Goal: Task Accomplishment & Management: Manage account settings

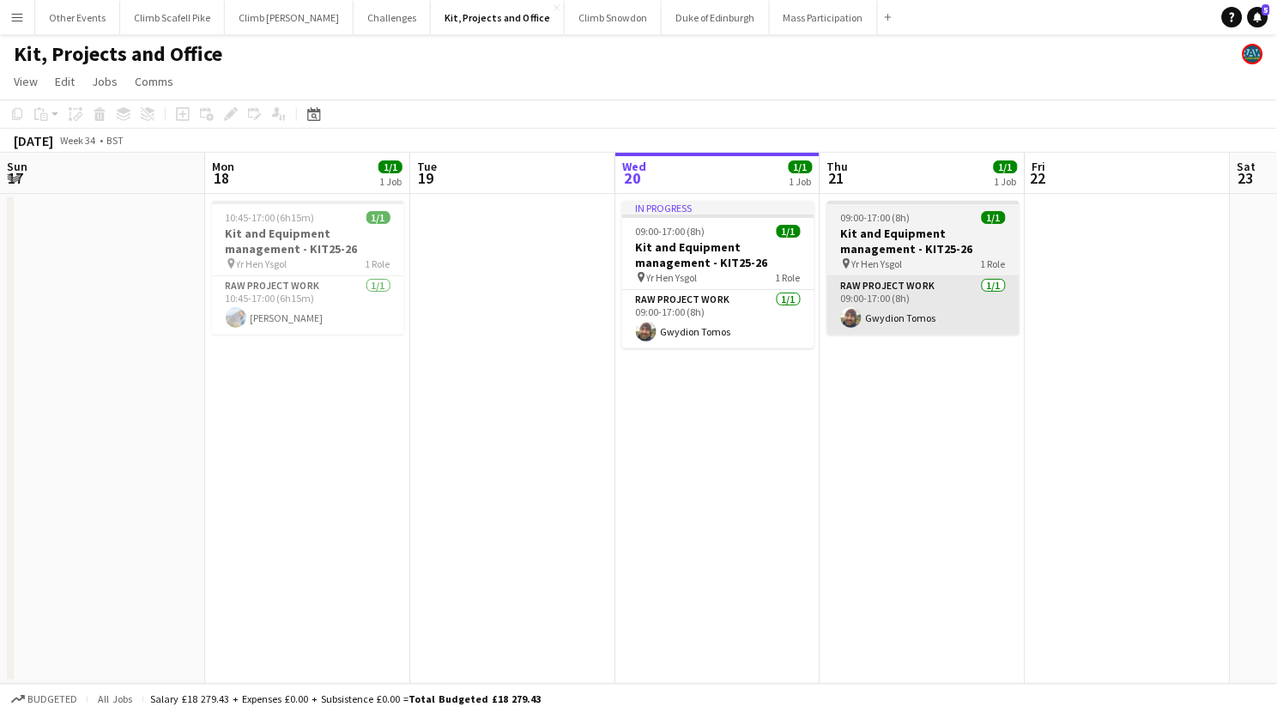
scroll to position [0, 410]
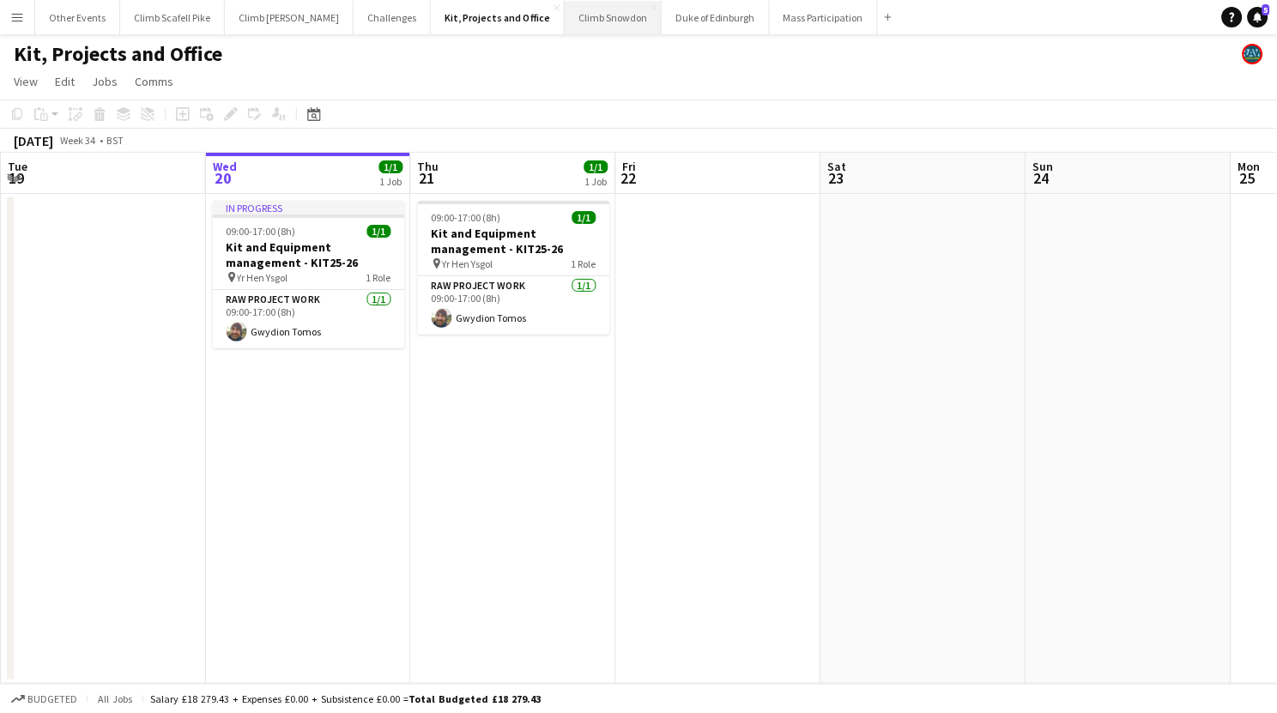
click at [565, 18] on button "Climb Snowdon Close" at bounding box center [613, 17] width 97 height 33
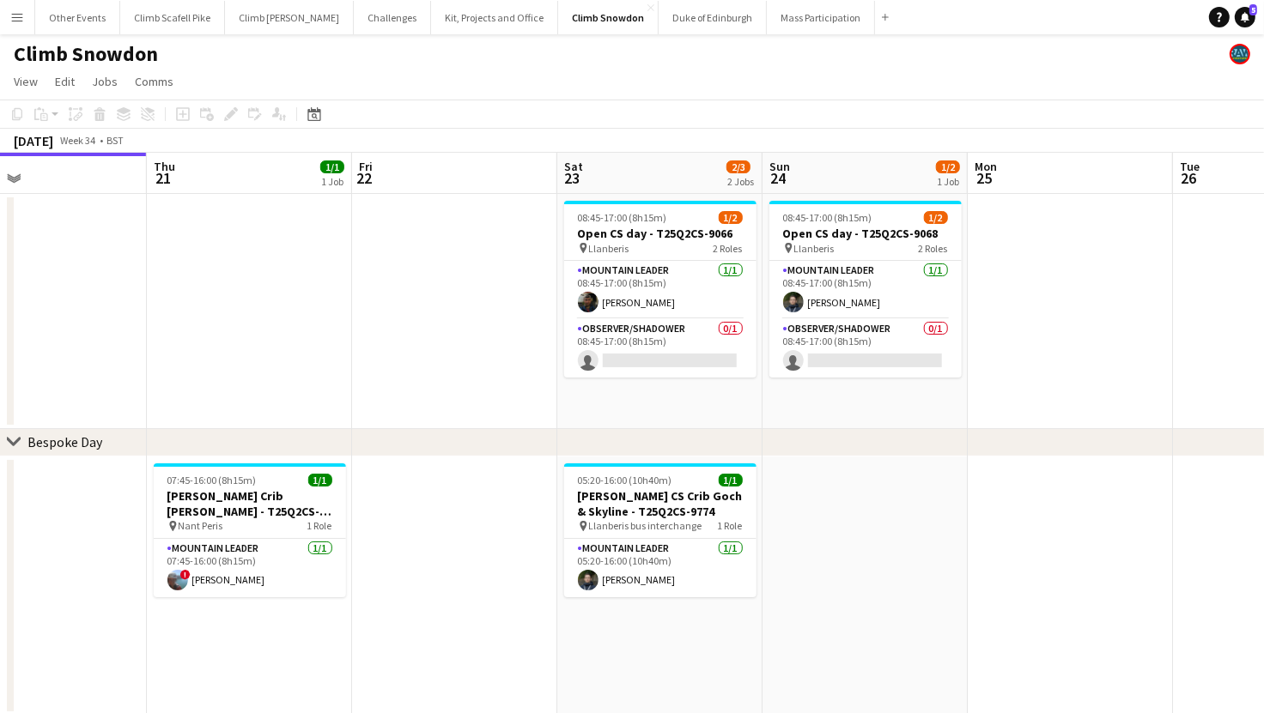
drag, startPoint x: 1065, startPoint y: 458, endPoint x: 203, endPoint y: 531, distance: 865.0
click at [190, 531] on app-calendar-viewport "Sun 17 1/2 1 Job Mon 18 Tue 19 1/1 1 Job Wed 20 Thu 21 1/1 1 Job Fri 22 Sat 23 …" at bounding box center [632, 474] width 1264 height 642
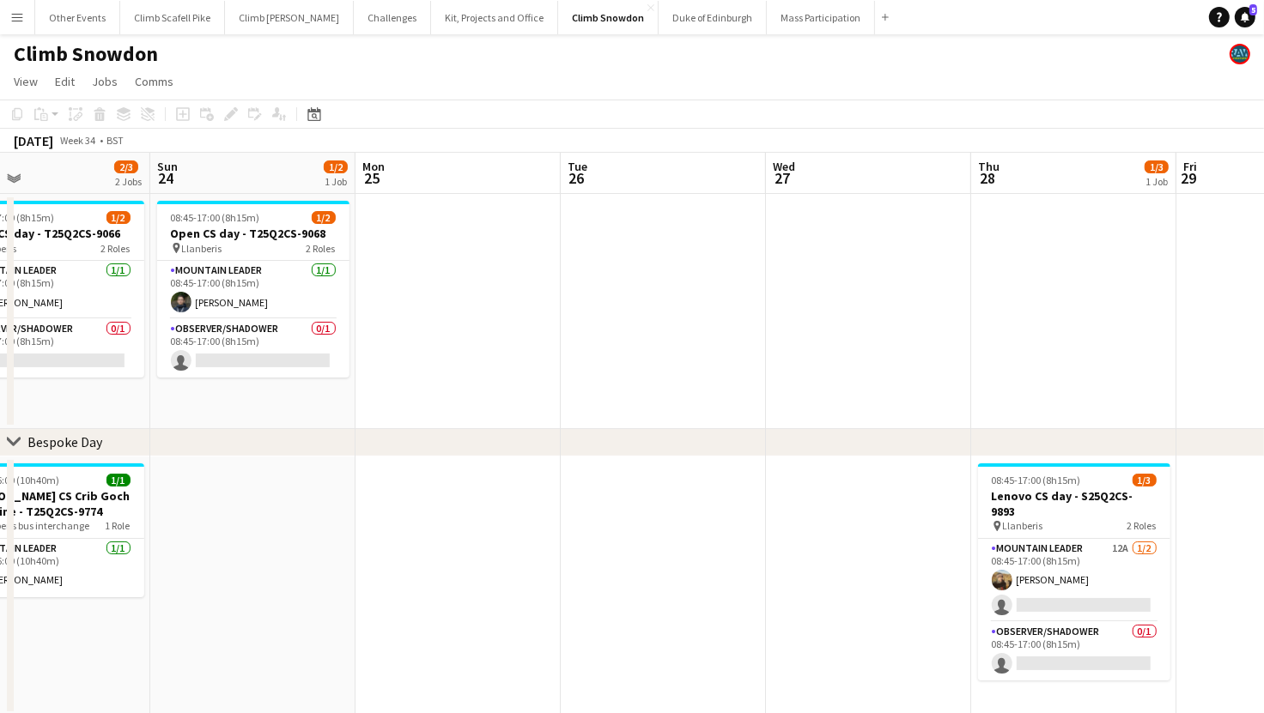
drag, startPoint x: 981, startPoint y: 437, endPoint x: 485, endPoint y: 427, distance: 496.3
click at [300, 429] on div "chevron-right Bespoke Day" at bounding box center [632, 442] width 1264 height 27
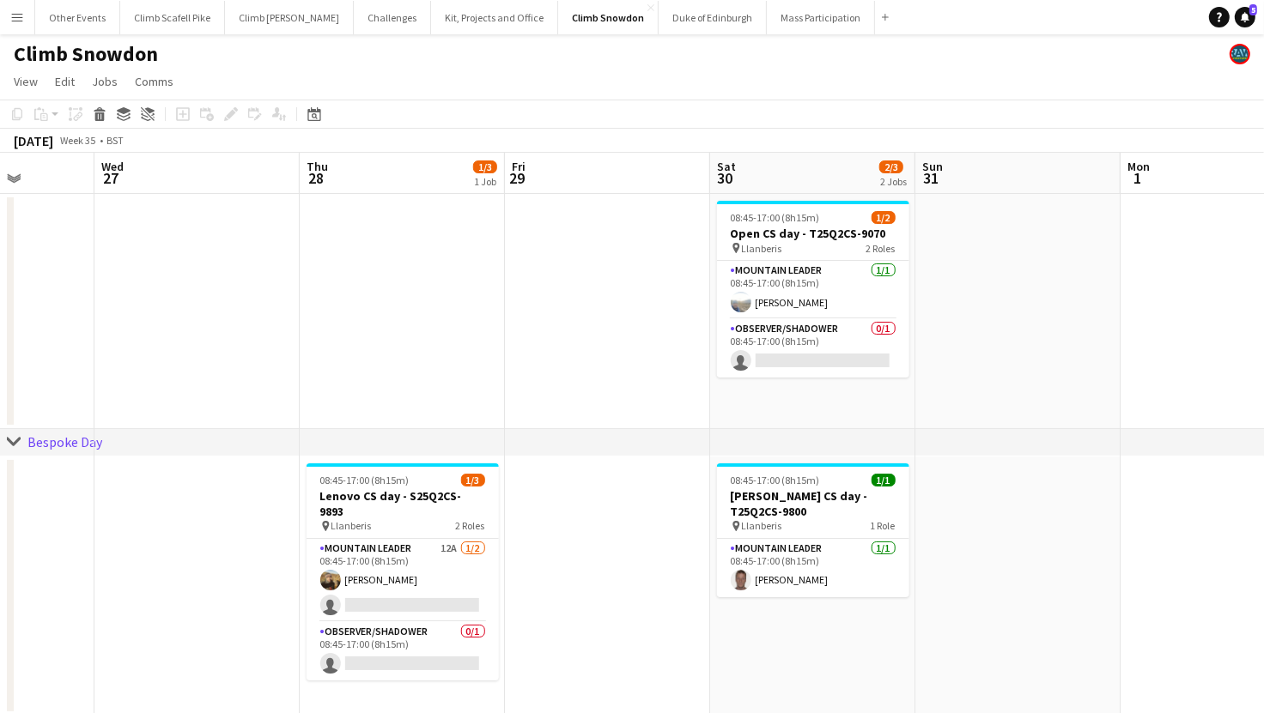
drag, startPoint x: 546, startPoint y: 312, endPoint x: 550, endPoint y: 341, distance: 29.5
click at [279, 329] on app-calendar-viewport "Sat 23 2/3 2 Jobs Sun 24 1/2 1 Job Mon 25 Tue 26 Wed 27 Thu 28 1/3 1 Job Fri 29…" at bounding box center [632, 474] width 1264 height 642
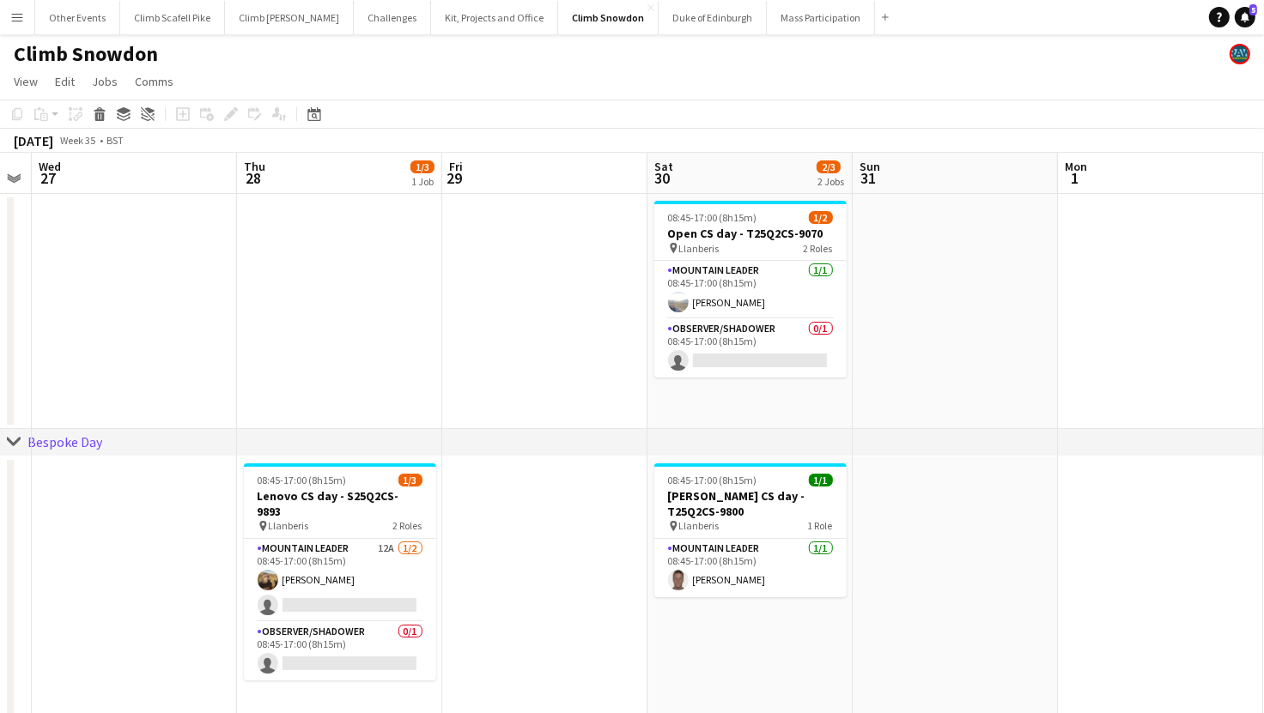
scroll to position [0, 545]
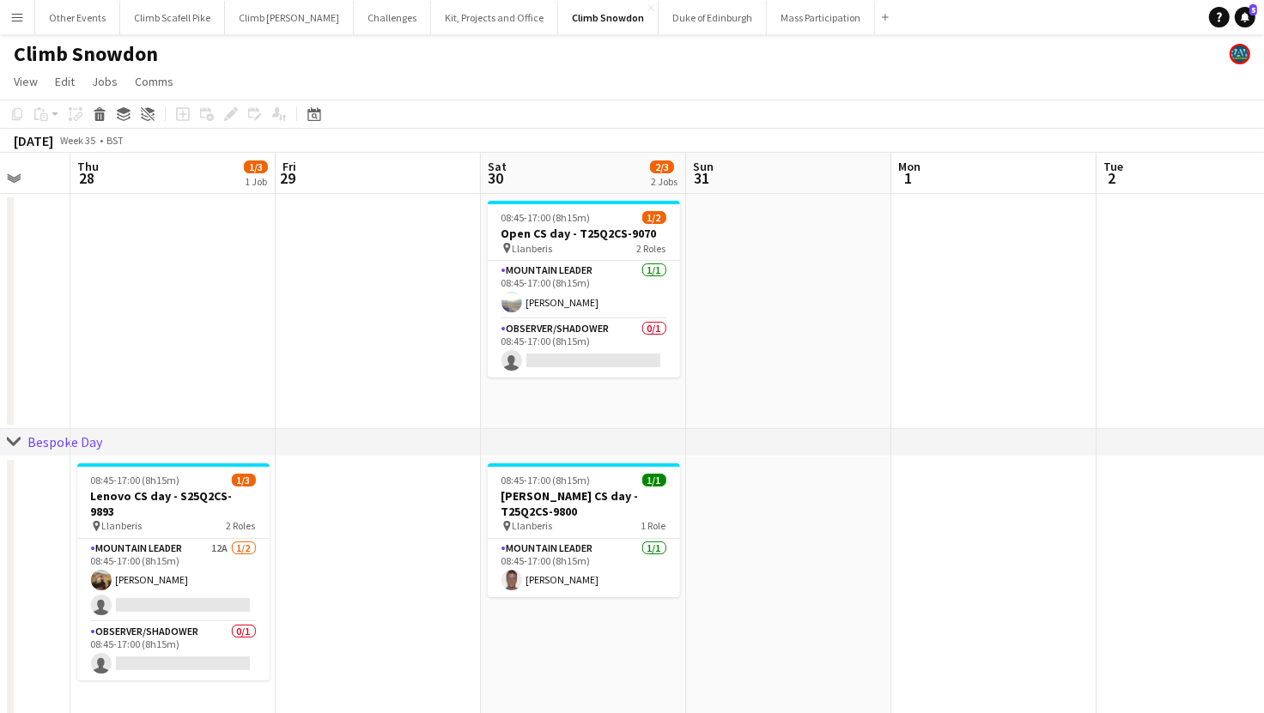
drag, startPoint x: 1065, startPoint y: 362, endPoint x: 1135, endPoint y: 272, distance: 113.8
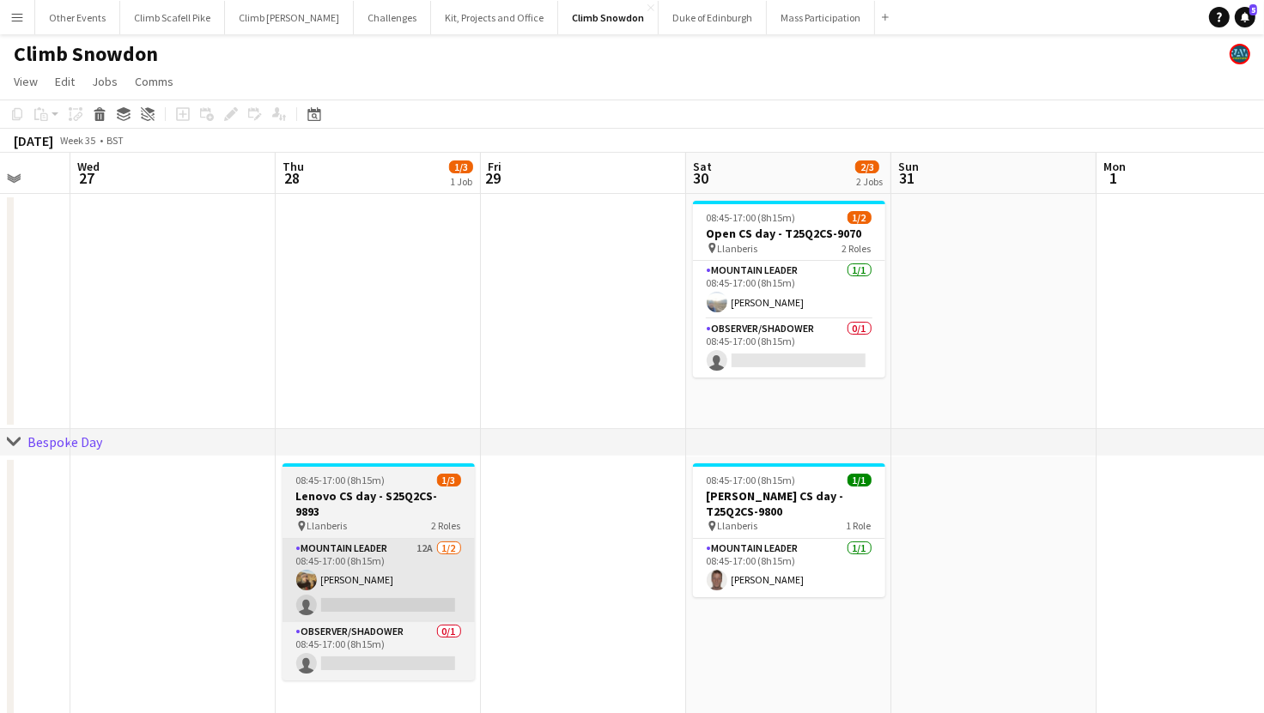
click at [361, 572] on app-card-role "Mountain Leader 12A 1/2 08:45-17:00 (8h15m) Leon Perkins single-neutral-actions" at bounding box center [378, 580] width 192 height 83
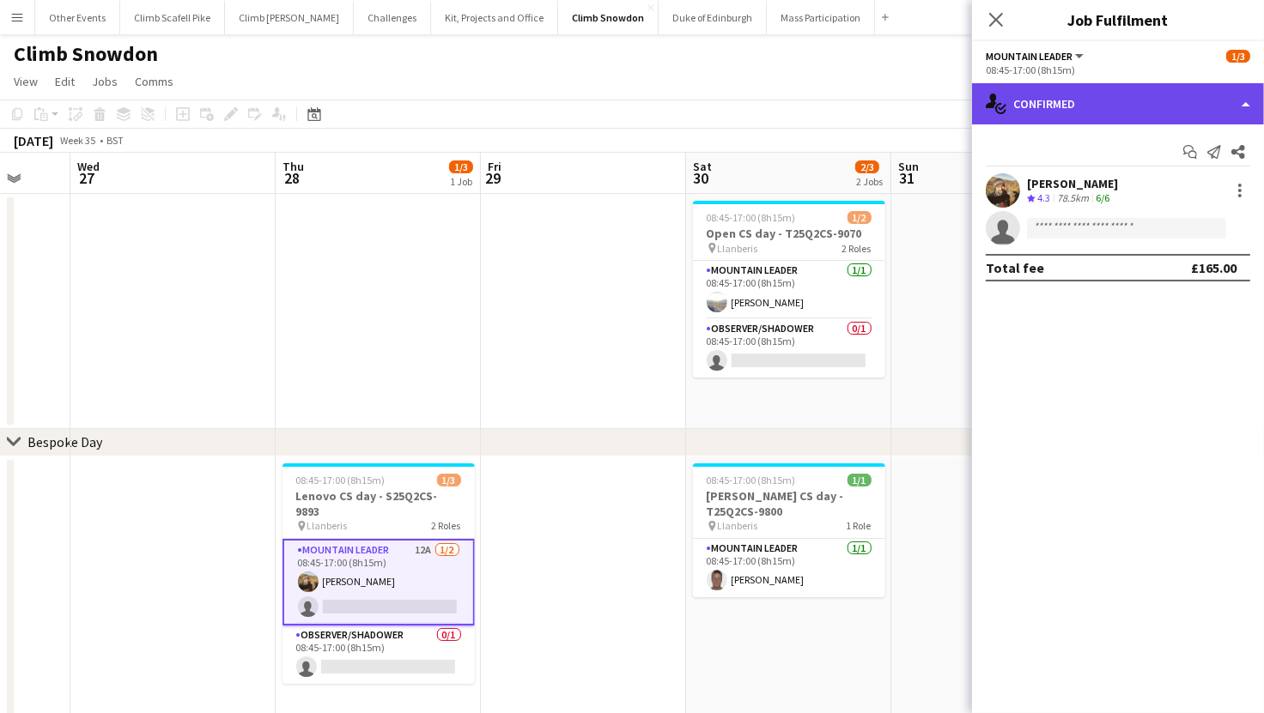
click at [1123, 100] on div "single-neutral-actions-check-2 Confirmed" at bounding box center [1118, 103] width 292 height 41
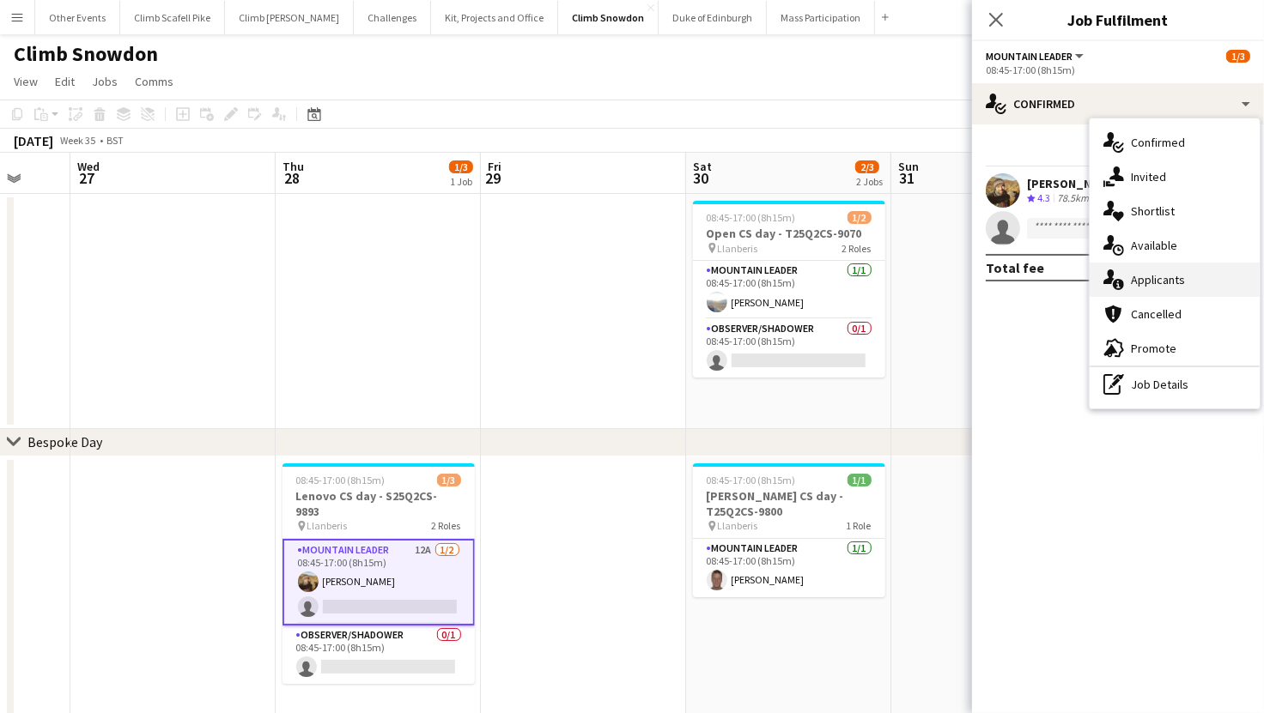
click at [1167, 273] on div "single-neutral-actions-information Applicants" at bounding box center [1174, 280] width 170 height 34
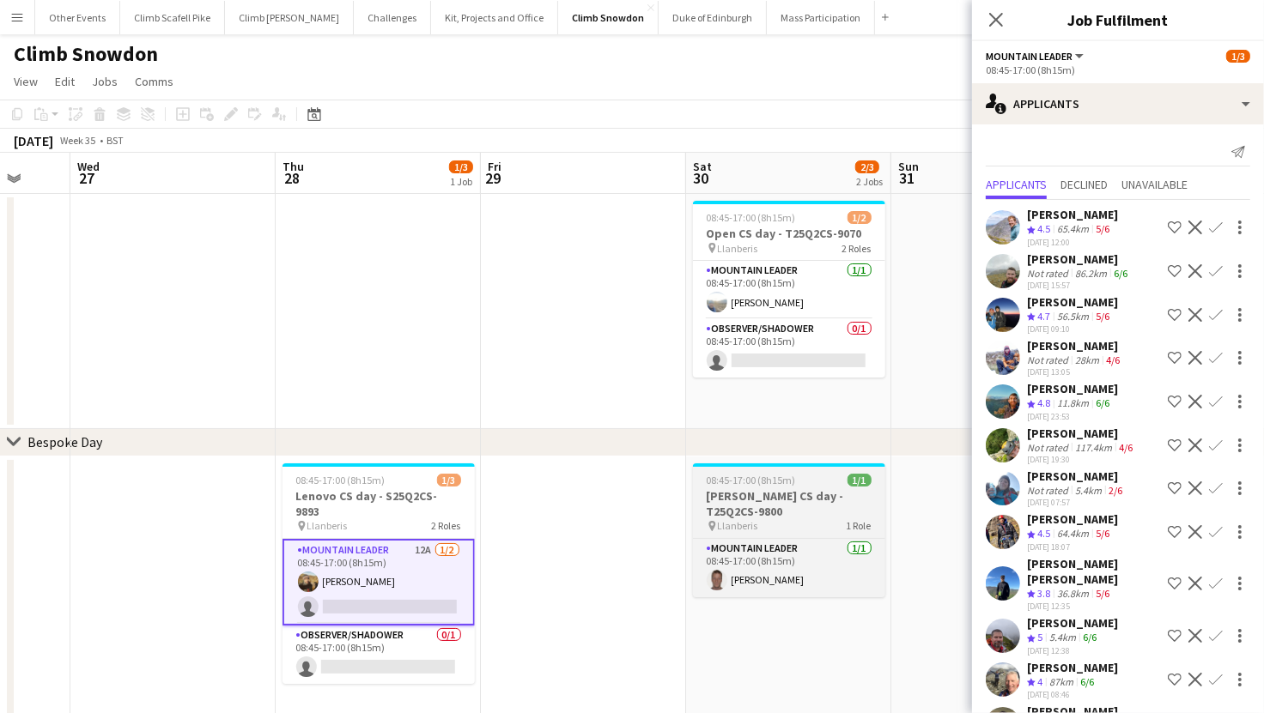
scroll to position [0, 0]
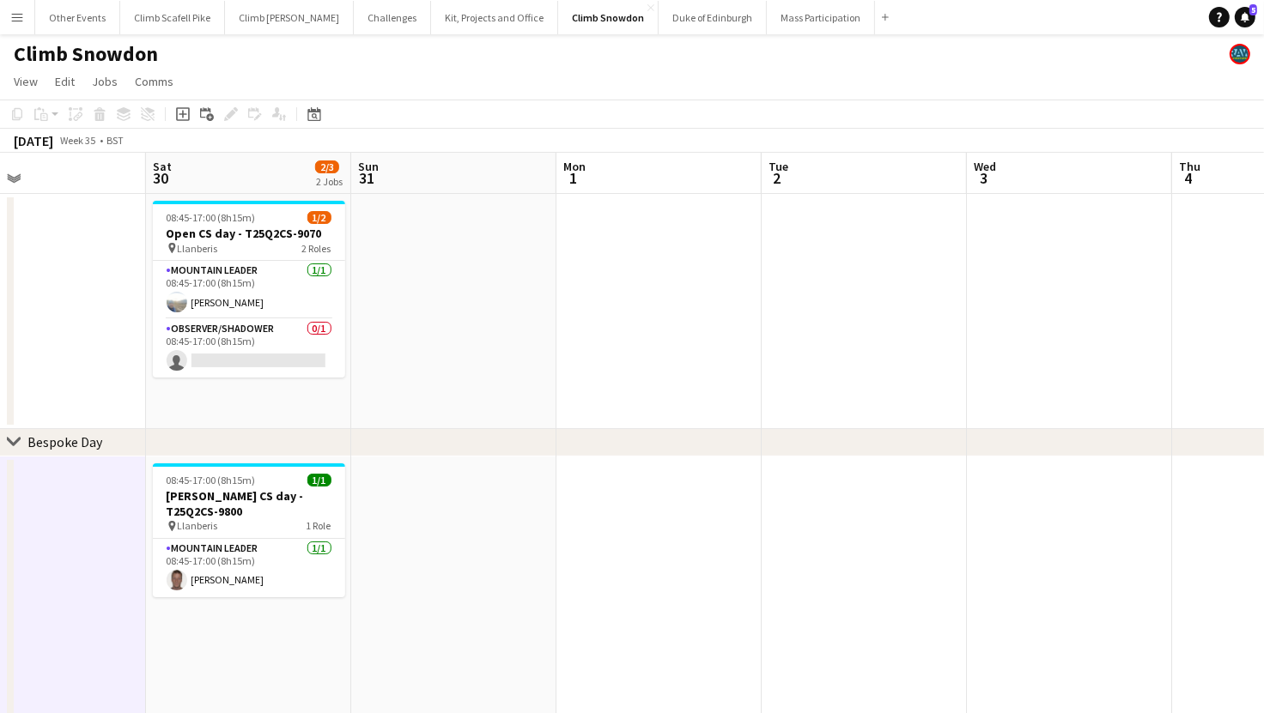
drag, startPoint x: 961, startPoint y: 523, endPoint x: 560, endPoint y: 523, distance: 400.9
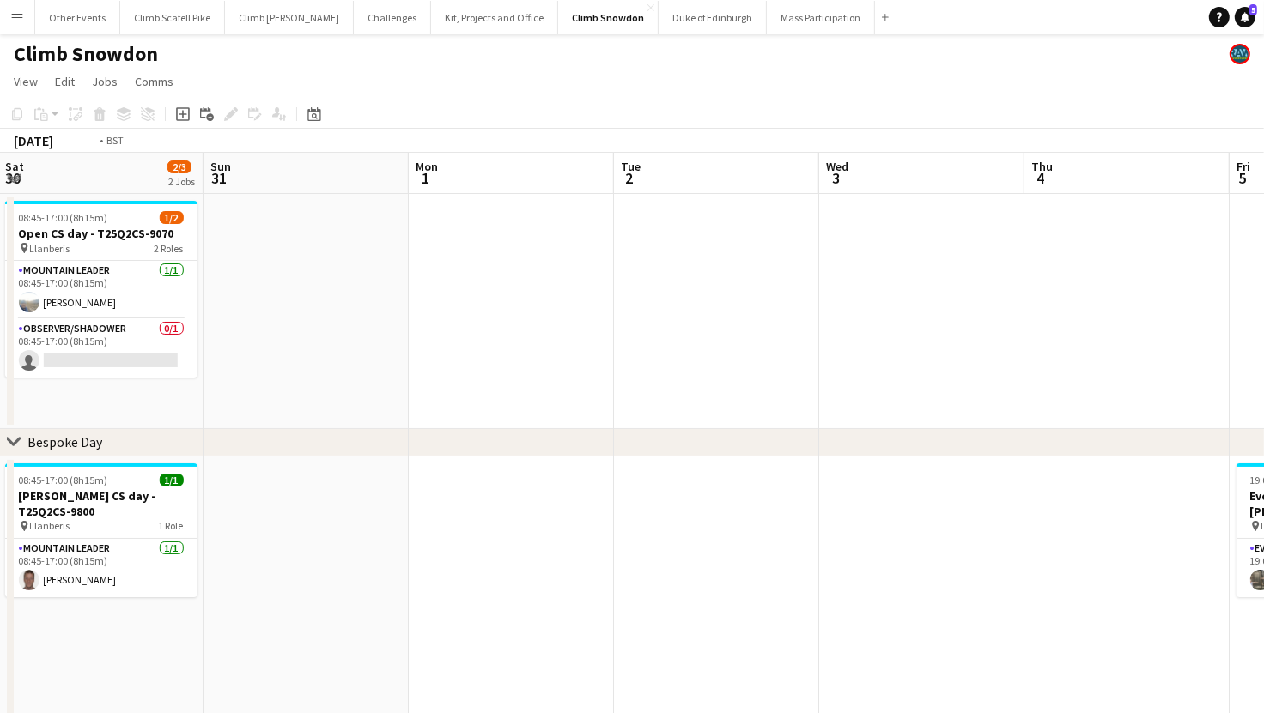
drag, startPoint x: 982, startPoint y: 511, endPoint x: 585, endPoint y: 535, distance: 397.4
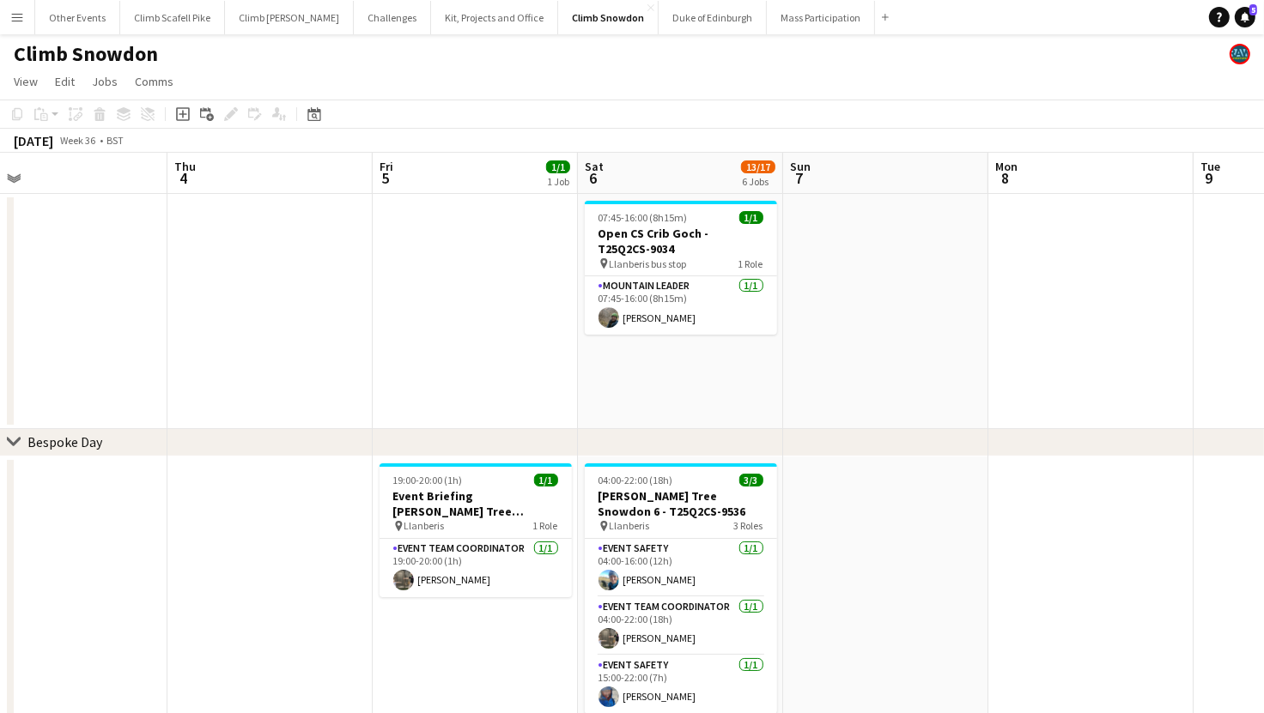
drag, startPoint x: 951, startPoint y: 501, endPoint x: 531, endPoint y: 550, distance: 423.6
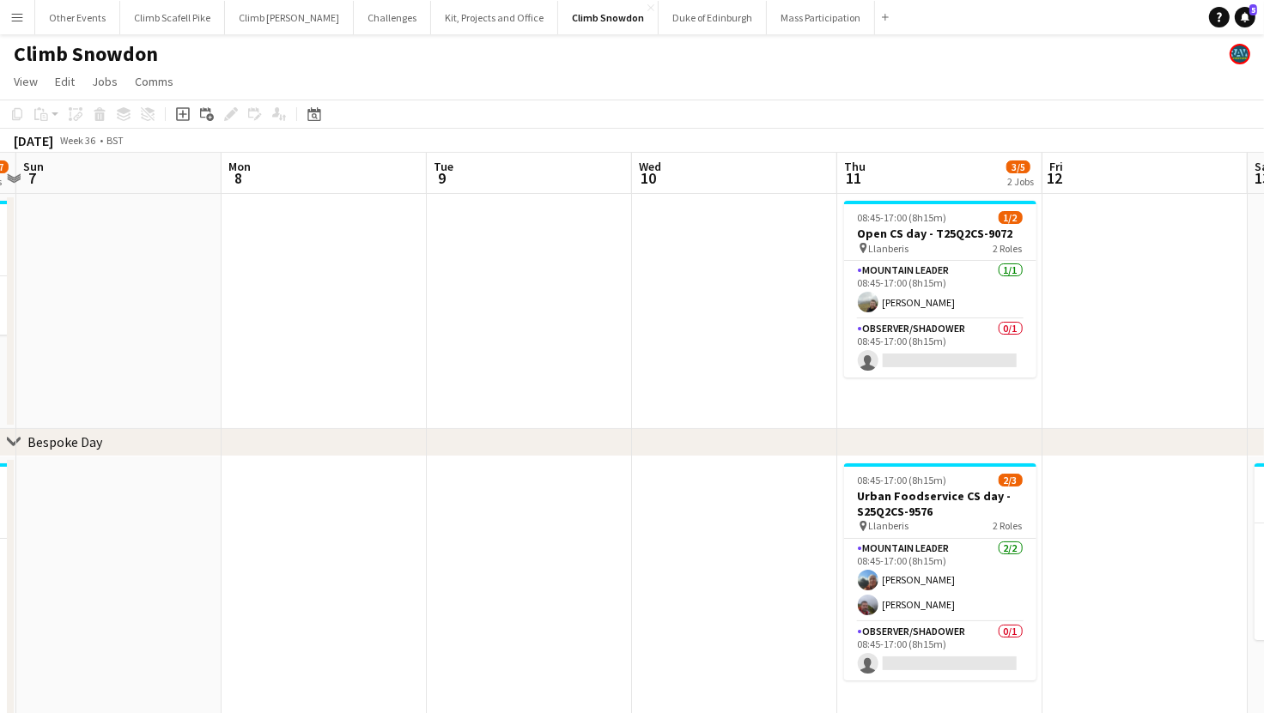
drag, startPoint x: 1003, startPoint y: 519, endPoint x: 974, endPoint y: 532, distance: 31.9
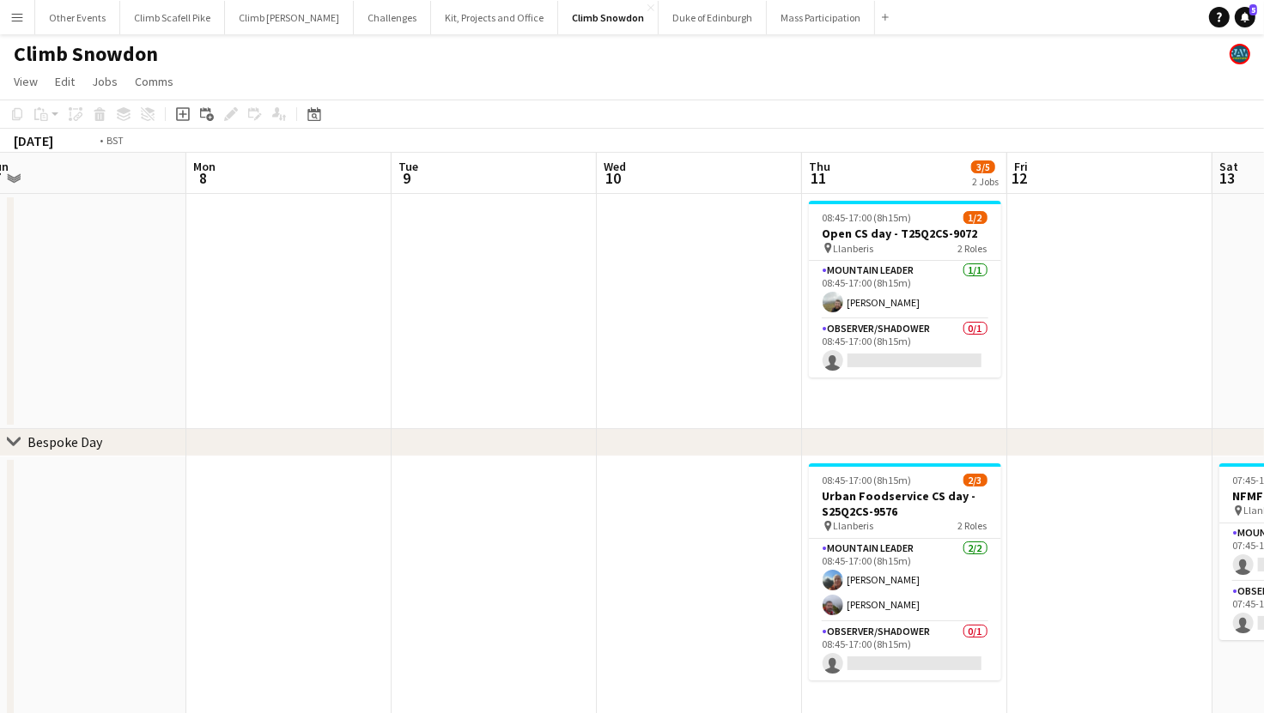
drag, startPoint x: 989, startPoint y: 527, endPoint x: 349, endPoint y: 573, distance: 642.1
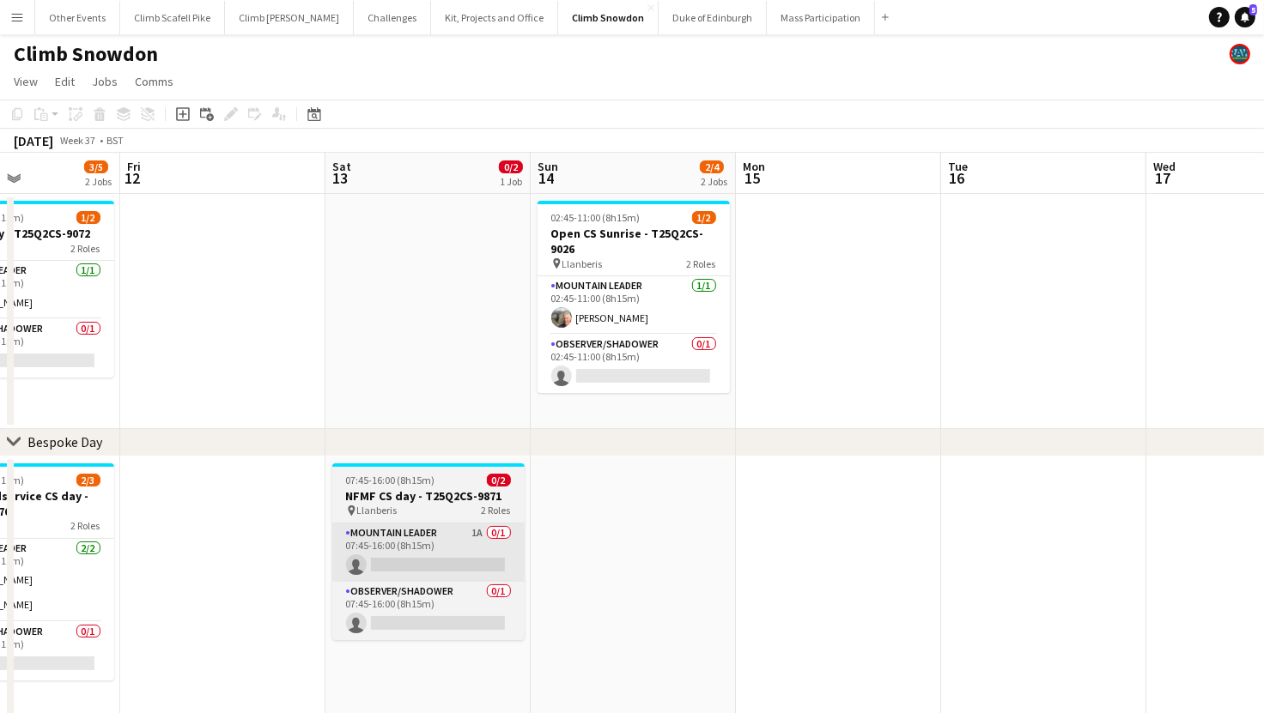
scroll to position [0, 502]
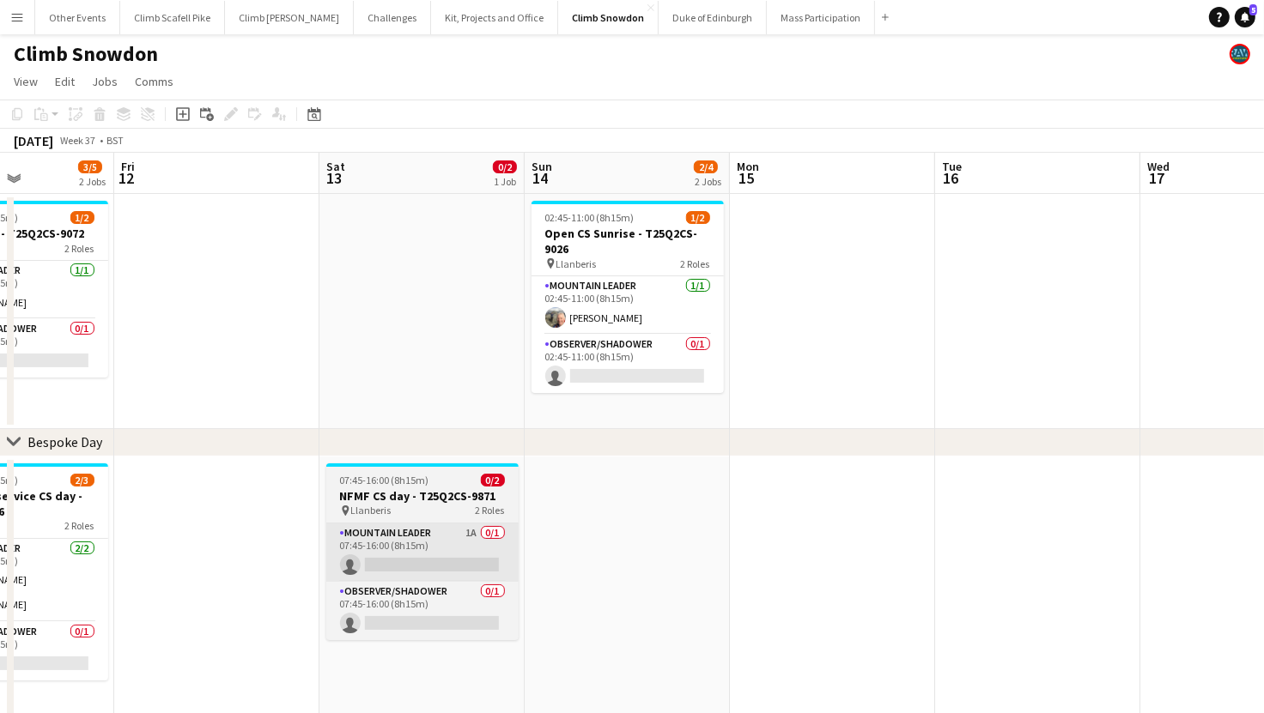
drag, startPoint x: 1093, startPoint y: 580, endPoint x: 428, endPoint y: 571, distance: 664.5
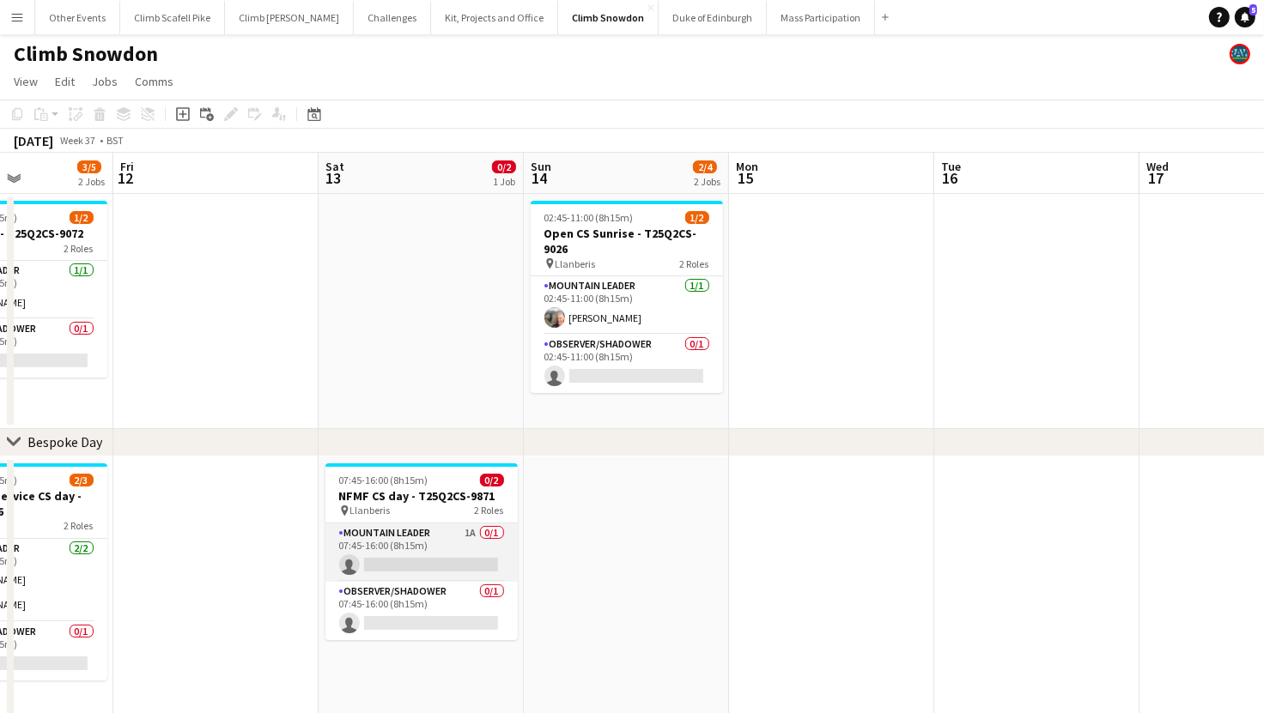
click at [428, 539] on app-card-role "Mountain Leader 1A 0/1 07:45-16:00 (8h15m) single-neutral-actions" at bounding box center [421, 553] width 192 height 58
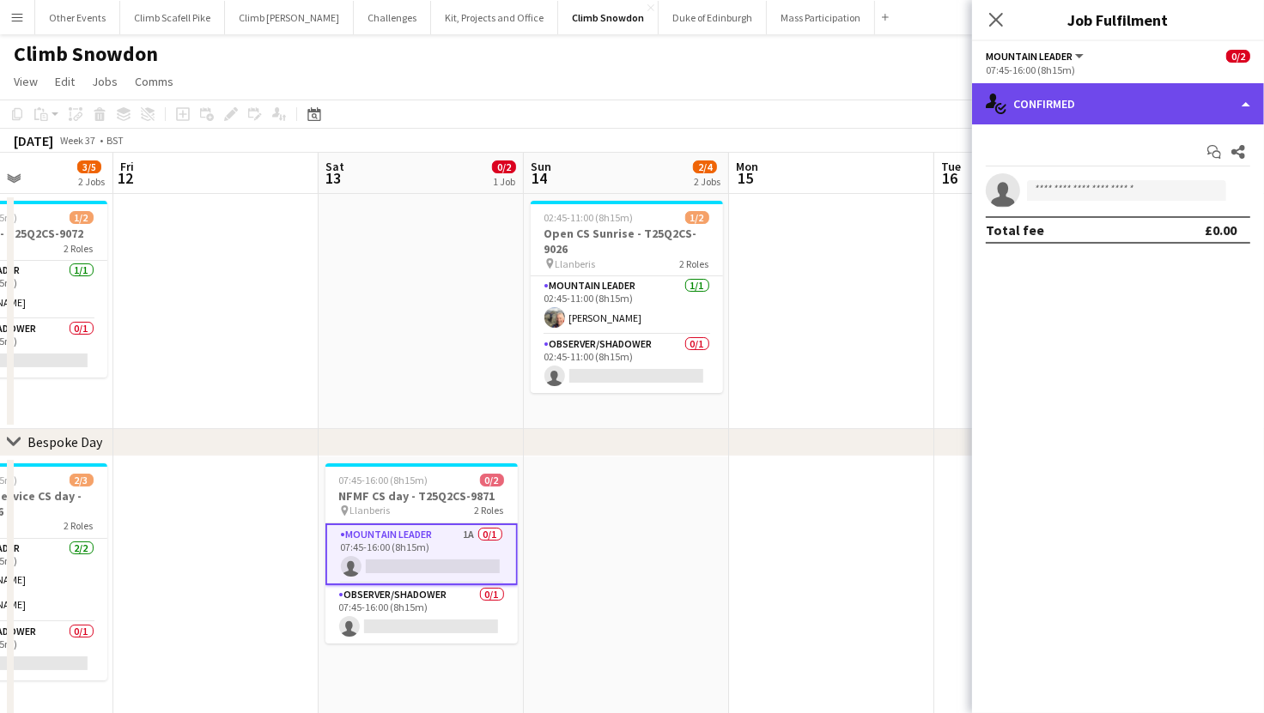
click at [1085, 112] on div "single-neutral-actions-check-2 Confirmed" at bounding box center [1118, 103] width 292 height 41
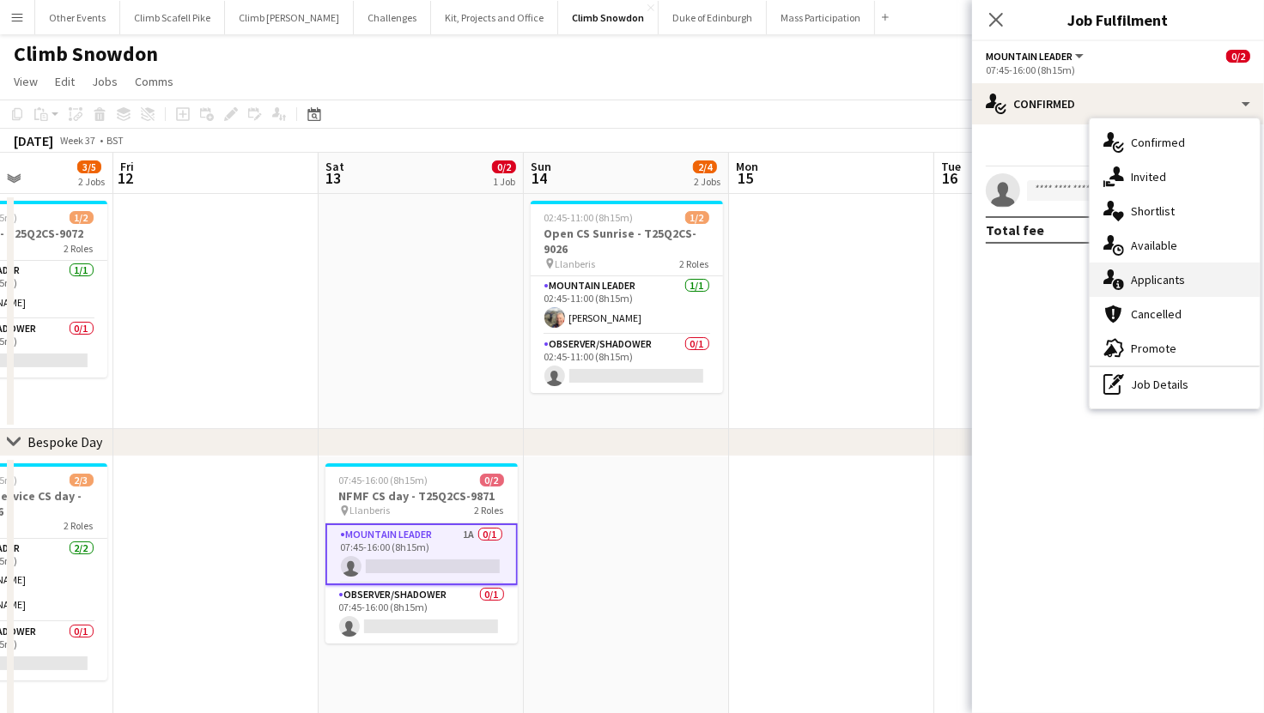
click at [1138, 280] on div "single-neutral-actions-information Applicants" at bounding box center [1174, 280] width 170 height 34
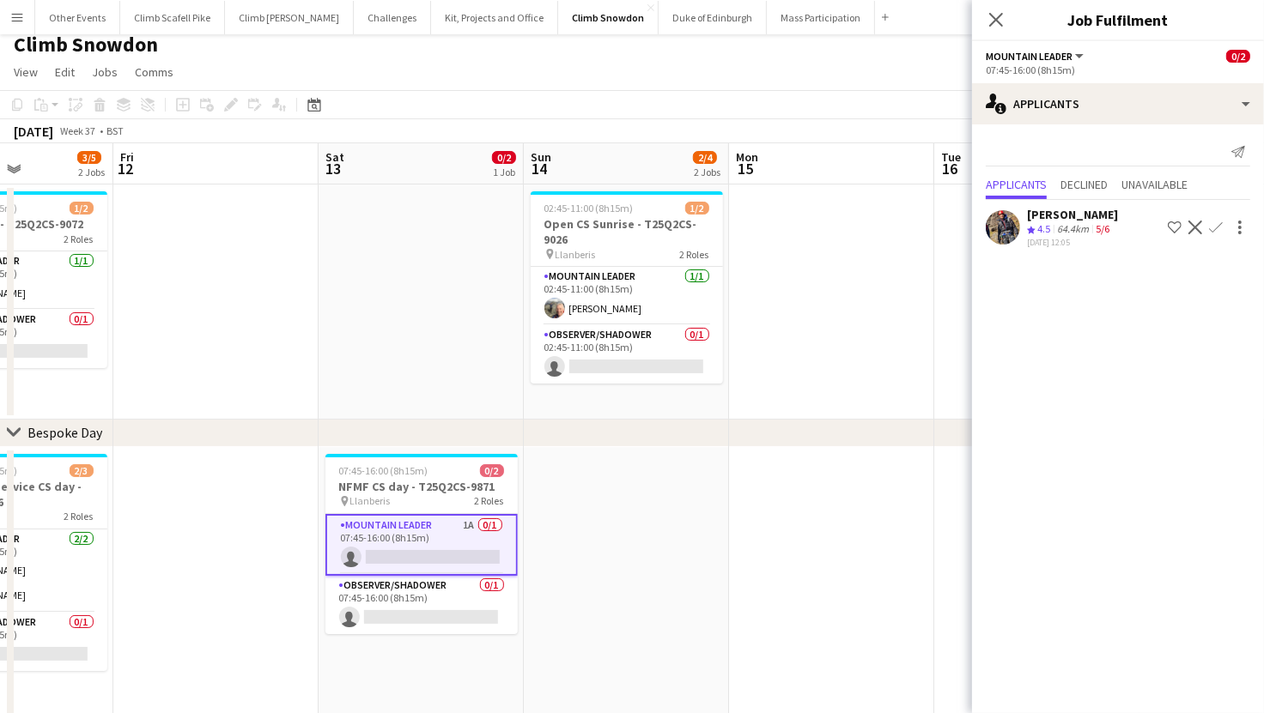
scroll to position [0, 0]
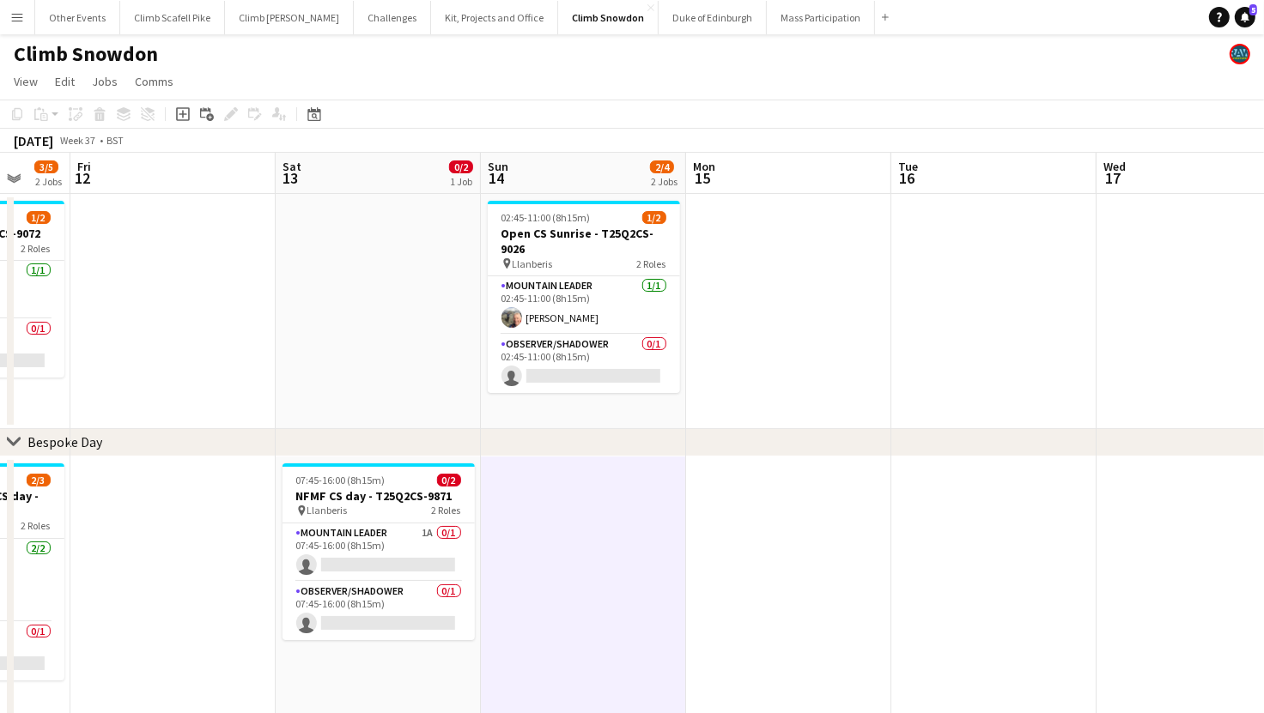
drag, startPoint x: 992, startPoint y: 542, endPoint x: 949, endPoint y: 558, distance: 45.9
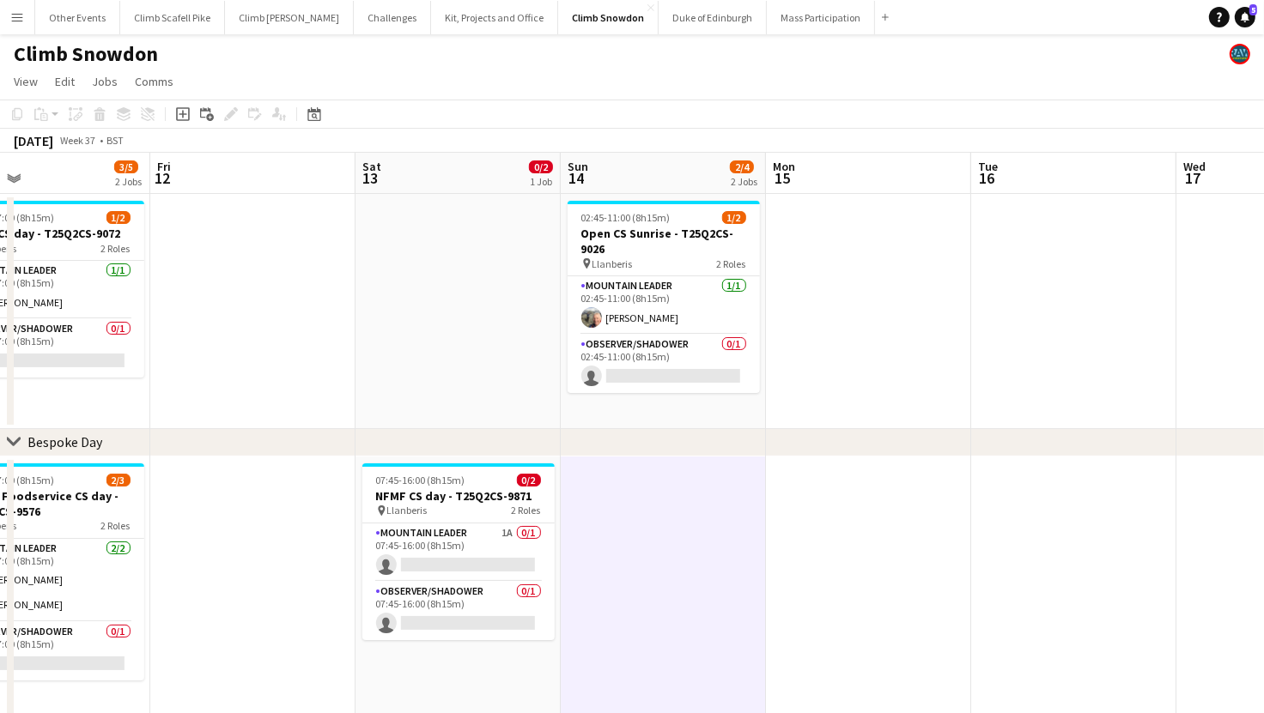
drag, startPoint x: 497, startPoint y: 601, endPoint x: 710, endPoint y: 543, distance: 220.5
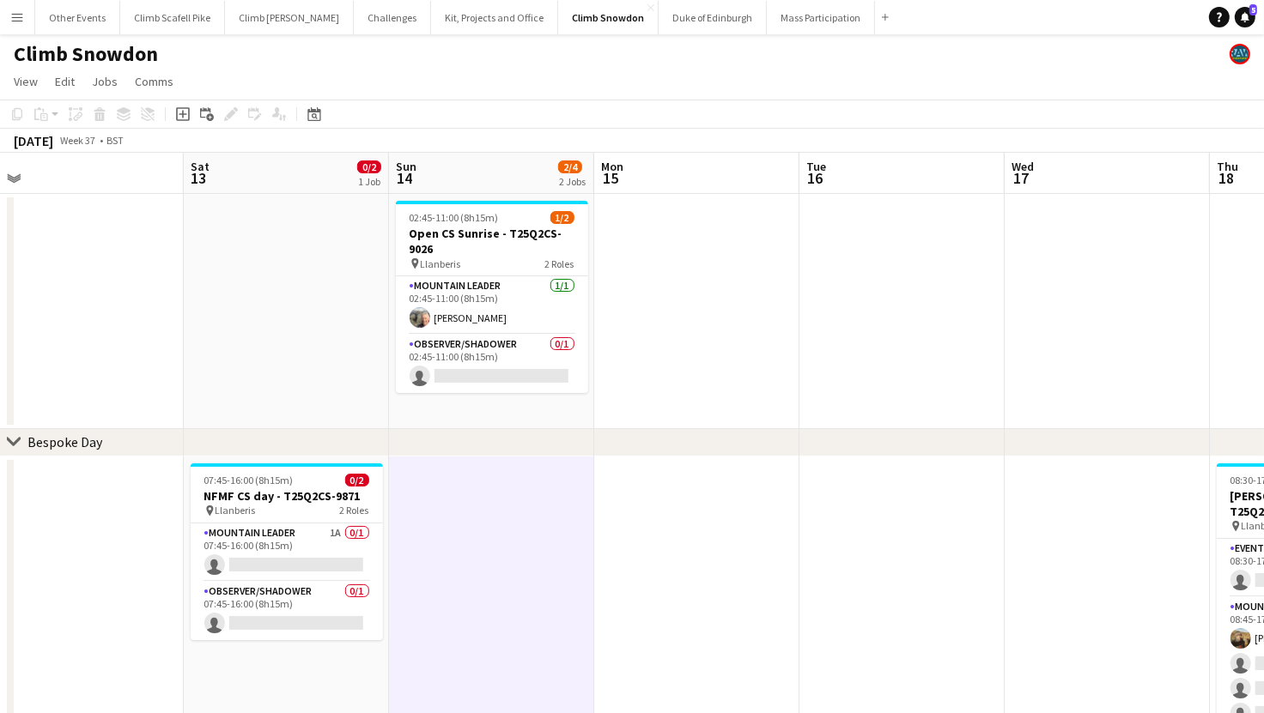
drag, startPoint x: 907, startPoint y: 528, endPoint x: 474, endPoint y: 555, distance: 434.4
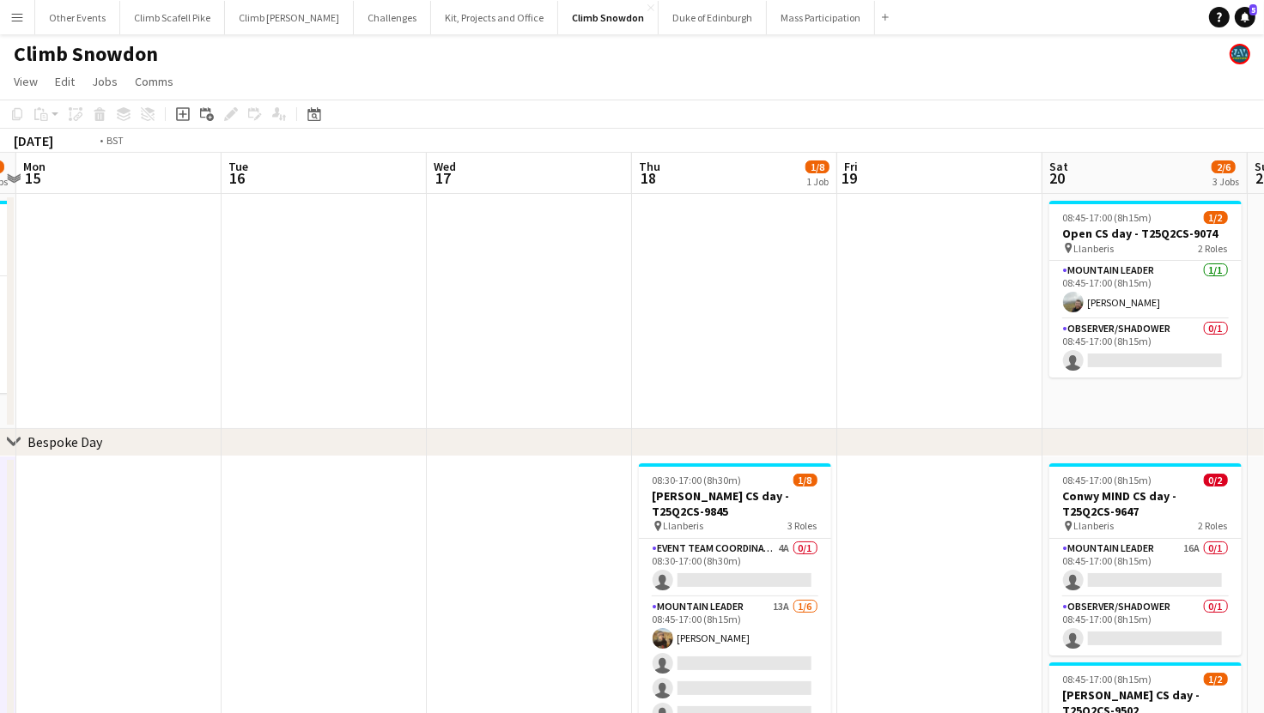
scroll to position [0, 477]
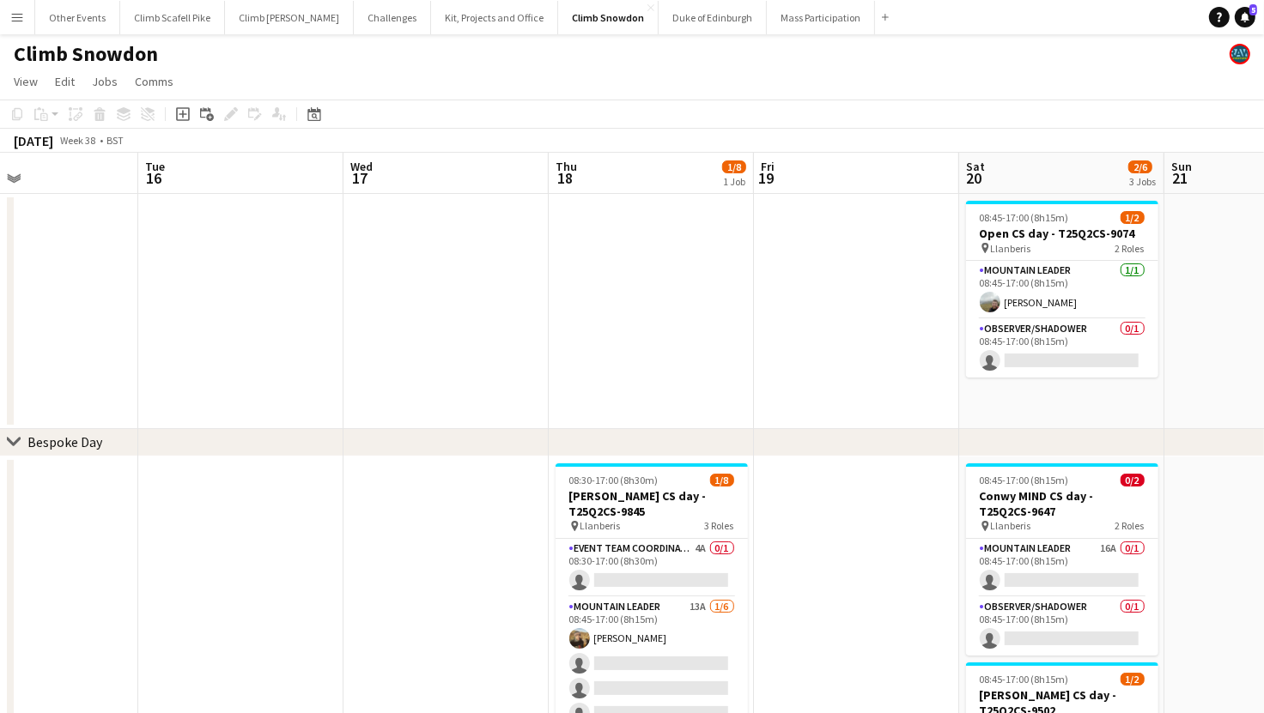
drag, startPoint x: 1107, startPoint y: 531, endPoint x: 857, endPoint y: 545, distance: 251.1
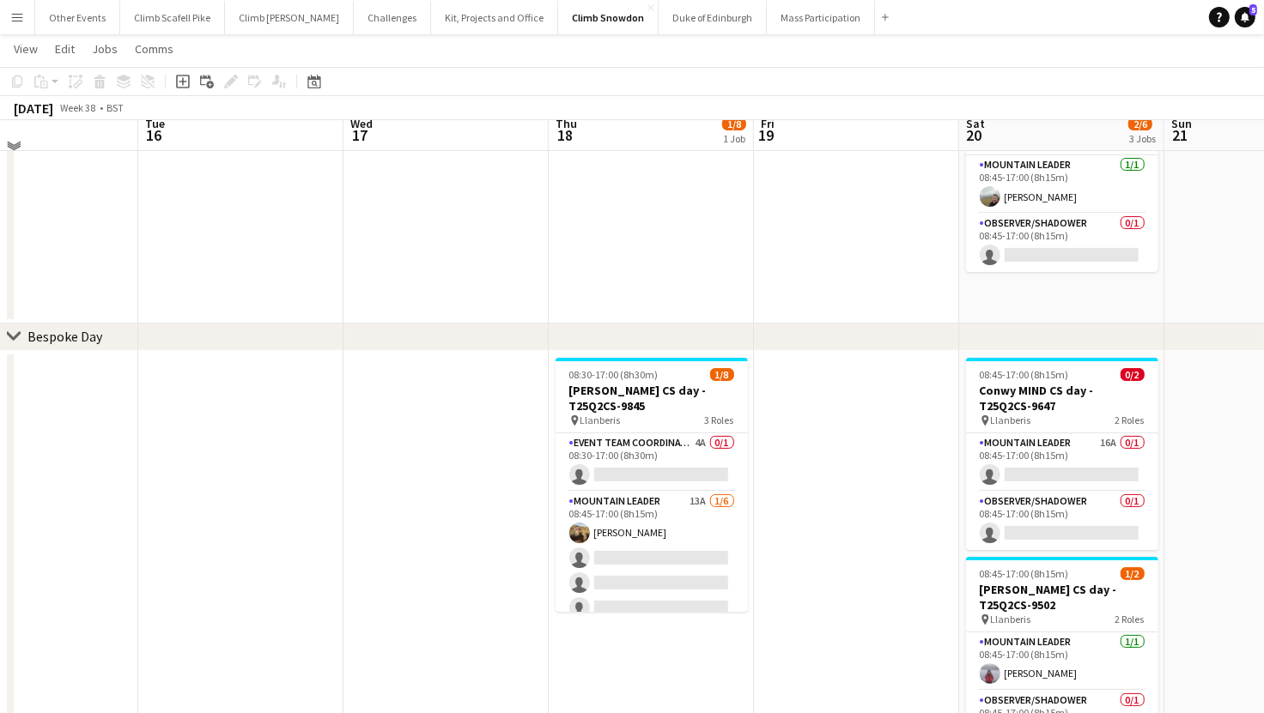
scroll to position [130, 0]
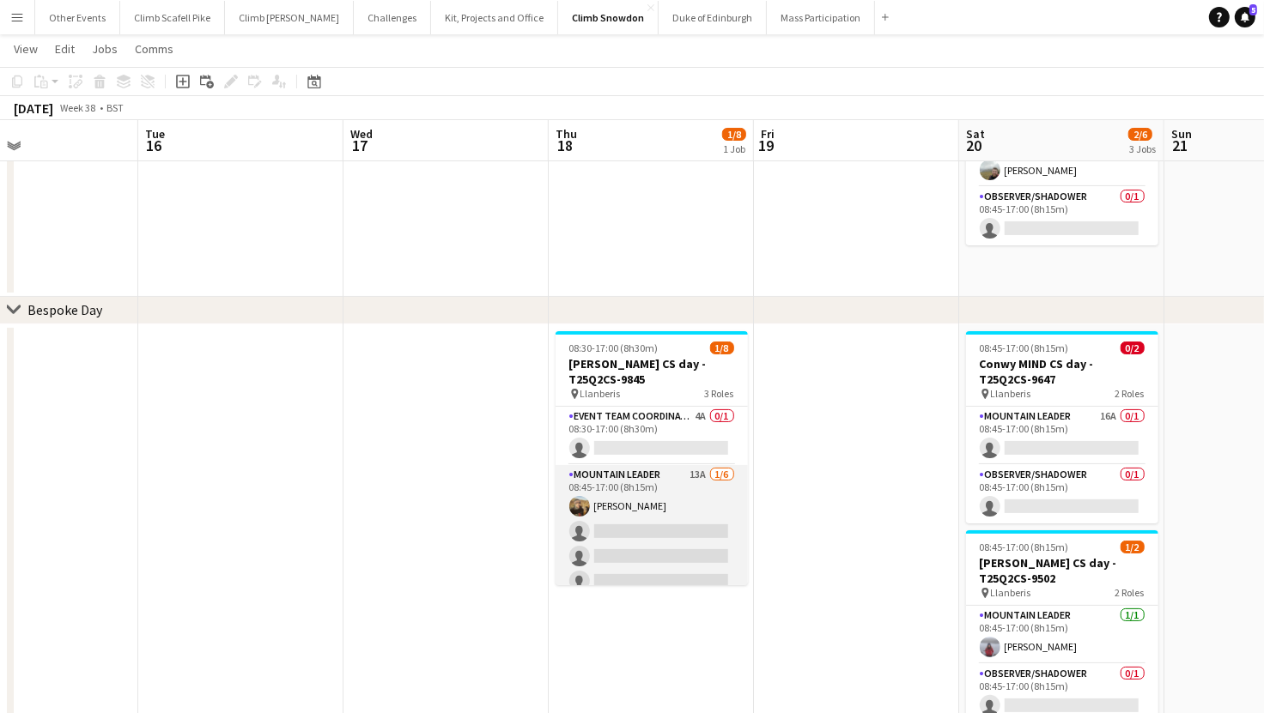
click at [670, 547] on app-card-role "Mountain Leader 13A 1/6 08:45-17:00 (8h15m) Leon Perkins single-neutral-actions…" at bounding box center [651, 556] width 192 height 183
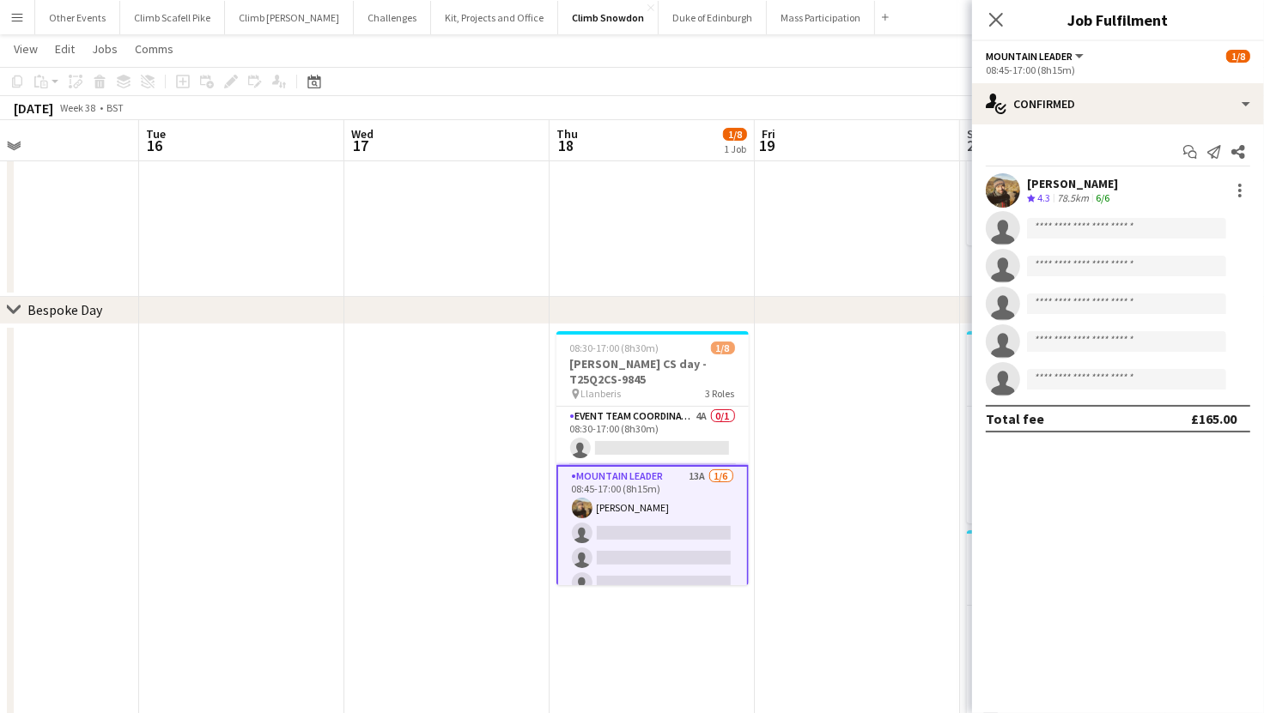
click at [1124, 124] on div "Start chat Send notification Share Leon Perkins Crew rating 4.3 78.5km 6/6 sing…" at bounding box center [1118, 285] width 292 height 322
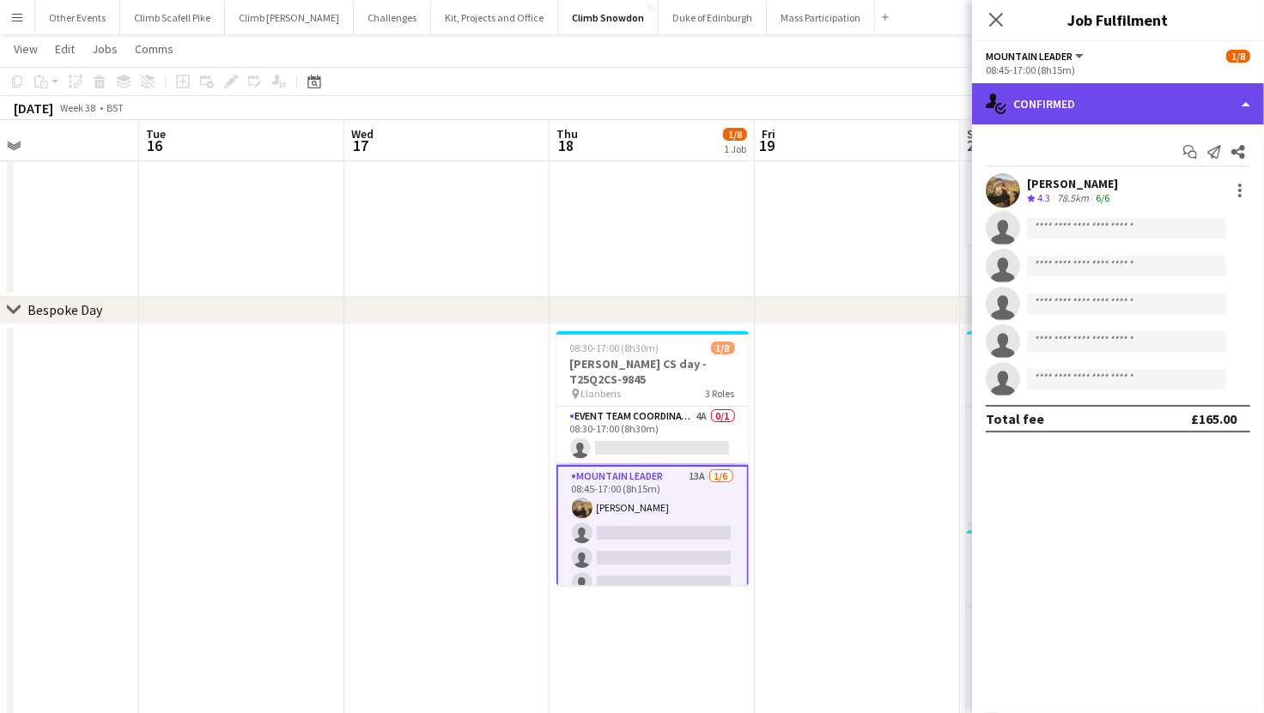
click at [1127, 113] on div "single-neutral-actions-check-2 Confirmed" at bounding box center [1118, 103] width 292 height 41
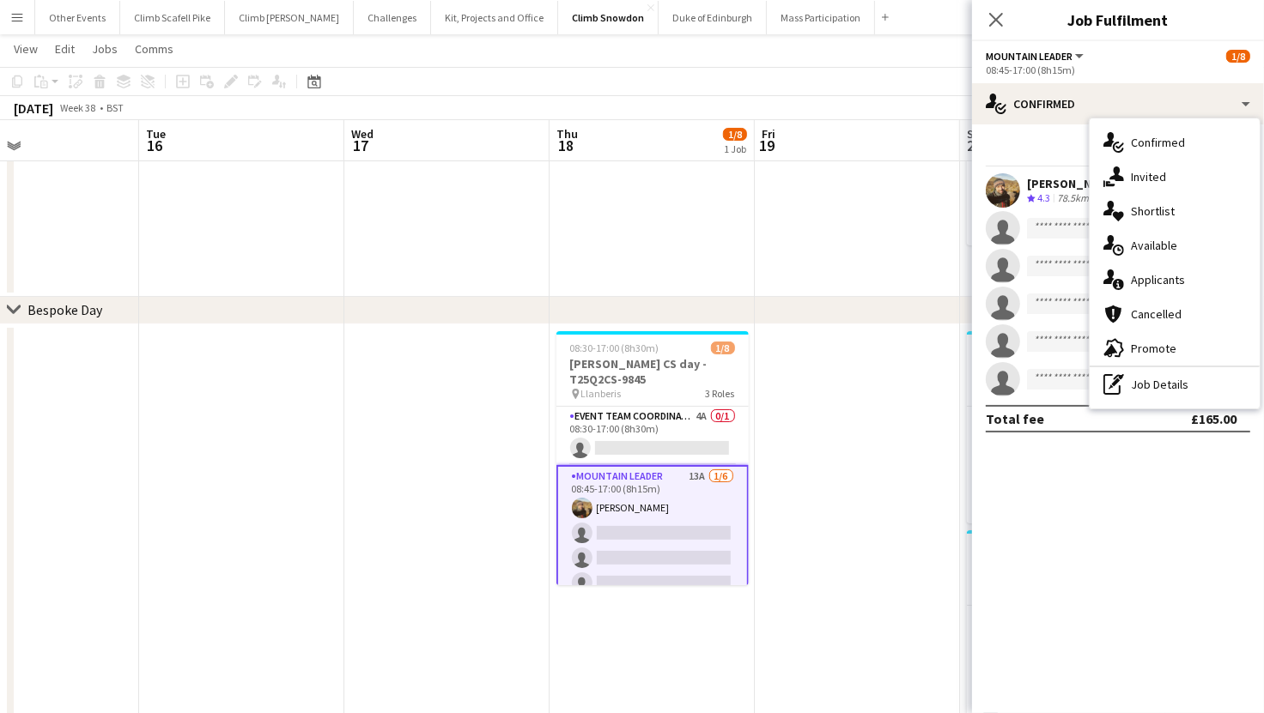
click at [1164, 279] on div "single-neutral-actions-information Applicants" at bounding box center [1174, 280] width 170 height 34
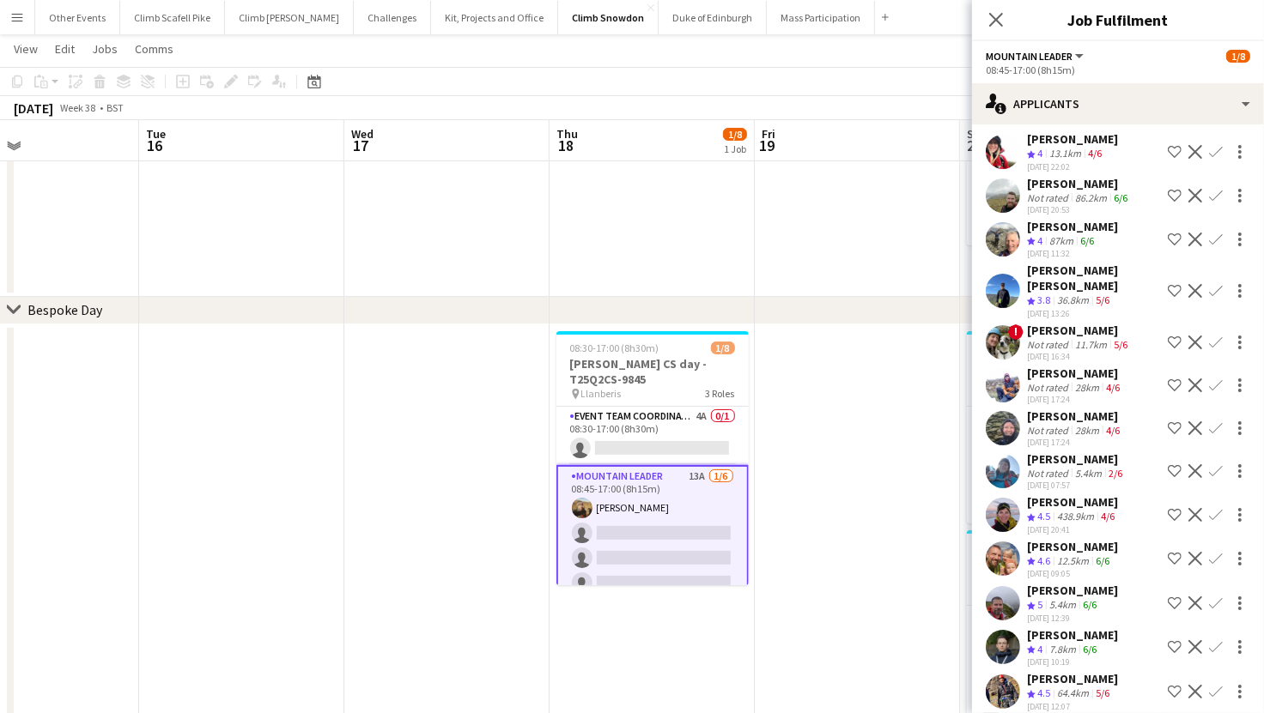
scroll to position [86, 0]
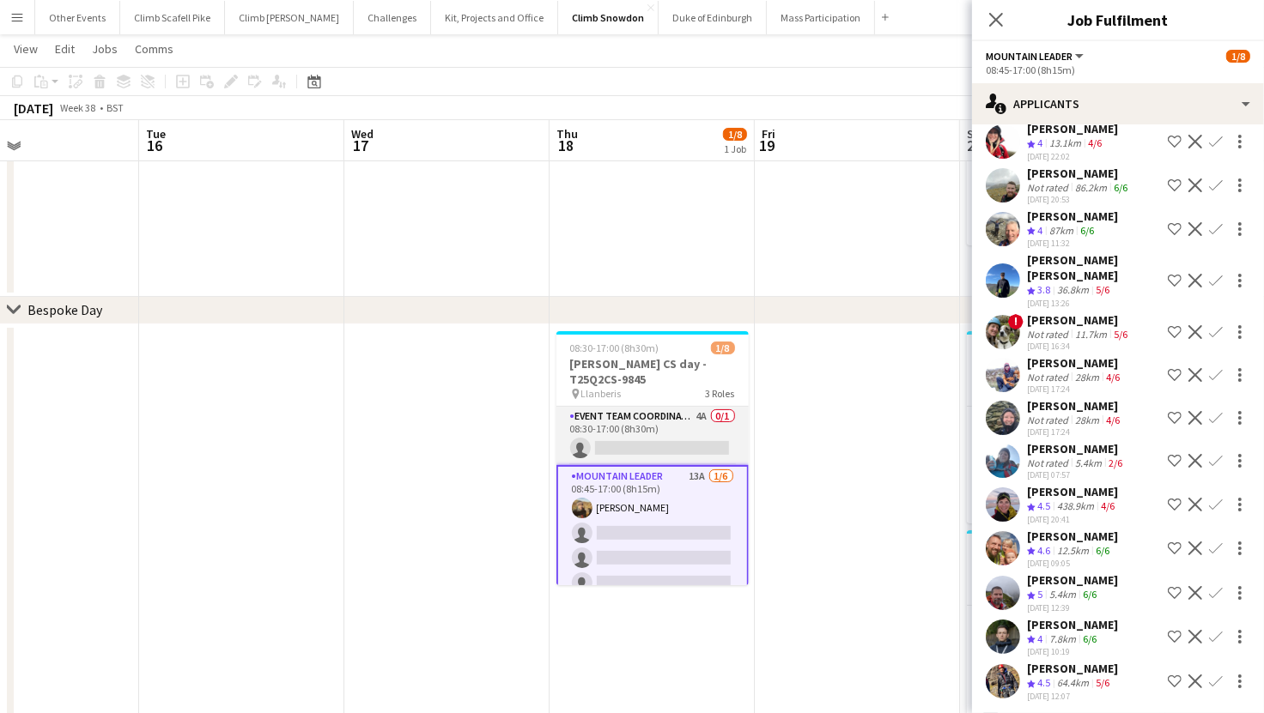
click at [637, 441] on app-card-role "Event Team Coordinator 4A 0/1 08:30-17:00 (8h30m) single-neutral-actions" at bounding box center [652, 436] width 192 height 58
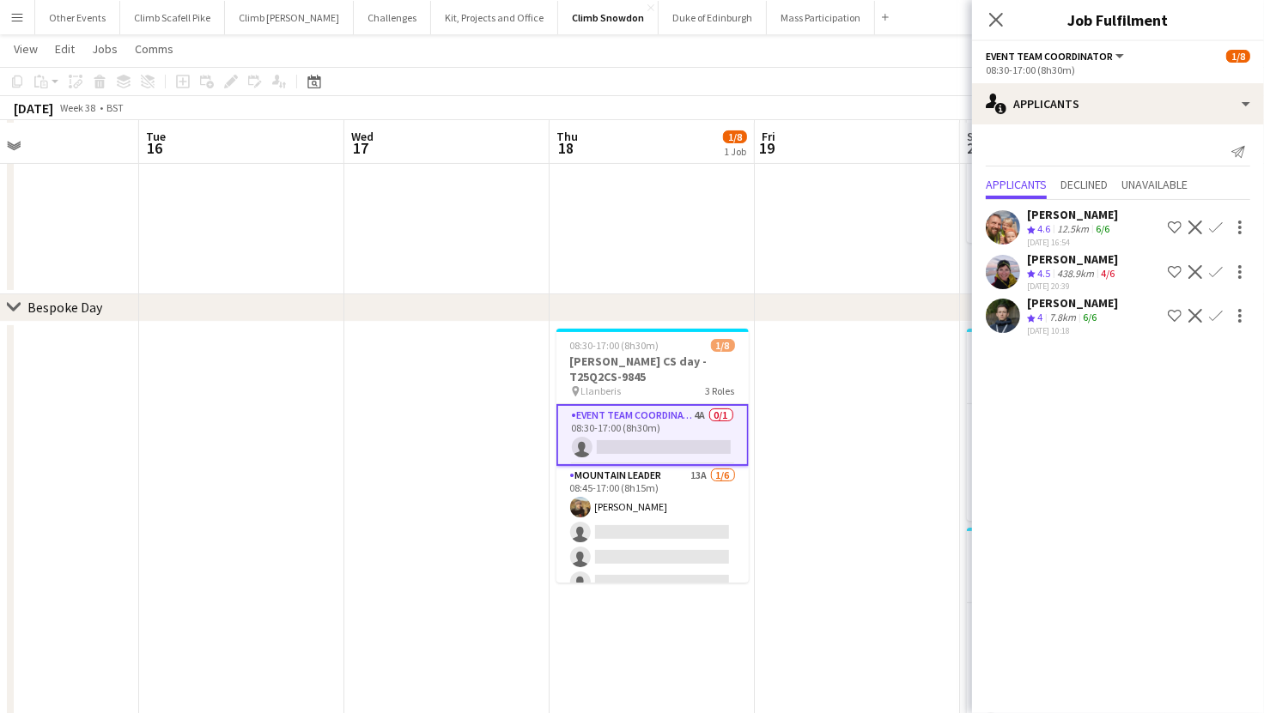
scroll to position [124, 0]
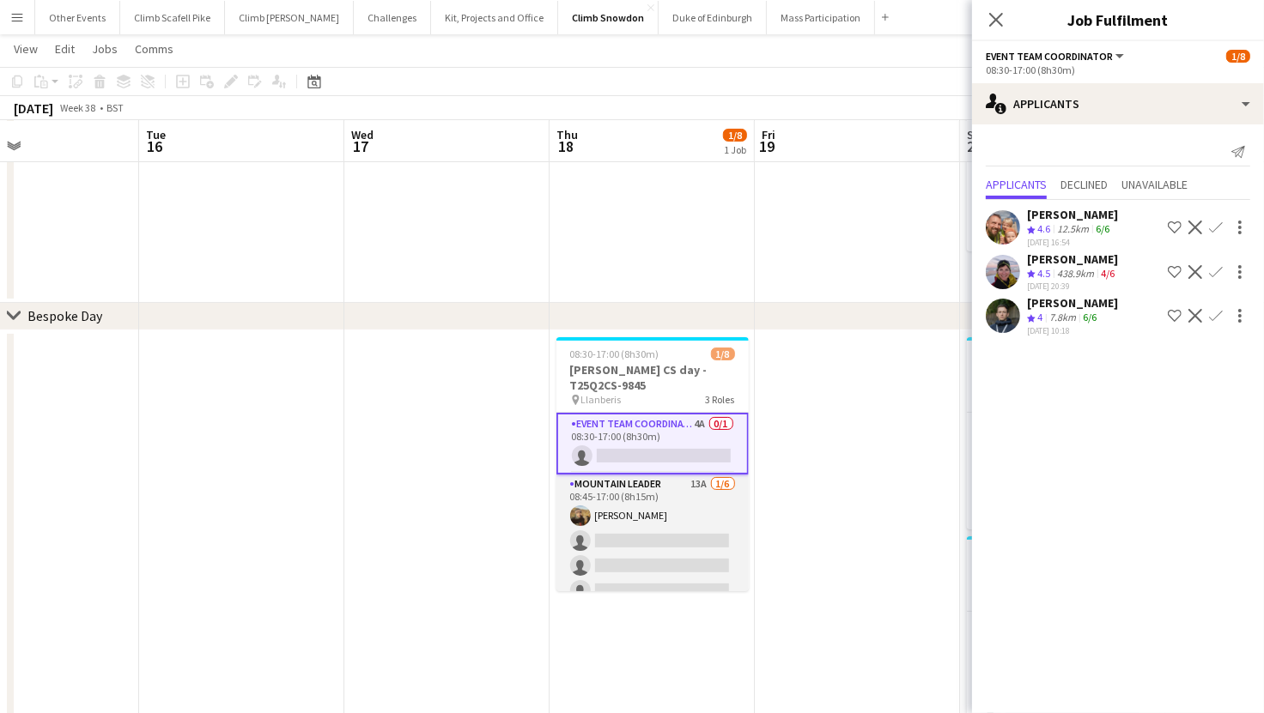
click at [661, 519] on app-card-role "Mountain Leader 13A 1/6 08:45-17:00 (8h15m) Leon Perkins single-neutral-actions…" at bounding box center [652, 566] width 192 height 183
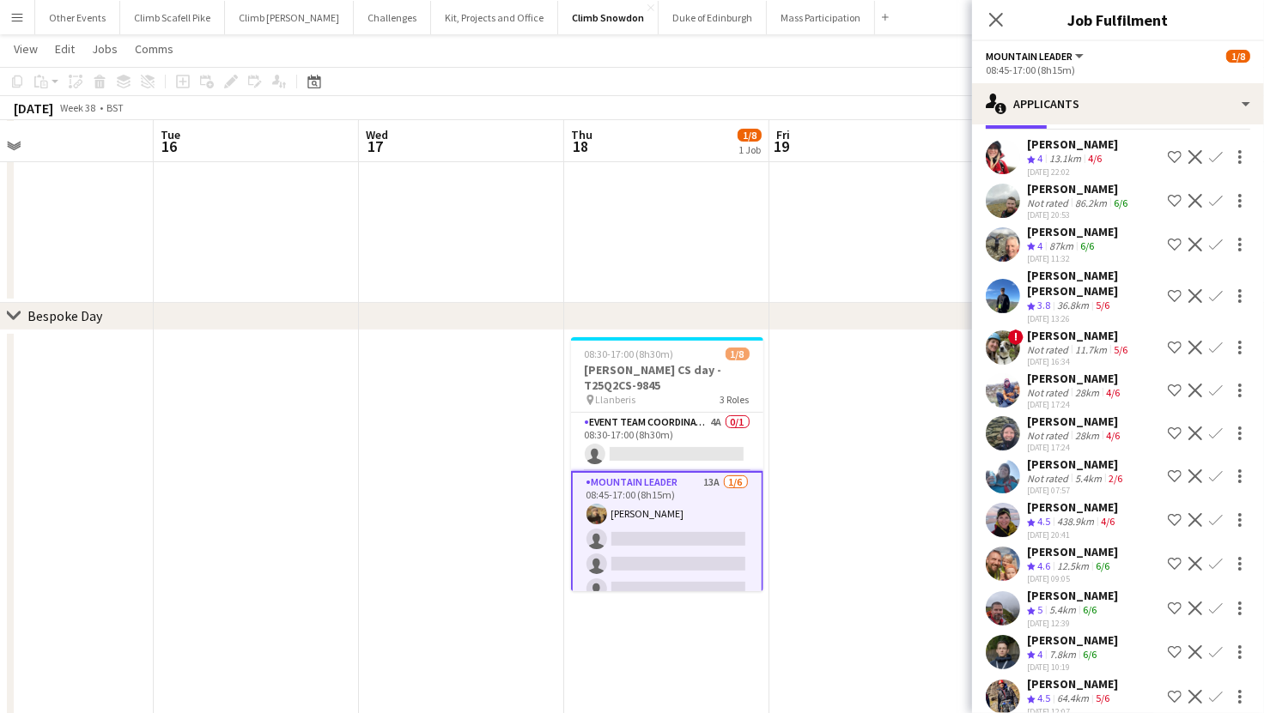
scroll to position [0, 461]
drag, startPoint x: 834, startPoint y: 550, endPoint x: 850, endPoint y: 553, distance: 15.7
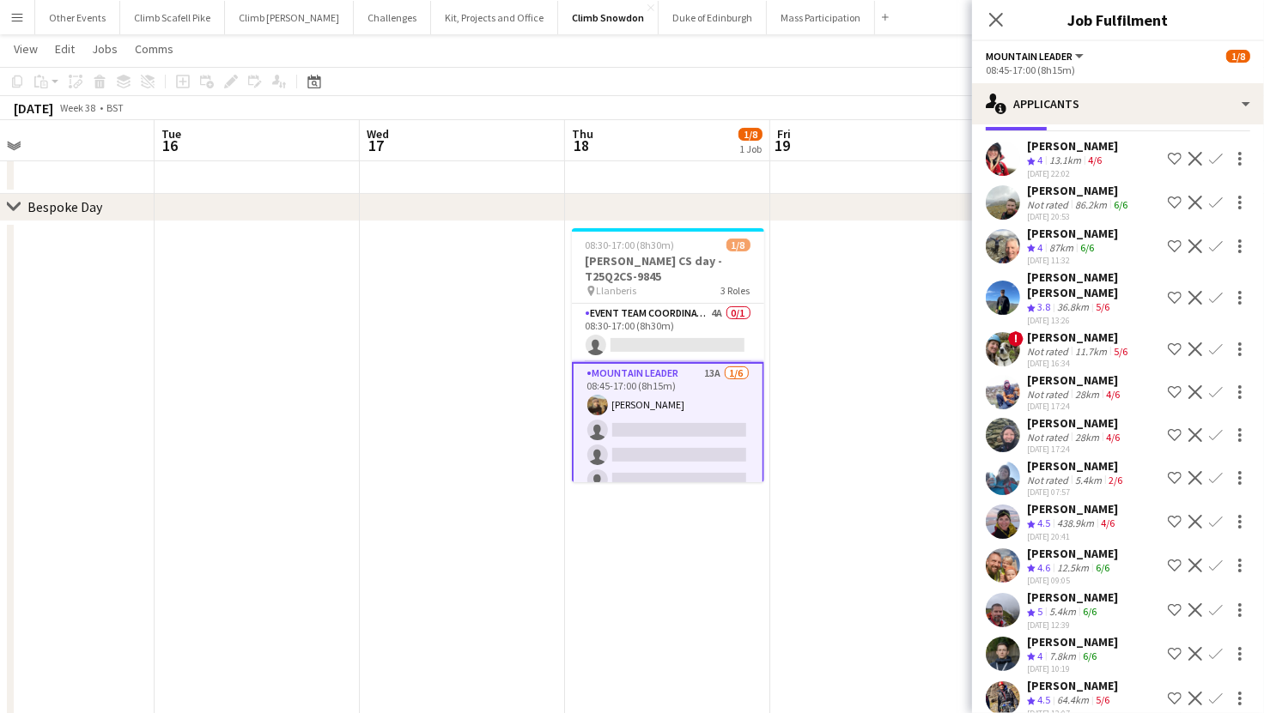
scroll to position [70, 0]
click at [841, 498] on app-date-cell at bounding box center [872, 598] width 205 height 755
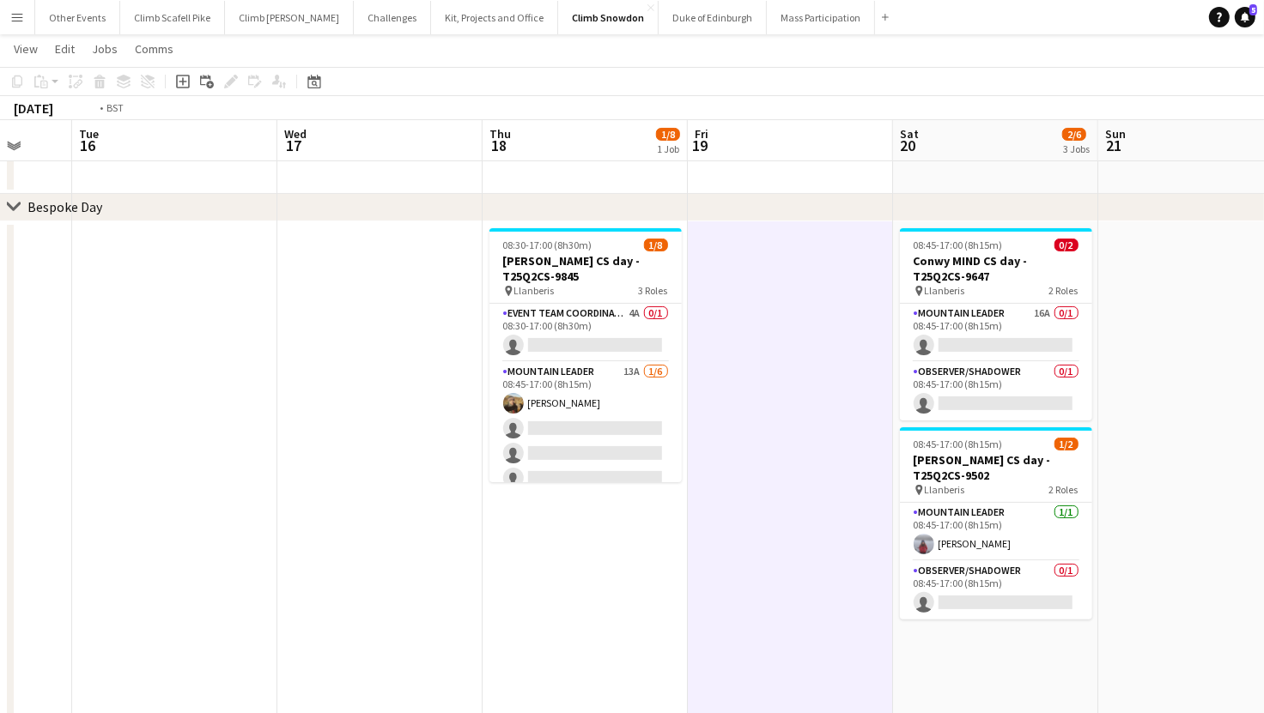
drag, startPoint x: 501, startPoint y: 599, endPoint x: 636, endPoint y: 593, distance: 135.8
click at [636, 593] on app-calendar-viewport "Sat 13 0/2 1 Job Sun 14 2/4 2 Jobs Mon 15 Tue 16 Wed 17 Thu 18 1/8 1 Job Fri 19…" at bounding box center [632, 619] width 1264 height 1572
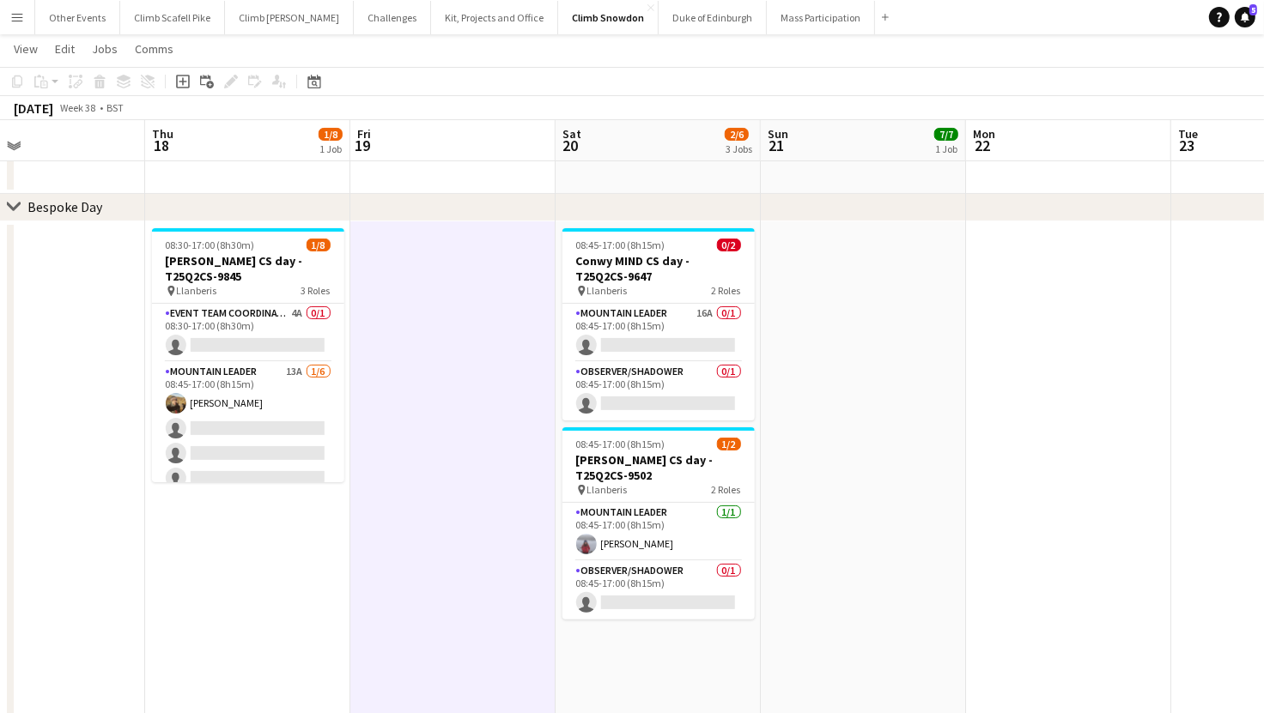
scroll to position [0, 490]
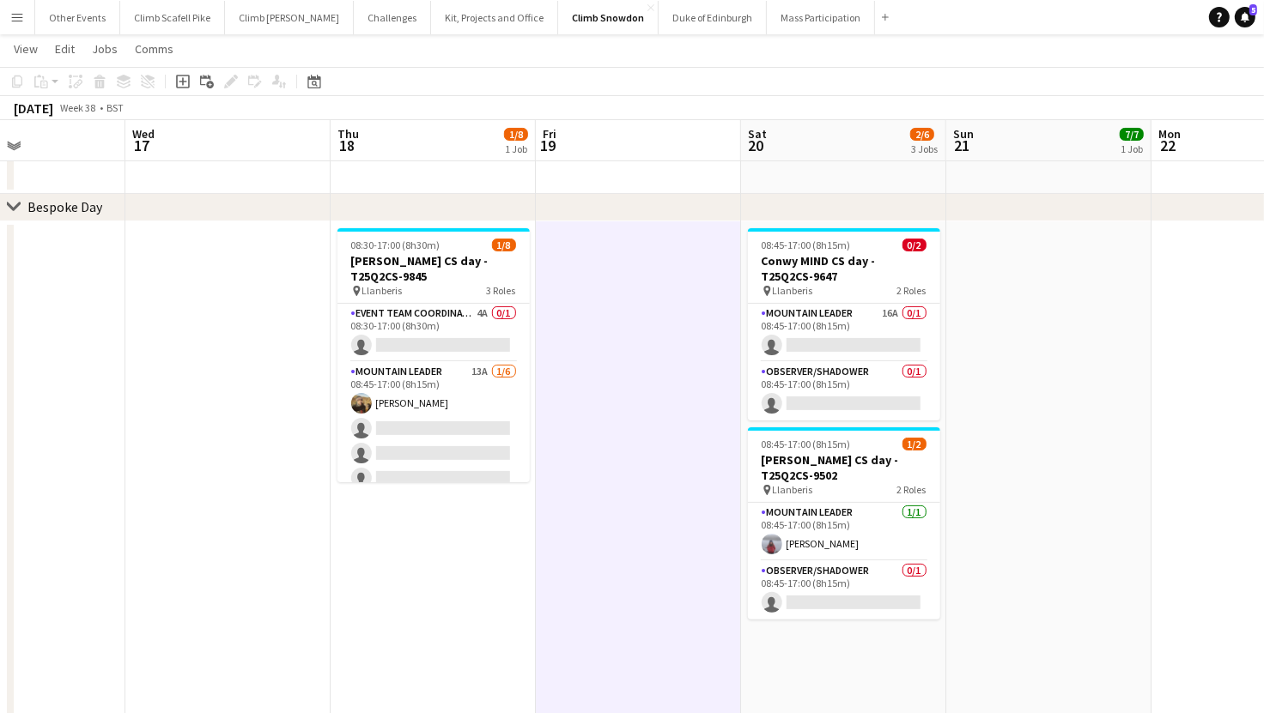
drag, startPoint x: 988, startPoint y: 513, endPoint x: 631, endPoint y: 537, distance: 357.9
click at [631, 537] on app-calendar-viewport "Sun 14 2/4 2 Jobs Mon 15 Tue 16 Wed 17 Thu 18 1/8 1 Job Fri 19 Sat 20 2/6 3 Job…" at bounding box center [632, 619] width 1264 height 1572
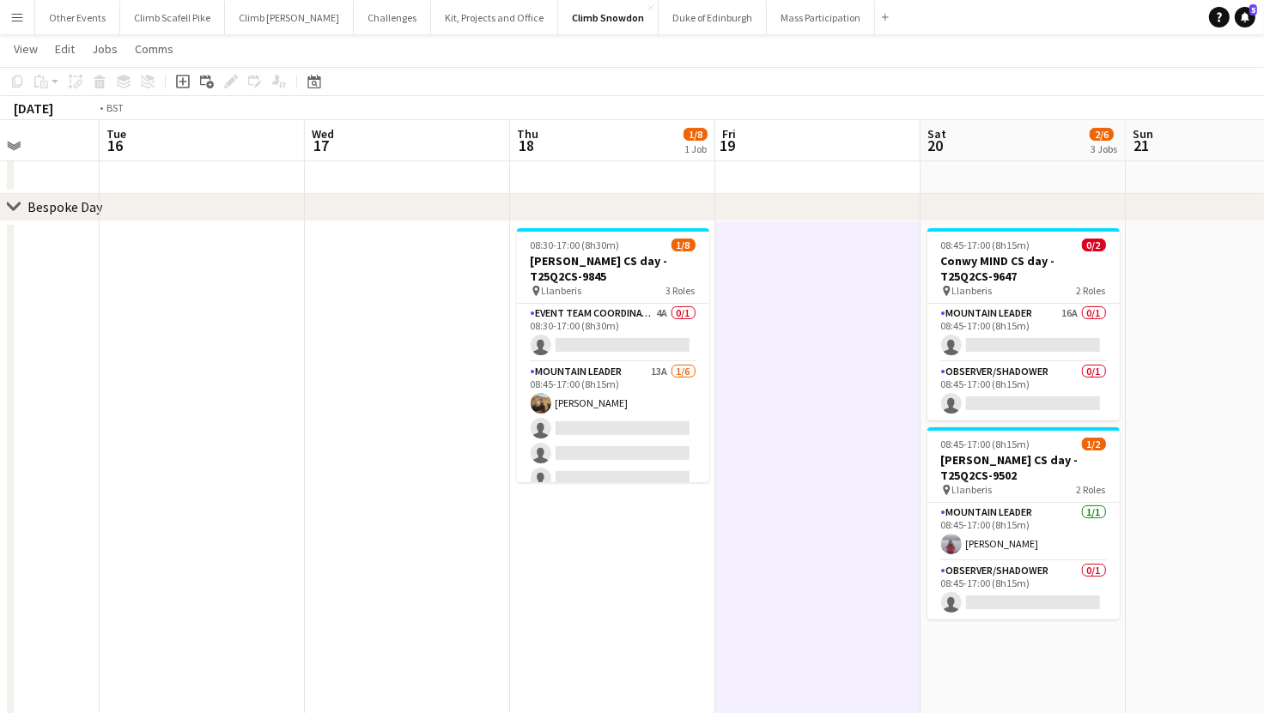
drag, startPoint x: 359, startPoint y: 602, endPoint x: 745, endPoint y: 528, distance: 393.3
click at [845, 543] on app-calendar-viewport "Sun 14 2/4 2 Jobs Mon 15 Tue 16 Wed 17 Thu 18 1/8 1 Job Fri 19 Sat 20 2/6 3 Job…" at bounding box center [632, 619] width 1264 height 1572
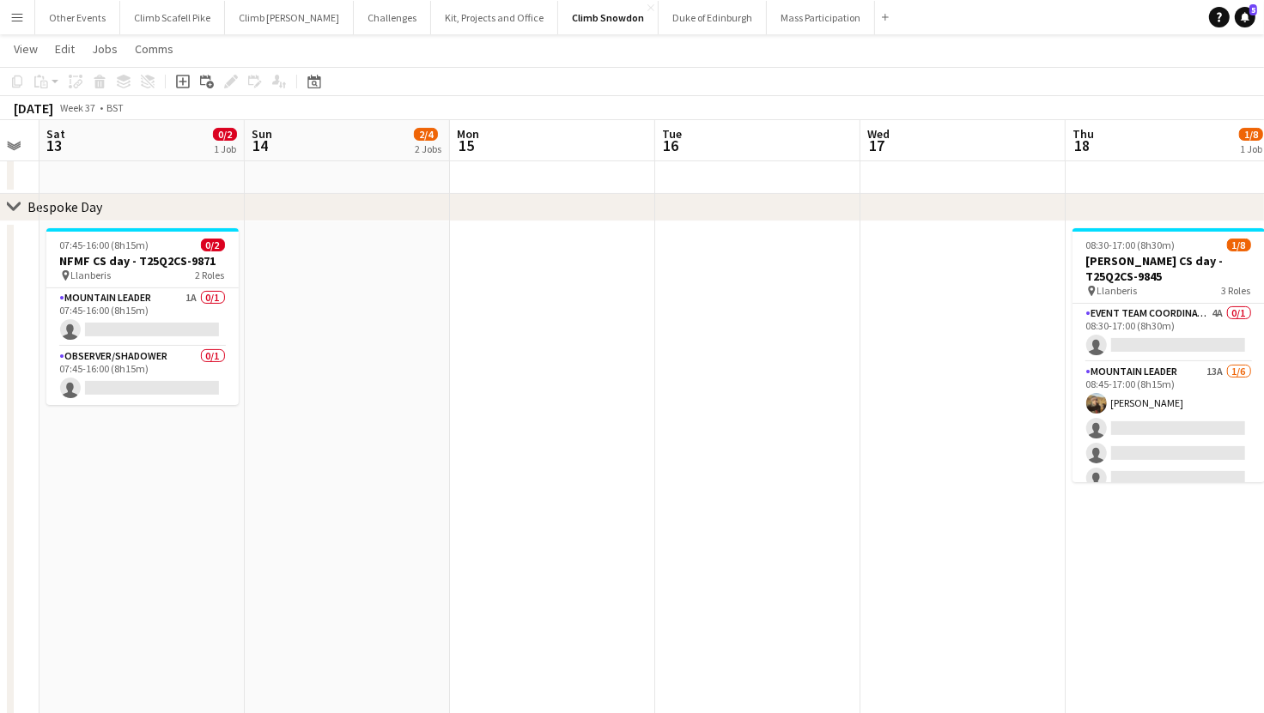
drag, startPoint x: 379, startPoint y: 538, endPoint x: 835, endPoint y: 516, distance: 457.3
click at [836, 518] on app-calendar-viewport "Thu 11 3/5 2 Jobs Fri 12 Sat 13 0/2 1 Job Sun 14 2/4 2 Jobs Mon 15 Tue 16 Wed 1…" at bounding box center [632, 619] width 1264 height 1572
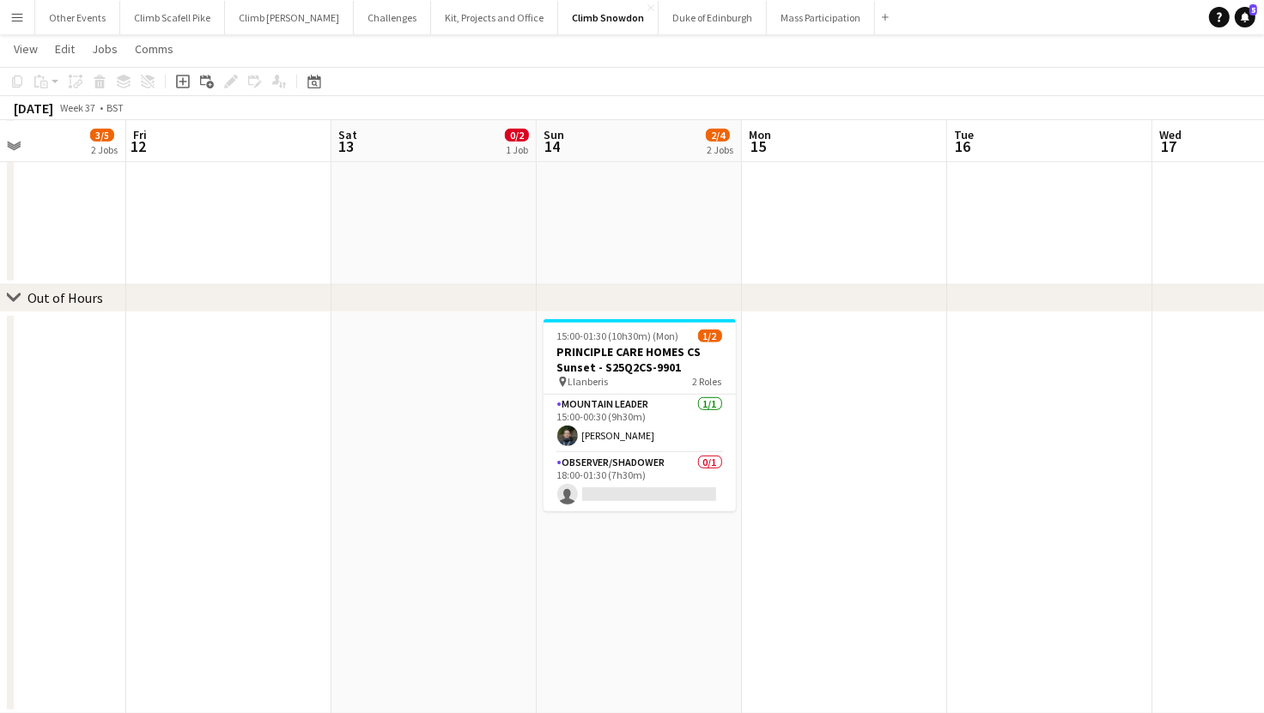
scroll to position [0, 482]
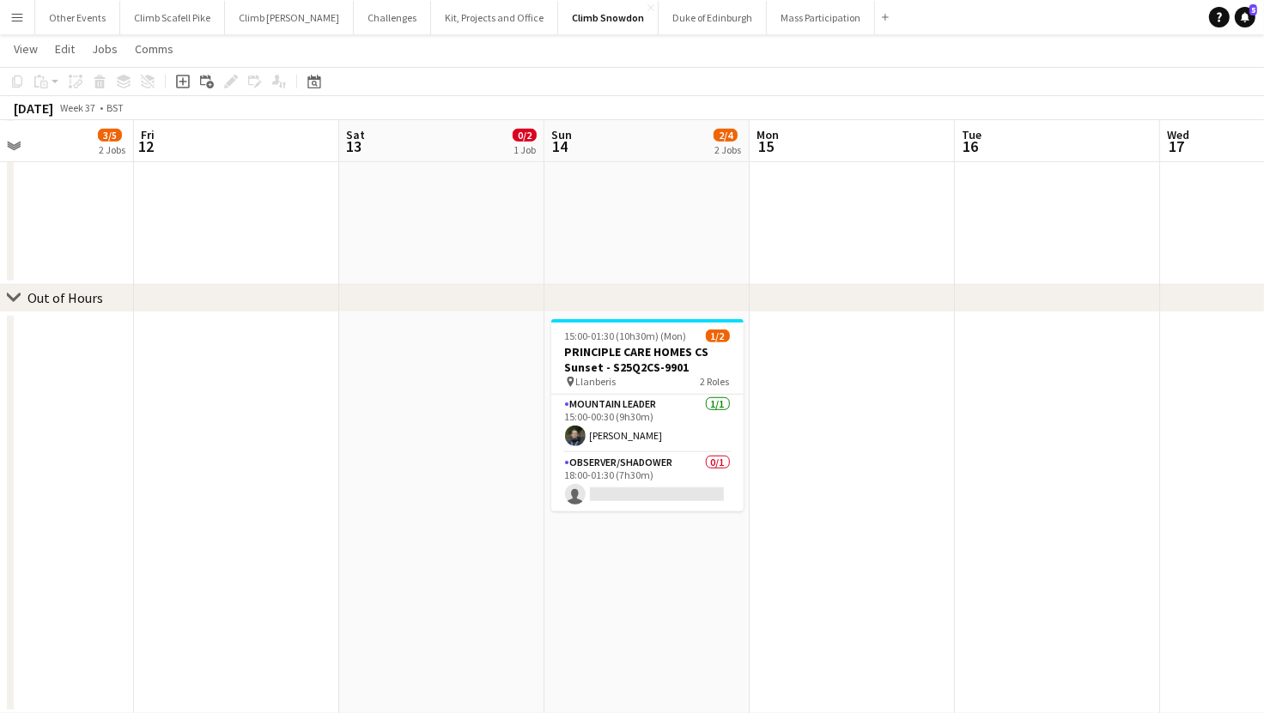
drag, startPoint x: 625, startPoint y: 550, endPoint x: 717, endPoint y: 546, distance: 92.0
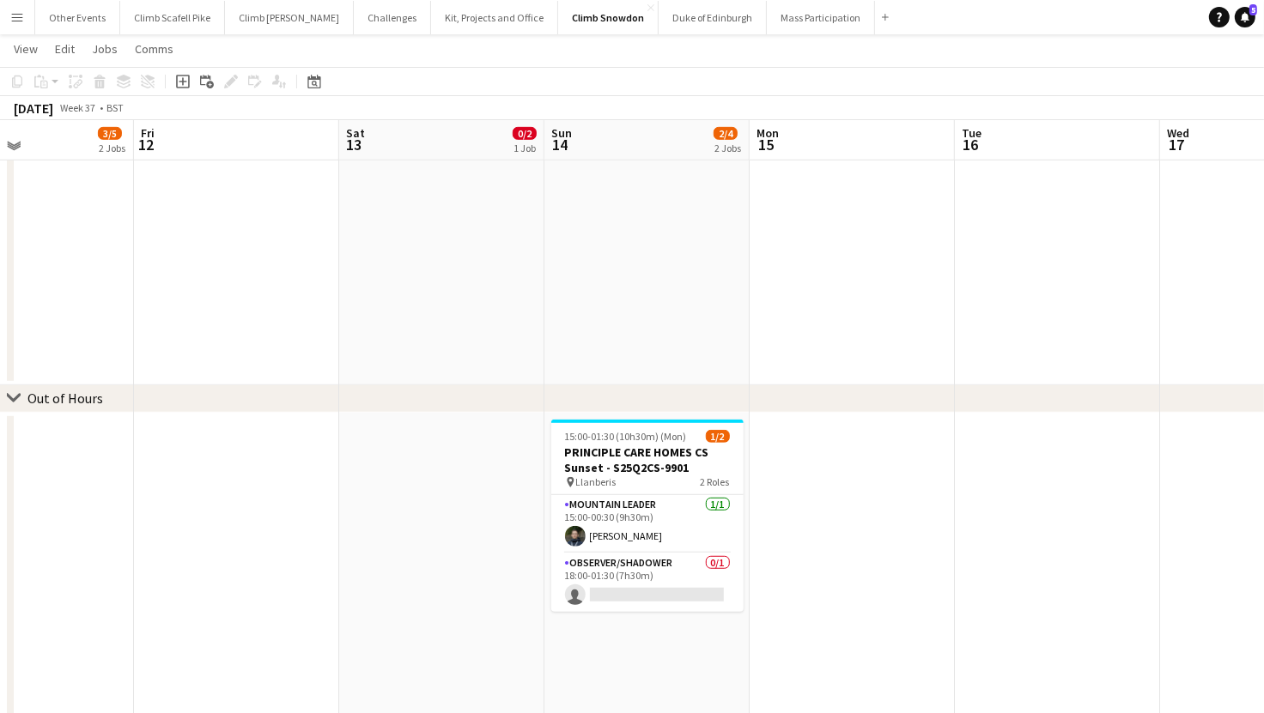
scroll to position [822, 0]
click at [160, 15] on button "Climb Scafell Pike Close" at bounding box center [172, 17] width 105 height 33
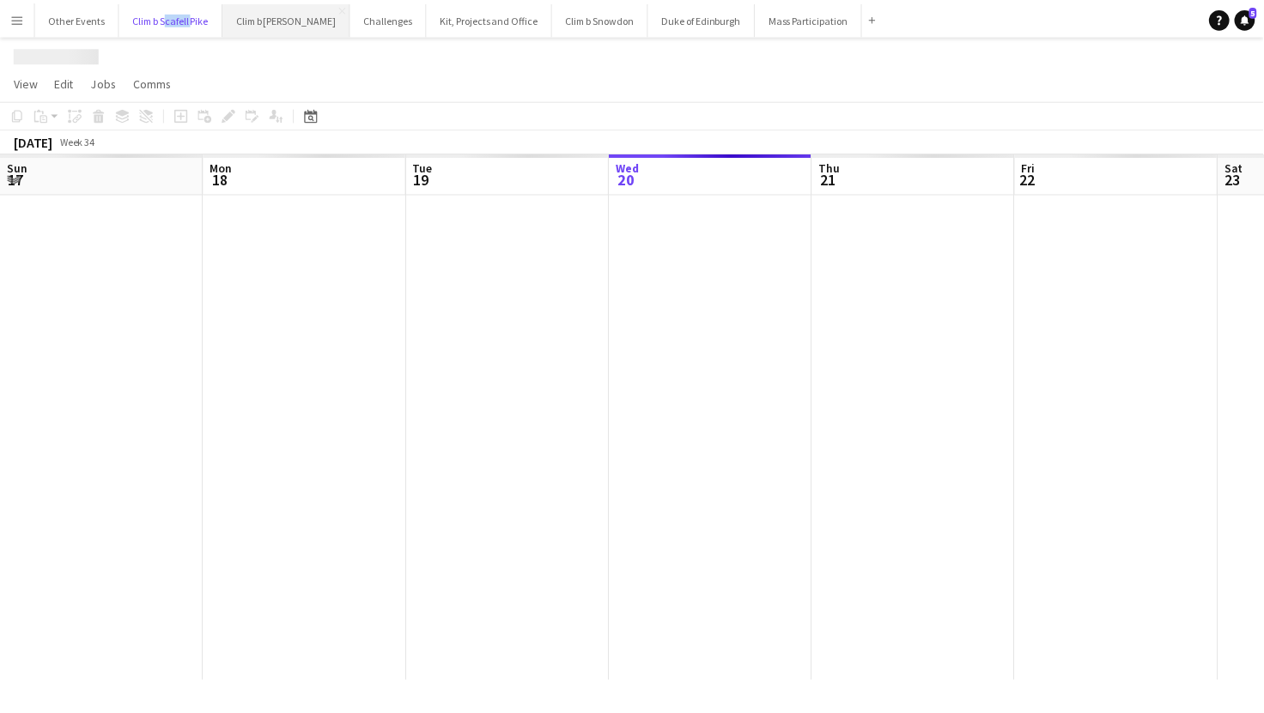
scroll to position [0, 410]
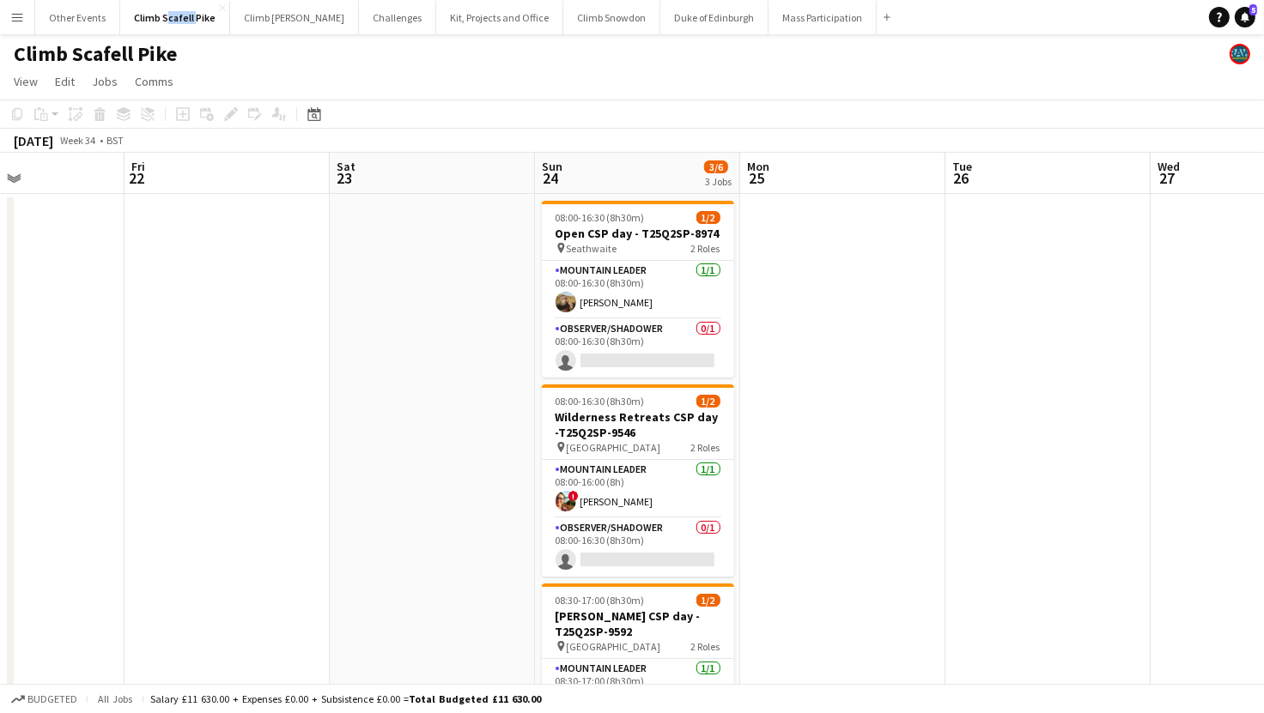
drag, startPoint x: 515, startPoint y: 446, endPoint x: 422, endPoint y: 449, distance: 93.6
click at [421, 449] on app-calendar-viewport "Tue 19 Wed 20 Thu 21 Fri 22 Sat 23 Sun 24 3/6 3 Jobs Mon 25 Tue 26 Wed 27 Thu 2…" at bounding box center [632, 531] width 1264 height 756
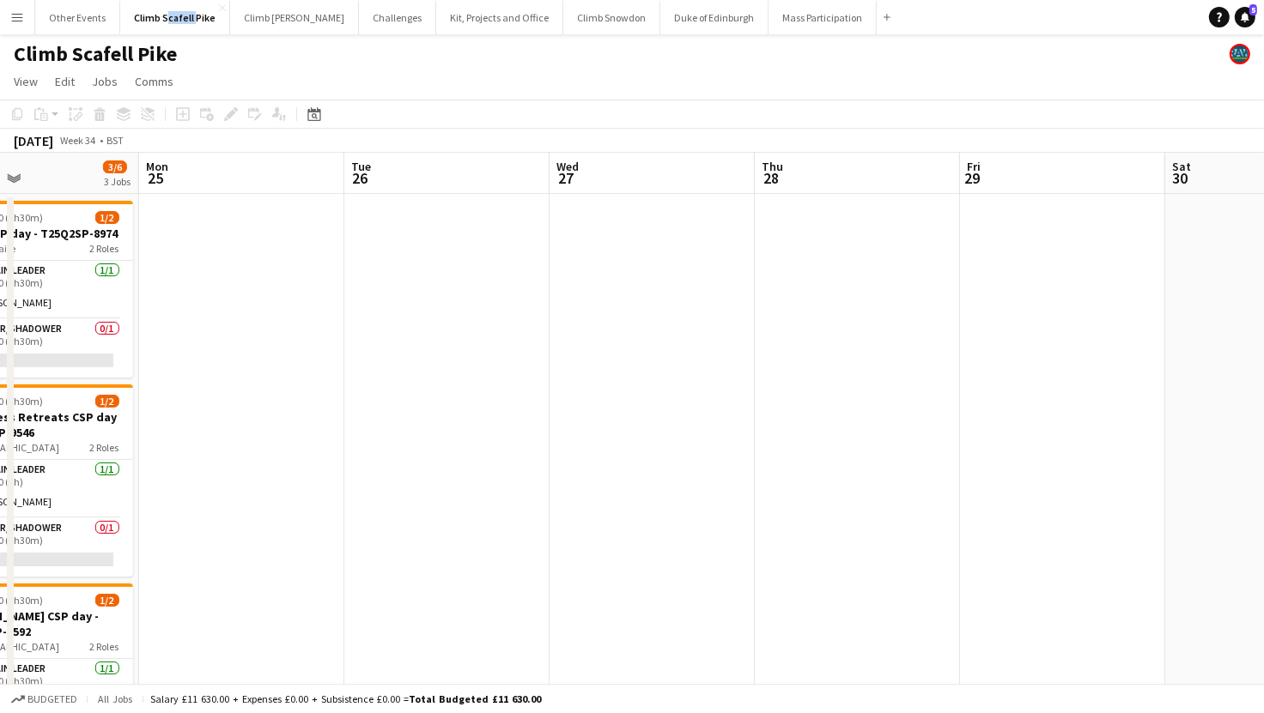
drag, startPoint x: 1043, startPoint y: 456, endPoint x: 483, endPoint y: 493, distance: 561.0
click at [441, 490] on app-calendar-viewport "Thu 21 Fri 22 Sat 23 Sun 24 3/6 3 Jobs Mon 25 Tue 26 Wed 27 Thu 28 Fri 29 Sat 3…" at bounding box center [632, 531] width 1264 height 756
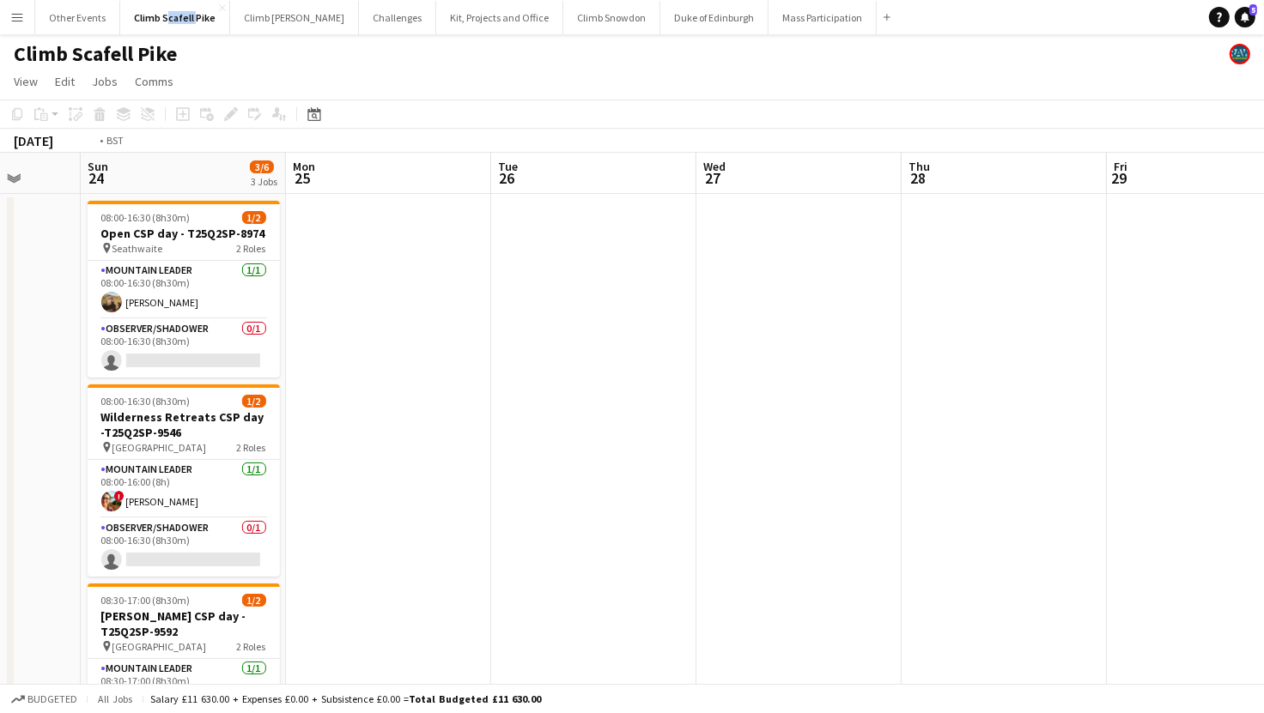
drag, startPoint x: 352, startPoint y: 515, endPoint x: 369, endPoint y: 515, distance: 17.2
click at [333, 517] on app-calendar-viewport "Thu 21 Fri 22 Sat 23 Sun 24 3/6 3 Jobs Mon 25 Tue 26 Wed 27 Thu 28 Fri 29 Sat 3…" at bounding box center [632, 531] width 1264 height 756
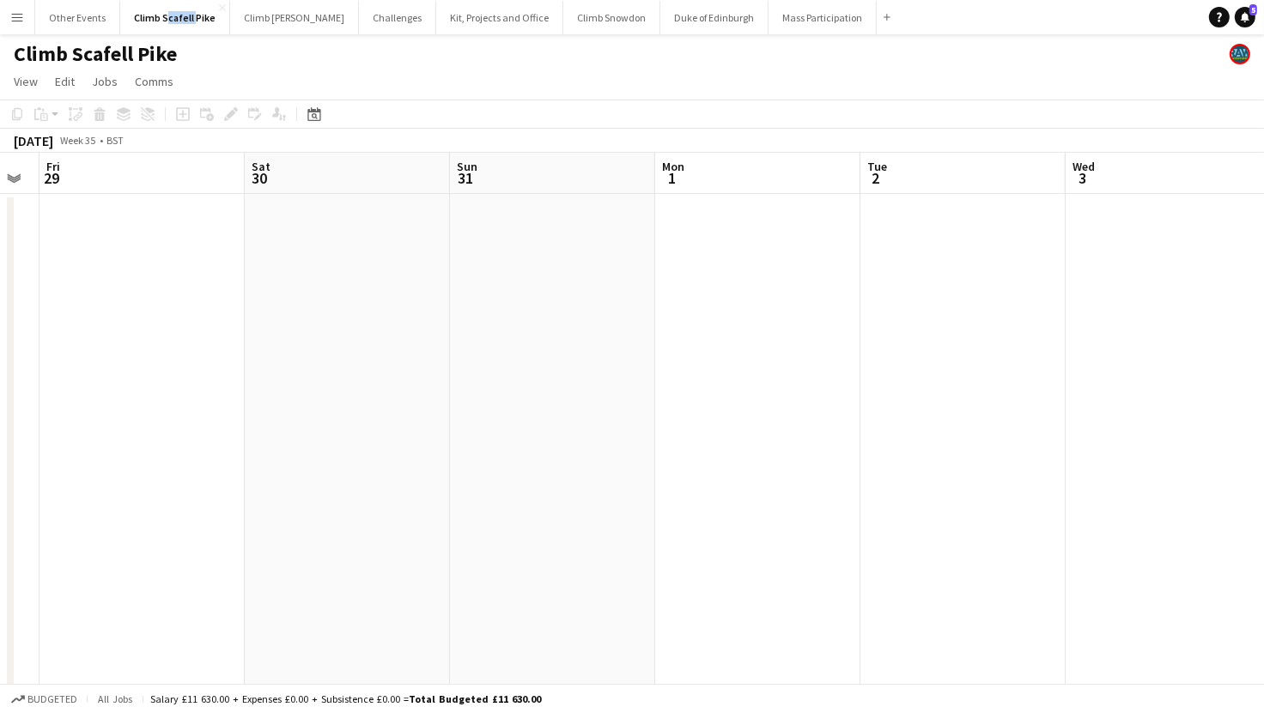
drag, startPoint x: 949, startPoint y: 461, endPoint x: 367, endPoint y: 501, distance: 583.5
click at [366, 501] on app-calendar-viewport "Tue 26 Wed 27 Thu 28 Fri 29 Sat 30 Sun 31 Mon 1 Tue 2 Wed 3 Thu 4 Fri 5 Sat 6" at bounding box center [632, 531] width 1264 height 756
drag, startPoint x: 573, startPoint y: 476, endPoint x: 294, endPoint y: 491, distance: 279.4
click at [293, 491] on app-calendar-viewport "Thu 28 Fri 29 Sat 30 Sun 31 Mon 1 Tue 2 Wed 3 Thu 4 Fri 5 Sat 6 Sun 7 Mon 8" at bounding box center [632, 531] width 1264 height 756
drag, startPoint x: 987, startPoint y: 457, endPoint x: 194, endPoint y: 491, distance: 794.0
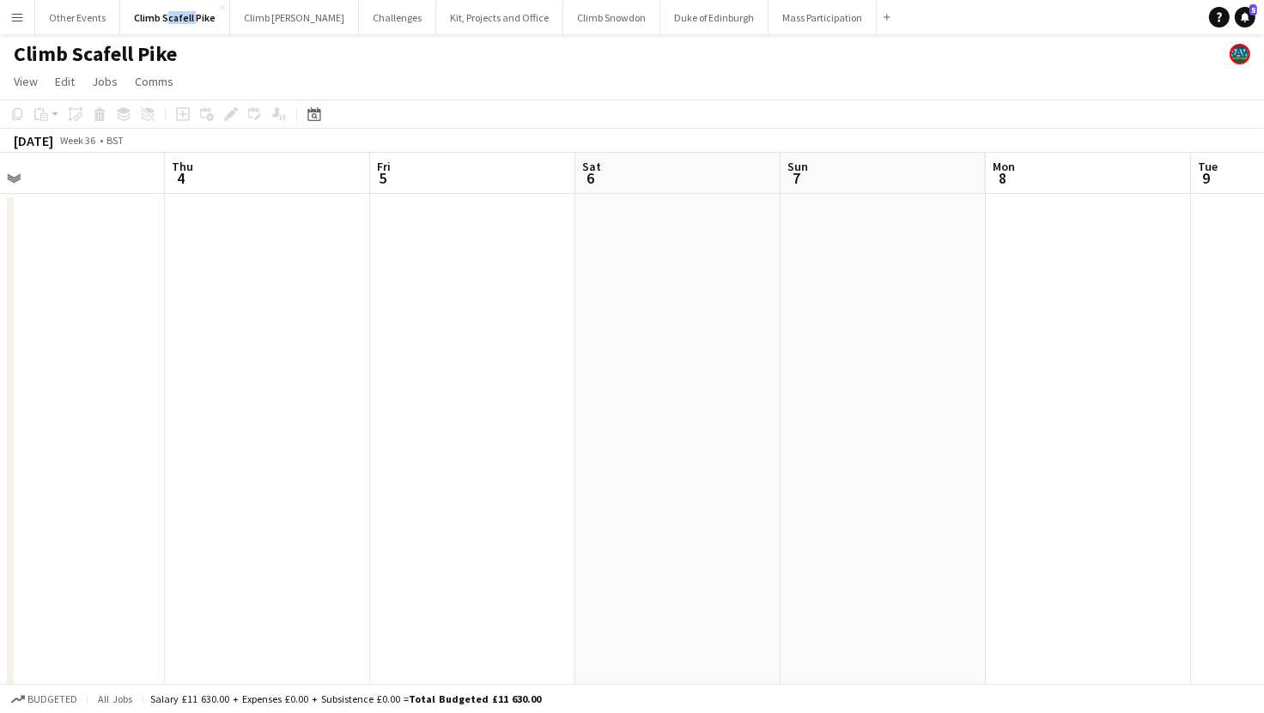
click at [194, 491] on app-calendar-viewport "Mon 1 Tue 2 Wed 3 Thu 4 Fri 5 Sat 6 Sun 7 Mon 8 Tue 9 Wed 10 Thu 11 Fri 12 0/3 …" at bounding box center [632, 531] width 1264 height 756
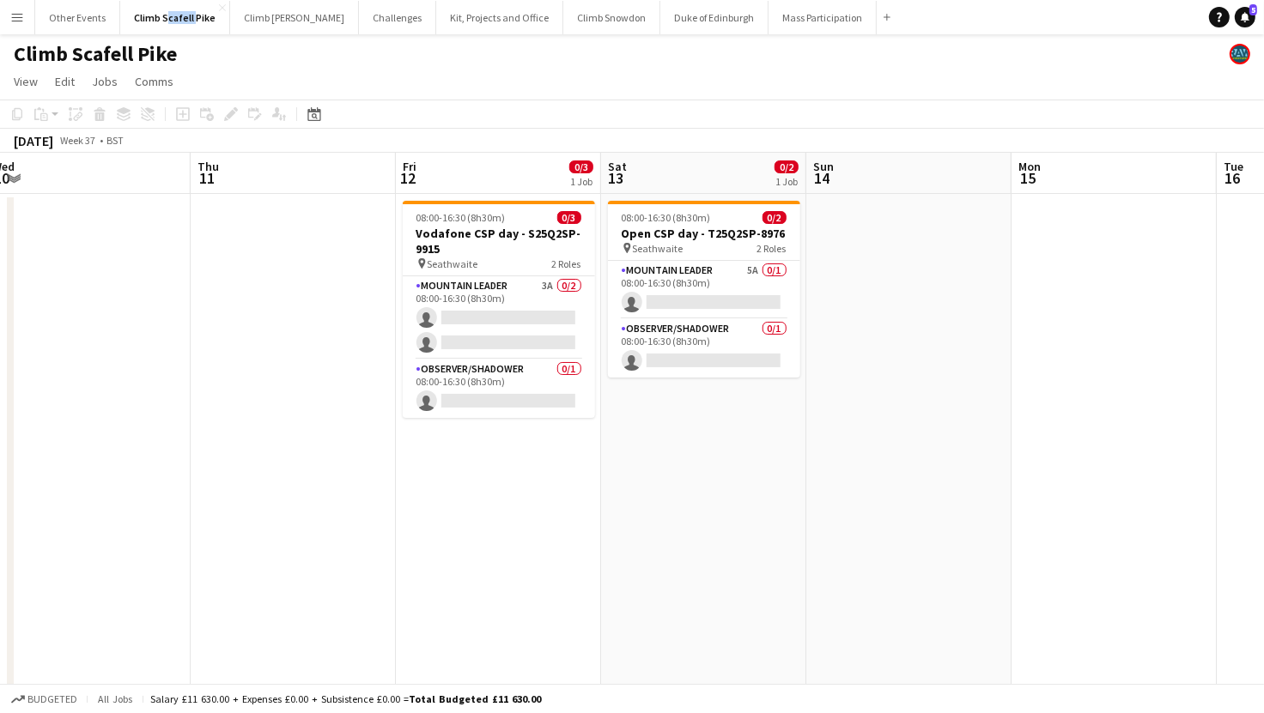
scroll to position [0, 631]
drag, startPoint x: 607, startPoint y: 478, endPoint x: 206, endPoint y: 507, distance: 401.9
click at [199, 507] on app-calendar-viewport "Sun 7 Mon 8 Tue 9 Wed 10 Thu 11 Fri 12 0/3 1 Job Sat 13 0/2 1 Job Sun 14 Mon 15…" at bounding box center [632, 531] width 1264 height 756
click at [481, 319] on app-card-role "Mountain Leader 3A 0/2 08:00-16:30 (8h30m) single-neutral-actions single-neutra…" at bounding box center [498, 317] width 192 height 83
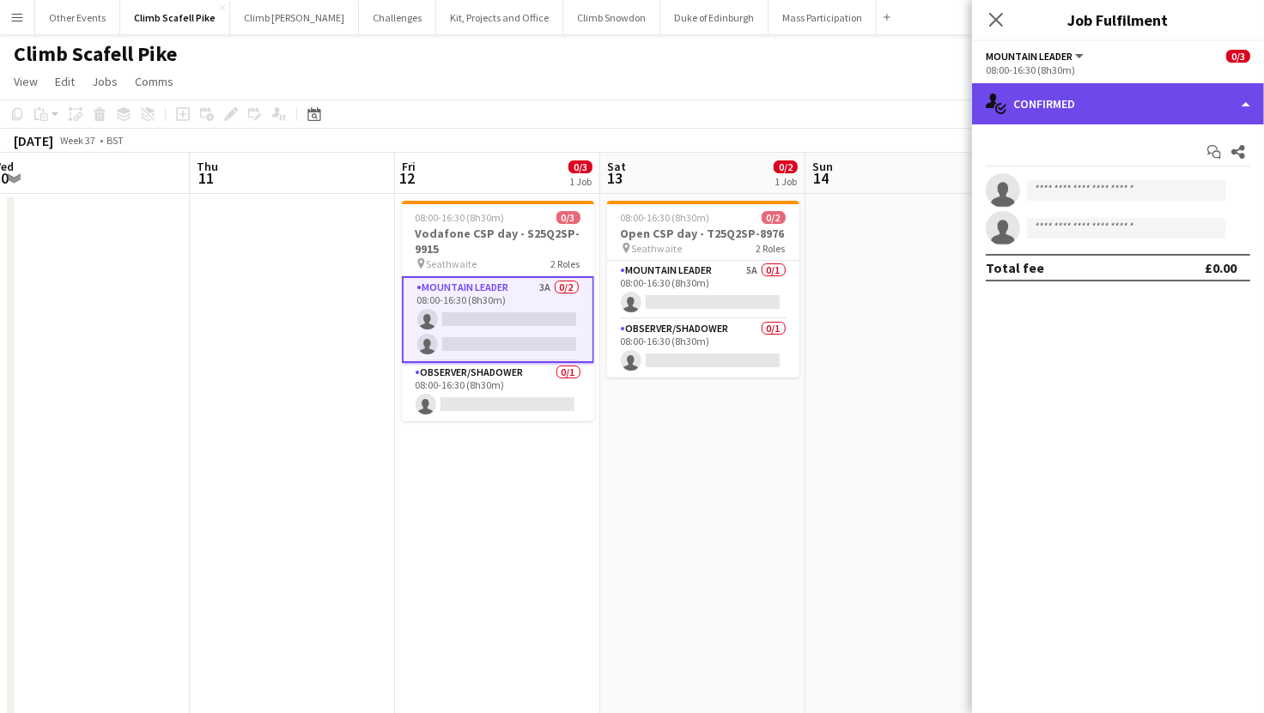
click at [1151, 96] on div "single-neutral-actions-check-2 Confirmed" at bounding box center [1118, 103] width 292 height 41
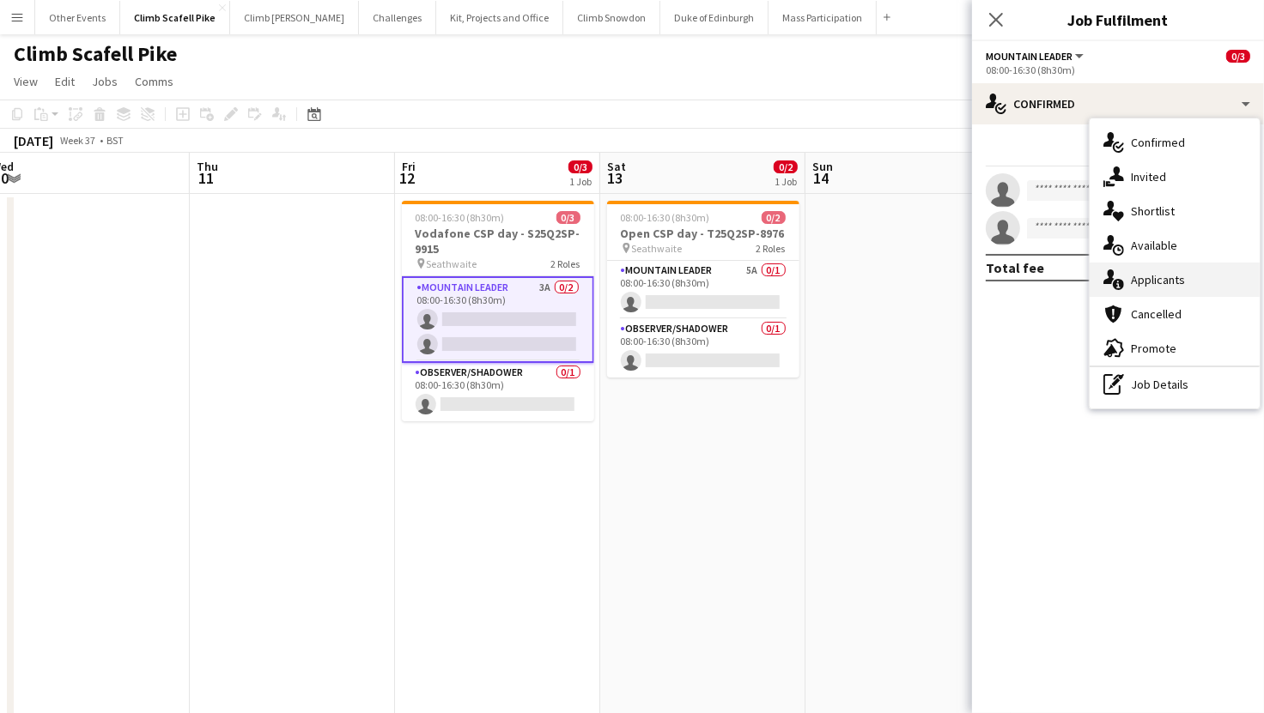
click at [1171, 283] on div "single-neutral-actions-information Applicants" at bounding box center [1174, 280] width 170 height 34
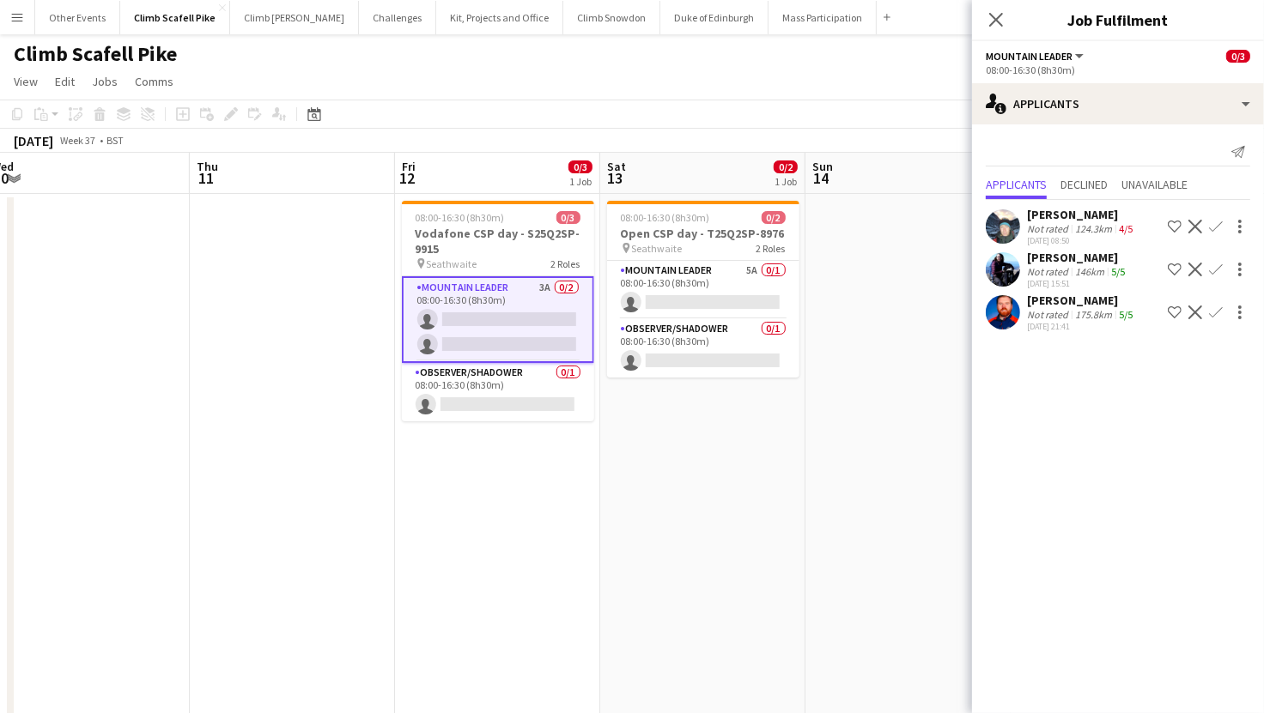
click at [1000, 282] on app-user-avatar at bounding box center [1003, 269] width 34 height 34
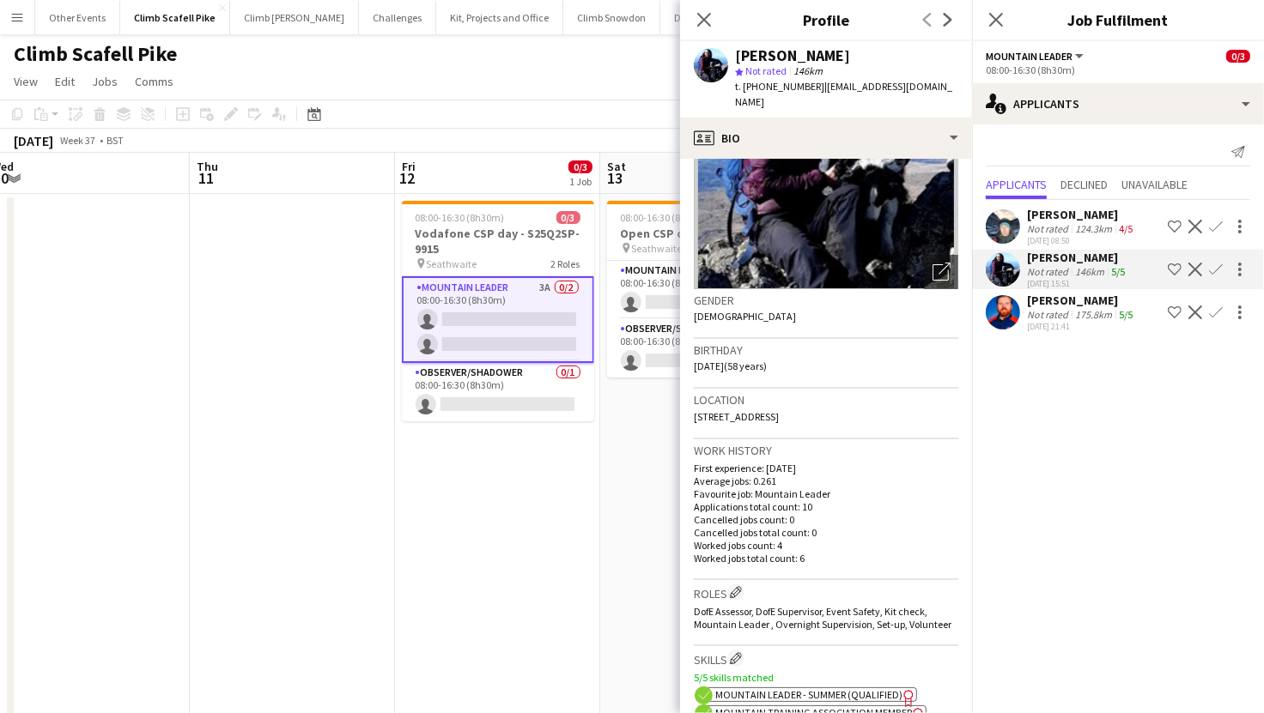
scroll to position [367, 0]
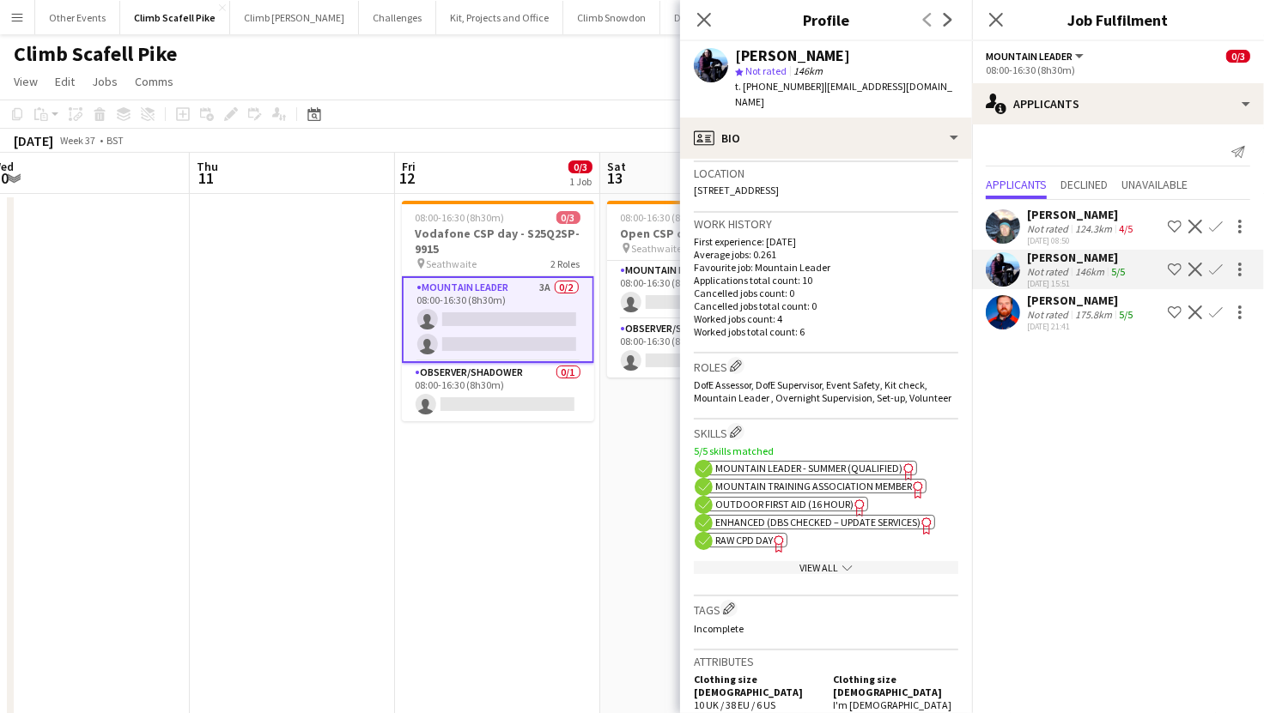
click at [842, 569] on icon "chevron-down" at bounding box center [847, 568] width 10 height 10
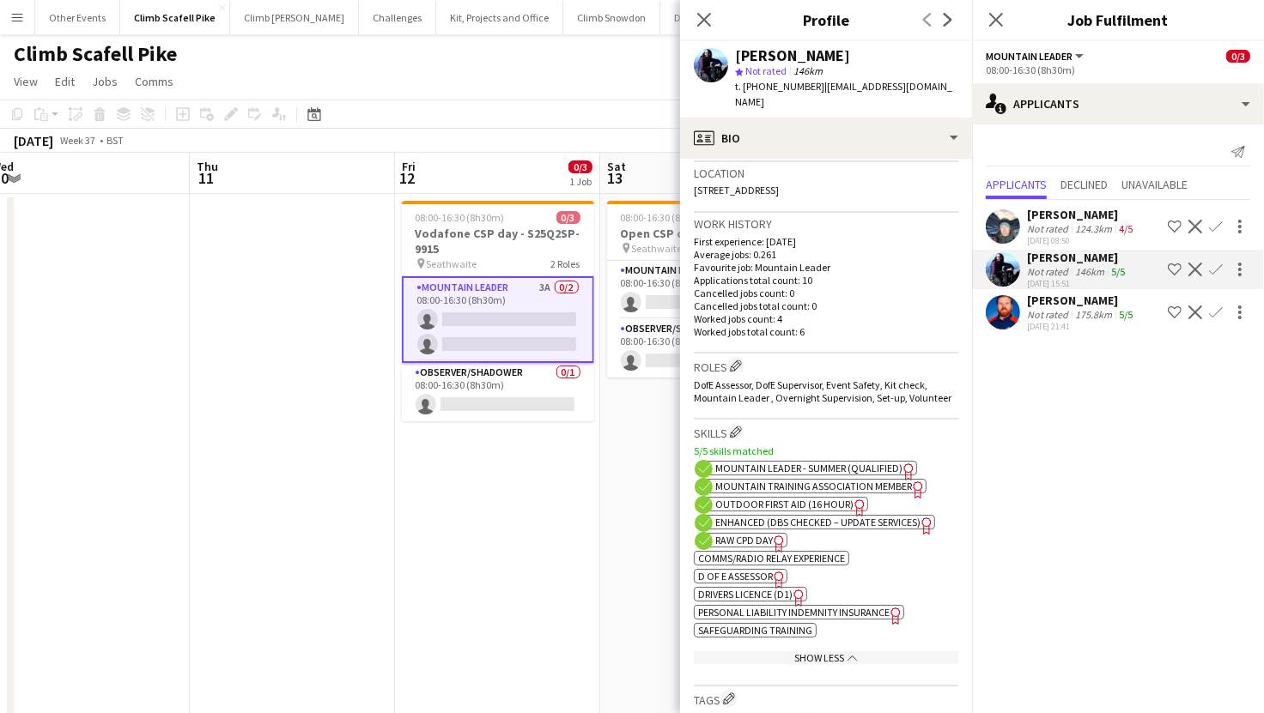
click at [1016, 308] on app-user-avatar at bounding box center [1003, 312] width 34 height 34
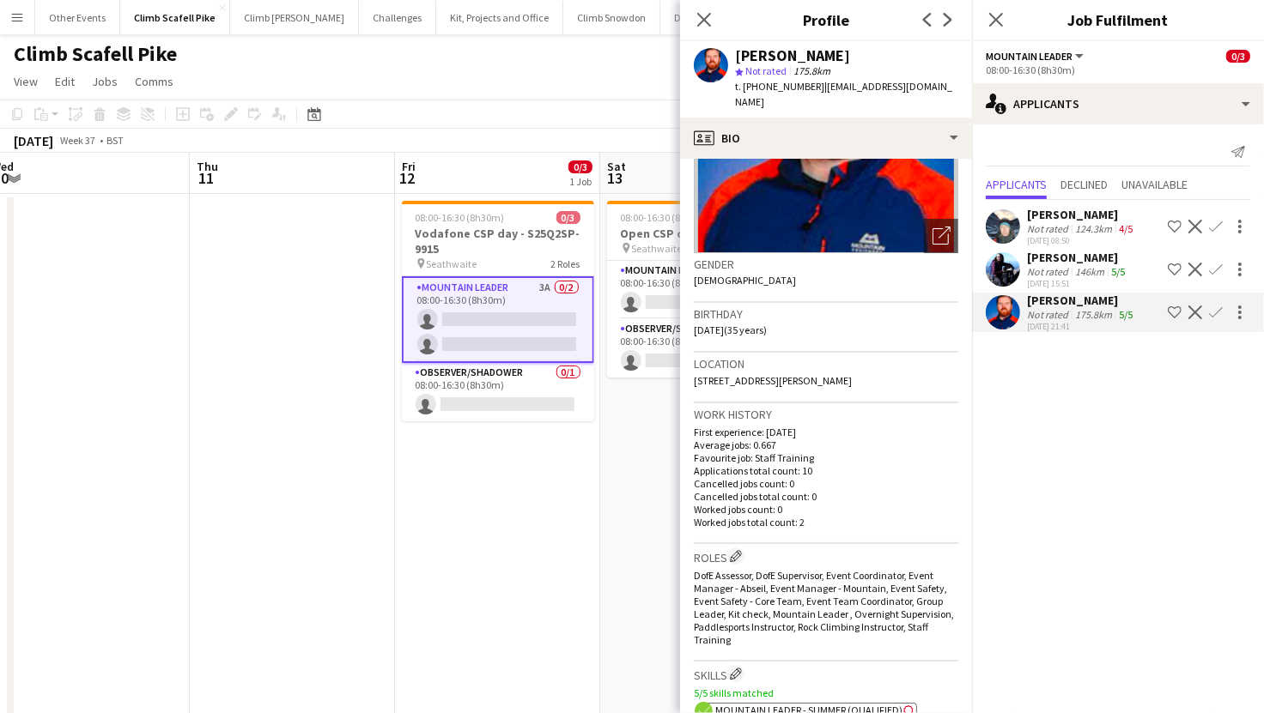
scroll to position [412, 0]
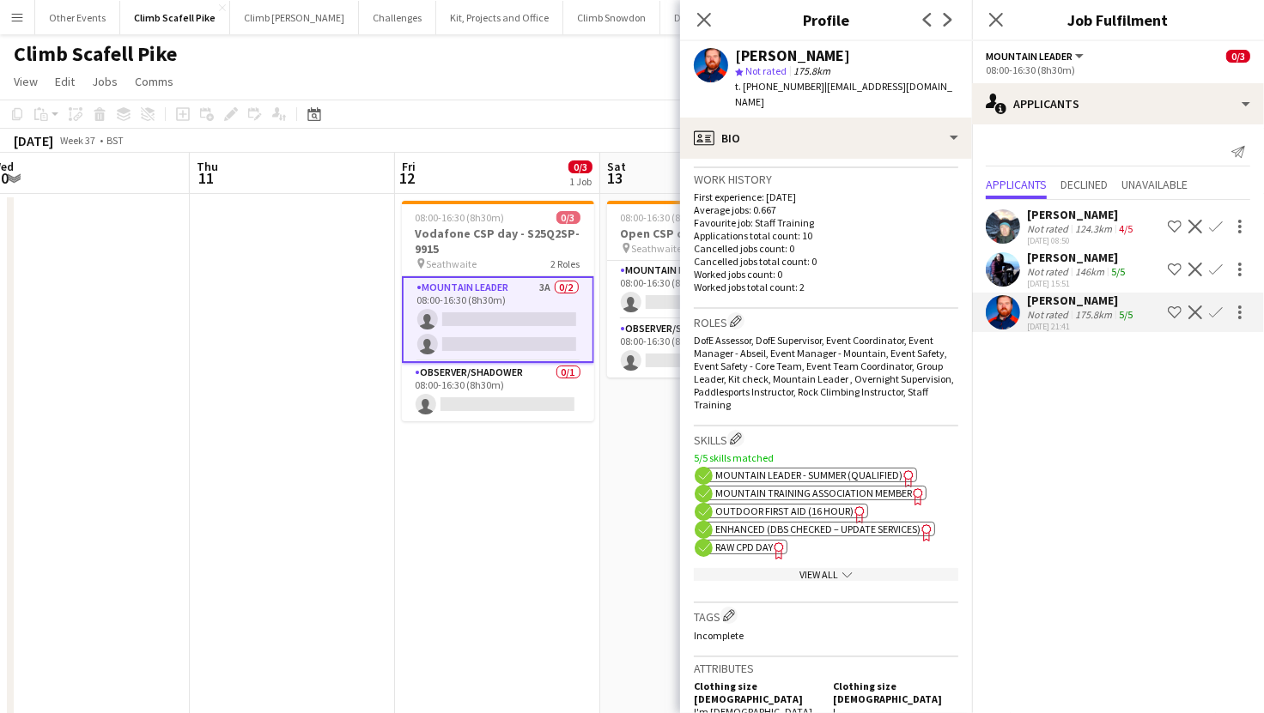
click at [873, 568] on div "View All chevron-down" at bounding box center [826, 574] width 264 height 13
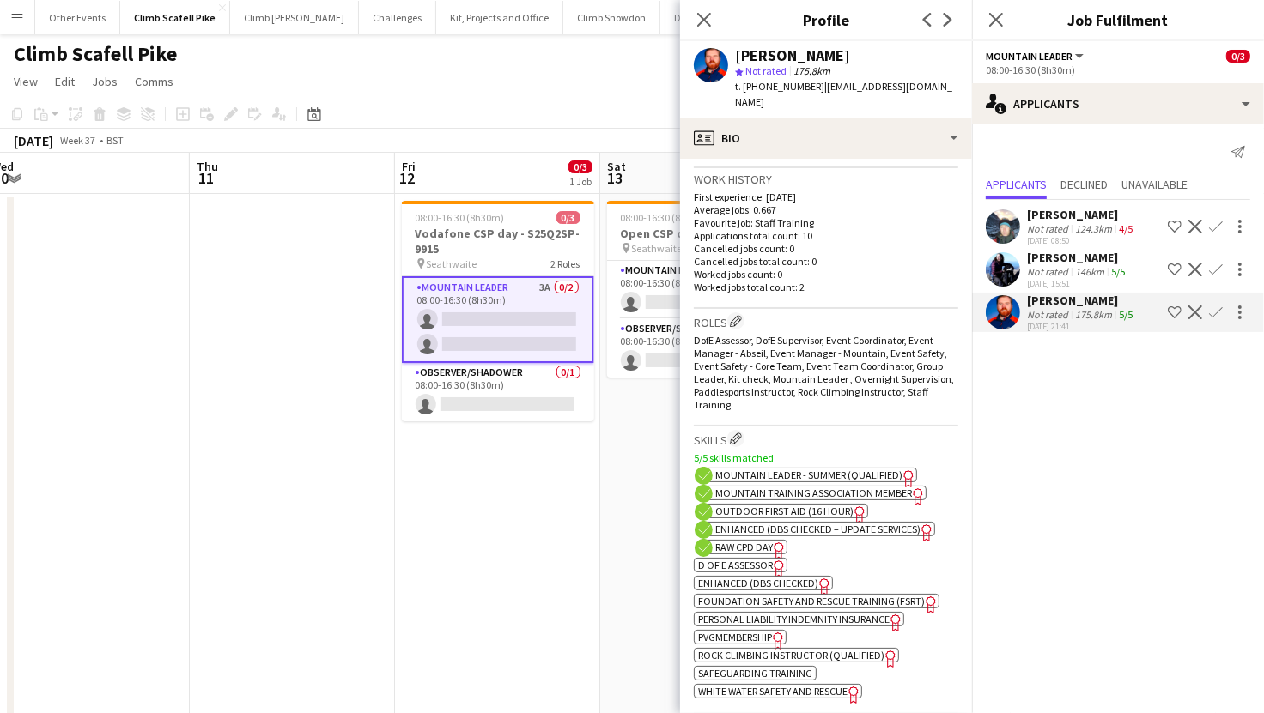
click at [1010, 221] on app-user-avatar at bounding box center [1003, 226] width 34 height 34
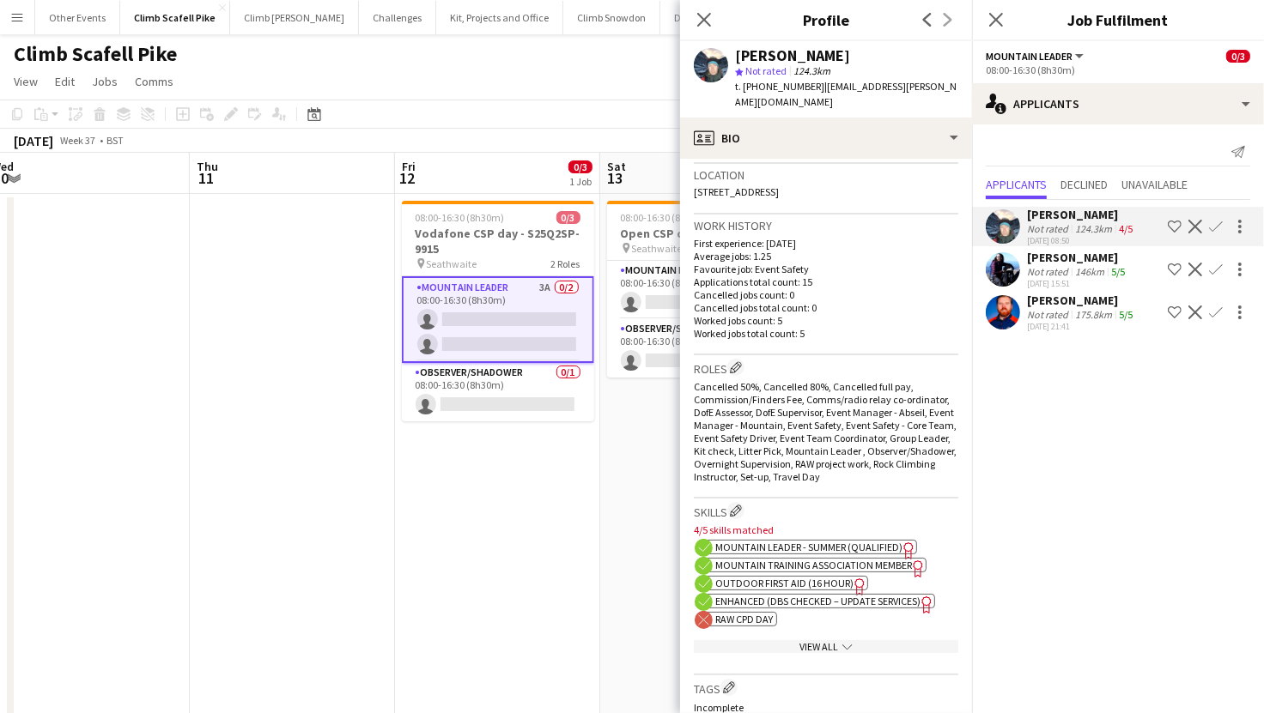
scroll to position [0, 0]
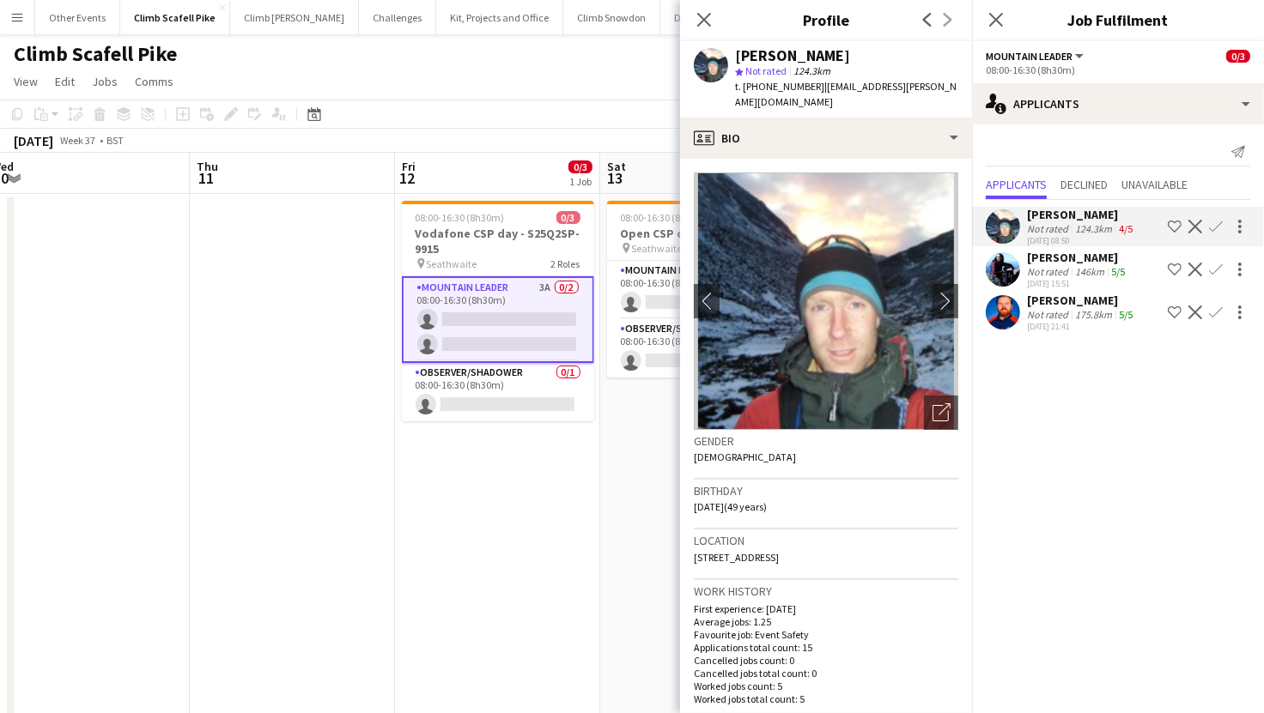
click at [1003, 317] on app-user-avatar at bounding box center [1003, 312] width 34 height 34
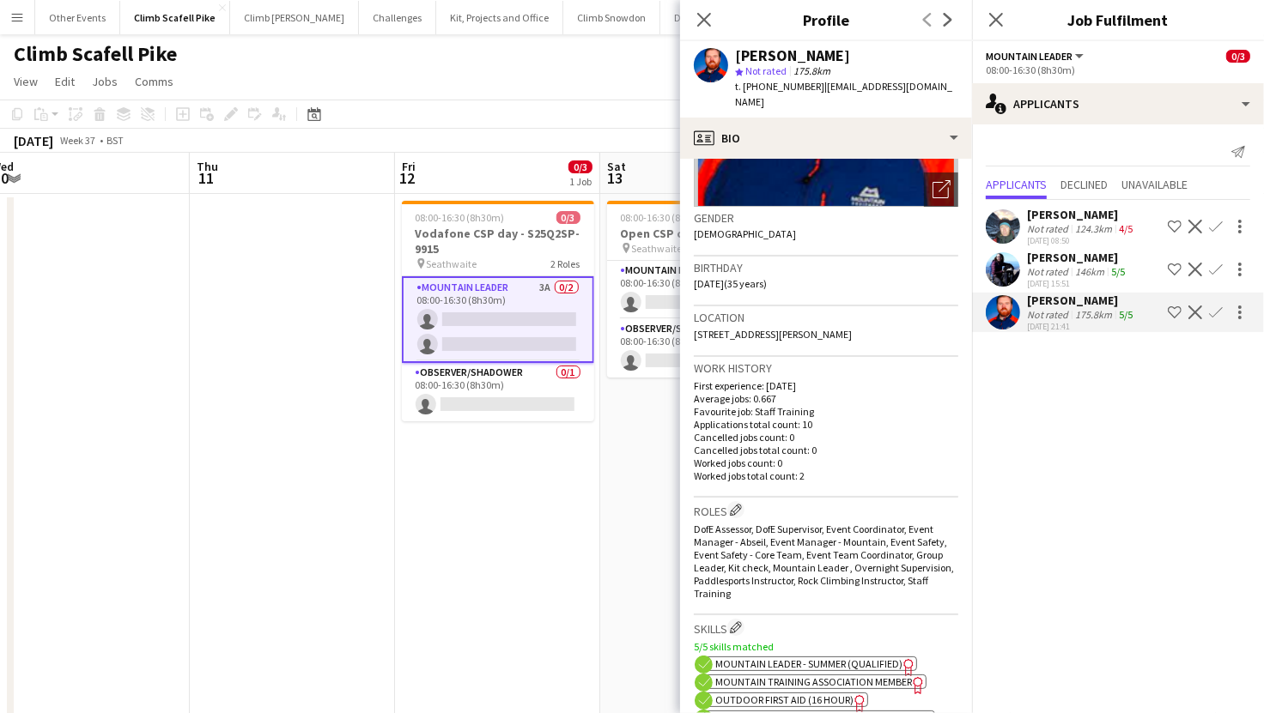
scroll to position [230, 0]
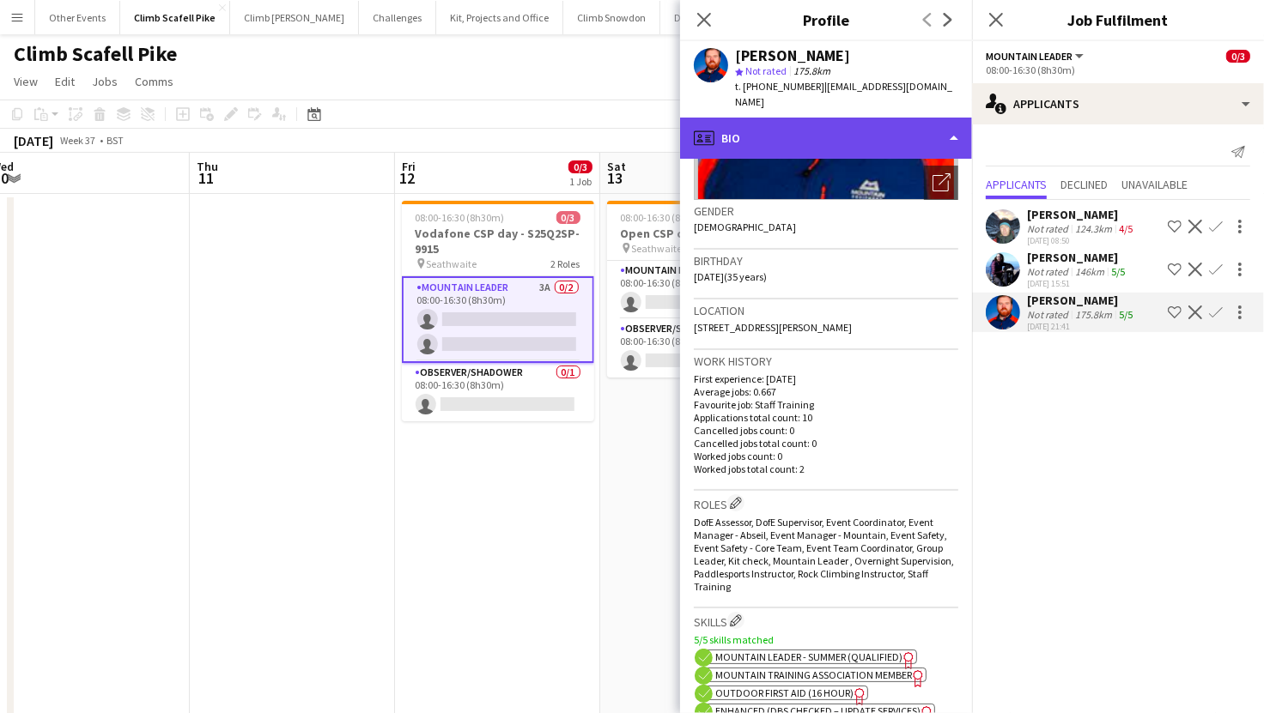
click at [931, 118] on div "profile Bio" at bounding box center [826, 138] width 292 height 41
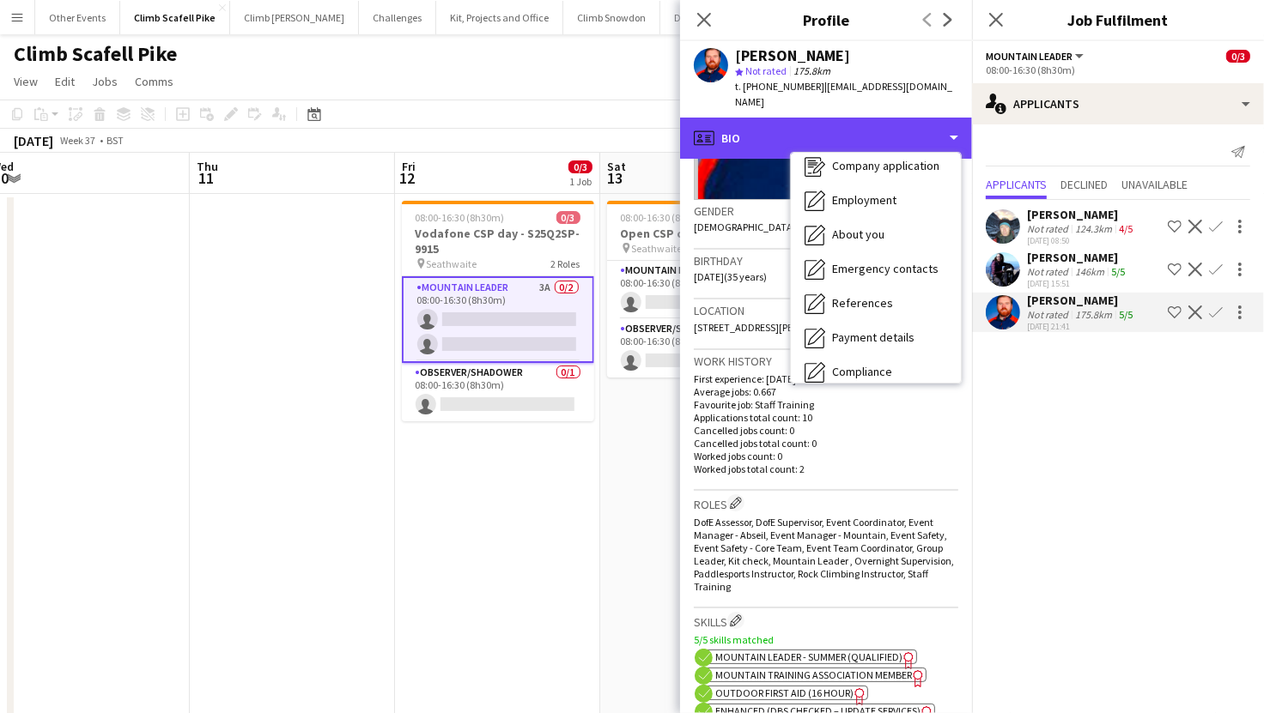
scroll to position [195, 0]
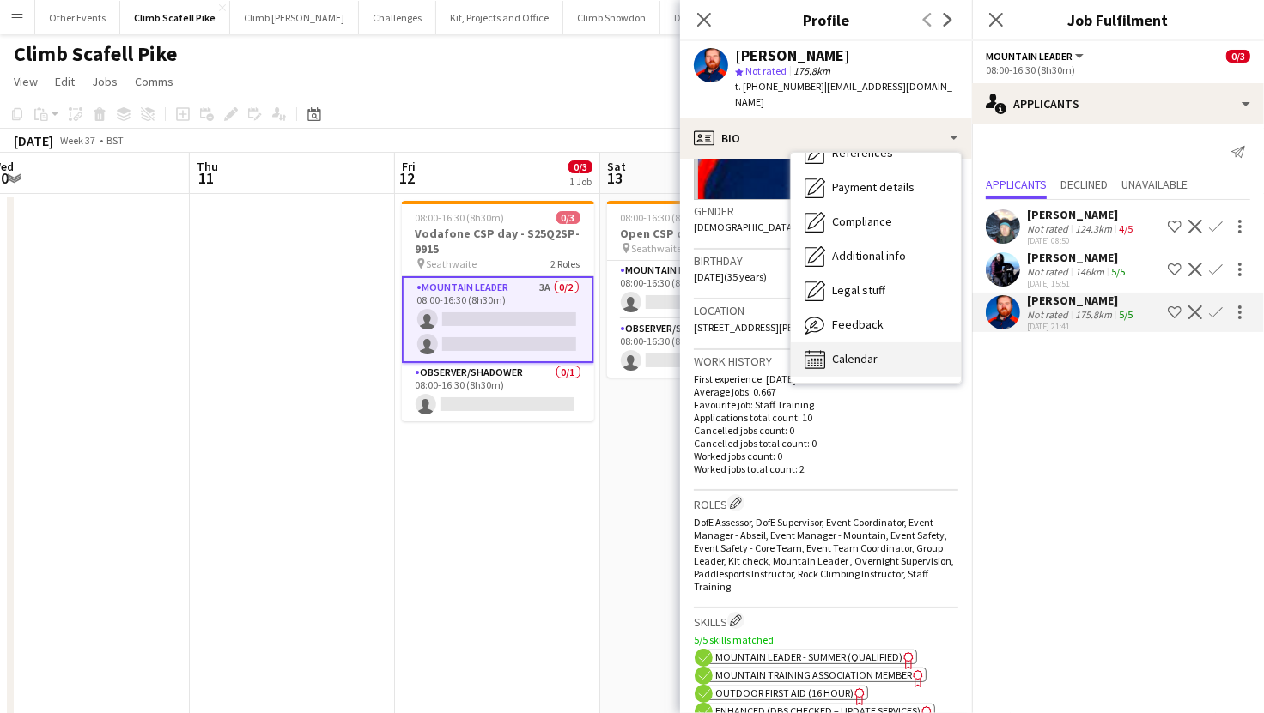
click at [874, 351] on span "Calendar" at bounding box center [855, 358] width 46 height 15
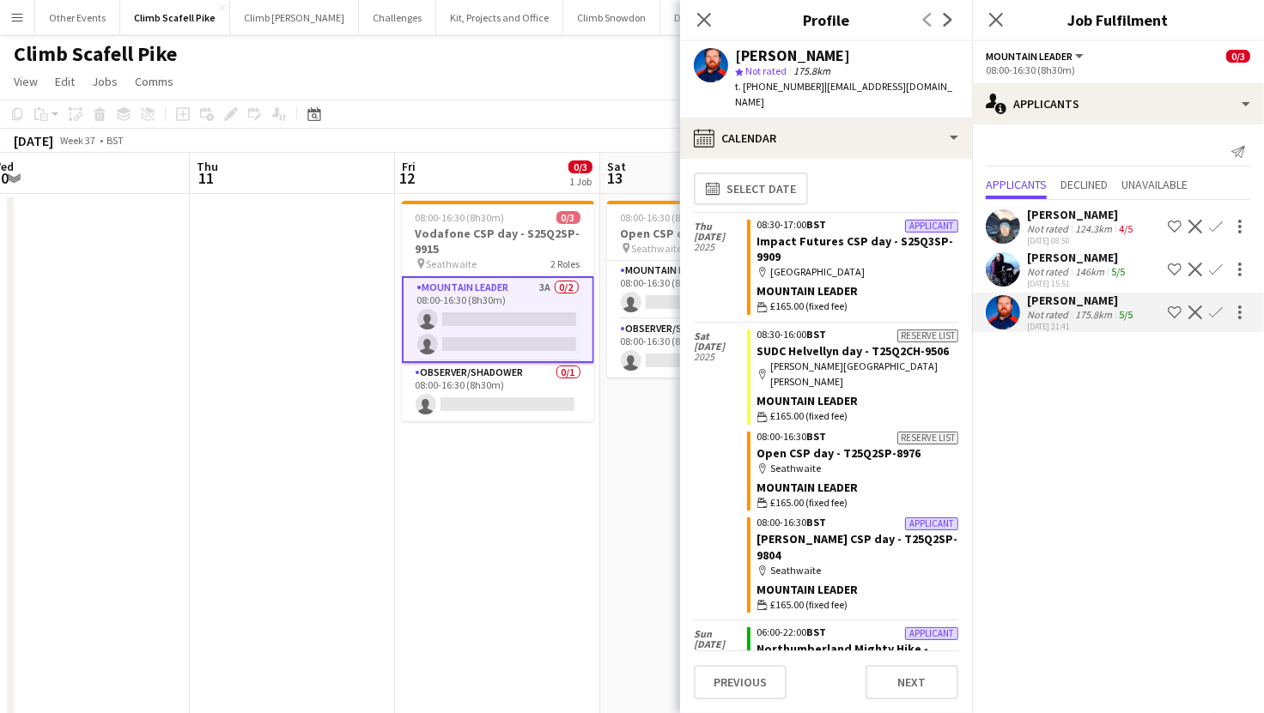
scroll to position [0, 0]
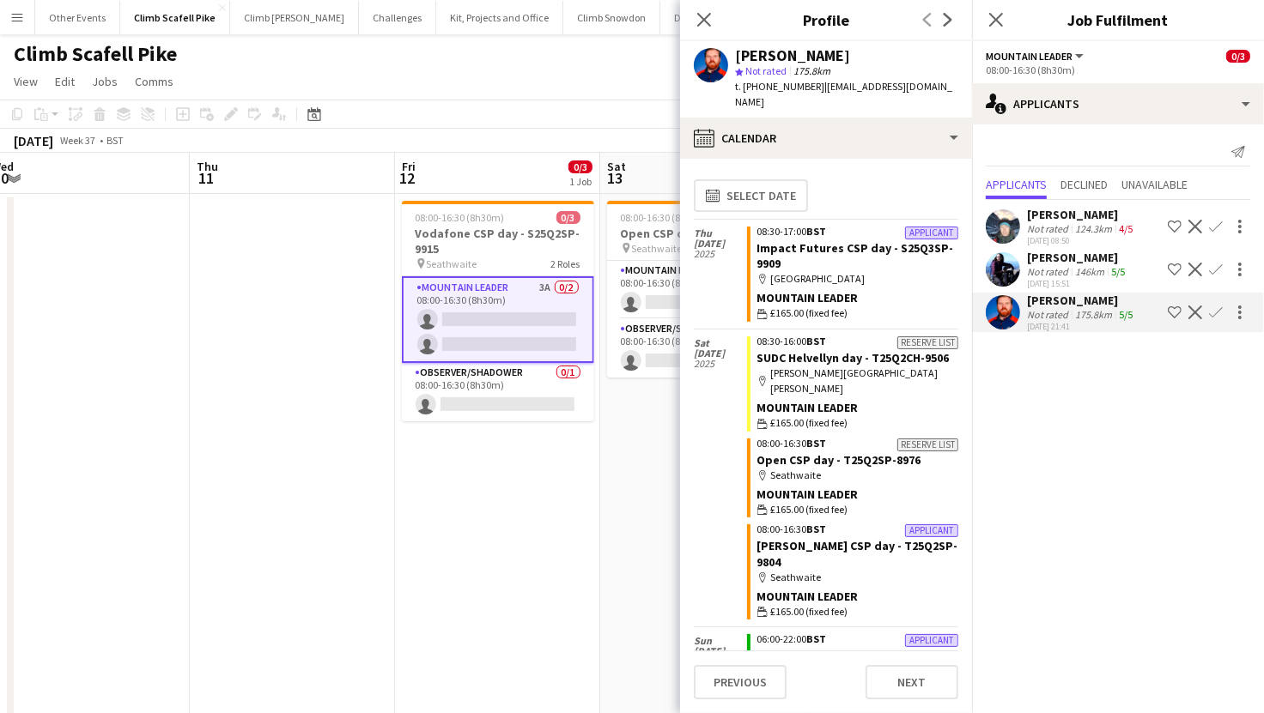
click at [1012, 257] on app-user-avatar at bounding box center [1003, 269] width 34 height 34
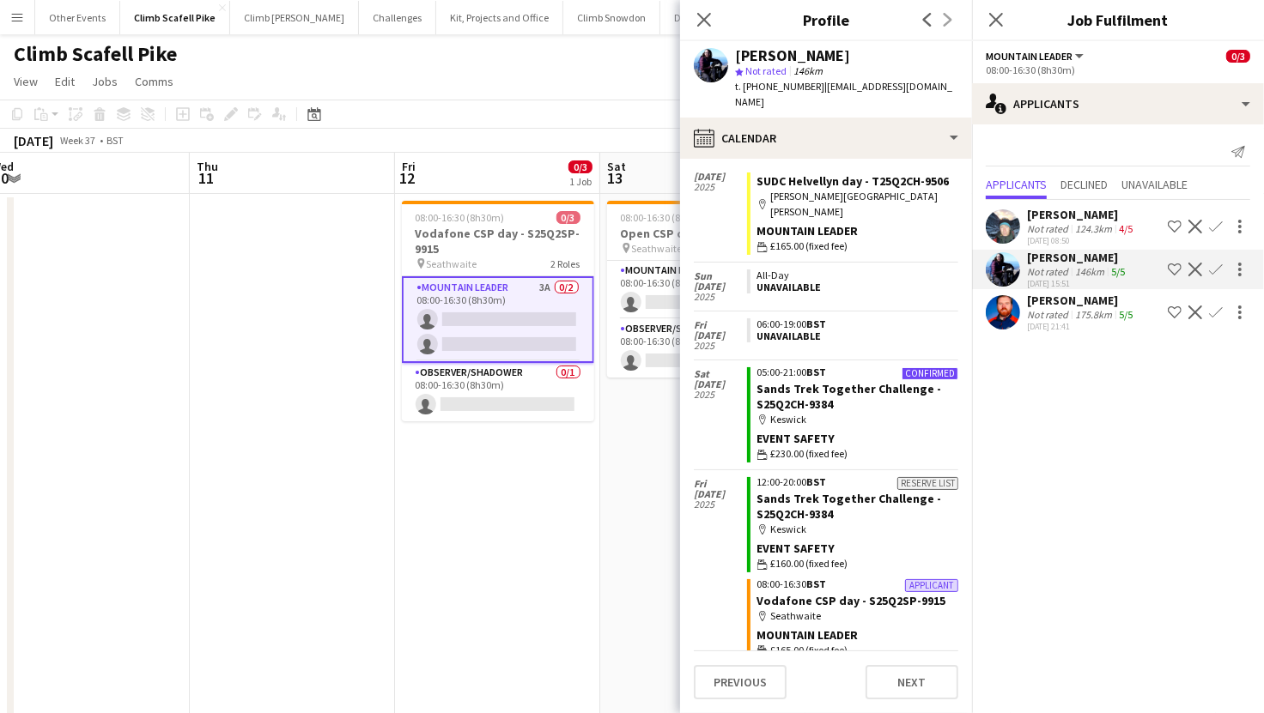
scroll to position [459, 0]
click at [1003, 234] on app-user-avatar at bounding box center [1003, 226] width 34 height 34
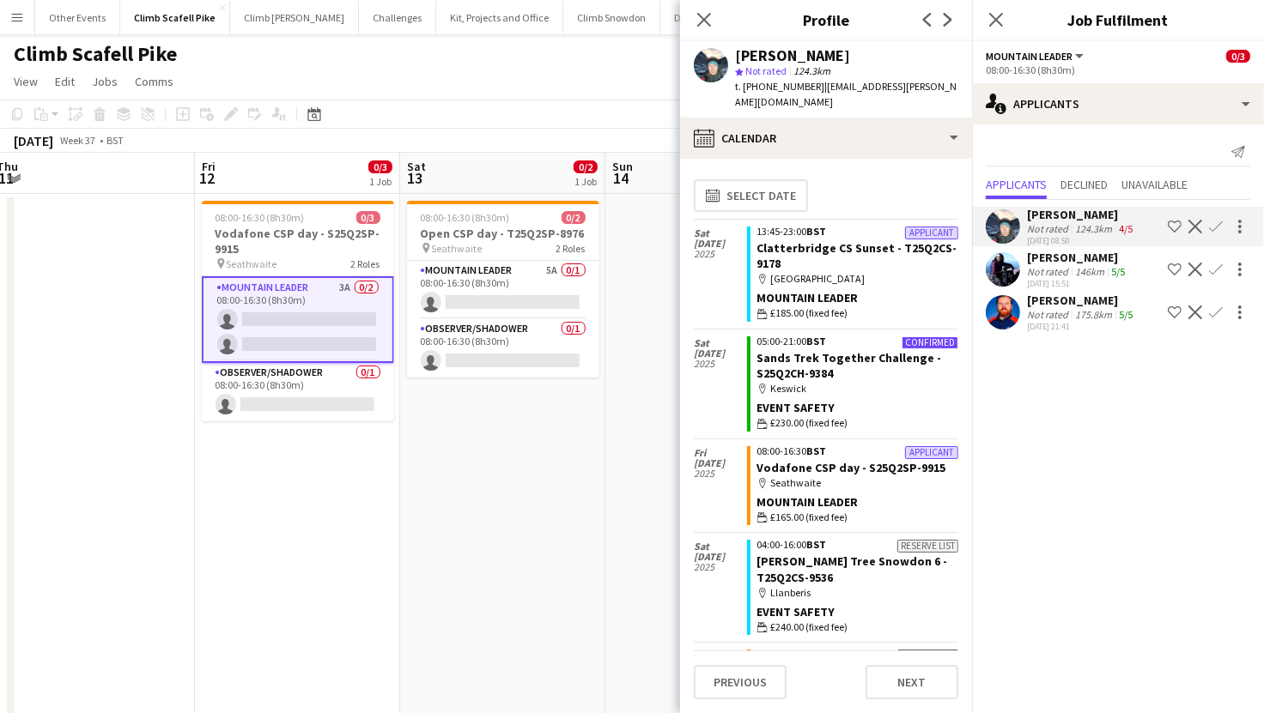
scroll to position [0, 457]
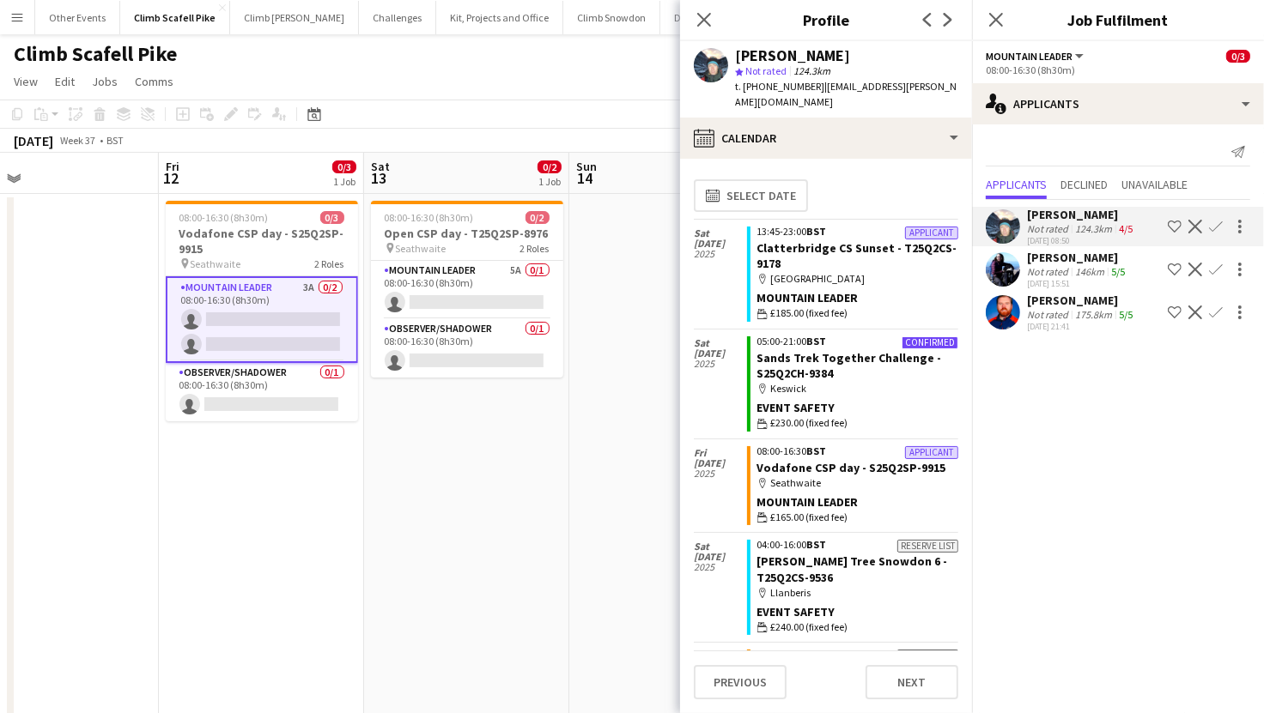
drag, startPoint x: 579, startPoint y: 525, endPoint x: 381, endPoint y: 542, distance: 198.2
click at [381, 542] on app-calendar-viewport "Tue 9 Wed 10 Thu 11 Fri 12 0/3 1 Job Sat 13 0/2 1 Job Sun 14 Mon 15 Tue 16 Wed …" at bounding box center [632, 531] width 1264 height 756
click at [482, 287] on app-card-role "Mountain Leader 5A 0/1 08:00-16:30 (8h30m) single-neutral-actions" at bounding box center [467, 290] width 192 height 58
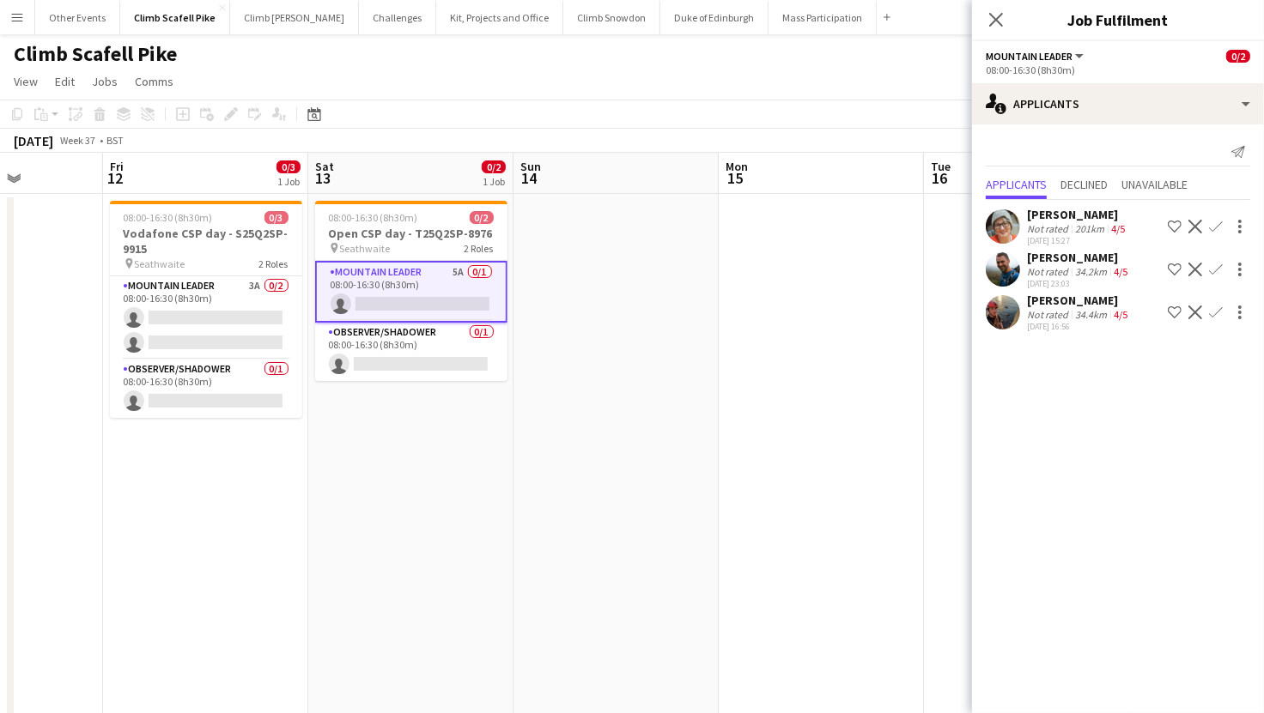
scroll to position [0, 410]
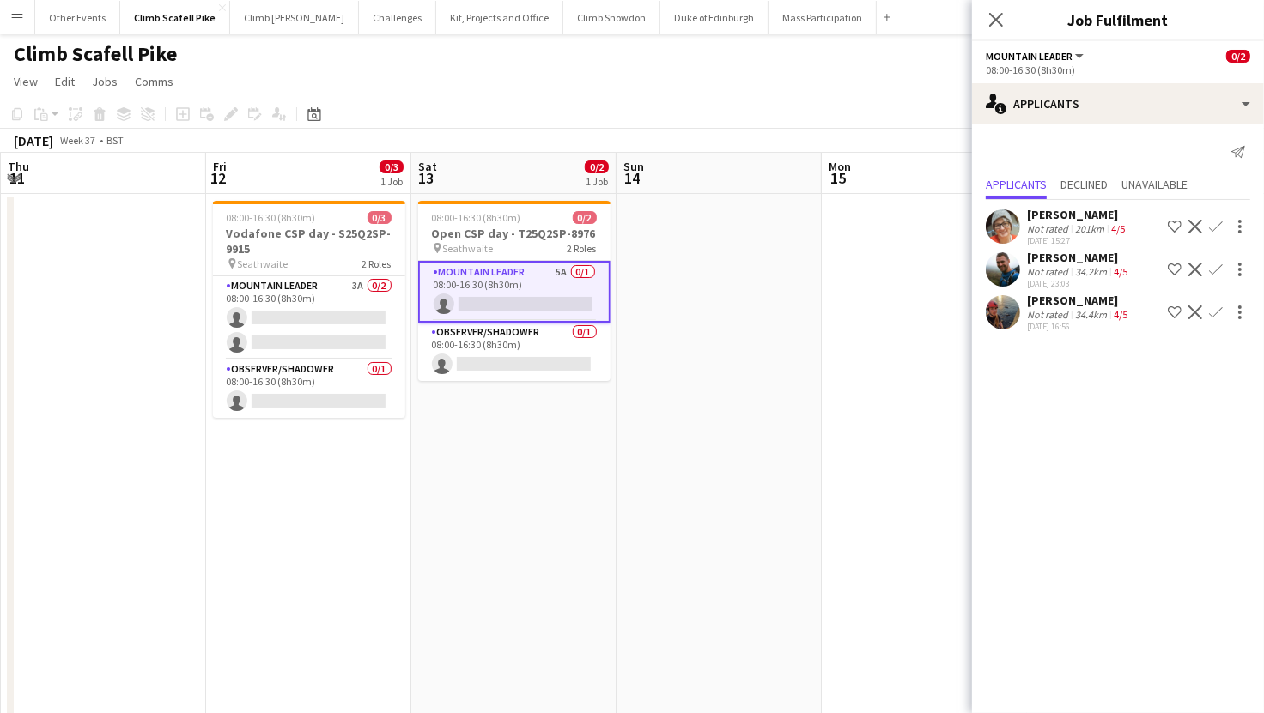
drag, startPoint x: 752, startPoint y: 449, endPoint x: 801, endPoint y: 447, distance: 49.0
click at [801, 447] on app-calendar-viewport "Tue 9 Wed 10 Thu 11 Fri 12 0/3 1 Job Sat 13 0/2 1 Job Sun 14 Mon 15 Tue 16 Wed …" at bounding box center [632, 531] width 1264 height 756
click at [590, 422] on app-date-cell "08:00-16:30 (8h30m) 0/2 Open CSP day - T25Q2SP-8976 pin Seathwaite 2 Roles Moun…" at bounding box center [513, 512] width 205 height 636
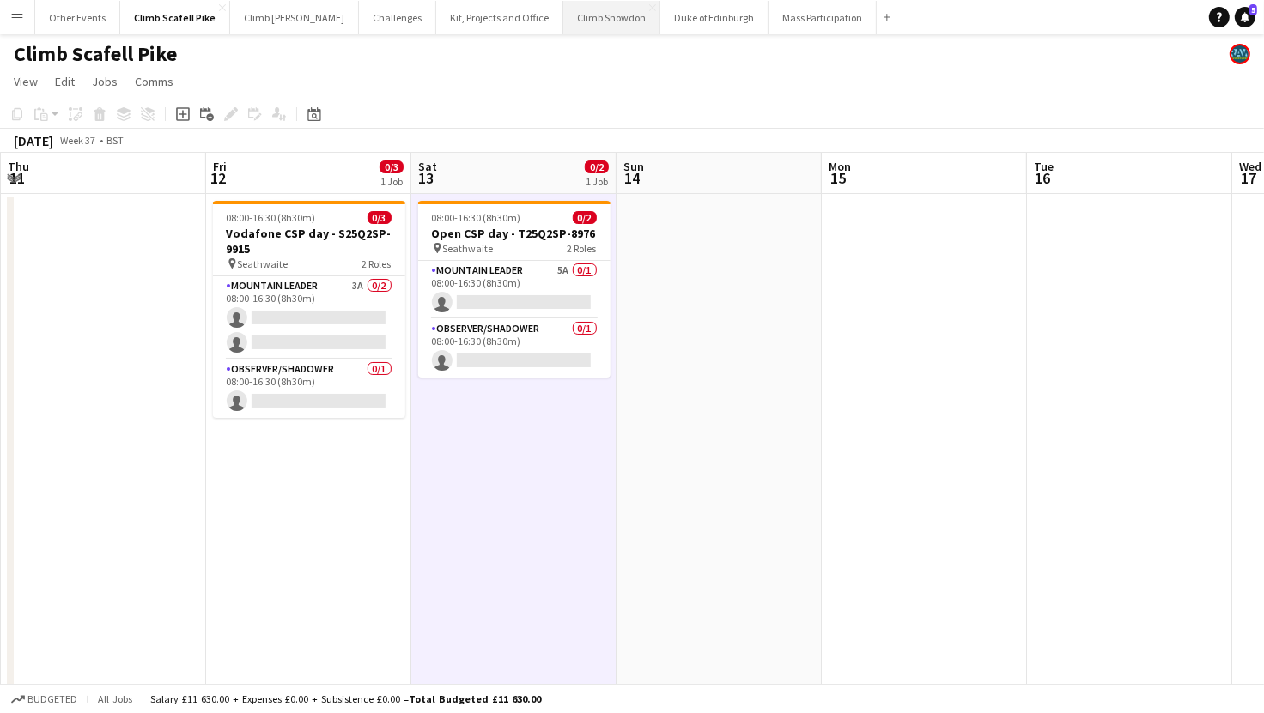
click at [566, 20] on button "Climb Snowdon Close" at bounding box center [611, 17] width 97 height 33
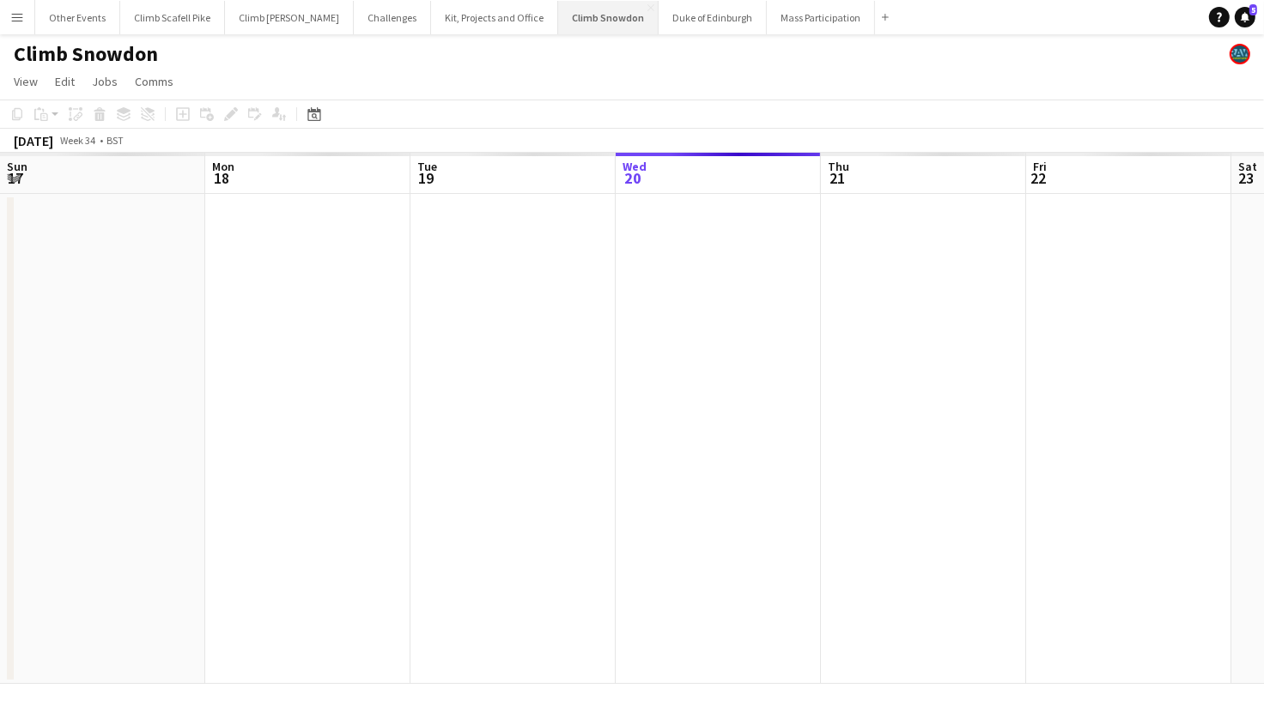
scroll to position [0, 410]
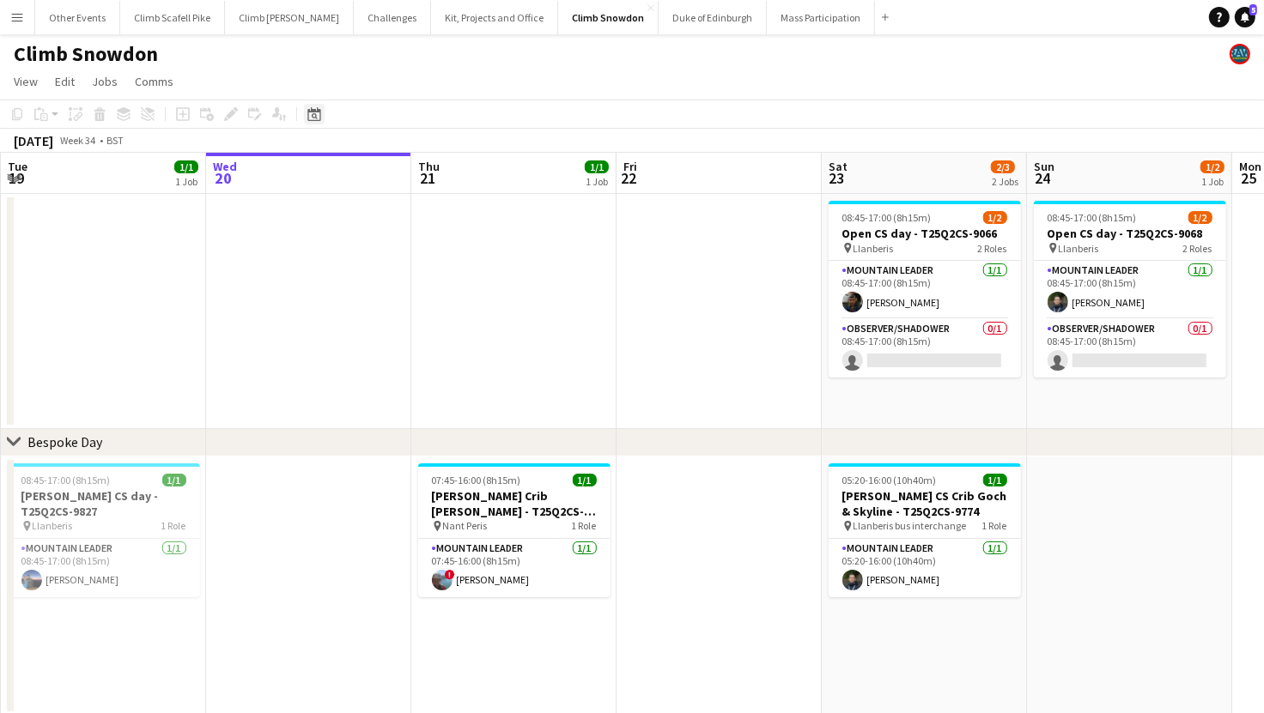
click at [319, 118] on icon "Date picker" at bounding box center [314, 114] width 14 height 14
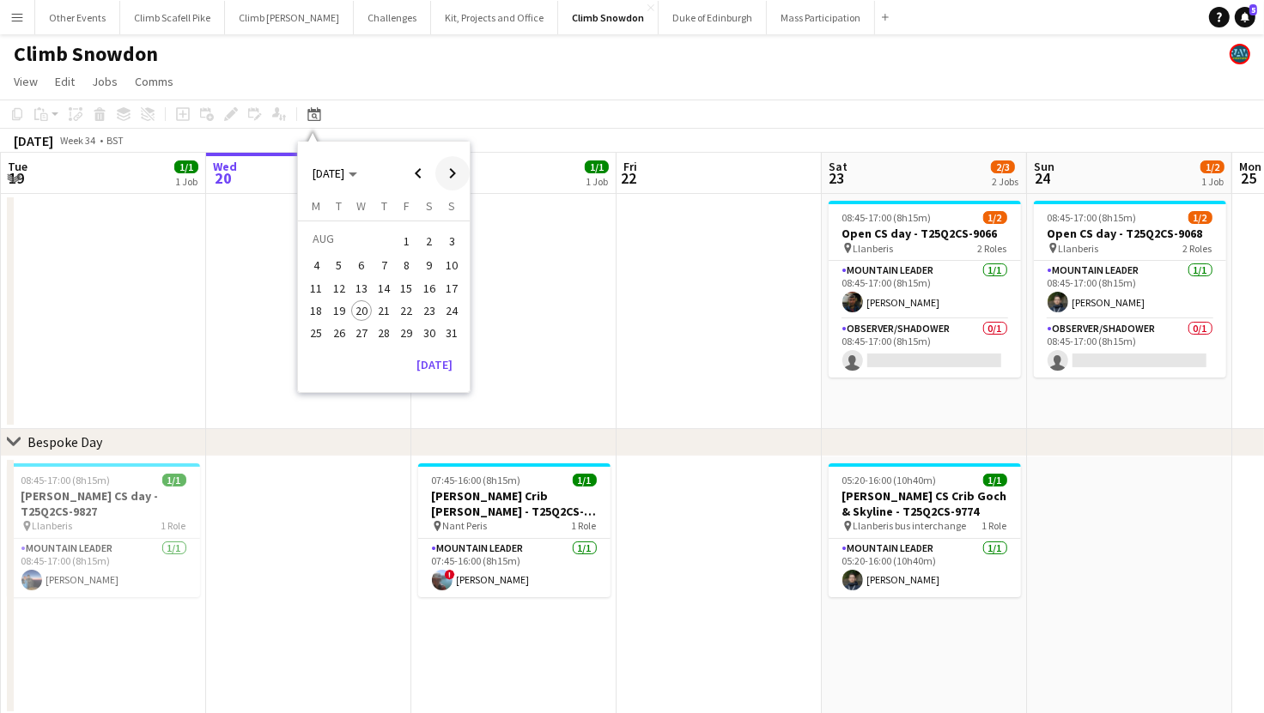
click at [446, 175] on span "Next month" at bounding box center [452, 173] width 34 height 34
click at [379, 300] on span "18" at bounding box center [383, 306] width 21 height 21
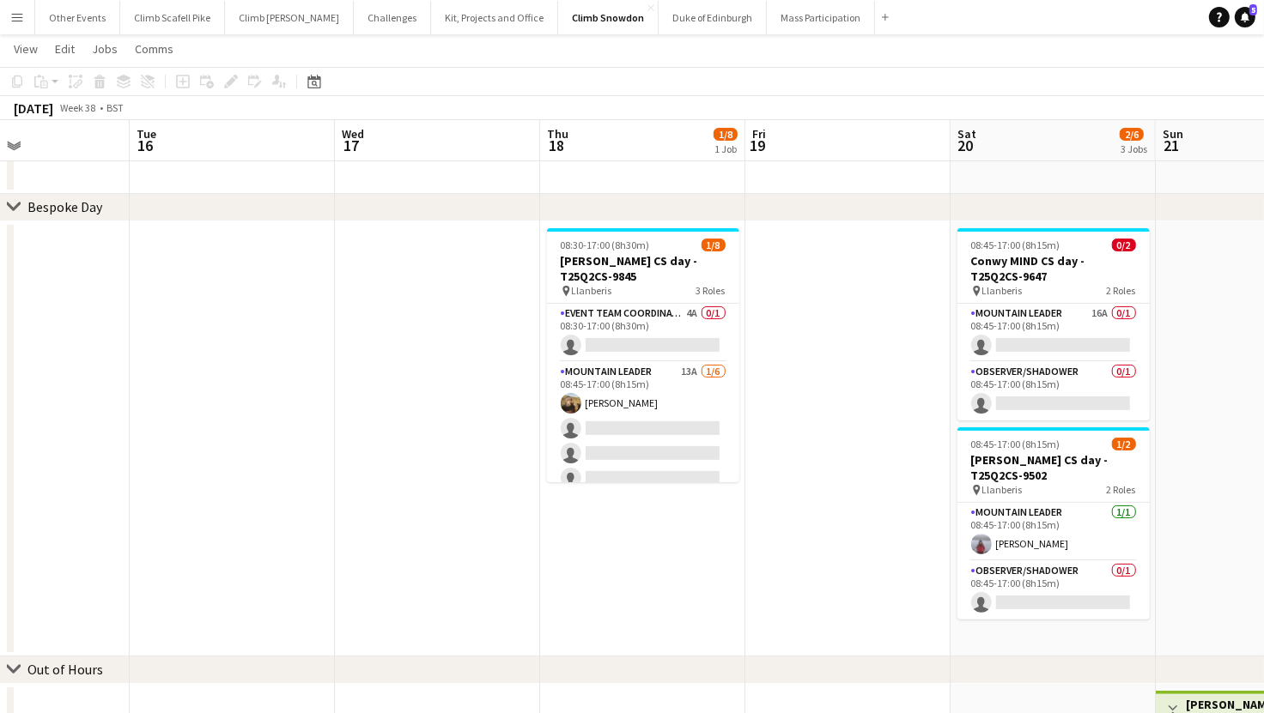
scroll to position [0, 483]
drag, startPoint x: 678, startPoint y: 364, endPoint x: 785, endPoint y: 367, distance: 106.5
click at [785, 367] on app-calendar-viewport "Sat 13 0/2 1 Job Sun 14 2/4 2 Jobs Mon 15 Tue 16 Wed 17 Thu 18 1/8 1 Job Fri 19…" at bounding box center [632, 415] width 1264 height 1165
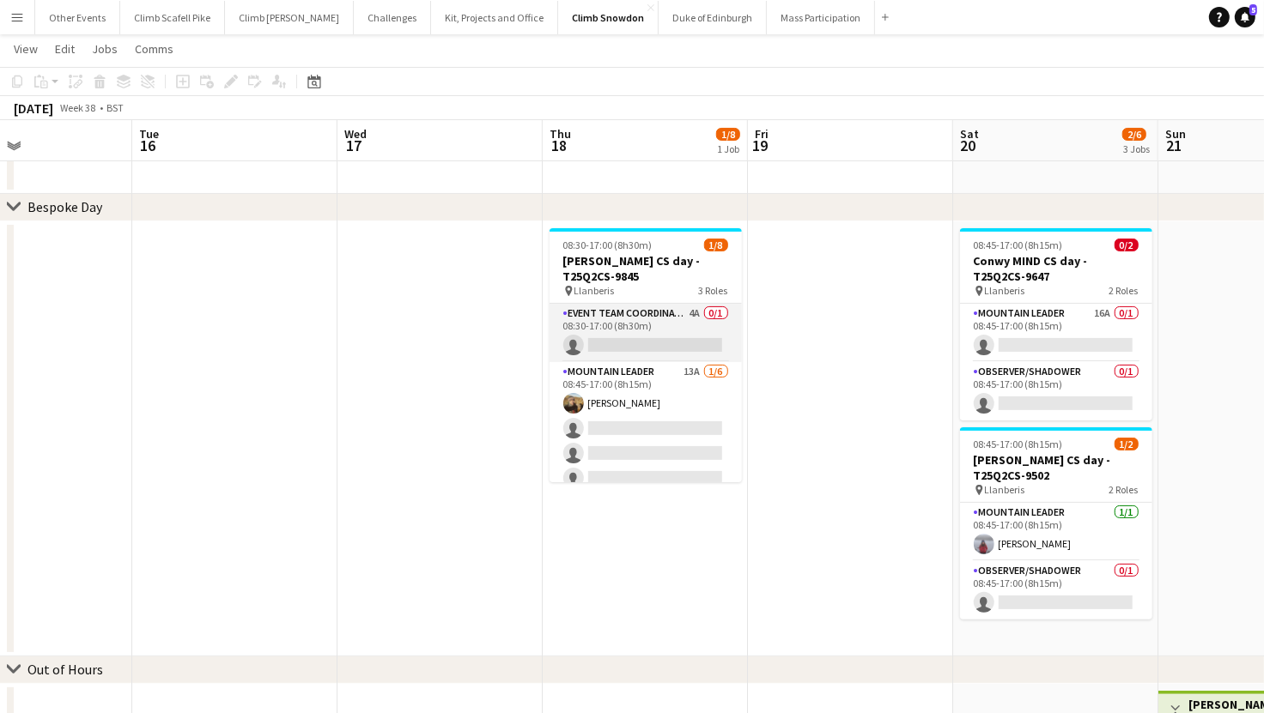
scroll to position [0, 482]
click at [664, 320] on app-card-role "Event Team Coordinator 4A 0/1 08:30-17:00 (8h30m) single-neutral-actions" at bounding box center [646, 333] width 192 height 58
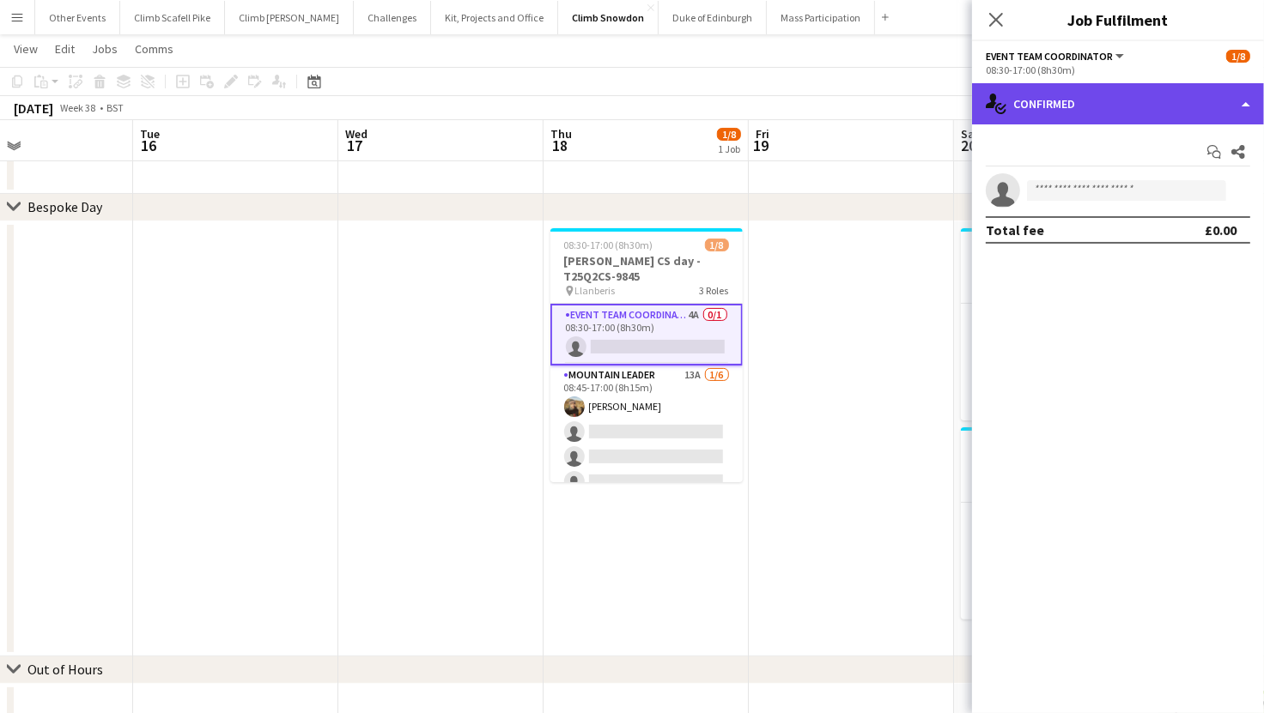
click at [1155, 100] on div "single-neutral-actions-check-2 Confirmed" at bounding box center [1118, 103] width 292 height 41
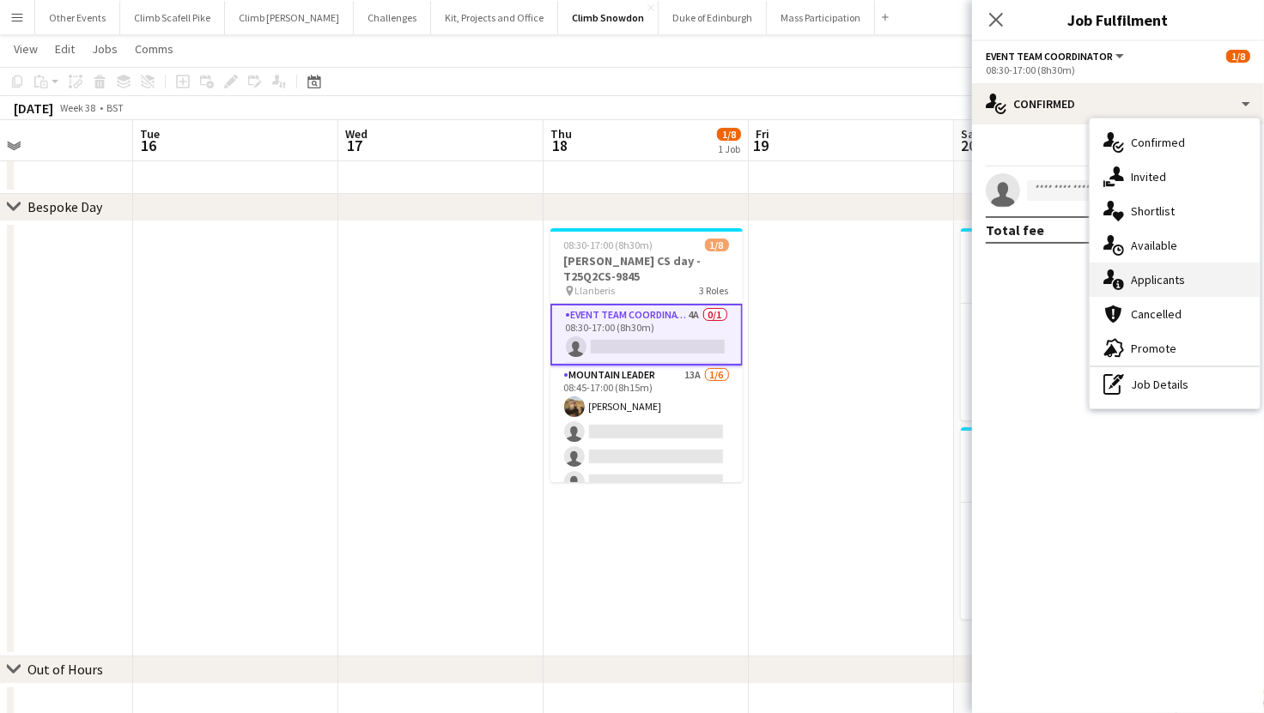
click at [1164, 275] on div "single-neutral-actions-information Applicants" at bounding box center [1174, 280] width 170 height 34
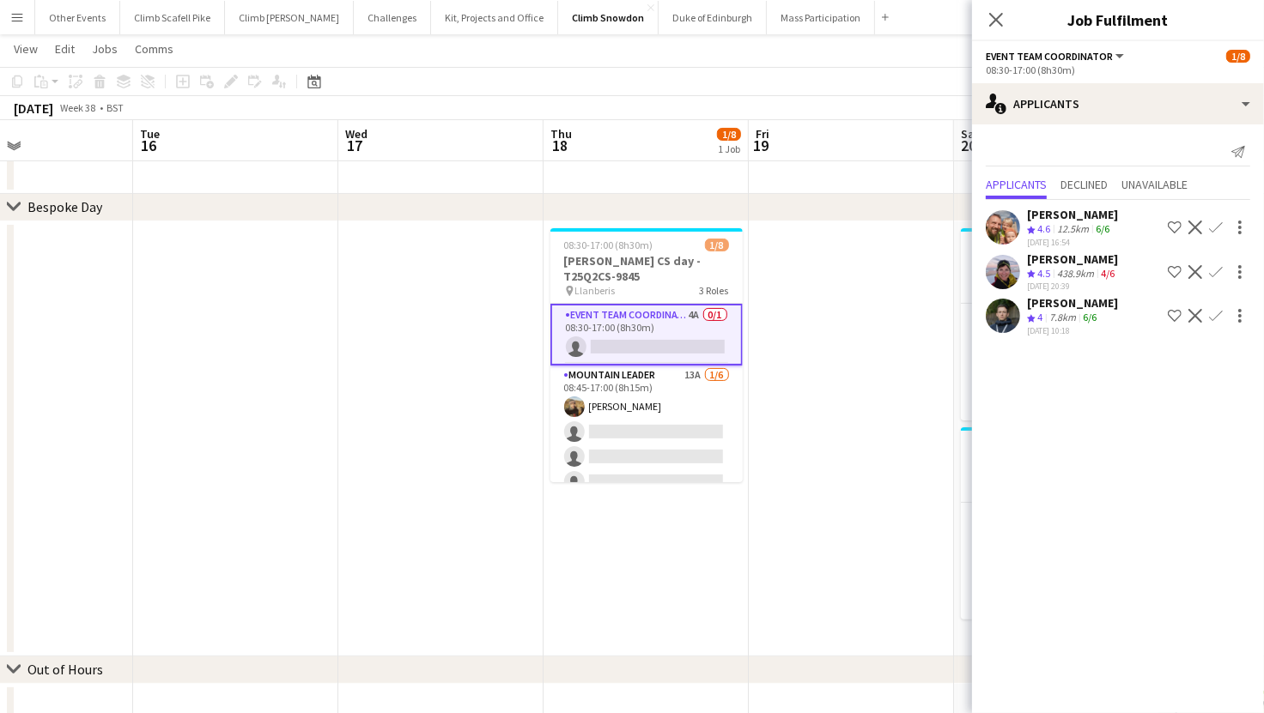
click at [1002, 220] on app-user-avatar at bounding box center [1003, 227] width 34 height 34
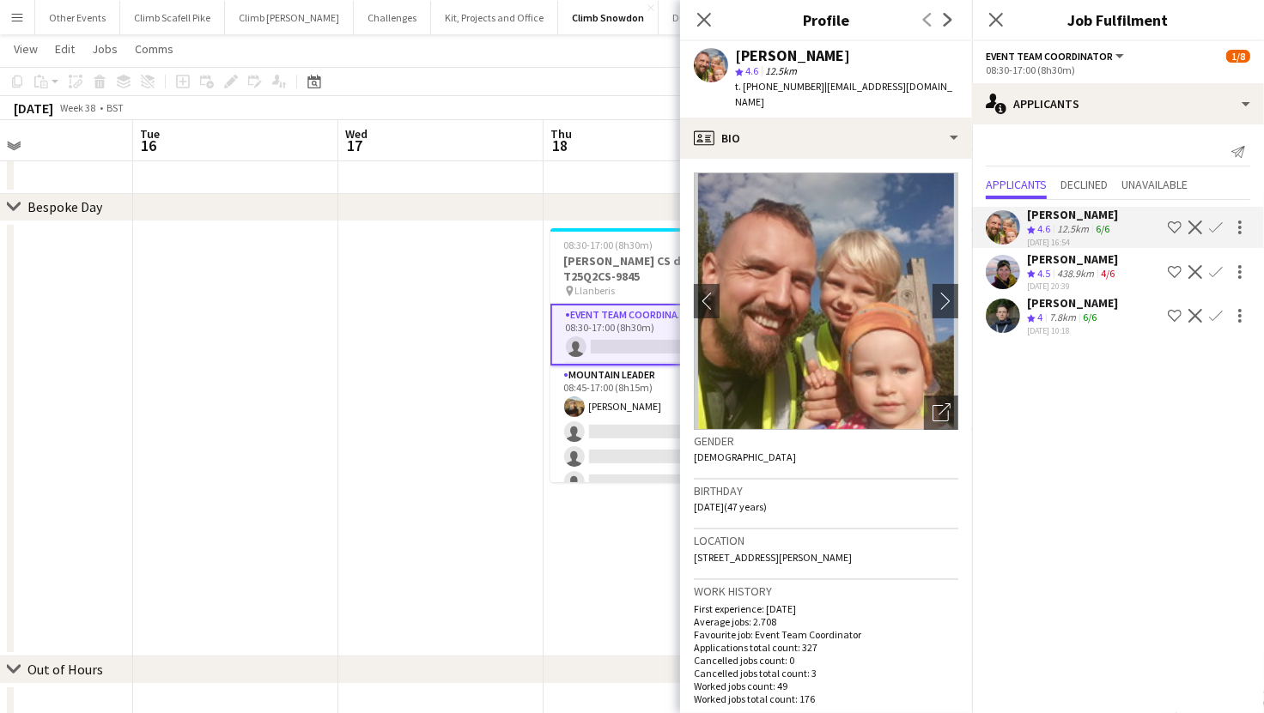
click at [998, 314] on app-user-avatar at bounding box center [1003, 316] width 34 height 34
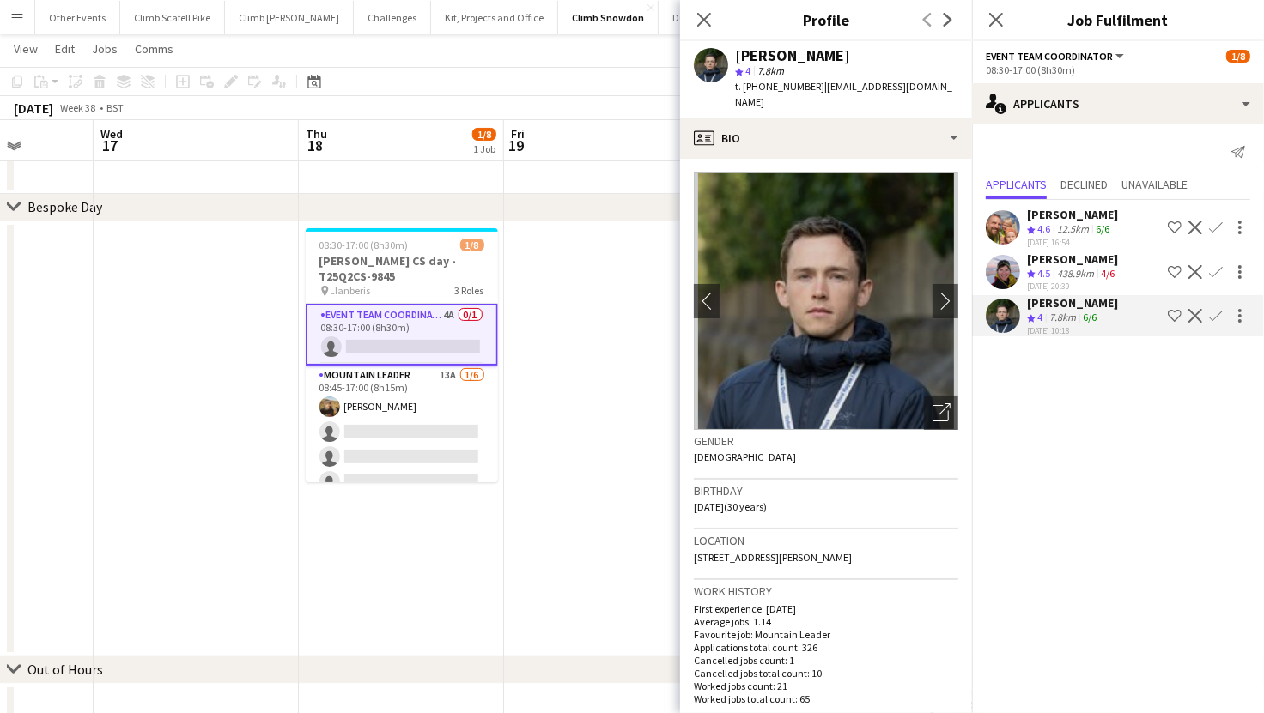
scroll to position [0, 736]
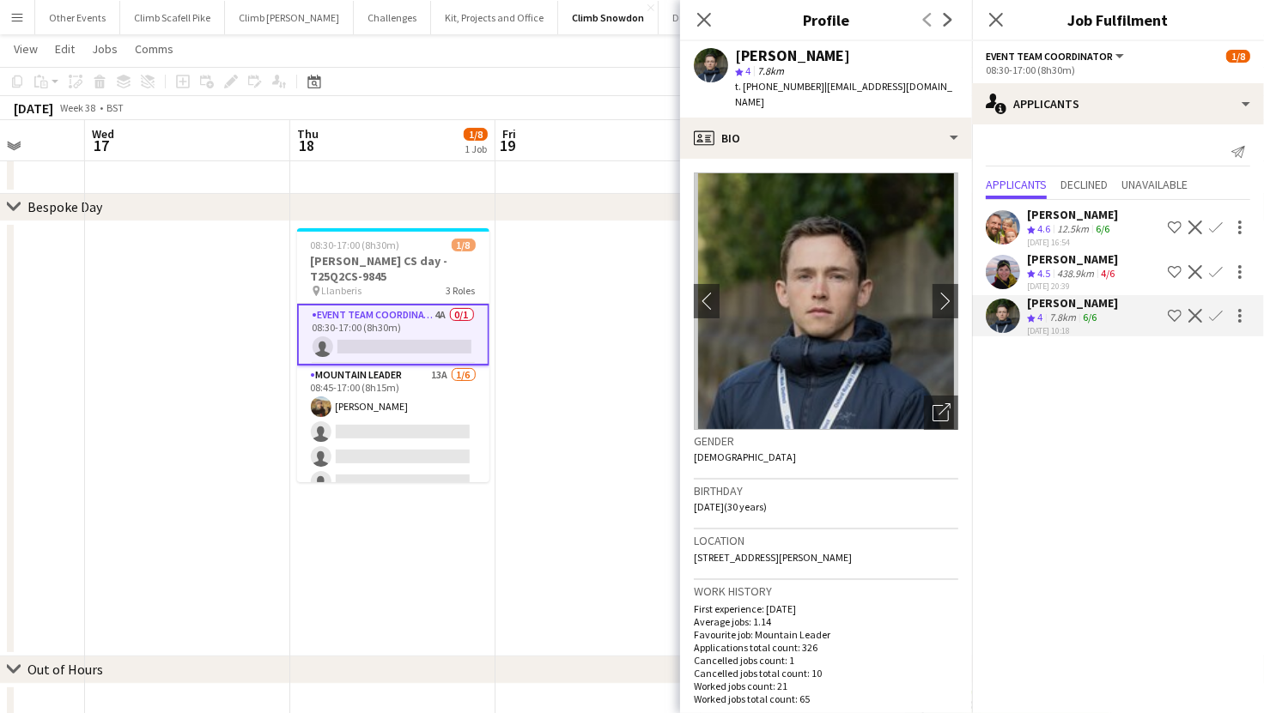
drag, startPoint x: 596, startPoint y: 565, endPoint x: 346, endPoint y: 562, distance: 249.8
click at [346, 562] on app-calendar-viewport "Sat 13 0/2 1 Job Sun 14 2/4 2 Jobs Mon 15 Tue 16 Wed 17 Thu 18 1/8 1 Job Fri 19…" at bounding box center [632, 415] width 1264 height 1165
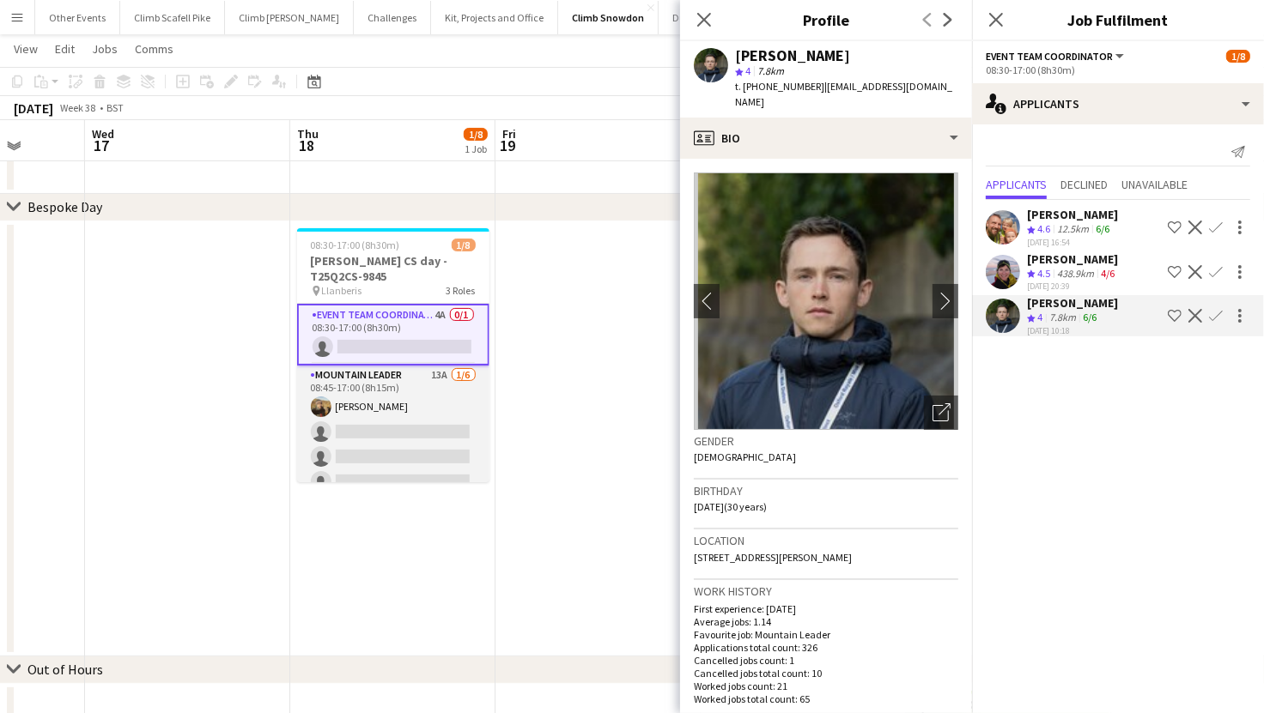
click at [372, 453] on app-card-role "Mountain Leader 13A 1/6 08:45-17:00 (8h15m) Leon Perkins single-neutral-actions…" at bounding box center [393, 457] width 192 height 183
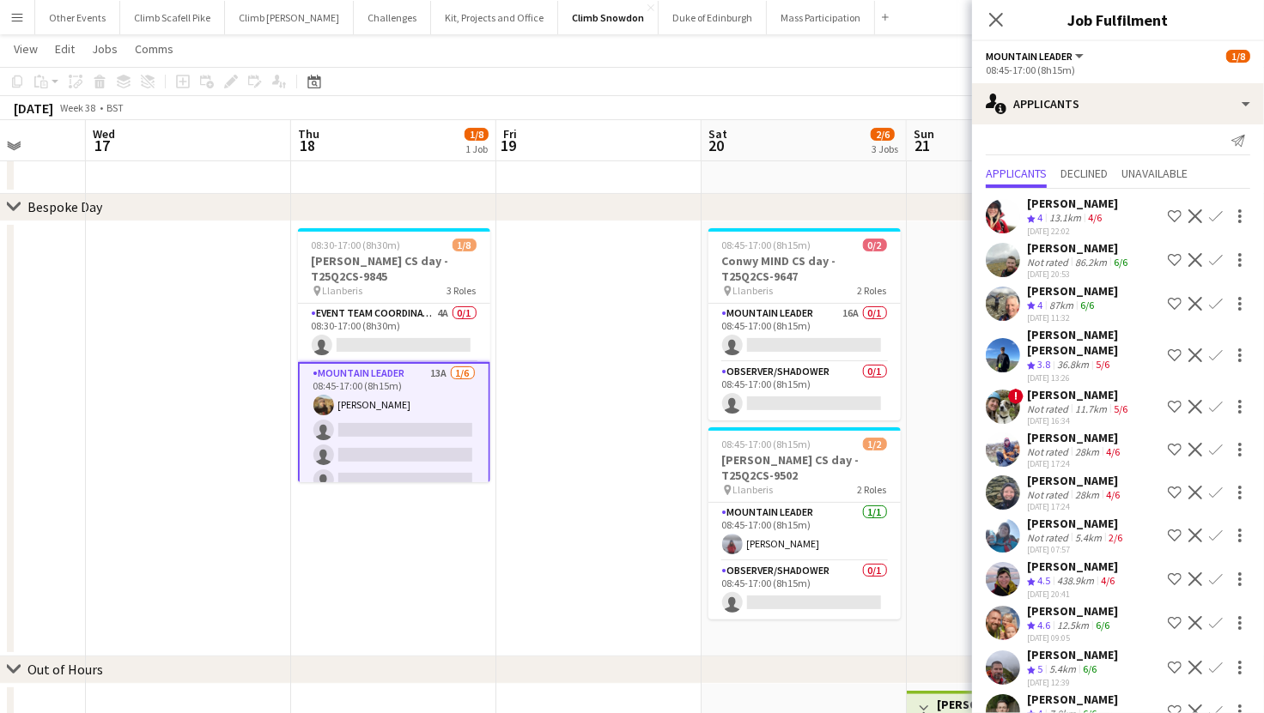
scroll to position [0, 0]
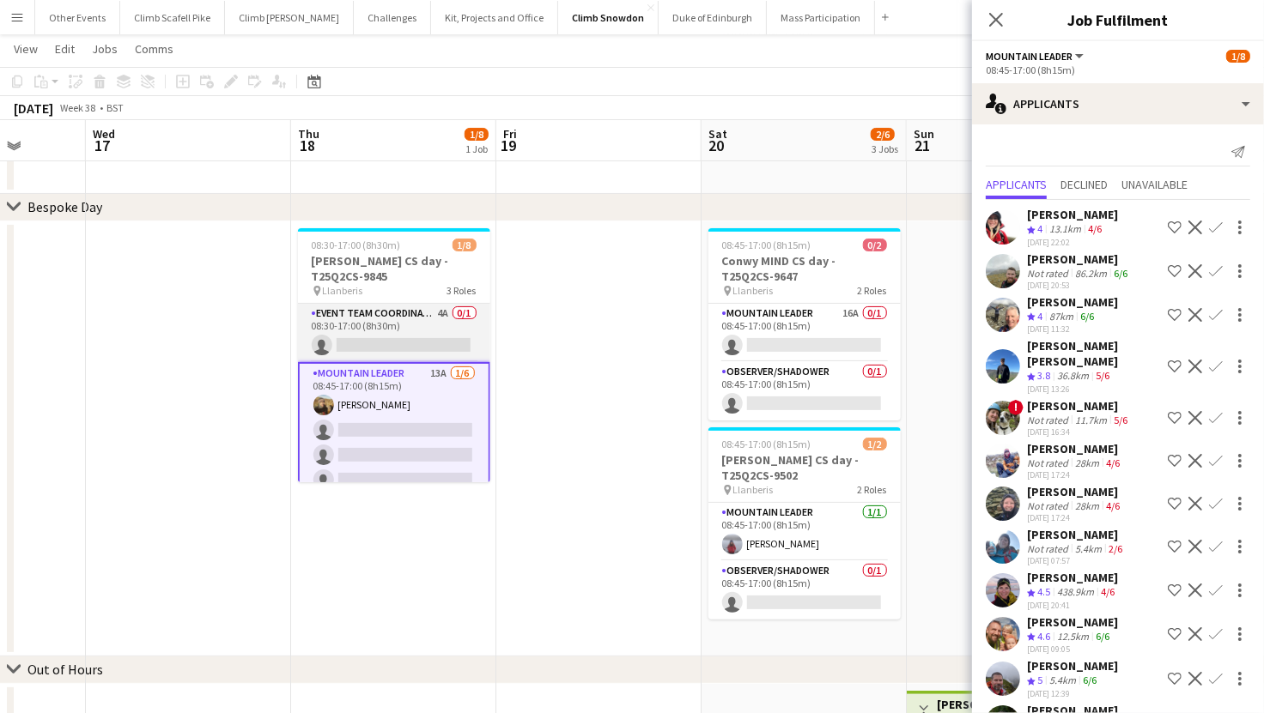
click at [435, 335] on app-card-role "Event Team Coordinator 4A 0/1 08:30-17:00 (8h30m) single-neutral-actions" at bounding box center [394, 333] width 192 height 58
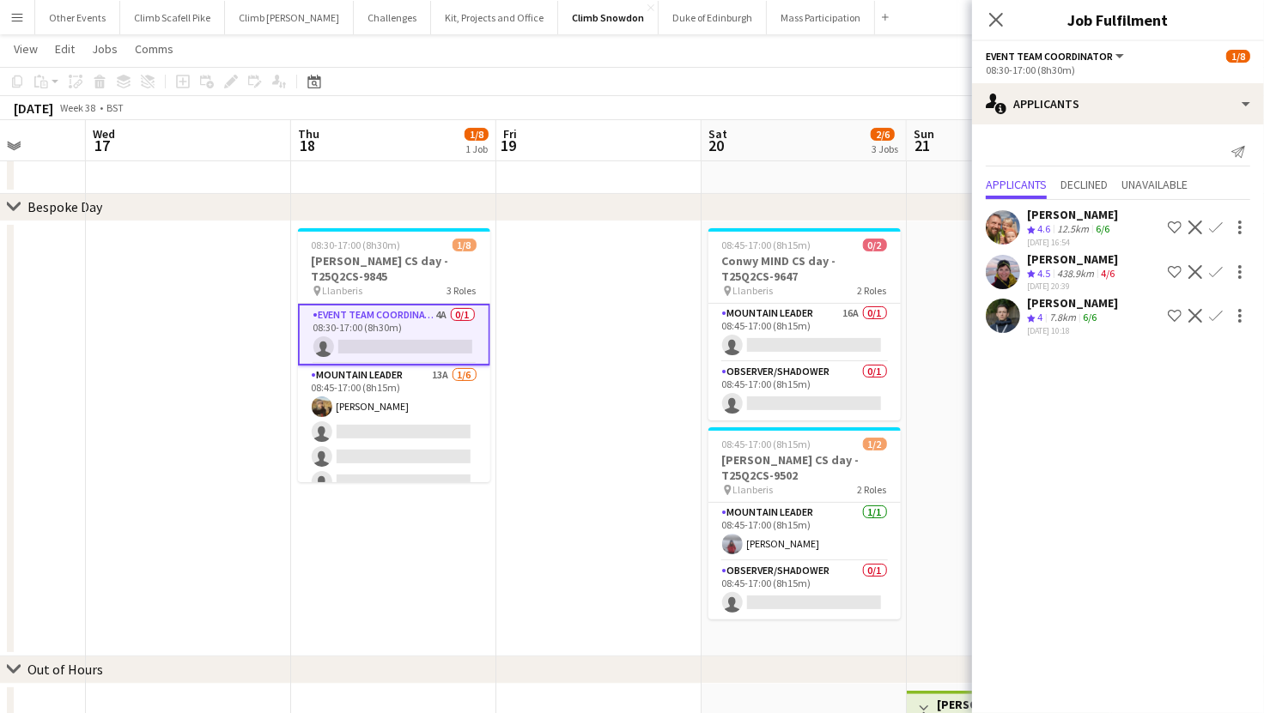
click at [1217, 312] on app-icon "Confirm" at bounding box center [1216, 316] width 14 height 14
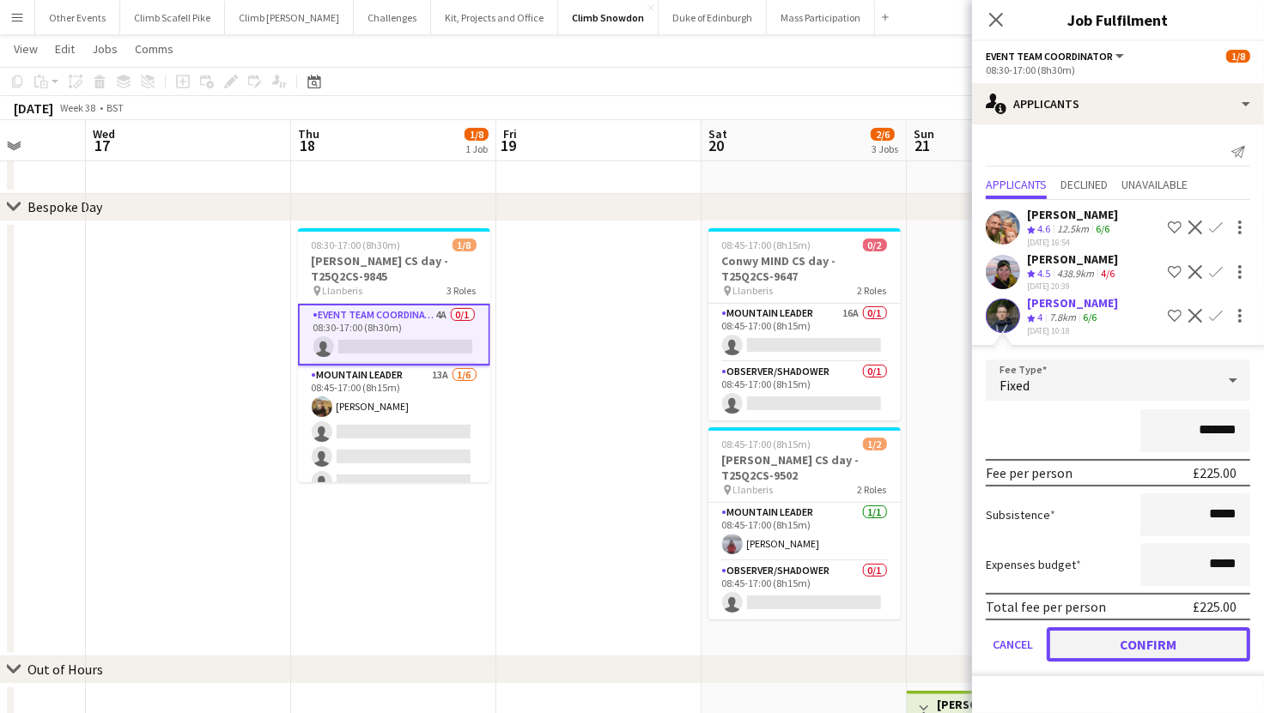
click at [1160, 639] on button "Confirm" at bounding box center [1148, 645] width 203 height 34
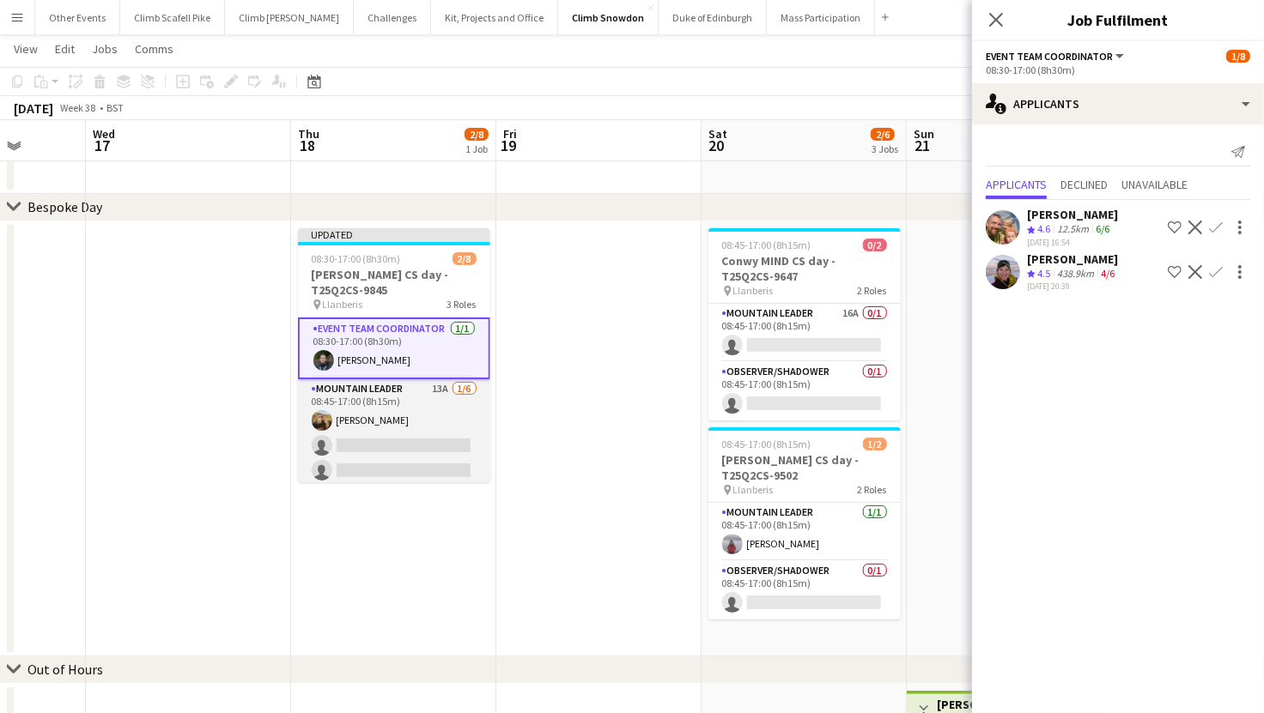
click at [404, 452] on app-card-role "Mountain Leader 13A 1/6 08:45-17:00 (8h15m) Leon Perkins single-neutral-actions…" at bounding box center [394, 470] width 192 height 183
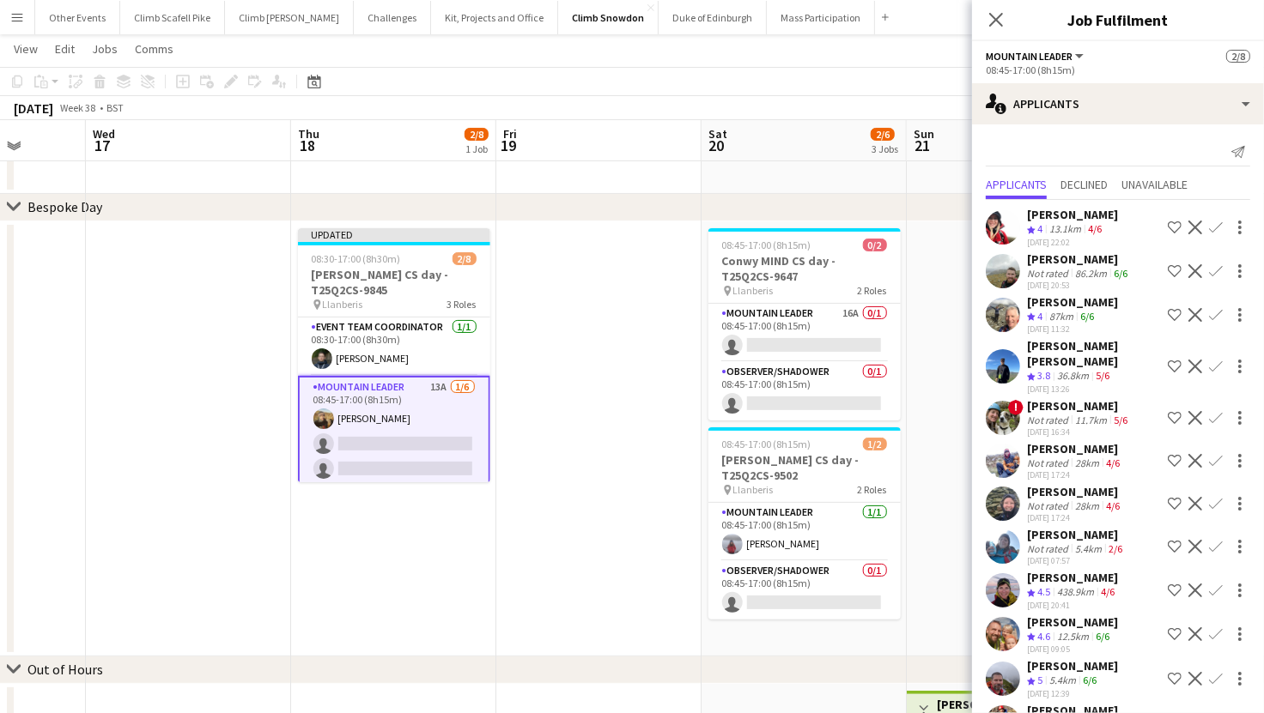
scroll to position [27, 0]
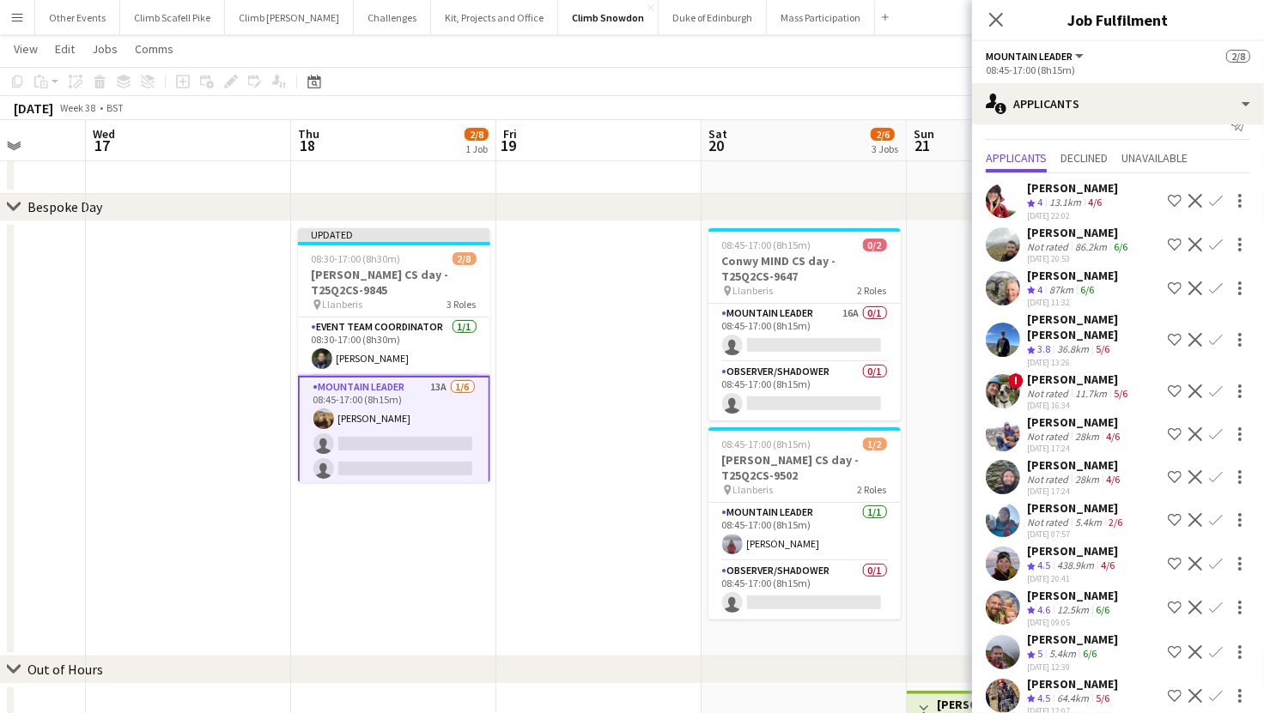
click at [1209, 601] on app-icon "Confirm" at bounding box center [1216, 608] width 14 height 14
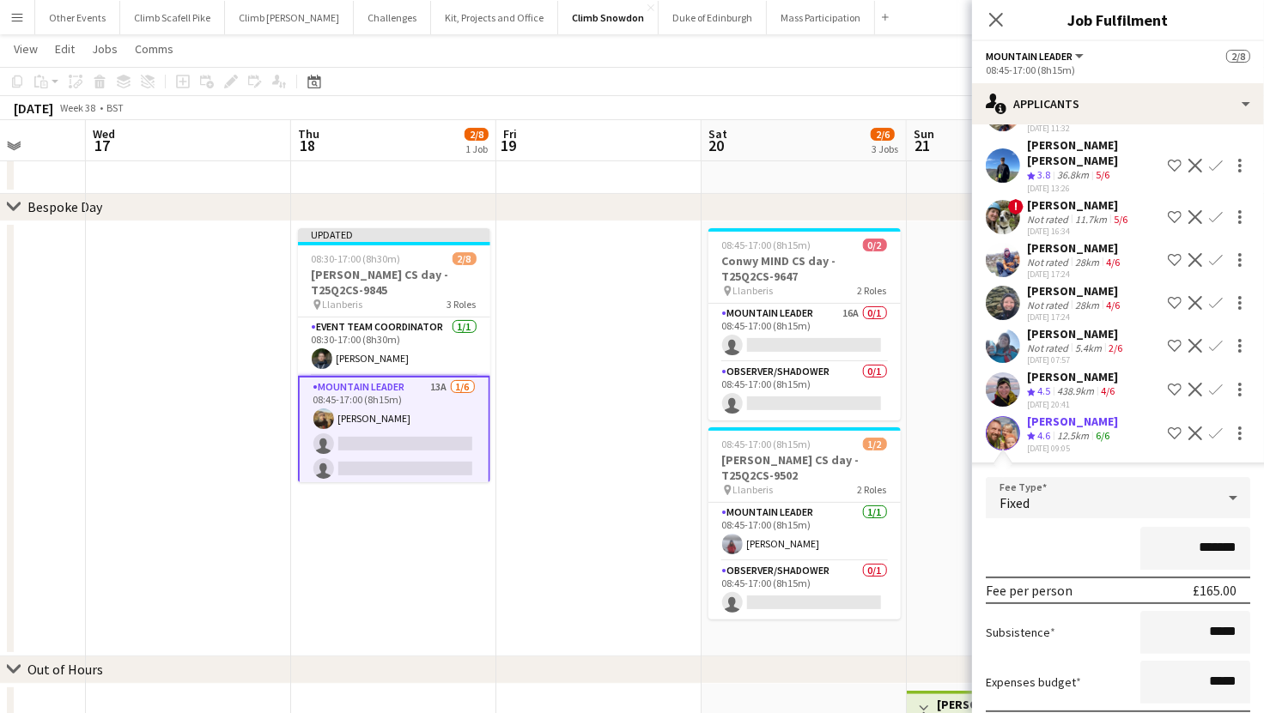
scroll to position [362, 0]
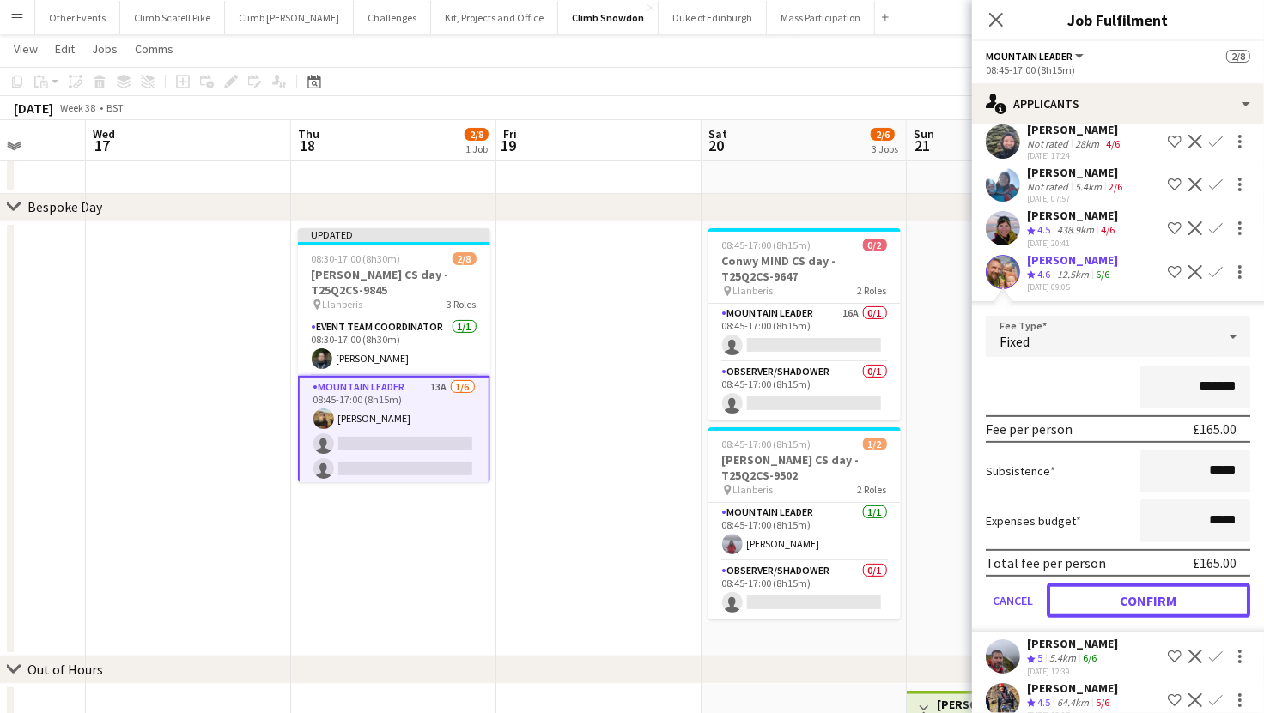
click at [1188, 584] on button "Confirm" at bounding box center [1148, 601] width 203 height 34
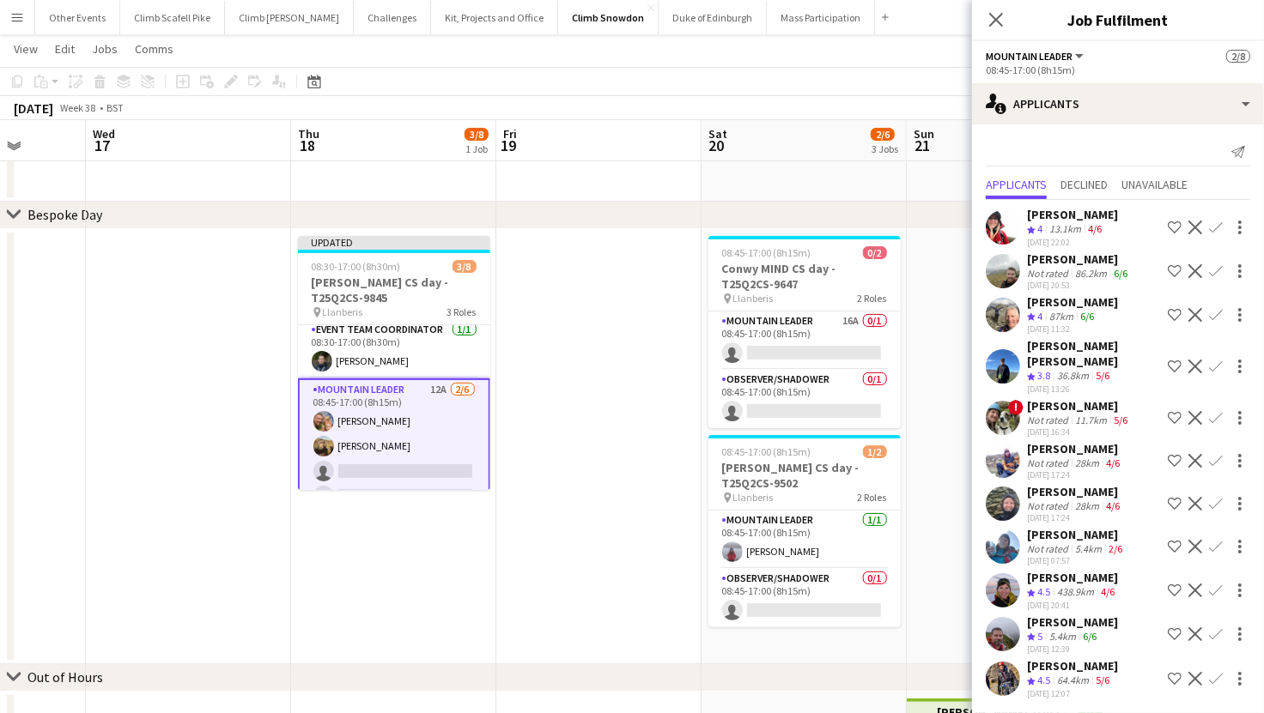
scroll to position [0, 0]
click at [1214, 497] on app-icon "Confirm" at bounding box center [1216, 504] width 14 height 14
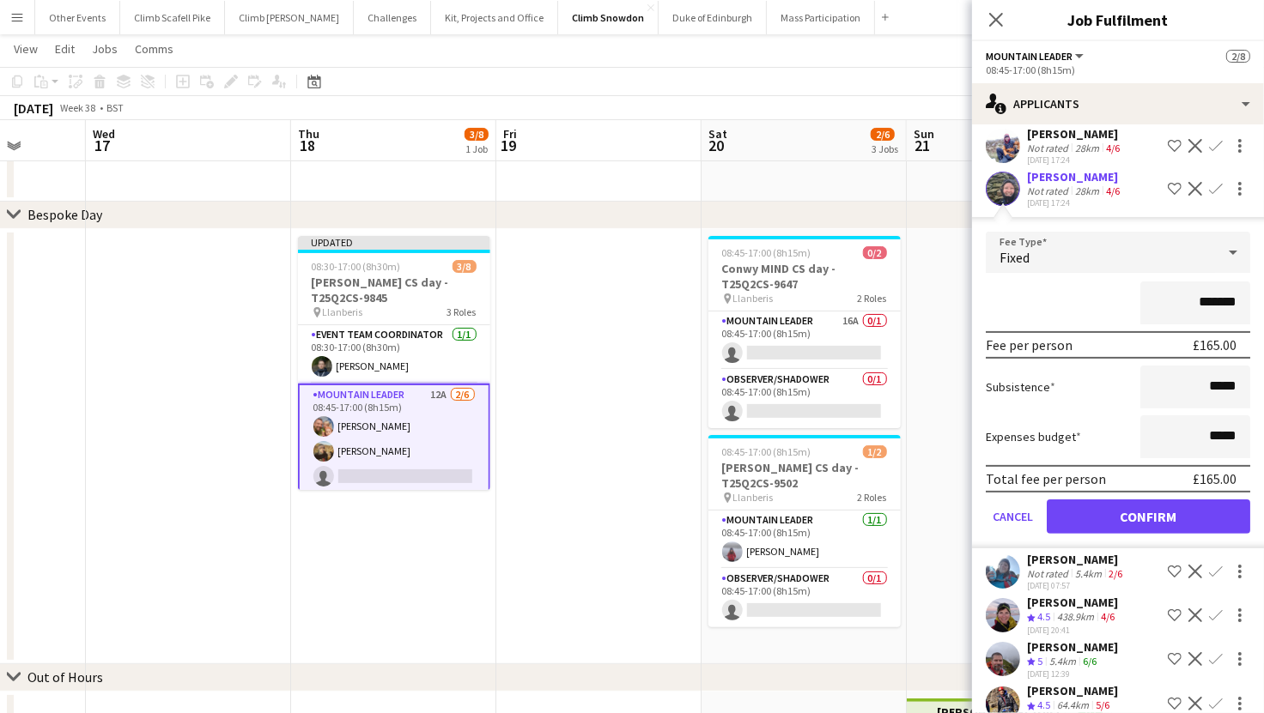
scroll to position [319, 0]
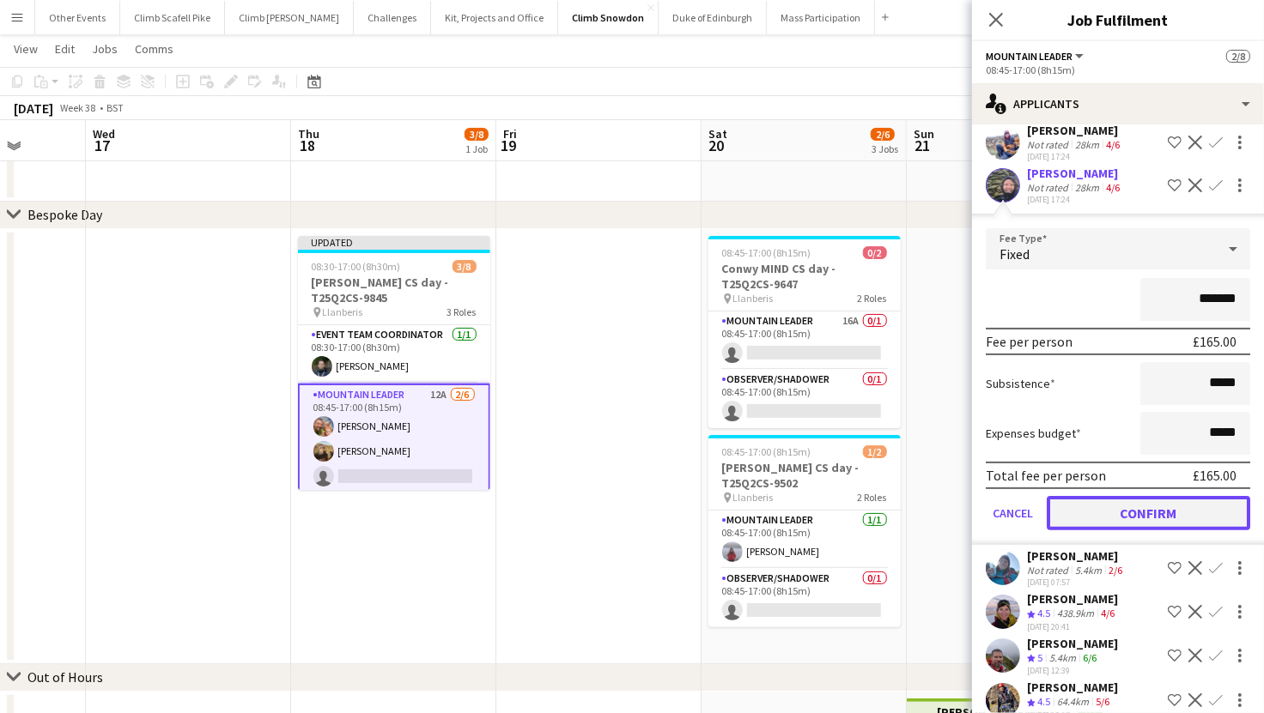
click at [1164, 496] on button "Confirm" at bounding box center [1148, 513] width 203 height 34
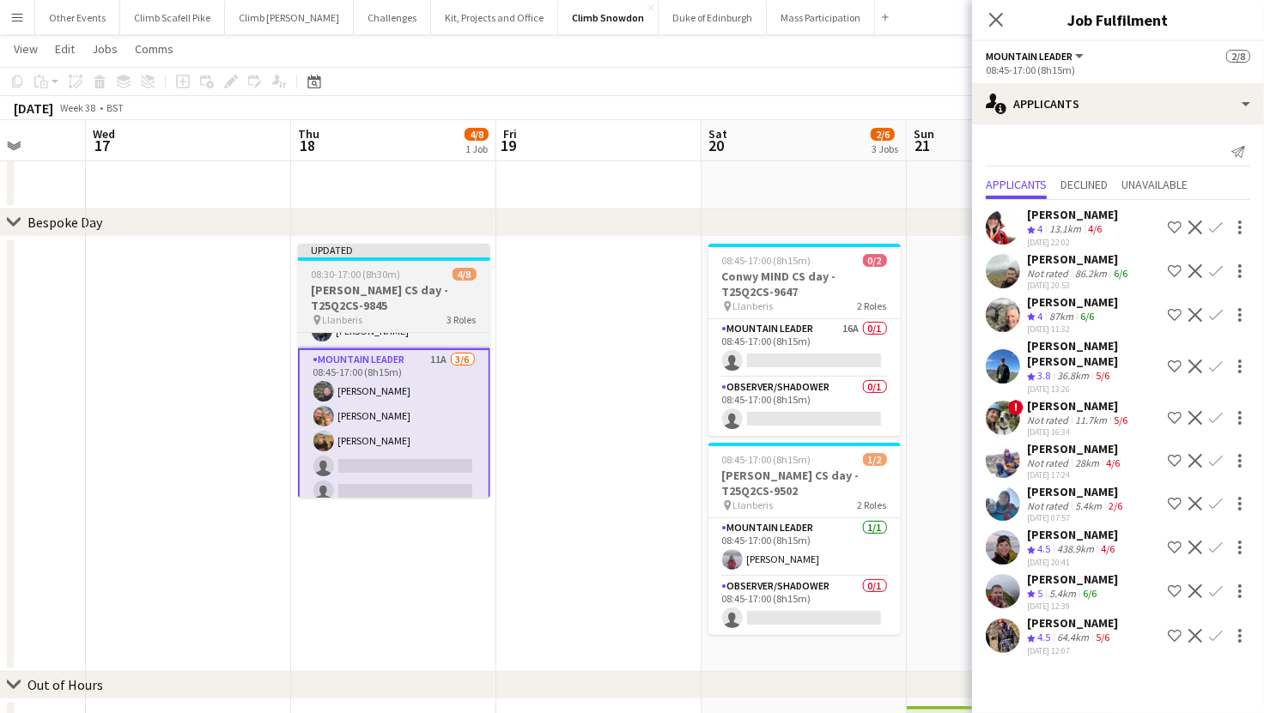
scroll to position [35, 0]
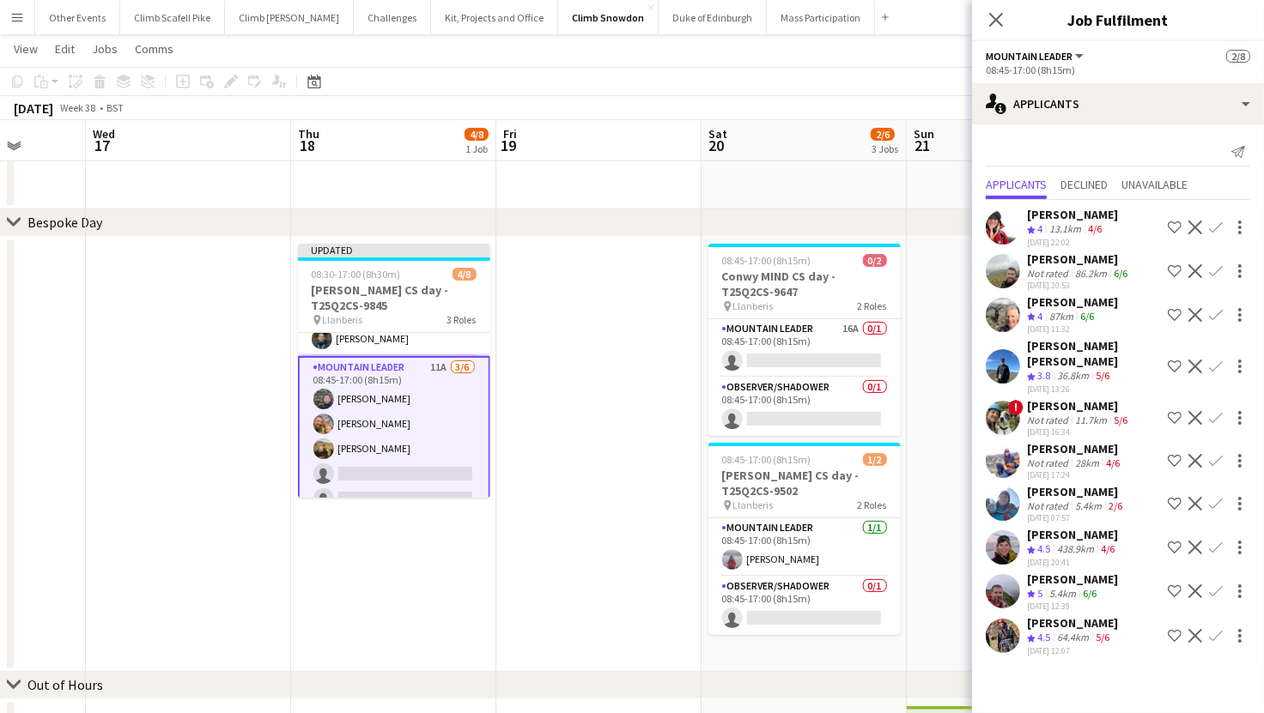
click at [1215, 454] on app-icon "Confirm" at bounding box center [1216, 461] width 14 height 14
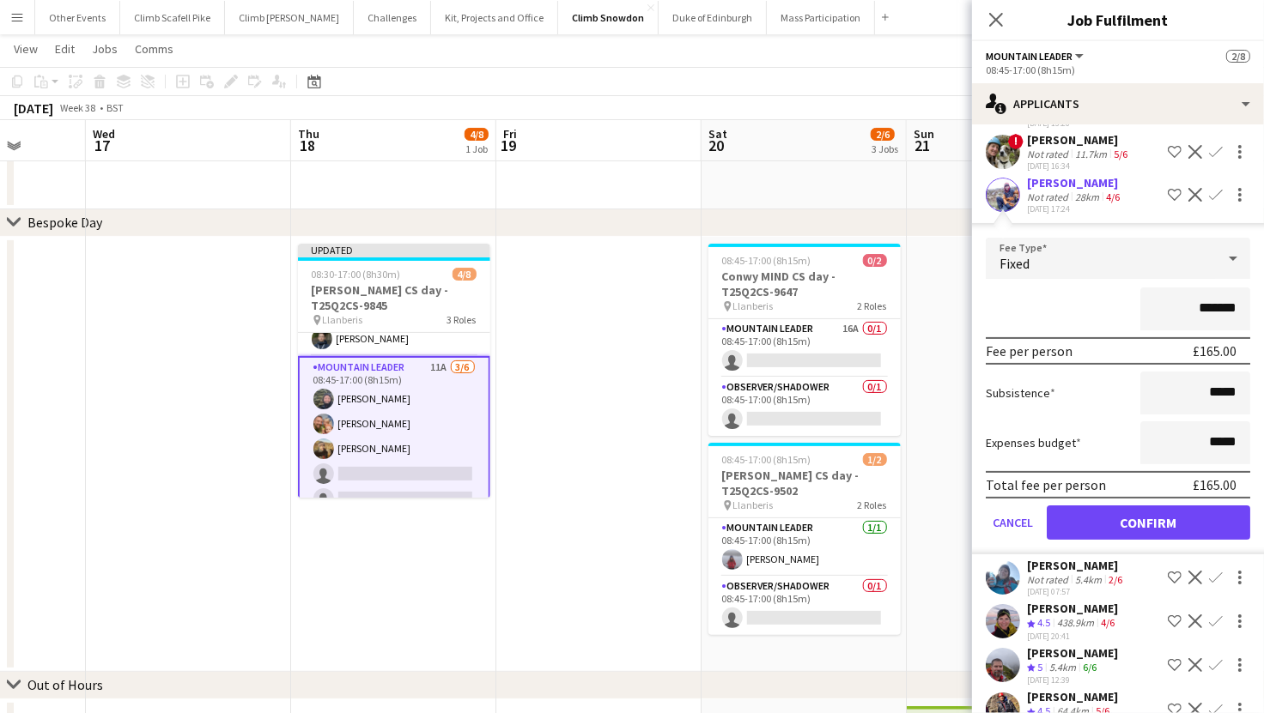
scroll to position [276, 0]
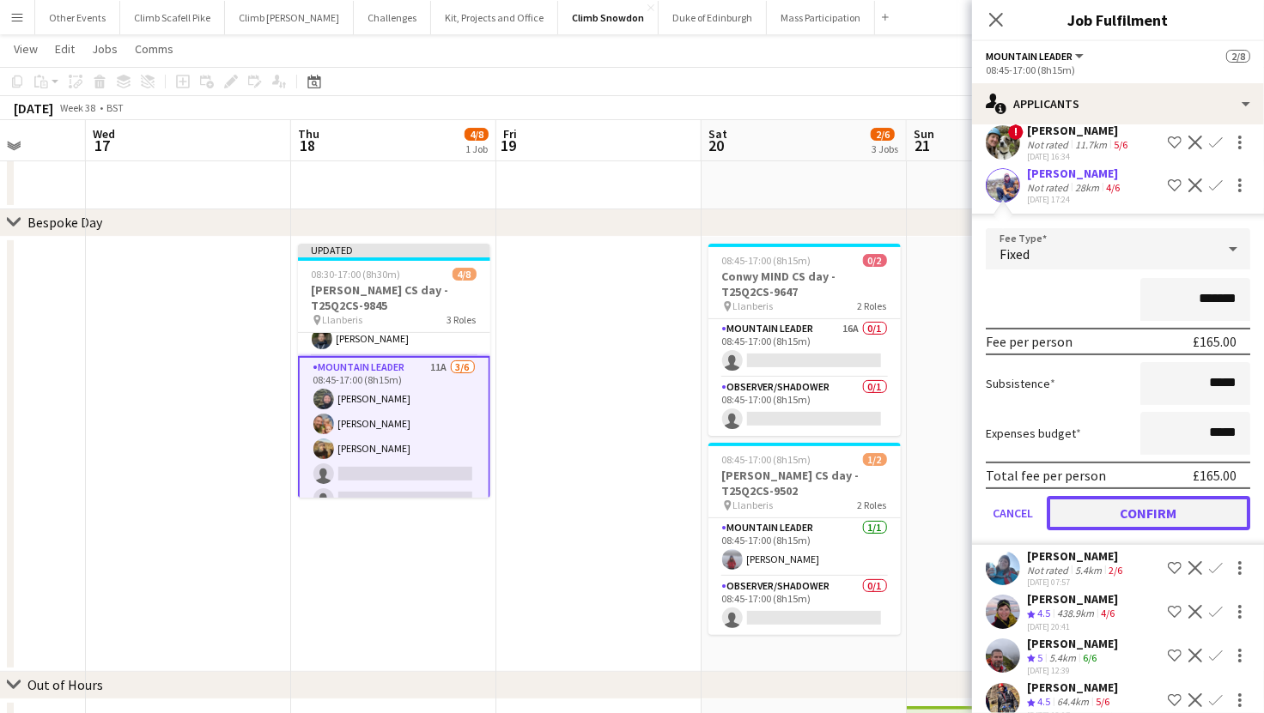
click at [1175, 496] on button "Confirm" at bounding box center [1148, 513] width 203 height 34
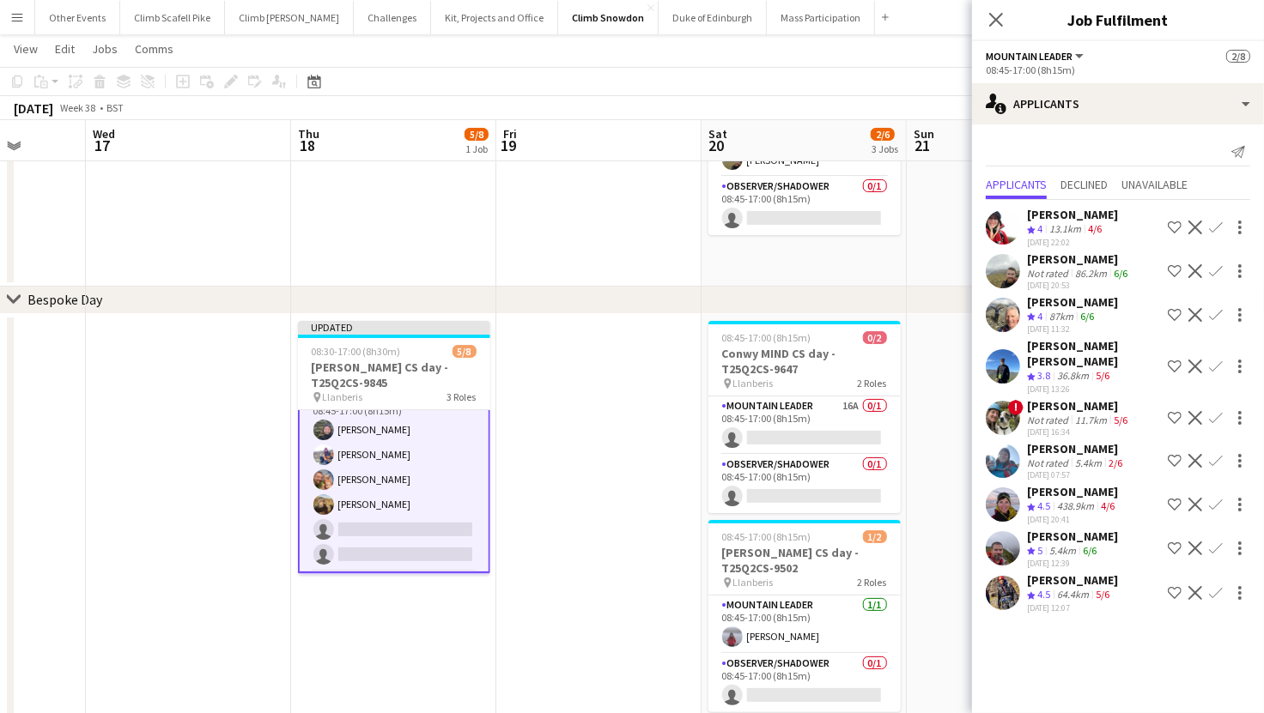
scroll to position [82, 0]
click at [1212, 229] on app-icon "Confirm" at bounding box center [1216, 228] width 14 height 14
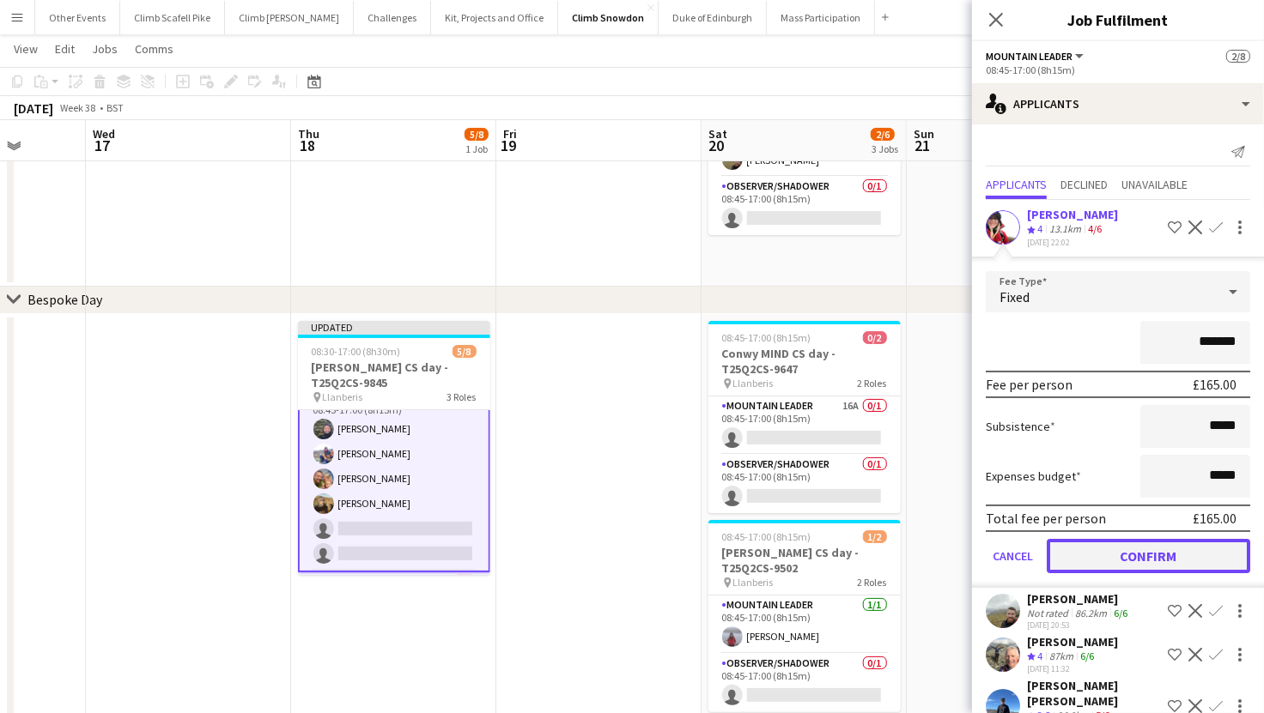
click at [1107, 553] on button "Confirm" at bounding box center [1148, 556] width 203 height 34
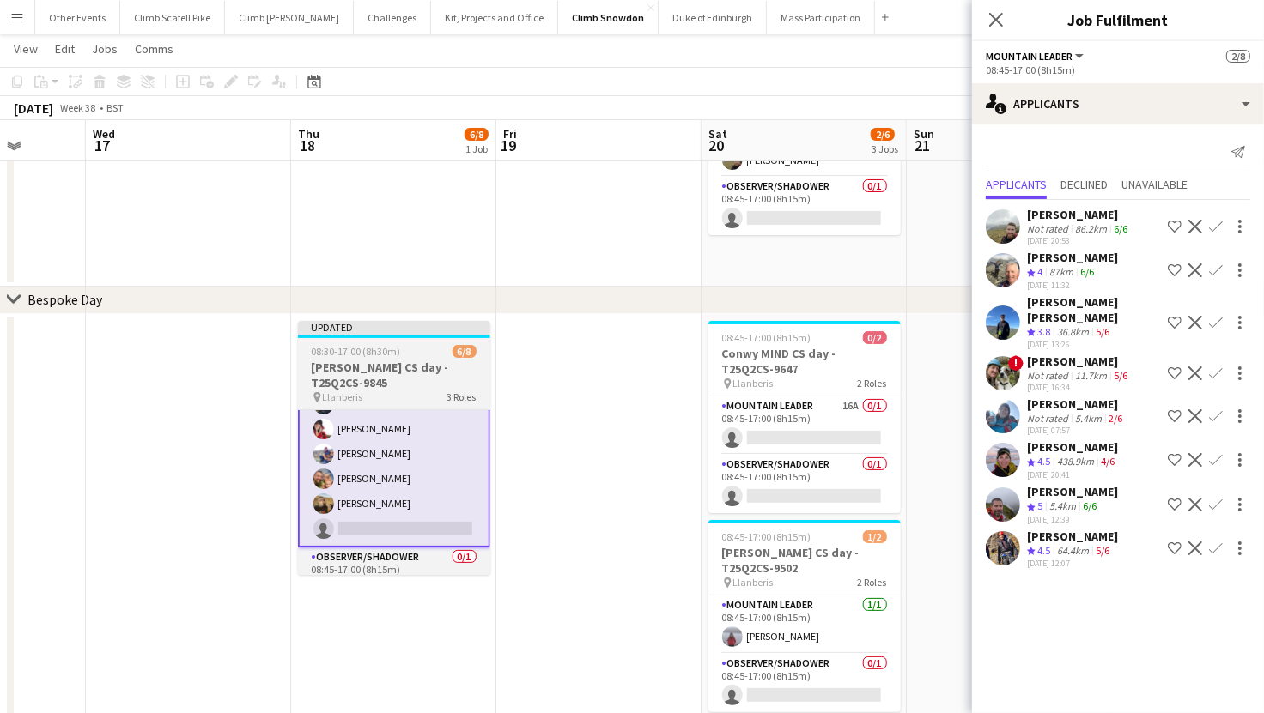
scroll to position [104, 0]
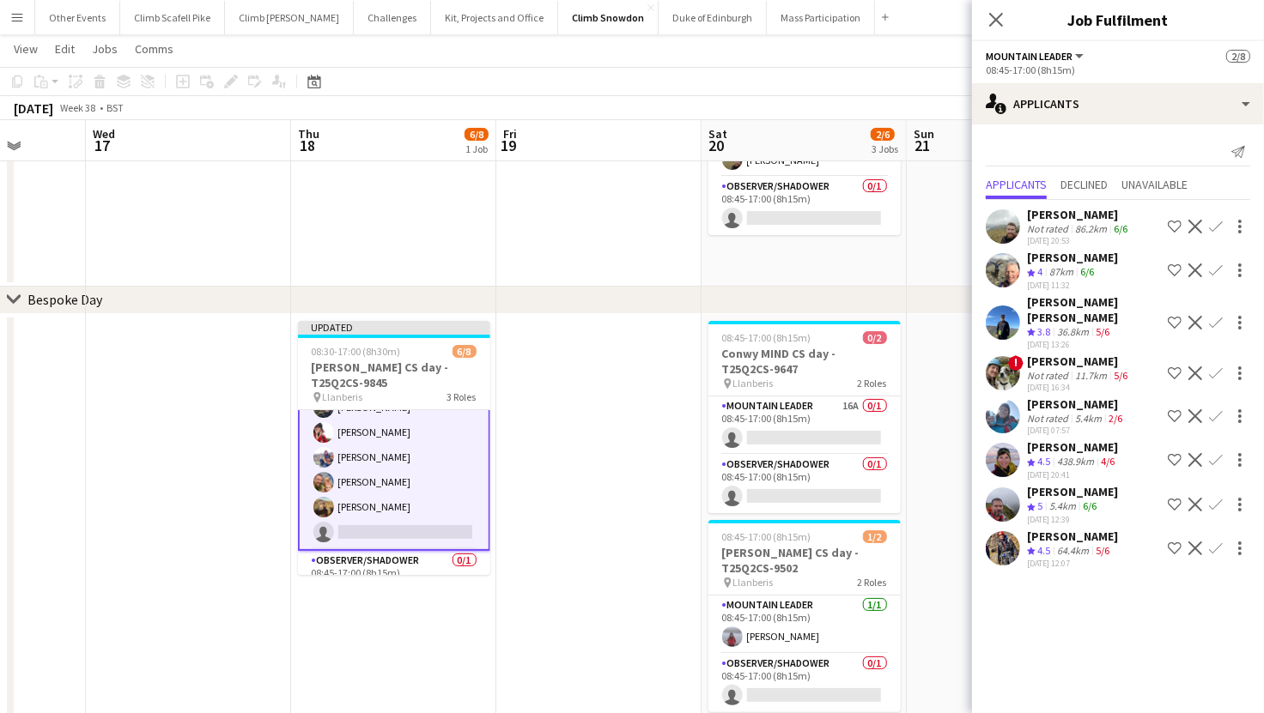
click at [1009, 356] on app-user-avatar at bounding box center [1003, 373] width 34 height 34
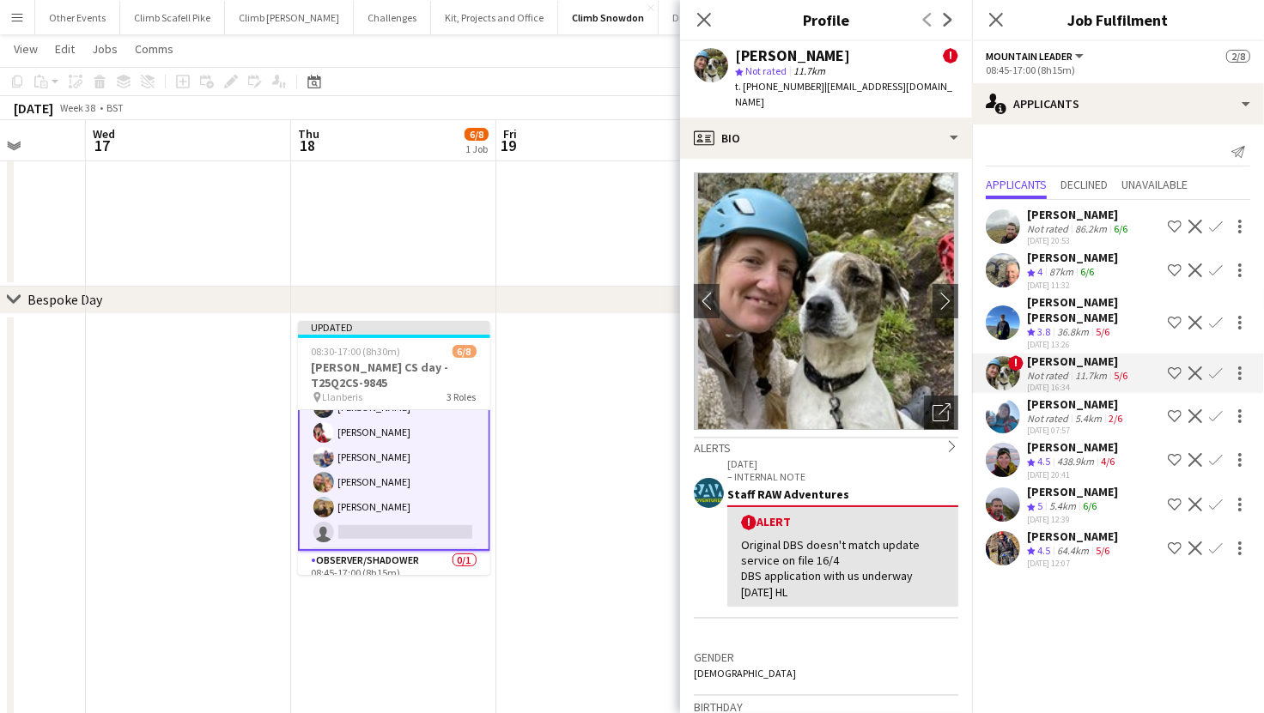
click at [1216, 367] on app-icon "Confirm" at bounding box center [1216, 374] width 14 height 14
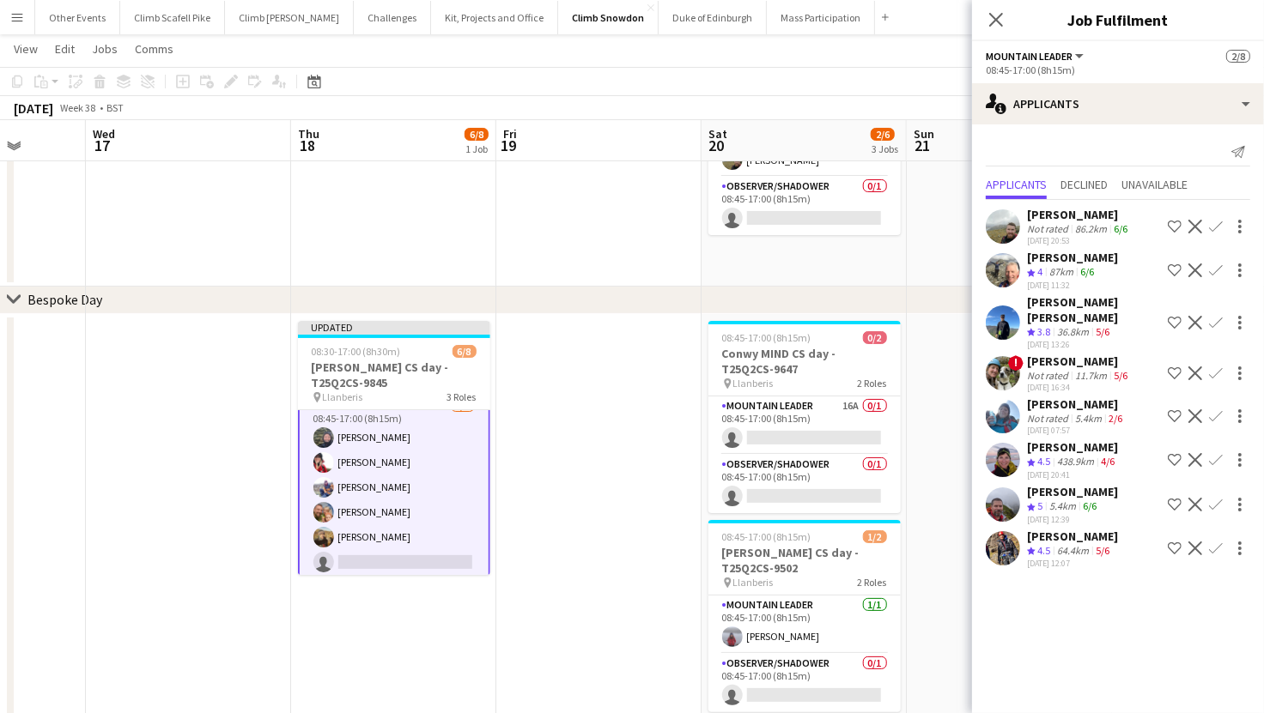
scroll to position [0, 734]
click at [567, 483] on app-date-cell at bounding box center [599, 531] width 205 height 435
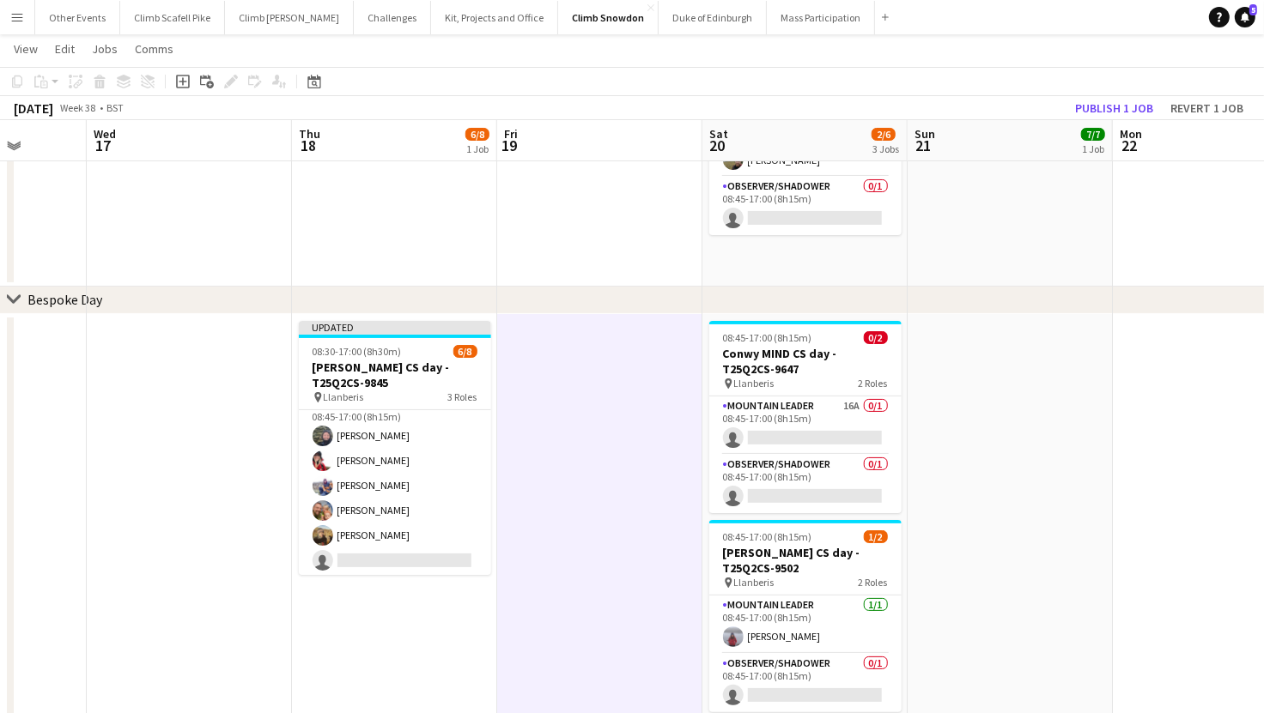
scroll to position [73, 0]
click at [1121, 106] on button "Publish 1 job" at bounding box center [1114, 108] width 92 height 22
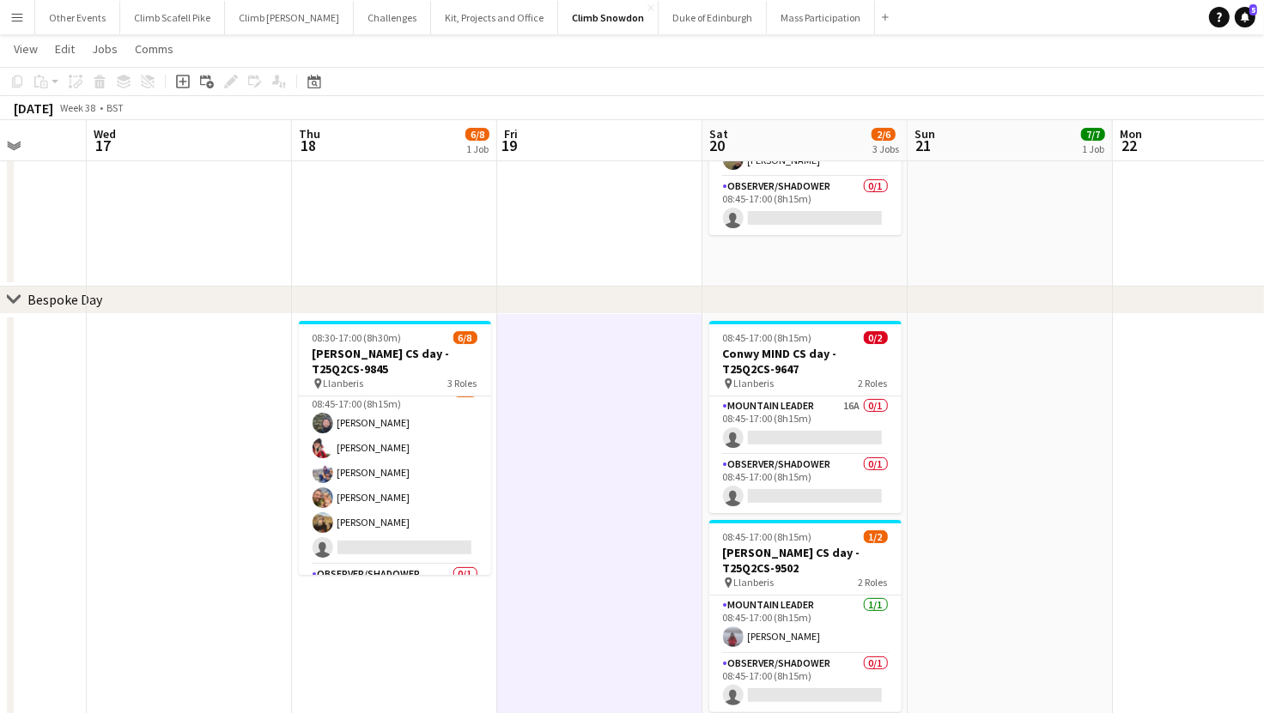
click at [14, 15] on app-icon "Menu" at bounding box center [17, 17] width 14 height 14
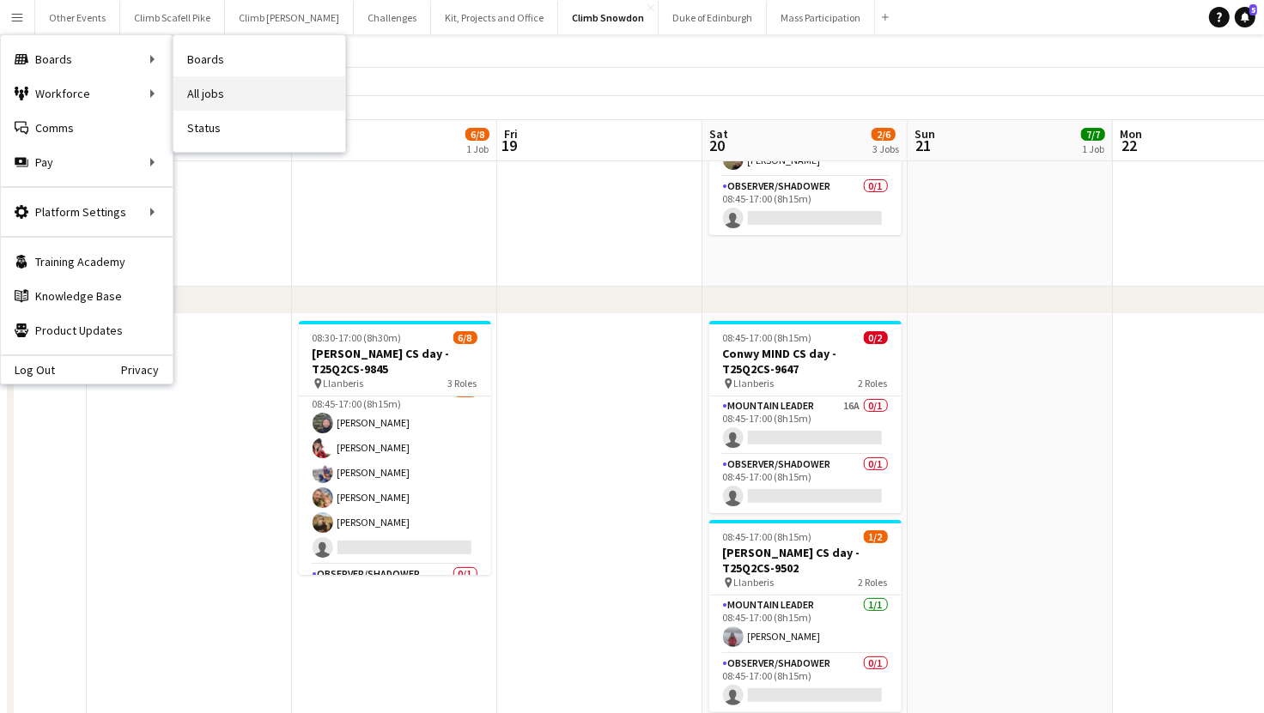
click at [246, 88] on link "All jobs" at bounding box center [259, 93] width 172 height 34
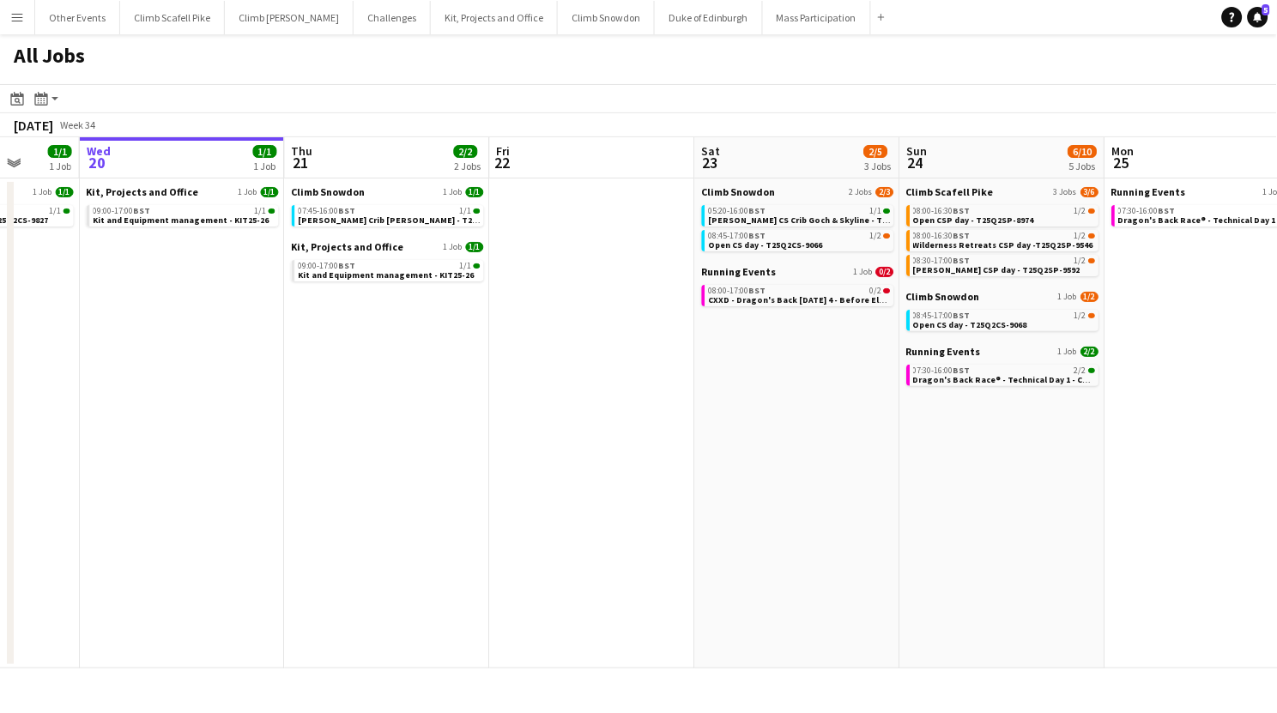
drag, startPoint x: 968, startPoint y: 518, endPoint x: 400, endPoint y: 512, distance: 568.4
click at [404, 511] on app-calendar-viewport "Sun 17 6/9 4 Jobs Mon 18 1/1 1 Job Tue 19 1/1 1 Job Wed 20 1/1 1 Job Thu 21 2/2…" at bounding box center [638, 402] width 1277 height 531
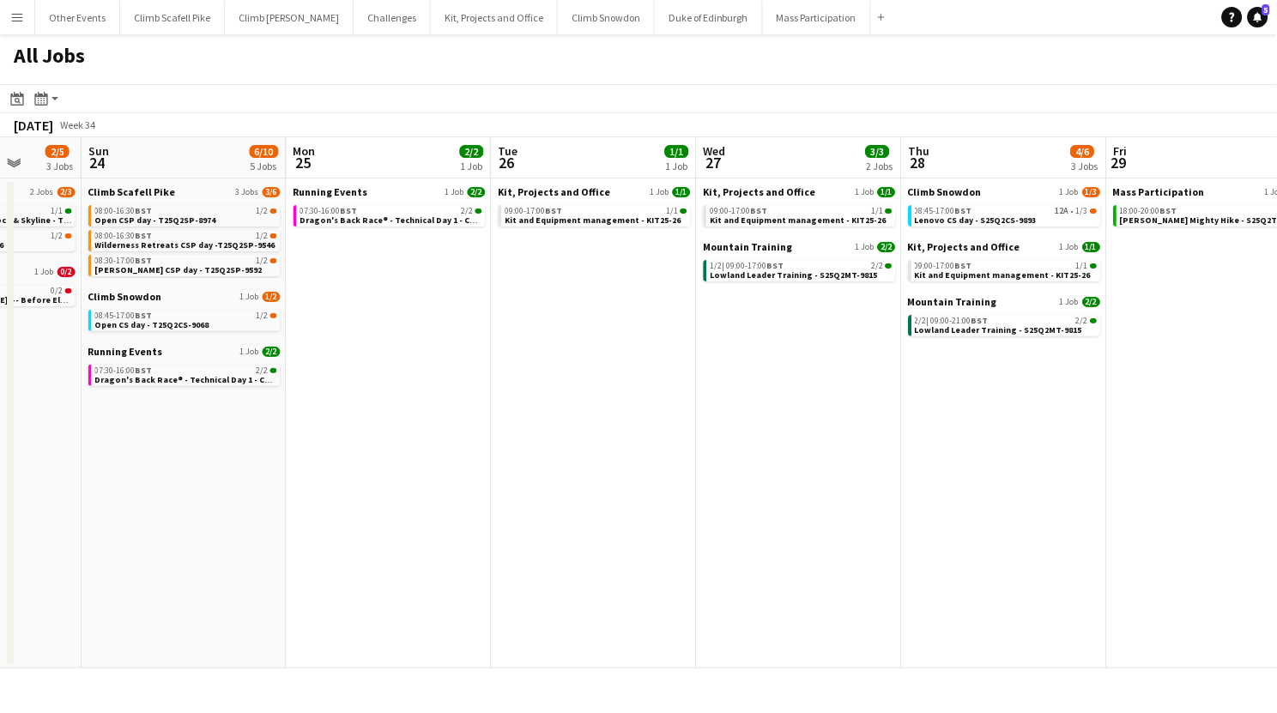
drag, startPoint x: 792, startPoint y: 496, endPoint x: 417, endPoint y: 493, distance: 374.3
click at [338, 492] on app-calendar-viewport "Thu 21 2/2 2 Jobs Fri 22 Sat 23 2/5 3 Jobs Sun 24 6/10 5 Jobs Mon 25 2/2 1 Job …" at bounding box center [638, 402] width 1277 height 531
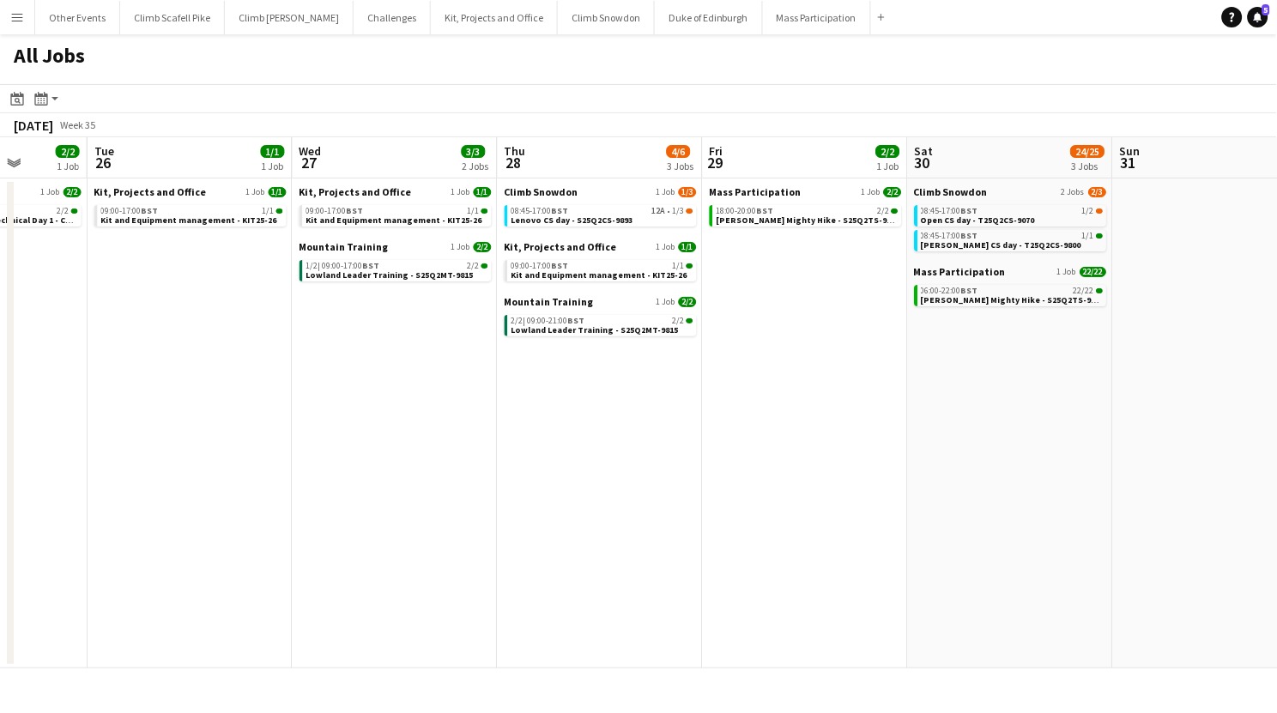
drag, startPoint x: 872, startPoint y: 505, endPoint x: 468, endPoint y: 512, distance: 404.4
click at [468, 512] on app-calendar-viewport "Sat 23 2/5 3 Jobs Sun 24 6/10 5 Jobs Mon 25 2/2 1 Job Tue 26 1/1 1 Job Wed 27 3…" at bounding box center [638, 402] width 1277 height 531
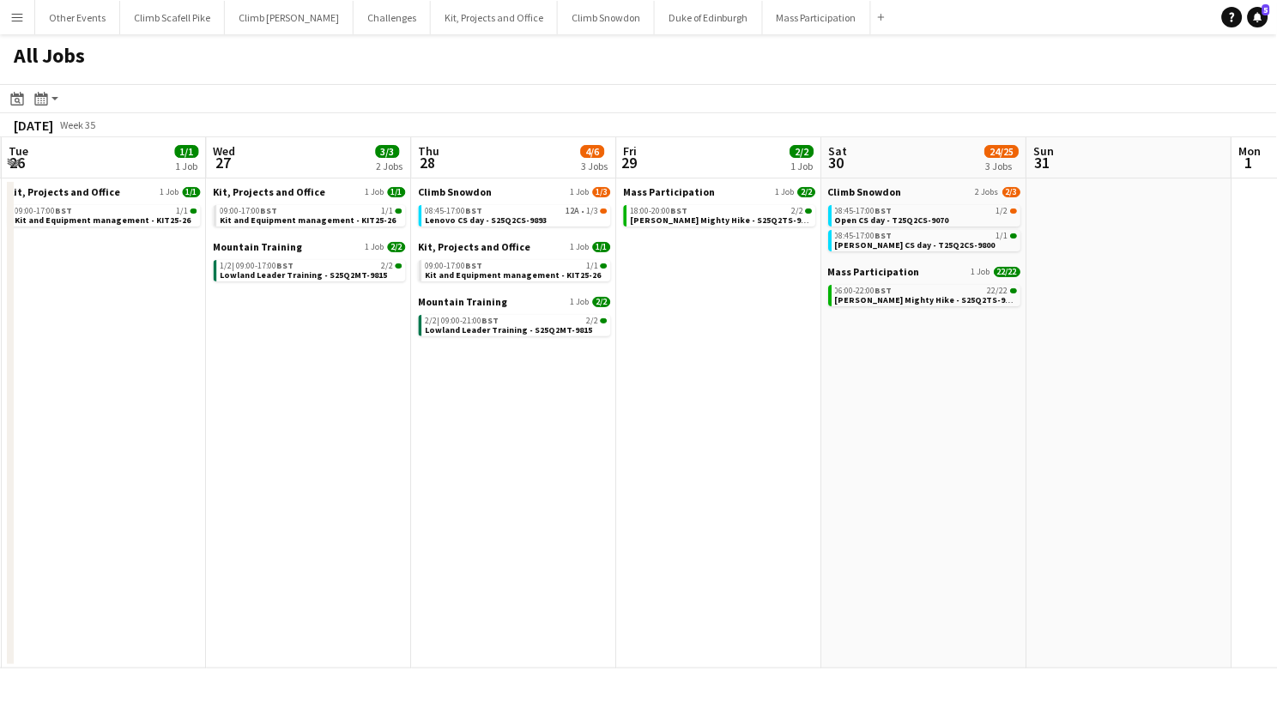
scroll to position [0, 653]
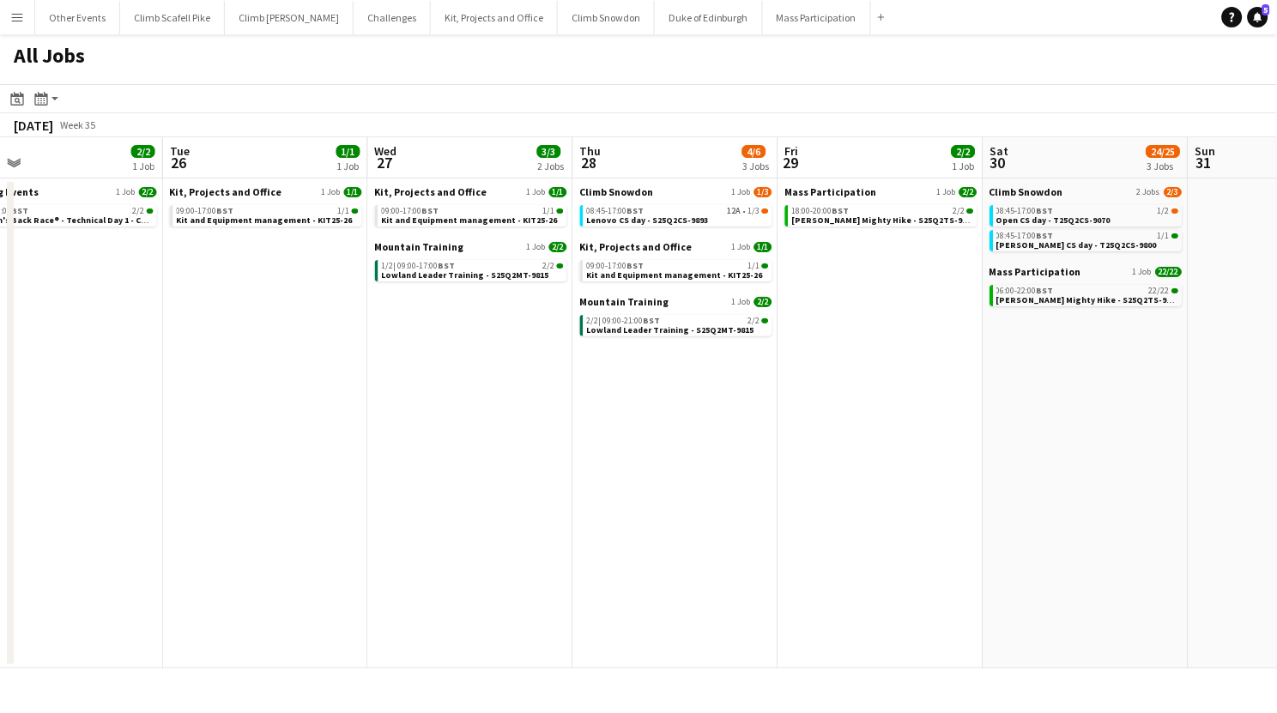
drag, startPoint x: 969, startPoint y: 495, endPoint x: 619, endPoint y: 506, distance: 350.4
click at [552, 507] on app-calendar-viewport "Sat 23 2/5 3 Jobs Sun 24 6/10 5 Jobs Mon 25 2/2 1 Job Tue 26 1/1 1 Job Wed 27 3…" at bounding box center [638, 402] width 1277 height 531
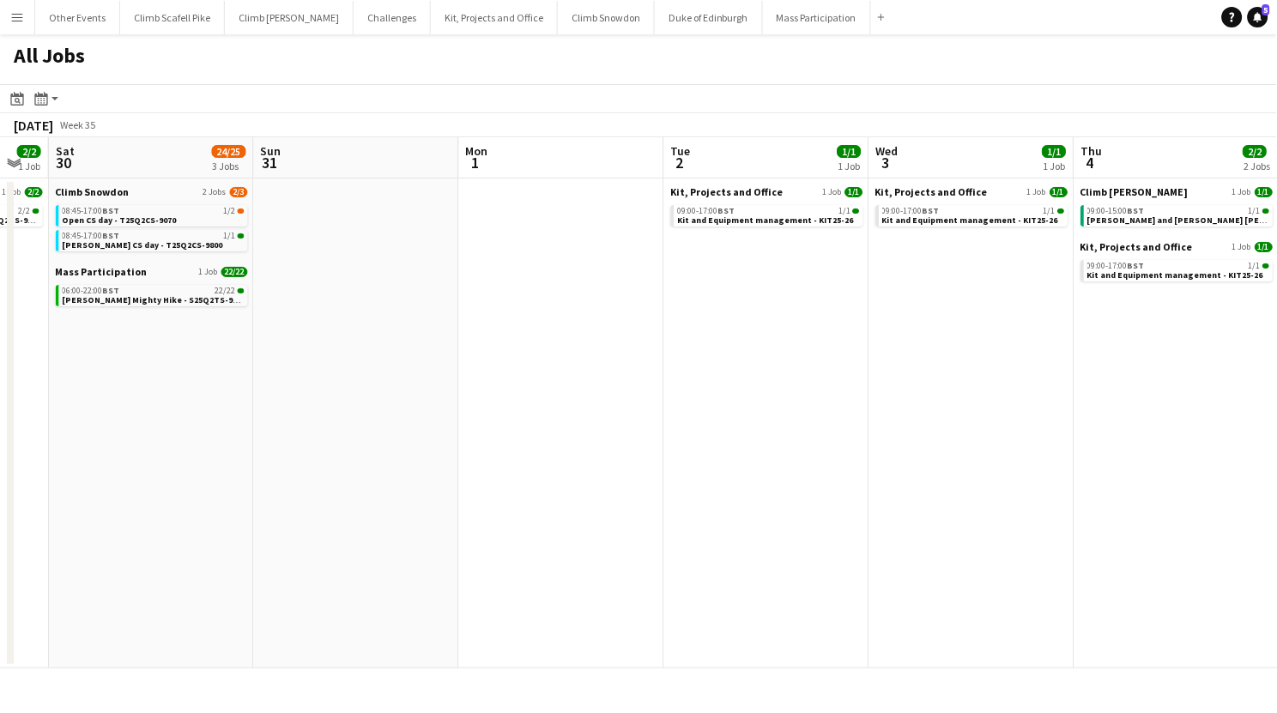
drag, startPoint x: 1030, startPoint y: 502, endPoint x: 597, endPoint y: 513, distance: 433.7
click at [597, 513] on app-calendar-viewport "Wed 27 3/3 2 Jobs Thu 28 4/6 3 Jobs Fri 29 2/2 1 Job Sat 30 24/25 3 Jobs Sun 31…" at bounding box center [638, 402] width 1277 height 531
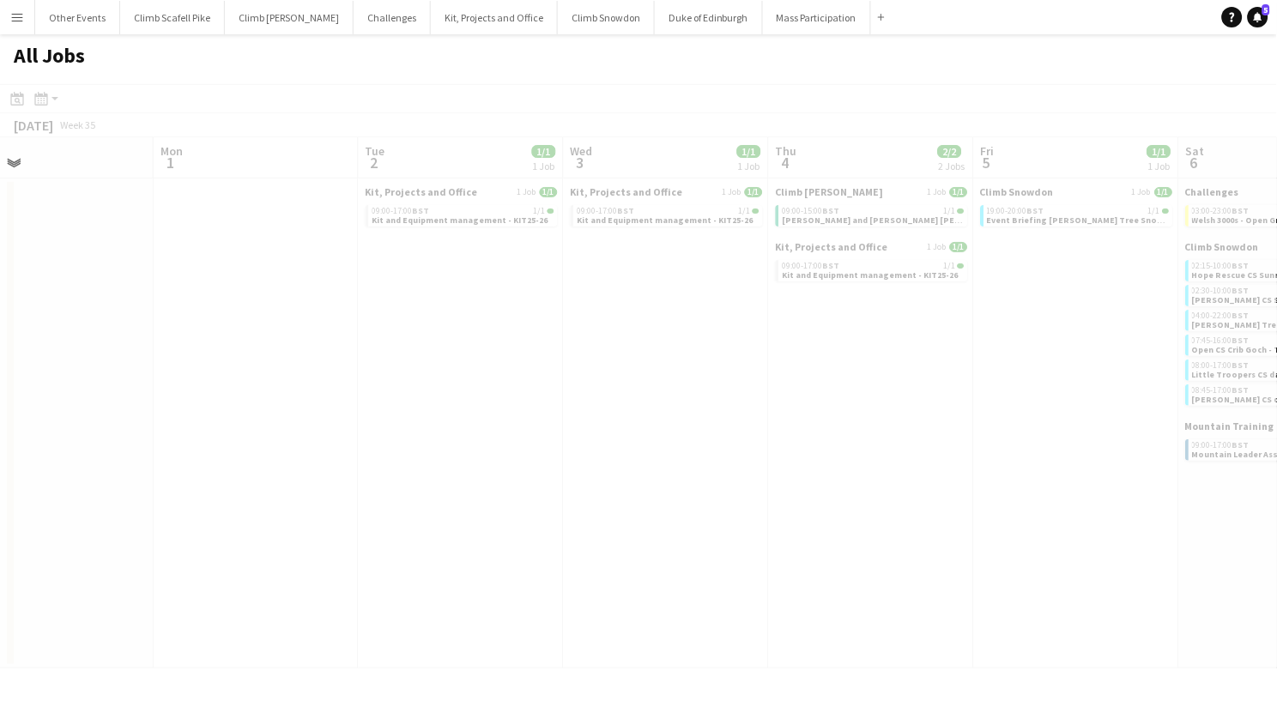
drag, startPoint x: 671, startPoint y: 500, endPoint x: 390, endPoint y: 507, distance: 281.7
click at [390, 507] on app-calendar-viewport "Fri 29 2/2 1 Job Sat 30 24/25 3 Jobs Sun 31 Mon 1 Tue 2 1/1 1 Job Wed 3 1/1 1 J…" at bounding box center [638, 402] width 1277 height 531
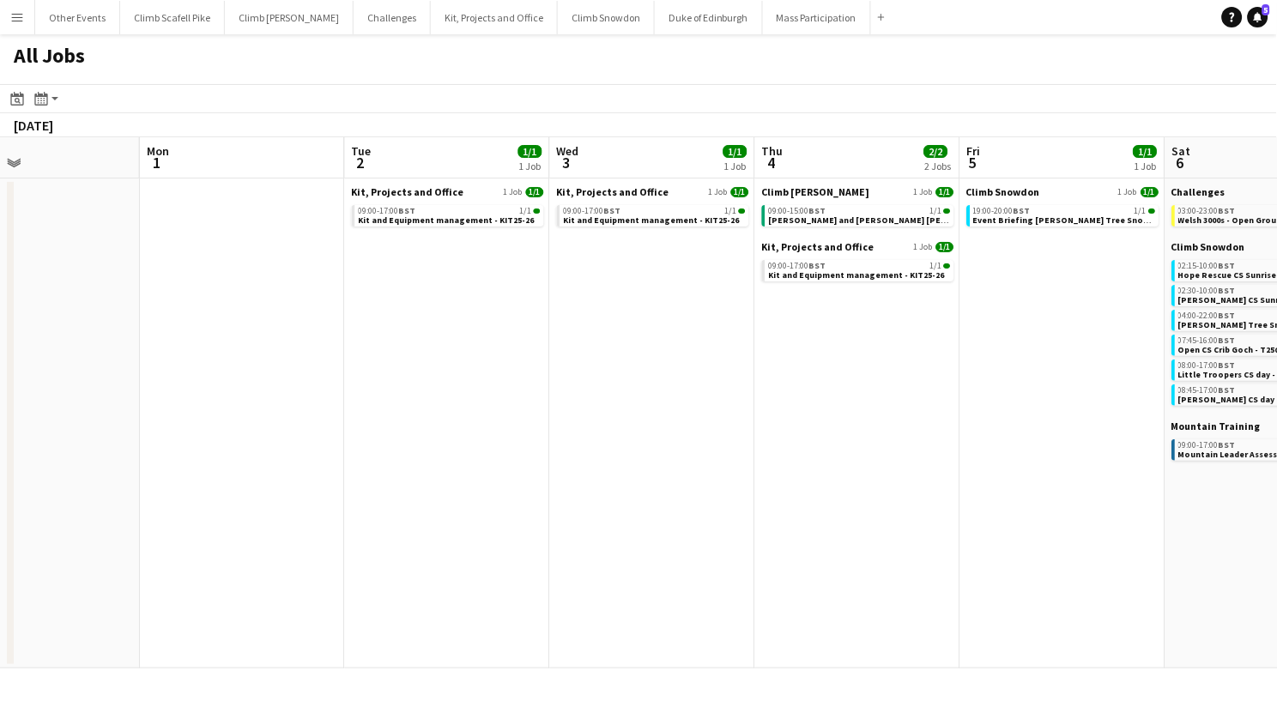
drag, startPoint x: 422, startPoint y: 507, endPoint x: 296, endPoint y: 507, distance: 125.3
click at [296, 507] on app-calendar-viewport "Fri 29 2/2 1 Job Sat 30 24/25 3 Jobs Sun 31 Mon 1 Tue 2 1/1 1 Job Wed 3 1/1 1 J…" at bounding box center [638, 402] width 1277 height 531
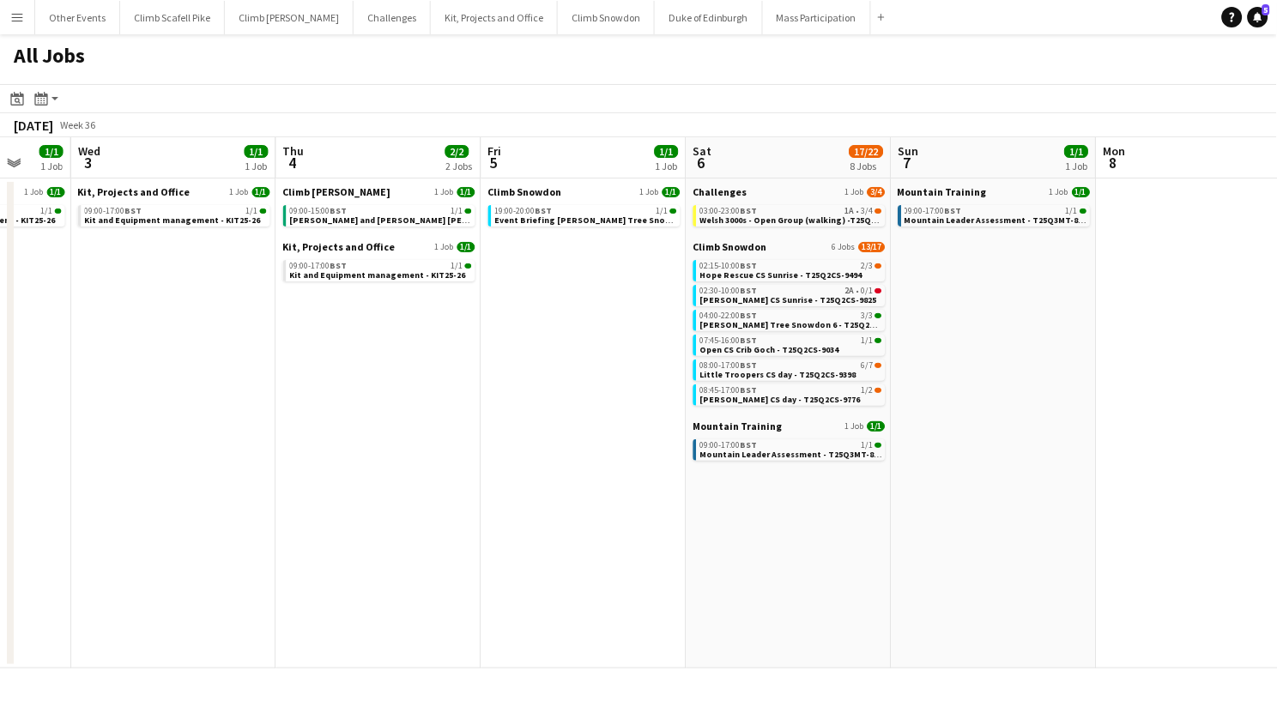
click at [251, 507] on app-all-jobs "All Jobs Date picker AUG 2025 AUG 2025 Monday M Tuesday T Wednesday W Thursday …" at bounding box center [638, 351] width 1277 height 634
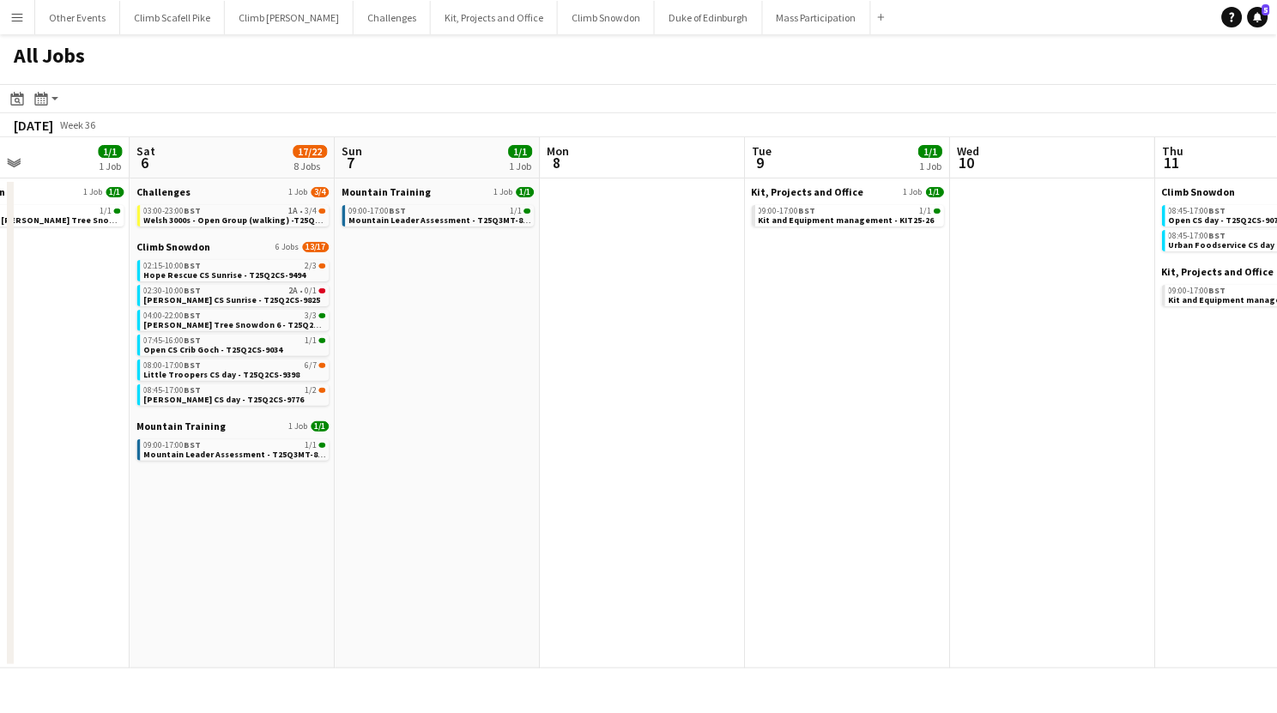
drag, startPoint x: 696, startPoint y: 501, endPoint x: 326, endPoint y: 512, distance: 370.2
click at [316, 511] on app-calendar-viewport "Tue 2 1/1 1 Job Wed 3 1/1 1 Job Thu 4 2/2 2 Jobs Fri 5 1/1 1 Job Sat 6 17/22 8 …" at bounding box center [638, 402] width 1277 height 531
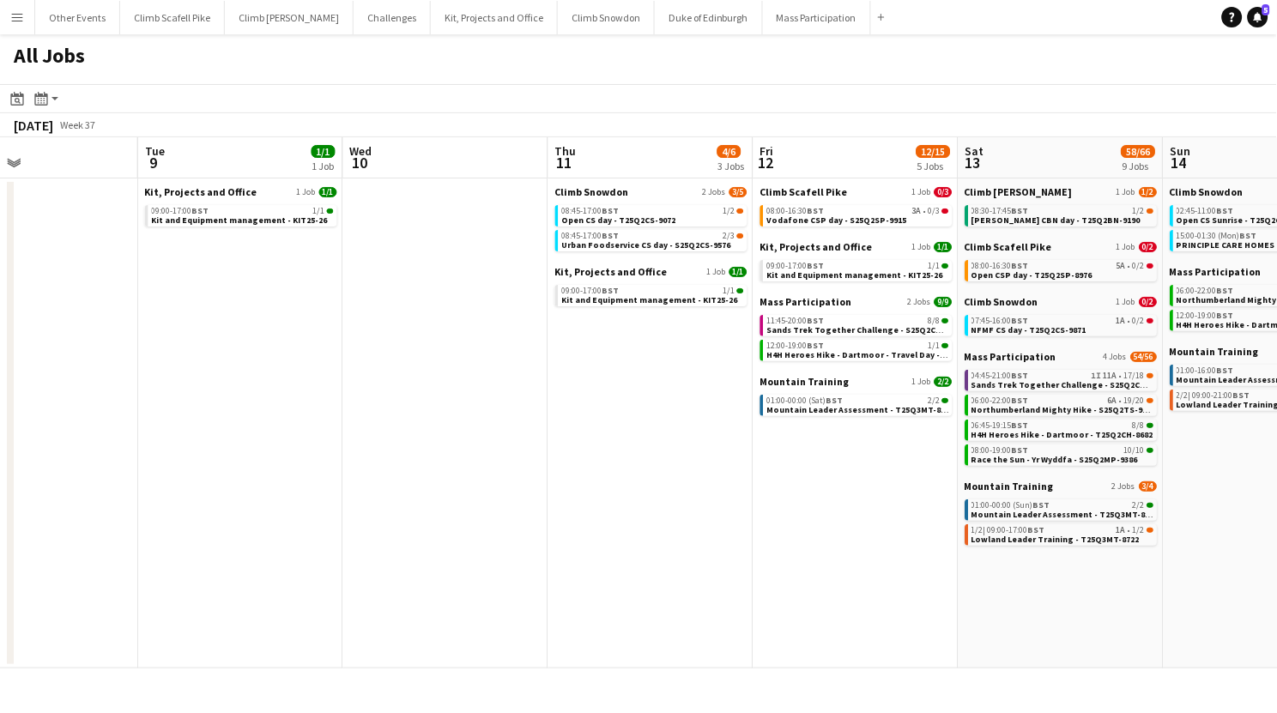
drag, startPoint x: 615, startPoint y: 503, endPoint x: 373, endPoint y: 504, distance: 241.2
click at [336, 503] on app-calendar-viewport "Sat 6 17/22 8 Jobs Sun 7 1/1 1 Job Mon 8 Tue 9 1/1 1 Job Wed 10 Thu 11 4/6 3 Jo…" at bounding box center [638, 402] width 1277 height 531
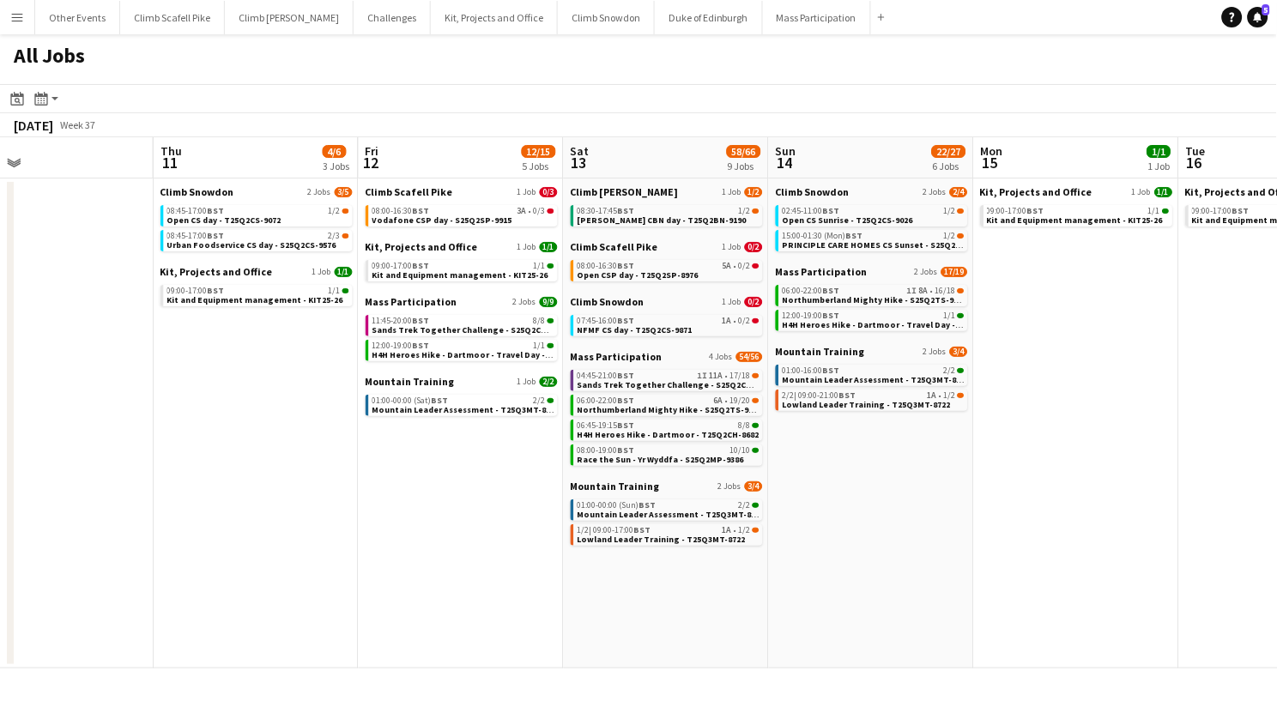
click at [482, 524] on app-all-jobs "All Jobs Date picker AUG 2025 AUG 2025 Monday M Tuesday T Wednesday W Thursday …" at bounding box center [638, 351] width 1277 height 634
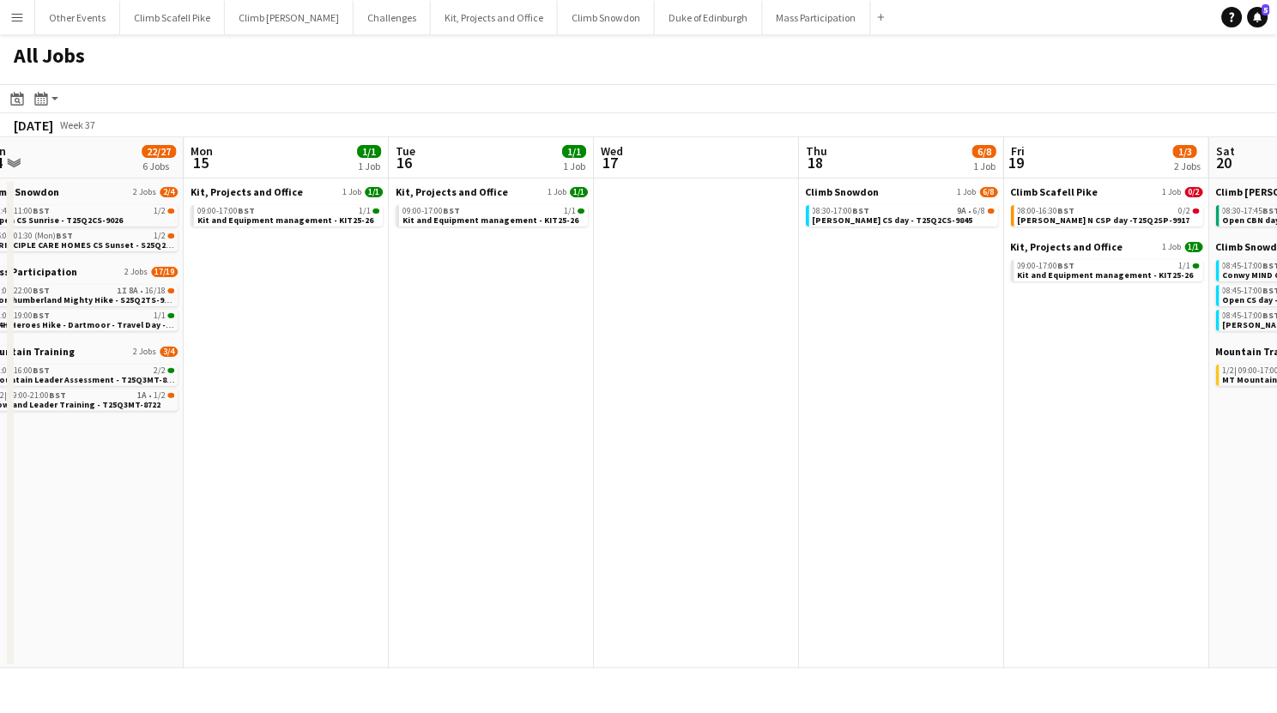
drag, startPoint x: 857, startPoint y: 501, endPoint x: 429, endPoint y: 509, distance: 427.6
click at [429, 509] on app-calendar-viewport "Wed 10 Thu 11 4/6 3 Jobs Fri 12 12/15 5 Jobs Sat 13 58/66 9 Jobs Sun 14 22/27 6…" at bounding box center [638, 402] width 1277 height 531
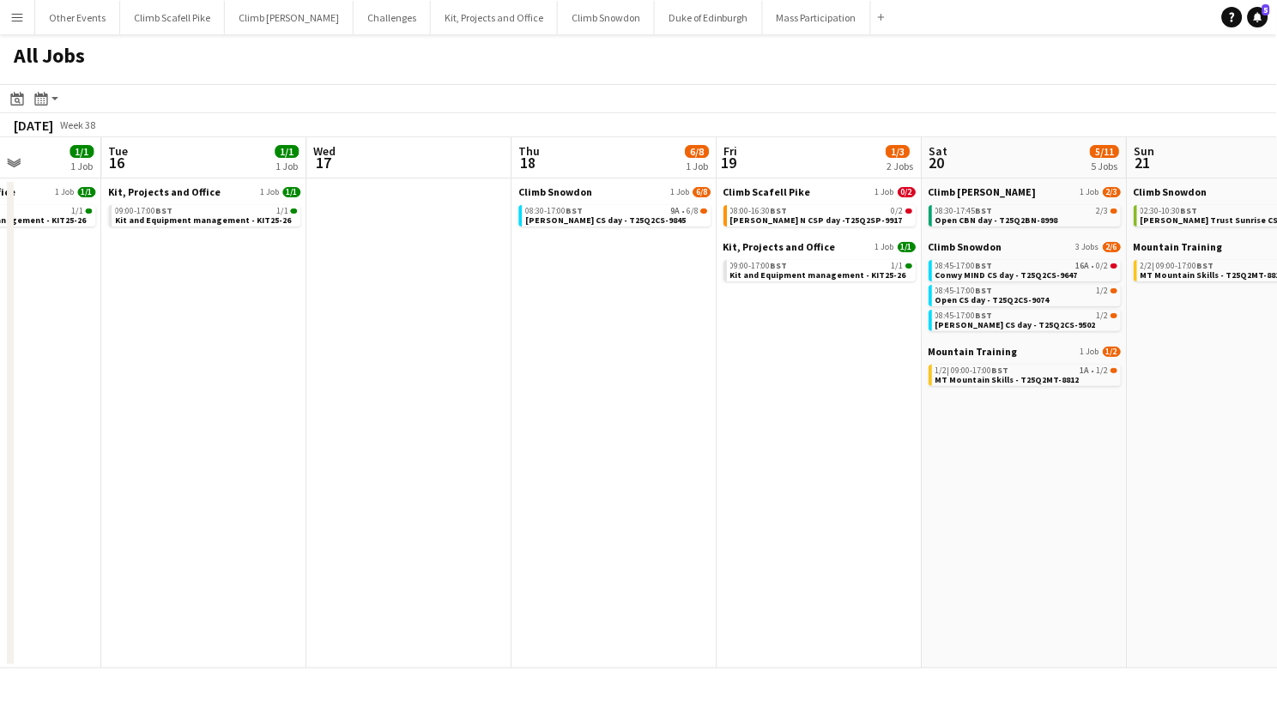
scroll to position [0, 481]
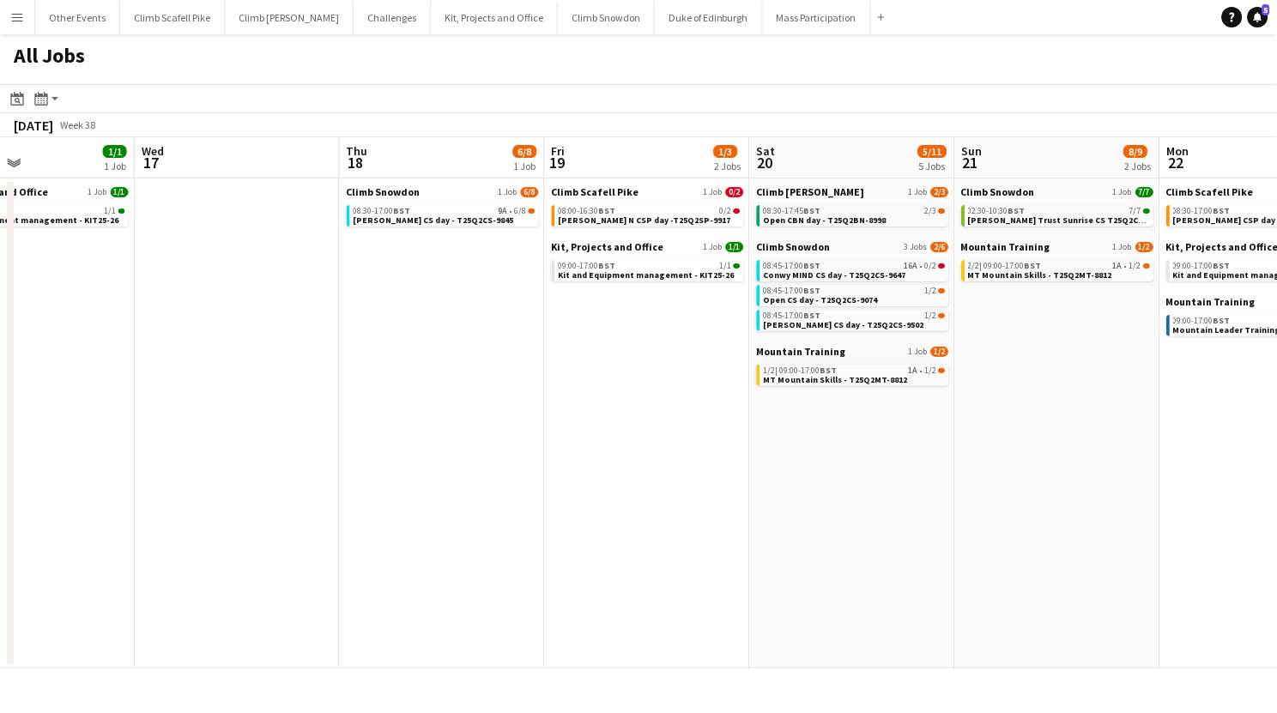
drag, startPoint x: 952, startPoint y: 481, endPoint x: 596, endPoint y: 480, distance: 356.3
click at [548, 482] on app-calendar-viewport "Sun 14 22/27 6 Jobs Mon 15 1/1 1 Job Tue 16 1/1 1 Job Wed 17 Thu 18 6/8 1 Job F…" at bounding box center [638, 402] width 1277 height 531
click at [676, 218] on span "[PERSON_NAME] N CSP day -T25Q2SP-9917" at bounding box center [645, 220] width 173 height 11
click at [871, 215] on span "Open CBN day - T25Q2BN-8998" at bounding box center [825, 220] width 123 height 11
click at [851, 301] on span "Open CS day - T25Q2CS-9074" at bounding box center [821, 299] width 114 height 11
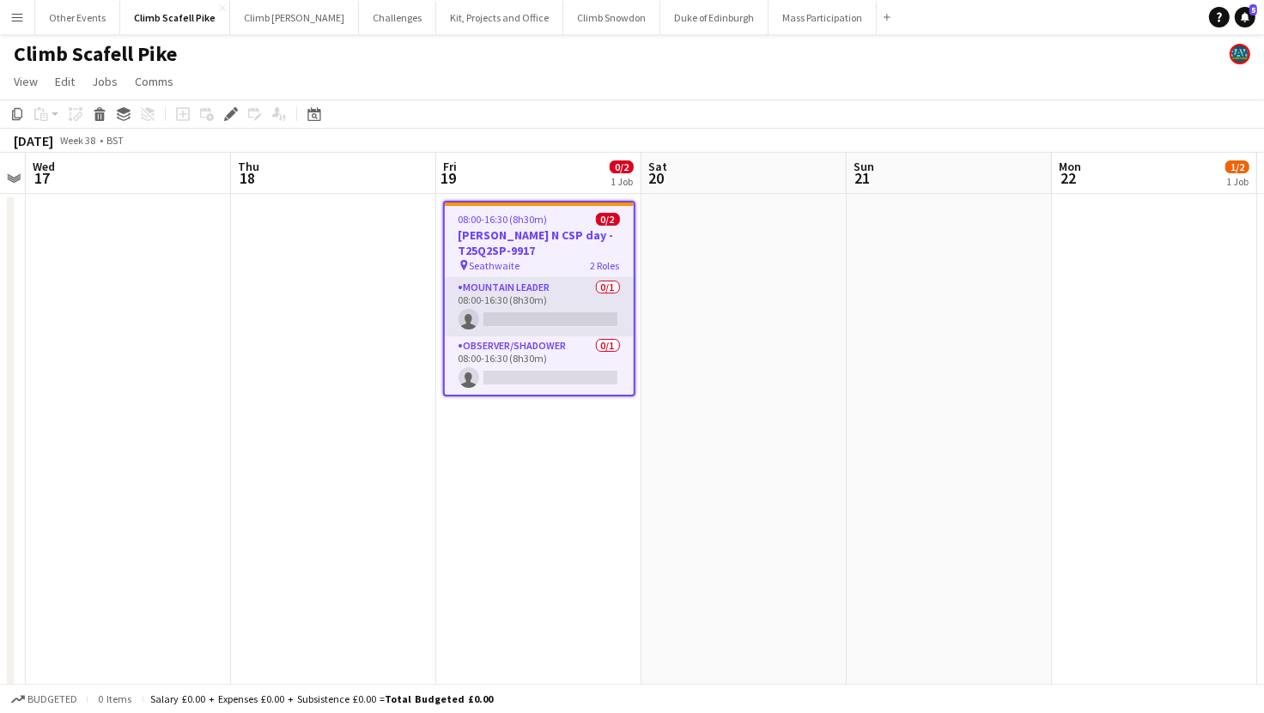
click at [552, 302] on app-card-role "Mountain Leader 0/1 08:00-16:30 (8h30m) single-neutral-actions" at bounding box center [539, 307] width 189 height 58
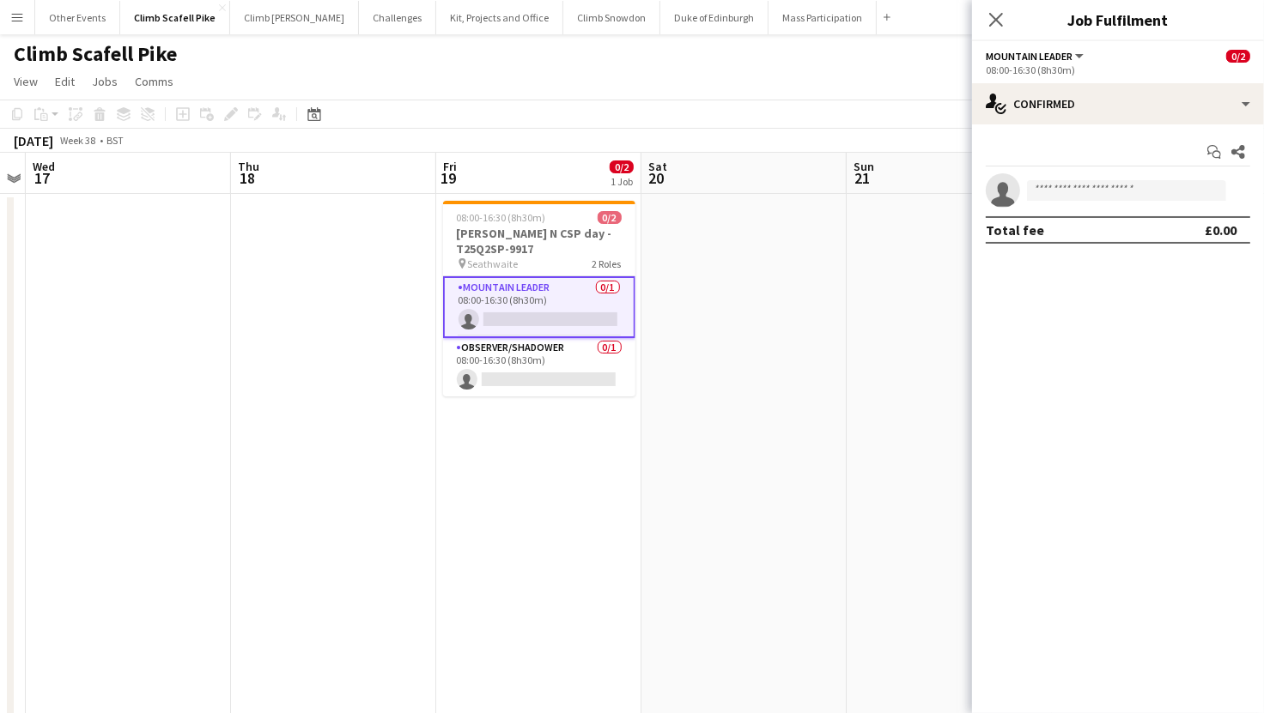
click at [508, 307] on app-card-role "Mountain Leader 0/1 08:00-16:30 (8h30m) single-neutral-actions" at bounding box center [539, 307] width 192 height 62
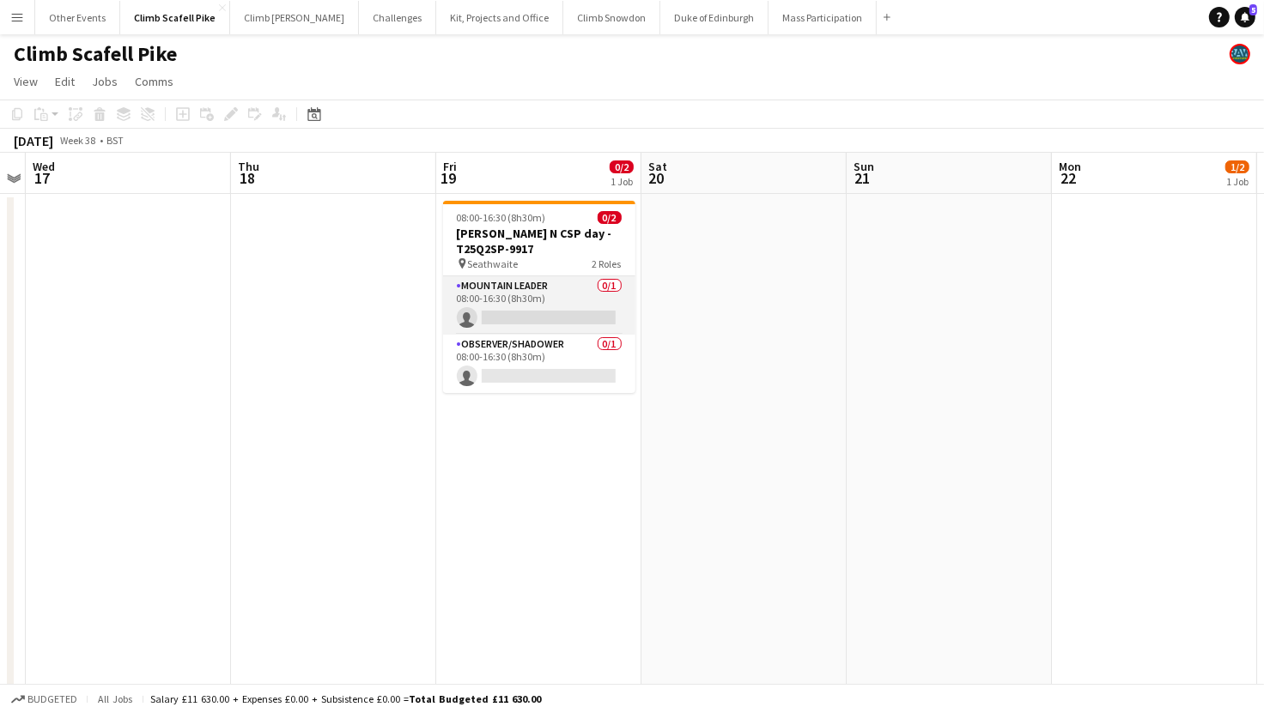
click at [556, 321] on app-card-role "Mountain Leader 0/1 08:00-16:30 (8h30m) single-neutral-actions" at bounding box center [539, 305] width 192 height 58
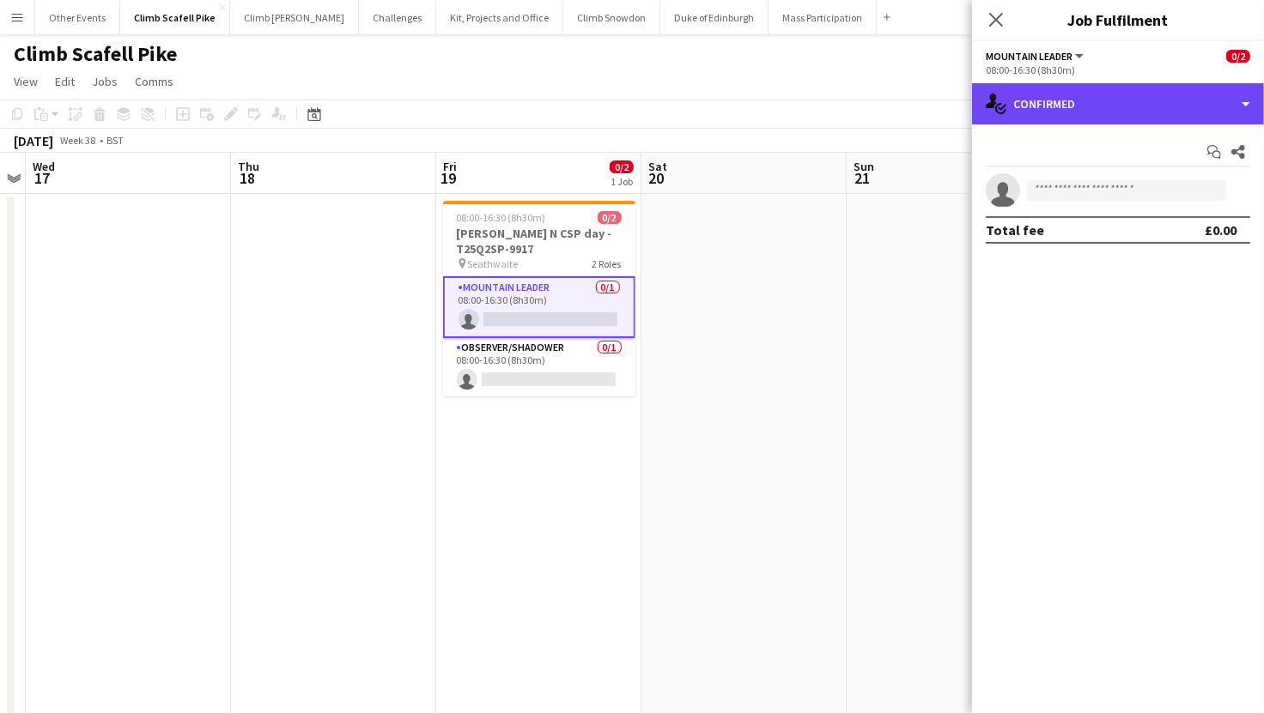
drag, startPoint x: 1101, startPoint y: 98, endPoint x: 1109, endPoint y: 138, distance: 41.3
click at [1101, 98] on div "single-neutral-actions-check-2 Confirmed" at bounding box center [1118, 103] width 292 height 41
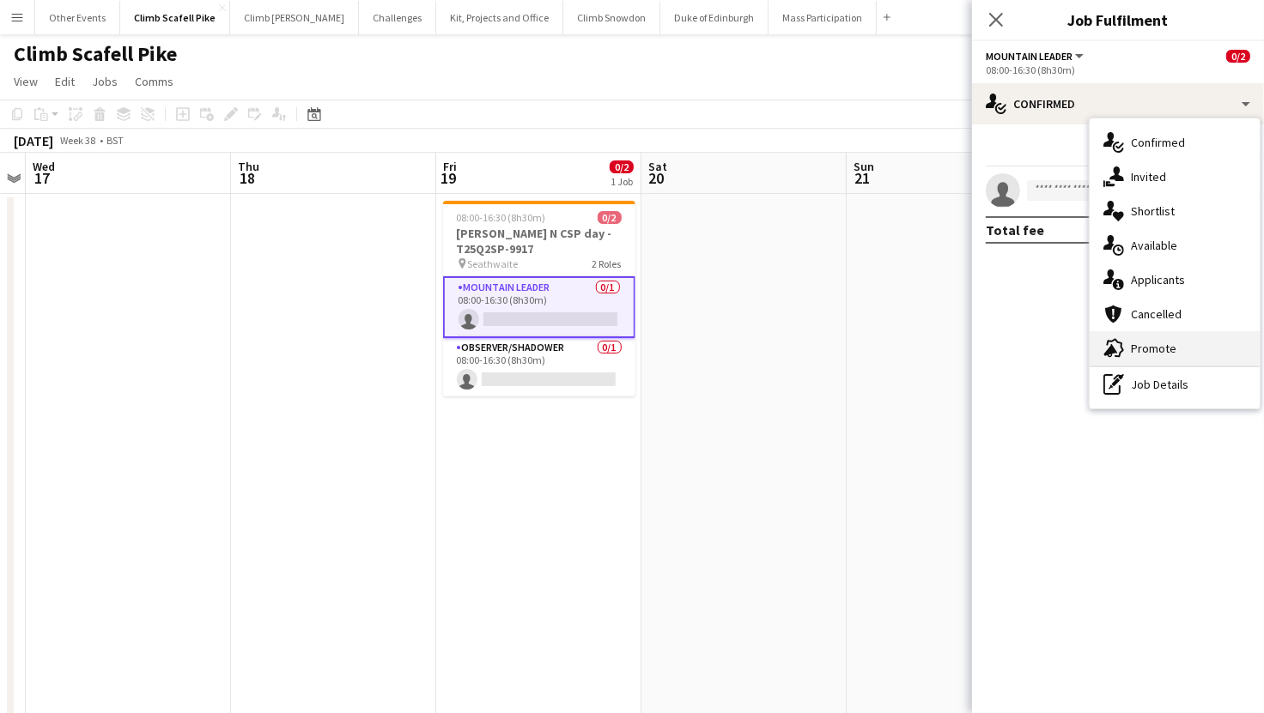
click at [1153, 344] on div "advertising-megaphone Promote" at bounding box center [1174, 348] width 170 height 34
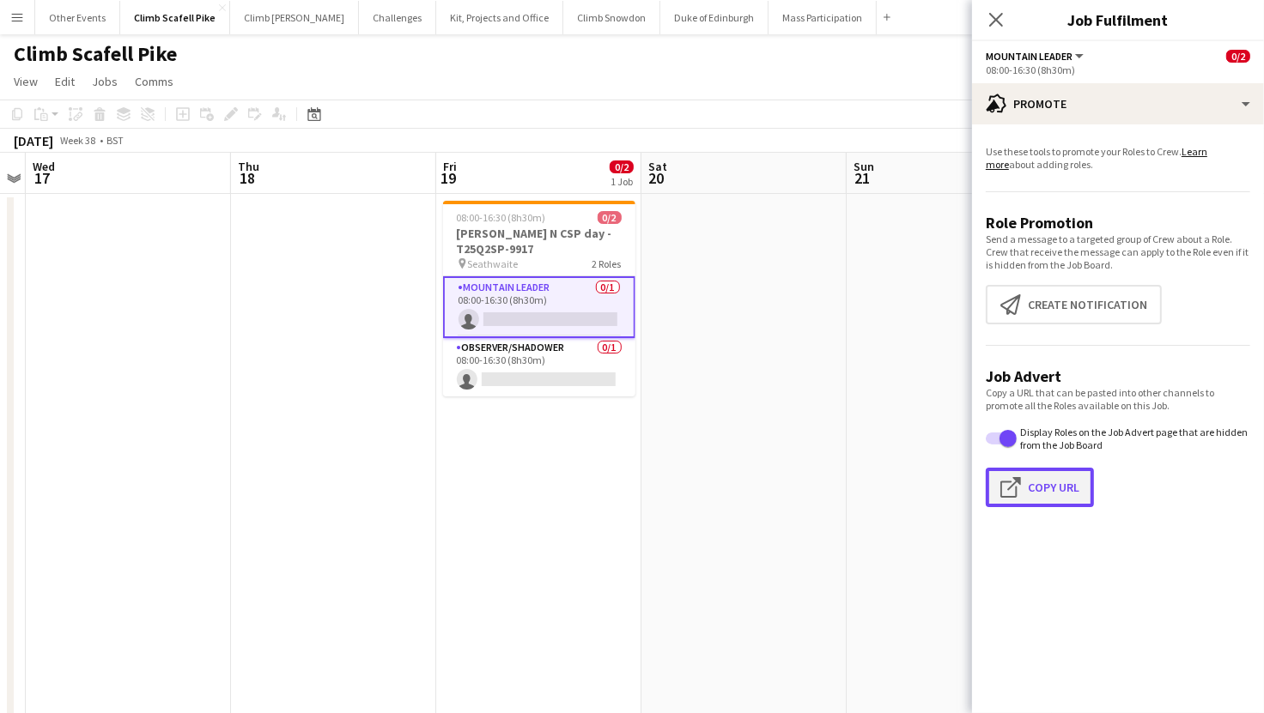
click at [1055, 490] on button "Click to copy URL Copy Url" at bounding box center [1040, 487] width 108 height 39
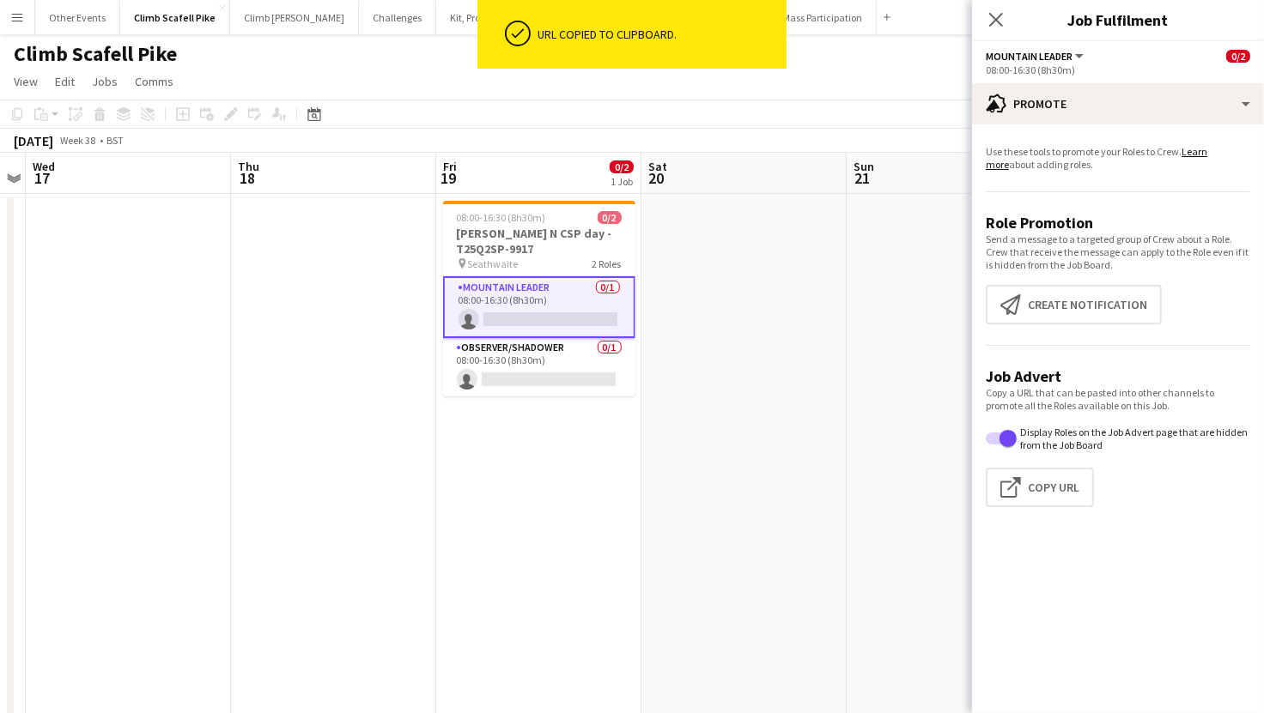
click at [645, 479] on app-date-cell at bounding box center [743, 512] width 205 height 636
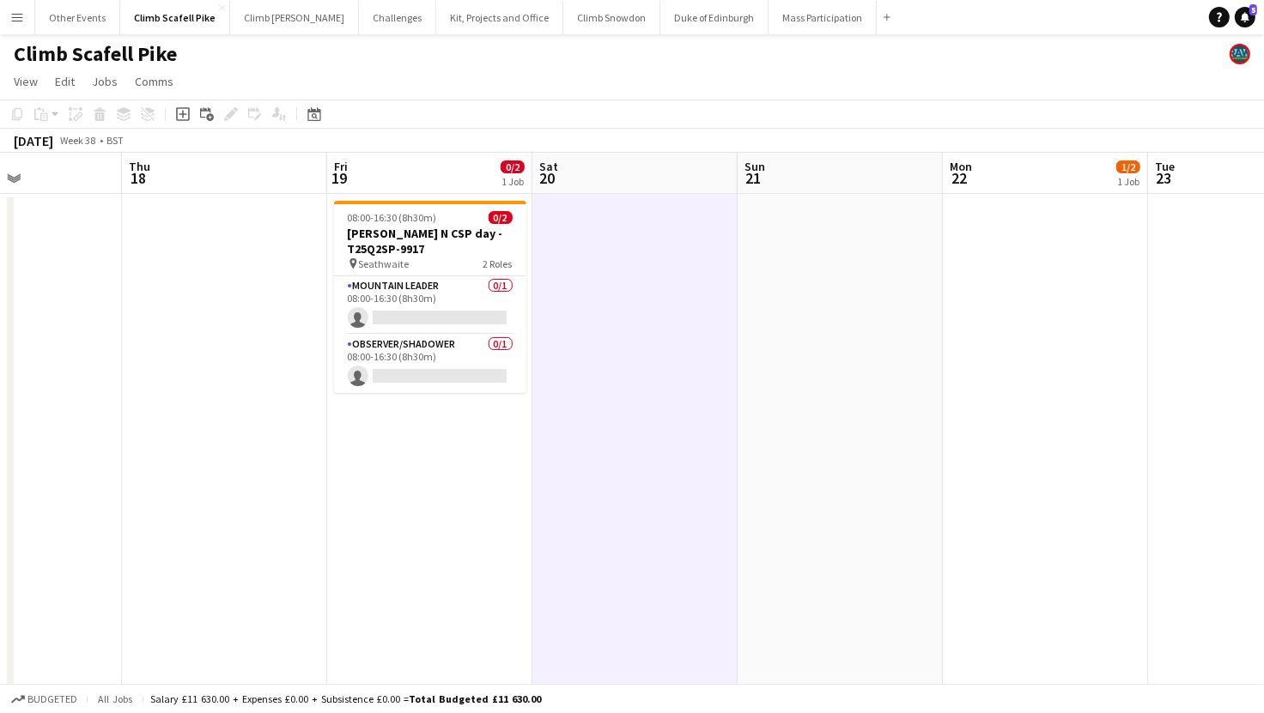
drag, startPoint x: 979, startPoint y: 459, endPoint x: 789, endPoint y: 477, distance: 190.6
click at [472, 479] on app-calendar-viewport "Sun 14 Mon 15 Tue 16 Wed 17 Thu 18 Fri 19 0/2 1 Job Sat 20 Sun 21 Mon 22 1/2 1 …" at bounding box center [632, 622] width 1264 height 939
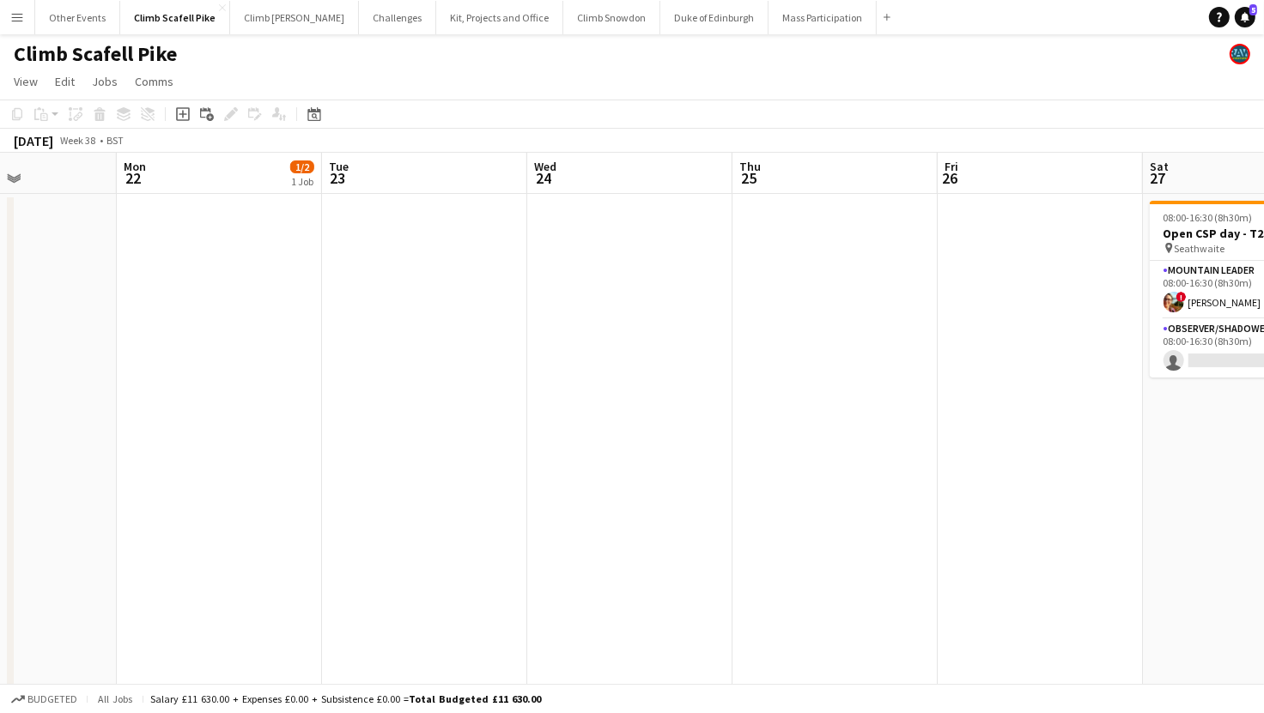
drag, startPoint x: 849, startPoint y: 482, endPoint x: 468, endPoint y: 488, distance: 381.2
click at [468, 488] on app-calendar-viewport "Thu 18 Fri 19 0/2 1 Job Sat 20 Sun 21 Mon 22 1/2 1 Job Tue 23 Wed 24 Thu 25 Fri…" at bounding box center [632, 622] width 1264 height 939
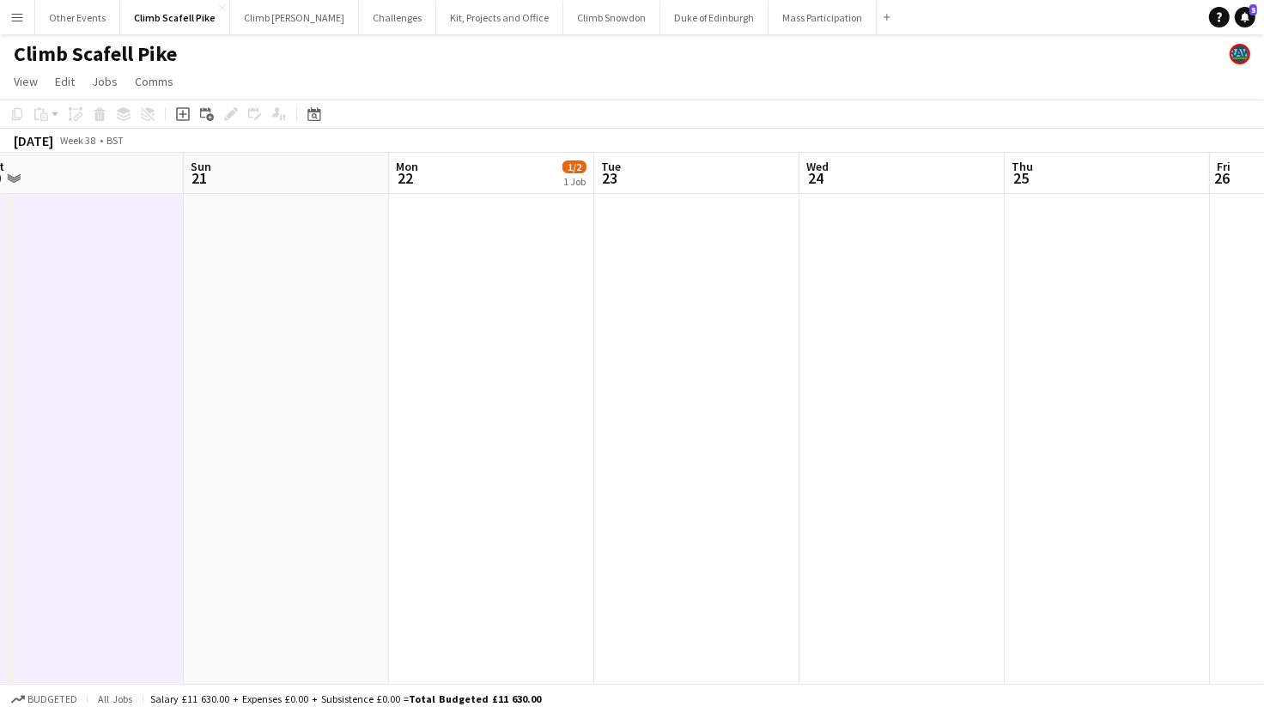
drag, startPoint x: 722, startPoint y: 463, endPoint x: 872, endPoint y: 453, distance: 150.5
click at [873, 453] on app-calendar-viewport "Thu 18 Fri 19 0/2 1 Job Sat 20 Sun 21 Mon 22 1/2 1 Job Tue 23 Wed 24 Thu 25 Fri…" at bounding box center [632, 622] width 1264 height 939
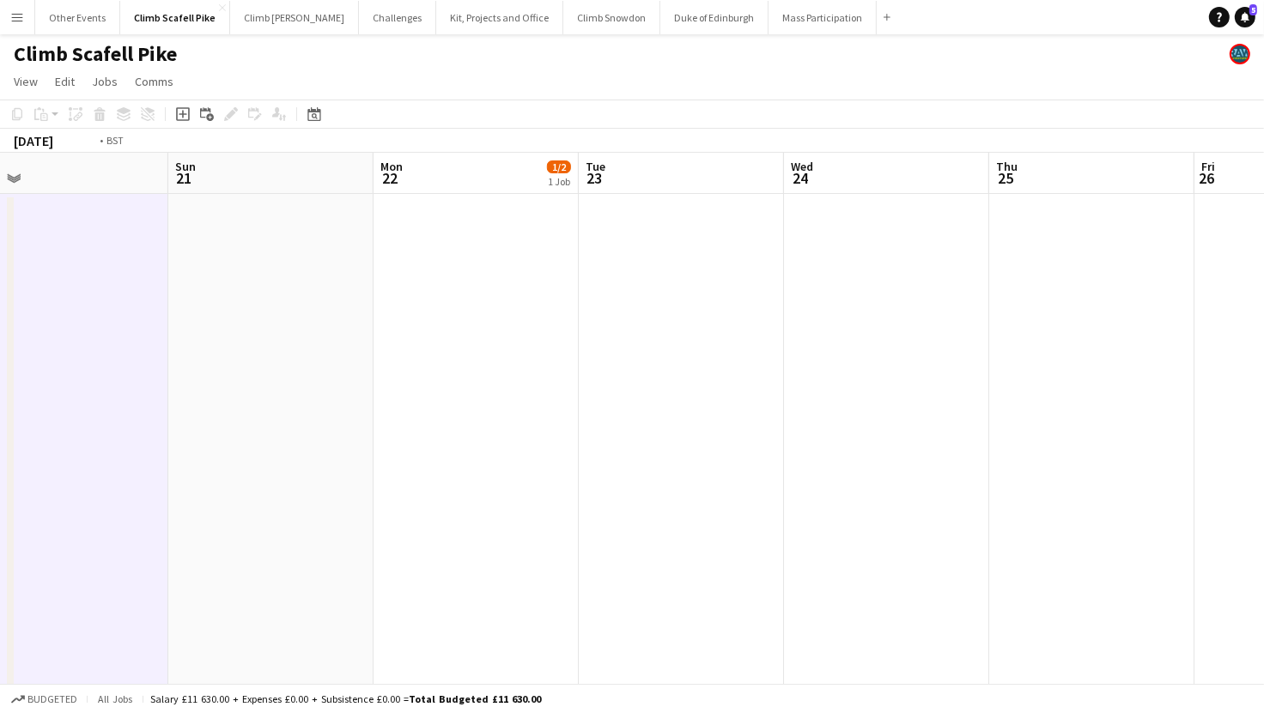
drag, startPoint x: 1004, startPoint y: 434, endPoint x: 566, endPoint y: 458, distance: 439.3
click at [565, 457] on app-calendar-viewport "Thu 18 Fri 19 0/2 1 Job Sat 20 Sun 21 Mon 22 1/2 1 Job Tue 23 Wed 24 Thu 25 Fri…" at bounding box center [632, 622] width 1264 height 939
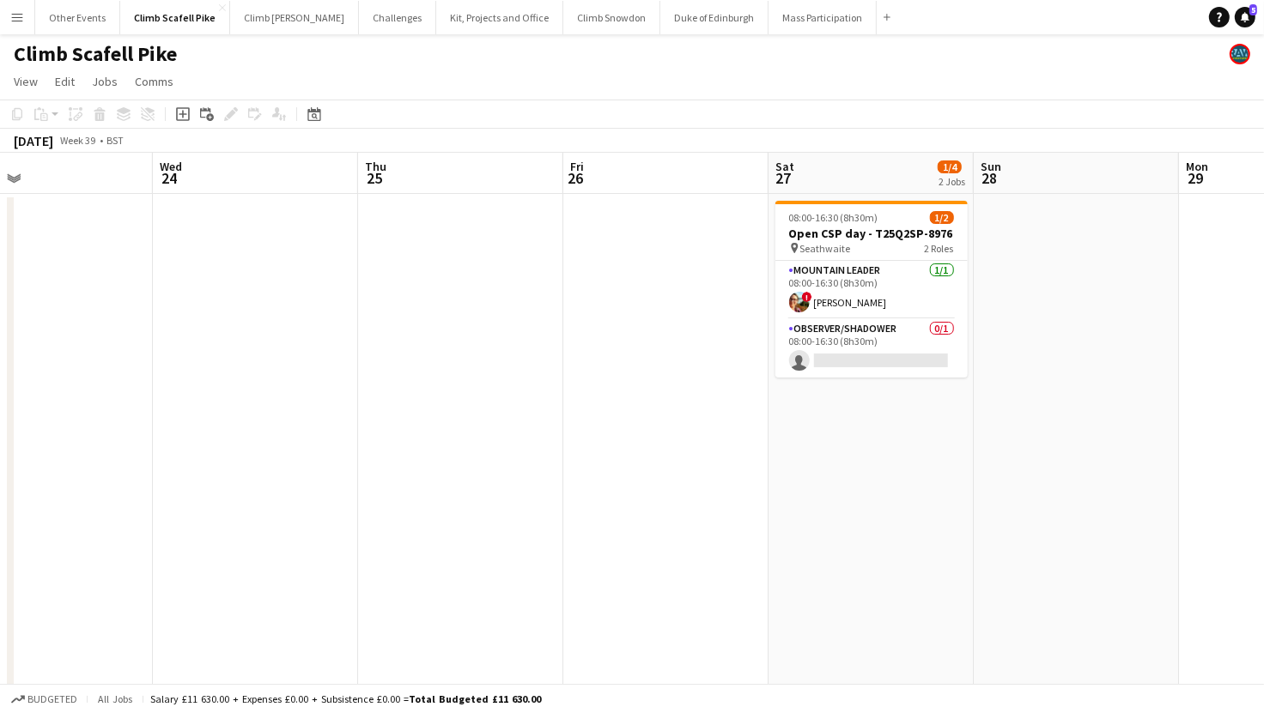
scroll to position [0, 827]
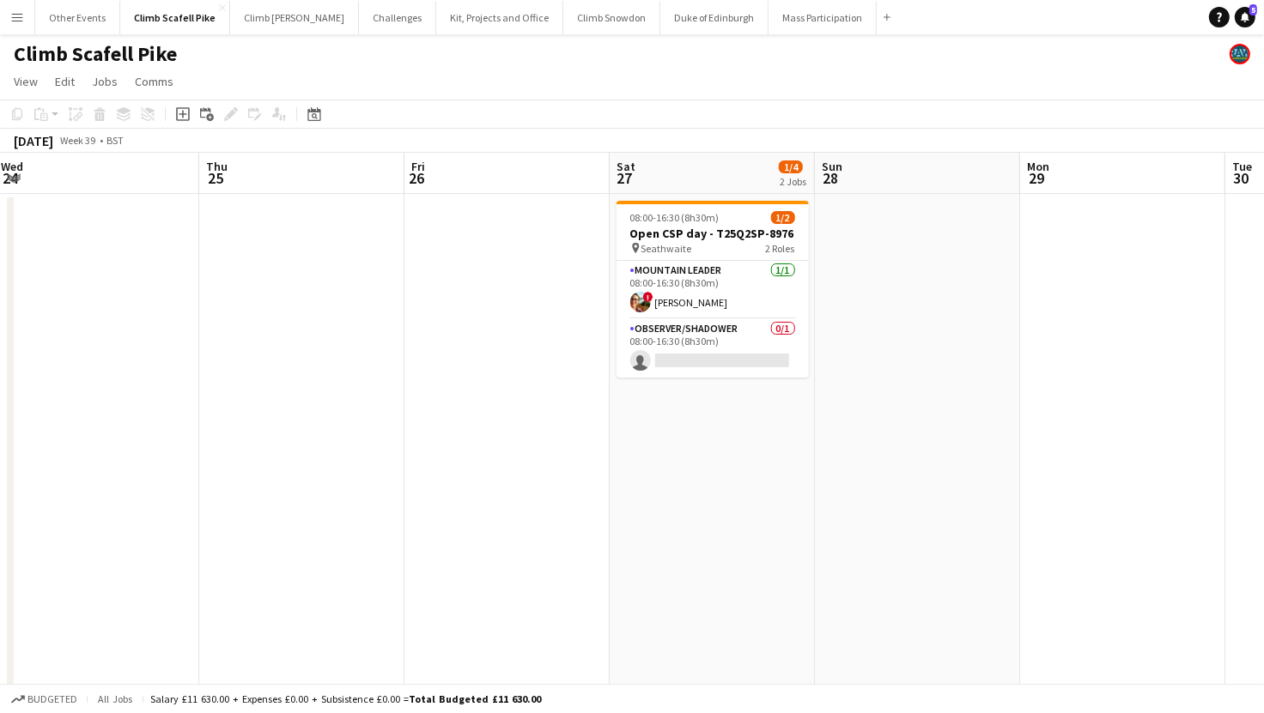
drag, startPoint x: 945, startPoint y: 444, endPoint x: 602, endPoint y: 464, distance: 344.0
click at [602, 464] on app-calendar-viewport "Sat 20 Sun 21 Mon 22 1/2 1 Job Tue 23 Wed 24 Thu 25 Fri 26 Sat 27 1/4 2 Jobs Su…" at bounding box center [632, 622] width 1264 height 939
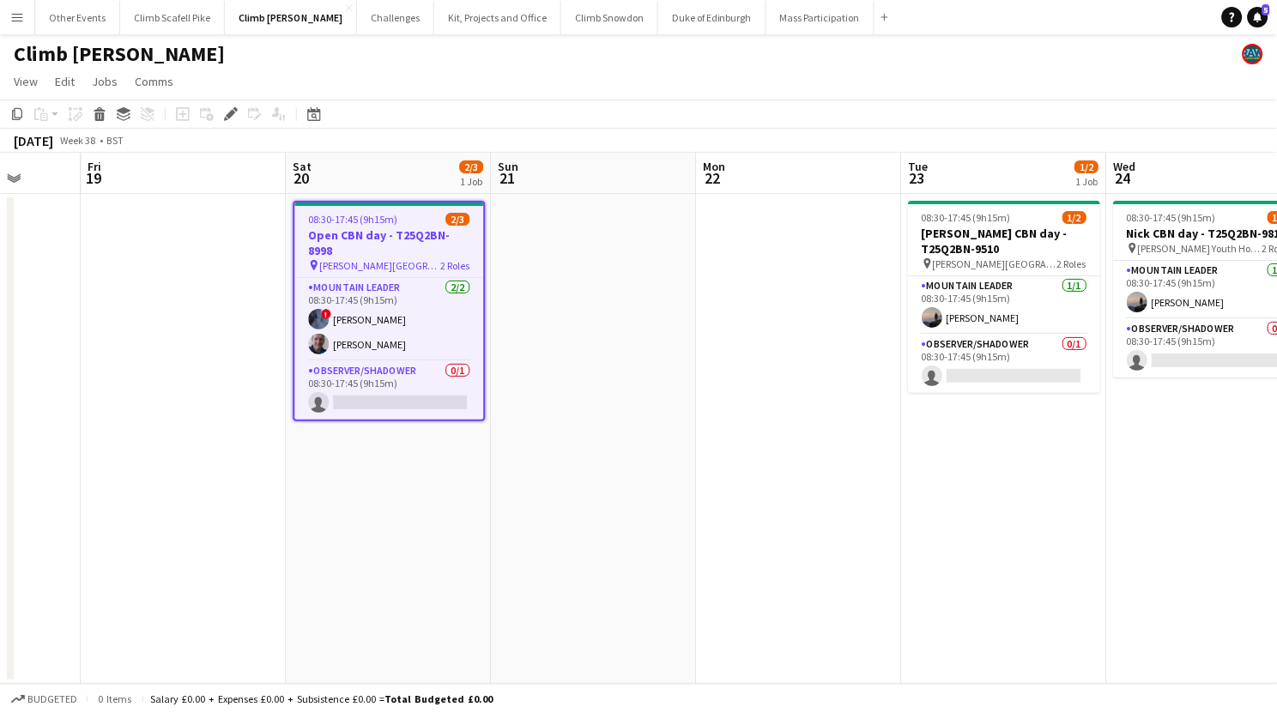
scroll to position [0, 748]
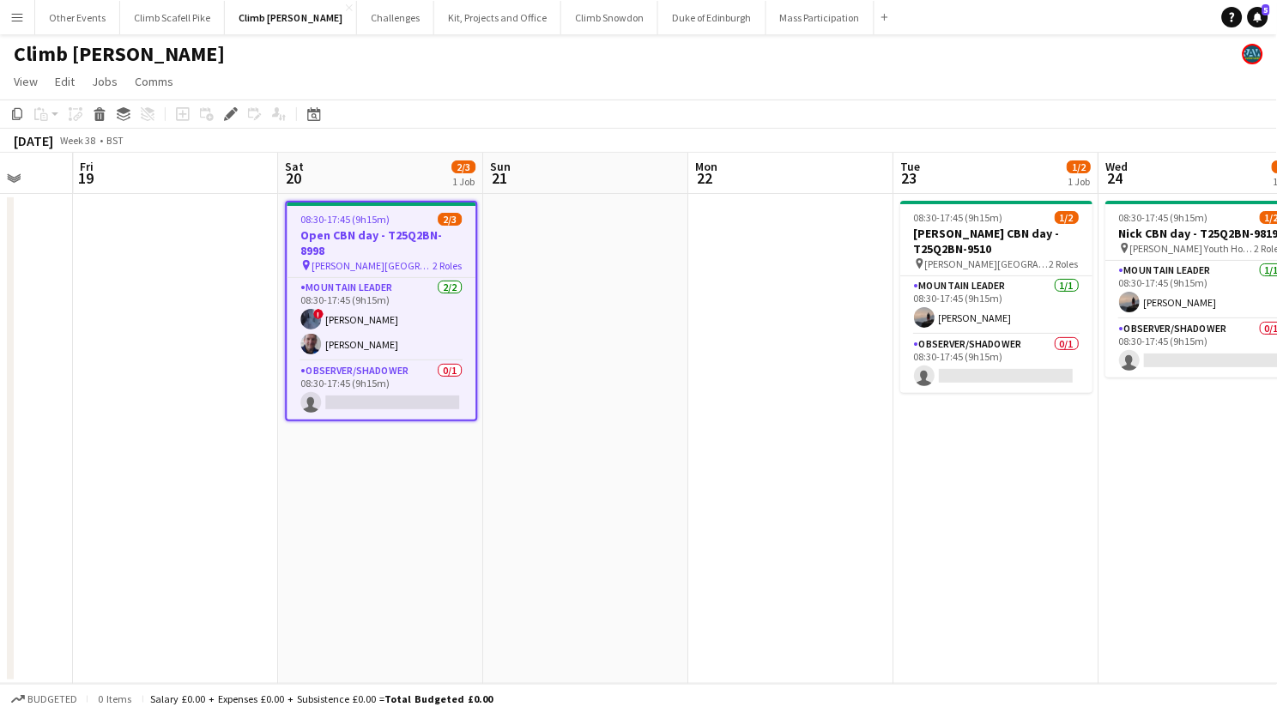
drag, startPoint x: 955, startPoint y: 456, endPoint x: 798, endPoint y: 465, distance: 157.4
click at [798, 465] on app-calendar-viewport "Mon 15 Tue 16 Wed 17 Thu 18 Fri 19 Sat 20 2/3 1 Job Sun 21 Mon 22 Tue 23 1/2 1 …" at bounding box center [638, 418] width 1277 height 531
click at [564, 478] on app-date-cell at bounding box center [585, 439] width 205 height 490
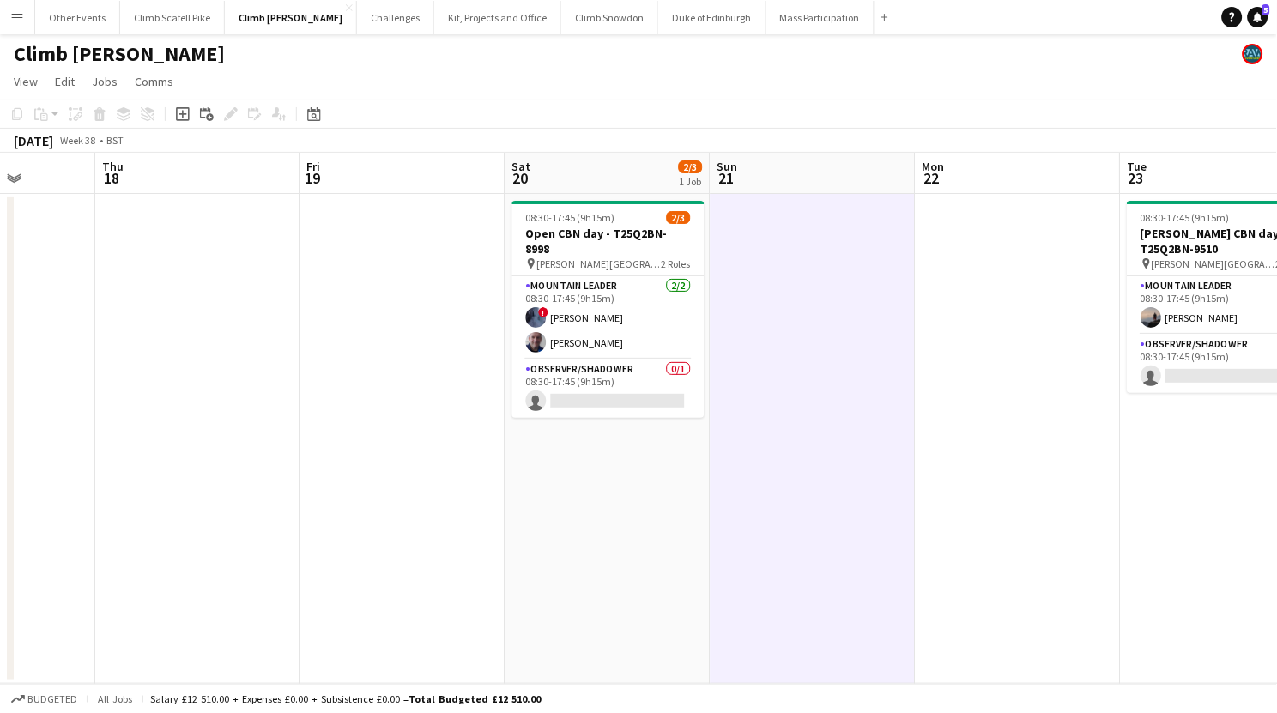
scroll to position [0, 615]
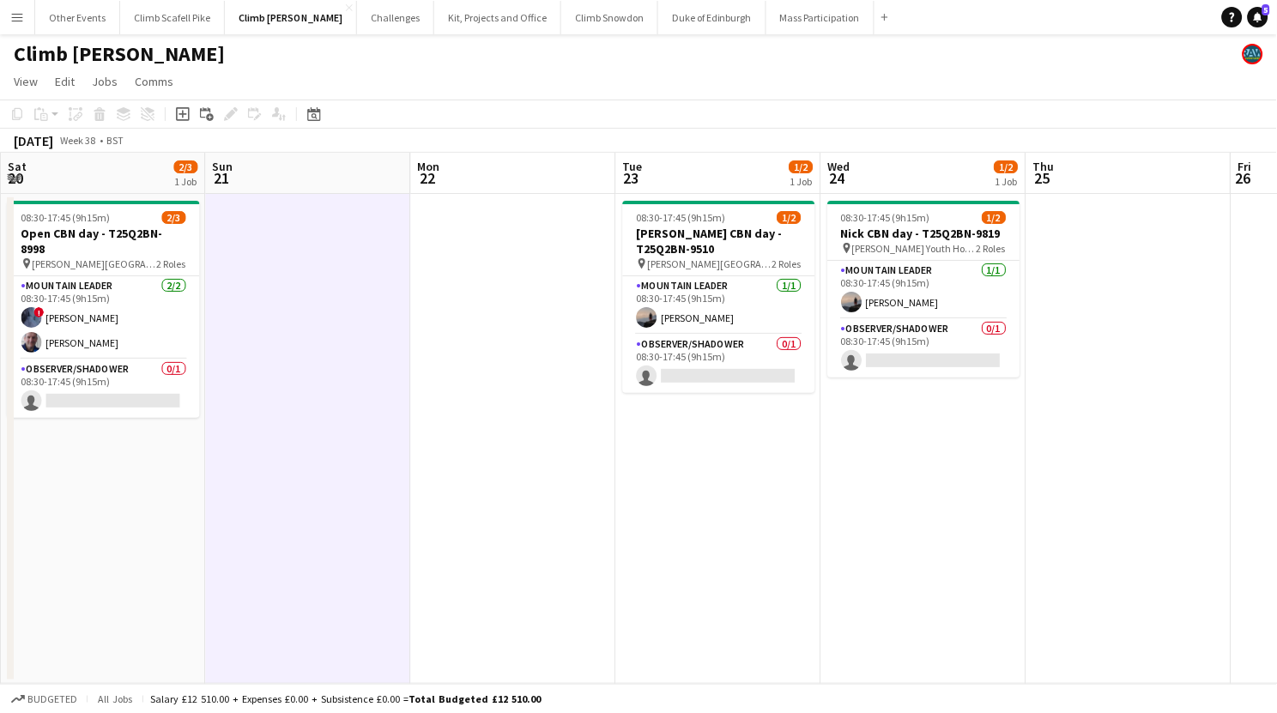
drag, startPoint x: 1022, startPoint y: 550, endPoint x: 744, endPoint y: 556, distance: 278.2
click at [744, 556] on app-calendar-viewport "Wed 17 Thu 18 Fri 19 Sat 20 2/3 1 Job Sun 21 Mon 22 Tue 23 1/2 1 Job Wed 24 1/2…" at bounding box center [638, 418] width 1277 height 531
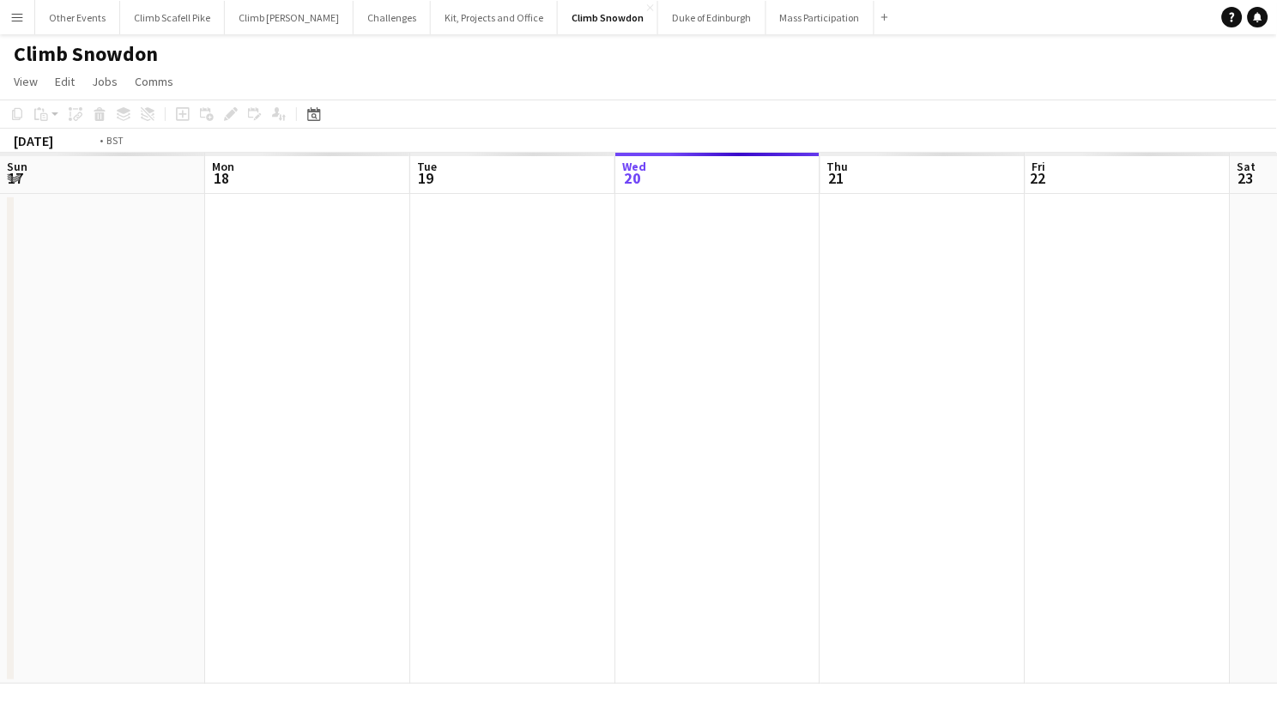
scroll to position [0, 590]
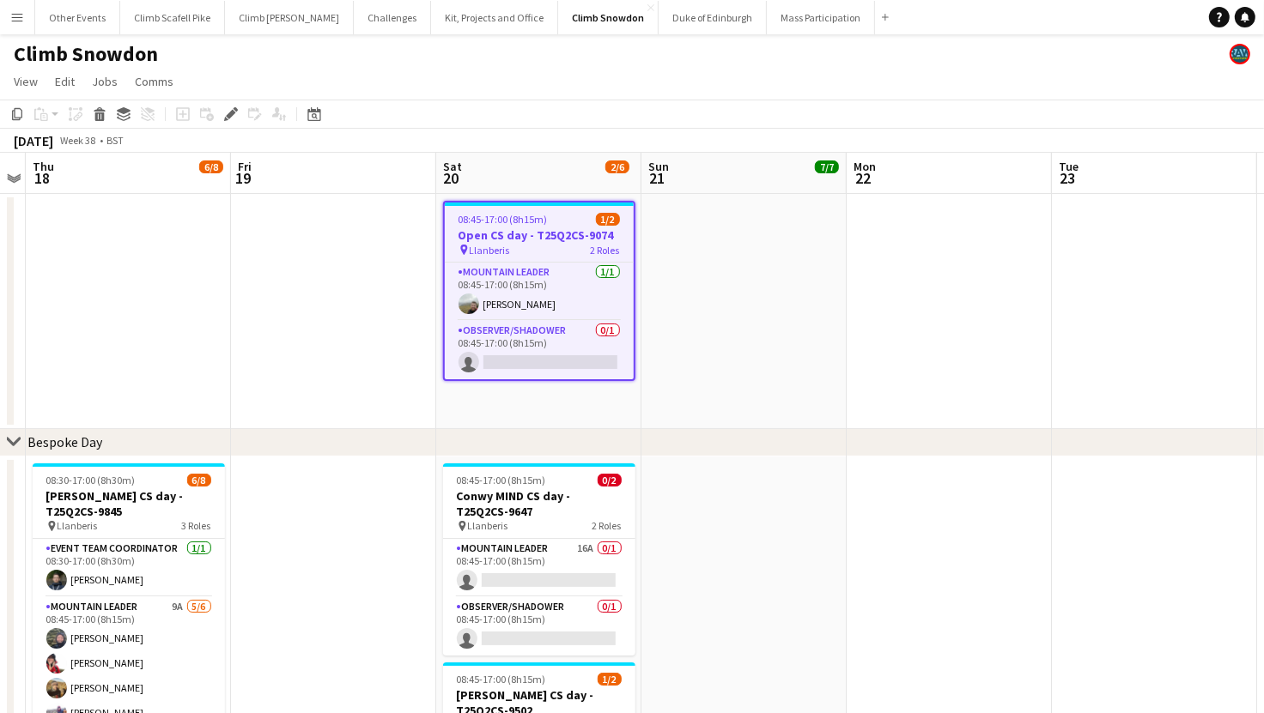
click at [783, 510] on app-date-cell at bounding box center [743, 674] width 205 height 435
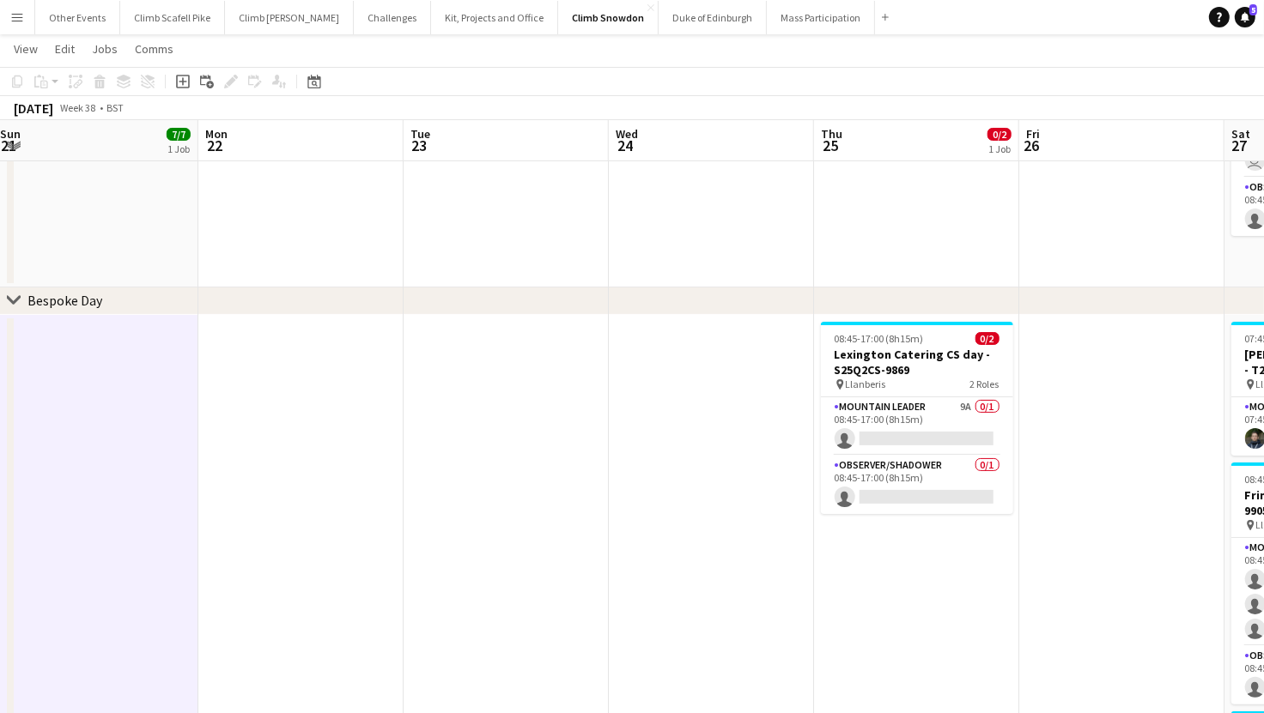
scroll to position [0, 605]
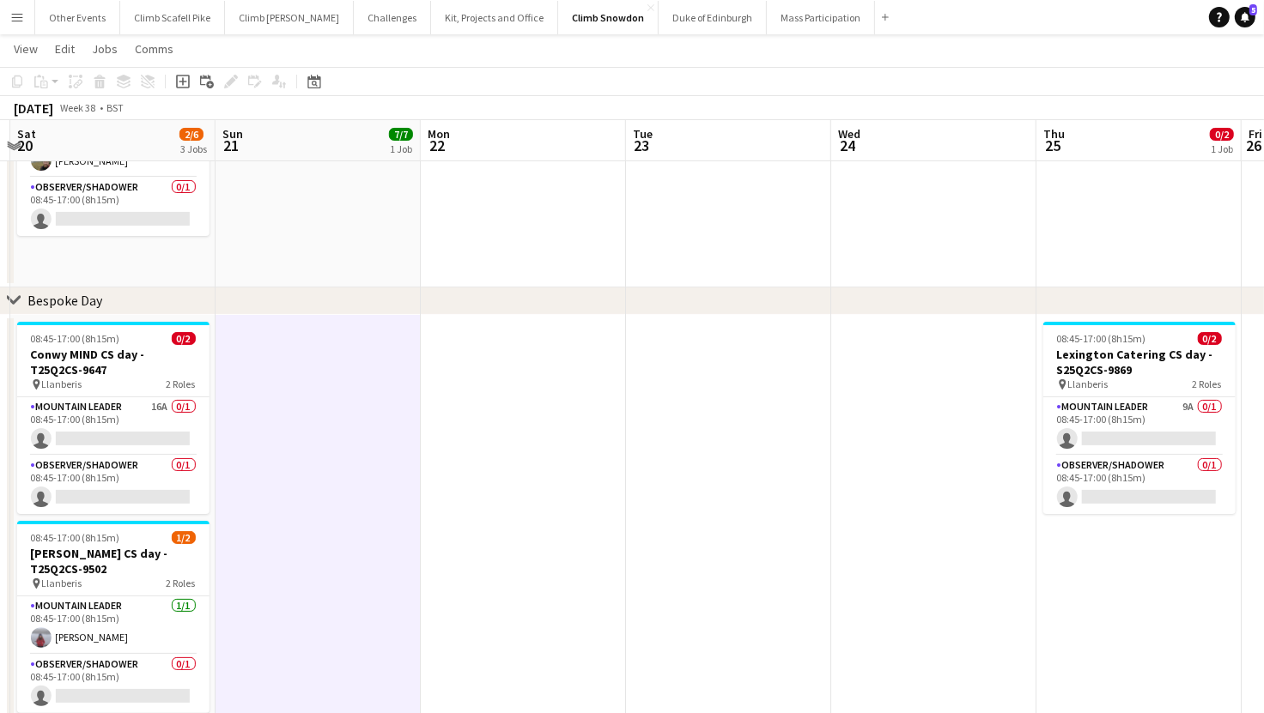
drag, startPoint x: 1077, startPoint y: 503, endPoint x: 658, endPoint y: 537, distance: 421.1
click at [652, 537] on app-calendar-viewport "Wed 17 Thu 18 6/8 1 Job Fri 19 Sat 20 2/6 3 Jobs Sun 21 7/7 1 Job Mon 22 Tue 23…" at bounding box center [632, 605] width 1264 height 1356
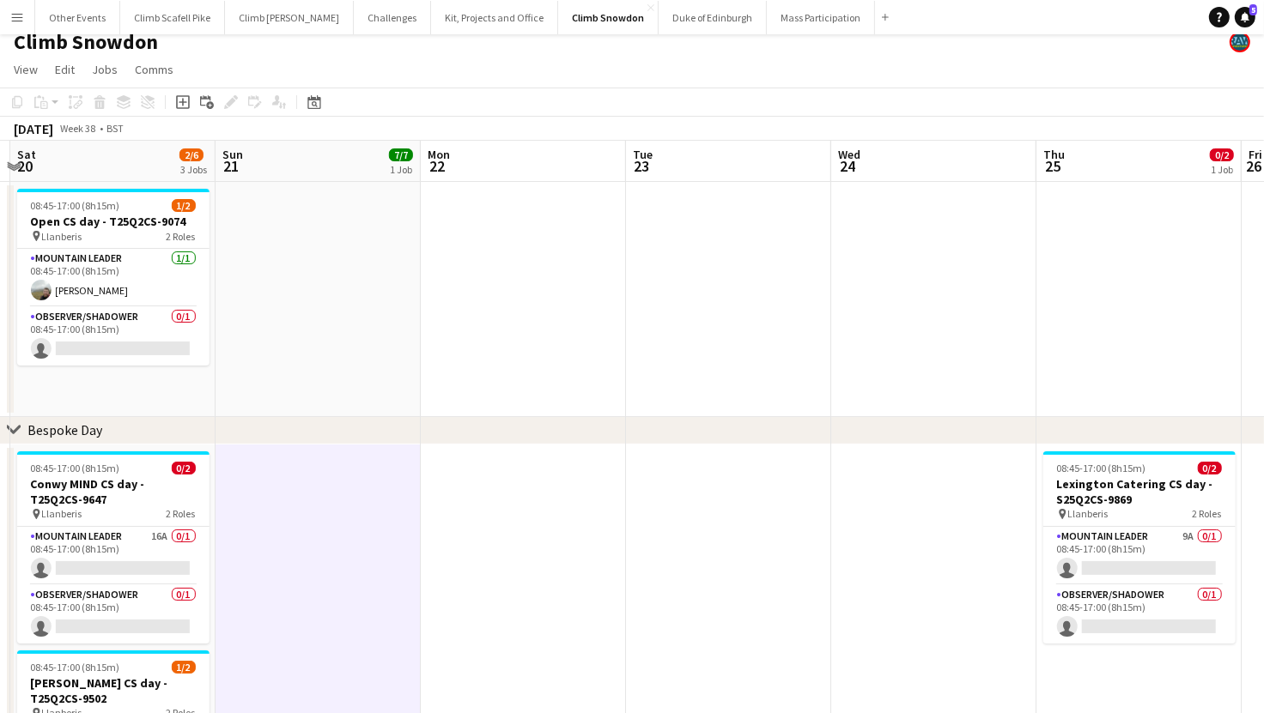
scroll to position [0, 0]
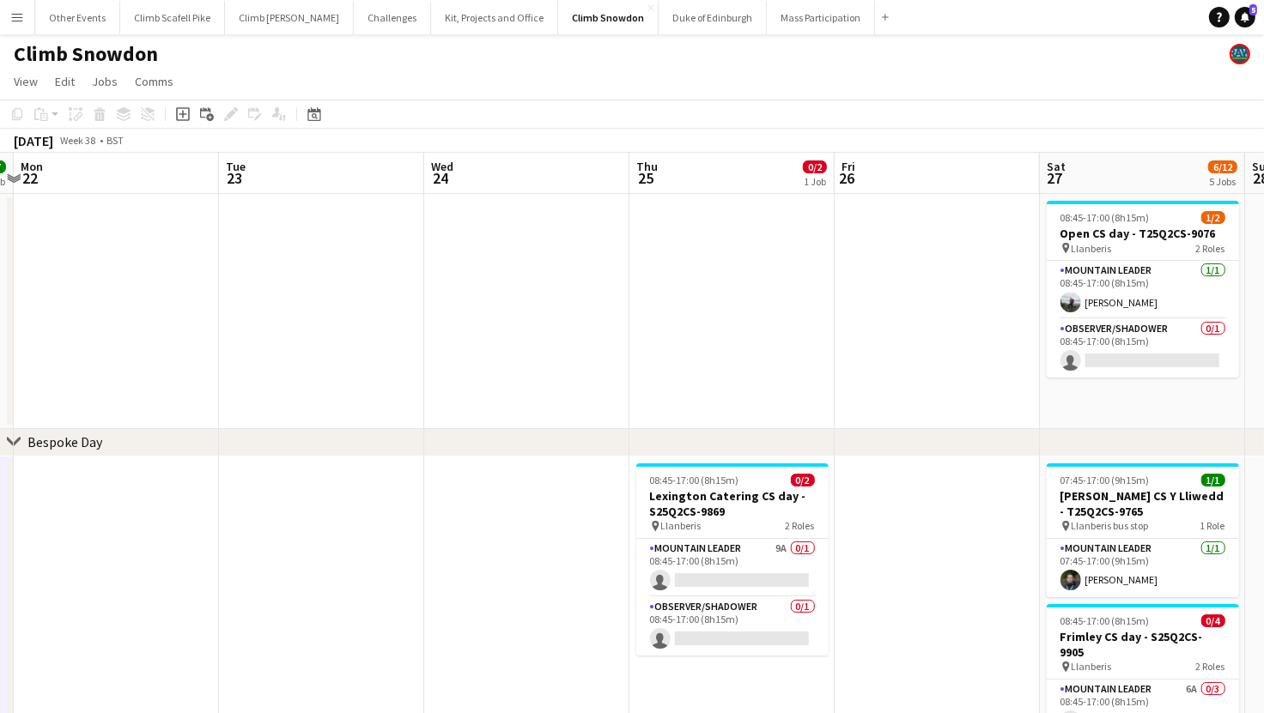
drag, startPoint x: 858, startPoint y: 493, endPoint x: 484, endPoint y: 537, distance: 376.0
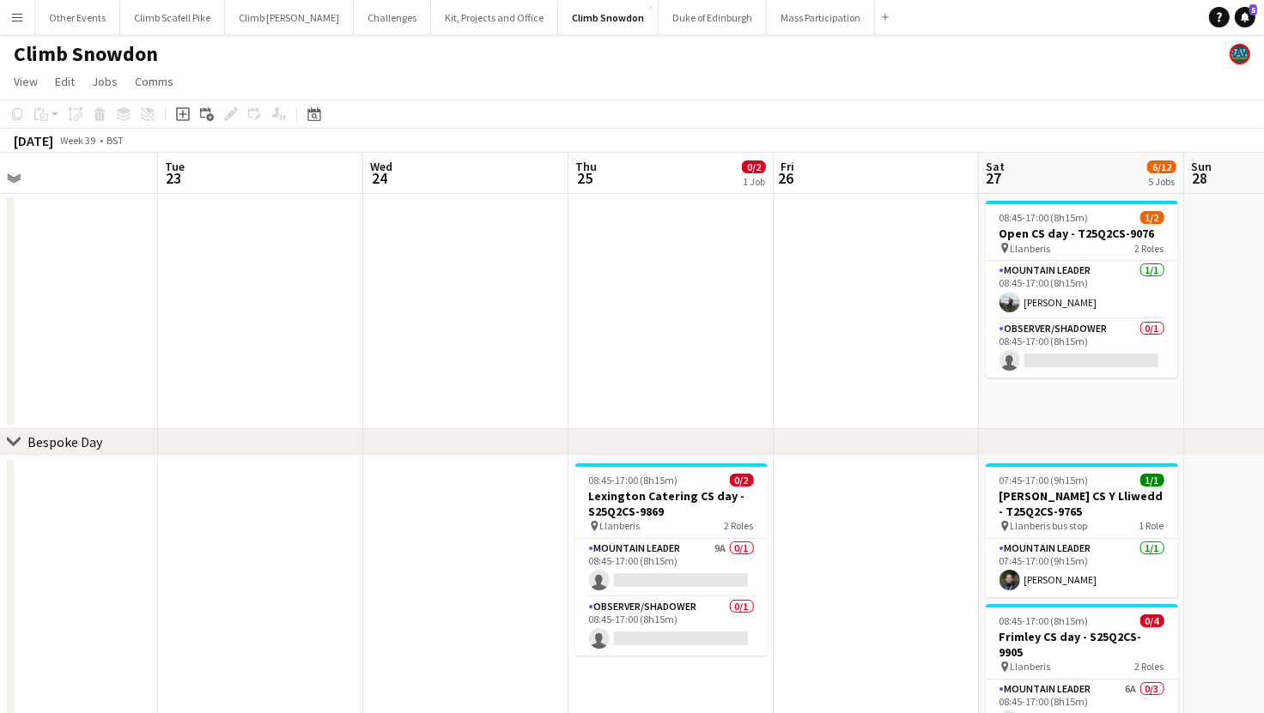
scroll to position [0, 672]
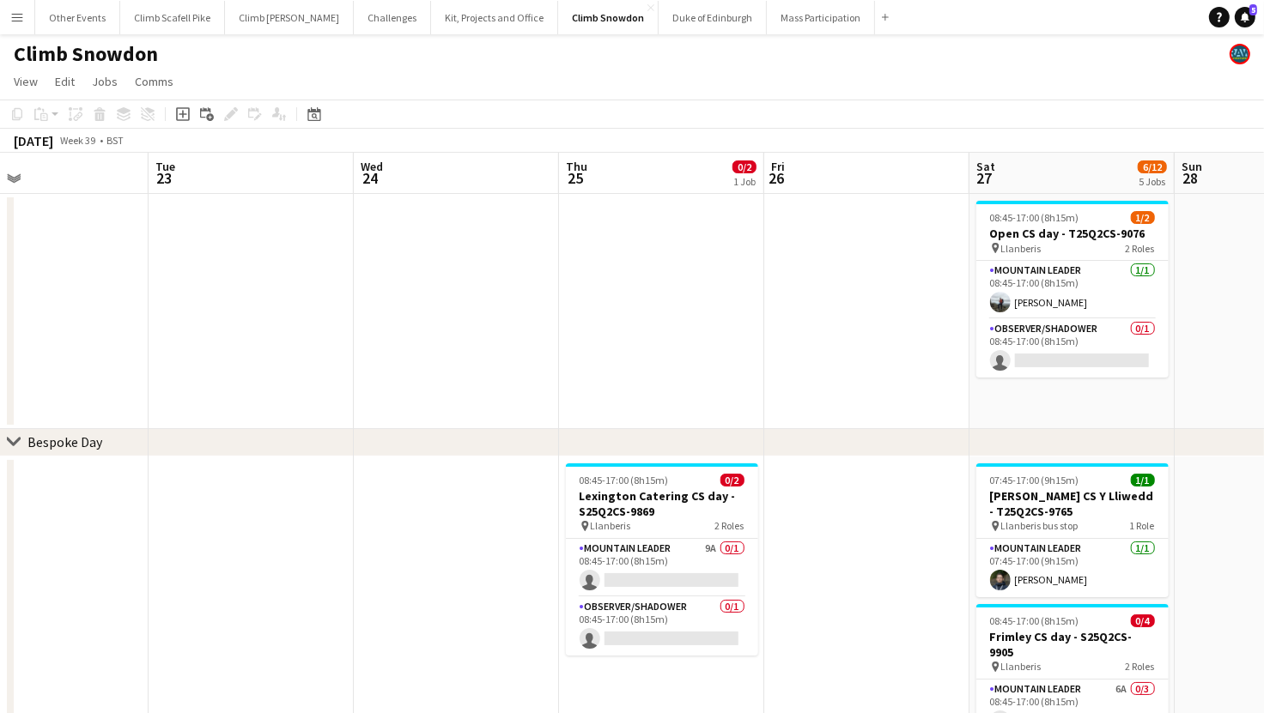
drag, startPoint x: 918, startPoint y: 518, endPoint x: 847, endPoint y: 516, distance: 70.4
drag, startPoint x: 323, startPoint y: 428, endPoint x: 849, endPoint y: 391, distance: 527.6
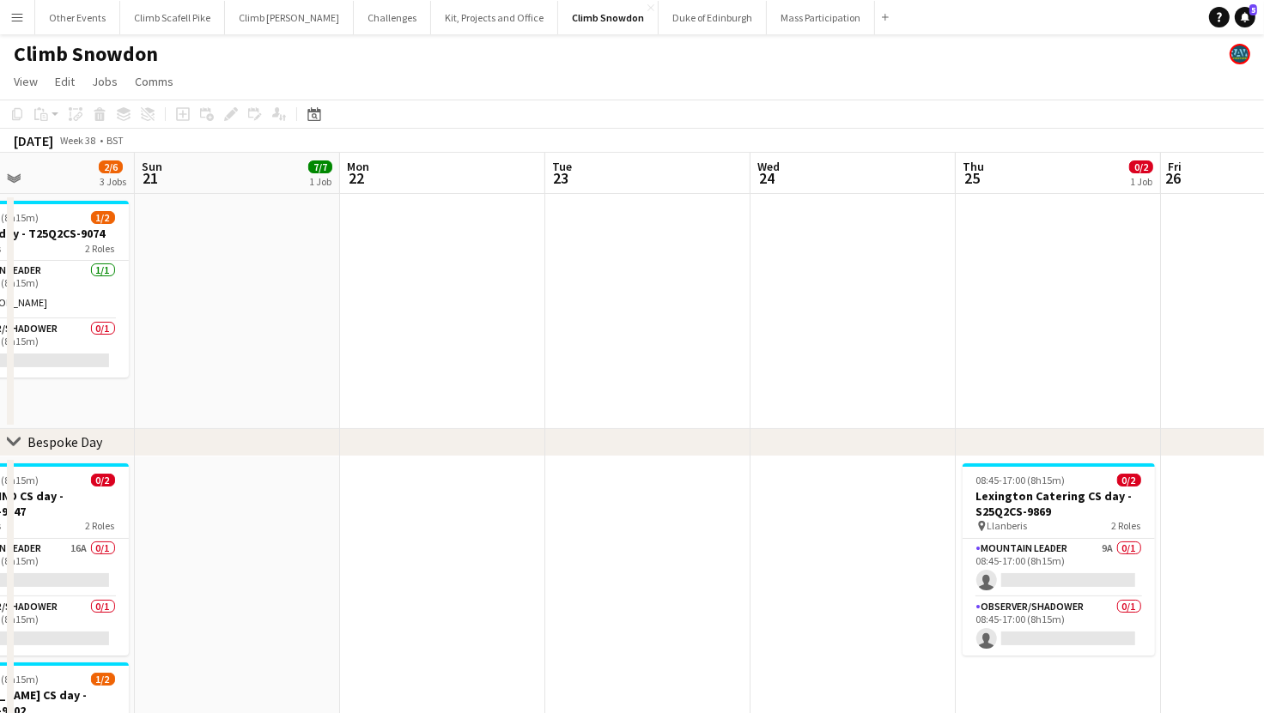
drag, startPoint x: 471, startPoint y: 349, endPoint x: 779, endPoint y: 330, distance: 307.9
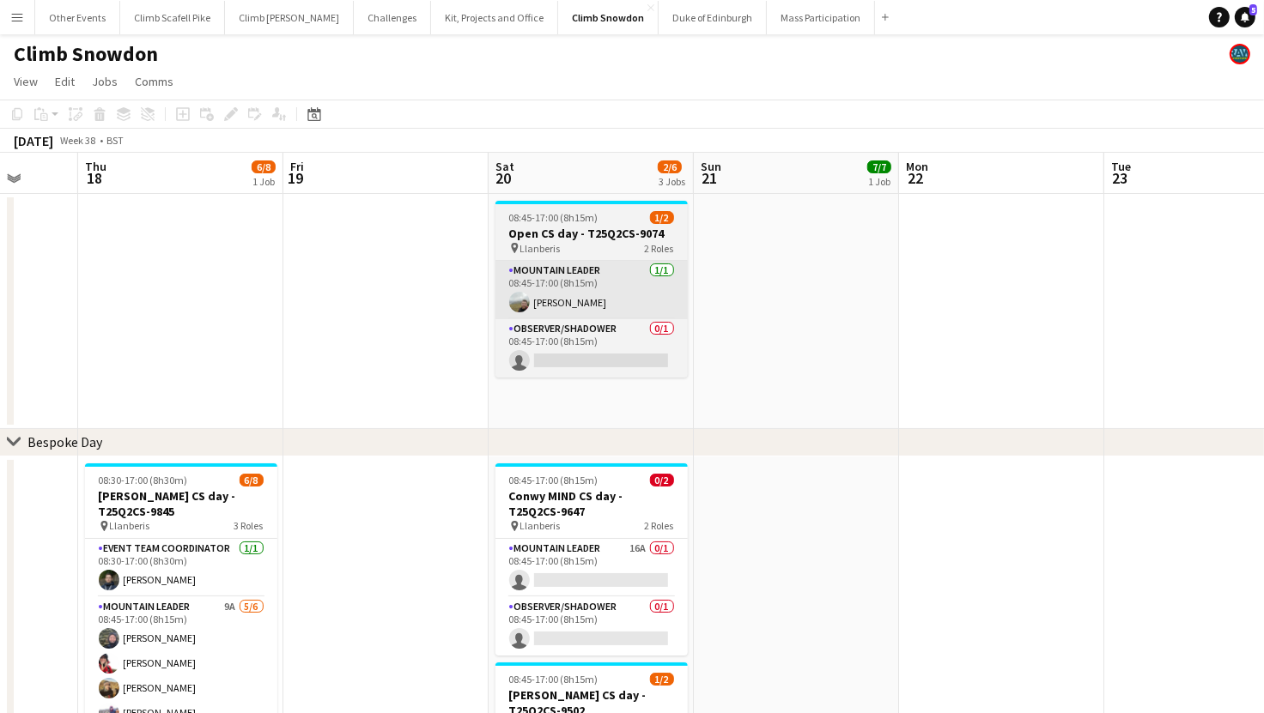
drag, startPoint x: 216, startPoint y: 329, endPoint x: 770, endPoint y: 315, distance: 553.9
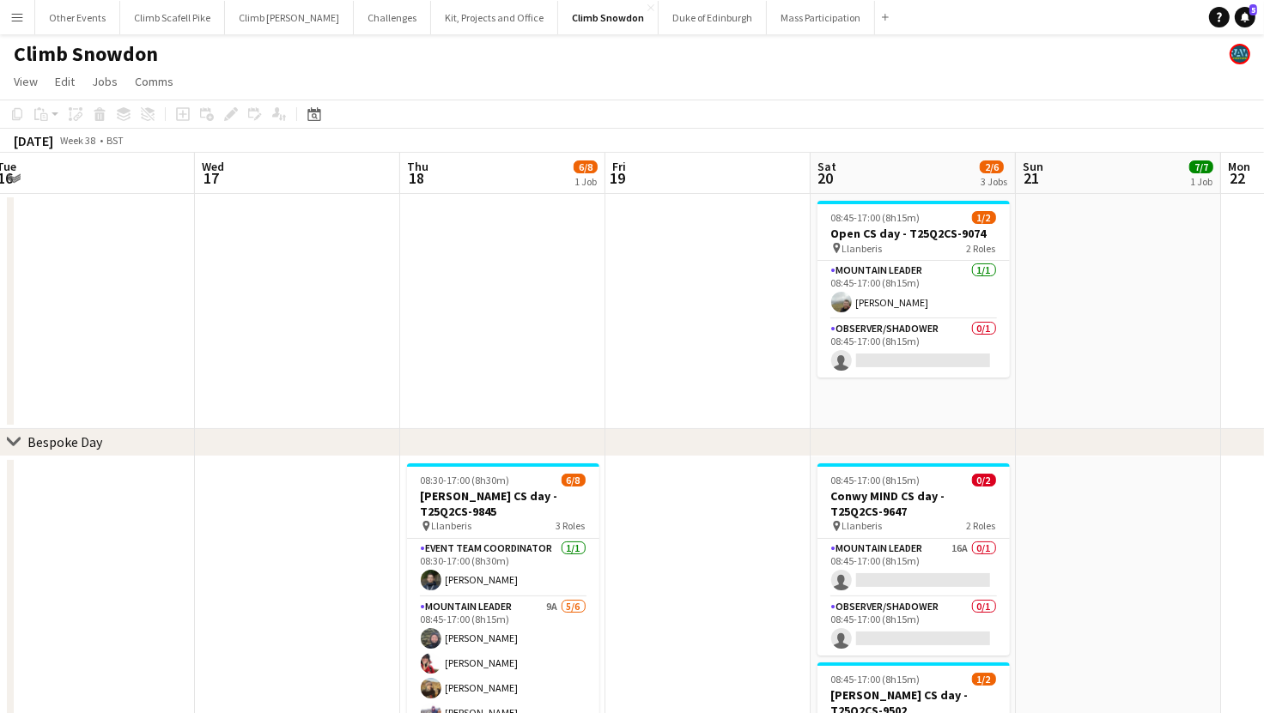
scroll to position [0, 418]
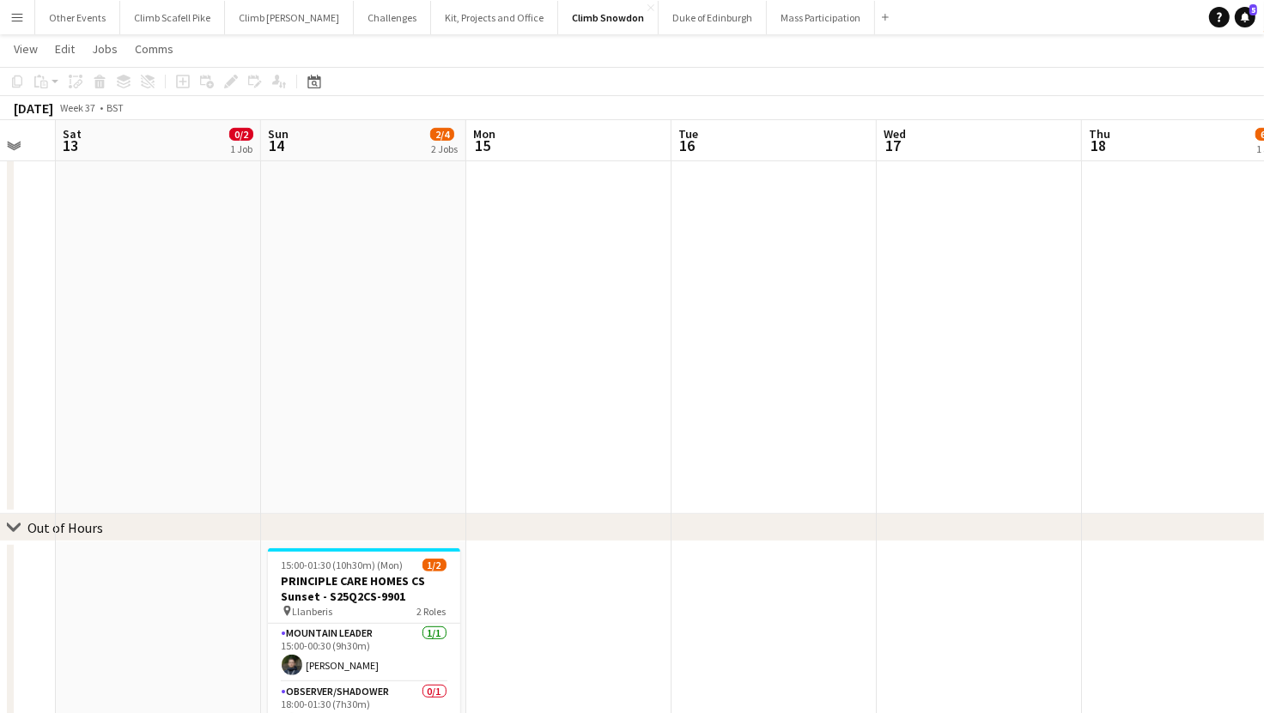
scroll to position [0, 485]
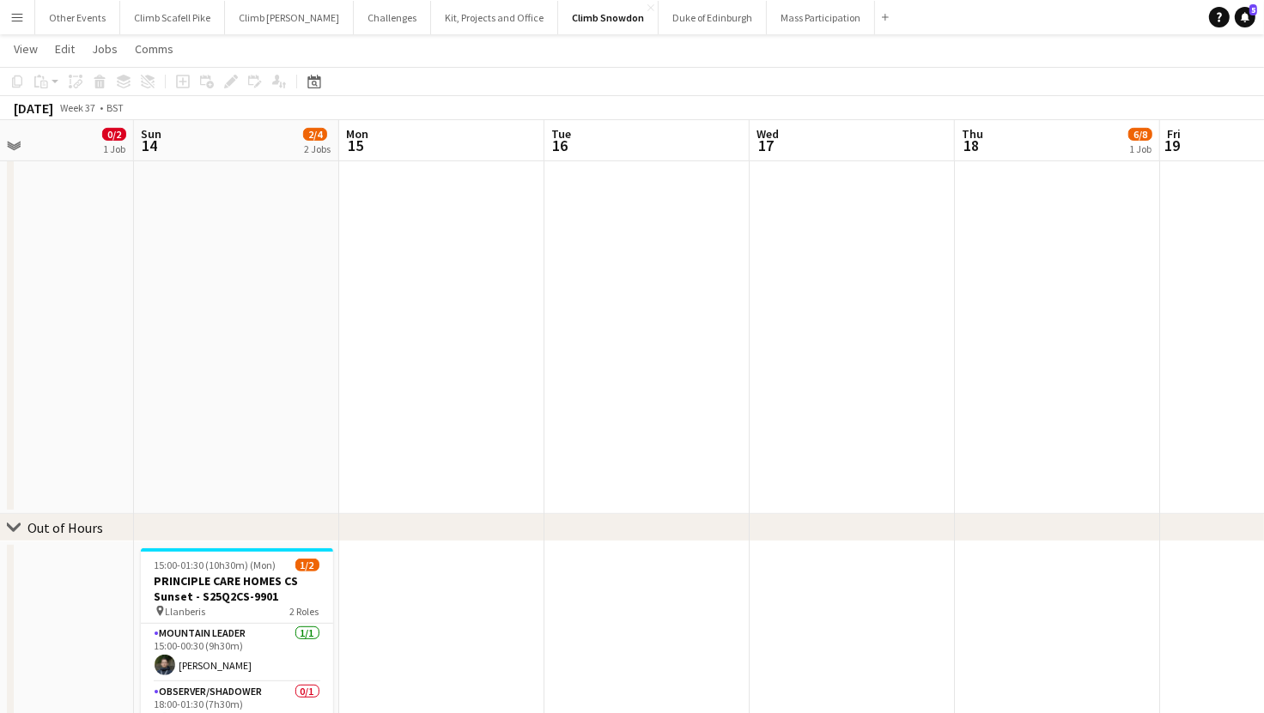
drag, startPoint x: 766, startPoint y: 370, endPoint x: 710, endPoint y: 355, distance: 57.9
click at [786, 365] on app-calendar-viewport "Thu 11 Fri 12 Sat 13 0/2 1 Job Sun 14 2/4 2 Jobs Mon 15 Tue 16 Wed 17 Thu 18 6/…" at bounding box center [632, 177] width 1264 height 1356
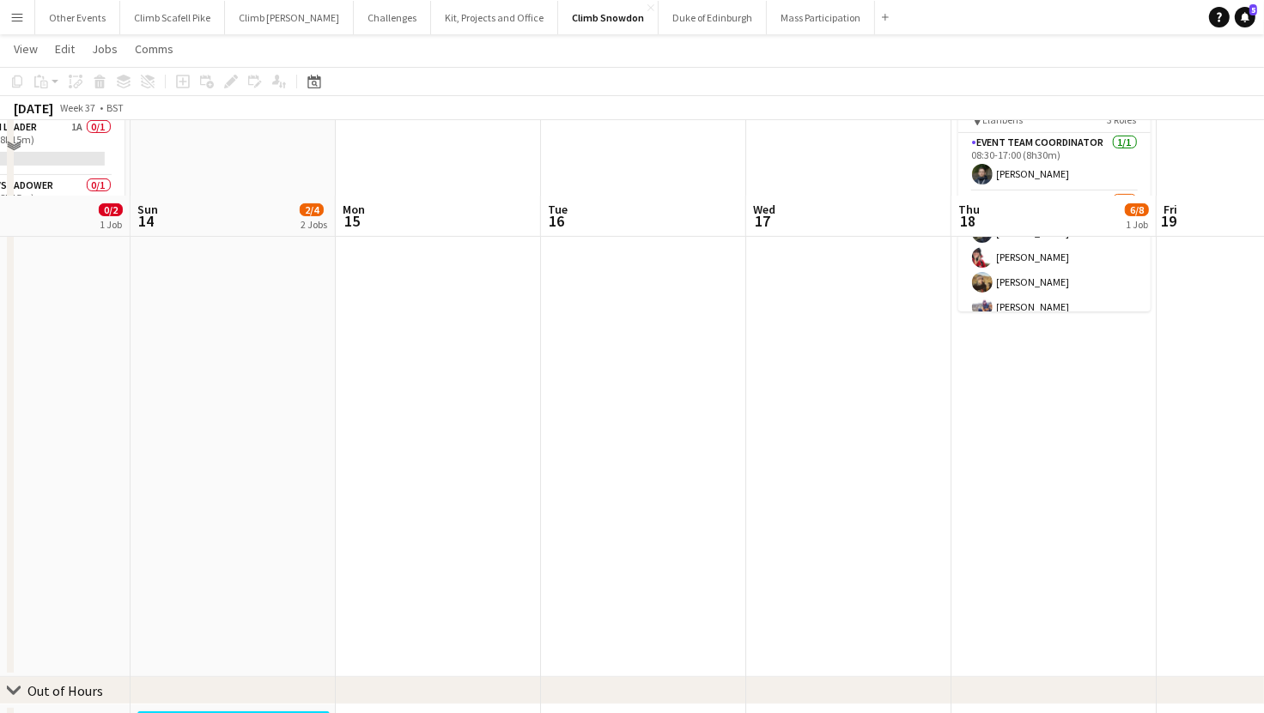
scroll to position [399, 0]
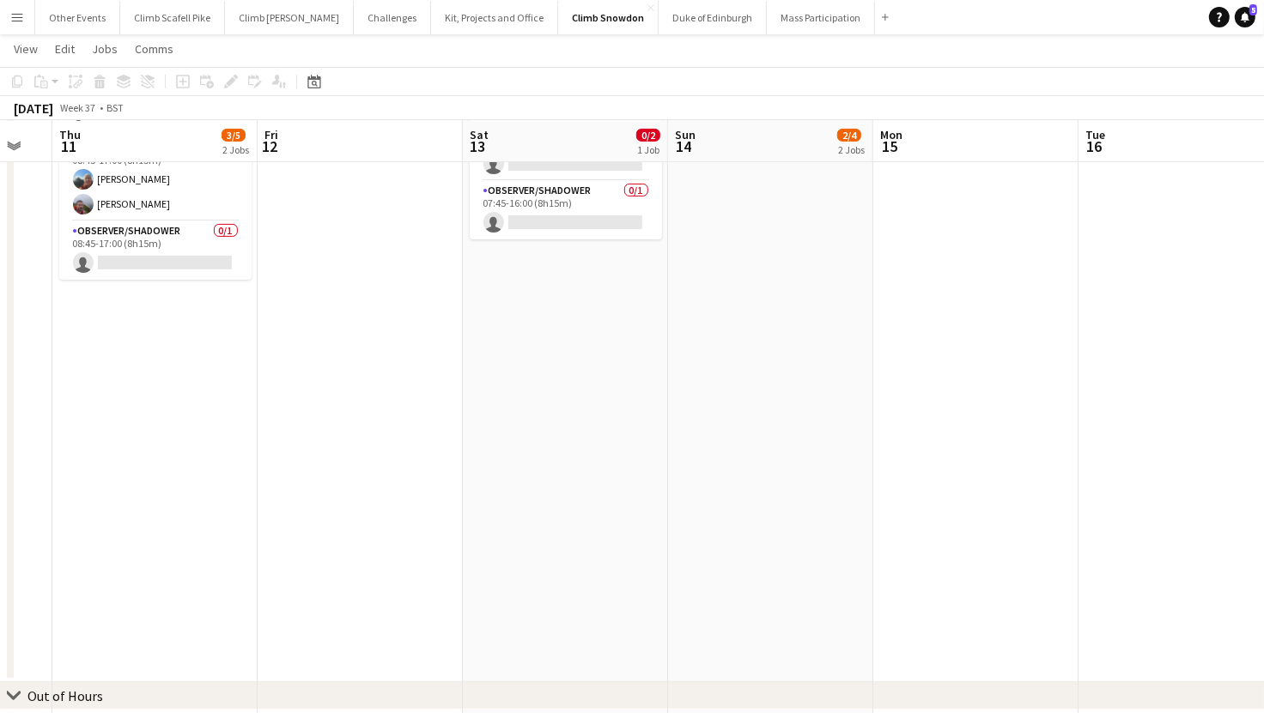
drag, startPoint x: 179, startPoint y: 405, endPoint x: 567, endPoint y: 379, distance: 389.8
click at [711, 391] on app-calendar-viewport "Tue 9 Wed 10 Thu 11 3/5 2 Jobs Fri 12 Sat 13 0/2 1 Job Sun 14 2/4 2 Jobs Mon 15…" at bounding box center [632, 346] width 1264 height 1356
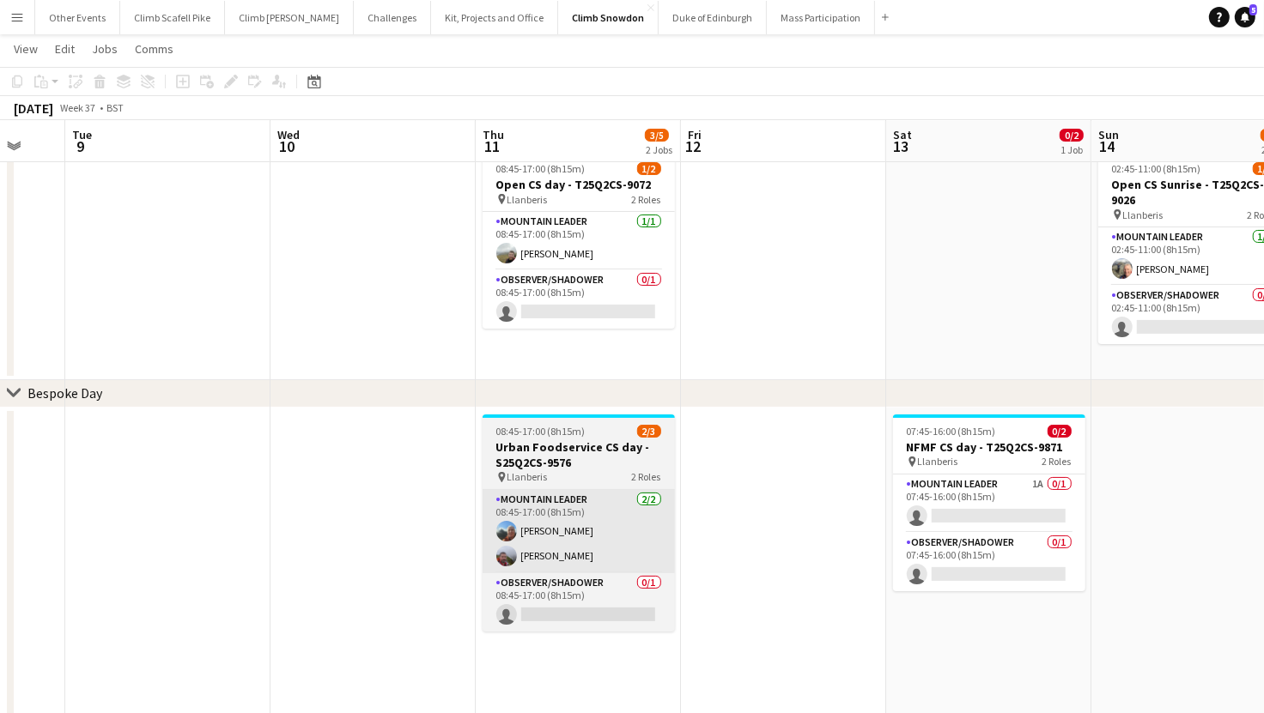
drag, startPoint x: 344, startPoint y: 550, endPoint x: 611, endPoint y: 524, distance: 268.3
click at [773, 519] on app-calendar-viewport "Sun 7 Mon 8 Tue 9 Wed 10 Thu 11 3/5 2 Jobs Fri 12 Sat 13 0/2 1 Job Sun 14 2/4 2…" at bounding box center [632, 698] width 1264 height 1356
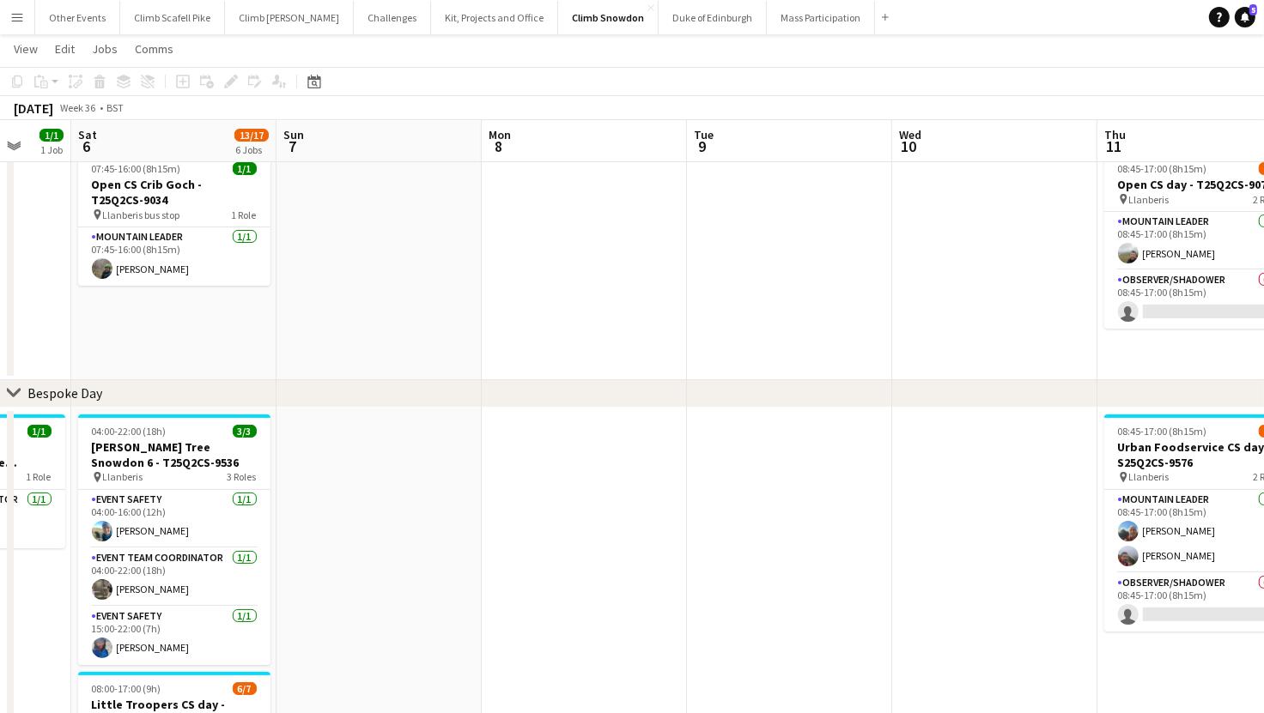
drag, startPoint x: 289, startPoint y: 551, endPoint x: 780, endPoint y: 531, distance: 491.5
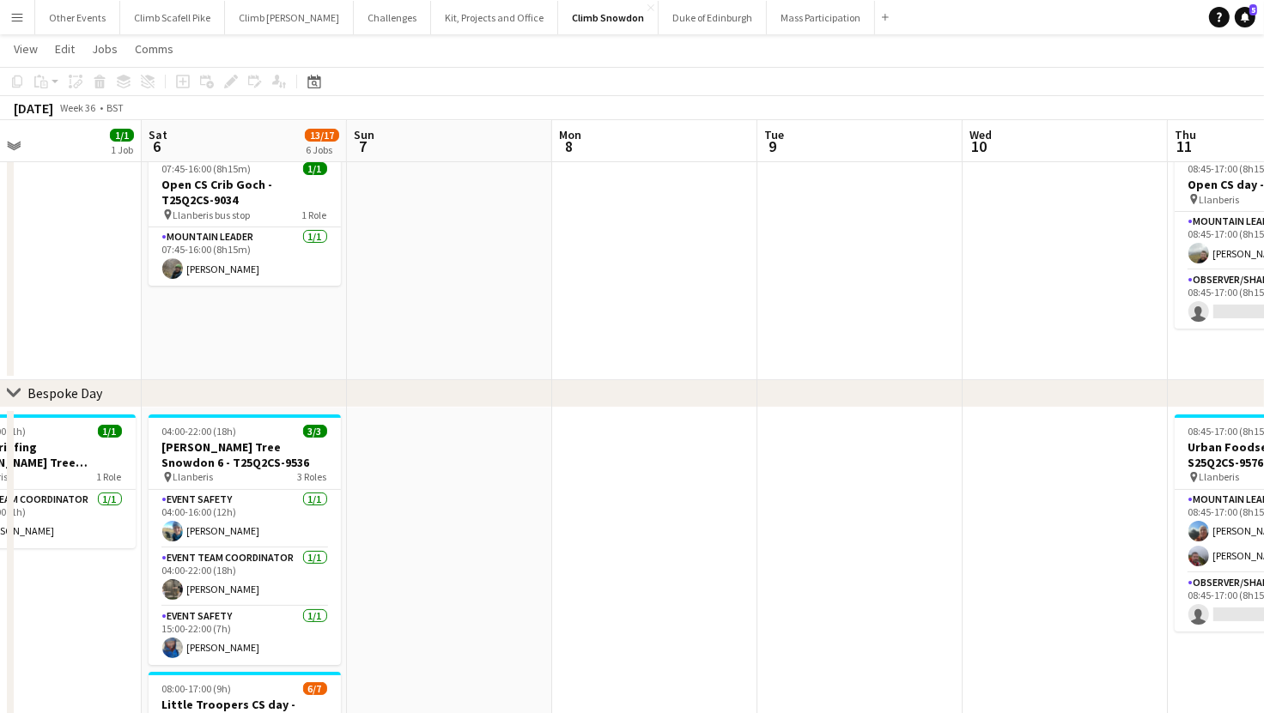
scroll to position [0, 448]
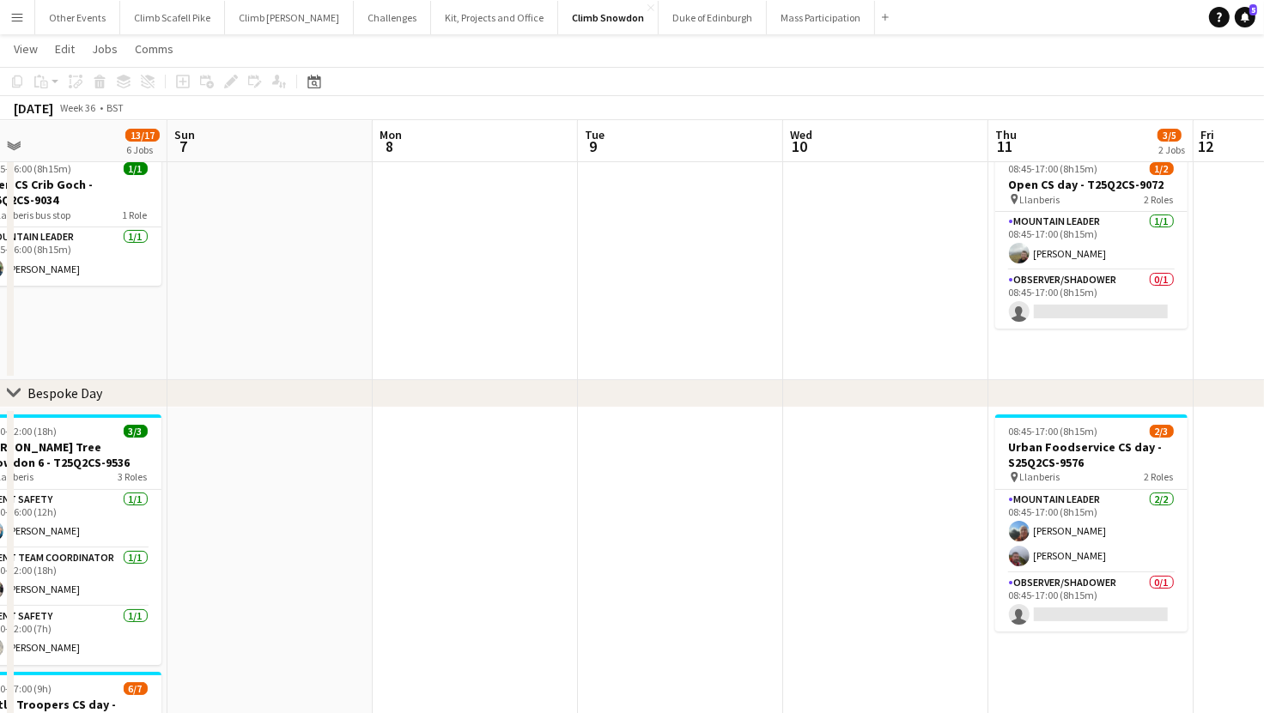
drag, startPoint x: 591, startPoint y: 543, endPoint x: 740, endPoint y: 519, distance: 151.4
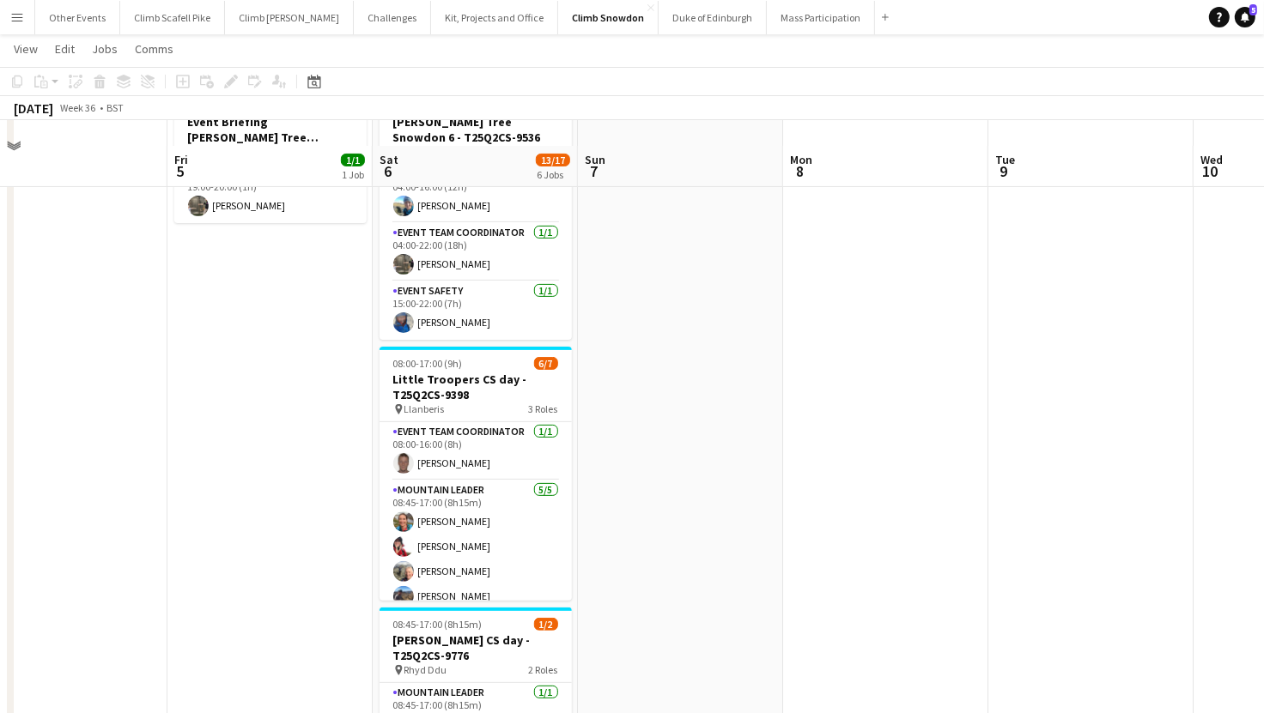
scroll to position [398, 0]
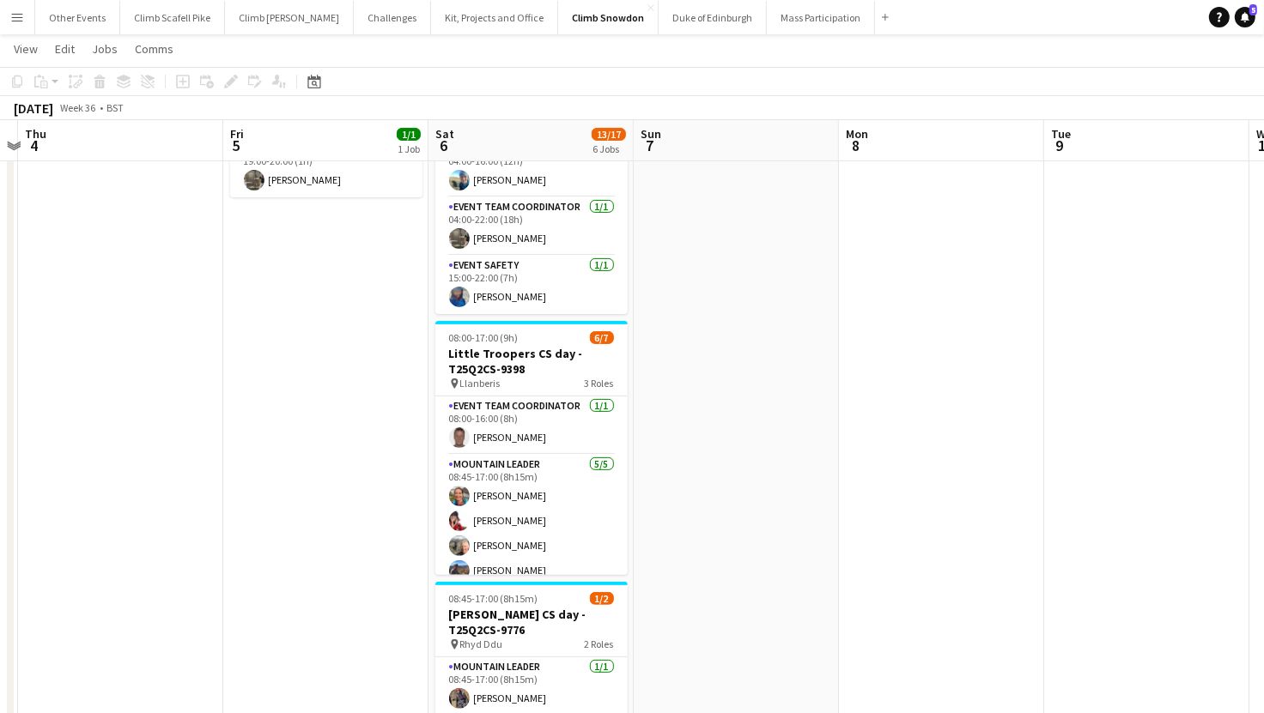
drag, startPoint x: 180, startPoint y: 578, endPoint x: 762, endPoint y: 519, distance: 585.1
click at [817, 530] on app-calendar-viewport "Tue 2 Wed 3 Thu 4 Fri 5 1/1 1 Job Sat 6 13/17 6 Jobs Sun 7 Mon 8 Tue 9 Wed 10 T…" at bounding box center [632, 455] width 1264 height 1572
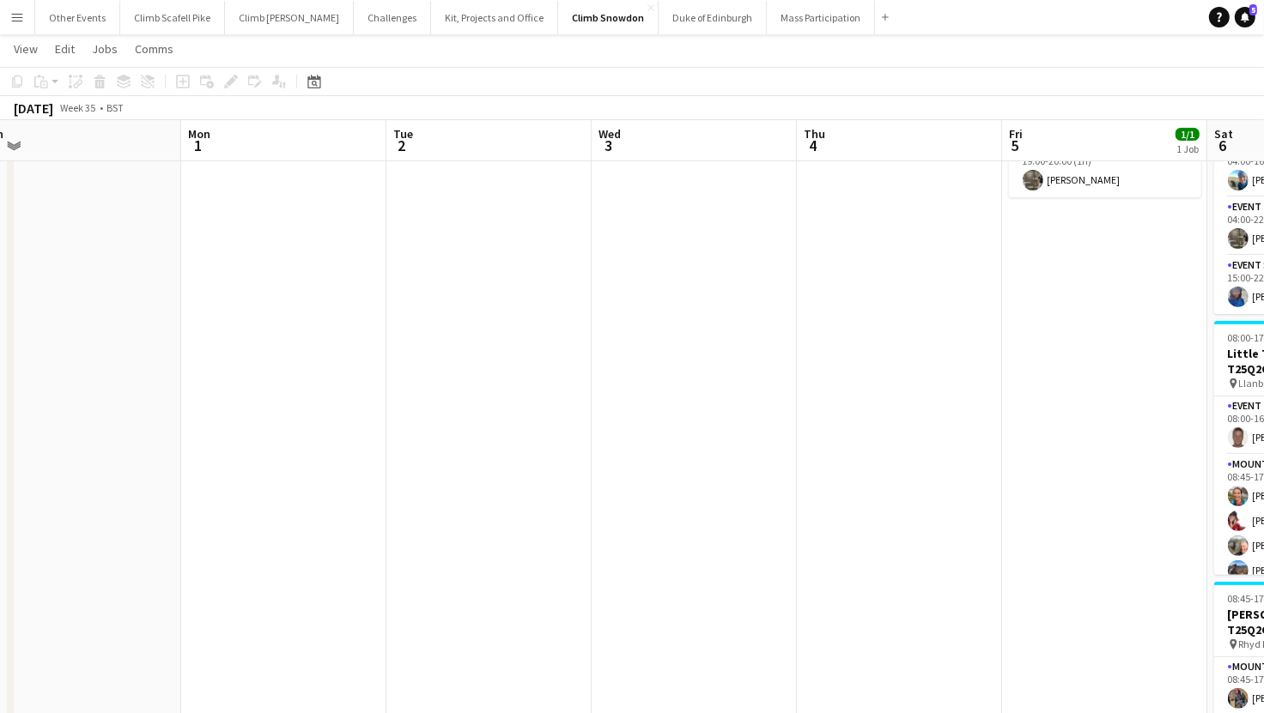
drag, startPoint x: 373, startPoint y: 537, endPoint x: 488, endPoint y: 490, distance: 125.1
click at [923, 509] on app-calendar-viewport "Fri 29 Sat 30 2/3 2 Jobs Sun 31 Mon 1 Tue 2 Wed 3 Thu 4 Fri 5 1/1 1 Job Sat 6 1…" at bounding box center [632, 455] width 1264 height 1572
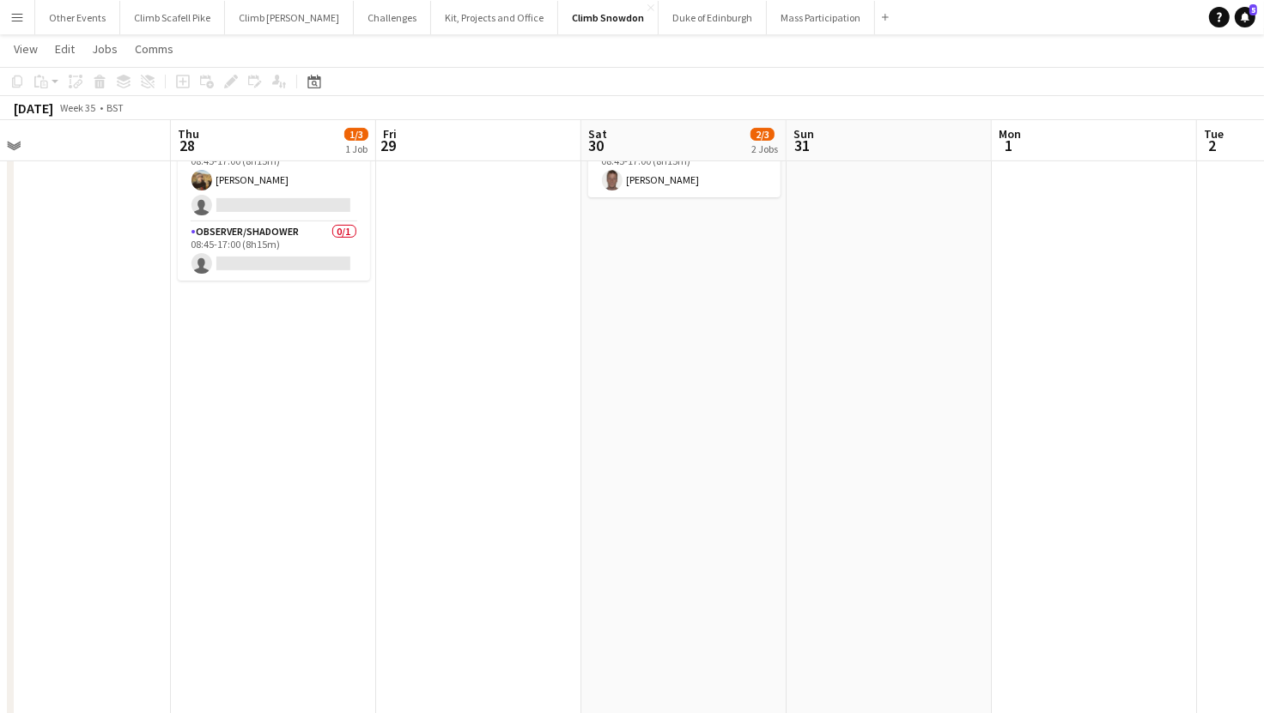
drag, startPoint x: 688, startPoint y: 501, endPoint x: 863, endPoint y: 484, distance: 176.0
click at [863, 484] on app-calendar-viewport "Mon 25 Tue 26 Wed 27 Thu 28 1/3 1 Job Fri 29 Sat 30 2/3 2 Jobs Sun 31 Mon 1 Tue…" at bounding box center [632, 455] width 1264 height 1572
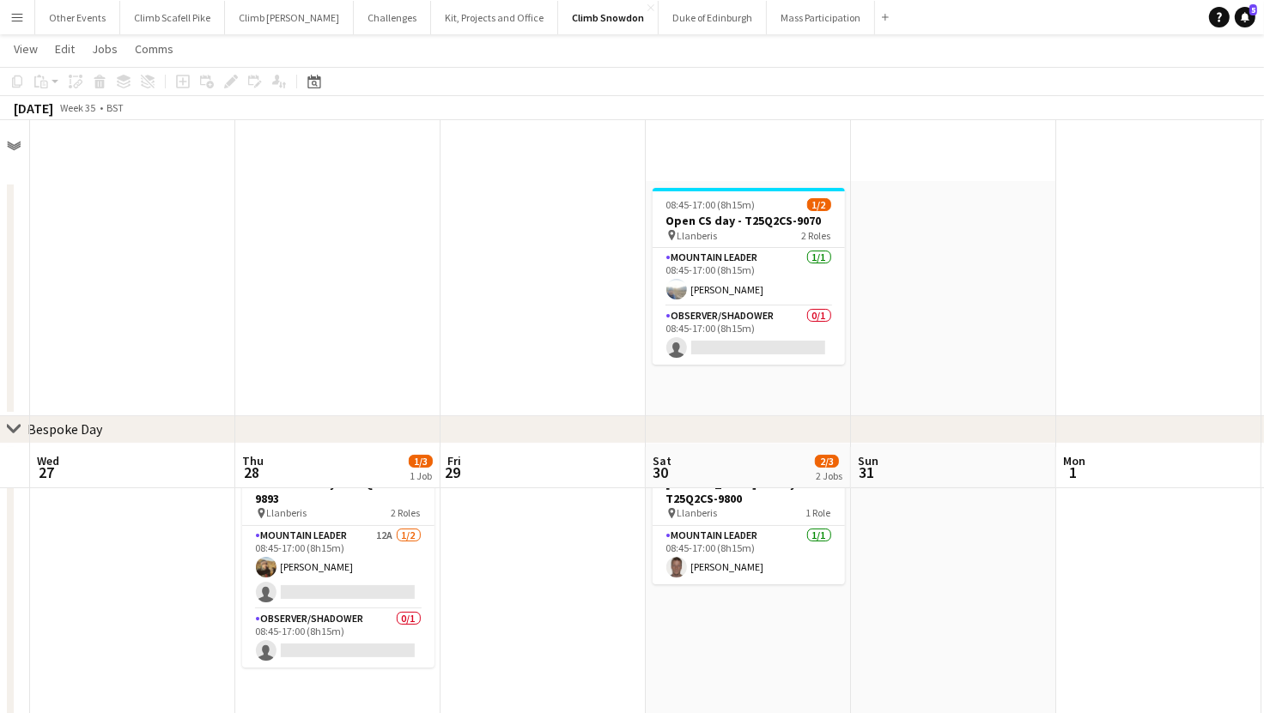
scroll to position [0, 0]
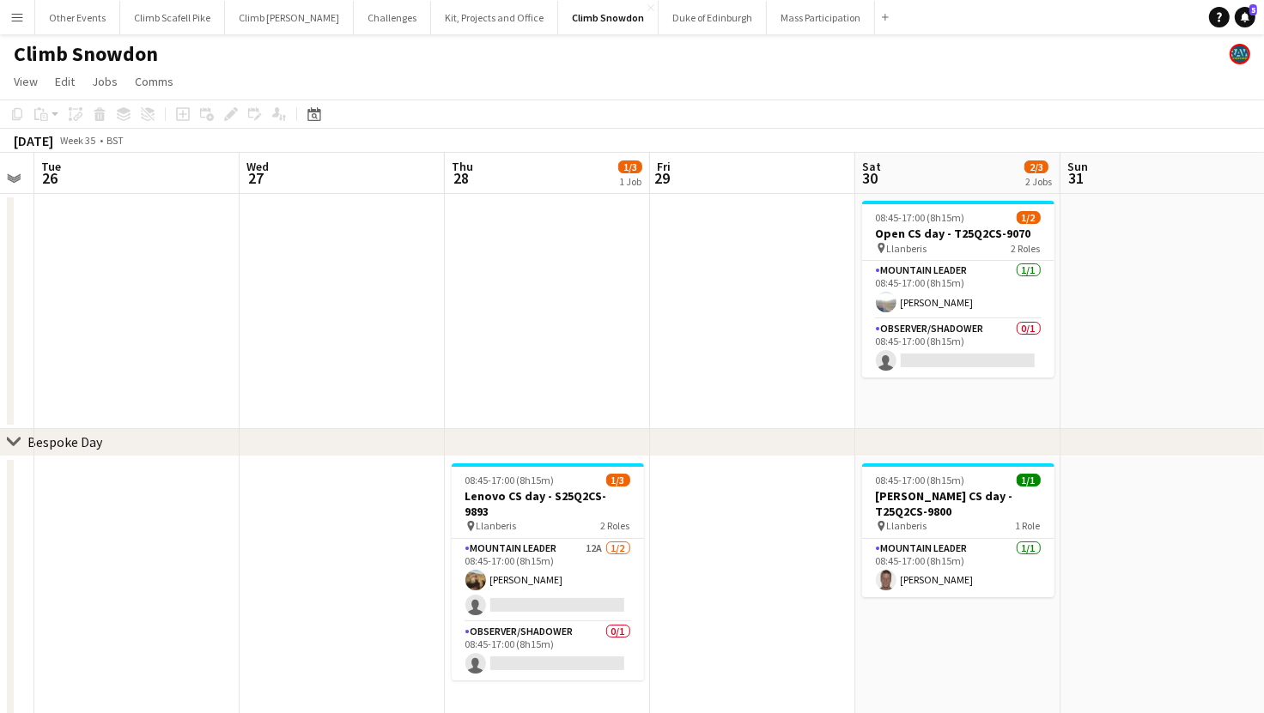
drag, startPoint x: 536, startPoint y: 561, endPoint x: 754, endPoint y: 549, distance: 218.4
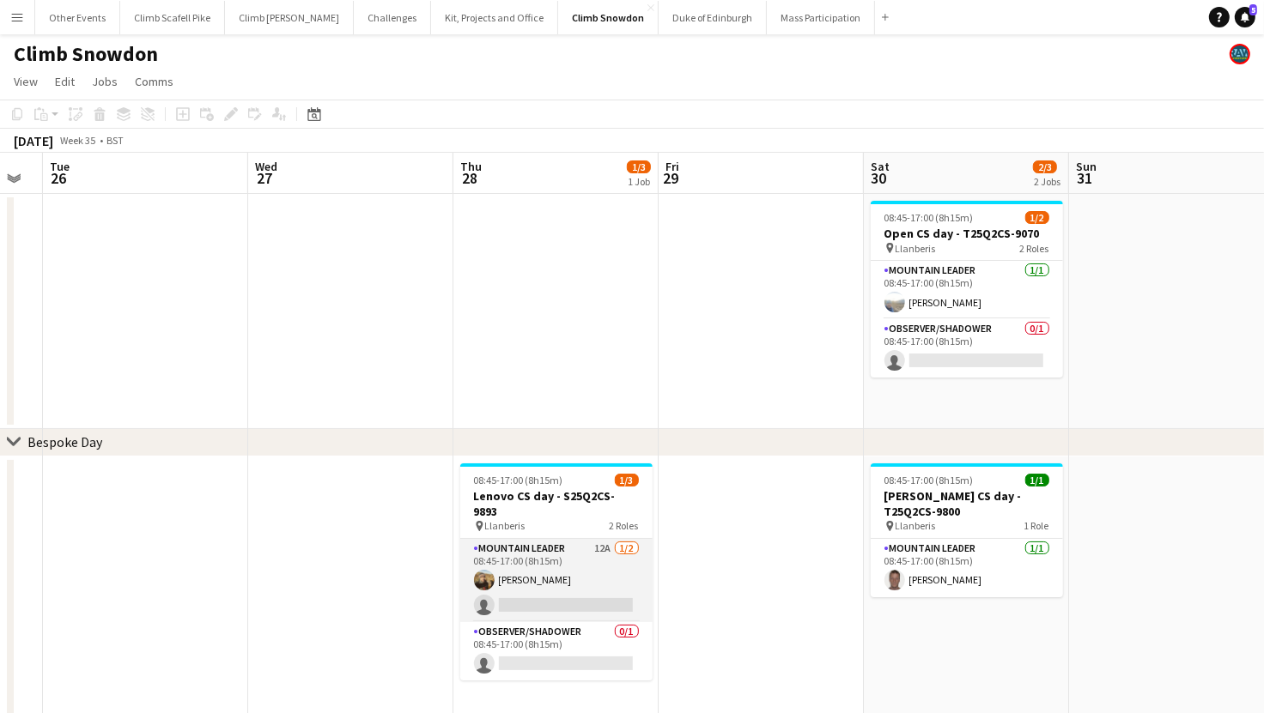
click at [567, 573] on app-card-role "Mountain Leader 12A 1/2 08:45-17:00 (8h15m) Leon Perkins single-neutral-actions" at bounding box center [556, 580] width 192 height 83
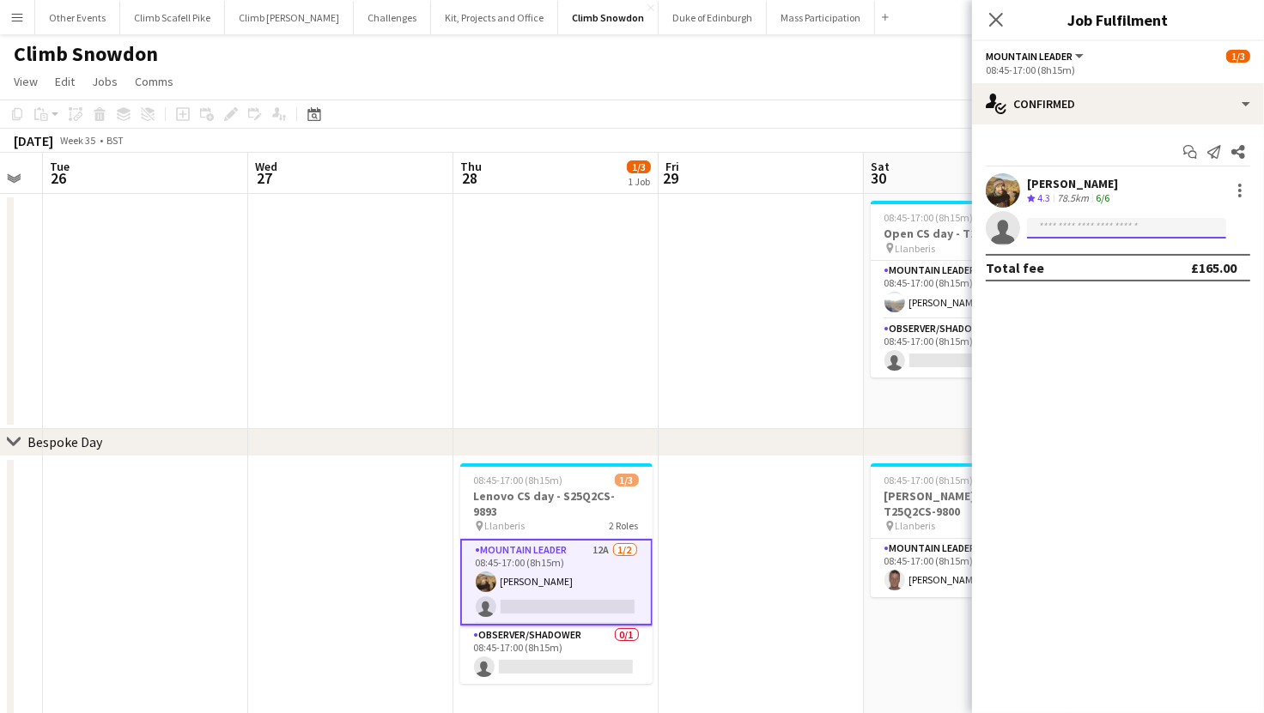
click at [1078, 228] on input at bounding box center [1126, 228] width 199 height 21
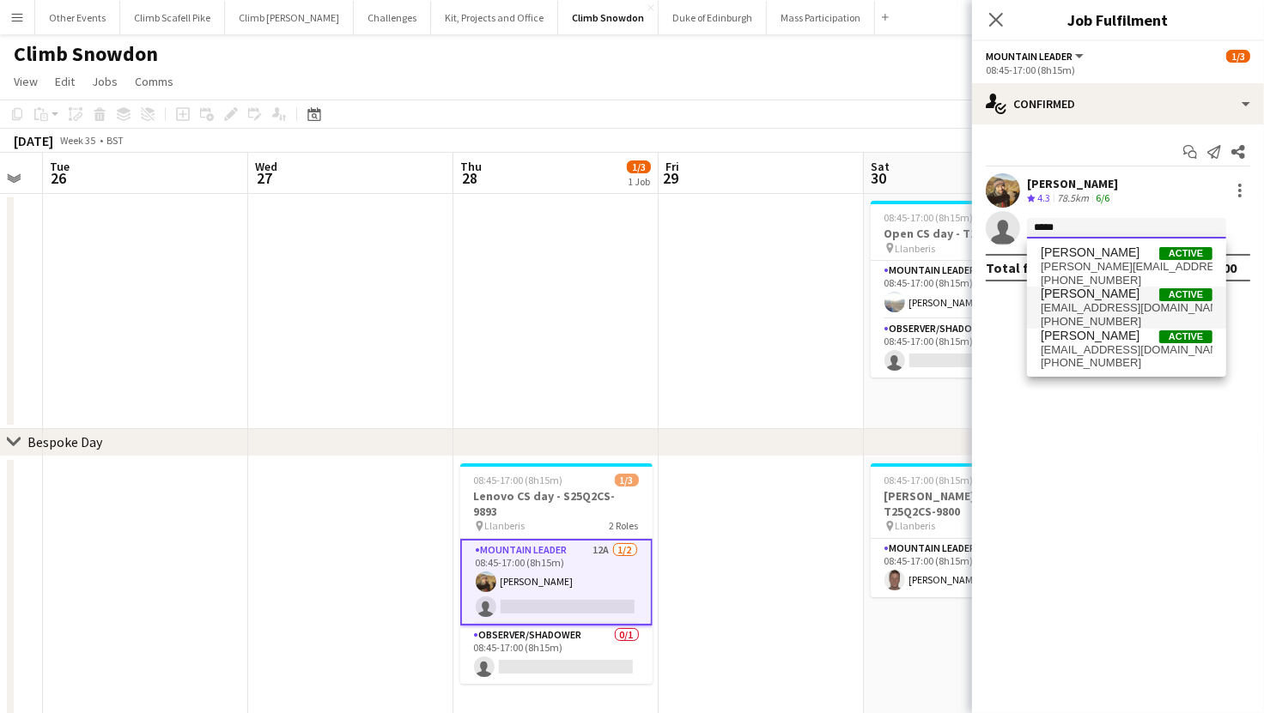
type input "*****"
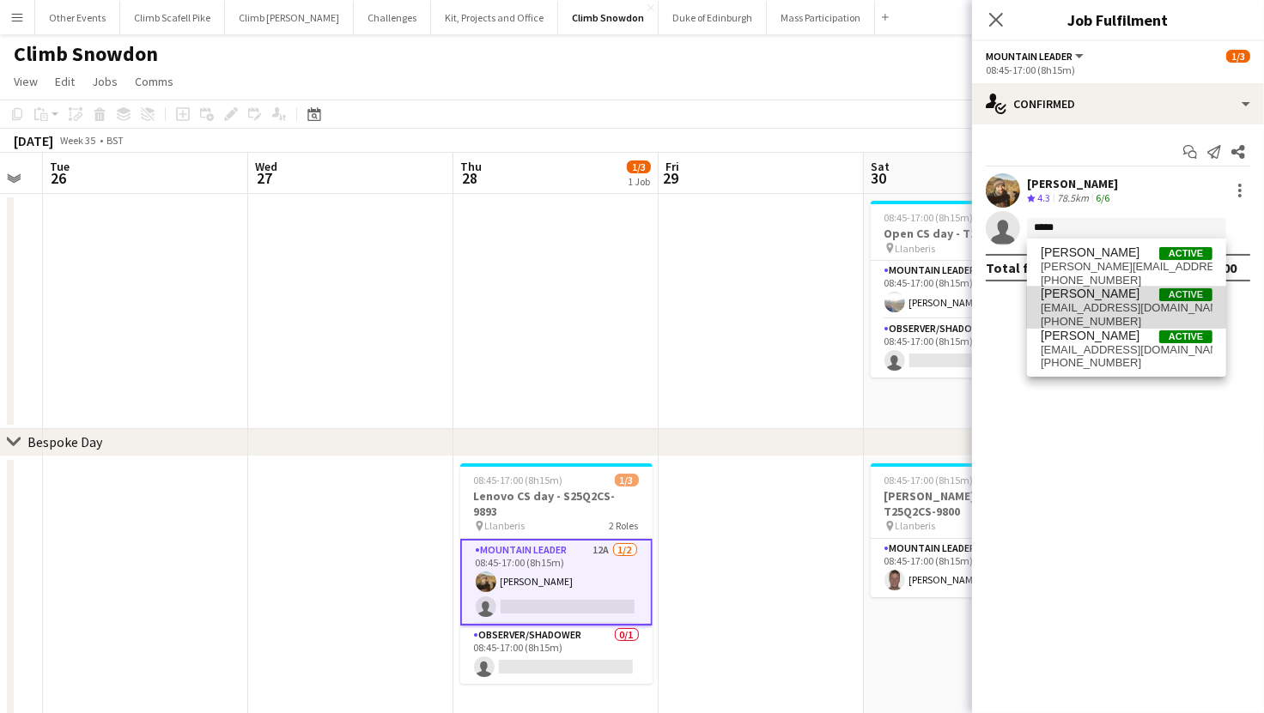
click at [1114, 303] on span "rawlesy8667@gmail.com" at bounding box center [1126, 308] width 172 height 14
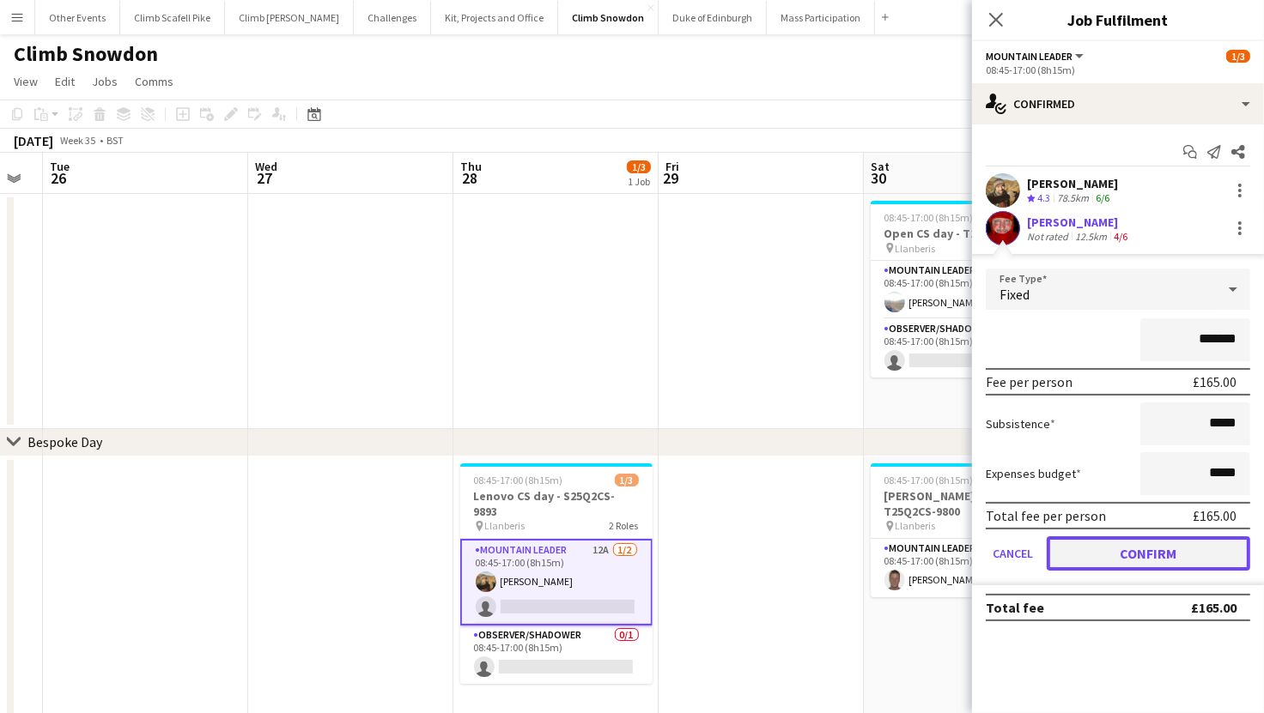
click at [1184, 545] on button "Confirm" at bounding box center [1148, 554] width 203 height 34
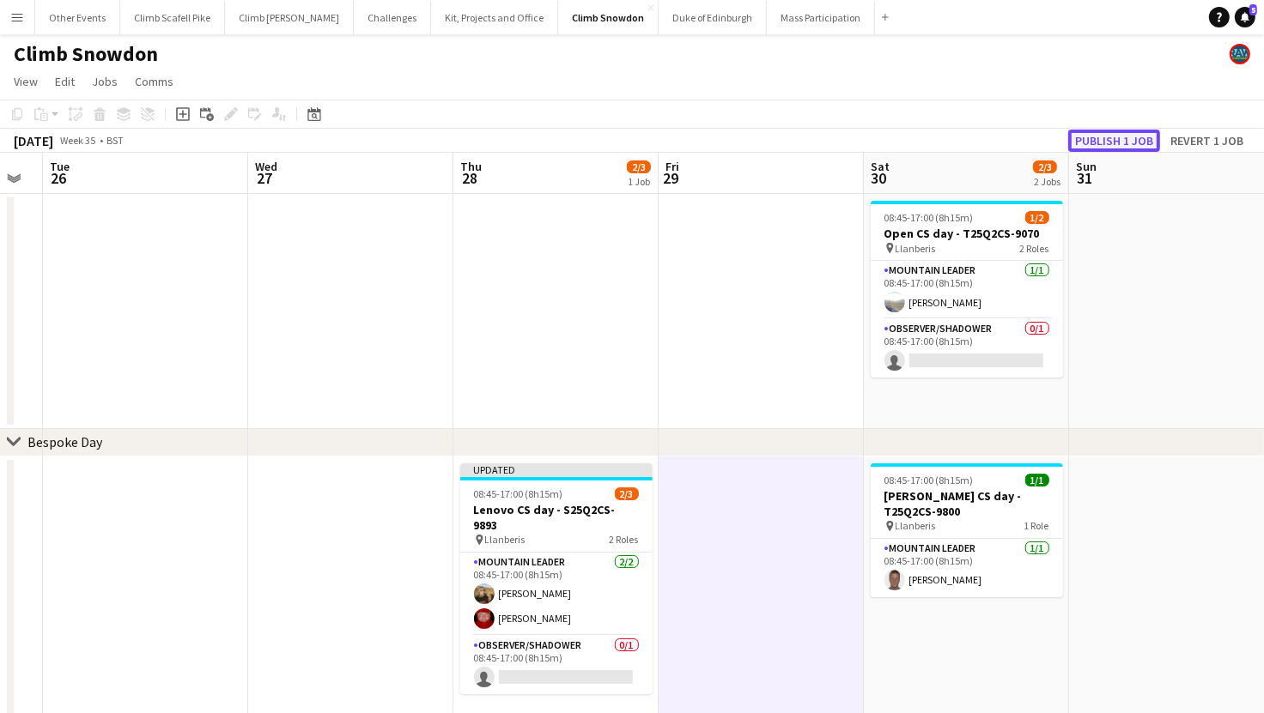
click at [1133, 137] on button "Publish 1 job" at bounding box center [1114, 141] width 92 height 22
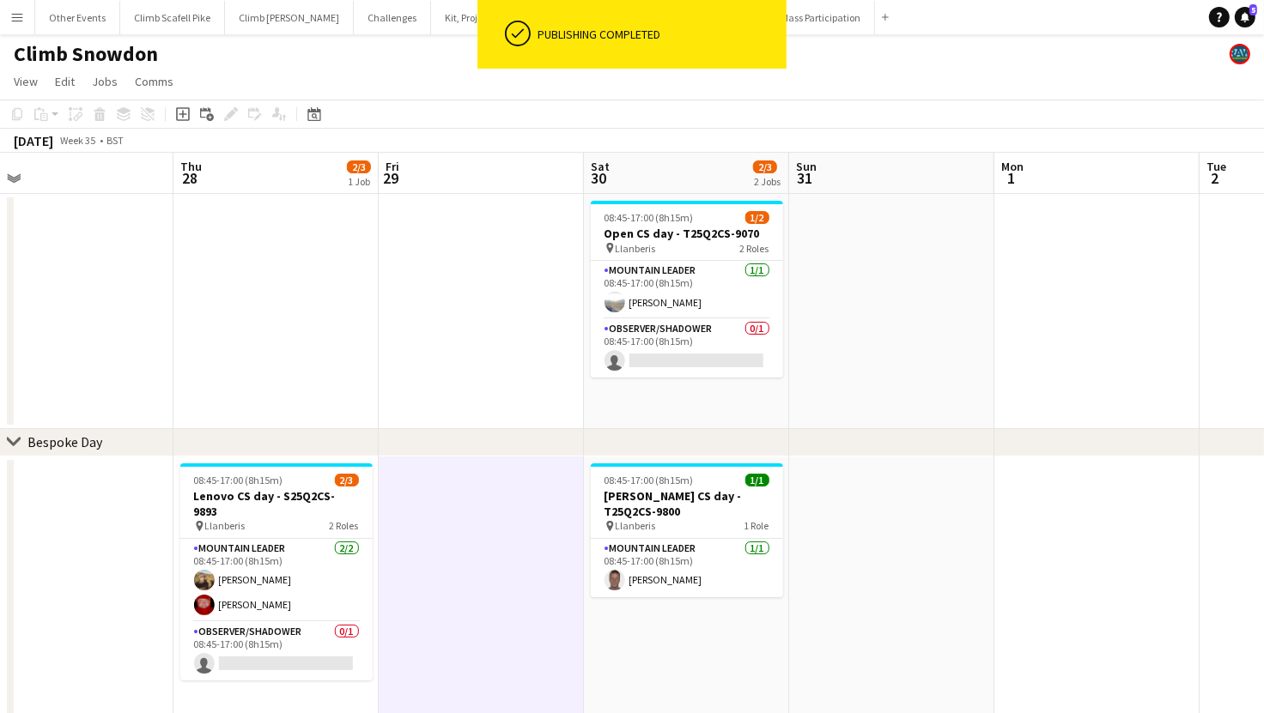
scroll to position [0, 717]
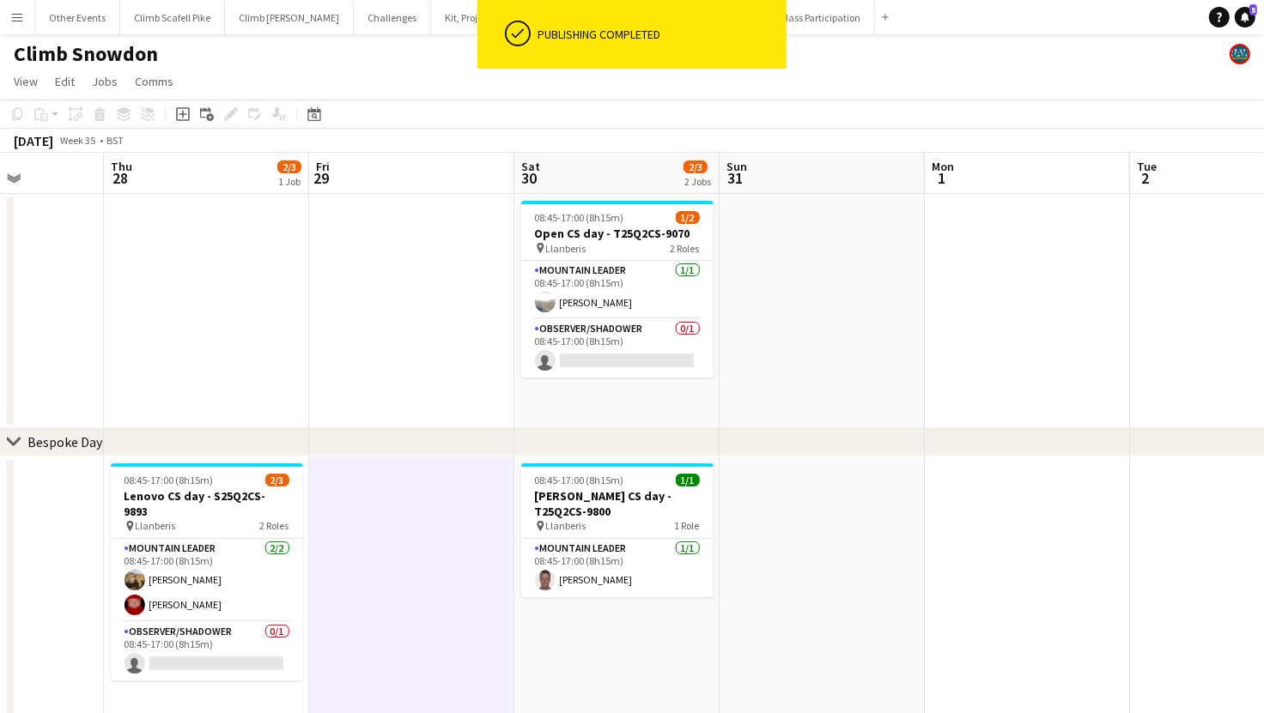
drag, startPoint x: 813, startPoint y: 582, endPoint x: 715, endPoint y: 588, distance: 98.1
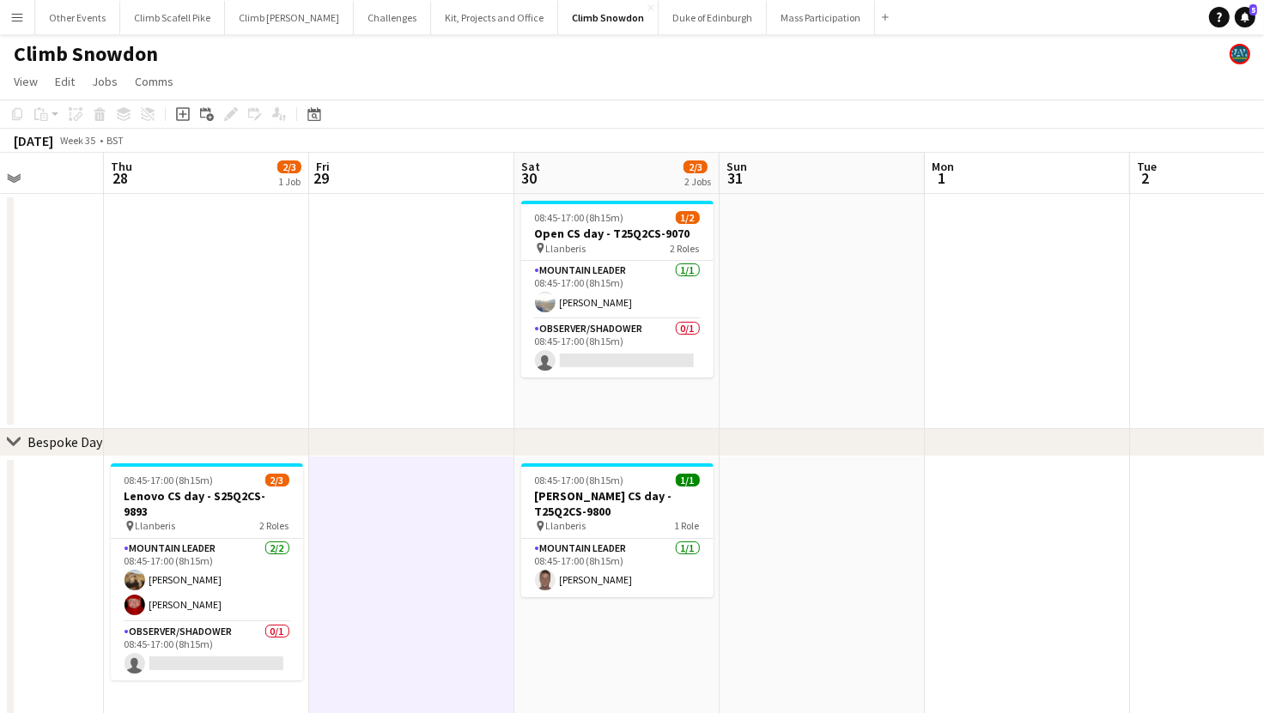
drag, startPoint x: 988, startPoint y: 520, endPoint x: 596, endPoint y: 525, distance: 392.4
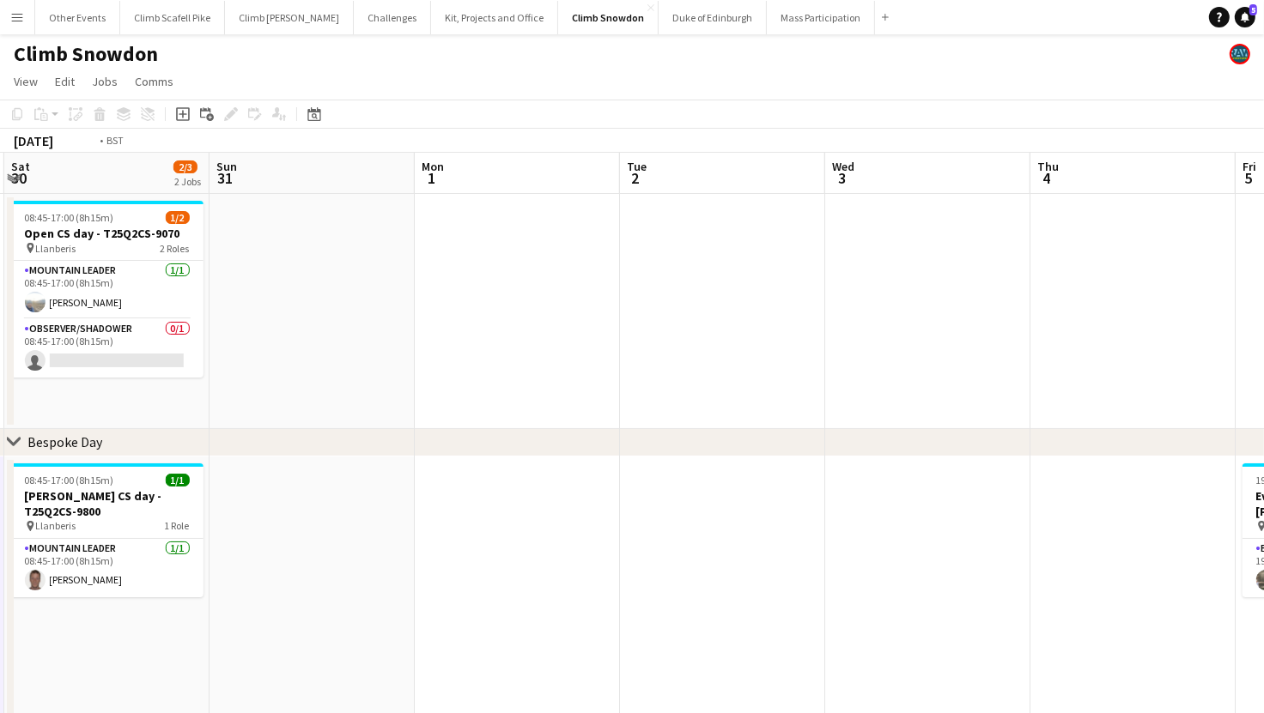
drag, startPoint x: 919, startPoint y: 539, endPoint x: 576, endPoint y: 552, distance: 342.8
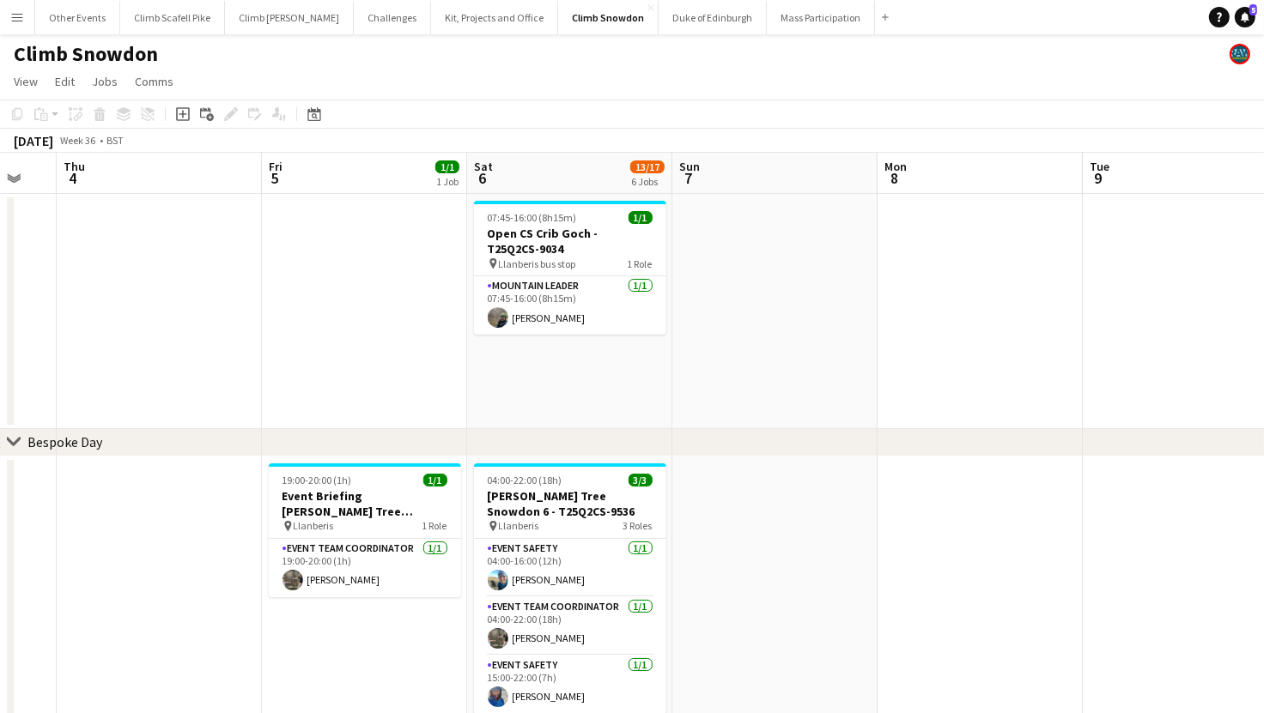
drag, startPoint x: 777, startPoint y: 555, endPoint x: 389, endPoint y: 559, distance: 388.1
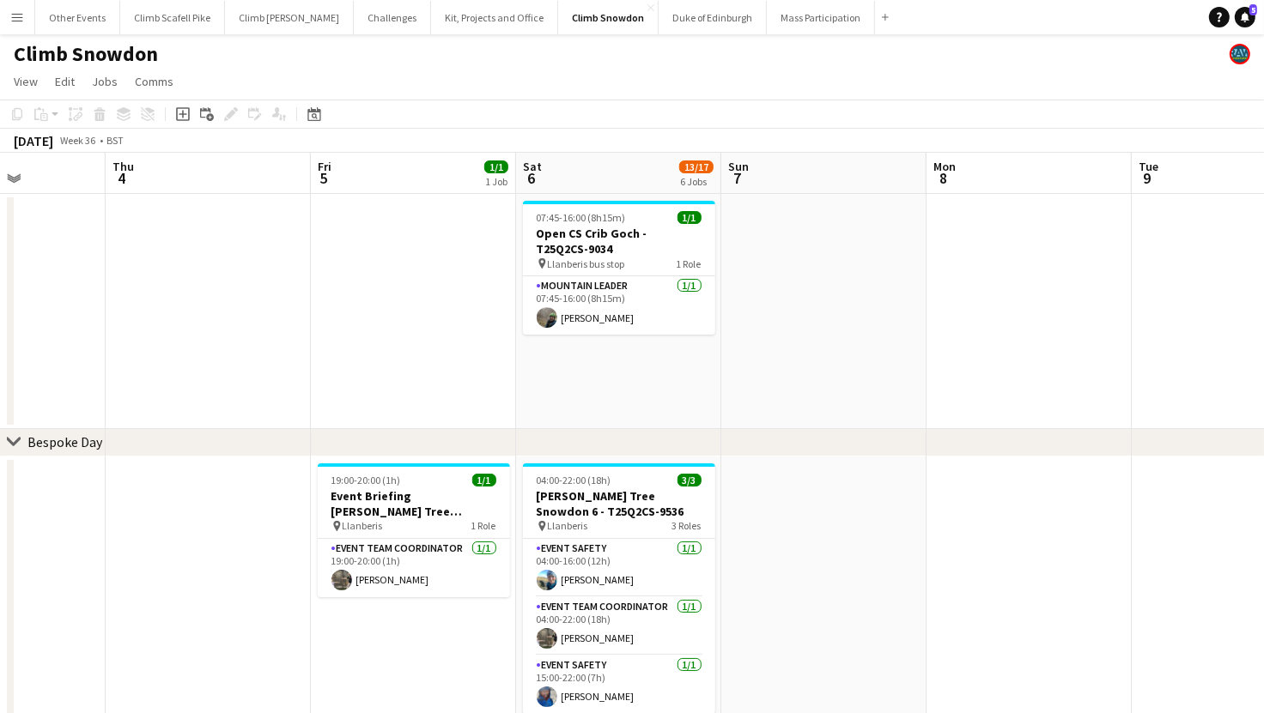
drag, startPoint x: 870, startPoint y: 554, endPoint x: 530, endPoint y: 577, distance: 340.8
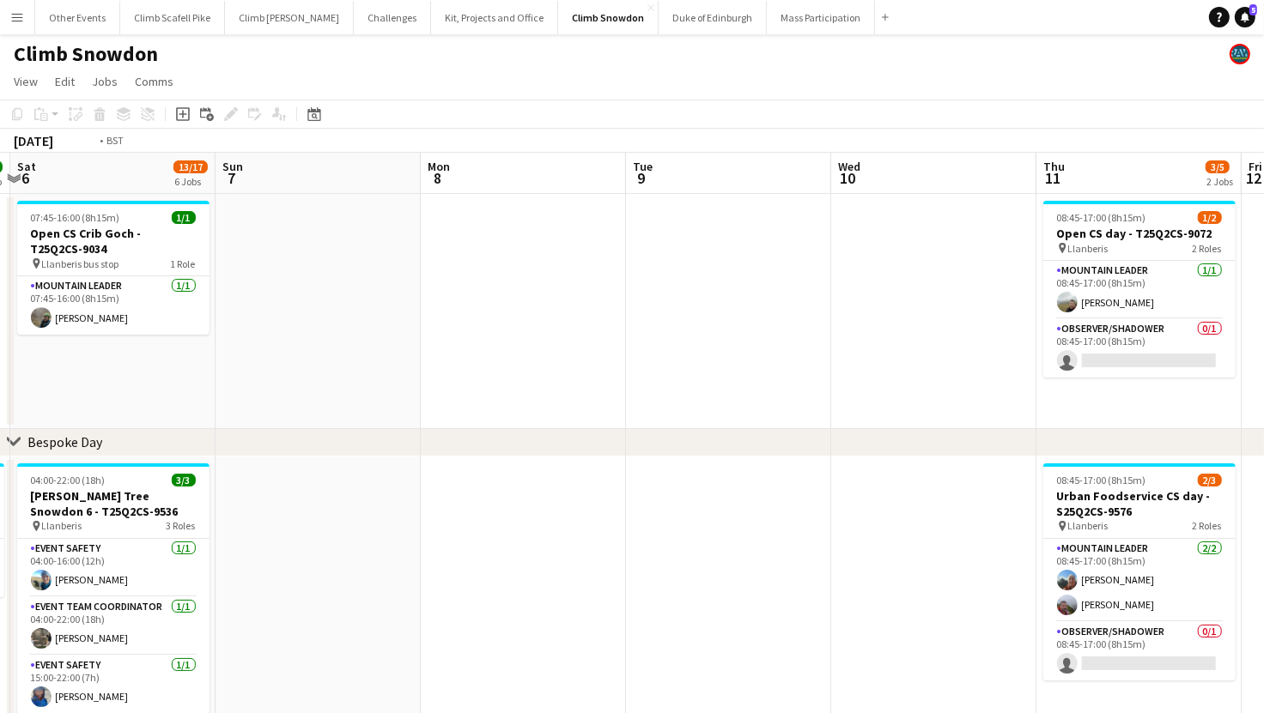
drag, startPoint x: 846, startPoint y: 553, endPoint x: 313, endPoint y: 577, distance: 532.8
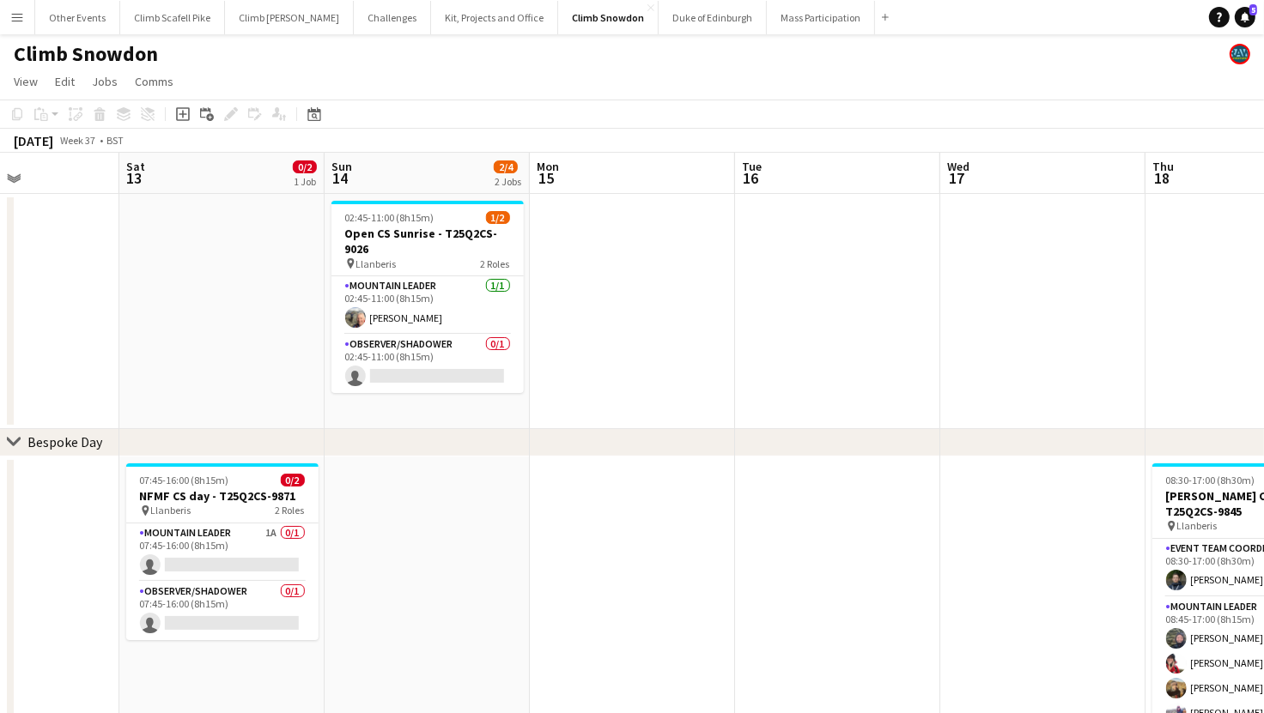
drag, startPoint x: 947, startPoint y: 567, endPoint x: 356, endPoint y: 570, distance: 590.7
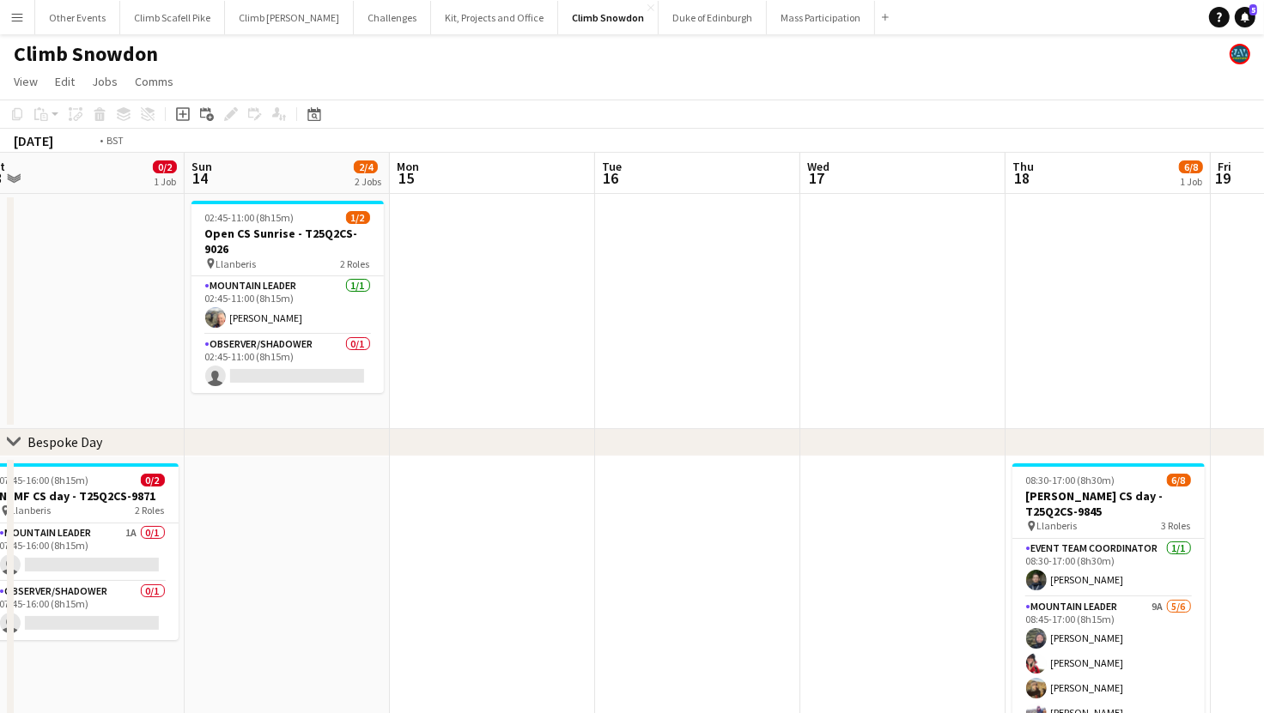
drag, startPoint x: 854, startPoint y: 582, endPoint x: 319, endPoint y: 594, distance: 535.8
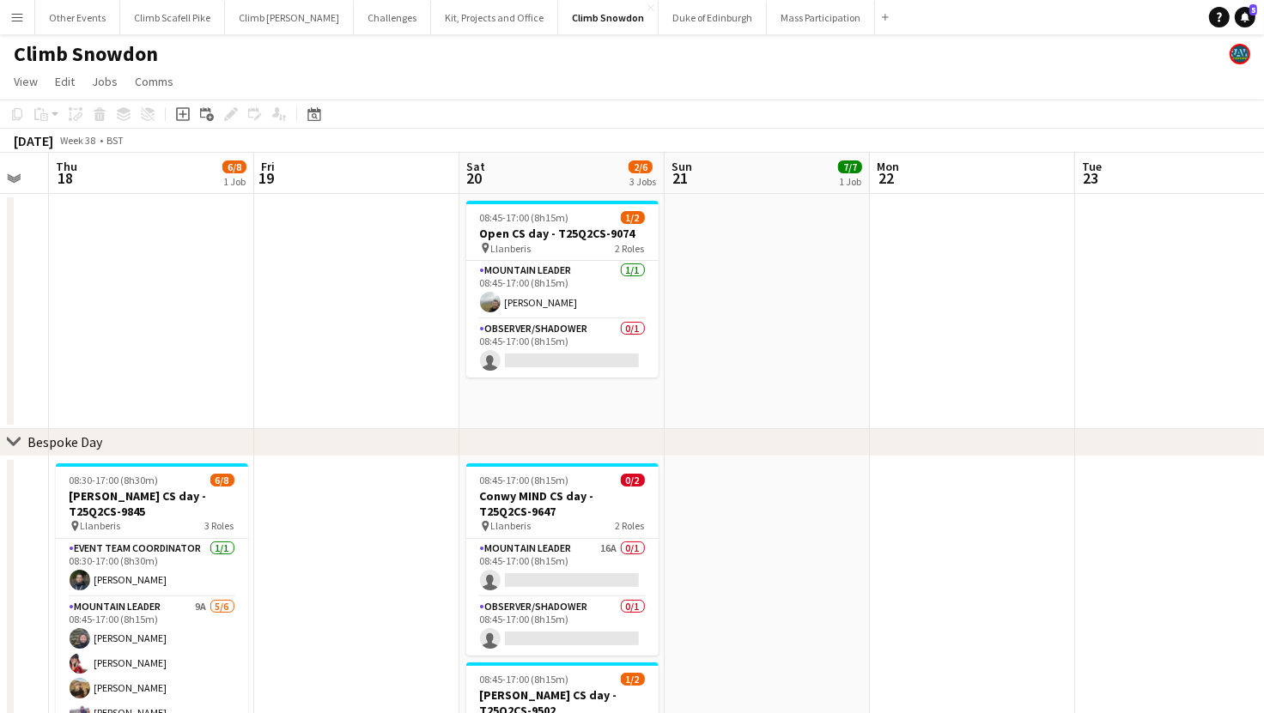
drag, startPoint x: 904, startPoint y: 566, endPoint x: 390, endPoint y: 573, distance: 514.3
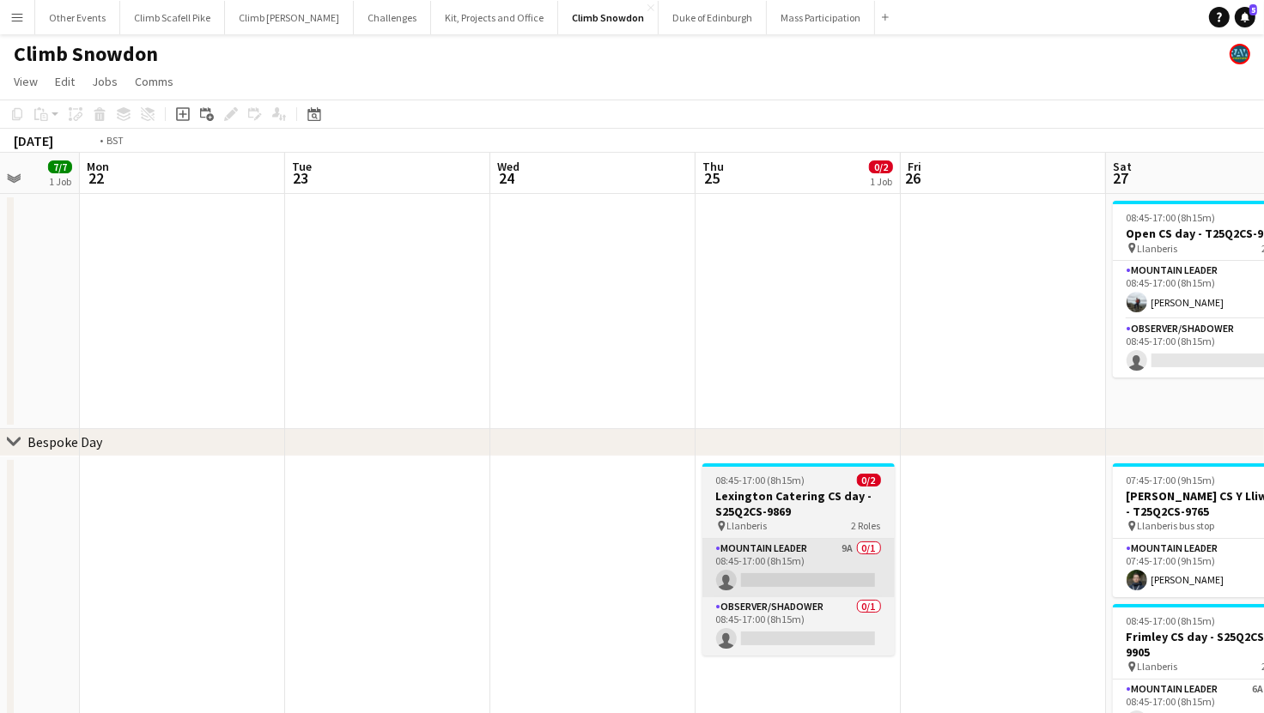
drag, startPoint x: 581, startPoint y: 577, endPoint x: 526, endPoint y: 590, distance: 56.4
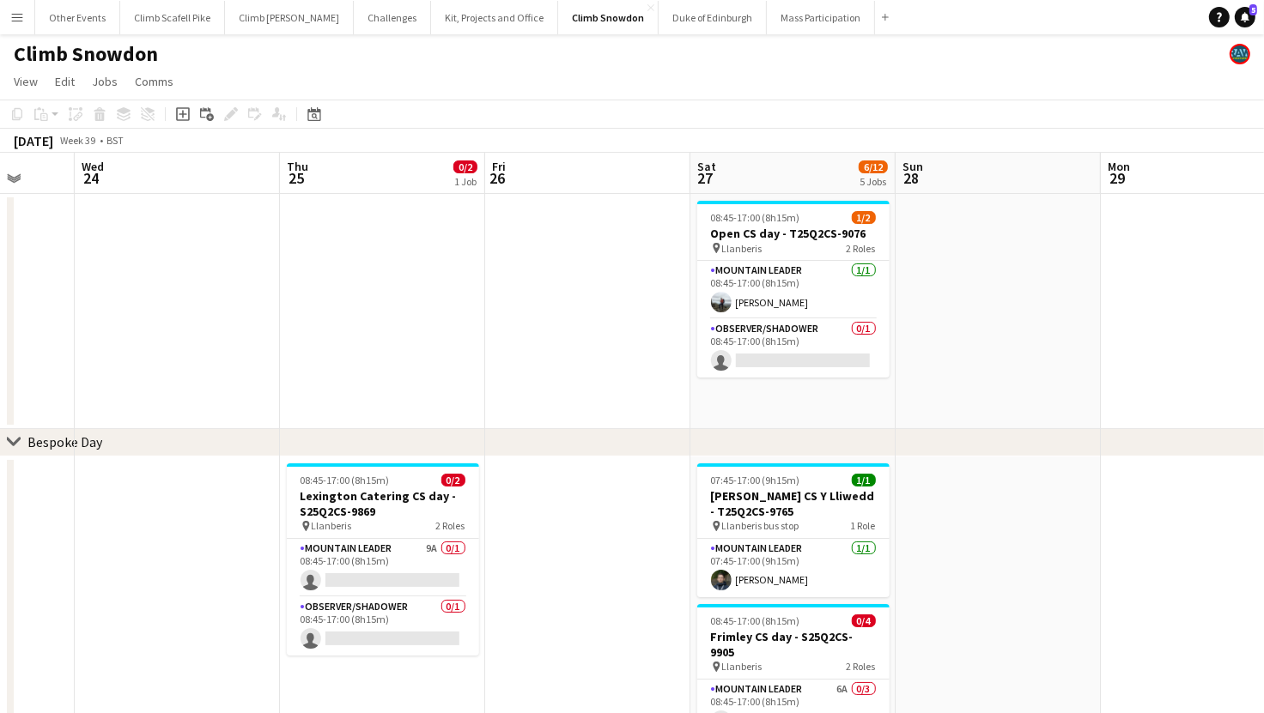
scroll to position [0, 662]
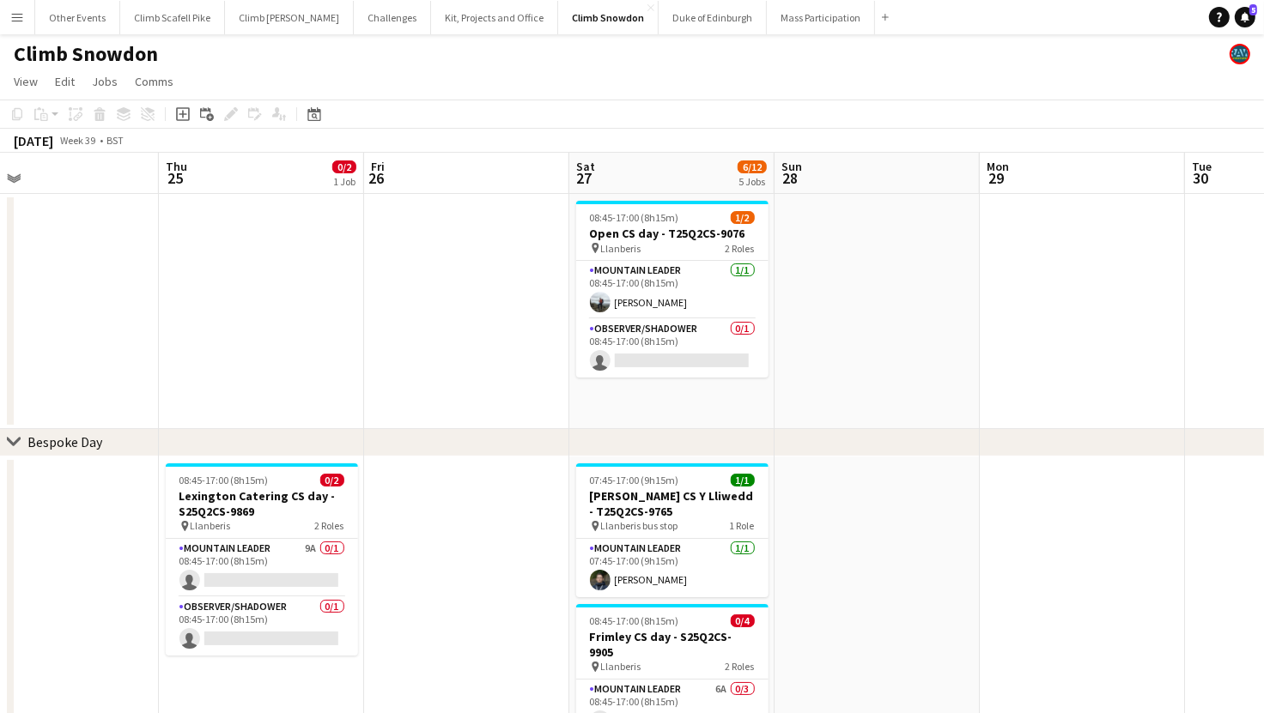
drag, startPoint x: 852, startPoint y: 577, endPoint x: 513, endPoint y: 569, distance: 338.3
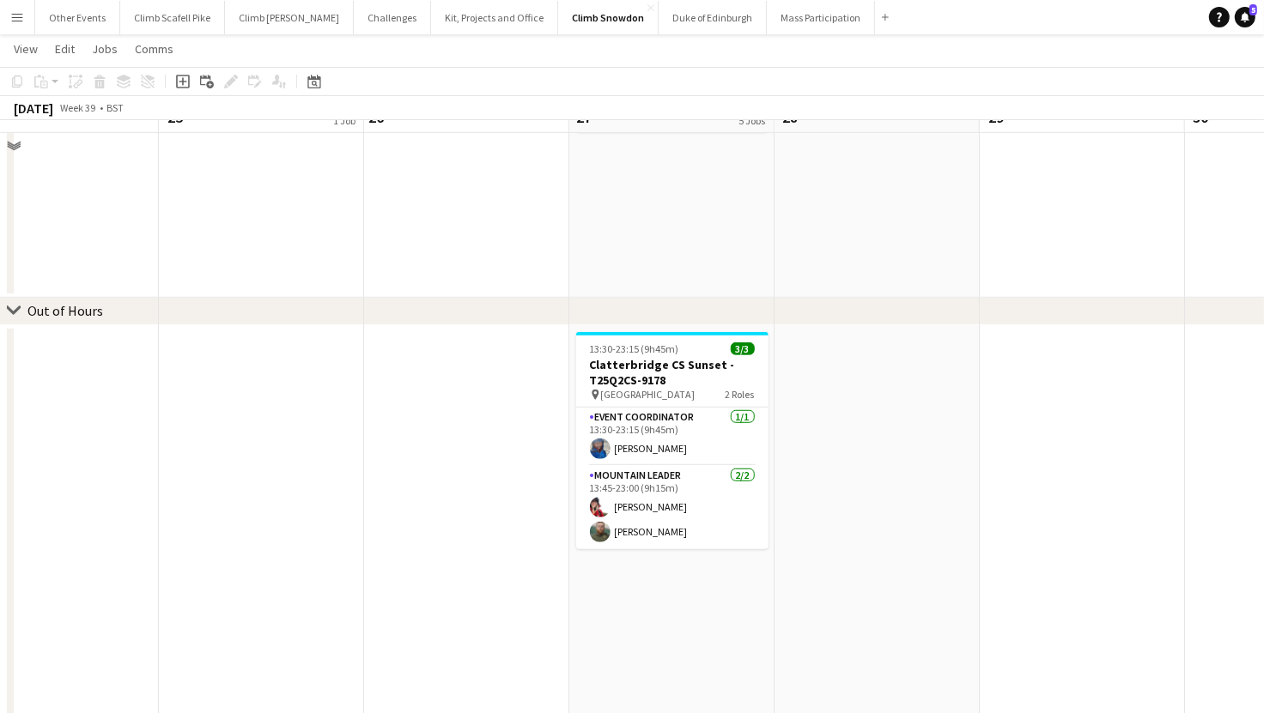
scroll to position [925, 0]
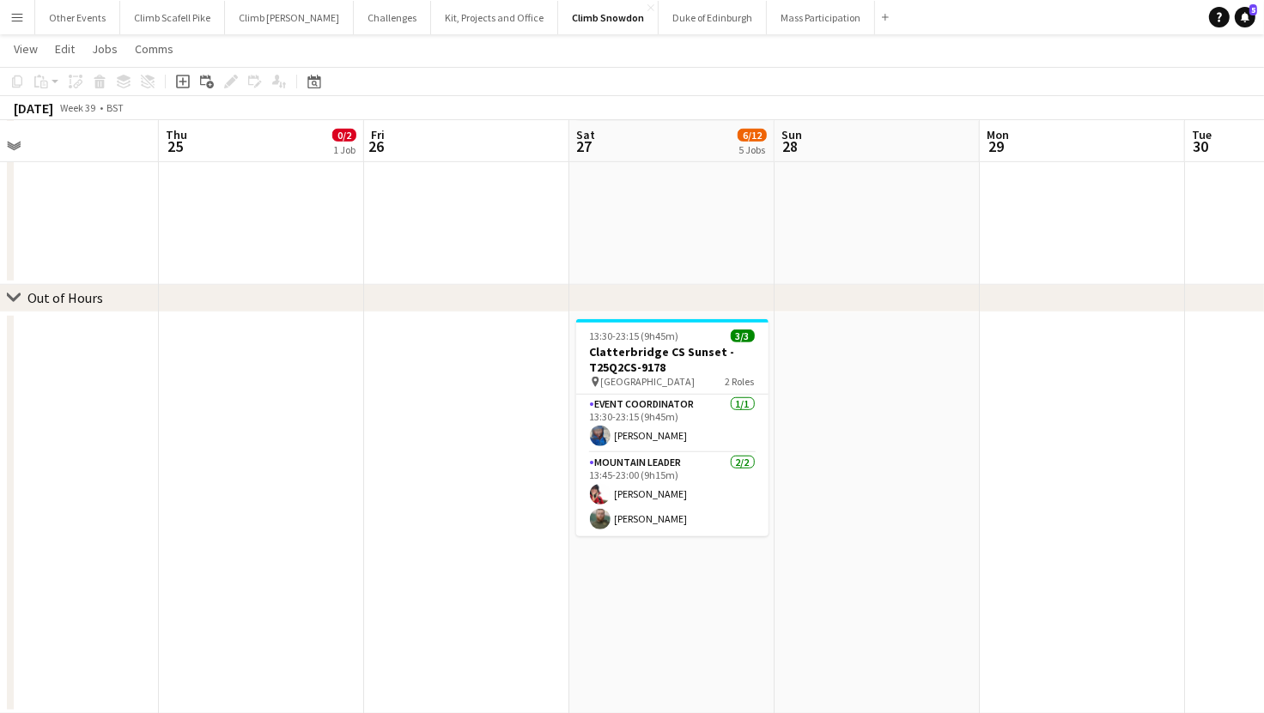
click at [832, 472] on app-date-cell at bounding box center [876, 513] width 205 height 402
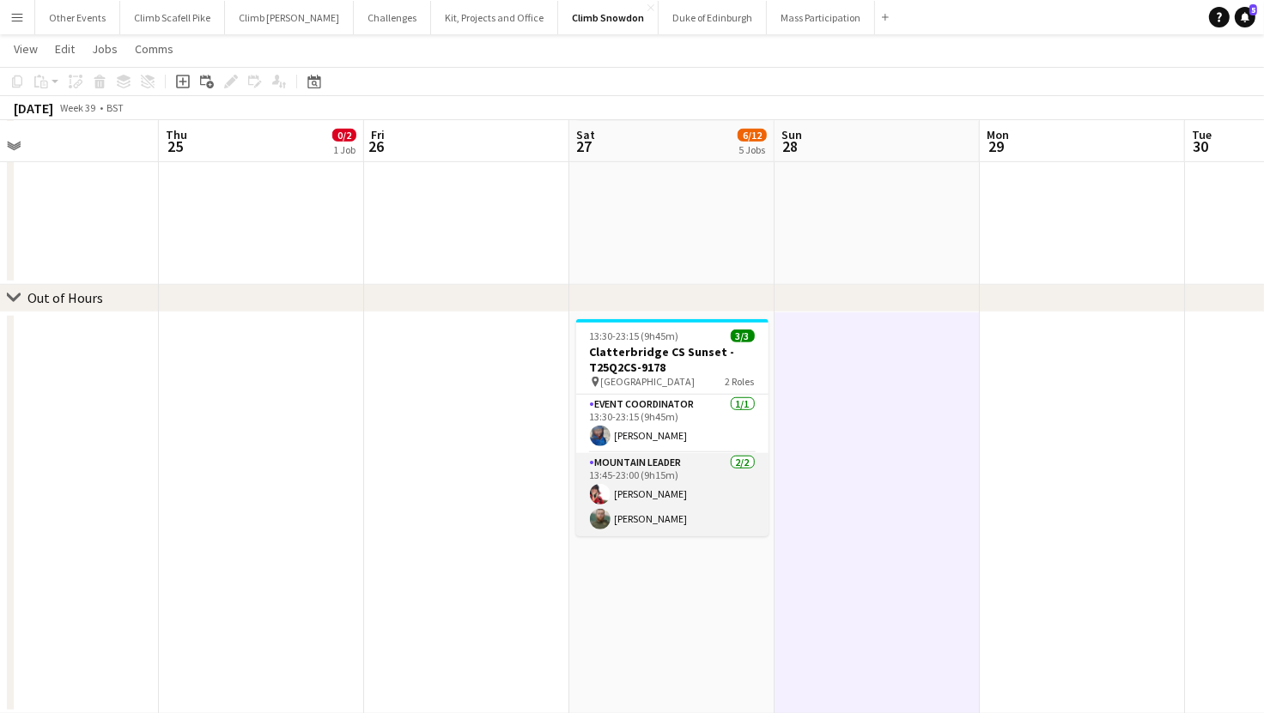
click at [726, 494] on app-card-role "Mountain Leader 2/2 13:45-23:00 (9h15m) Sonia Williams Aled Oddy" at bounding box center [672, 494] width 192 height 83
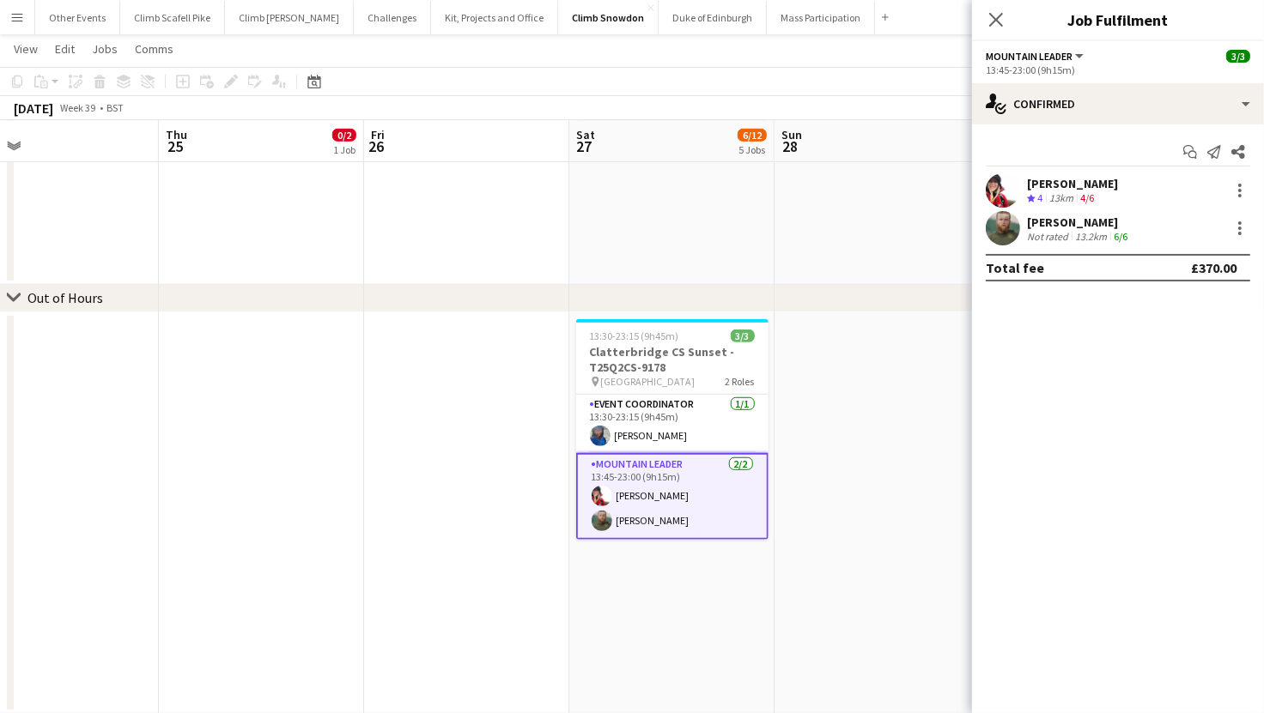
click at [905, 464] on app-date-cell at bounding box center [876, 513] width 205 height 402
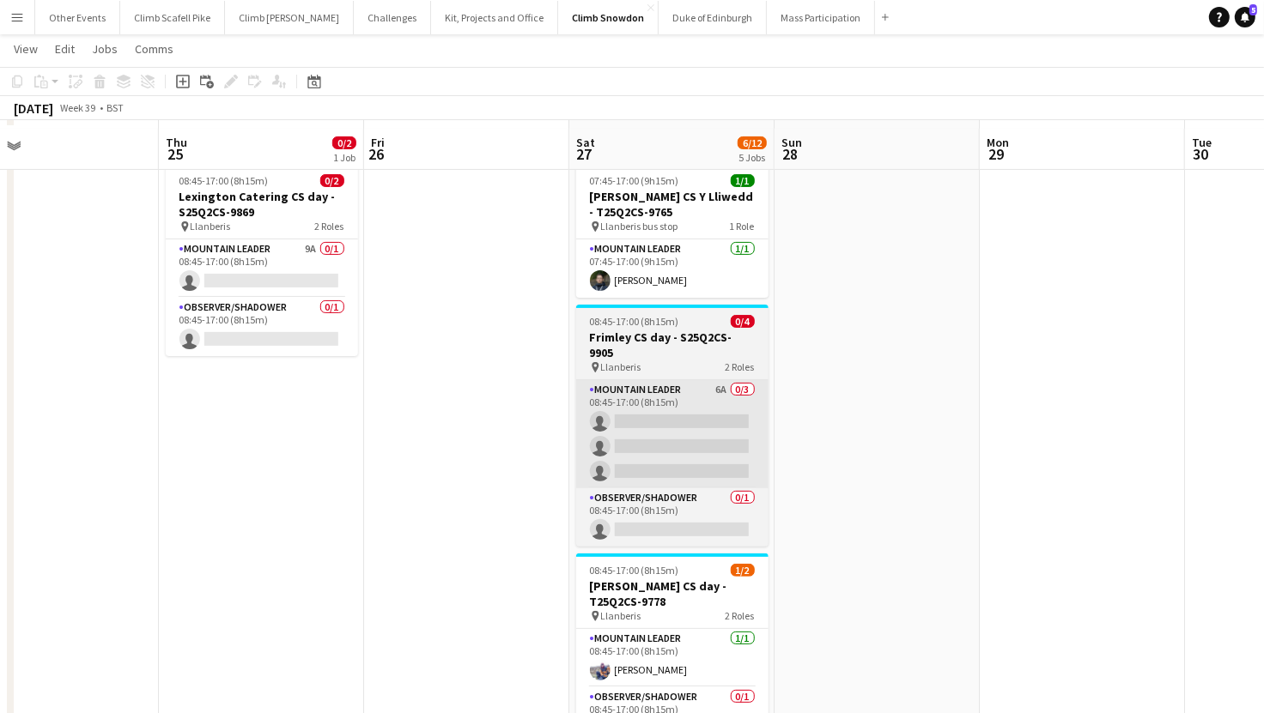
scroll to position [327, 0]
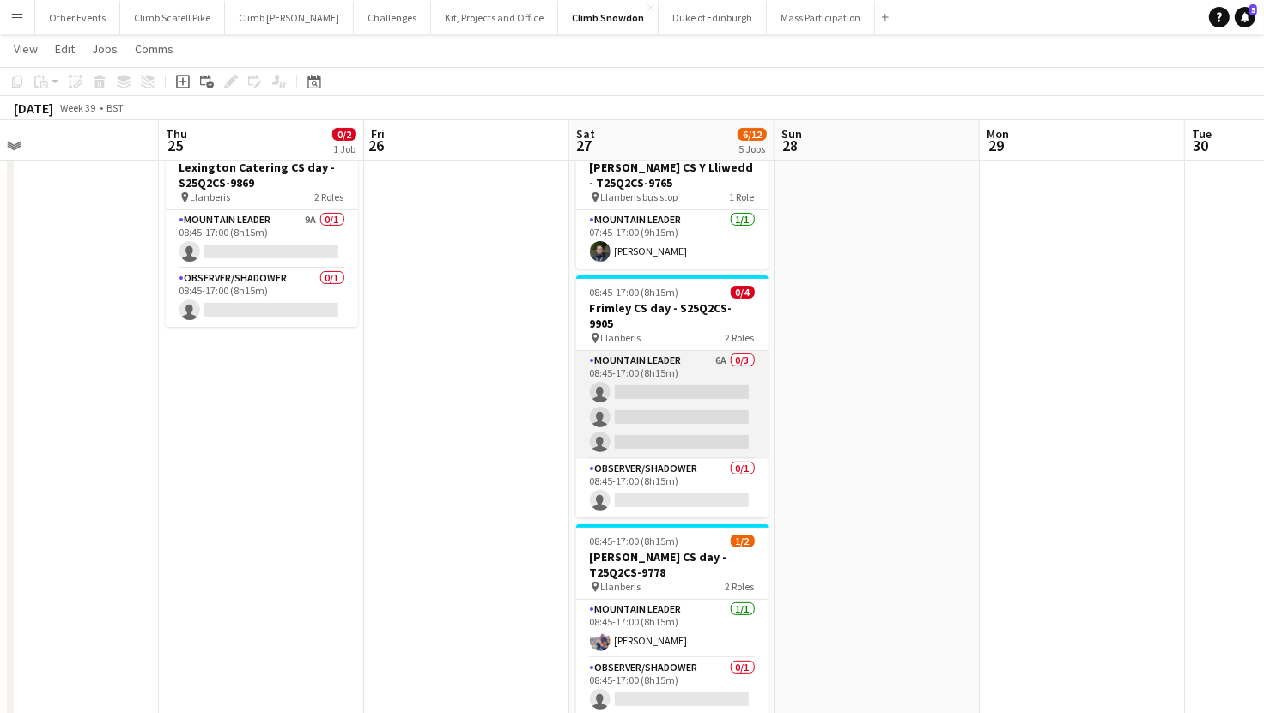
click at [712, 379] on app-card-role "Mountain Leader 6A 0/3 08:45-17:00 (8h15m) single-neutral-actions single-neutra…" at bounding box center [672, 405] width 192 height 108
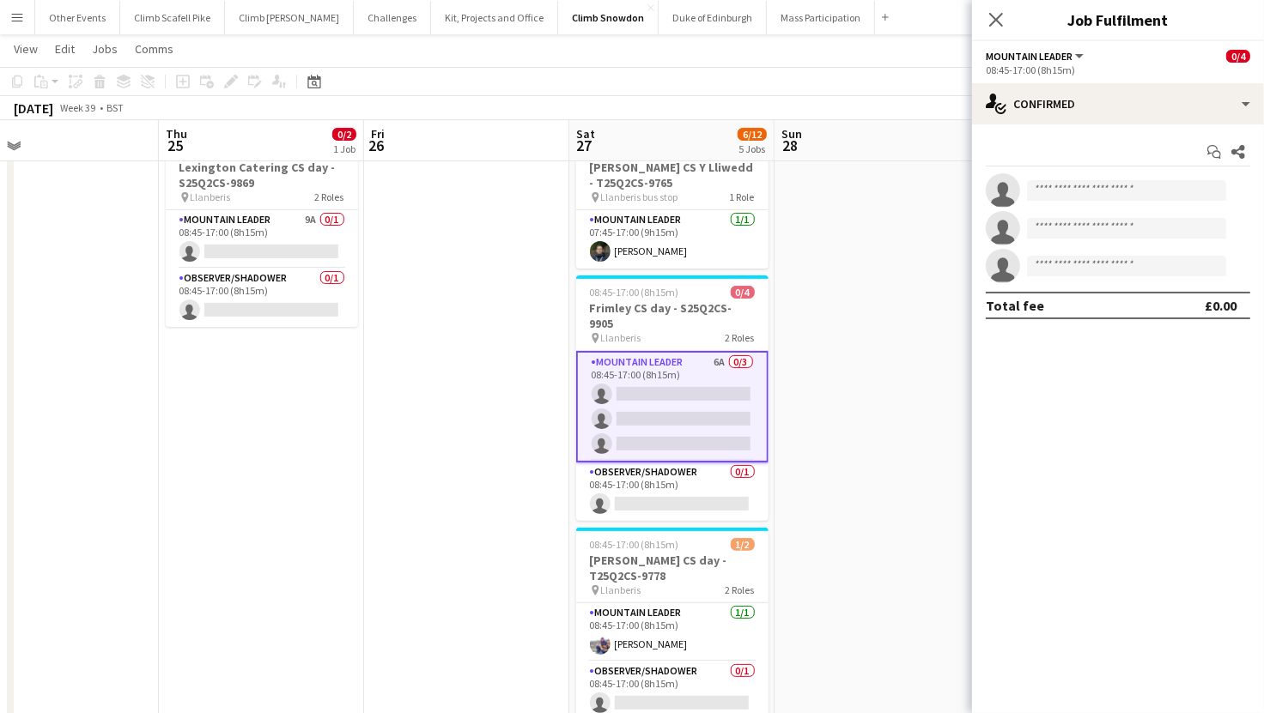
click at [897, 384] on app-date-cell at bounding box center [876, 505] width 205 height 755
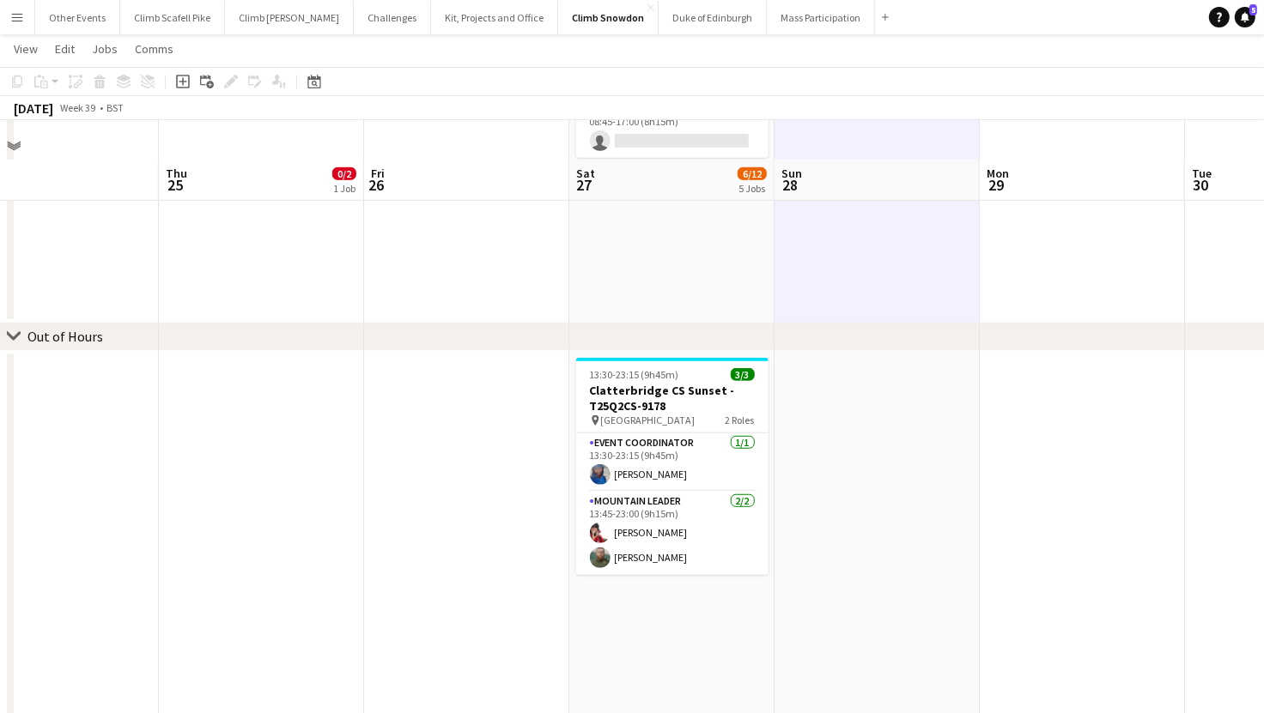
scroll to position [925, 0]
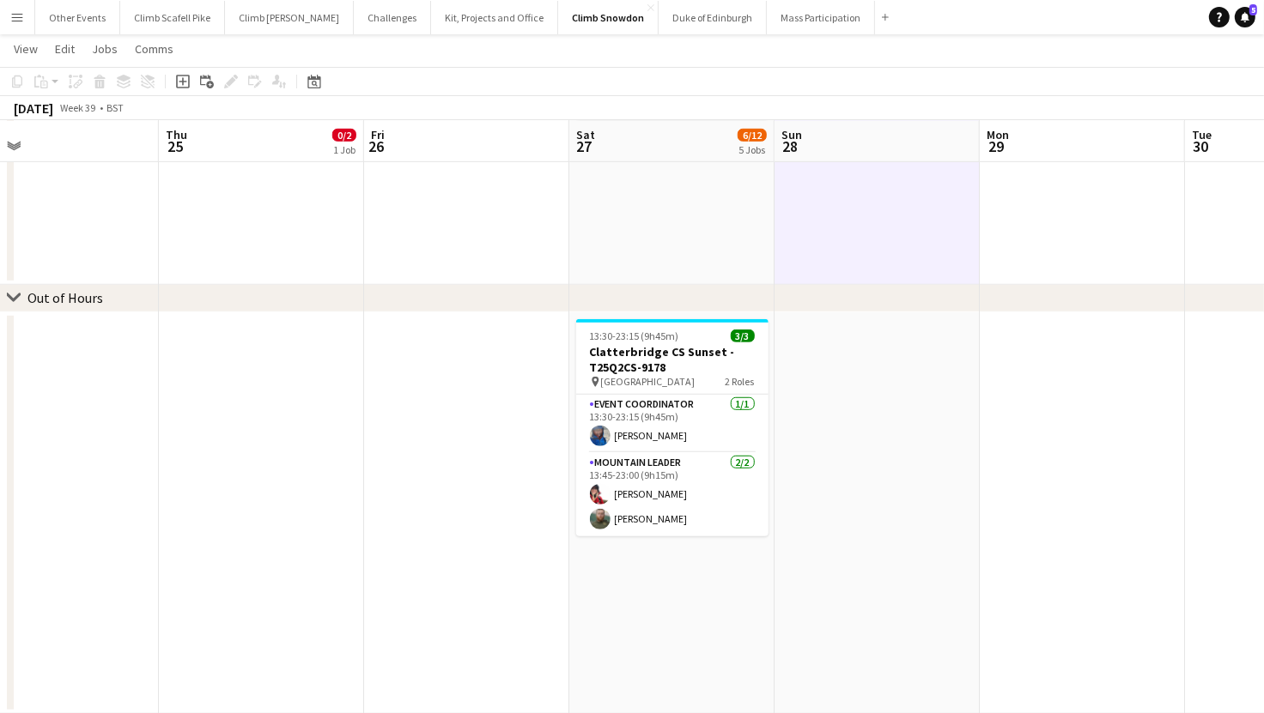
click at [902, 462] on app-date-cell at bounding box center [876, 513] width 205 height 402
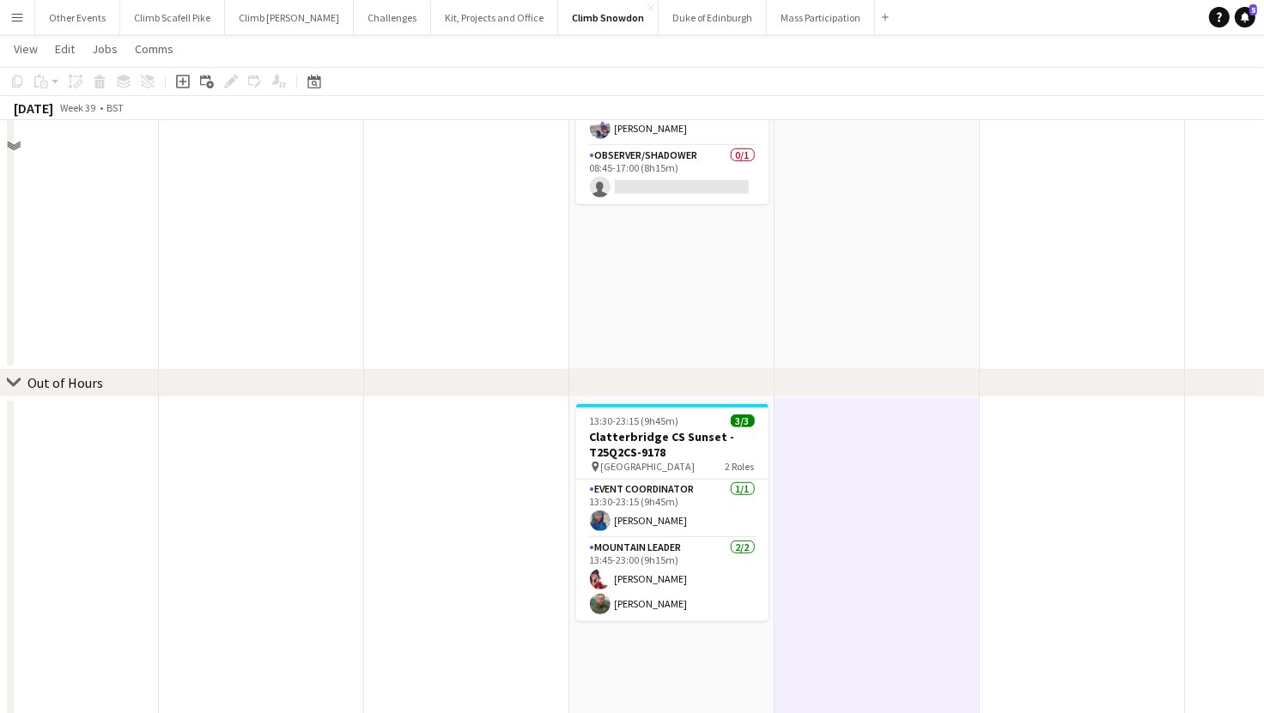
scroll to position [367, 0]
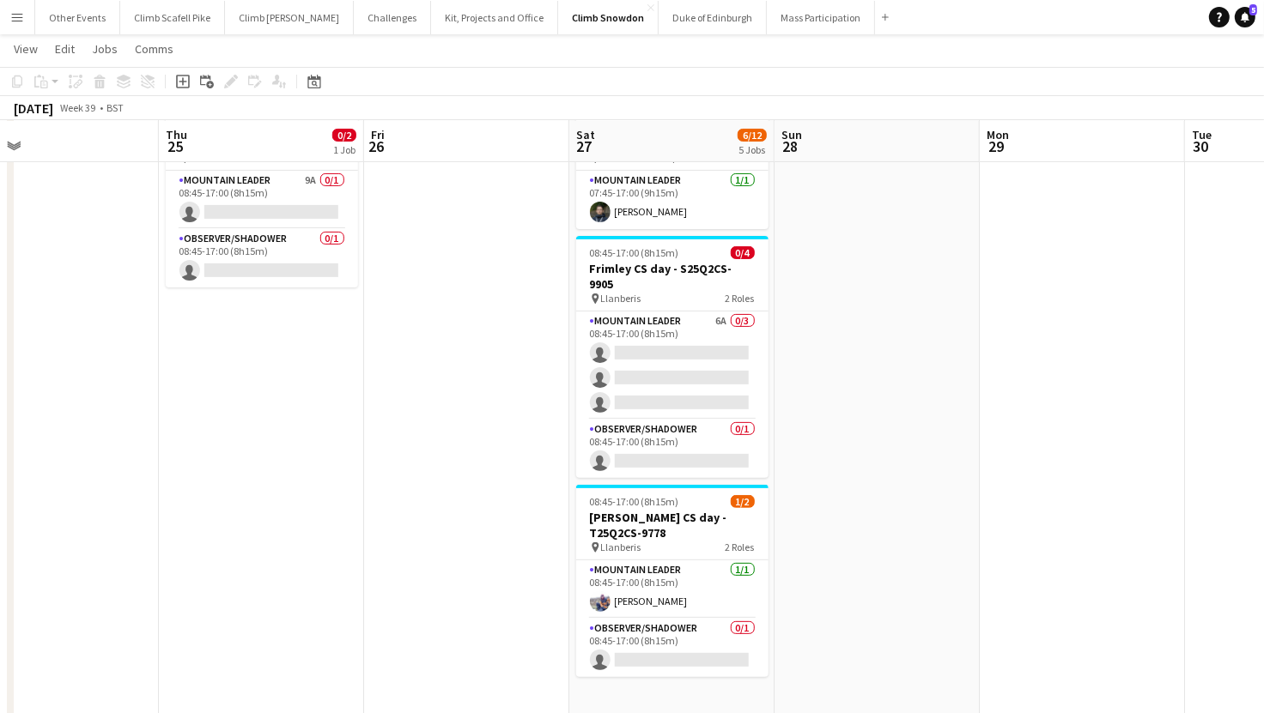
click at [902, 460] on app-date-cell at bounding box center [876, 465] width 205 height 755
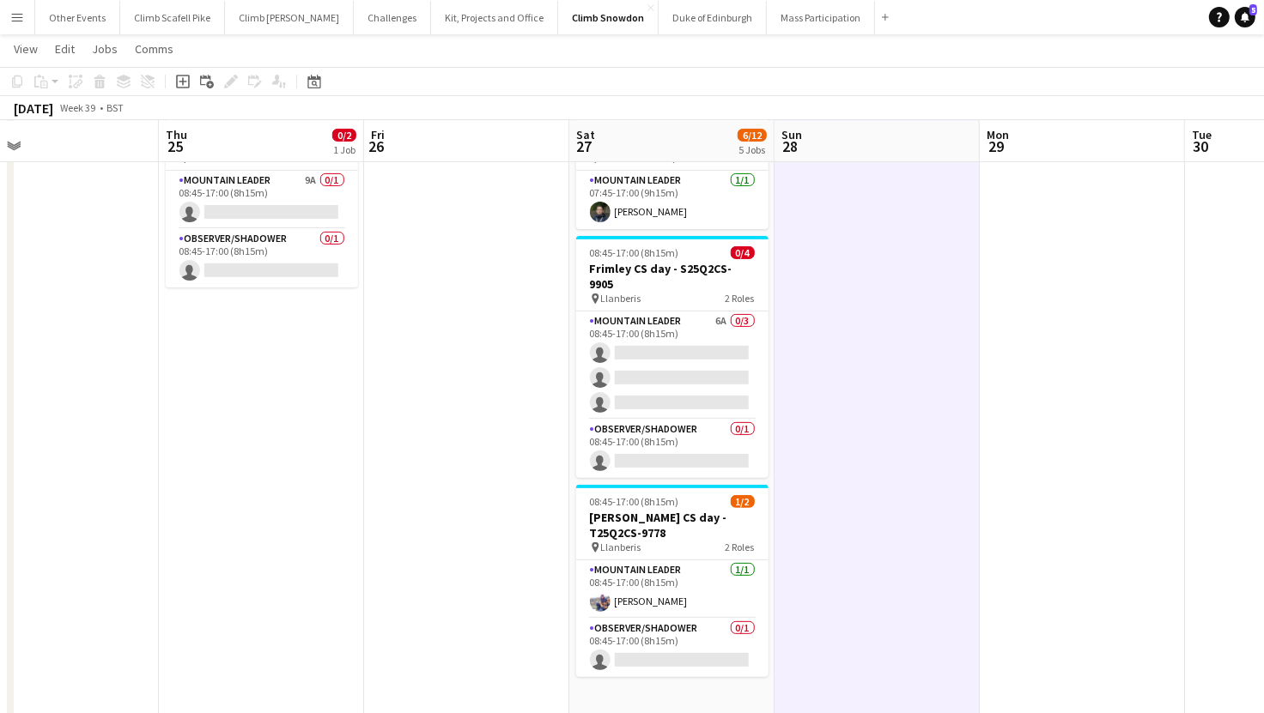
click at [1104, 415] on app-date-cell at bounding box center [1082, 465] width 205 height 755
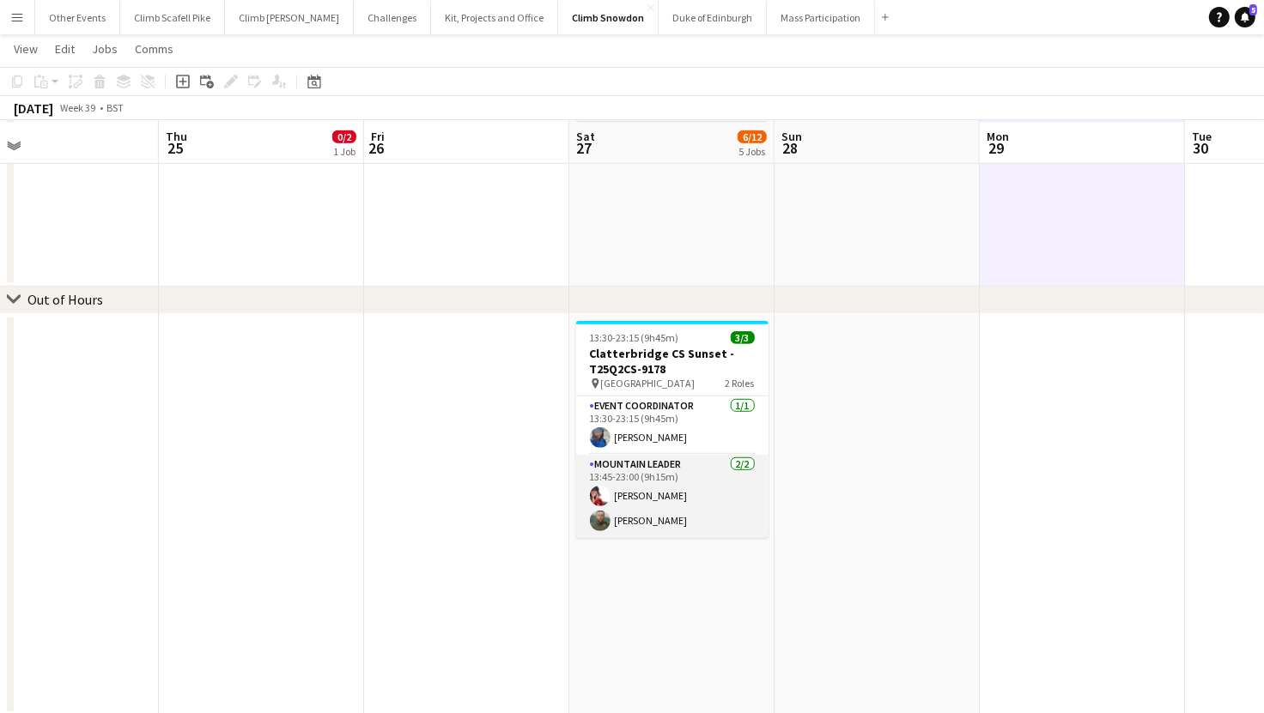
scroll to position [925, 0]
click at [705, 497] on app-card-role "Mountain Leader 2/2 13:45-23:00 (9h15m) Sonia Williams Aled Oddy" at bounding box center [672, 494] width 192 height 83
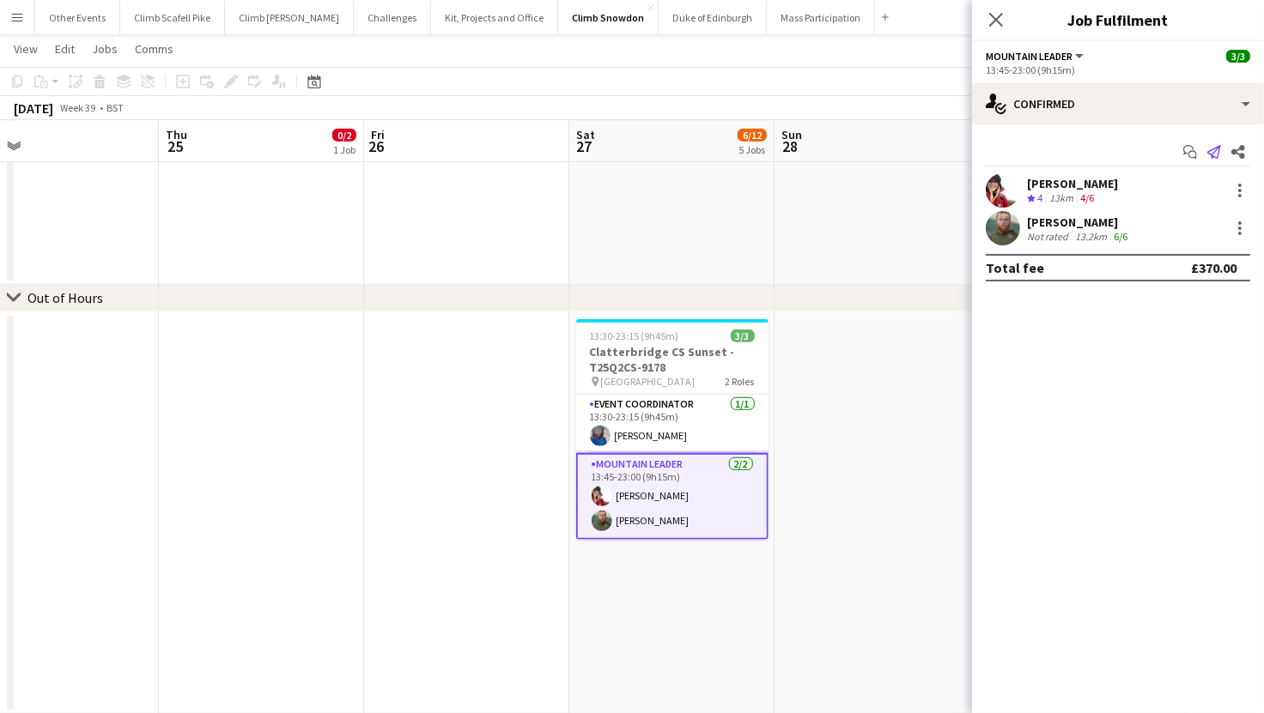
click at [1216, 153] on icon "Send notification" at bounding box center [1214, 152] width 14 height 14
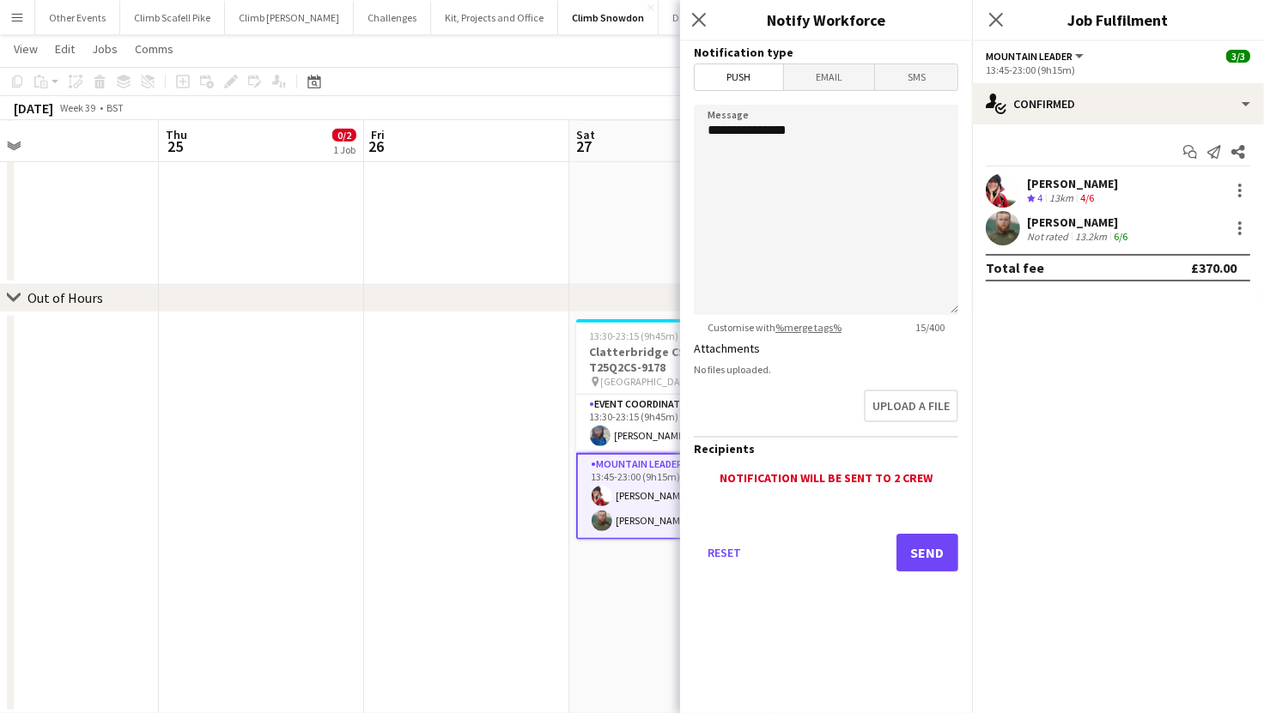
click at [836, 67] on span "Email" at bounding box center [829, 77] width 91 height 26
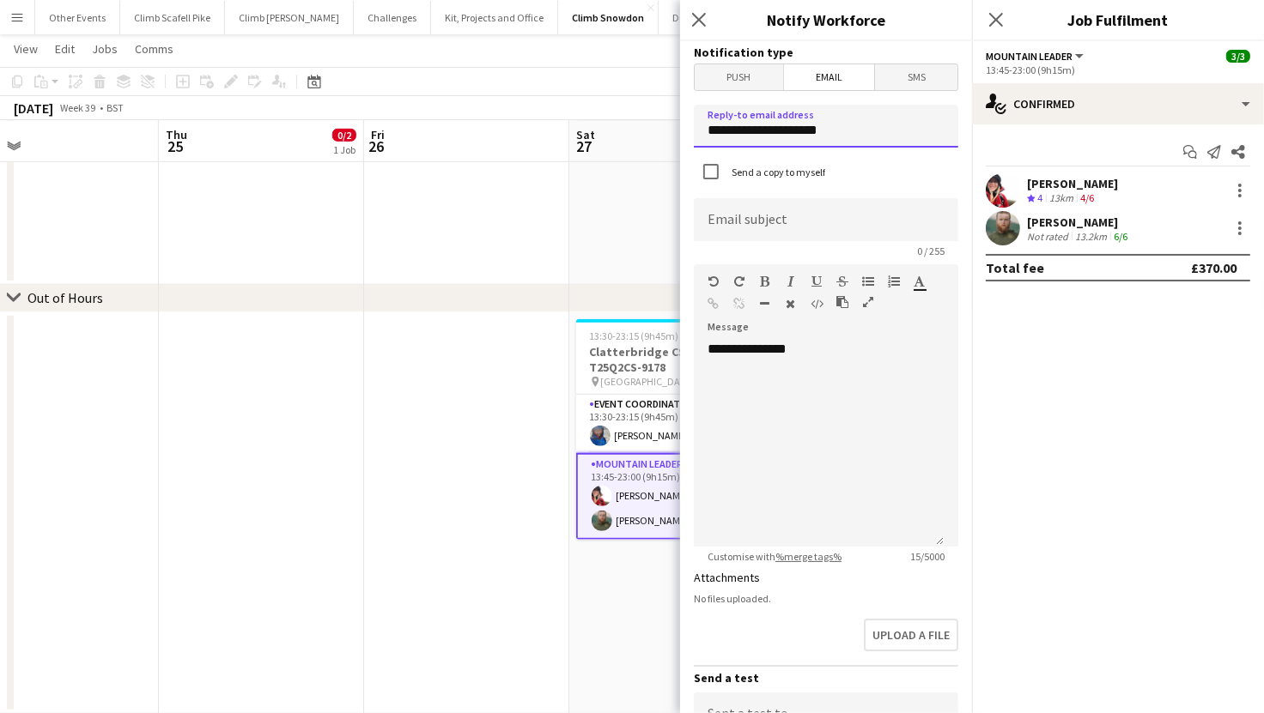
drag, startPoint x: 839, startPoint y: 134, endPoint x: 671, endPoint y: 131, distance: 167.4
type input "**********"
click at [709, 217] on input at bounding box center [826, 219] width 264 height 43
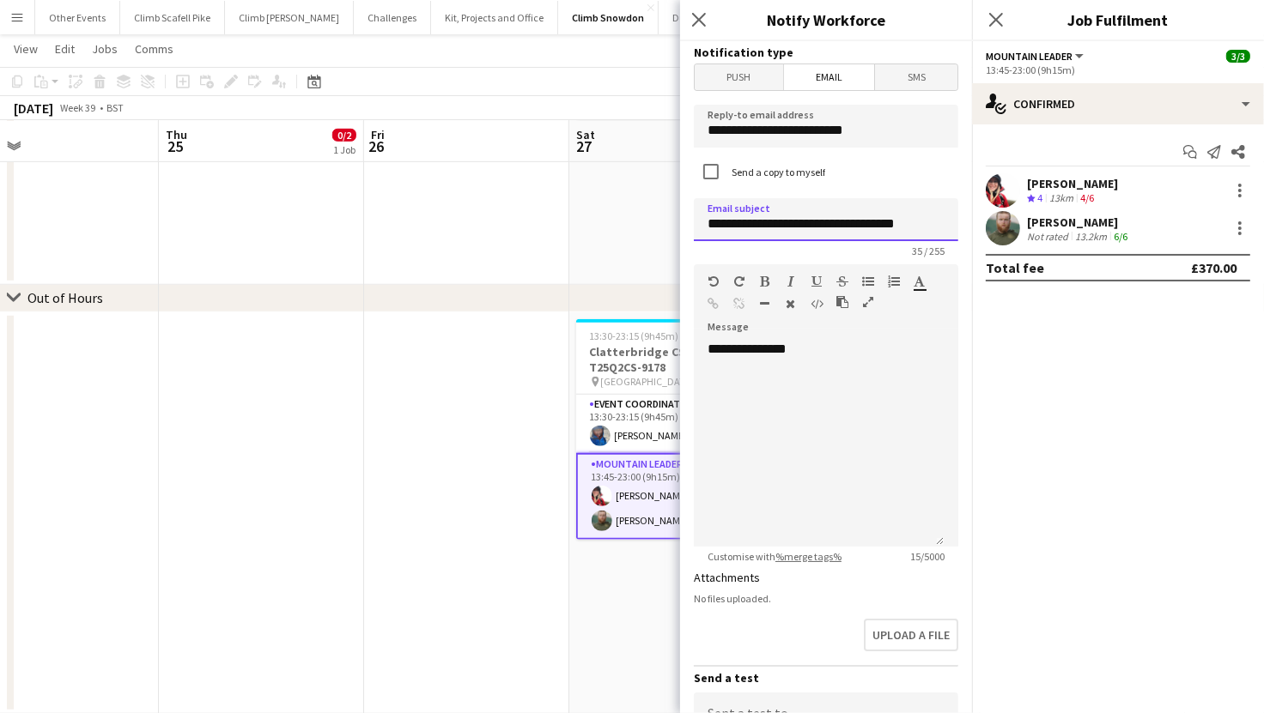
scroll to position [0, 11]
type input "**********"
click at [798, 413] on div "**********" at bounding box center [819, 443] width 250 height 206
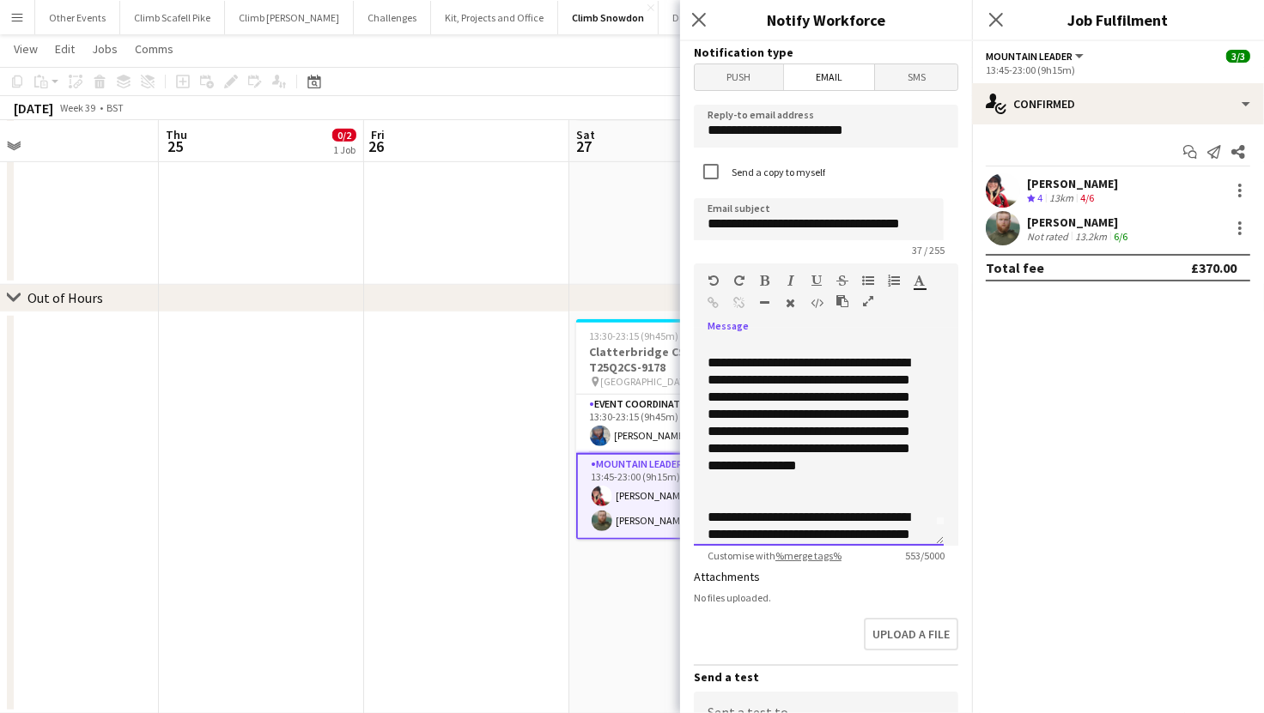
scroll to position [21, 0]
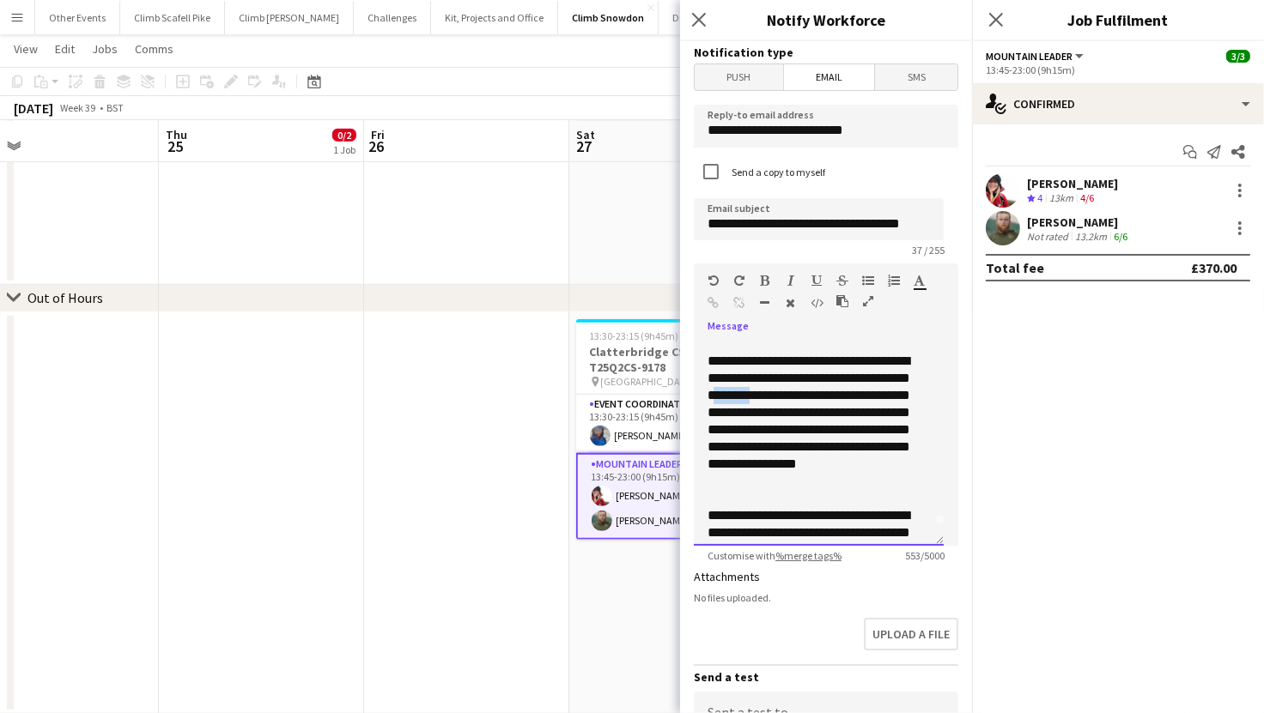
drag, startPoint x: 841, startPoint y: 398, endPoint x: 790, endPoint y: 397, distance: 51.5
click at [790, 397] on div "**********" at bounding box center [811, 421] width 209 height 137
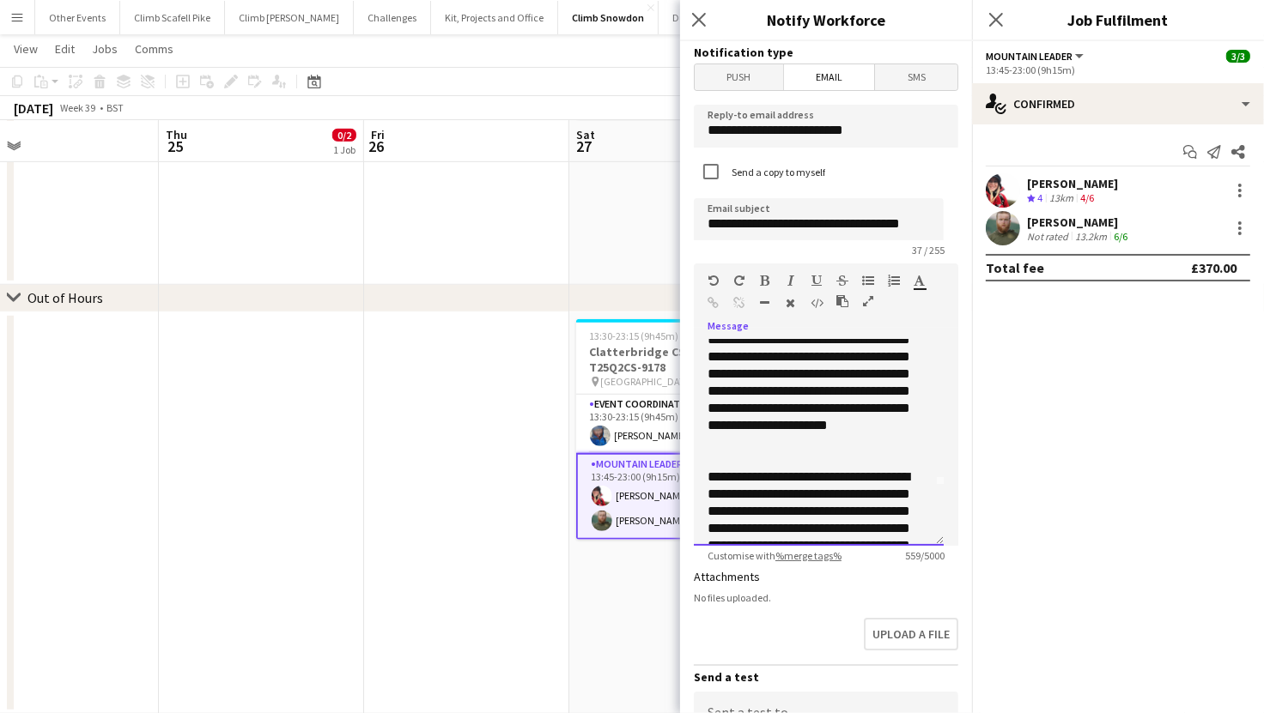
scroll to position [64, 0]
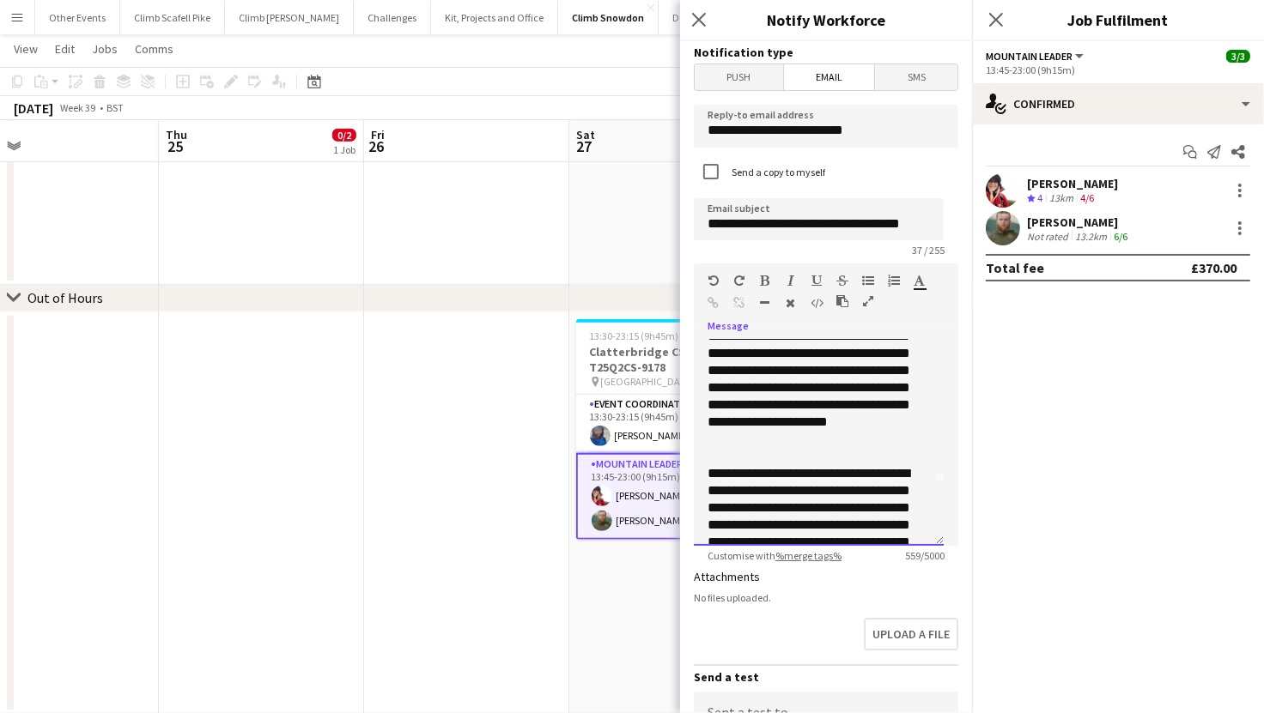
click at [889, 402] on div "**********" at bounding box center [811, 379] width 209 height 137
click at [763, 390] on div "**********" at bounding box center [811, 379] width 209 height 137
drag, startPoint x: 781, startPoint y: 386, endPoint x: 737, endPoint y: 391, distance: 44.0
click at [737, 391] on div "**********" at bounding box center [811, 379] width 209 height 137
click at [913, 399] on div "**********" at bounding box center [811, 379] width 209 height 137
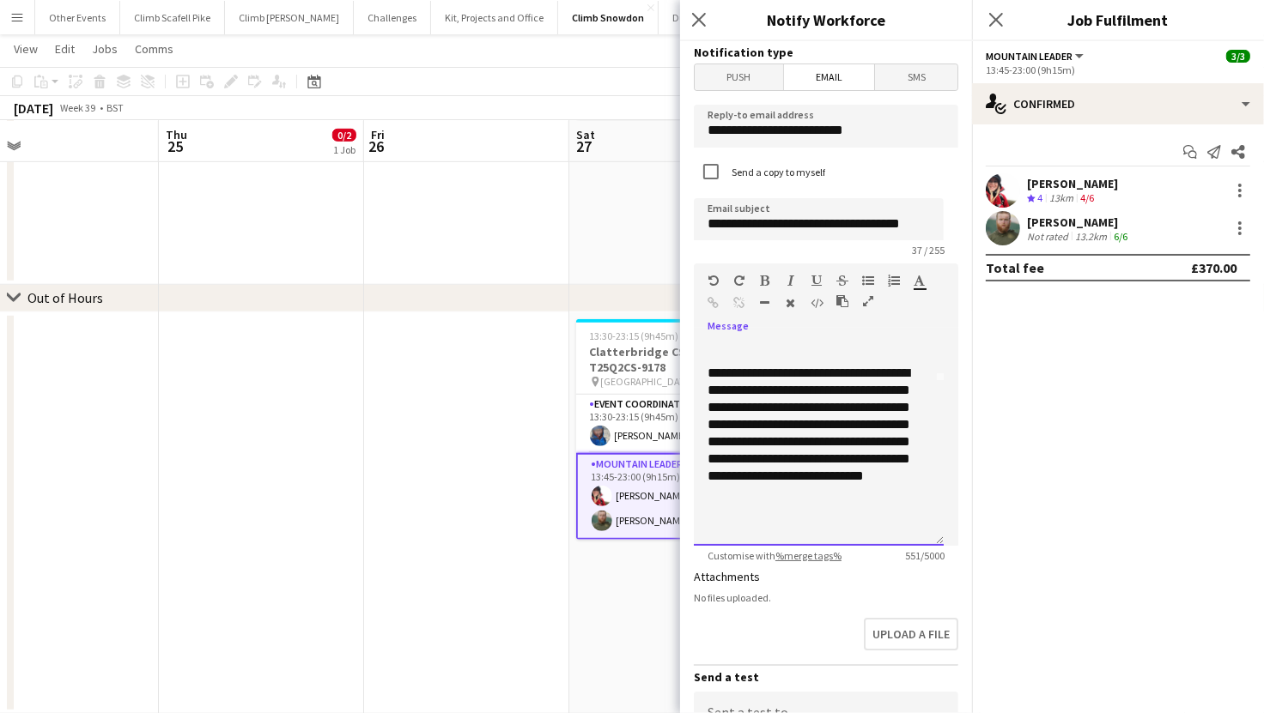
scroll to position [167, 0]
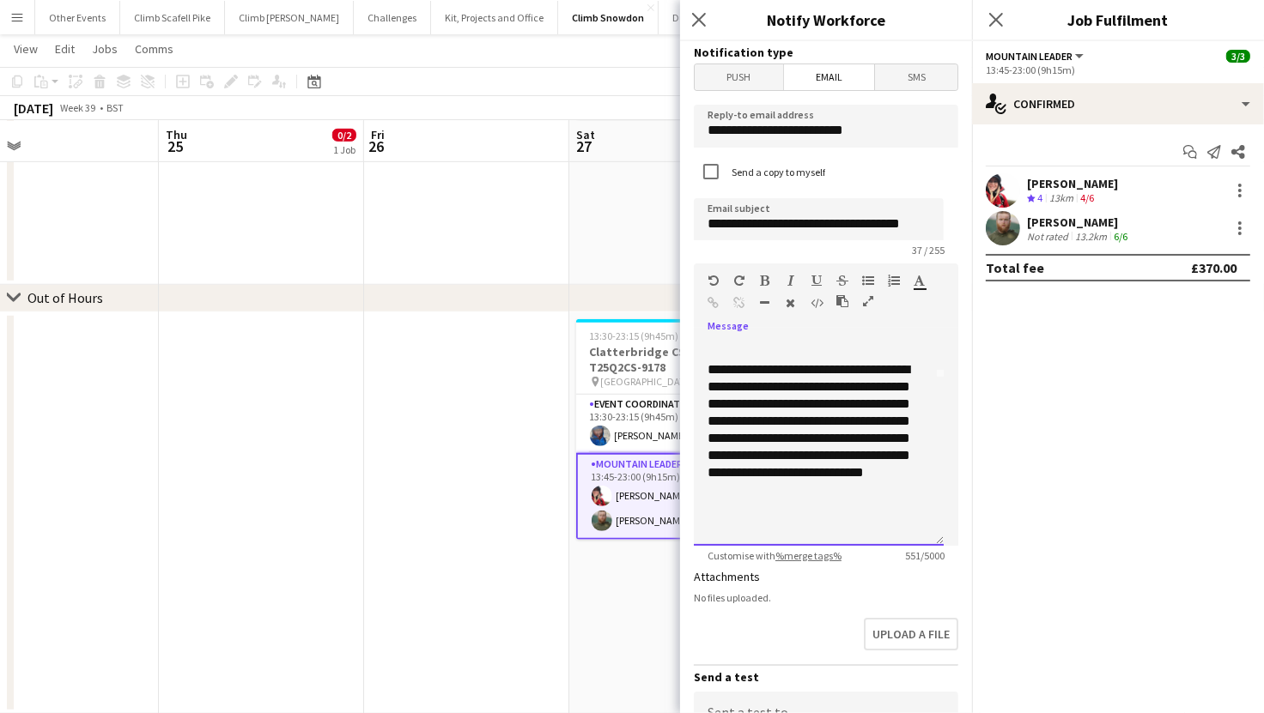
click at [786, 525] on div at bounding box center [811, 524] width 209 height 17
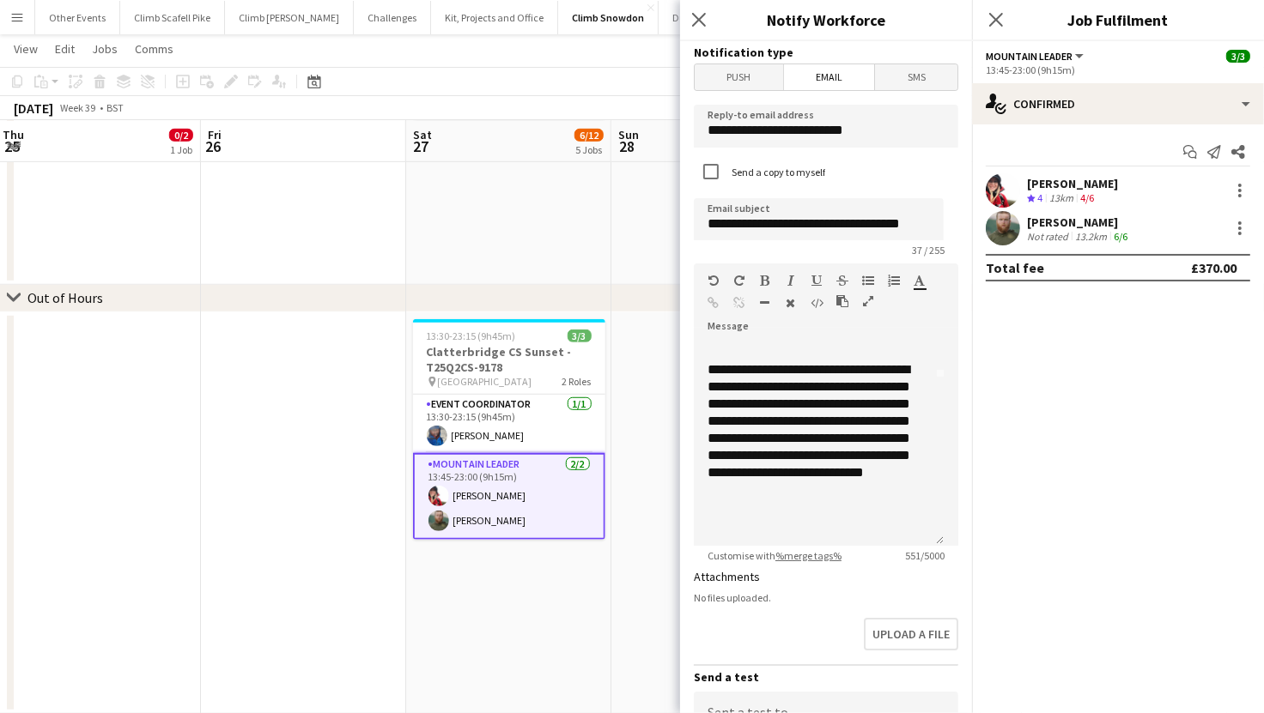
scroll to position [0, 838]
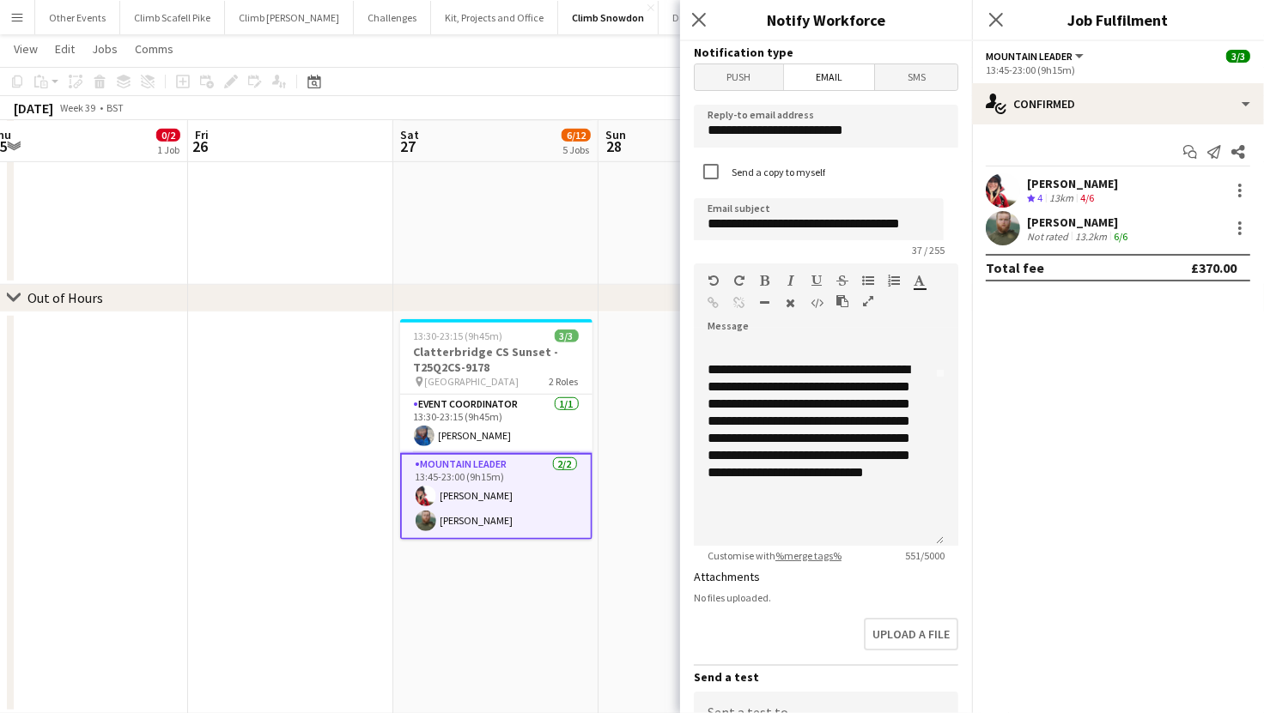
drag, startPoint x: 628, startPoint y: 596, endPoint x: 493, endPoint y: 594, distance: 134.8
click at [817, 519] on div at bounding box center [811, 524] width 209 height 17
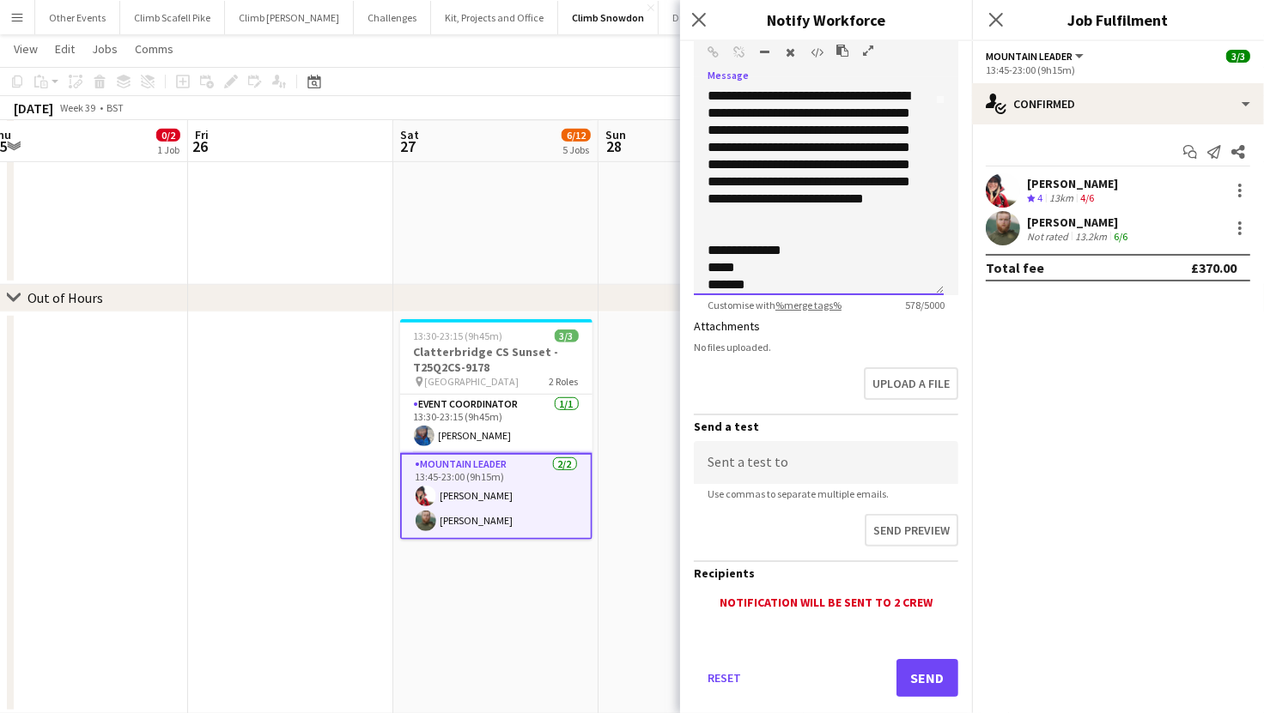
scroll to position [275, 0]
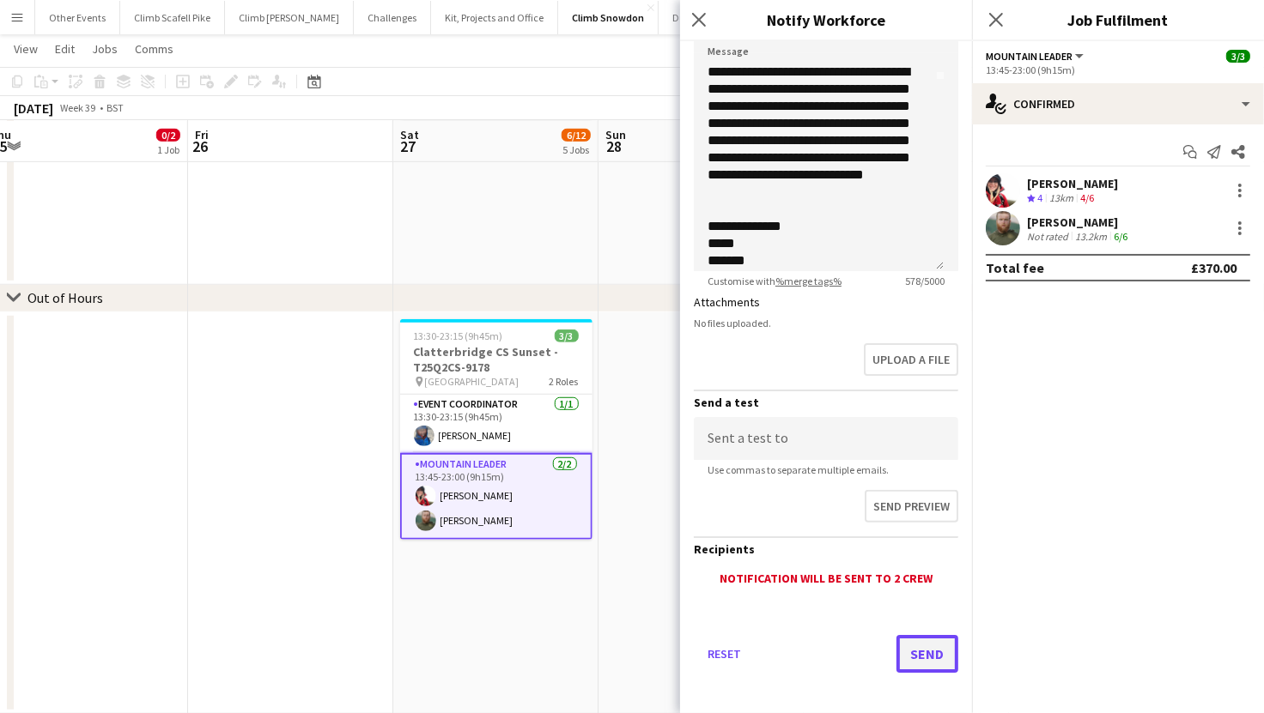
click at [914, 646] on button "Send" at bounding box center [927, 654] width 62 height 38
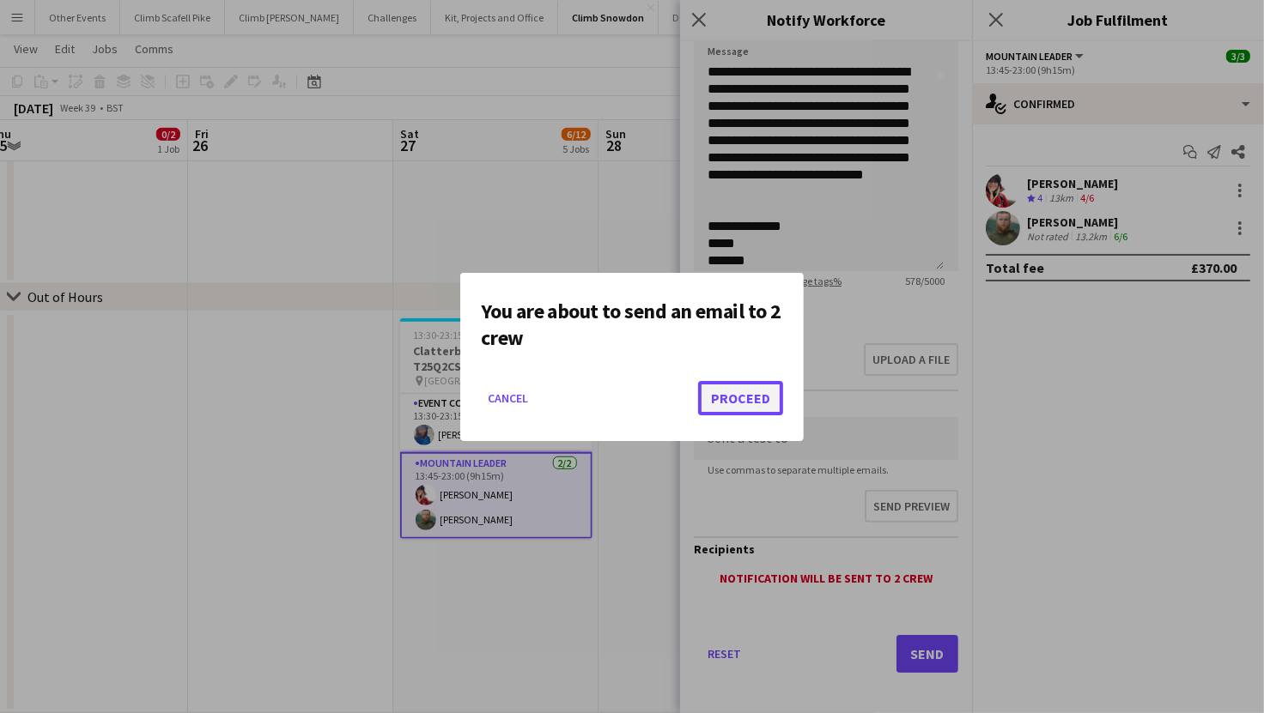
click at [759, 397] on button "Proceed" at bounding box center [740, 398] width 85 height 34
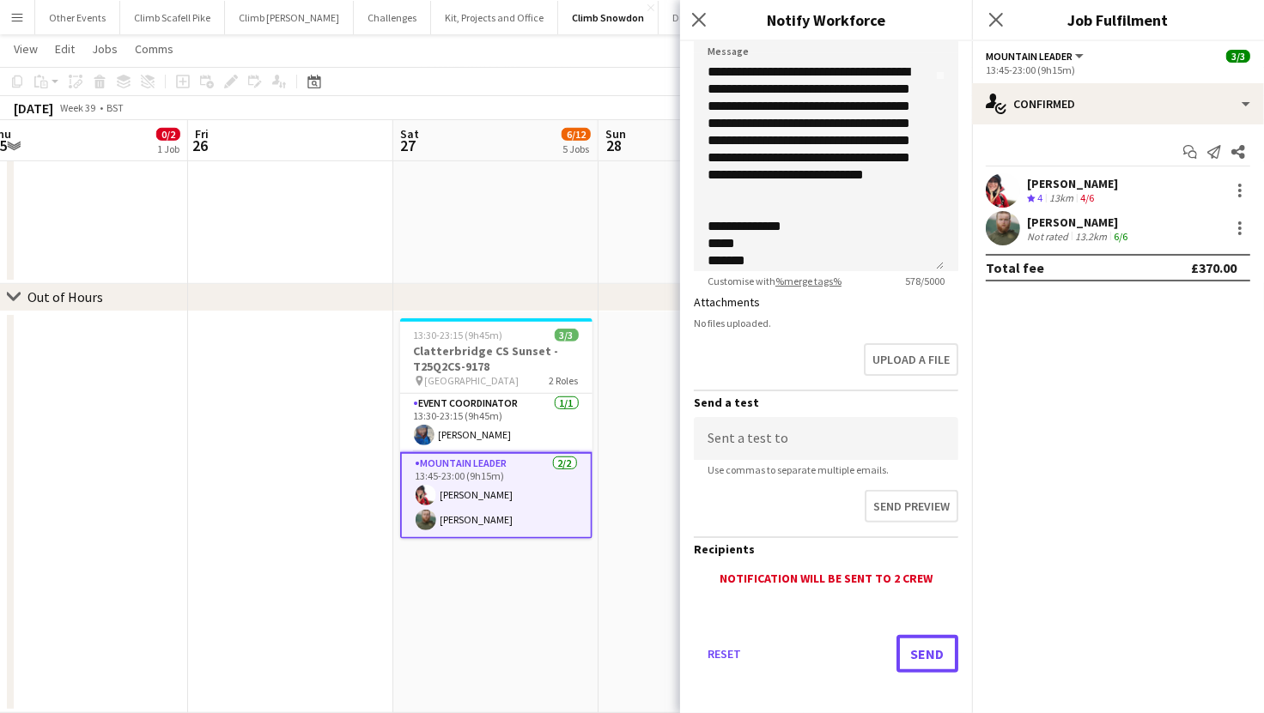
scroll to position [925, 0]
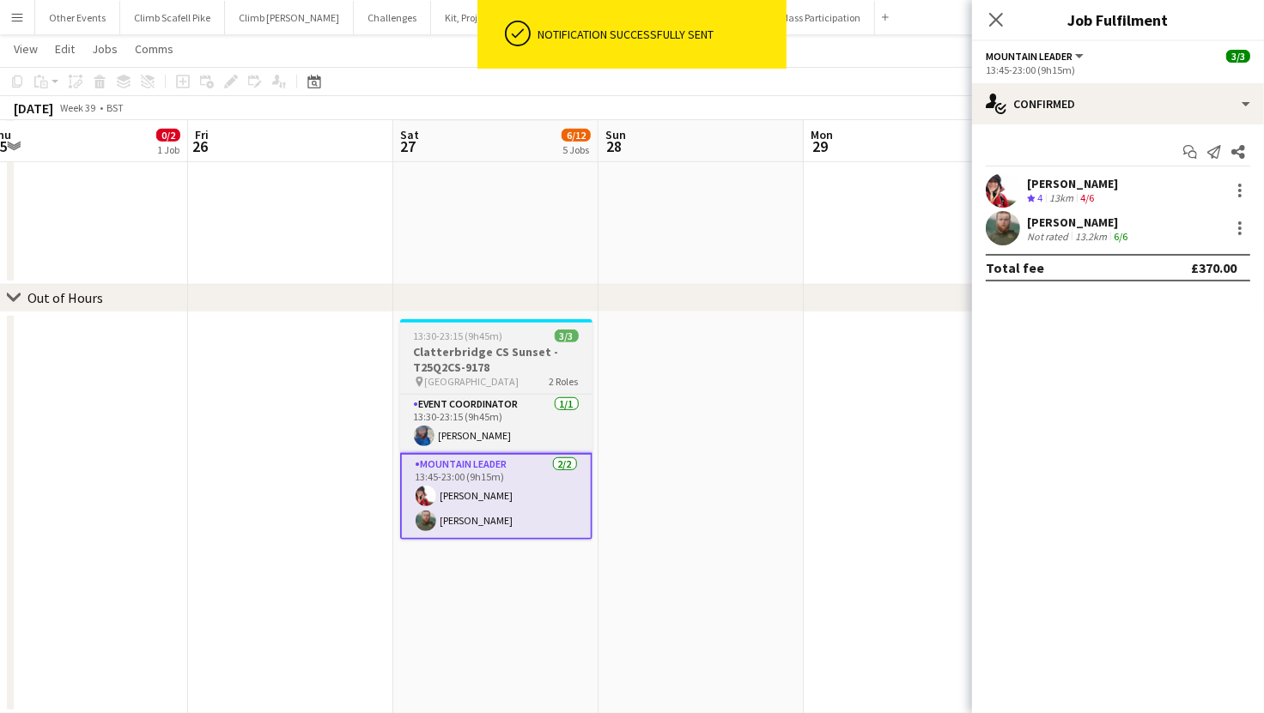
click at [484, 349] on h3 "Clatterbridge CS Sunset - T25Q2CS-9178" at bounding box center [496, 359] width 192 height 31
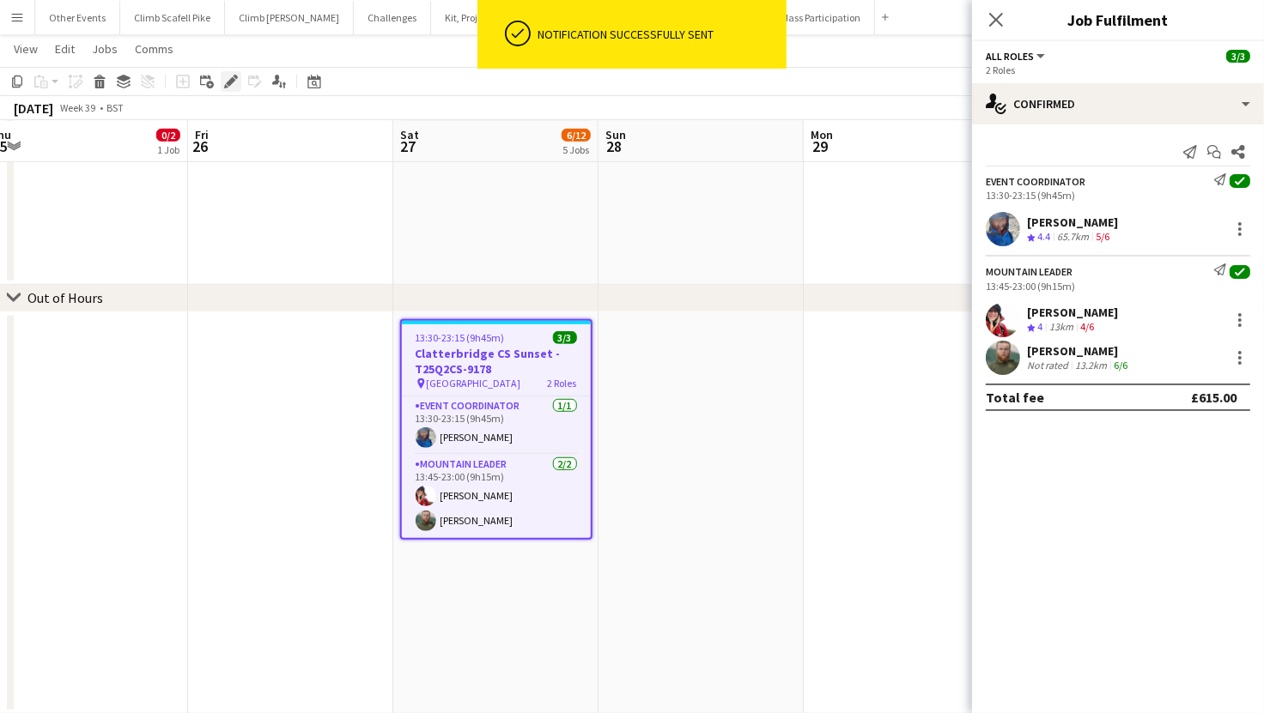
click at [230, 83] on icon at bounding box center [230, 81] width 9 height 9
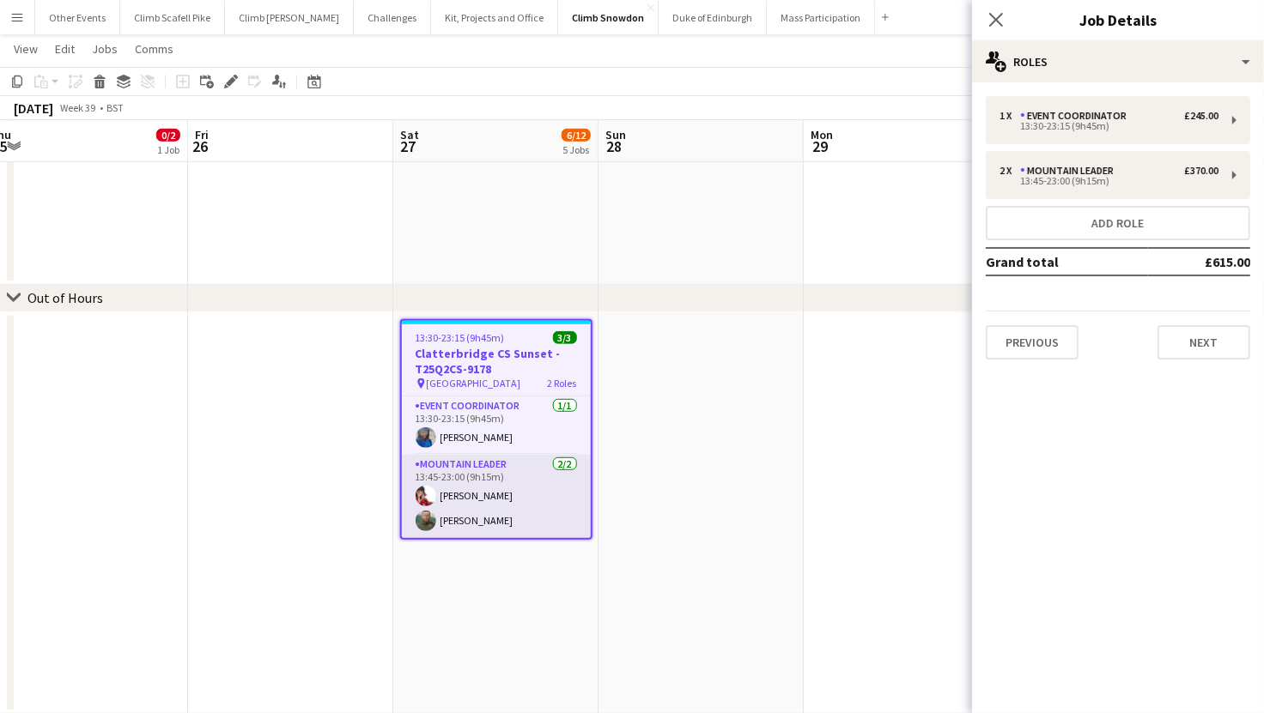
click at [483, 469] on app-card-role "Mountain Leader 2/2 13:45-23:00 (9h15m) Sonia Williams Aled Oddy" at bounding box center [496, 496] width 189 height 83
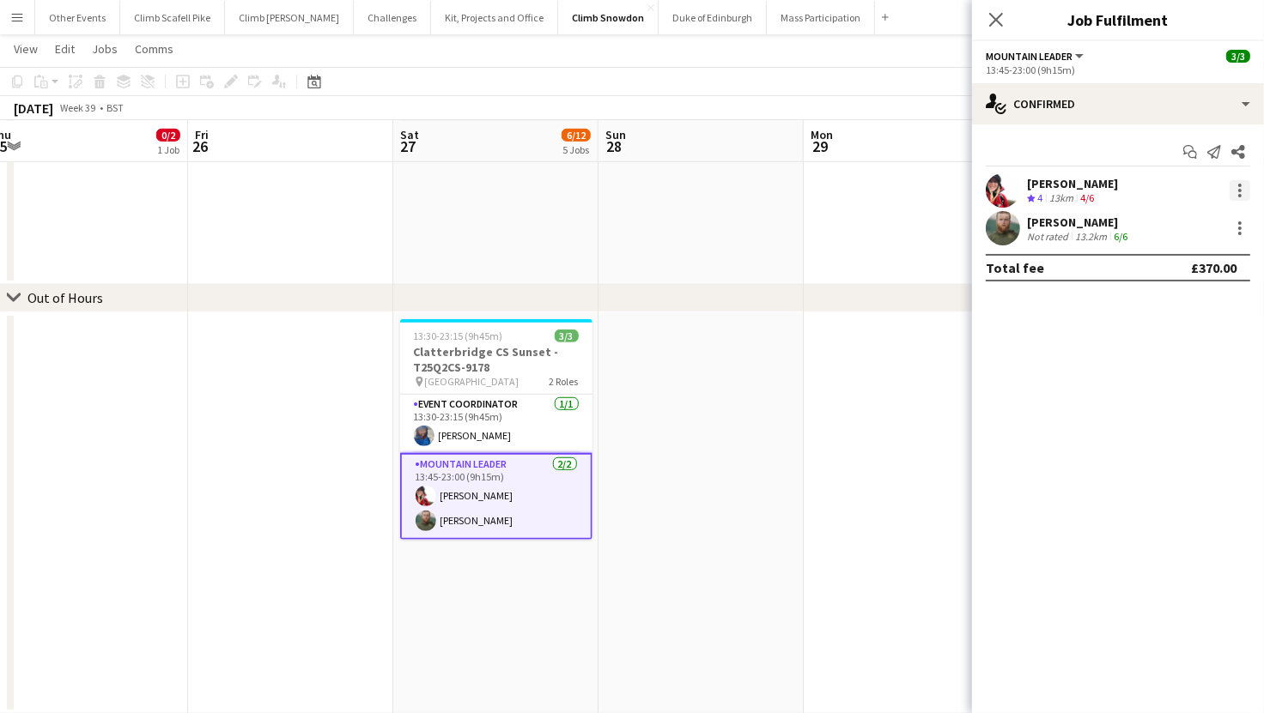
click at [1246, 190] on div at bounding box center [1239, 190] width 21 height 21
click at [1195, 385] on span "Remove" at bounding box center [1184, 386] width 106 height 15
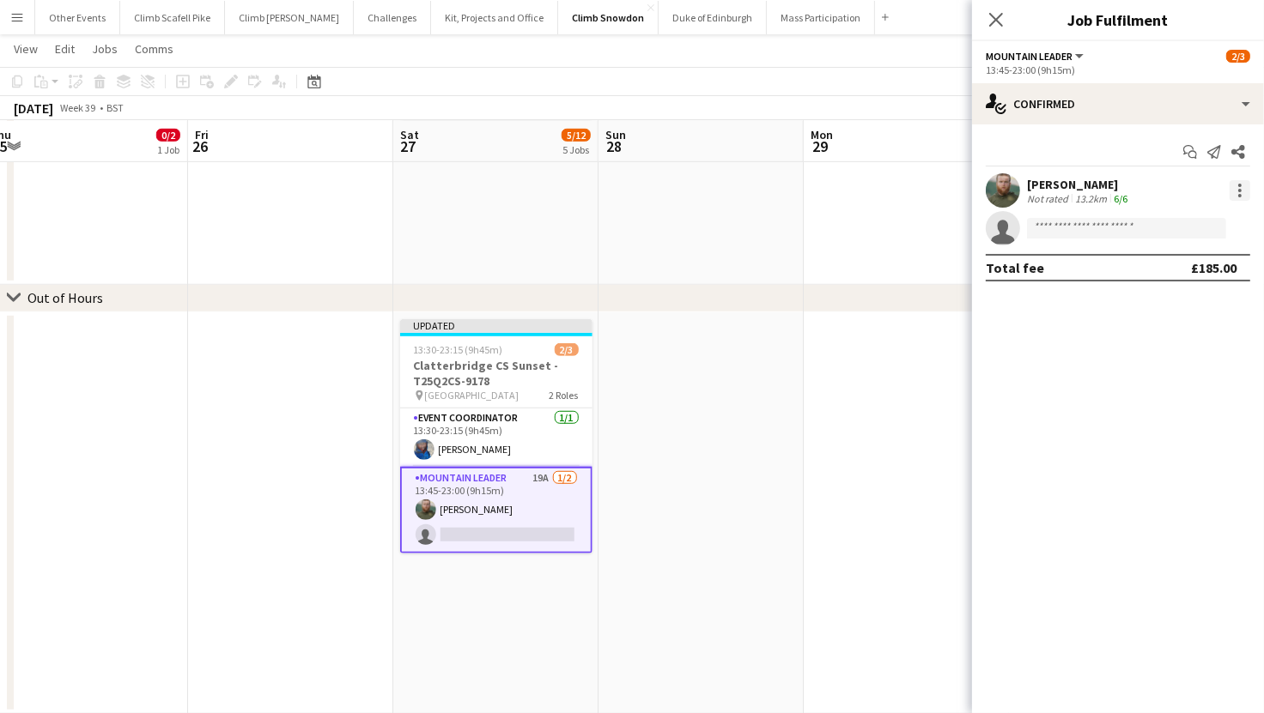
click at [1238, 188] on div at bounding box center [1239, 190] width 21 height 21
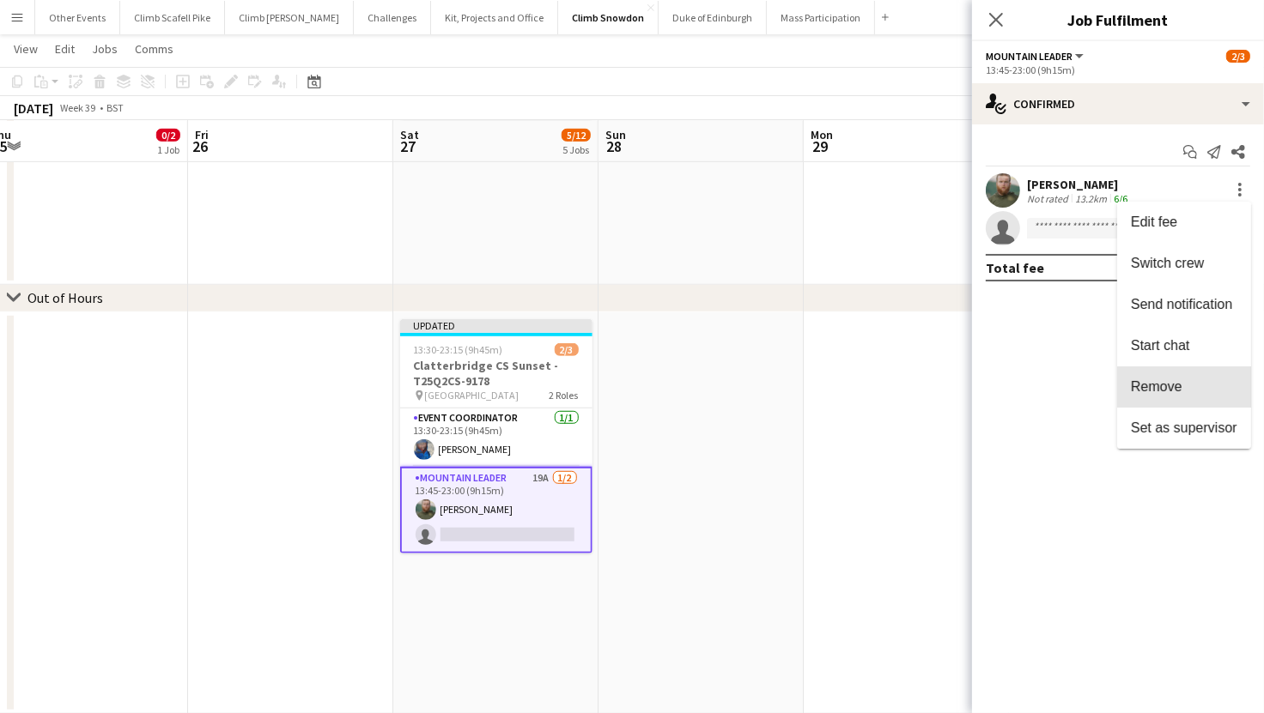
drag, startPoint x: 1191, startPoint y: 380, endPoint x: 1169, endPoint y: 383, distance: 21.6
click at [1190, 380] on span "Remove" at bounding box center [1184, 386] width 106 height 15
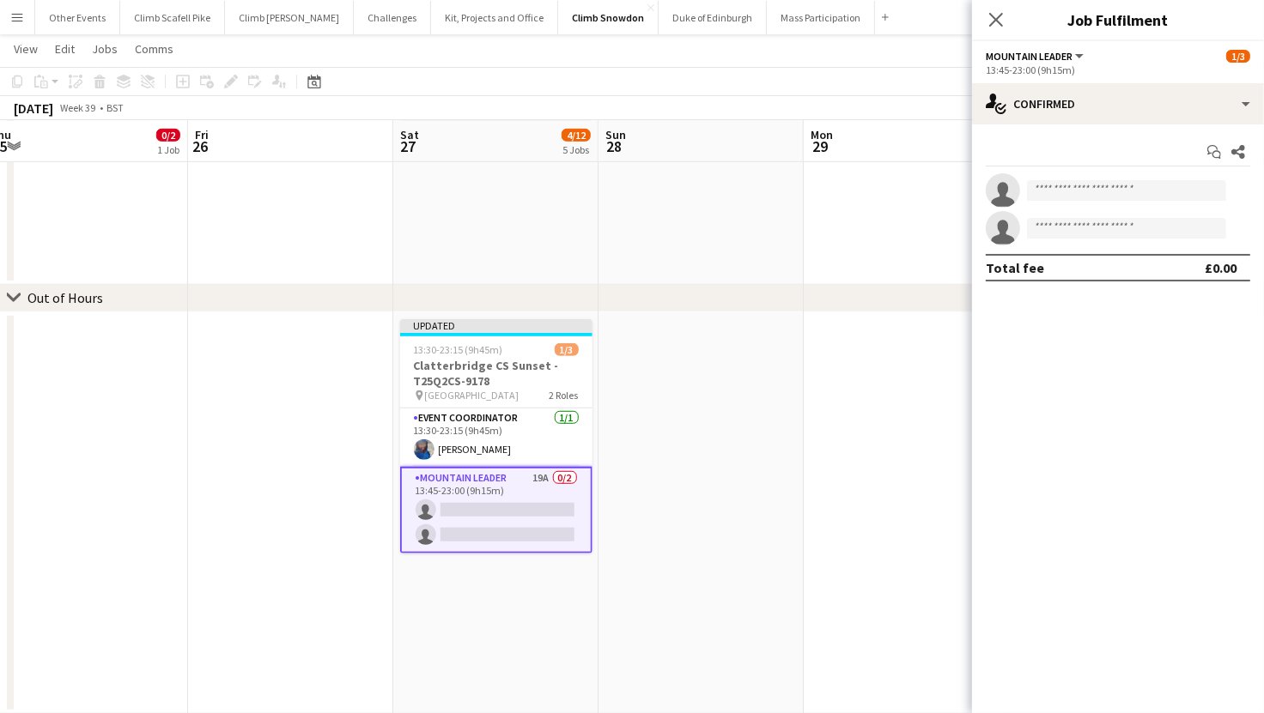
click at [488, 499] on app-card-role "Mountain Leader 19A 0/2 13:45-23:00 (9h15m) single-neutral-actions single-neutr…" at bounding box center [496, 510] width 192 height 87
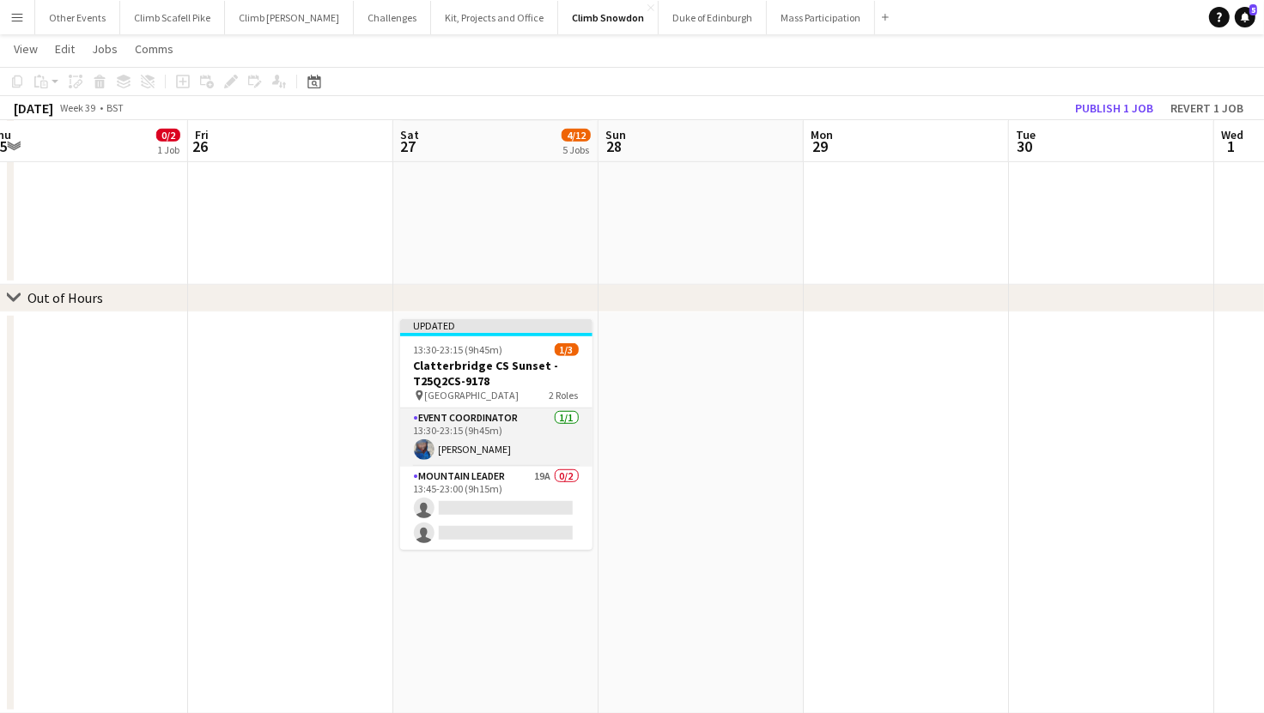
click at [530, 442] on app-card-role "Event Coordinator 1/1 13:30-23:15 (9h45m) Rebecca Watts" at bounding box center [496, 438] width 192 height 58
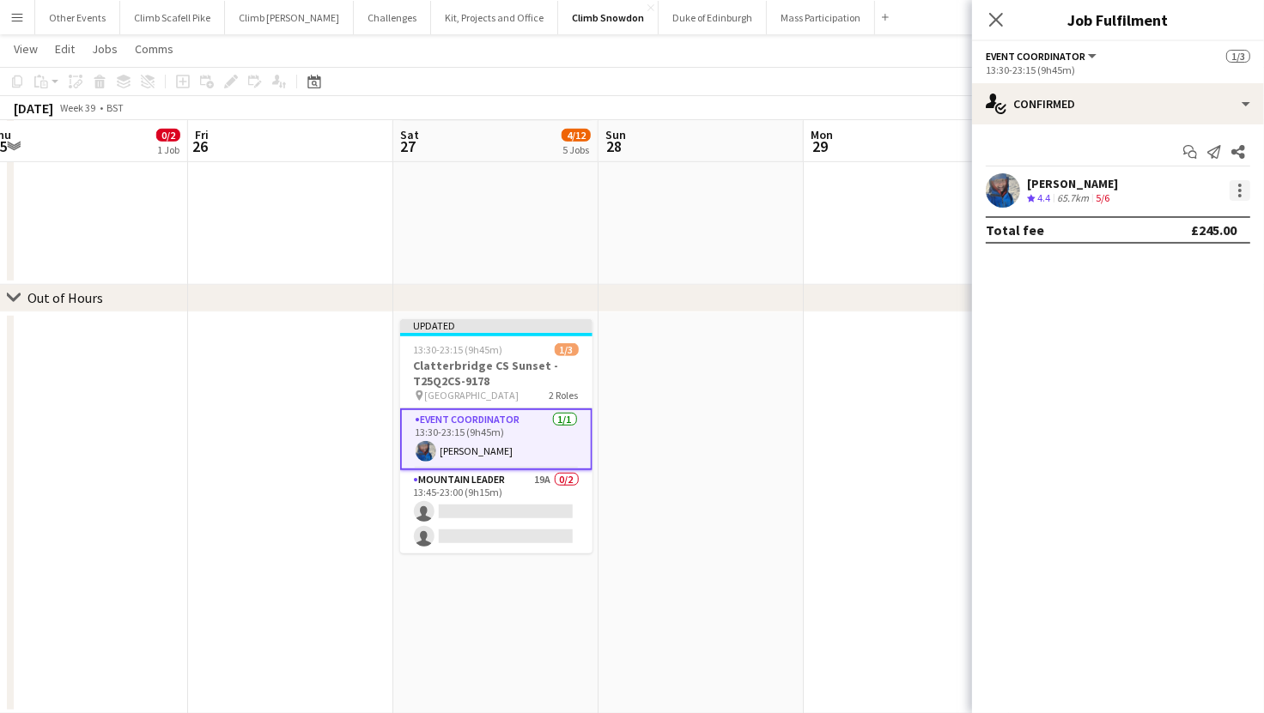
click at [1244, 185] on div at bounding box center [1239, 190] width 21 height 21
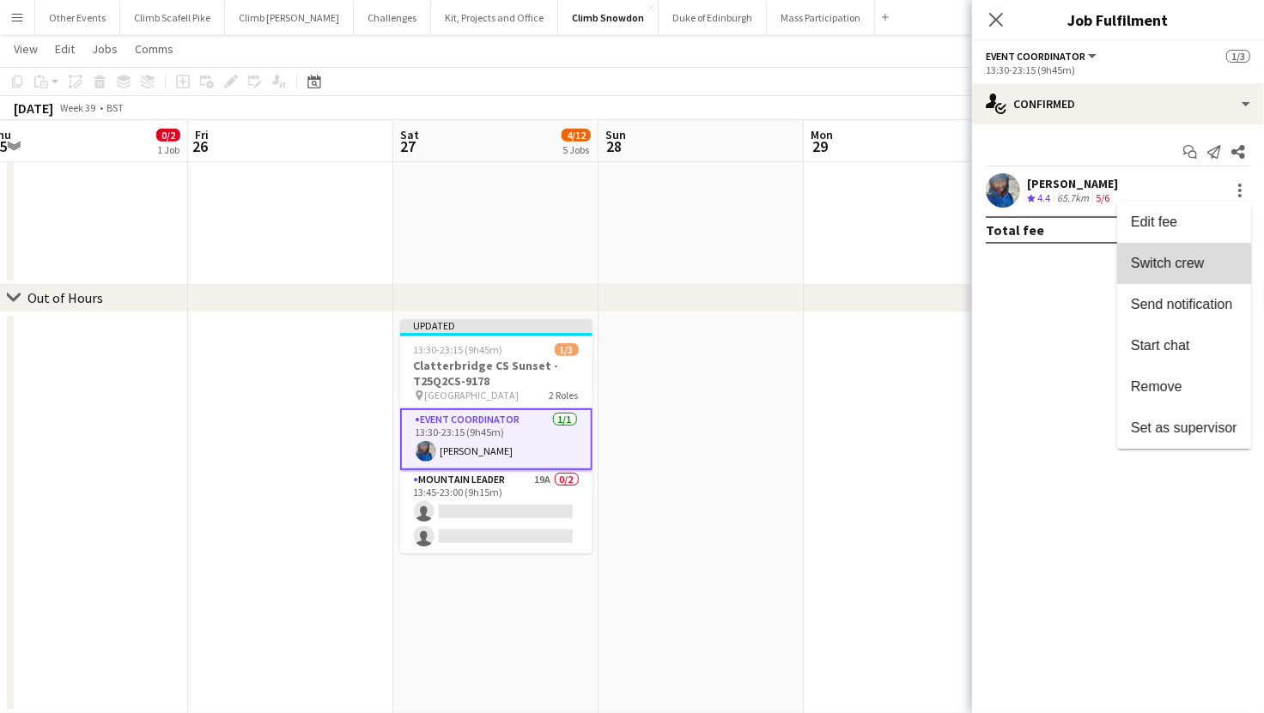
click at [1179, 266] on span "Switch crew" at bounding box center [1167, 263] width 73 height 15
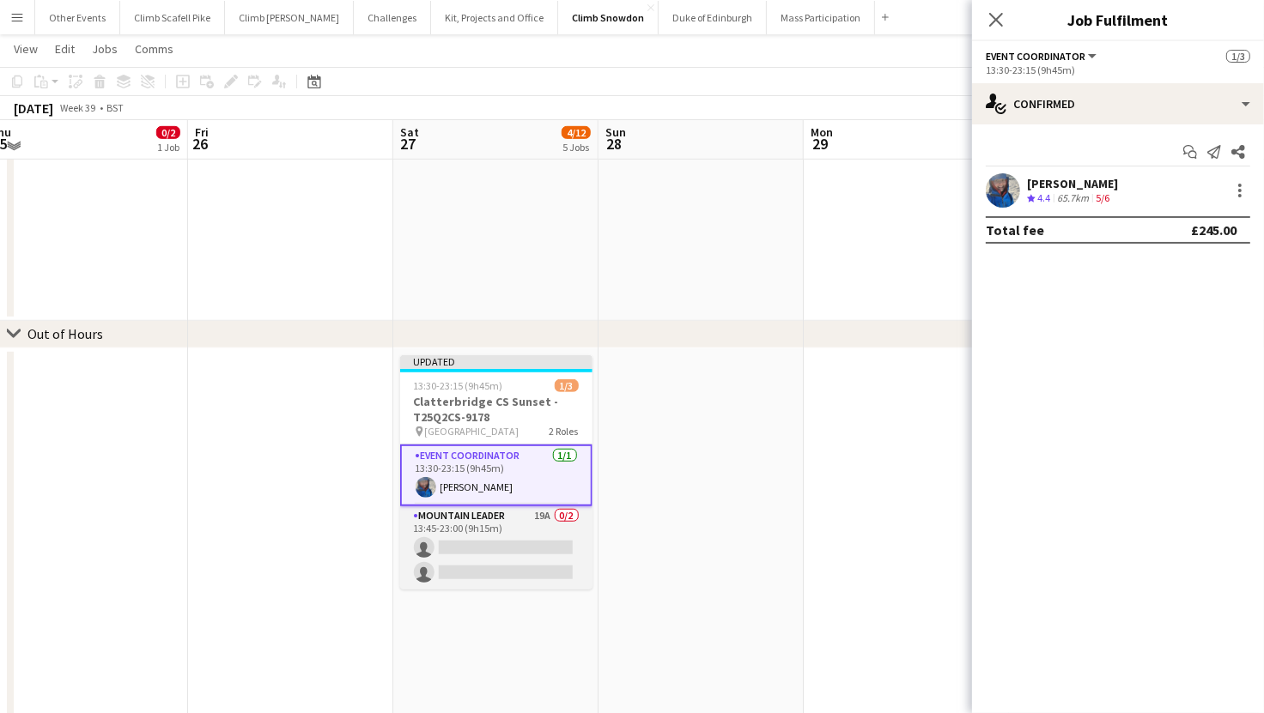
click at [521, 537] on app-card-role "Mountain Leader 19A 0/2 13:45-23:00 (9h15m) single-neutral-actions single-neutr…" at bounding box center [496, 548] width 192 height 83
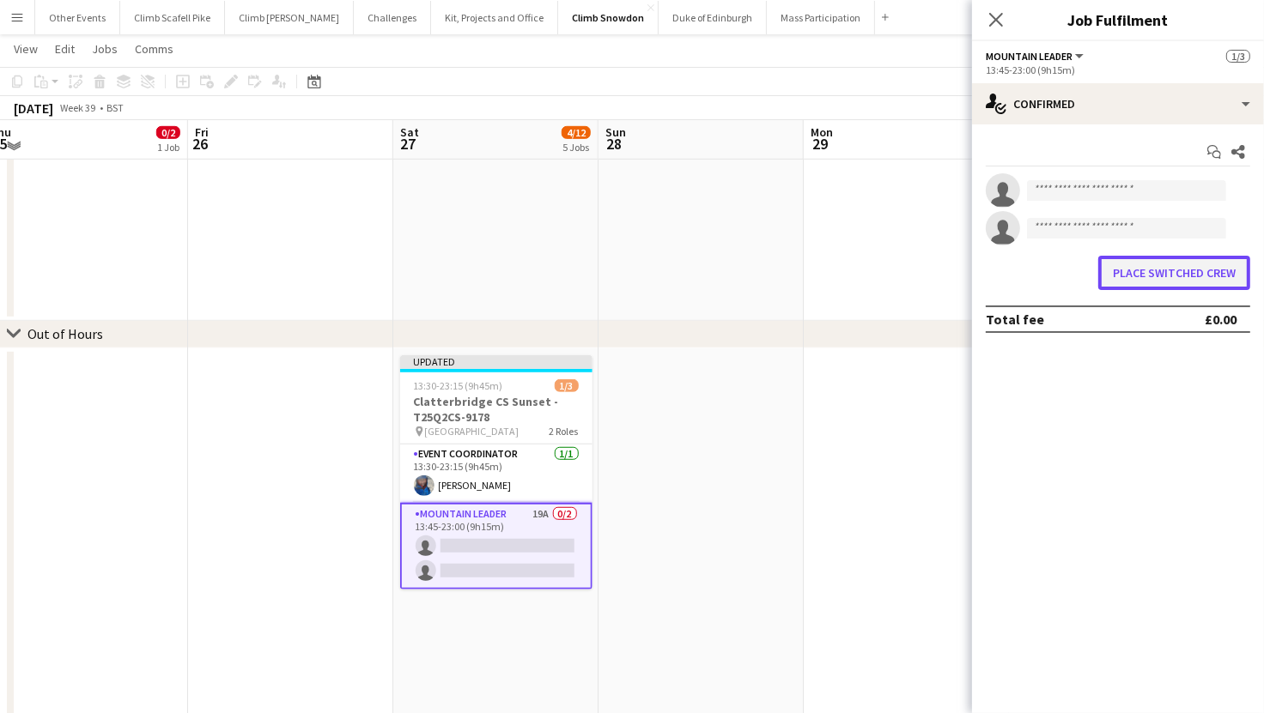
click at [1158, 273] on button "Place switched crew" at bounding box center [1174, 273] width 152 height 34
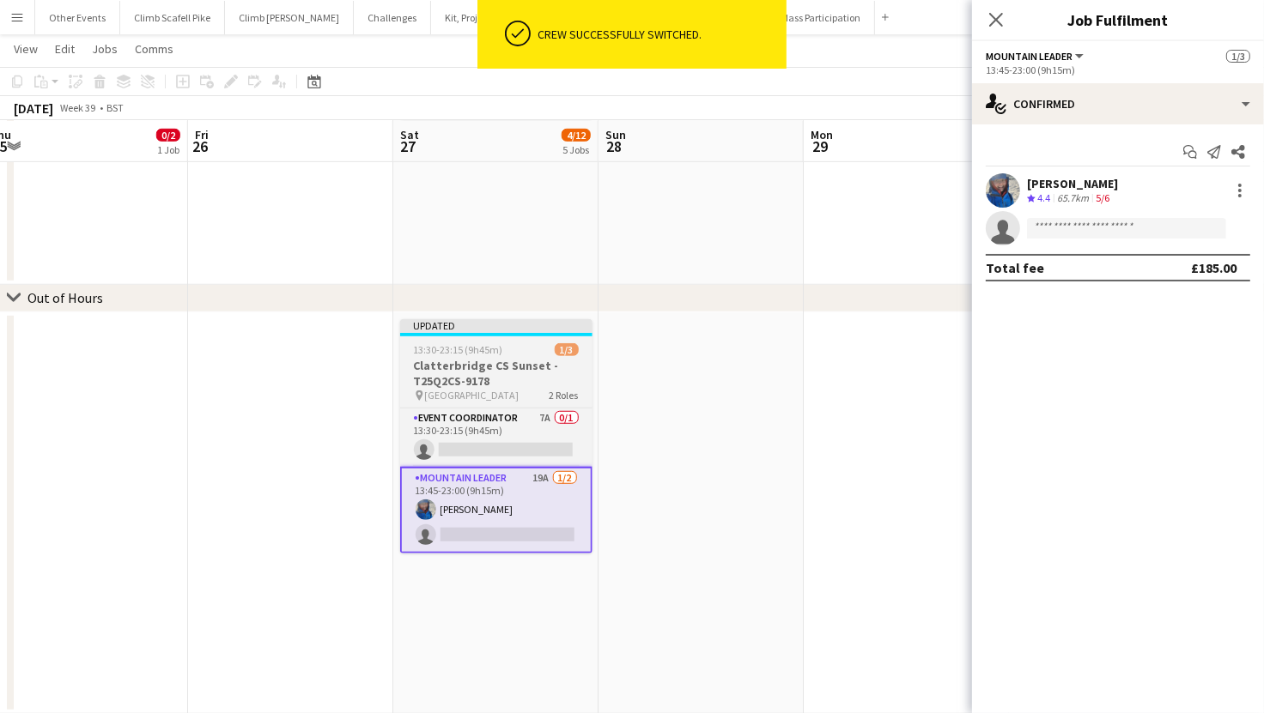
click at [458, 352] on span "13:30-23:15 (9h45m)" at bounding box center [458, 349] width 89 height 13
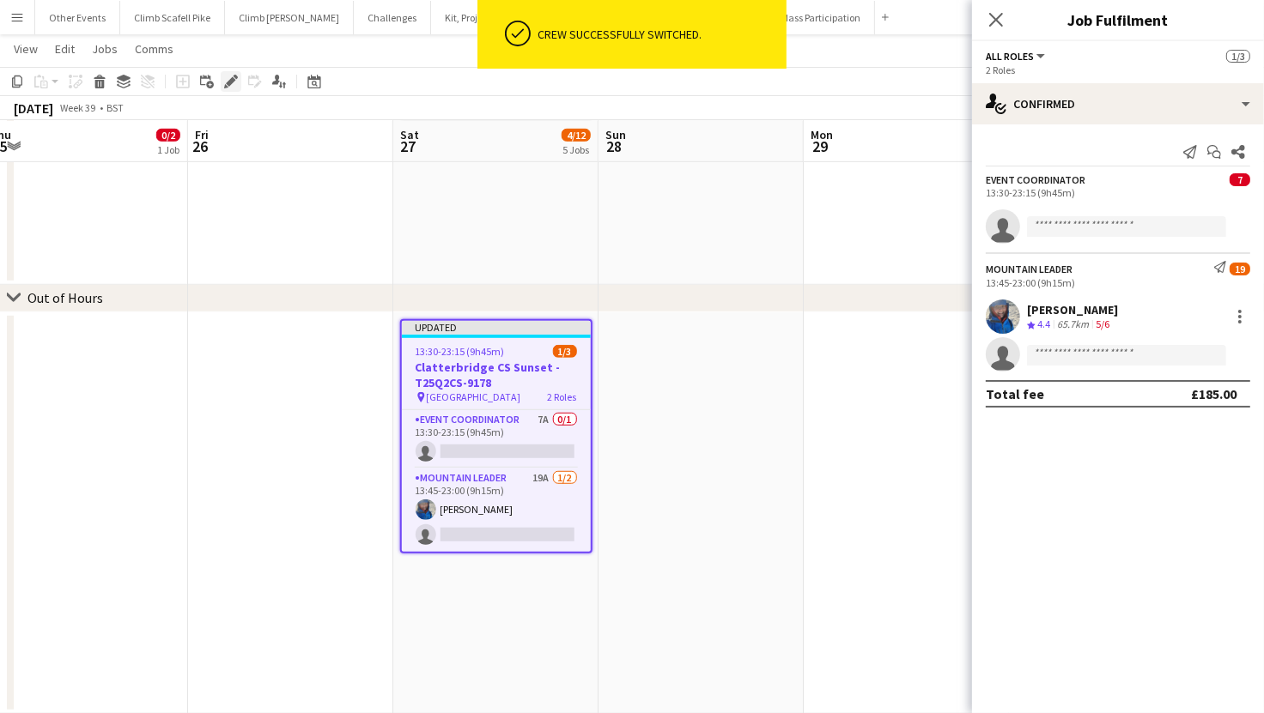
click at [228, 78] on icon "Edit" at bounding box center [231, 82] width 14 height 14
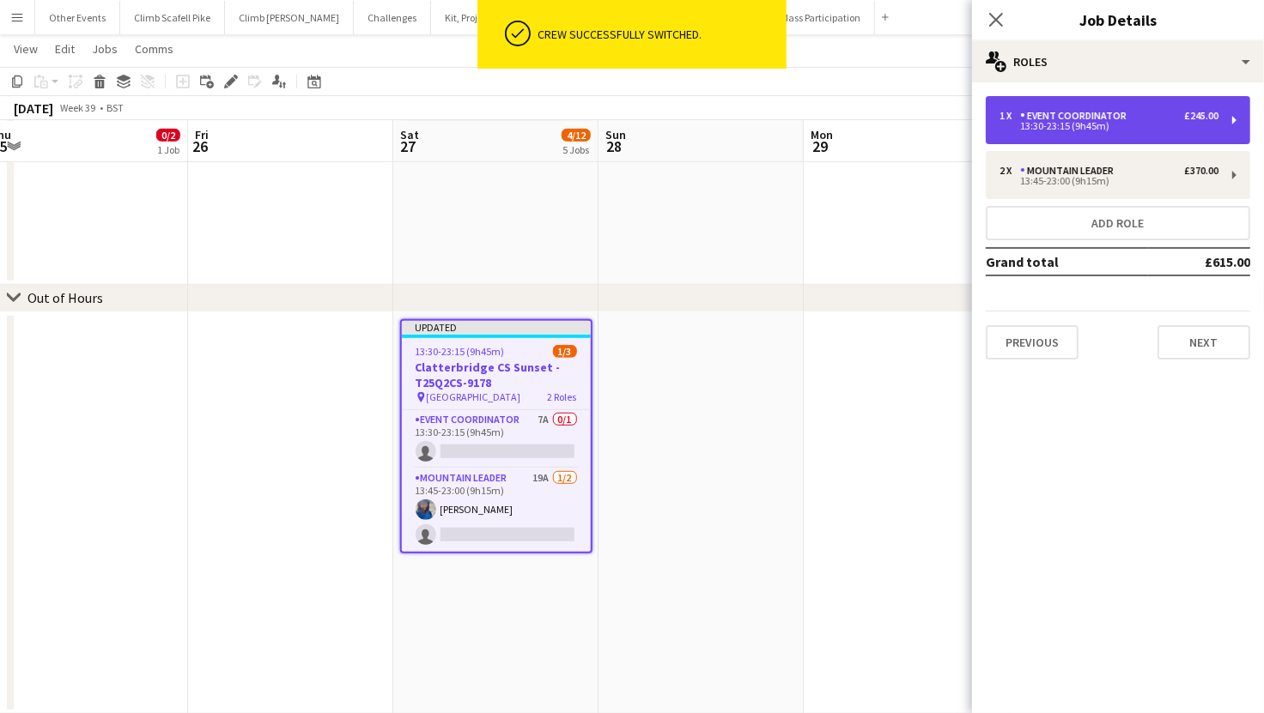
click at [1128, 118] on div "Event Coordinator" at bounding box center [1076, 116] width 113 height 12
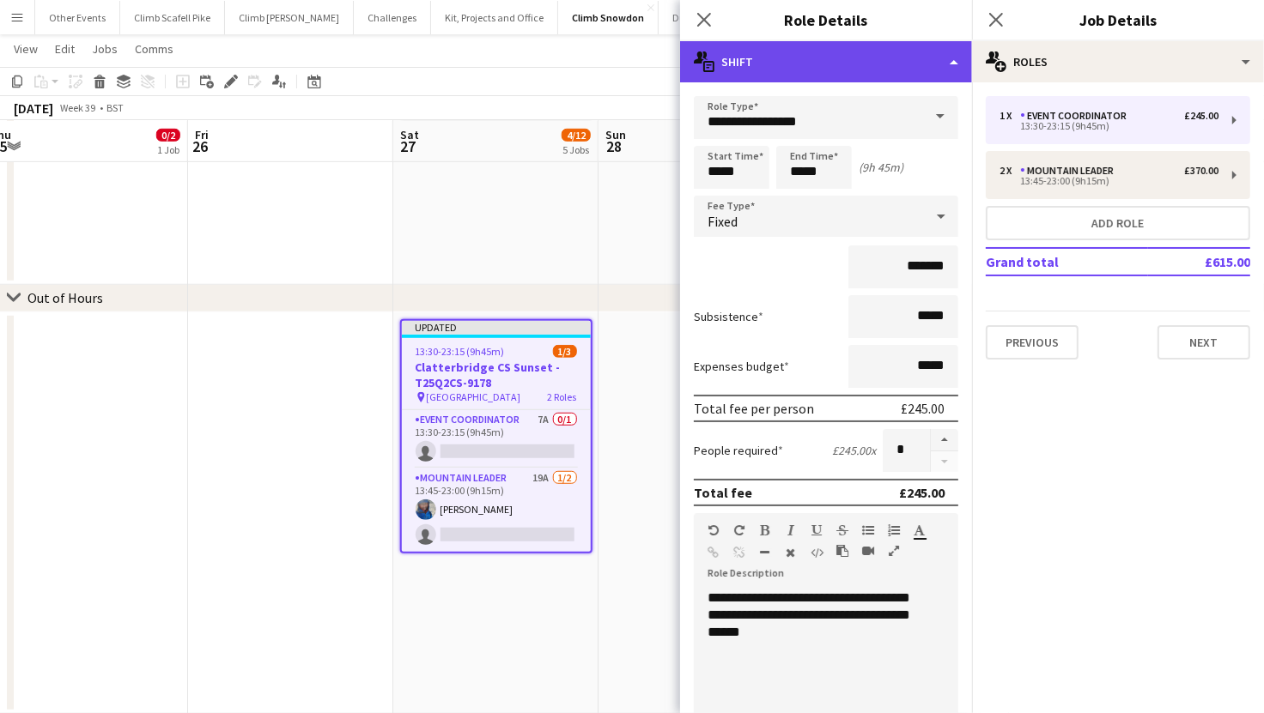
click at [951, 64] on div "multiple-actions-text Shift" at bounding box center [826, 61] width 292 height 41
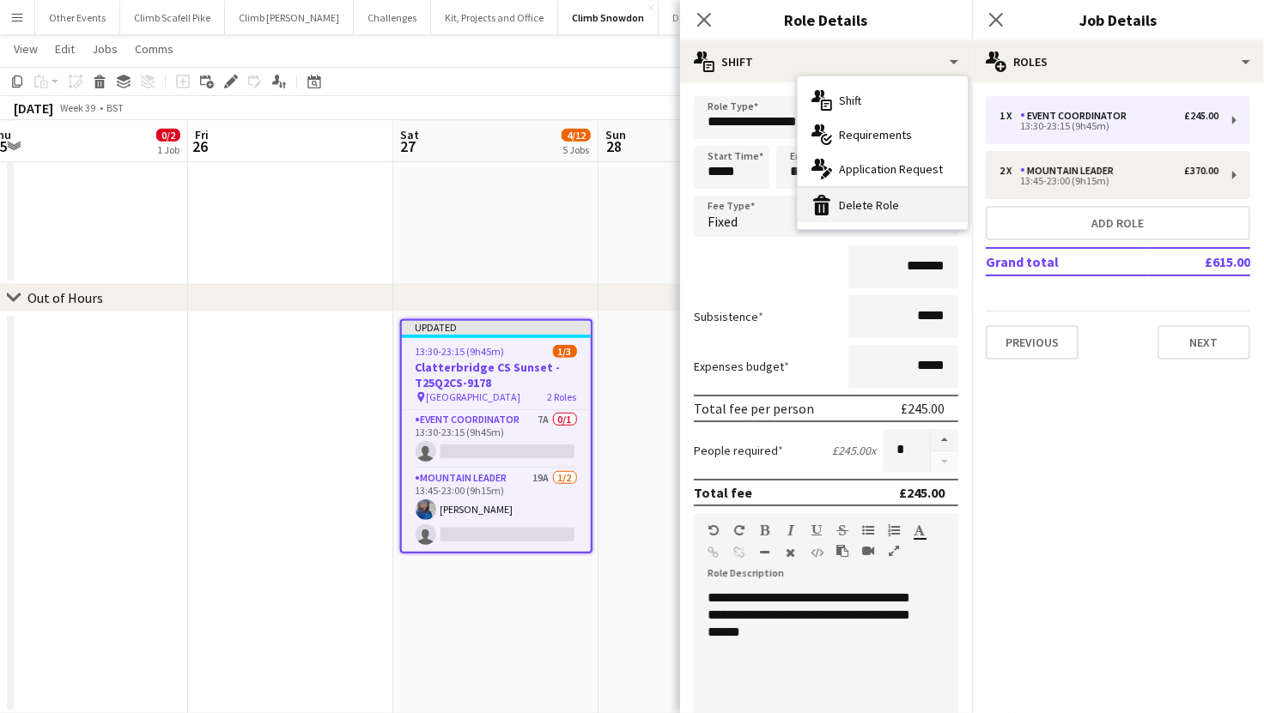
click at [896, 205] on div "bin-2 Delete Role" at bounding box center [883, 205] width 170 height 34
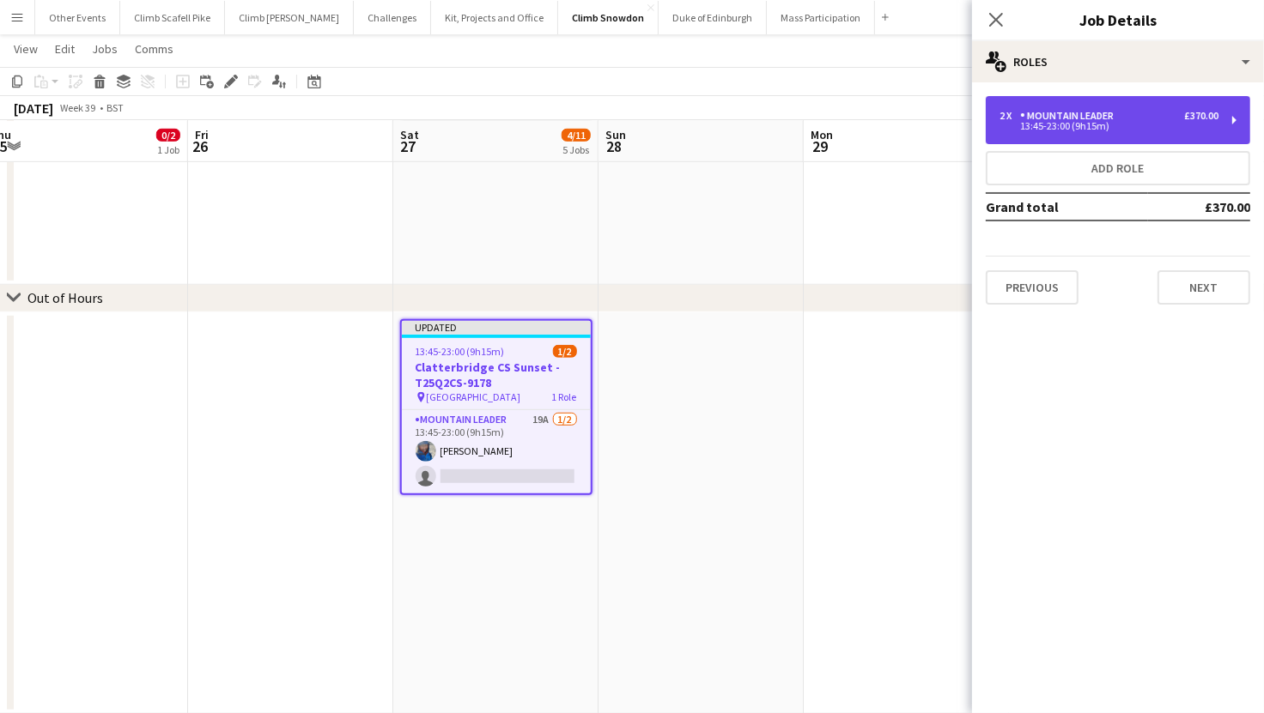
click at [1158, 127] on div "13:45-23:00 (9h15m)" at bounding box center [1108, 126] width 219 height 9
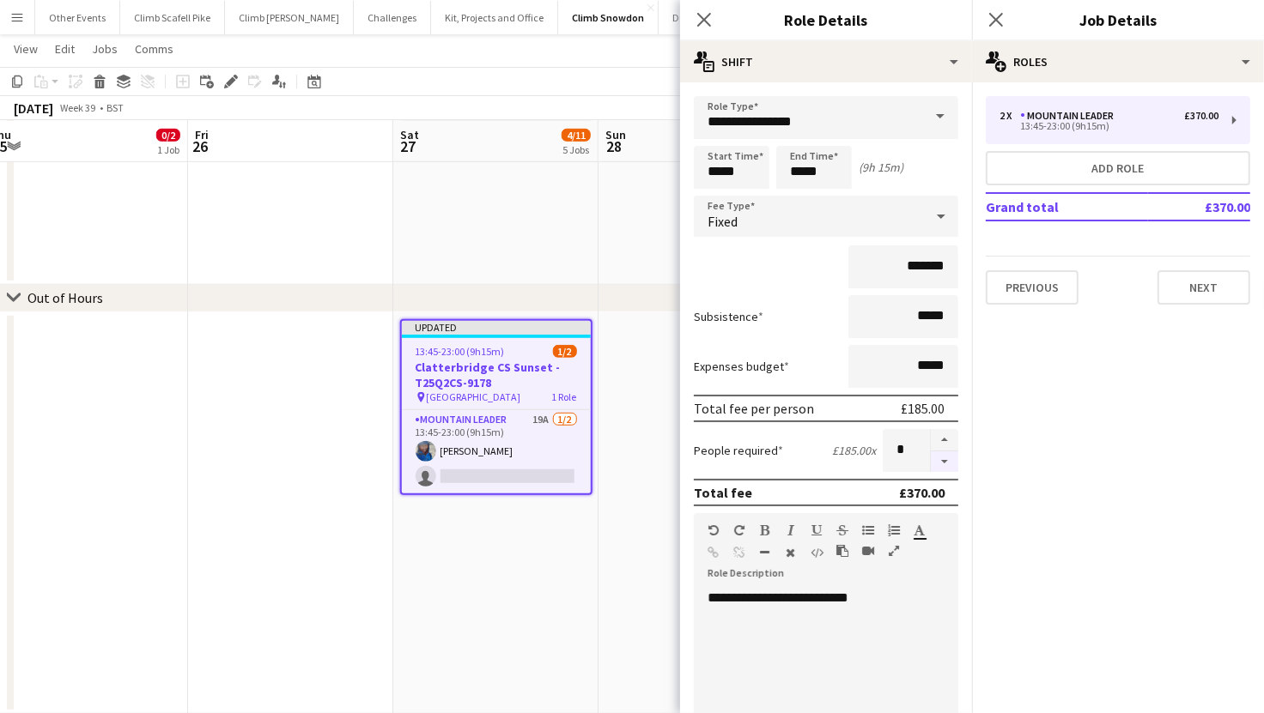
click at [931, 458] on button "button" at bounding box center [944, 462] width 27 height 21
type input "*"
click at [509, 582] on app-date-cell "Updated 13:45-23:00 (9h15m) 1/2 Clatterbridge CS Sunset - T25Q2CS-9178 pin Llan…" at bounding box center [495, 513] width 205 height 402
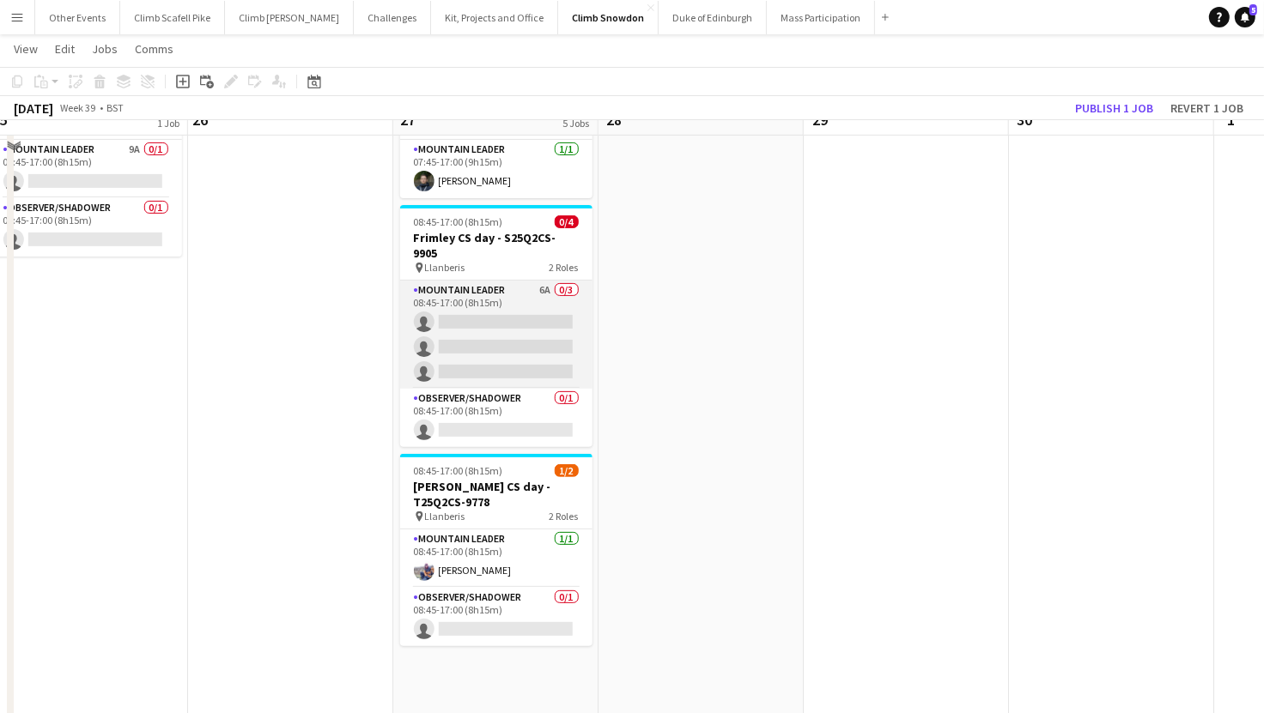
scroll to position [350, 0]
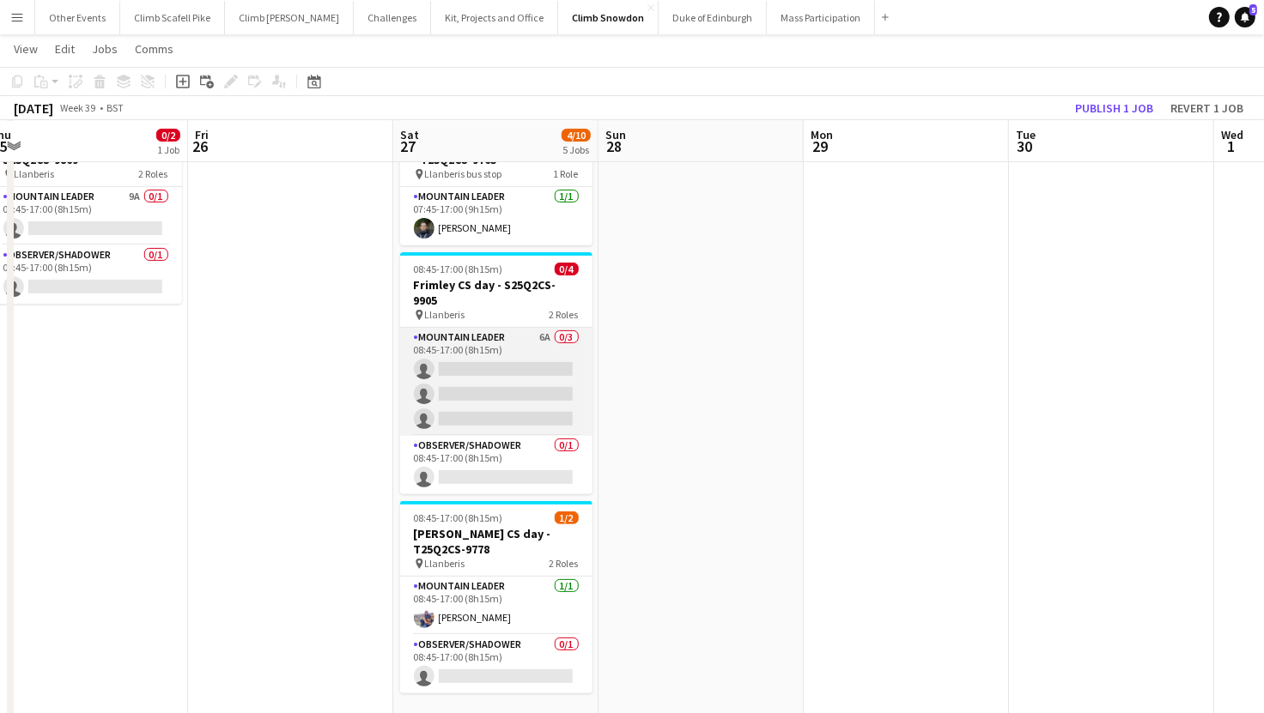
click at [500, 372] on app-card-role "Mountain Leader 6A 0/3 08:45-17:00 (8h15m) single-neutral-actions single-neutra…" at bounding box center [496, 382] width 192 height 108
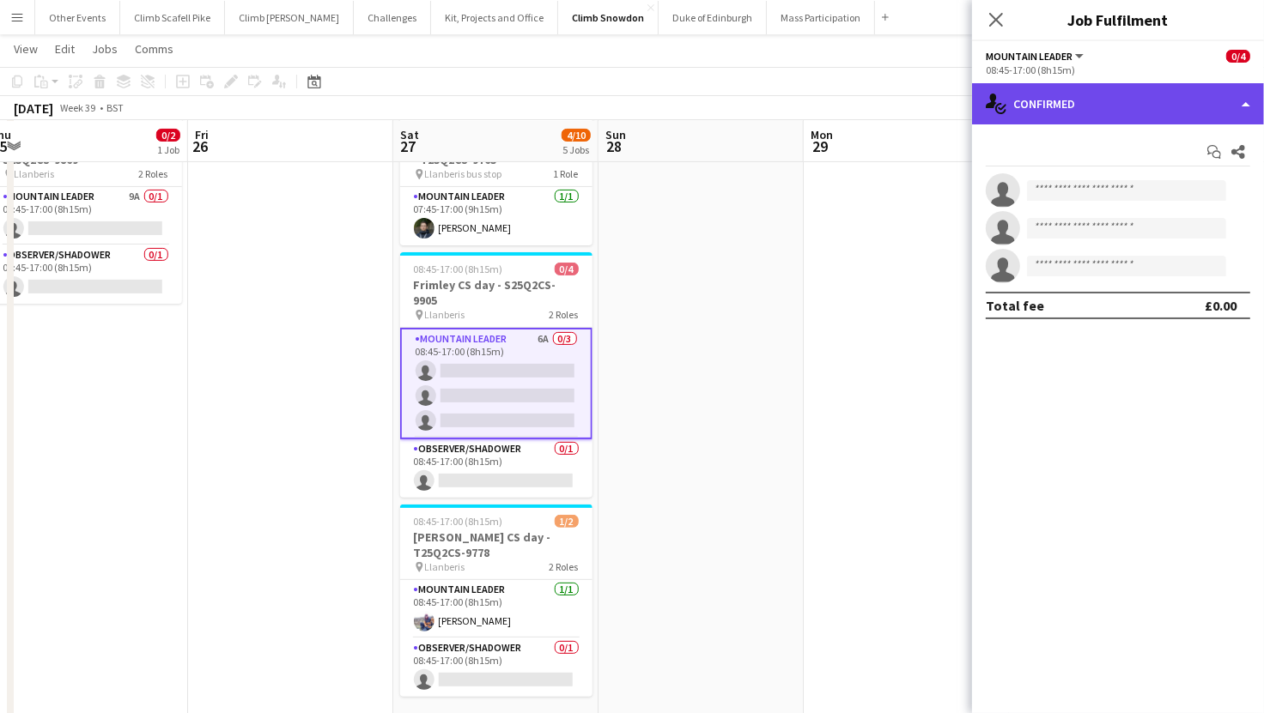
click at [1107, 111] on div "single-neutral-actions-check-2 Confirmed" at bounding box center [1118, 103] width 292 height 41
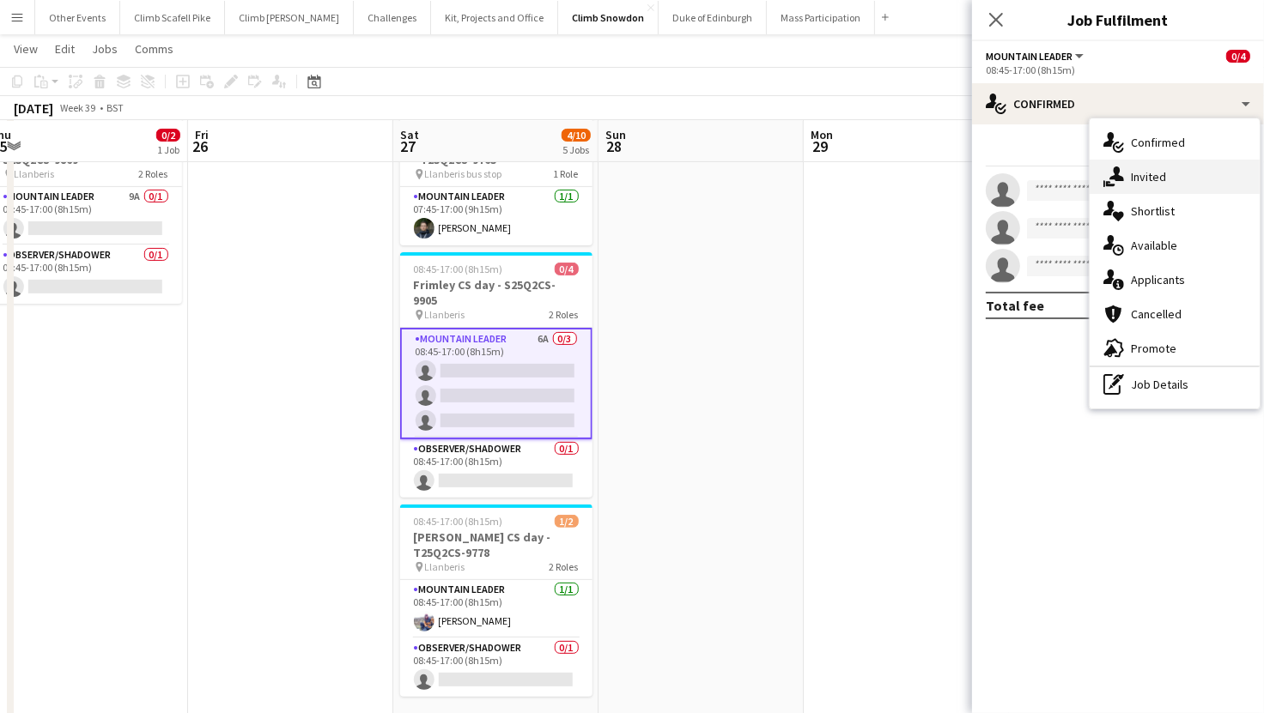
click at [1150, 166] on div "single-neutral-actions-share-1 Invited" at bounding box center [1174, 177] width 170 height 34
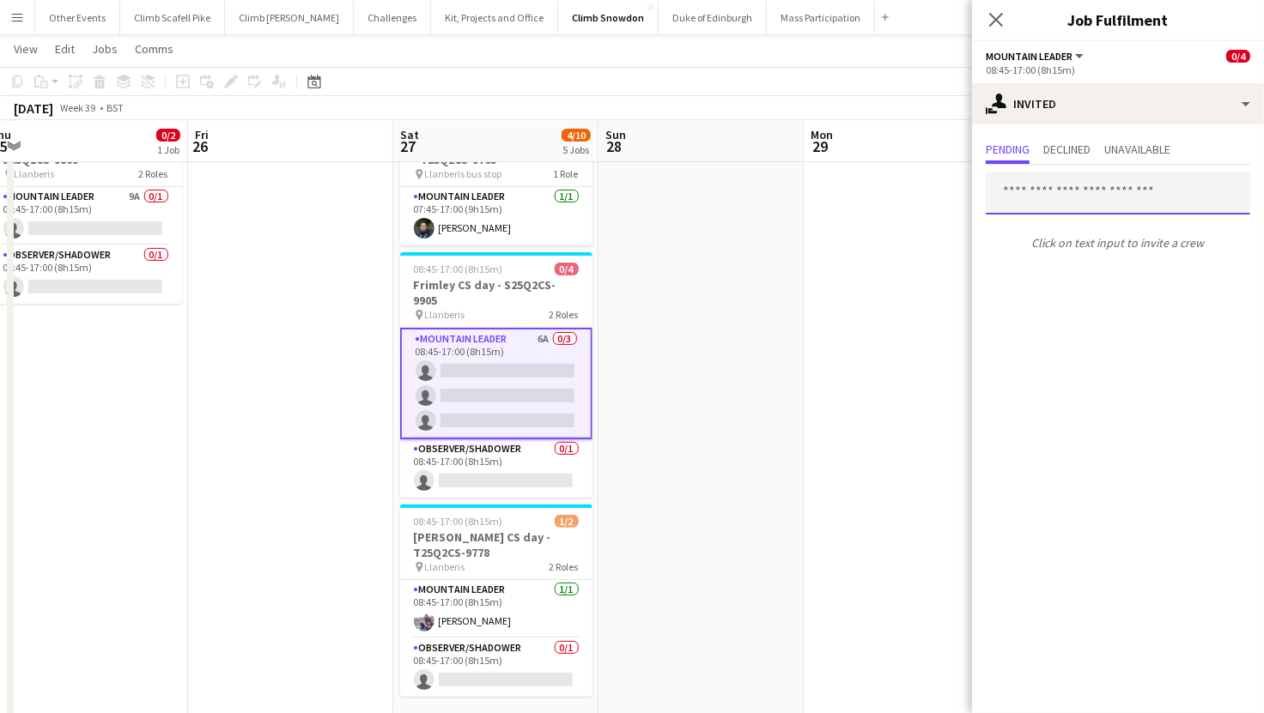
click at [1044, 192] on input "text" at bounding box center [1118, 193] width 264 height 43
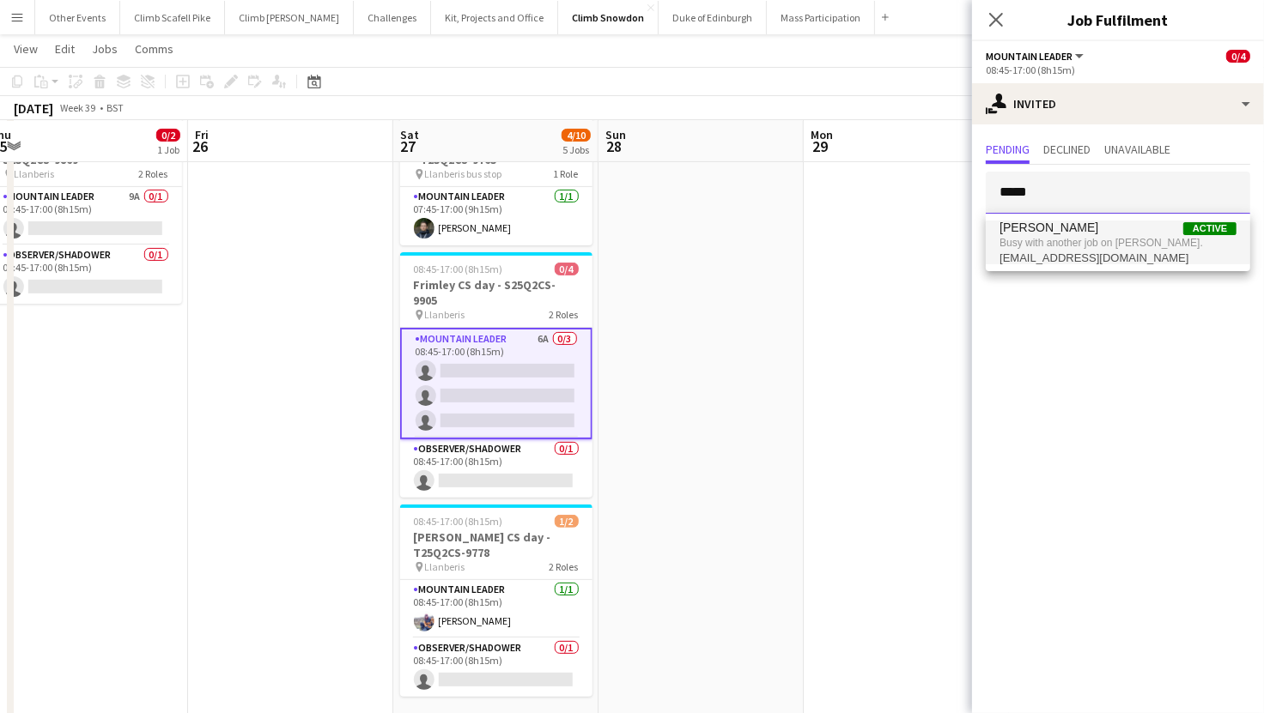
type input "*****"
click at [1055, 246] on span "Busy with another job on Climb Snowdon." at bounding box center [1117, 242] width 237 height 15
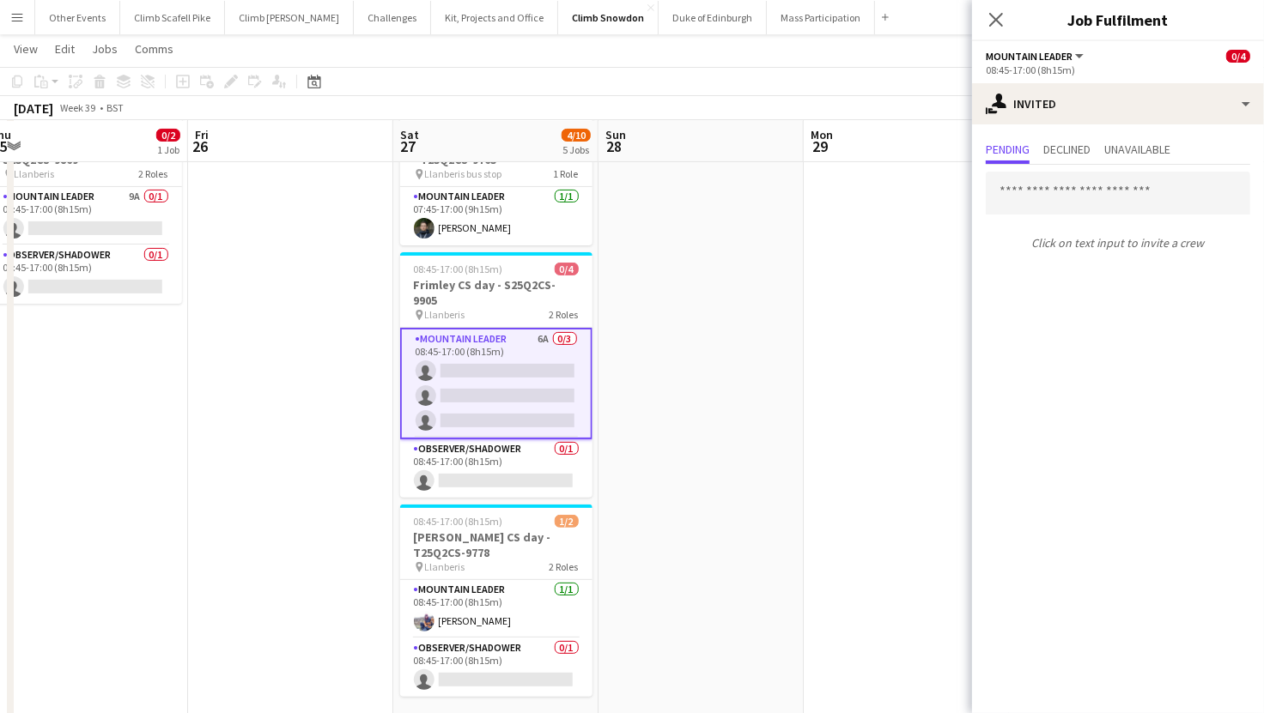
click at [831, 315] on app-date-cell at bounding box center [906, 482] width 205 height 755
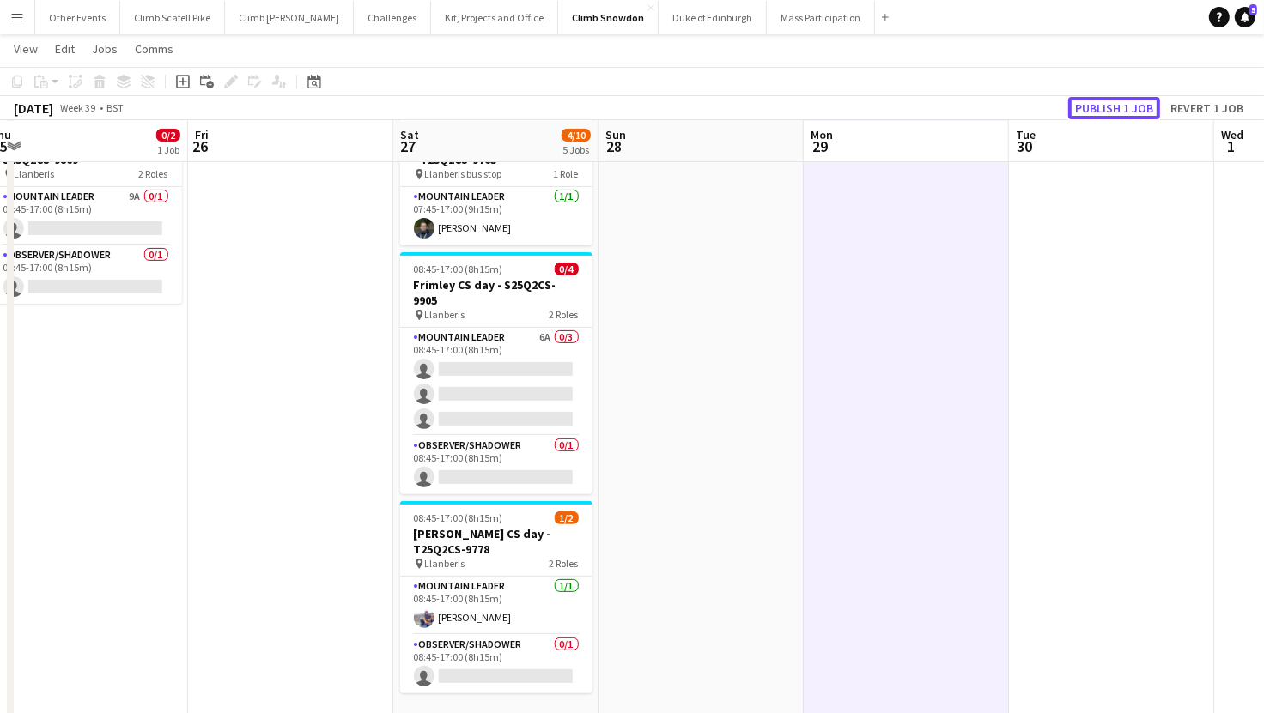
click at [1129, 109] on button "Publish 1 job" at bounding box center [1114, 108] width 92 height 22
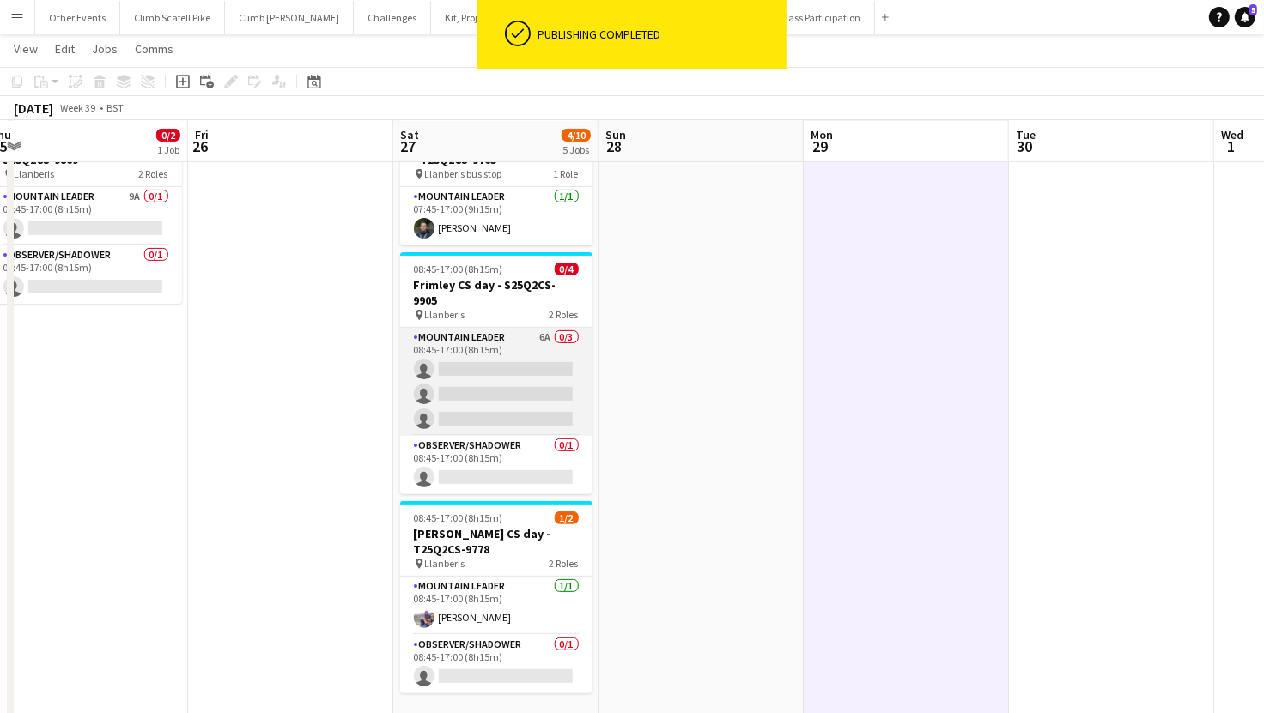
click at [532, 344] on app-card-role "Mountain Leader 6A 0/3 08:45-17:00 (8h15m) single-neutral-actions single-neutra…" at bounding box center [496, 382] width 192 height 108
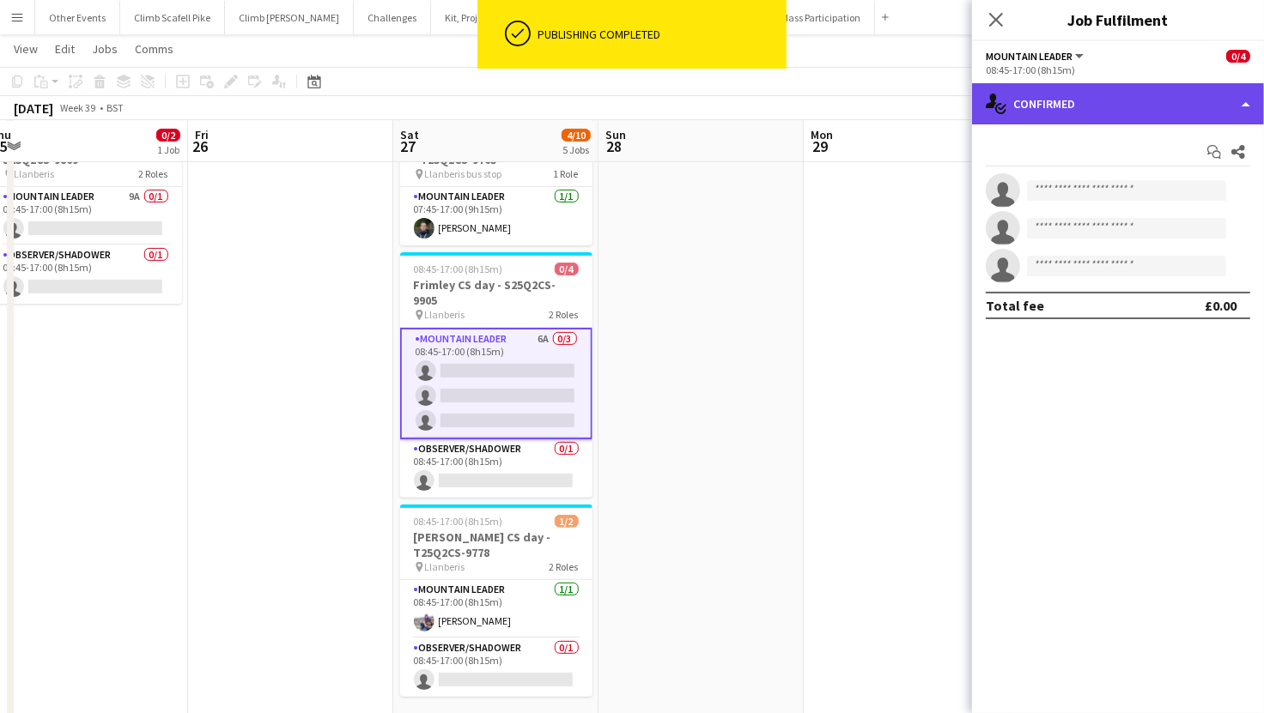
click at [1102, 102] on div "single-neutral-actions-check-2 Confirmed" at bounding box center [1118, 103] width 292 height 41
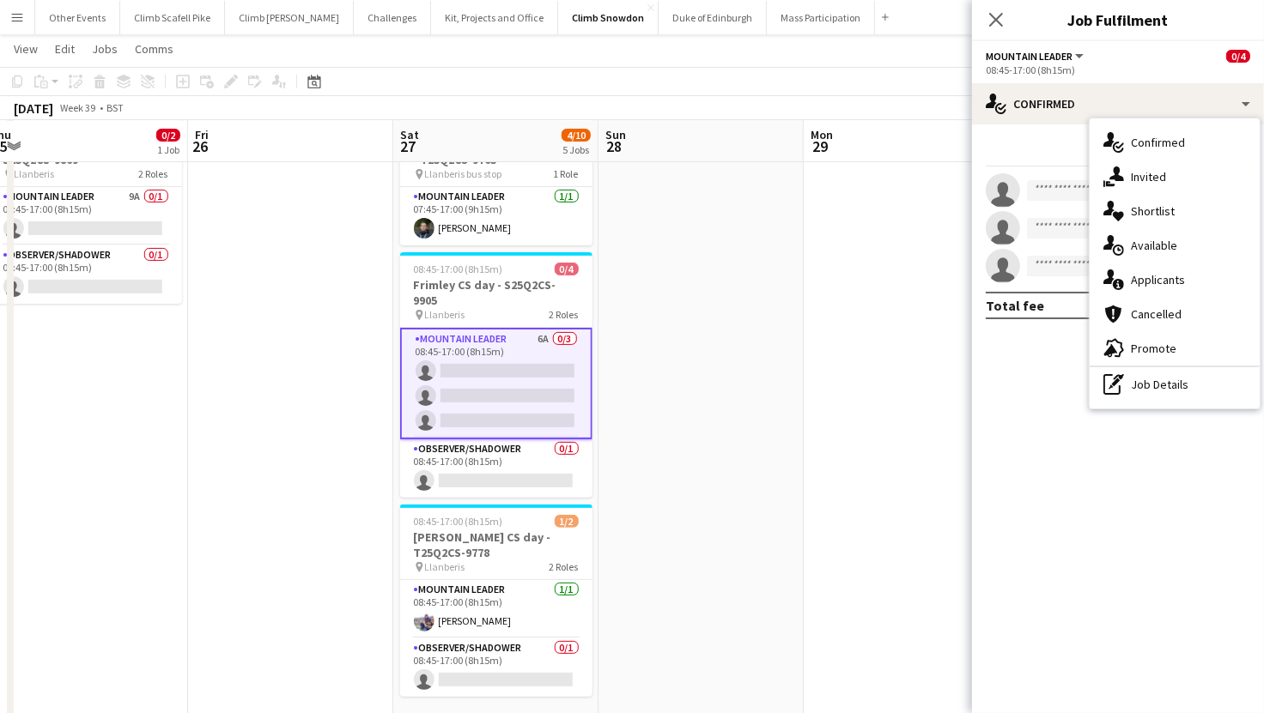
click at [513, 367] on app-card-role "Mountain Leader 6A 0/3 08:45-17:00 (8h15m) single-neutral-actions single-neutra…" at bounding box center [496, 384] width 192 height 112
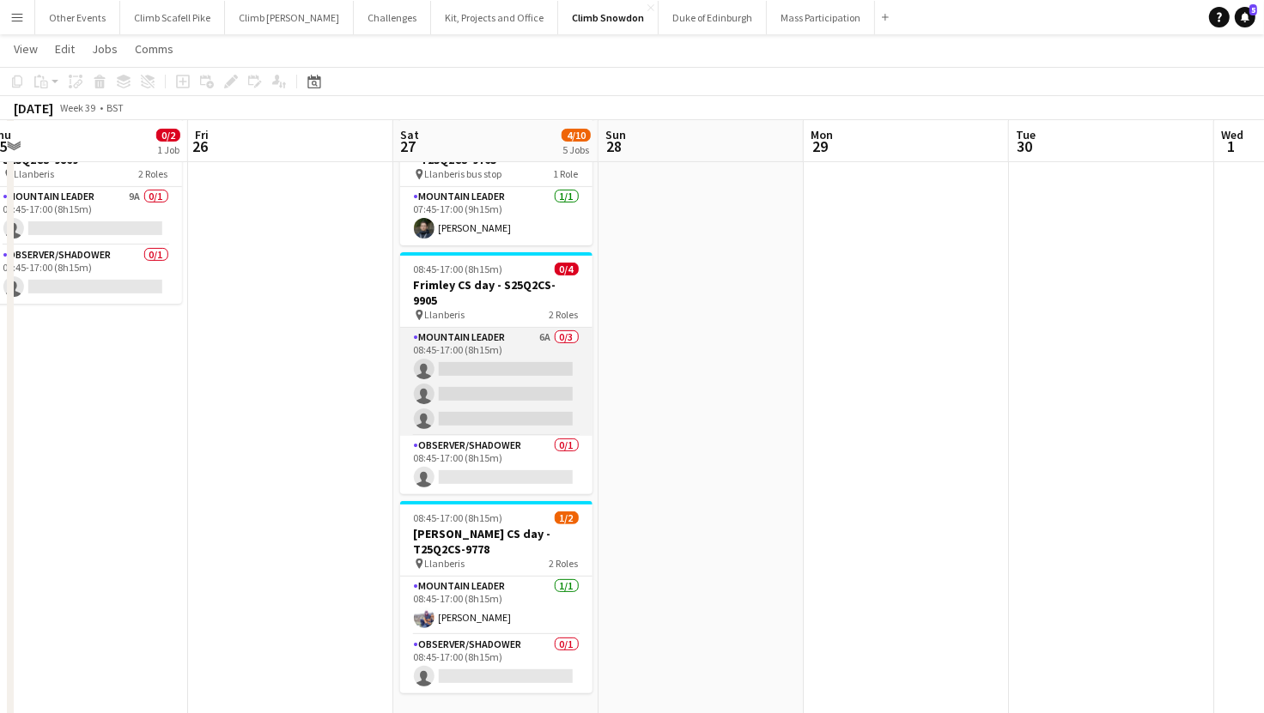
click at [547, 366] on app-card-role "Mountain Leader 6A 0/3 08:45-17:00 (8h15m) single-neutral-actions single-neutra…" at bounding box center [496, 382] width 192 height 108
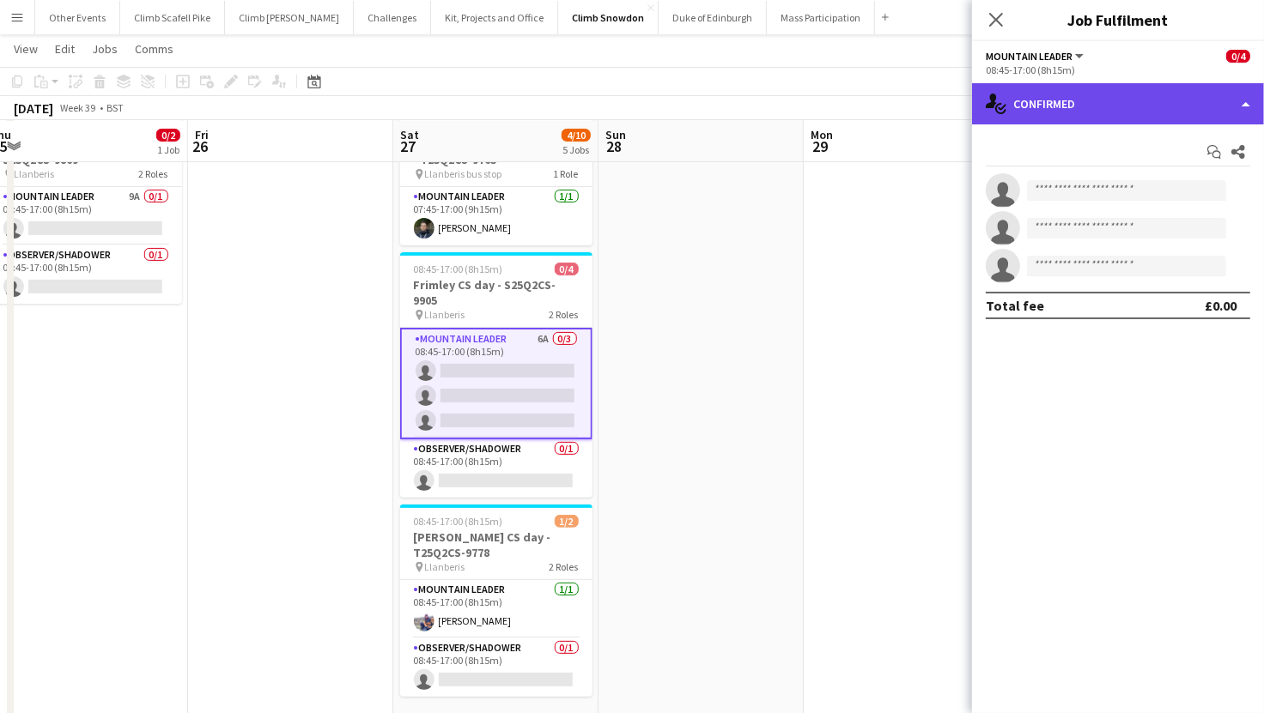
click at [1109, 101] on div "single-neutral-actions-check-2 Confirmed" at bounding box center [1118, 103] width 292 height 41
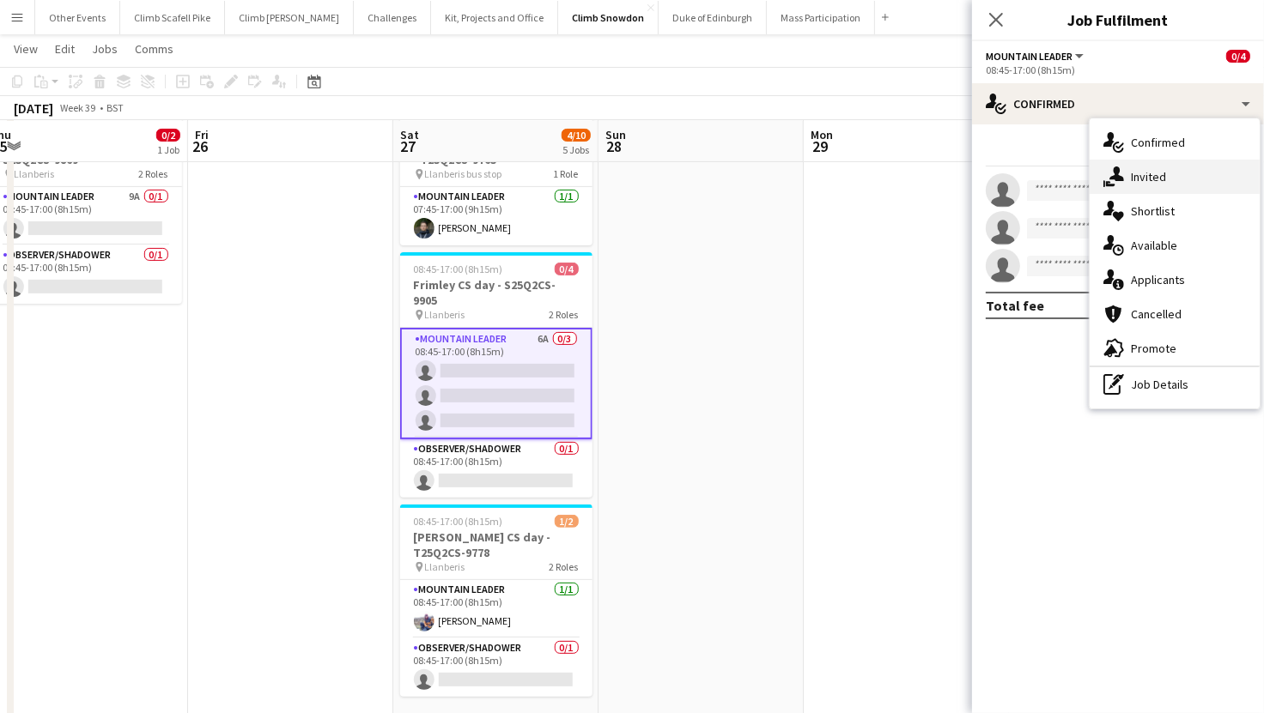
click at [1161, 173] on div "single-neutral-actions-share-1 Invited" at bounding box center [1174, 177] width 170 height 34
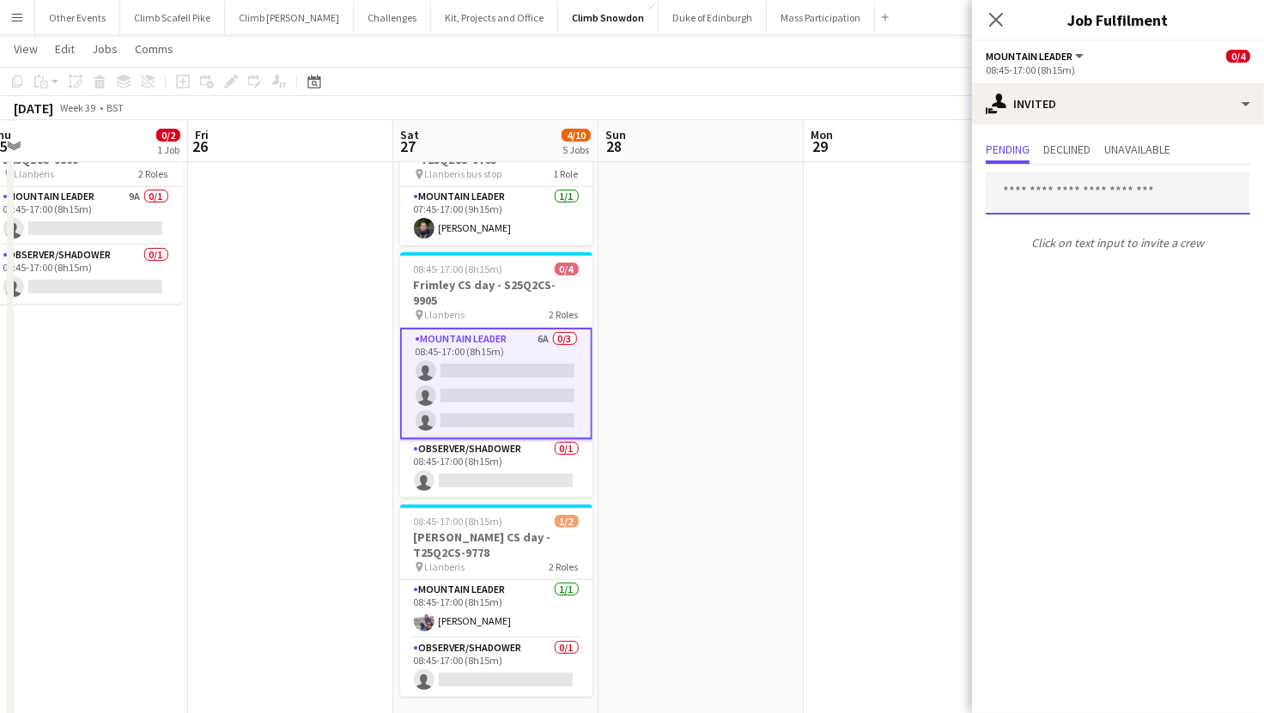
click at [1097, 190] on input "text" at bounding box center [1118, 193] width 264 height 43
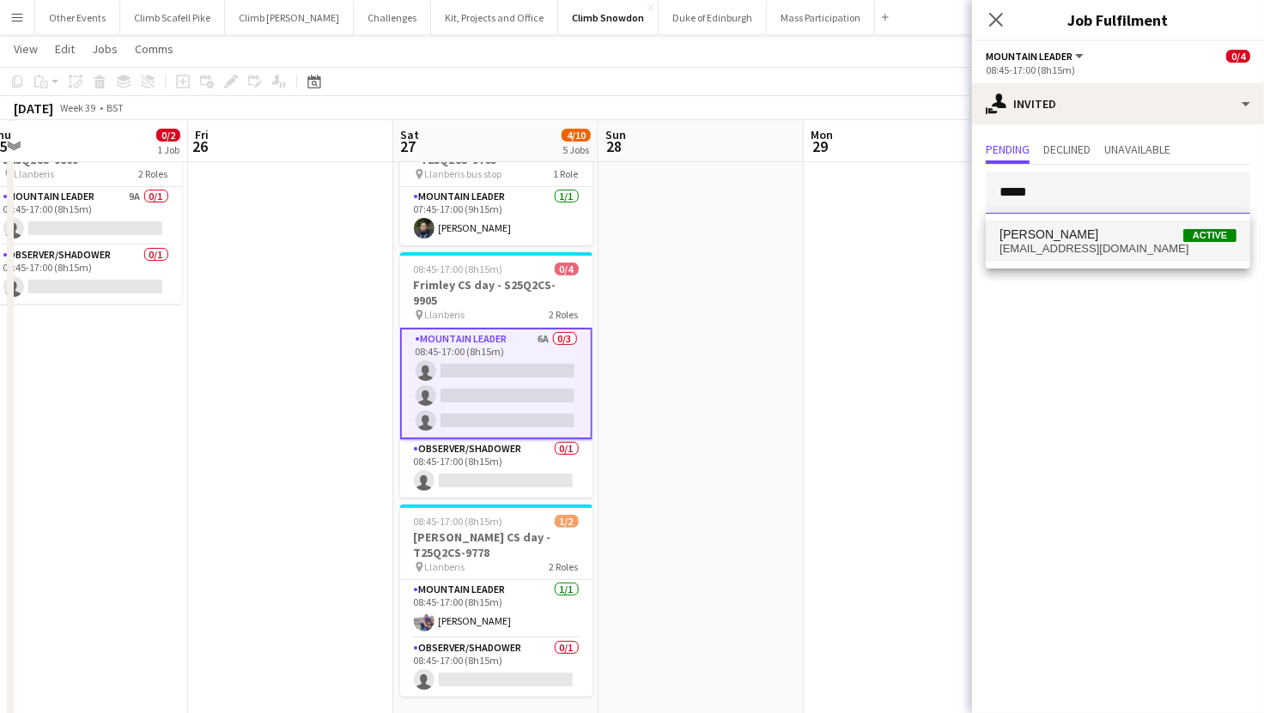
type input "*****"
click at [1095, 235] on span "Sonia Williams Active" at bounding box center [1117, 235] width 237 height 15
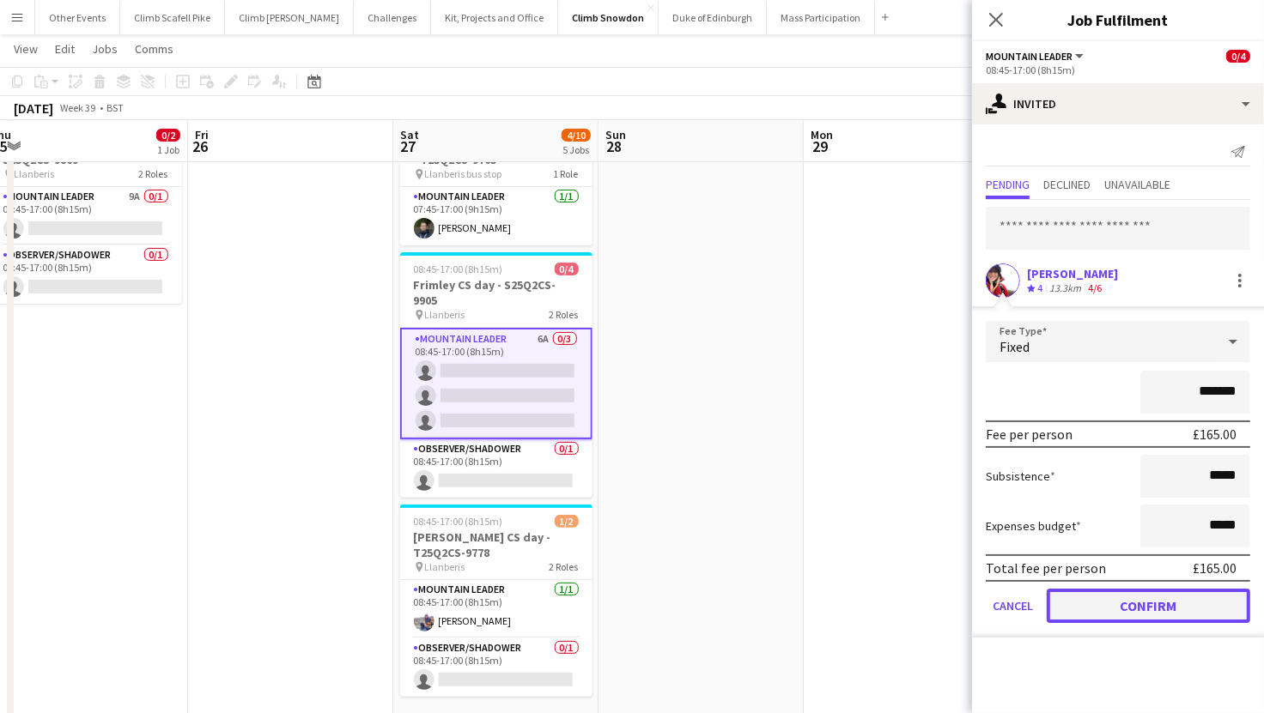
click at [1144, 603] on button "Confirm" at bounding box center [1148, 606] width 203 height 34
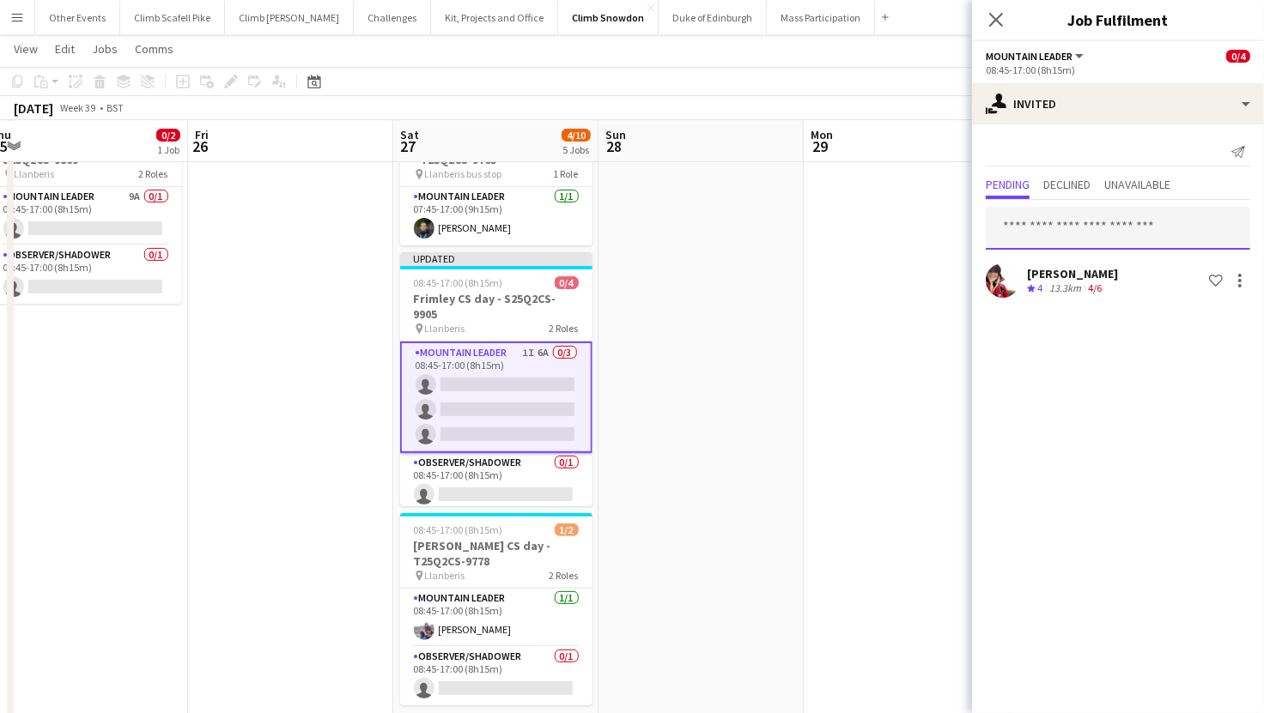
click at [1079, 232] on input "text" at bounding box center [1118, 228] width 264 height 43
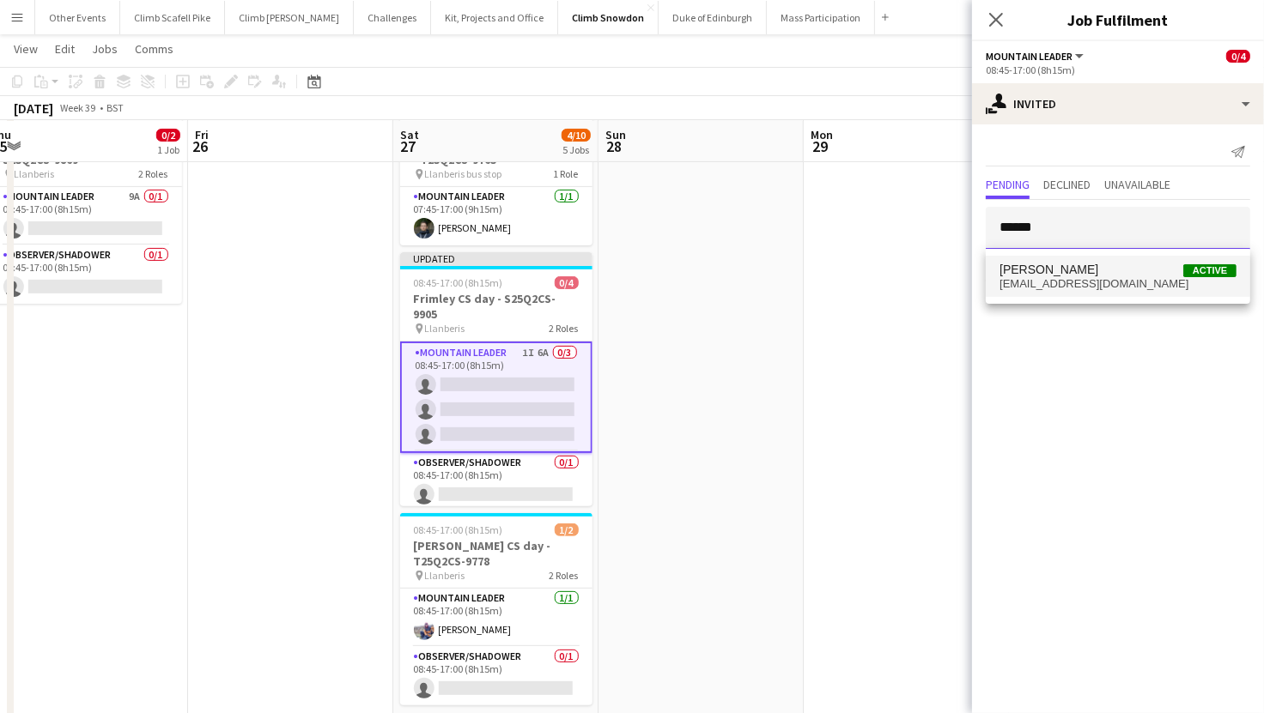
type input "******"
drag, startPoint x: 1072, startPoint y: 277, endPoint x: 993, endPoint y: 294, distance: 80.6
click at [1073, 277] on span "aledoddyag@gmail.com" at bounding box center [1117, 284] width 237 height 14
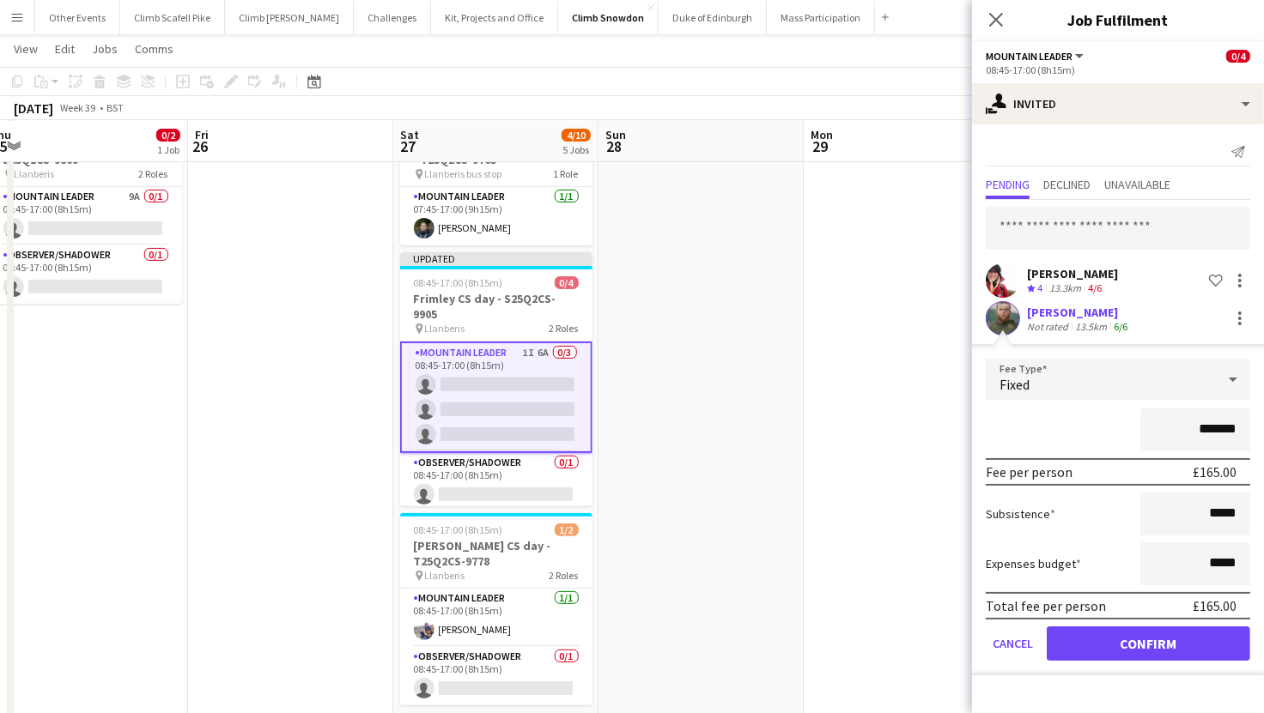
click at [852, 330] on app-date-cell at bounding box center [906, 482] width 205 height 755
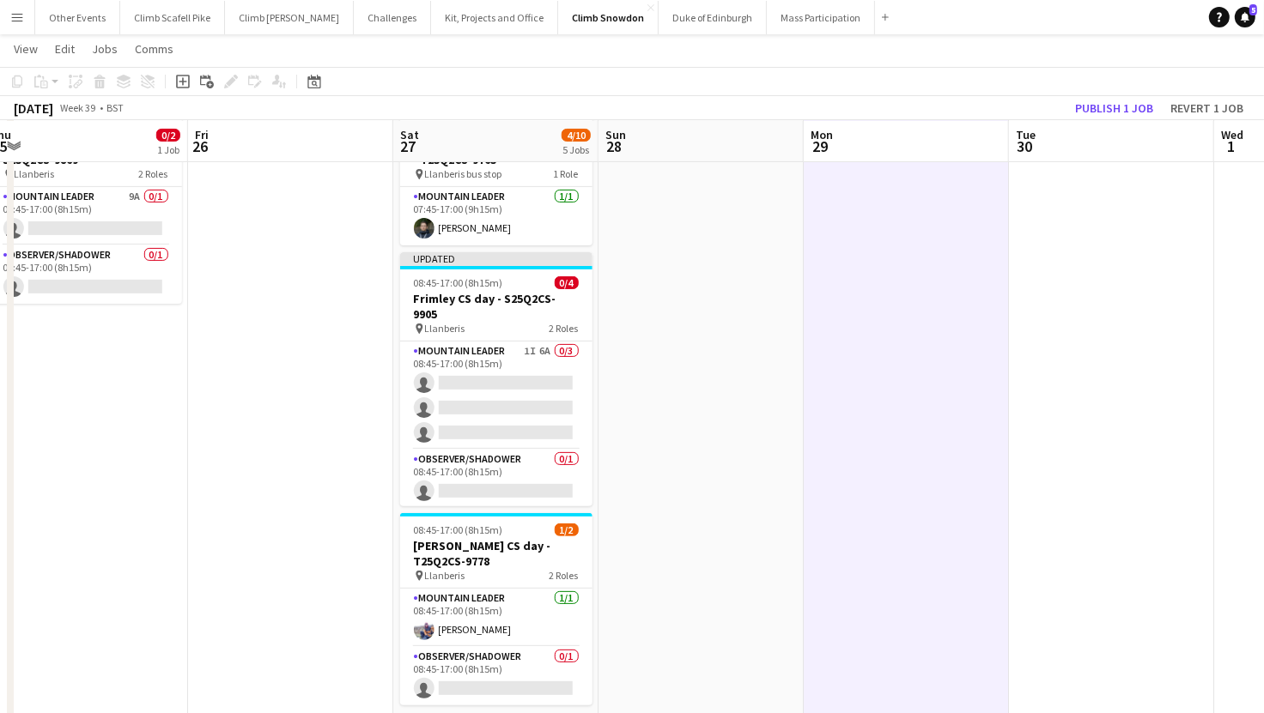
drag, startPoint x: 525, startPoint y: 375, endPoint x: 639, endPoint y: 299, distance: 136.7
click at [525, 374] on app-card-role "Mountain Leader 1I 6A 0/3 08:45-17:00 (8h15m) single-neutral-actions single-neu…" at bounding box center [496, 396] width 192 height 108
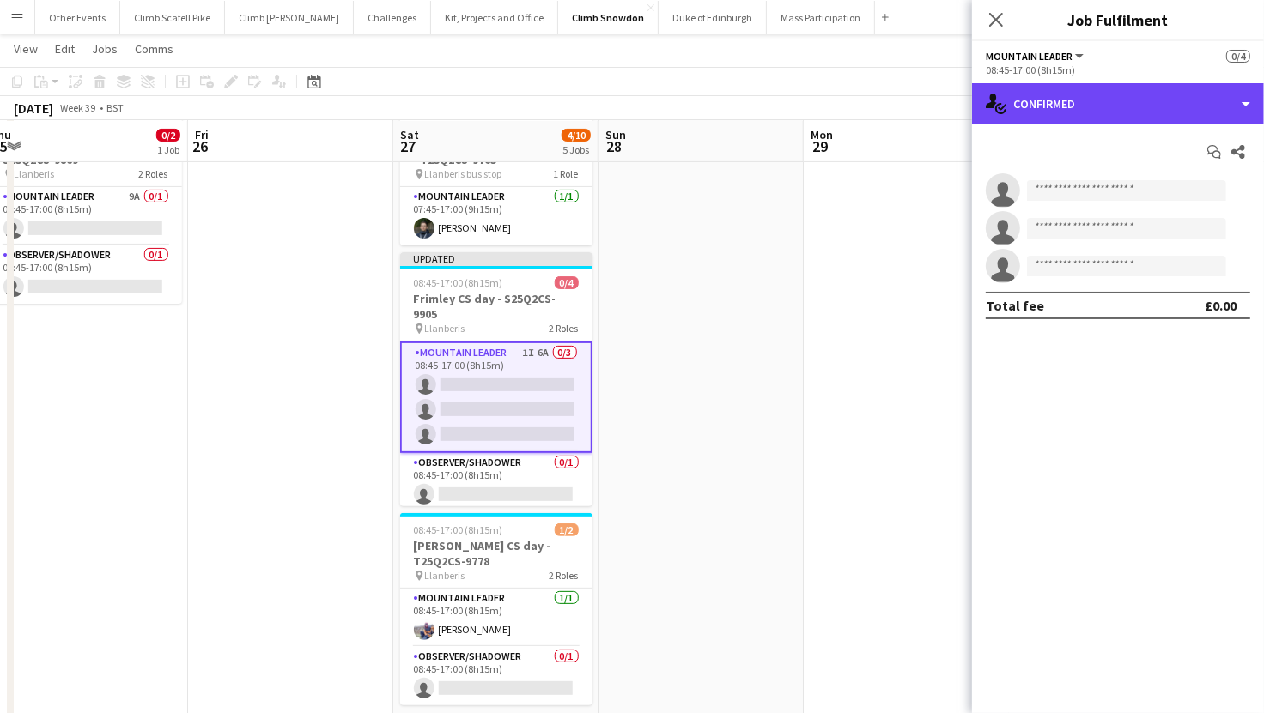
drag, startPoint x: 1084, startPoint y: 104, endPoint x: 1087, endPoint y: 145, distance: 41.3
click at [1083, 104] on div "single-neutral-actions-check-2 Confirmed" at bounding box center [1118, 103] width 292 height 41
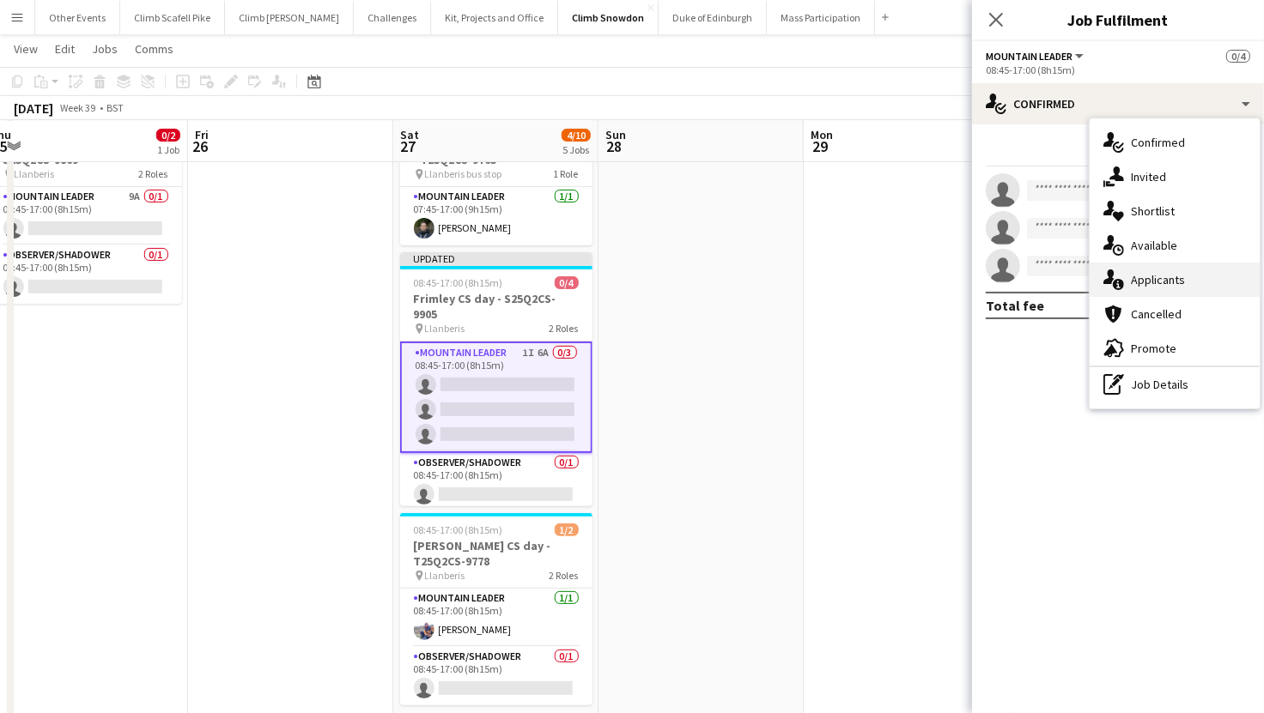
click at [1171, 278] on div "single-neutral-actions-information Applicants" at bounding box center [1174, 280] width 170 height 34
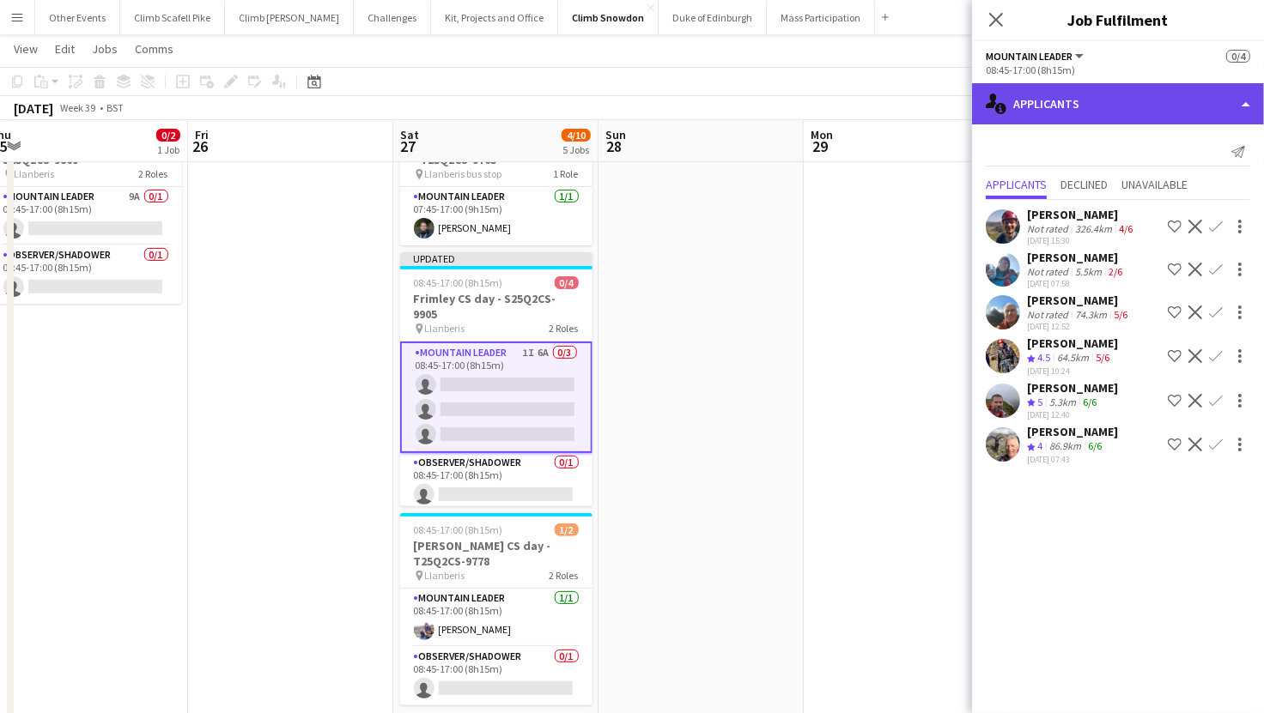
click at [1077, 103] on div "single-neutral-actions-information Applicants" at bounding box center [1118, 103] width 292 height 41
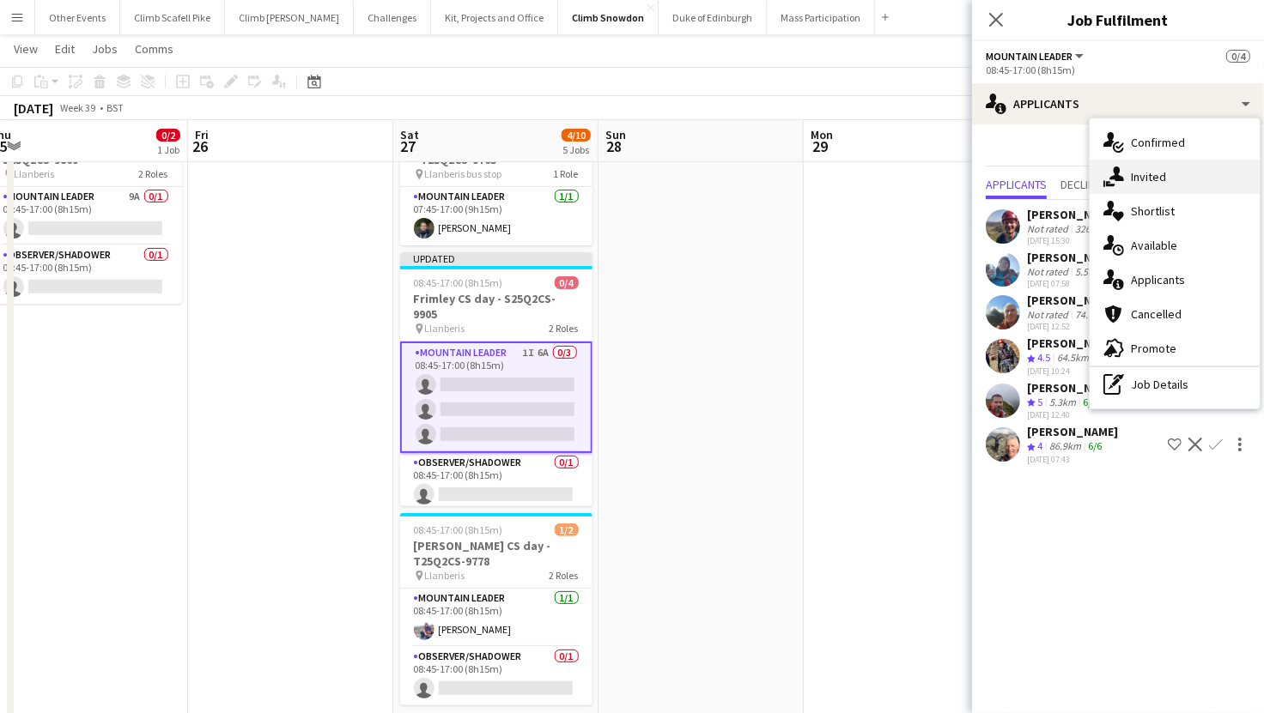
click at [1143, 181] on div "single-neutral-actions-share-1 Invited" at bounding box center [1174, 177] width 170 height 34
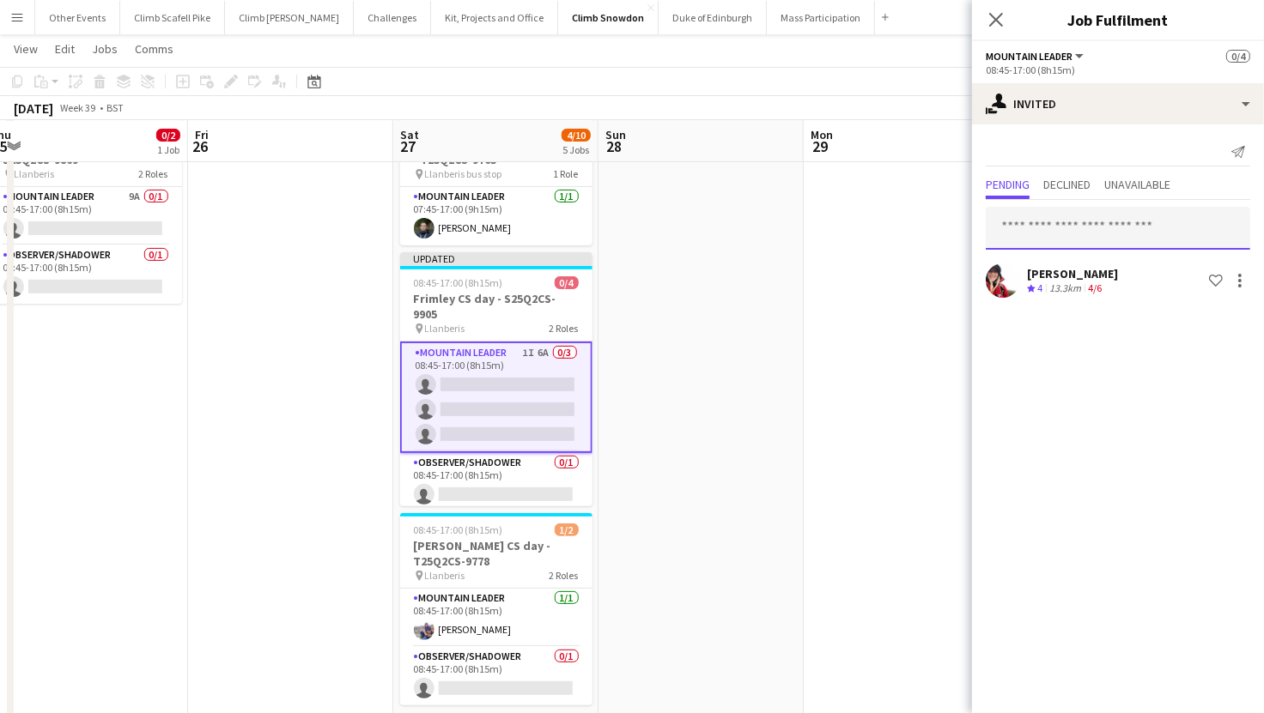
click at [1091, 224] on input "text" at bounding box center [1118, 228] width 264 height 43
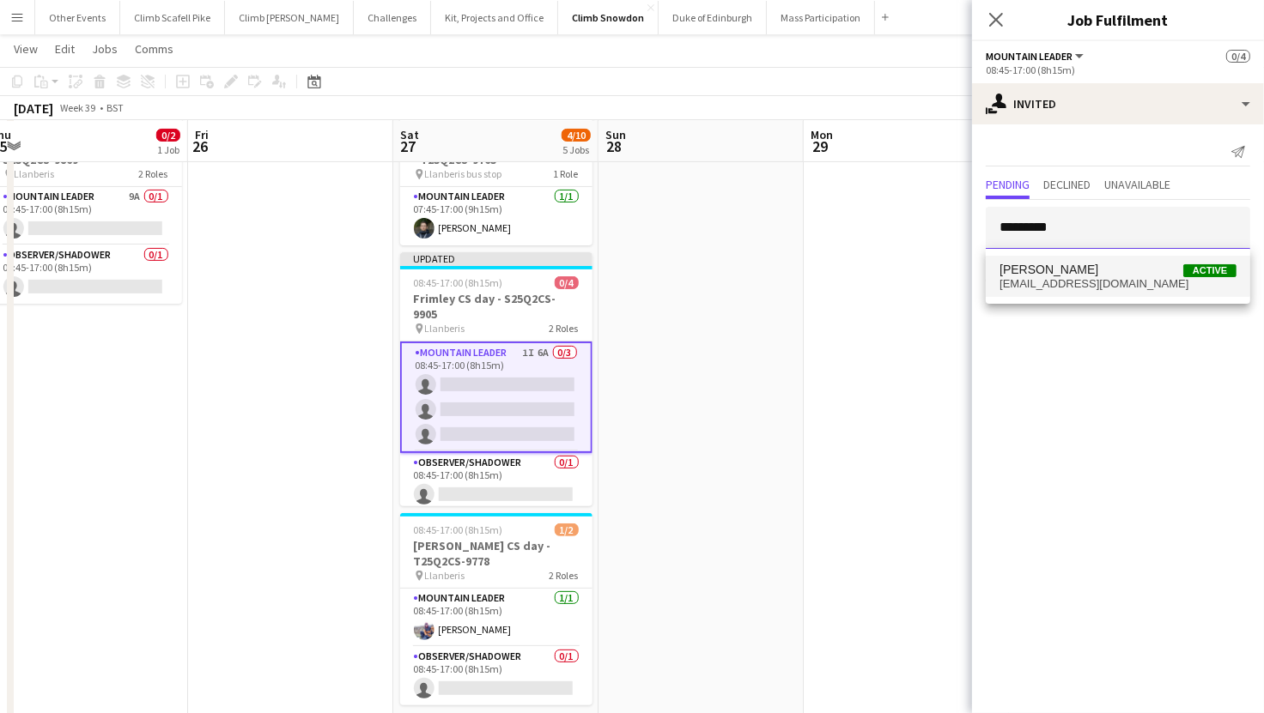
type input "*********"
click at [1066, 278] on span "aledoddyag@gmail.com" at bounding box center [1117, 284] width 237 height 14
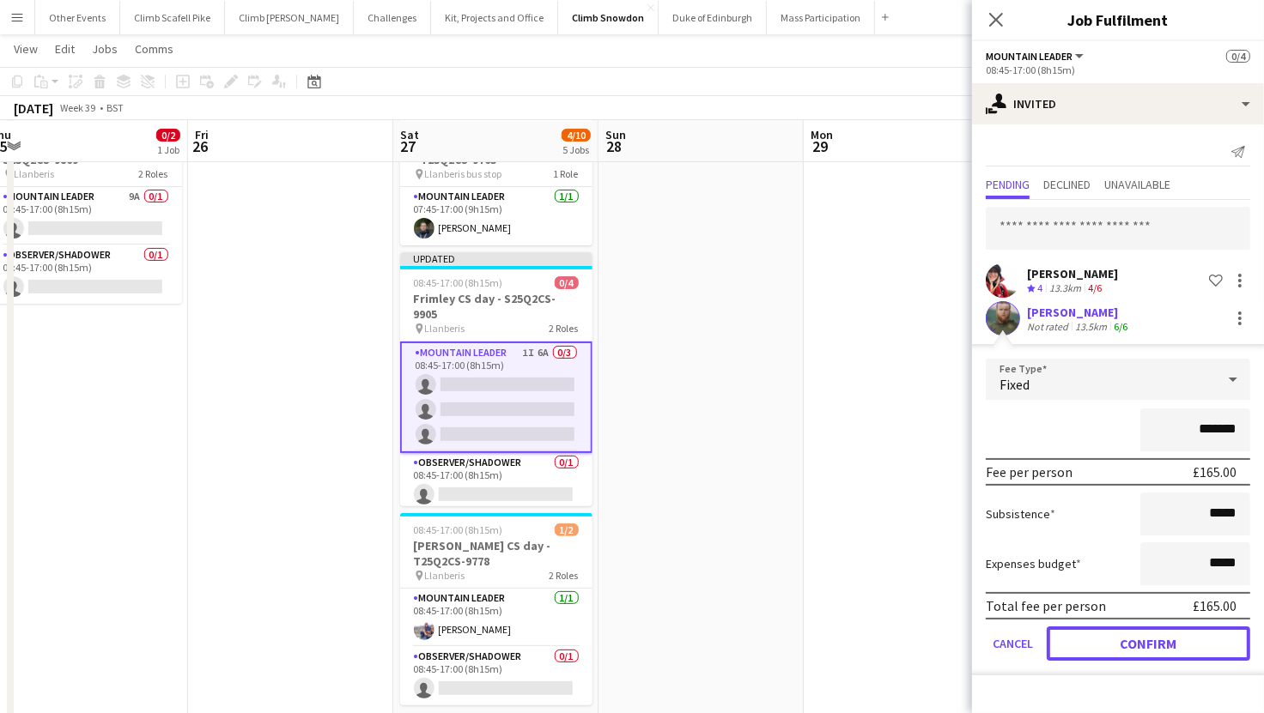
click at [1132, 647] on button "Confirm" at bounding box center [1148, 644] width 203 height 34
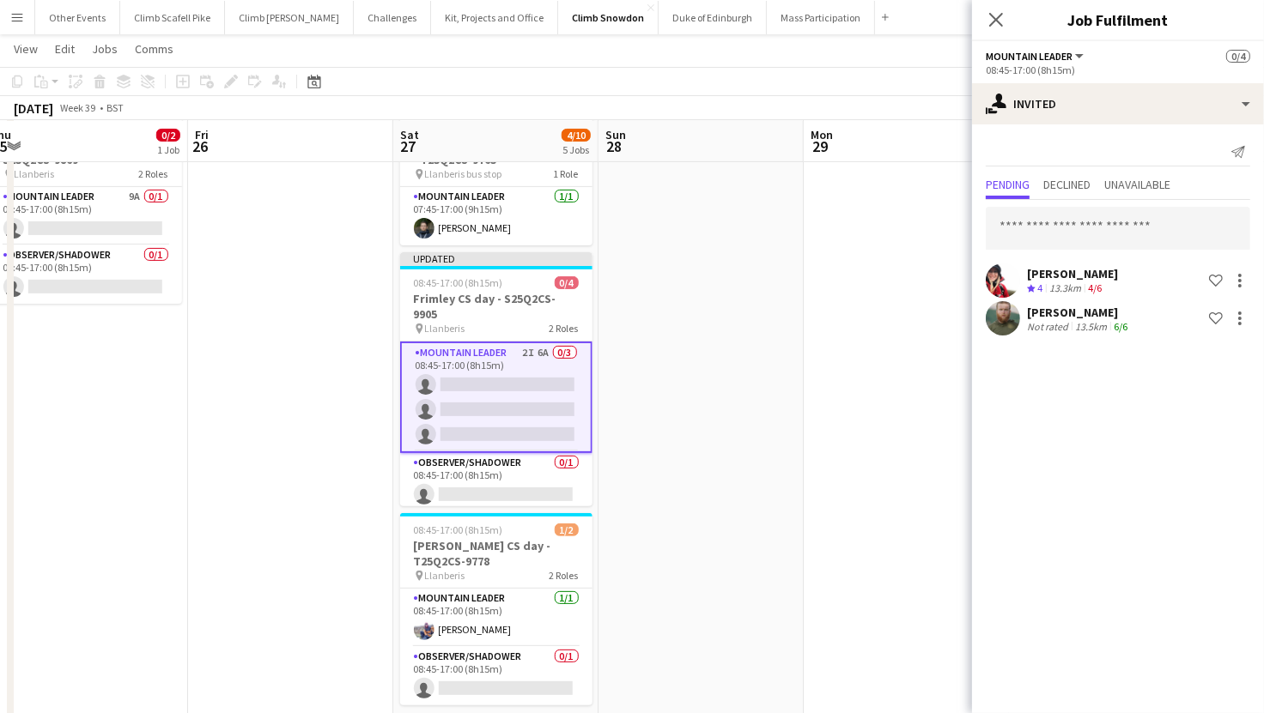
click at [907, 462] on app-date-cell at bounding box center [906, 482] width 205 height 755
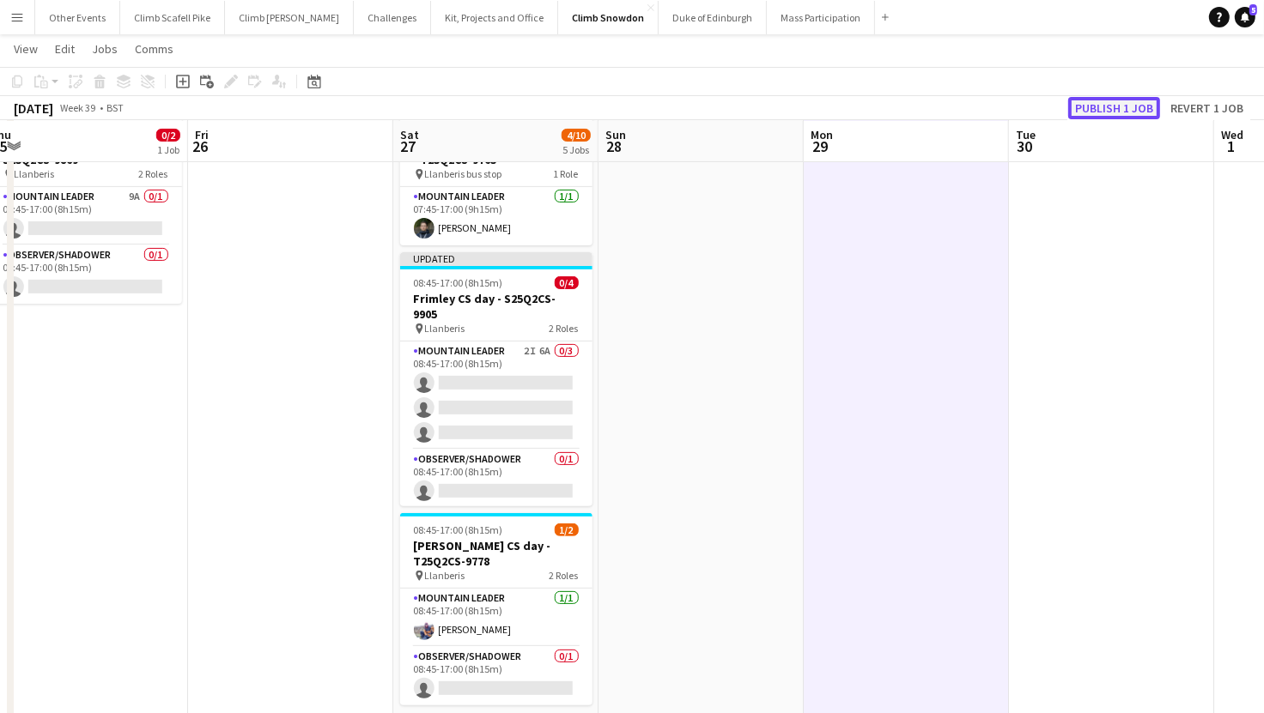
click at [1120, 102] on button "Publish 1 job" at bounding box center [1114, 108] width 92 height 22
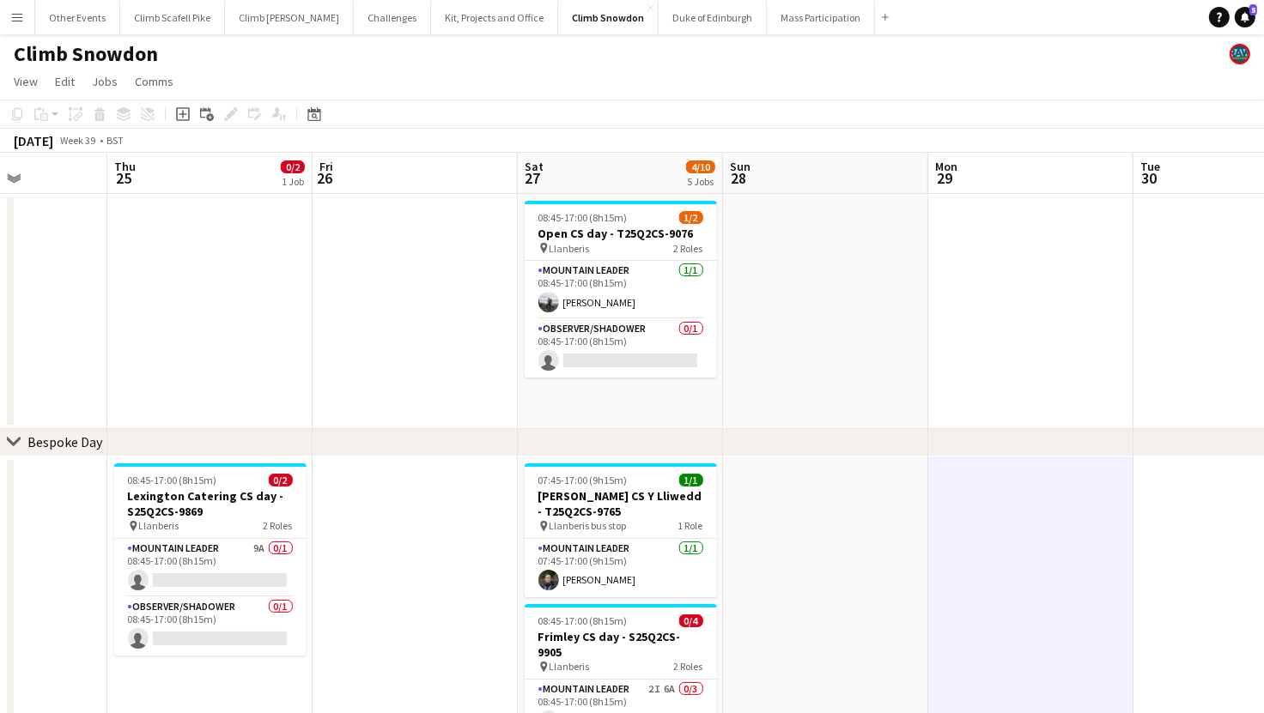
scroll to position [0, 706]
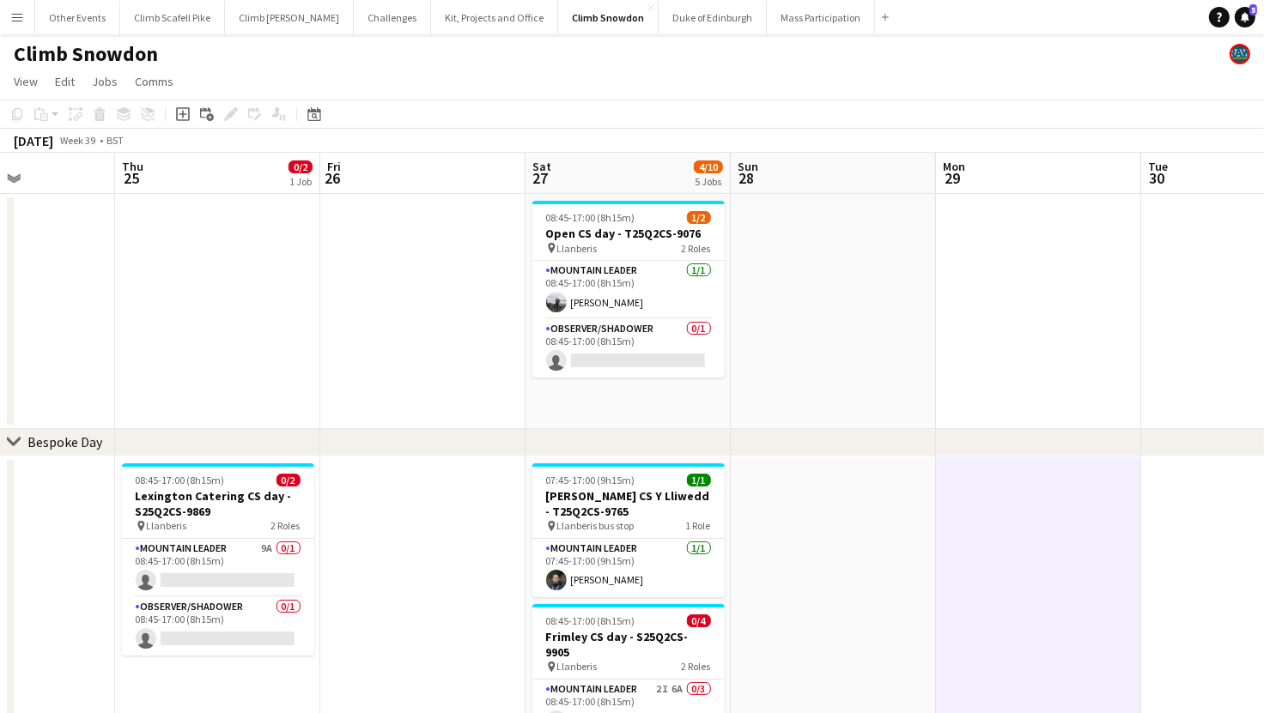
drag, startPoint x: 752, startPoint y: 563, endPoint x: 882, endPoint y: 549, distance: 130.5
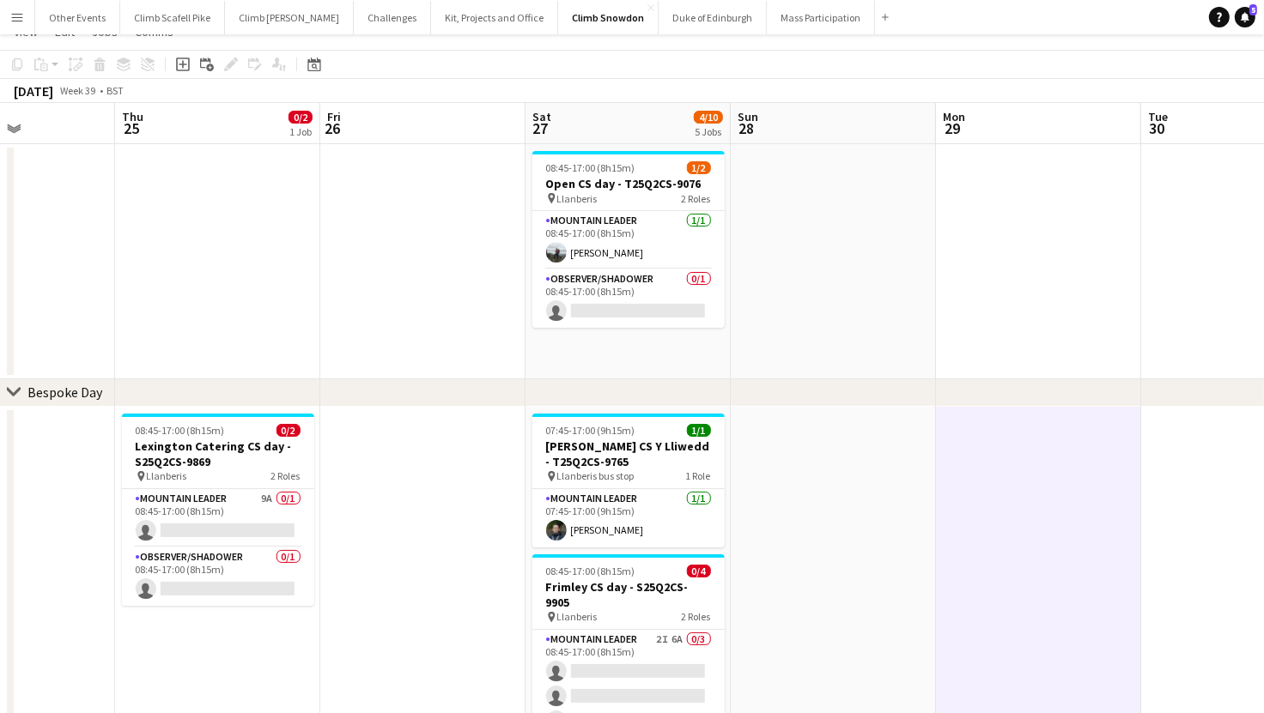
scroll to position [0, 0]
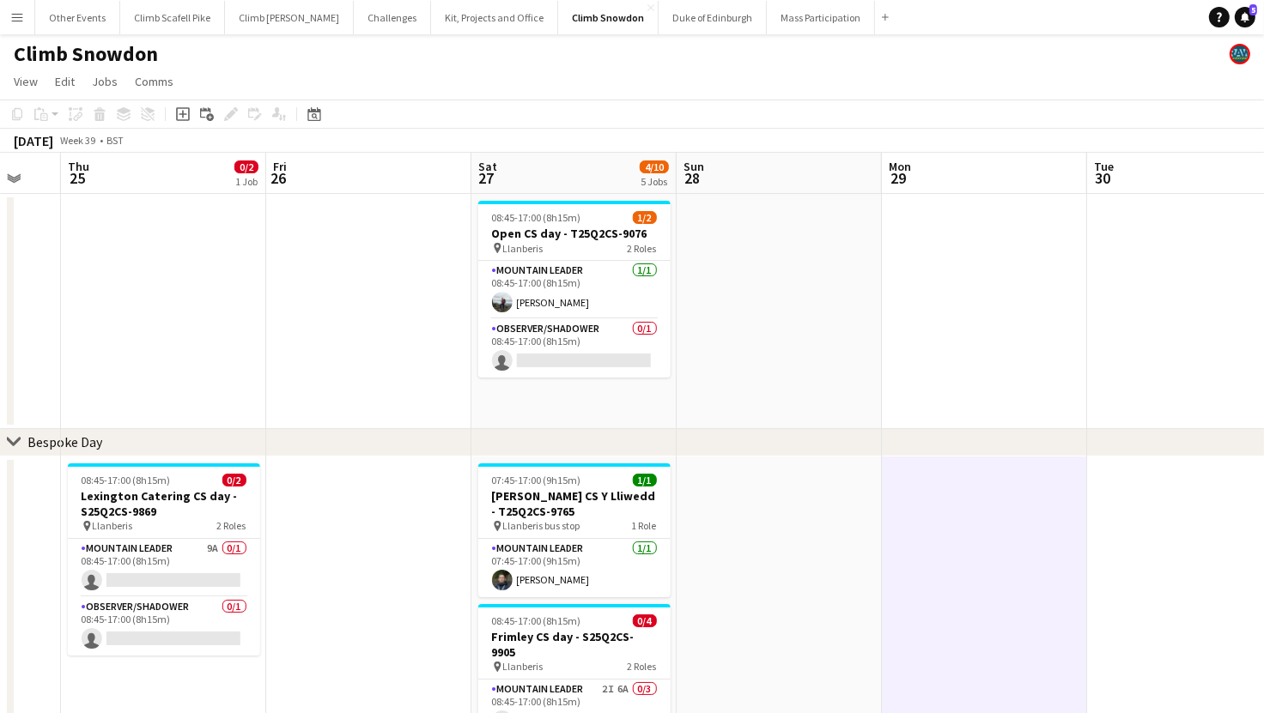
drag, startPoint x: 611, startPoint y: 339, endPoint x: 427, endPoint y: 346, distance: 184.7
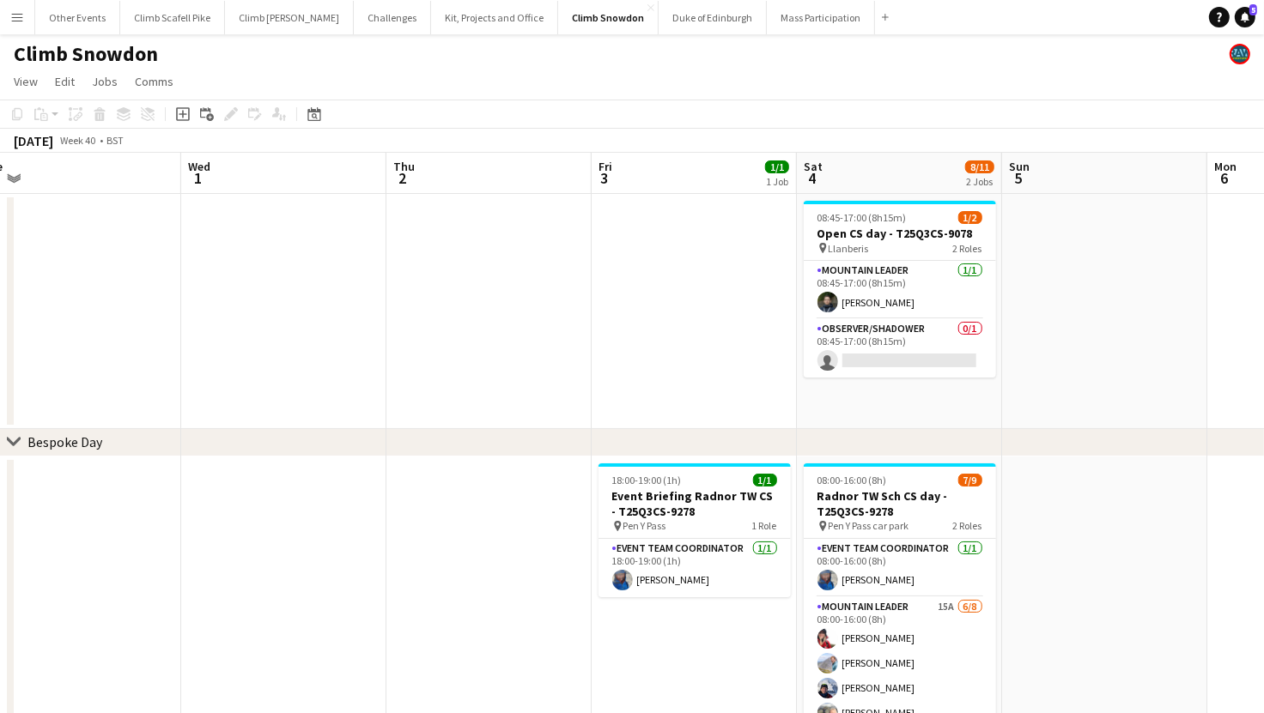
drag, startPoint x: 753, startPoint y: 344, endPoint x: 596, endPoint y: 361, distance: 158.0
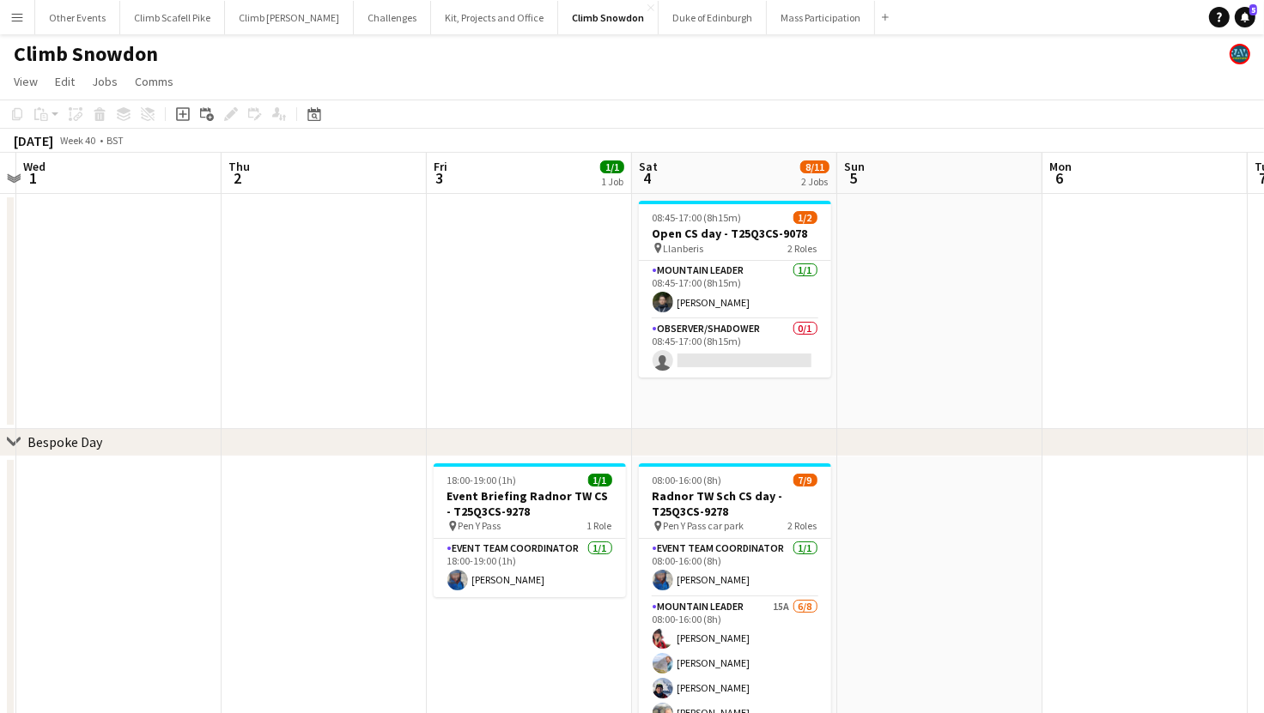
scroll to position [0, 824]
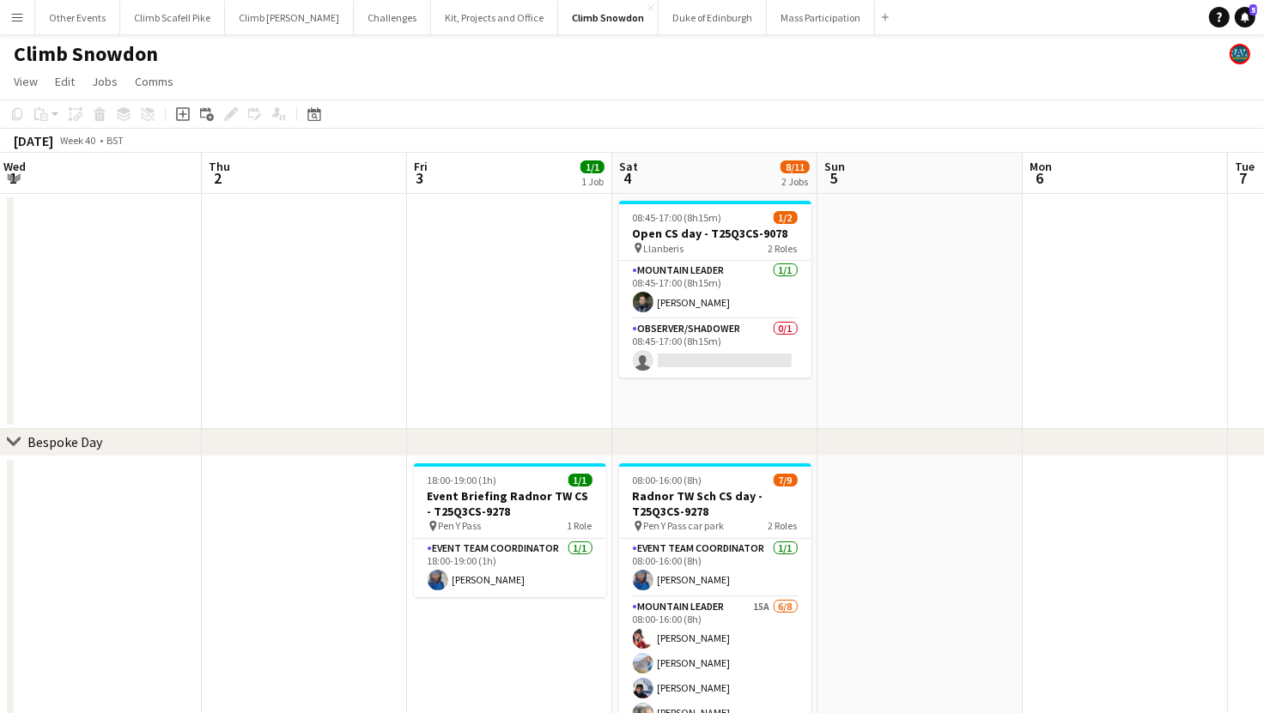
drag, startPoint x: 742, startPoint y: 351, endPoint x: 568, endPoint y: 361, distance: 173.7
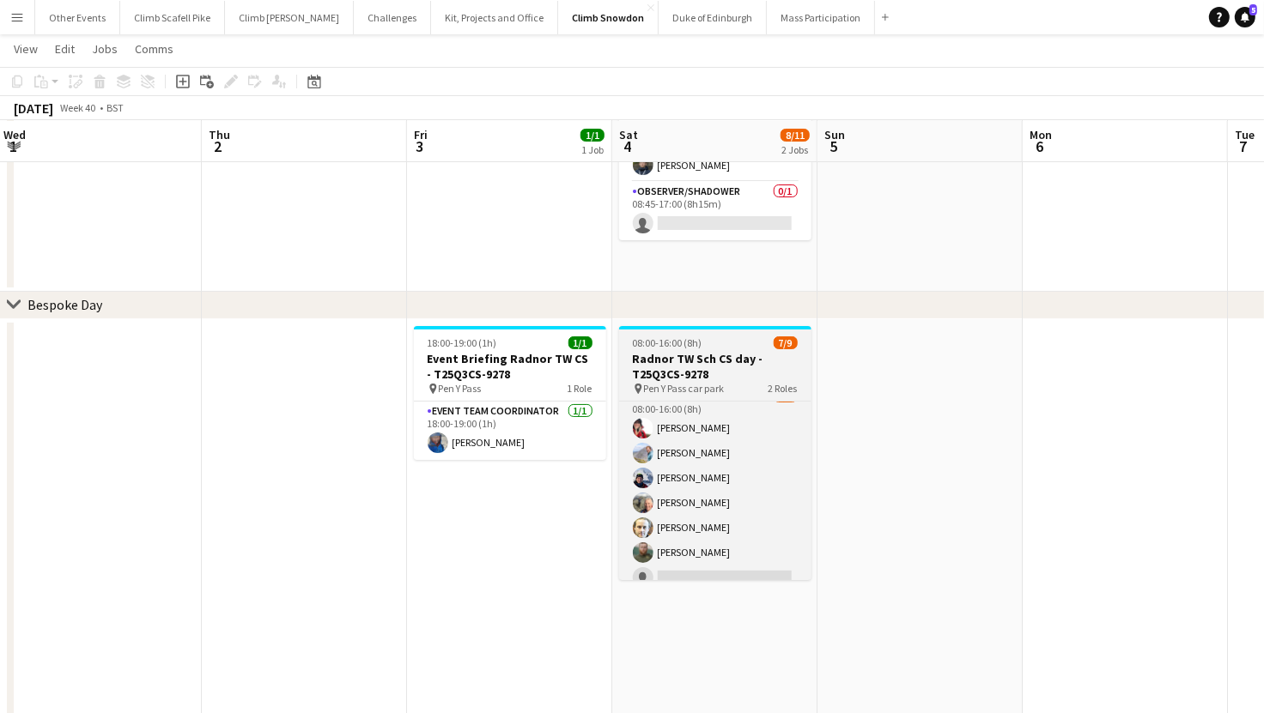
scroll to position [77, 0]
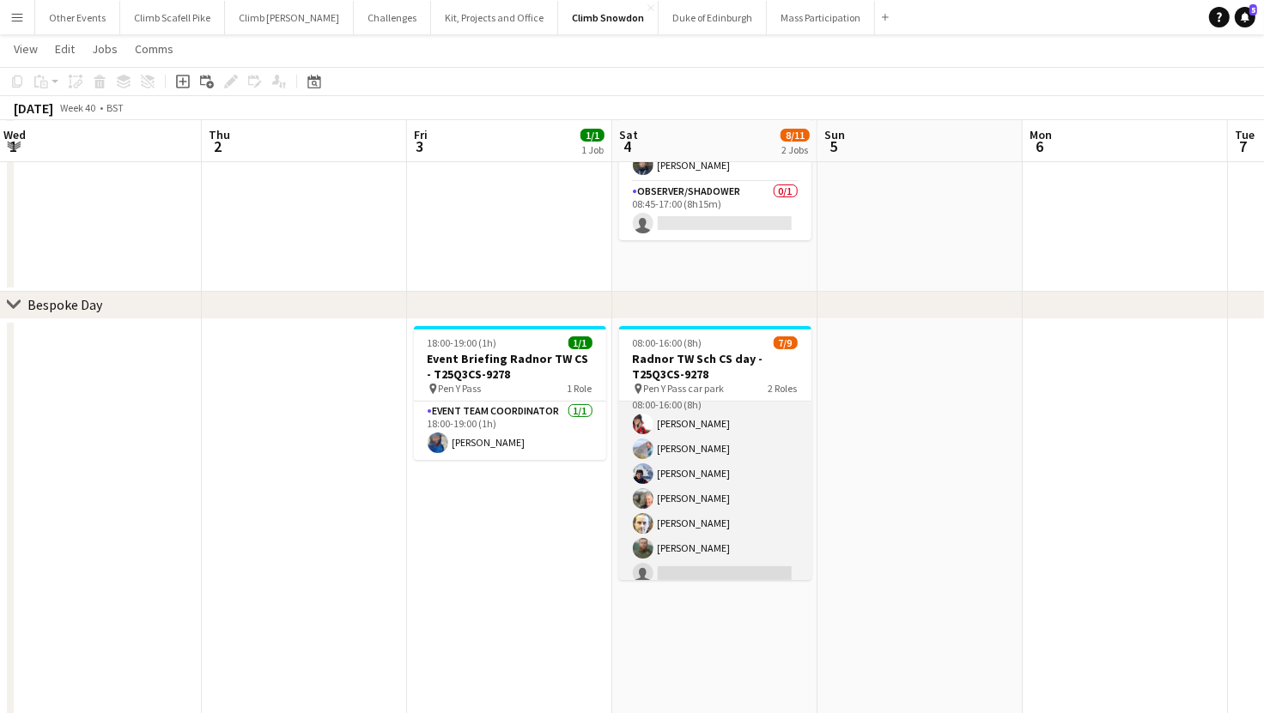
click at [725, 522] on app-card-role "Mountain Leader 15A 6/8 08:00-16:00 (8h) Sonia Williams Tom Cart Oliver Ray Cli…" at bounding box center [715, 499] width 192 height 233
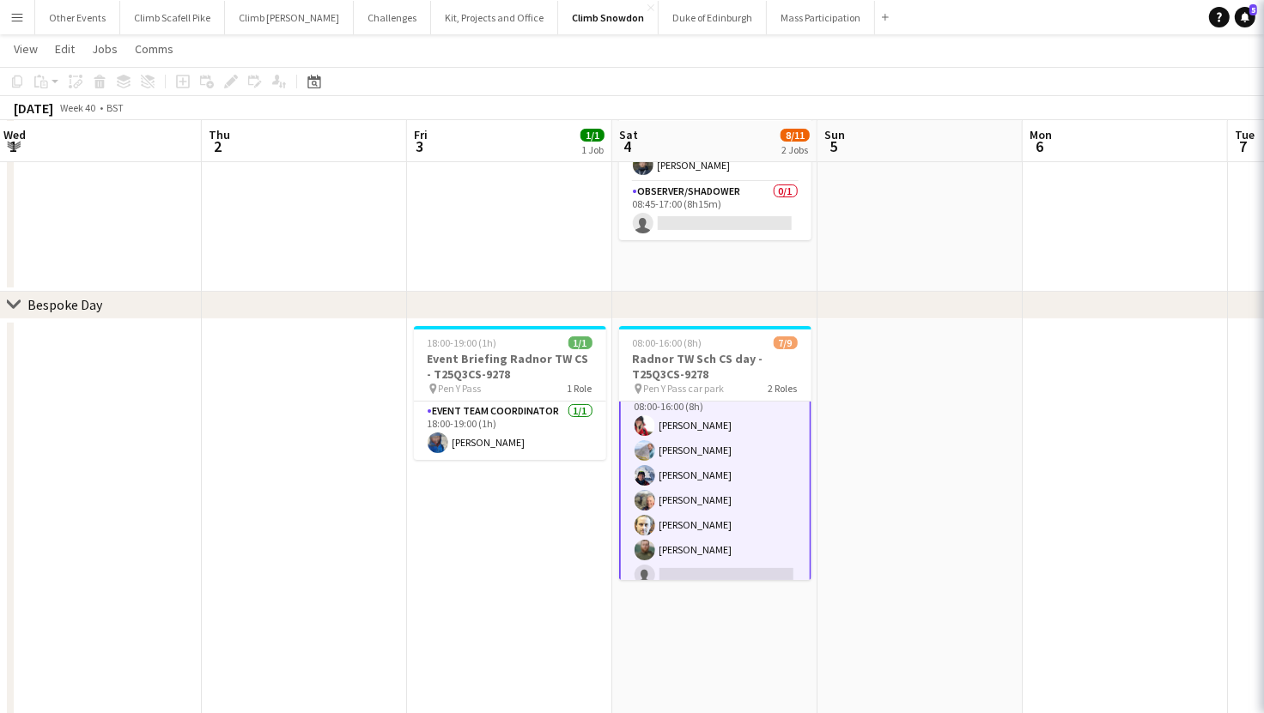
scroll to position [78, 0]
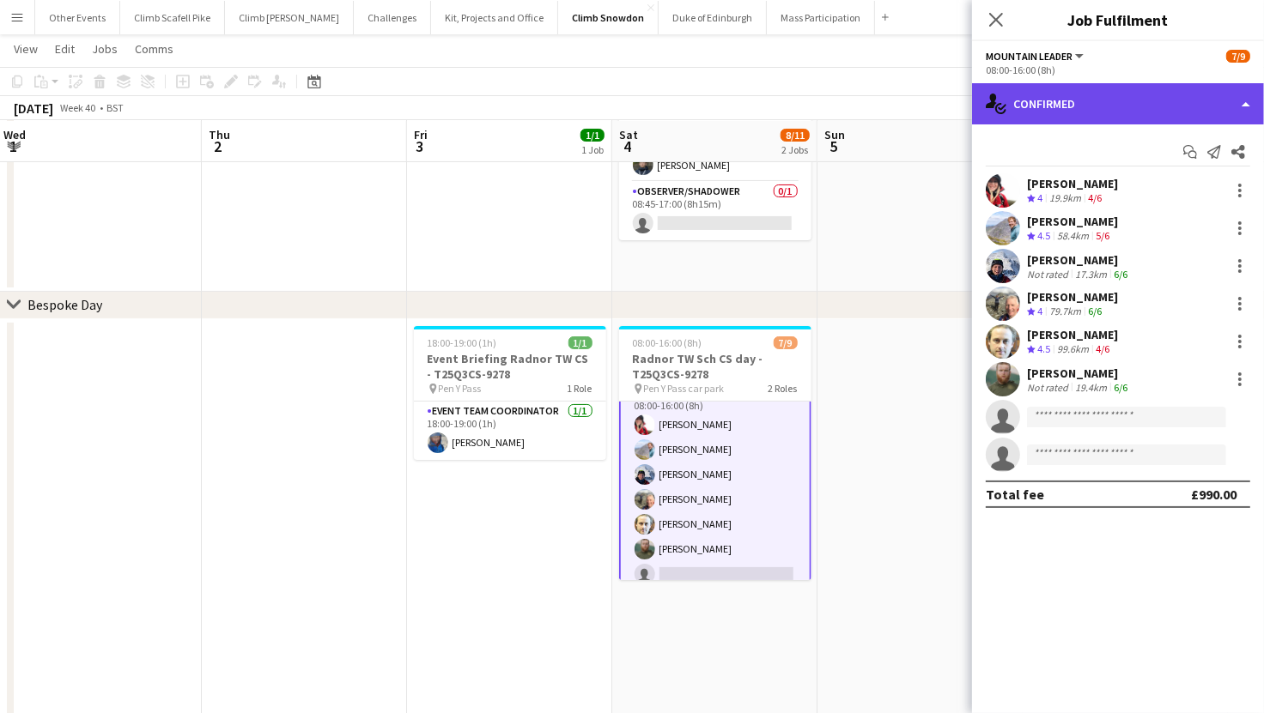
click at [1128, 95] on div "single-neutral-actions-check-2 Confirmed" at bounding box center [1118, 103] width 292 height 41
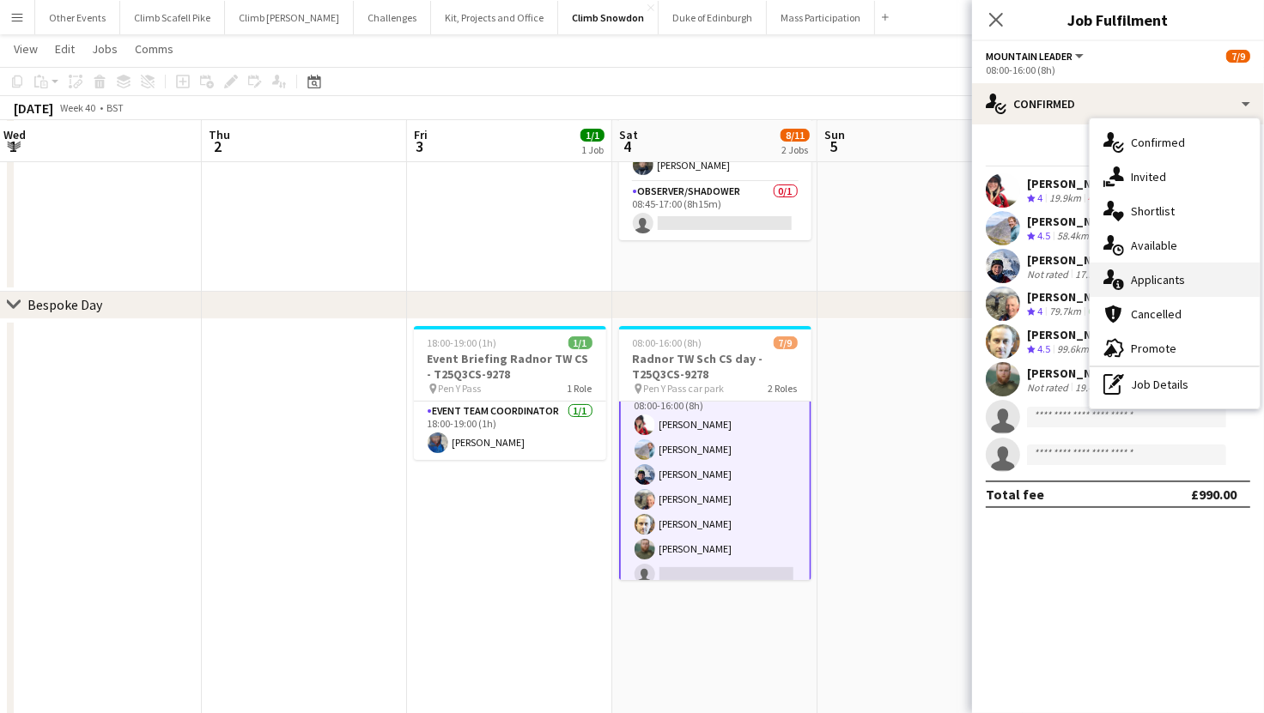
click at [1172, 286] on div "single-neutral-actions-information Applicants" at bounding box center [1174, 280] width 170 height 34
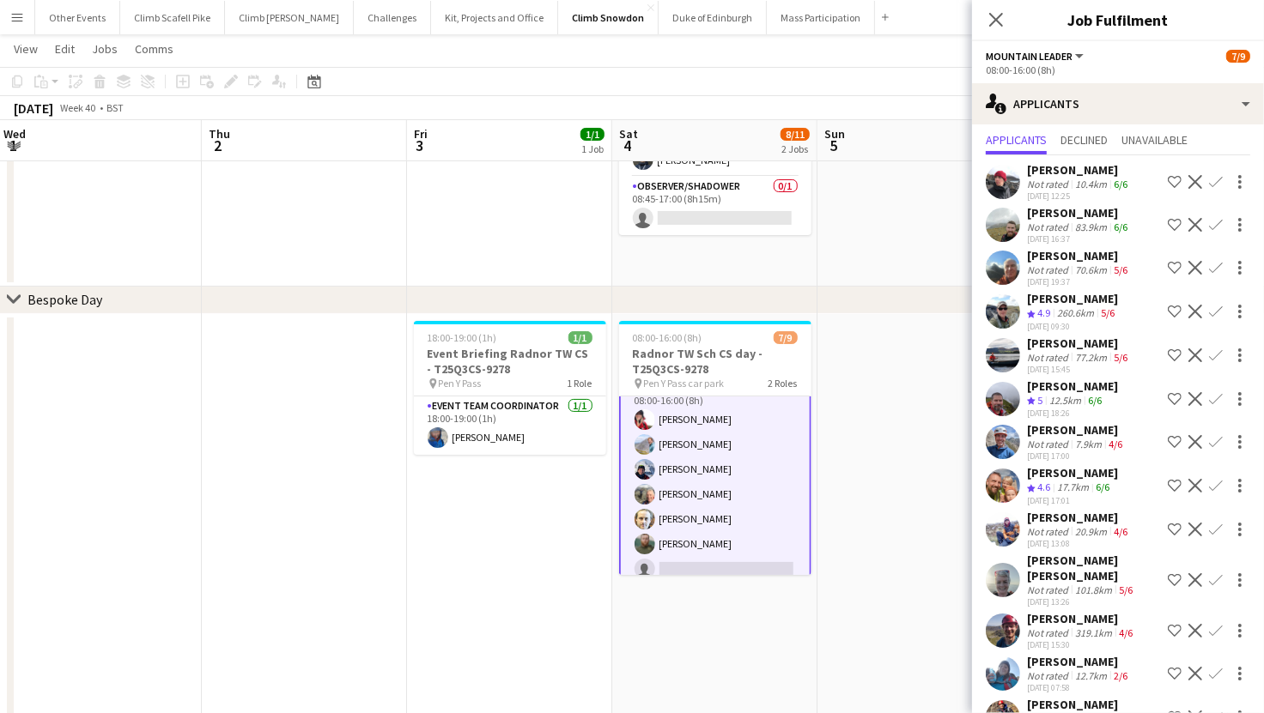
scroll to position [20, 0]
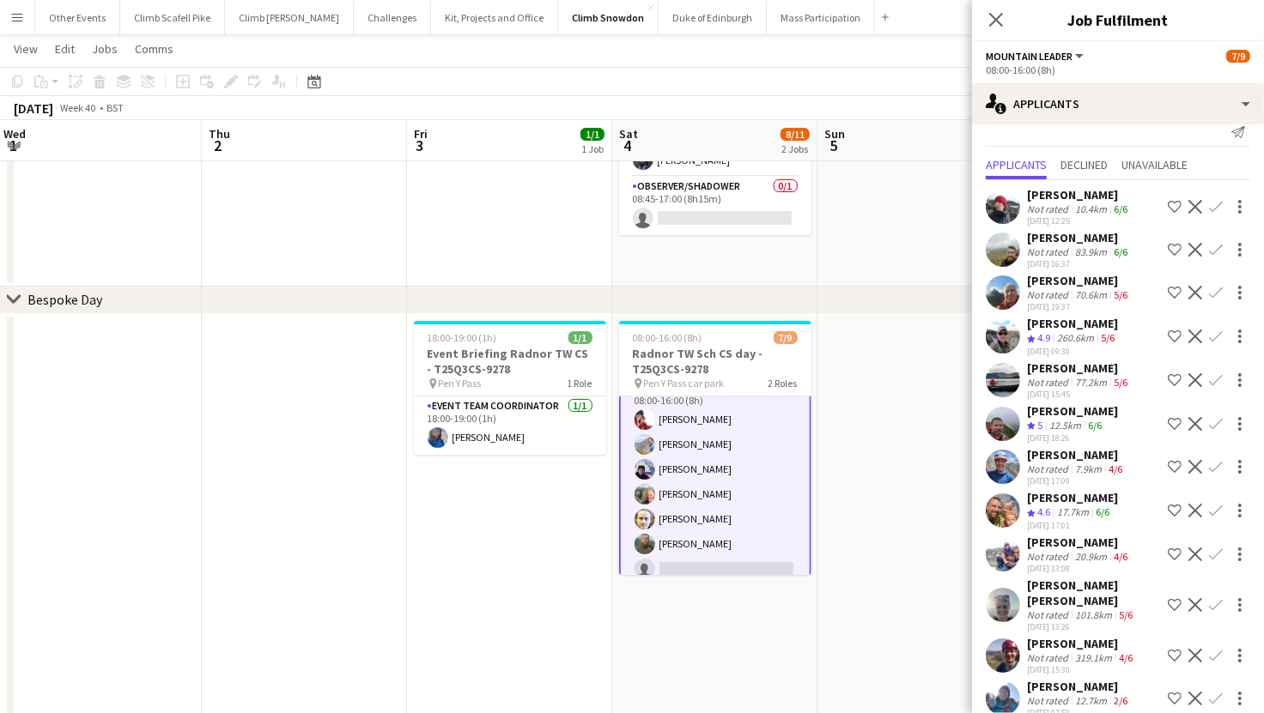
click at [1016, 464] on app-user-avatar at bounding box center [1003, 467] width 34 height 34
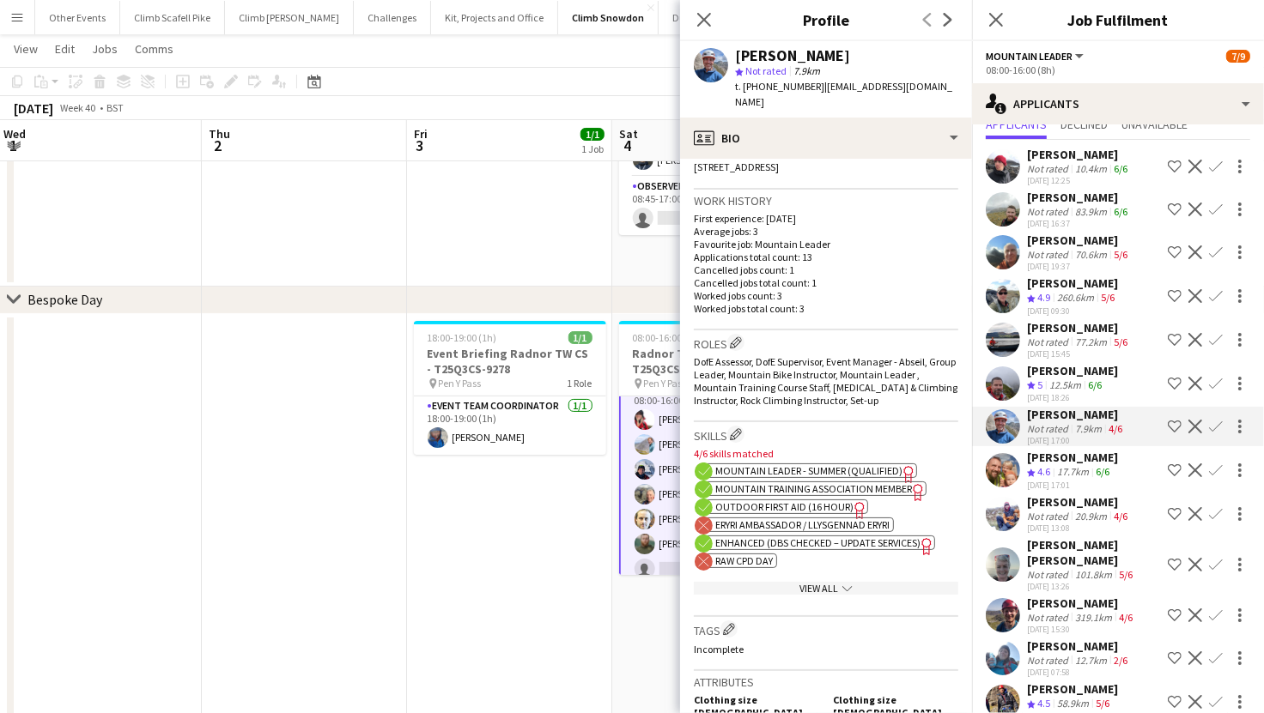
scroll to position [58, 0]
click at [999, 345] on app-user-avatar at bounding box center [1003, 342] width 34 height 34
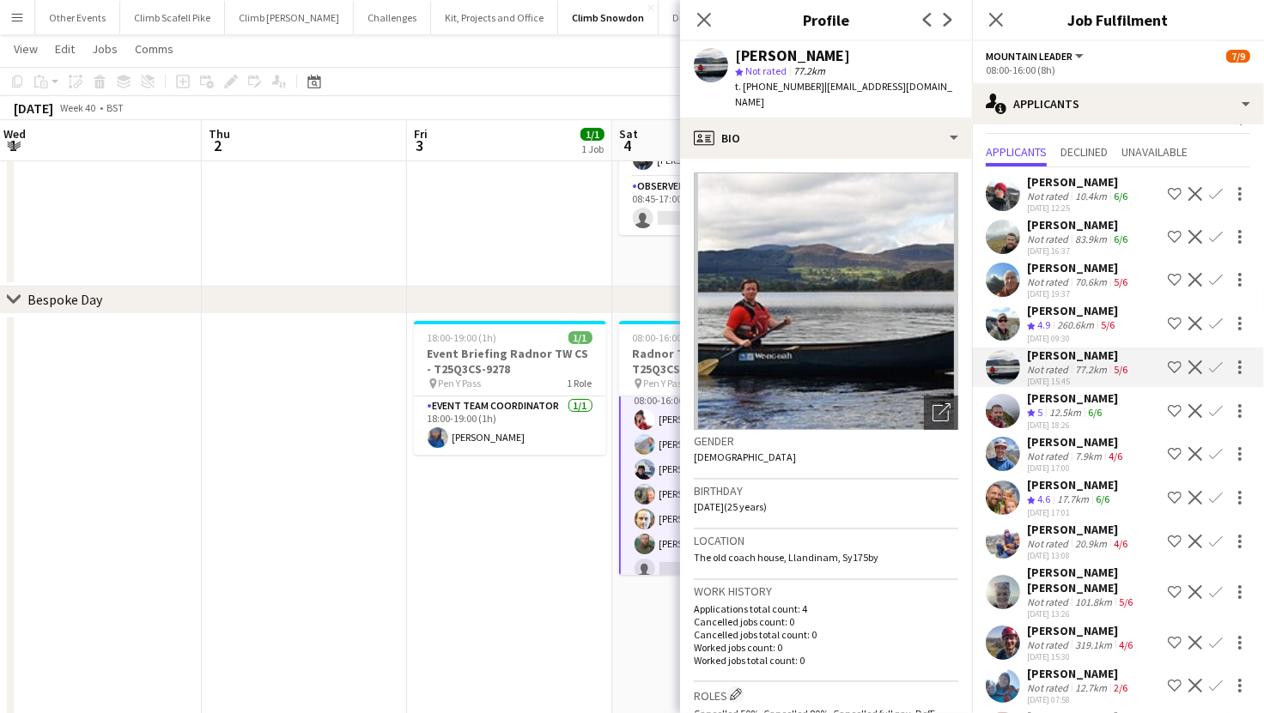
scroll to position [31, 0]
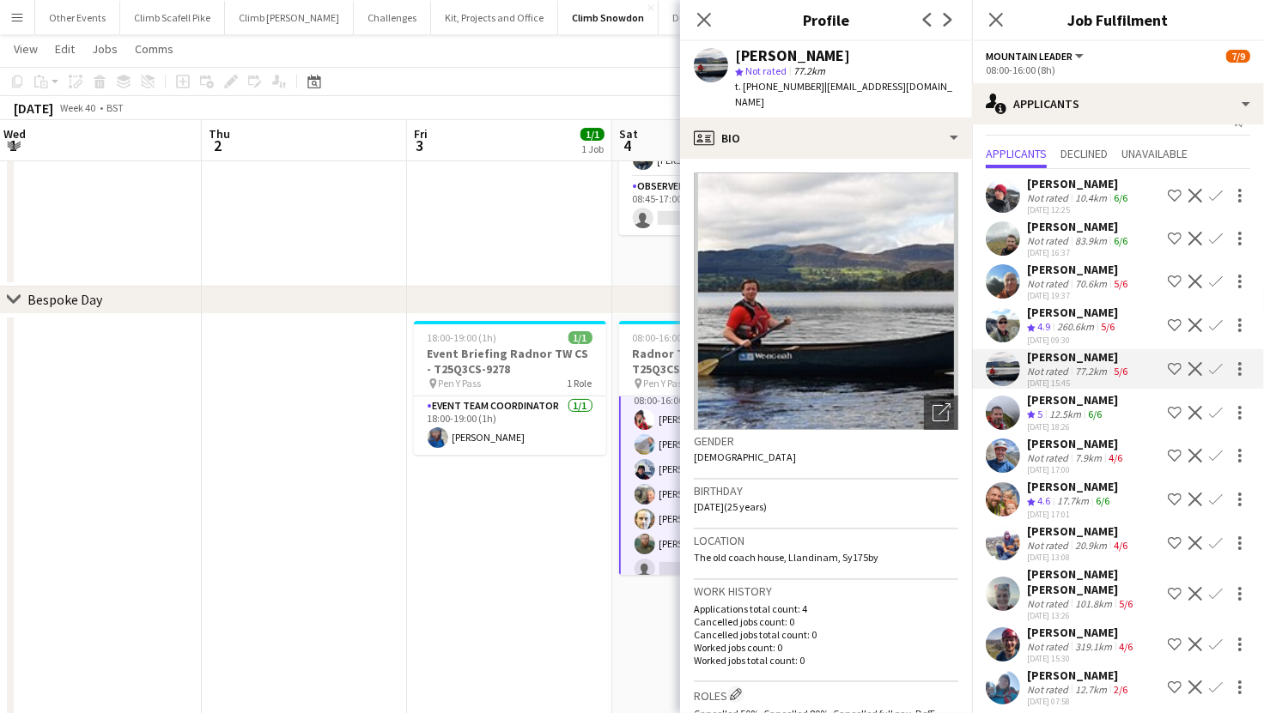
click at [1016, 282] on app-user-avatar at bounding box center [1003, 281] width 34 height 34
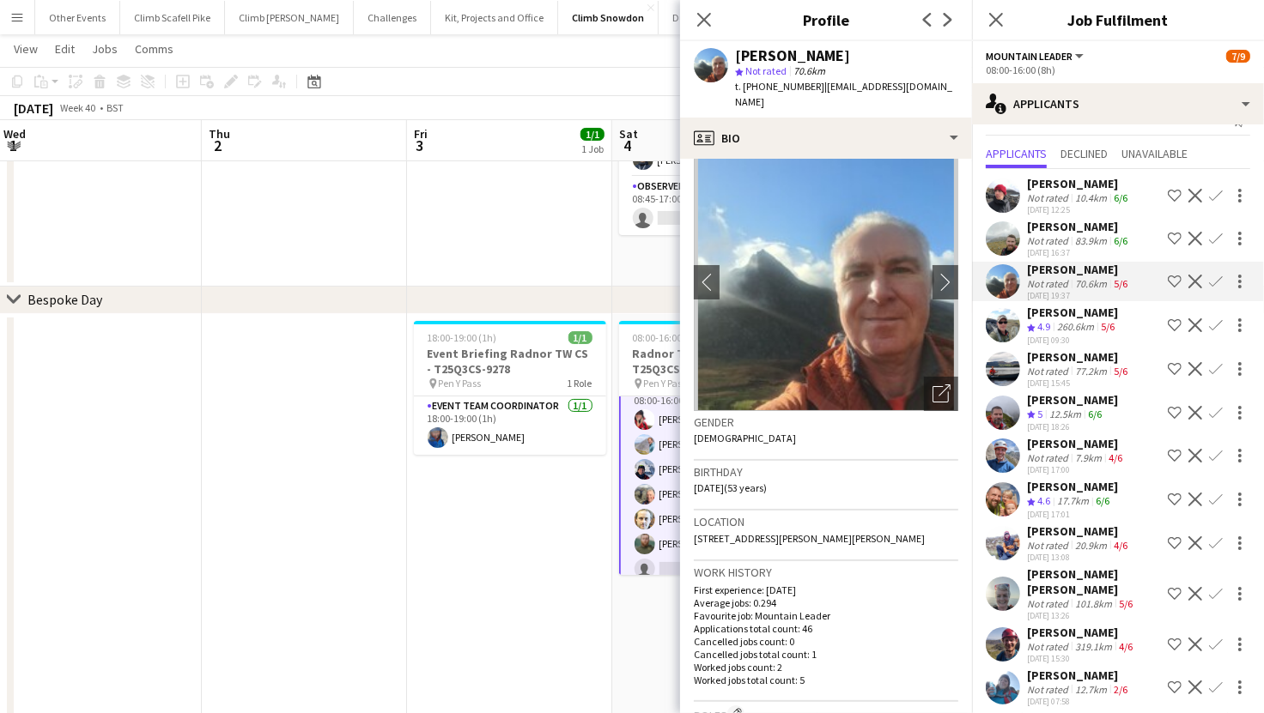
scroll to position [121, 0]
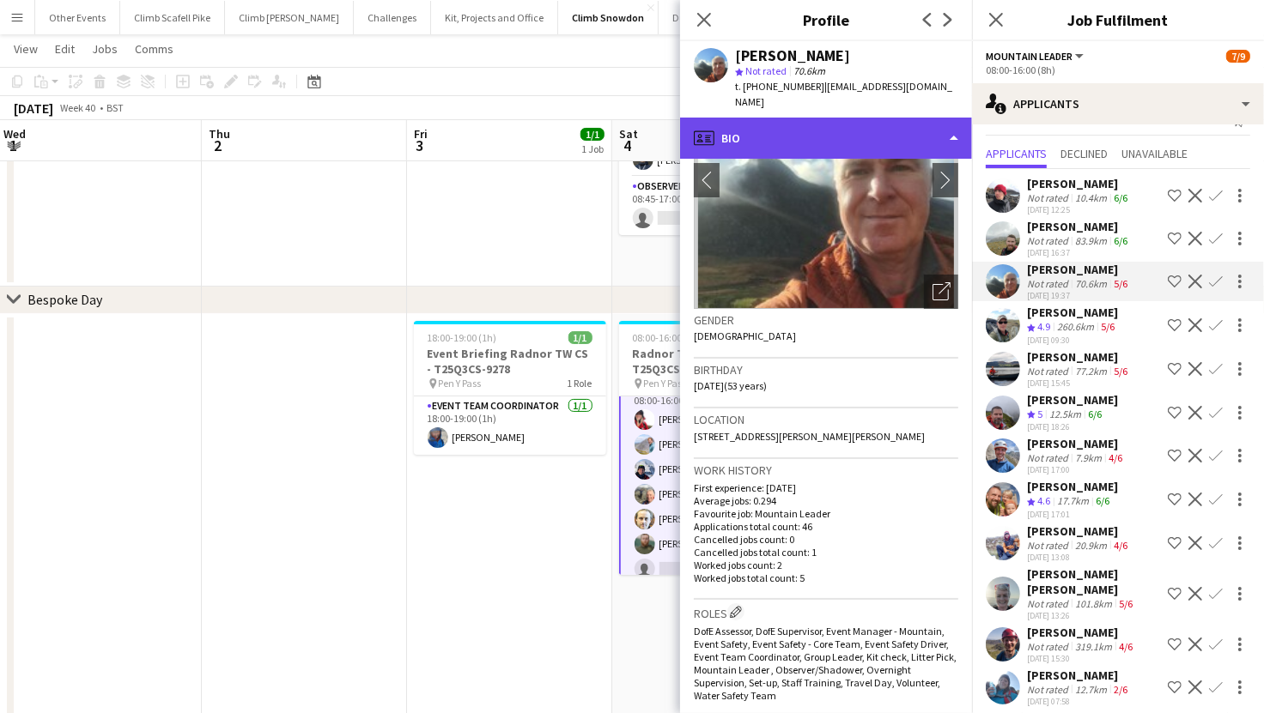
click at [931, 124] on div "profile Bio" at bounding box center [826, 138] width 292 height 41
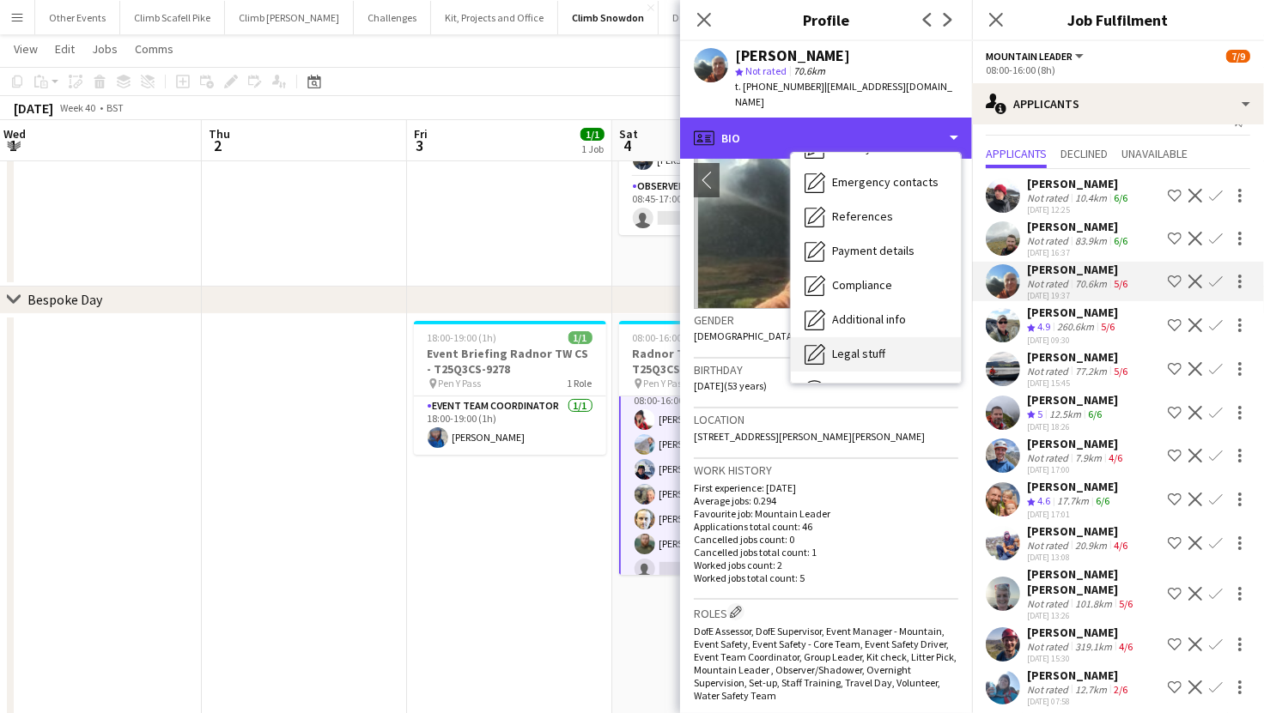
scroll to position [195, 0]
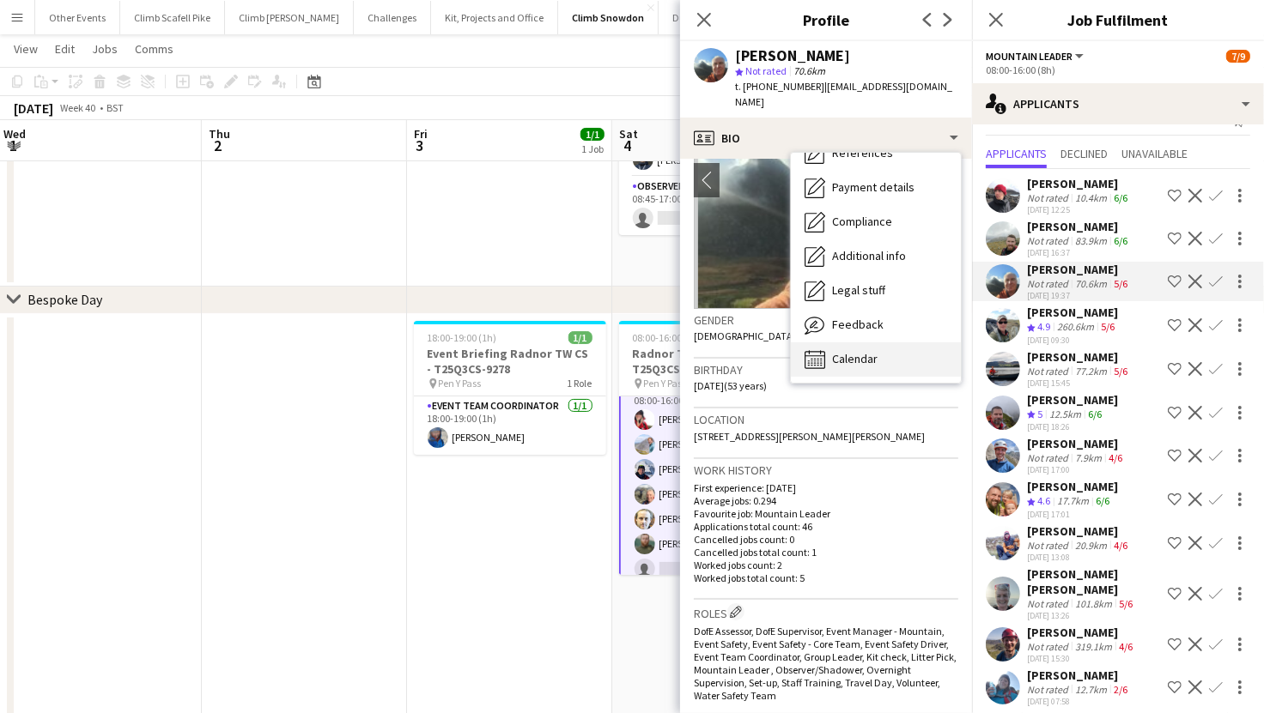
click at [860, 351] on span "Calendar" at bounding box center [855, 358] width 46 height 15
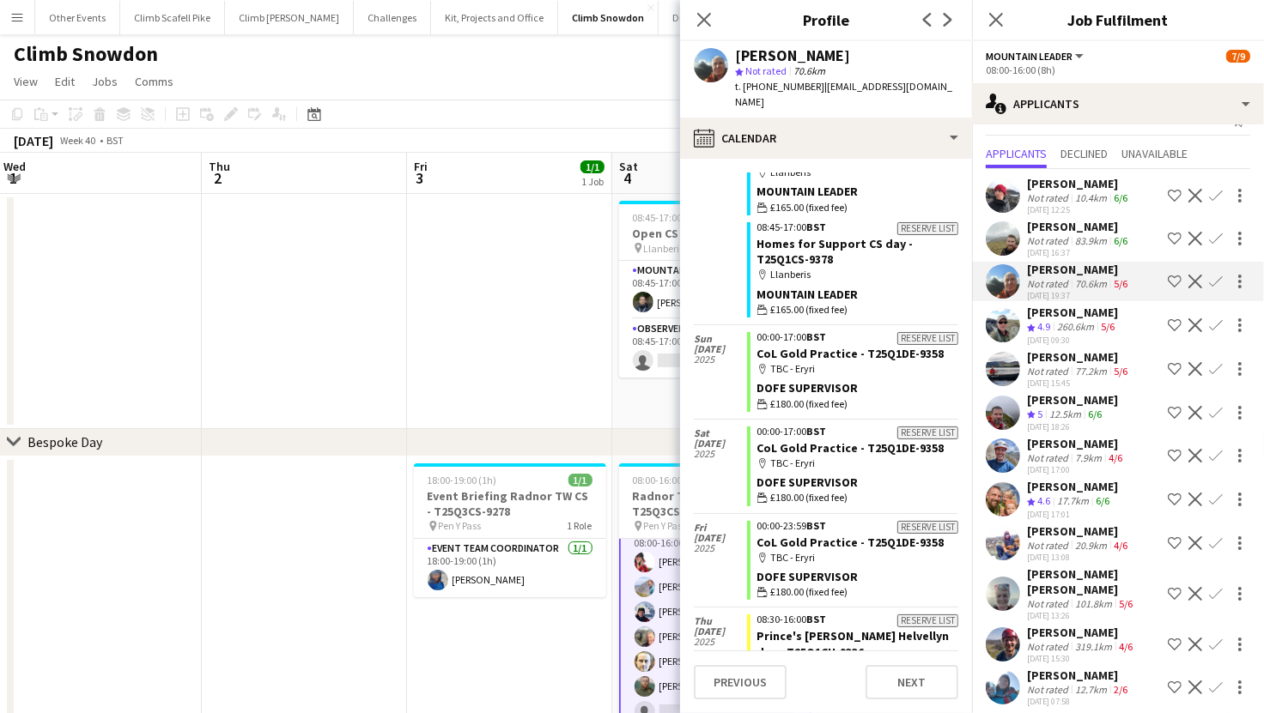
scroll to position [2063, 0]
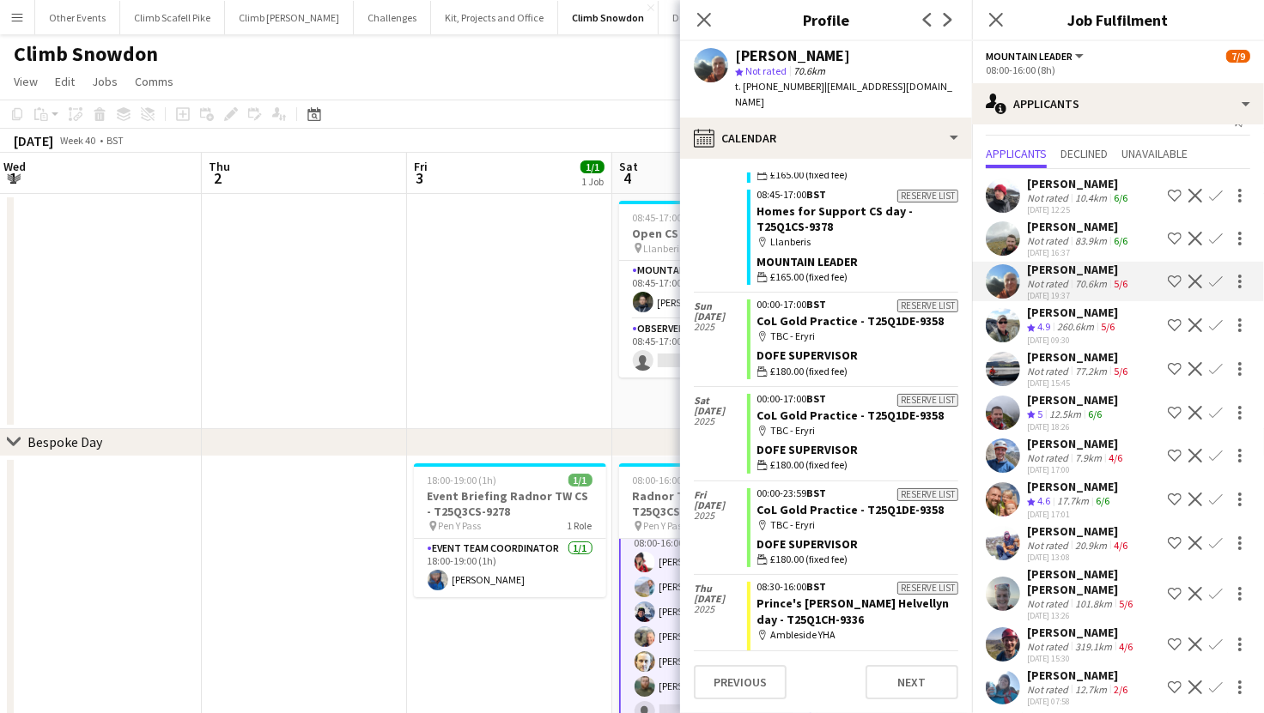
click at [1010, 451] on app-user-avatar at bounding box center [1003, 456] width 34 height 34
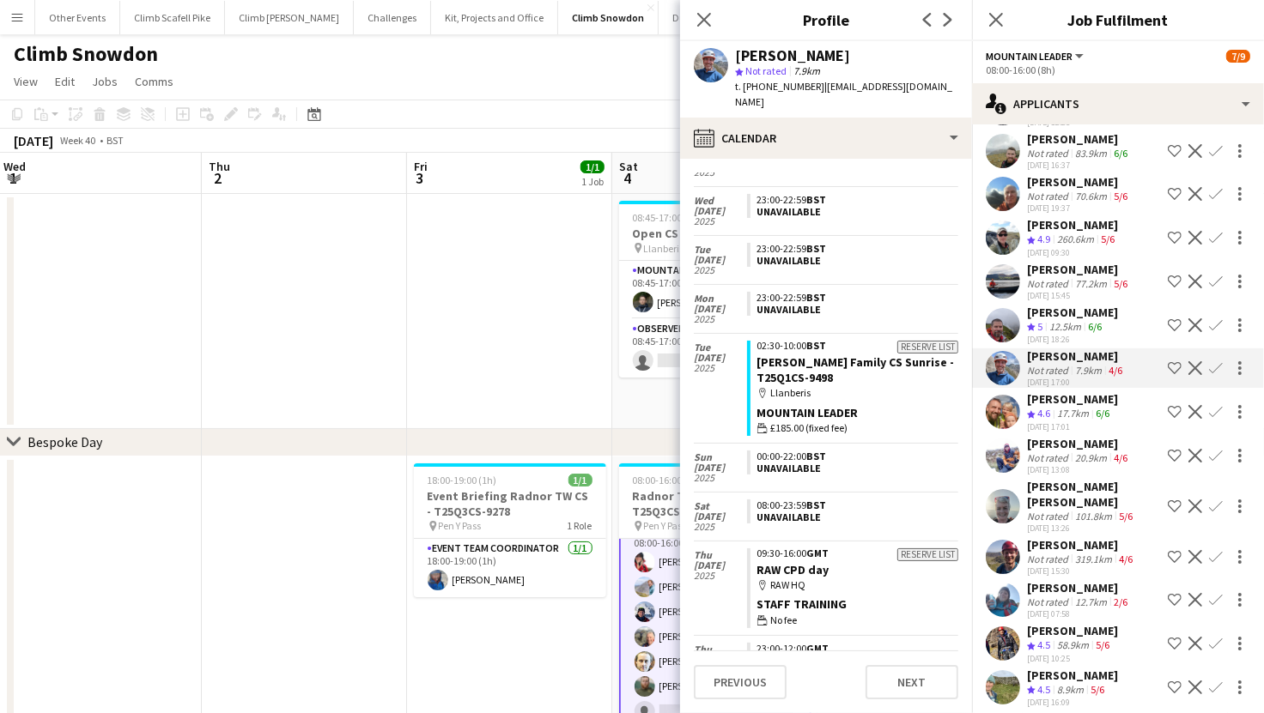
scroll to position [146, 0]
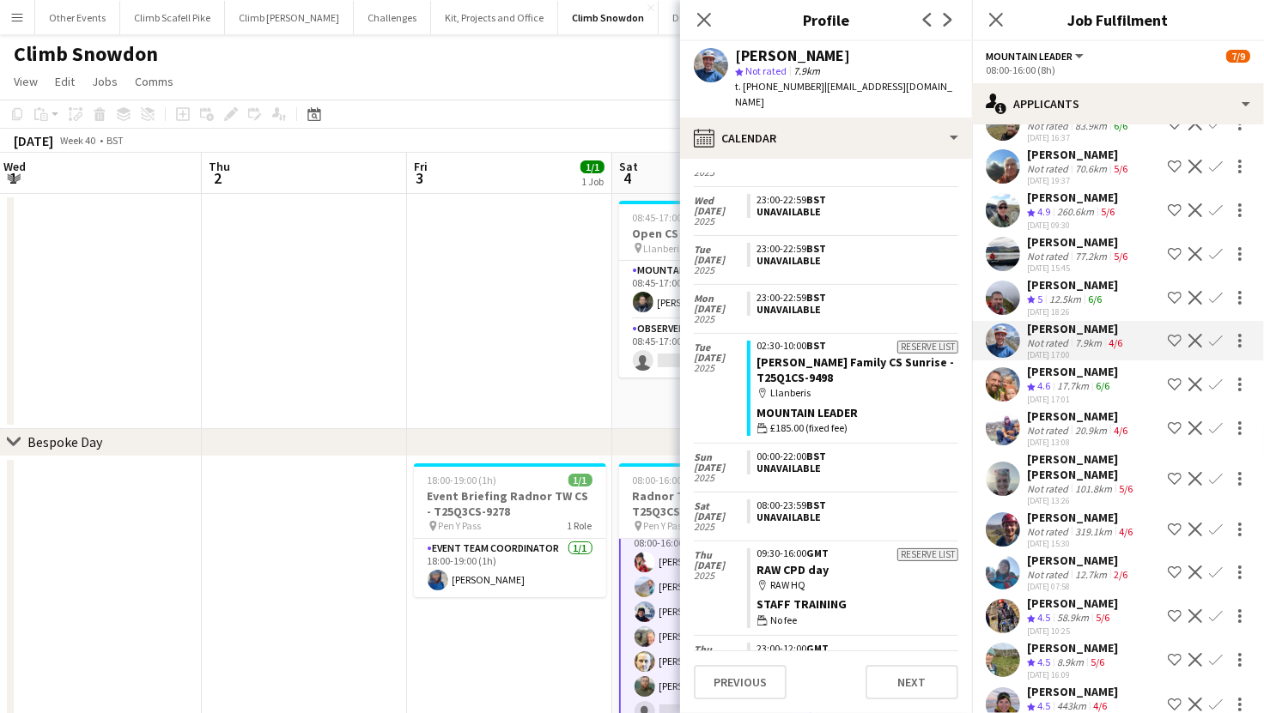
click at [1008, 470] on app-user-avatar at bounding box center [1003, 479] width 34 height 34
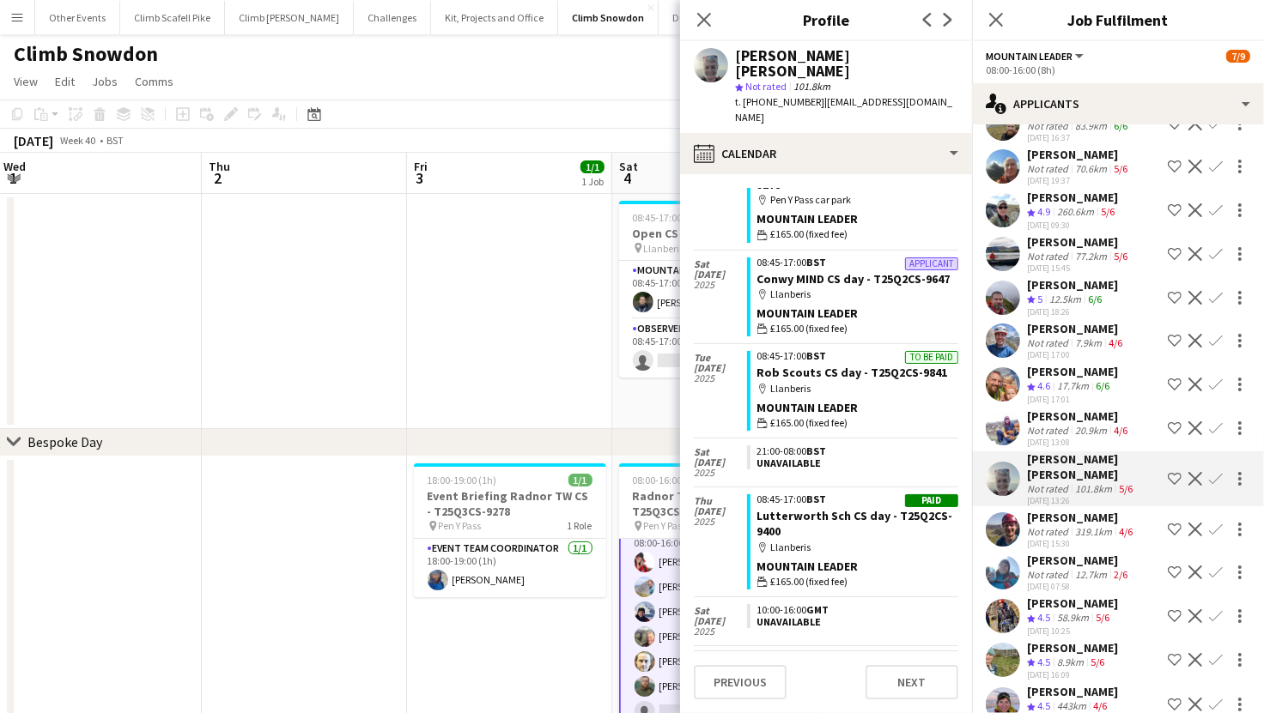
scroll to position [106, 0]
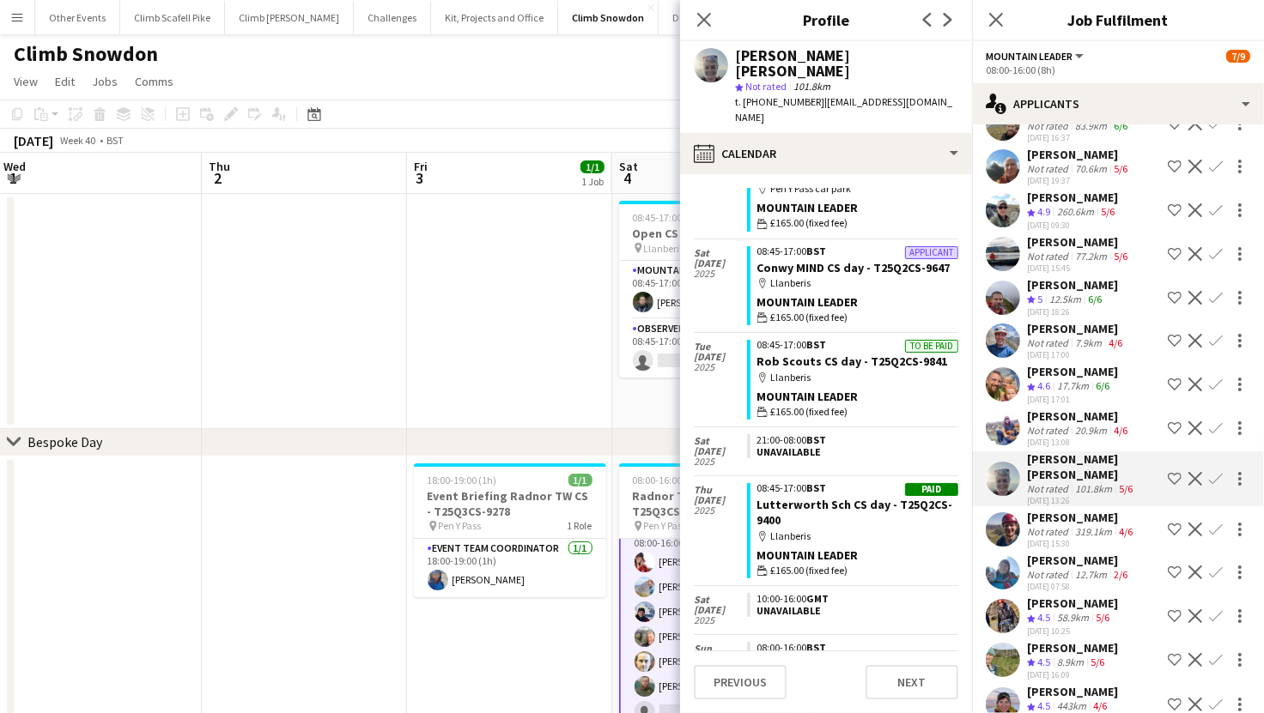
click at [1010, 513] on app-user-avatar at bounding box center [1003, 530] width 34 height 34
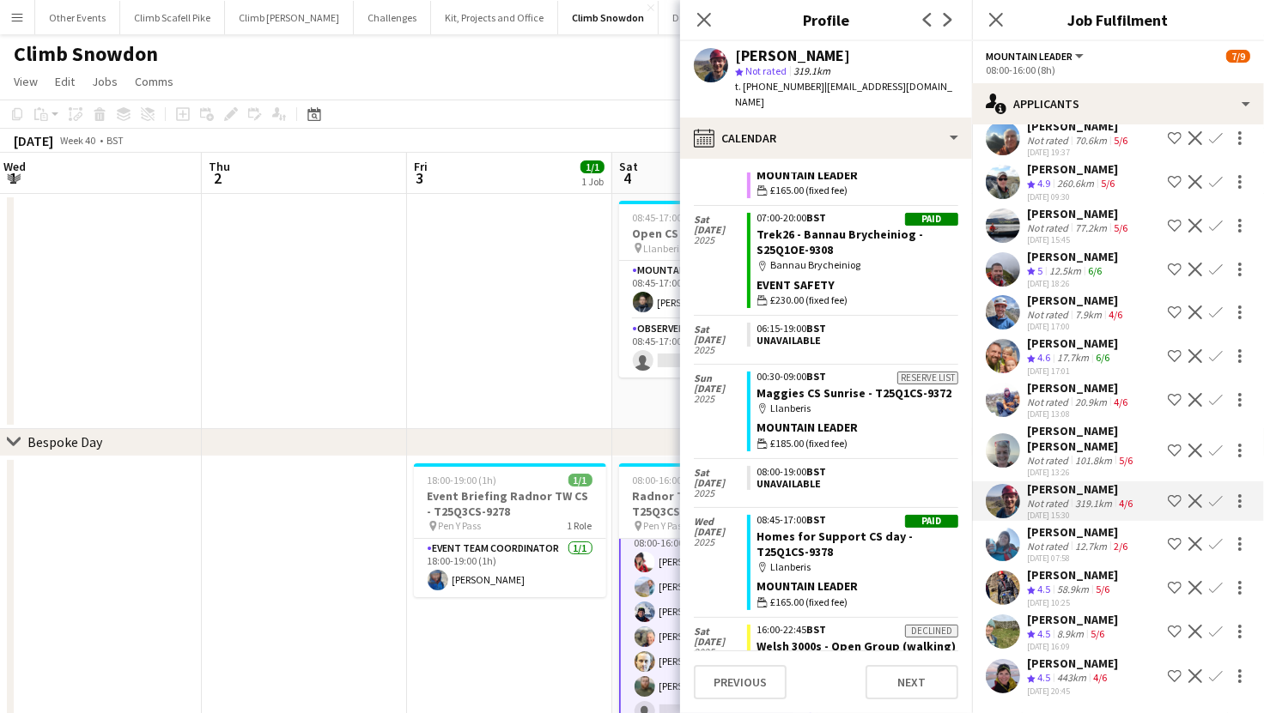
scroll to position [180, 0]
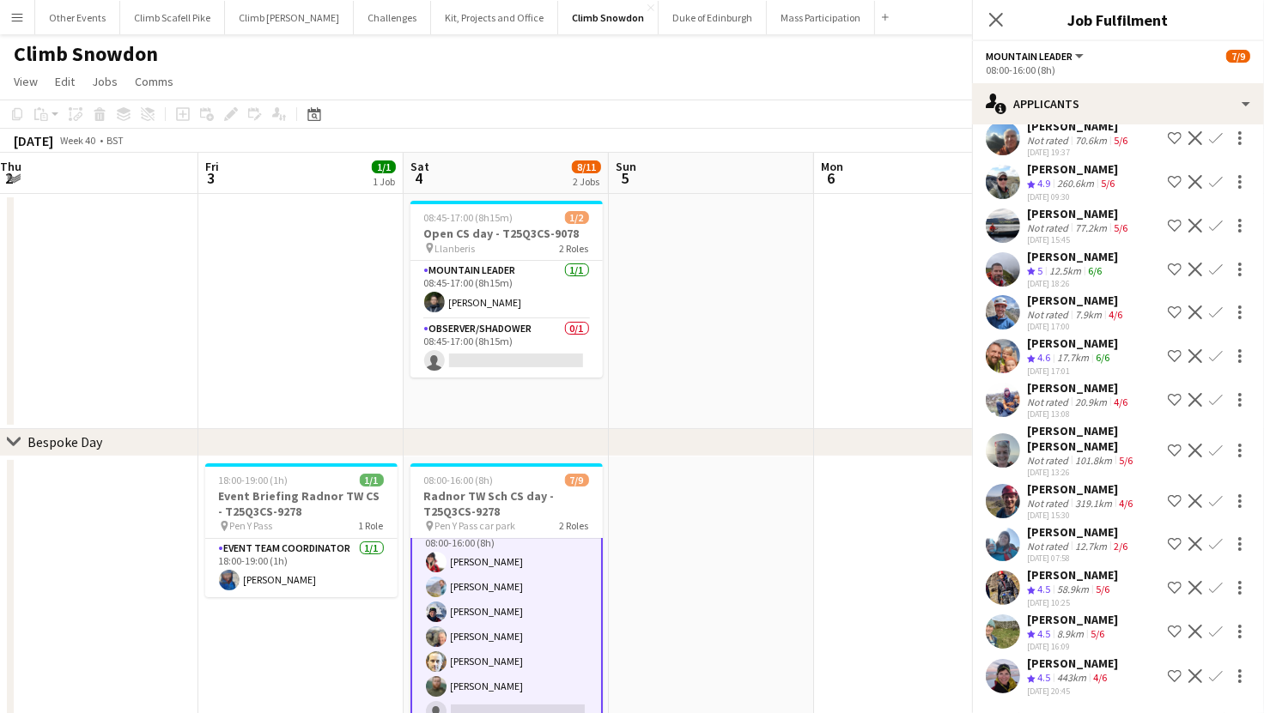
drag, startPoint x: 622, startPoint y: 420, endPoint x: 414, endPoint y: 422, distance: 208.6
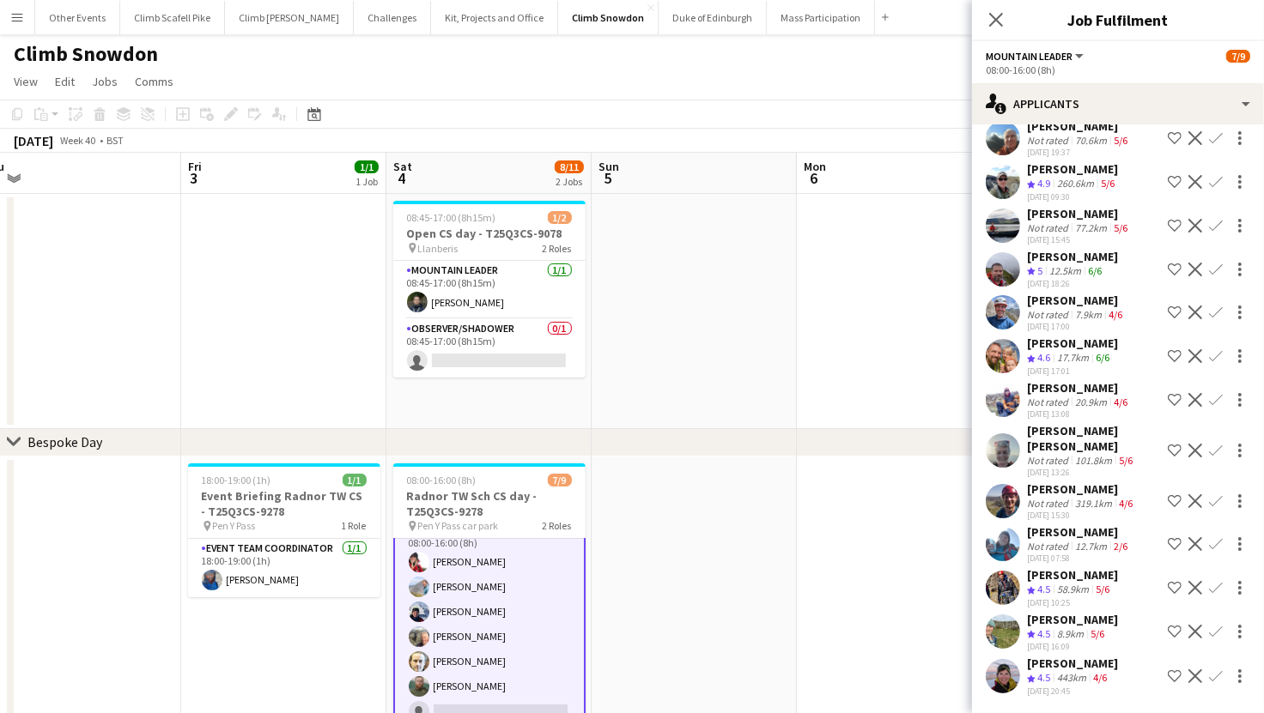
scroll to position [0, 673]
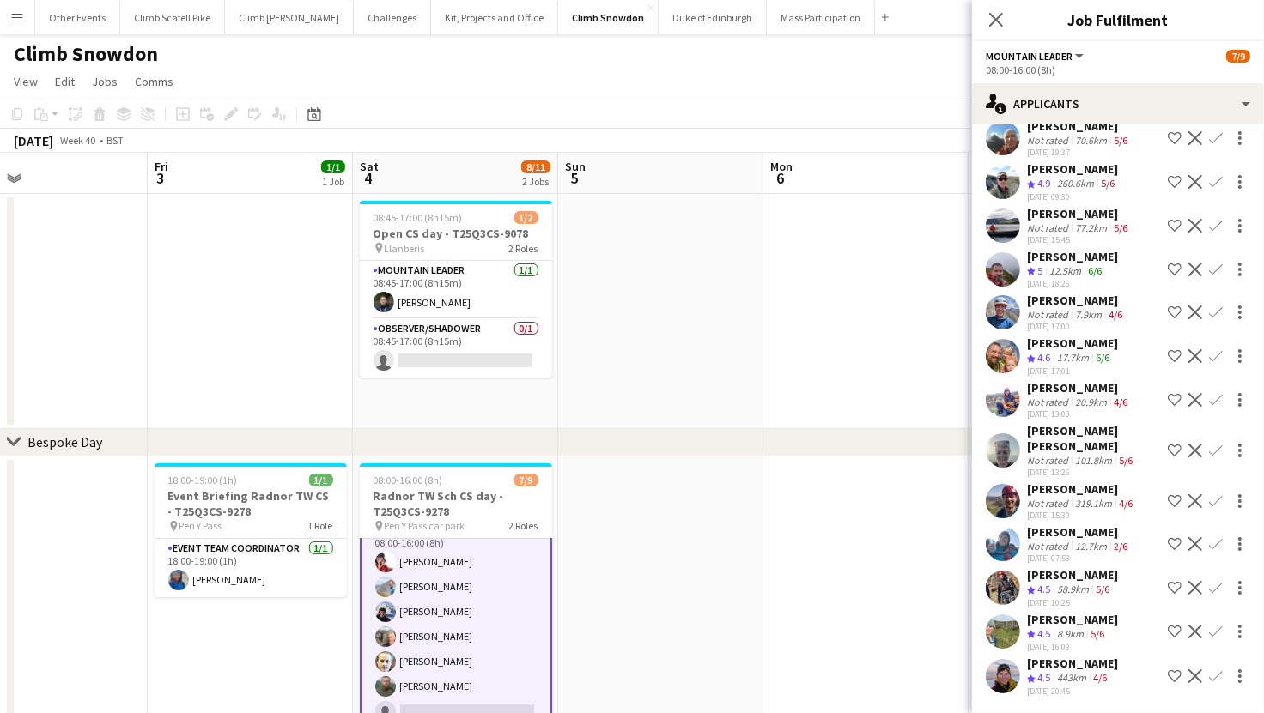
drag, startPoint x: 710, startPoint y: 403, endPoint x: 691, endPoint y: 403, distance: 18.9
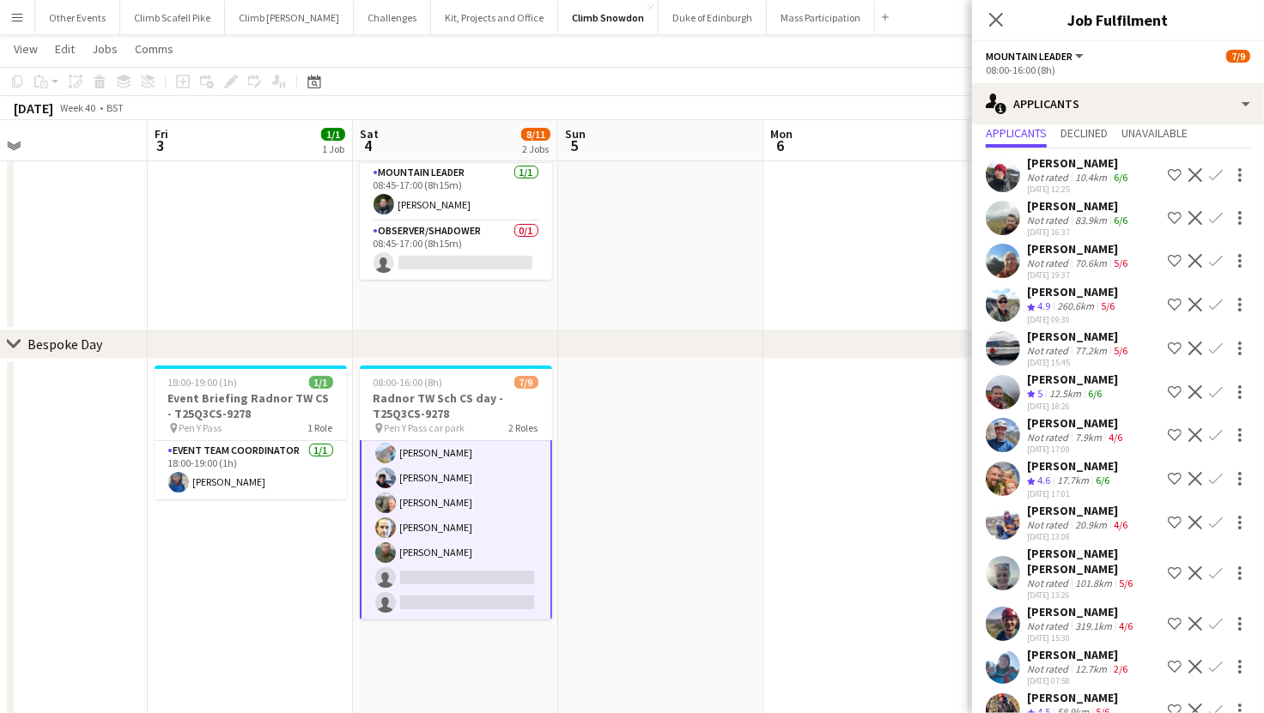
scroll to position [49, 0]
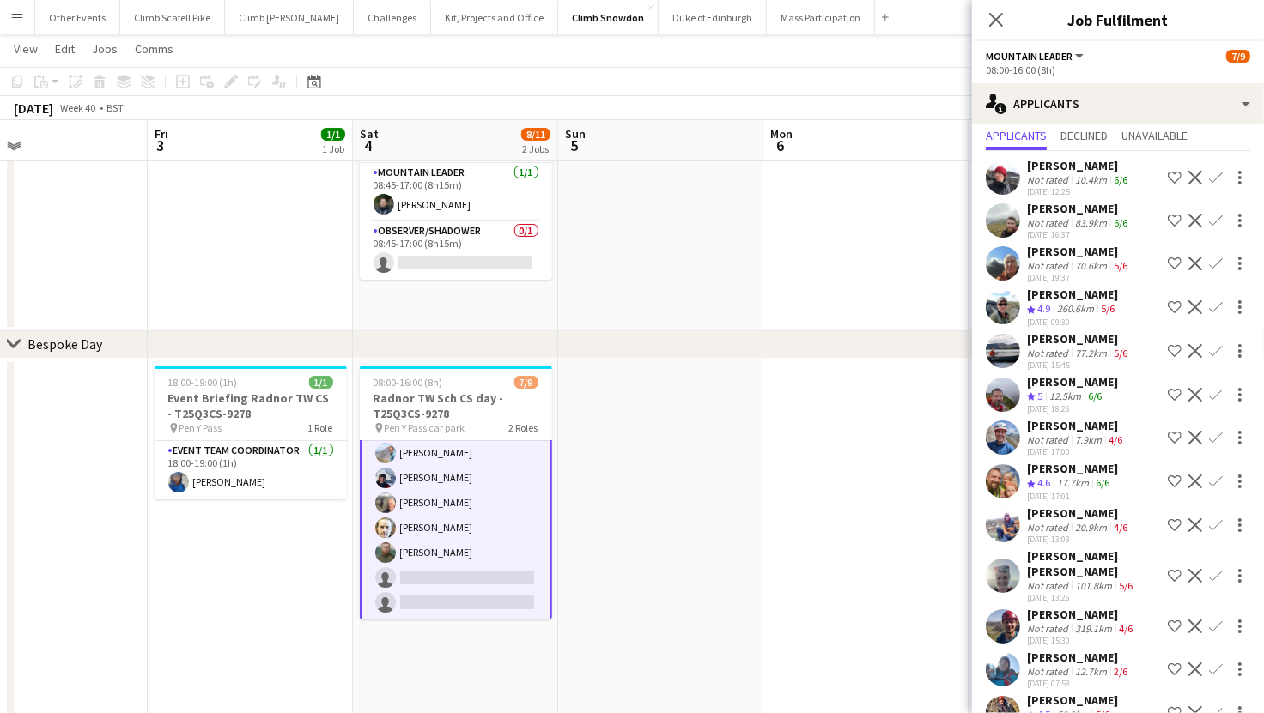
click at [995, 259] on app-user-avatar at bounding box center [1003, 263] width 34 height 34
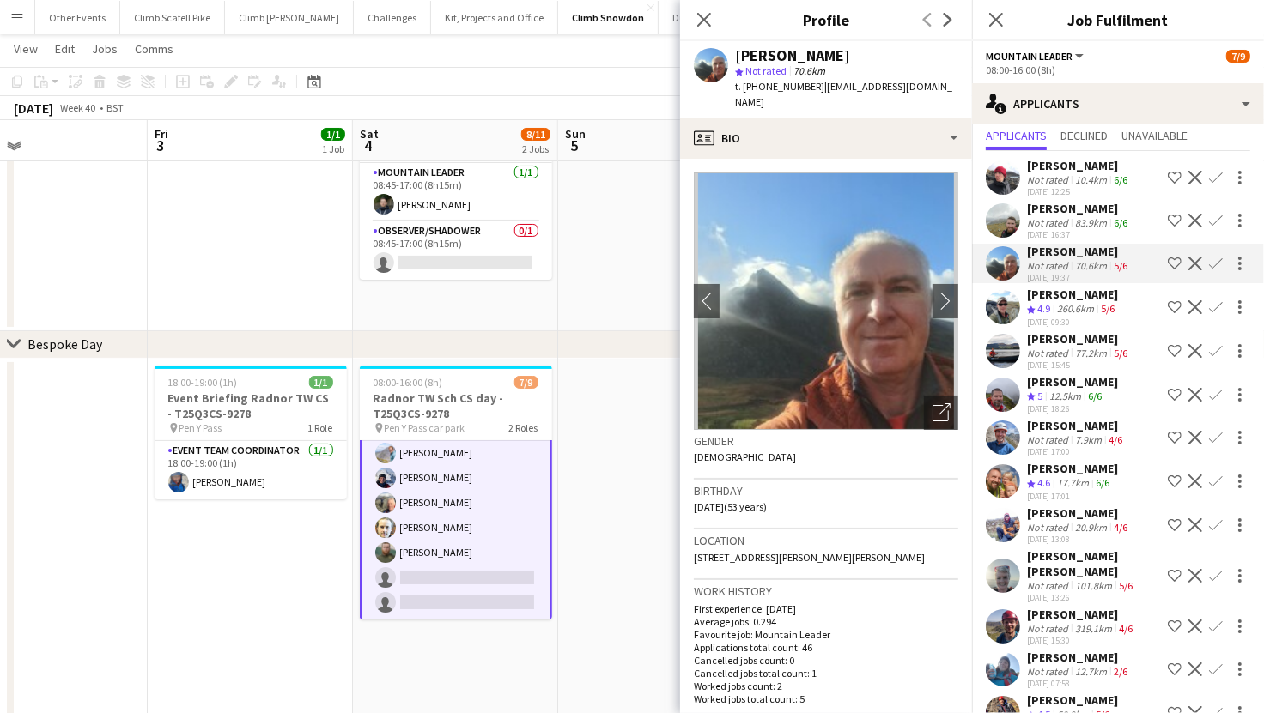
click at [1000, 347] on app-user-avatar at bounding box center [1003, 351] width 34 height 34
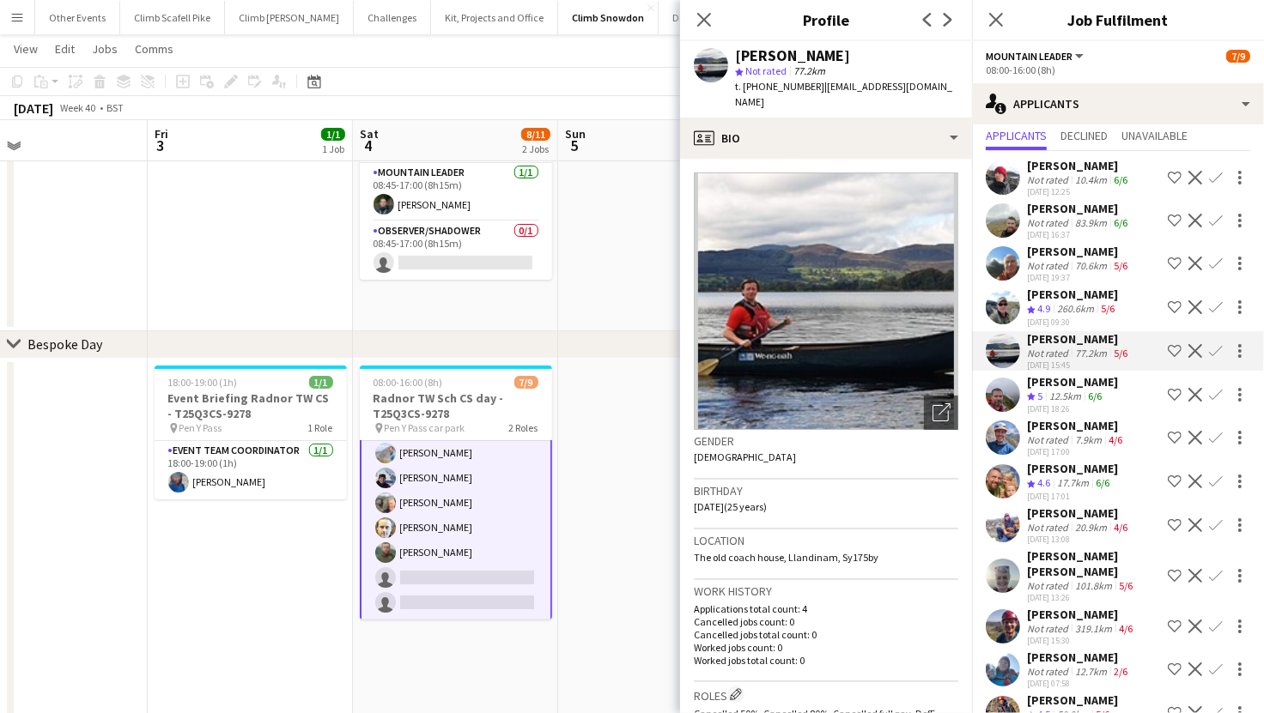
click at [1016, 446] on div at bounding box center [1003, 438] width 34 height 34
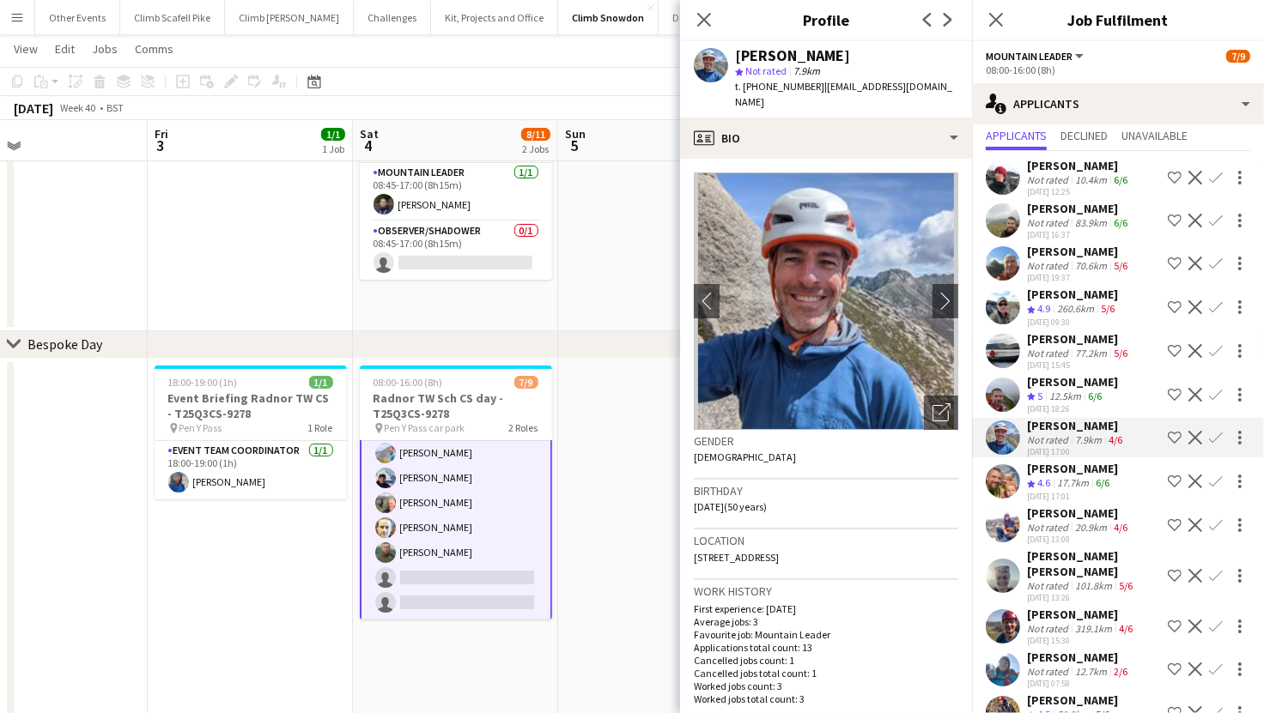
click at [1004, 559] on app-user-avatar at bounding box center [1003, 576] width 34 height 34
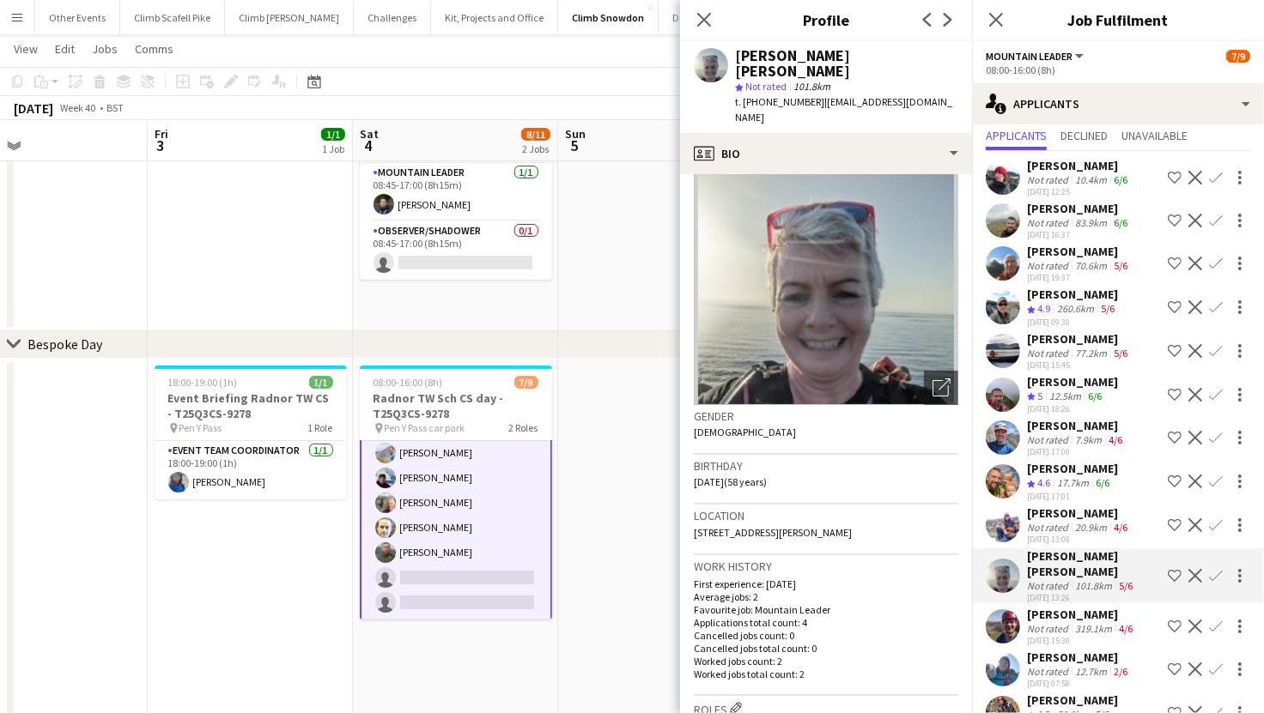
scroll to position [41, 0]
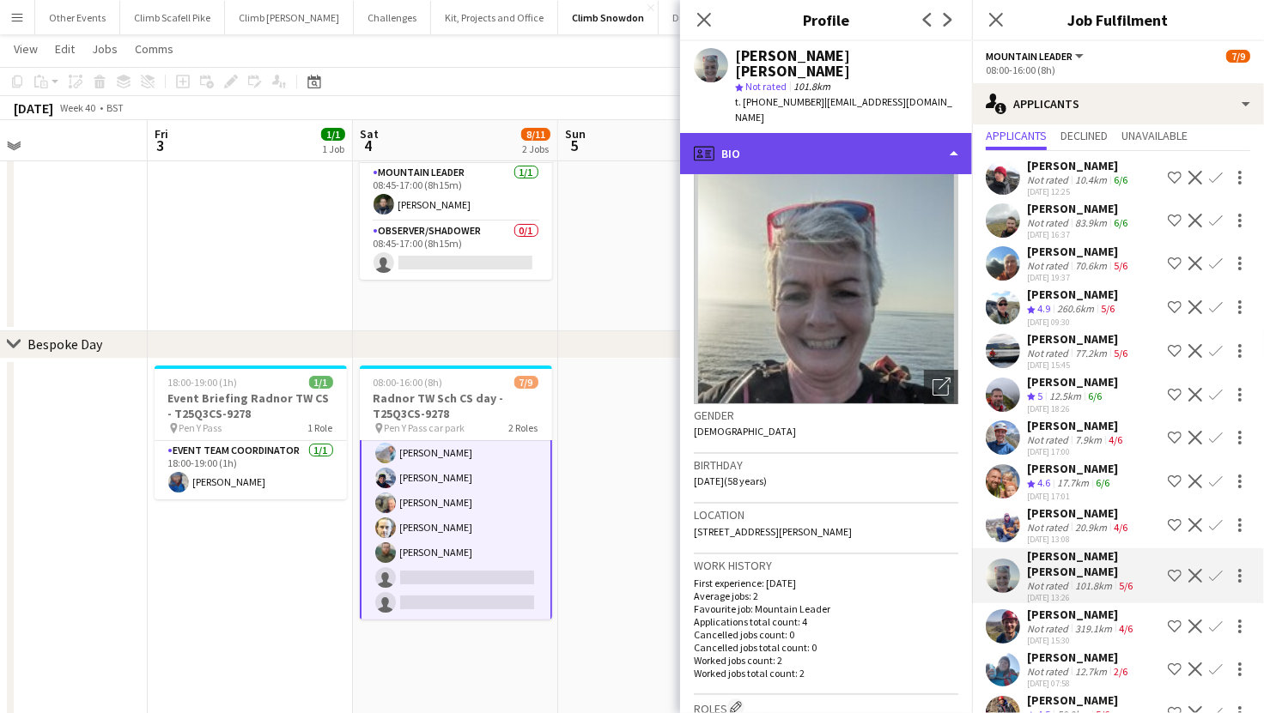
click at [894, 133] on div "profile Bio" at bounding box center [826, 153] width 292 height 41
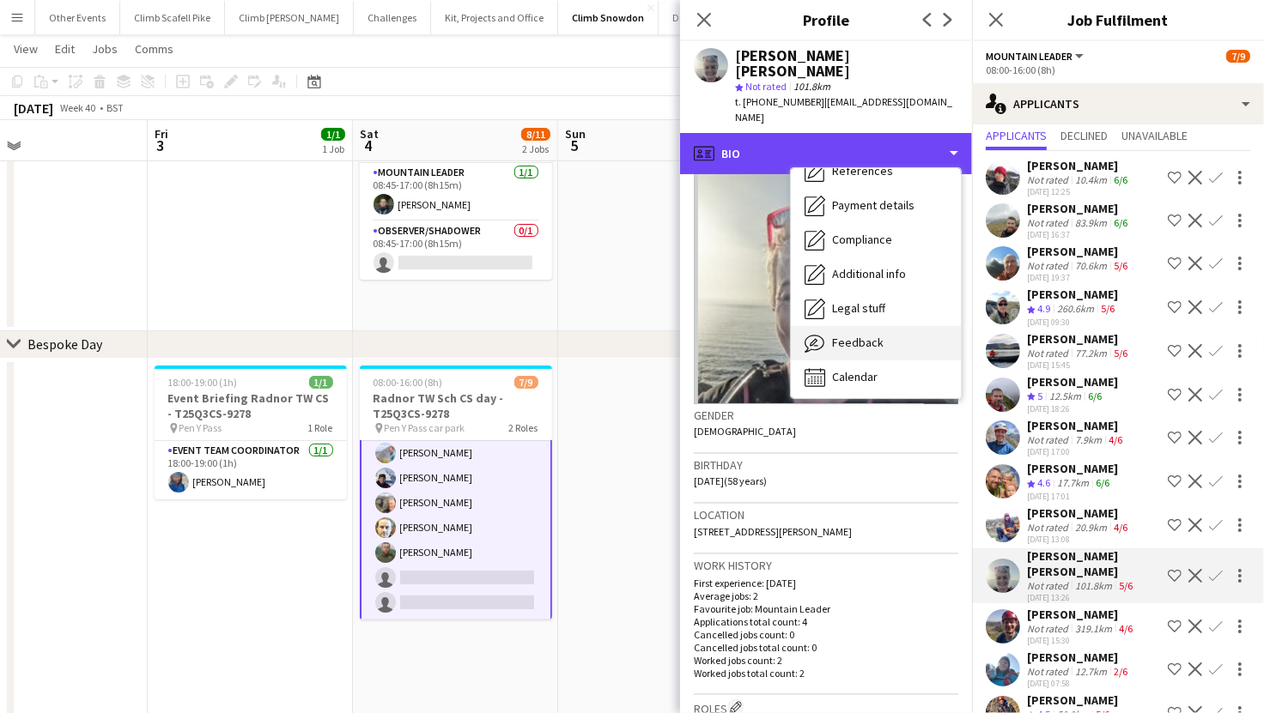
scroll to position [195, 0]
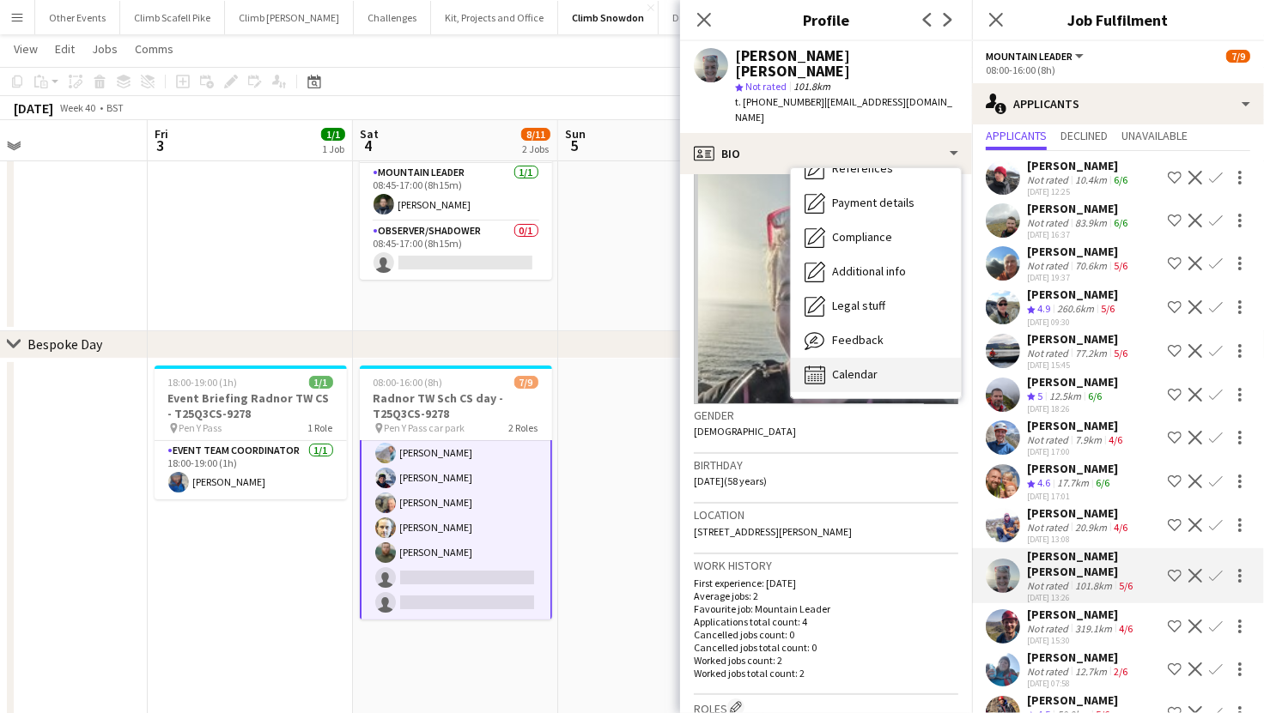
click at [882, 358] on div "Calendar Calendar" at bounding box center [876, 375] width 170 height 34
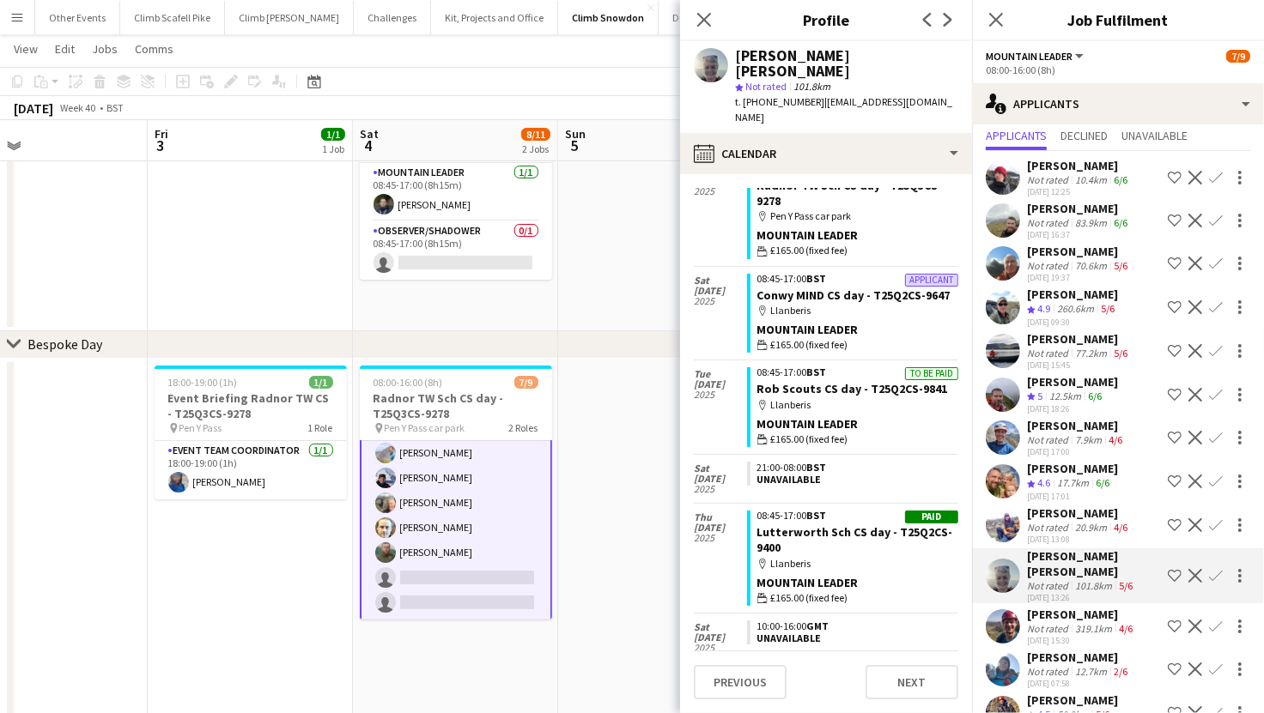
scroll to position [0, 0]
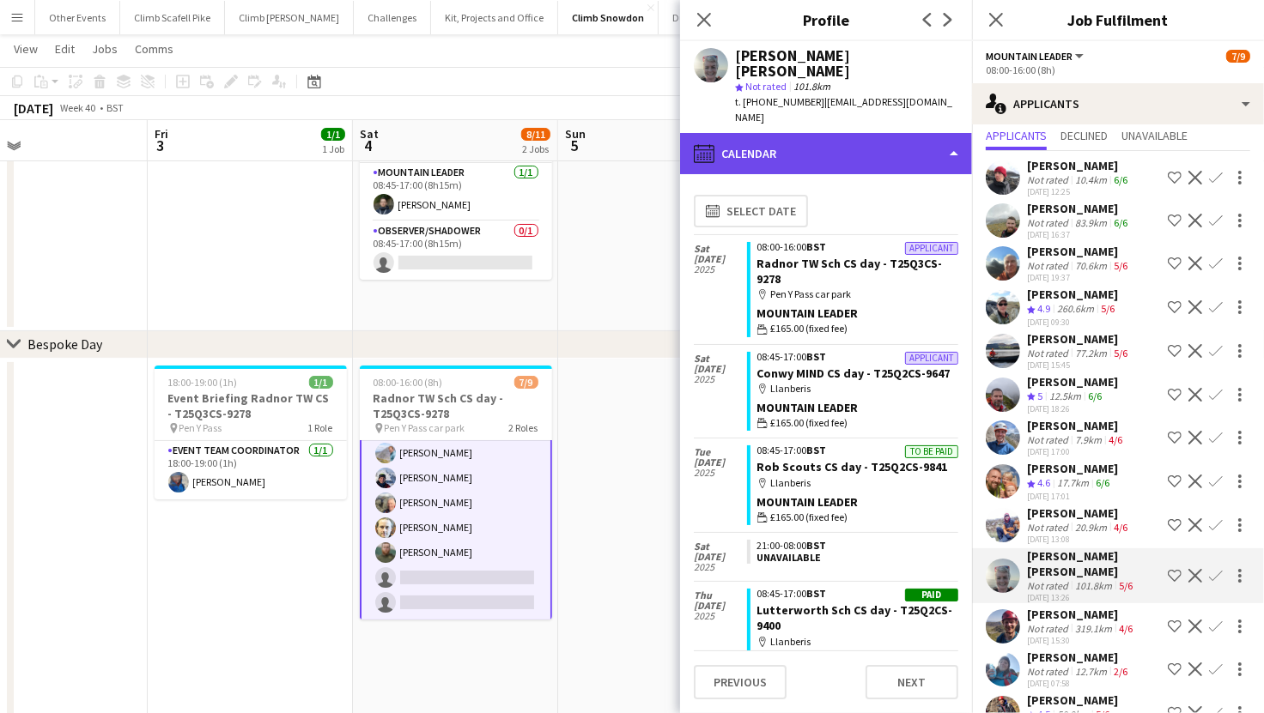
click at [926, 133] on div "calendar-full Calendar" at bounding box center [826, 153] width 292 height 41
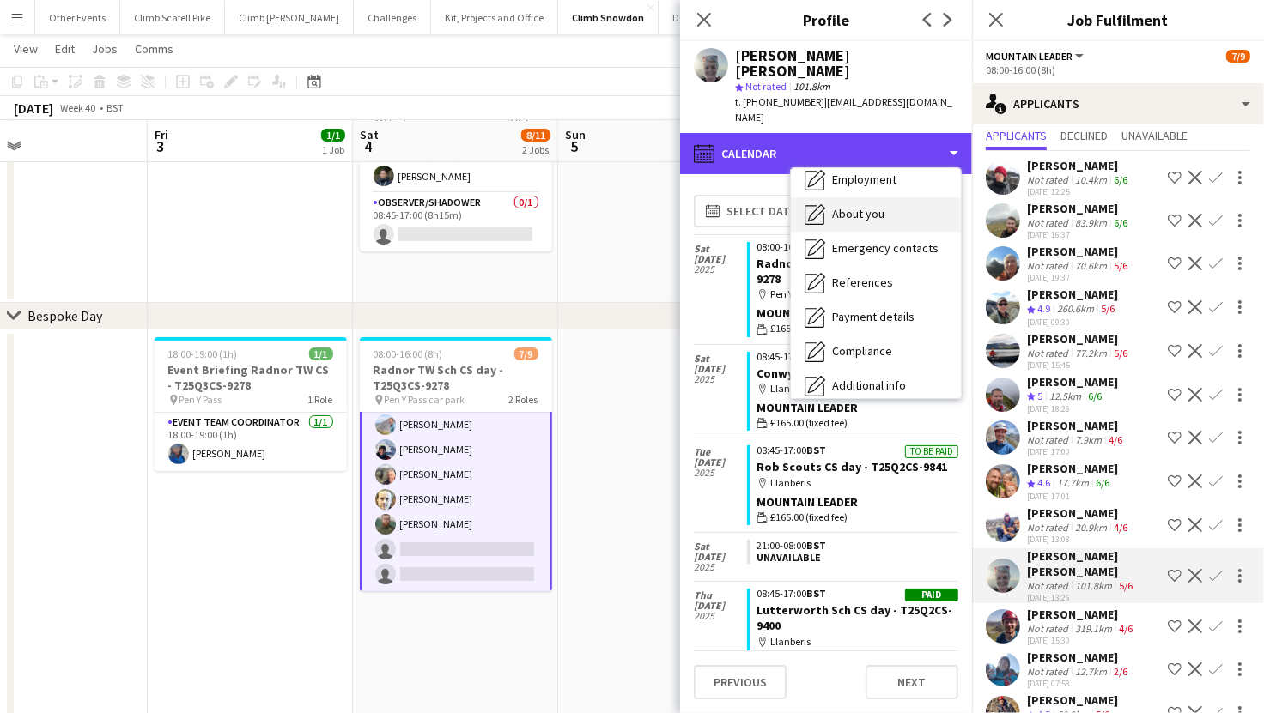
scroll to position [44, 0]
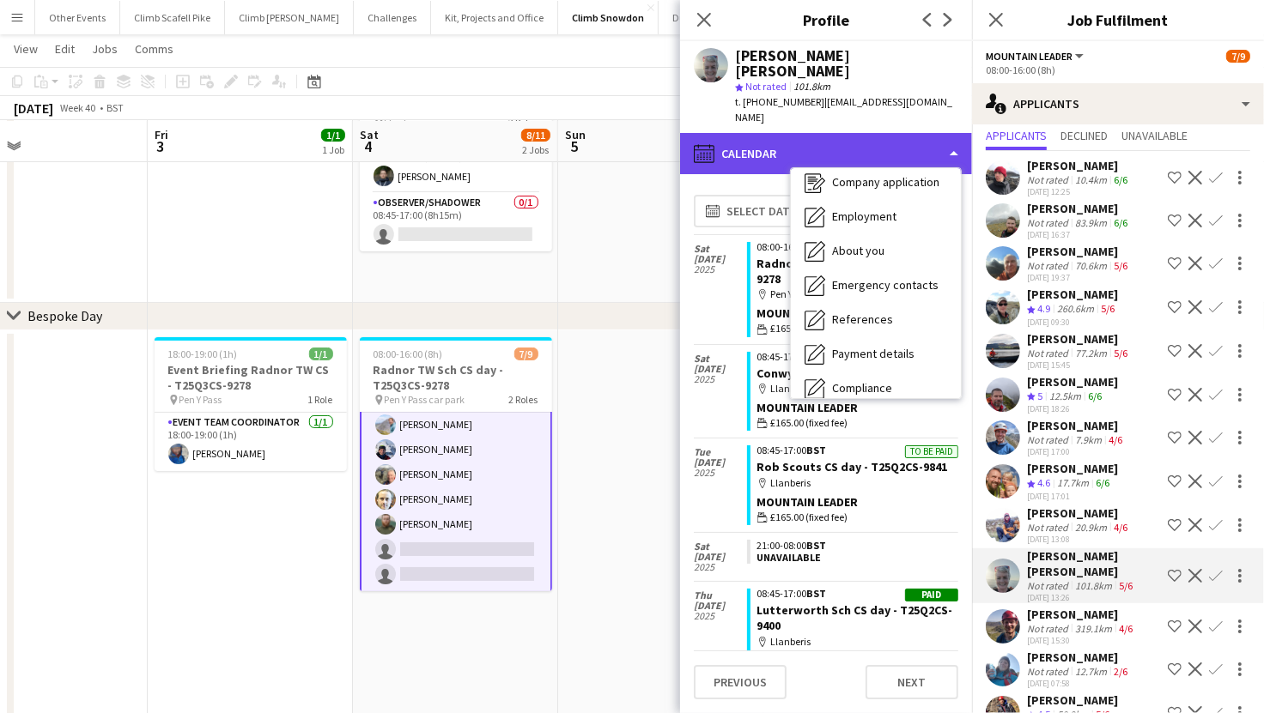
click at [764, 133] on div "calendar-full Calendar" at bounding box center [826, 153] width 292 height 41
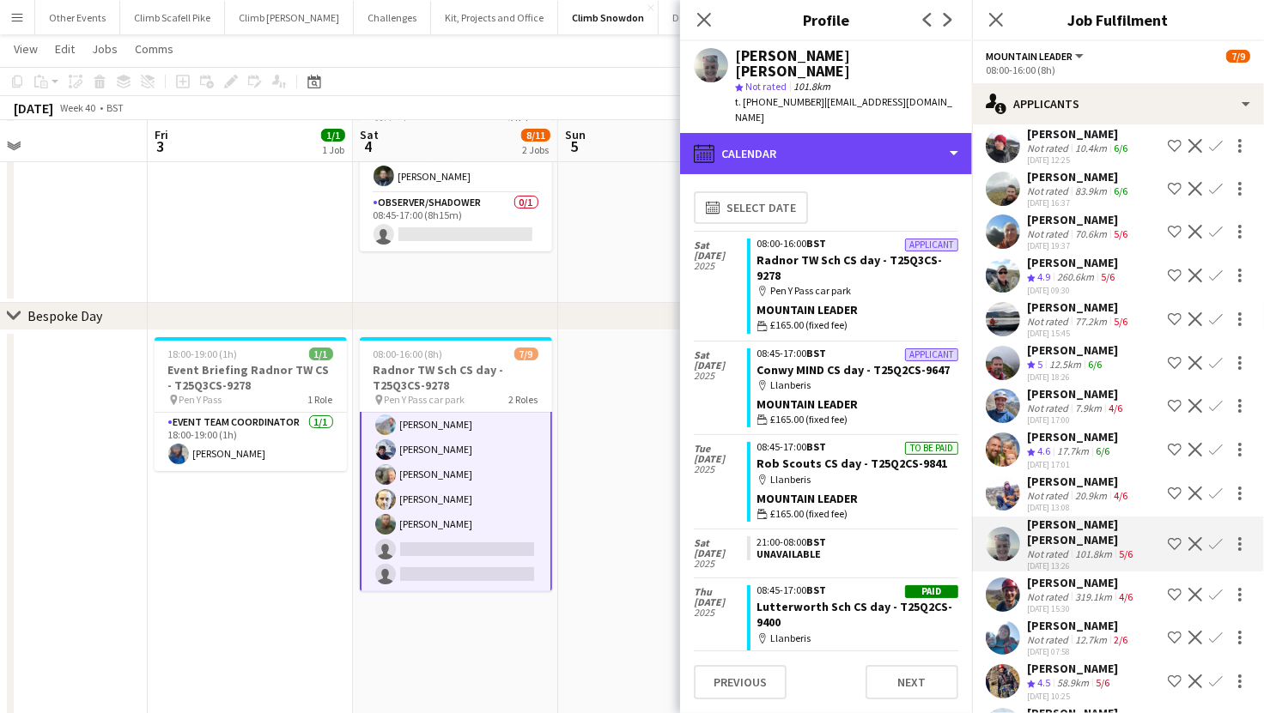
scroll to position [82, 0]
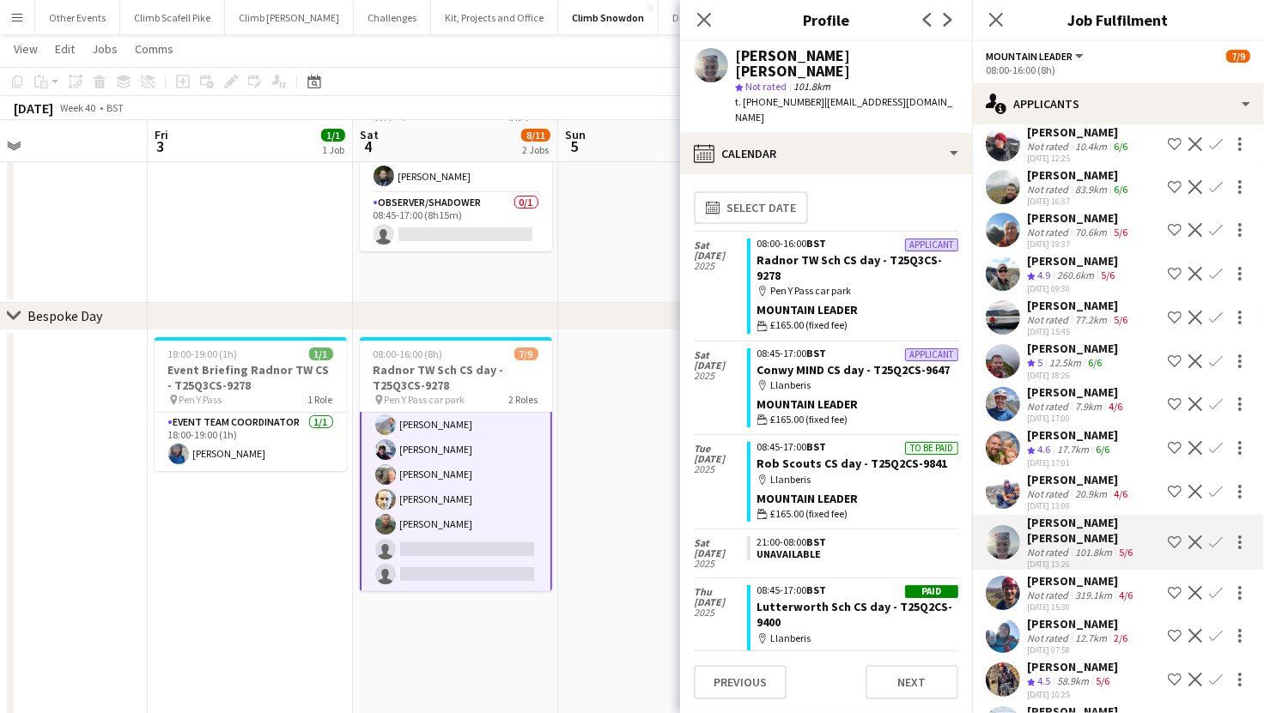
click at [1008, 576] on app-user-avatar at bounding box center [1003, 593] width 34 height 34
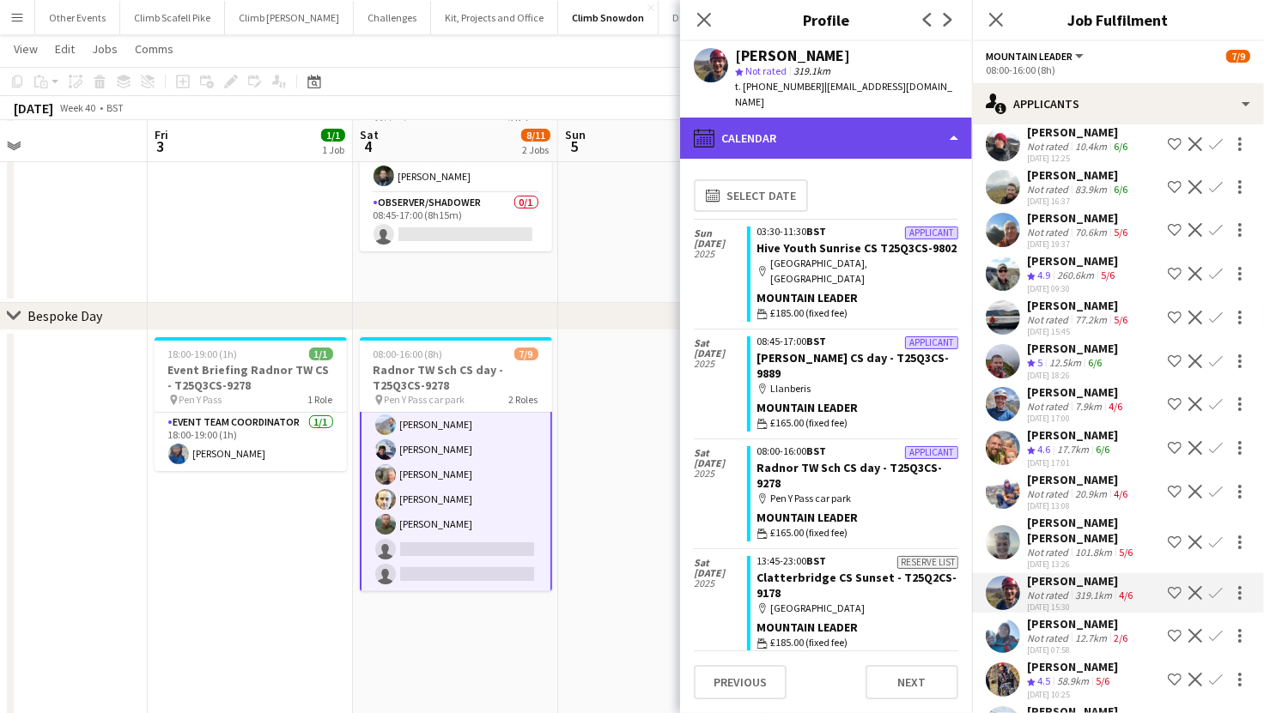
click at [866, 148] on div "calendar-full Calendar" at bounding box center [826, 138] width 292 height 41
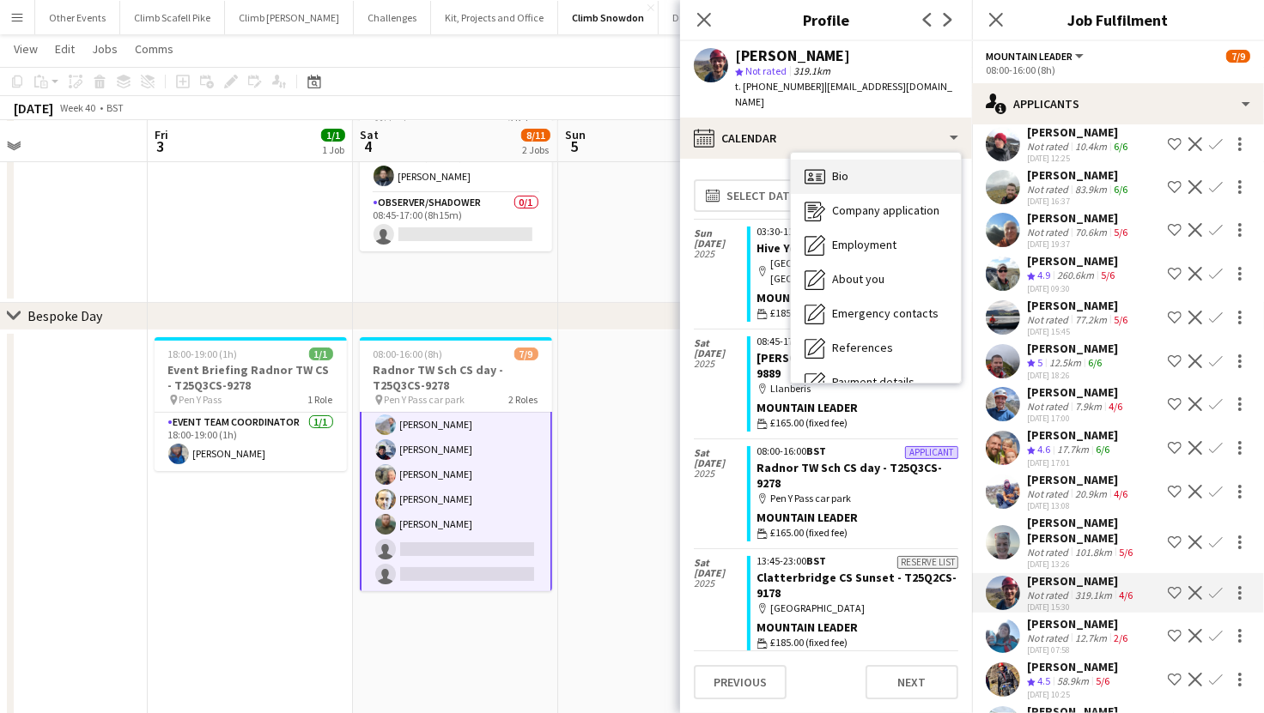
click at [856, 171] on div "Bio Bio" at bounding box center [876, 177] width 170 height 34
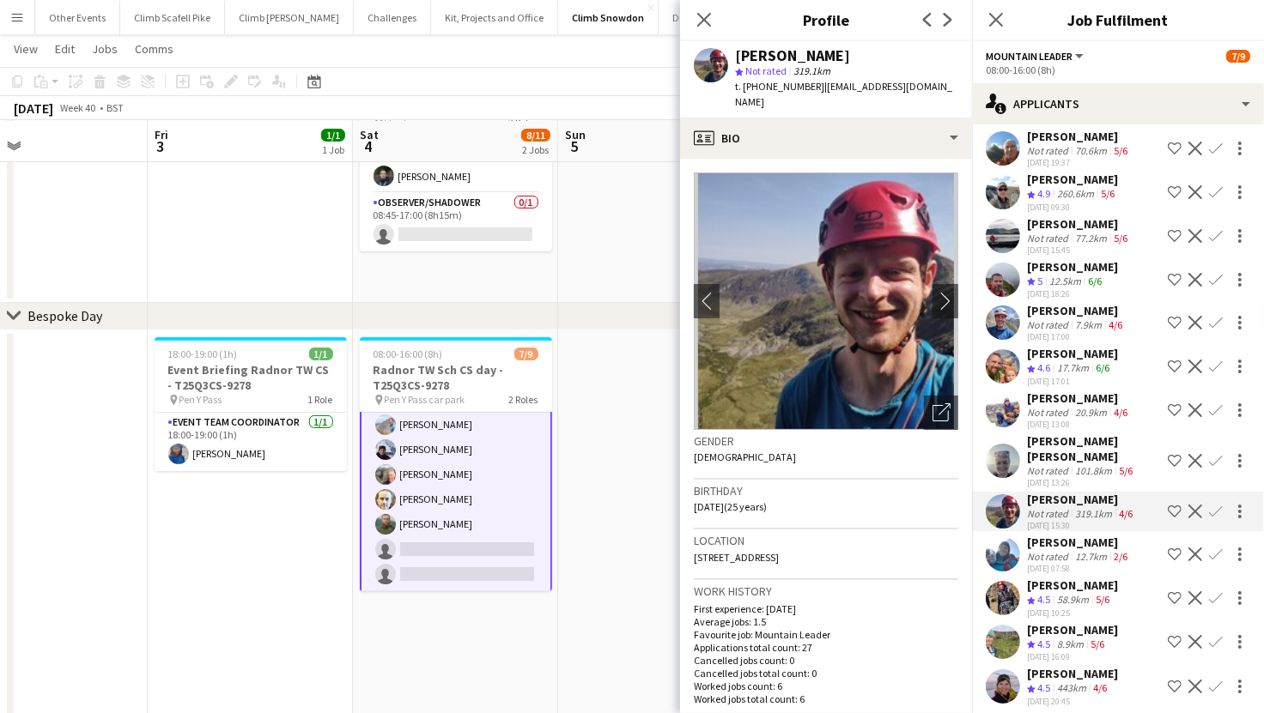
scroll to position [180, 0]
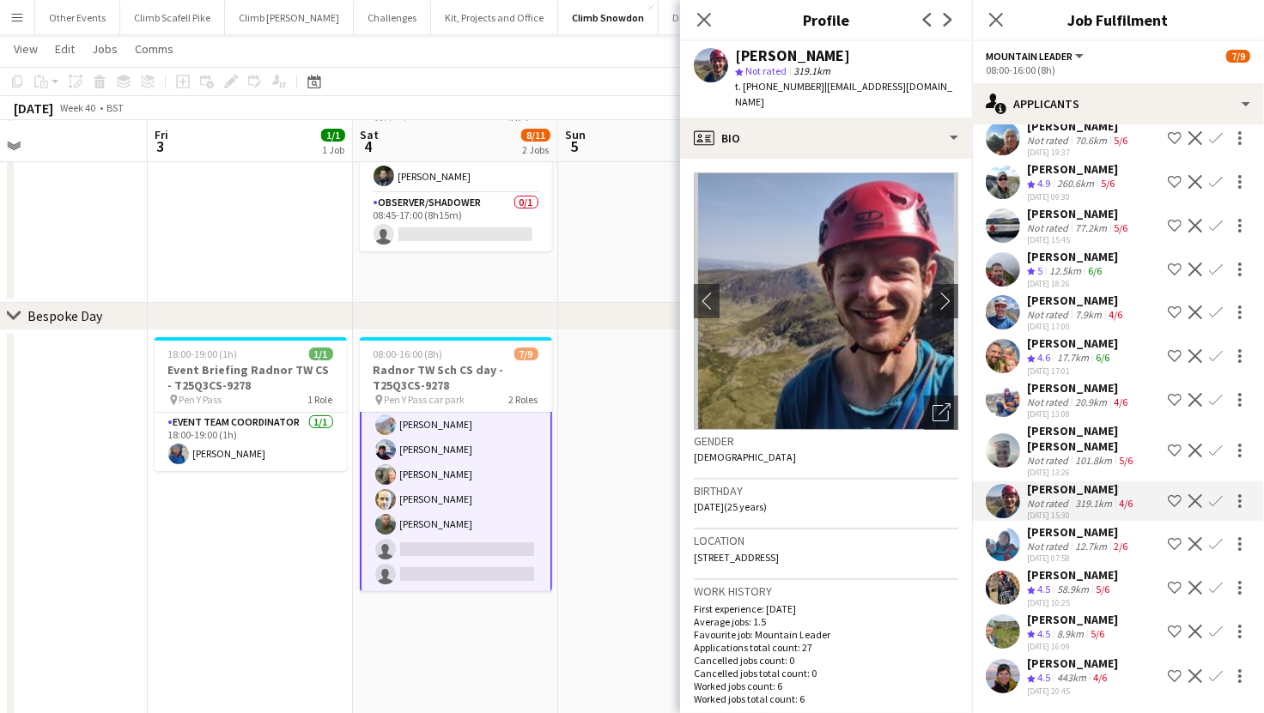
click at [1010, 571] on app-user-avatar at bounding box center [1003, 588] width 34 height 34
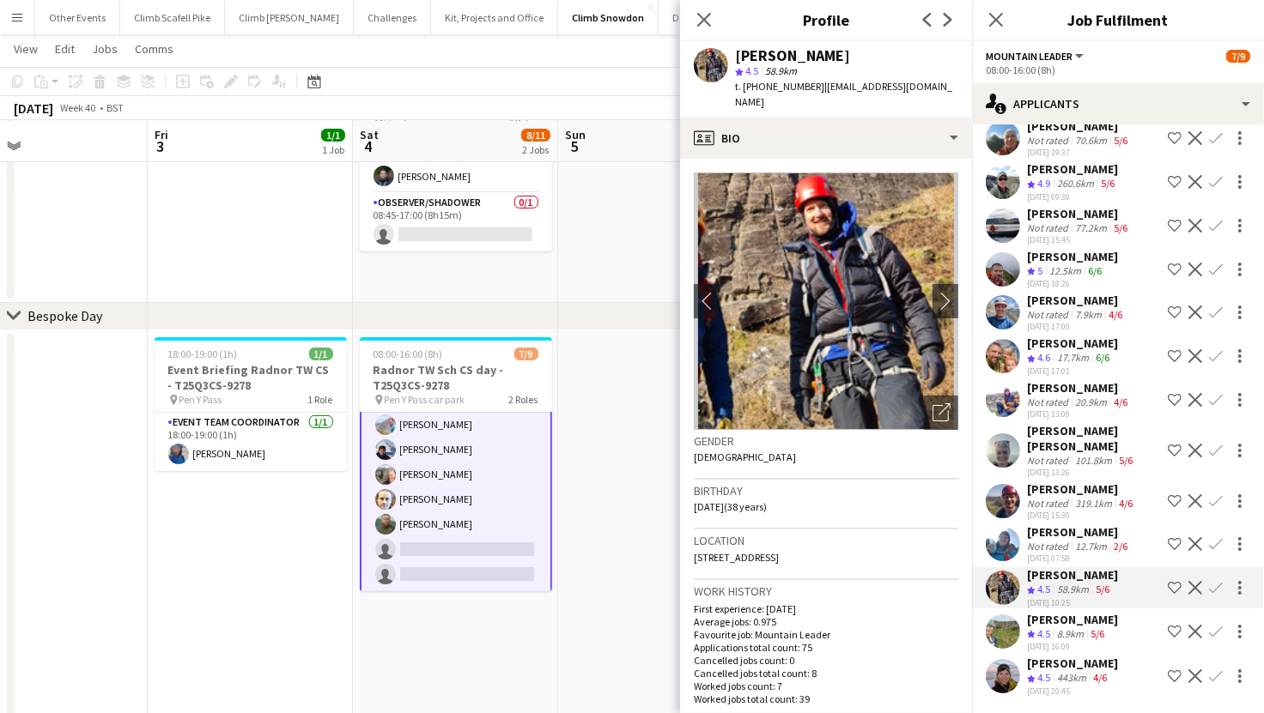
click at [1009, 484] on app-user-avatar at bounding box center [1003, 501] width 34 height 34
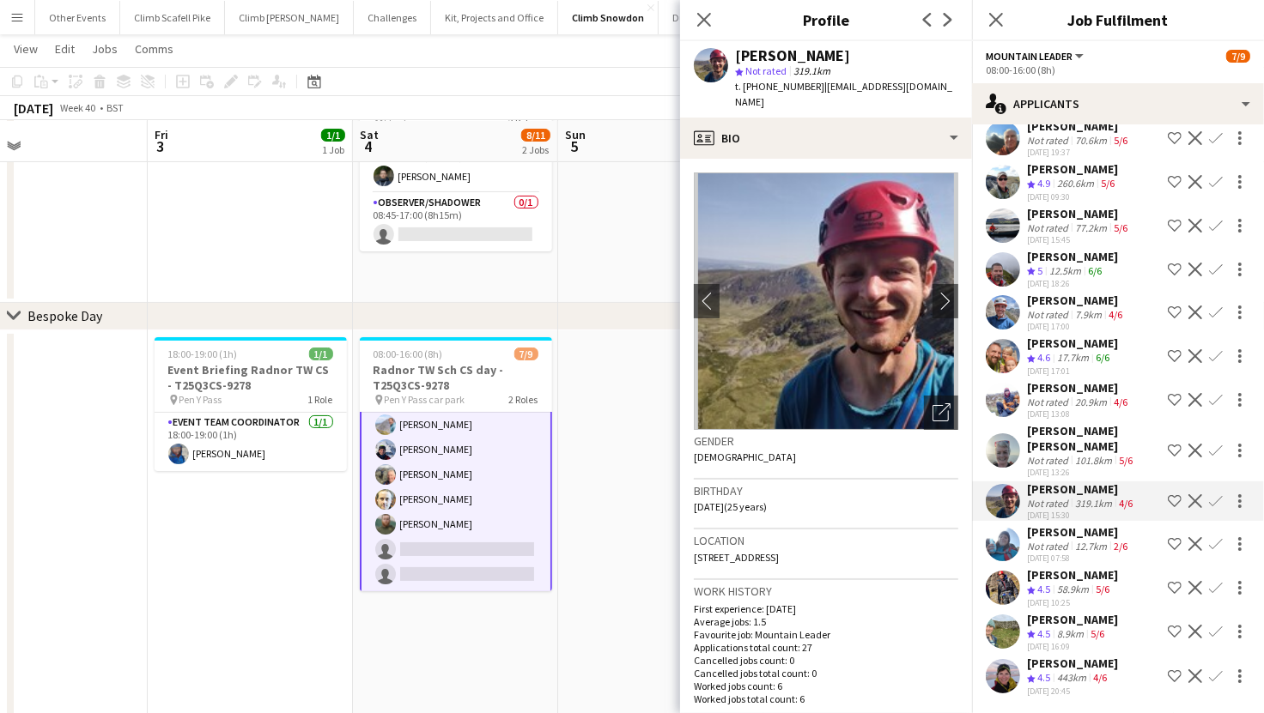
click at [1001, 434] on app-user-avatar at bounding box center [1003, 451] width 34 height 34
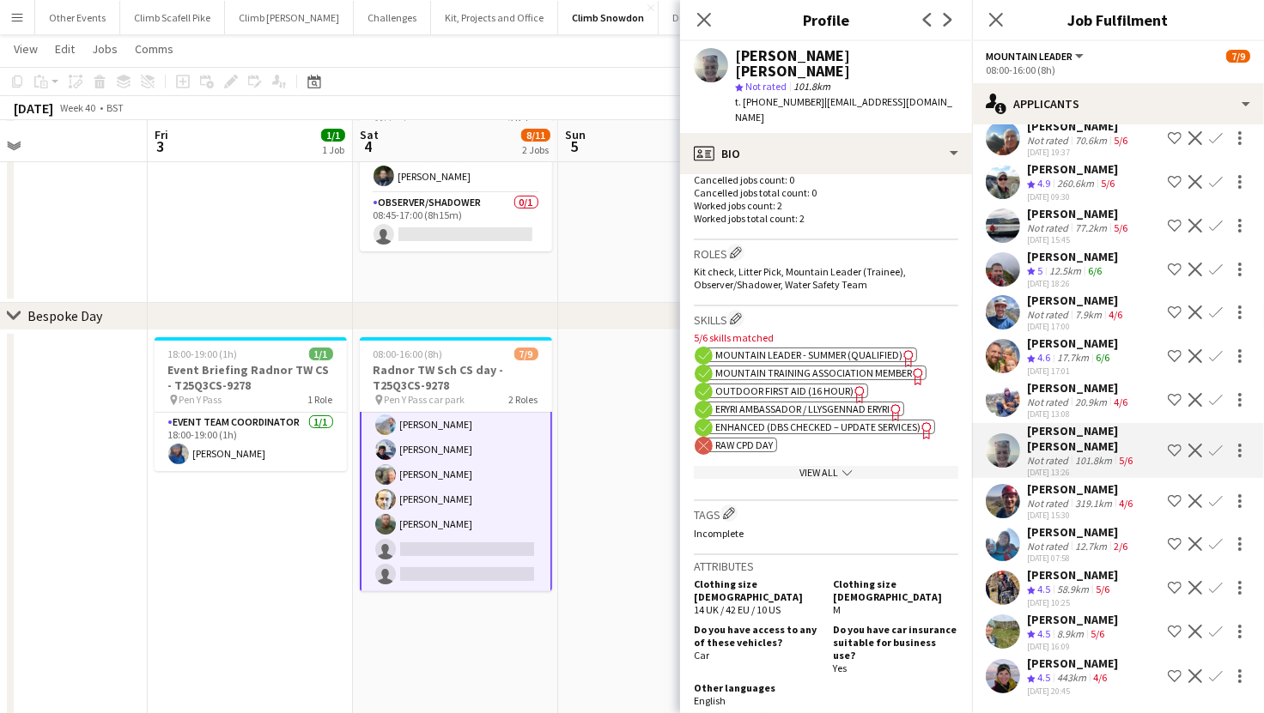
scroll to position [507, 0]
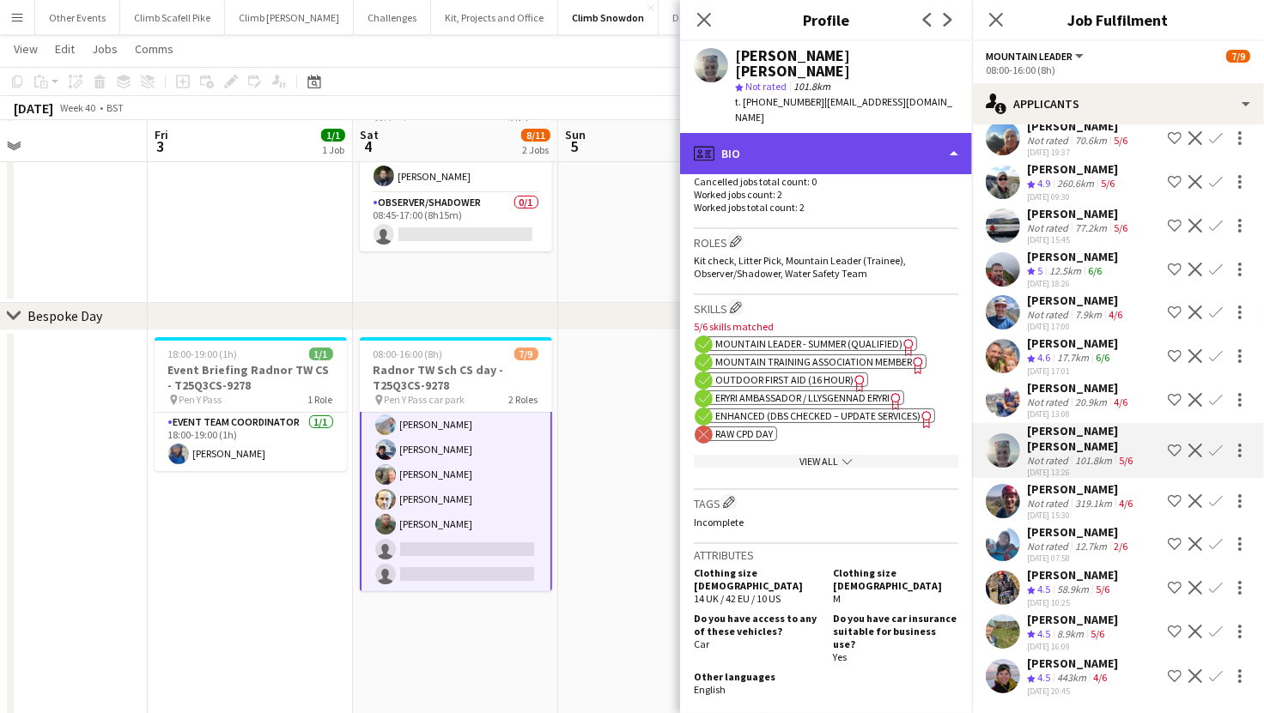
click at [893, 133] on div "profile Bio" at bounding box center [826, 153] width 292 height 41
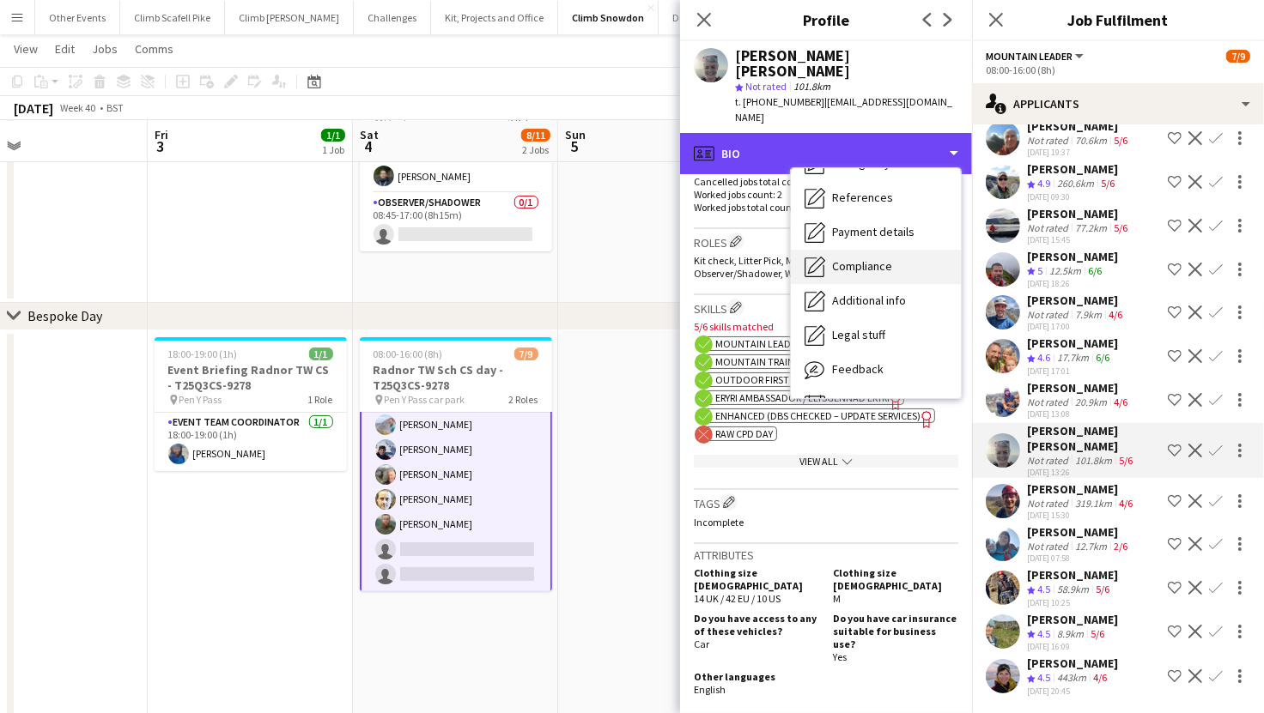
scroll to position [195, 0]
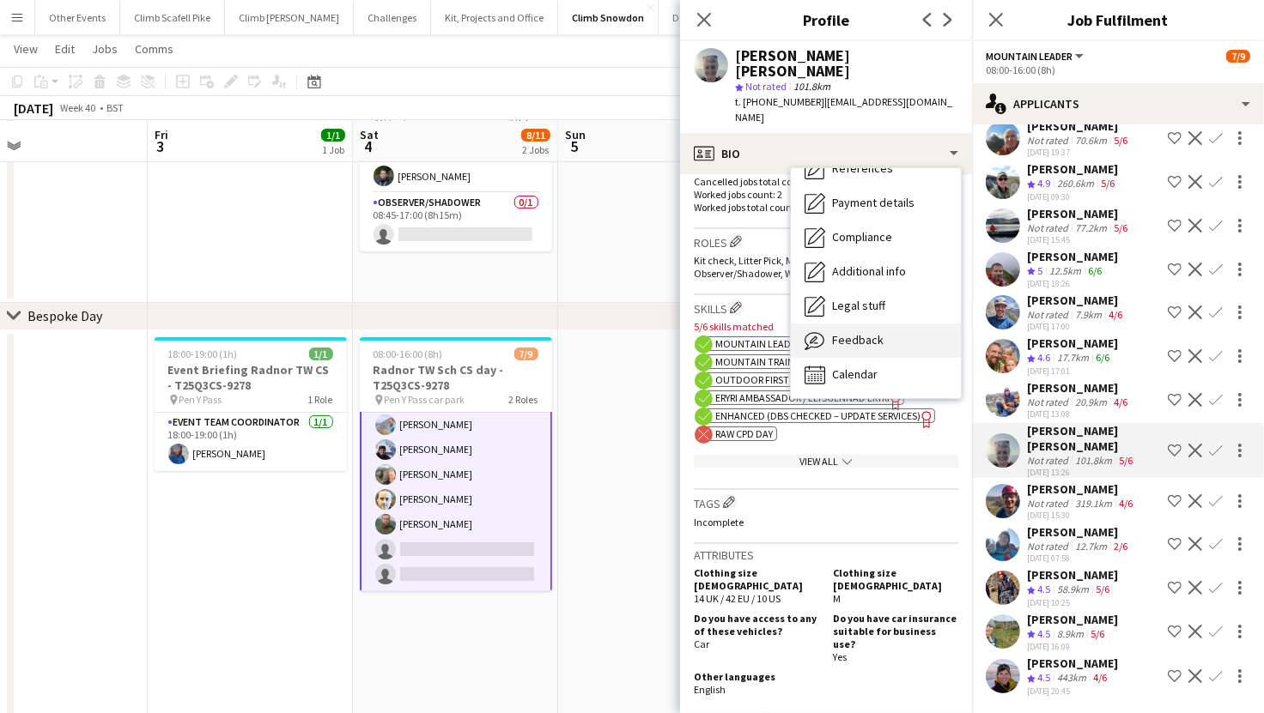
click at [875, 332] on span "Feedback" at bounding box center [858, 339] width 52 height 15
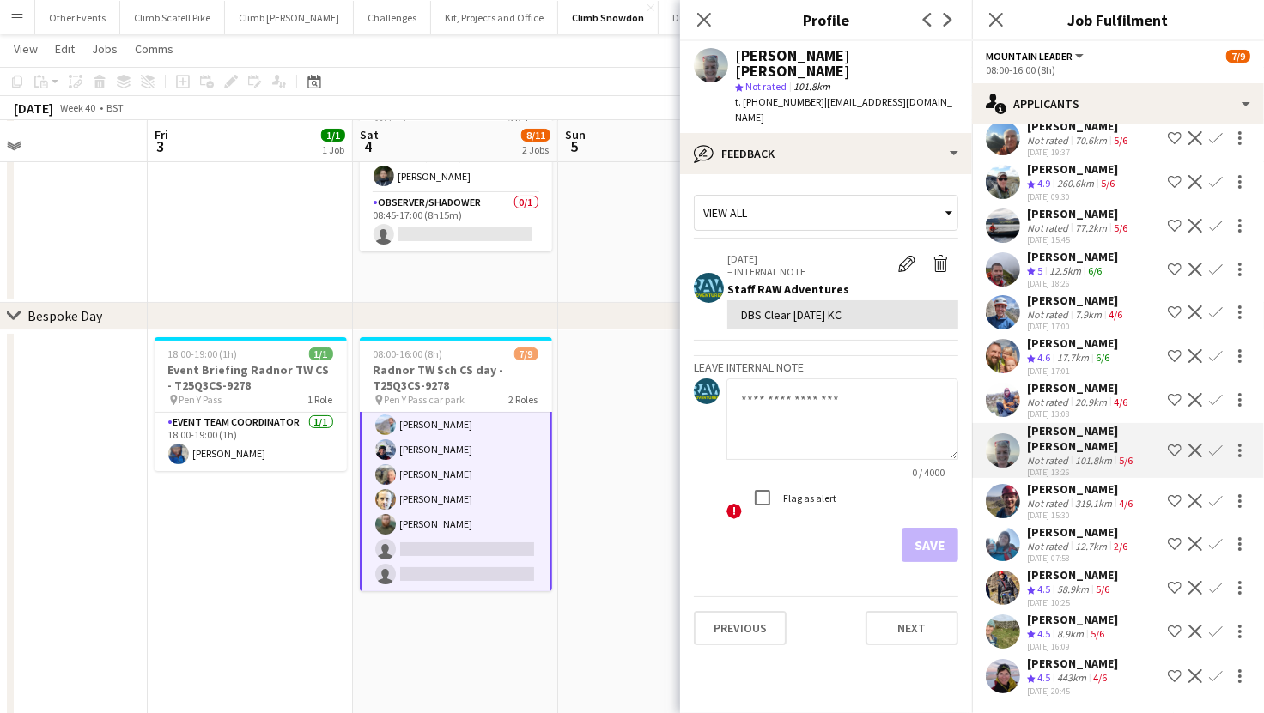
click at [1010, 484] on app-user-avatar at bounding box center [1003, 501] width 34 height 34
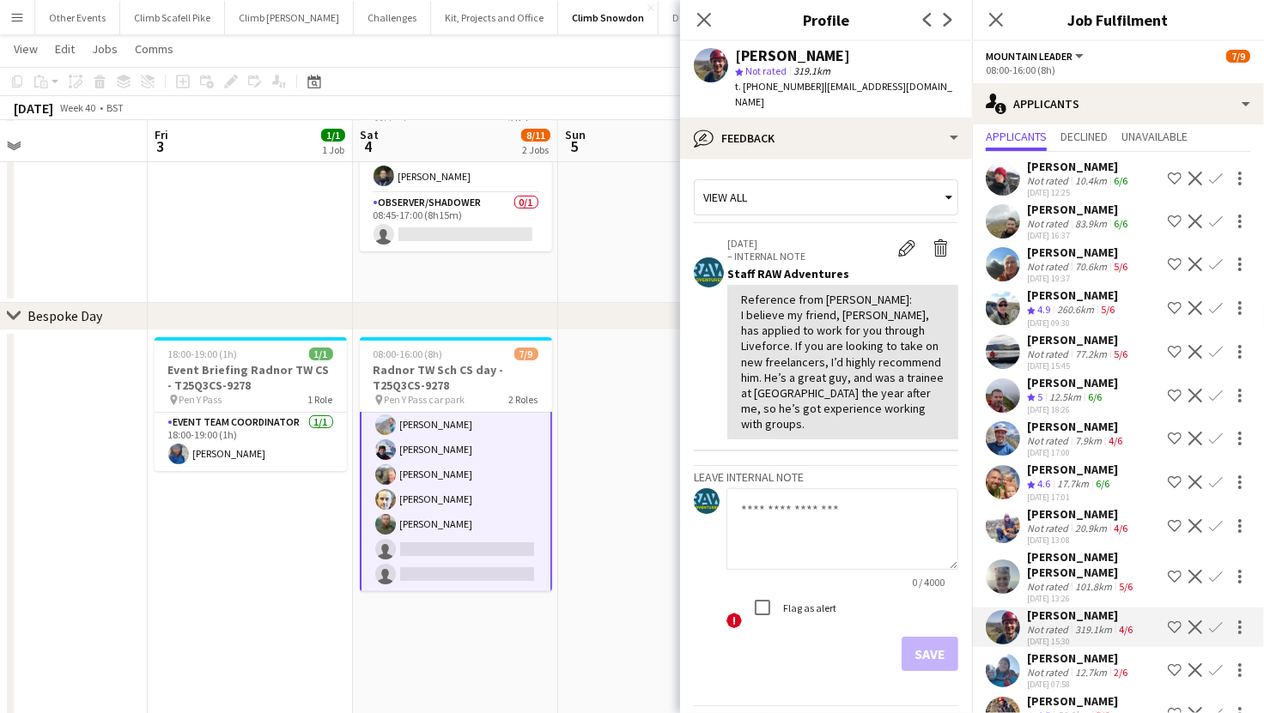
scroll to position [12, 0]
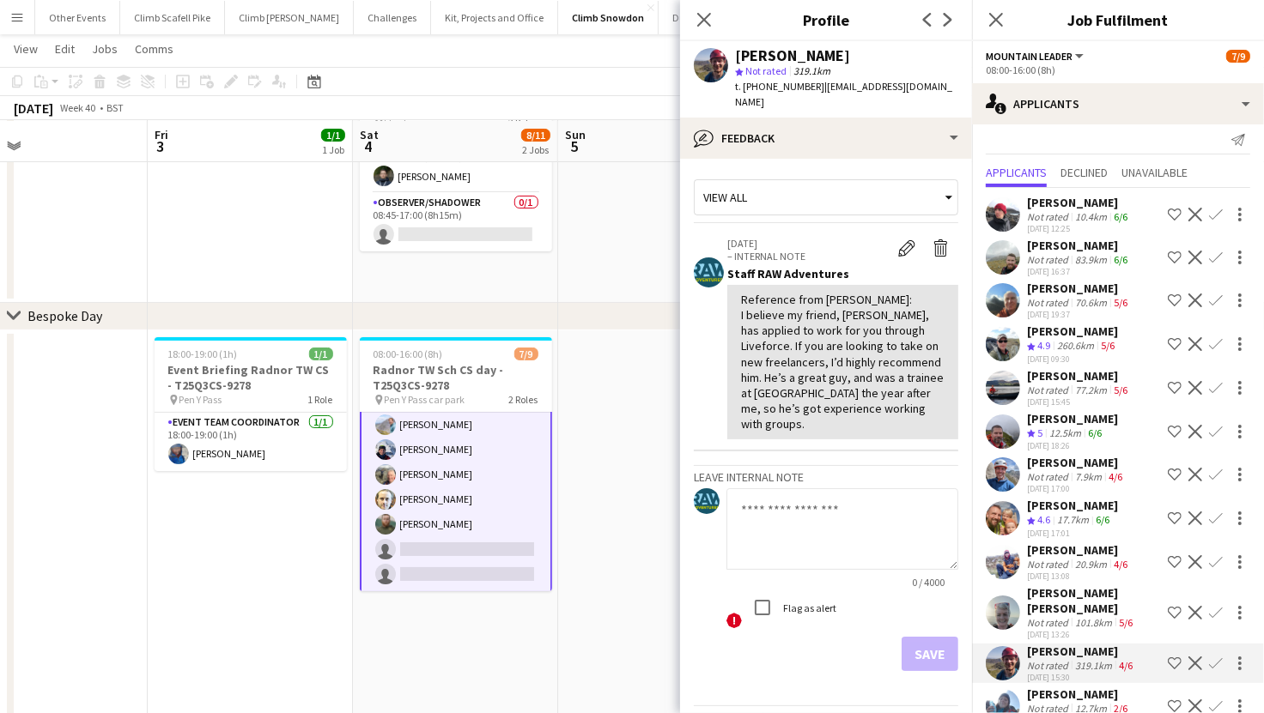
click at [1017, 208] on app-user-avatar at bounding box center [1003, 214] width 34 height 34
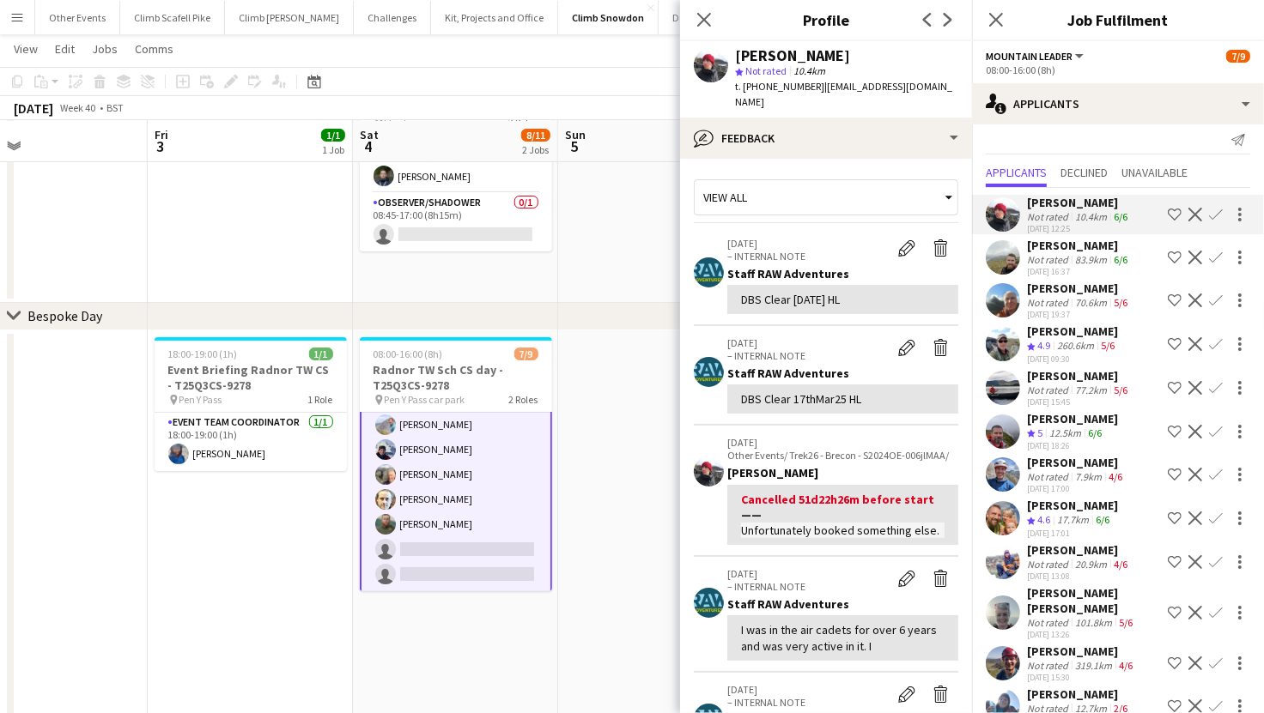
click at [1008, 259] on app-user-avatar at bounding box center [1003, 257] width 34 height 34
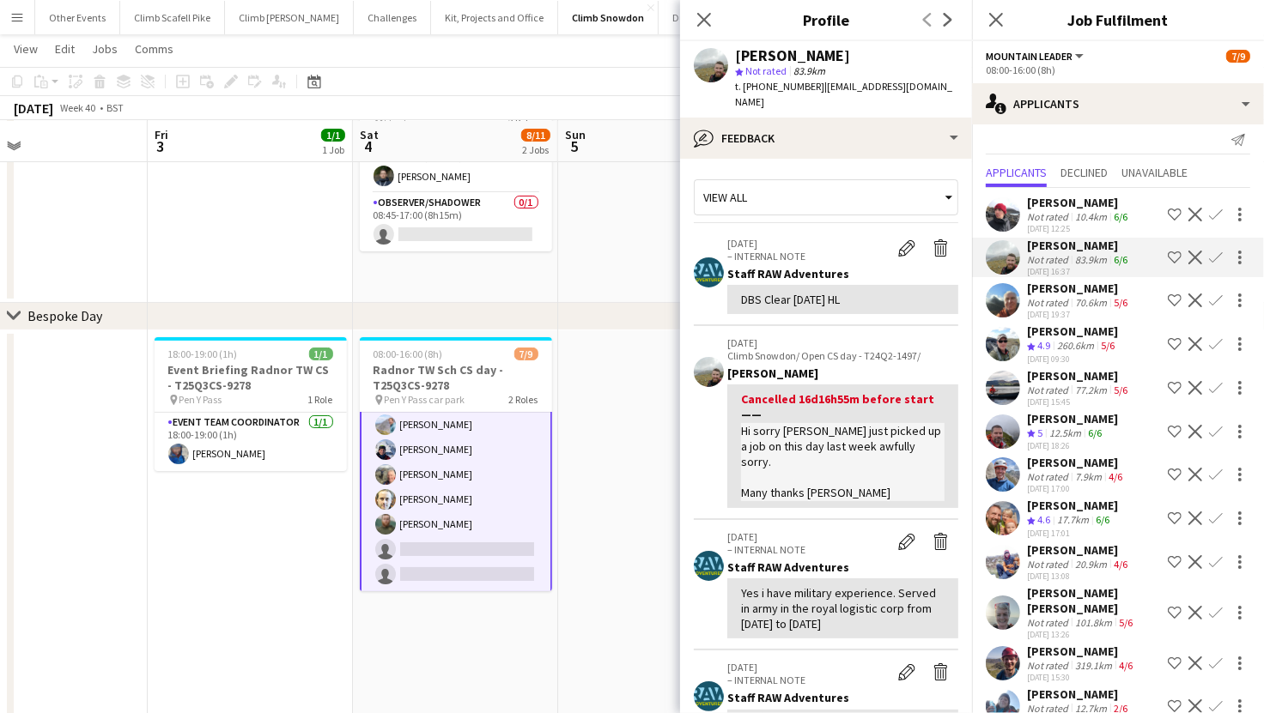
click at [1004, 291] on app-user-avatar at bounding box center [1003, 300] width 34 height 34
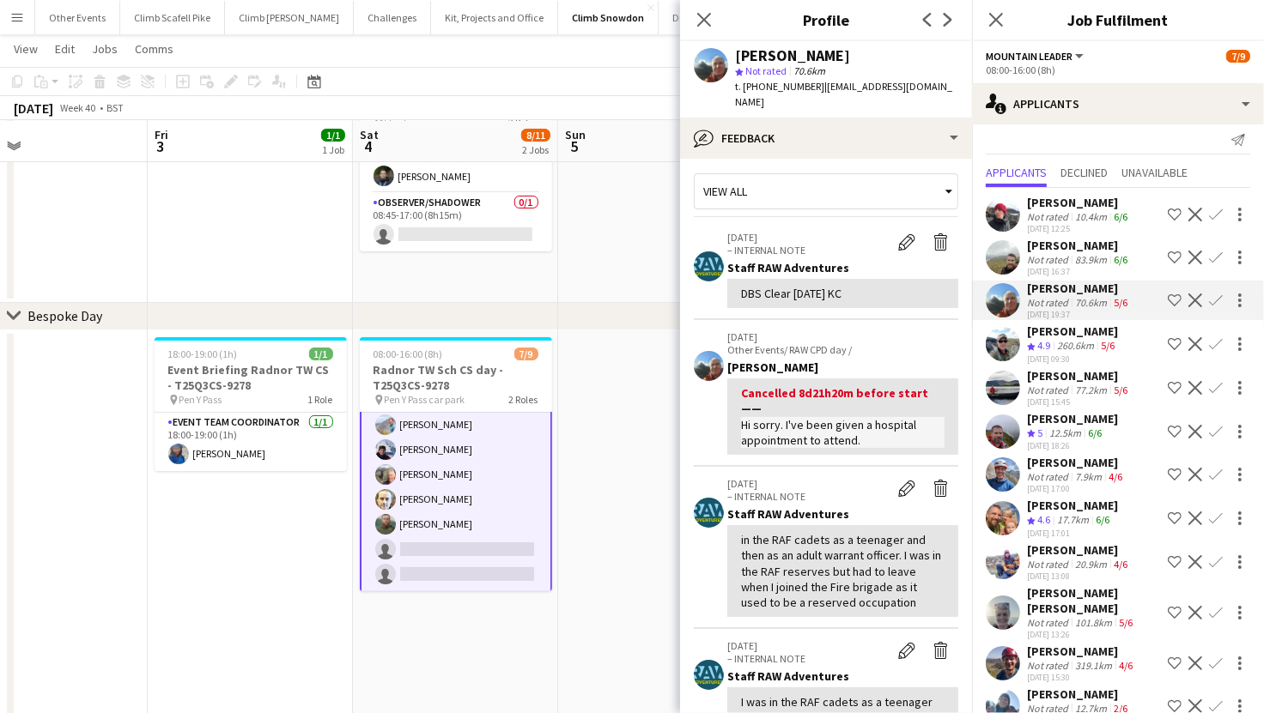
scroll to position [7, 0]
click at [1000, 378] on app-user-avatar at bounding box center [1003, 388] width 34 height 34
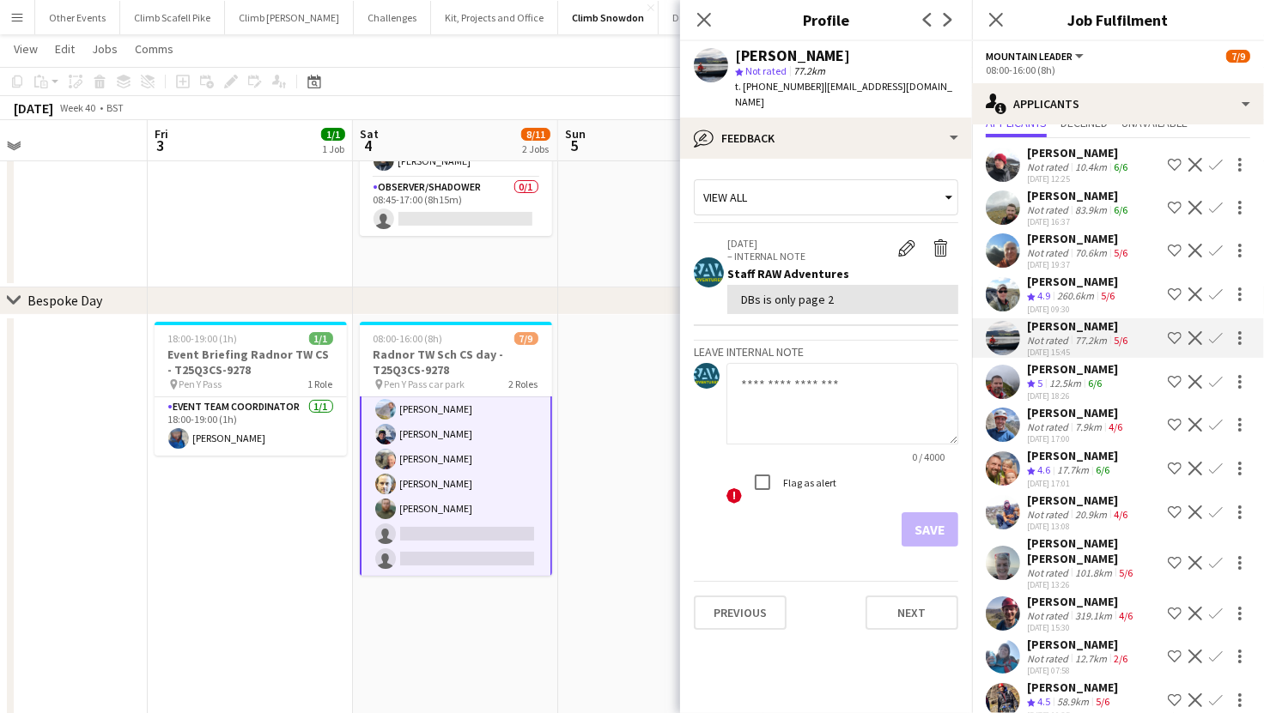
scroll to position [63, 0]
click at [1010, 378] on app-user-avatar at bounding box center [1003, 381] width 34 height 34
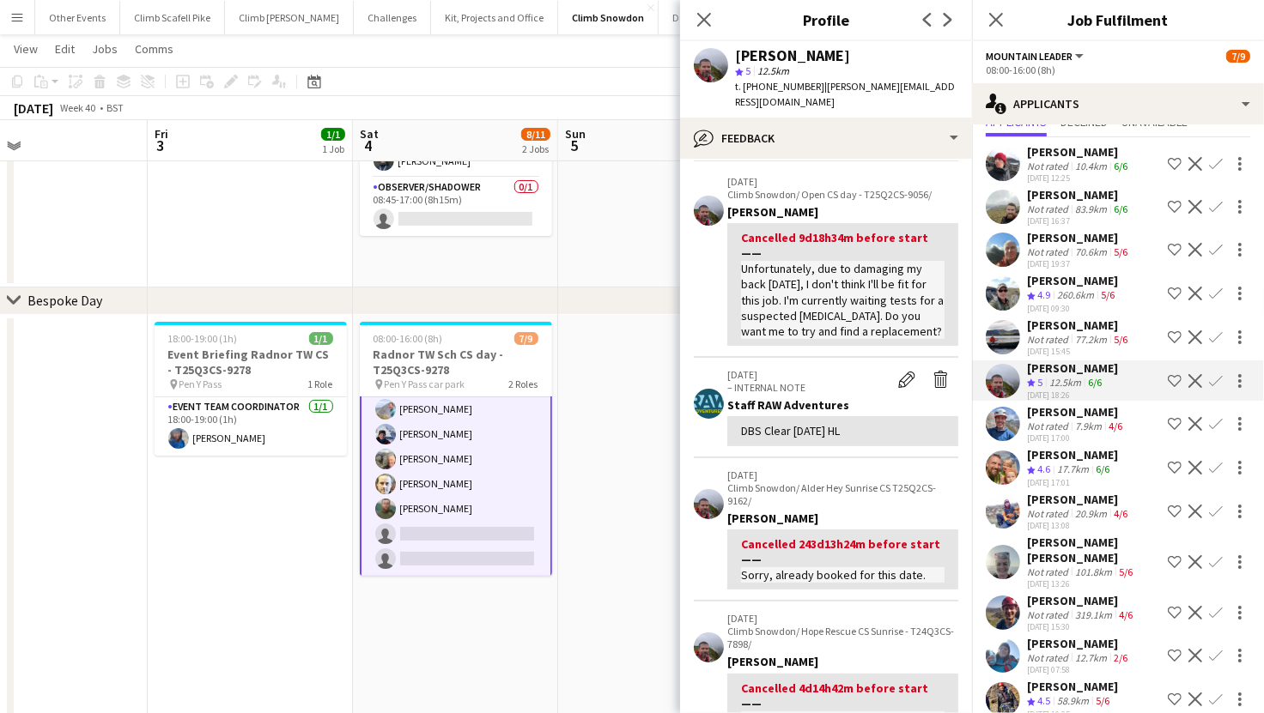
scroll to position [64, 0]
click at [1008, 422] on app-user-avatar at bounding box center [1003, 424] width 34 height 34
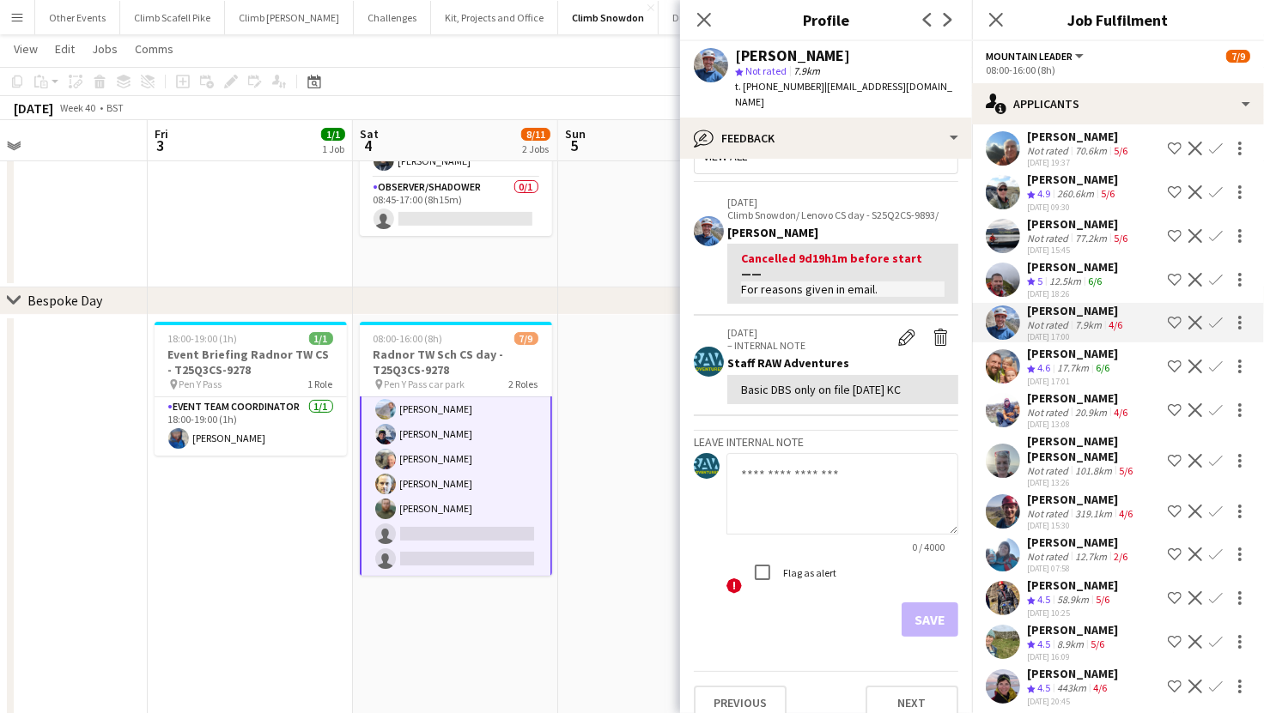
scroll to position [180, 0]
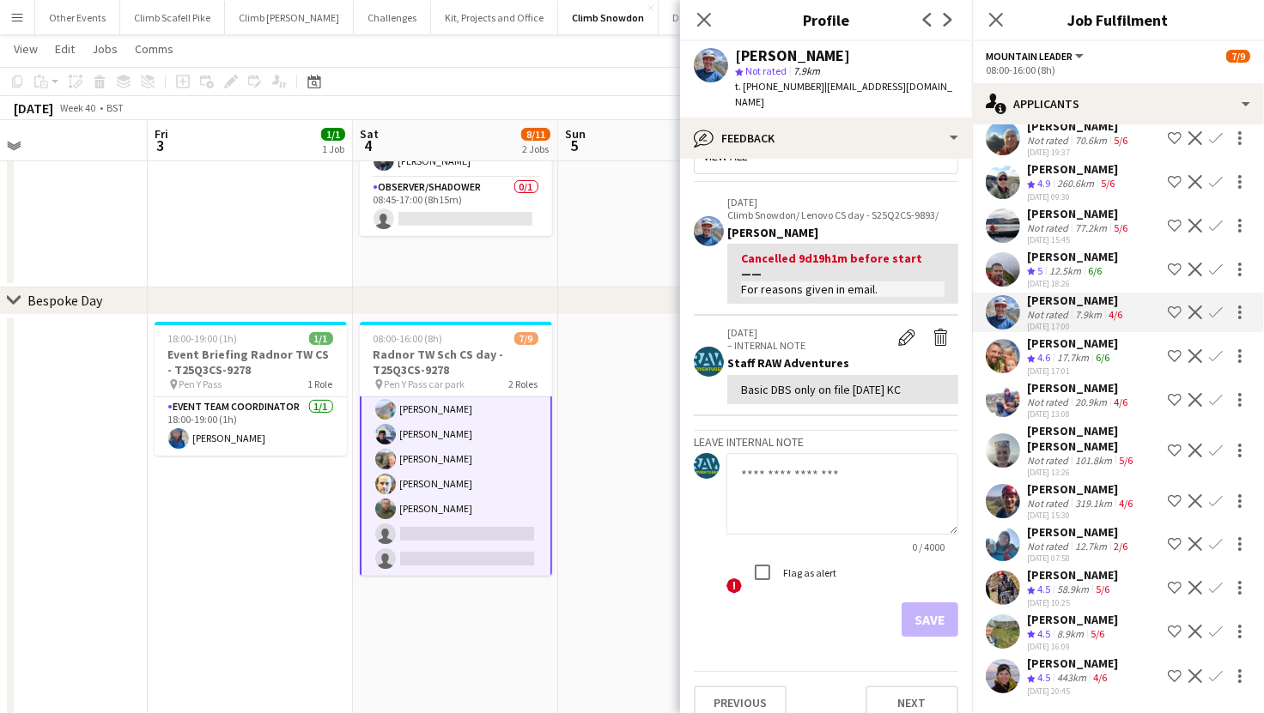
click at [1002, 482] on div "Alex Compton Not rated 319.1km 4/6 10-08-2025 15:30 Shortlist crew Decline Conf…" at bounding box center [1118, 501] width 292 height 39
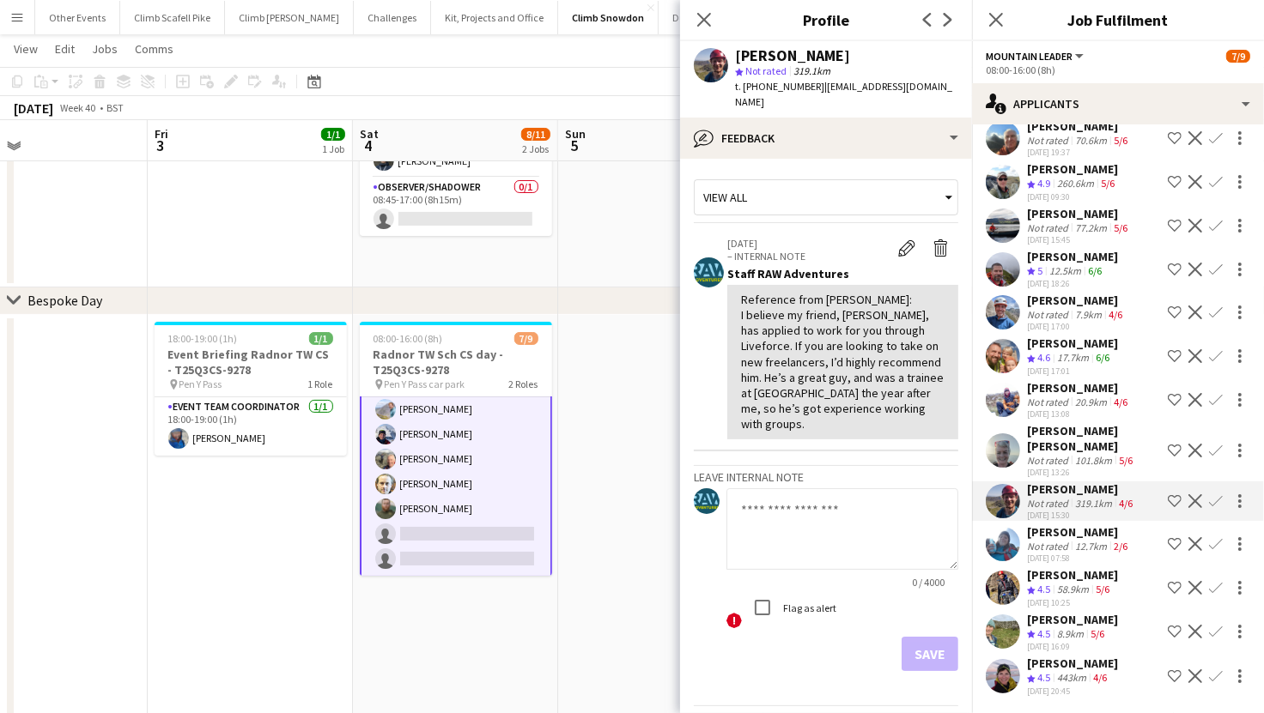
click at [1004, 436] on app-user-avatar at bounding box center [1003, 451] width 34 height 34
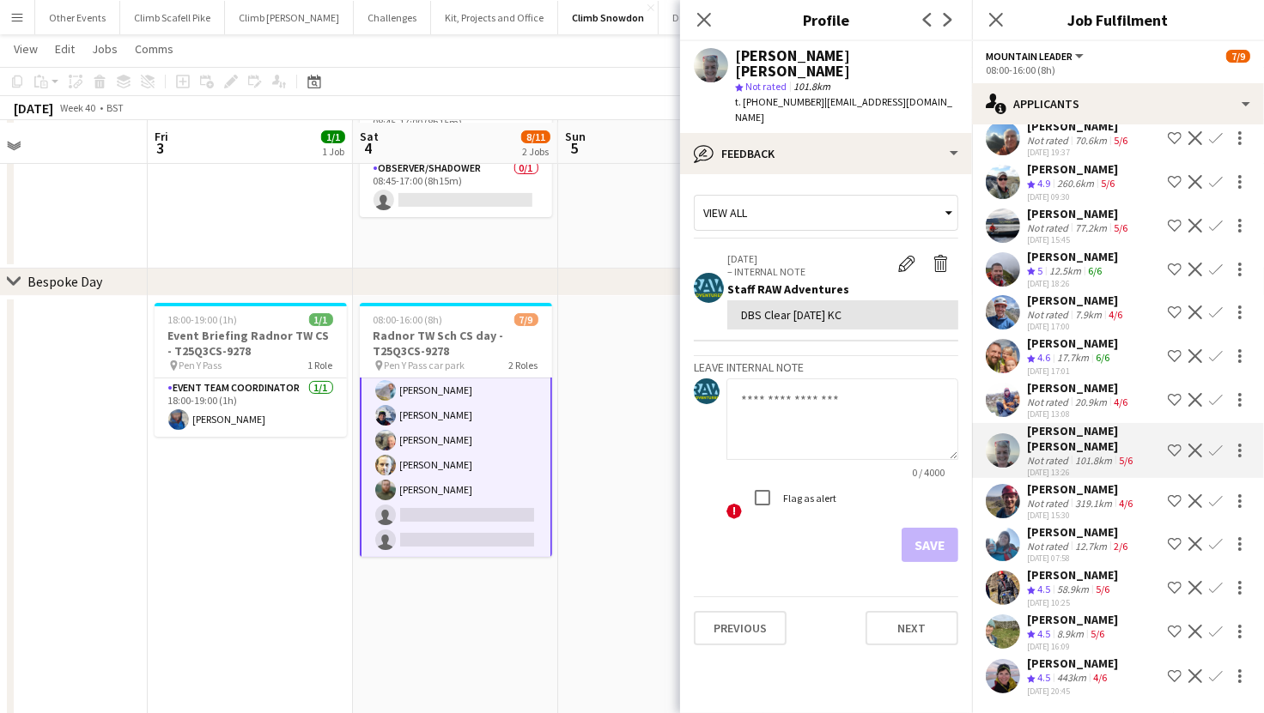
scroll to position [161, 0]
click at [1011, 484] on app-user-avatar at bounding box center [1003, 501] width 34 height 34
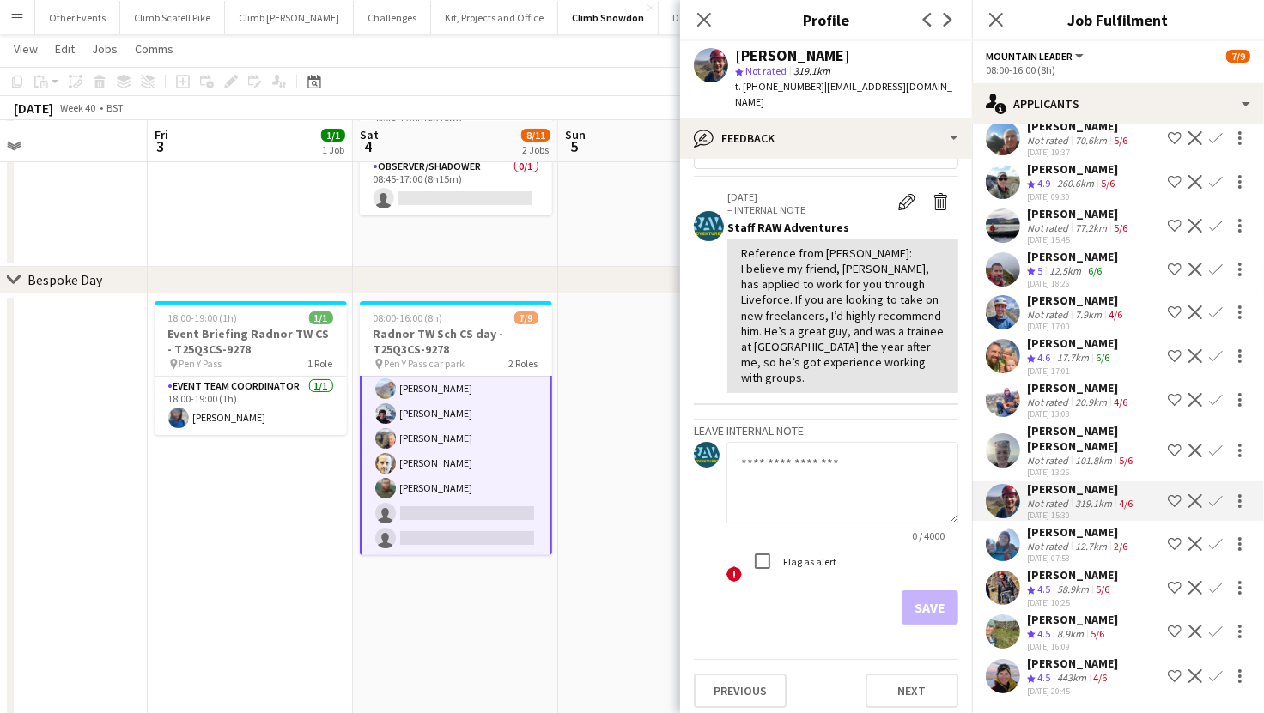
scroll to position [45, 0]
click at [1010, 436] on app-user-avatar at bounding box center [1003, 451] width 34 height 34
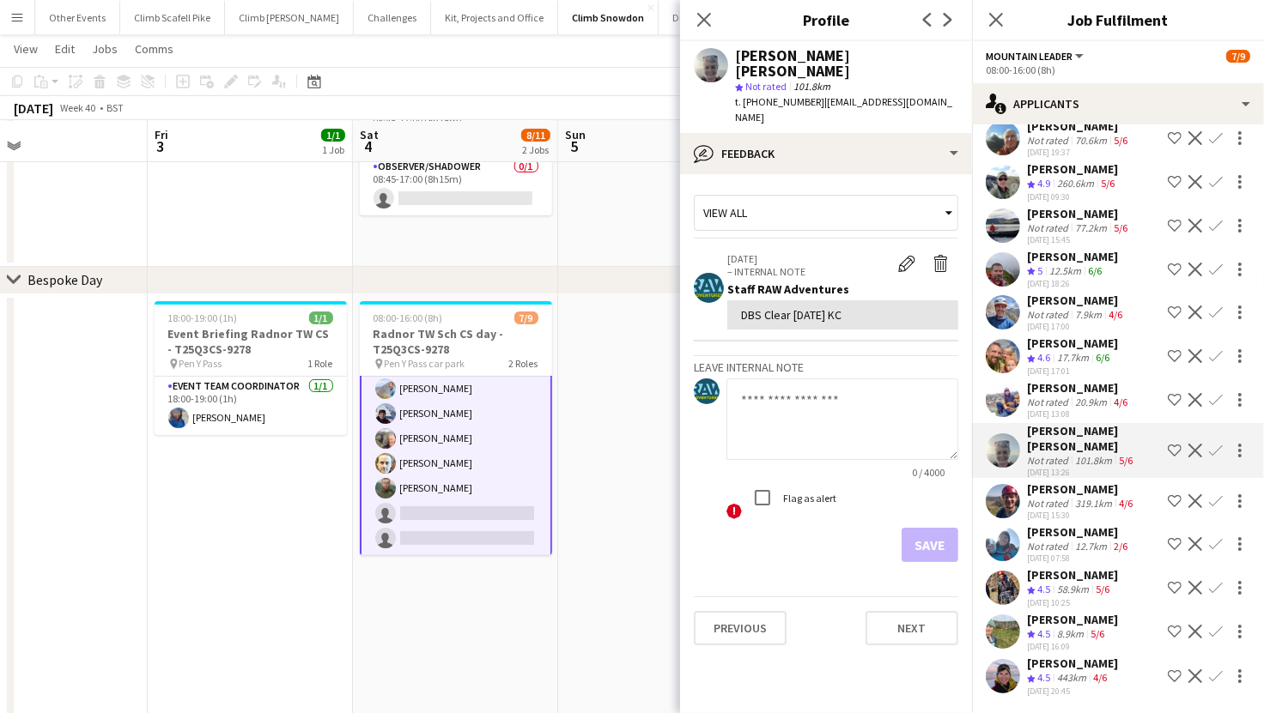
click at [1209, 444] on app-icon "Confirm" at bounding box center [1216, 451] width 14 height 14
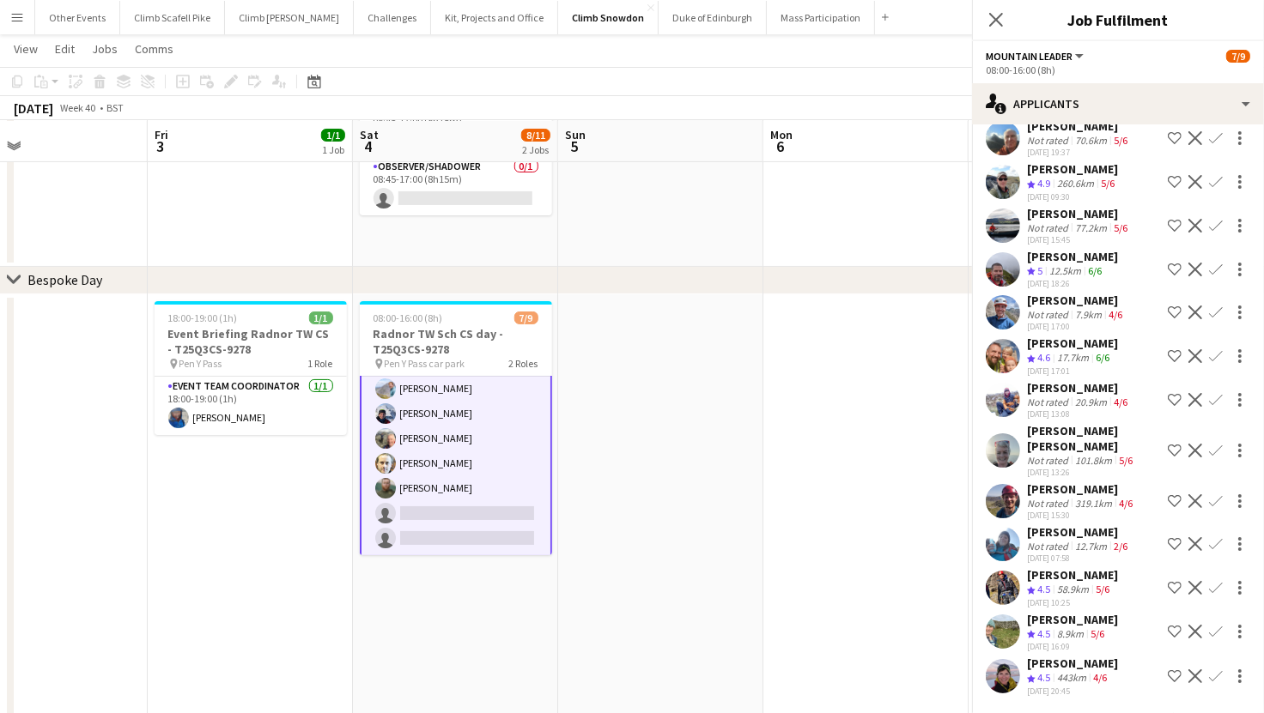
scroll to position [155, 0]
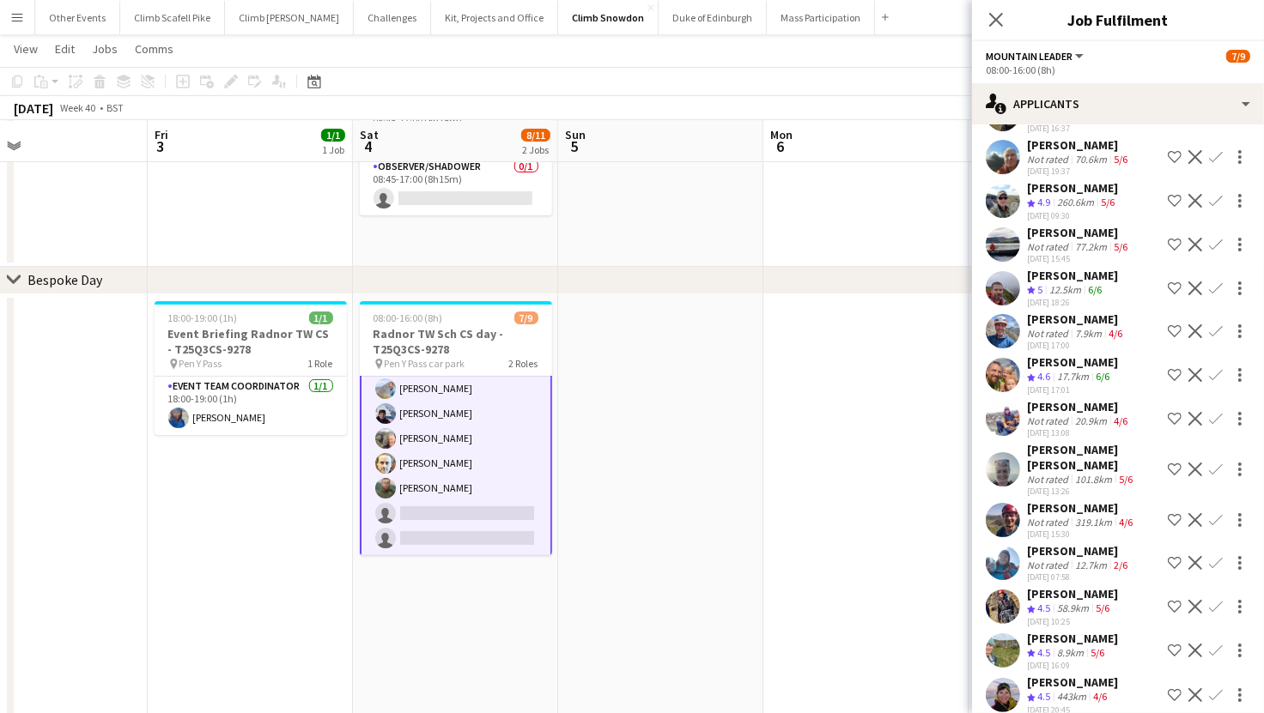
click at [1209, 463] on app-icon "Confirm" at bounding box center [1216, 470] width 14 height 14
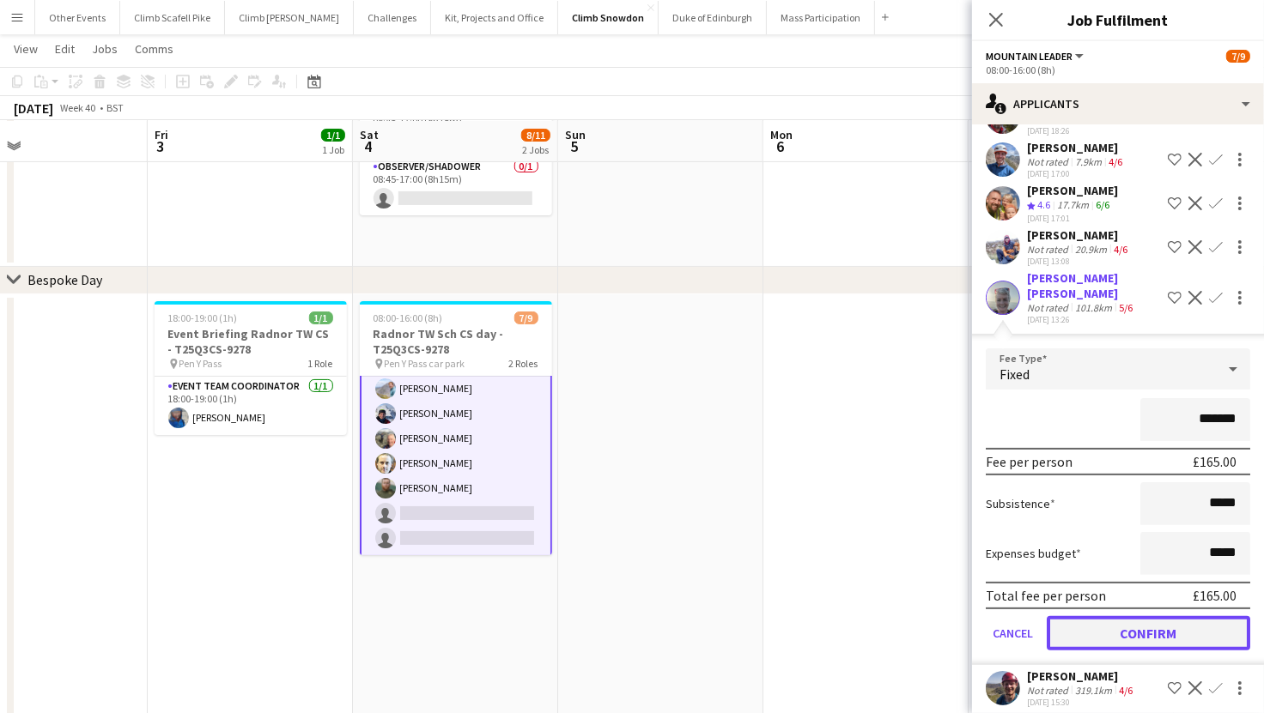
click at [1144, 619] on button "Confirm" at bounding box center [1148, 633] width 203 height 34
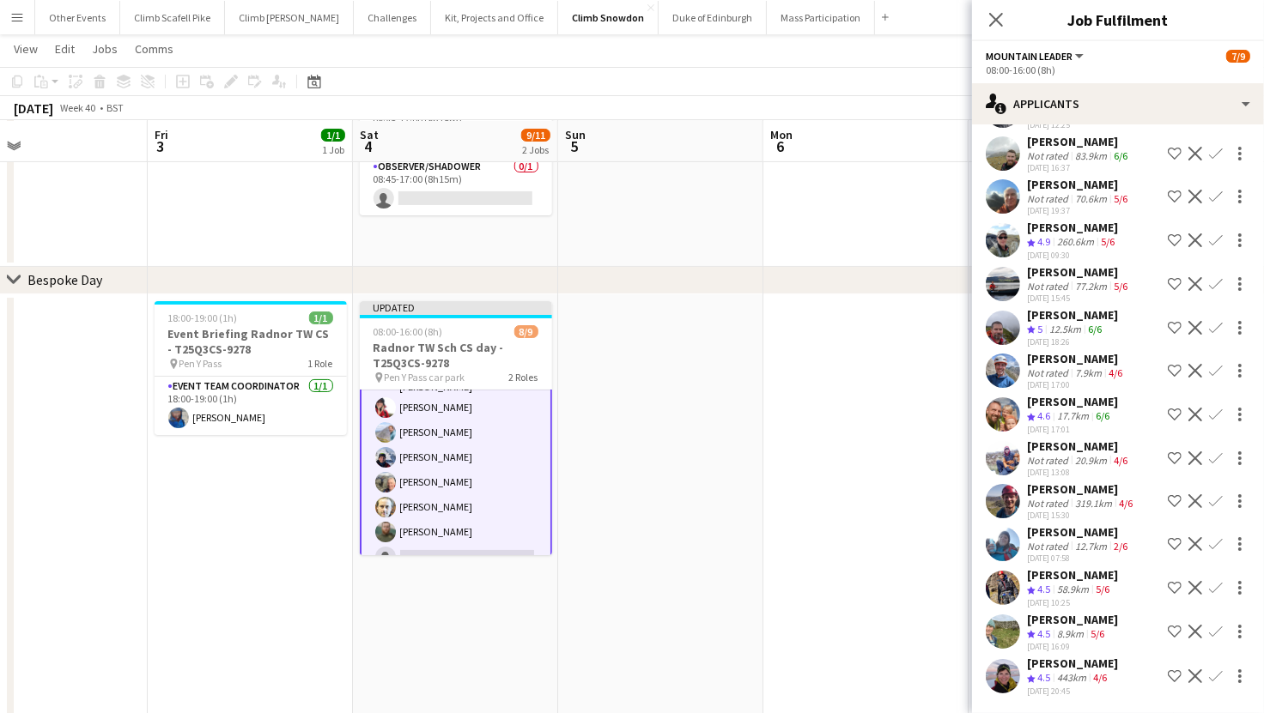
scroll to position [112, 0]
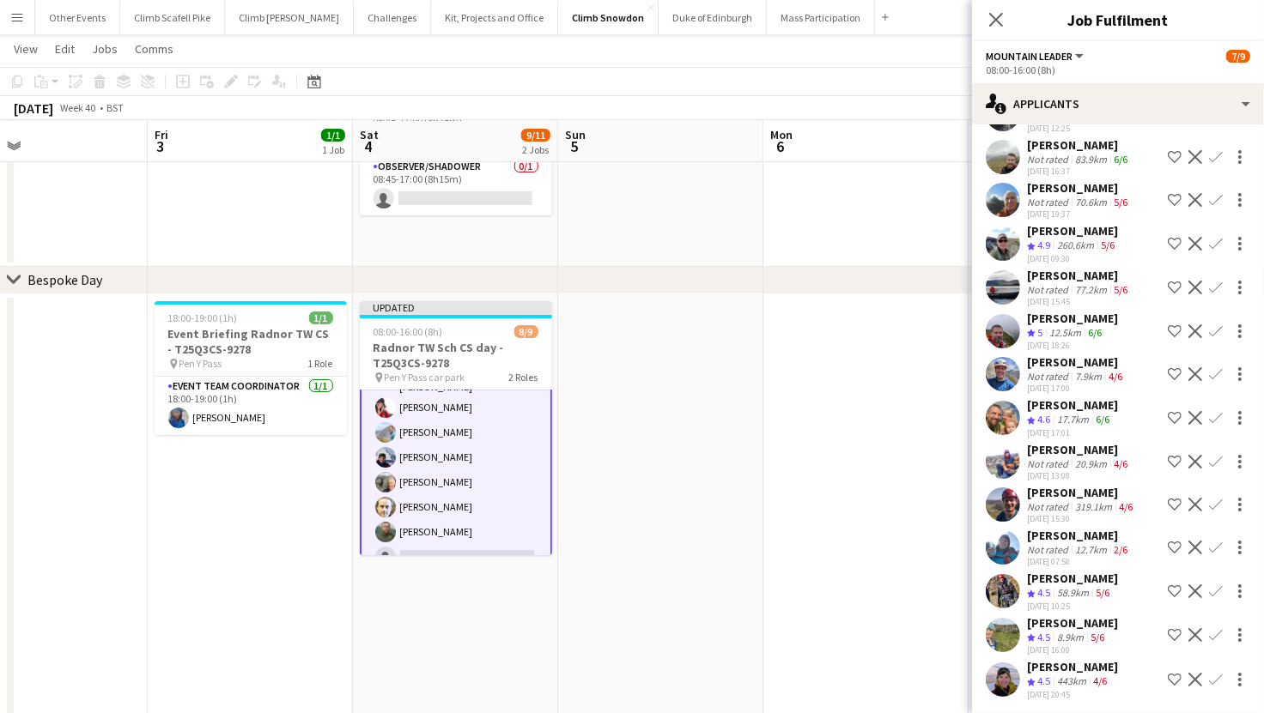
click at [578, 563] on app-date-cell at bounding box center [660, 671] width 205 height 755
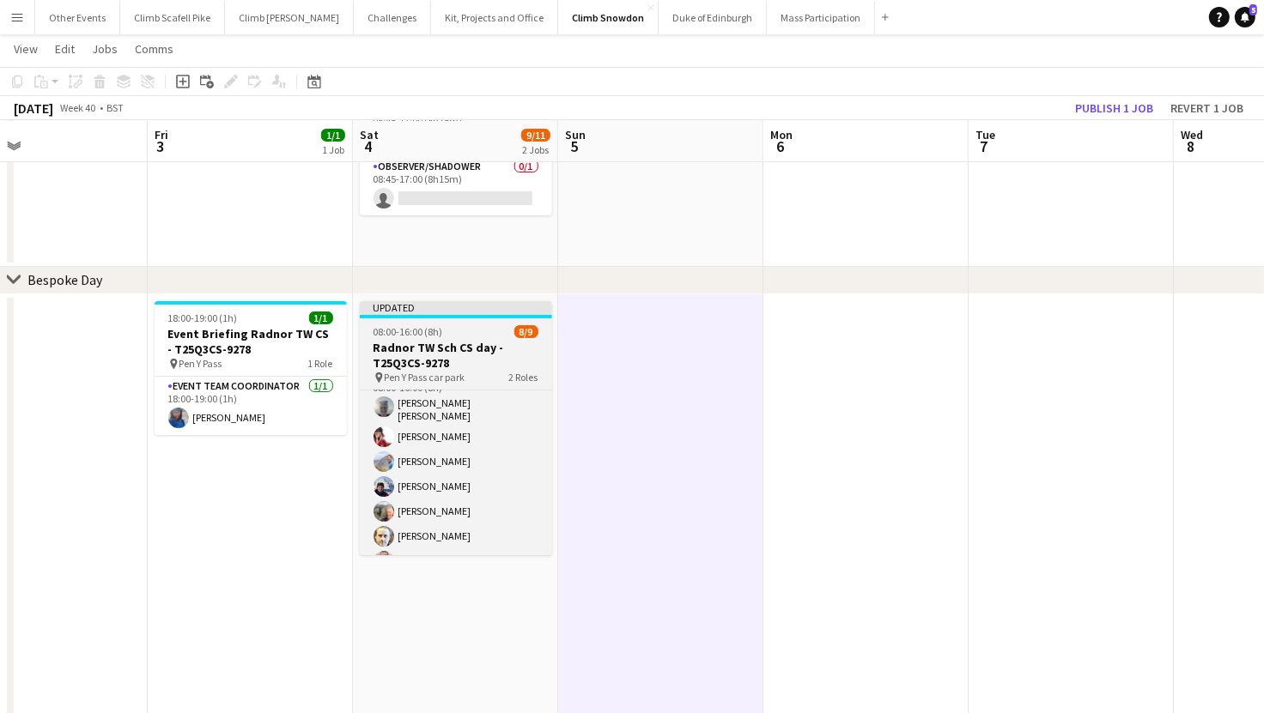
scroll to position [70, 0]
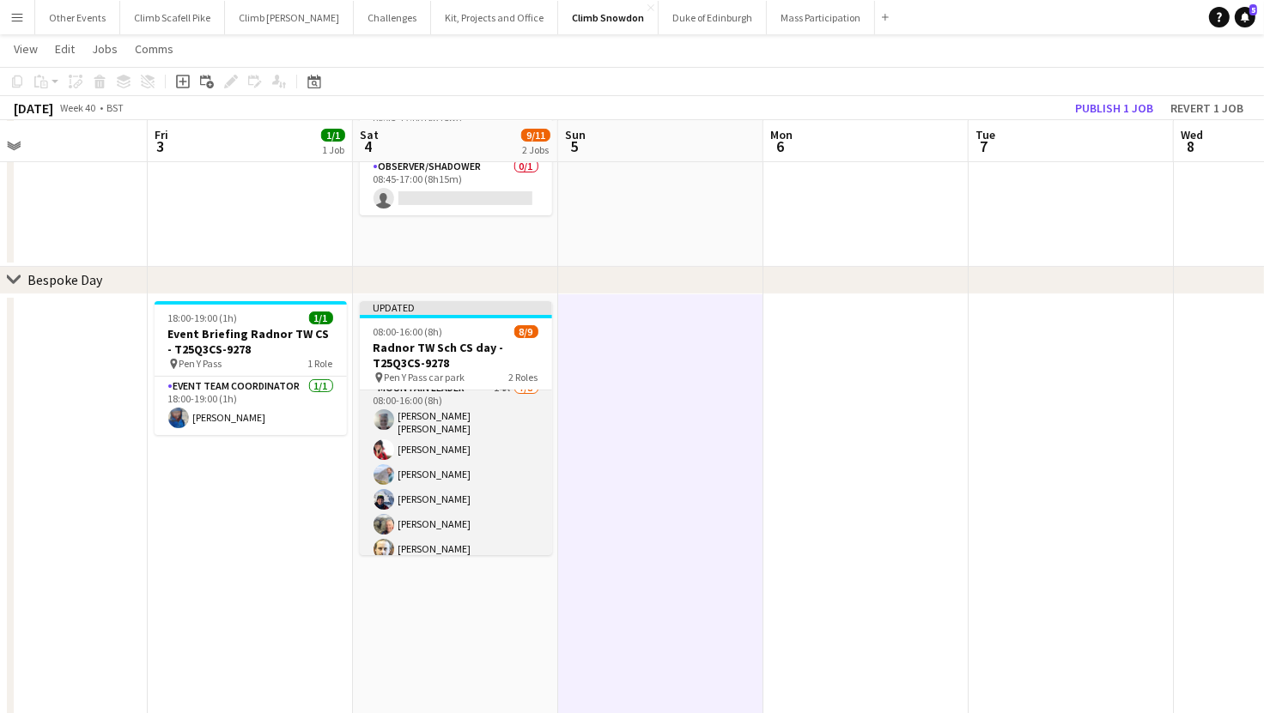
click at [483, 482] on app-card-role "Mountain Leader 14A 7/8 08:00-16:00 (8h) Clare Louise McCall Sonia Williams Tom…" at bounding box center [456, 498] width 192 height 238
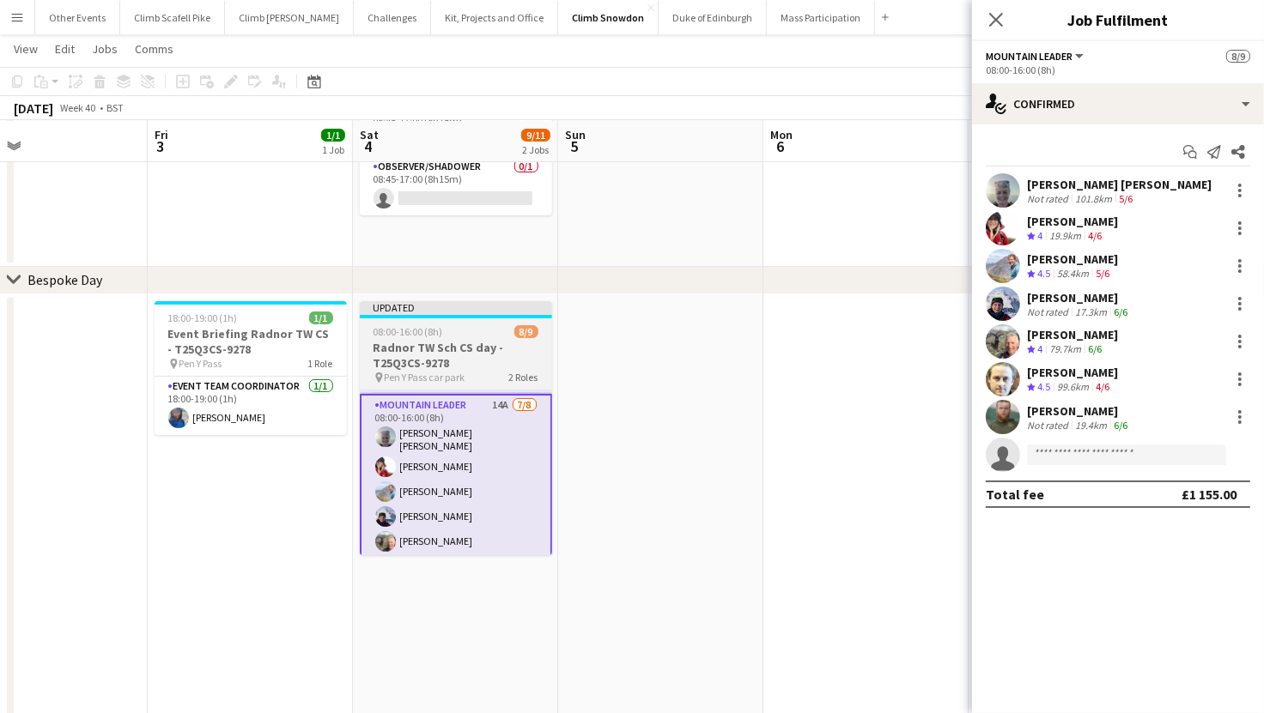
scroll to position [0, 0]
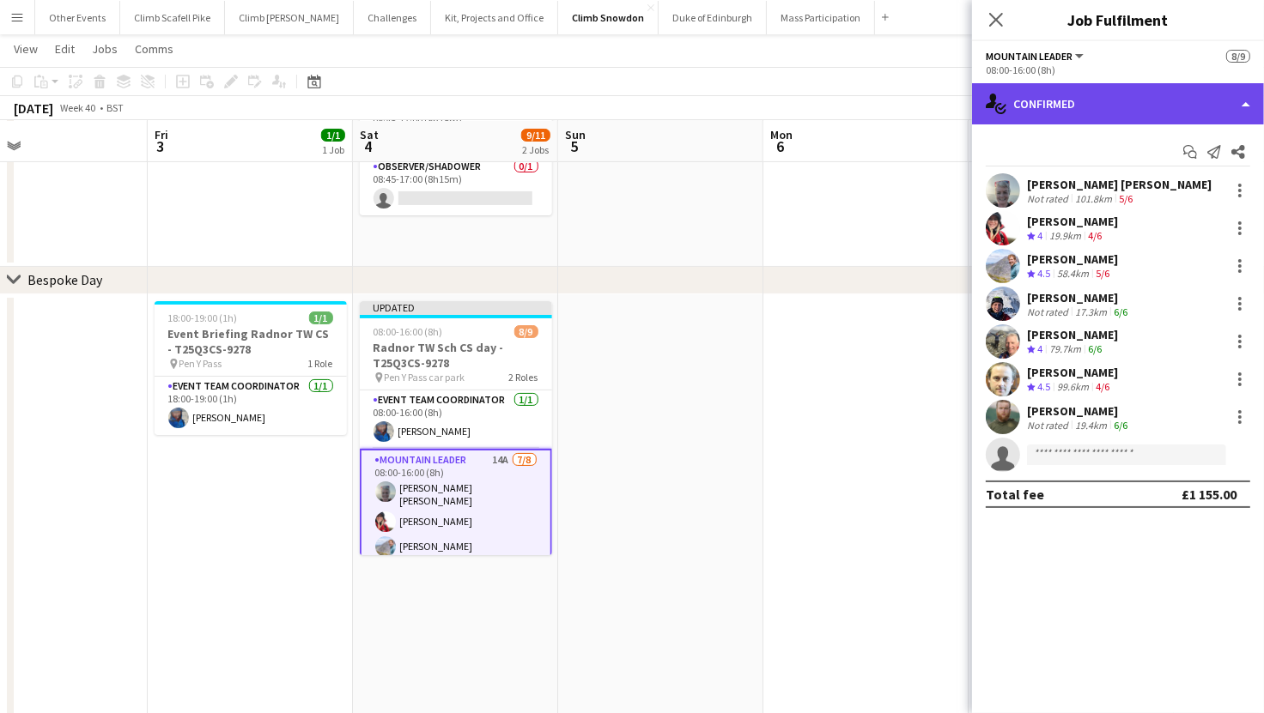
click at [1109, 106] on div "single-neutral-actions-check-2 Confirmed" at bounding box center [1118, 103] width 292 height 41
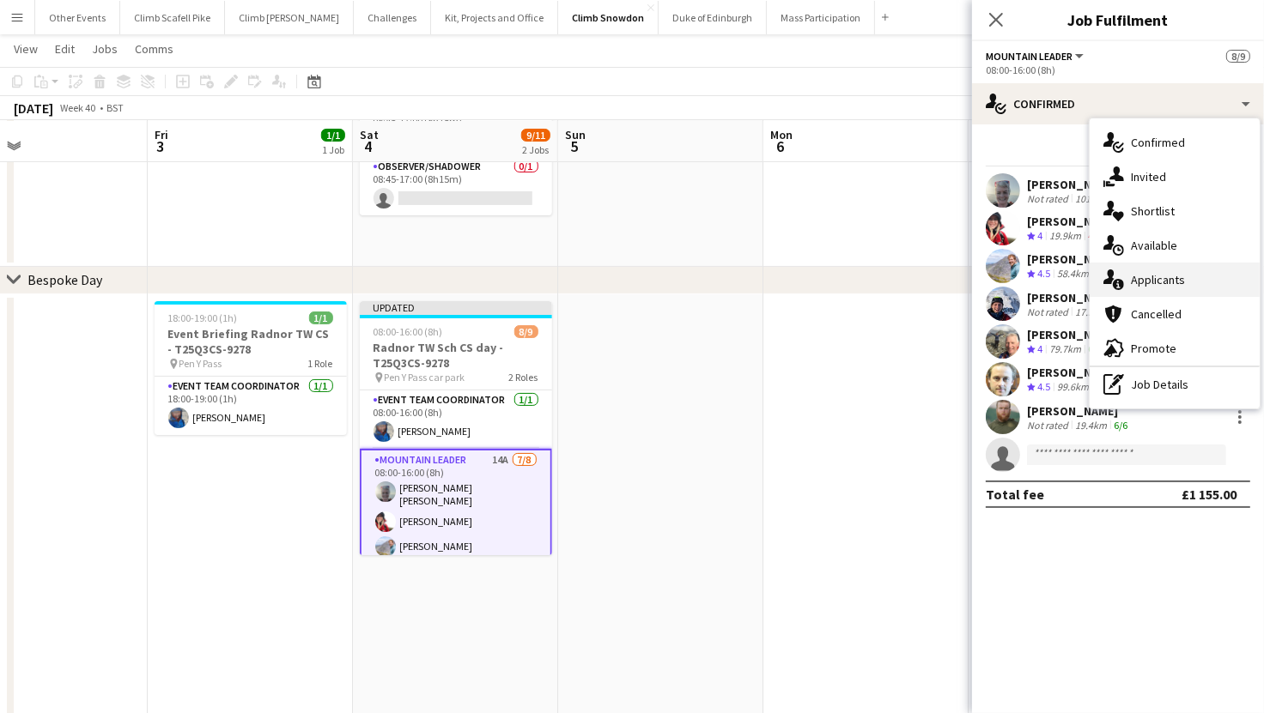
click at [1172, 275] on div "single-neutral-actions-information Applicants" at bounding box center [1174, 280] width 170 height 34
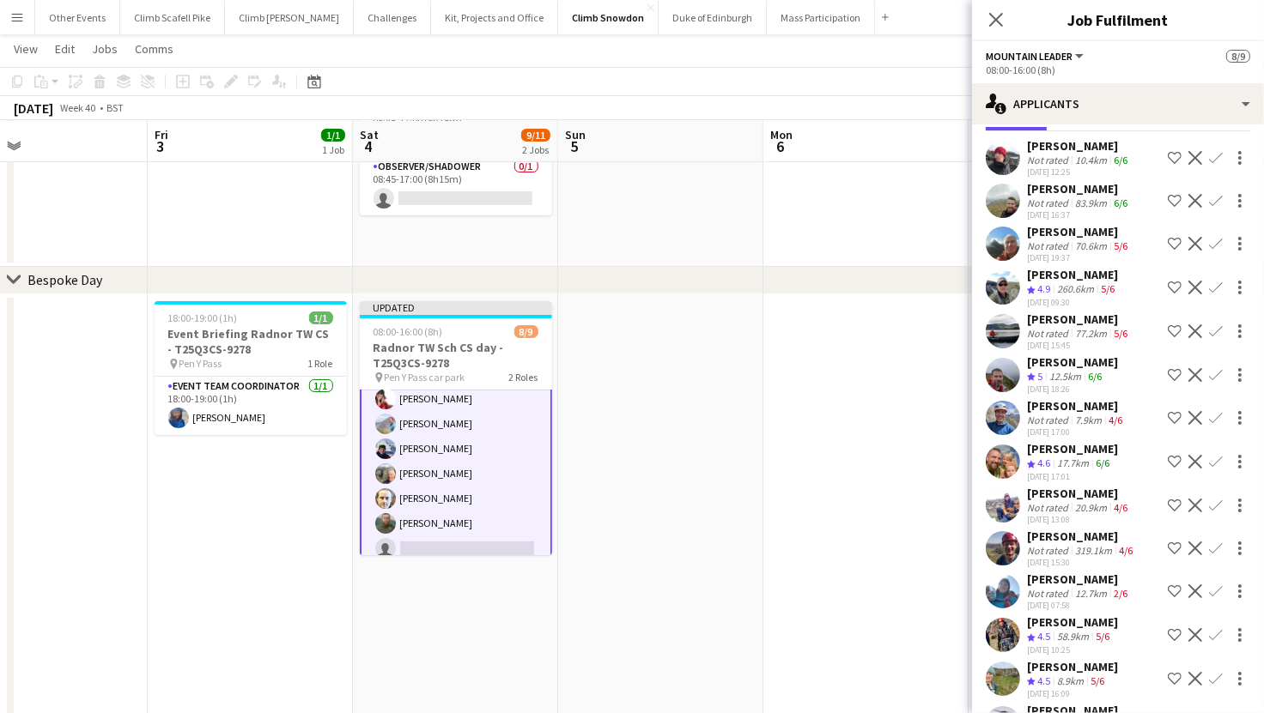
scroll to position [66, 0]
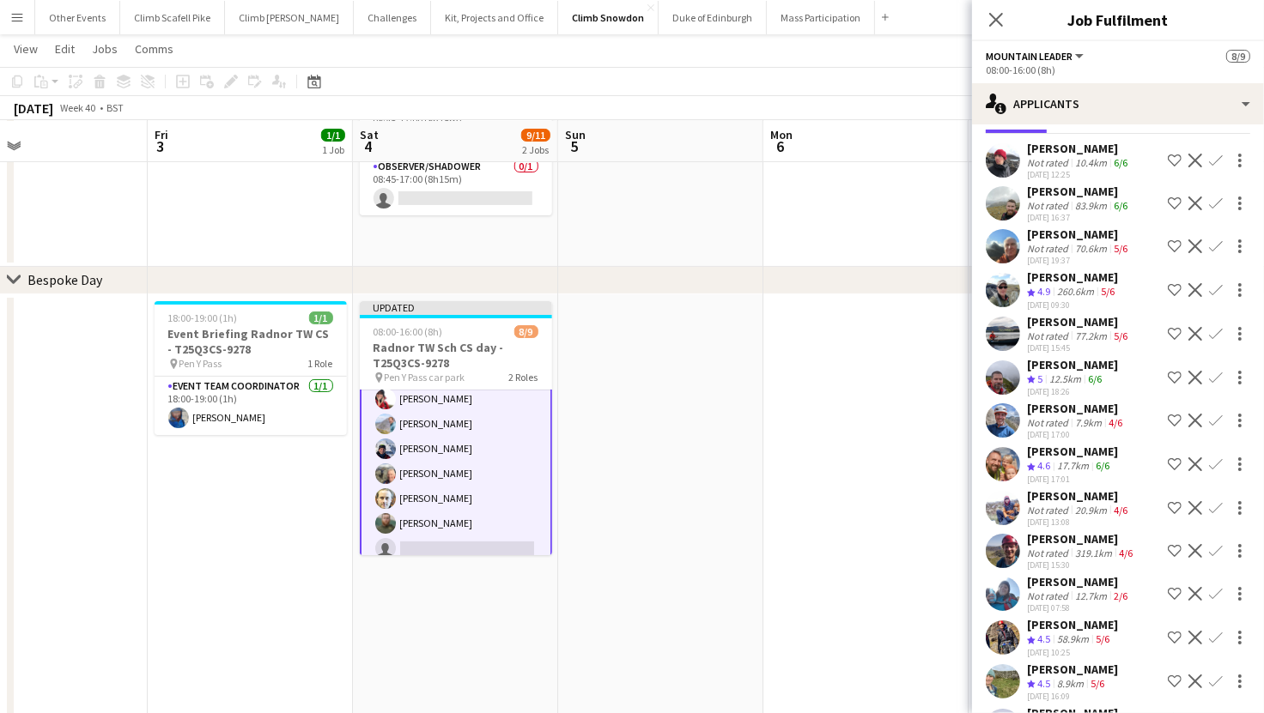
click at [1001, 239] on app-user-avatar at bounding box center [1003, 246] width 34 height 34
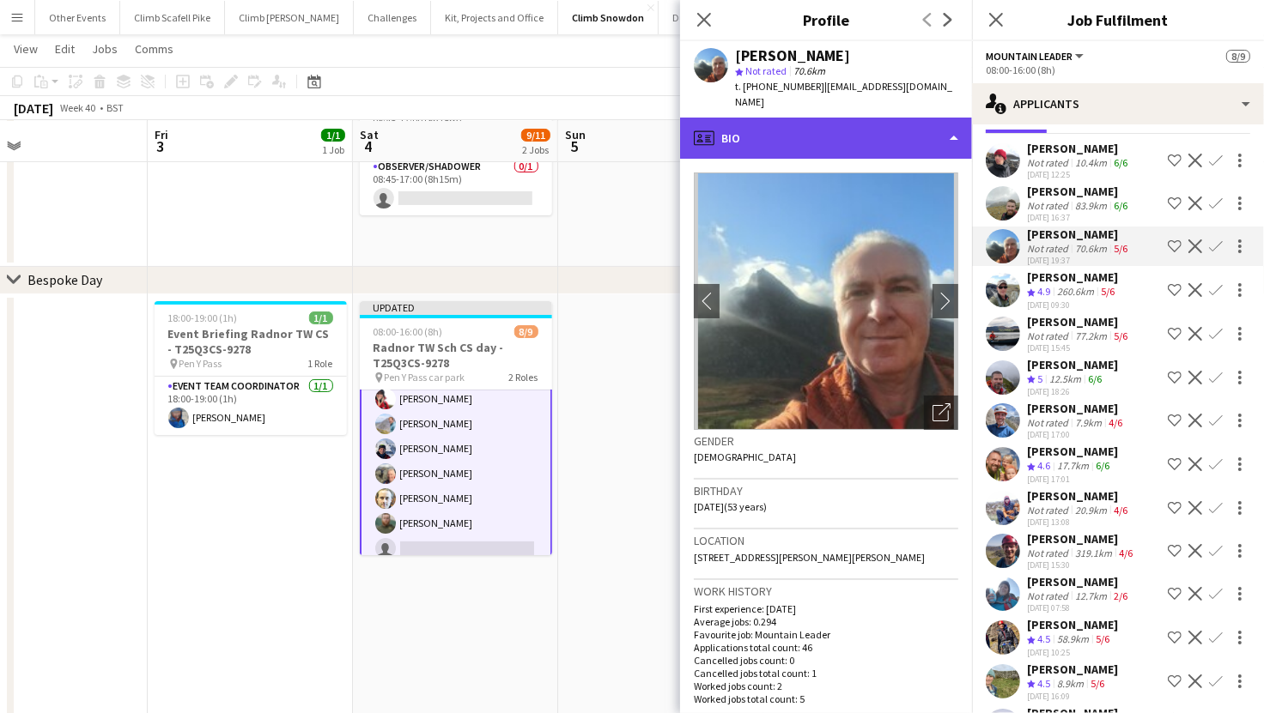
click at [917, 118] on div "profile Bio" at bounding box center [826, 138] width 292 height 41
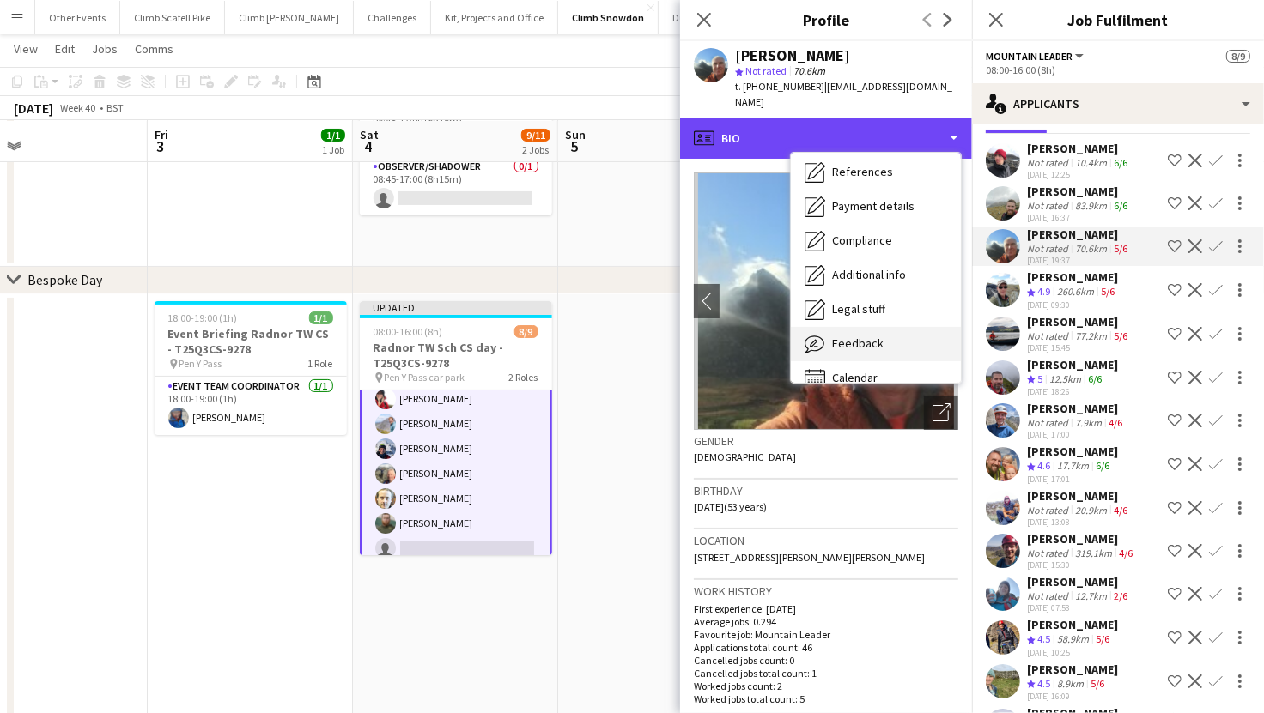
scroll to position [195, 0]
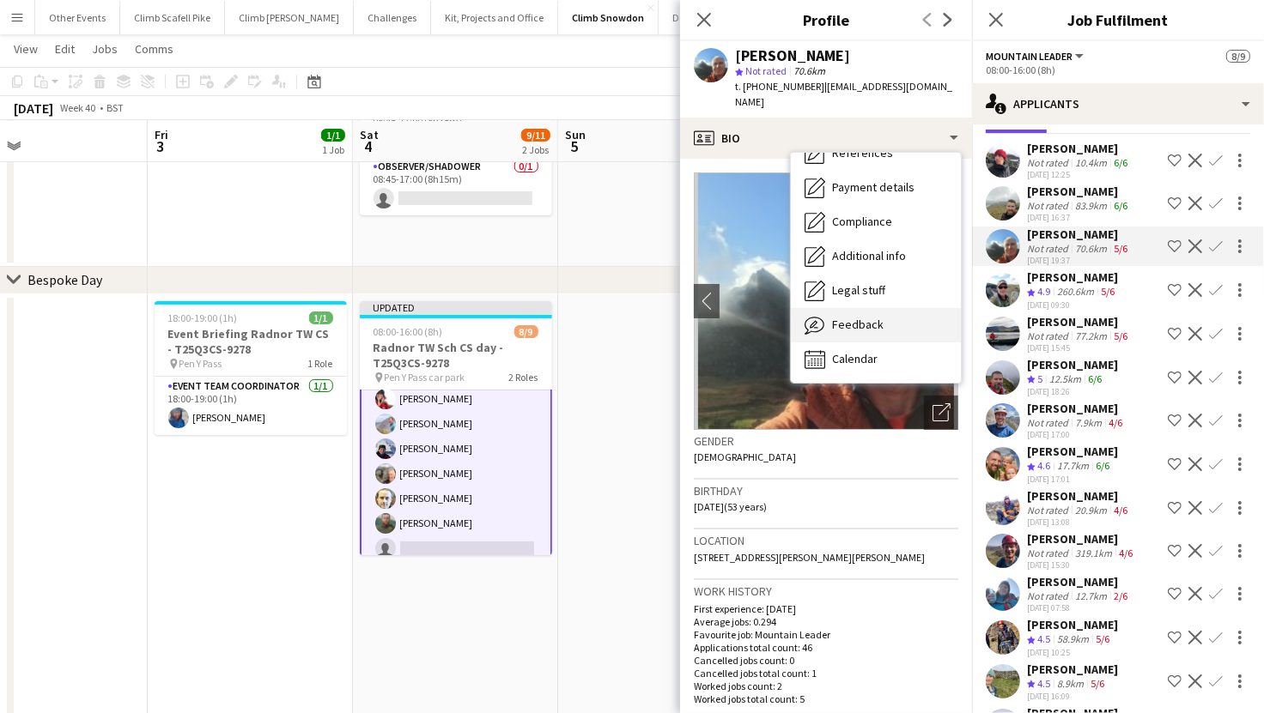
click at [883, 308] on div "Feedback Feedback" at bounding box center [876, 325] width 170 height 34
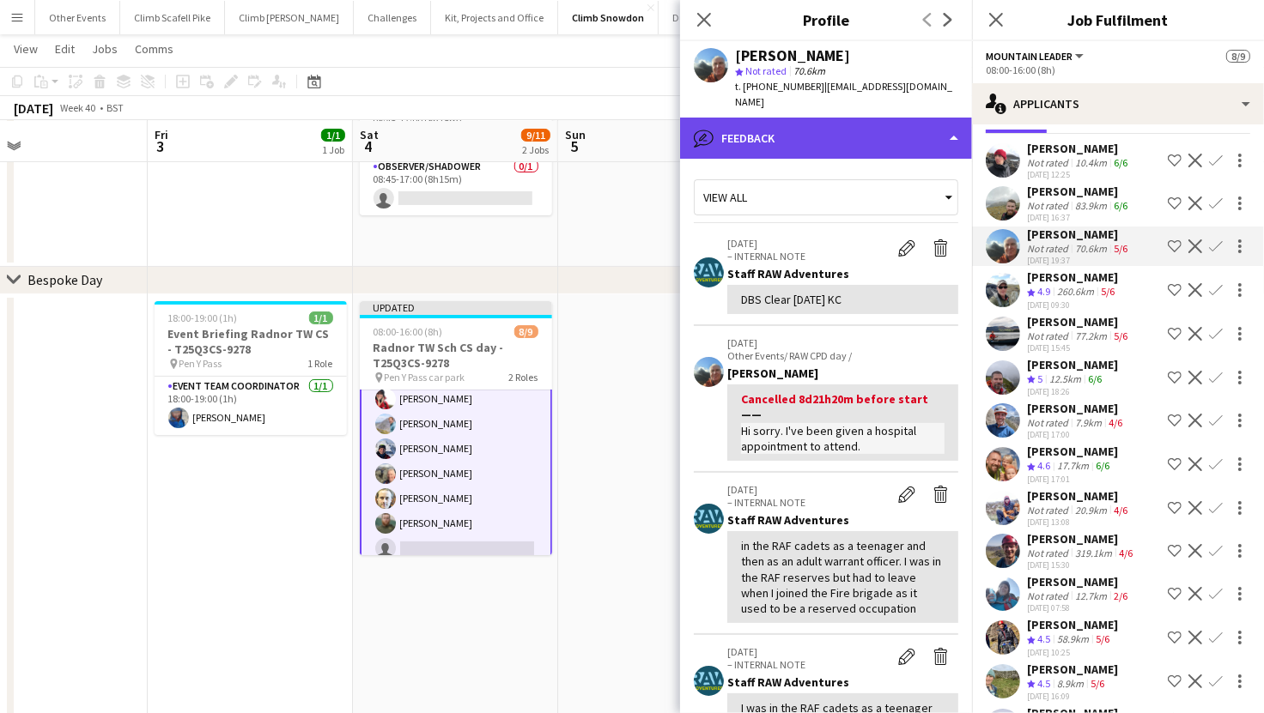
click at [888, 118] on div "bubble-pencil Feedback" at bounding box center [826, 138] width 292 height 41
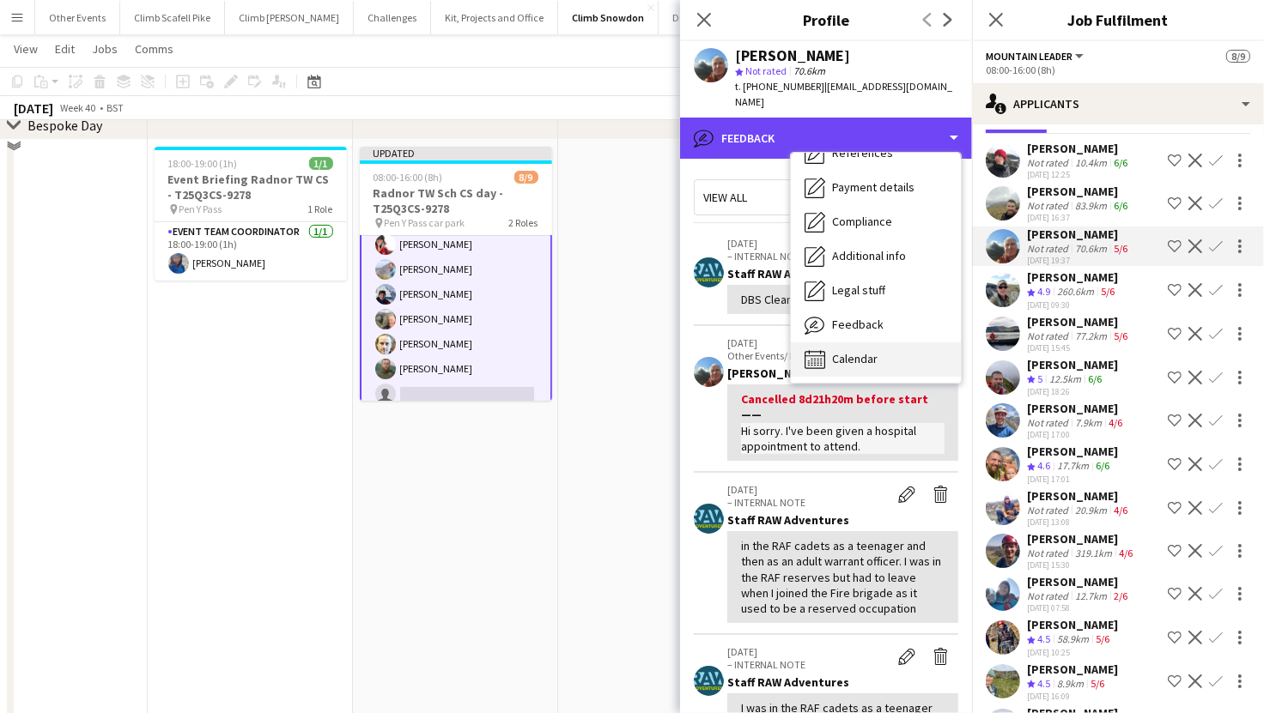
scroll to position [321, 0]
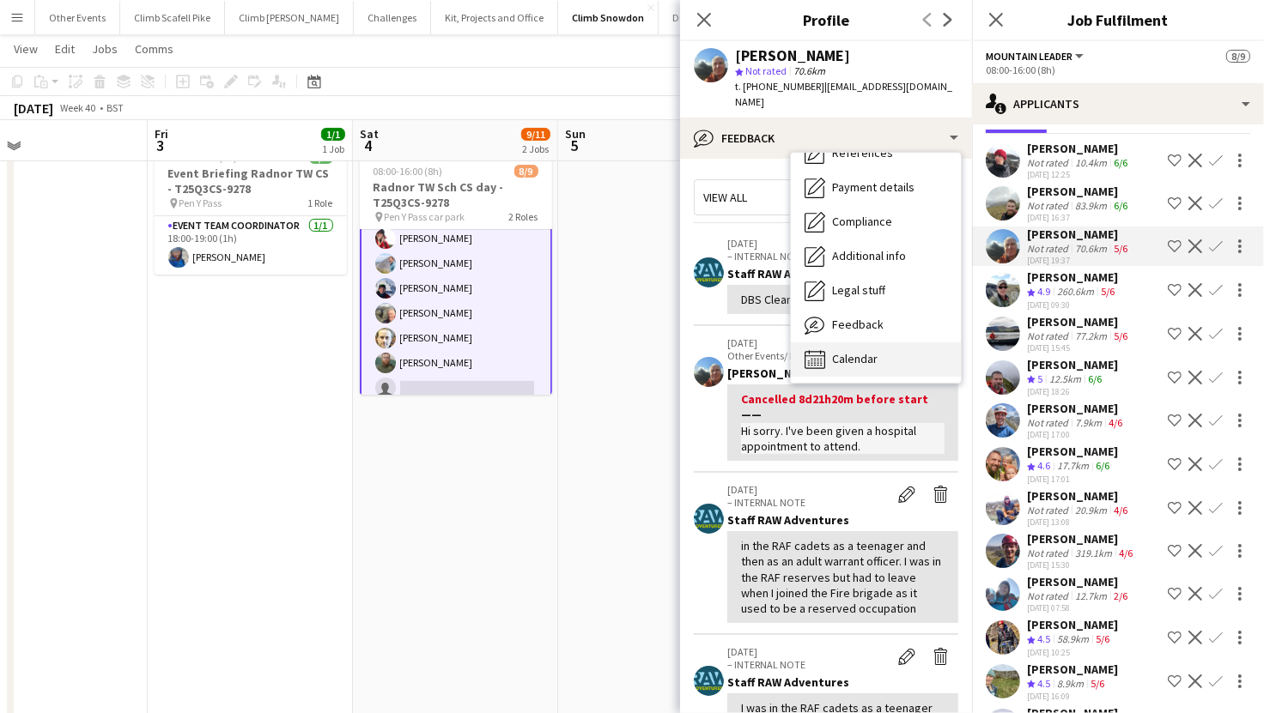
click at [875, 351] on span "Calendar" at bounding box center [855, 358] width 46 height 15
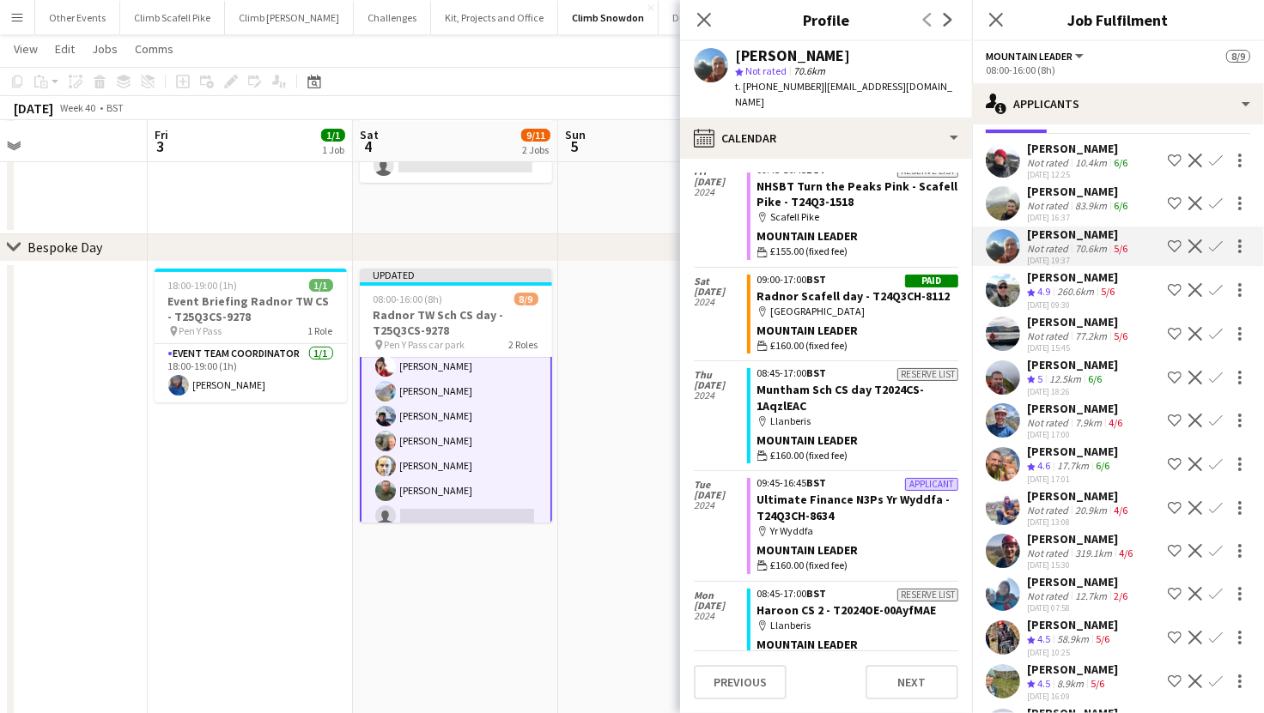
scroll to position [3069, 0]
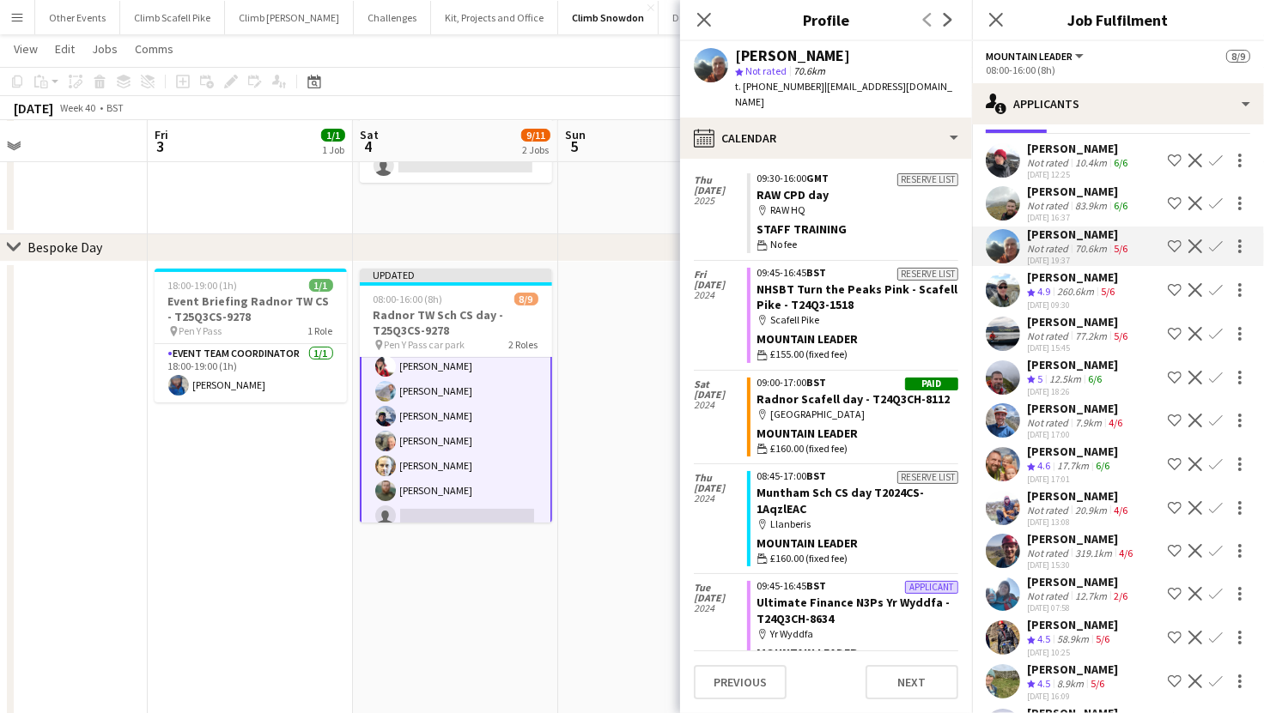
click at [1209, 242] on app-icon "Confirm" at bounding box center [1216, 247] width 14 height 14
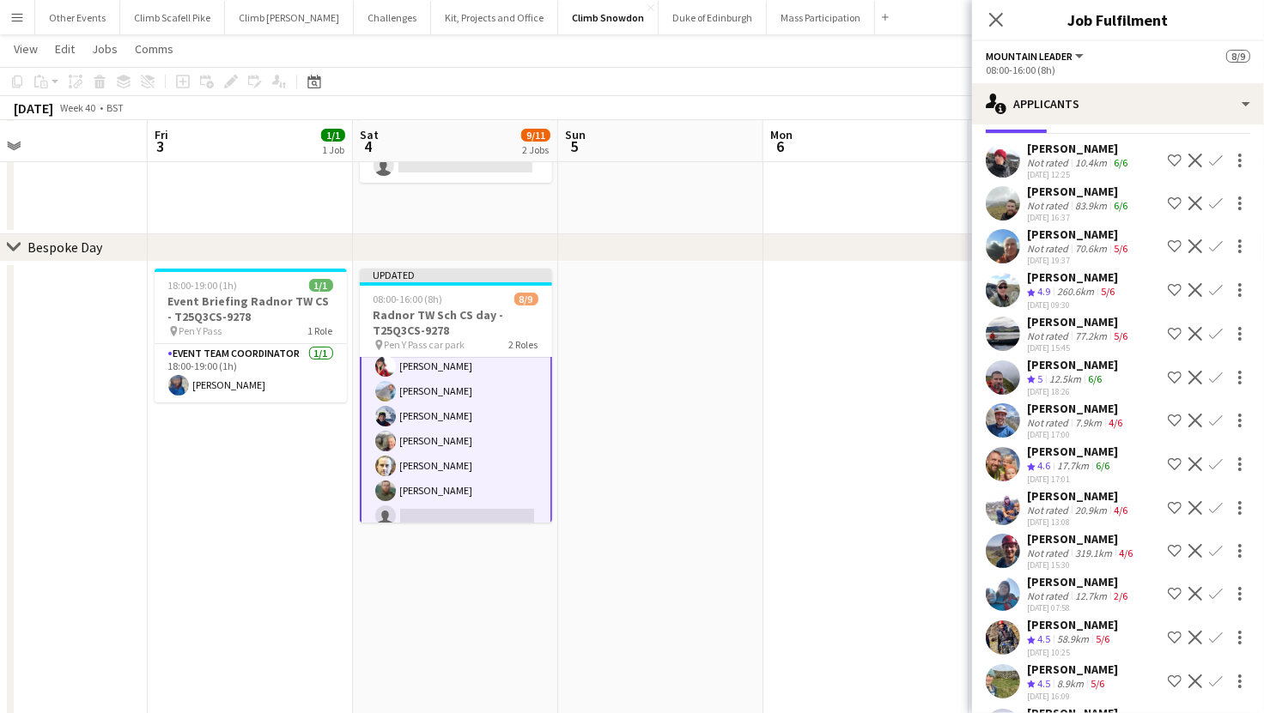
click at [1209, 242] on app-icon "Confirm" at bounding box center [1216, 247] width 14 height 14
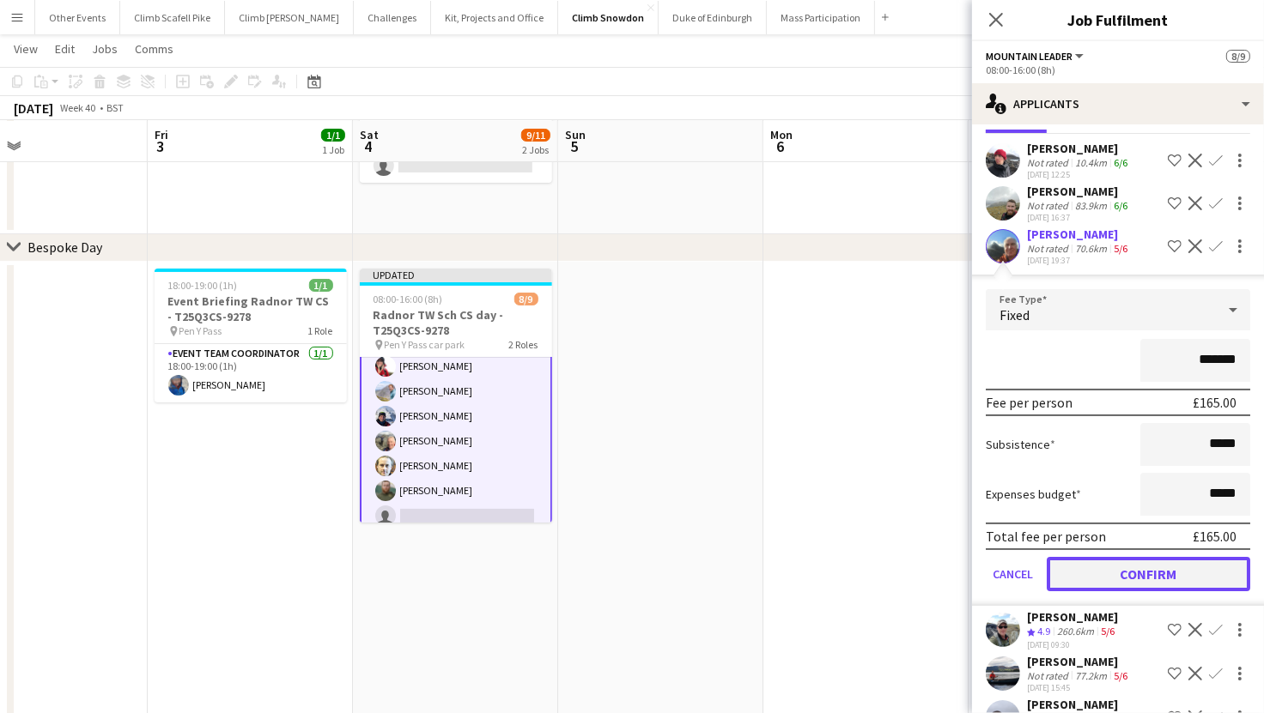
click at [1137, 580] on button "Confirm" at bounding box center [1148, 574] width 203 height 34
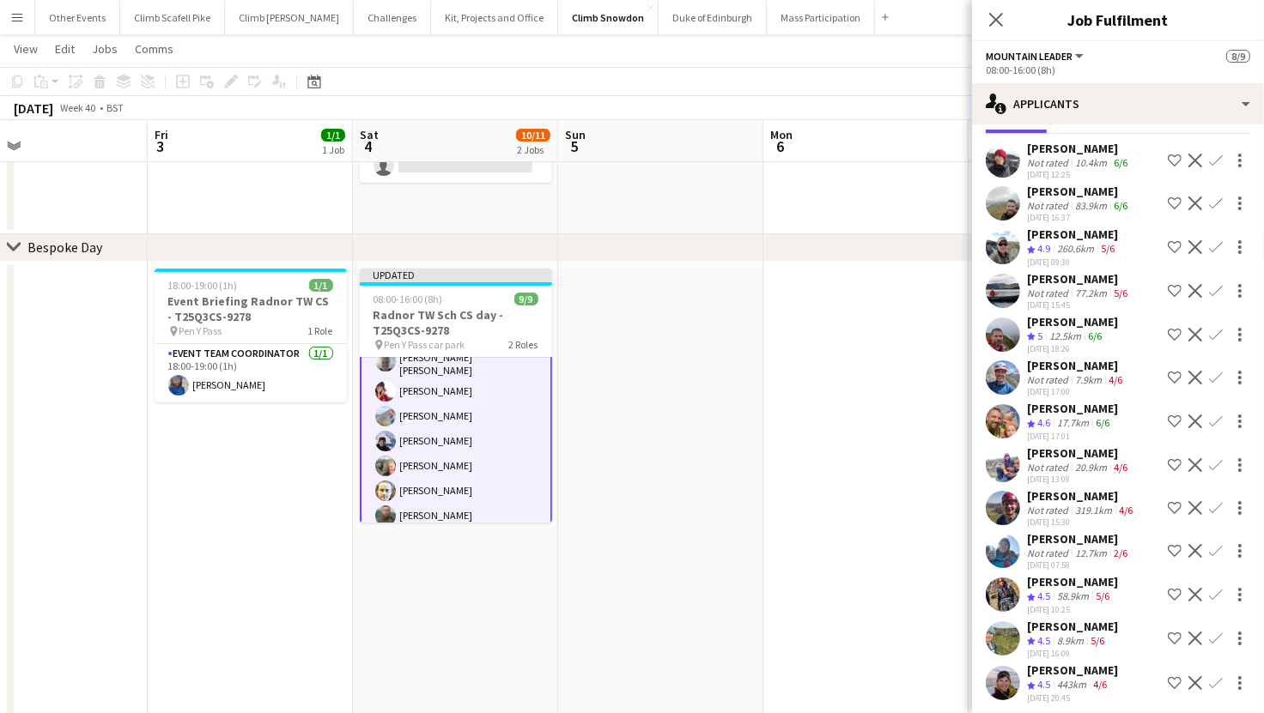
drag, startPoint x: 712, startPoint y: 585, endPoint x: 704, endPoint y: 579, distance: 9.3
click at [712, 585] on app-date-cell at bounding box center [660, 639] width 205 height 755
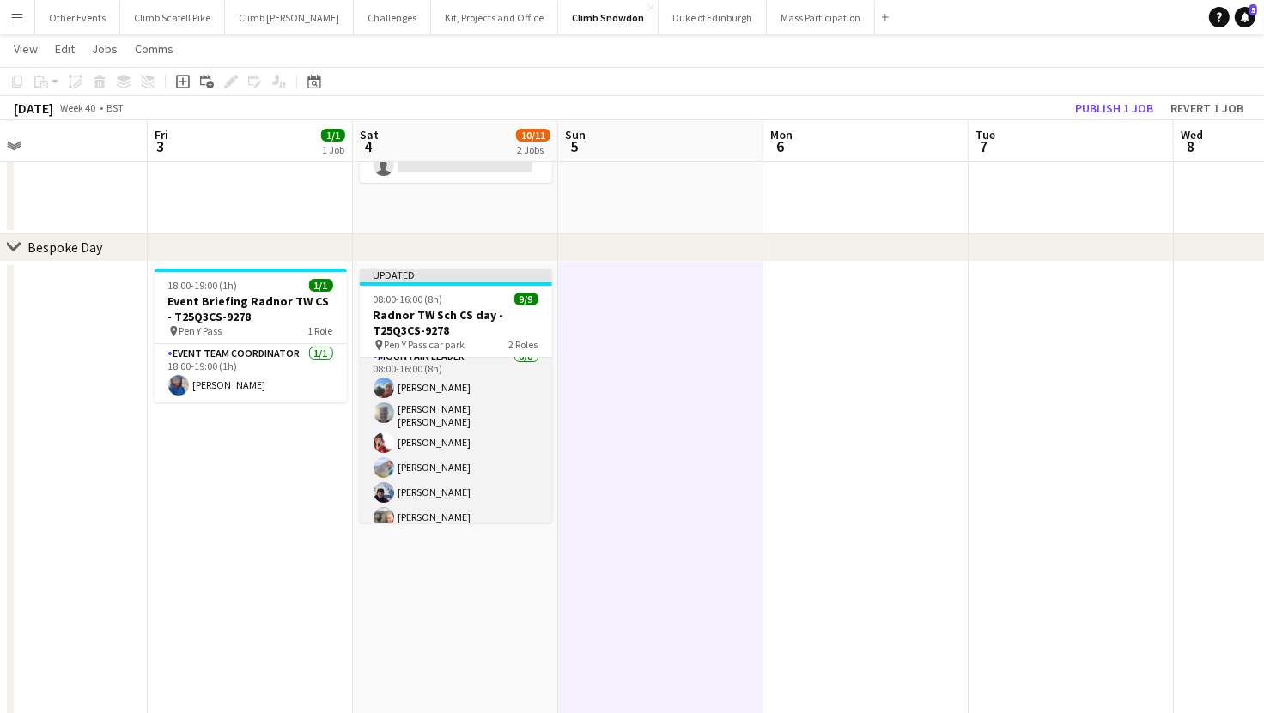
click at [444, 388] on app-card-role "Mountain Leader 8/8 08:00-16:00 (8h) craig holsgrove Clare Louise McCall Sonia …" at bounding box center [456, 466] width 192 height 238
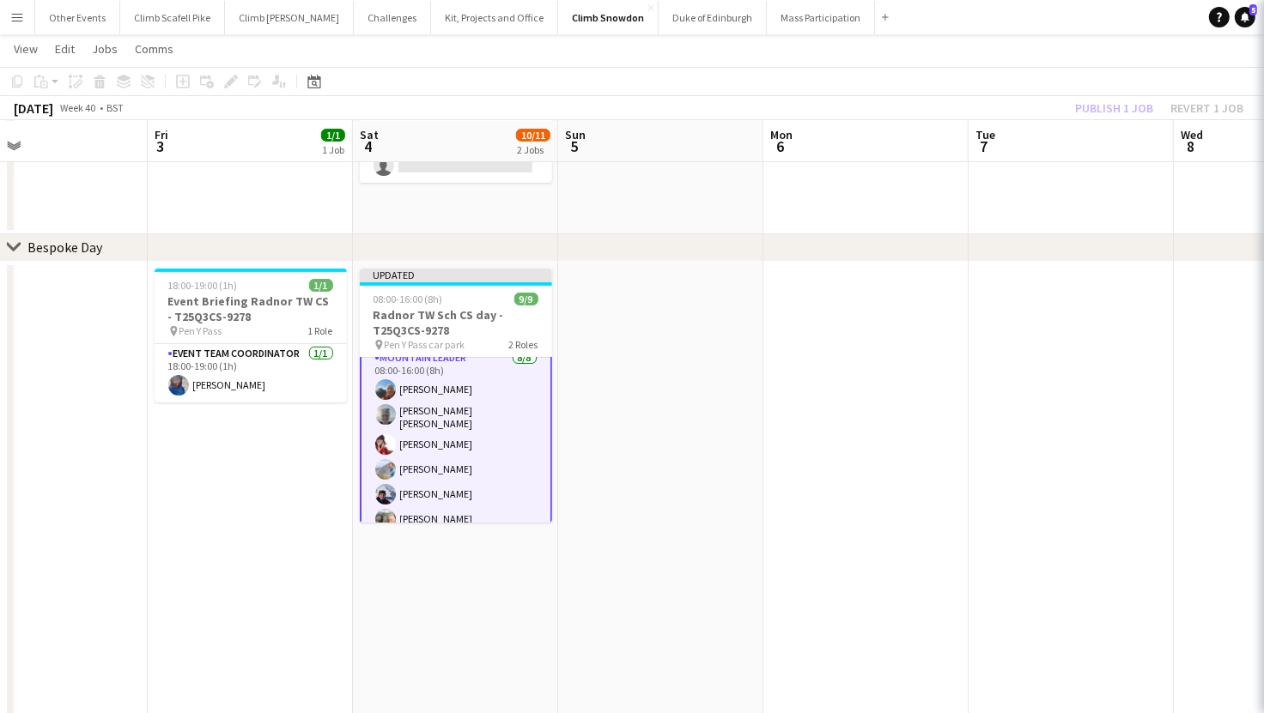
scroll to position [70, 0]
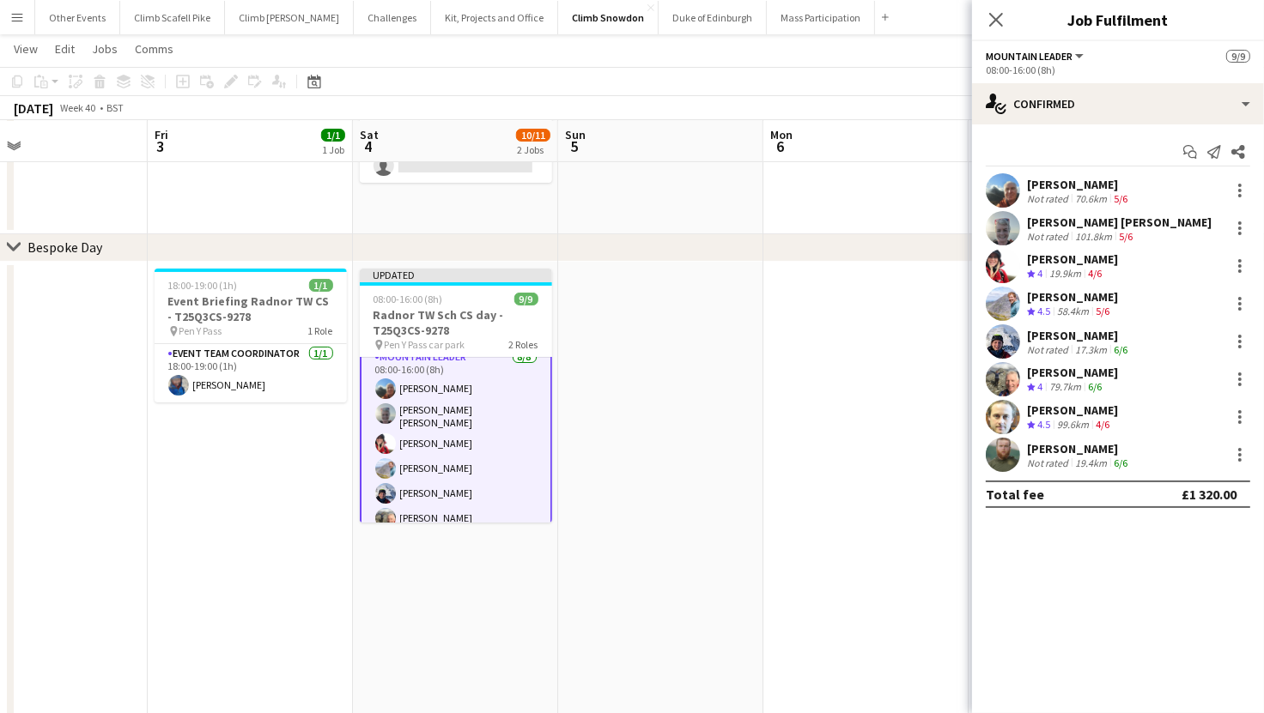
click at [975, 178] on div "craig holsgrove Not rated 70.6km 5/6" at bounding box center [1118, 190] width 292 height 34
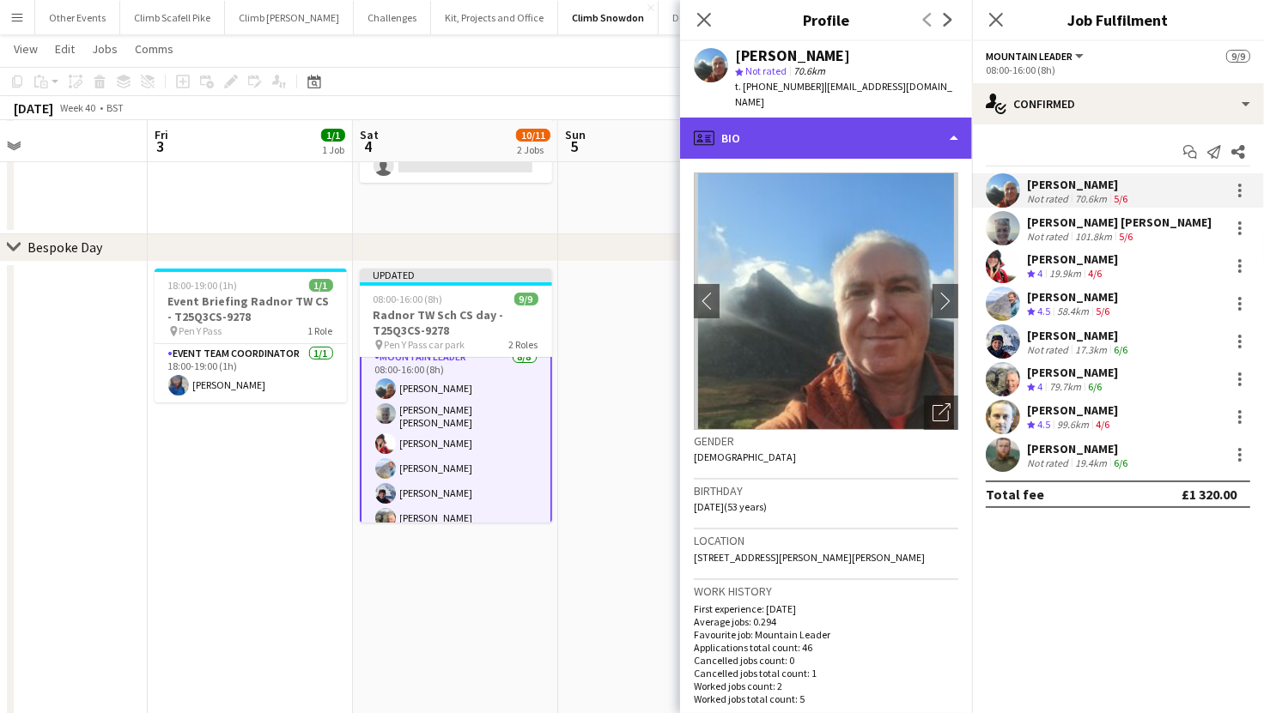
click at [891, 118] on div "profile Bio" at bounding box center [826, 138] width 292 height 41
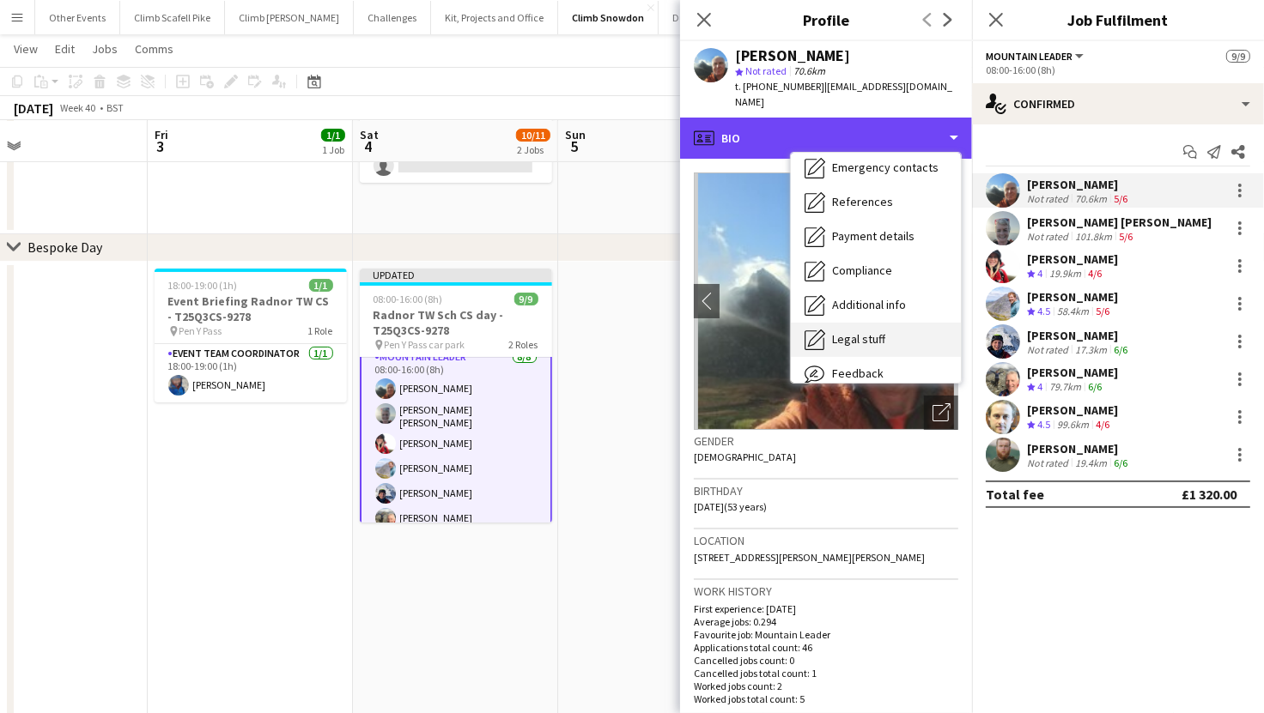
scroll to position [158, 0]
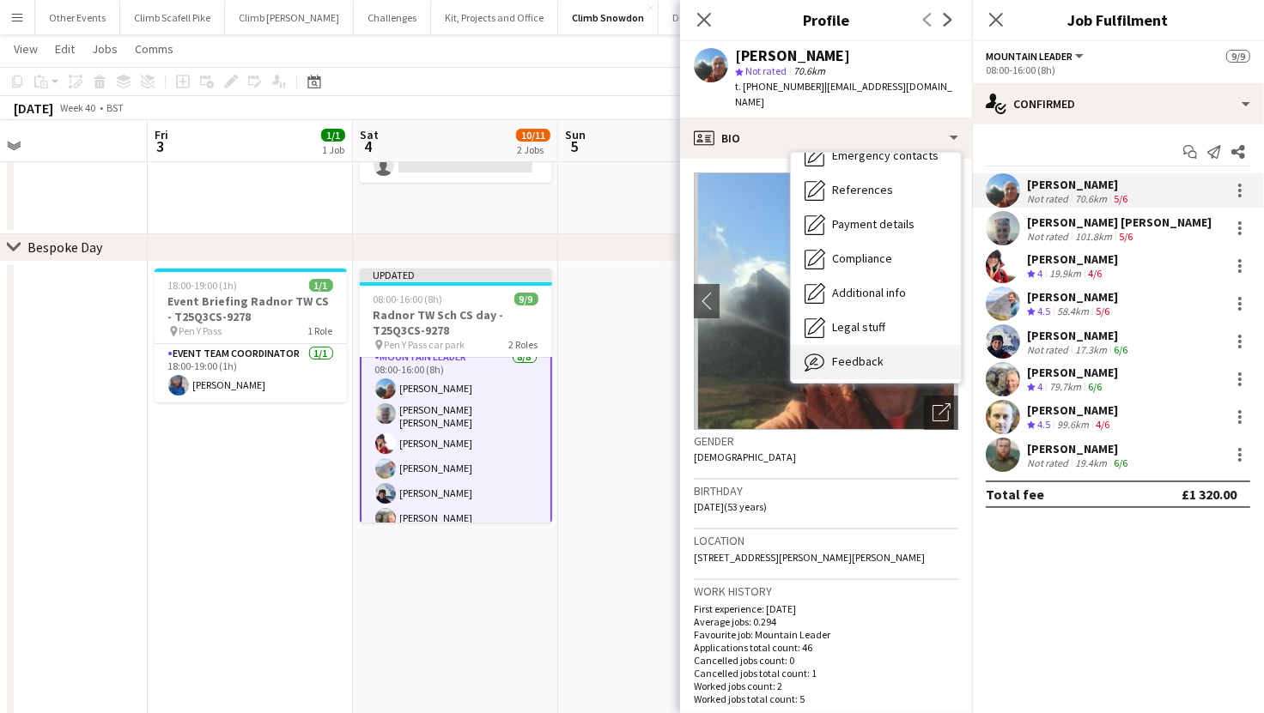
click at [879, 345] on div "Feedback Feedback" at bounding box center [876, 362] width 170 height 34
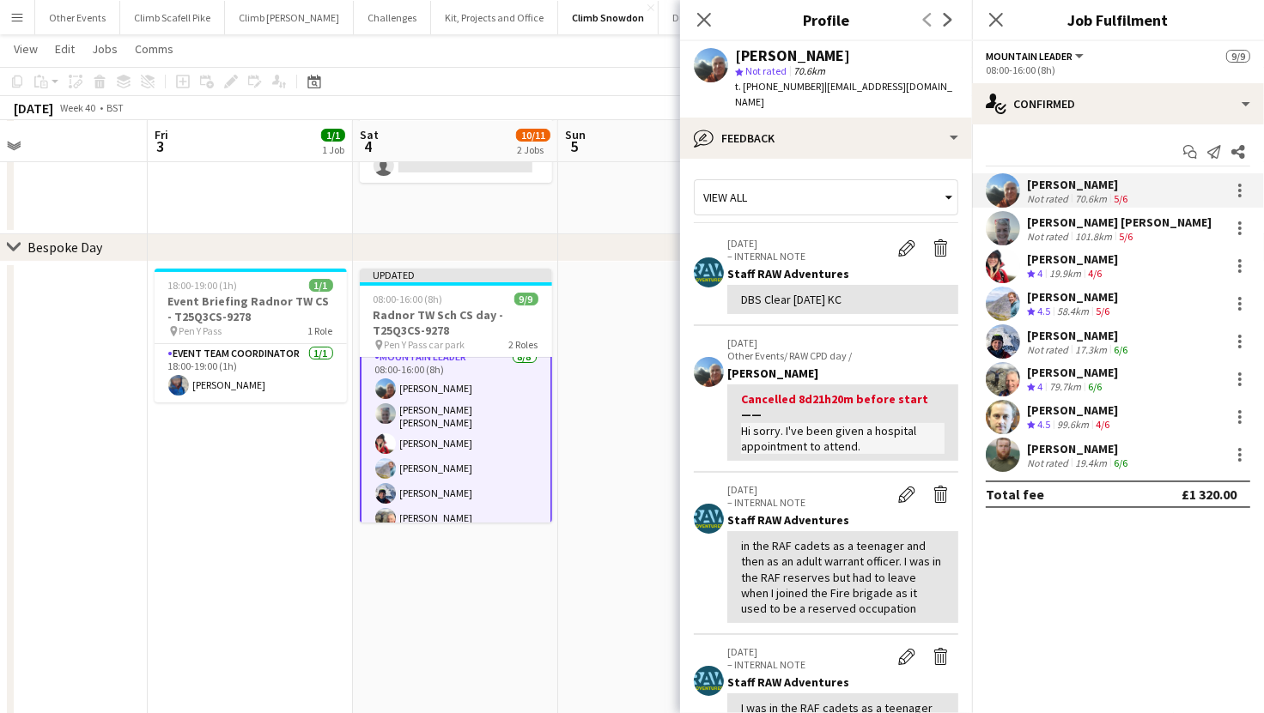
click at [580, 282] on app-date-cell at bounding box center [660, 639] width 205 height 755
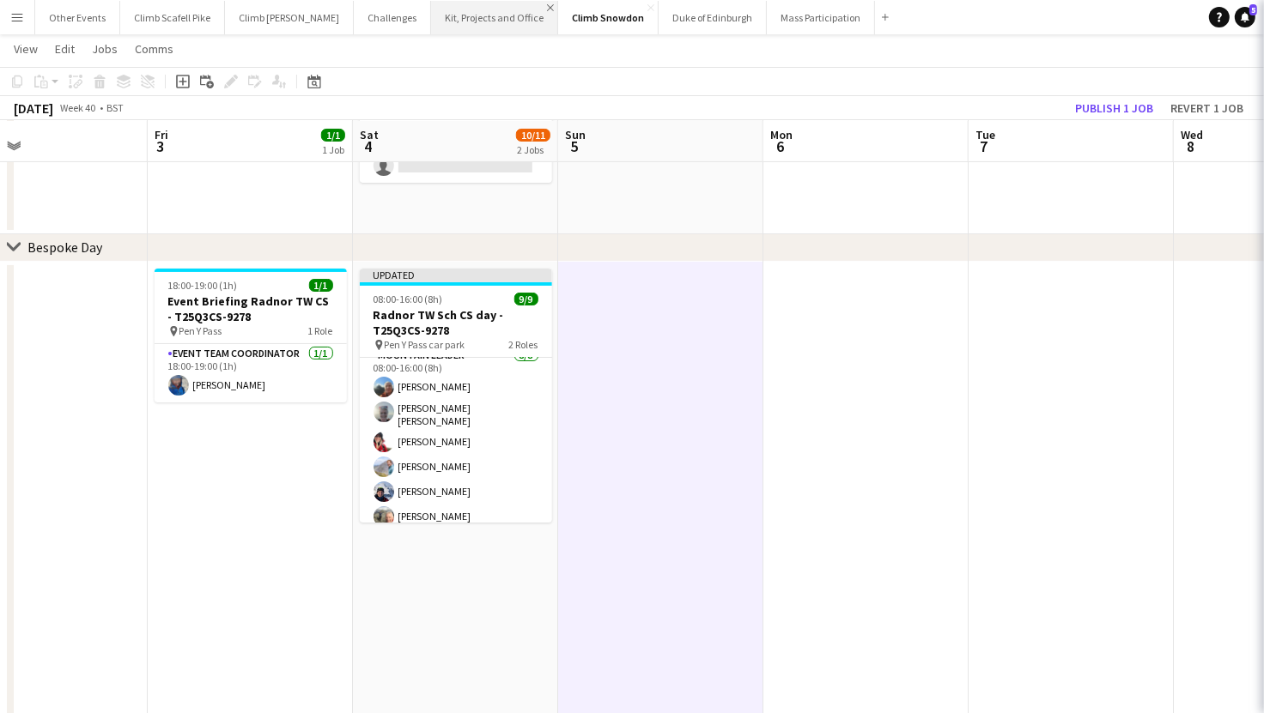
scroll to position [70, 0]
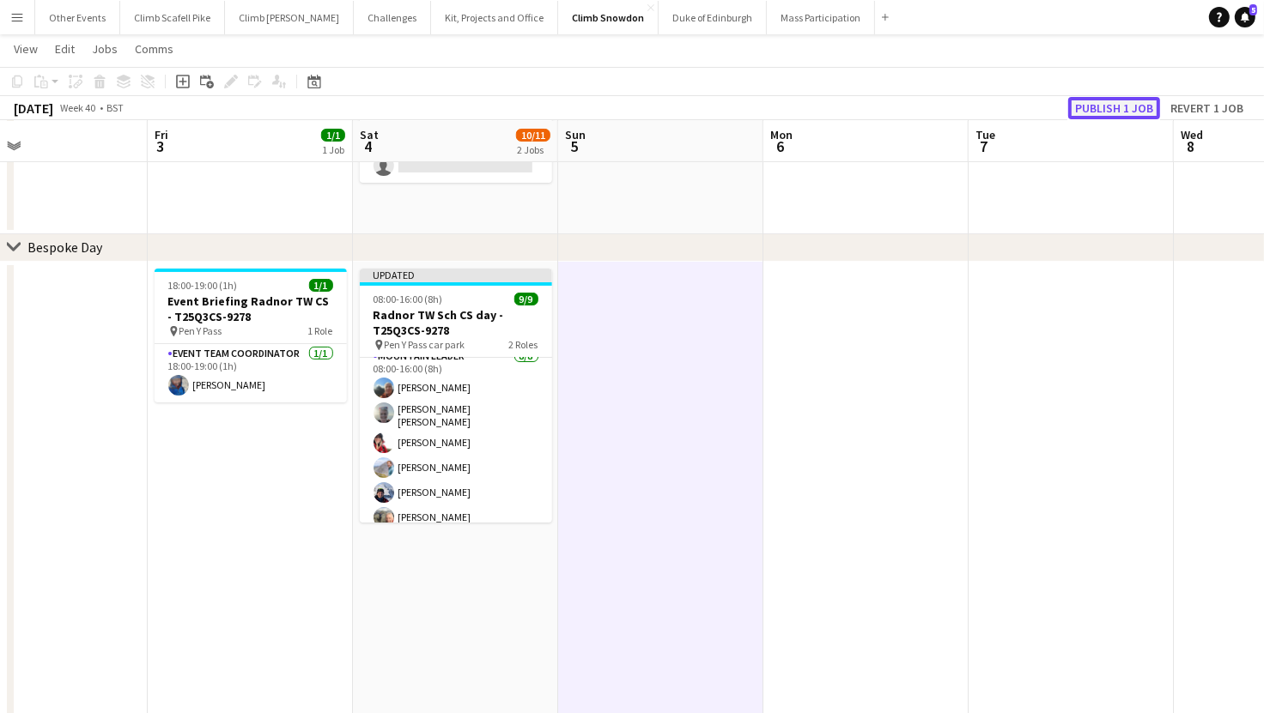
click at [1119, 102] on button "Publish 1 job" at bounding box center [1114, 108] width 92 height 22
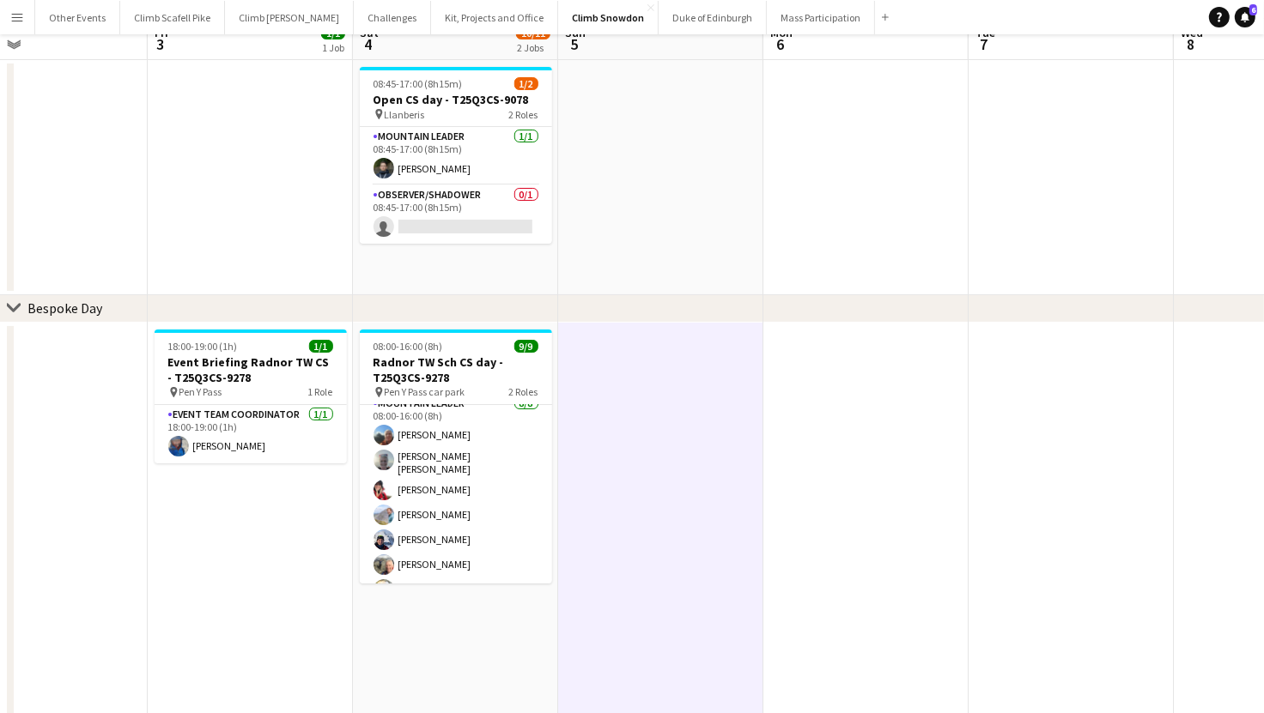
scroll to position [0, 0]
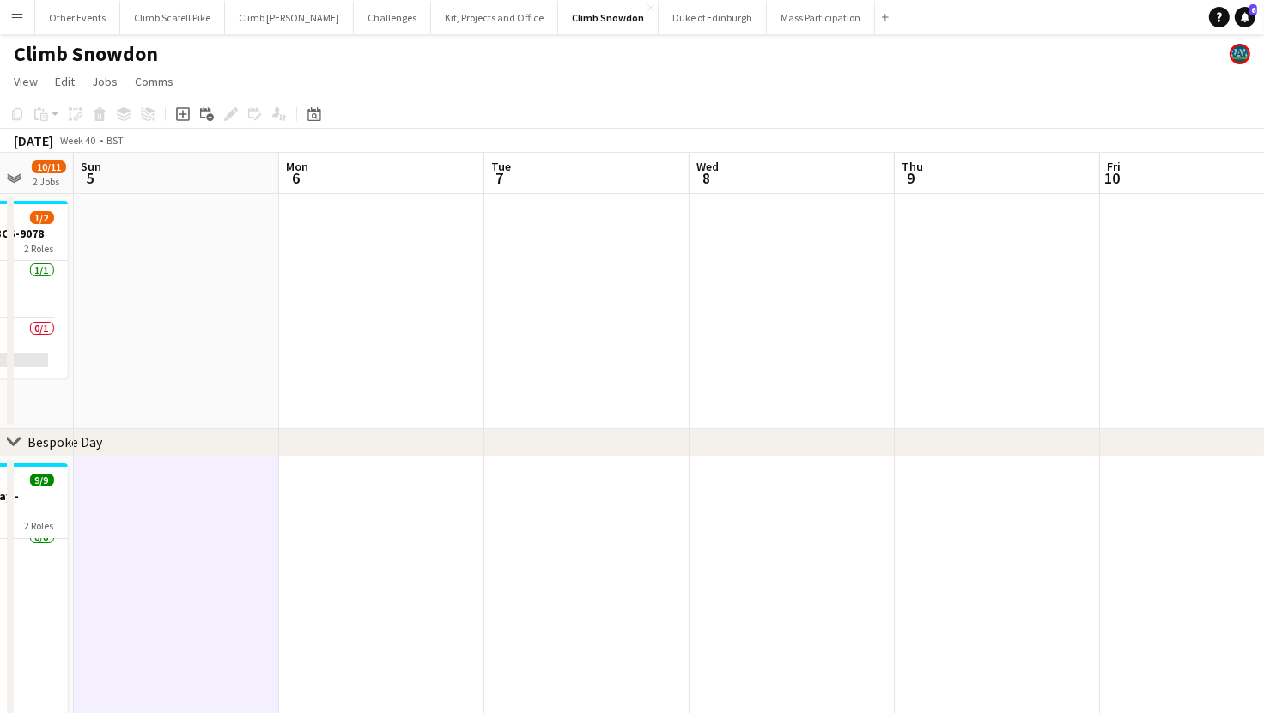
drag, startPoint x: 705, startPoint y: 344, endPoint x: 513, endPoint y: 361, distance: 193.1
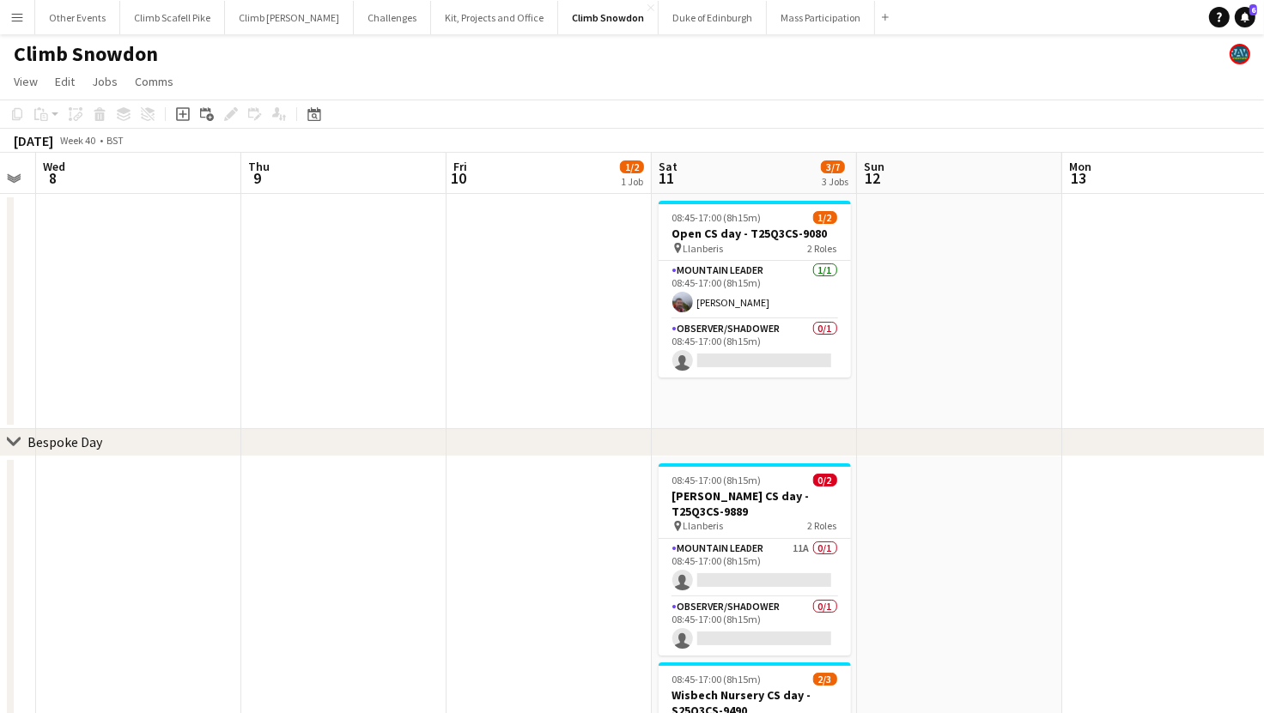
drag, startPoint x: 482, startPoint y: 355, endPoint x: 439, endPoint y: 361, distance: 44.3
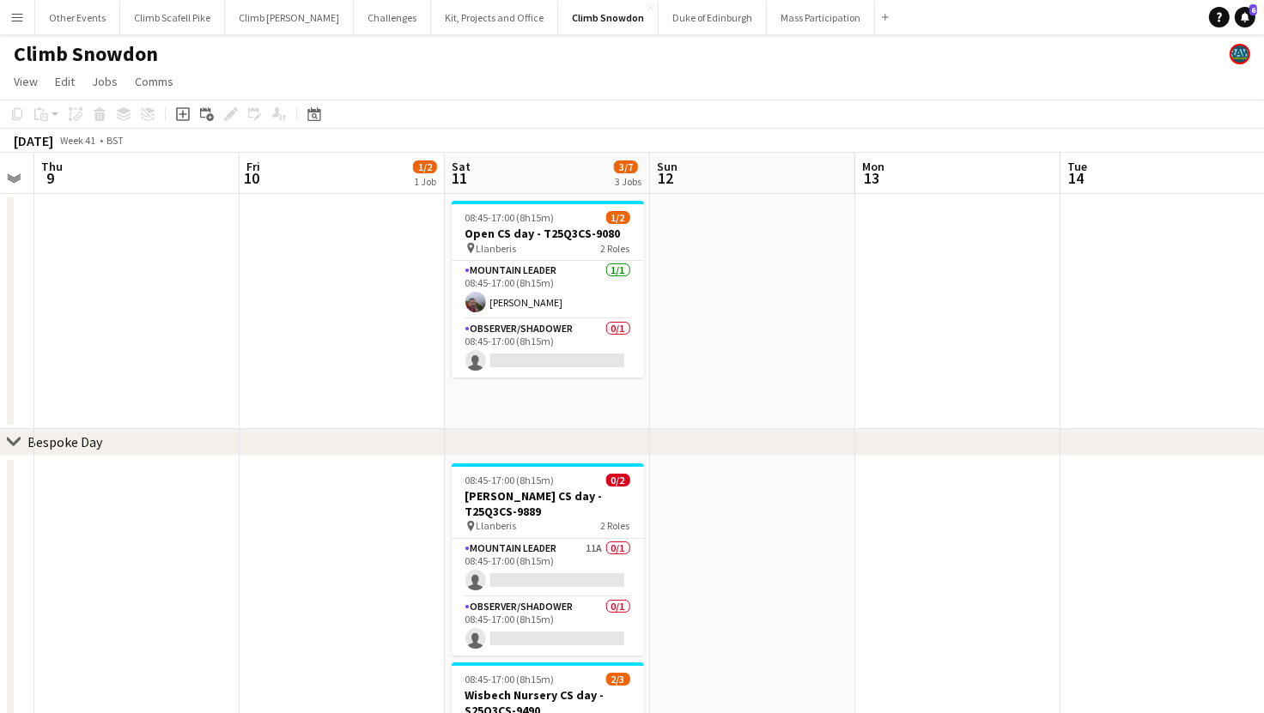
drag, startPoint x: 1020, startPoint y: 348, endPoint x: 555, endPoint y: 82, distance: 534.9
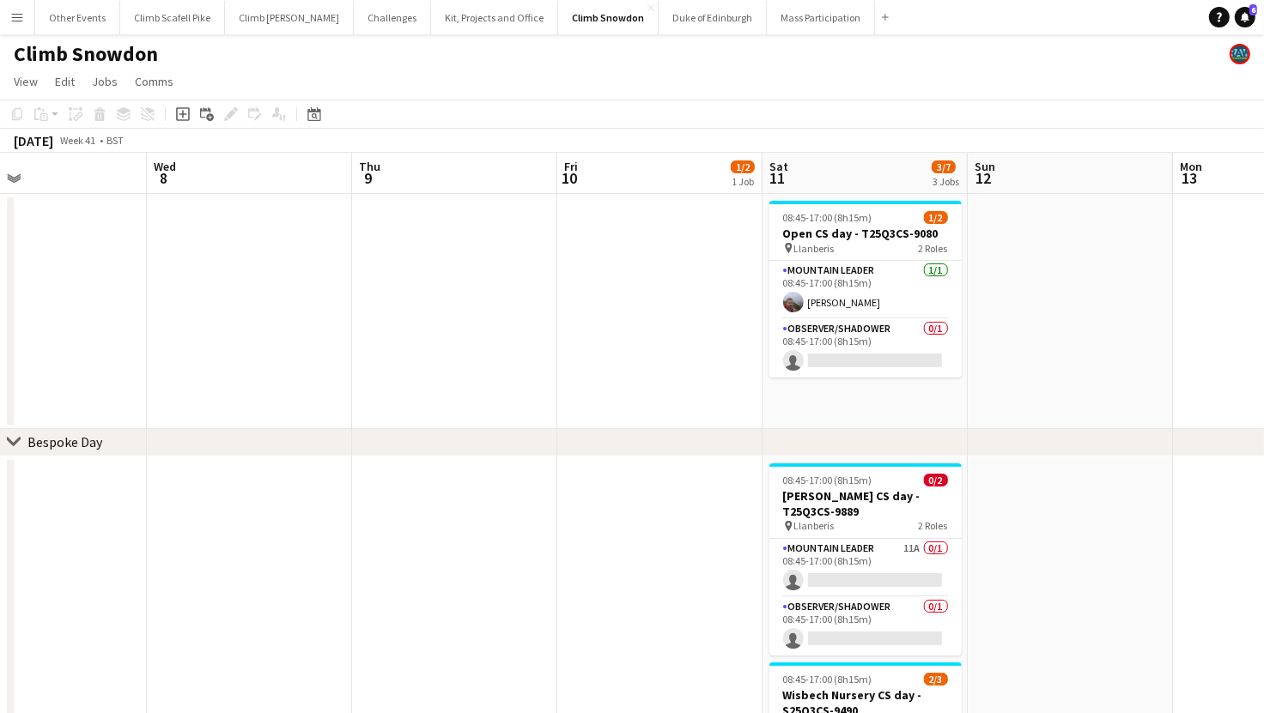
scroll to position [0, 379]
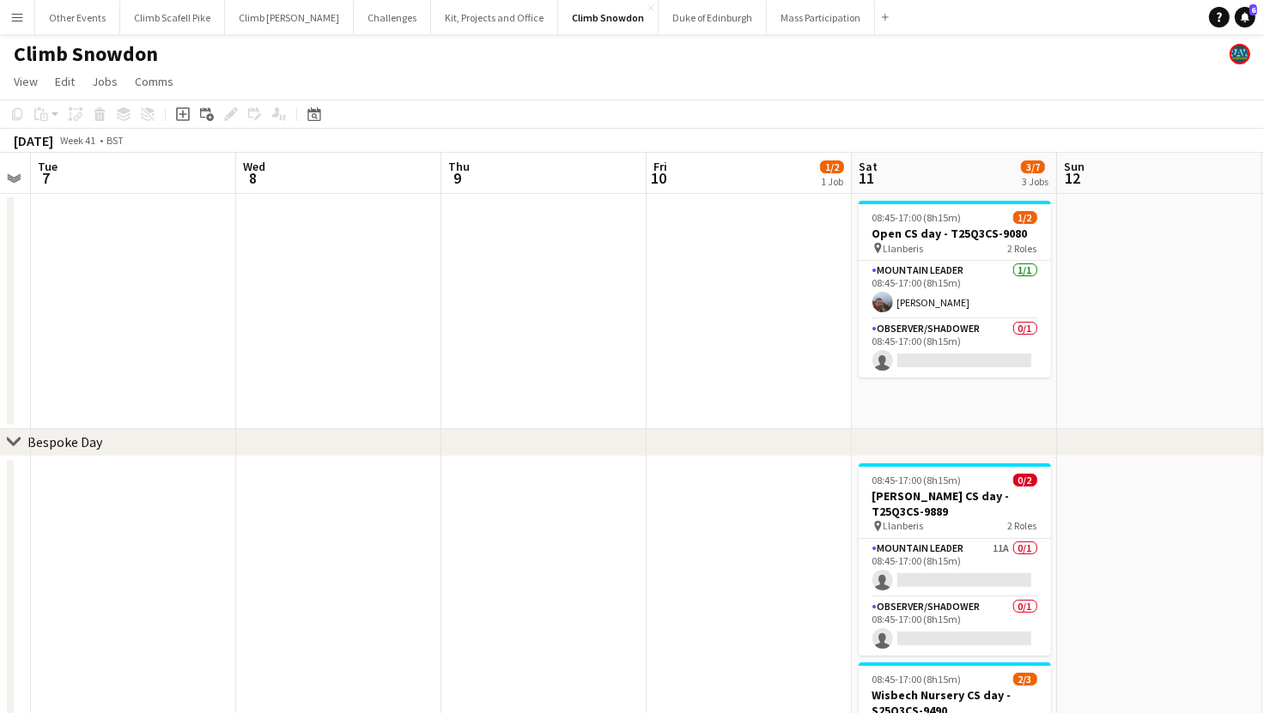
drag, startPoint x: 211, startPoint y: 372, endPoint x: 618, endPoint y: 383, distance: 407.1
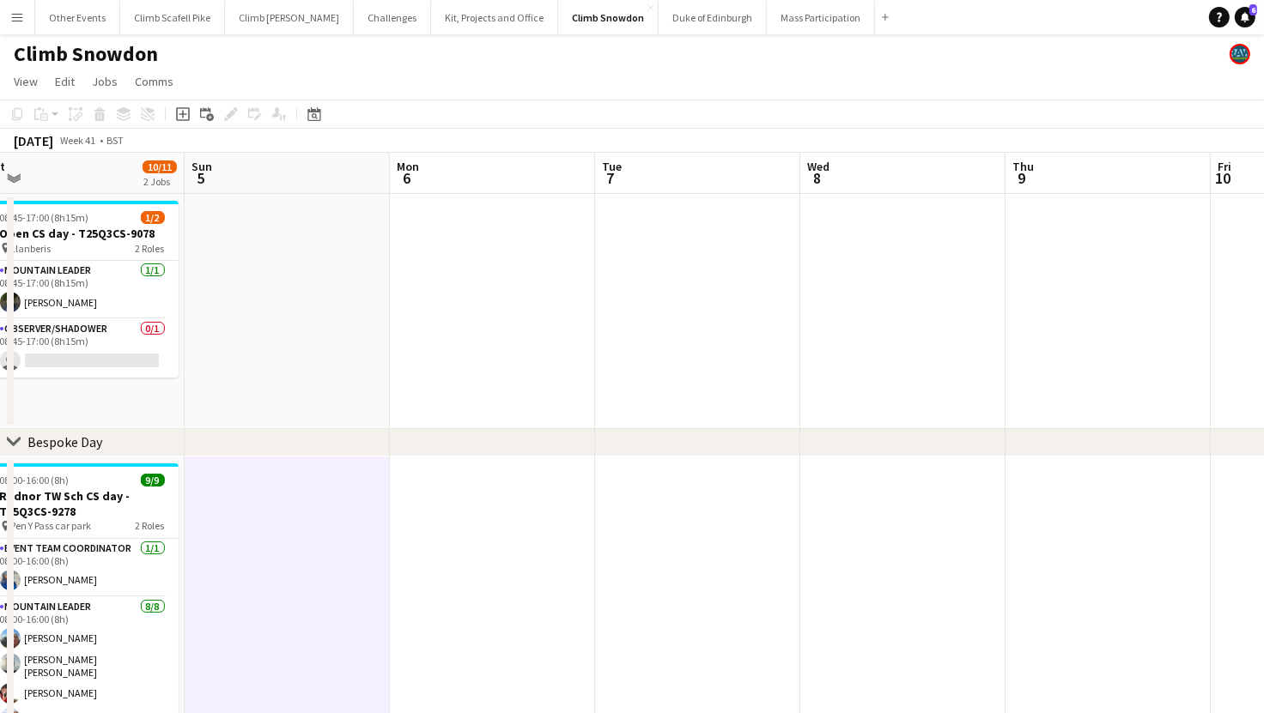
drag, startPoint x: 281, startPoint y: 338, endPoint x: 542, endPoint y: 308, distance: 262.7
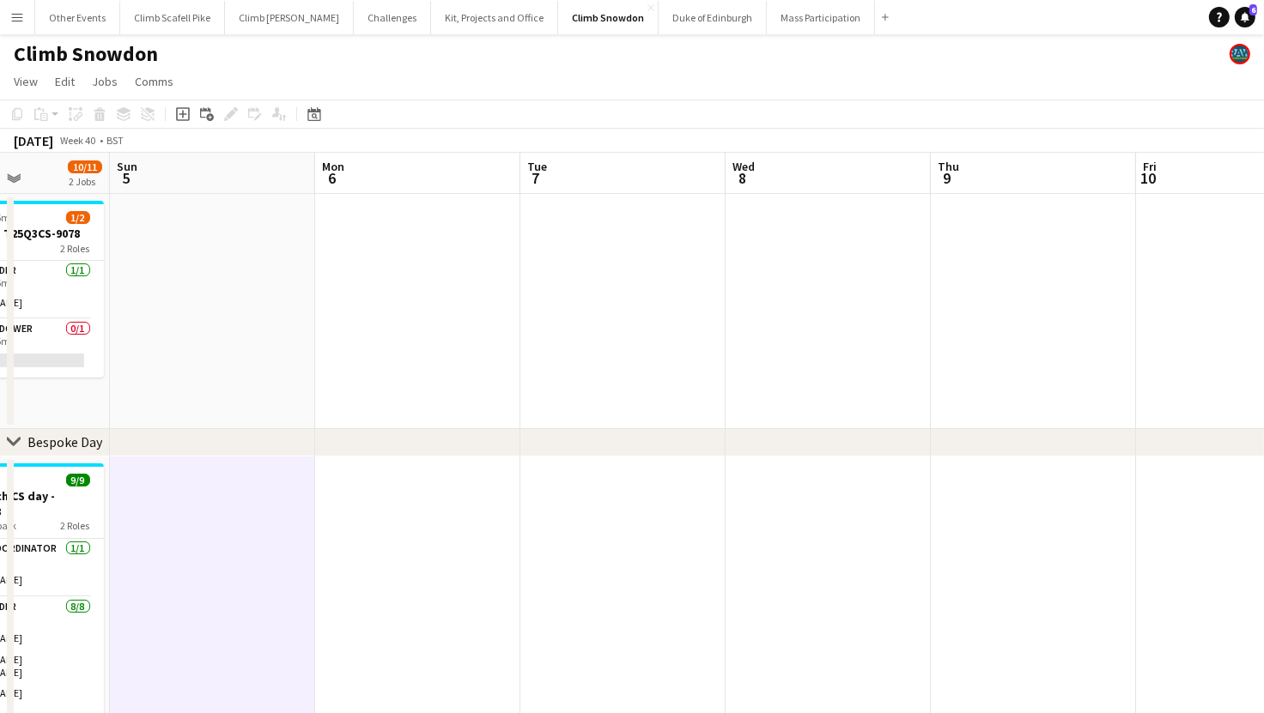
drag, startPoint x: 440, startPoint y: 337, endPoint x: 998, endPoint y: 271, distance: 561.9
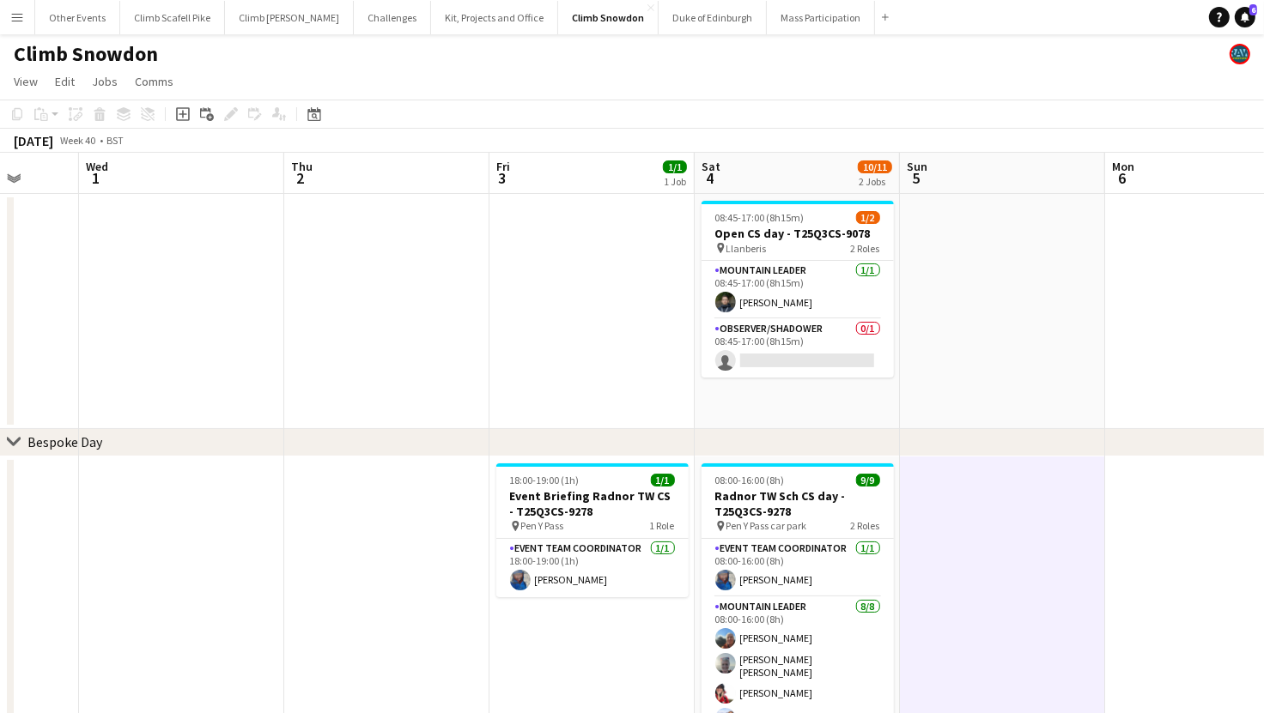
drag, startPoint x: 252, startPoint y: 399, endPoint x: 1025, endPoint y: 323, distance: 776.4
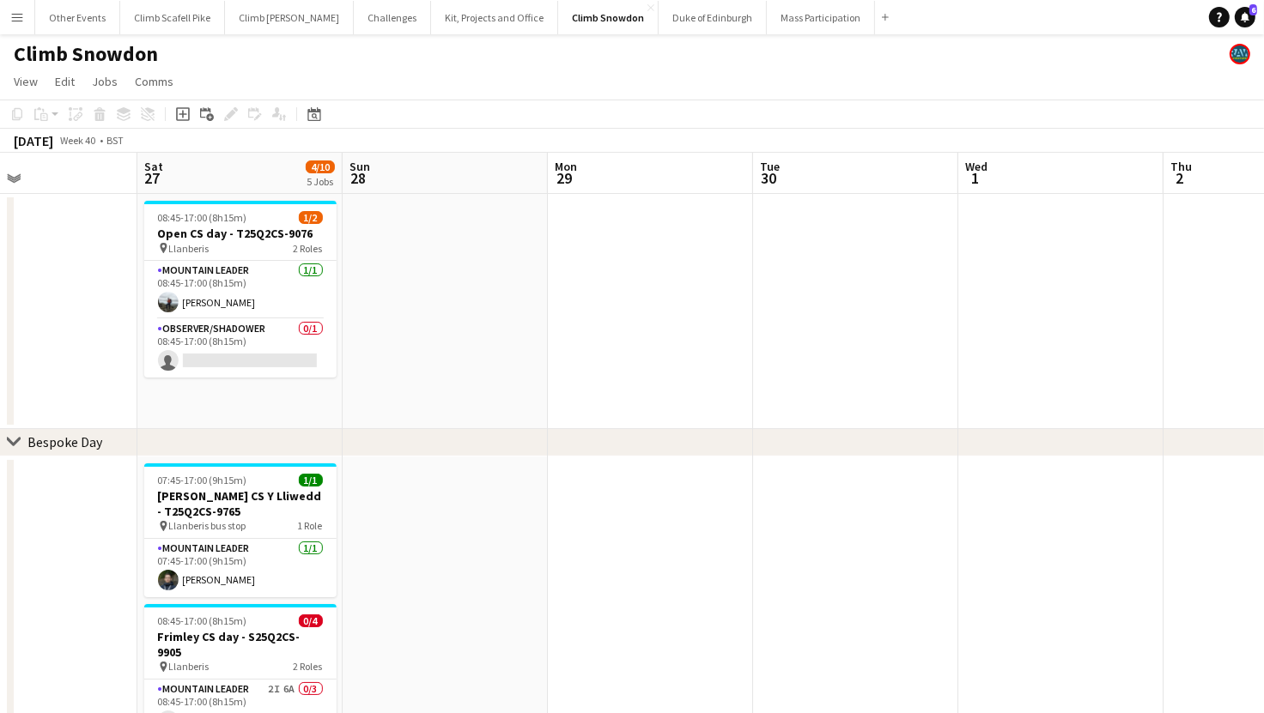
drag, startPoint x: 97, startPoint y: 454, endPoint x: 839, endPoint y: 389, distance: 744.6
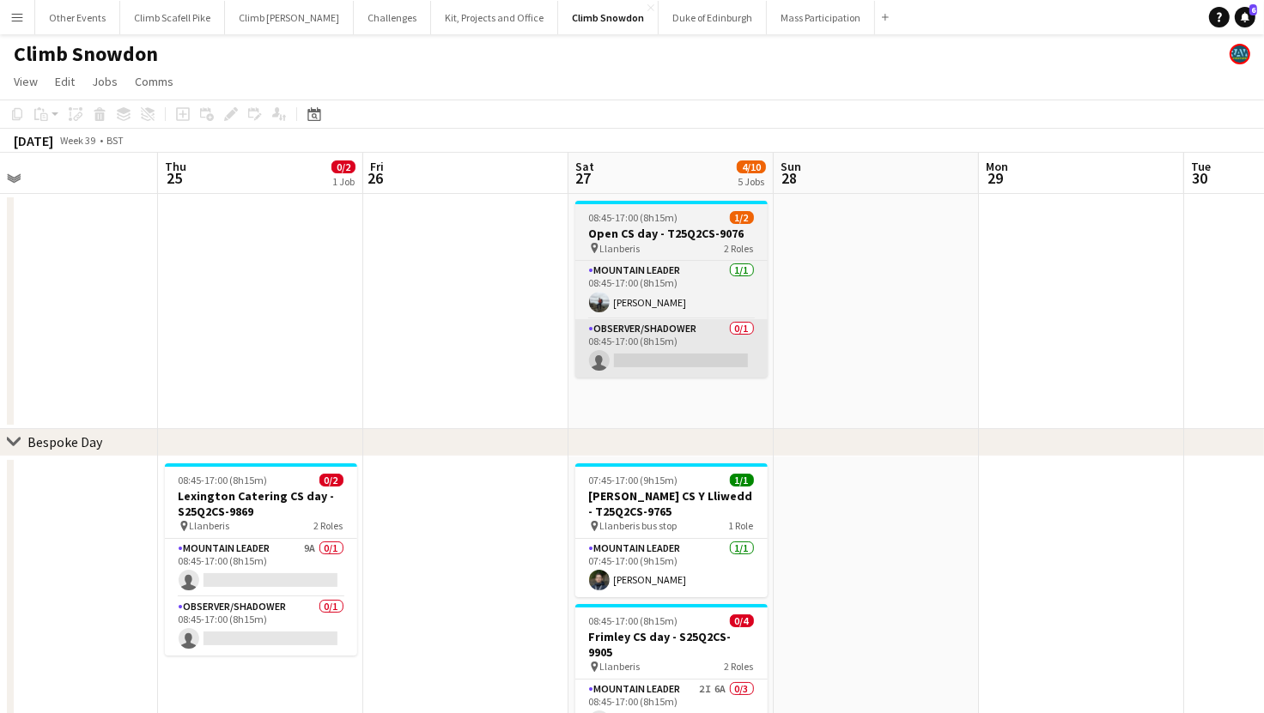
drag, startPoint x: 17, startPoint y: 425, endPoint x: 639, endPoint y: 371, distance: 623.9
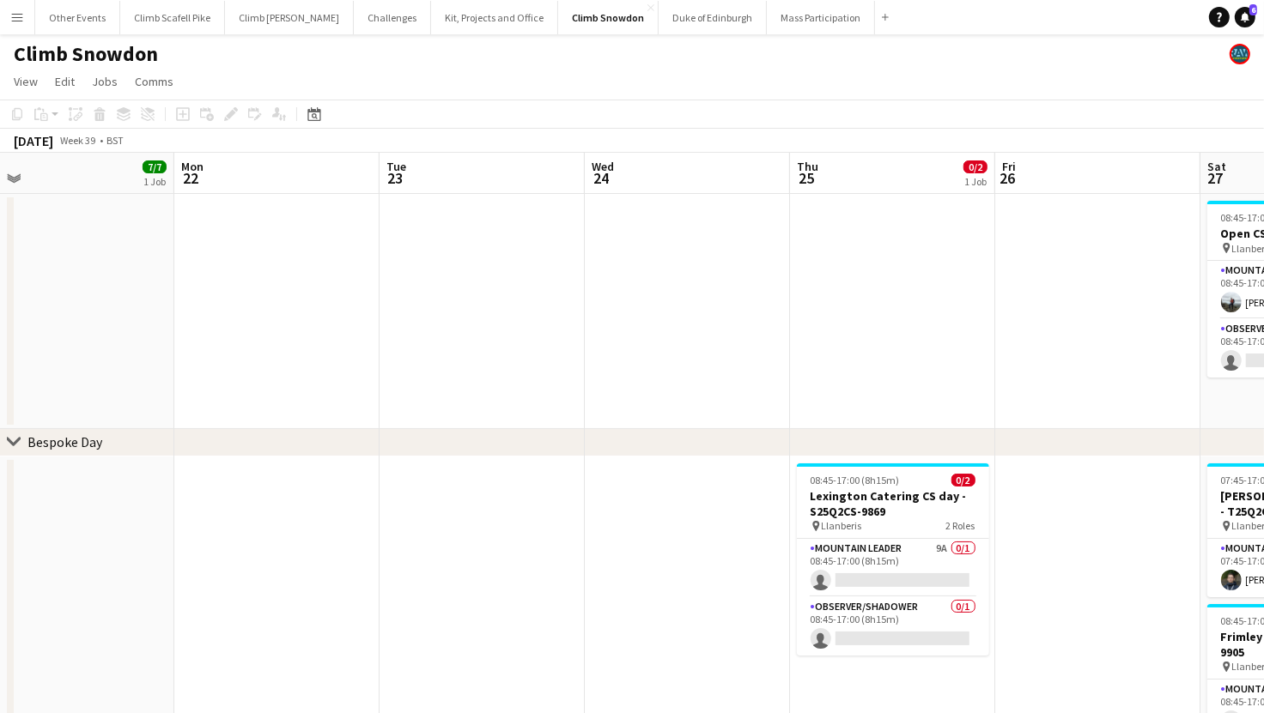
drag, startPoint x: 187, startPoint y: 342, endPoint x: 895, endPoint y: 339, distance: 707.4
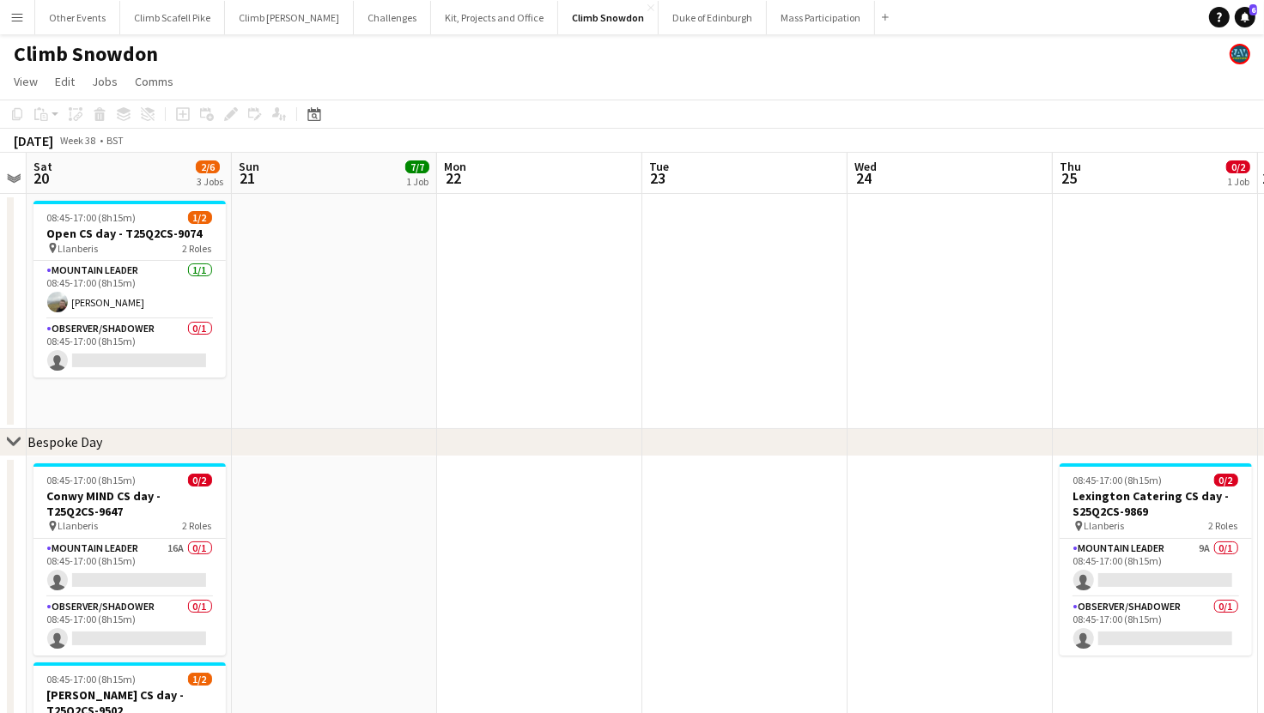
drag, startPoint x: 467, startPoint y: 361, endPoint x: 826, endPoint y: 293, distance: 365.4
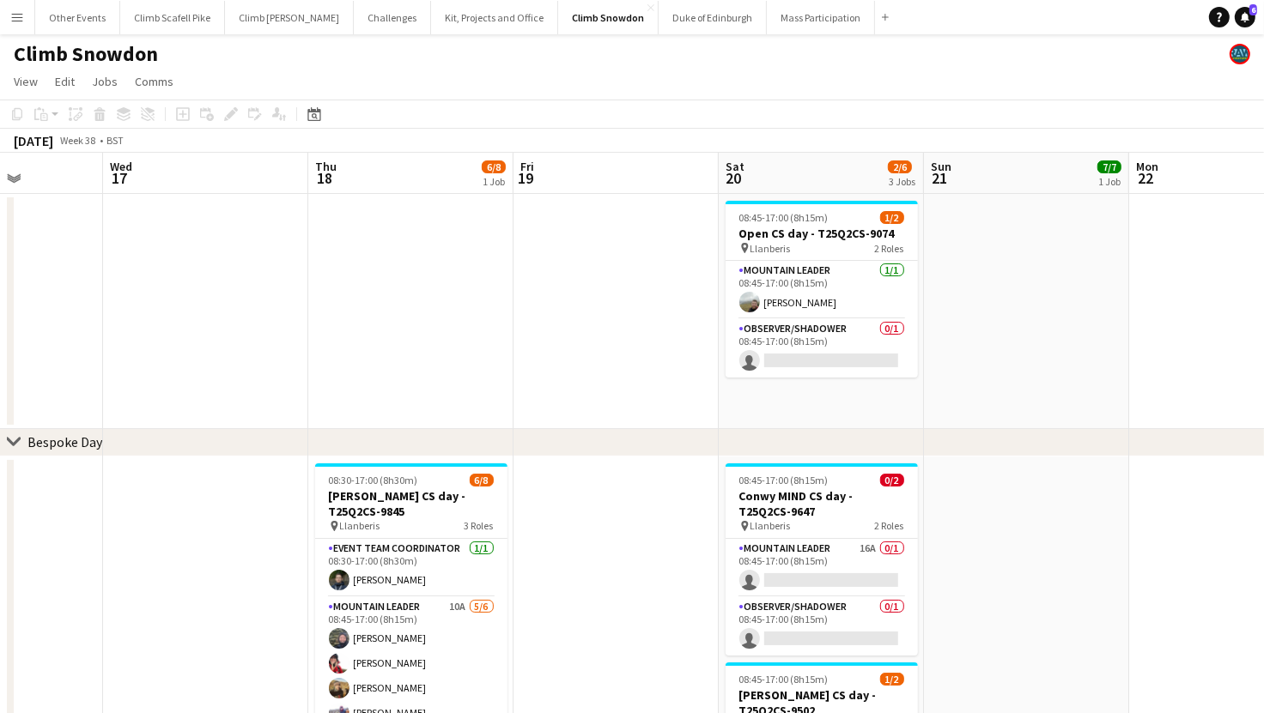
drag, startPoint x: 137, startPoint y: 346, endPoint x: 859, endPoint y: 355, distance: 722.9
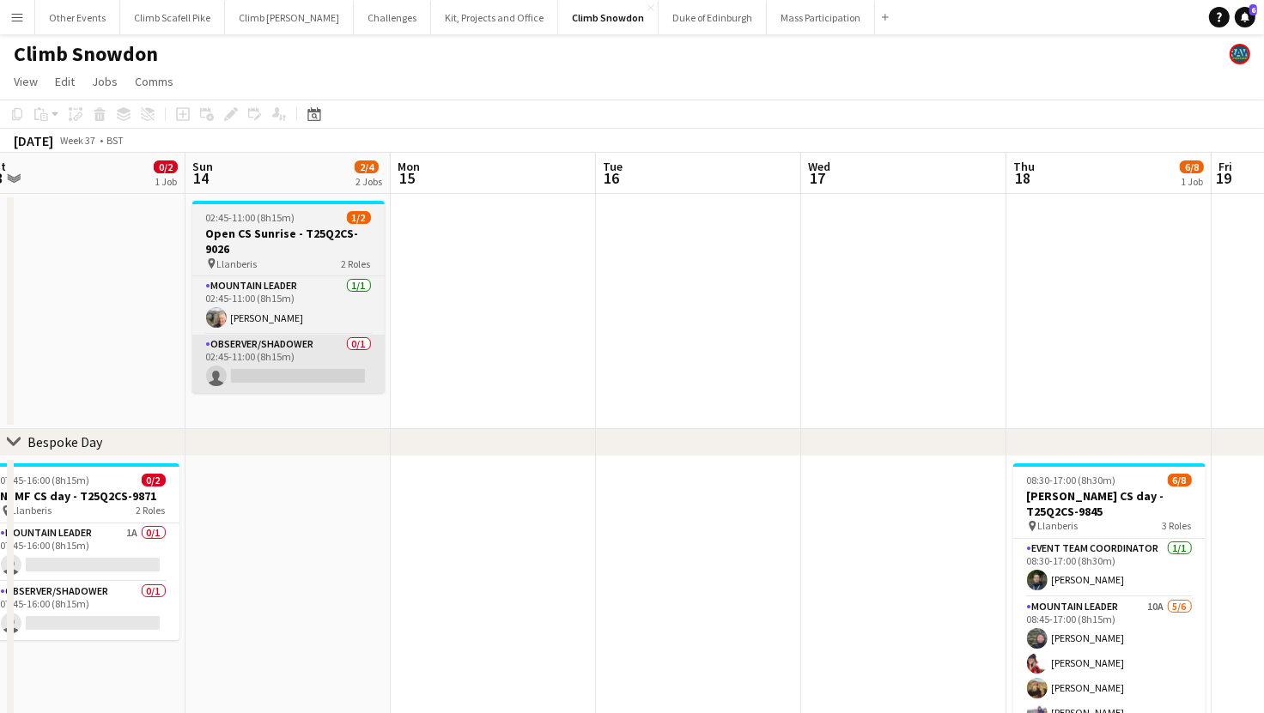
drag, startPoint x: 436, startPoint y: 358, endPoint x: 866, endPoint y: 343, distance: 430.4
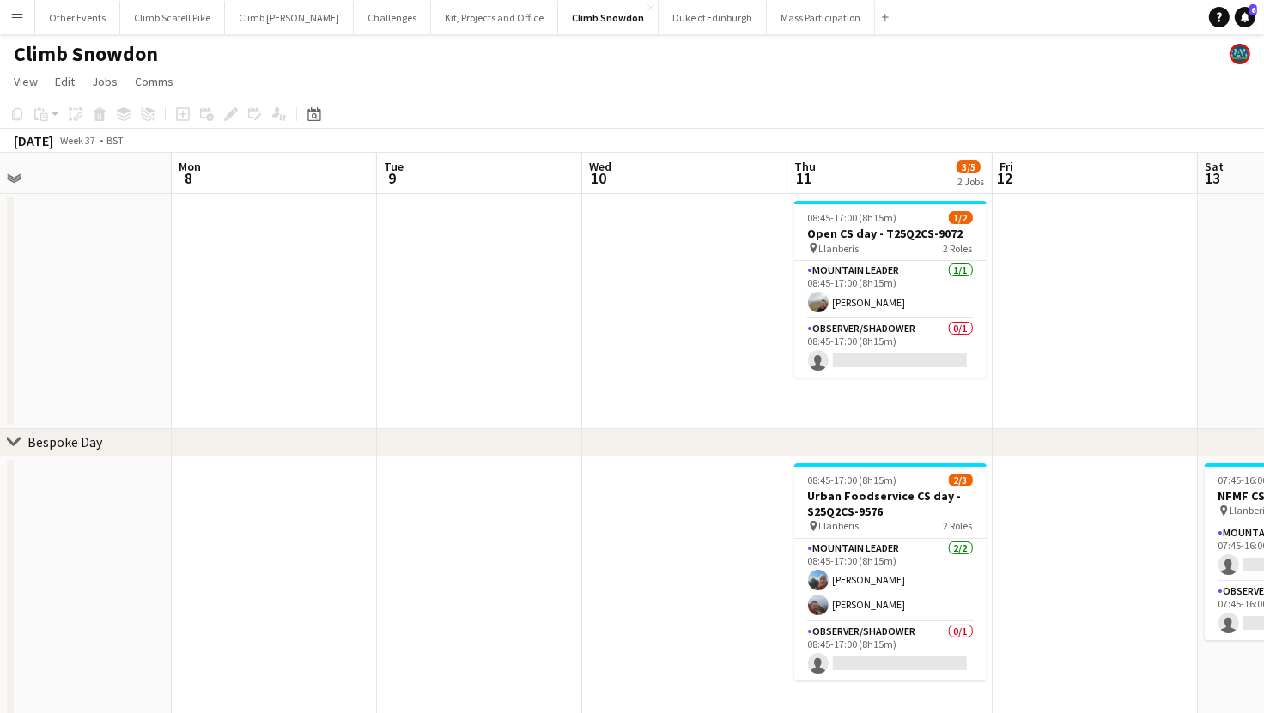
drag, startPoint x: 1013, startPoint y: 361, endPoint x: 563, endPoint y: 349, distance: 450.0
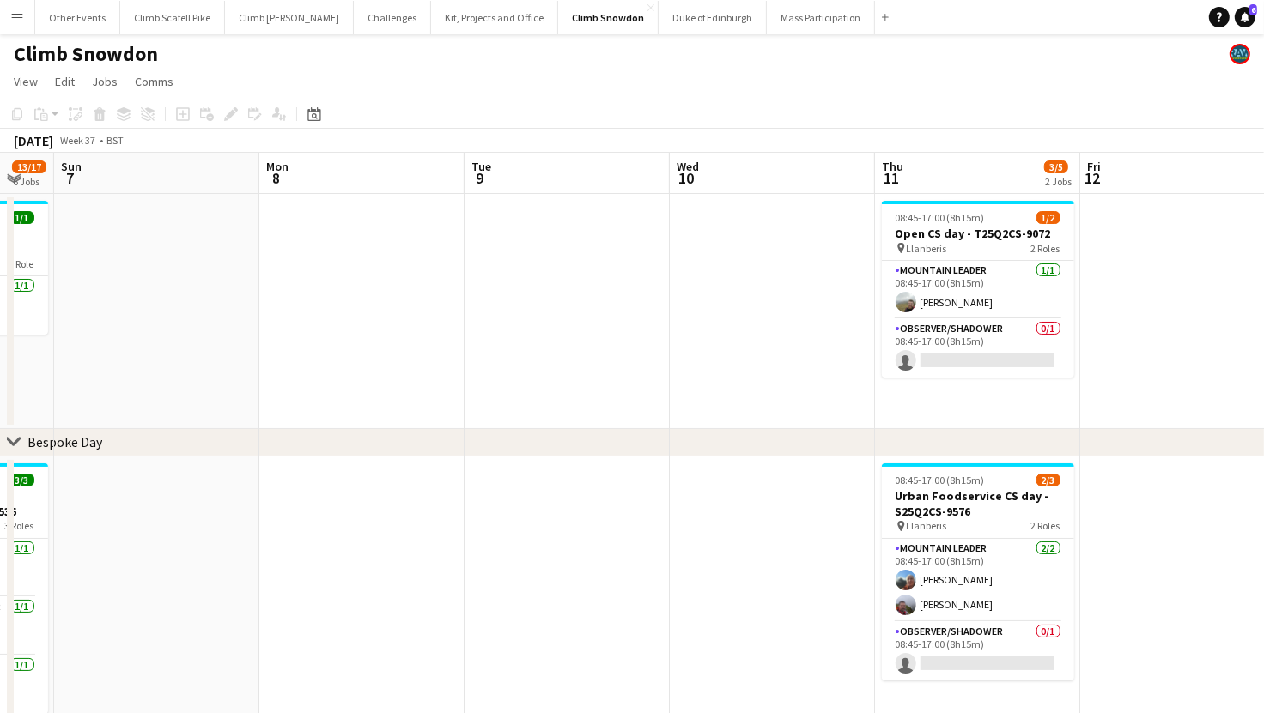
scroll to position [0, 465]
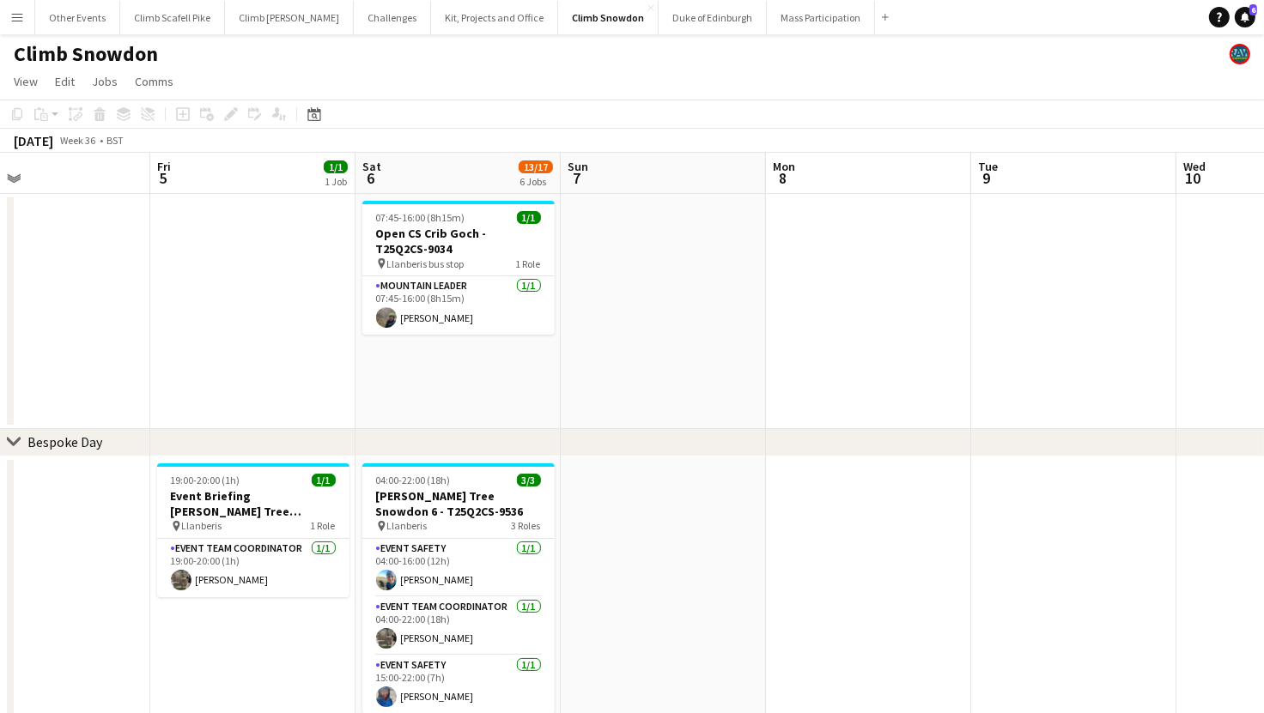
drag, startPoint x: 162, startPoint y: 366, endPoint x: 712, endPoint y: 372, distance: 549.5
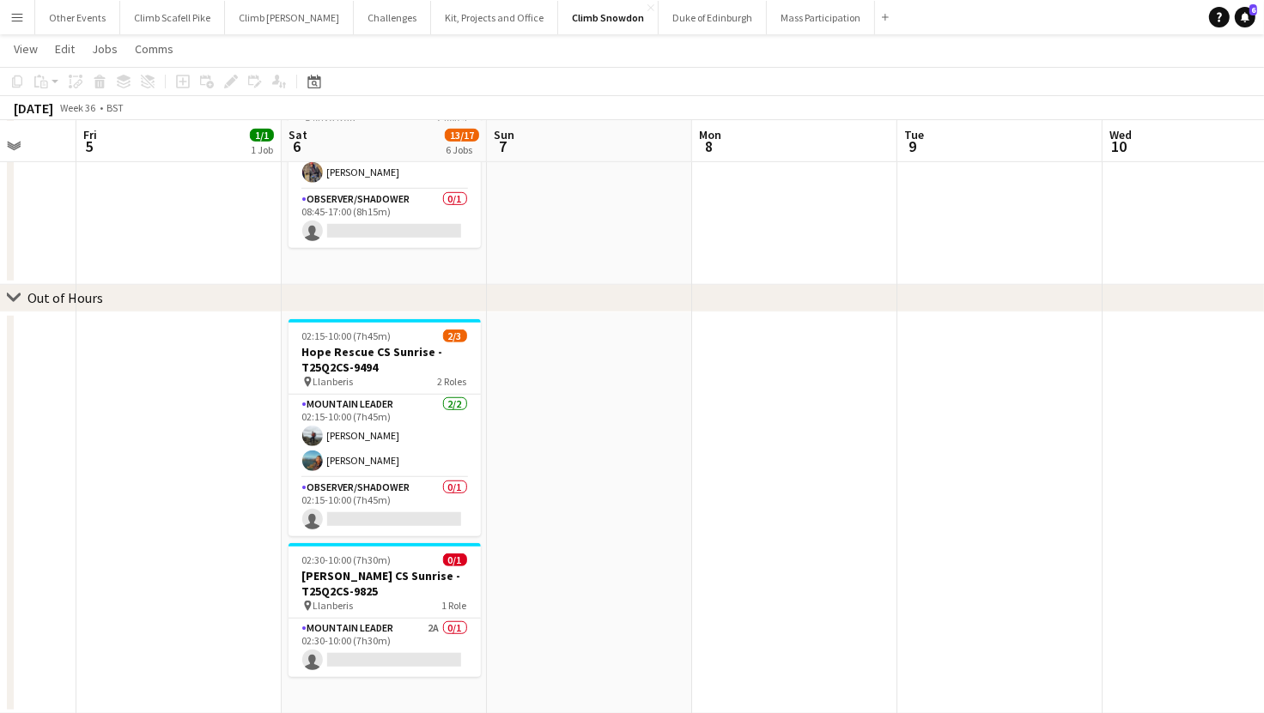
scroll to position [0, 521]
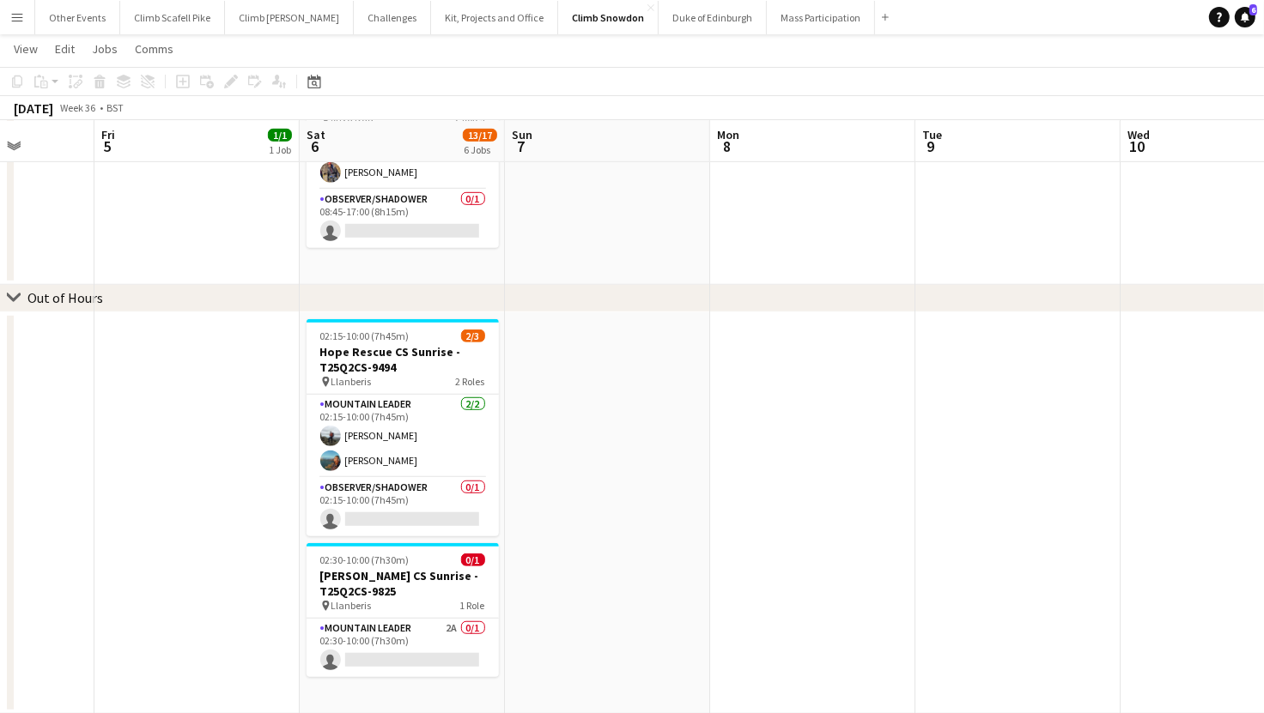
drag, startPoint x: 654, startPoint y: 557, endPoint x: 804, endPoint y: 535, distance: 151.0
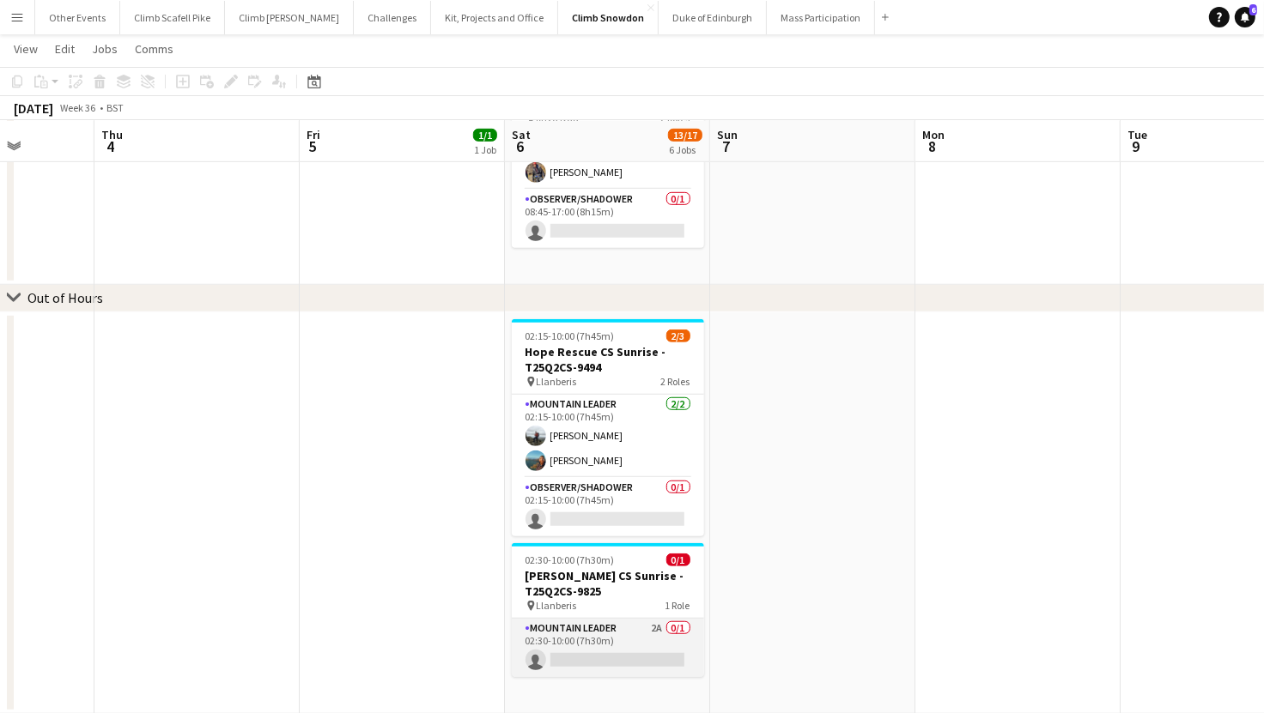
click at [616, 640] on app-card-role "Mountain Leader 2A 0/1 02:30-10:00 (7h30m) single-neutral-actions" at bounding box center [608, 648] width 192 height 58
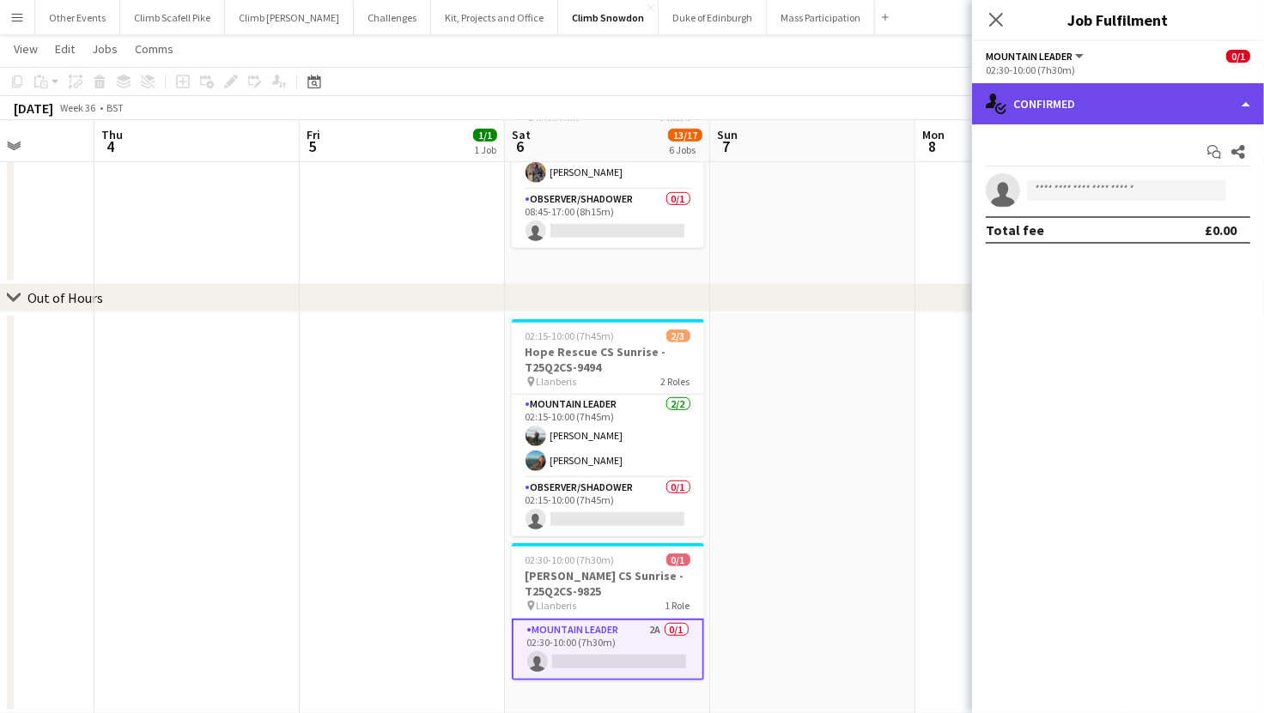
click at [1084, 92] on div "single-neutral-actions-check-2 Confirmed" at bounding box center [1118, 103] width 292 height 41
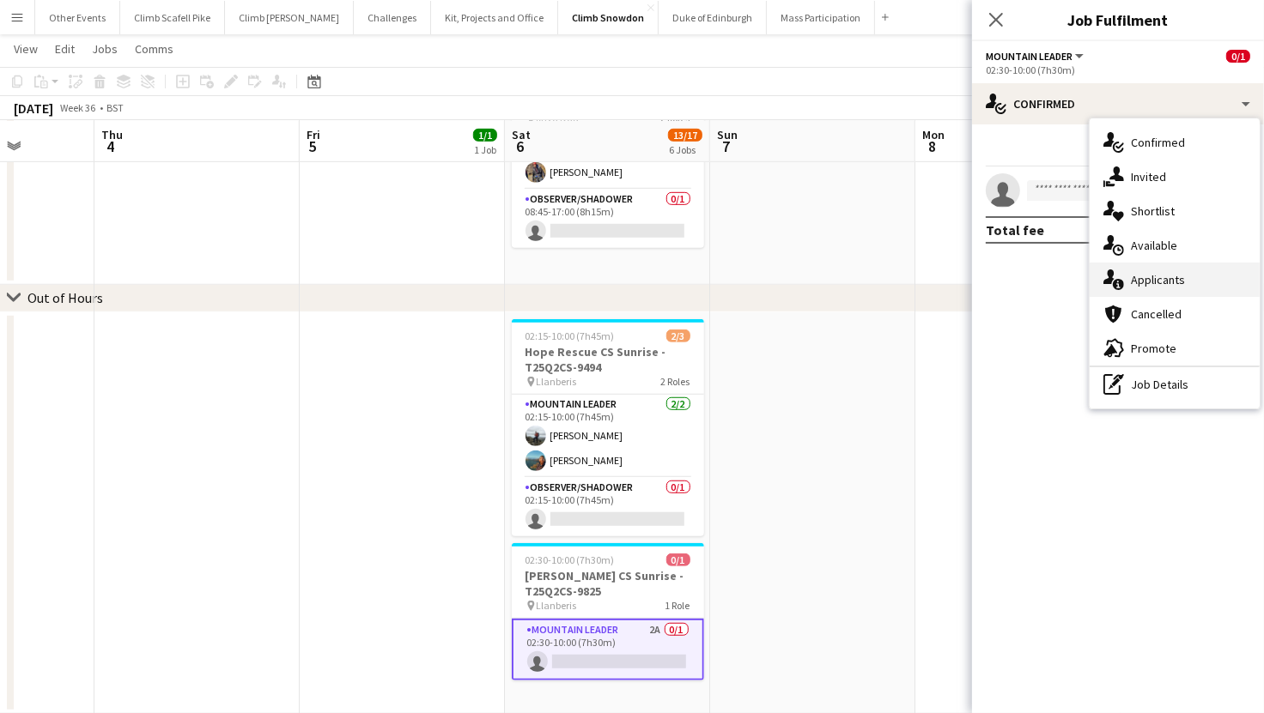
click at [1164, 276] on div "single-neutral-actions-information Applicants" at bounding box center [1174, 280] width 170 height 34
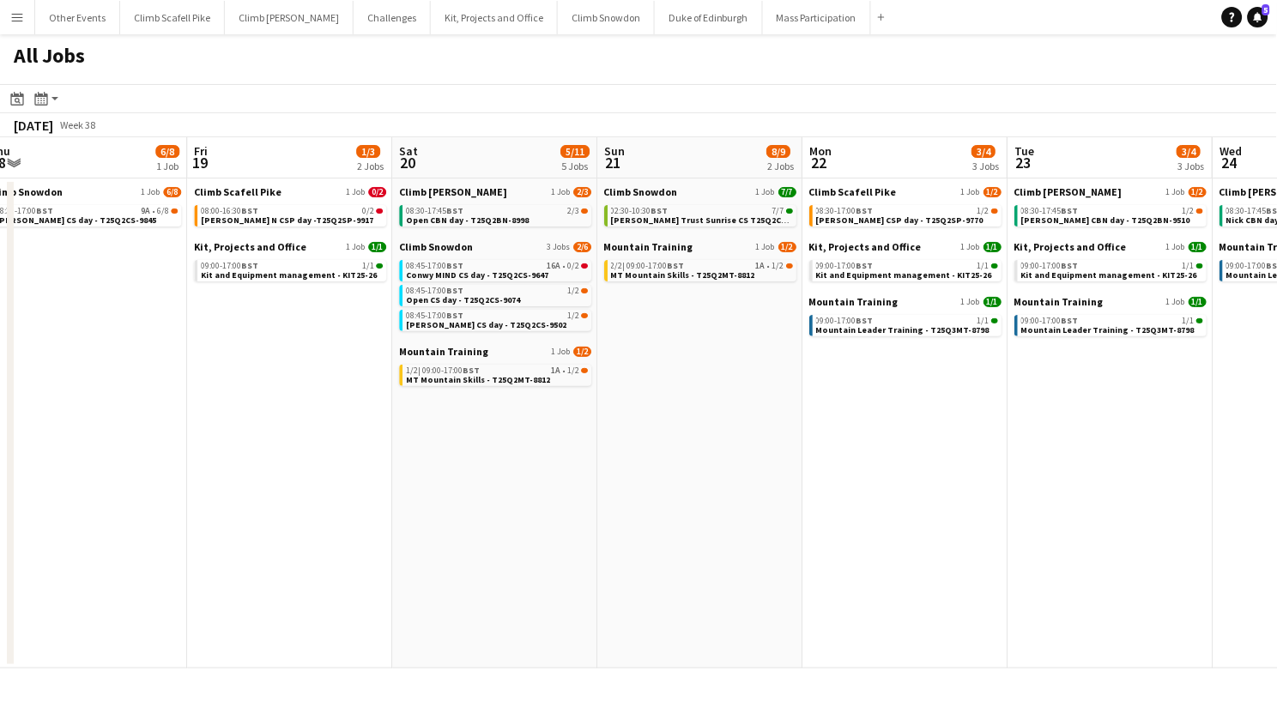
scroll to position [0, 842]
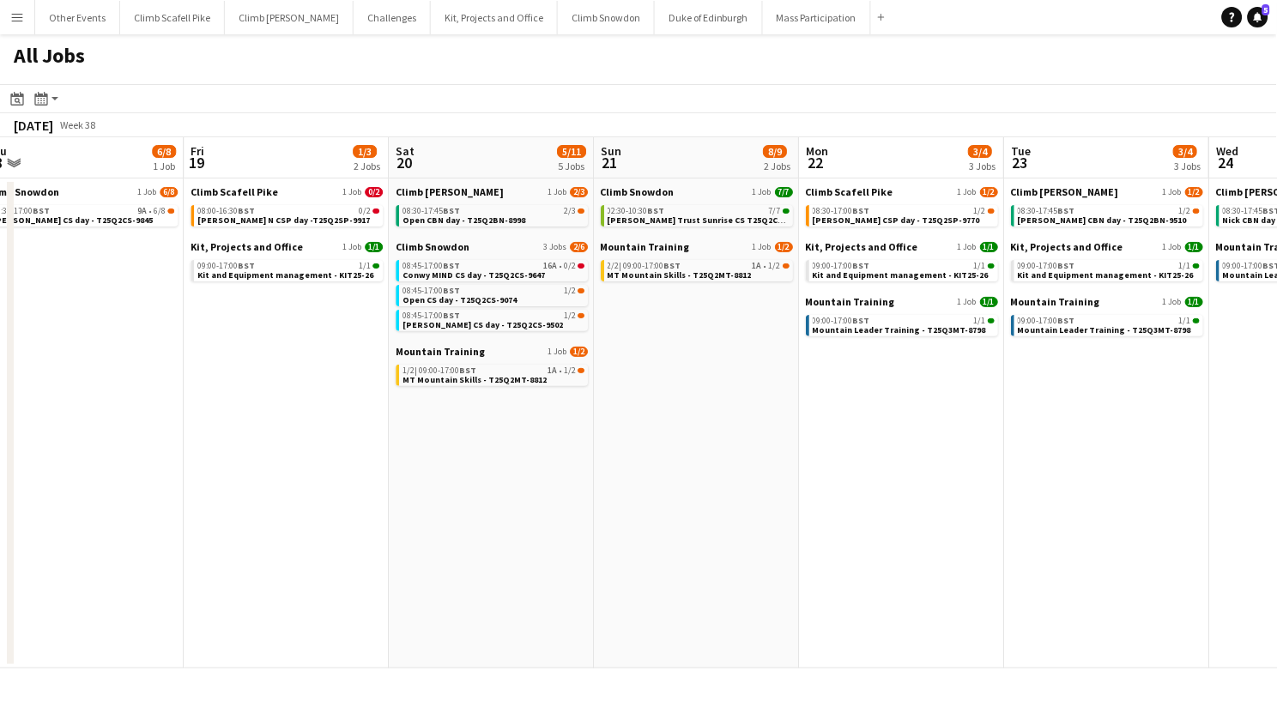
drag, startPoint x: 1065, startPoint y: 532, endPoint x: 704, endPoint y: 544, distance: 361.6
click at [704, 544] on app-calendar-viewport "Sun 14 22/27 6 Jobs Mon 15 1/1 1 Job Tue 16 1/1 1 Job Wed 17 Thu 18 6/8 1 Job F…" at bounding box center [638, 402] width 1277 height 531
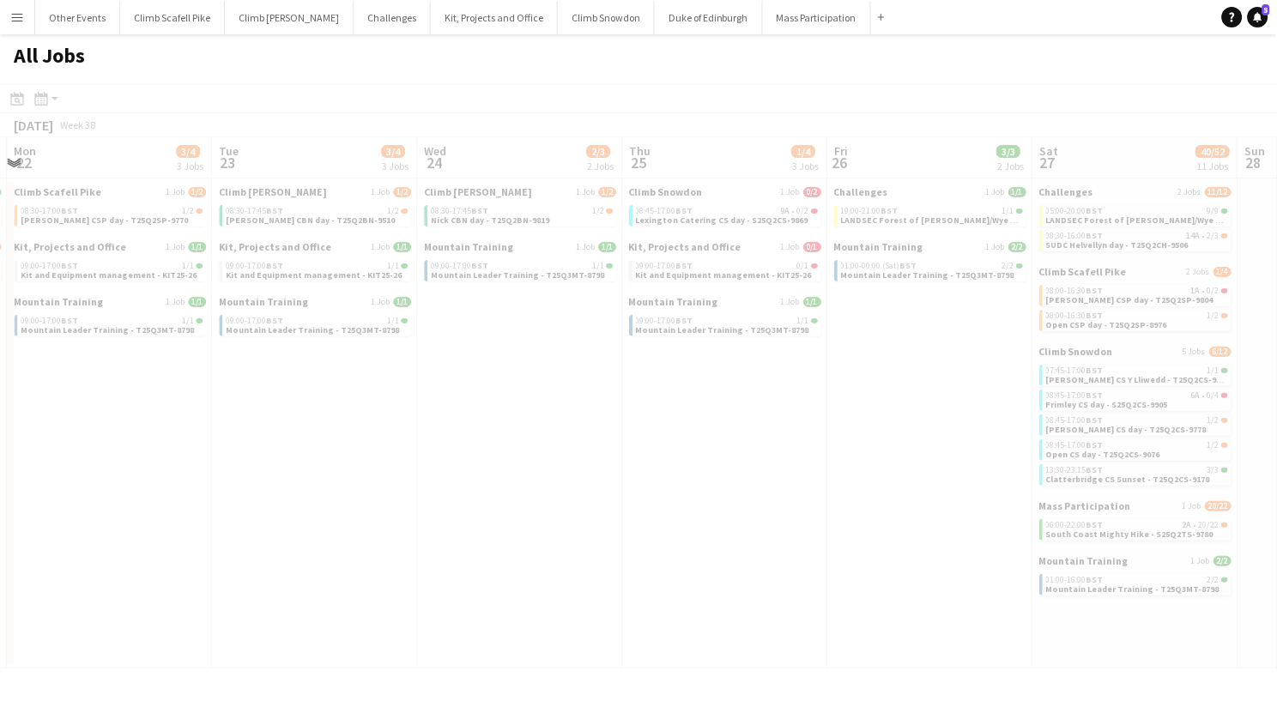
drag, startPoint x: 1041, startPoint y: 535, endPoint x: 888, endPoint y: 525, distance: 154.0
click at [541, 548] on app-all-jobs "All Jobs Date picker AUG 2025 AUG 2025 Monday M Tuesday T Wednesday W Thursday …" at bounding box center [638, 351] width 1277 height 634
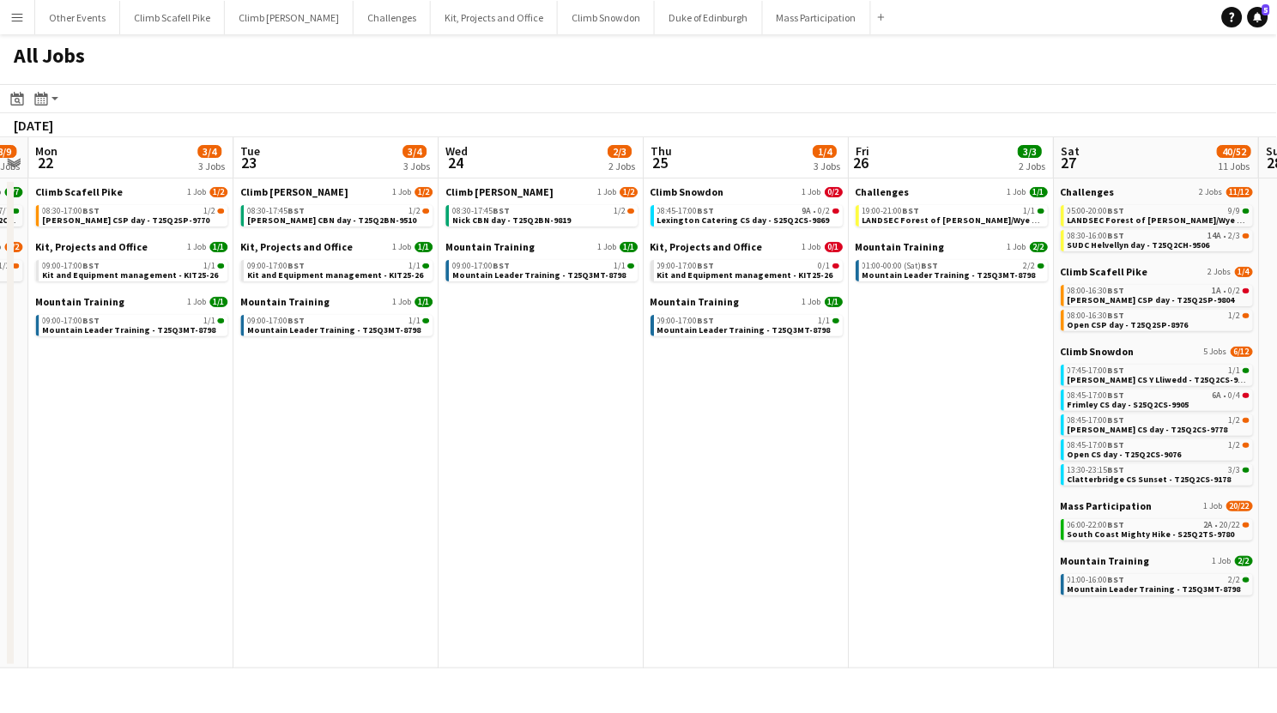
scroll to position [0, 571]
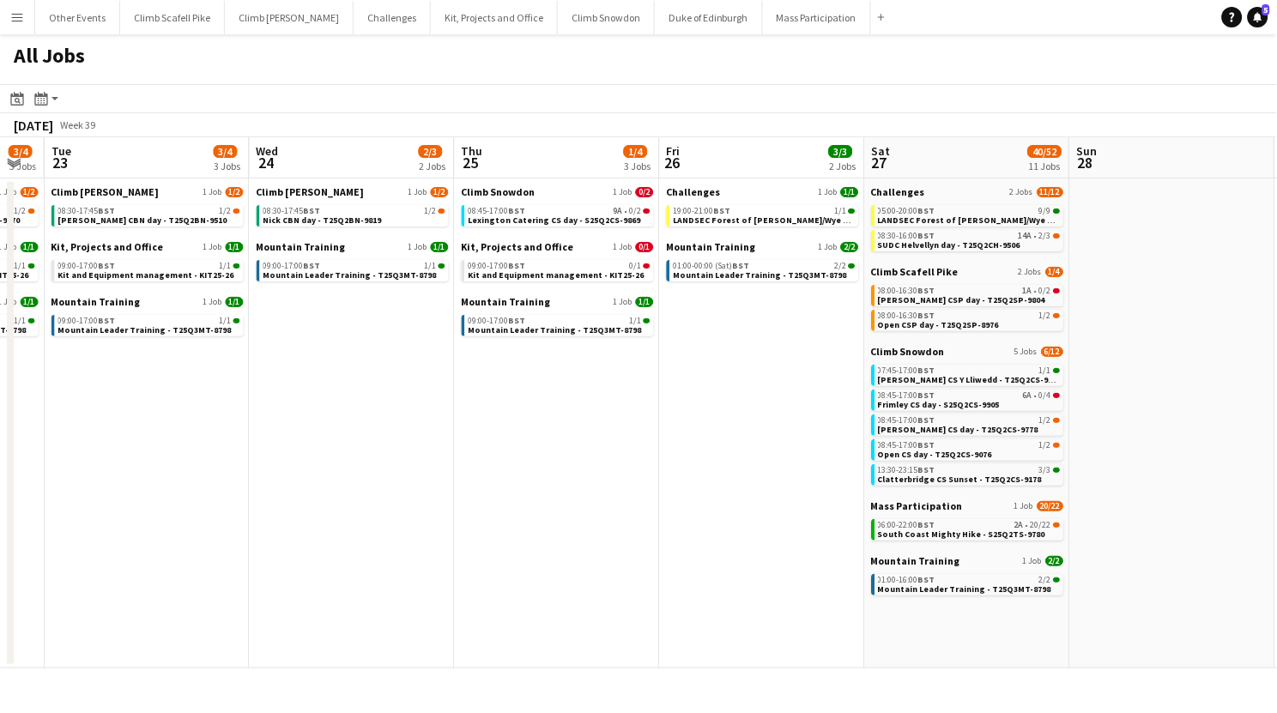
drag, startPoint x: 1053, startPoint y: 494, endPoint x: 541, endPoint y: 531, distance: 513.0
click at [541, 531] on app-calendar-viewport "Sat 20 5/11 5 Jobs Sun 21 8/9 2 Jobs Mon 22 3/4 3 Jobs Tue 23 3/4 3 Jobs Wed 24…" at bounding box center [638, 402] width 1277 height 531
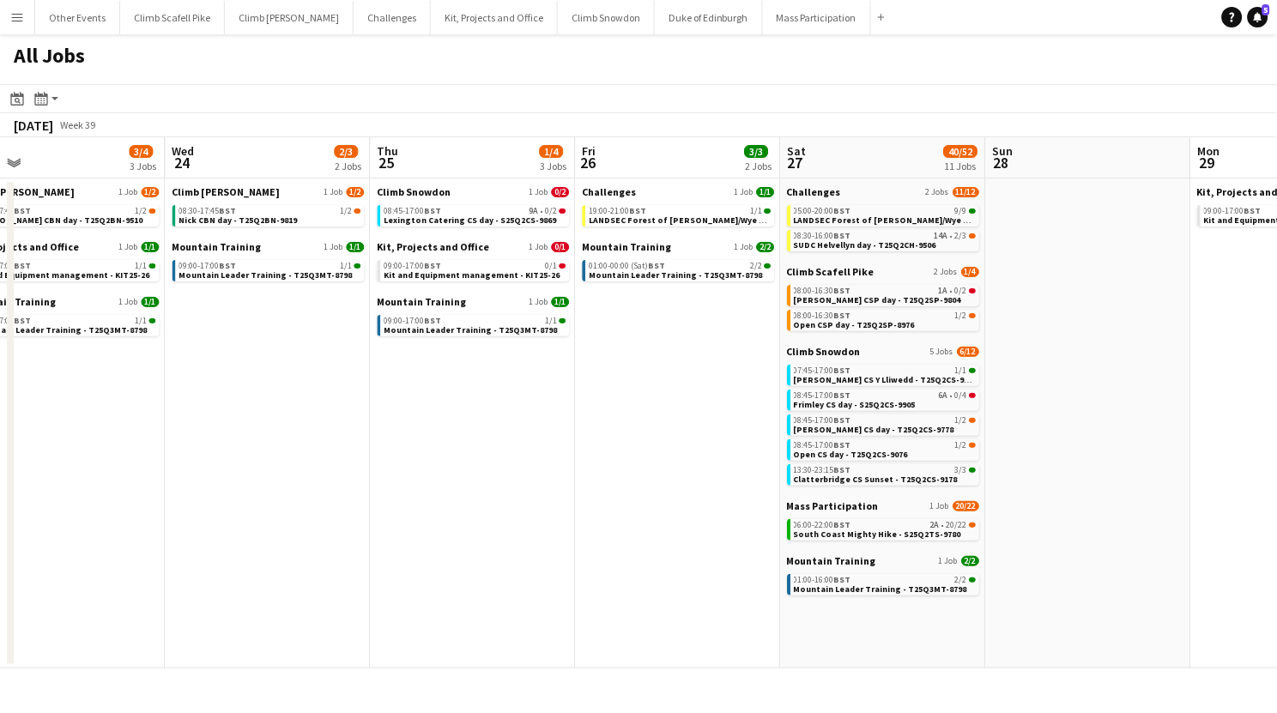
drag, startPoint x: 674, startPoint y: 483, endPoint x: 681, endPoint y: 415, distance: 69.0
click at [646, 479] on app-calendar-viewport "Sat 20 5/11 5 Jobs Sun 21 8/9 2 Jobs Mon 22 3/4 3 Jobs Tue 23 3/4 3 Jobs Wed 24…" at bounding box center [638, 402] width 1277 height 531
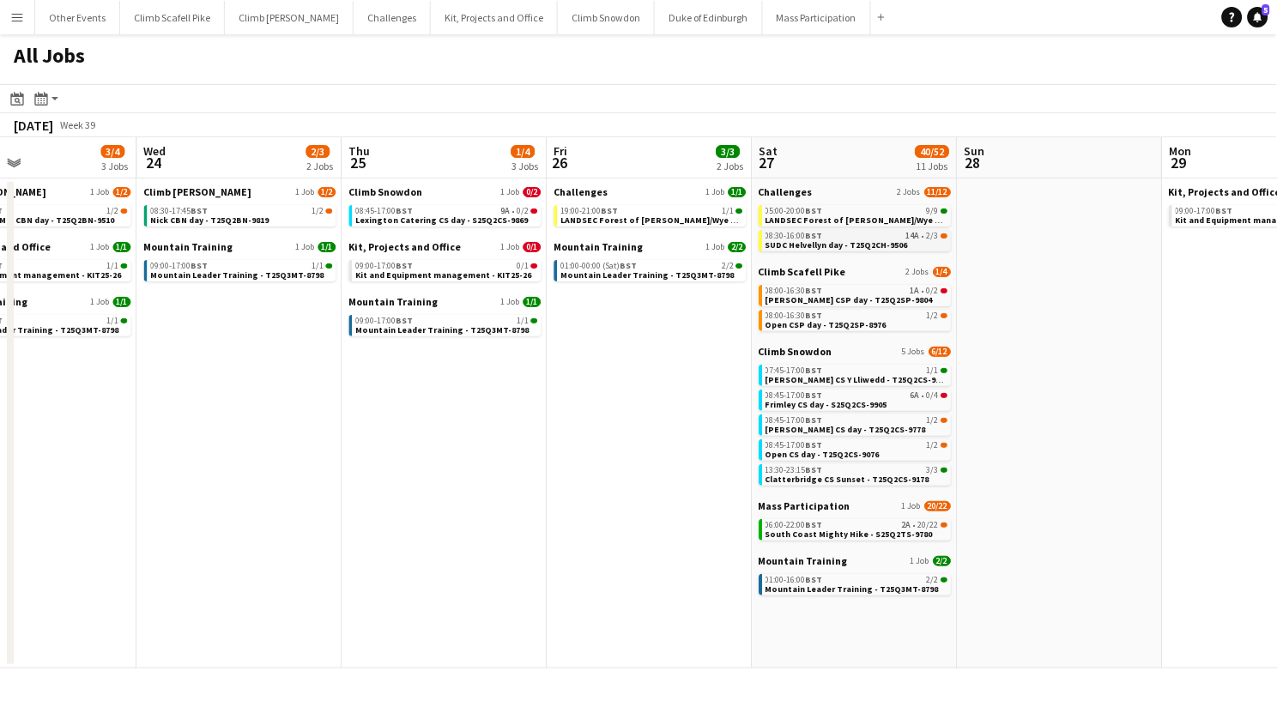
click at [846, 246] on span "SUDC Helvellyn day - T25Q2CH-9506" at bounding box center [838, 245] width 143 height 11
click at [15, 21] on app-icon "Menu" at bounding box center [17, 17] width 14 height 14
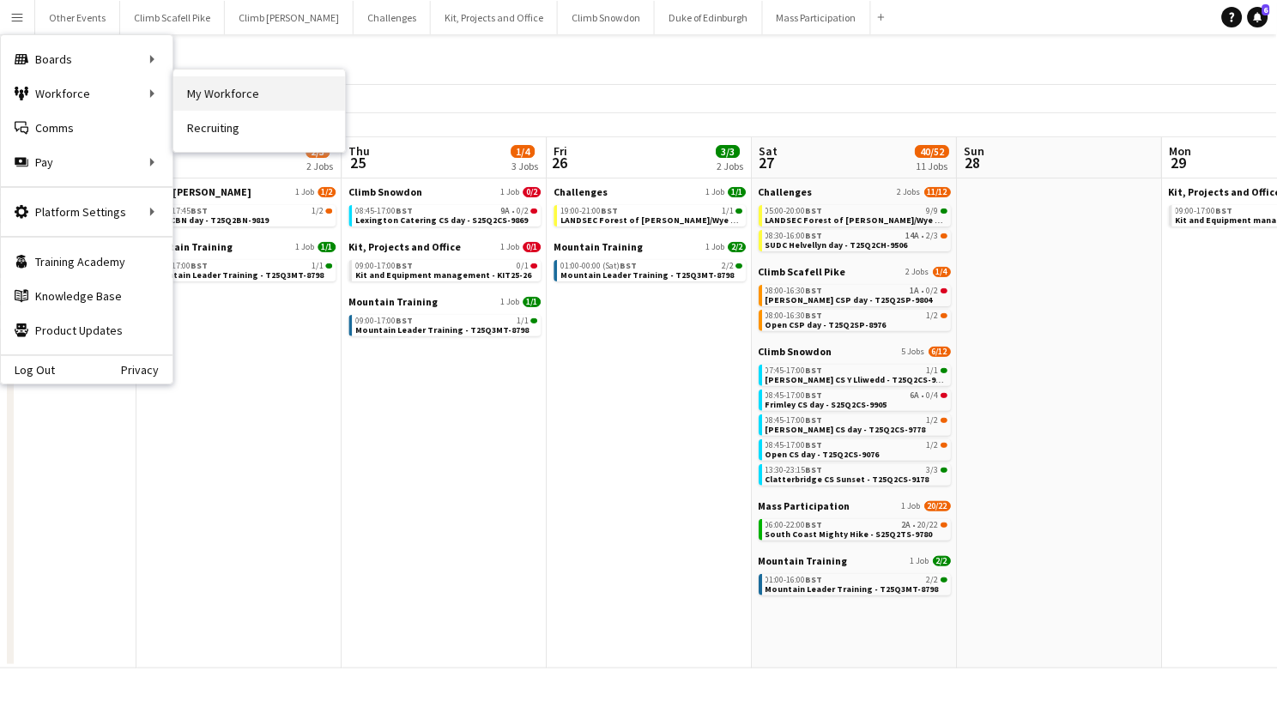
click at [226, 98] on link "My Workforce" at bounding box center [259, 93] width 172 height 34
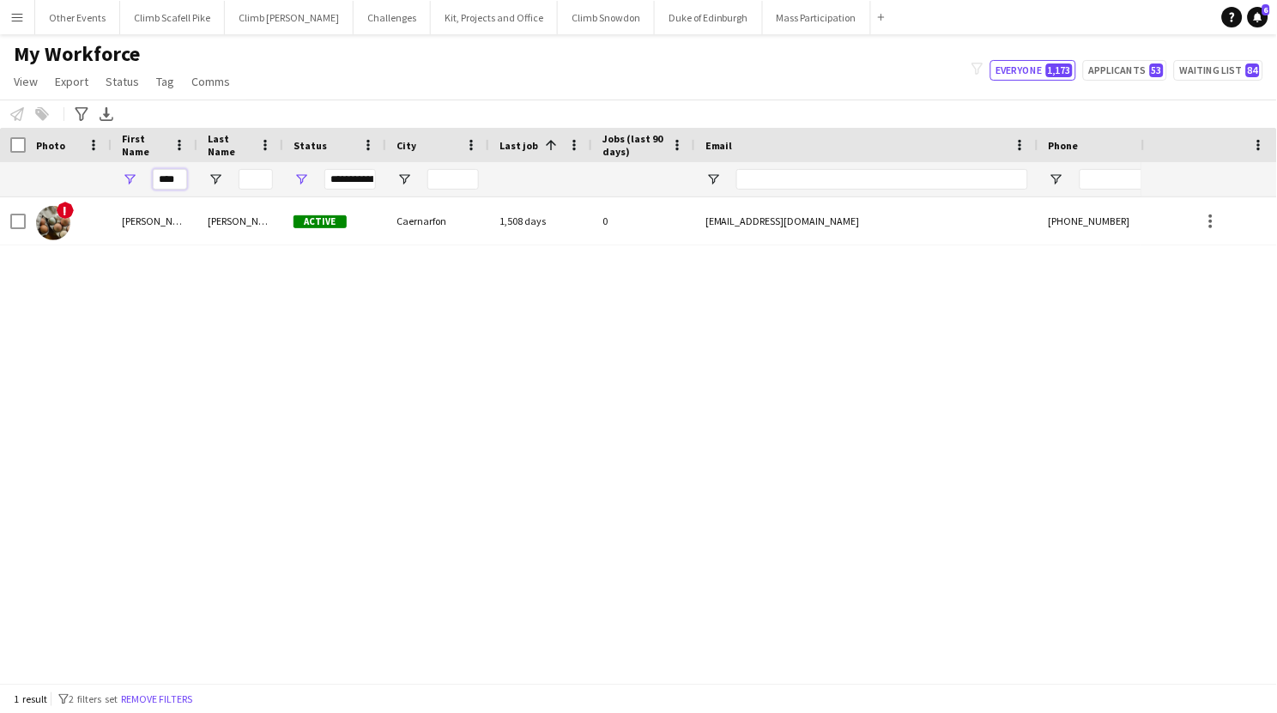
click at [169, 179] on input "****" at bounding box center [170, 179] width 34 height 21
type input "***"
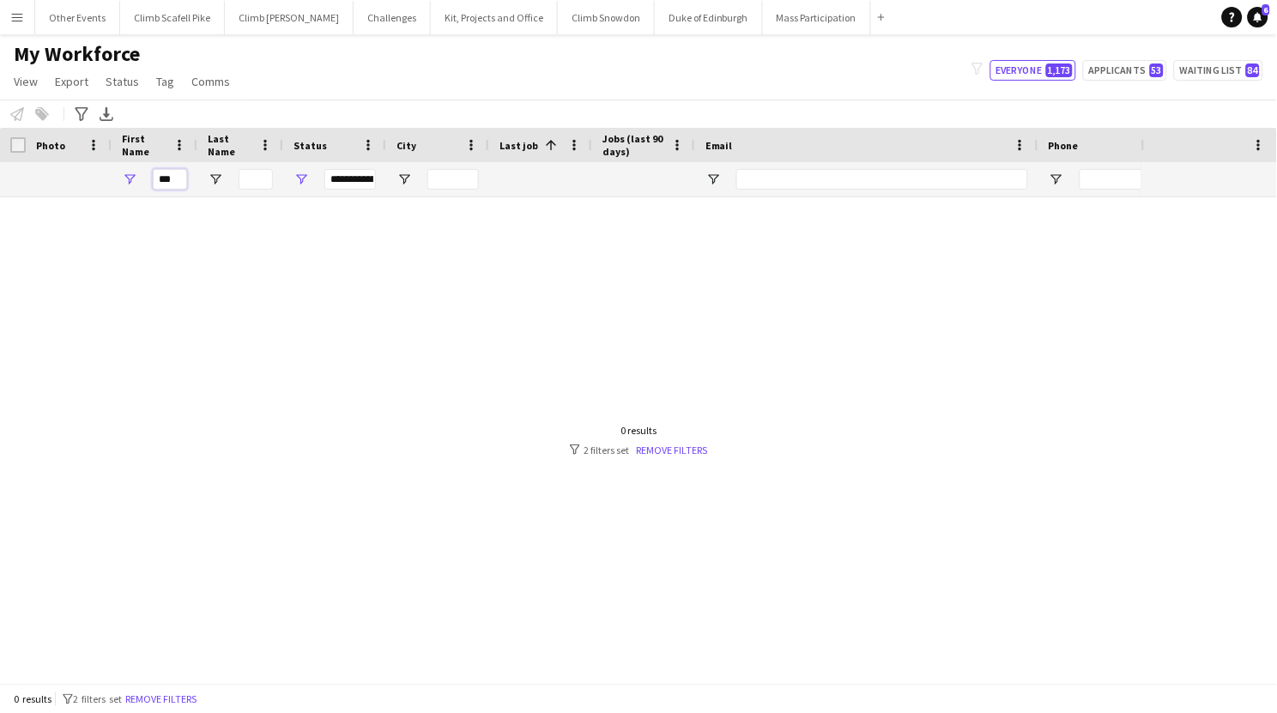
drag, startPoint x: 175, startPoint y: 185, endPoint x: 157, endPoint y: 182, distance: 18.2
click at [157, 182] on input "***" at bounding box center [170, 179] width 34 height 21
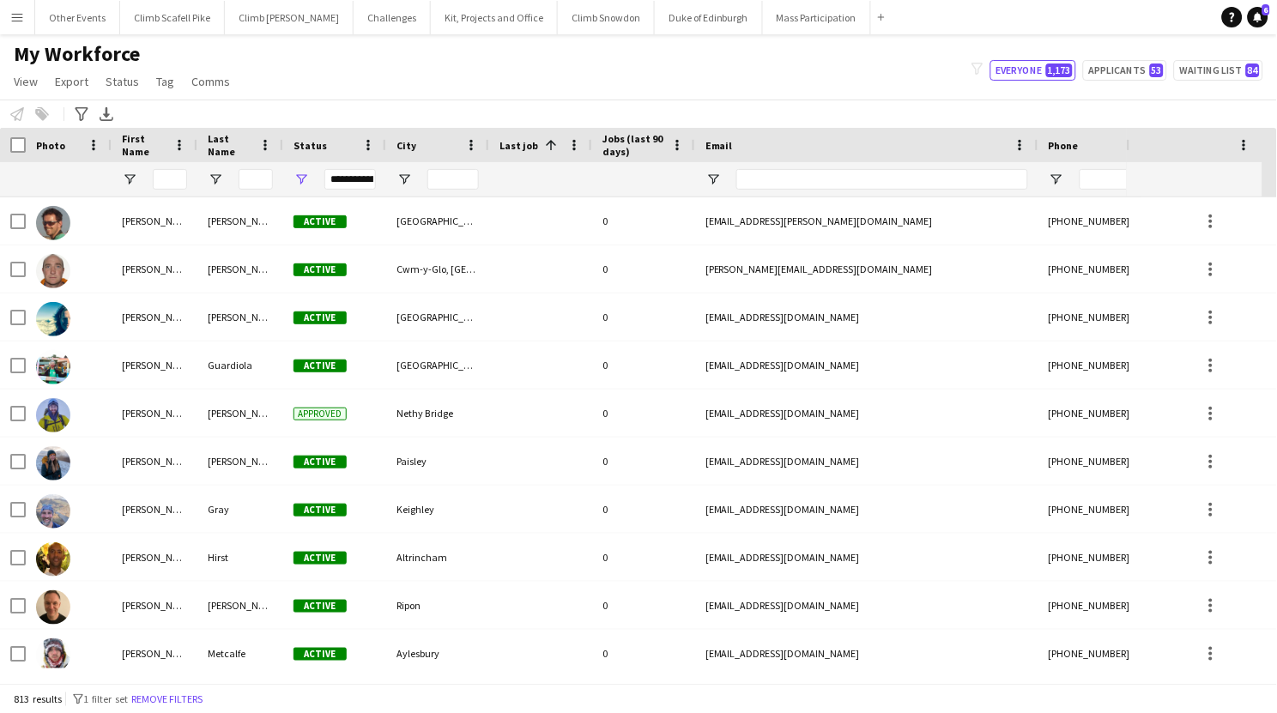
click at [291, 106] on div "Notify workforce Add to tag Select at least one crew to tag him or her. Advance…" at bounding box center [638, 114] width 1277 height 28
click at [298, 177] on span "Open Filter Menu" at bounding box center [301, 179] width 15 height 15
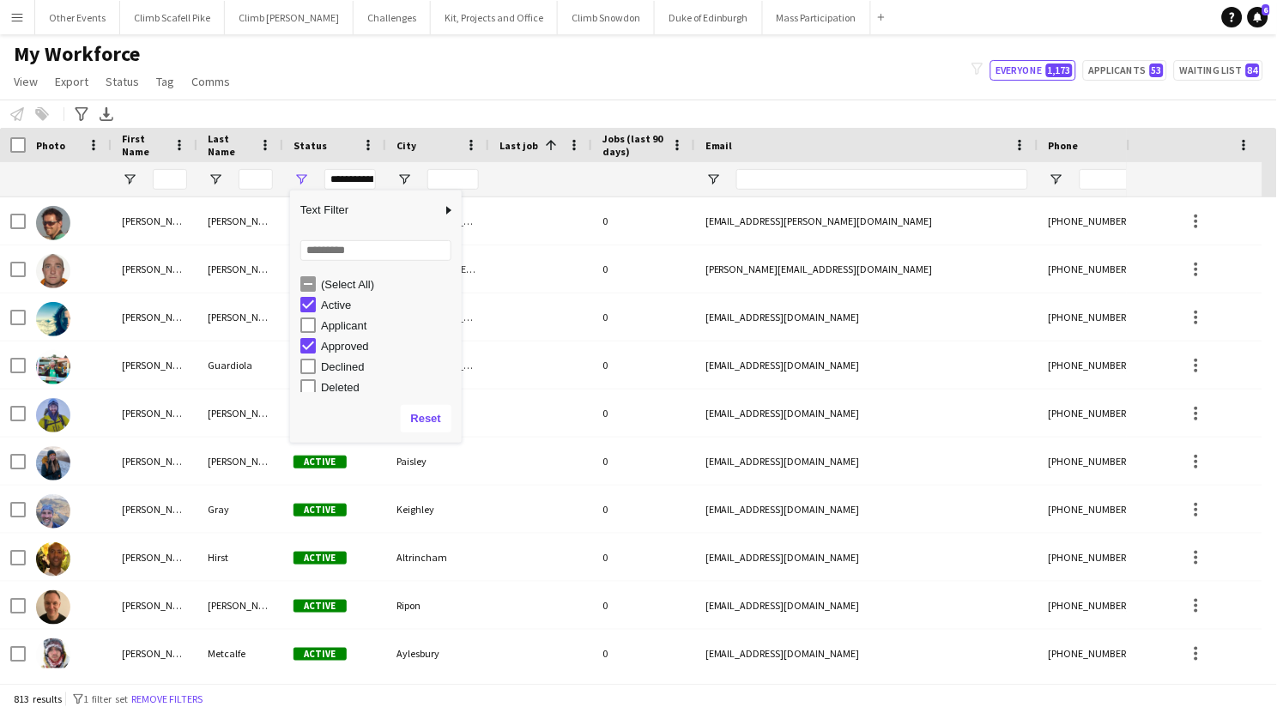
click at [412, 78] on div "My Workforce View Views Default view New view Update view Delete view Edit name…" at bounding box center [638, 70] width 1277 height 58
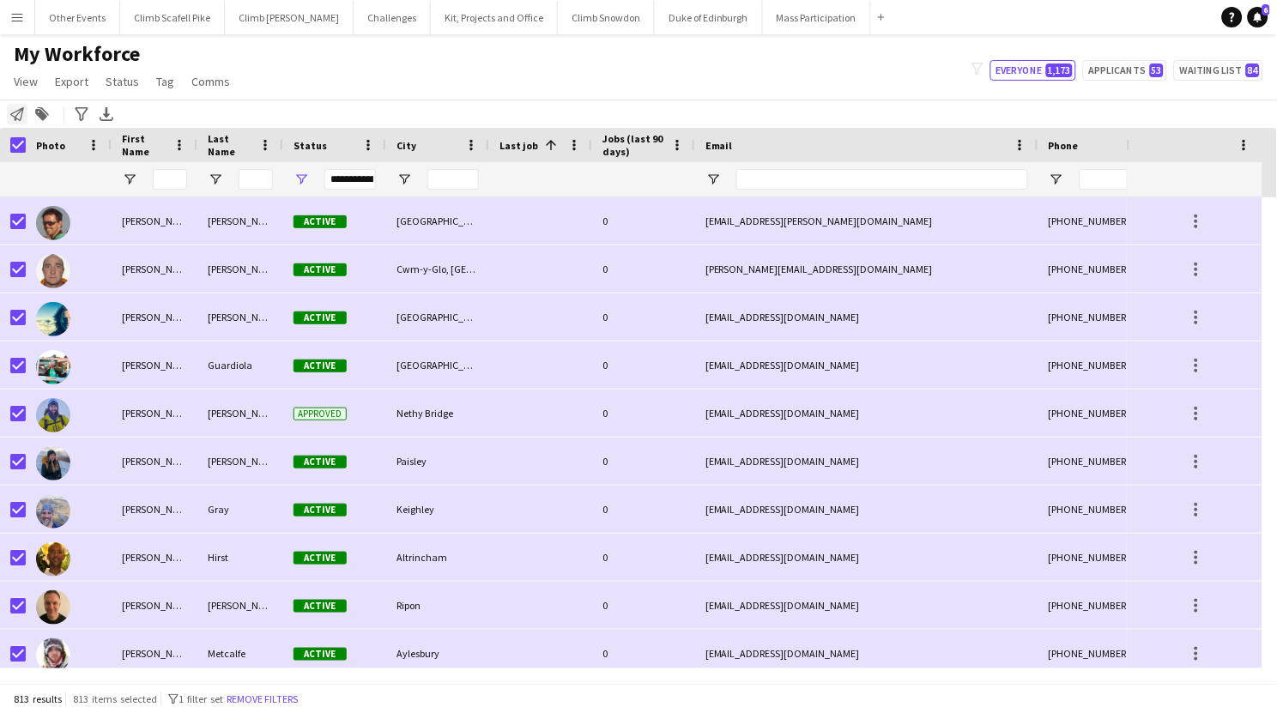
click at [16, 108] on icon "Notify workforce" at bounding box center [17, 114] width 14 height 14
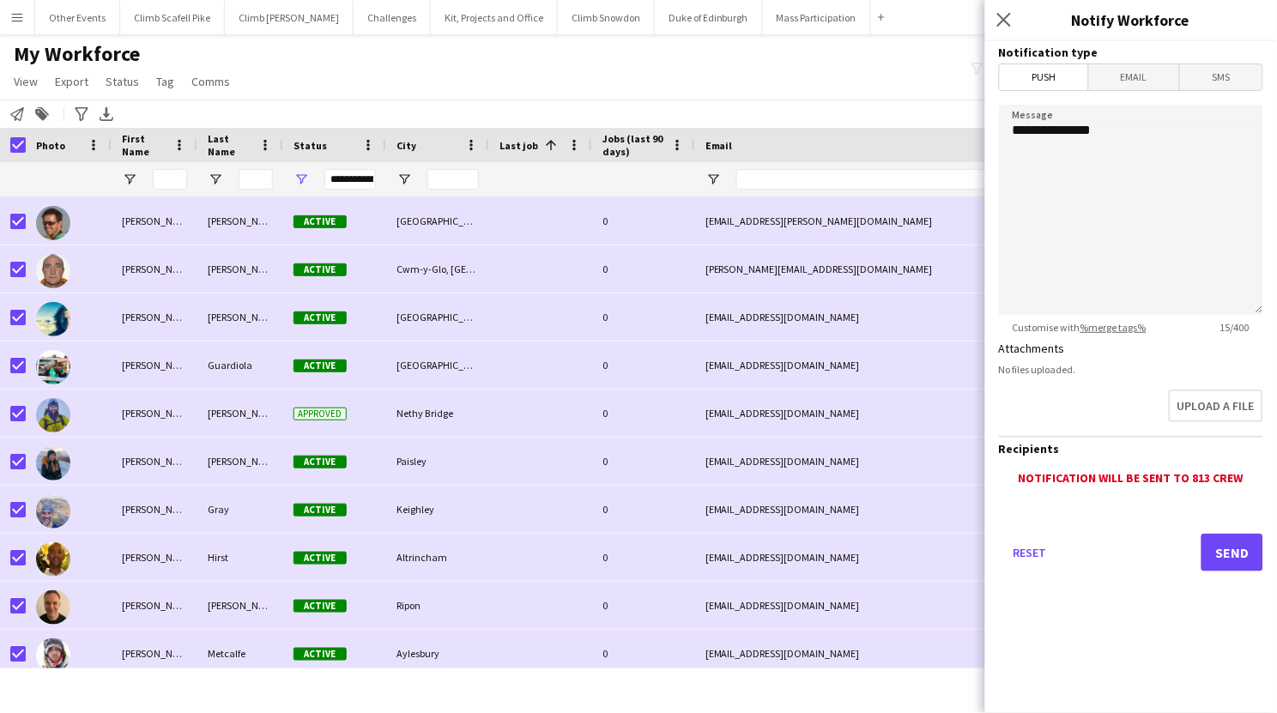
click at [1121, 79] on span "Email" at bounding box center [1134, 77] width 91 height 26
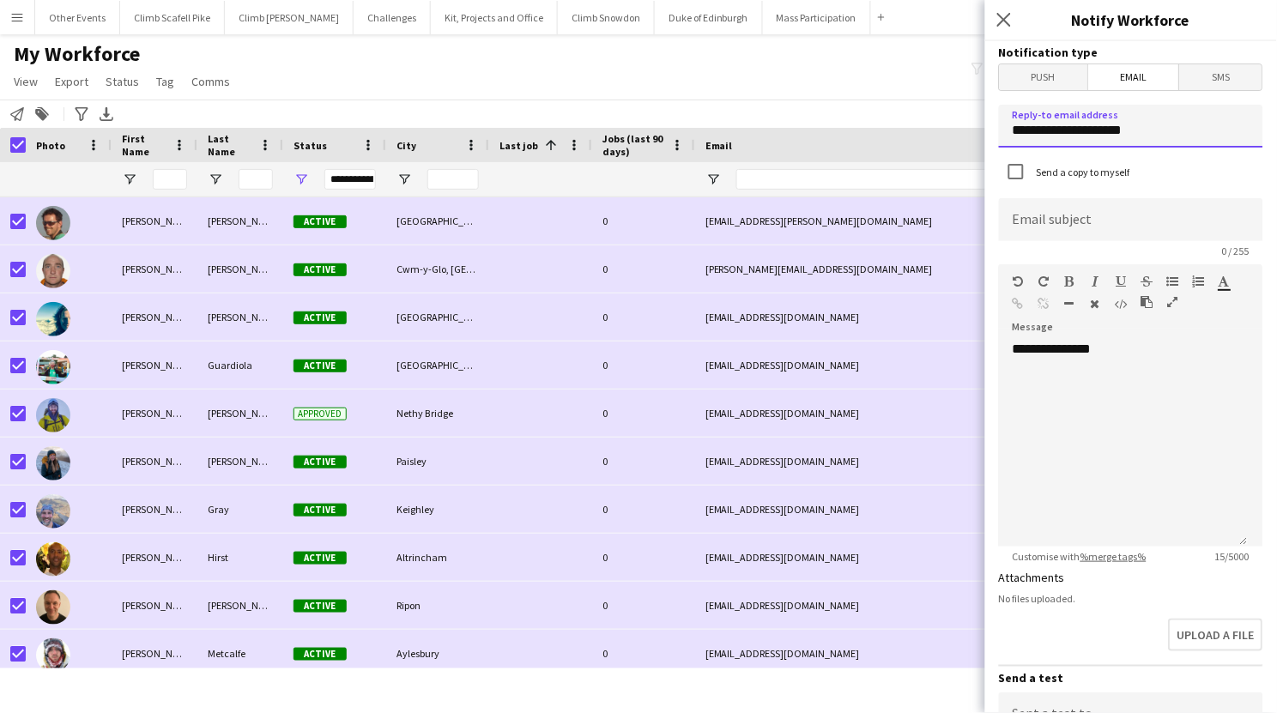
drag, startPoint x: 1138, startPoint y: 128, endPoint x: 982, endPoint y: 137, distance: 156.5
click at [982, 137] on body "Menu Boards Boards Boards All jobs Status Workforce Workforce My Workforce Recr…" at bounding box center [638, 356] width 1277 height 713
type input "**********"
click at [1092, 221] on input at bounding box center [1131, 219] width 264 height 43
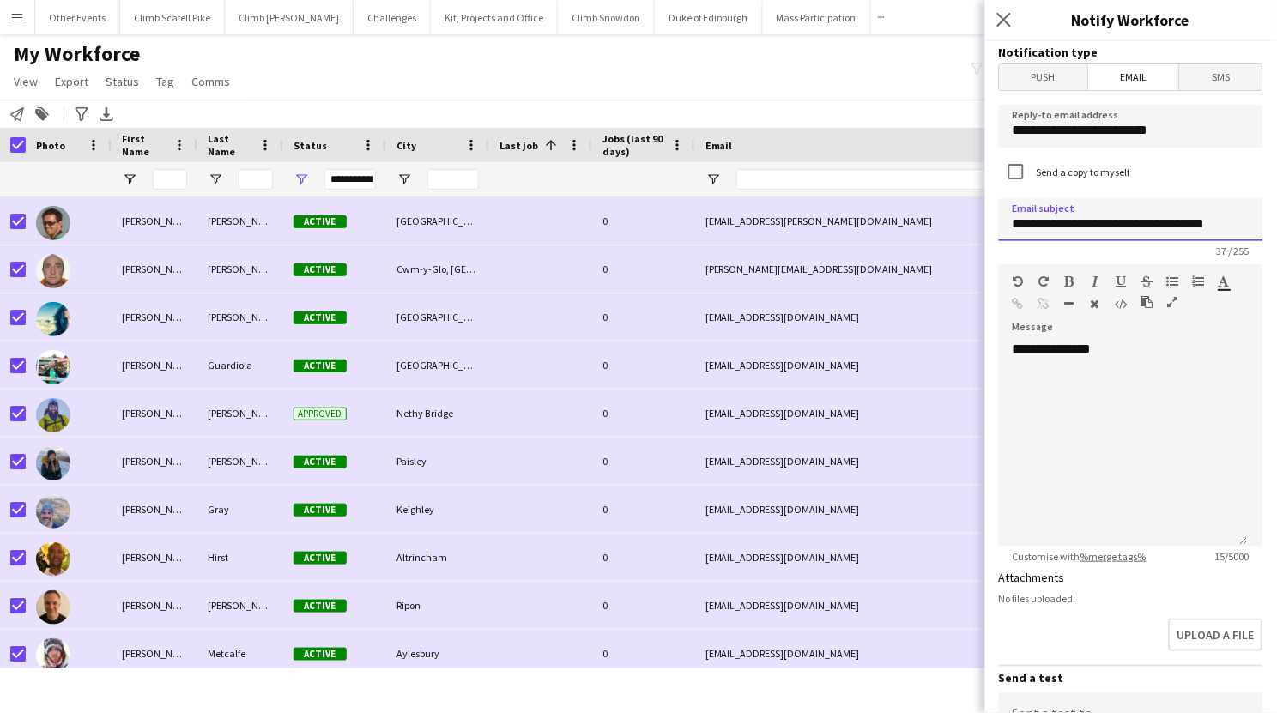
type input "**********"
drag, startPoint x: 1148, startPoint y: 394, endPoint x: 1154, endPoint y: 383, distance: 12.7
click at [1147, 394] on div "**********" at bounding box center [1124, 444] width 250 height 206
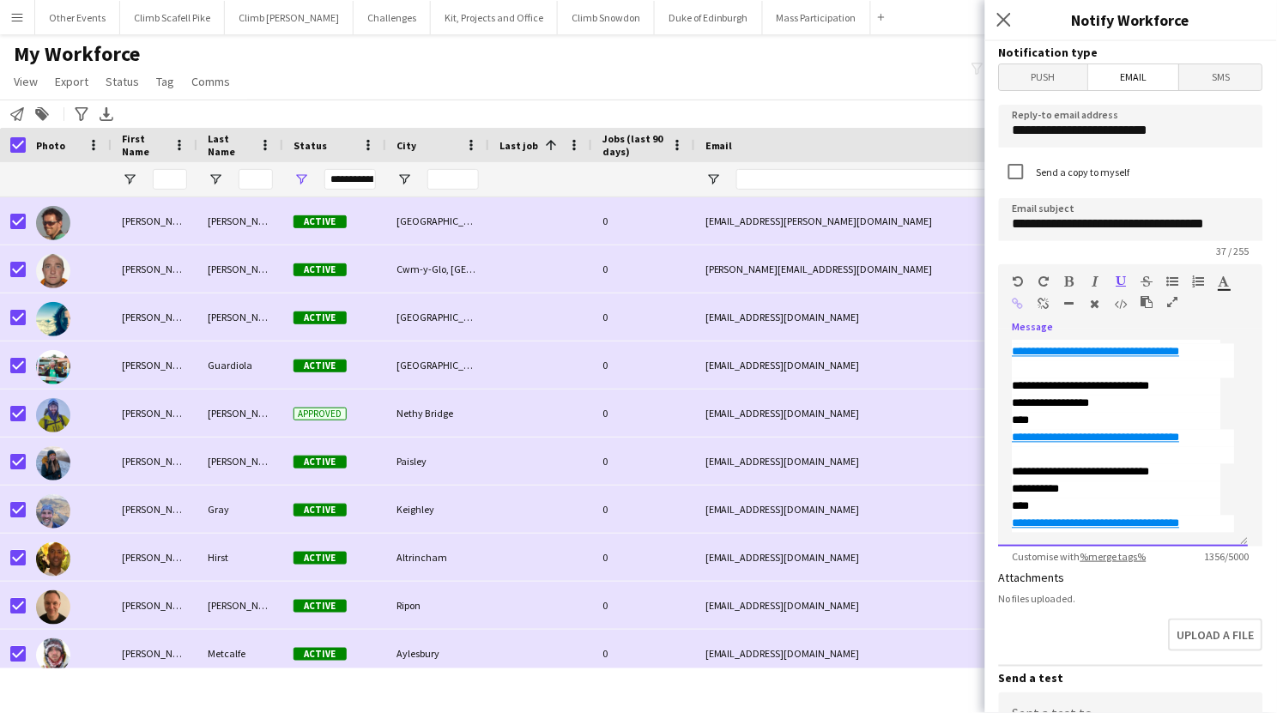
click at [1225, 414] on div "**********" at bounding box center [1124, 444] width 250 height 206
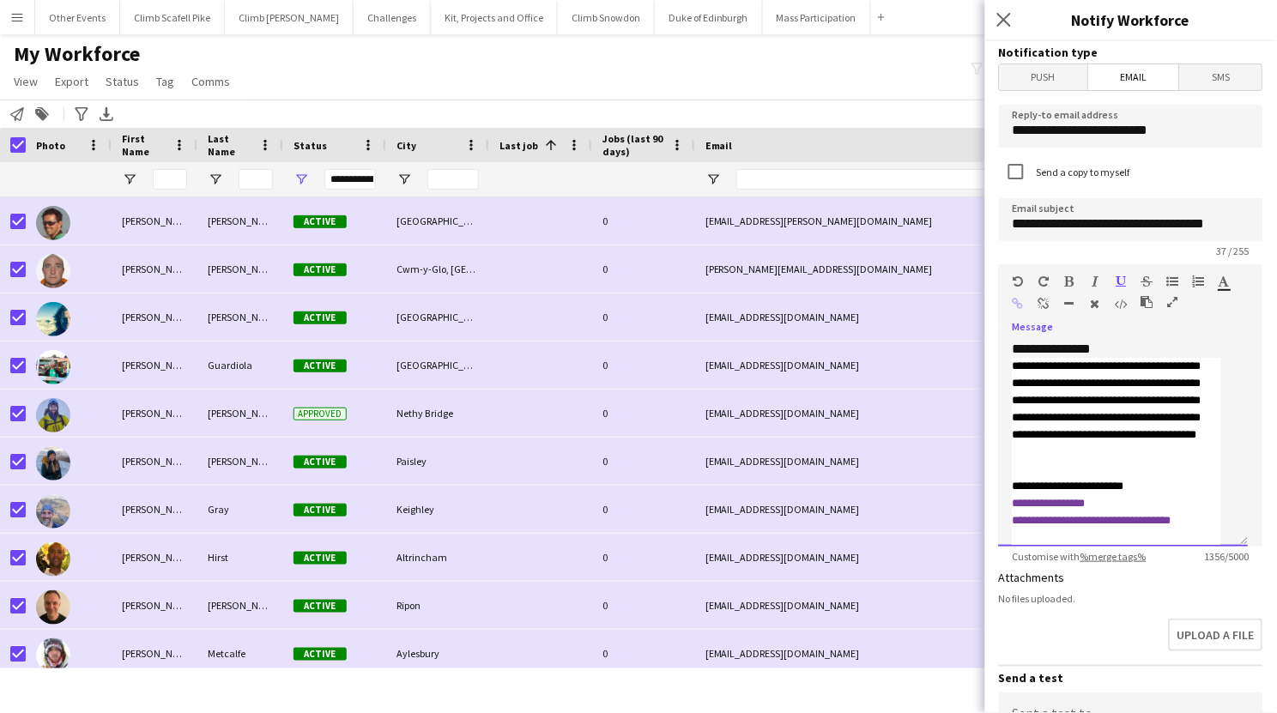
click at [1134, 343] on div "**********" at bounding box center [1124, 444] width 250 height 206
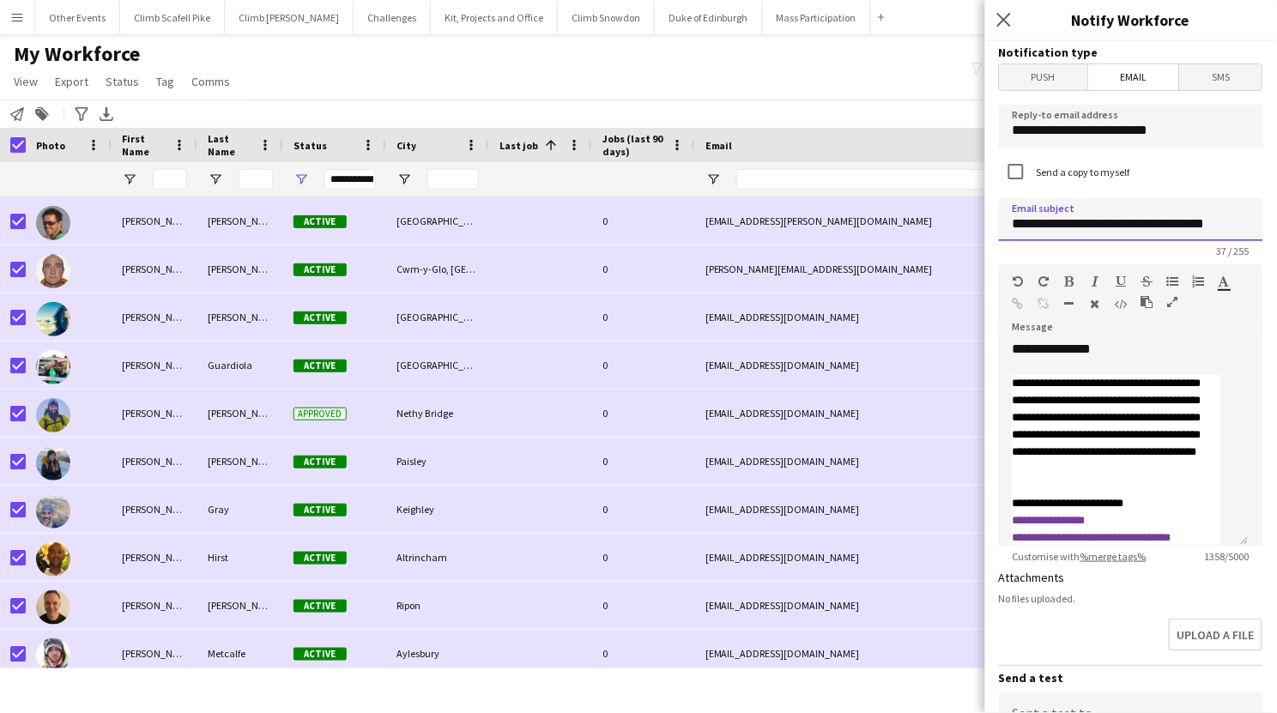
click at [1057, 218] on input "**********" at bounding box center [1131, 219] width 264 height 43
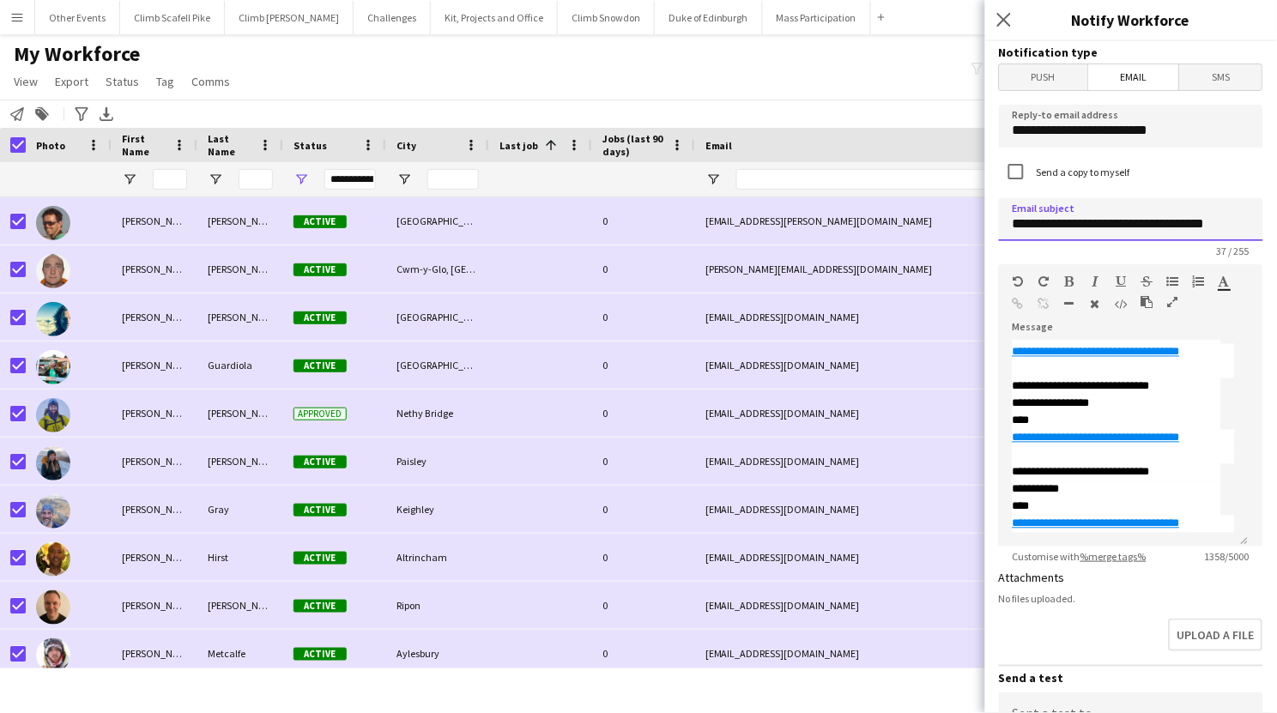
scroll to position [906, 0]
type input "**********"
click at [1158, 521] on div "**********" at bounding box center [1124, 524] width 222 height 17
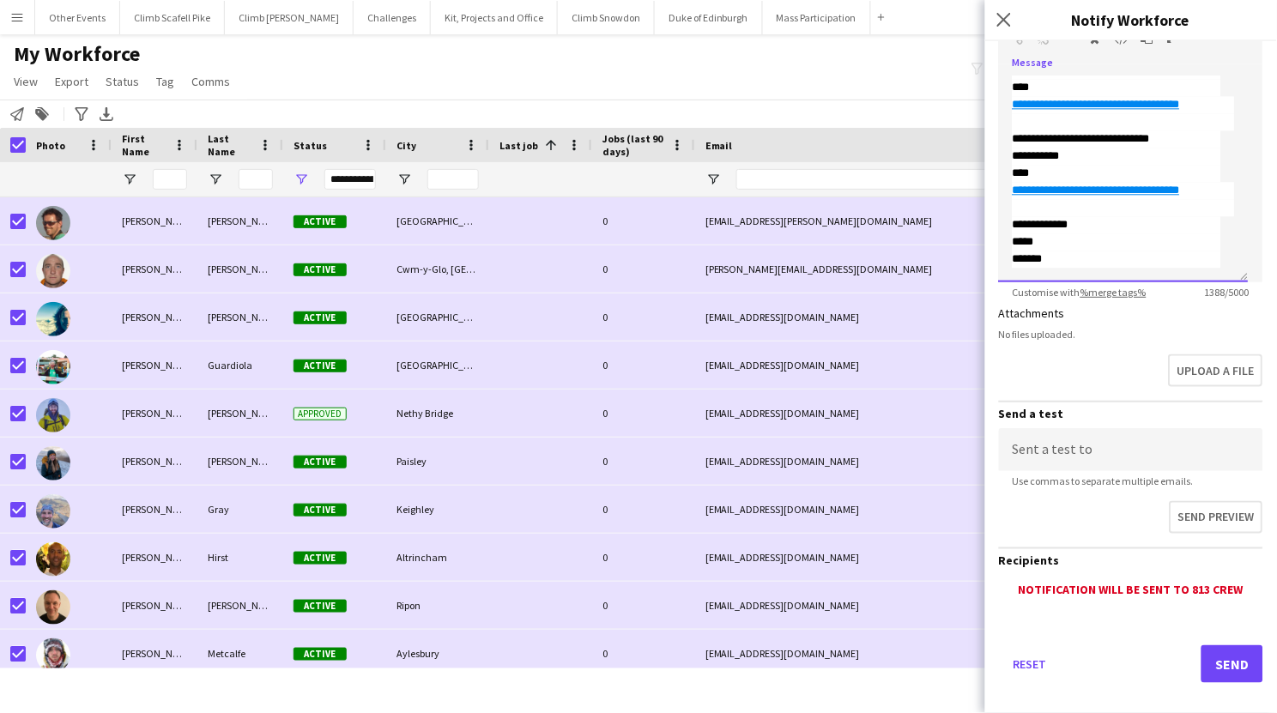
scroll to position [275, 0]
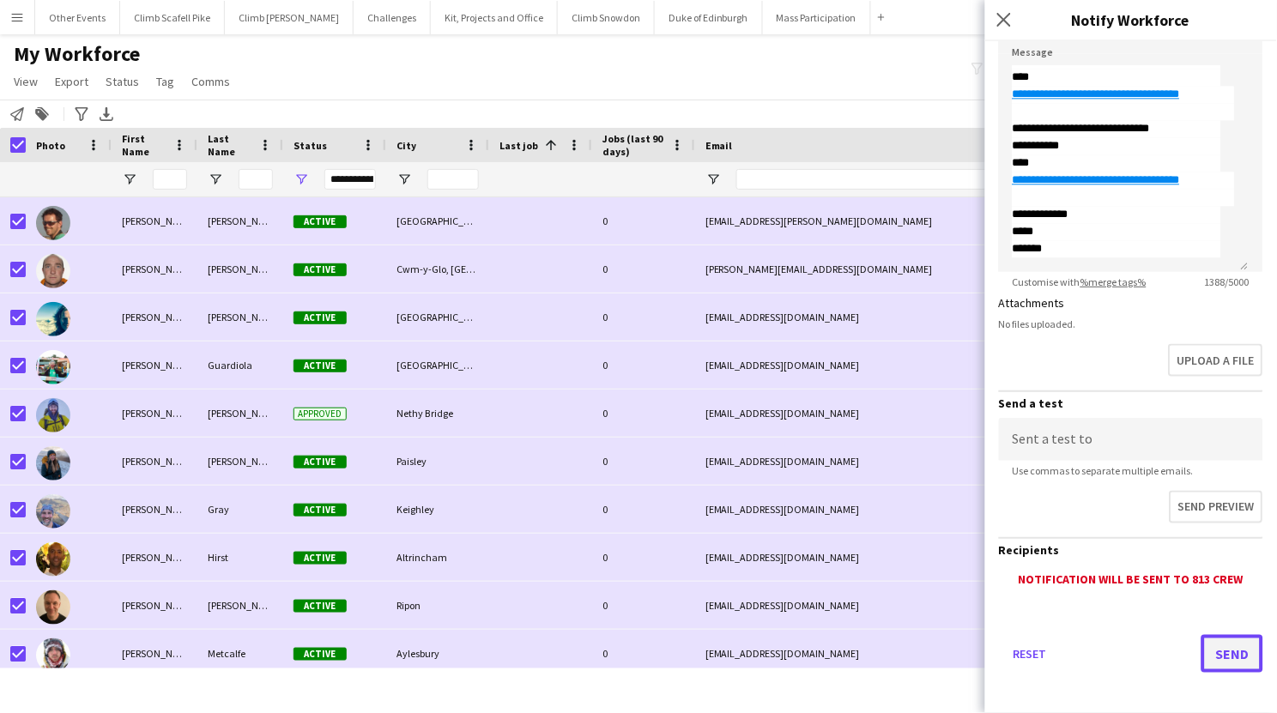
click at [1209, 640] on button "Send" at bounding box center [1233, 654] width 62 height 38
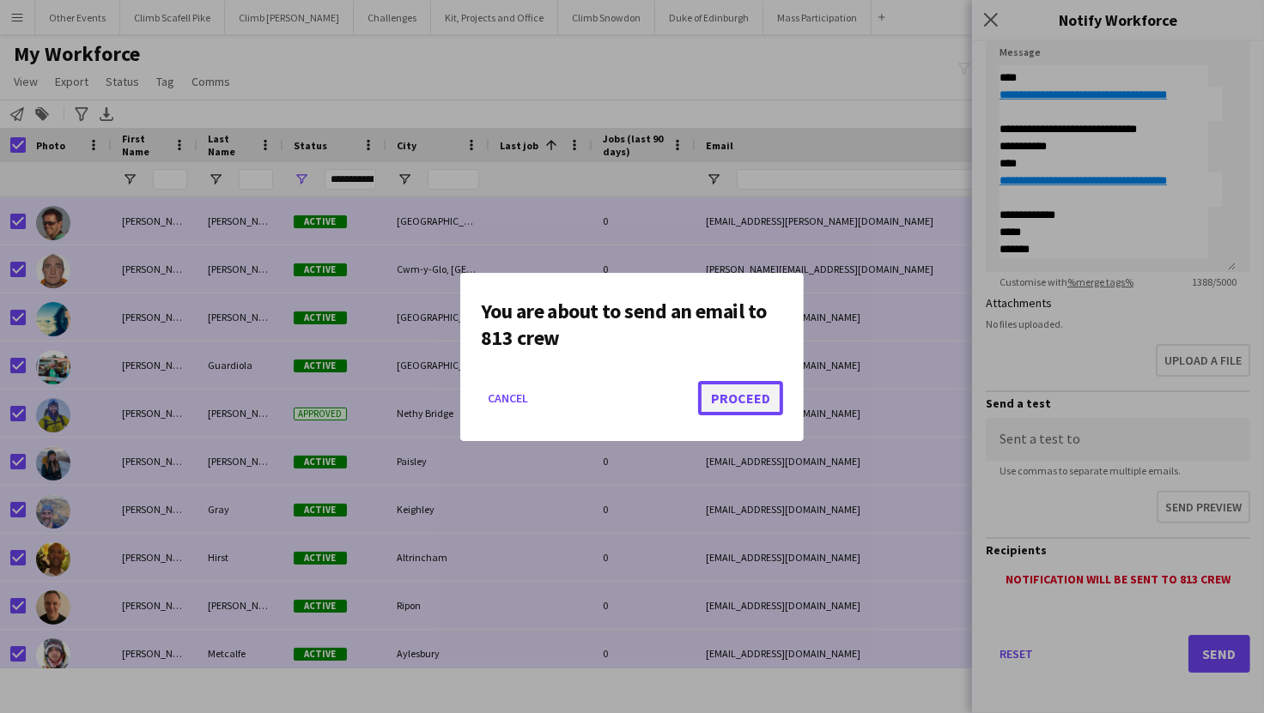
click at [750, 397] on button "Proceed" at bounding box center [740, 398] width 85 height 34
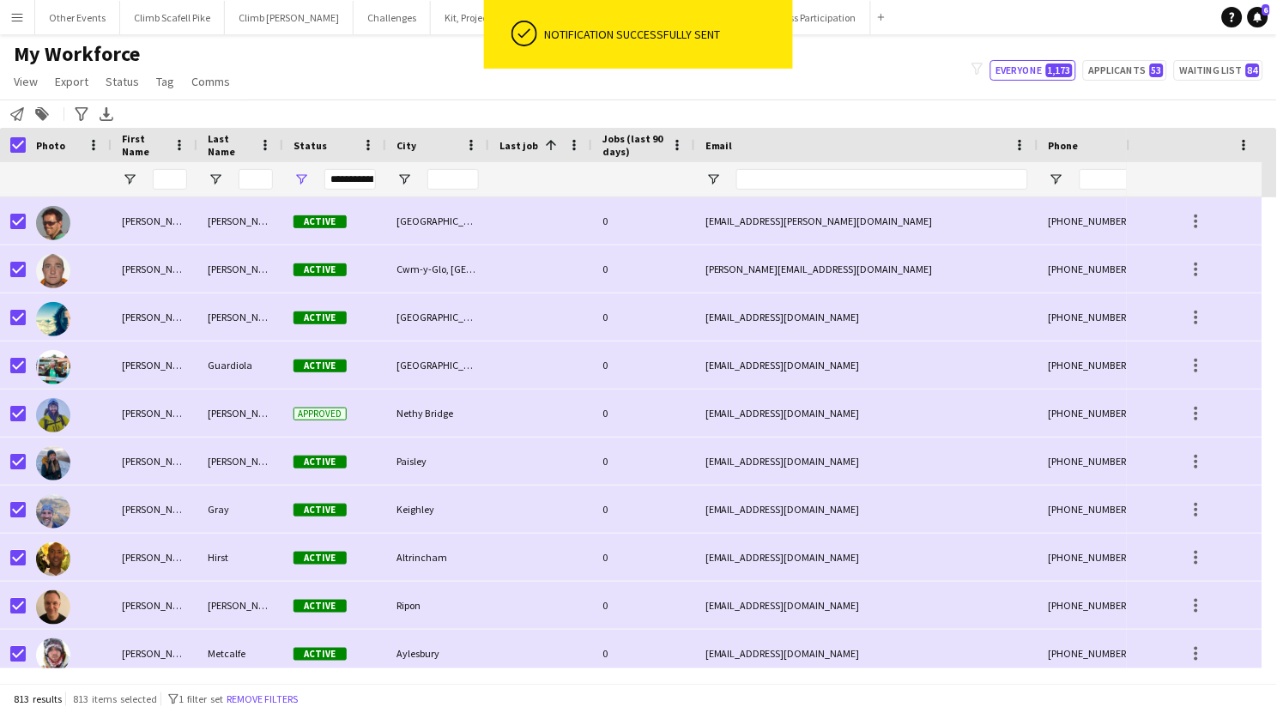
click at [377, 141] on div "Status" at bounding box center [334, 145] width 103 height 34
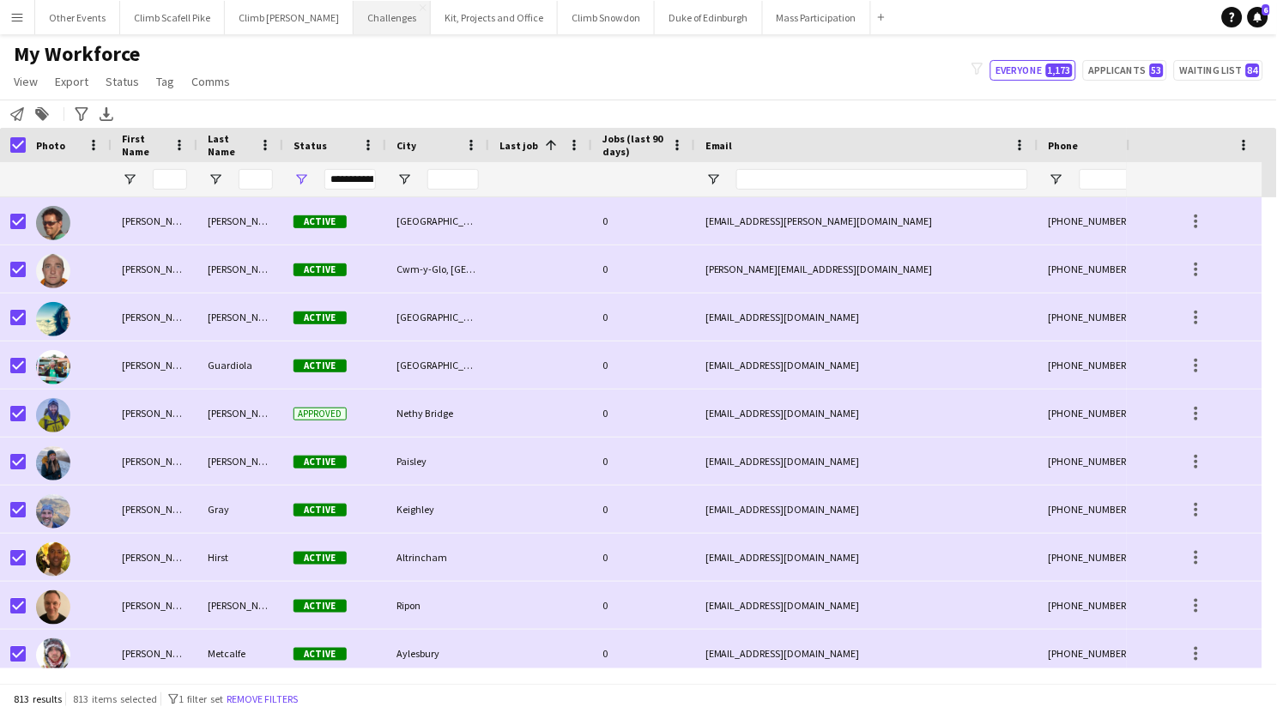
click at [367, 21] on button "Challenges Close" at bounding box center [392, 17] width 77 height 33
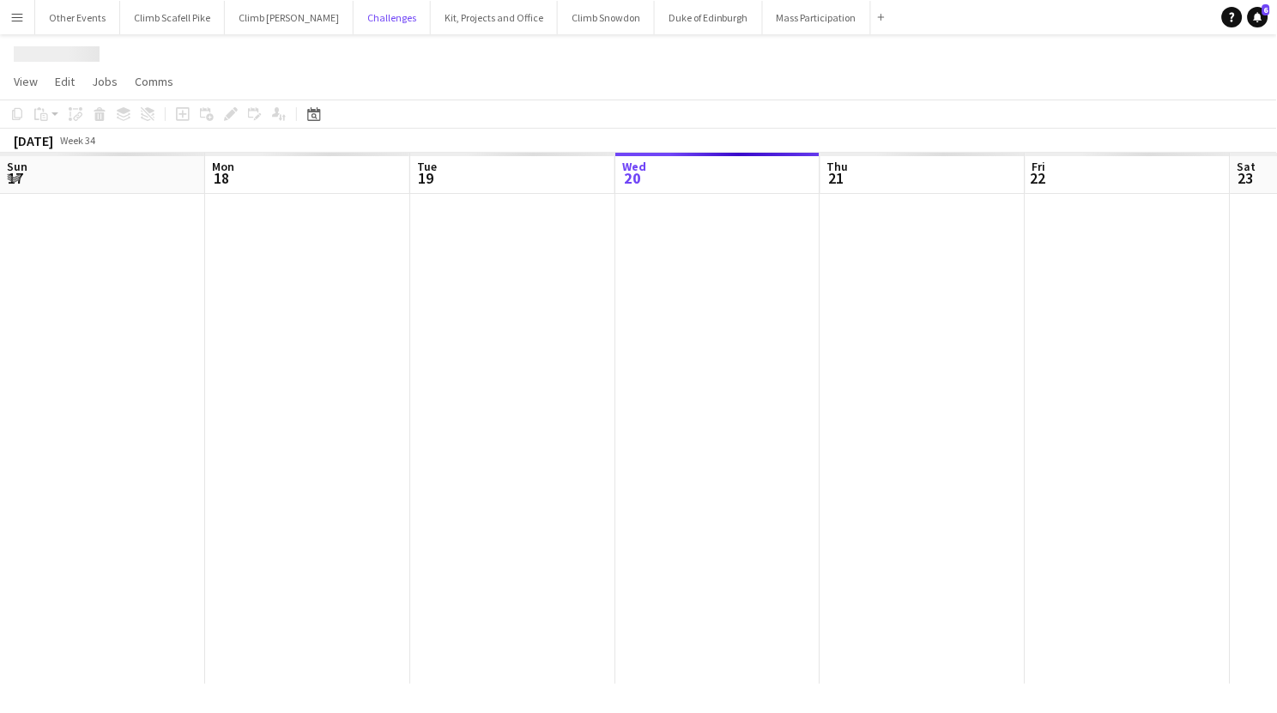
scroll to position [0, 410]
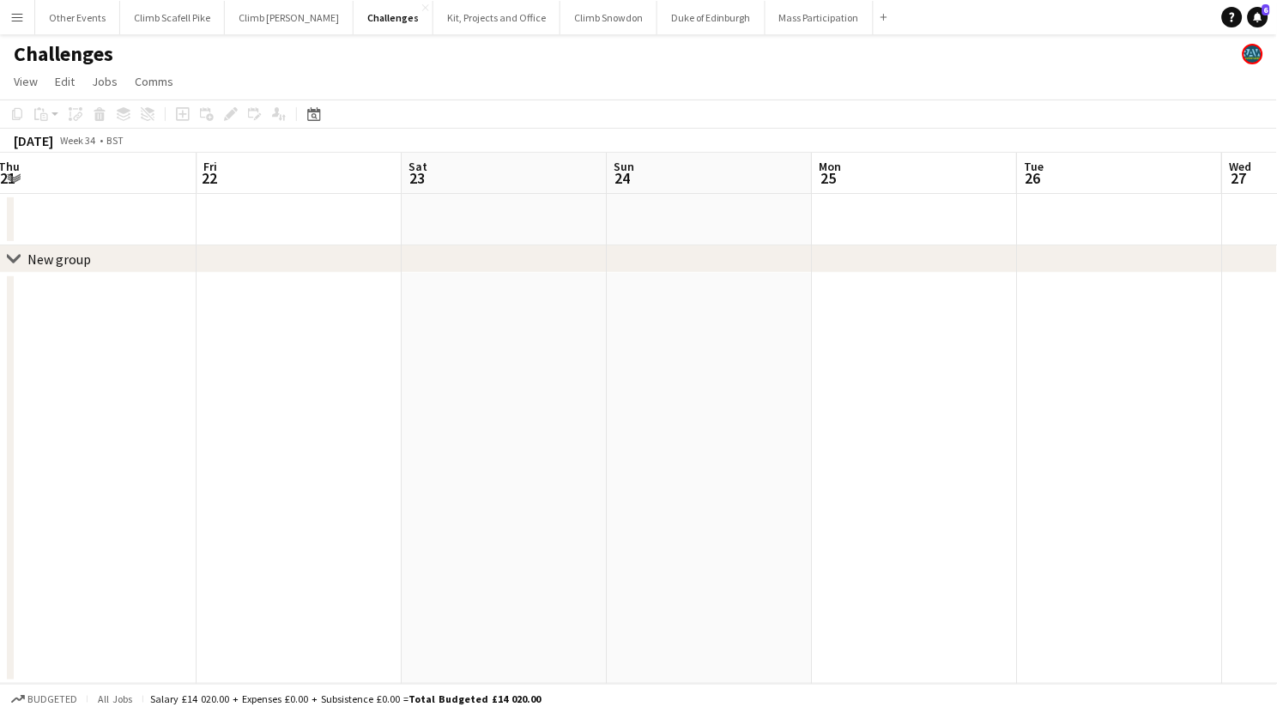
drag, startPoint x: 865, startPoint y: 418, endPoint x: 254, endPoint y: 481, distance: 613.6
click at [250, 482] on app-calendar-viewport "Sun 17 Mon 18 Tue 19 Wed 20 Thu 21 Fri 22 Sat 23 Sun 24 Mon 25 Tue 26 Wed 27 Th…" at bounding box center [638, 418] width 1277 height 531
drag, startPoint x: 326, startPoint y: 519, endPoint x: 841, endPoint y: 524, distance: 515.1
click at [299, 522] on app-calendar-viewport "Sat 23 Sun 24 Mon 25 Tue 26 Wed 27 Thu 28 Fri 29 Sat 30 Sun 31 Mon 1 Tue 2 Wed 3" at bounding box center [638, 418] width 1277 height 531
click at [389, 565] on app-calendar-viewport "Sat 23 Sun 24 Mon 25 Tue 26 Wed 27 Thu 28 Fri 29 Sat 30 Sun 31 Mon 1 Tue 2 Wed 3" at bounding box center [638, 418] width 1277 height 531
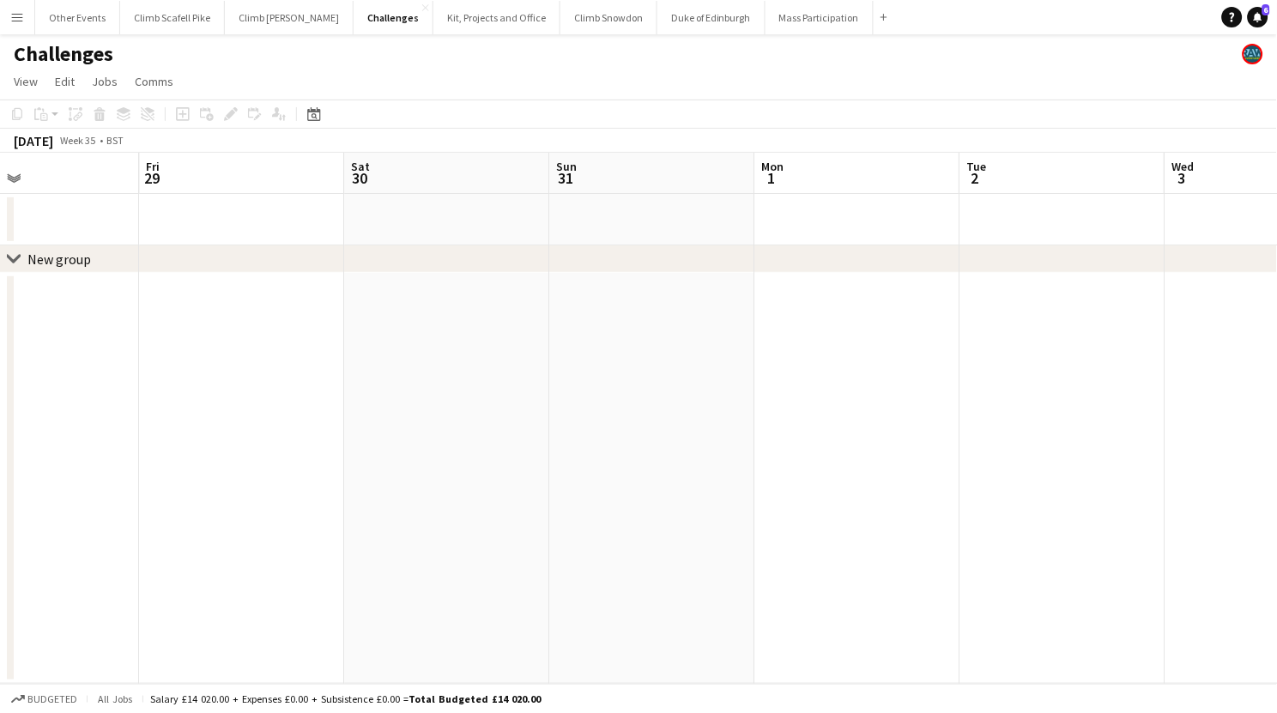
drag, startPoint x: 869, startPoint y: 461, endPoint x: 513, endPoint y: 488, distance: 356.5
click at [531, 479] on app-calendar-viewport "Mon 25 Tue 26 Wed 27 Thu 28 Fri 29 Sat 30 Sun 31 Mon 1 Tue 2 Wed 3 Thu 4 Fri 5" at bounding box center [638, 418] width 1277 height 531
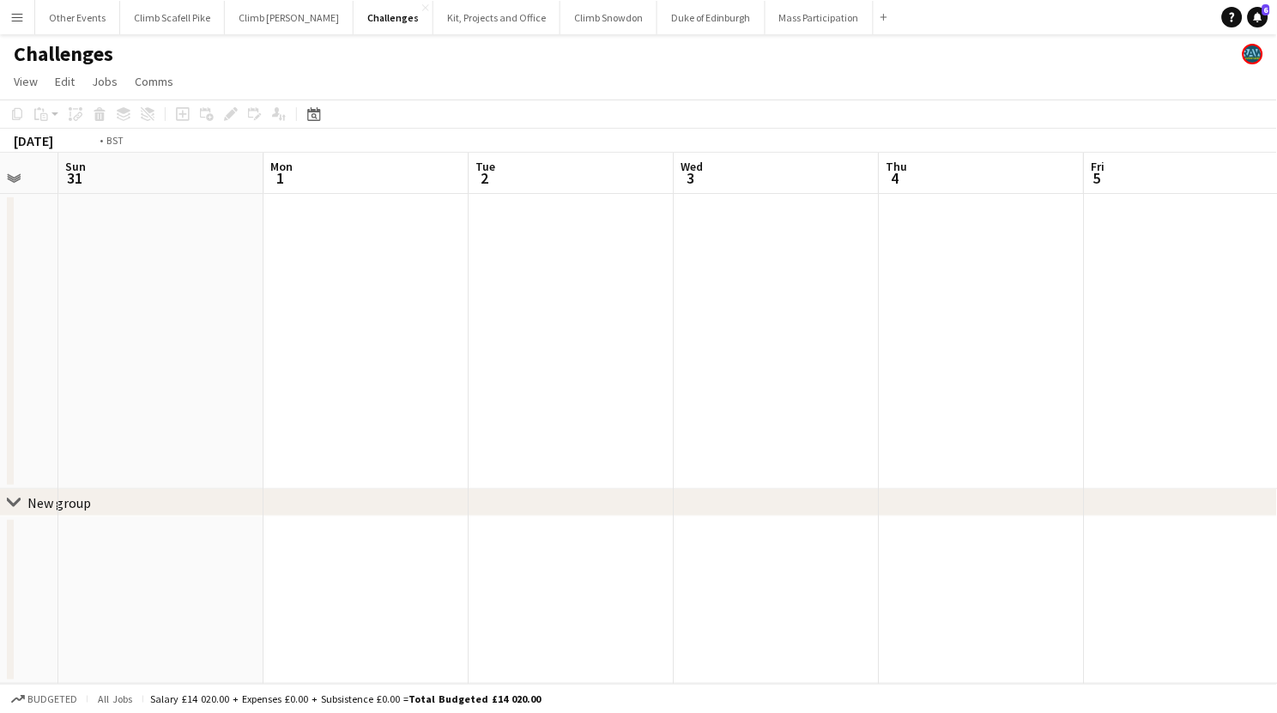
drag, startPoint x: 306, startPoint y: 478, endPoint x: 298, endPoint y: 479, distance: 8.6
click at [294, 479] on app-calendar-viewport "Wed 27 Thu 28 Fri 29 Sat 30 Sun 31 Mon 1 Tue 2 Wed 3 Thu 4 Fri 5 Sat 6 3/4 1 Jo…" at bounding box center [638, 418] width 1277 height 531
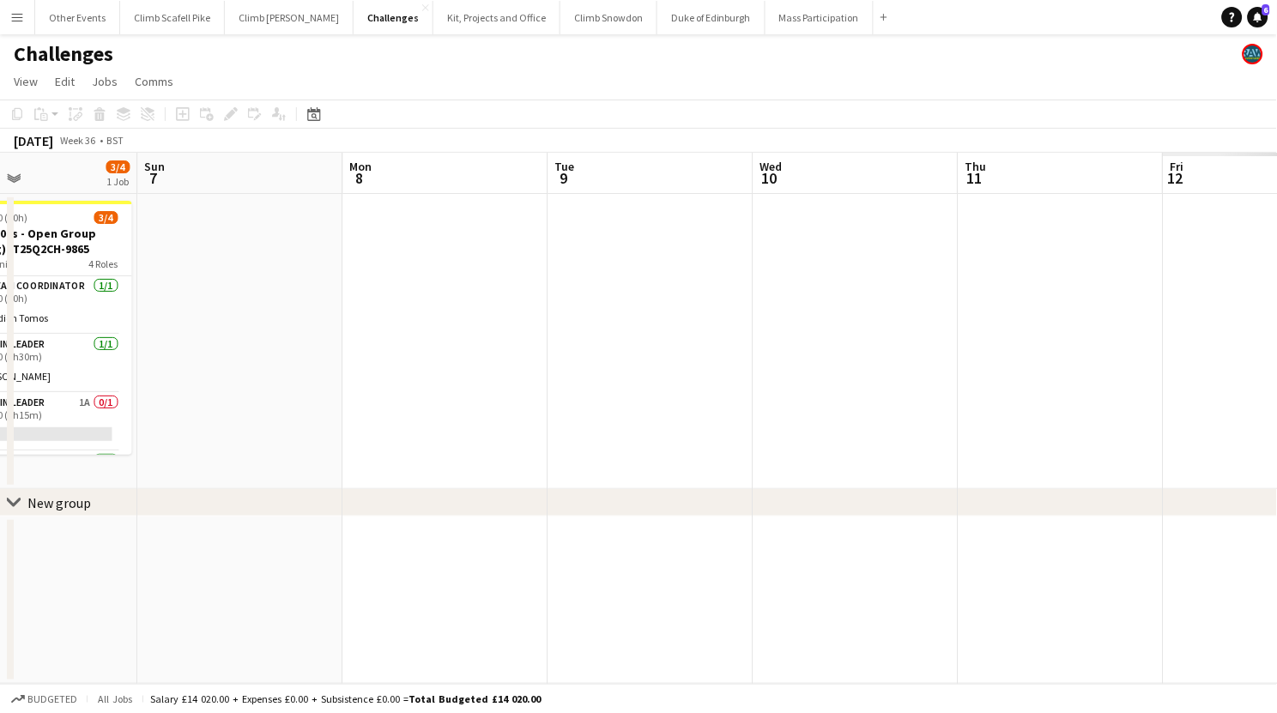
drag, startPoint x: 991, startPoint y: 371, endPoint x: 319, endPoint y: 393, distance: 671.7
click at [319, 393] on app-calendar-viewport "Wed 3 Thu 4 Fri 5 Sat 6 3/4 1 Job Sun 7 Mon 8 Tue 9 Wed 10 Thu 11 Fri 12 Sat 13…" at bounding box center [638, 418] width 1277 height 531
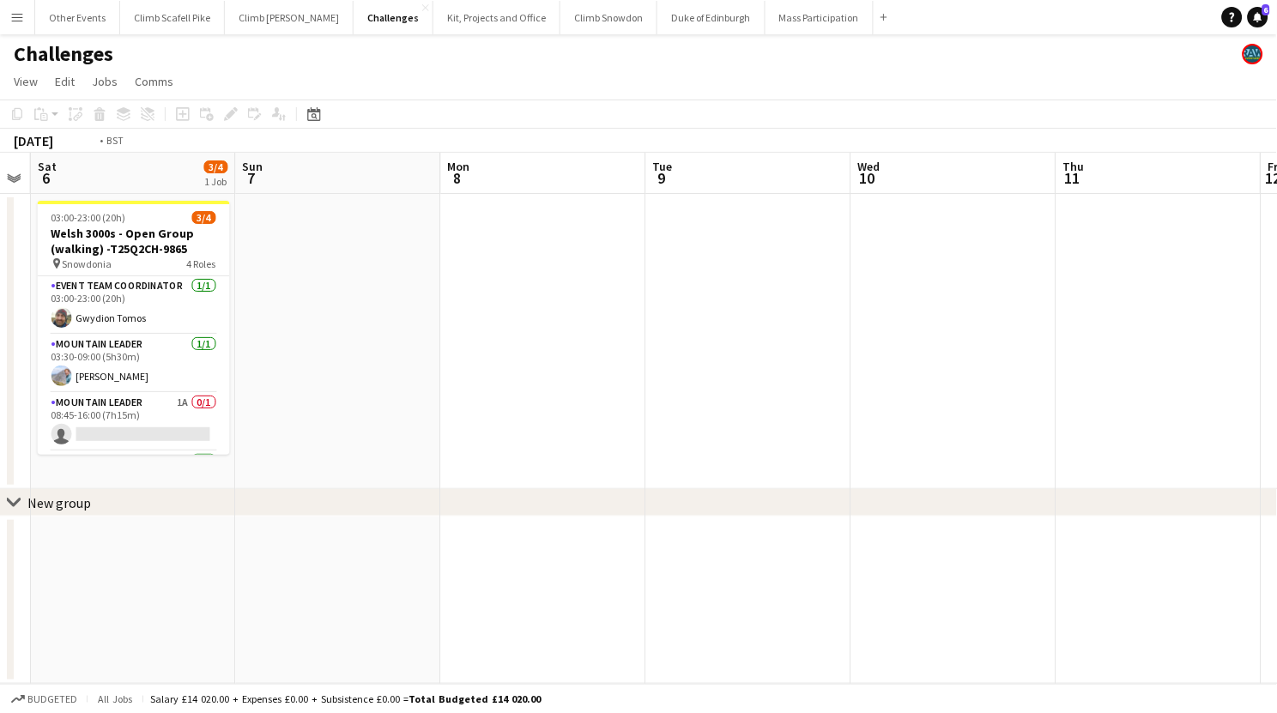
drag, startPoint x: 558, startPoint y: 399, endPoint x: 245, endPoint y: 416, distance: 313.8
click at [245, 416] on app-calendar-viewport "Wed 3 Thu 4 Fri 5 Sat 6 3/4 1 Job Sun 7 Mon 8 Tue 9 Wed 10 Thu 11 Fri 12 Sat 13…" at bounding box center [638, 418] width 1277 height 531
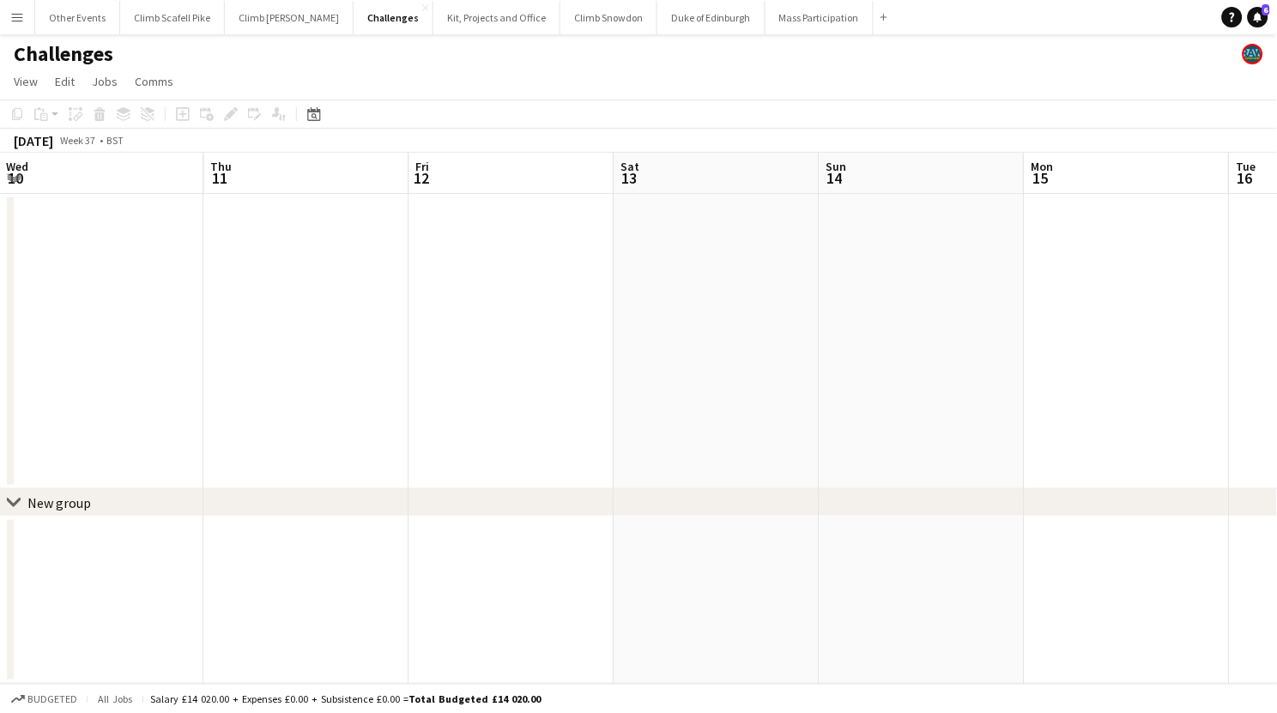
drag, startPoint x: 895, startPoint y: 413, endPoint x: 628, endPoint y: 400, distance: 267.3
click at [142, 438] on app-calendar-viewport "Sun 7 Mon 8 Tue 9 Wed 10 Thu 11 Fri 12 Sat 13 Sun 14 Mon 15 Tue 16 Wed 17 Thu 18" at bounding box center [638, 418] width 1277 height 531
drag, startPoint x: 704, startPoint y: 386, endPoint x: 260, endPoint y: 409, distance: 444.4
click at [276, 408] on app-calendar-viewport "Thu 11 Fri 12 Sat 13 Sun 14 Mon 15 Tue 16 Wed 17 Thu 18 Fri 19 Sat 20 Sun 21 Mo…" at bounding box center [638, 418] width 1277 height 531
drag, startPoint x: 898, startPoint y: 369, endPoint x: 209, endPoint y: 401, distance: 690.1
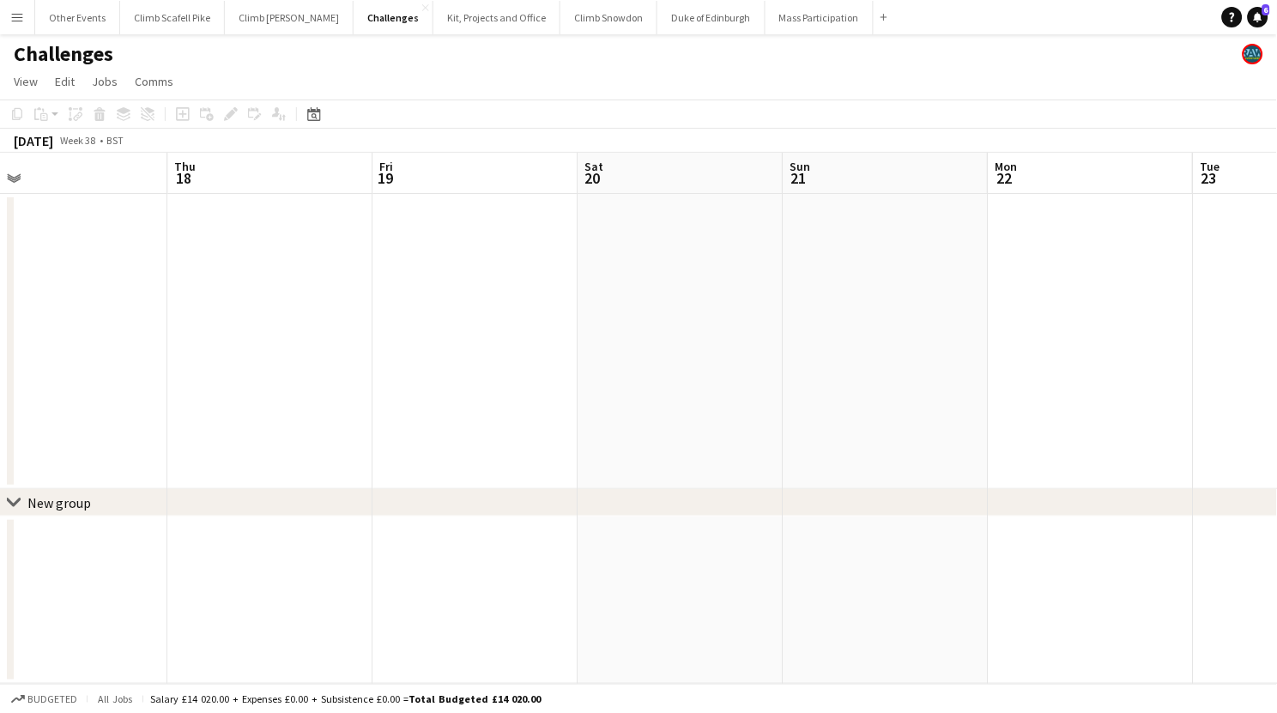
click at [209, 401] on app-calendar-viewport "Sat 13 Sun 14 Mon 15 Tue 16 Wed 17 Thu 18 Fri 19 Sat 20 Sun 21 Mon 22 Tue 23 We…" at bounding box center [638, 418] width 1277 height 531
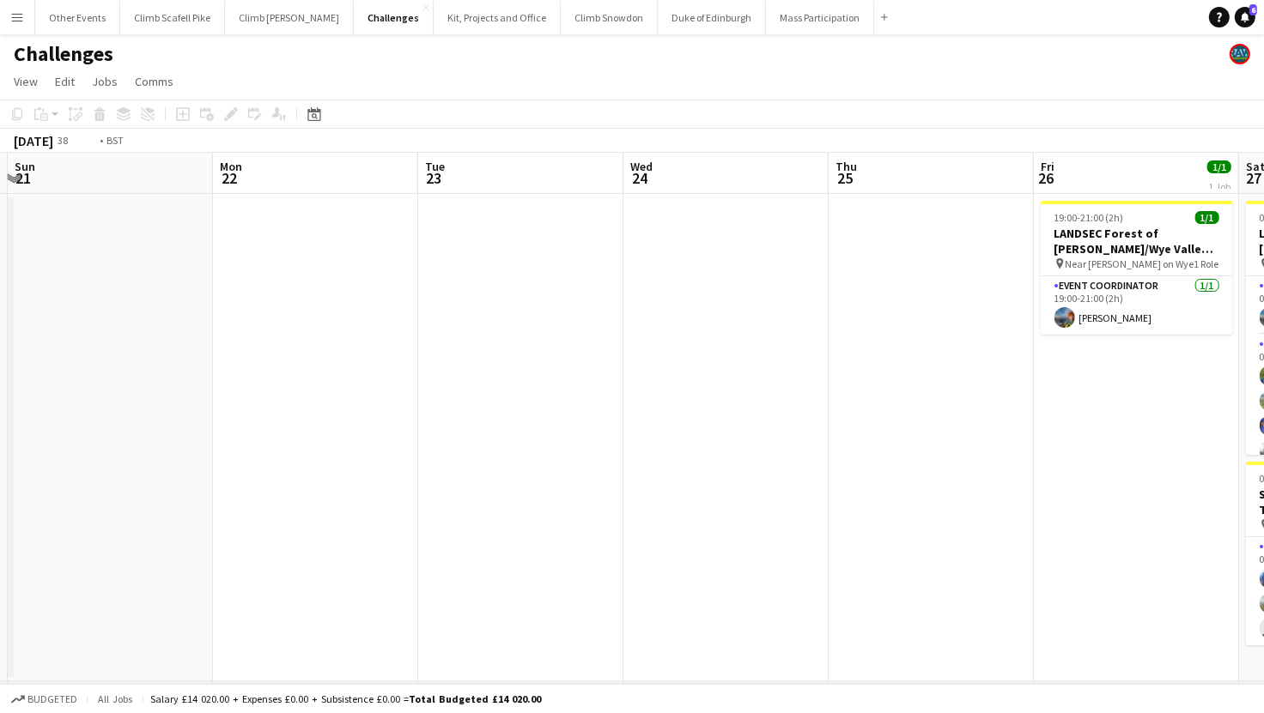
drag, startPoint x: 820, startPoint y: 385, endPoint x: 305, endPoint y: 396, distance: 515.2
click at [297, 394] on app-calendar-viewport "Wed 17 Thu 18 Fri 19 Sat 20 Sun 21 Mon 22 Tue 23 Wed 24 Thu 25 Fri 26 1/1 1 Job…" at bounding box center [632, 457] width 1264 height 608
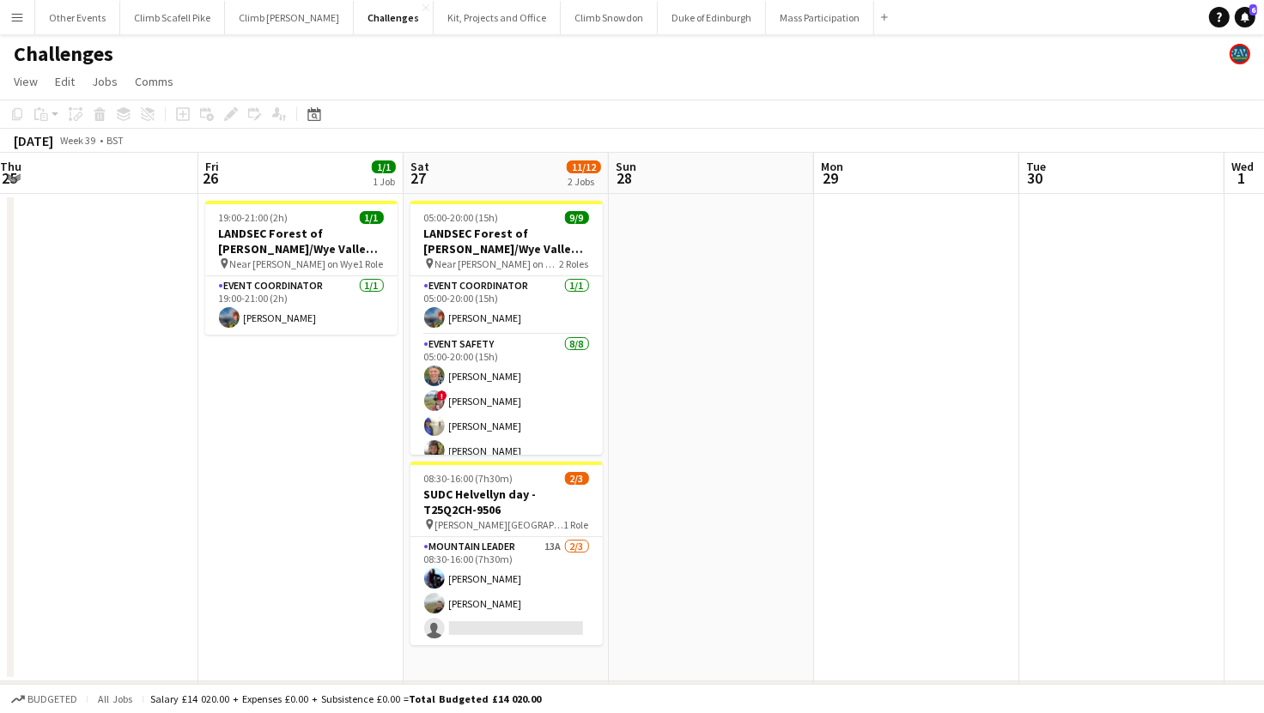
drag, startPoint x: 926, startPoint y: 395, endPoint x: 411, endPoint y: 414, distance: 515.4
click at [411, 414] on app-calendar-viewport "Sun 21 Mon 22 Tue 23 Wed 24 Thu 25 Fri 26 1/1 1 Job Sat 27 11/12 2 Jobs Sun 28 …" at bounding box center [632, 457] width 1264 height 608
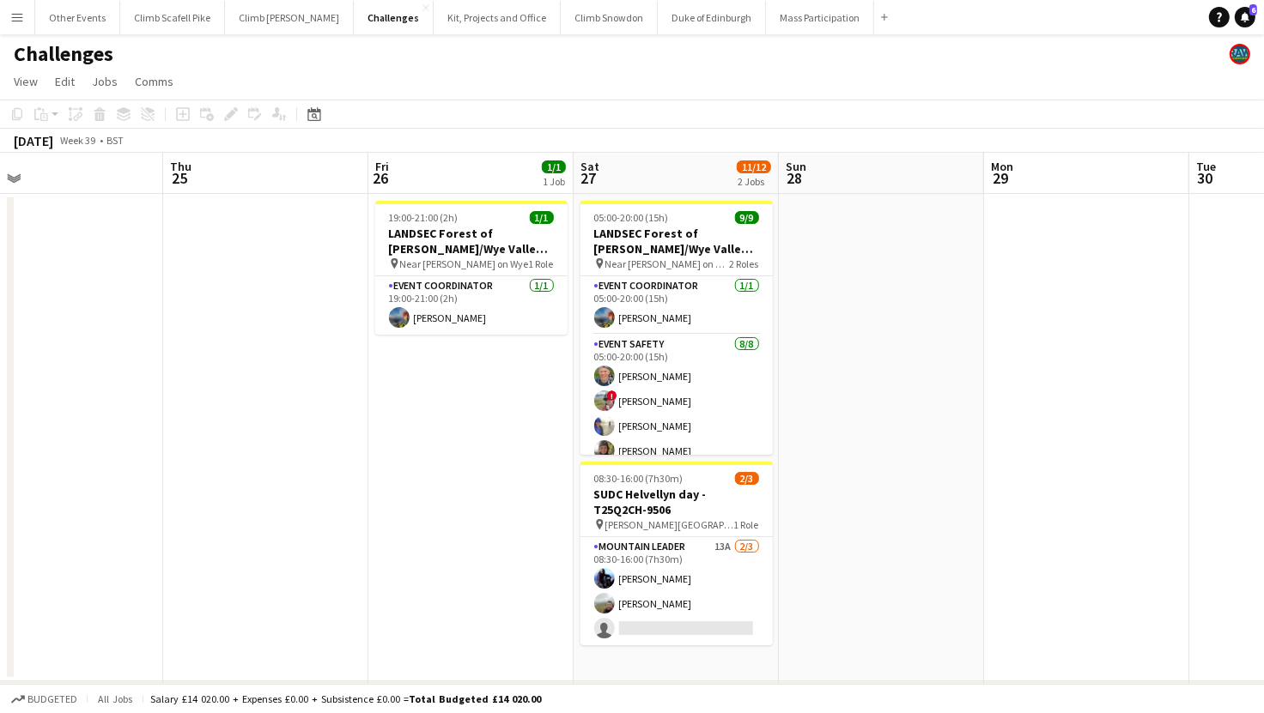
scroll to position [0, 629]
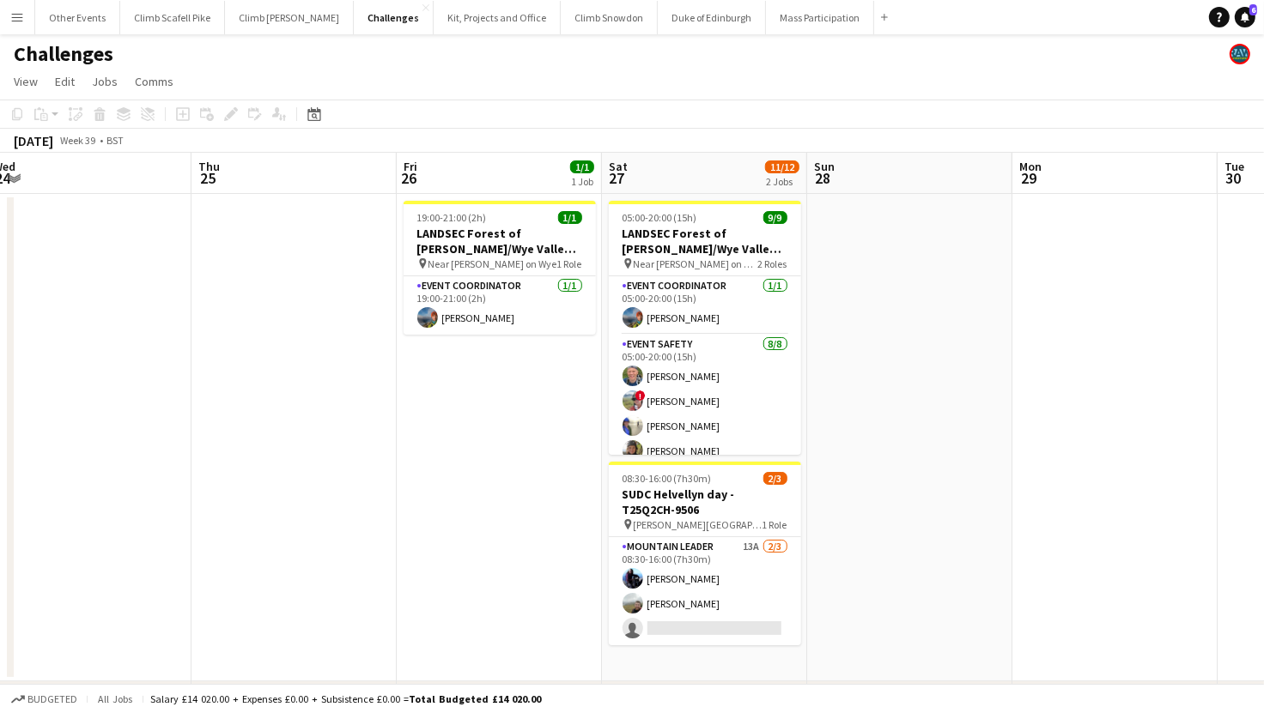
drag, startPoint x: 844, startPoint y: 392, endPoint x: 1034, endPoint y: 376, distance: 191.3
click at [1034, 376] on app-calendar-viewport "Sun 21 Mon 22 Tue 23 Wed 24 Thu 25 Fri 26 1/1 1 Job Sat 27 11/12 2 Jobs Sun 28 …" at bounding box center [632, 457] width 1264 height 608
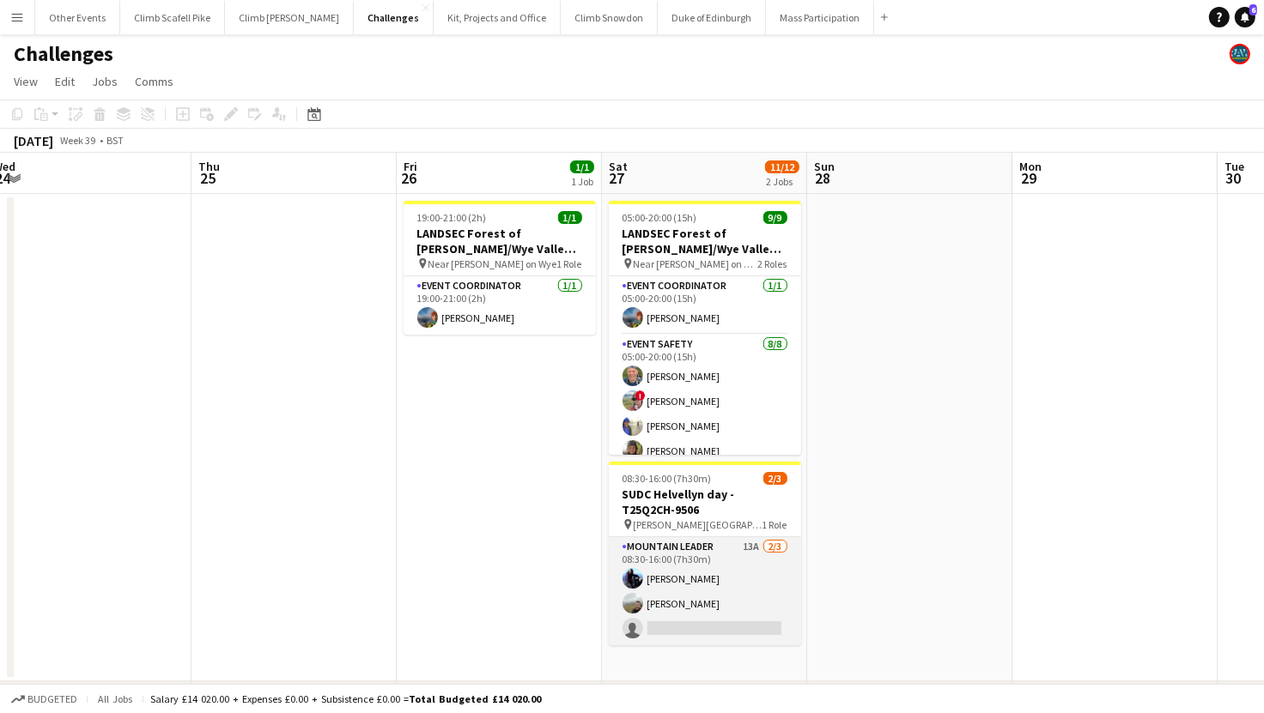
click at [749, 568] on app-card-role "Mountain Leader 13A 2/3 08:30-16:00 (7h30m) Michelle Martin Thomas Stevenson si…" at bounding box center [705, 591] width 192 height 108
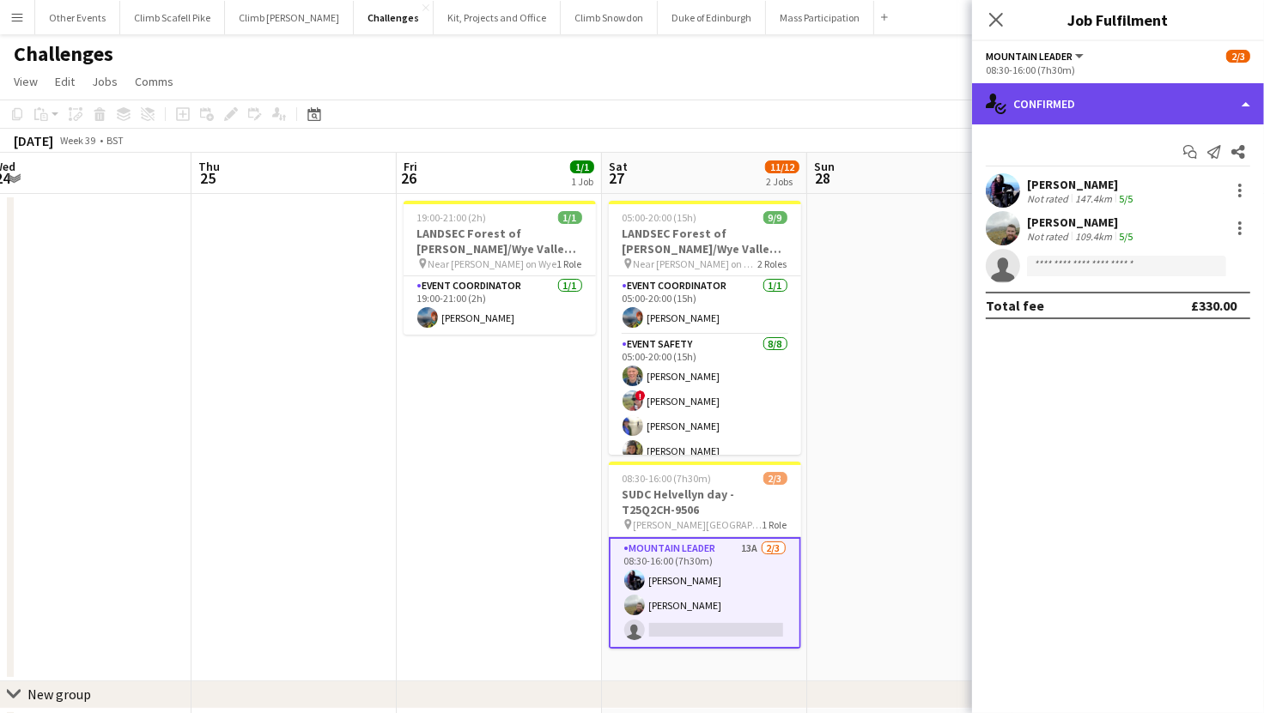
click at [1156, 118] on div "single-neutral-actions-check-2 Confirmed" at bounding box center [1118, 103] width 292 height 41
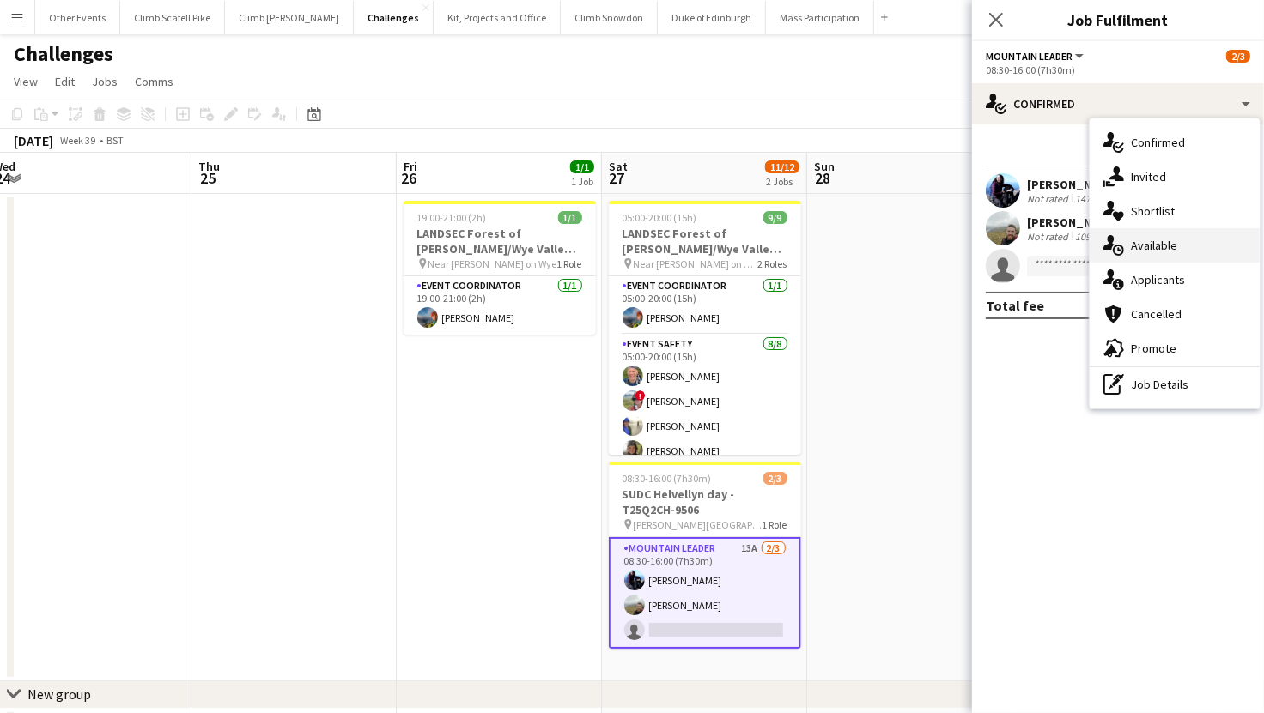
click at [1185, 243] on div "single-neutral-actions-upload Available" at bounding box center [1174, 245] width 170 height 34
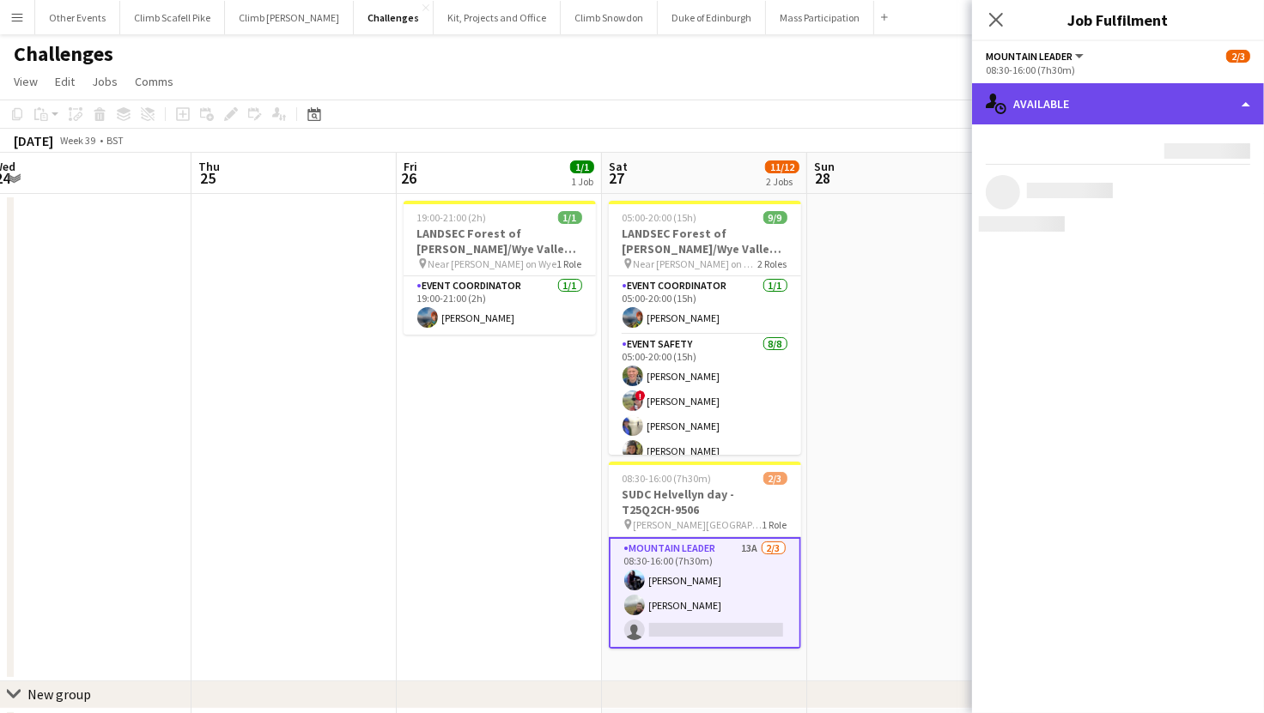
click at [1121, 102] on div "single-neutral-actions-upload Available" at bounding box center [1118, 103] width 292 height 41
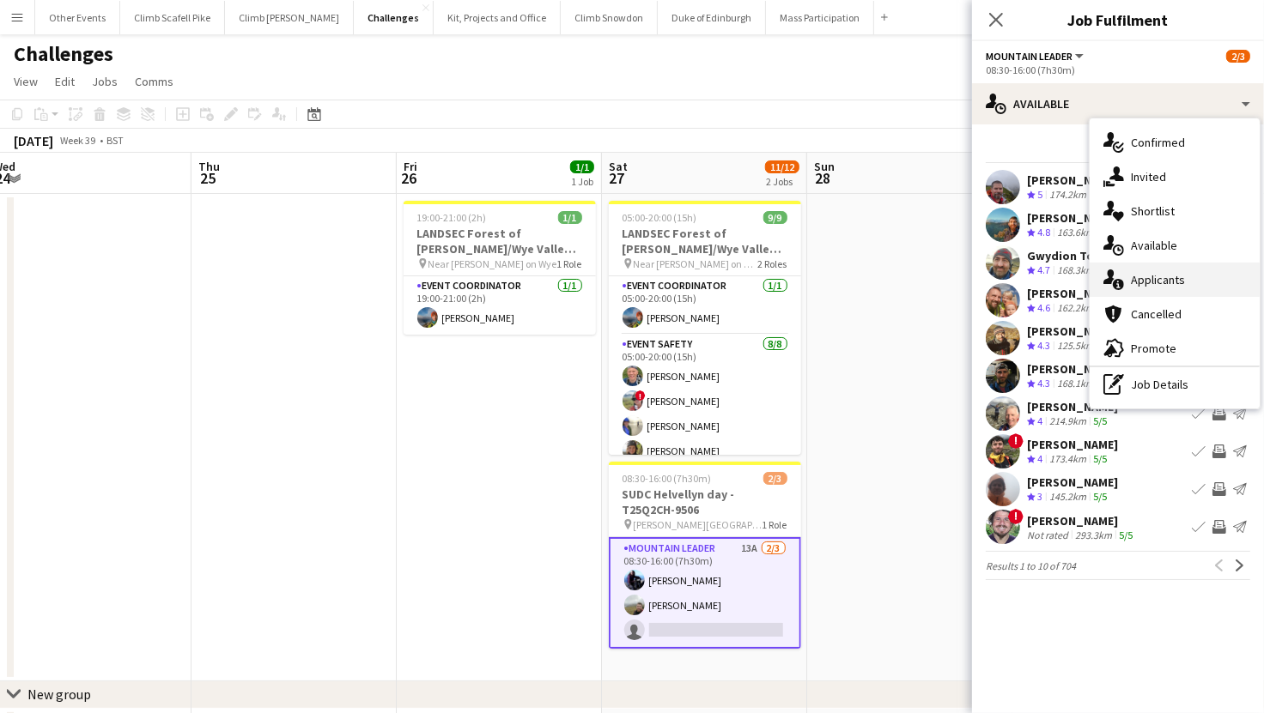
click at [1161, 276] on div "single-neutral-actions-information Applicants" at bounding box center [1174, 280] width 170 height 34
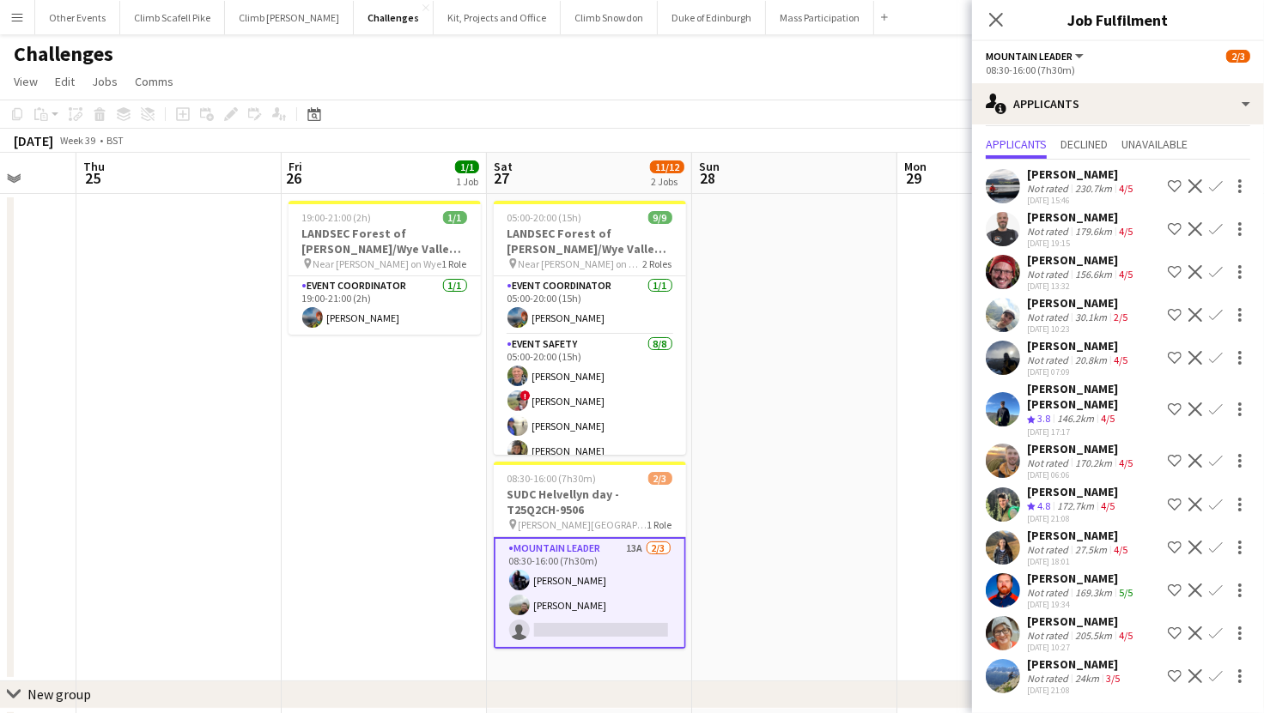
scroll to position [0, 775]
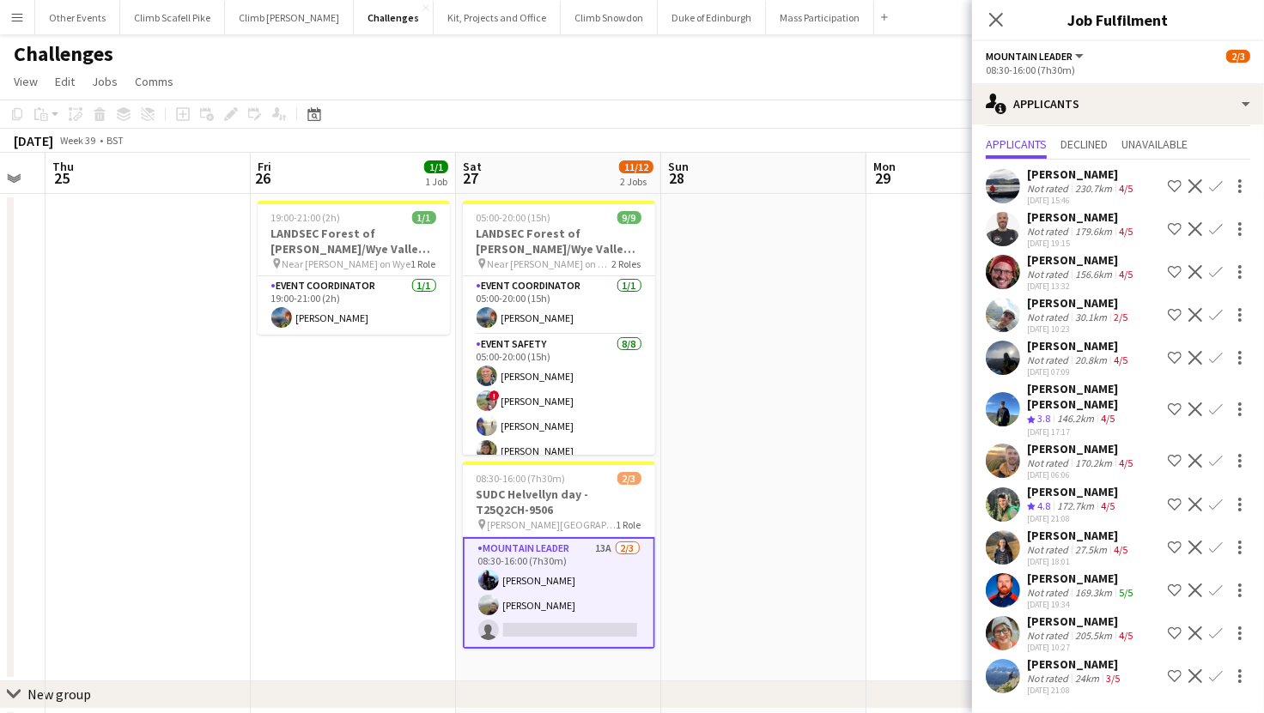
drag, startPoint x: 943, startPoint y: 528, endPoint x: 798, endPoint y: 543, distance: 146.7
click at [798, 543] on app-calendar-viewport "Sun 21 Mon 22 Tue 23 Wed 24 Thu 25 Fri 26 1/1 1 Job Sat 27 11/12 2 Jobs Sun 28 …" at bounding box center [632, 457] width 1264 height 608
click at [1007, 659] on app-user-avatar at bounding box center [1003, 676] width 34 height 34
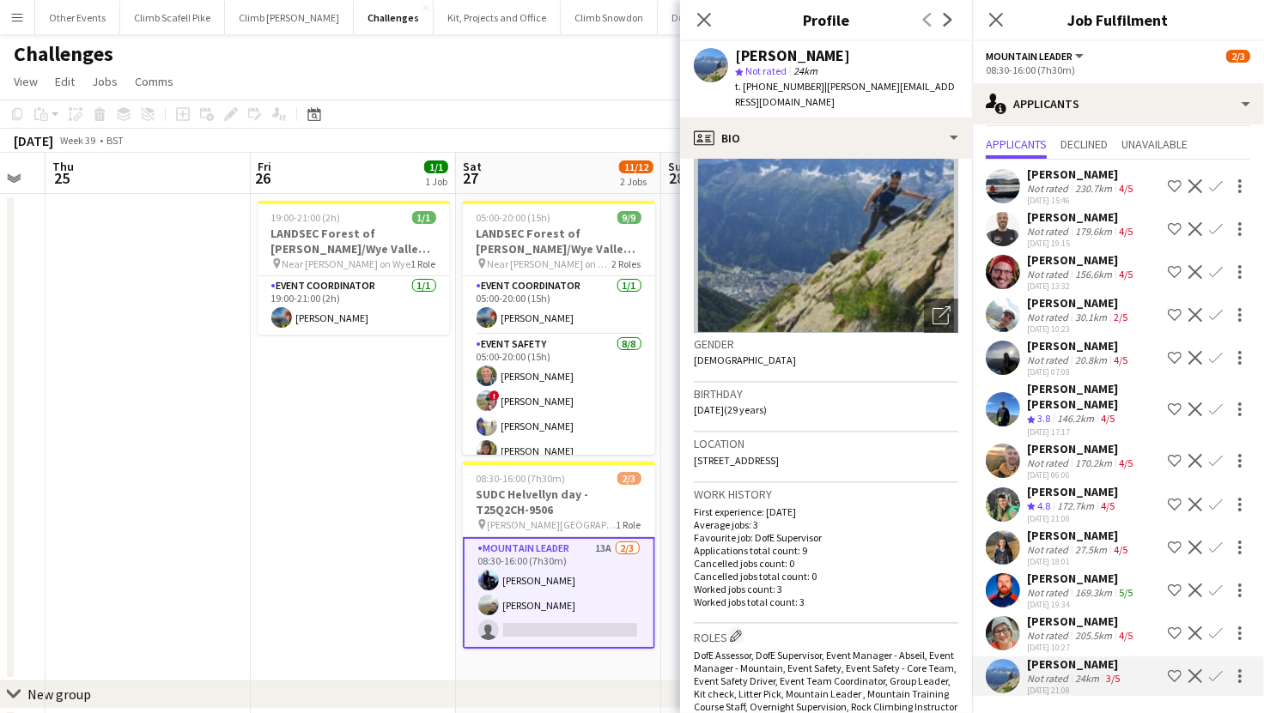
scroll to position [142, 0]
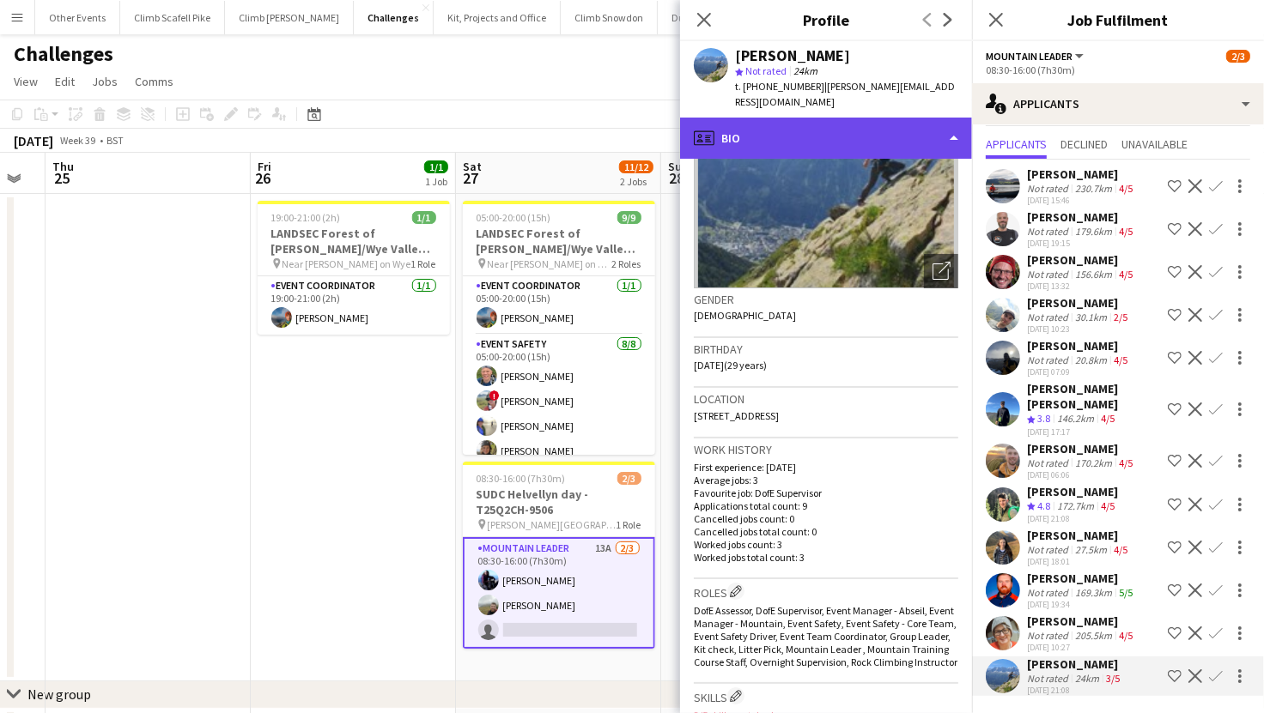
click at [906, 127] on div "profile Bio" at bounding box center [826, 138] width 292 height 41
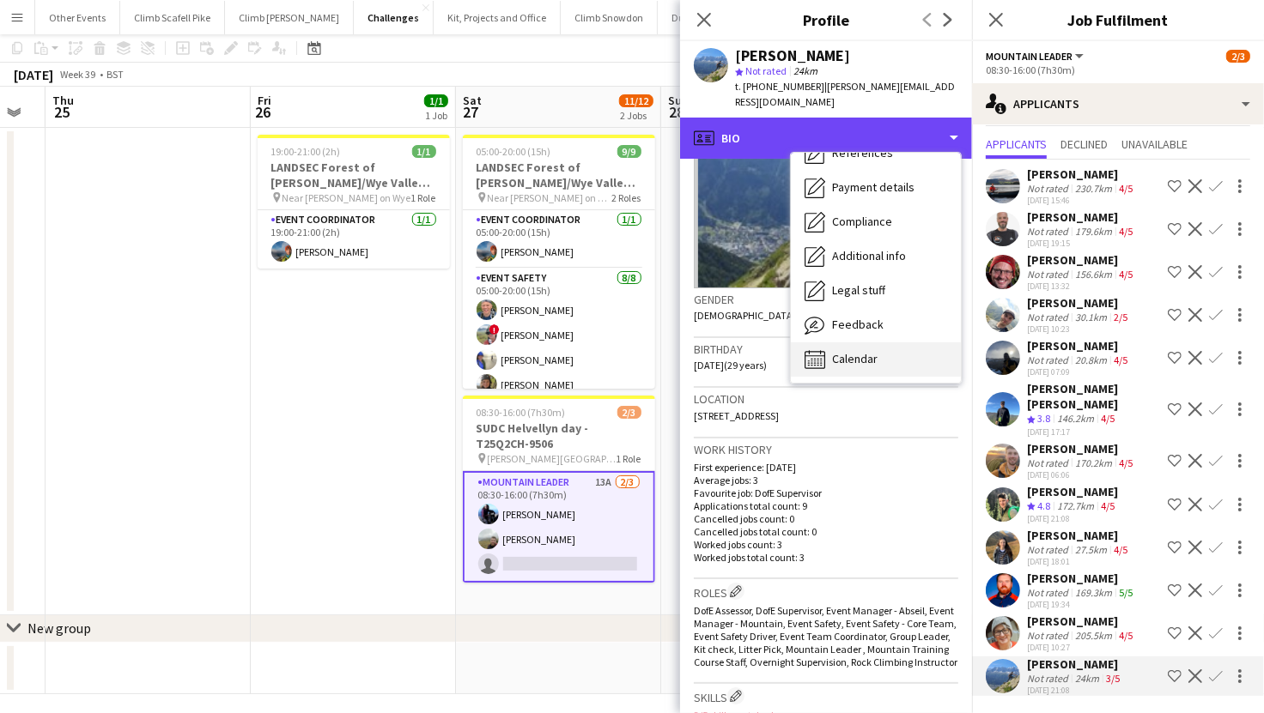
scroll to position [74, 0]
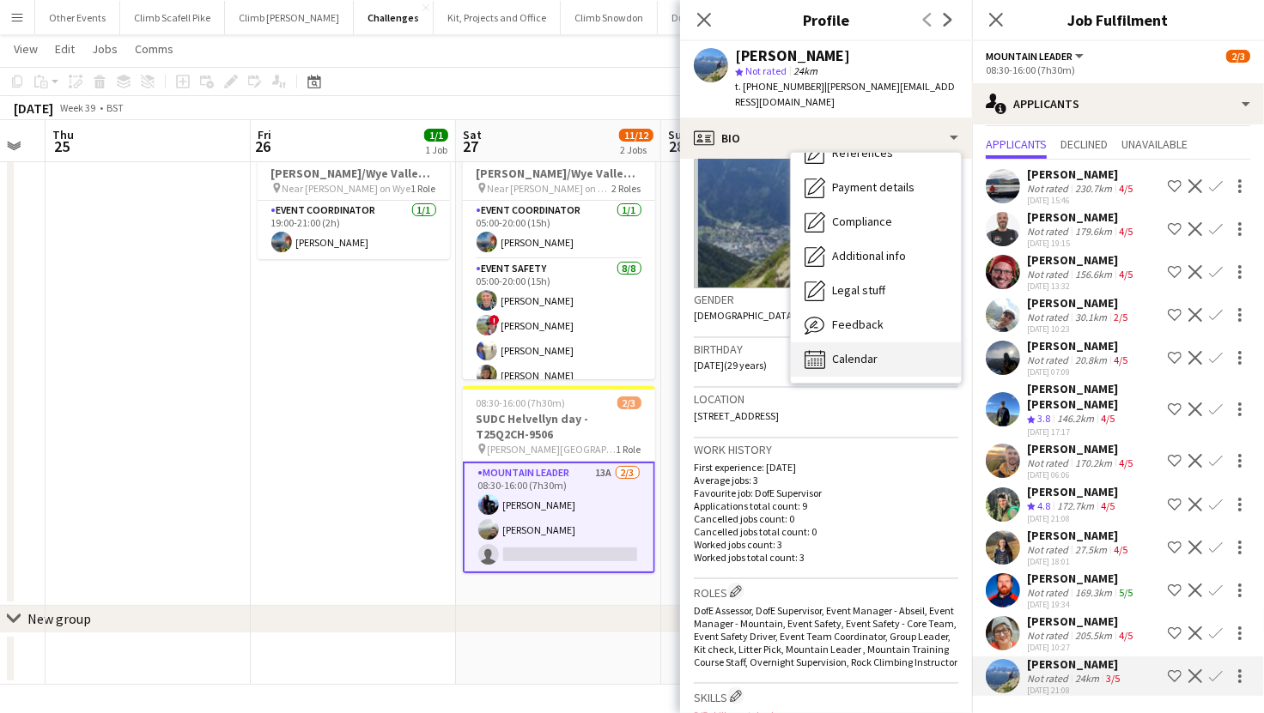
click at [880, 343] on div "Calendar Calendar" at bounding box center [876, 360] width 170 height 34
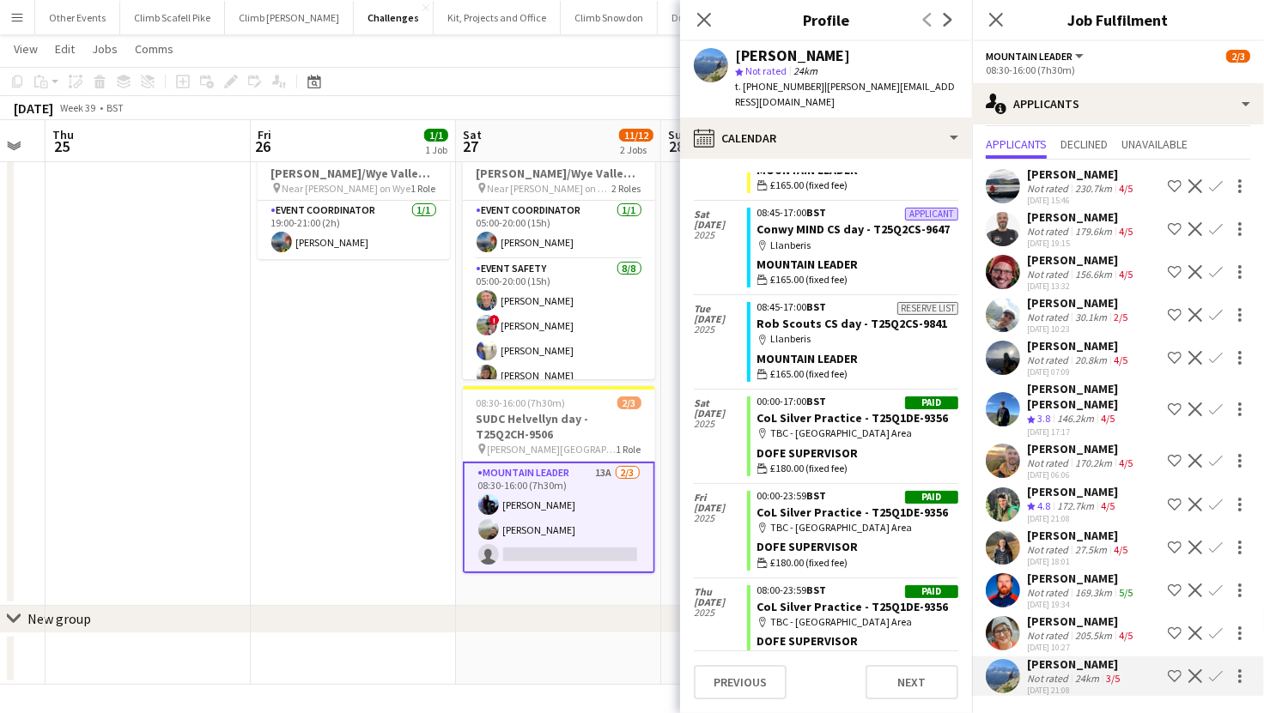
scroll to position [446, 0]
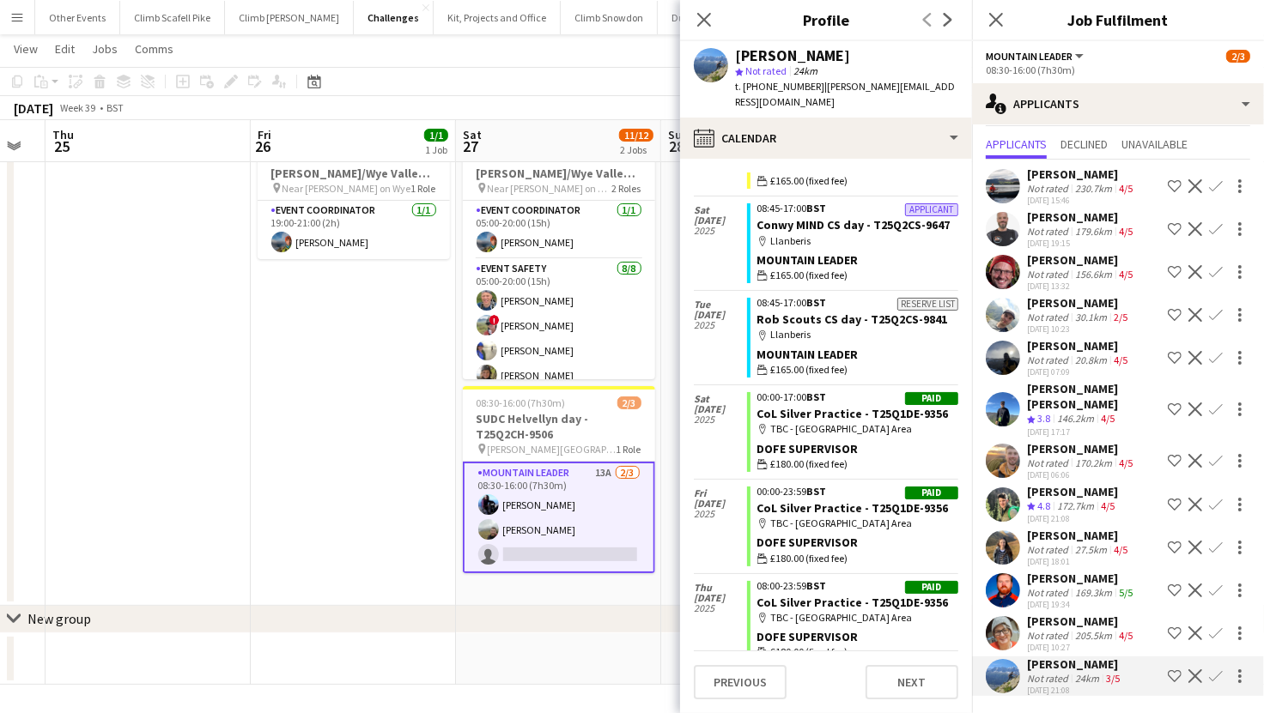
click at [1003, 531] on app-user-avatar at bounding box center [1003, 548] width 34 height 34
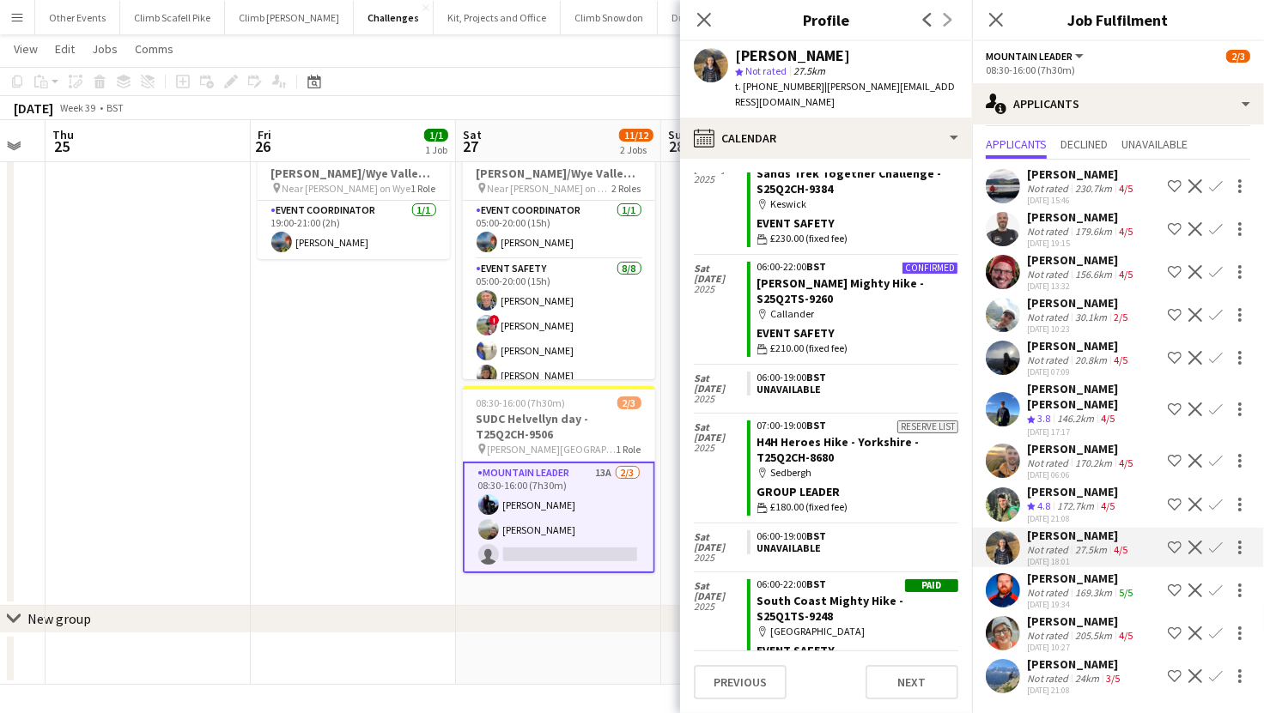
scroll to position [307, 0]
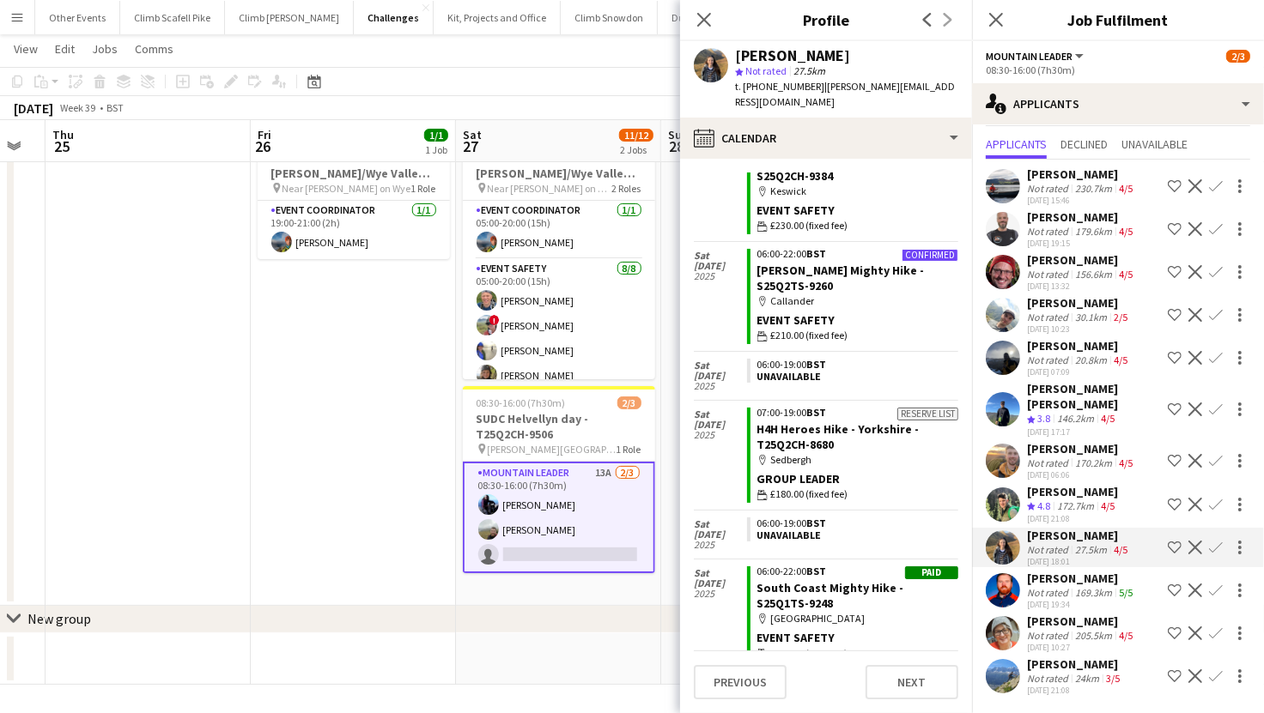
click at [1002, 616] on app-user-avatar at bounding box center [1003, 633] width 34 height 34
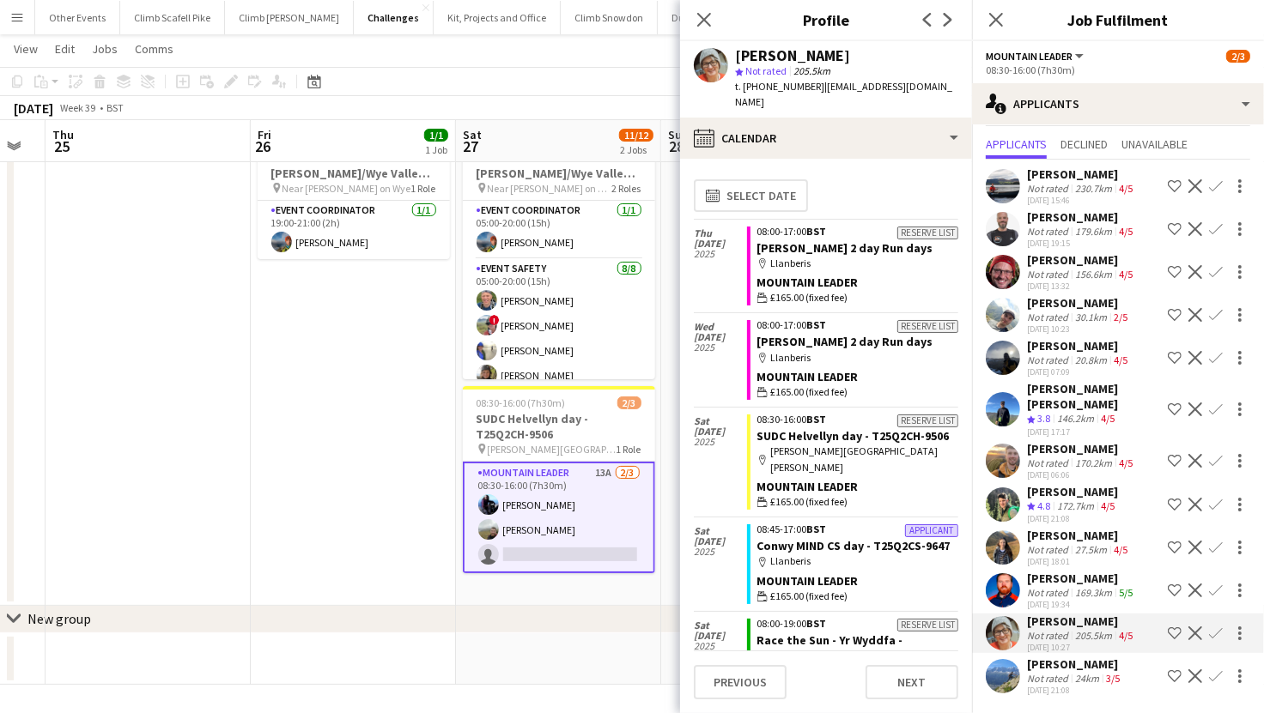
scroll to position [93, 0]
click at [487, 502] on app-user-avatar at bounding box center [488, 504] width 21 height 21
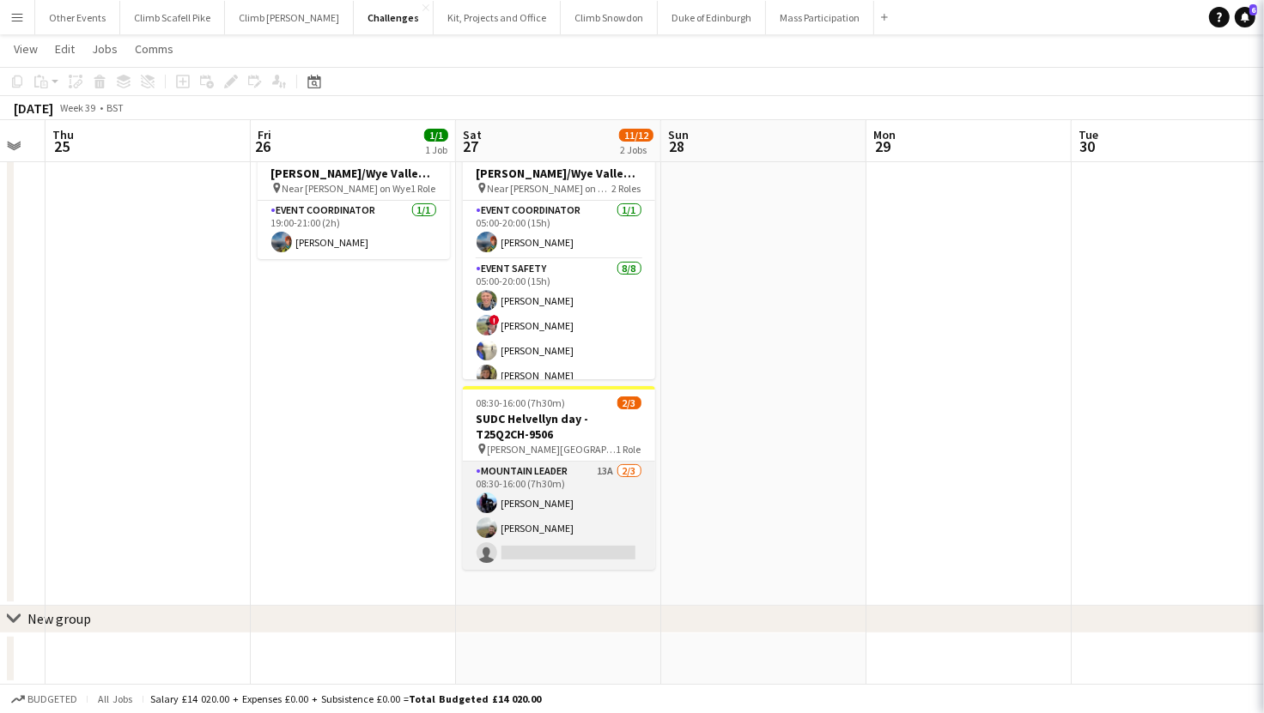
scroll to position [0, 0]
click at [487, 502] on app-user-avatar at bounding box center [486, 503] width 21 height 21
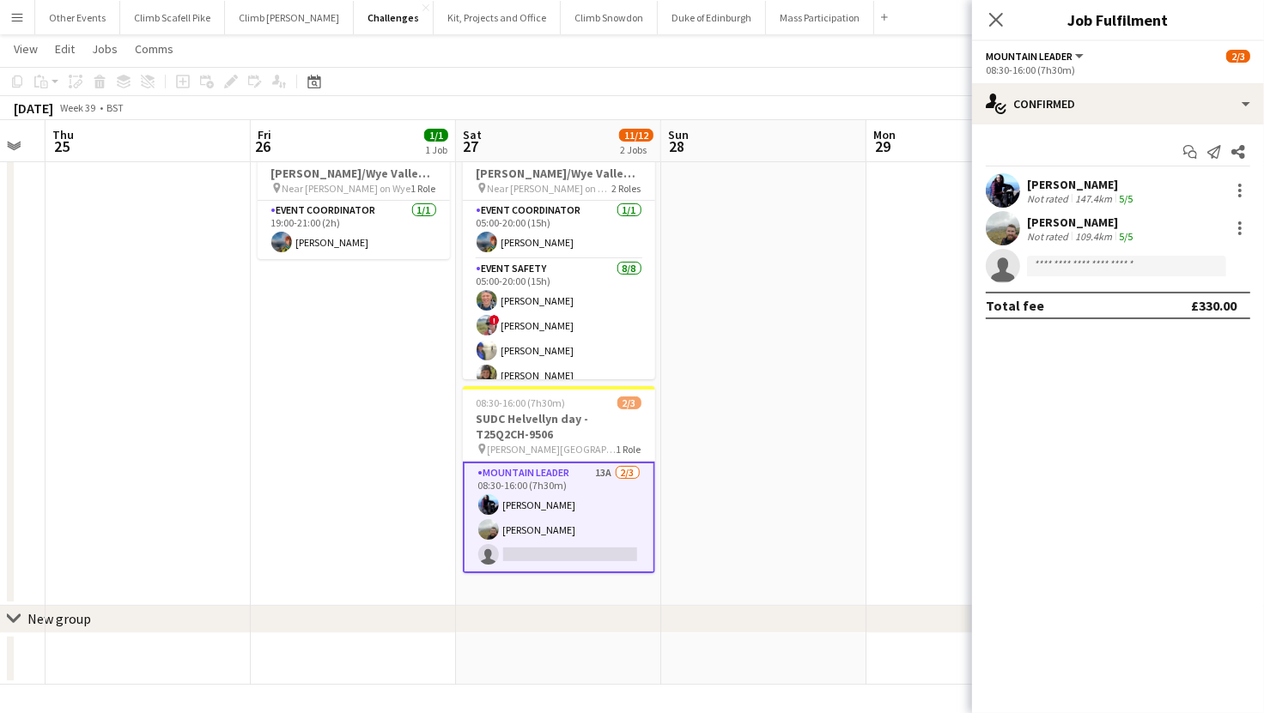
click at [1014, 189] on app-user-avatar at bounding box center [1003, 190] width 34 height 34
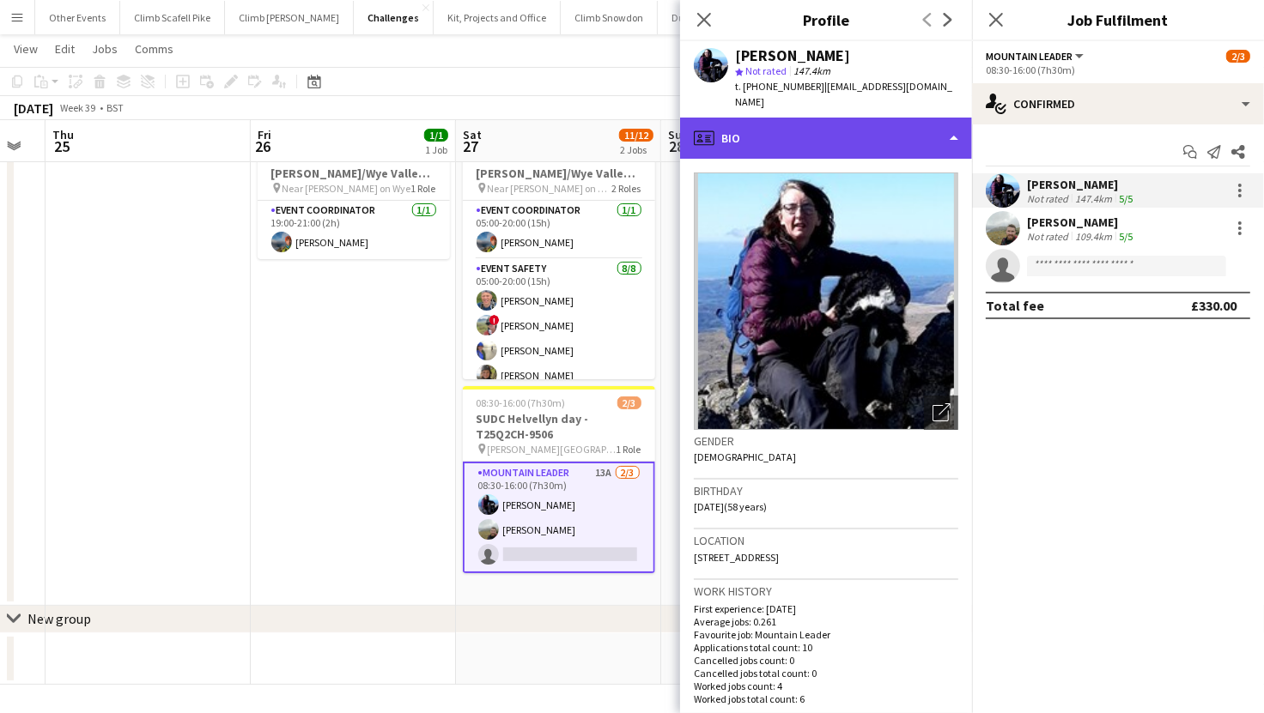
click at [954, 124] on div "profile Bio" at bounding box center [826, 138] width 292 height 41
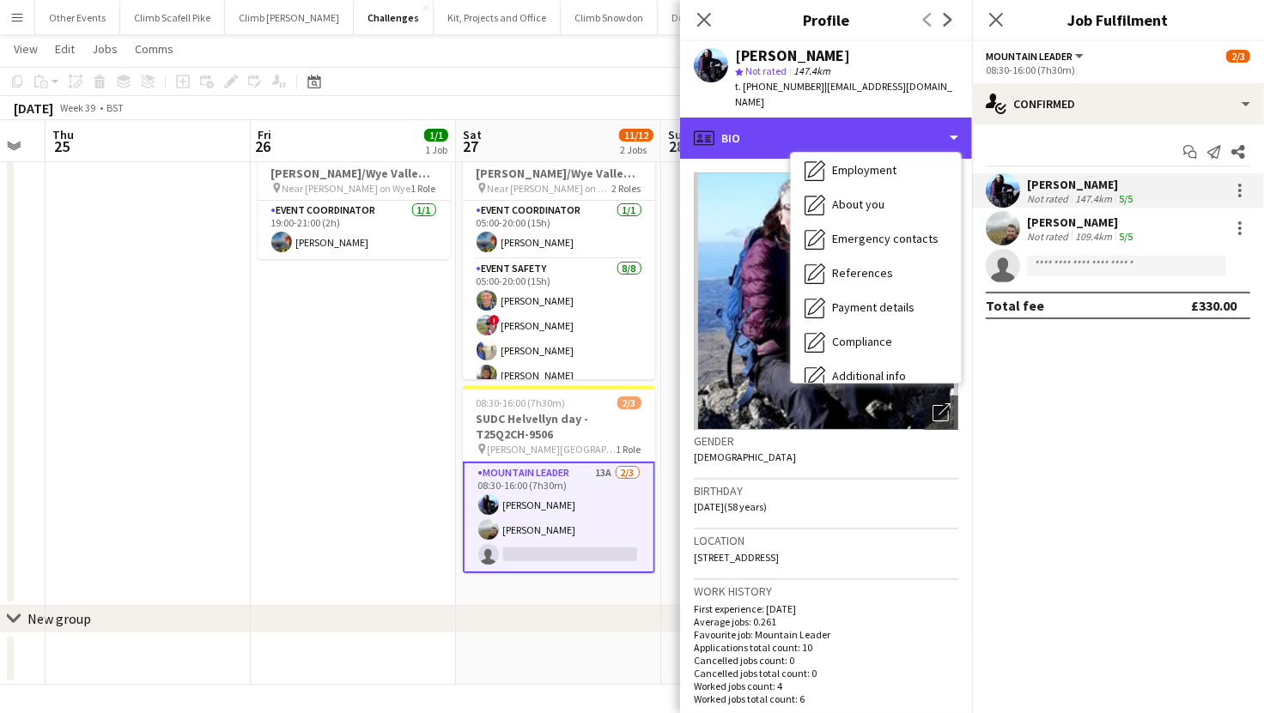
scroll to position [195, 0]
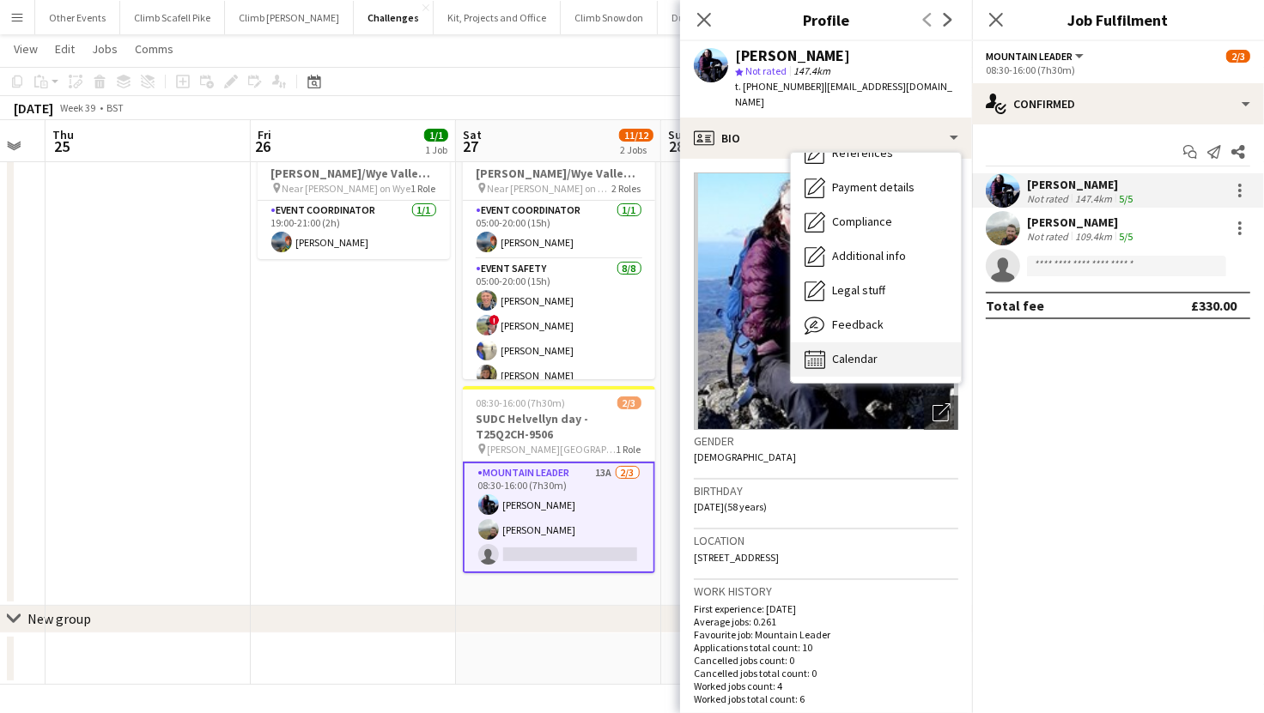
click at [894, 343] on div "Calendar Calendar" at bounding box center [876, 360] width 170 height 34
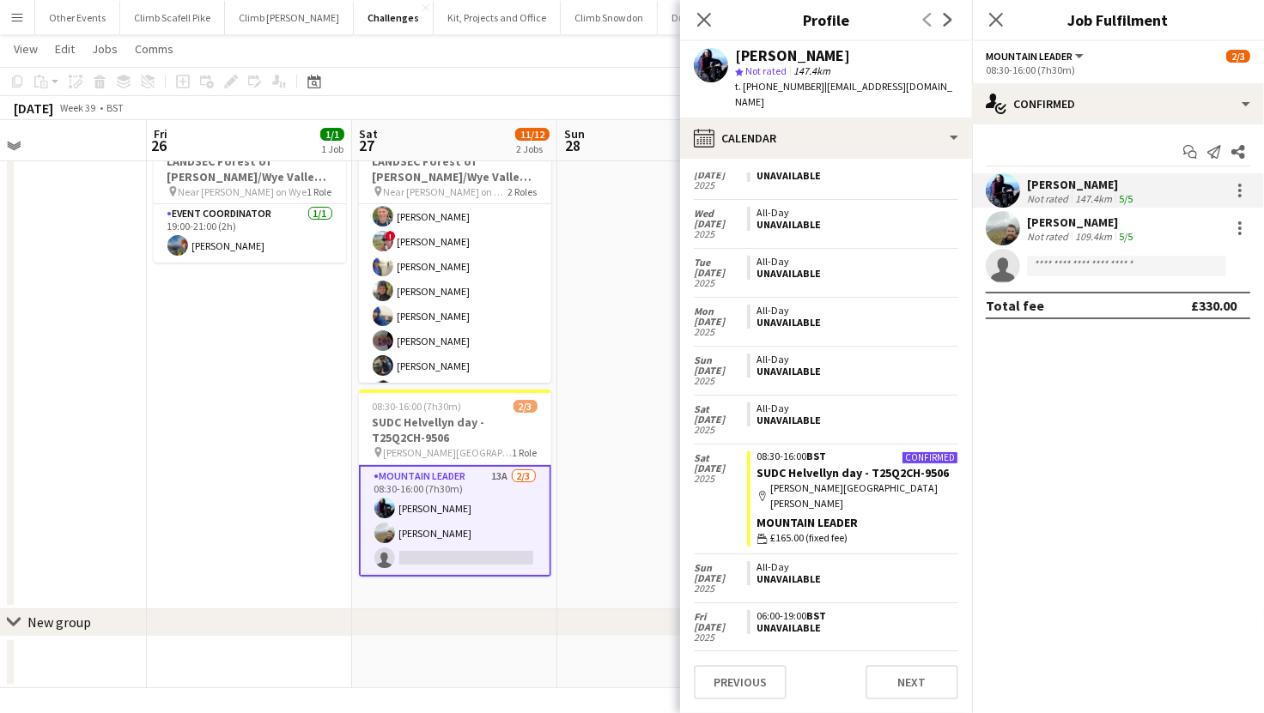
scroll to position [0, 489]
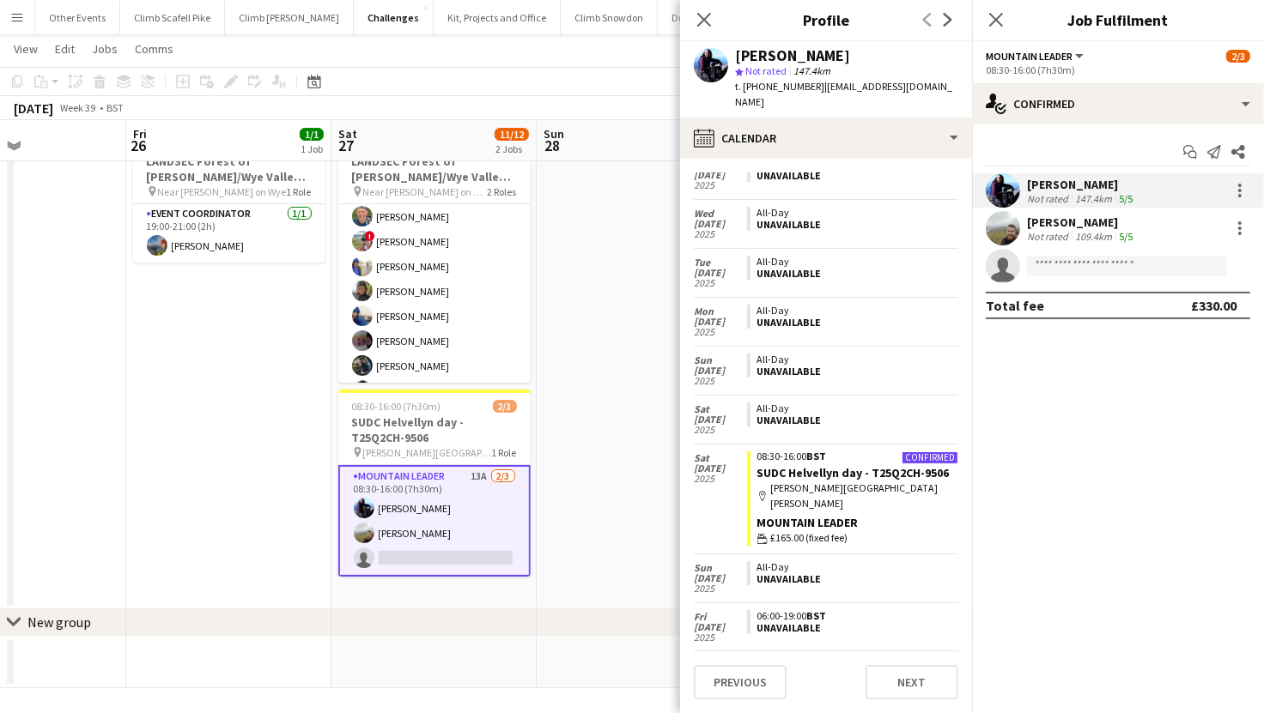
drag, startPoint x: 646, startPoint y: 593, endPoint x: 527, endPoint y: 603, distance: 119.7
click at [527, 603] on app-calendar-viewport "Tue 23 Wed 24 Thu 25 Fri 26 1/1 1 Job Sat 27 11/12 2 Jobs Sun 28 Mon 29 Tue 30 …" at bounding box center [632, 343] width 1264 height 692
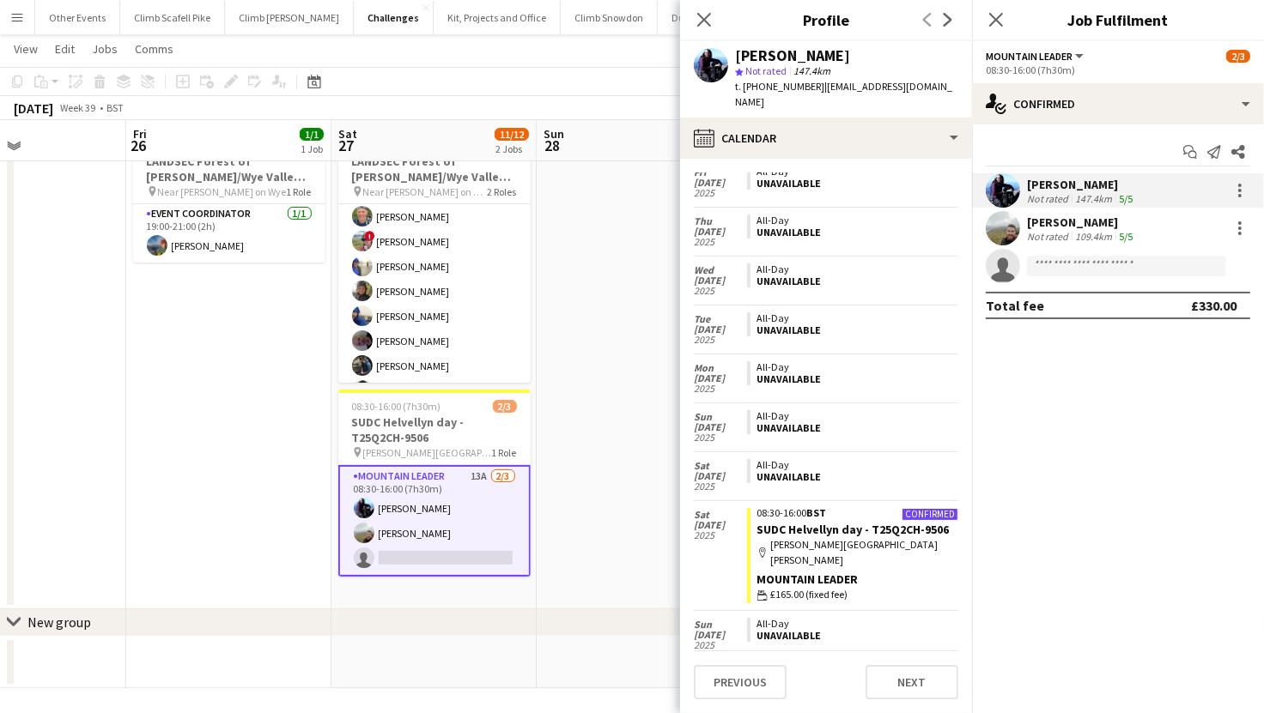
scroll to position [0, 0]
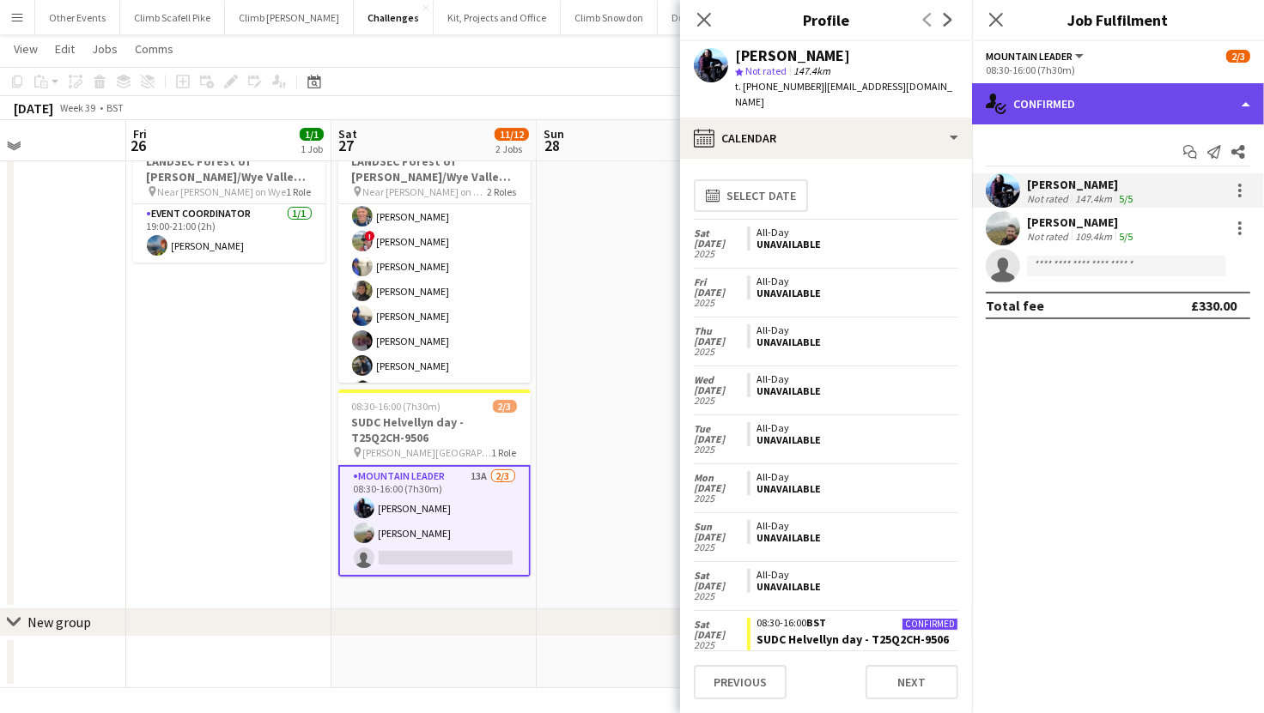
click at [1084, 94] on div "single-neutral-actions-check-2 Confirmed" at bounding box center [1118, 103] width 292 height 41
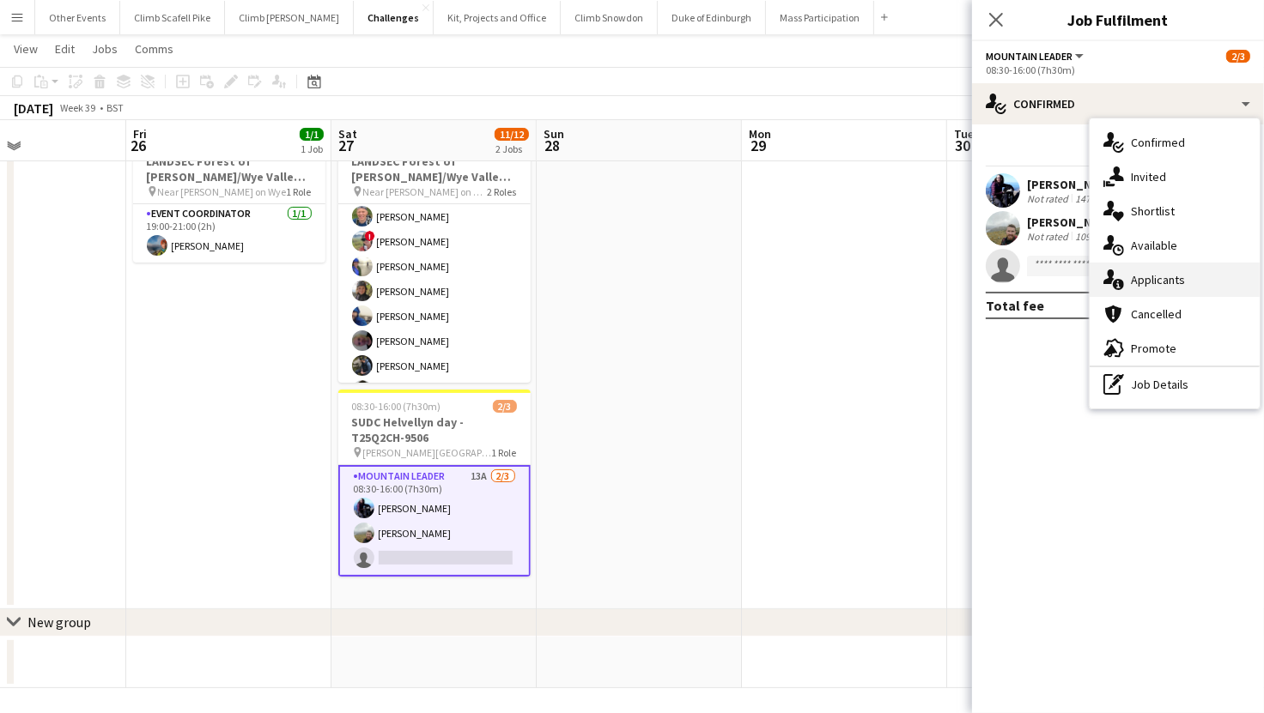
click at [1137, 274] on div "single-neutral-actions-information Applicants" at bounding box center [1174, 280] width 170 height 34
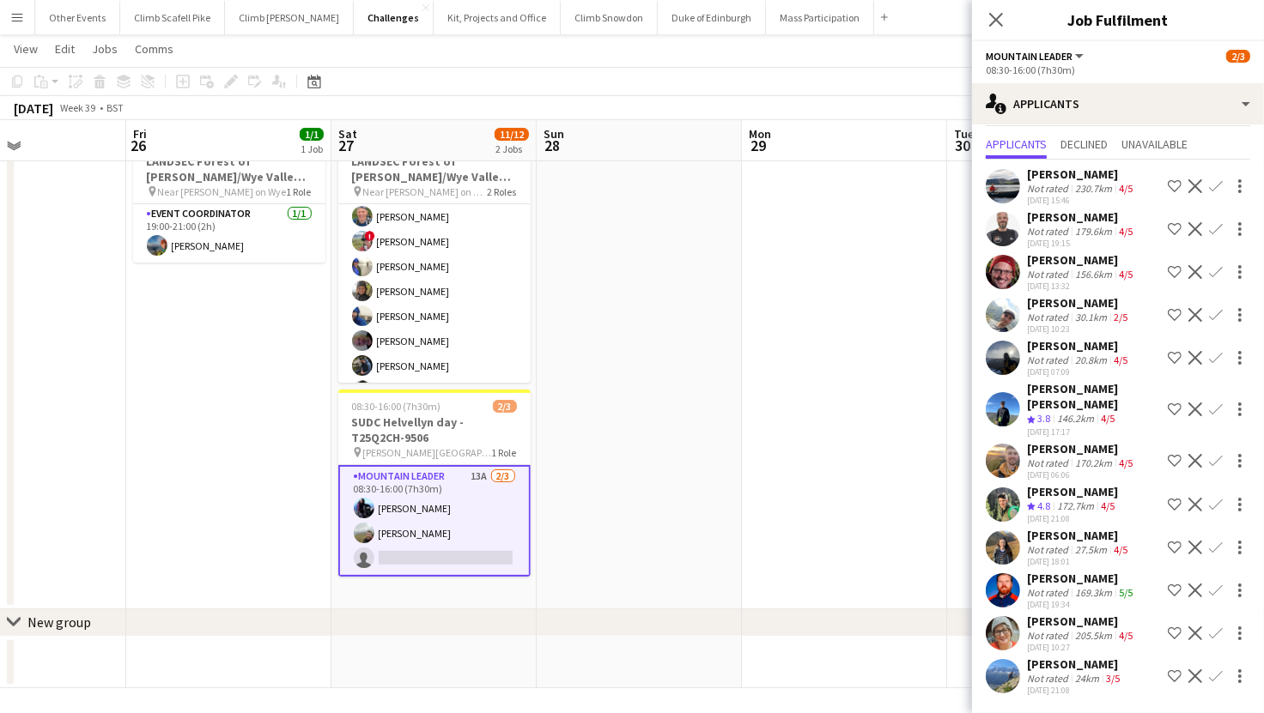
scroll to position [84, 0]
click at [1015, 341] on app-user-avatar at bounding box center [1003, 358] width 34 height 34
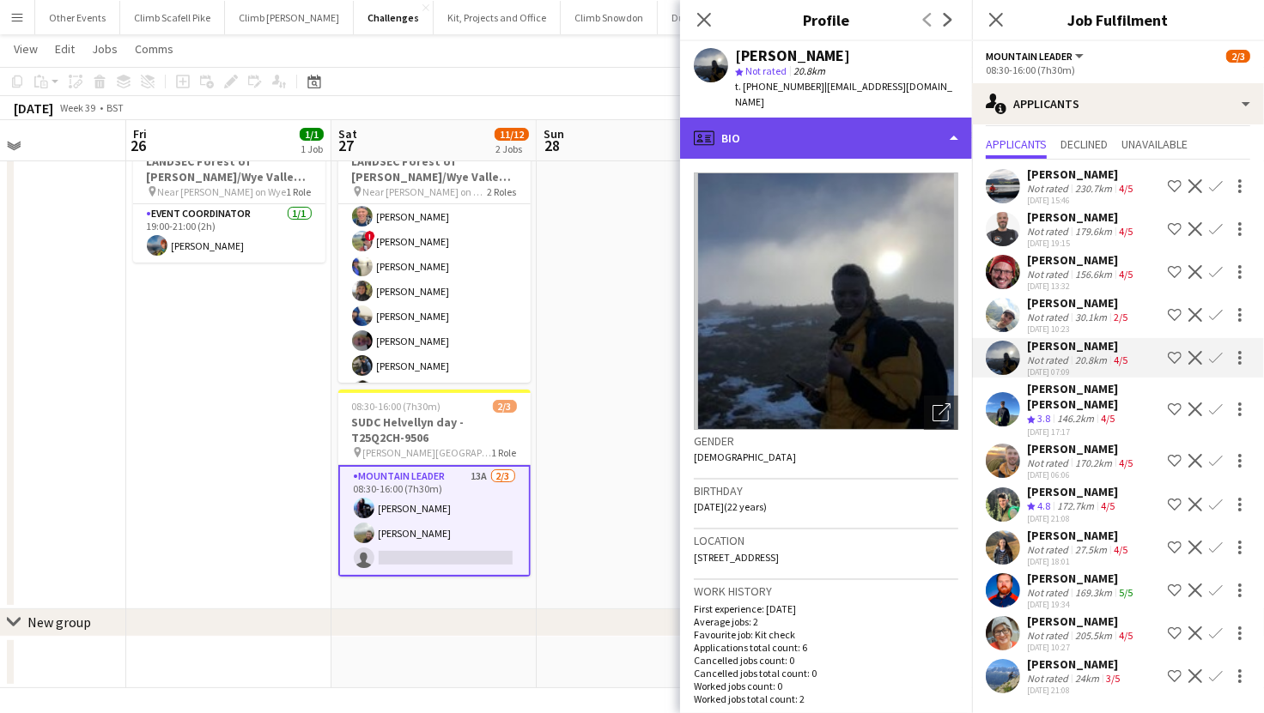
click at [907, 118] on div "profile Bio" at bounding box center [826, 138] width 292 height 41
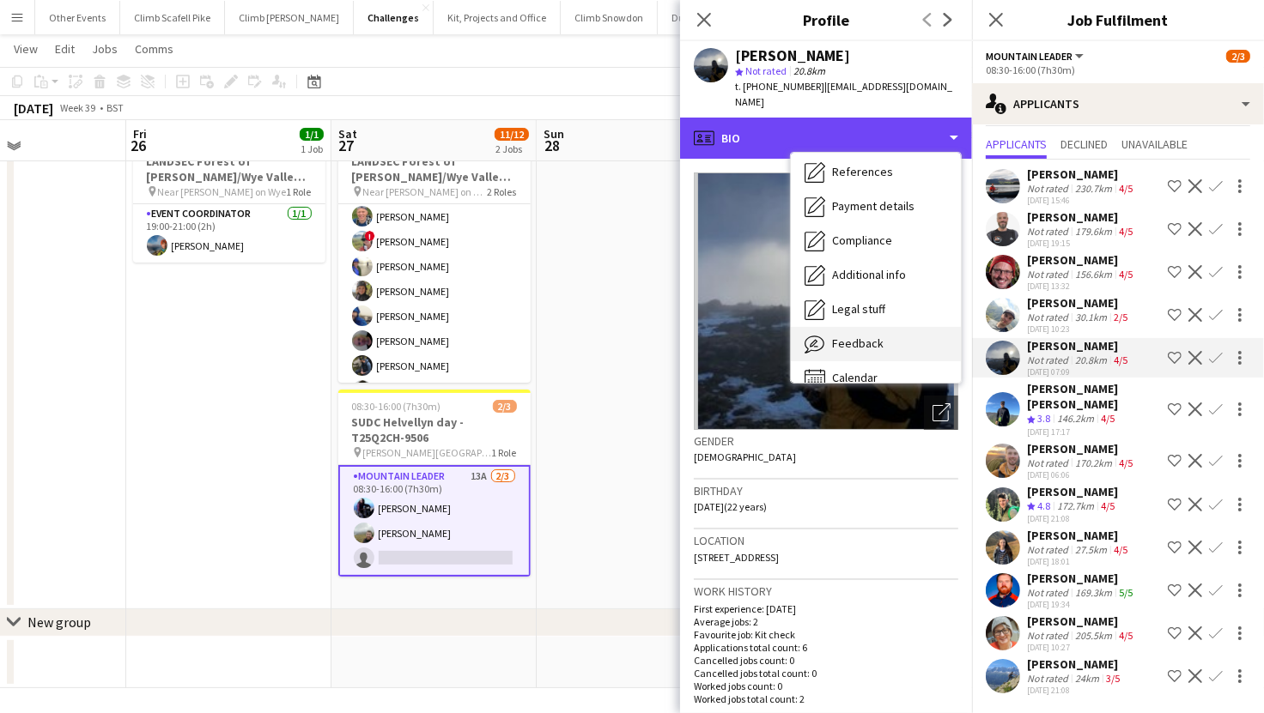
scroll to position [195, 0]
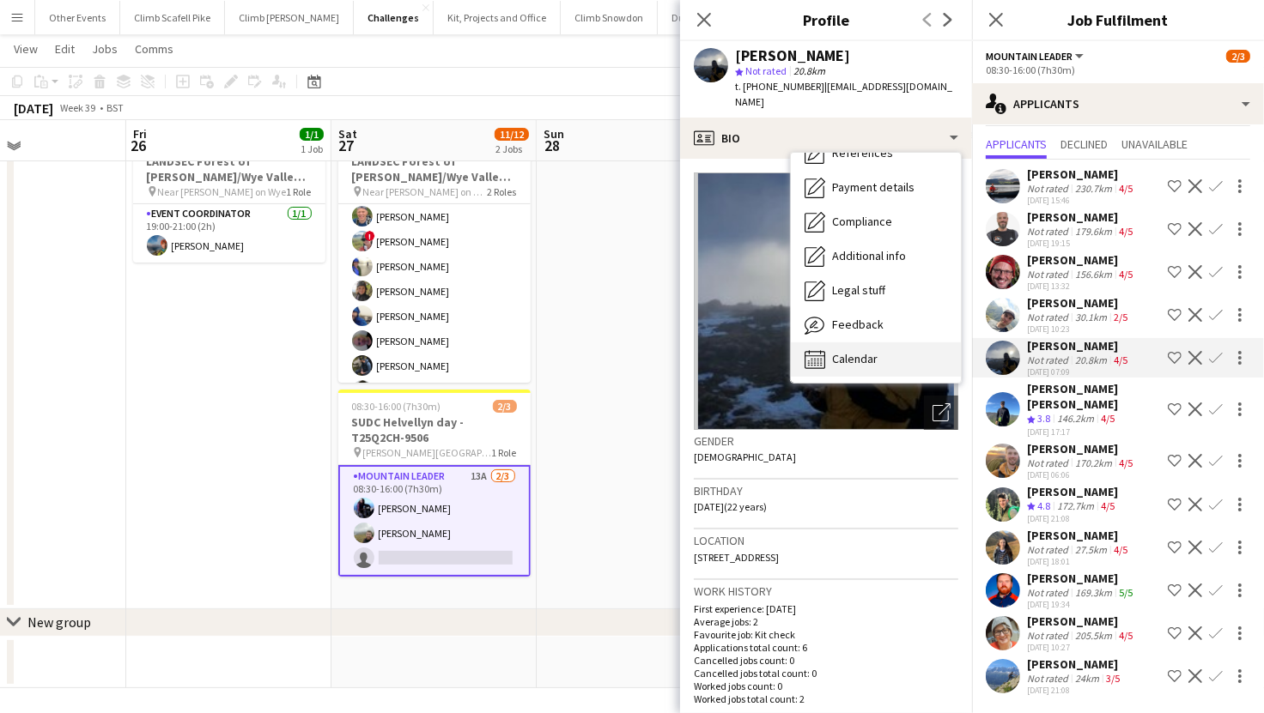
click at [878, 343] on div "Calendar Calendar" at bounding box center [876, 360] width 170 height 34
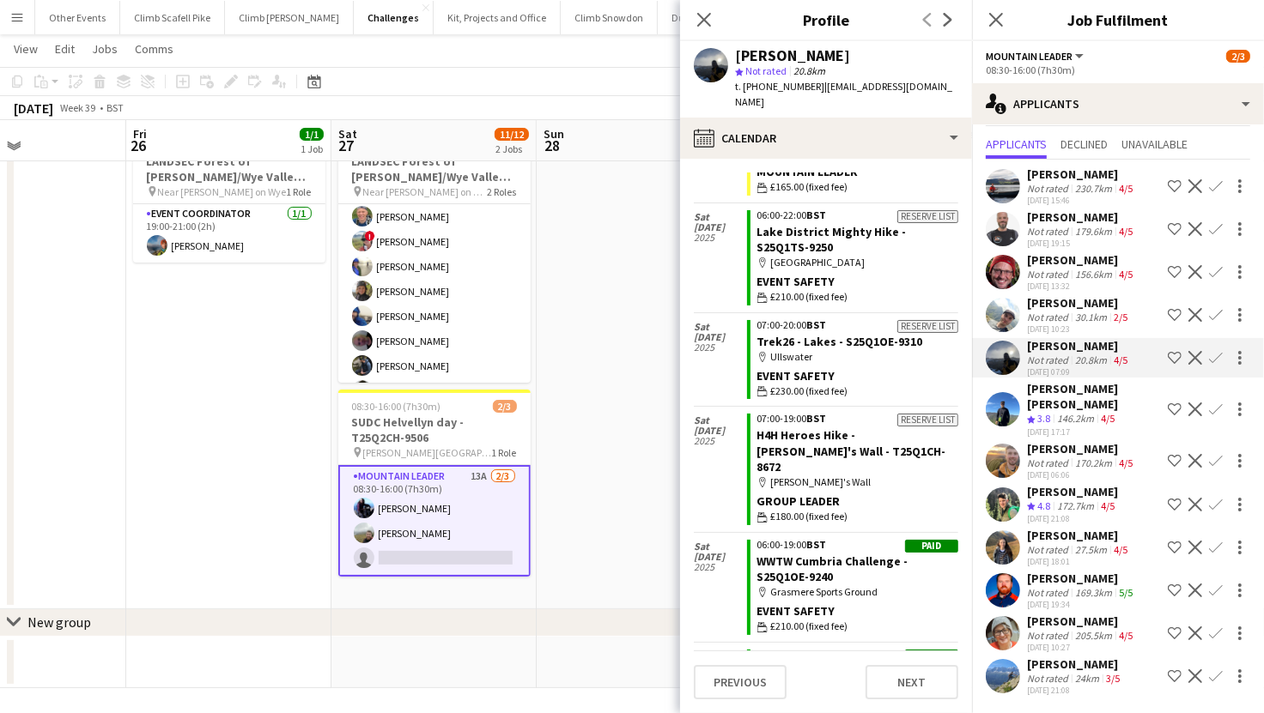
scroll to position [140, 0]
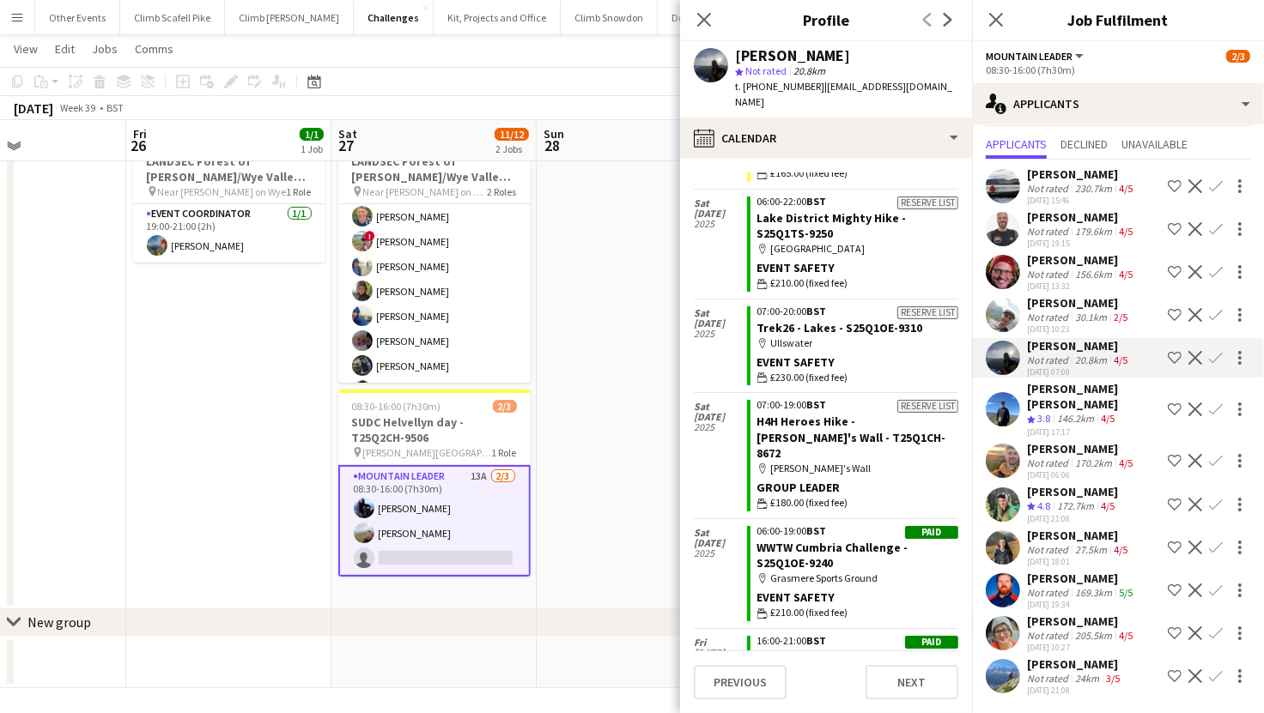
click at [1009, 531] on app-user-avatar at bounding box center [1003, 548] width 34 height 34
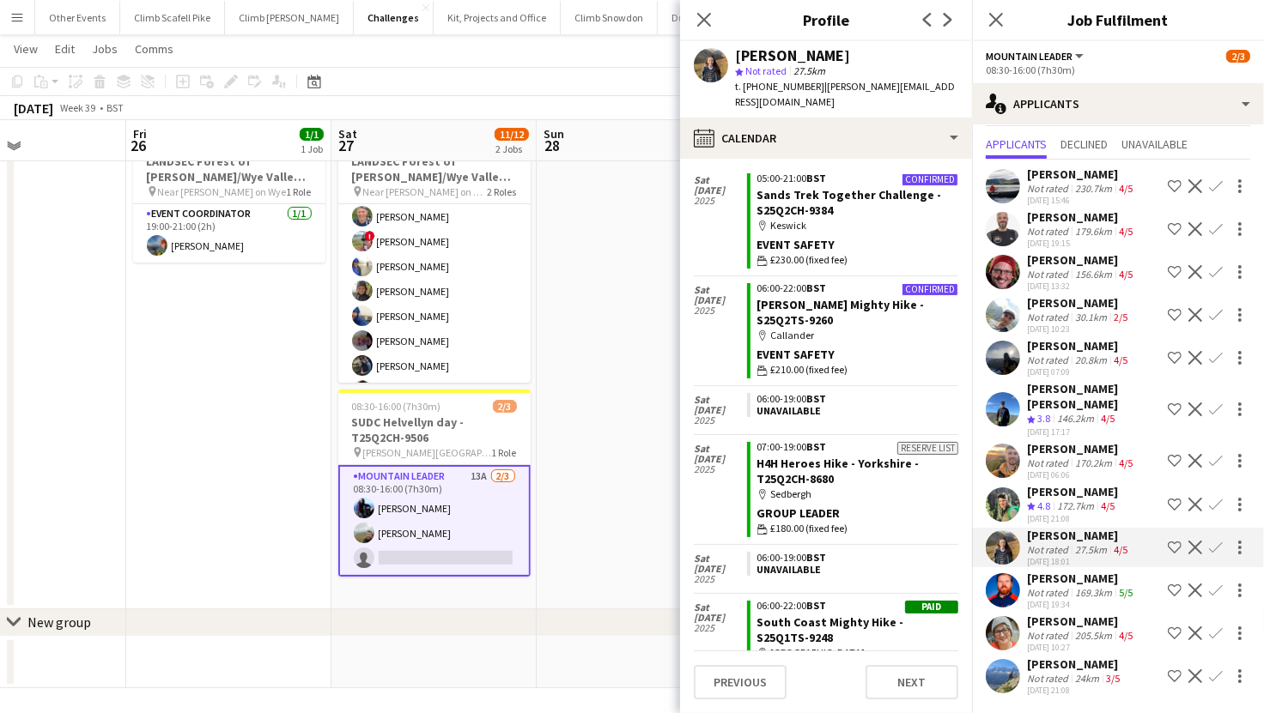
scroll to position [307, 0]
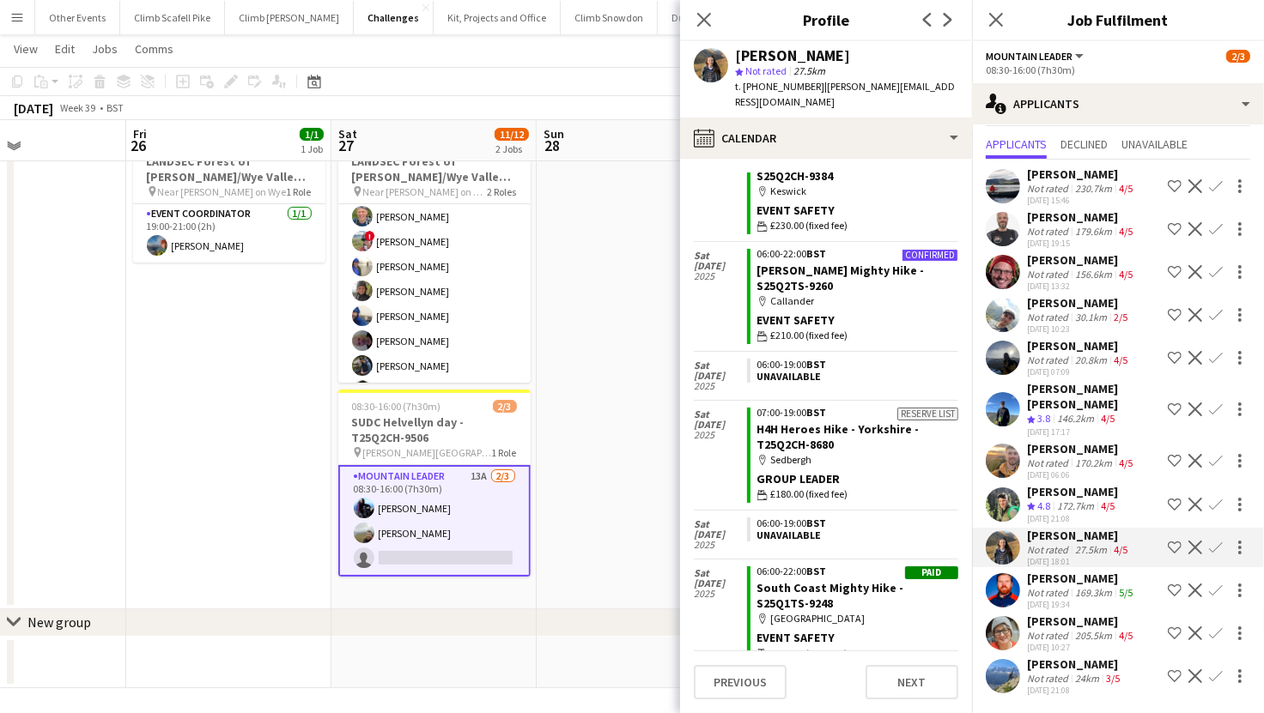
click at [1008, 616] on app-user-avatar at bounding box center [1003, 633] width 34 height 34
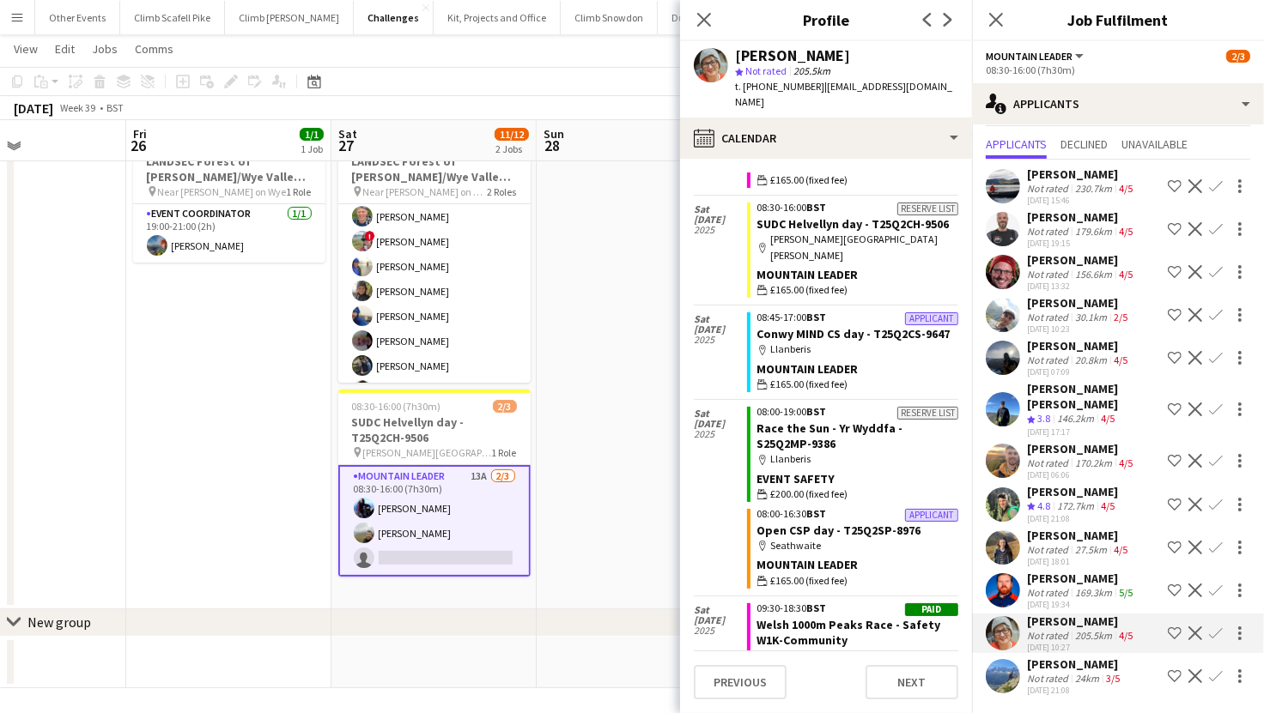
scroll to position [264, 0]
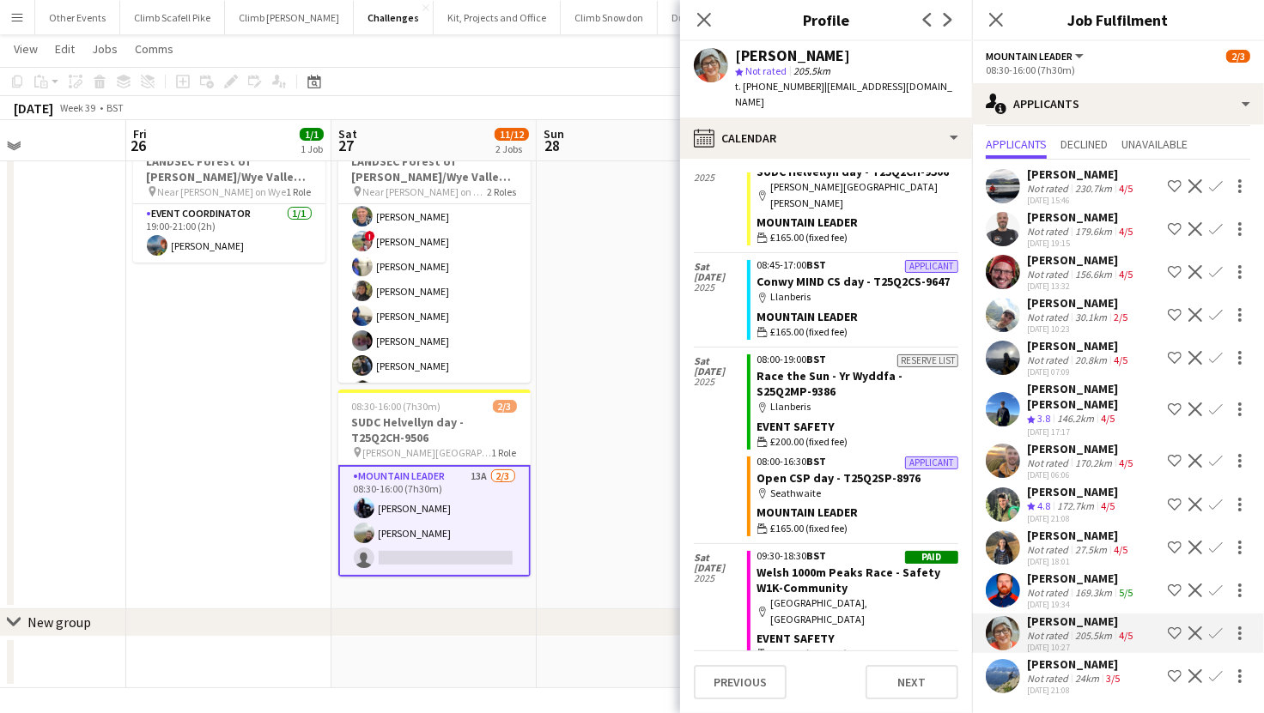
click at [1003, 659] on app-user-avatar at bounding box center [1003, 676] width 34 height 34
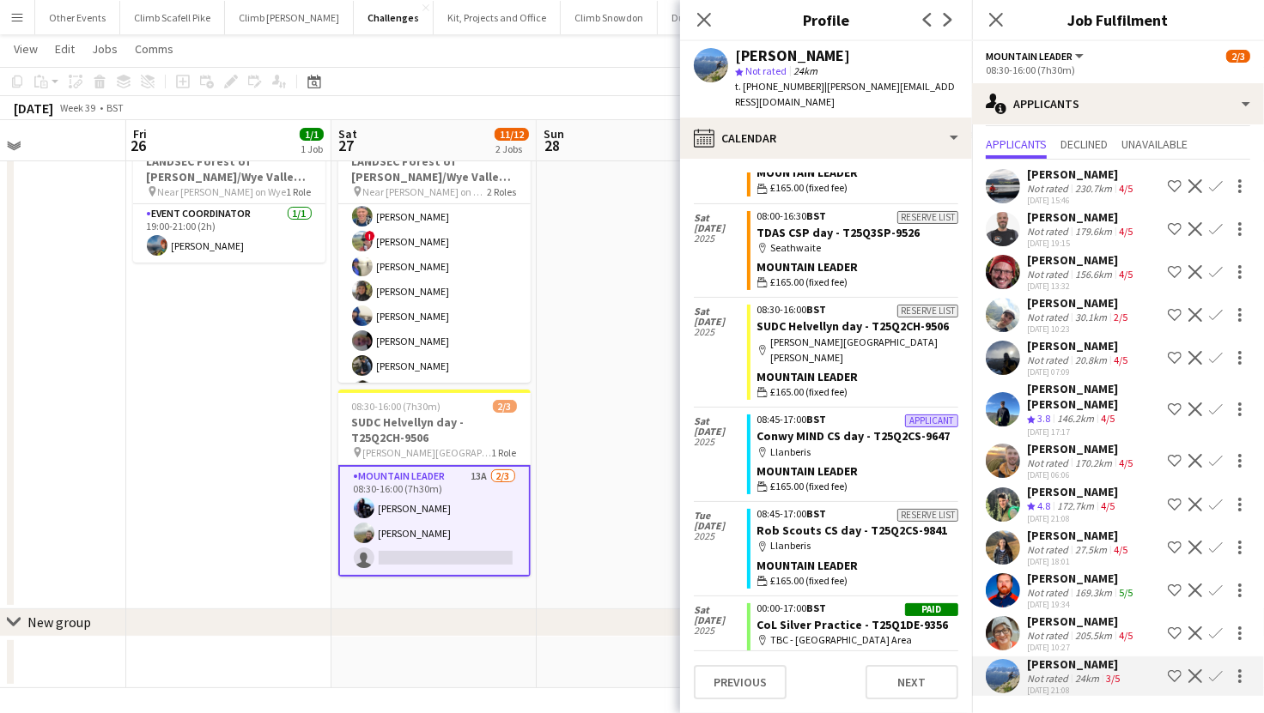
scroll to position [131, 0]
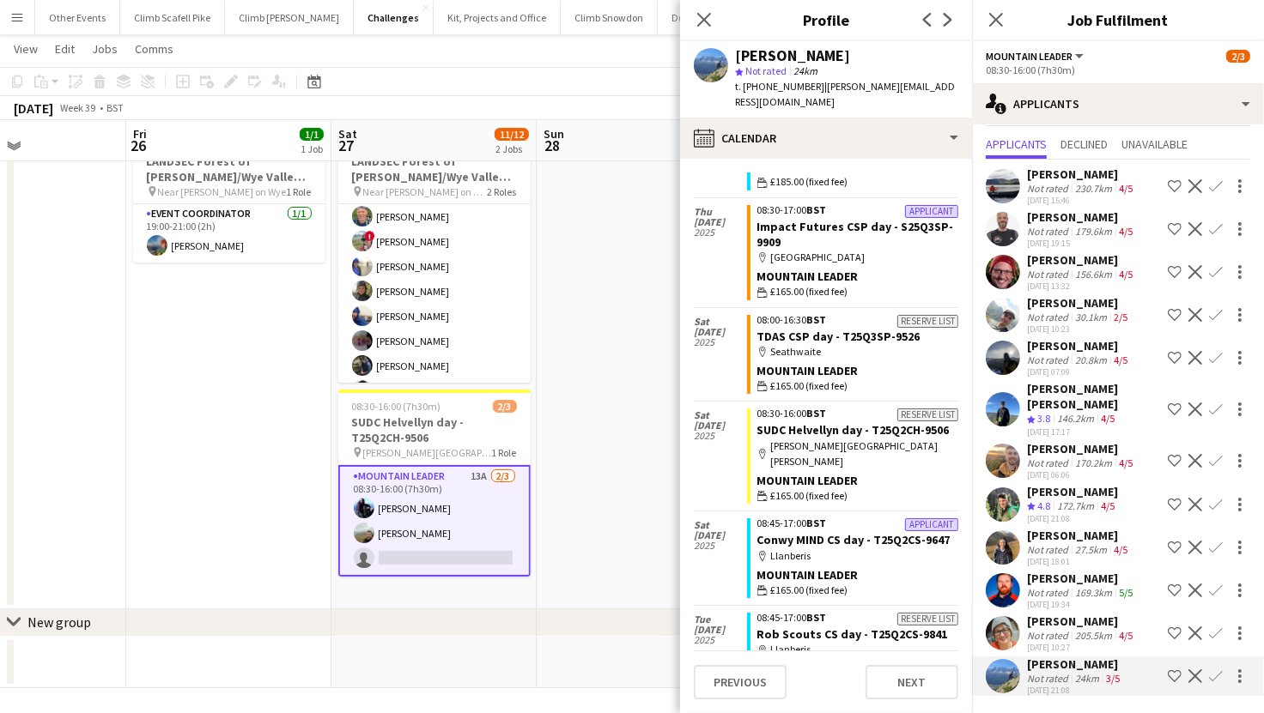
click at [1011, 531] on div at bounding box center [1003, 548] width 34 height 34
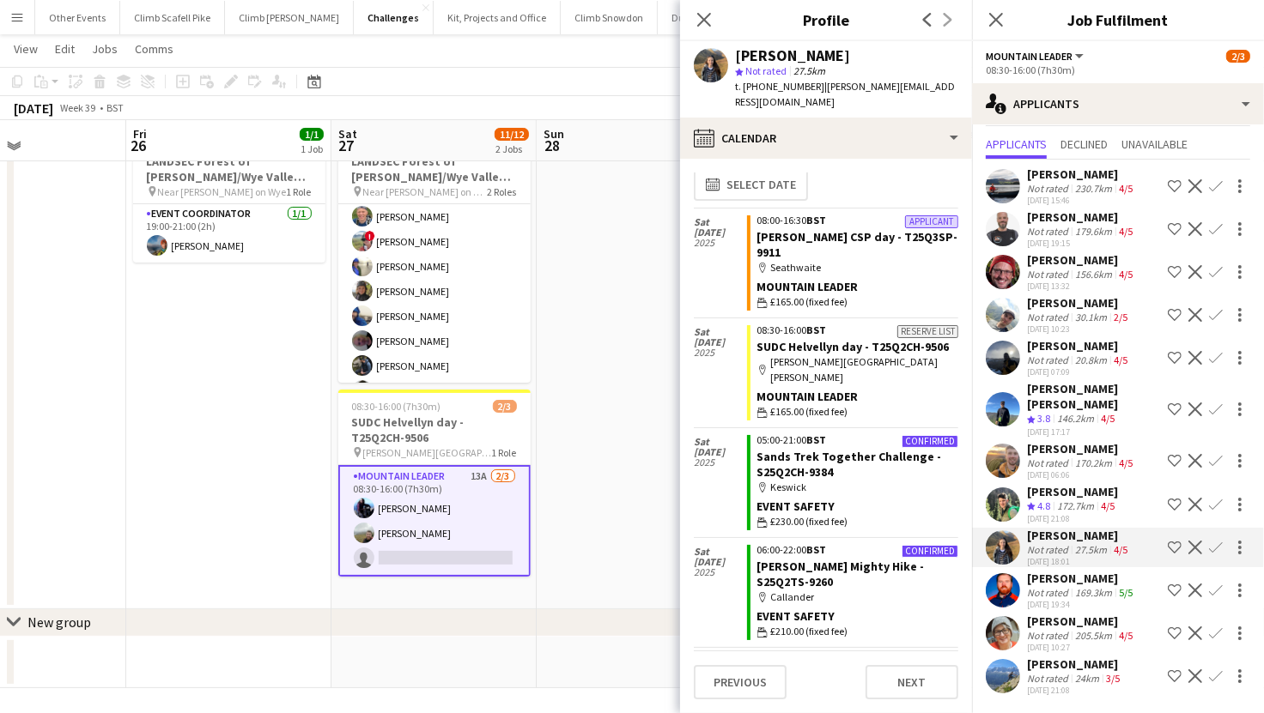
scroll to position [0, 0]
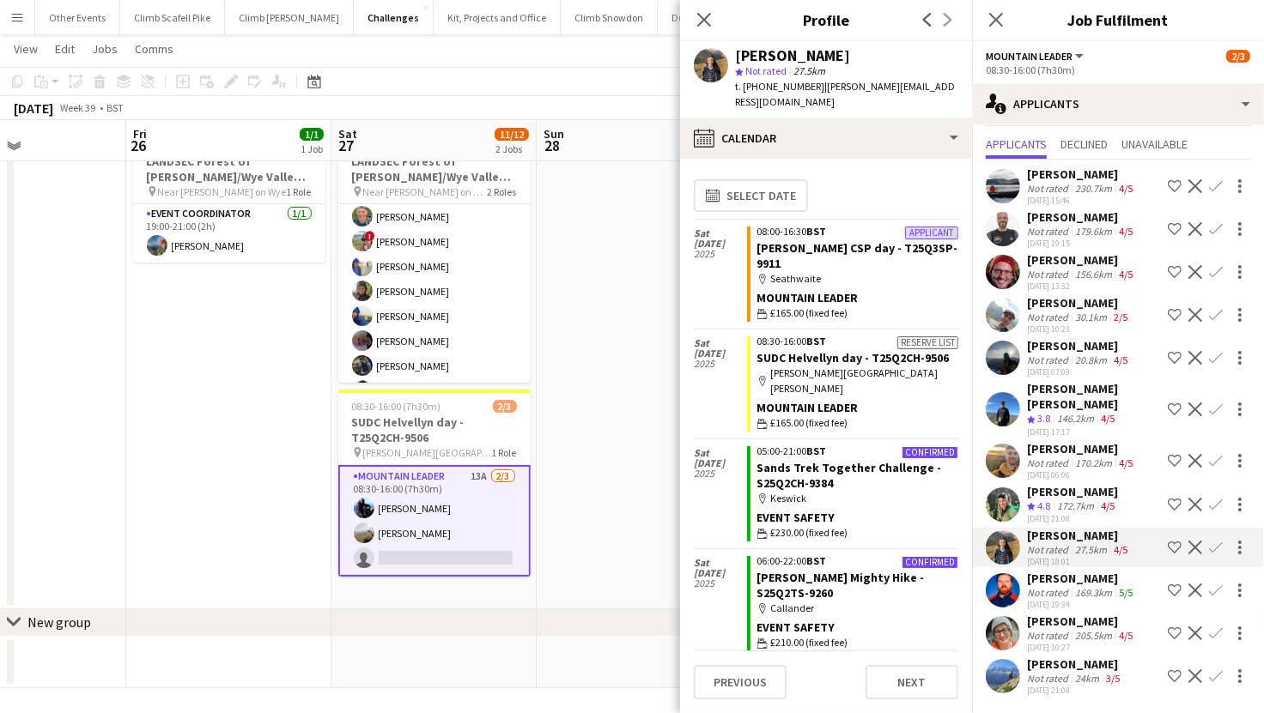
click at [997, 341] on app-user-avatar at bounding box center [1003, 358] width 34 height 34
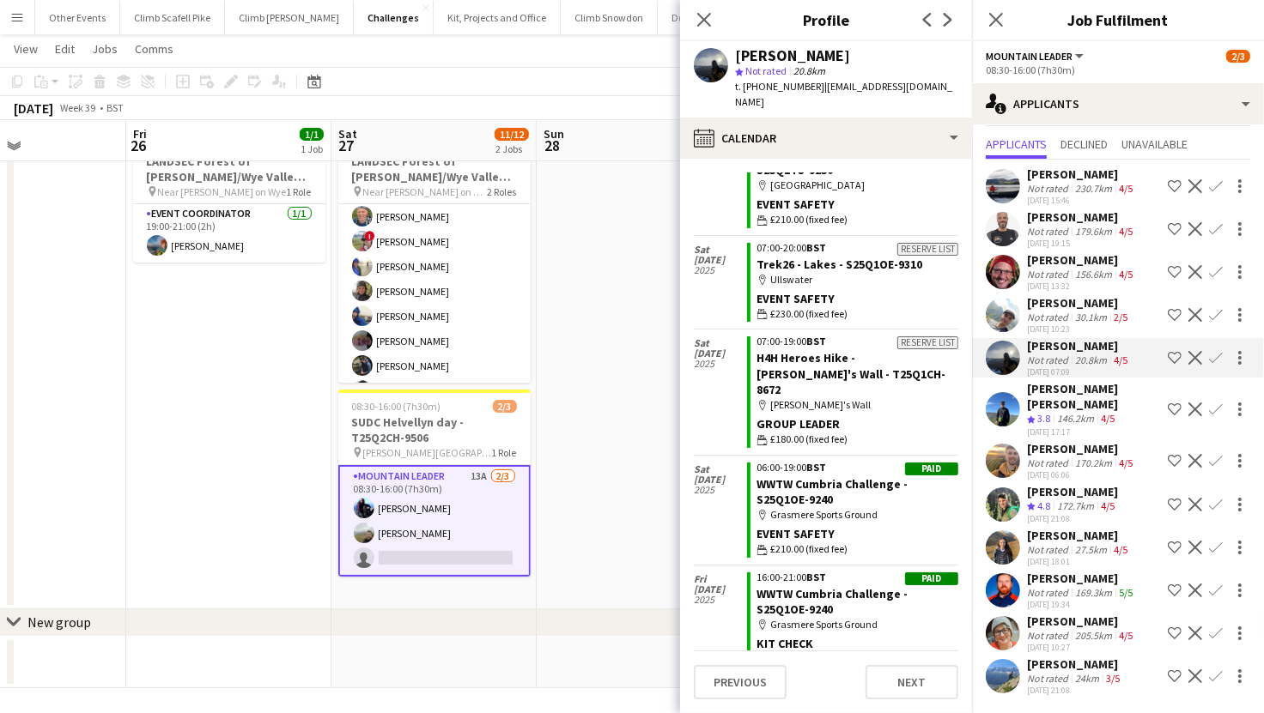
scroll to position [293, 0]
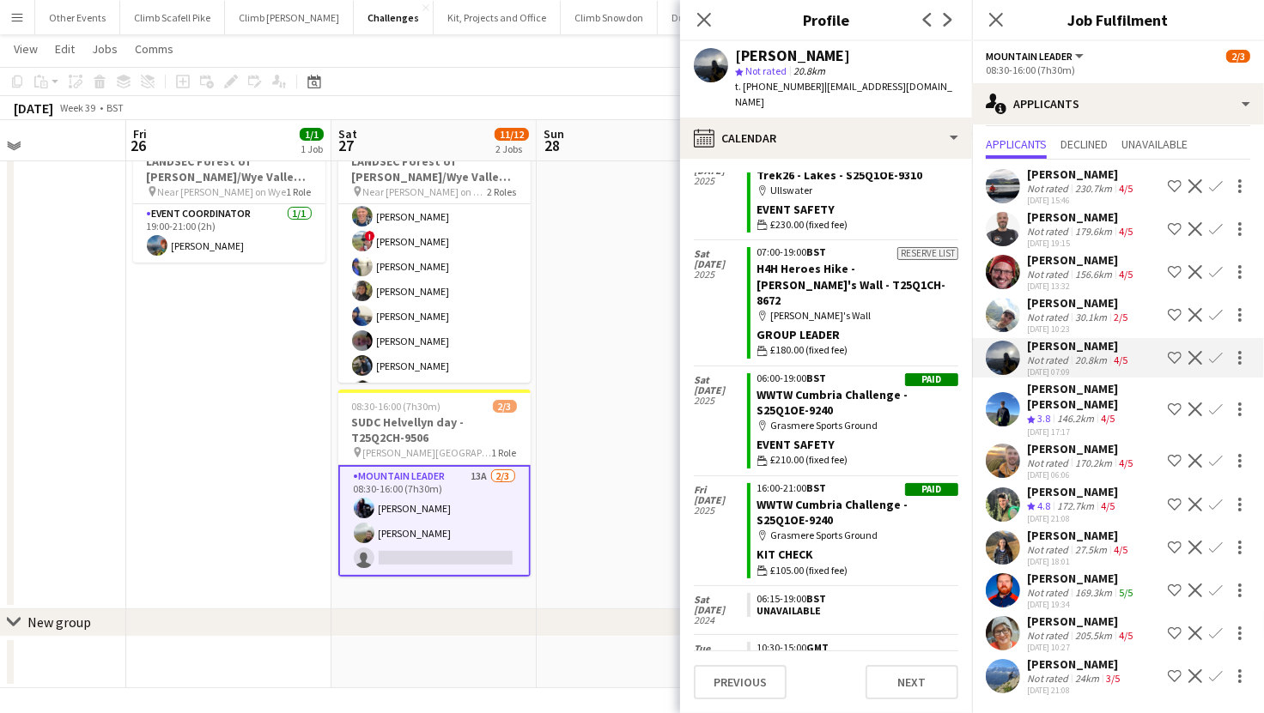
click at [1004, 531] on app-user-avatar at bounding box center [1003, 548] width 34 height 34
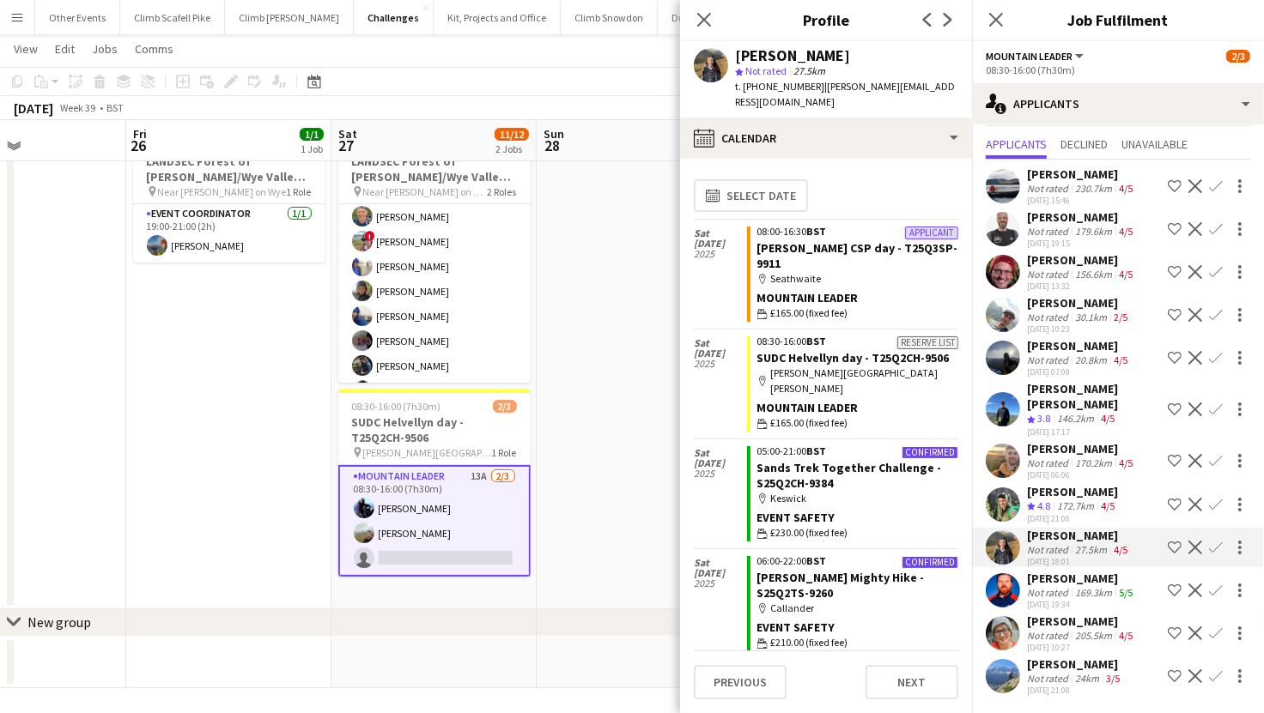
click at [1209, 541] on app-icon "Confirm" at bounding box center [1216, 548] width 14 height 14
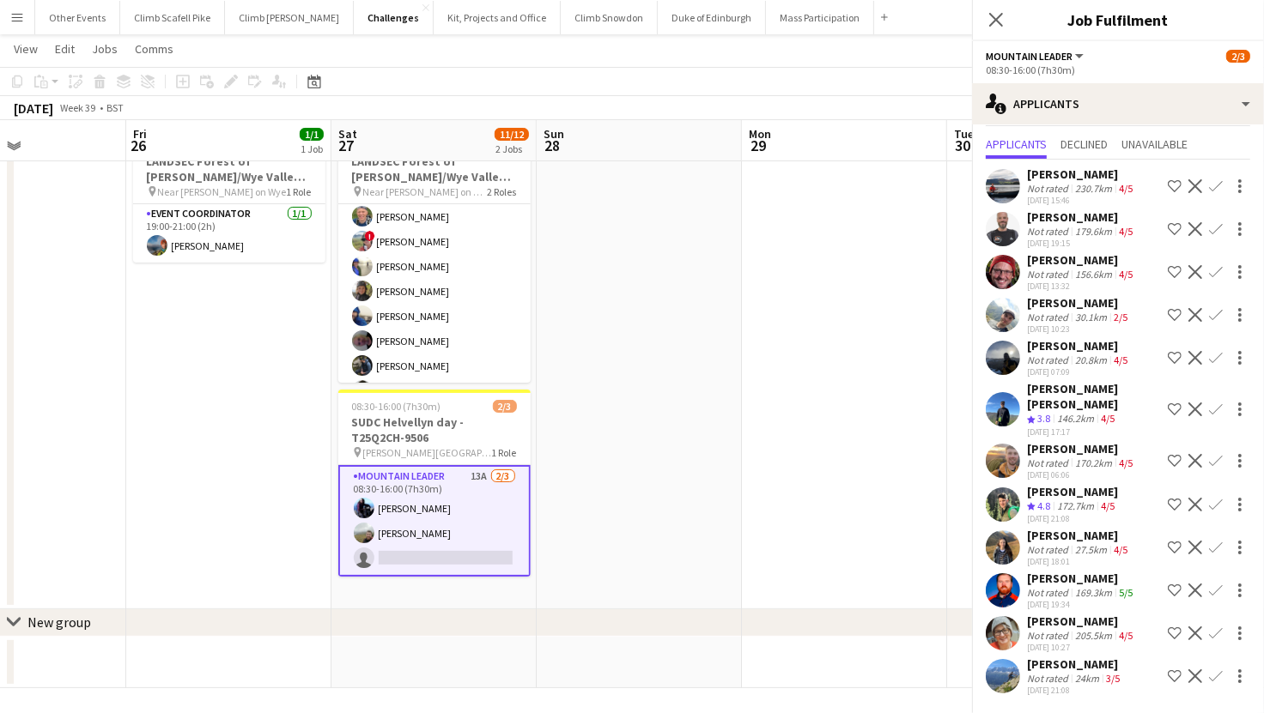
scroll to position [23, 0]
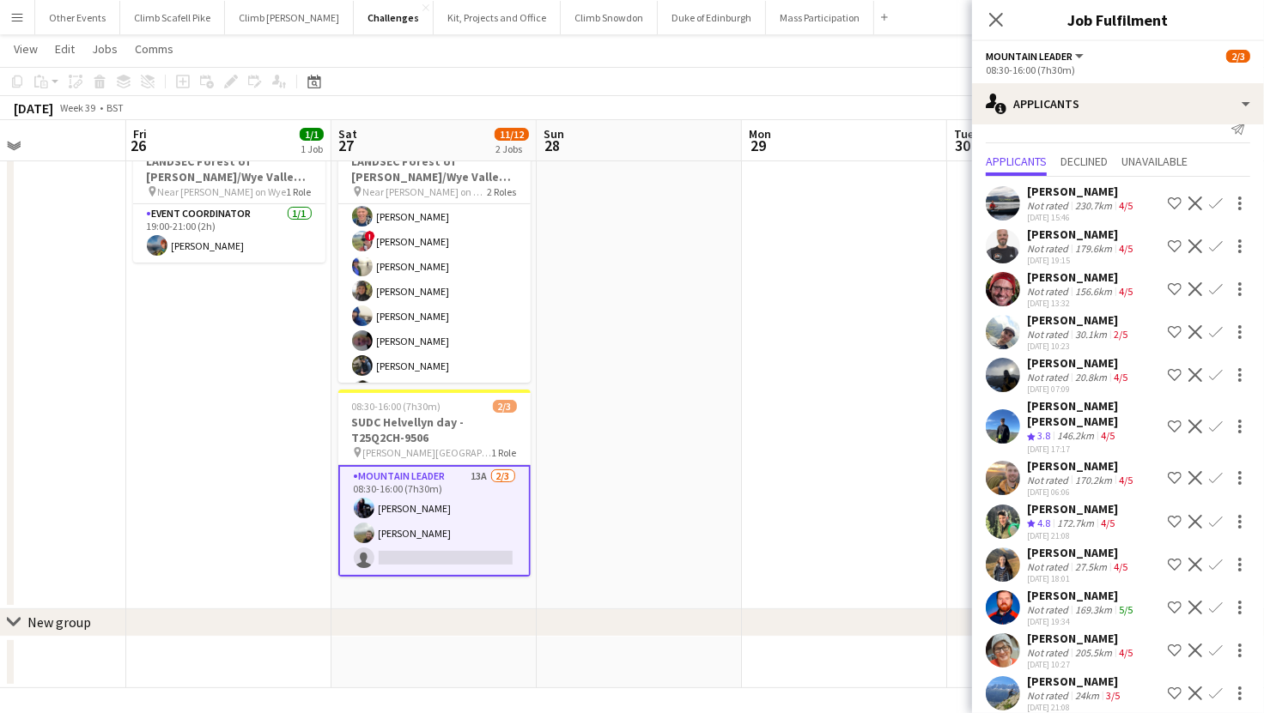
click at [1209, 558] on app-icon "Confirm" at bounding box center [1216, 565] width 14 height 14
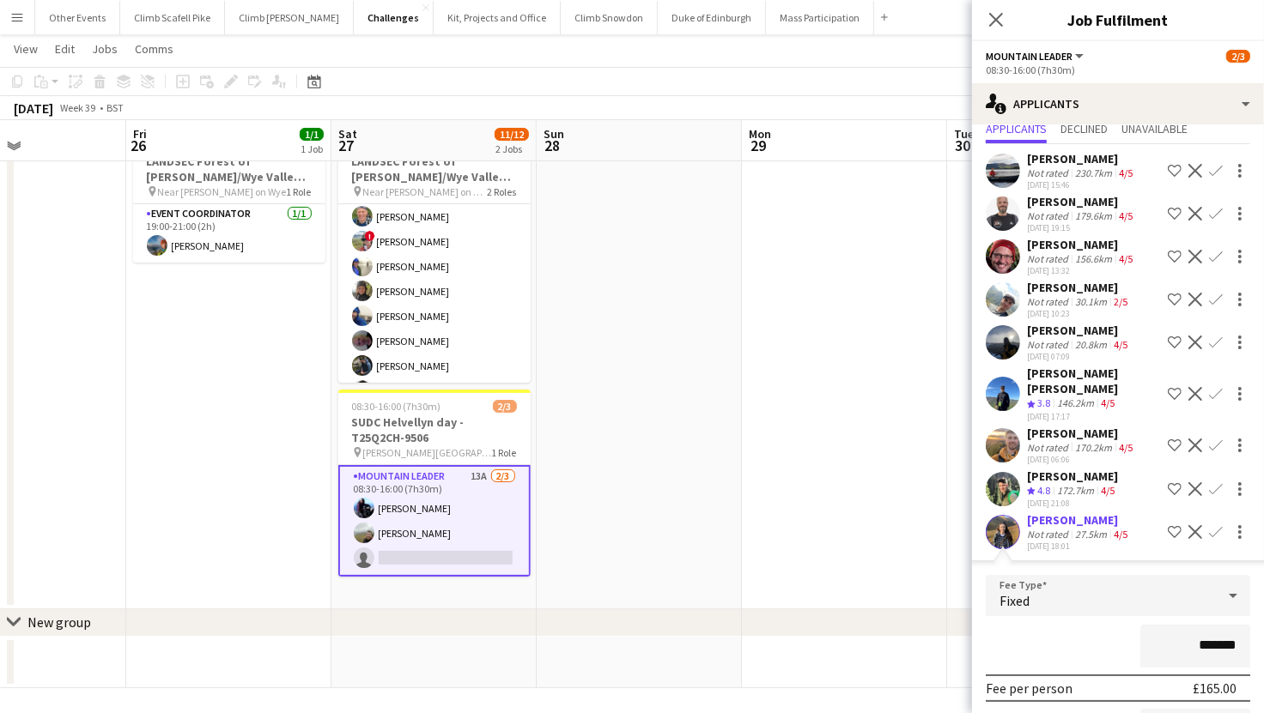
scroll to position [355, 0]
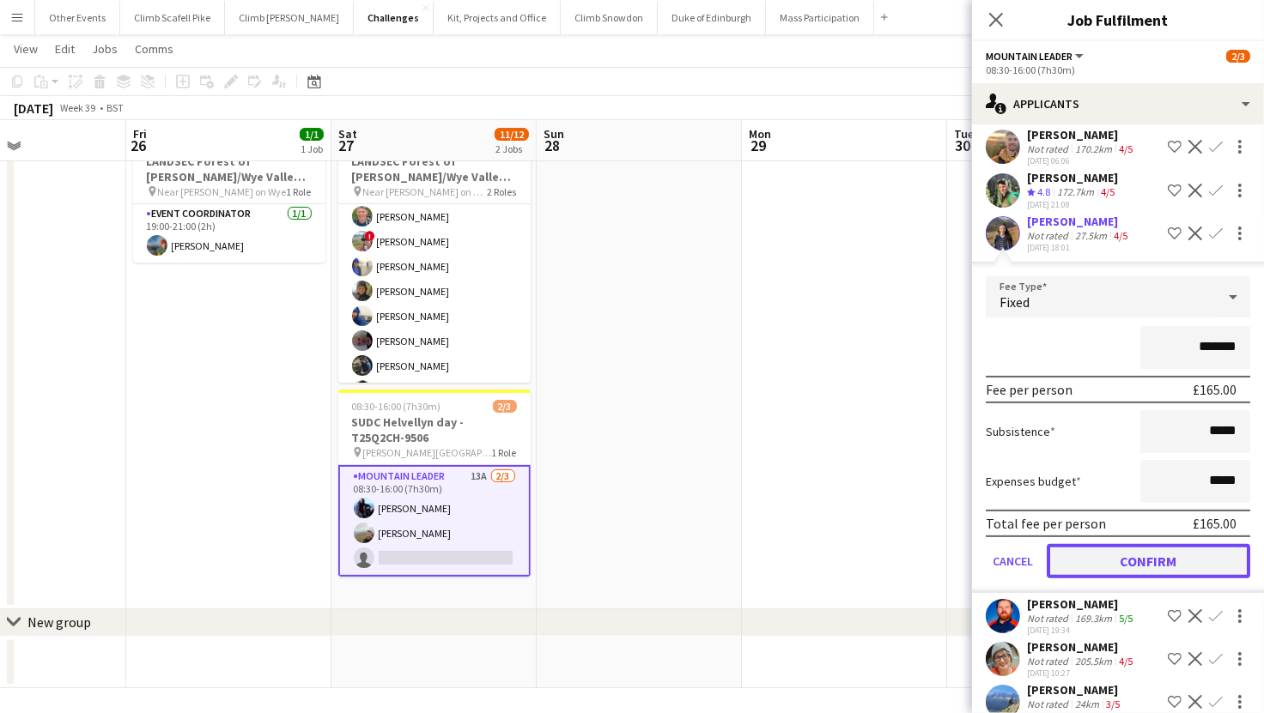
click at [1131, 544] on button "Confirm" at bounding box center [1148, 561] width 203 height 34
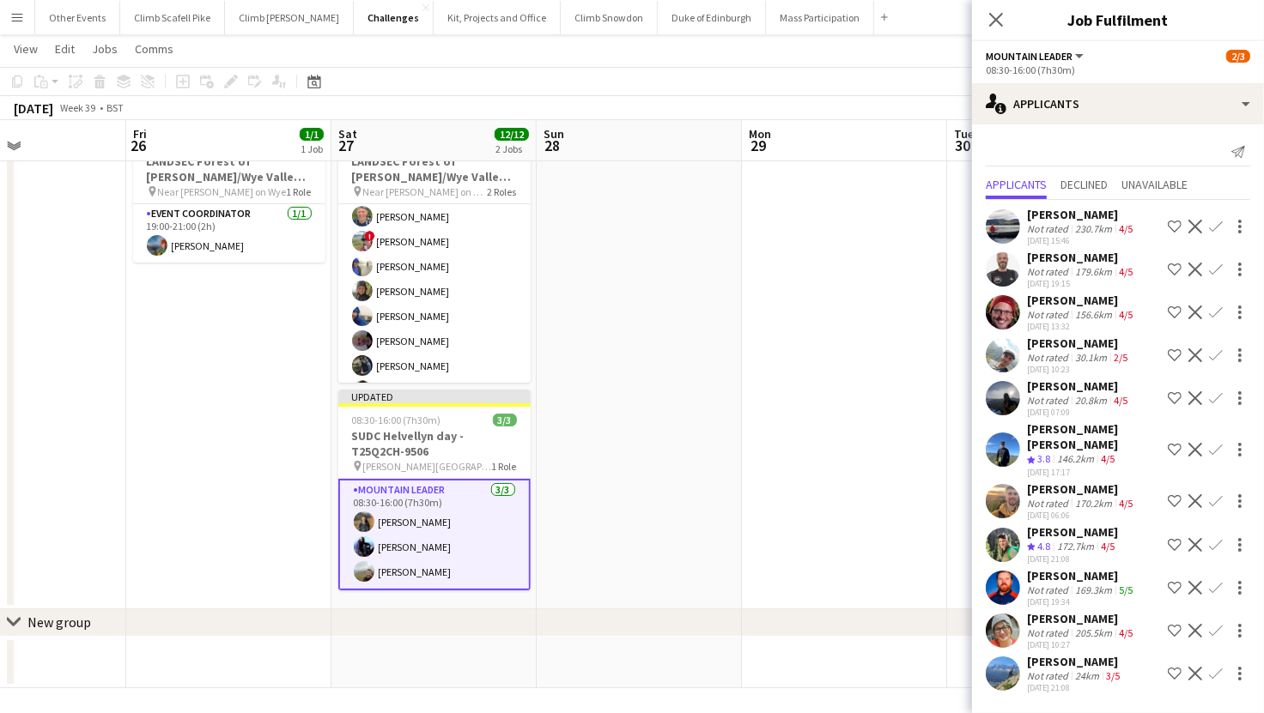
click at [780, 494] on app-date-cell at bounding box center [844, 366] width 205 height 488
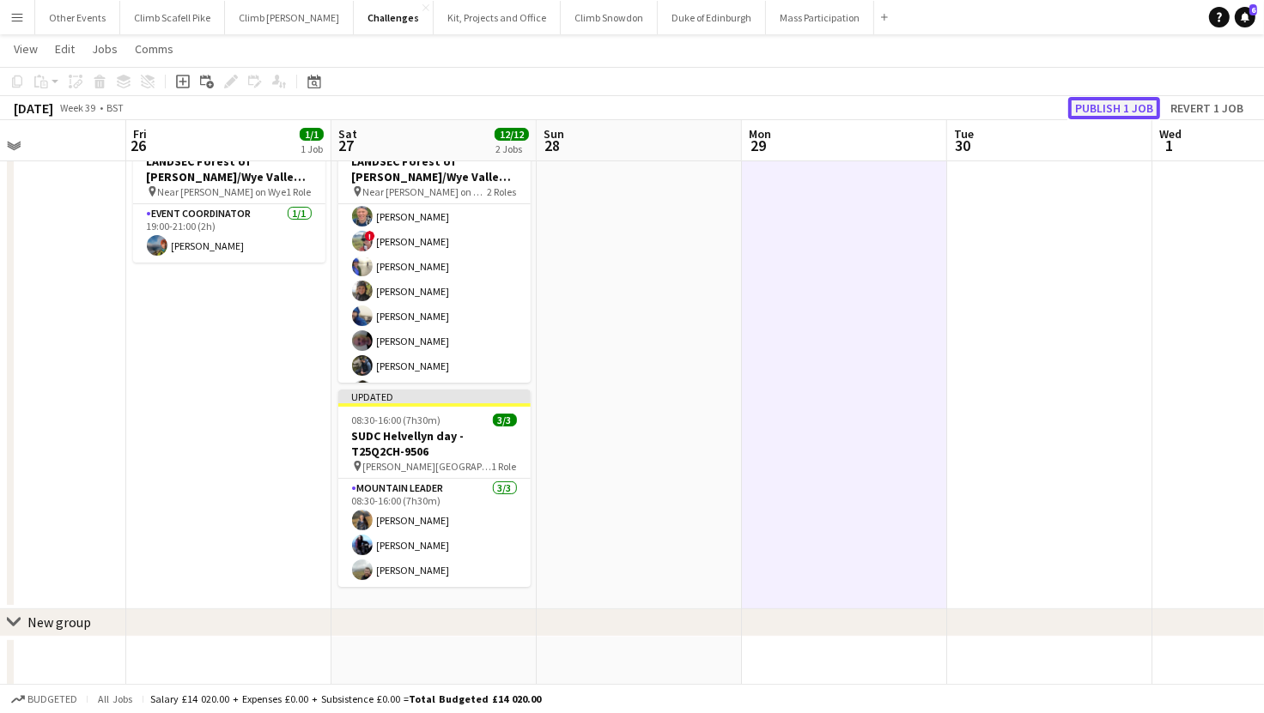
click at [1099, 112] on button "Publish 1 job" at bounding box center [1114, 108] width 92 height 22
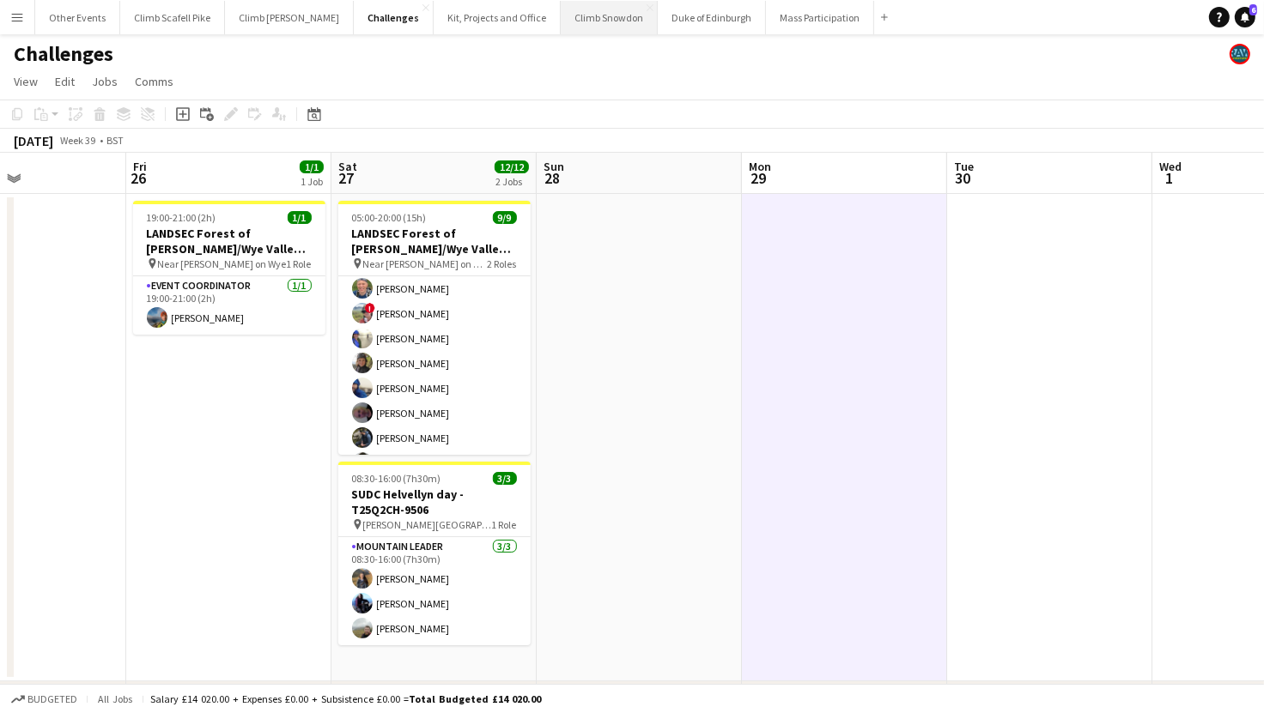
drag, startPoint x: 588, startPoint y: 14, endPoint x: 526, endPoint y: 28, distance: 63.5
click at [588, 14] on button "Climb Snowdon Close" at bounding box center [609, 17] width 97 height 33
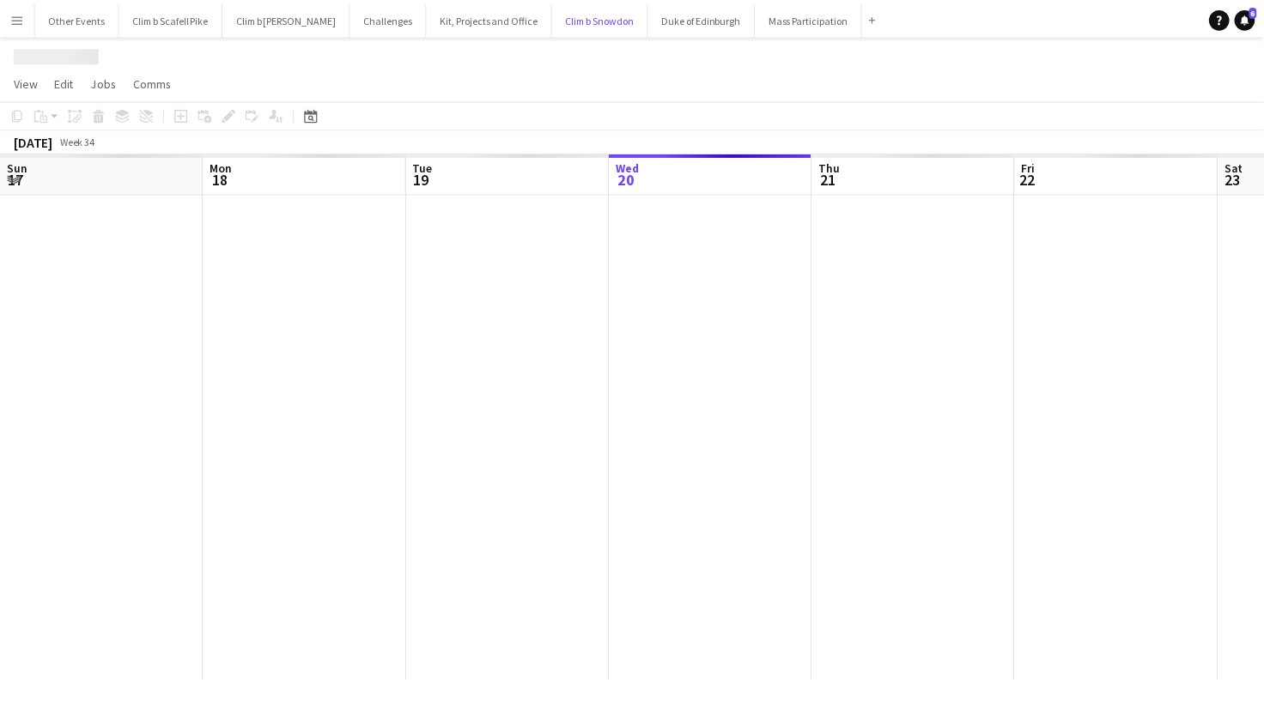
scroll to position [0, 410]
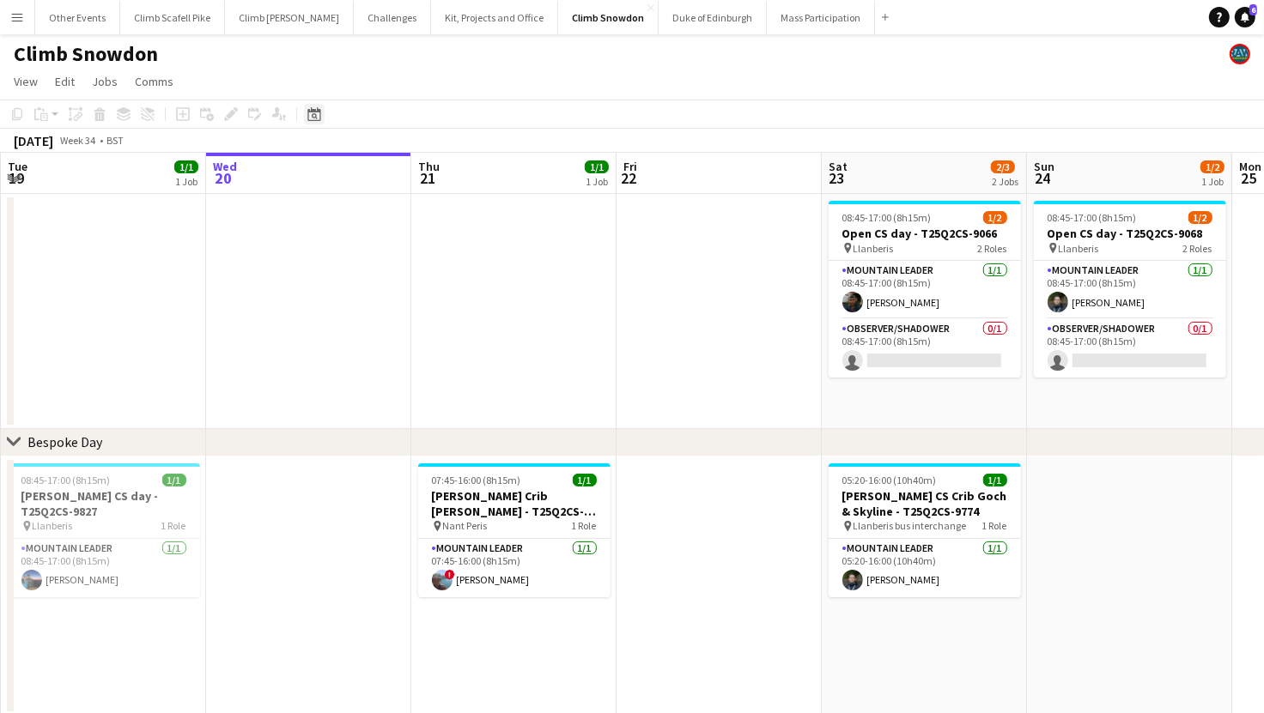
click at [318, 119] on icon at bounding box center [313, 114] width 13 height 14
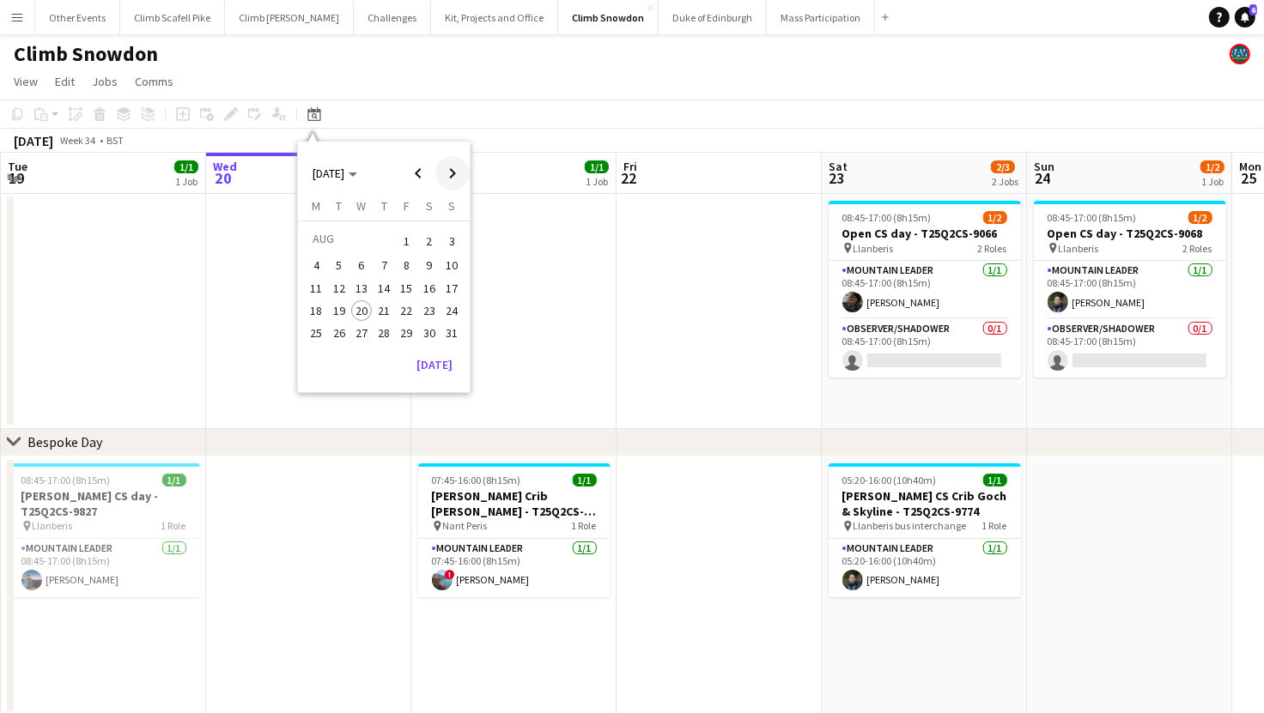
click at [455, 172] on span "Next month" at bounding box center [452, 173] width 34 height 34
click at [430, 278] on span "11" at bounding box center [429, 284] width 21 height 21
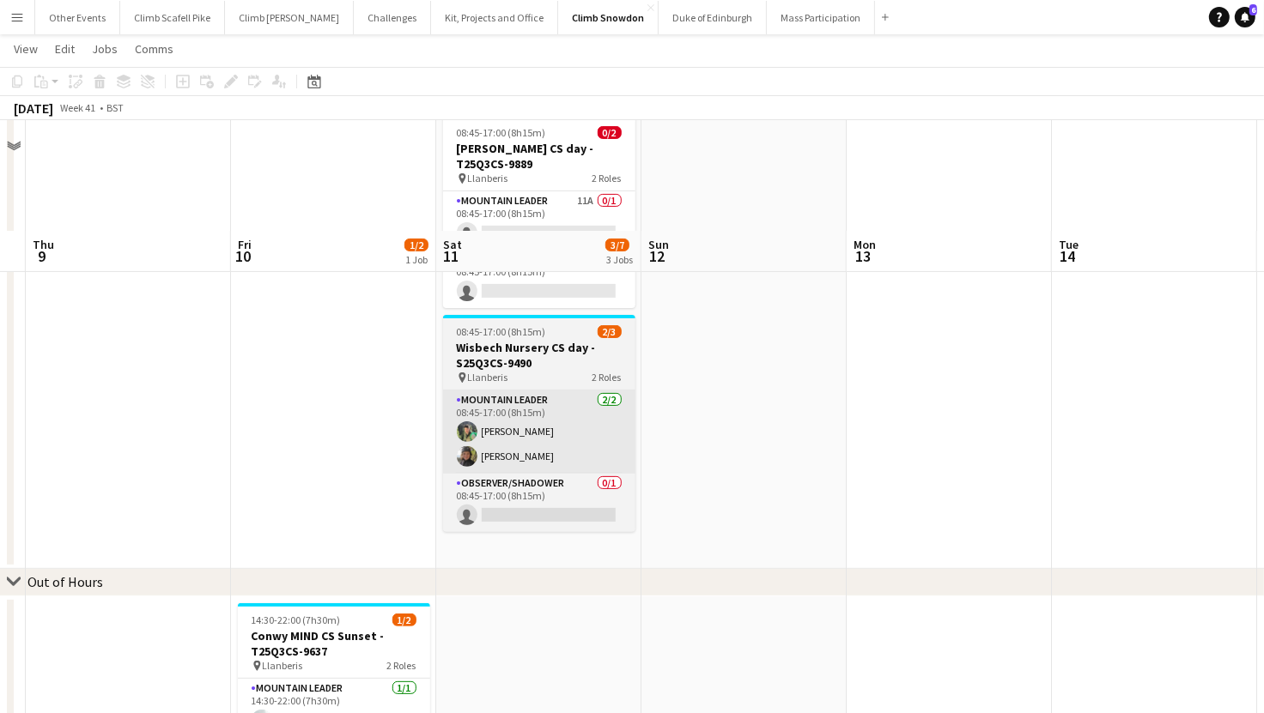
scroll to position [324, 0]
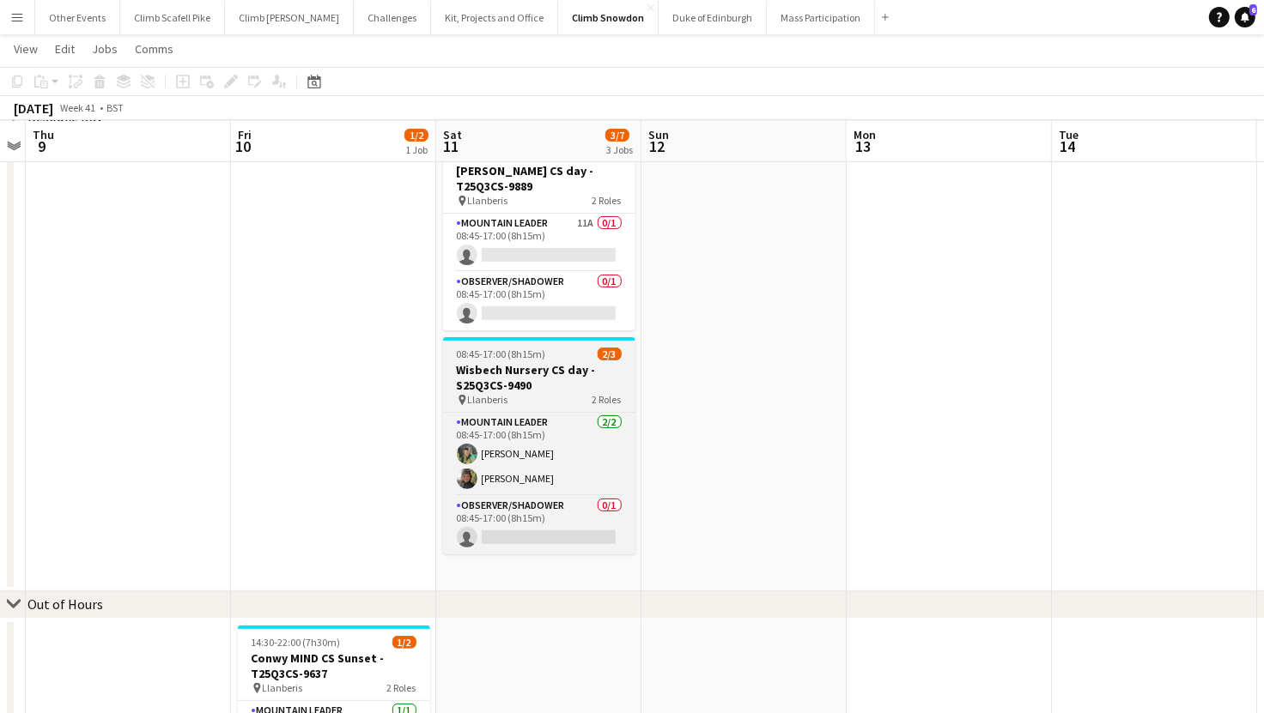
click at [523, 362] on h3 "Wisbech Nursery CS day - S25Q3CS-9490" at bounding box center [539, 377] width 192 height 31
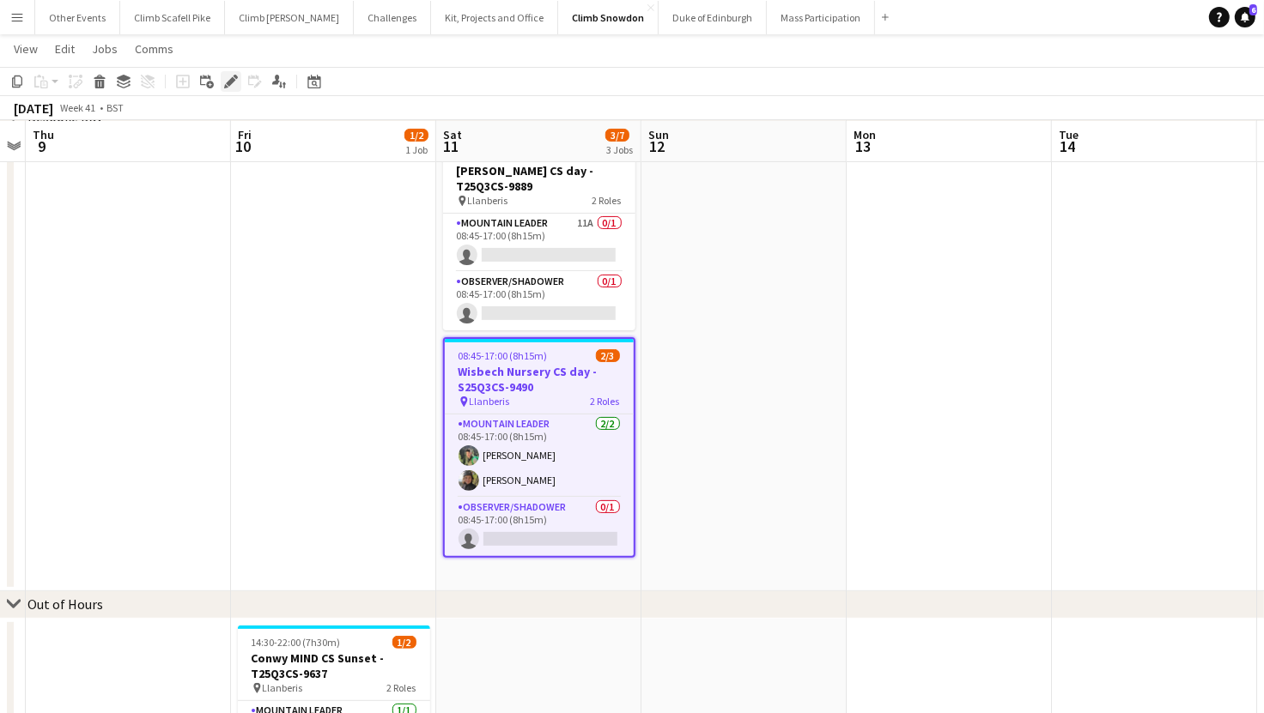
click at [229, 84] on icon at bounding box center [230, 81] width 9 height 9
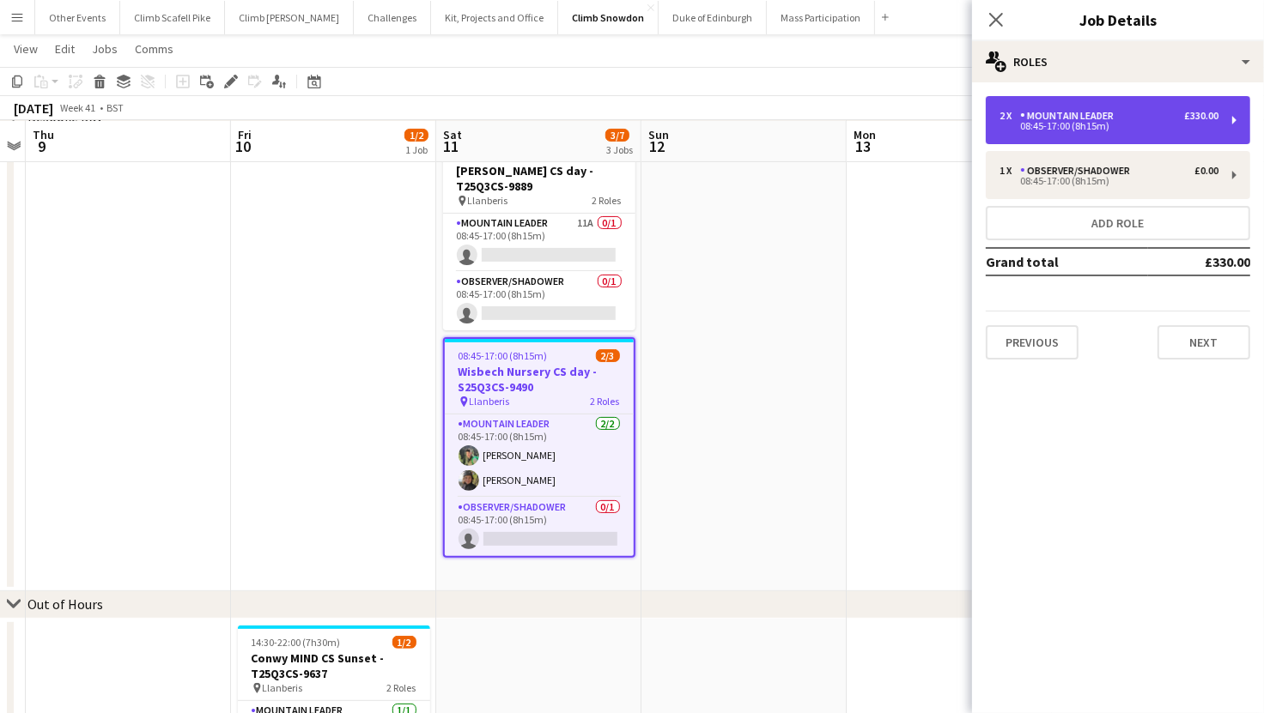
click at [1095, 123] on div "08:45-17:00 (8h15m)" at bounding box center [1108, 126] width 219 height 9
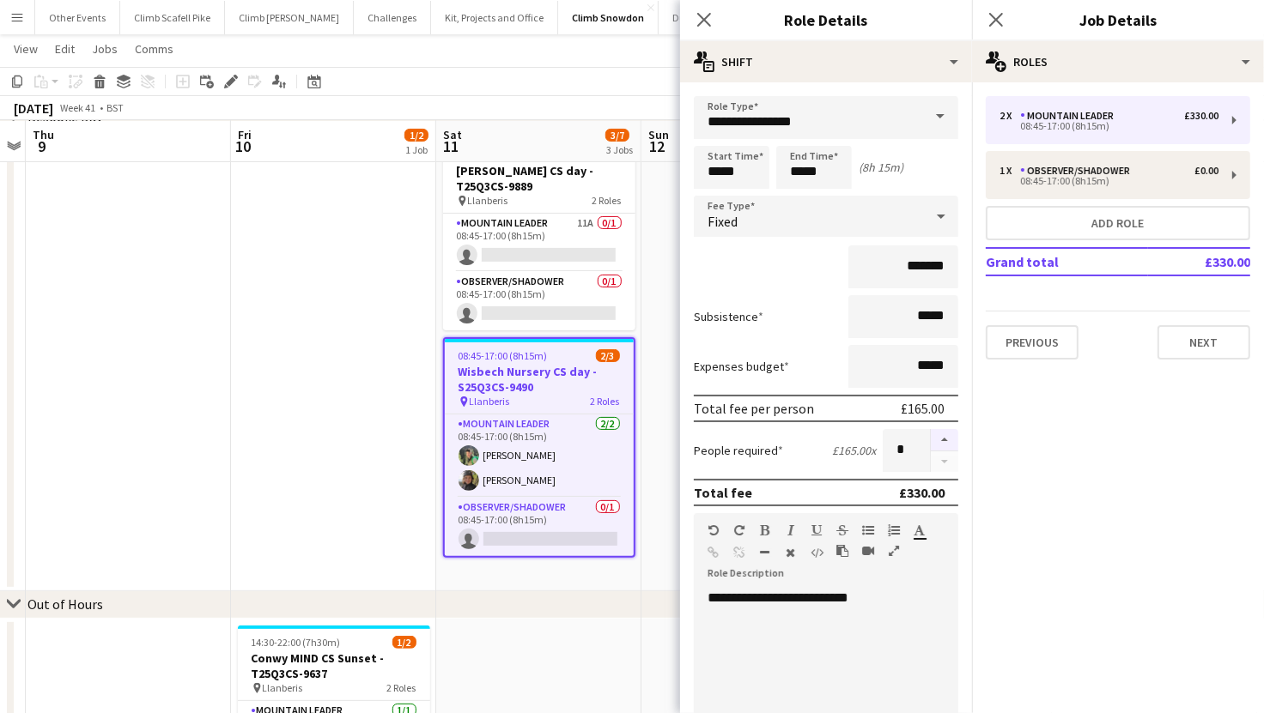
click at [937, 435] on button "button" at bounding box center [944, 440] width 27 height 22
type input "*"
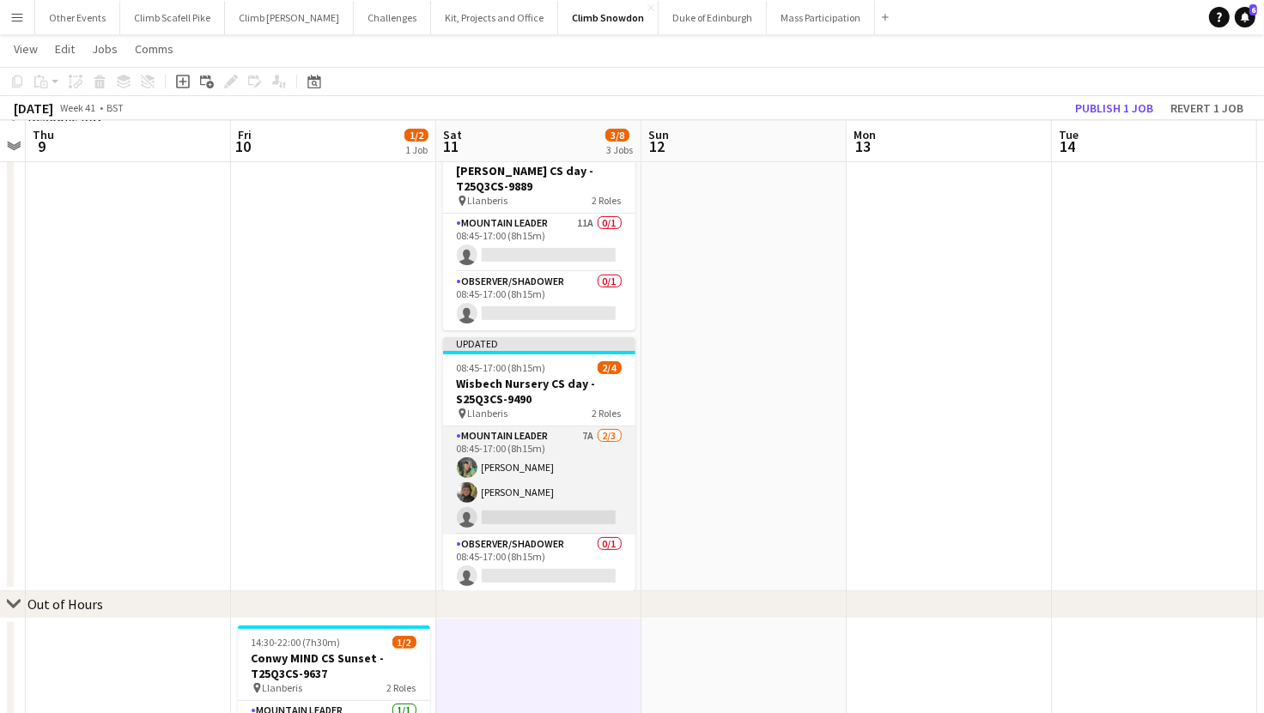
click at [548, 466] on app-card-role "Mountain Leader 7A 2/3 08:45-17:00 (8h15m) Tom Robertson Rebecca Hart single-ne…" at bounding box center [539, 481] width 192 height 108
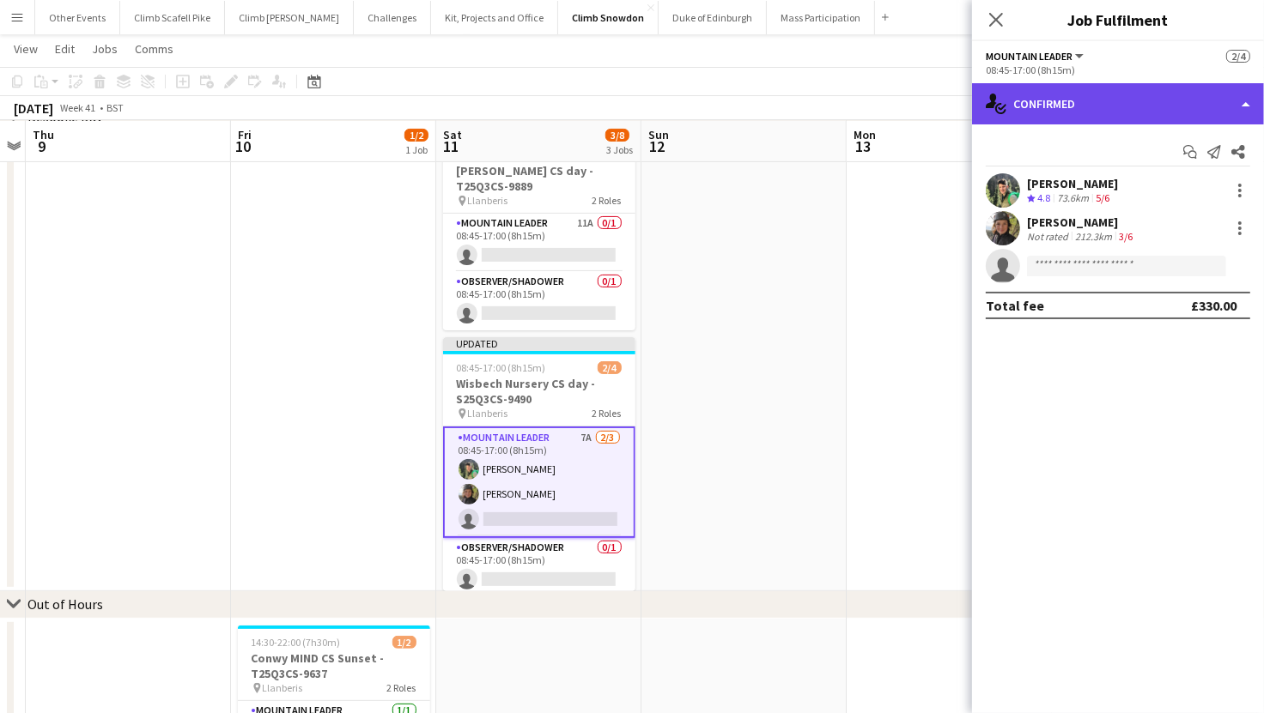
click at [1093, 113] on div "single-neutral-actions-check-2 Confirmed" at bounding box center [1118, 103] width 292 height 41
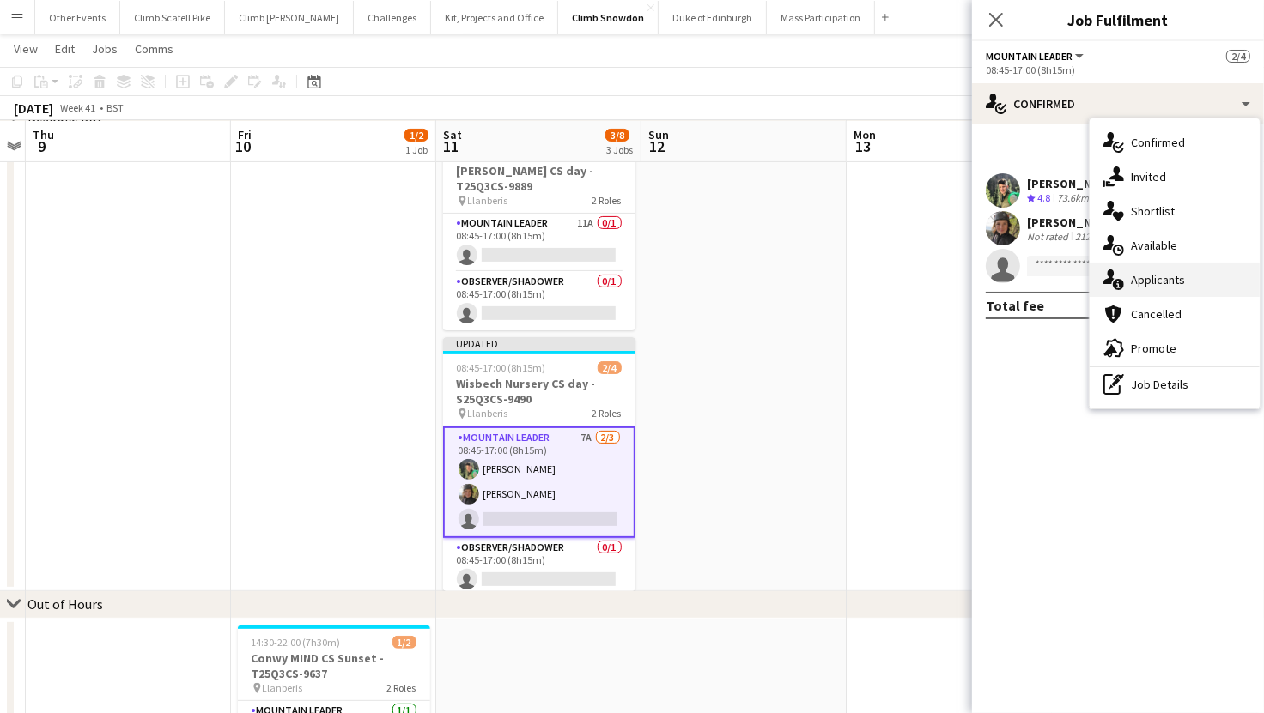
click at [1153, 276] on div "single-neutral-actions-information Applicants" at bounding box center [1174, 280] width 170 height 34
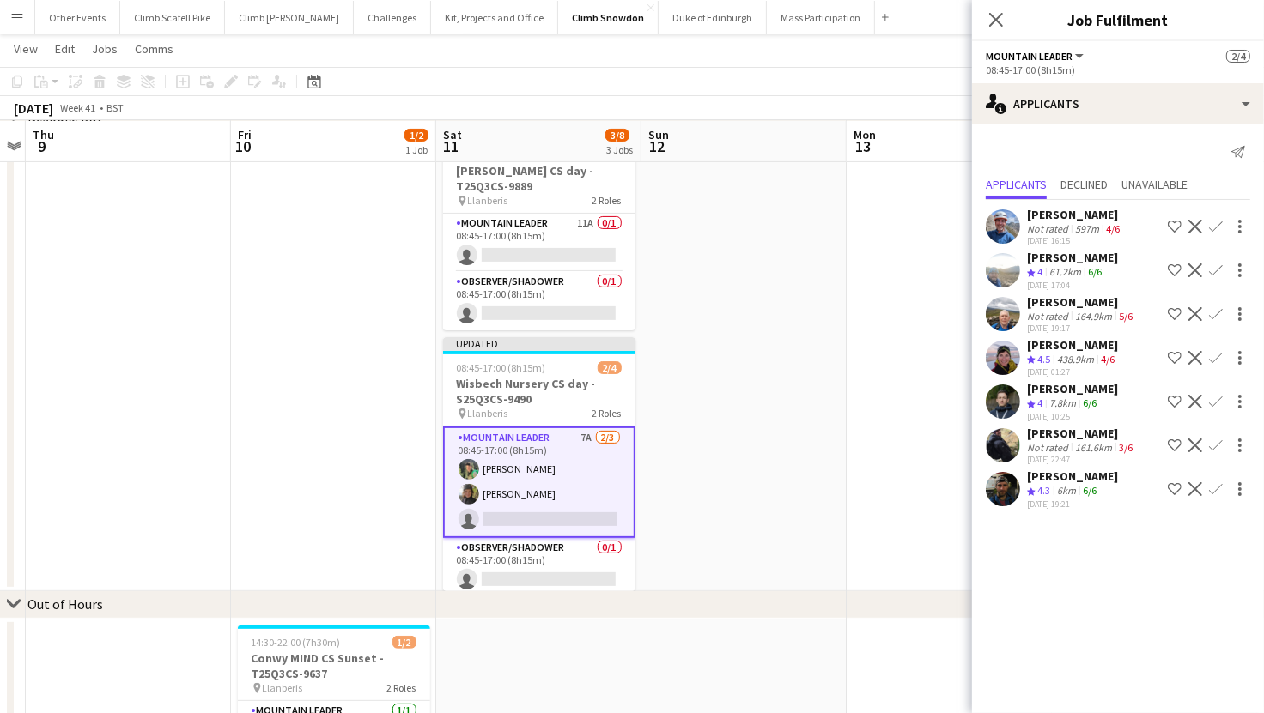
click at [805, 488] on app-date-cell at bounding box center [743, 361] width 205 height 460
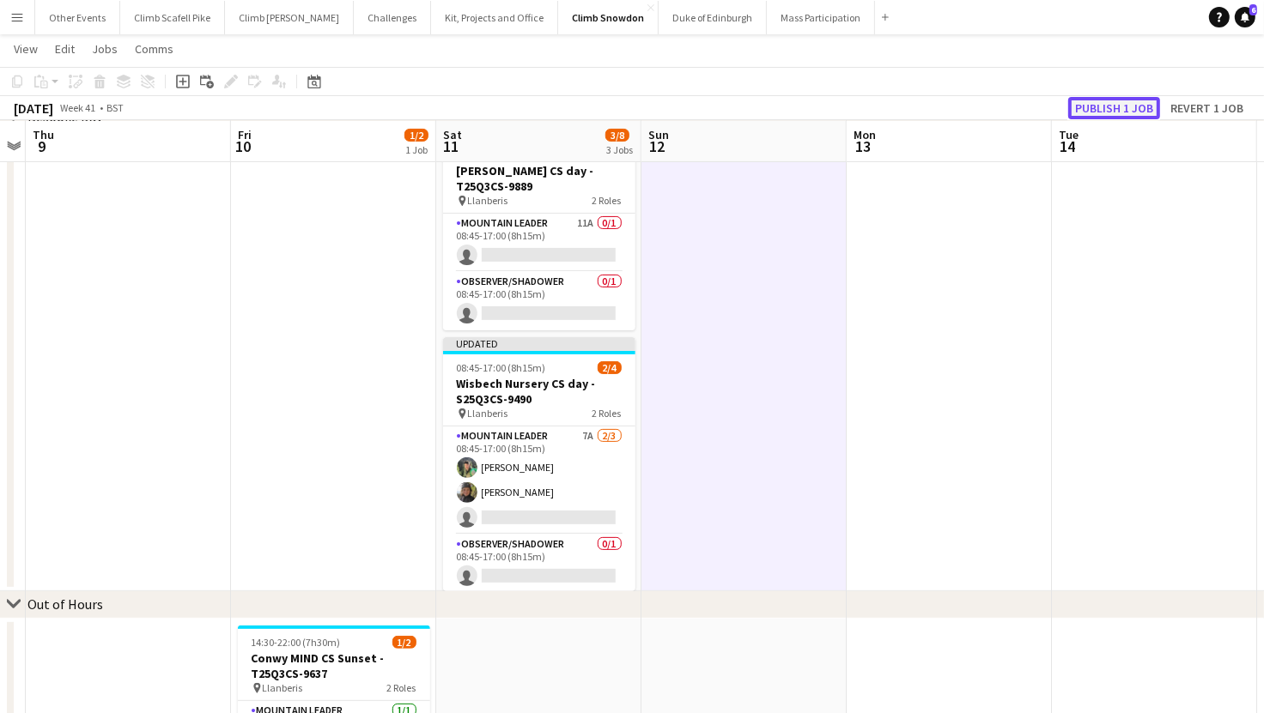
click at [1091, 100] on button "Publish 1 job" at bounding box center [1114, 108] width 92 height 22
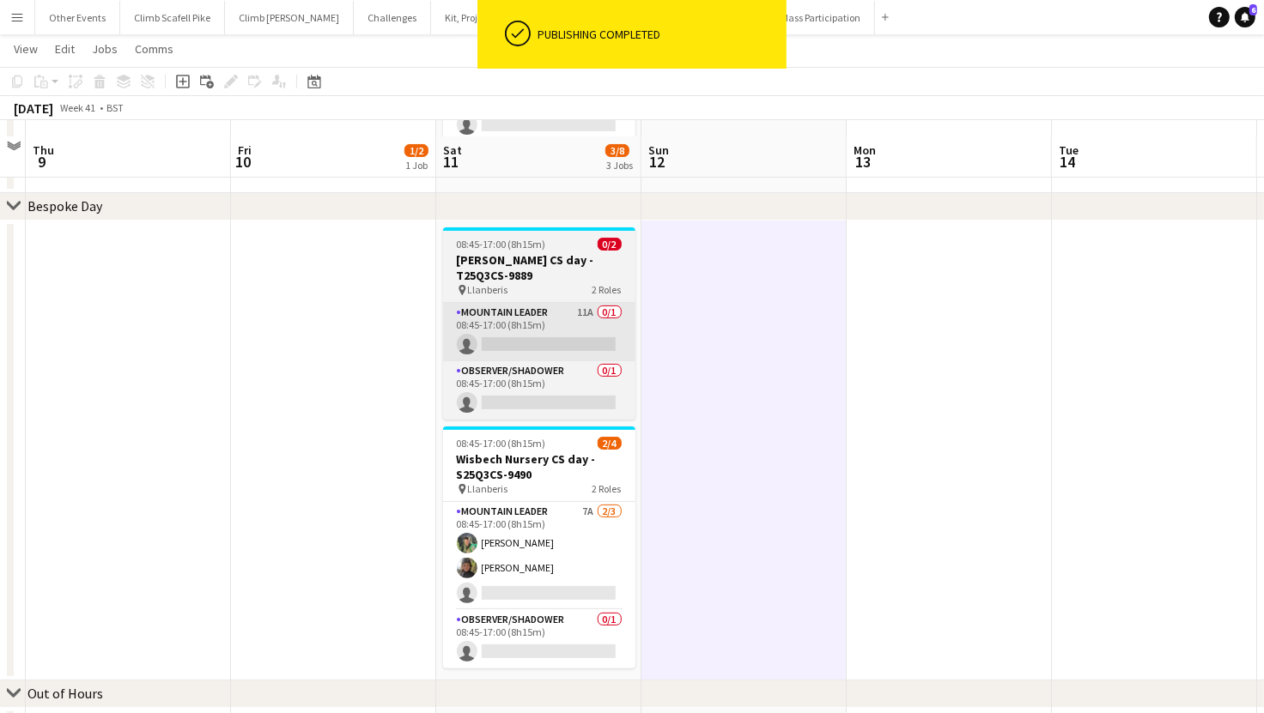
scroll to position [218, 0]
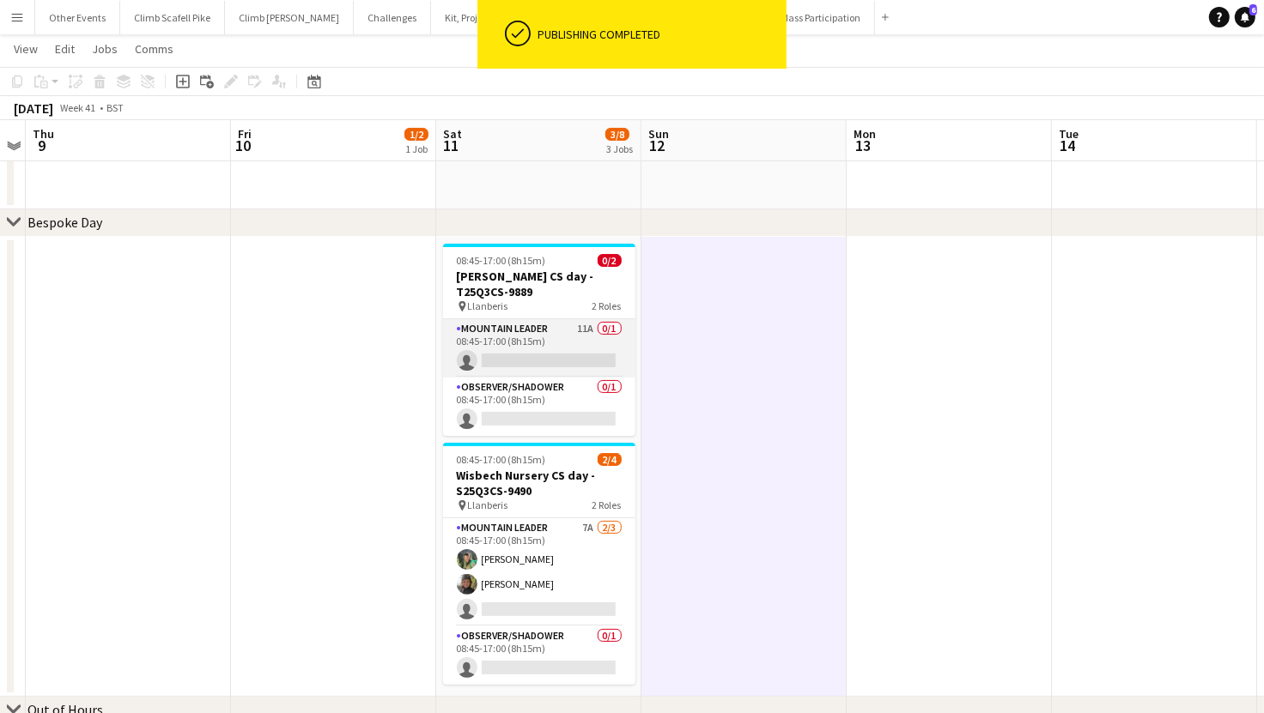
click at [537, 334] on app-card-role "Mountain Leader 11A 0/1 08:45-17:00 (8h15m) single-neutral-actions" at bounding box center [539, 348] width 192 height 58
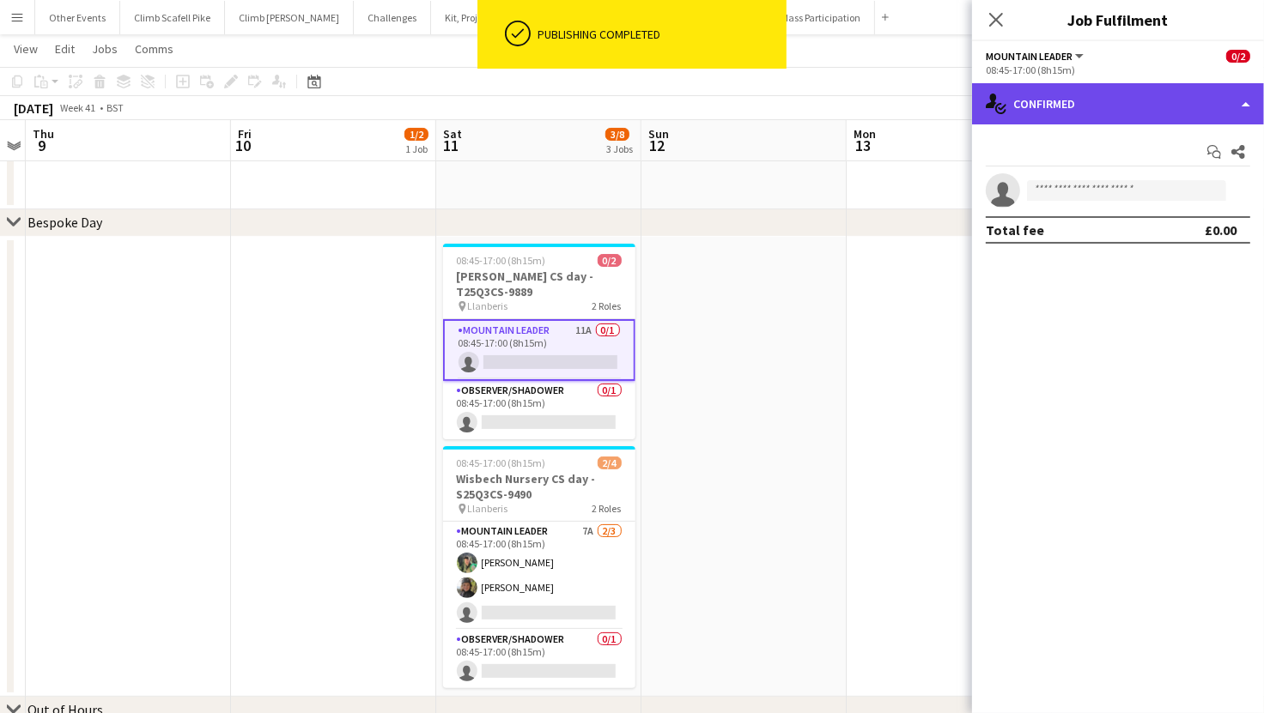
click at [1073, 95] on div "single-neutral-actions-check-2 Confirmed" at bounding box center [1118, 103] width 292 height 41
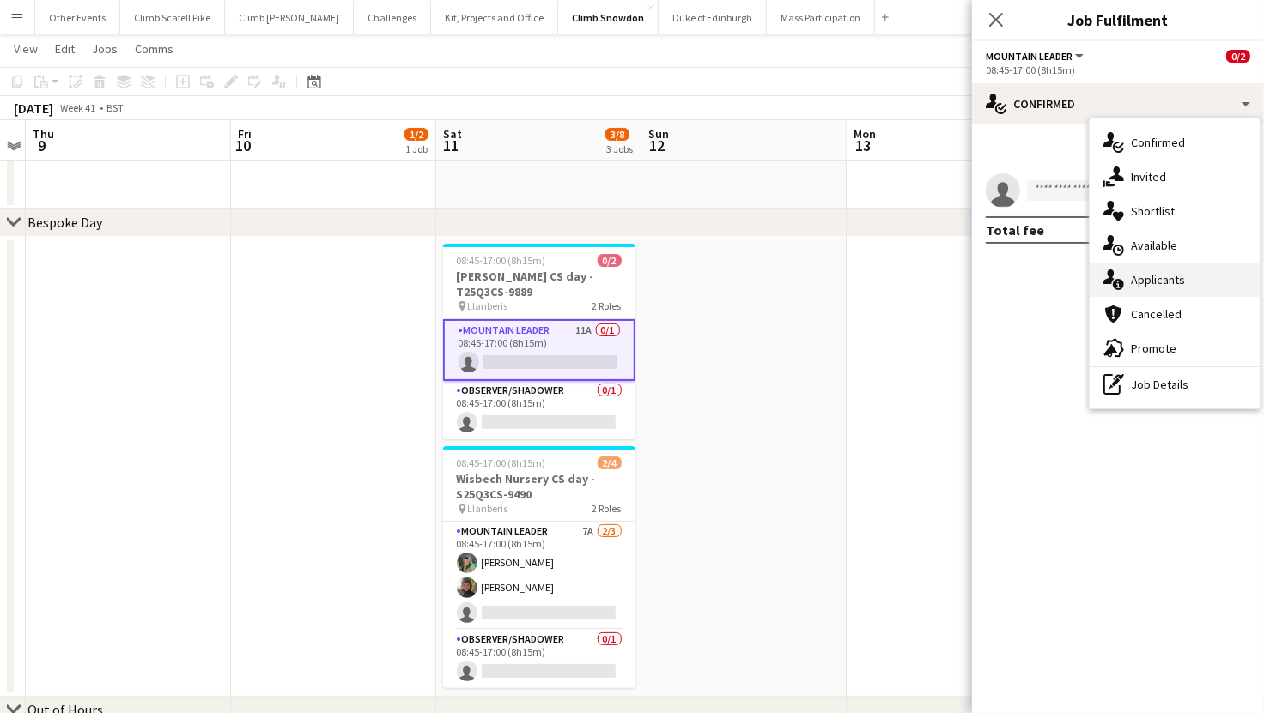
click at [1167, 286] on div "single-neutral-actions-information Applicants" at bounding box center [1174, 280] width 170 height 34
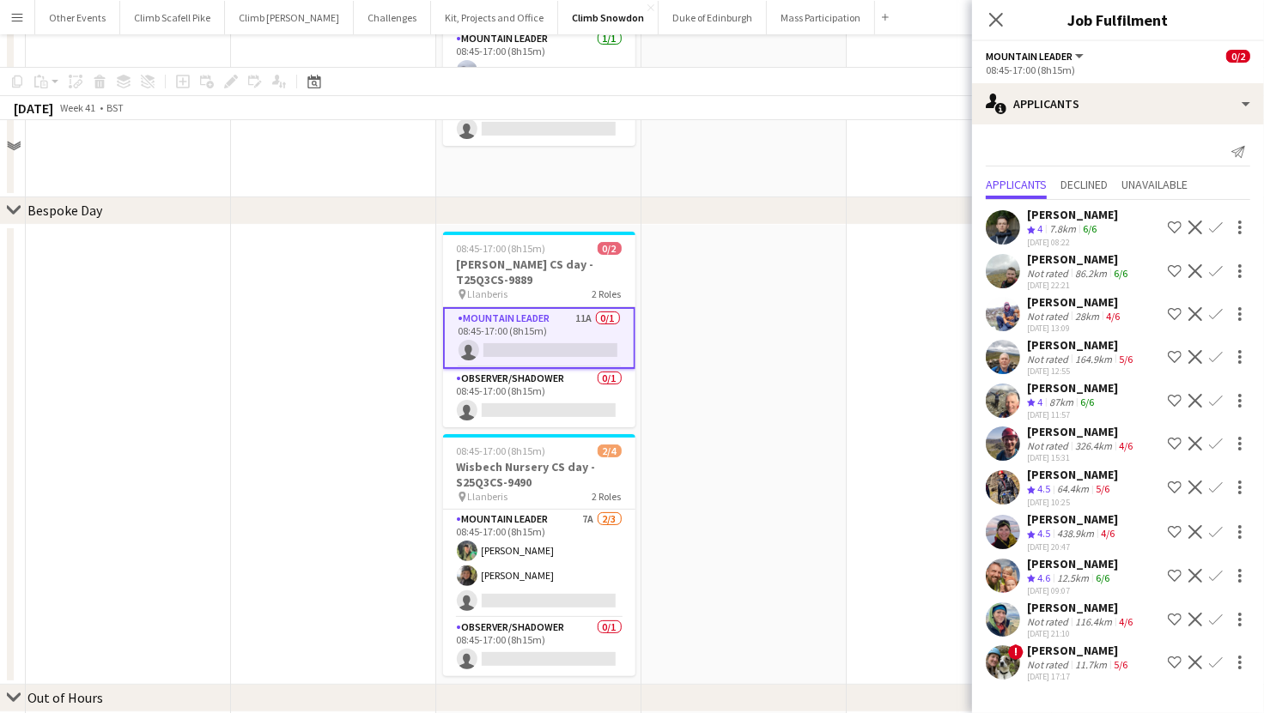
scroll to position [0, 0]
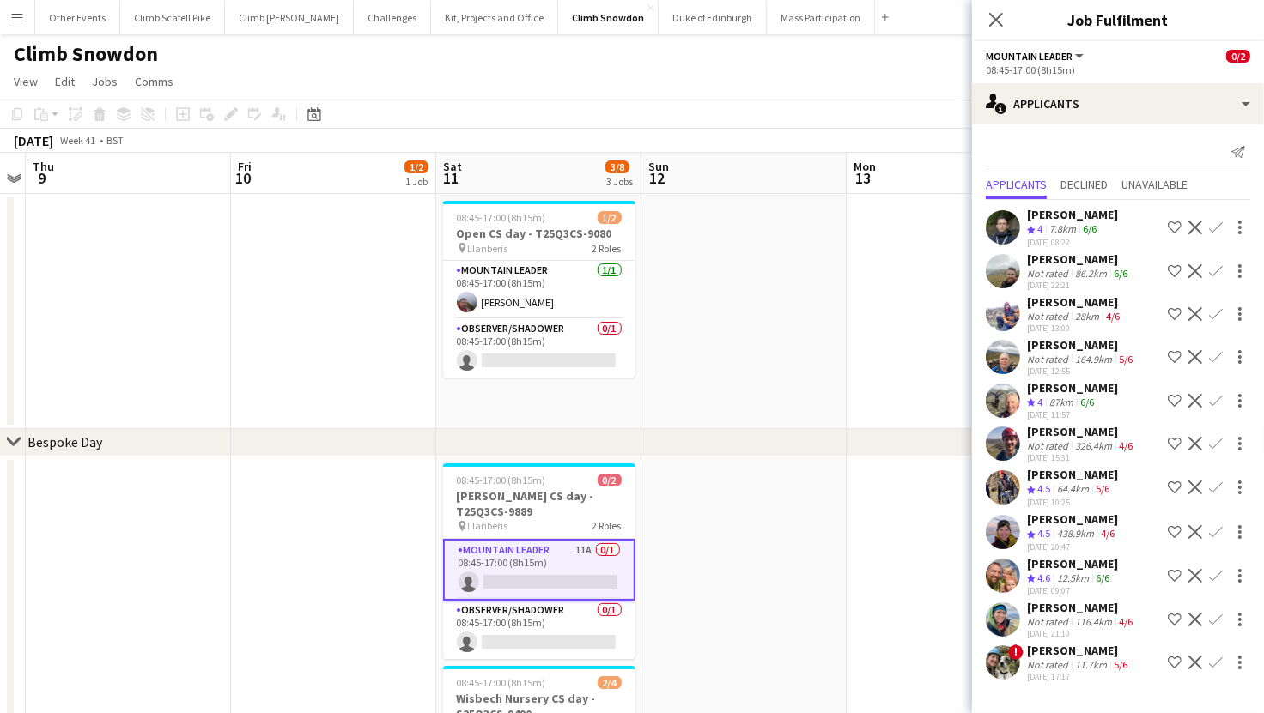
click at [755, 360] on app-date-cell at bounding box center [743, 311] width 205 height 235
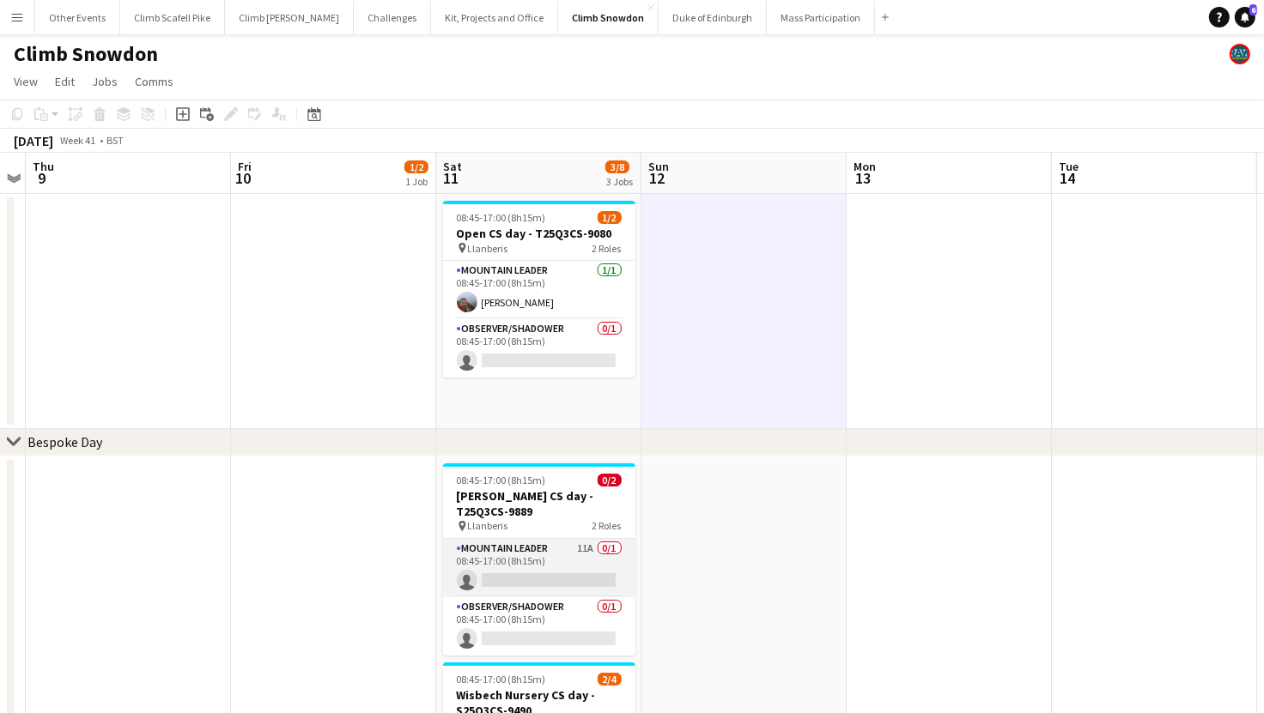
click at [547, 560] on app-card-role "Mountain Leader 11A 0/1 08:45-17:00 (8h15m) single-neutral-actions" at bounding box center [539, 568] width 192 height 58
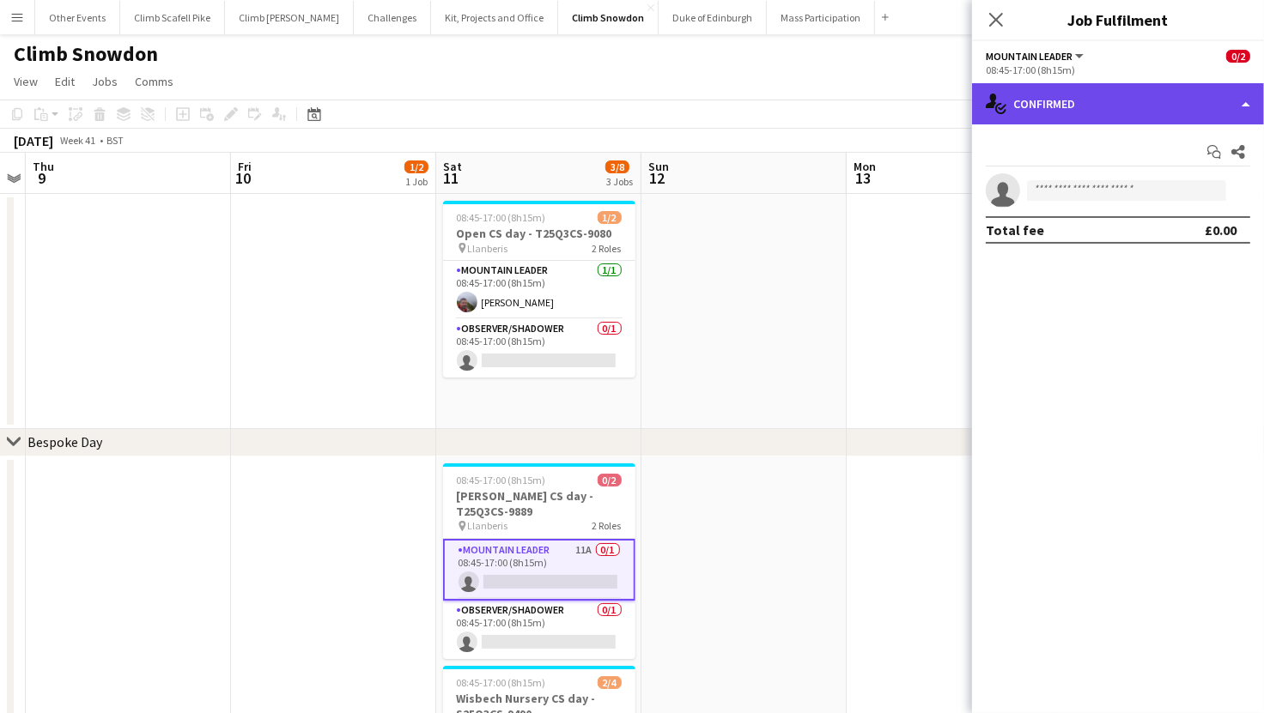
click at [1080, 85] on div "single-neutral-actions-check-2 Confirmed" at bounding box center [1118, 103] width 292 height 41
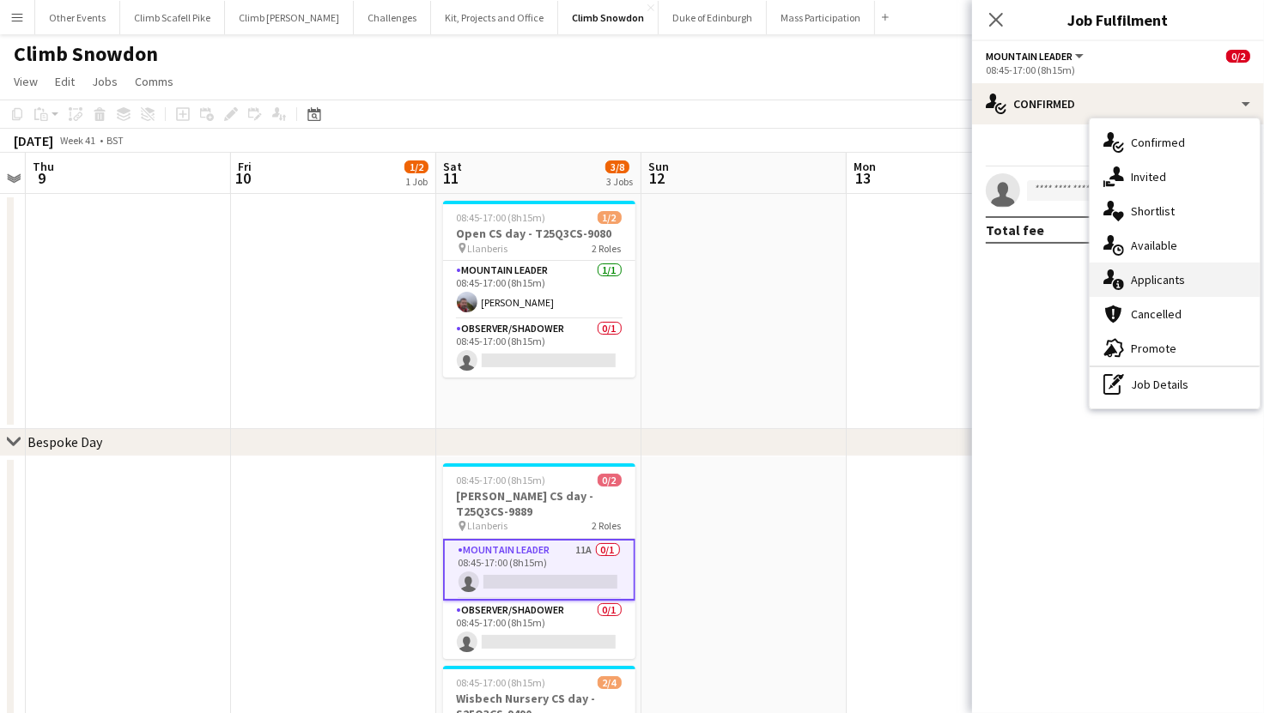
click at [1180, 277] on div "single-neutral-actions-information Applicants" at bounding box center [1174, 280] width 170 height 34
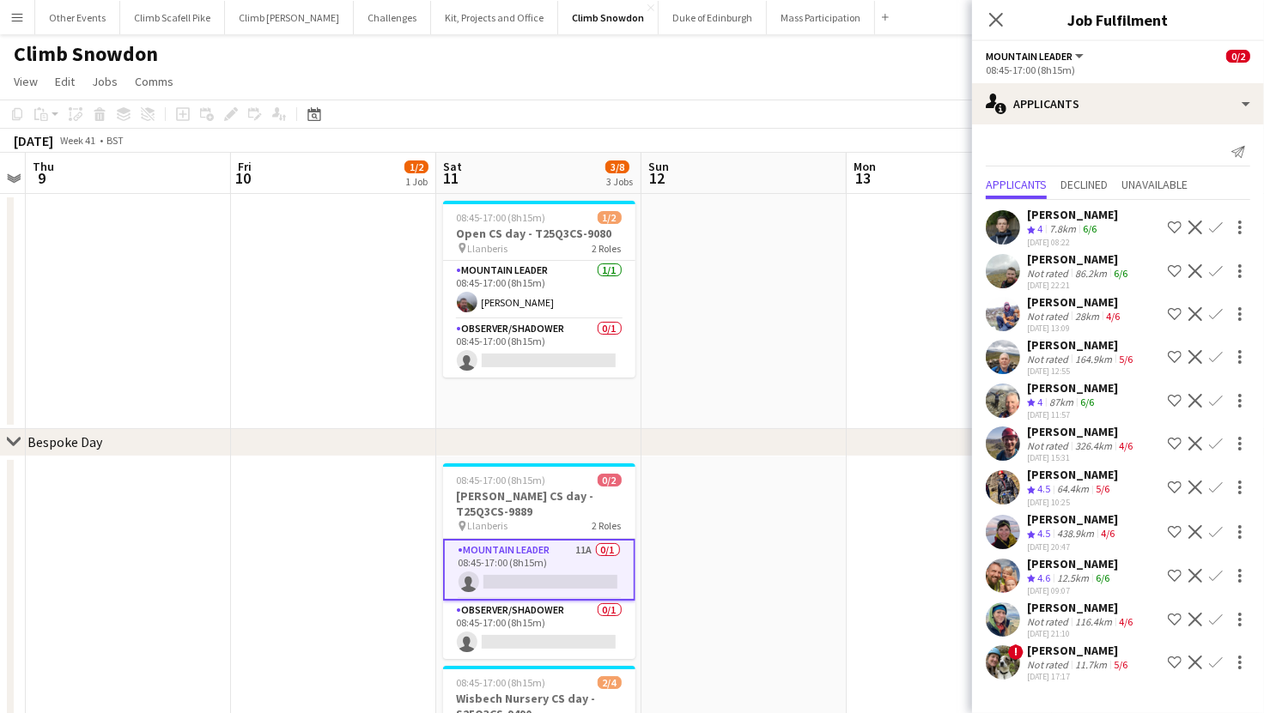
click at [1216, 529] on app-icon "Confirm" at bounding box center [1216, 532] width 14 height 14
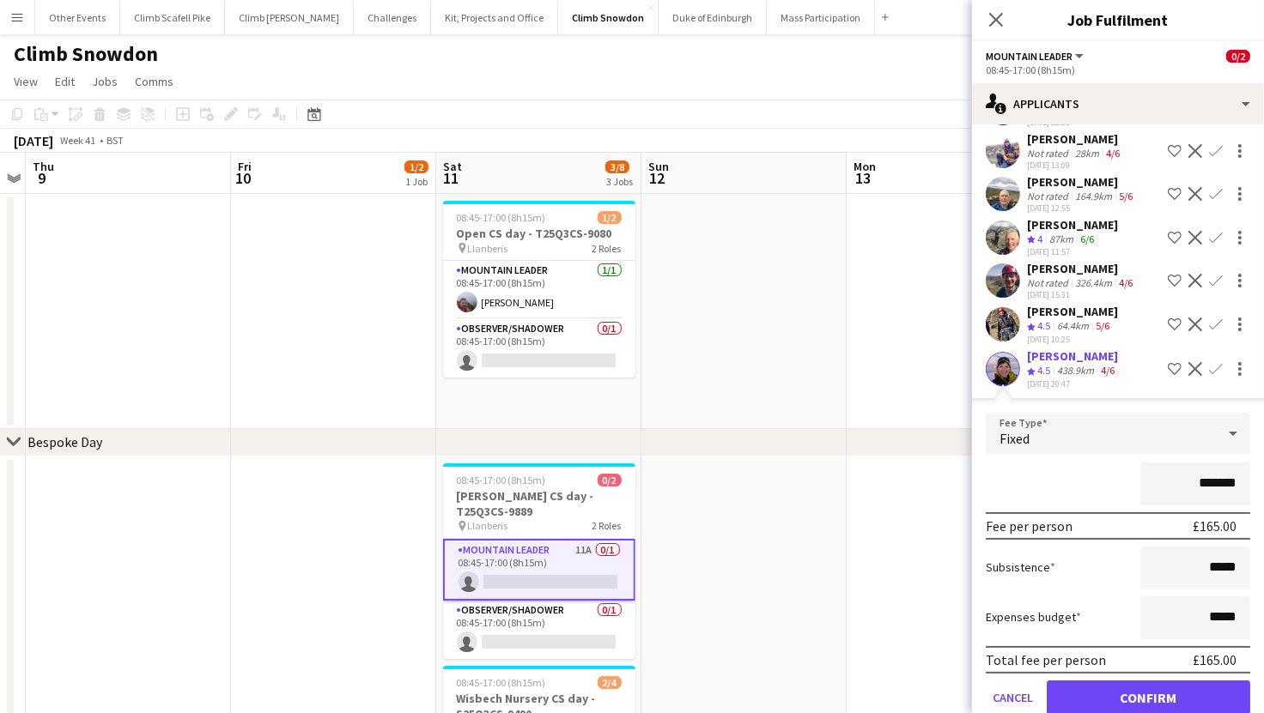
scroll to position [167, 0]
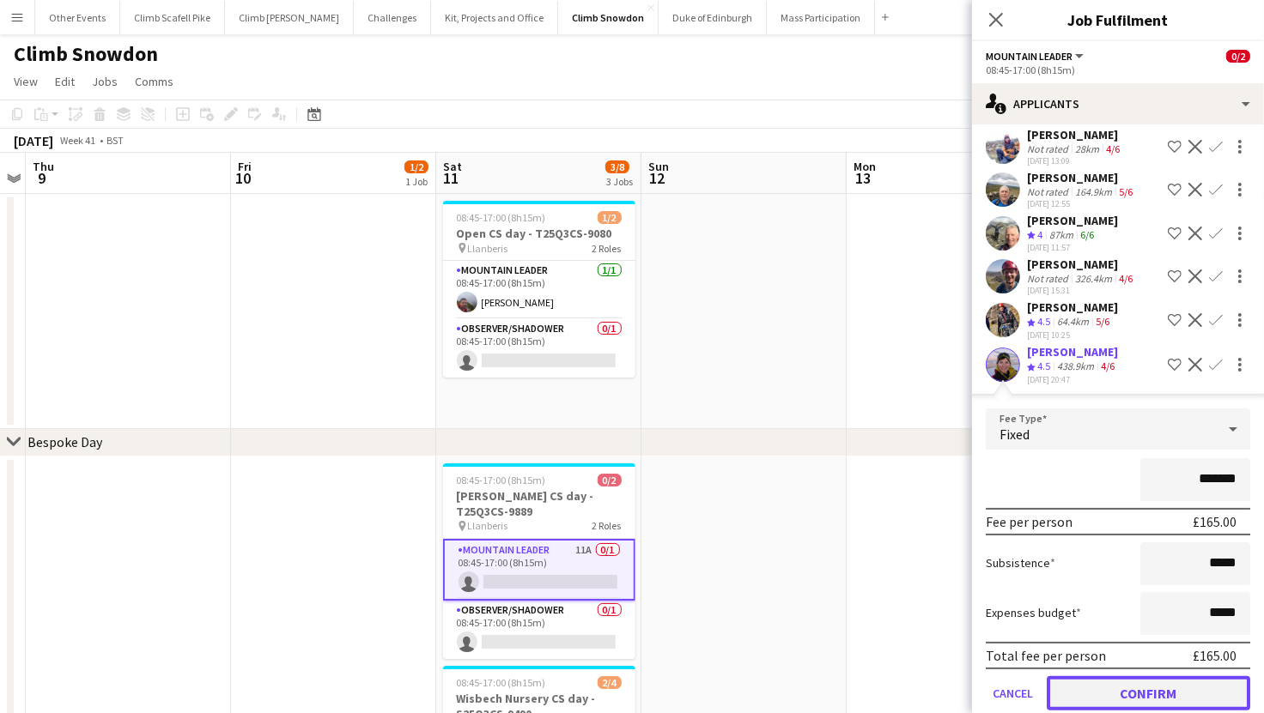
click at [1176, 678] on button "Confirm" at bounding box center [1148, 693] width 203 height 34
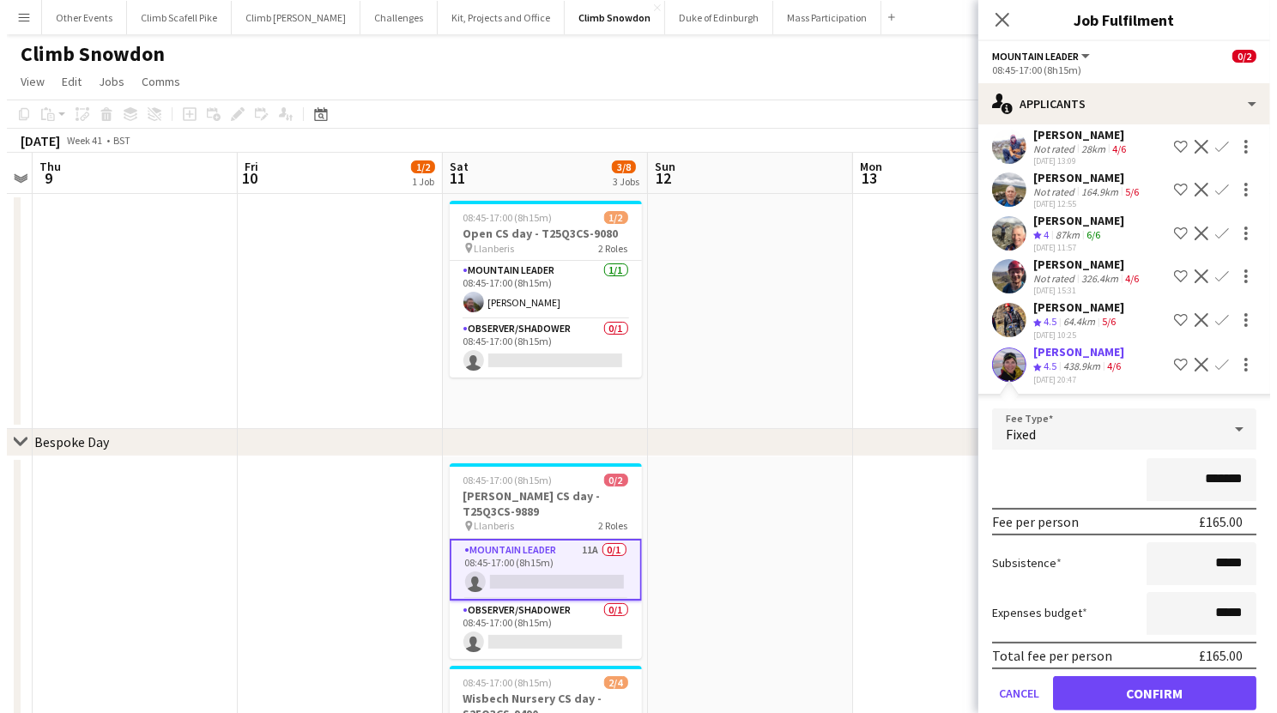
scroll to position [0, 0]
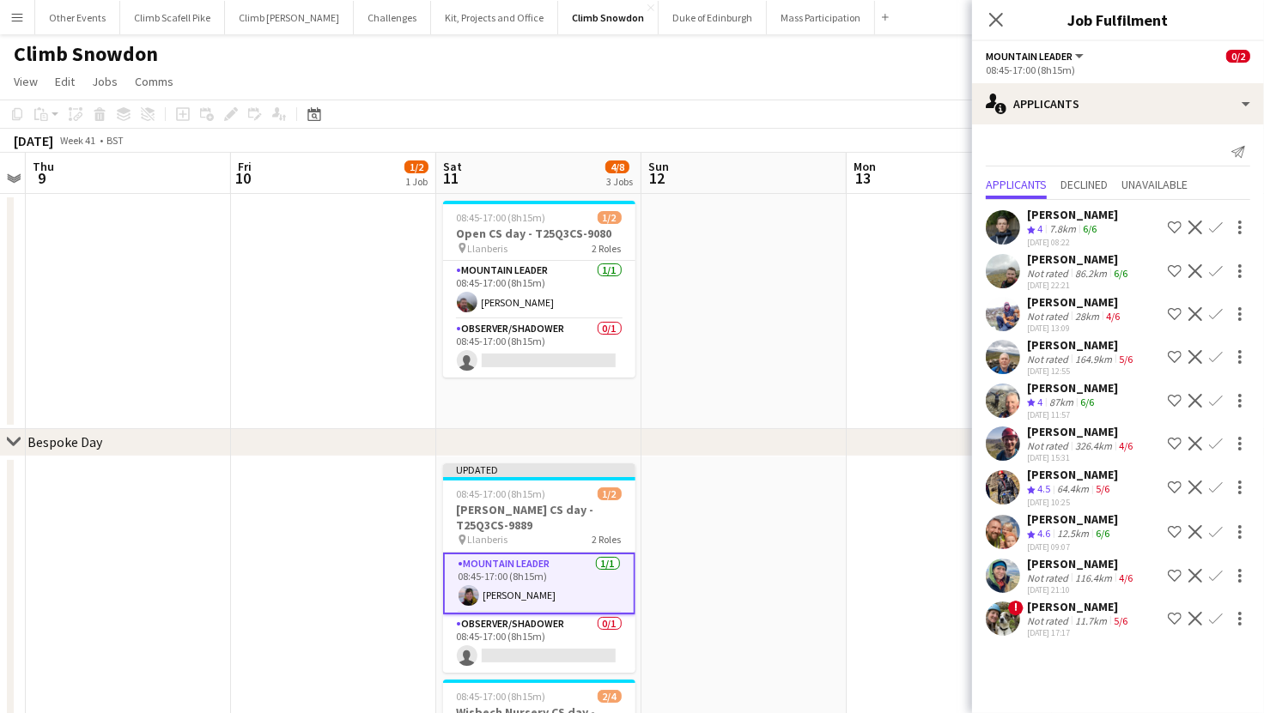
click at [896, 542] on app-date-cell at bounding box center [948, 687] width 205 height 460
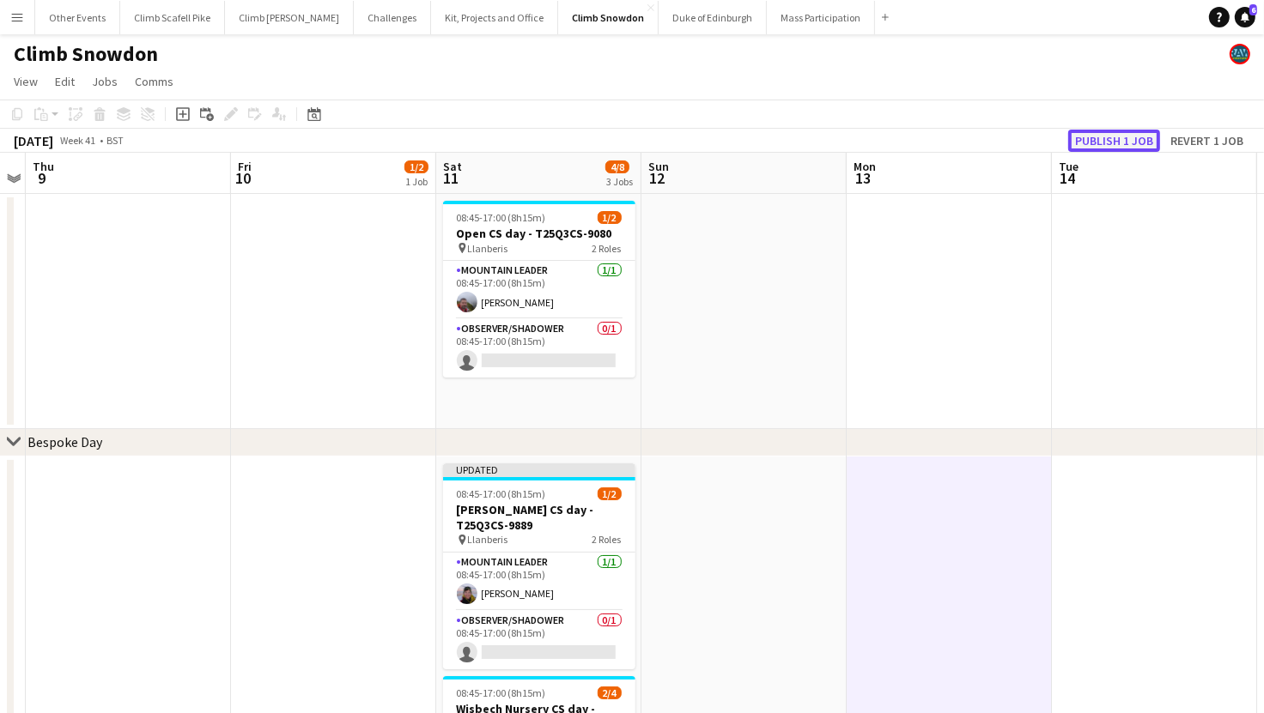
click at [1124, 137] on button "Publish 1 job" at bounding box center [1114, 141] width 92 height 22
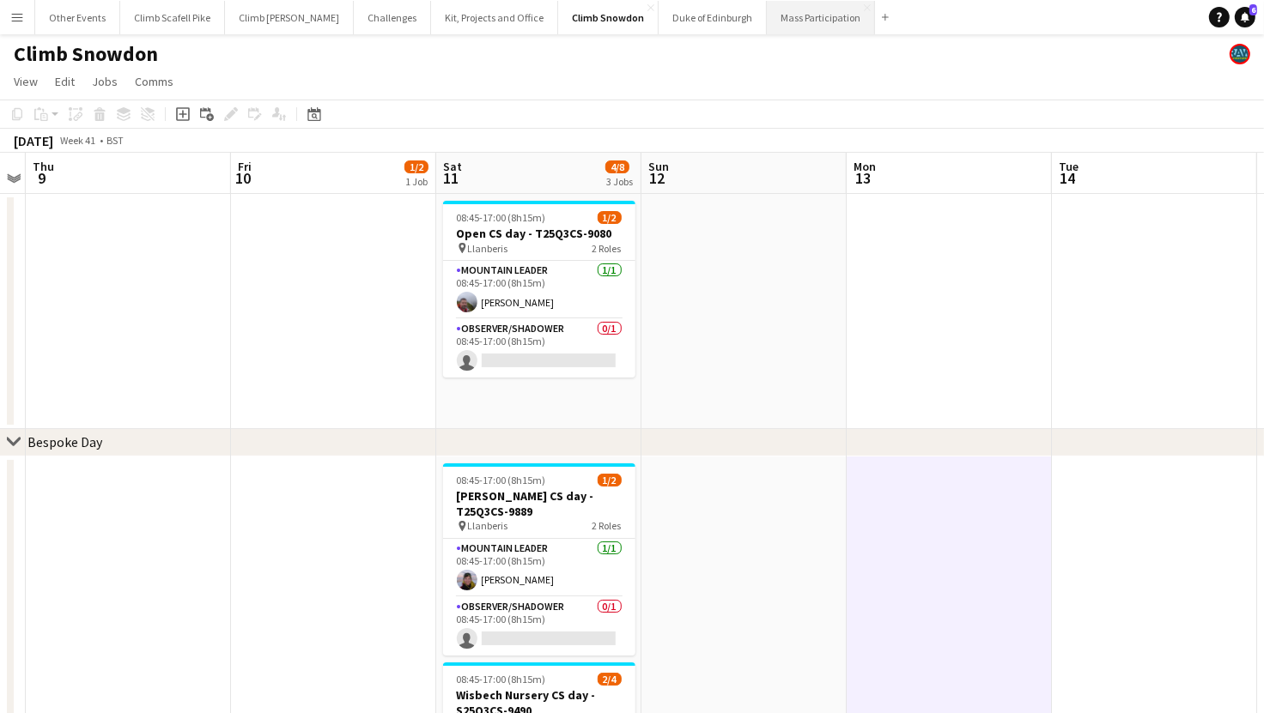
click at [772, 21] on button "Mass Participation Close" at bounding box center [821, 17] width 108 height 33
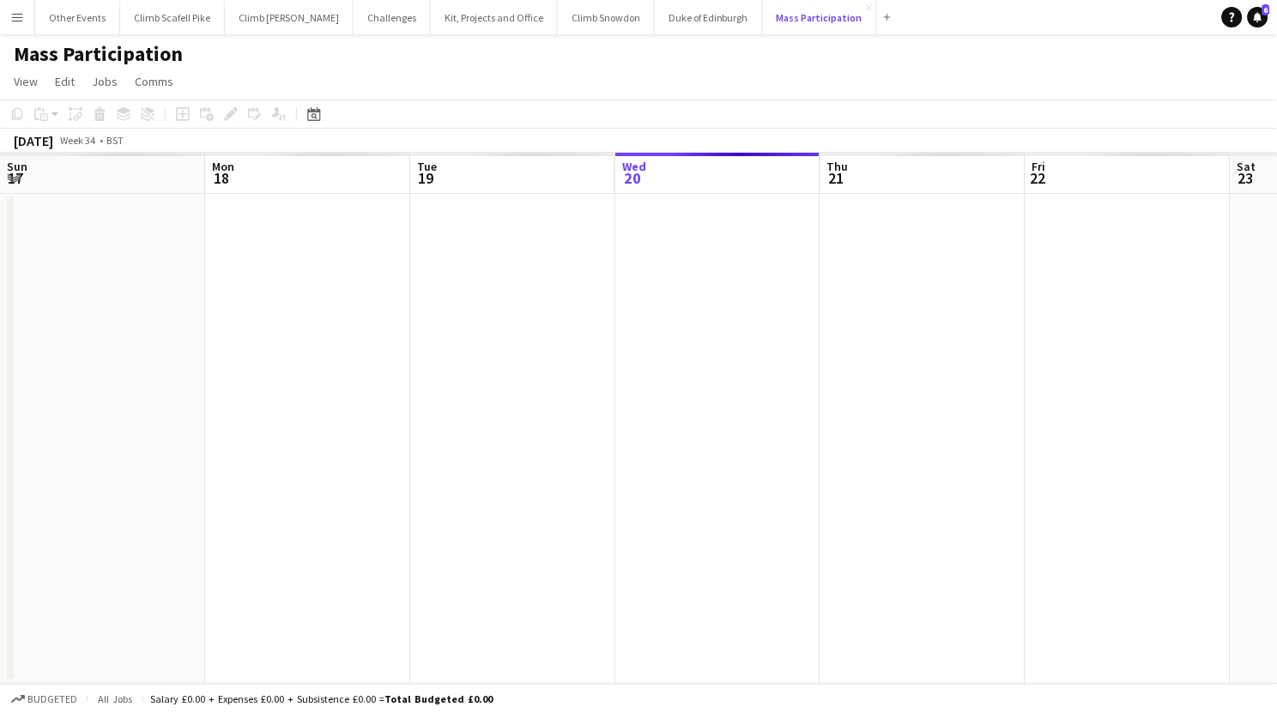
scroll to position [0, 410]
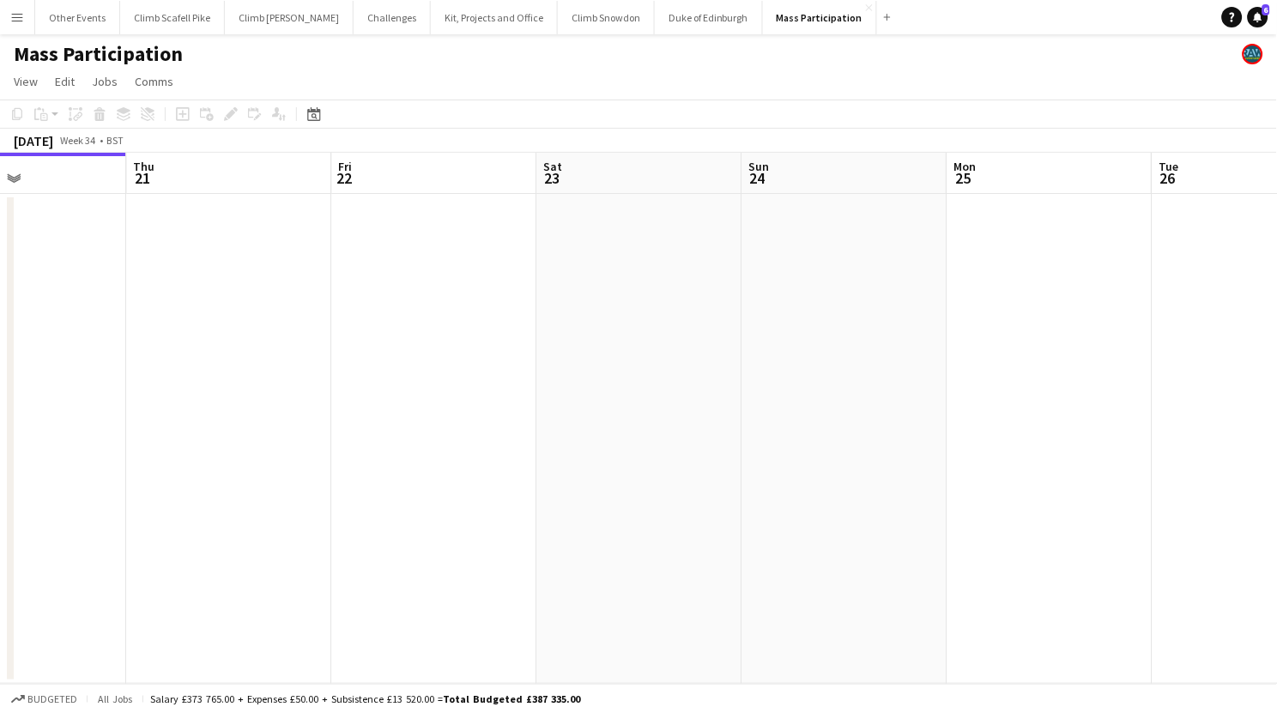
drag, startPoint x: 1042, startPoint y: 453, endPoint x: 452, endPoint y: 488, distance: 591.7
click at [341, 513] on app-calendar-viewport "Sun 17 Mon 18 Tue 19 Wed 20 Thu 21 Fri 22 Sat 23 Sun 24 Mon 25 Tue 26 Wed 27 Th…" at bounding box center [638, 418] width 1277 height 531
drag, startPoint x: 871, startPoint y: 389, endPoint x: 344, endPoint y: 444, distance: 530.0
click at [205, 423] on app-calendar-viewport "Tue 19 Wed 20 Thu 21 Fri 22 Sat 23 Sun 24 Mon 25 Tue 26 Wed 27 Thu 28 Fri 29 2/…" at bounding box center [638, 418] width 1277 height 531
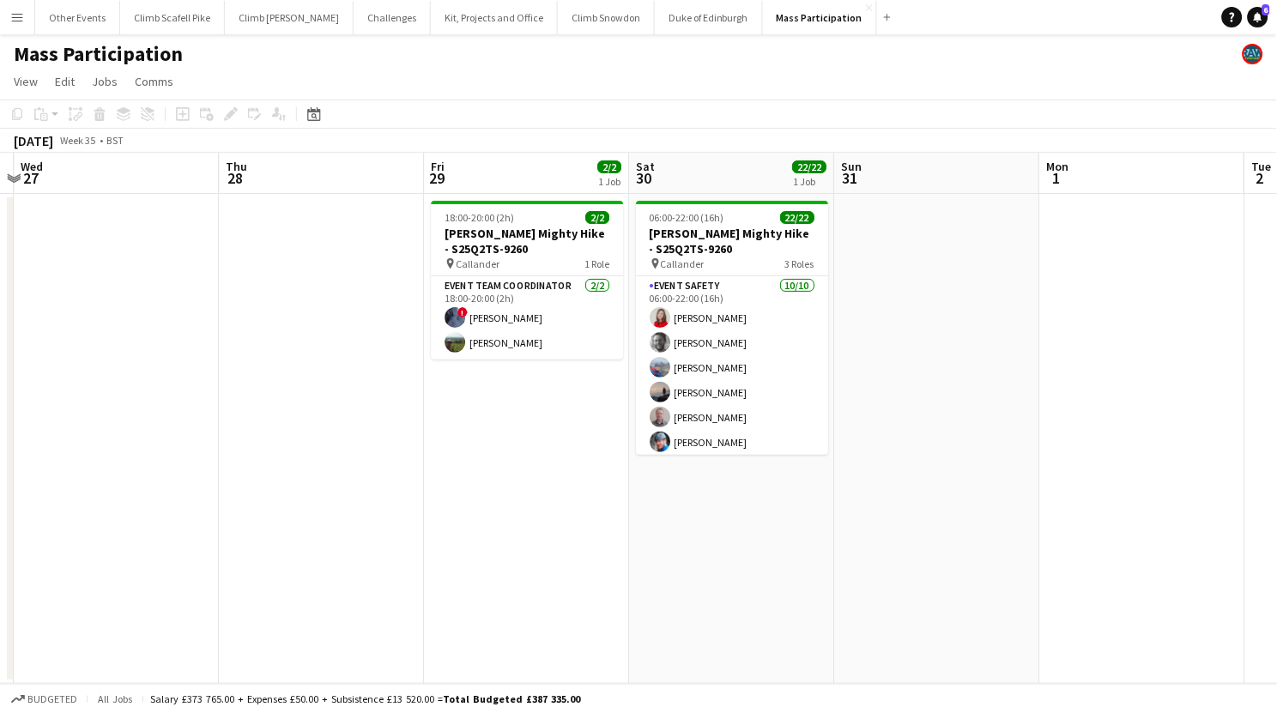
drag, startPoint x: 1016, startPoint y: 440, endPoint x: 568, endPoint y: 486, distance: 449.7
click at [346, 491] on app-calendar-viewport "Sat 23 Sun 24 Mon 25 Tue 26 Wed 27 Thu 28 Fri 29 2/2 1 Job Sat 30 22/22 1 Job S…" at bounding box center [638, 418] width 1277 height 531
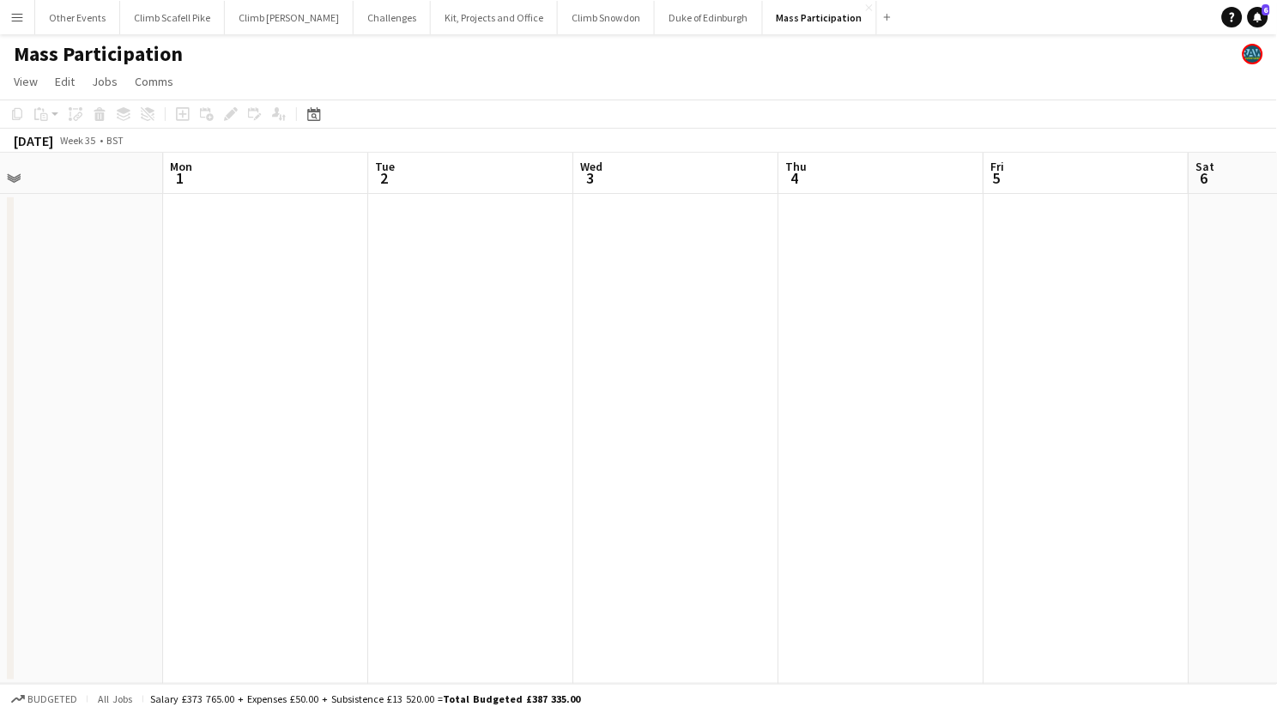
drag, startPoint x: 1122, startPoint y: 435, endPoint x: 1074, endPoint y: 475, distance: 62.2
click at [412, 482] on app-calendar-viewport "Wed 27 Thu 28 Fri 29 2/2 1 Job Sat 30 22/22 1 Job Sun 31 Mon 1 Tue 2 Wed 3 Thu …" at bounding box center [638, 418] width 1277 height 531
drag, startPoint x: 874, startPoint y: 481, endPoint x: 412, endPoint y: 507, distance: 462.6
click at [399, 507] on app-calendar-viewport "Fri 29 2/2 1 Job Sat 30 22/22 1 Job Sun 31 Mon 1 Tue 2 Wed 3 Thu 4 Fri 5 Sat 6 …" at bounding box center [638, 418] width 1277 height 531
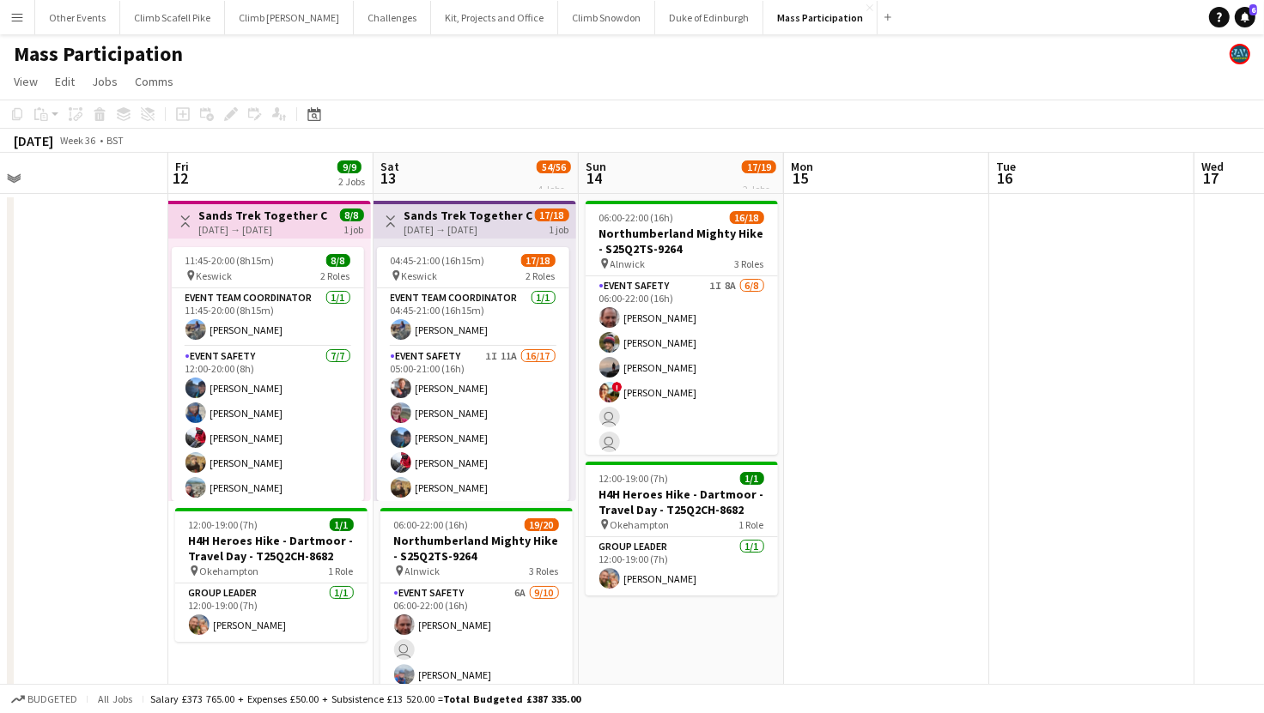
drag, startPoint x: 1063, startPoint y: 482, endPoint x: 1056, endPoint y: 501, distance: 20.9
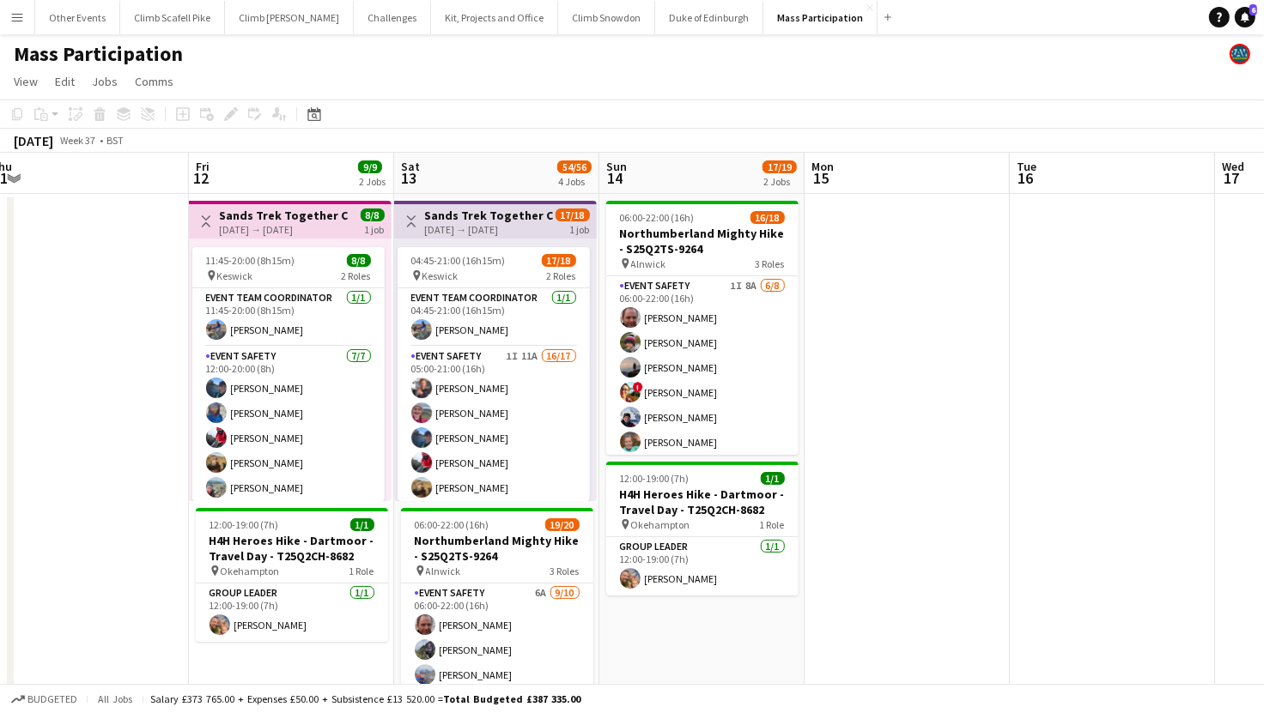
drag, startPoint x: 1035, startPoint y: 501, endPoint x: 851, endPoint y: 453, distance: 190.7
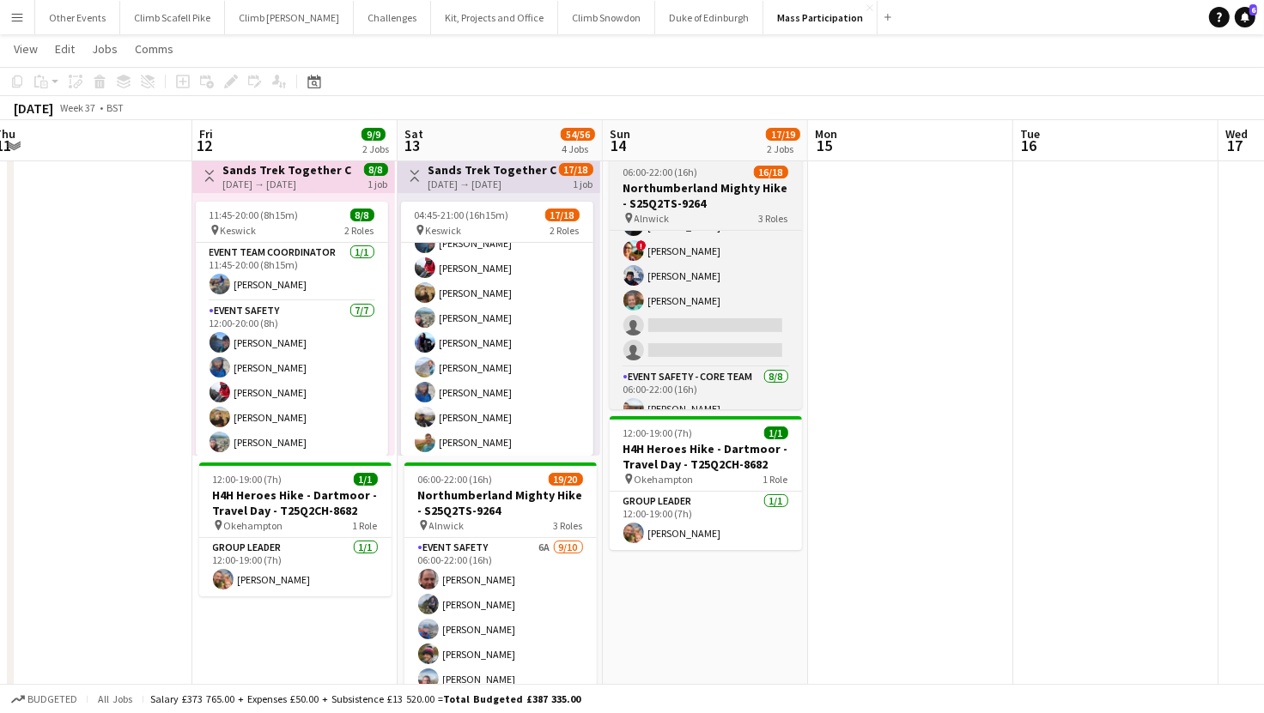
scroll to position [97, 0]
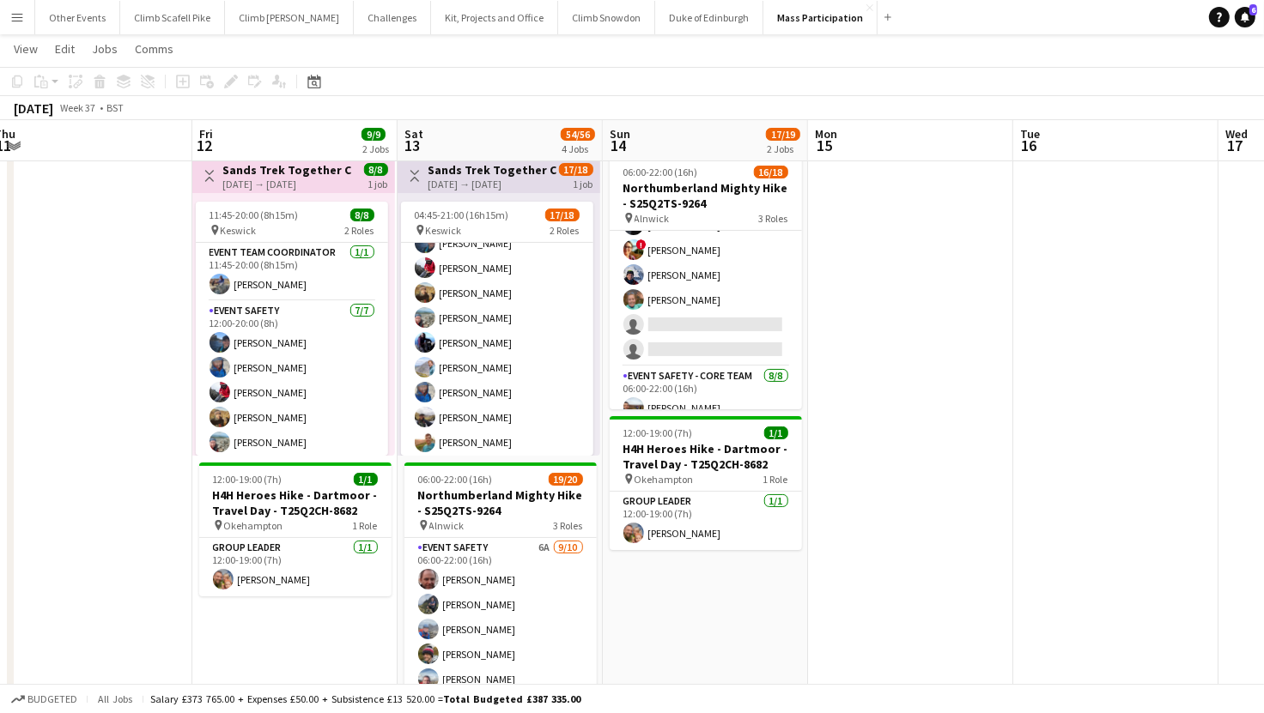
click at [1071, 416] on app-date-cell at bounding box center [1115, 711] width 205 height 1125
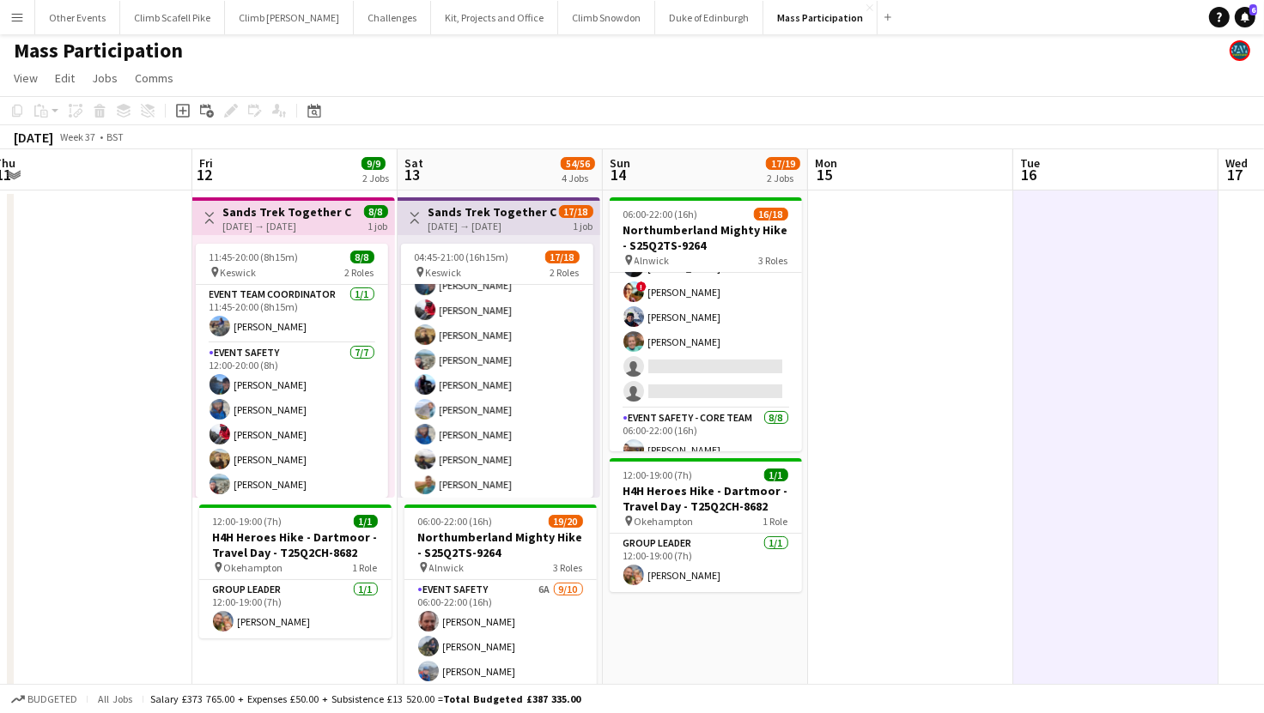
scroll to position [0, 0]
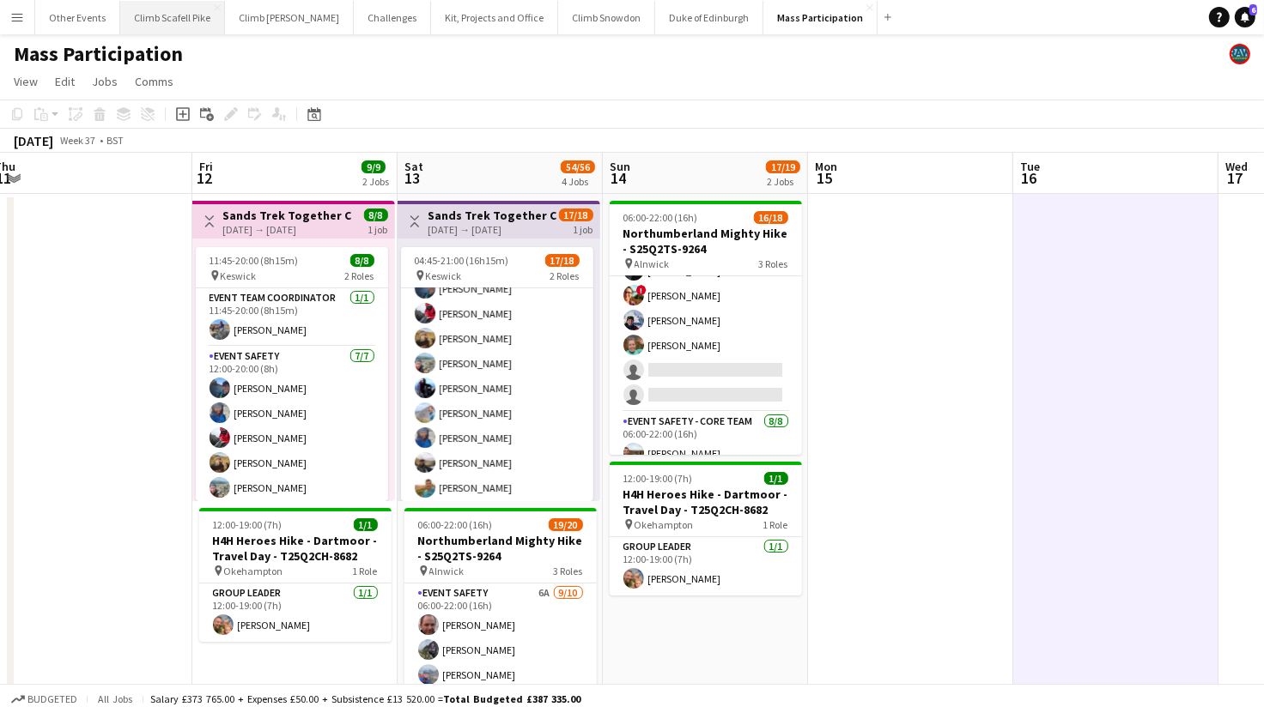
click at [183, 21] on button "Climb Scafell Pike Close" at bounding box center [172, 17] width 105 height 33
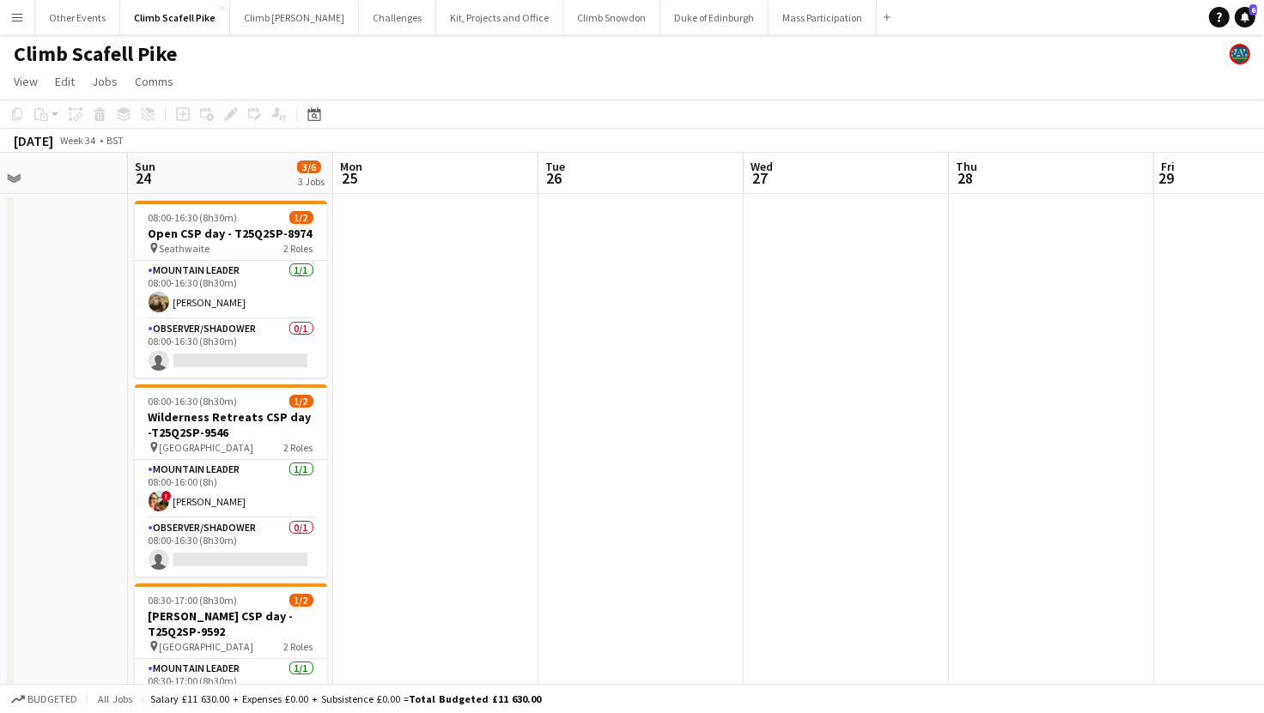
drag, startPoint x: 1074, startPoint y: 529, endPoint x: 639, endPoint y: 502, distance: 436.1
click at [175, 567] on app-calendar-viewport "Wed 20 Thu 21 Fri 22 Sat 23 Sun 24 3/6 3 Jobs Mon 25 Tue 26 Wed 27 Thu 28 Fri 2…" at bounding box center [632, 531] width 1264 height 756
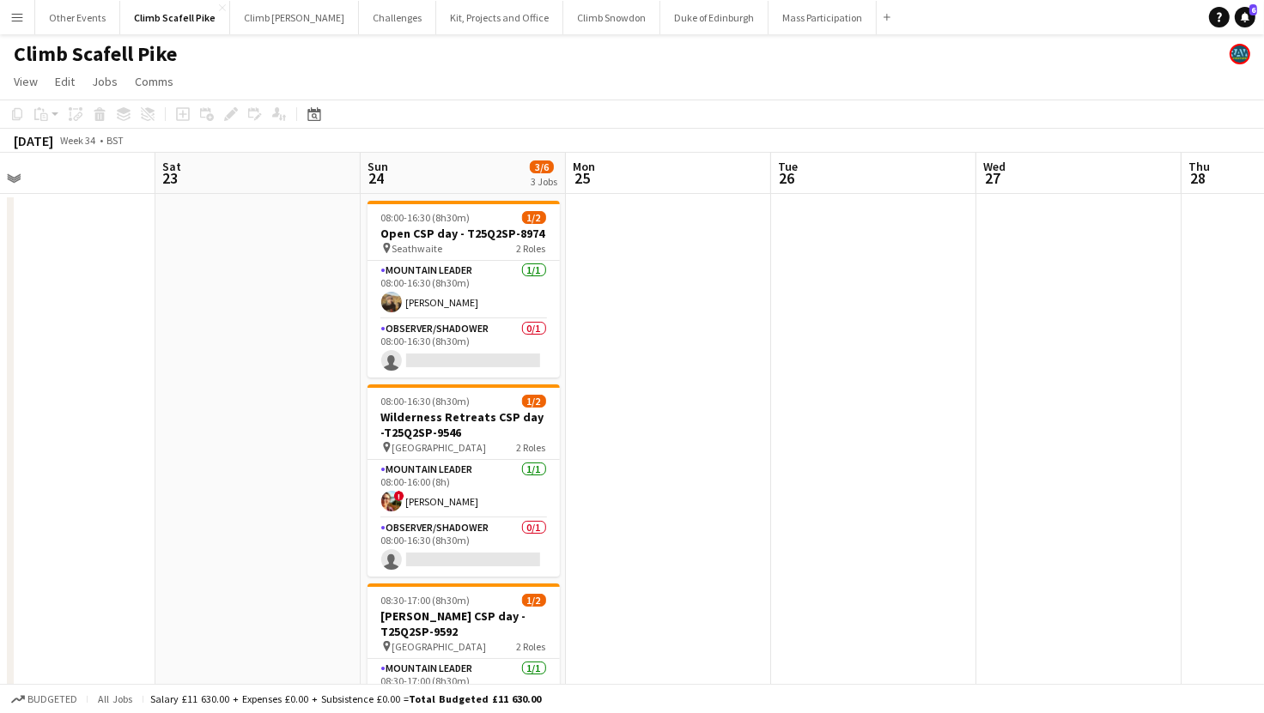
drag, startPoint x: 869, startPoint y: 480, endPoint x: 42, endPoint y: 525, distance: 827.9
click at [26, 528] on app-calendar-viewport "Wed 20 Thu 21 Fri 22 Sat 23 Sun 24 3/6 3 Jobs Mon 25 Tue 26 Wed 27 Thu 28 Fri 2…" at bounding box center [632, 531] width 1264 height 756
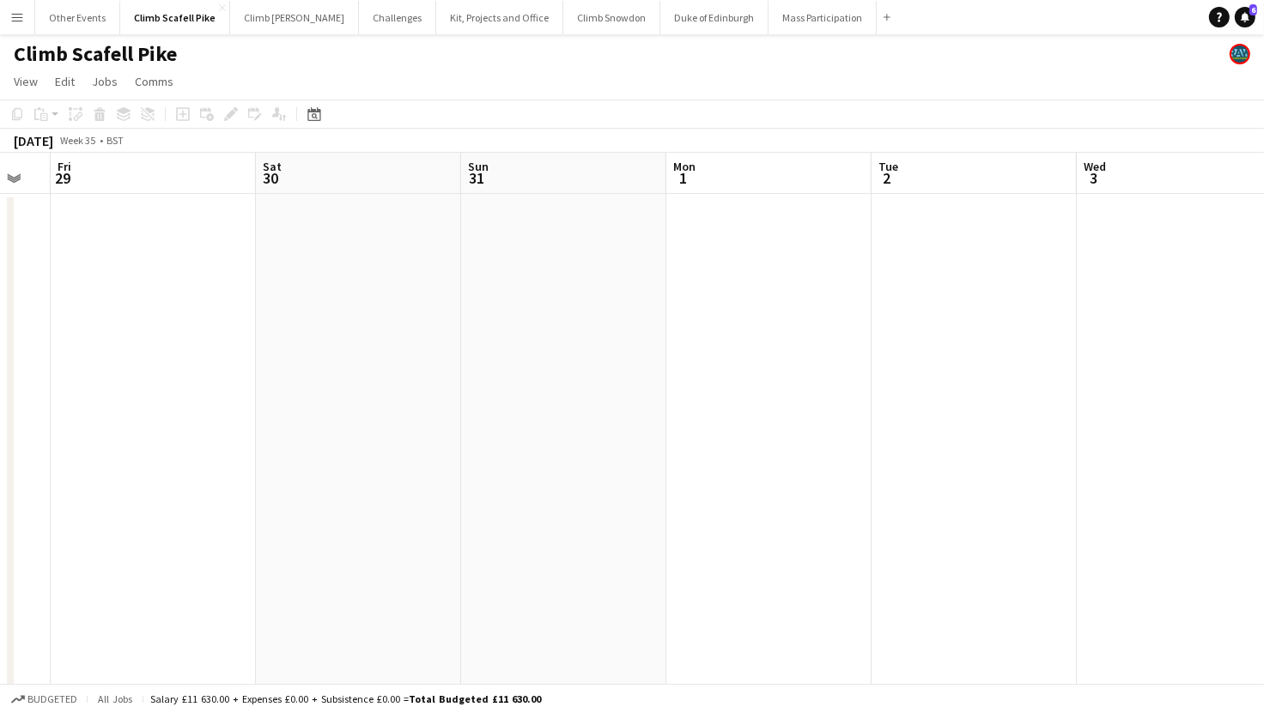
drag, startPoint x: 696, startPoint y: 503, endPoint x: 189, endPoint y: 575, distance: 512.5
click at [0, 571] on html "Menu Boards Boards Boards All jobs Status Workforce Workforce My Workforce Recr…" at bounding box center [632, 469] width 1264 height 938
drag, startPoint x: 906, startPoint y: 496, endPoint x: 422, endPoint y: 559, distance: 487.4
click at [0, 586] on html "Menu Boards Boards Boards All jobs Status Workforce Workforce My Workforce Recr…" at bounding box center [632, 469] width 1264 height 938
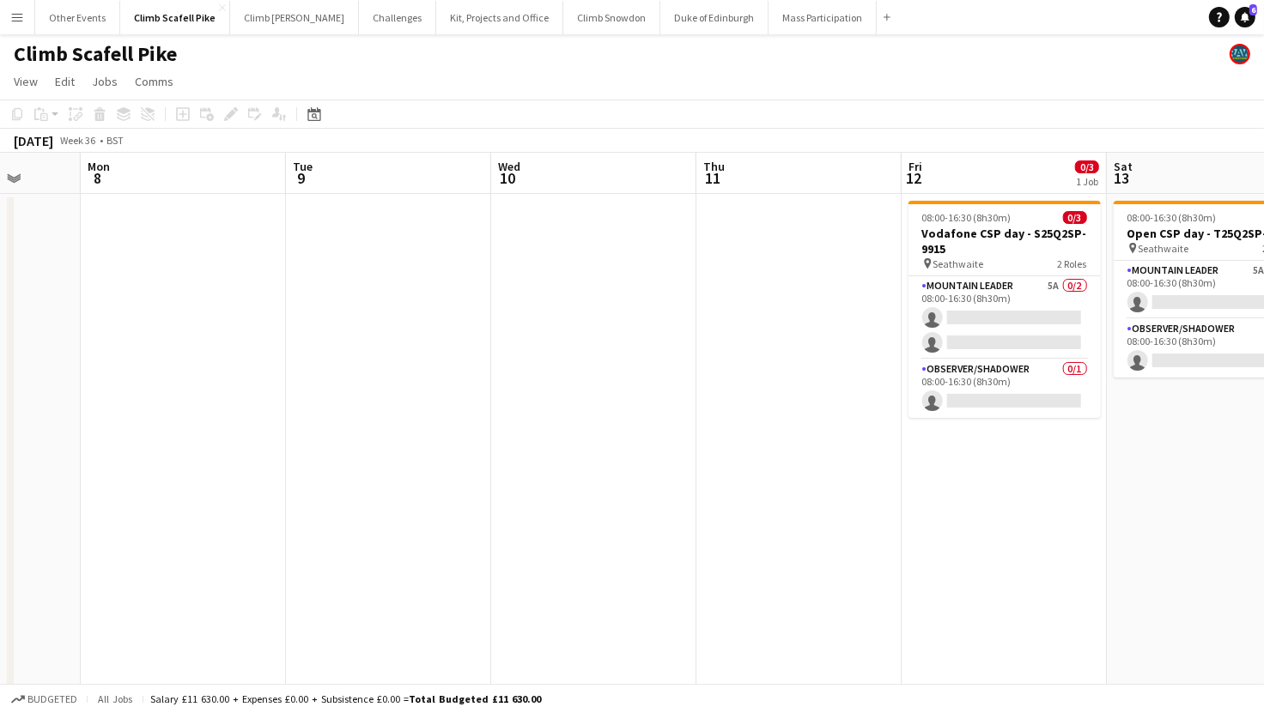
drag, startPoint x: 876, startPoint y: 530, endPoint x: 528, endPoint y: 560, distance: 349.0
click at [0, 597] on html "Menu Boards Boards Boards All jobs Status Workforce Workforce My Workforce Recr…" at bounding box center [632, 469] width 1264 height 938
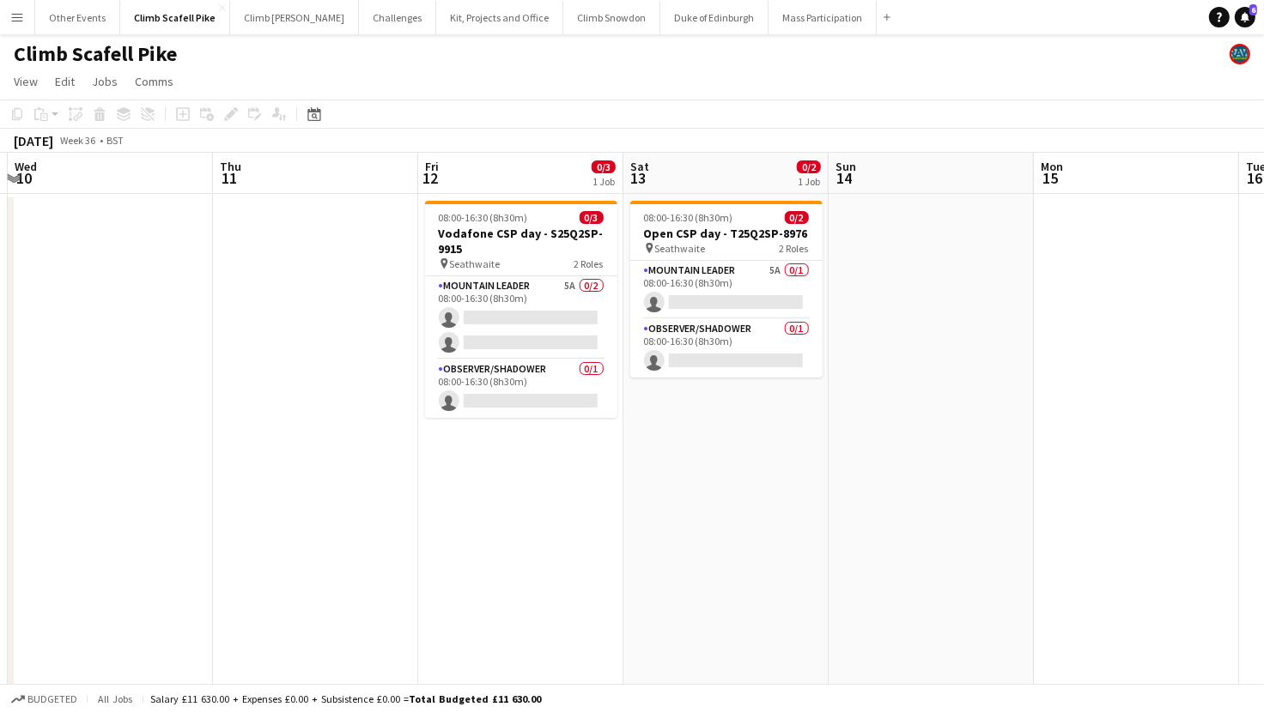
drag, startPoint x: 841, startPoint y: 540, endPoint x: 543, endPoint y: 543, distance: 297.9
click at [356, 579] on app-calendar-viewport "Sat 6 Sun 7 Mon 8 Tue 9 Wed 10 Thu 11 Fri 12 0/3 1 Job Sat 13 0/2 1 Job Sun 14 …" at bounding box center [632, 531] width 1264 height 756
click at [564, 309] on app-card-role "Mountain Leader 5A 0/2 08:00-16:30 (8h30m) single-neutral-actions single-neutra…" at bounding box center [520, 317] width 192 height 83
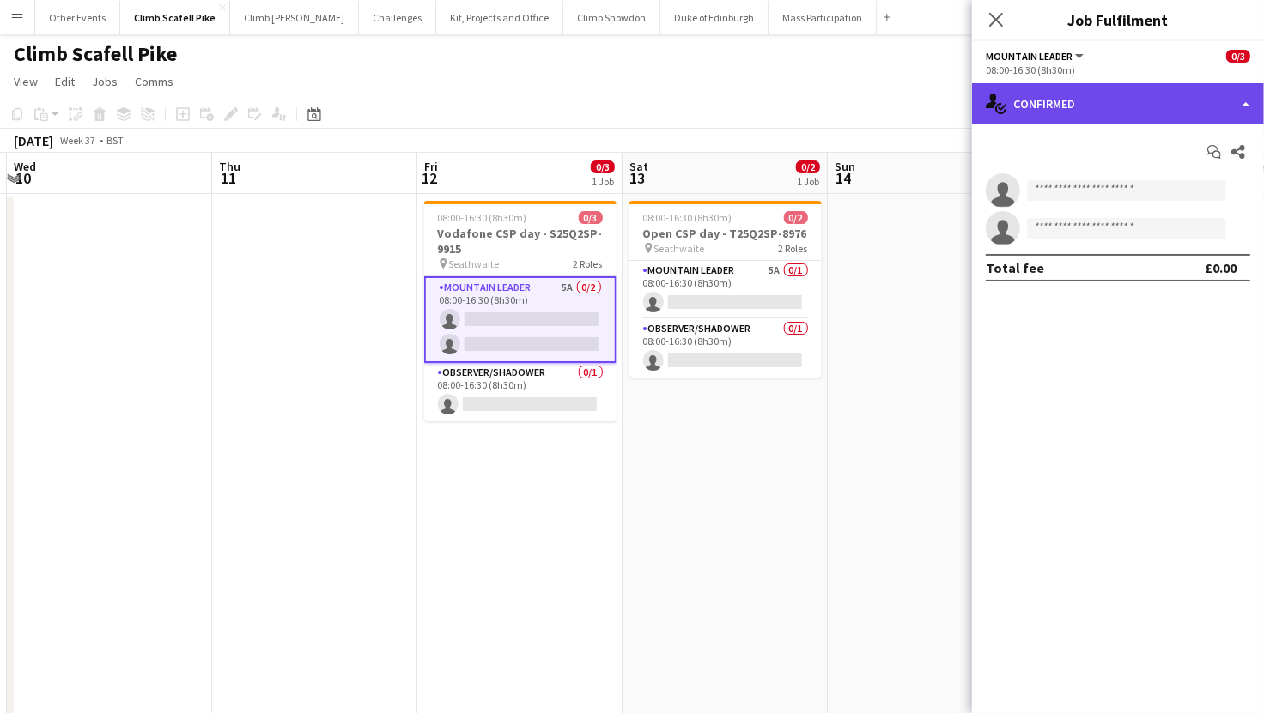
click at [1189, 96] on div "single-neutral-actions-check-2 Confirmed" at bounding box center [1118, 103] width 292 height 41
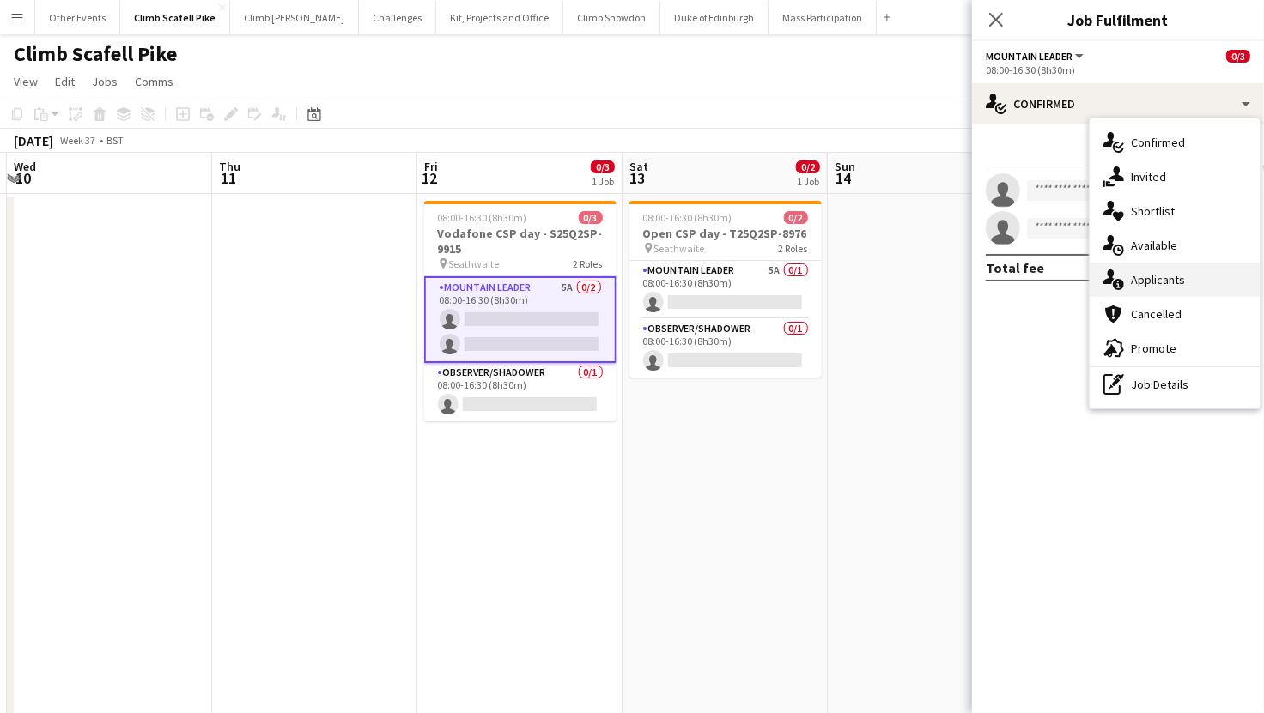
click at [1178, 282] on div "single-neutral-actions-information Applicants" at bounding box center [1174, 280] width 170 height 34
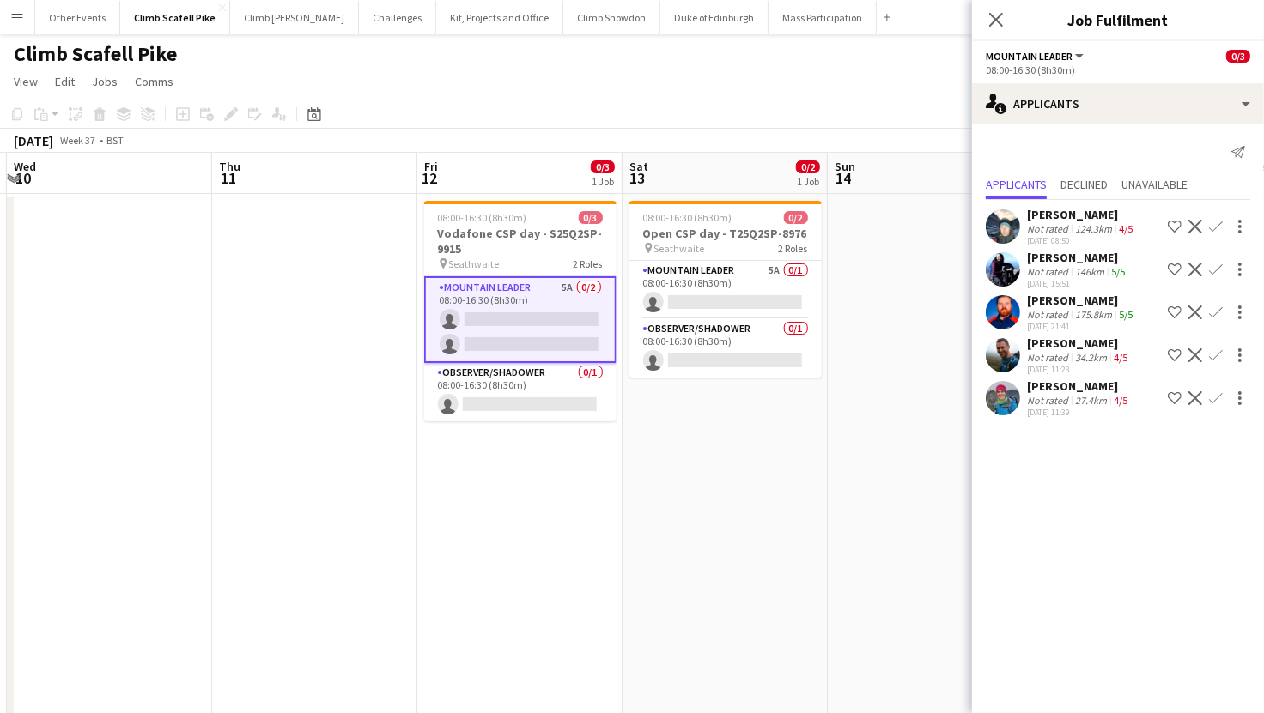
click at [868, 525] on app-date-cell at bounding box center [930, 512] width 205 height 636
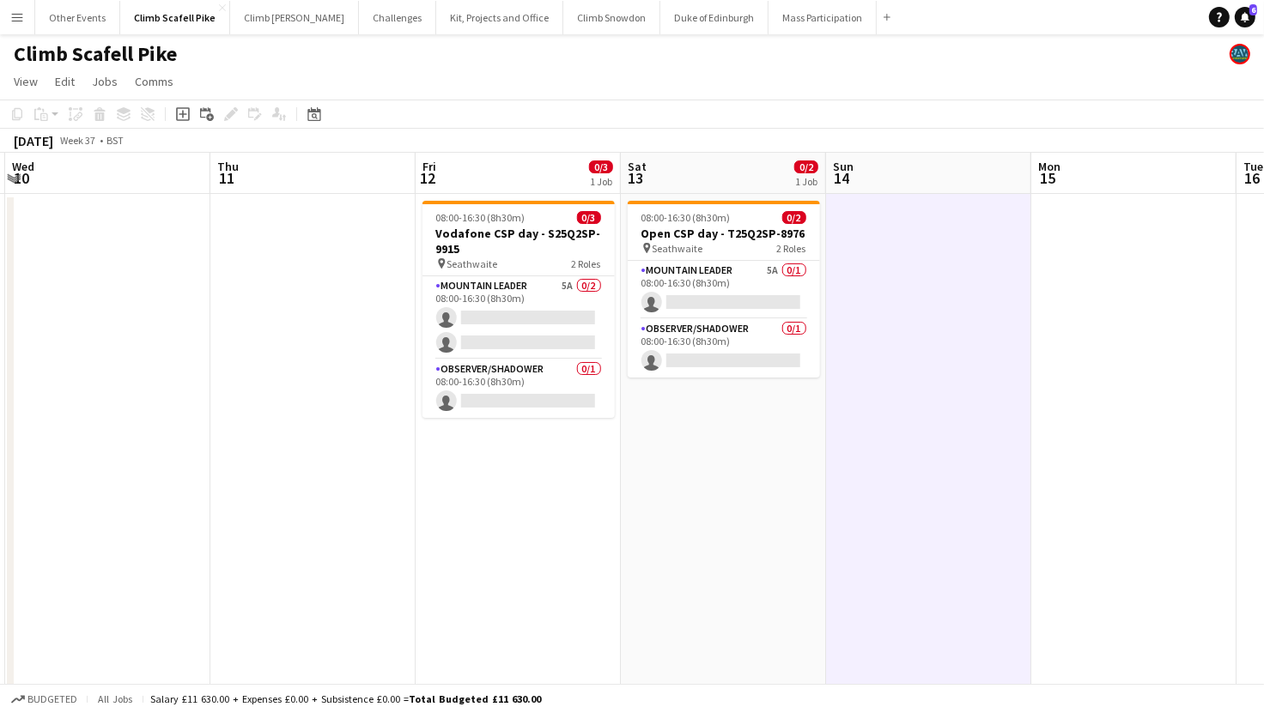
click at [1102, 478] on app-date-cell at bounding box center [1133, 512] width 205 height 636
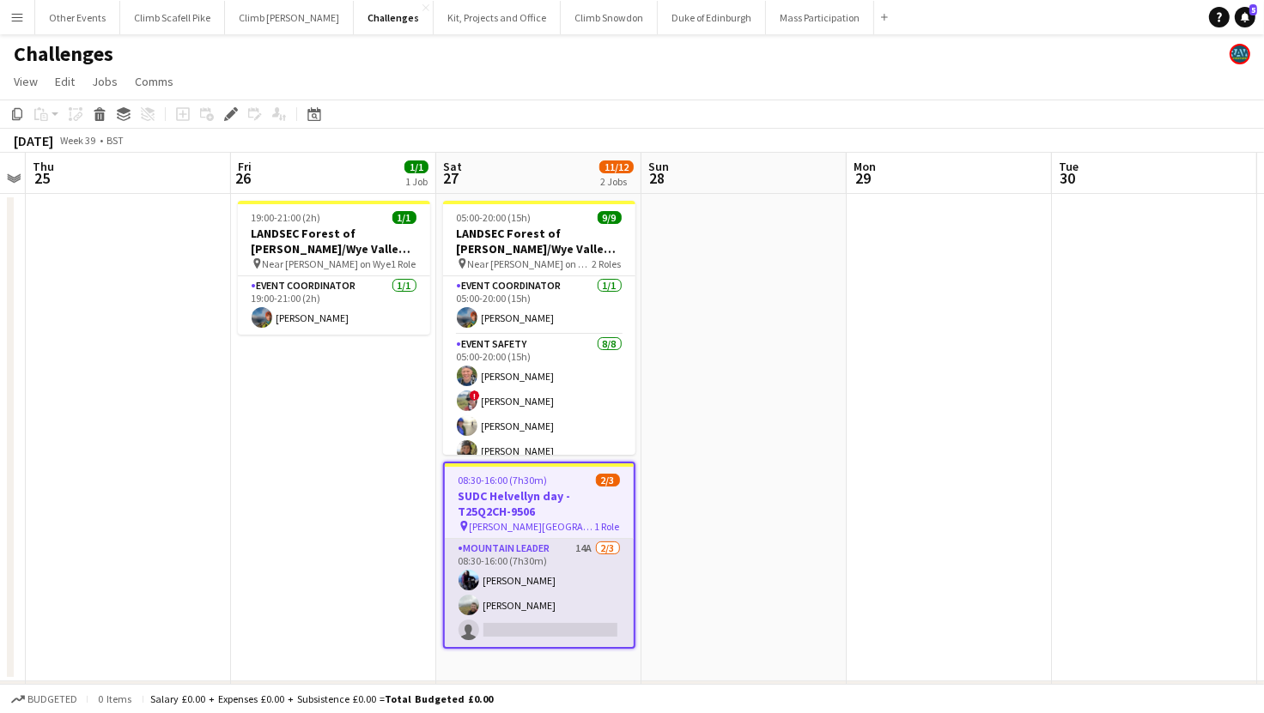
scroll to position [3, 0]
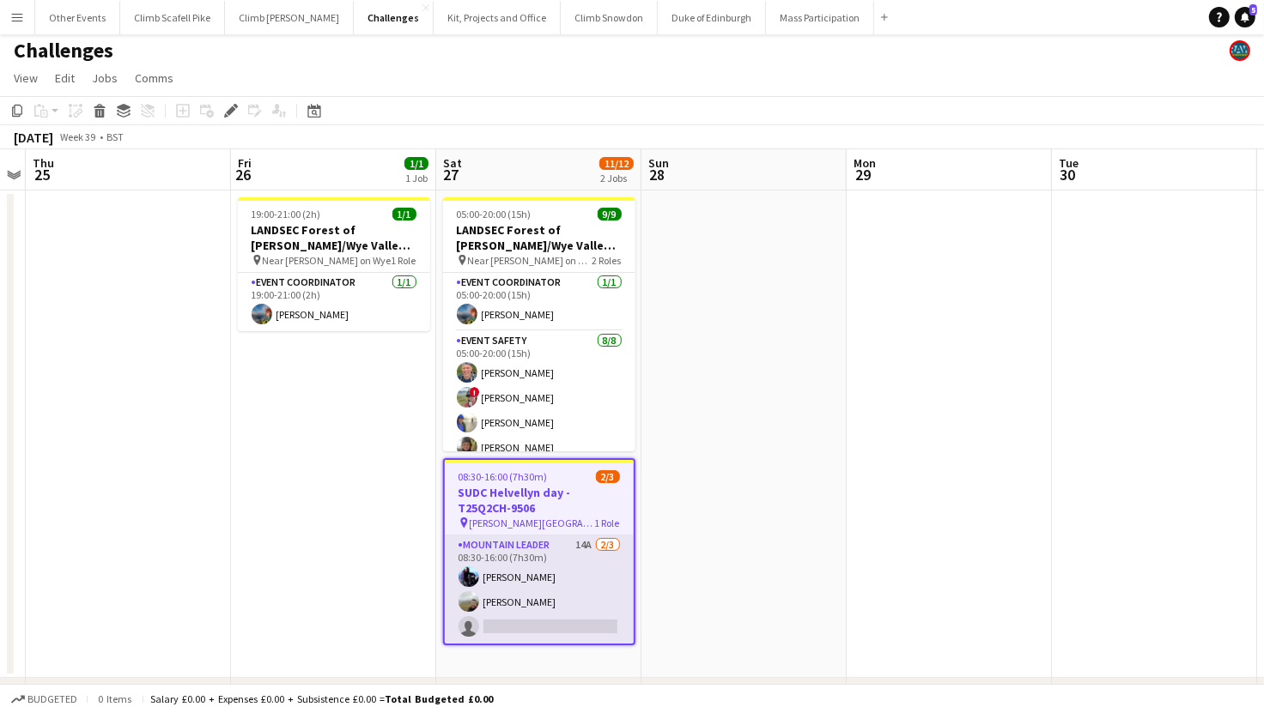
click at [591, 602] on app-card-role "Mountain Leader 14A [DATE] 08:30-16:00 (7h30m) [PERSON_NAME] [PERSON_NAME] sing…" at bounding box center [539, 590] width 189 height 108
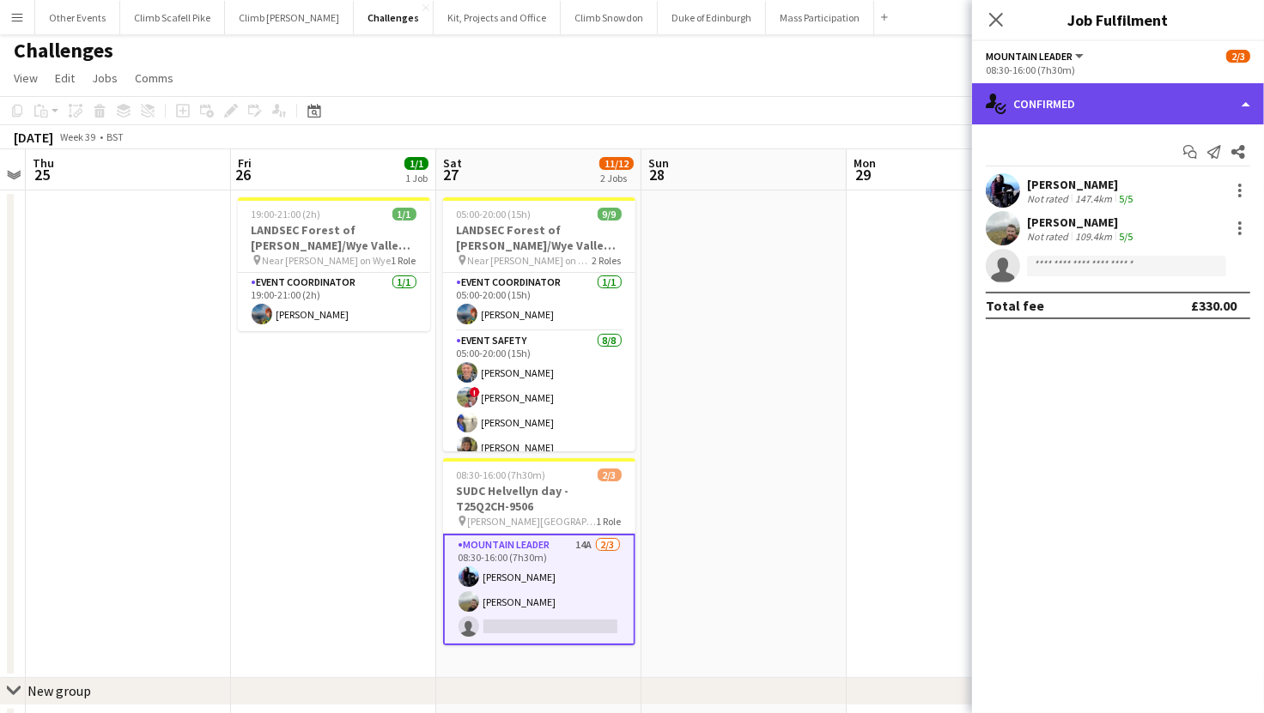
click at [1104, 94] on div "single-neutral-actions-check-2 Confirmed" at bounding box center [1118, 103] width 292 height 41
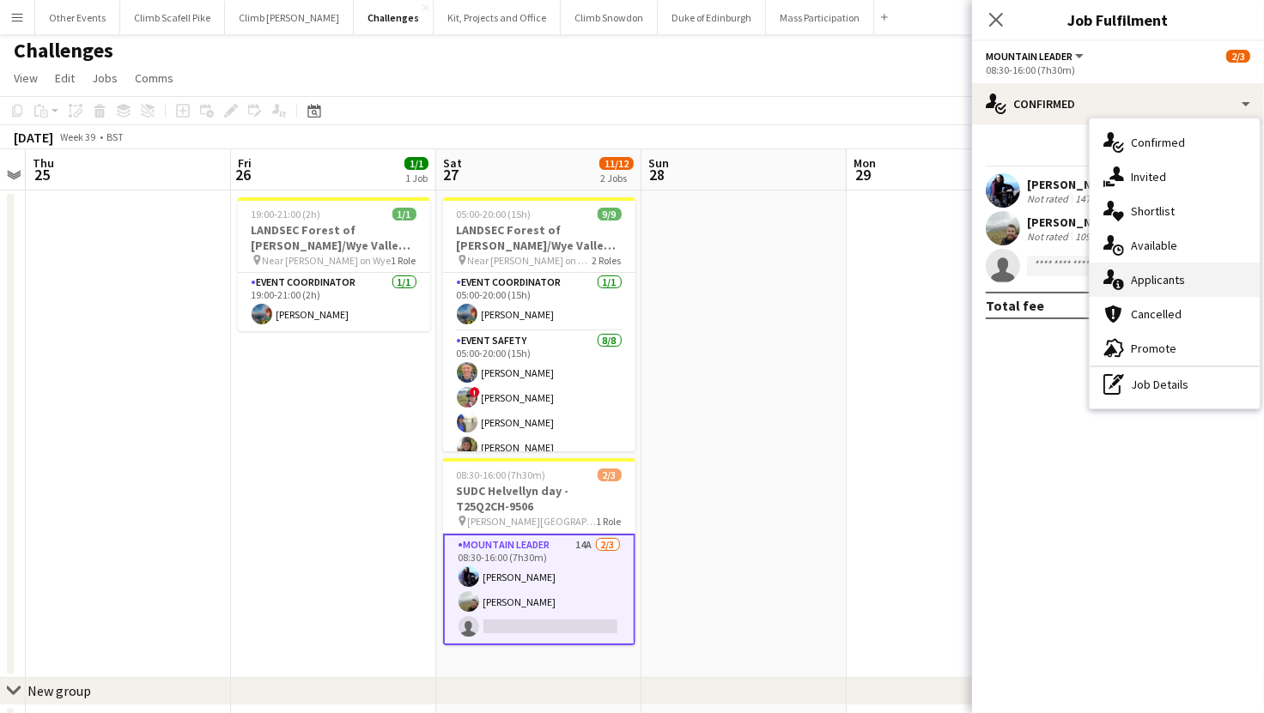
click at [1174, 282] on div "single-neutral-actions-information Applicants" at bounding box center [1174, 280] width 170 height 34
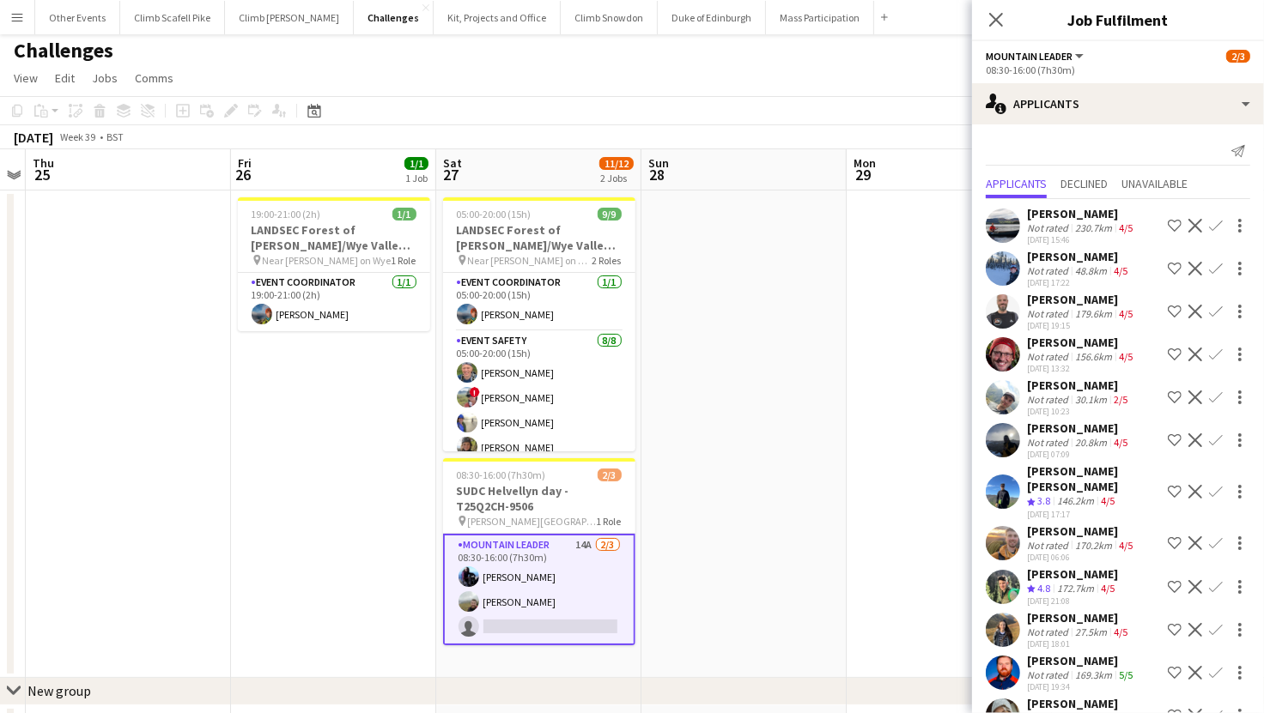
scroll to position [0, 0]
click at [1003, 268] on app-user-avatar at bounding box center [1003, 269] width 34 height 34
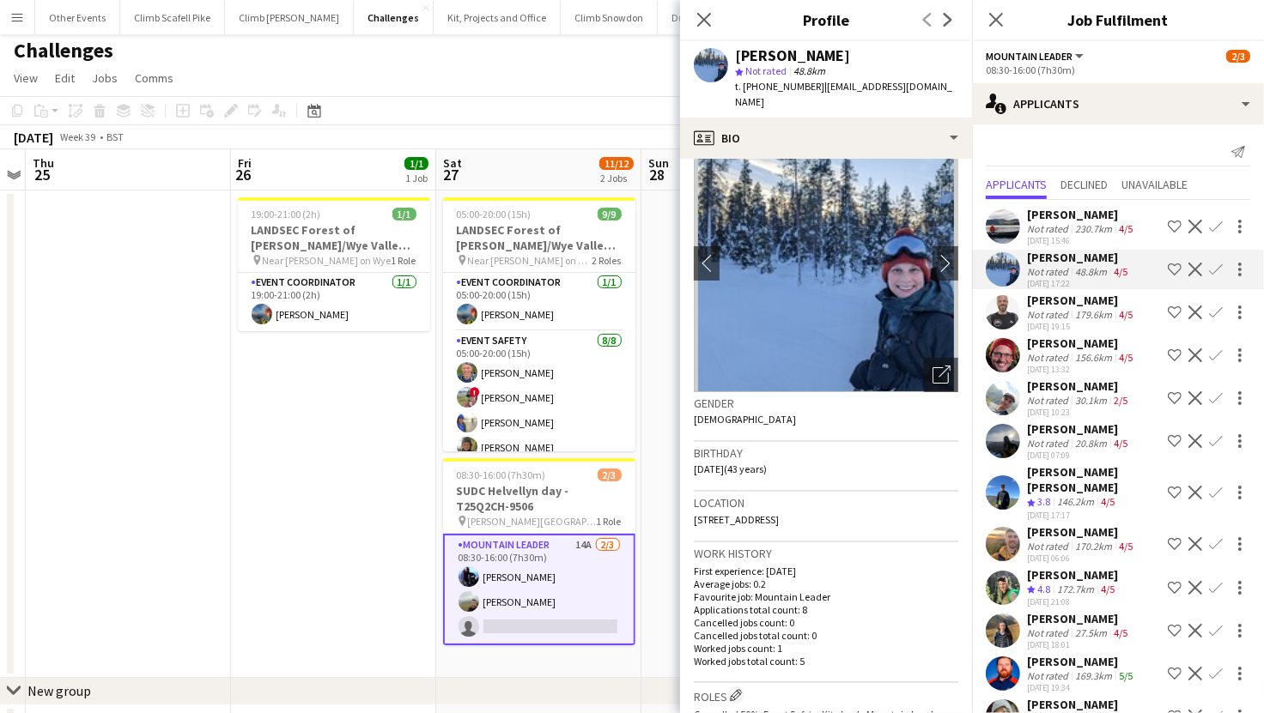
scroll to position [299, 0]
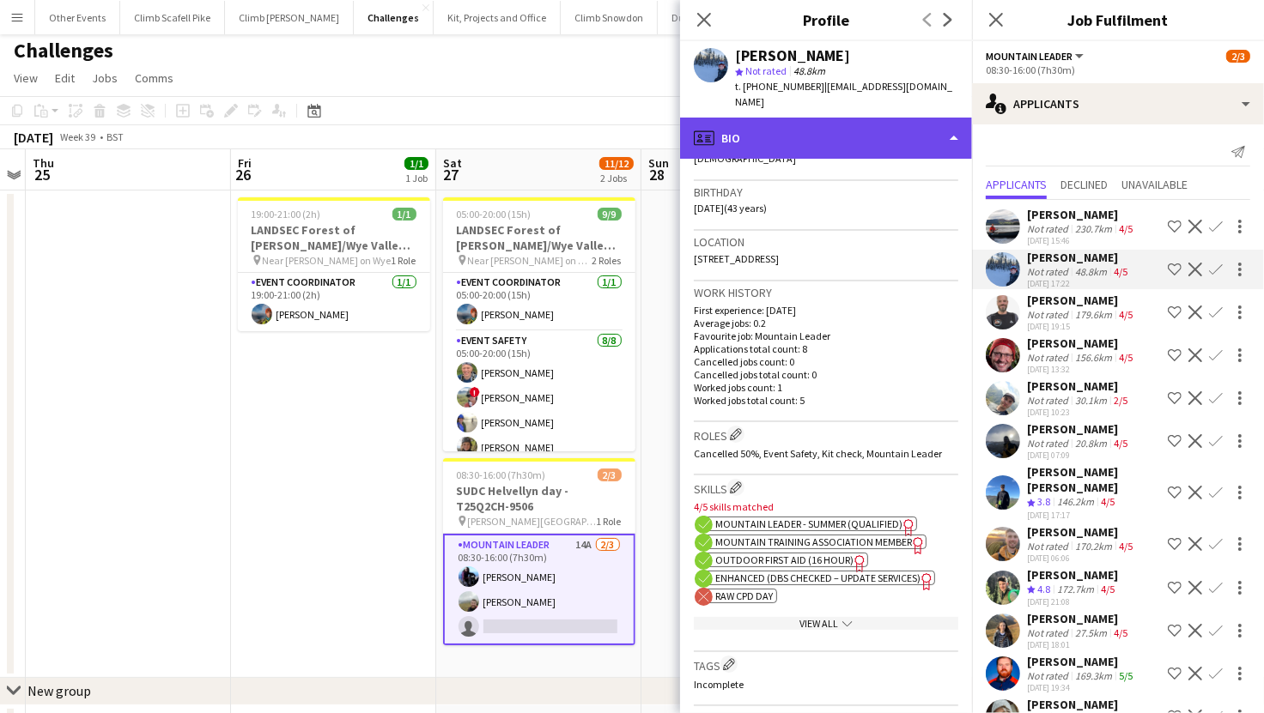
click at [947, 118] on div "profile Bio" at bounding box center [826, 138] width 292 height 41
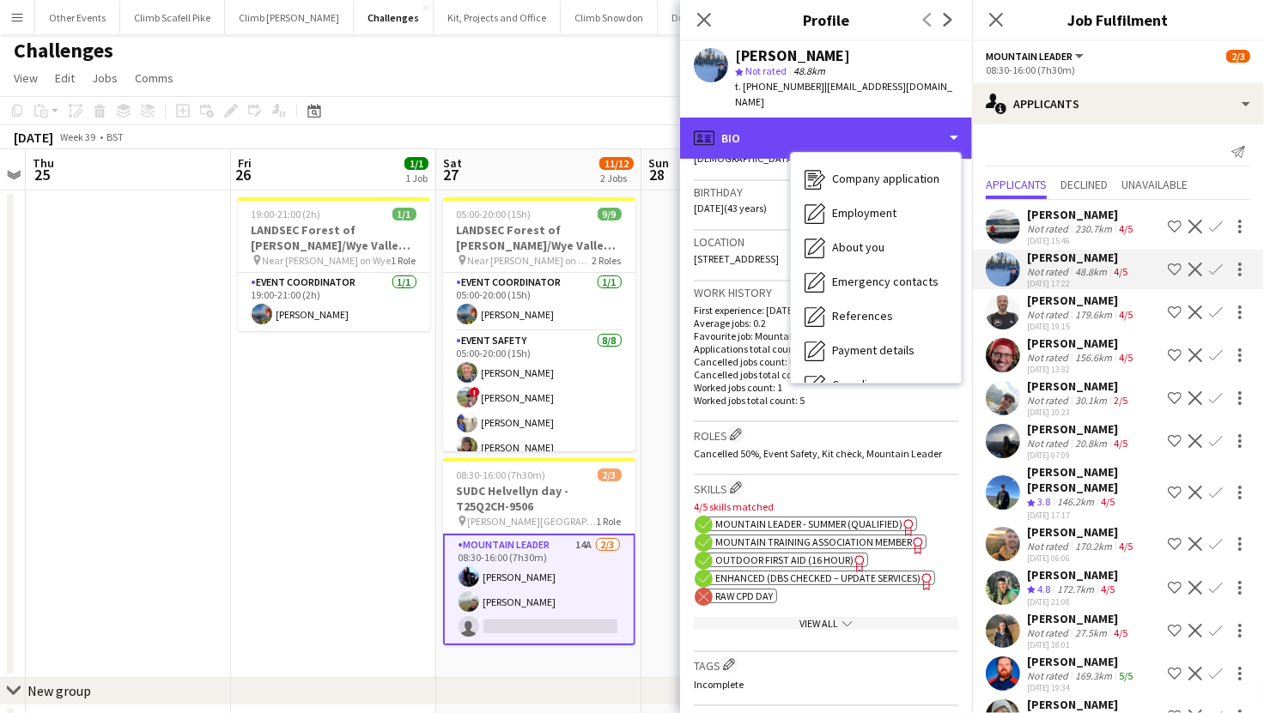
scroll to position [176, 0]
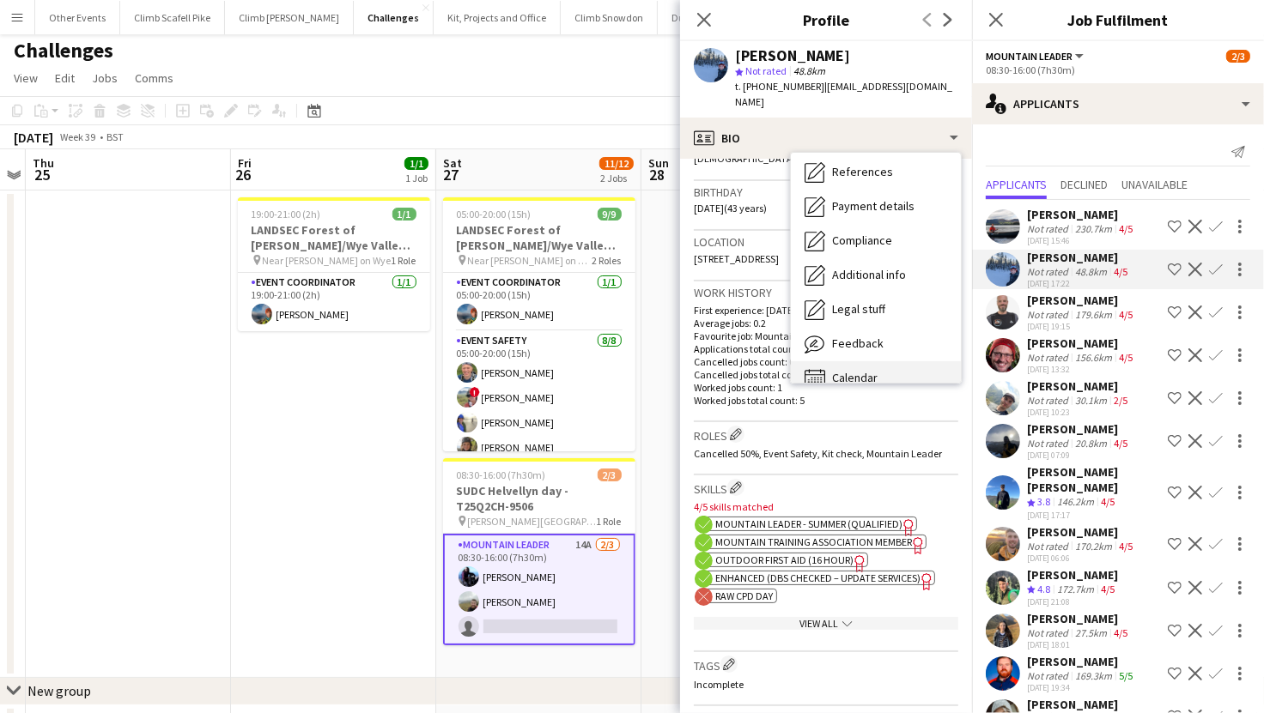
click at [873, 370] on span "Calendar" at bounding box center [855, 377] width 46 height 15
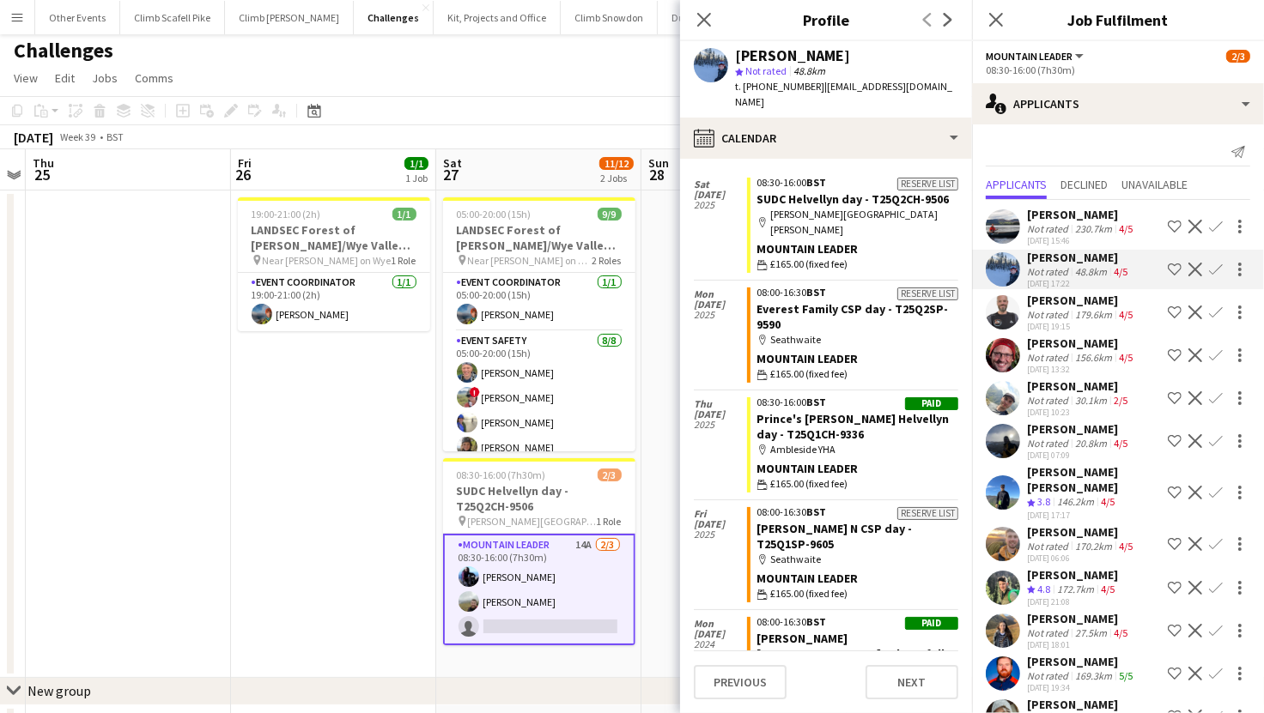
scroll to position [57, 0]
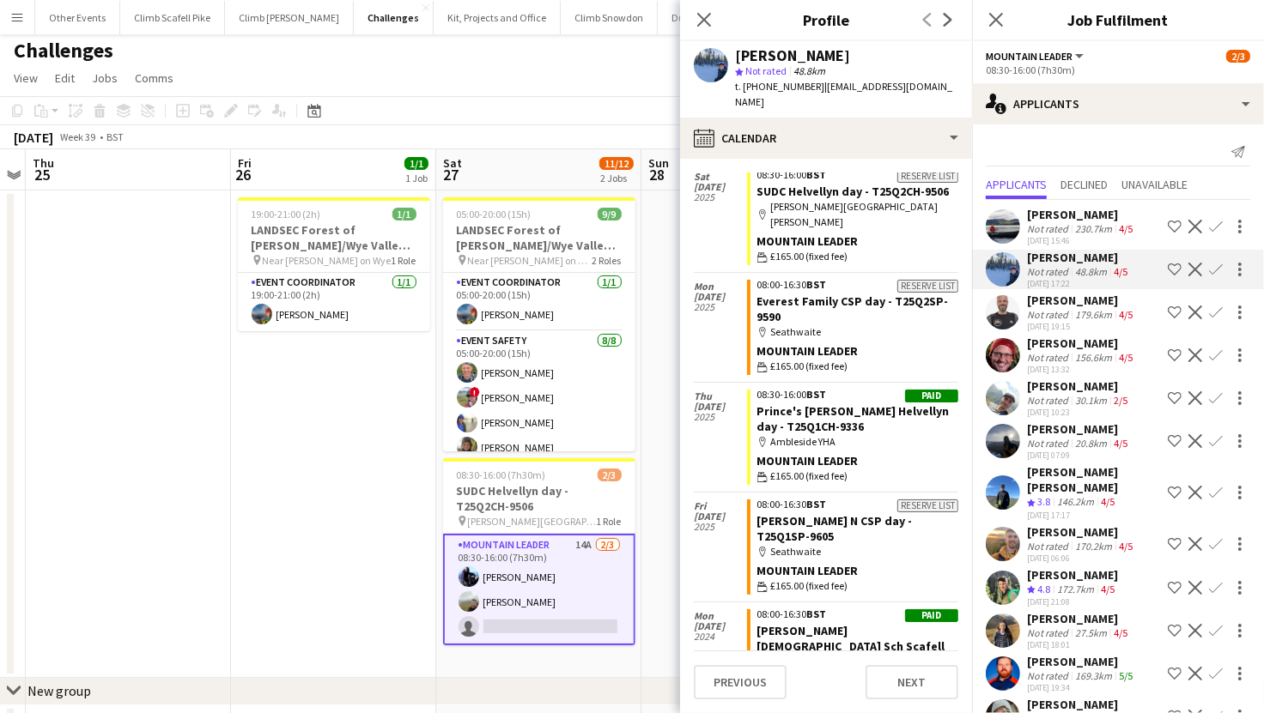
click at [1209, 264] on app-icon "Confirm" at bounding box center [1216, 270] width 14 height 14
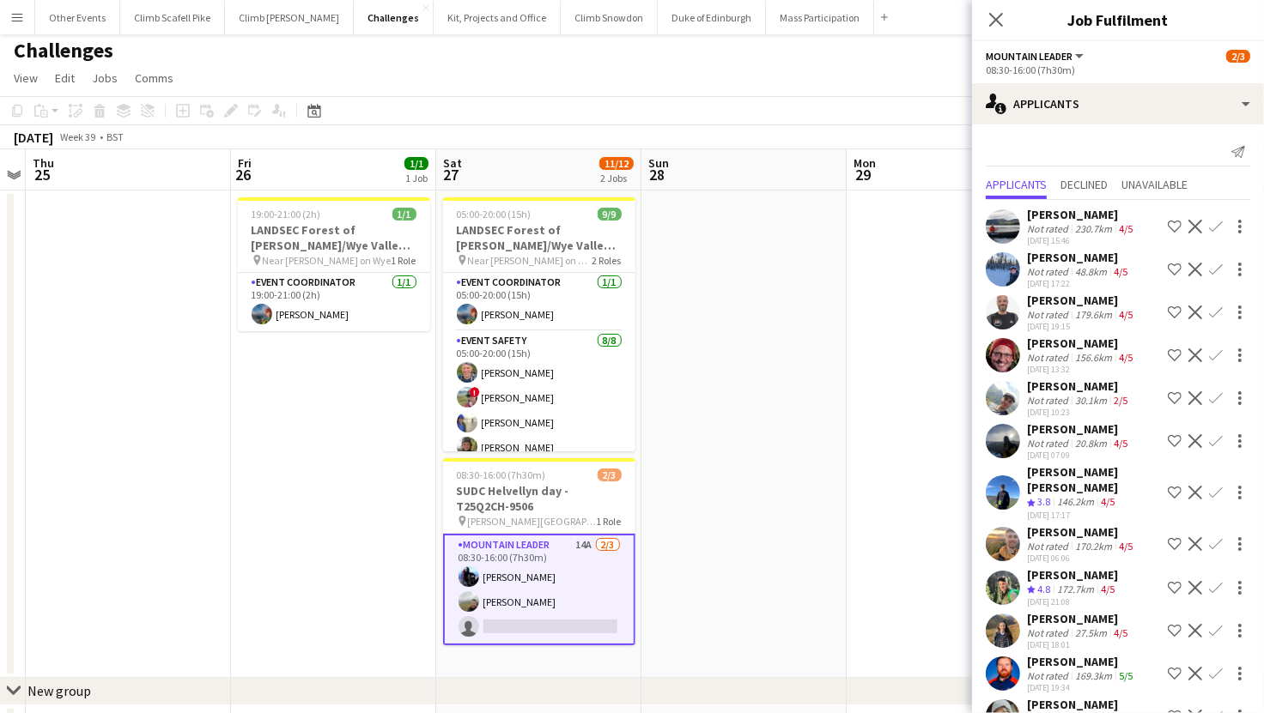
click at [1209, 264] on app-icon "Confirm" at bounding box center [1216, 270] width 14 height 14
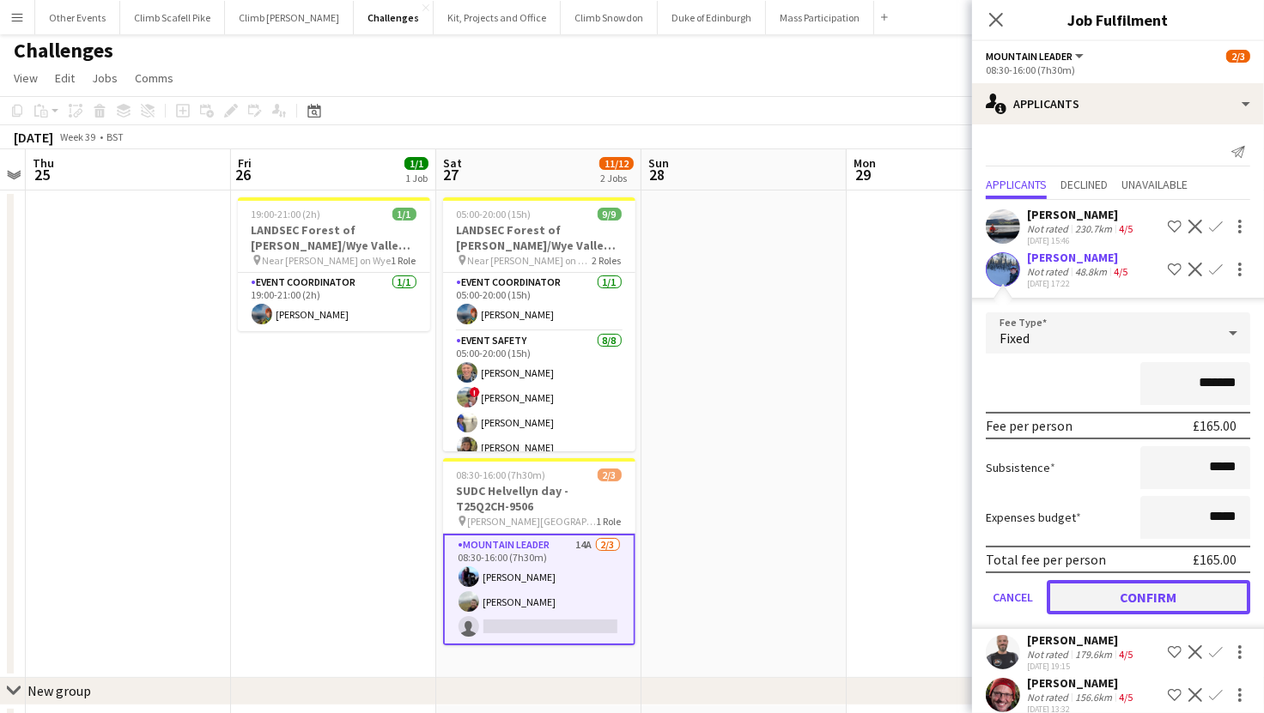
click at [1202, 582] on button "Confirm" at bounding box center [1148, 597] width 203 height 34
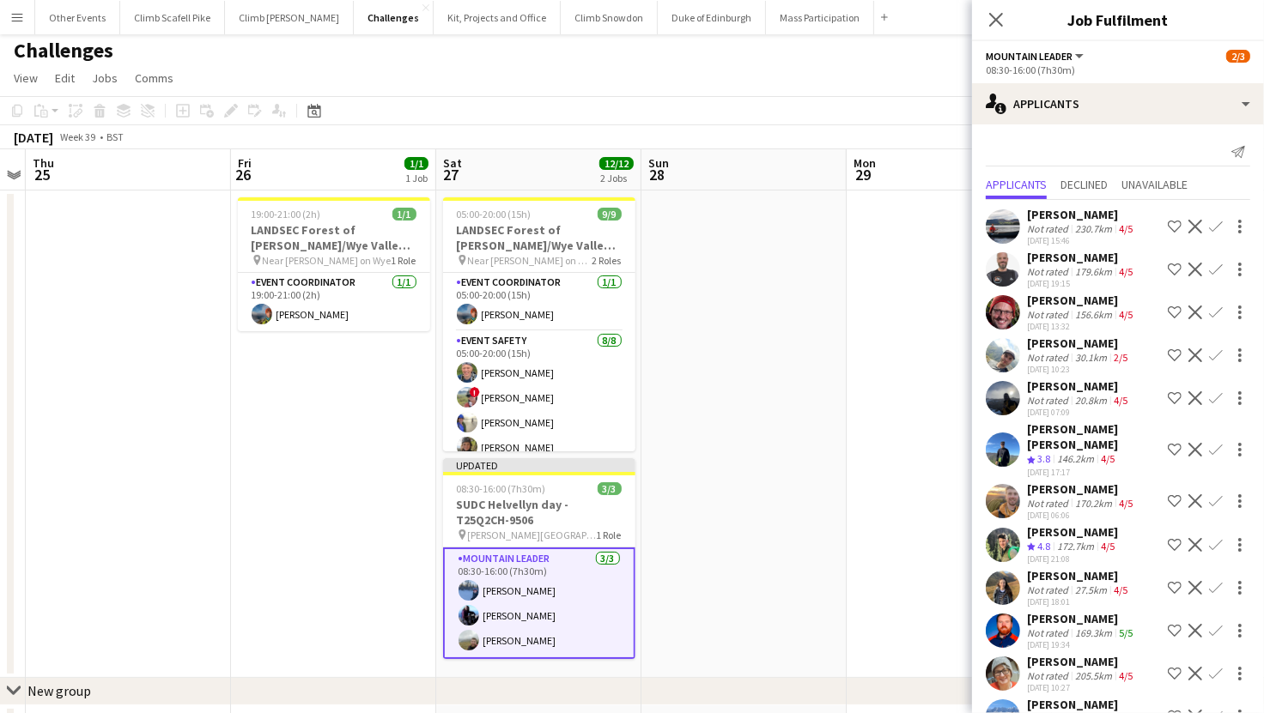
click at [865, 428] on app-date-cell at bounding box center [948, 435] width 205 height 488
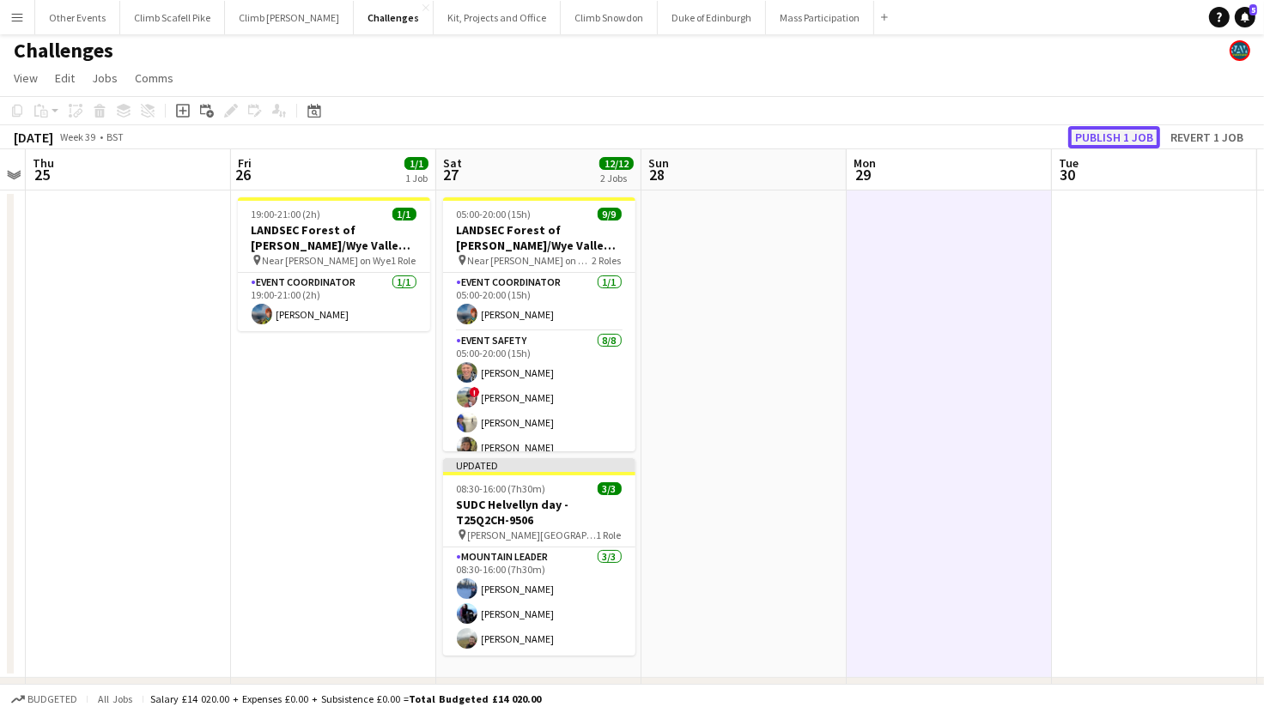
click at [1107, 136] on button "Publish 1 job" at bounding box center [1114, 137] width 92 height 22
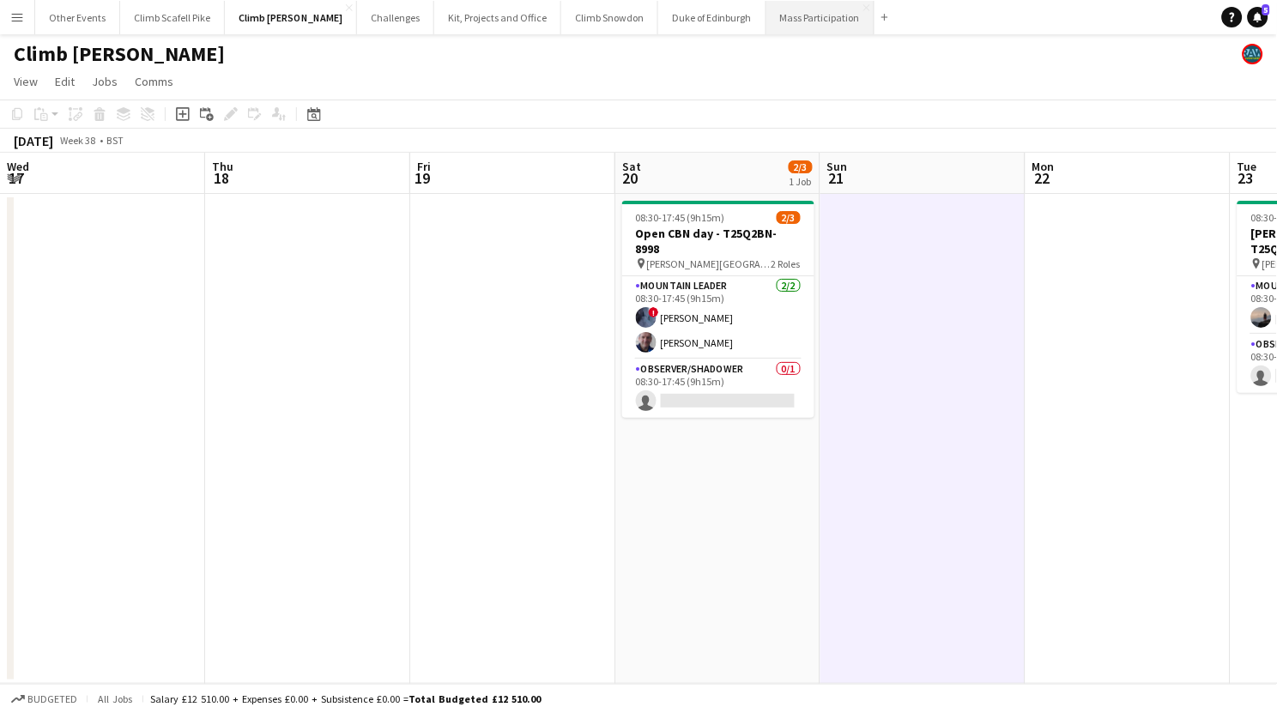
scroll to position [0, 615]
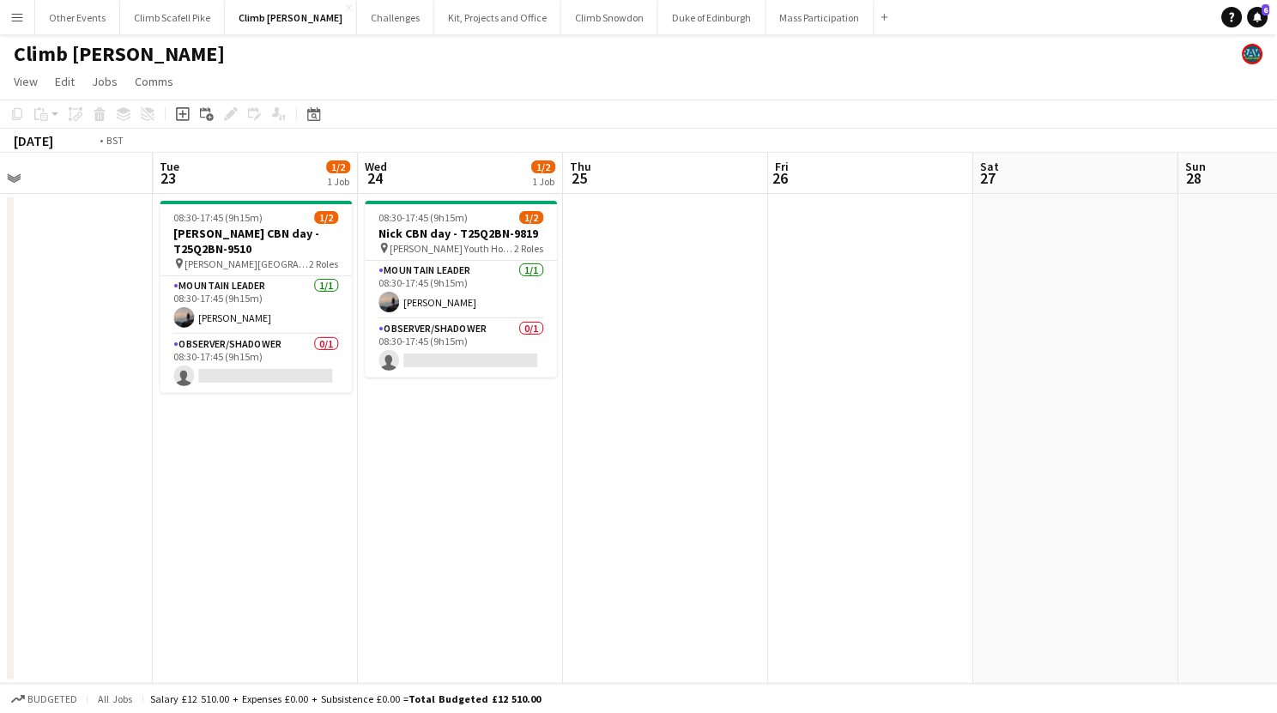
drag, startPoint x: 1136, startPoint y: 501, endPoint x: 680, endPoint y: 510, distance: 455.9
click at [673, 510] on app-calendar-viewport "Fri 19 Sat 20 2/3 1 Job Sun 21 Mon 22 Tue 23 1/2 1 Job Wed 24 1/2 1 Job Thu 25 …" at bounding box center [638, 418] width 1277 height 531
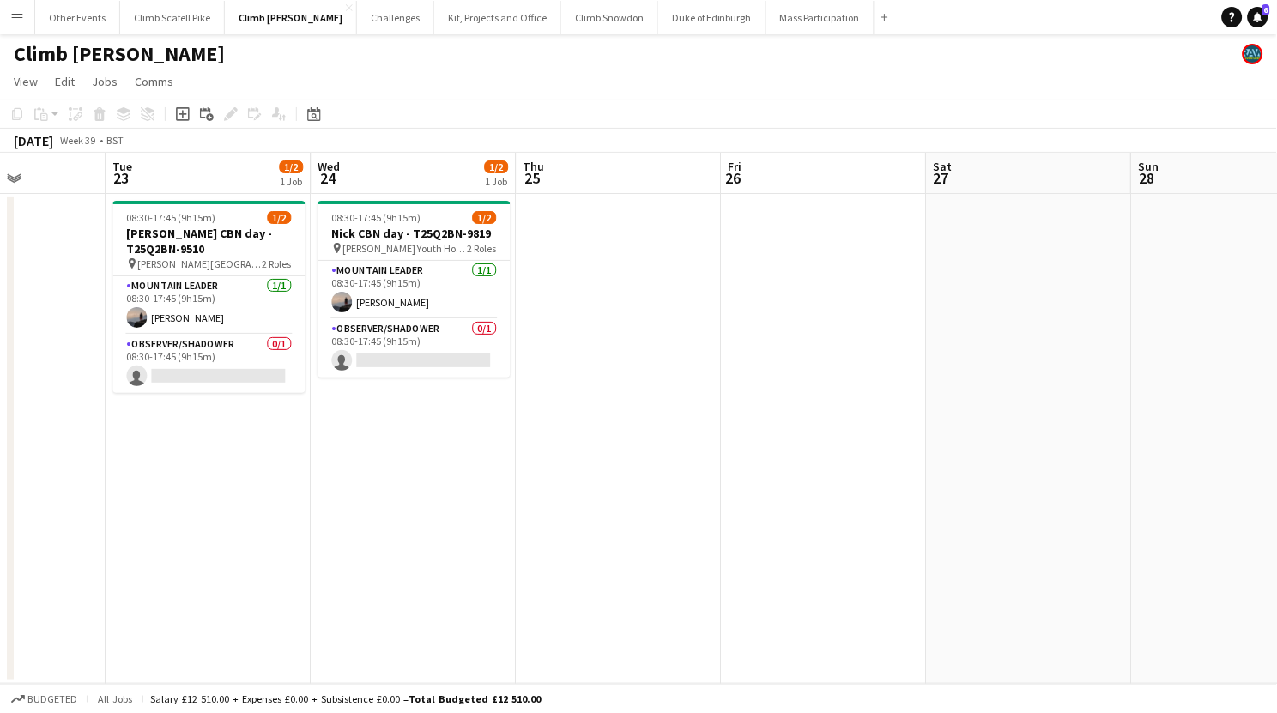
drag, startPoint x: 1110, startPoint y: 512, endPoint x: 673, endPoint y: 528, distance: 437.3
click at [644, 527] on app-calendar-viewport "Fri 19 Sat 20 2/3 1 Job Sun 21 Mon 22 Tue 23 1/2 1 Job Wed 24 1/2 1 Job Thu 25 …" at bounding box center [638, 418] width 1277 height 531
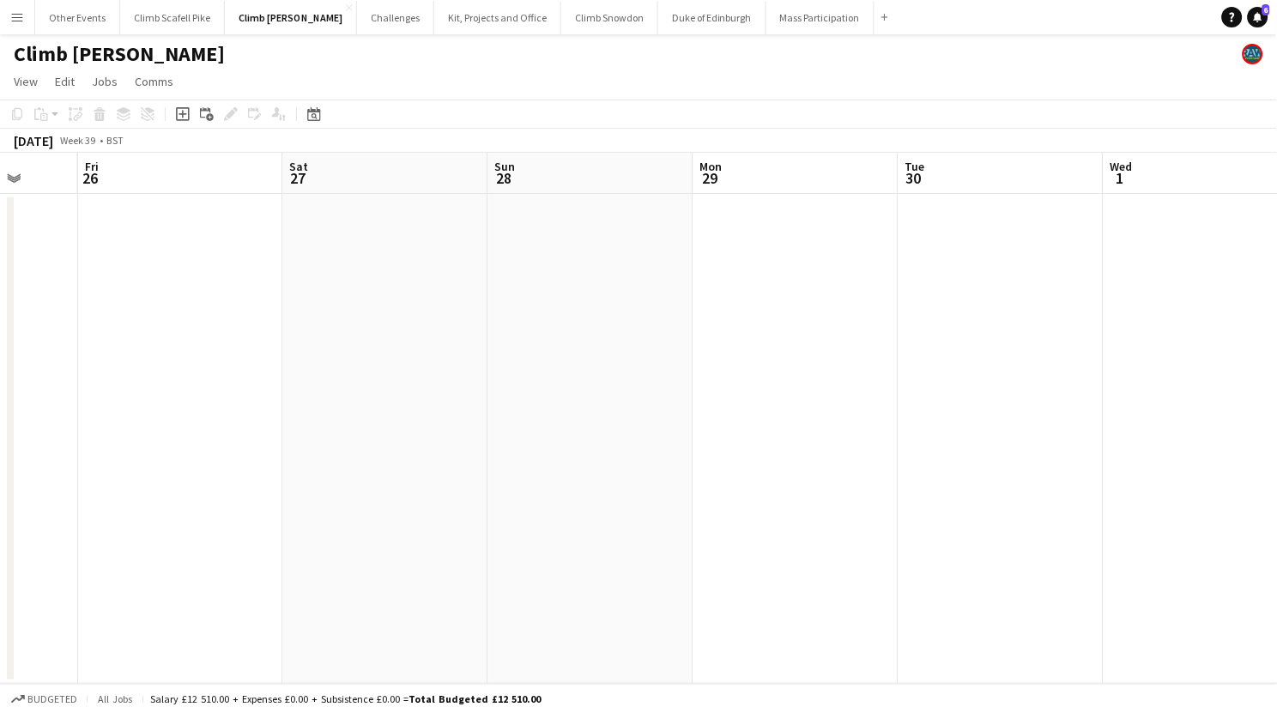
drag, startPoint x: 1106, startPoint y: 519, endPoint x: 941, endPoint y: 534, distance: 165.5
click at [495, 541] on app-calendar-viewport "Tue 23 1/2 1 Job Wed 24 1/2 1 Job Thu 25 Fri 26 Sat 27 Sun 28 Mon 29 Tue 30 Wed…" at bounding box center [638, 418] width 1277 height 531
drag, startPoint x: 630, startPoint y: 536, endPoint x: 367, endPoint y: 543, distance: 263.6
click at [355, 541] on app-calendar-viewport "Thu 25 Fri 26 Sat 27 Sun 28 Mon 29 Tue 30 Wed 1 Thu 2 Fri 3 Sat 4 Sun 5 Mon 6" at bounding box center [638, 418] width 1277 height 531
drag, startPoint x: 986, startPoint y: 549, endPoint x: 367, endPoint y: 554, distance: 619.0
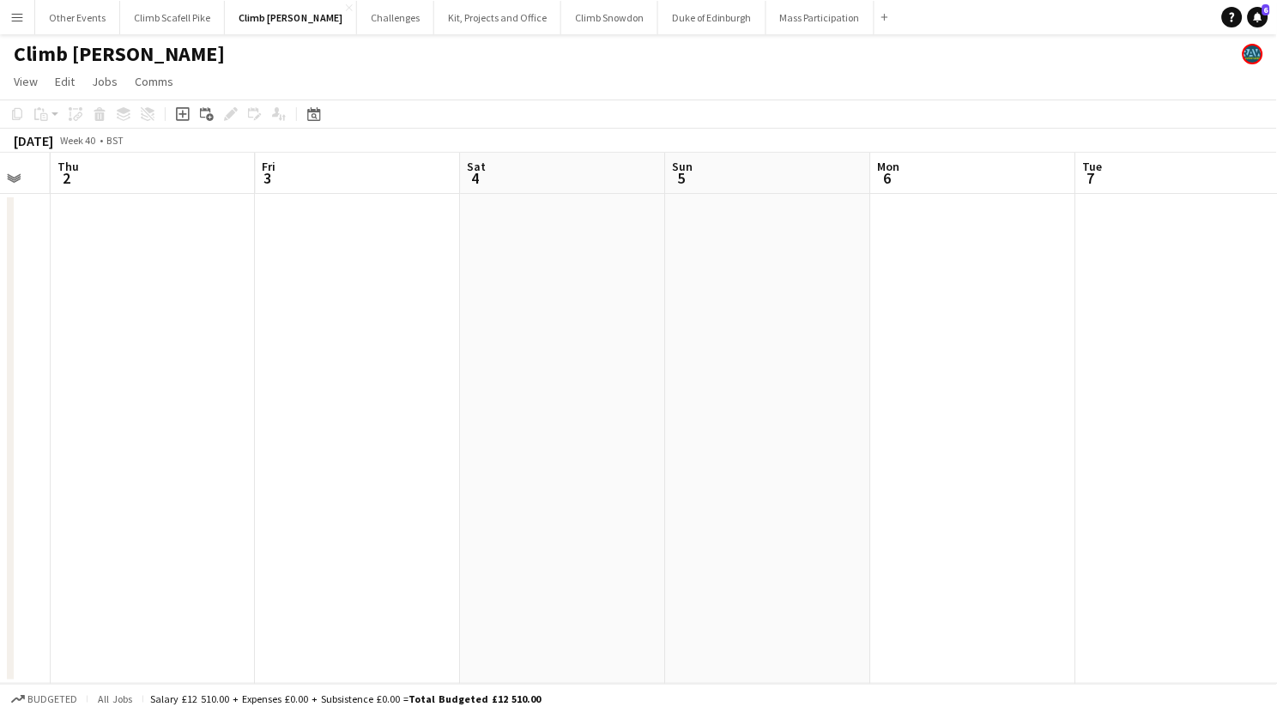
click at [367, 554] on app-calendar-viewport "Mon 29 Tue 30 Wed 1 Thu 2 Fri 3 Sat 4 Sun 5 Mon 6 Tue 7 Wed 8 Thu 9 Fri 10" at bounding box center [638, 418] width 1277 height 531
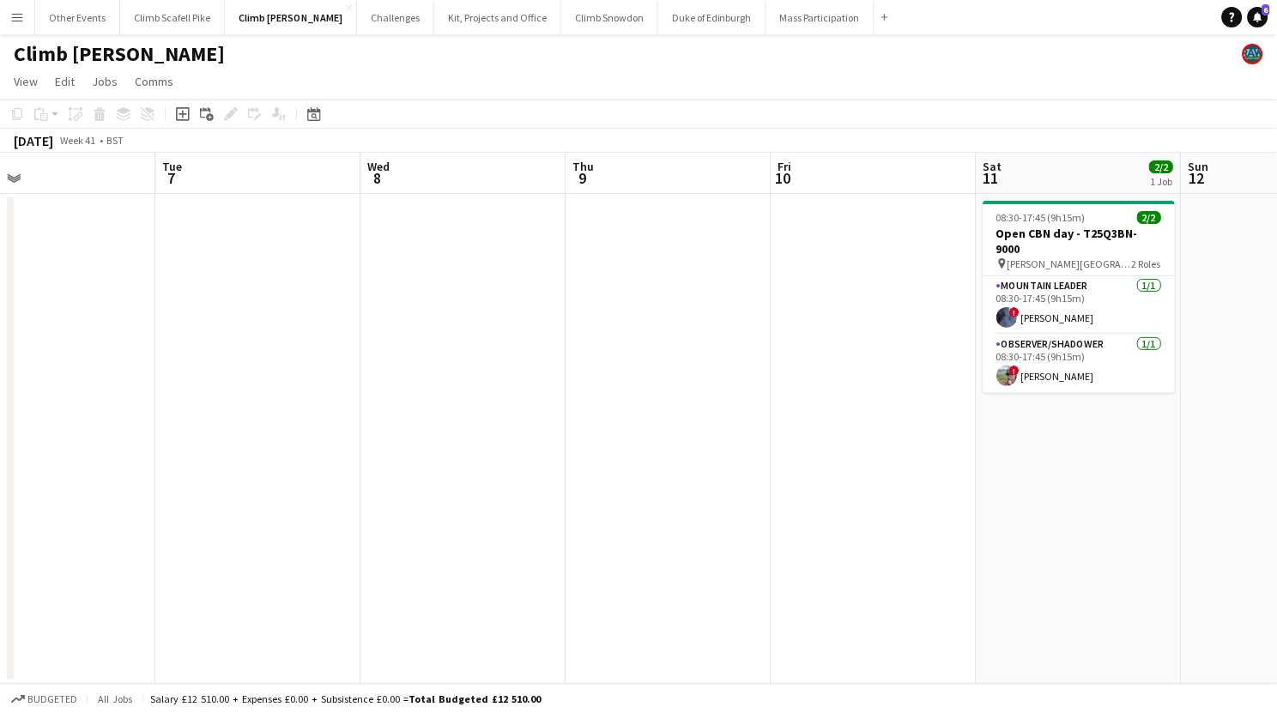
drag, startPoint x: 868, startPoint y: 522, endPoint x: 447, endPoint y: 526, distance: 420.7
click at [447, 526] on app-calendar-viewport "Fri 3 Sat 4 Sun 5 Mon 6 Tue 7 Wed 8 Thu 9 Fri 10 Sat 11 2/2 1 Job Sun 12 Mon 13…" at bounding box center [638, 418] width 1277 height 531
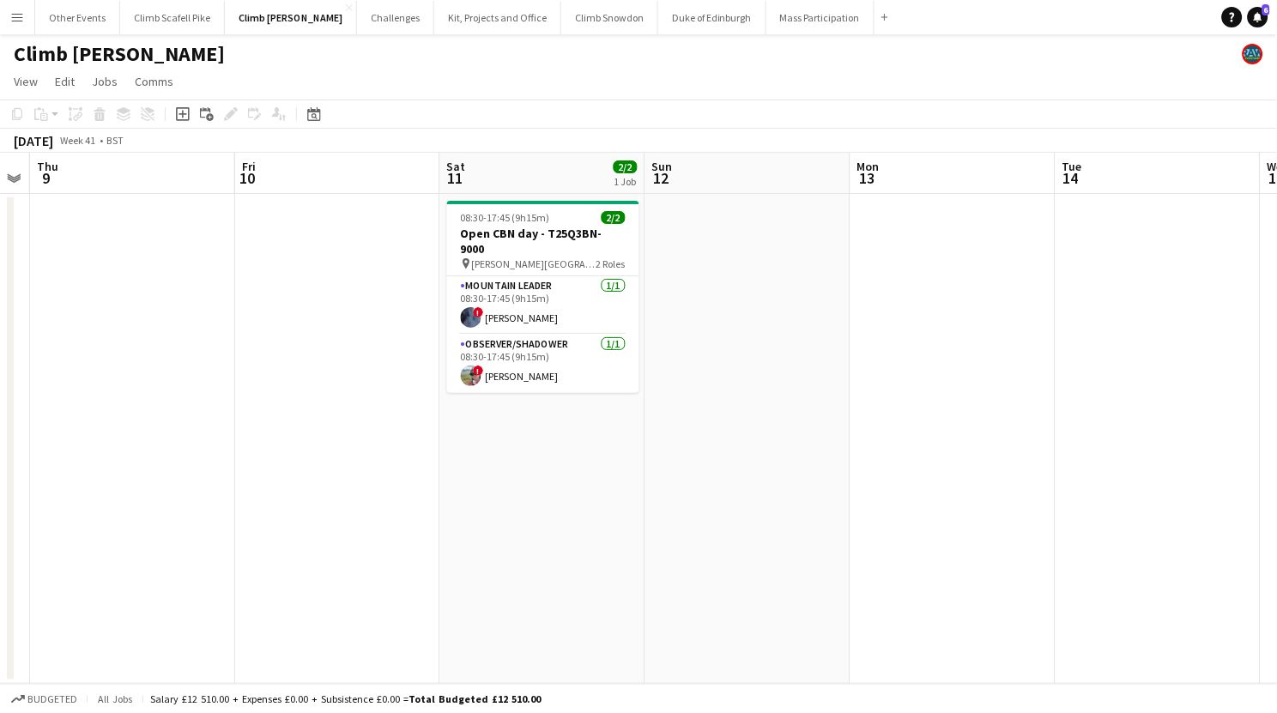
scroll to position [0, 529]
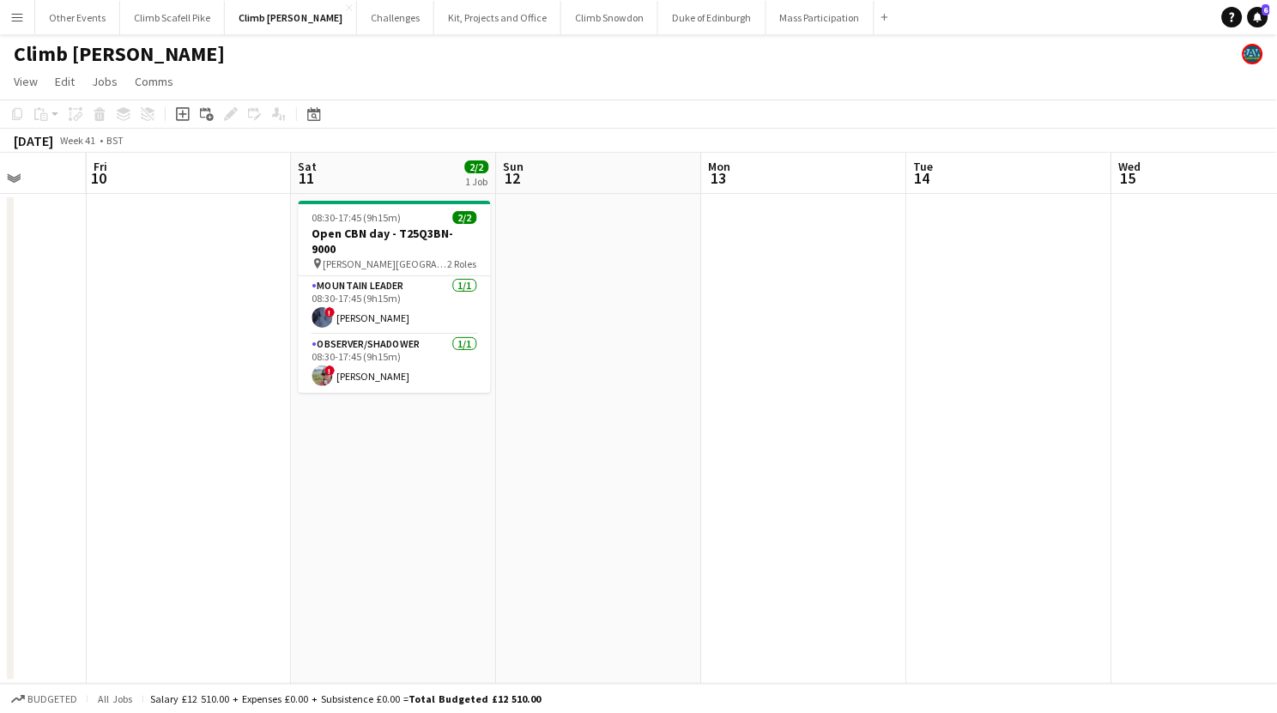
drag, startPoint x: 1018, startPoint y: 536, endPoint x: 538, endPoint y: 561, distance: 480.5
click at [538, 565] on app-calendar-viewport "Tue 7 Wed 8 Thu 9 Fri 10 Sat 11 2/2 1 Job Sun 12 Mon 13 Tue 14 Wed 15 Thu 16 Fr…" at bounding box center [638, 418] width 1277 height 531
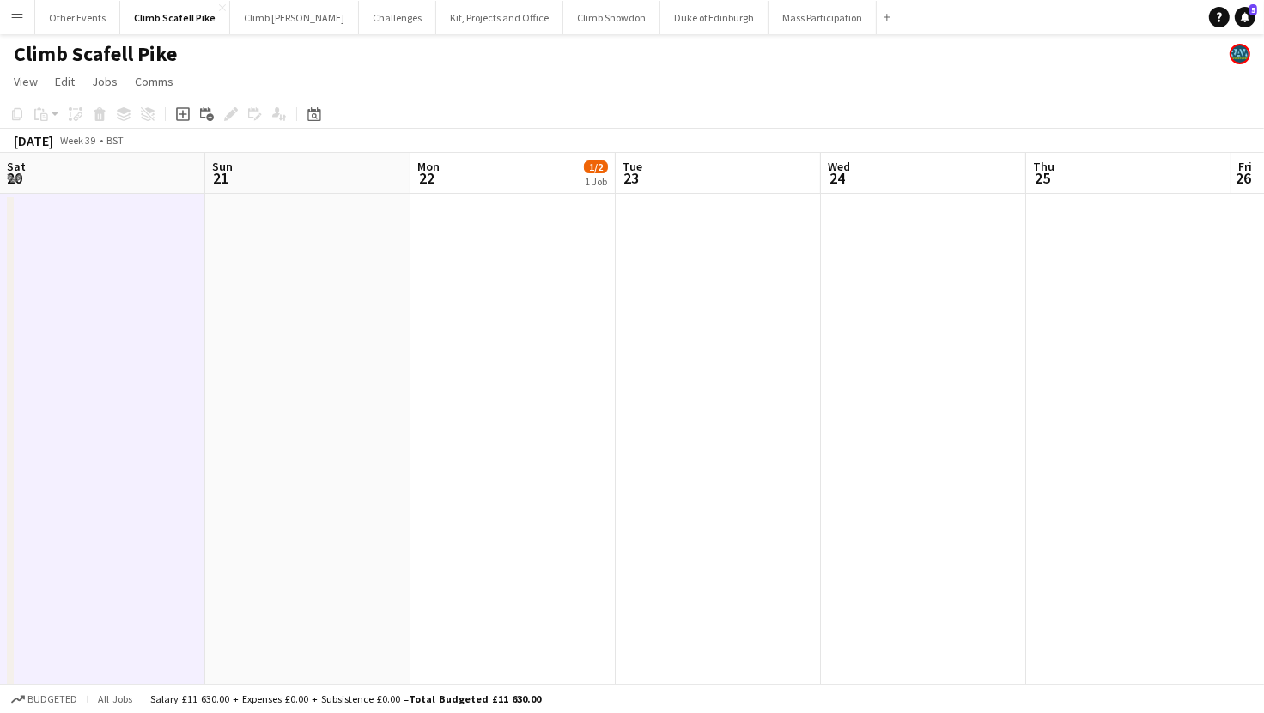
scroll to position [0, 827]
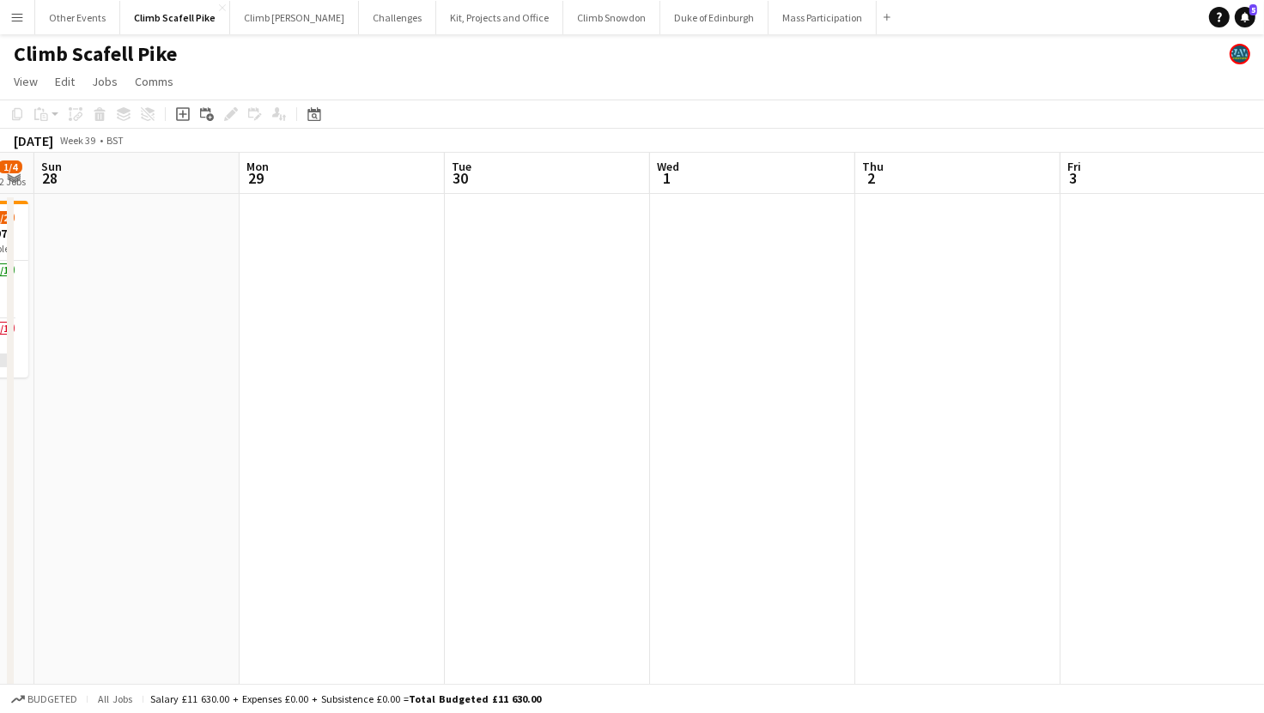
drag, startPoint x: 954, startPoint y: 463, endPoint x: 462, endPoint y: 500, distance: 493.3
click at [462, 500] on app-calendar-viewport "Wed 24 Thu 25 Fri 26 Sat 27 1/4 2 Jobs Sun 28 Mon 29 Tue 30 Wed 1 Thu 2 Fri 3 S…" at bounding box center [632, 622] width 1264 height 939
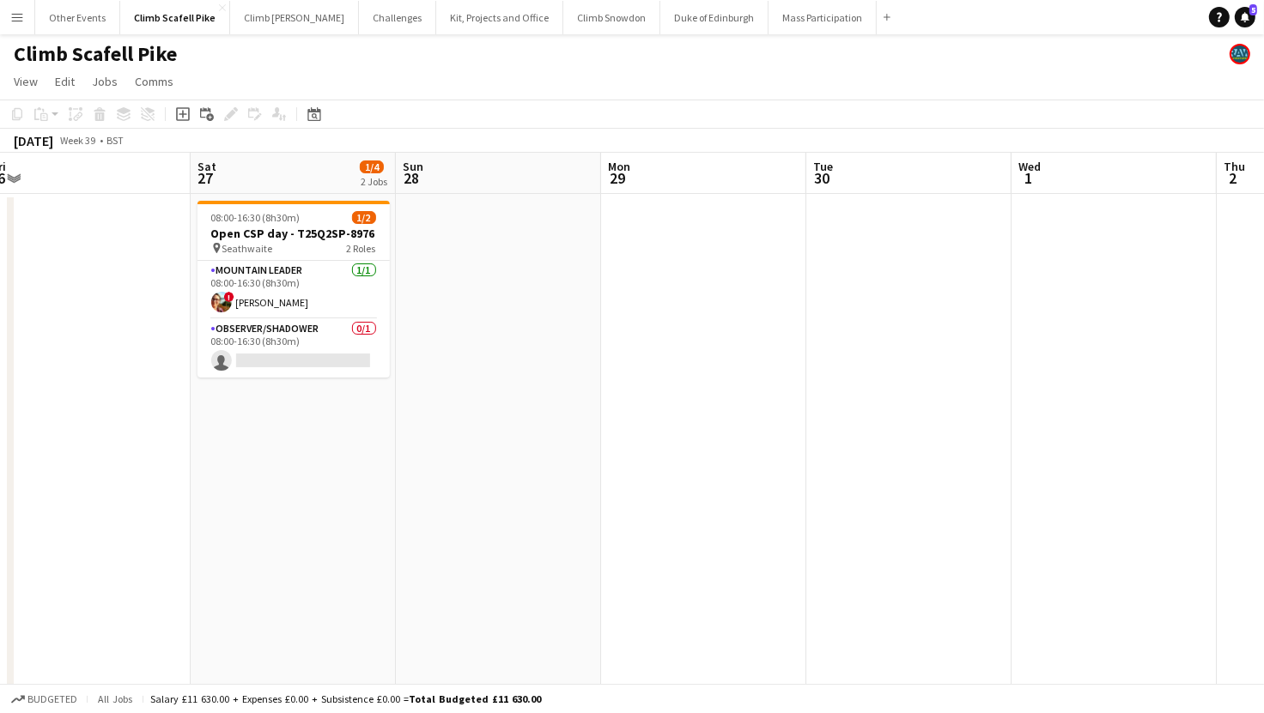
drag, startPoint x: 979, startPoint y: 429, endPoint x: 795, endPoint y: 415, distance: 184.3
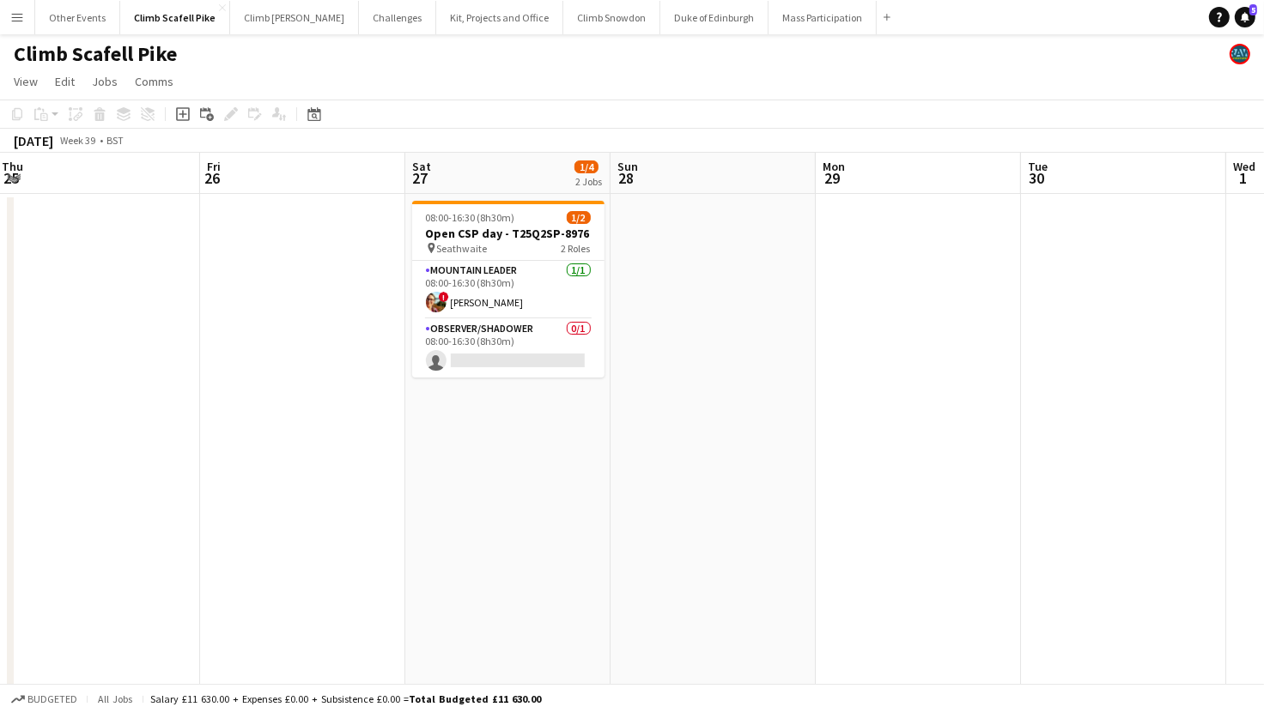
scroll to position [0, 486]
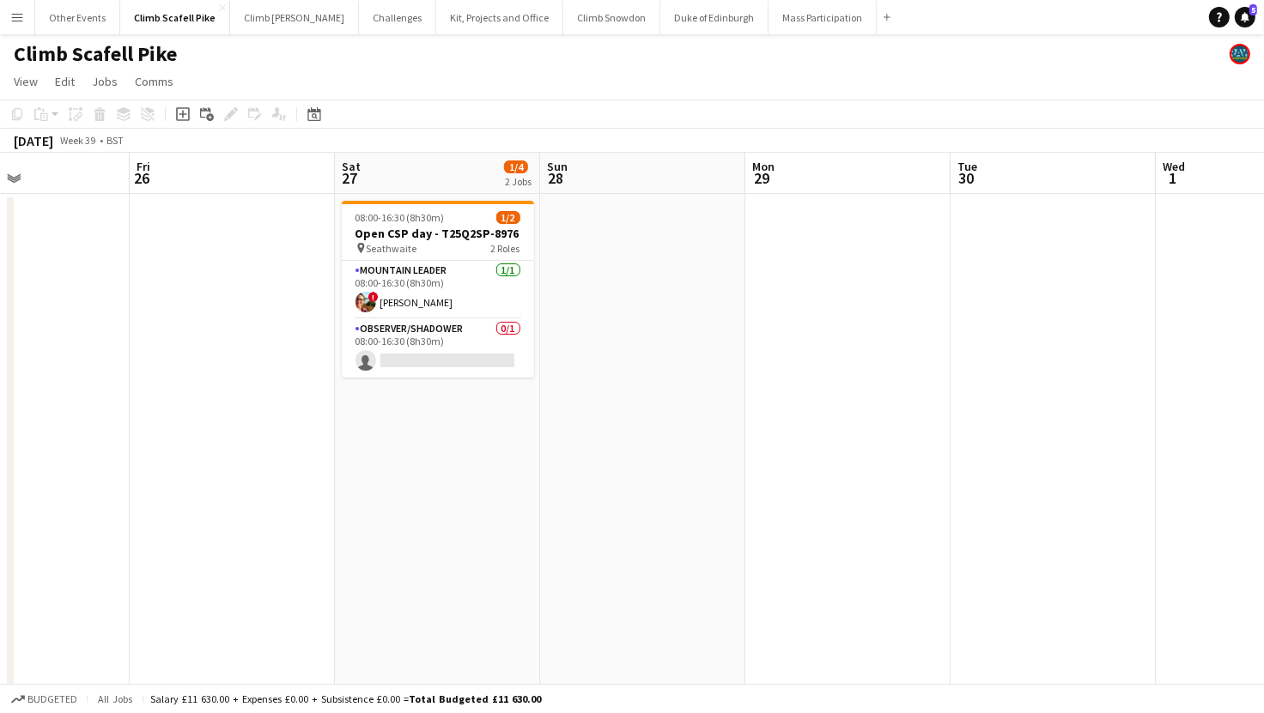
drag, startPoint x: 455, startPoint y: 468, endPoint x: 809, endPoint y: 442, distance: 354.6
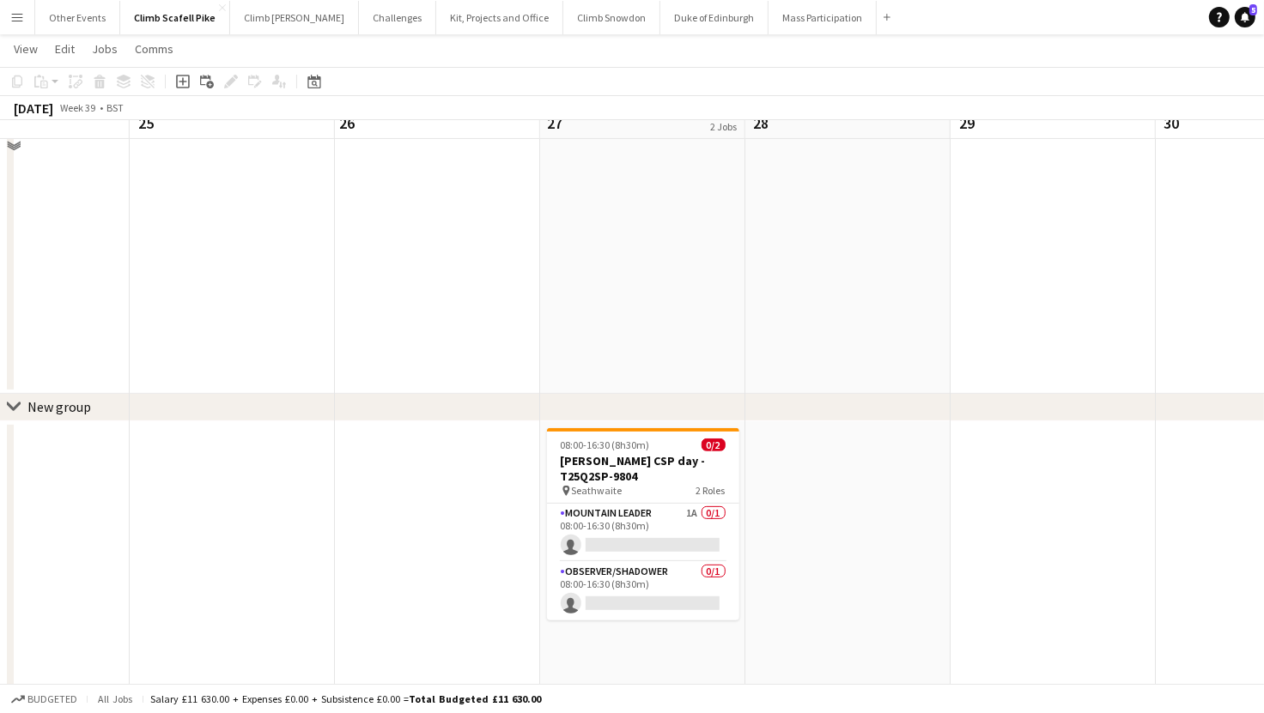
scroll to position [490, 0]
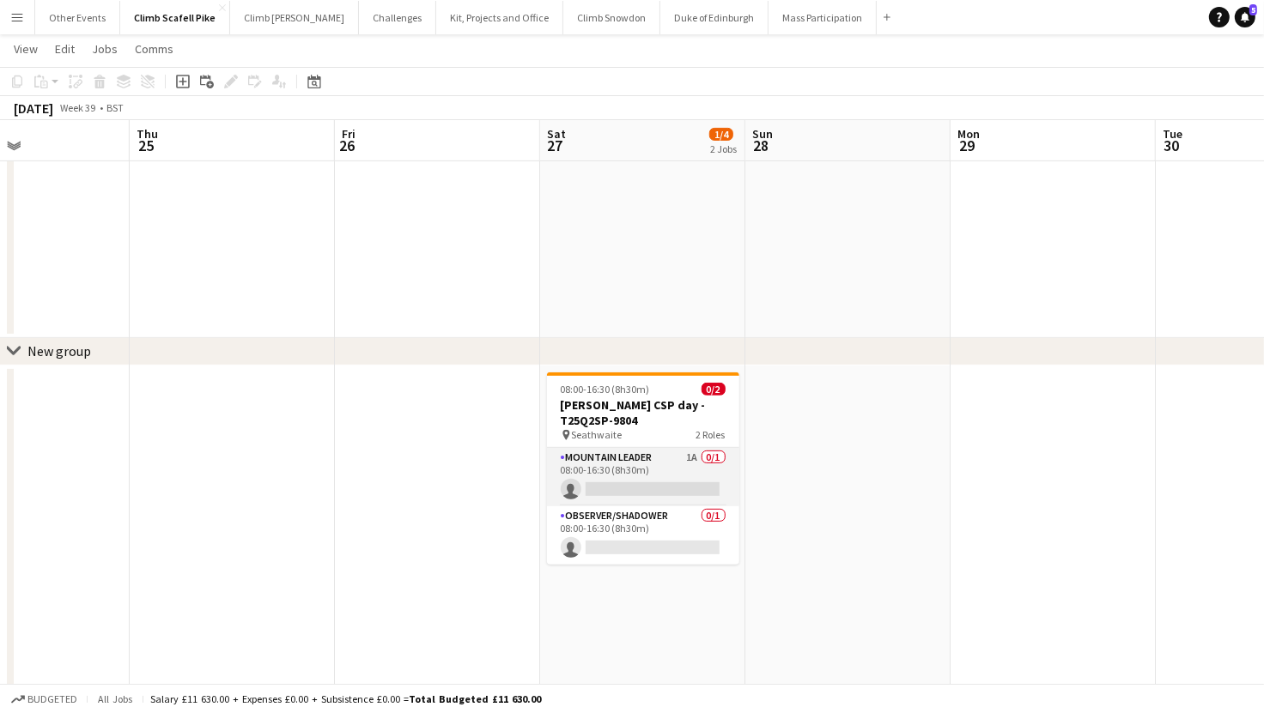
click at [635, 471] on app-card-role "Mountain Leader 1A 0/1 08:00-16:30 (8h30m) single-neutral-actions" at bounding box center [643, 477] width 192 height 58
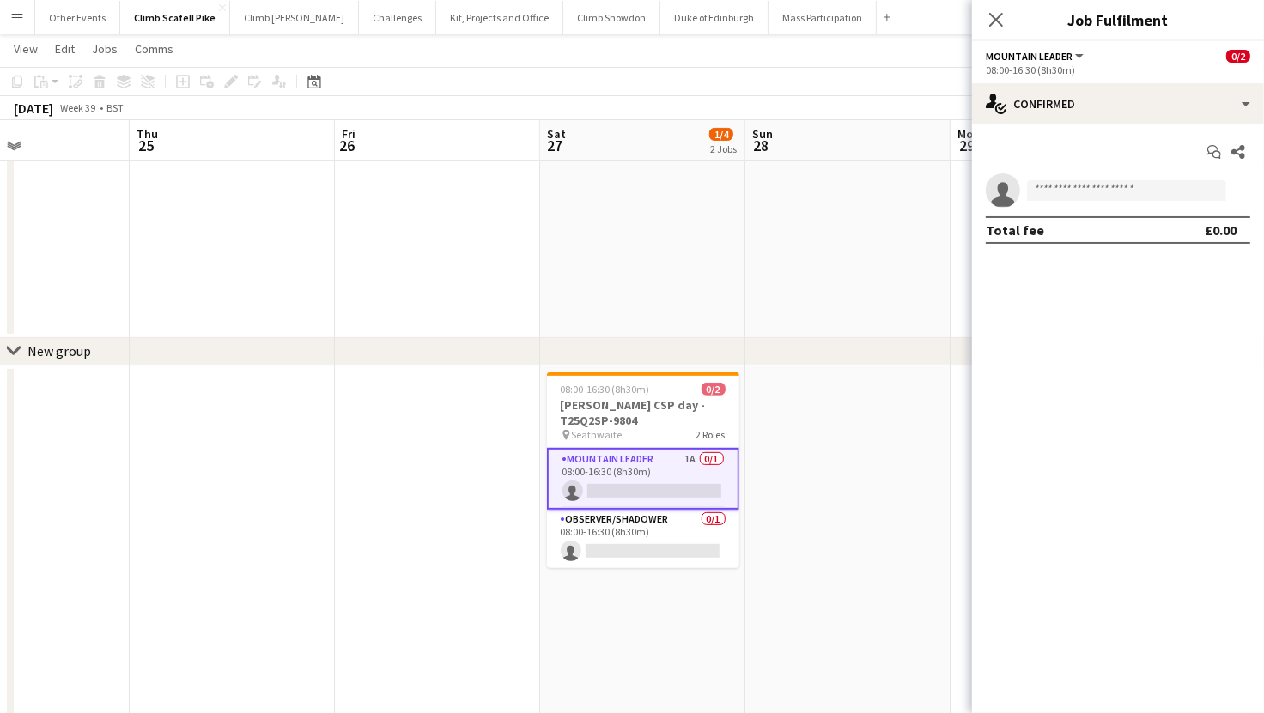
click at [1139, 125] on div "Start chat Share single-neutral-actions Total fee £0.00" at bounding box center [1118, 190] width 292 height 133
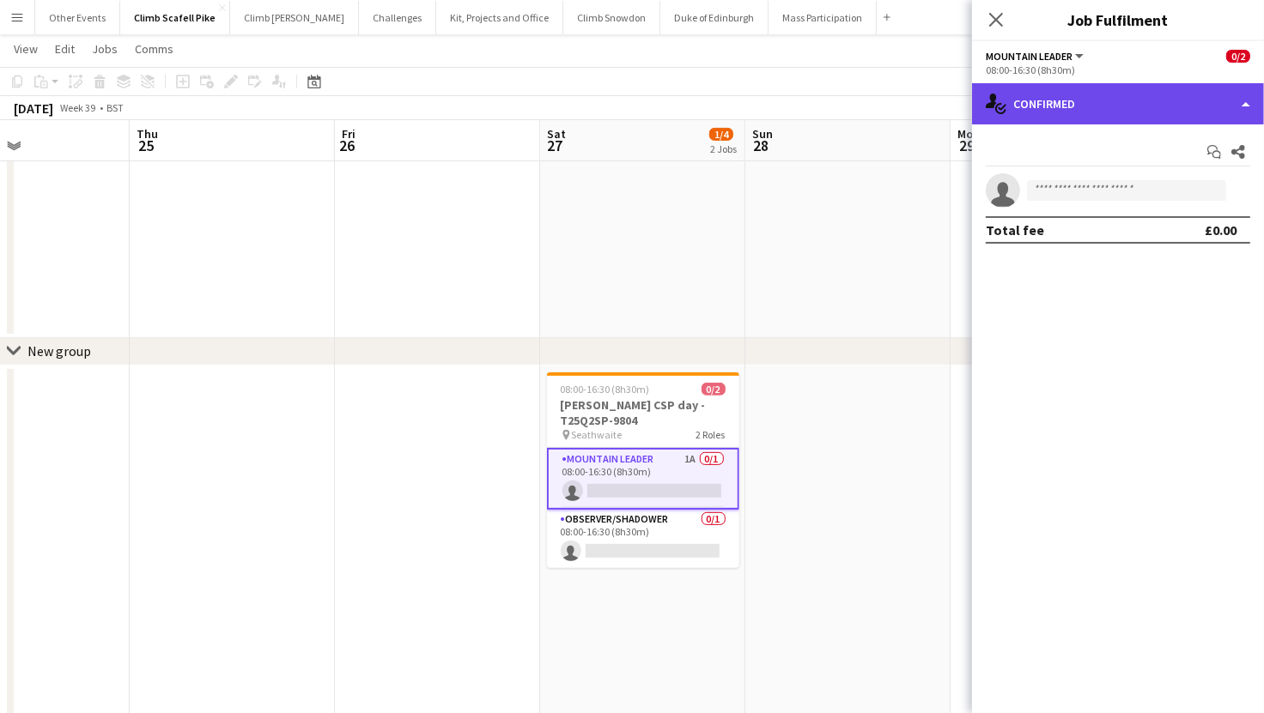
click at [1156, 92] on div "single-neutral-actions-check-2 Confirmed" at bounding box center [1118, 103] width 292 height 41
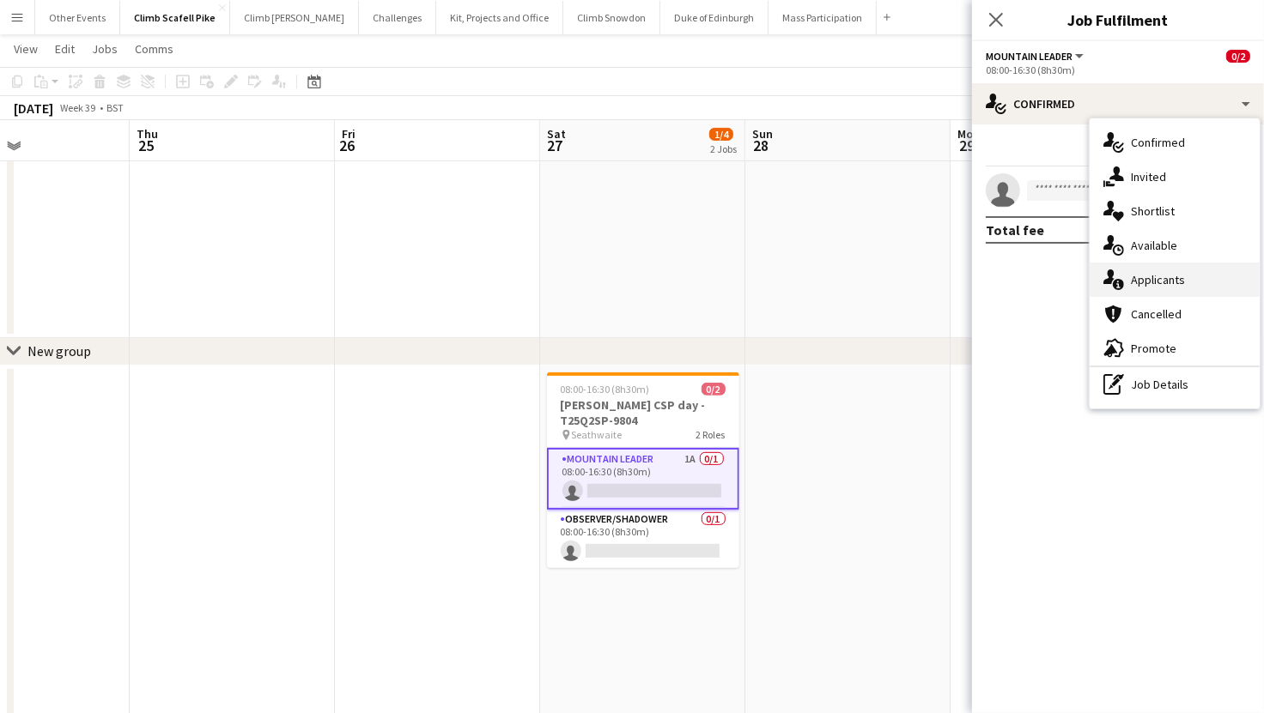
click at [1177, 275] on div "single-neutral-actions-information Applicants" at bounding box center [1174, 280] width 170 height 34
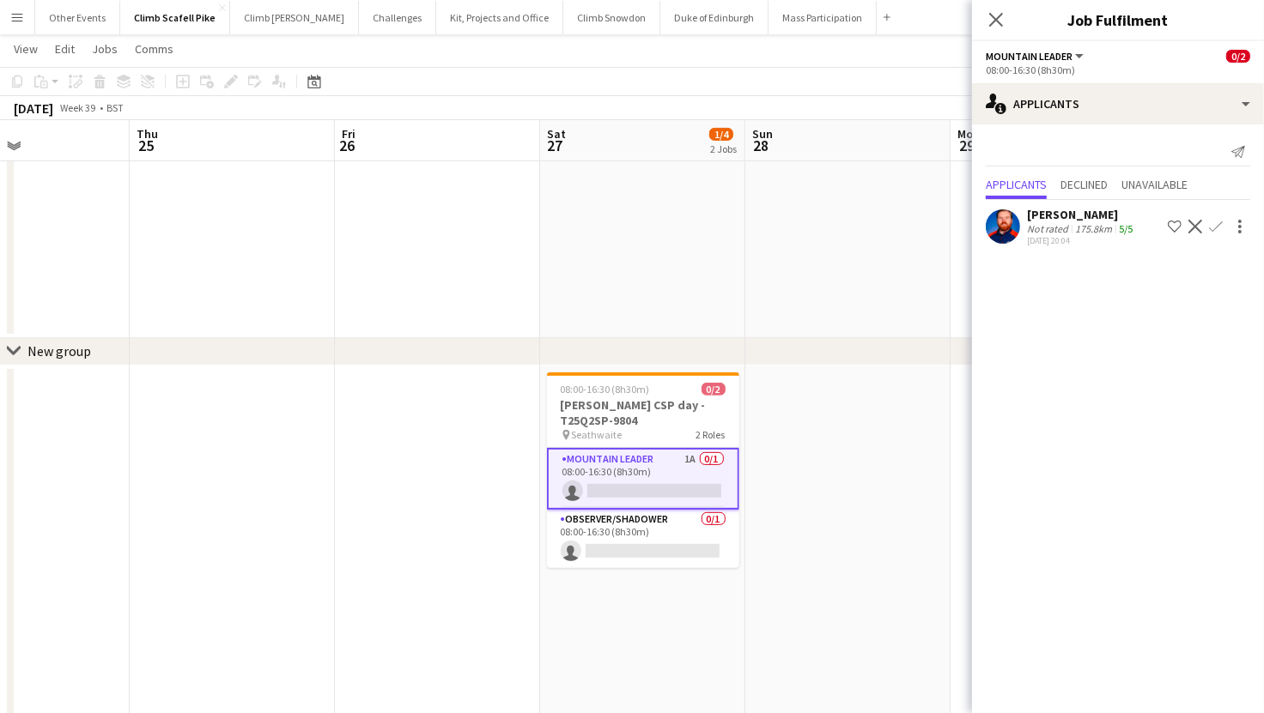
click at [1015, 228] on app-user-avatar at bounding box center [1003, 226] width 34 height 34
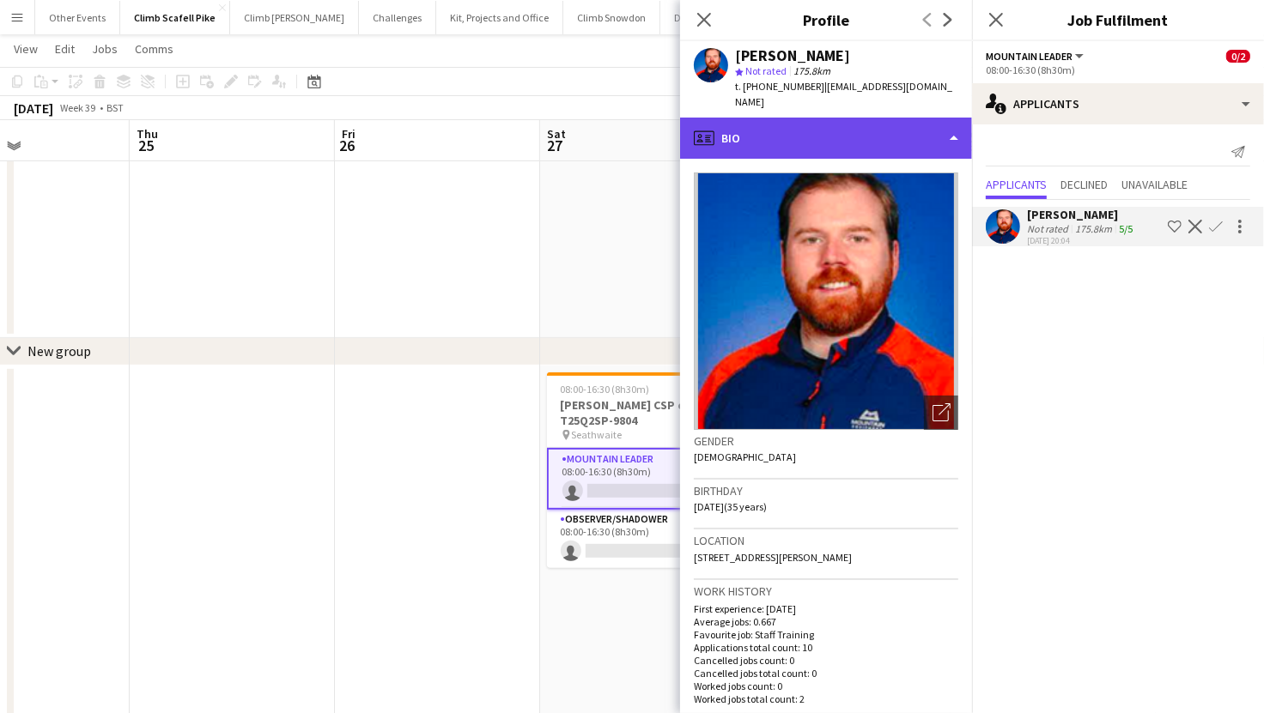
click at [834, 123] on div "profile Bio" at bounding box center [826, 138] width 292 height 41
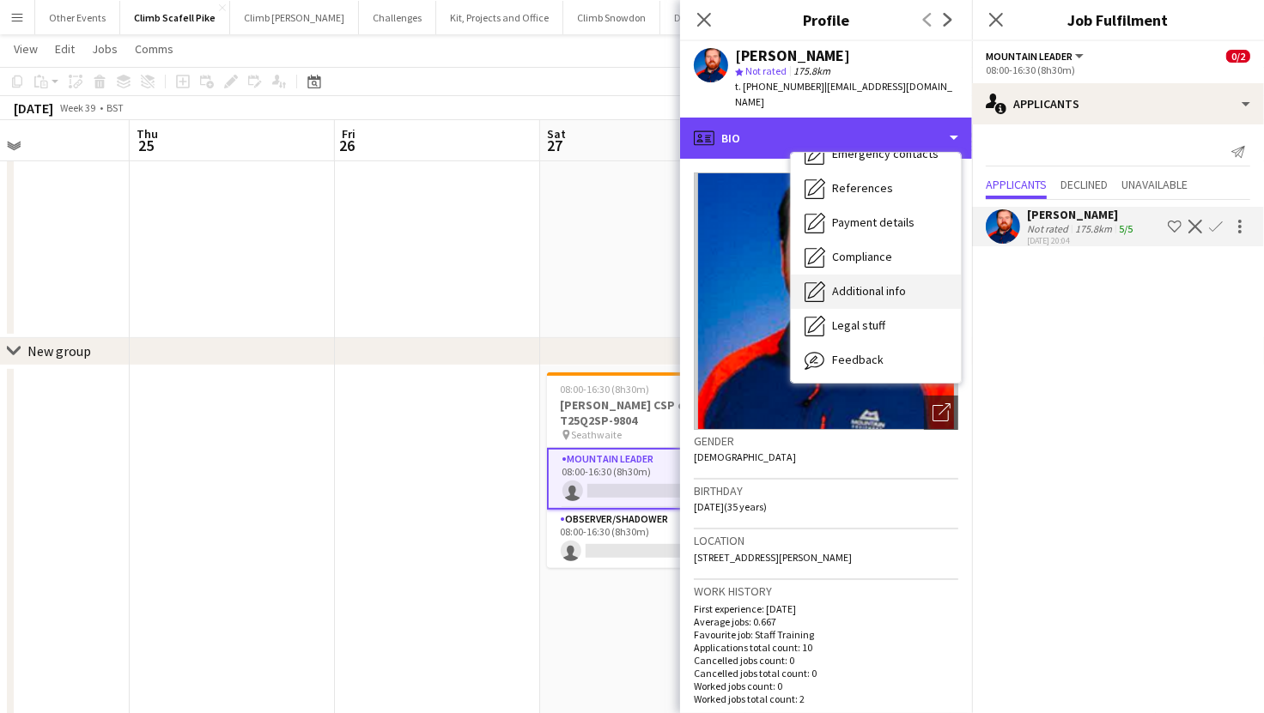
scroll to position [195, 0]
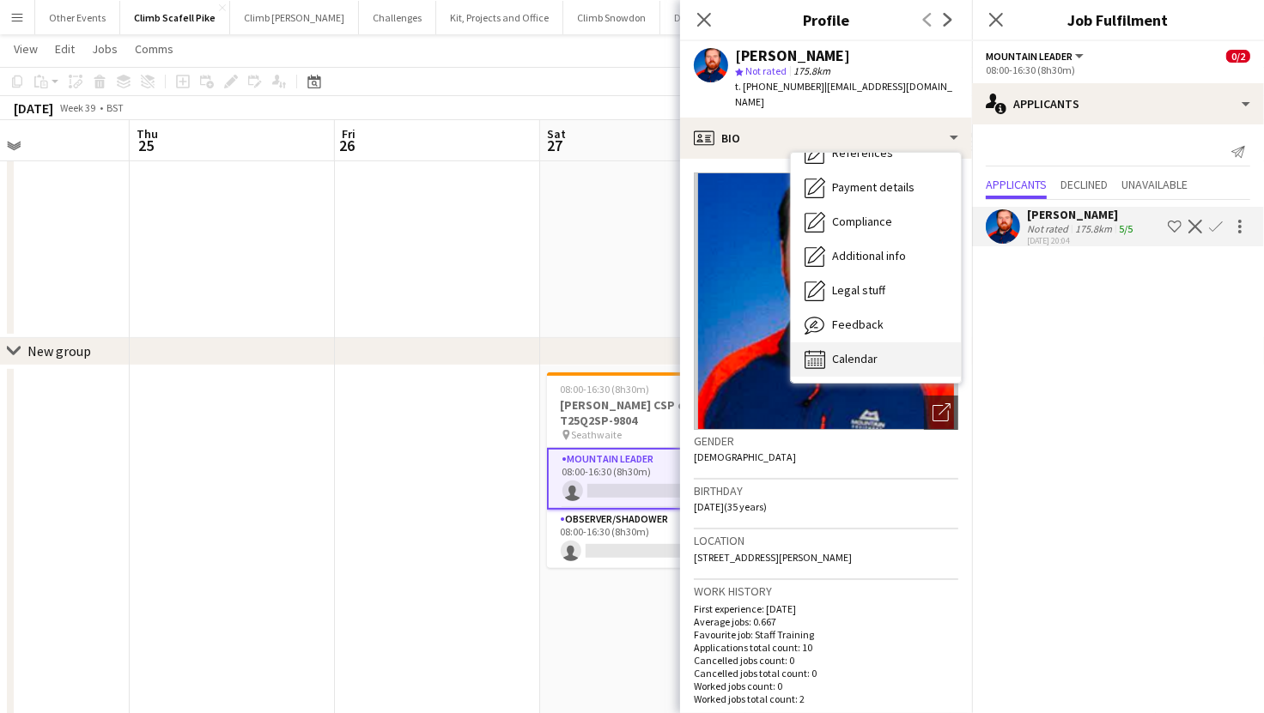
click at [856, 351] on span "Calendar" at bounding box center [855, 358] width 46 height 15
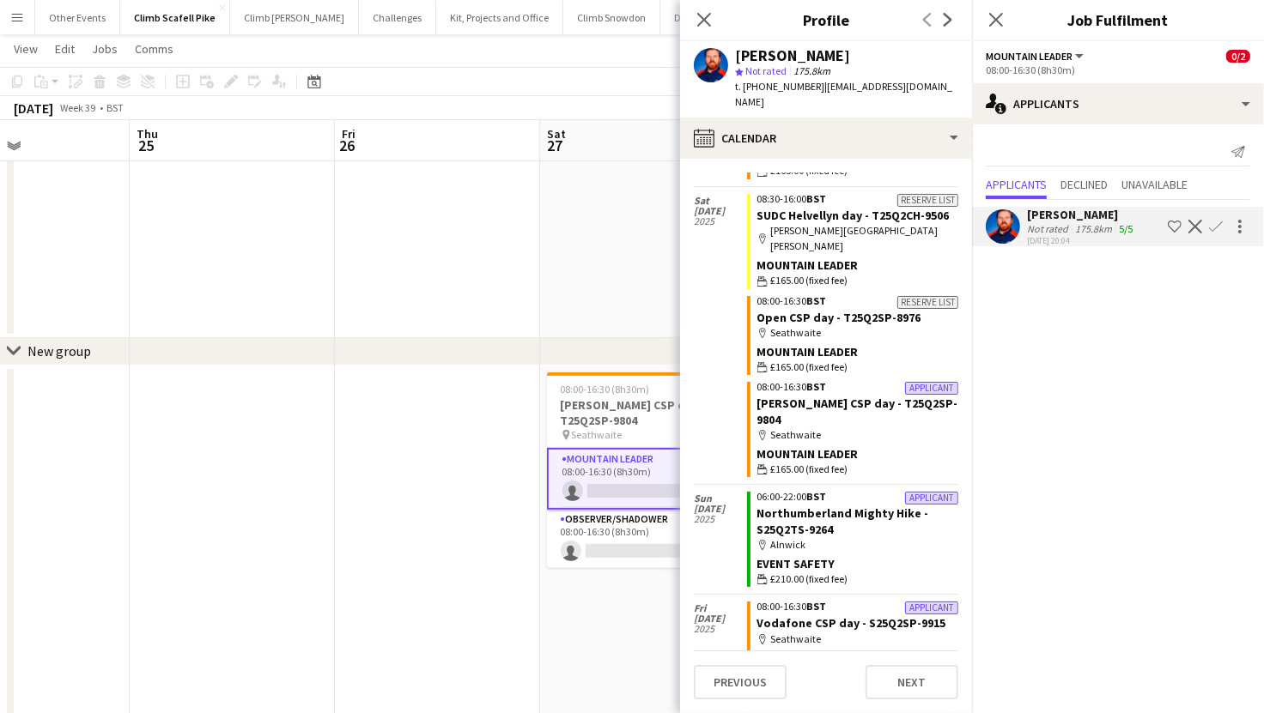
scroll to position [147, 0]
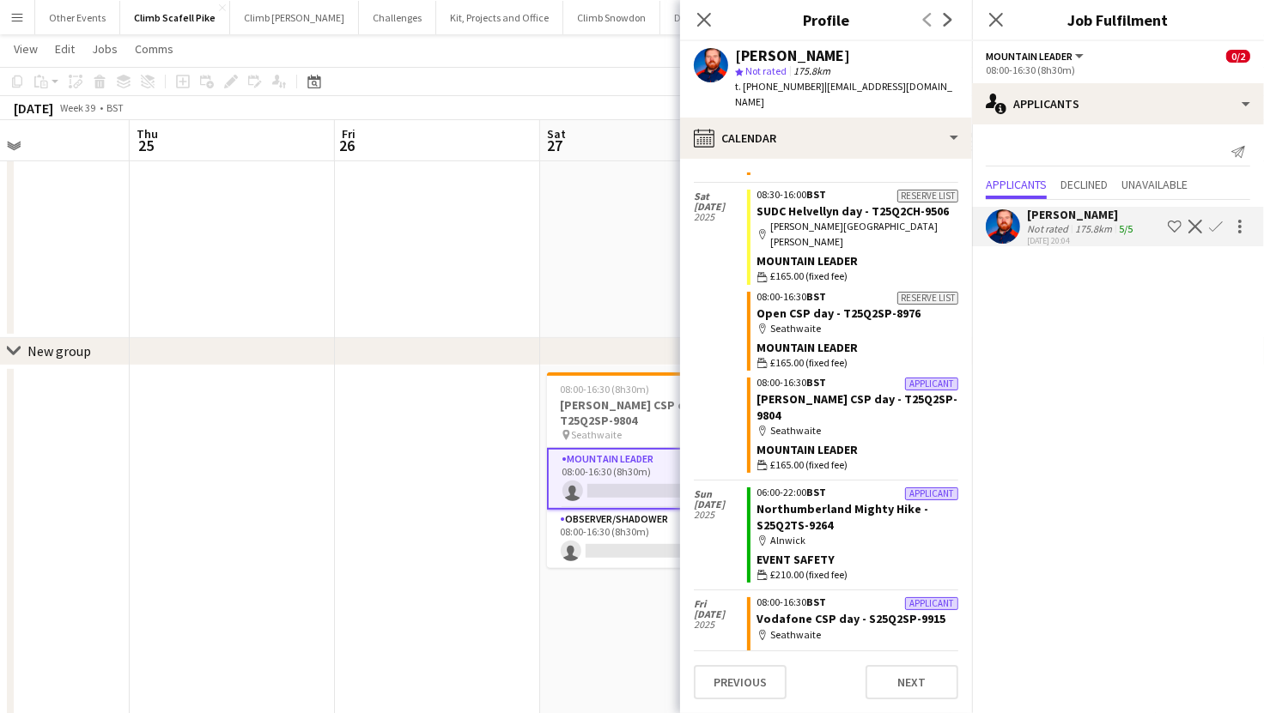
click at [434, 527] on app-date-cell at bounding box center [437, 709] width 205 height 686
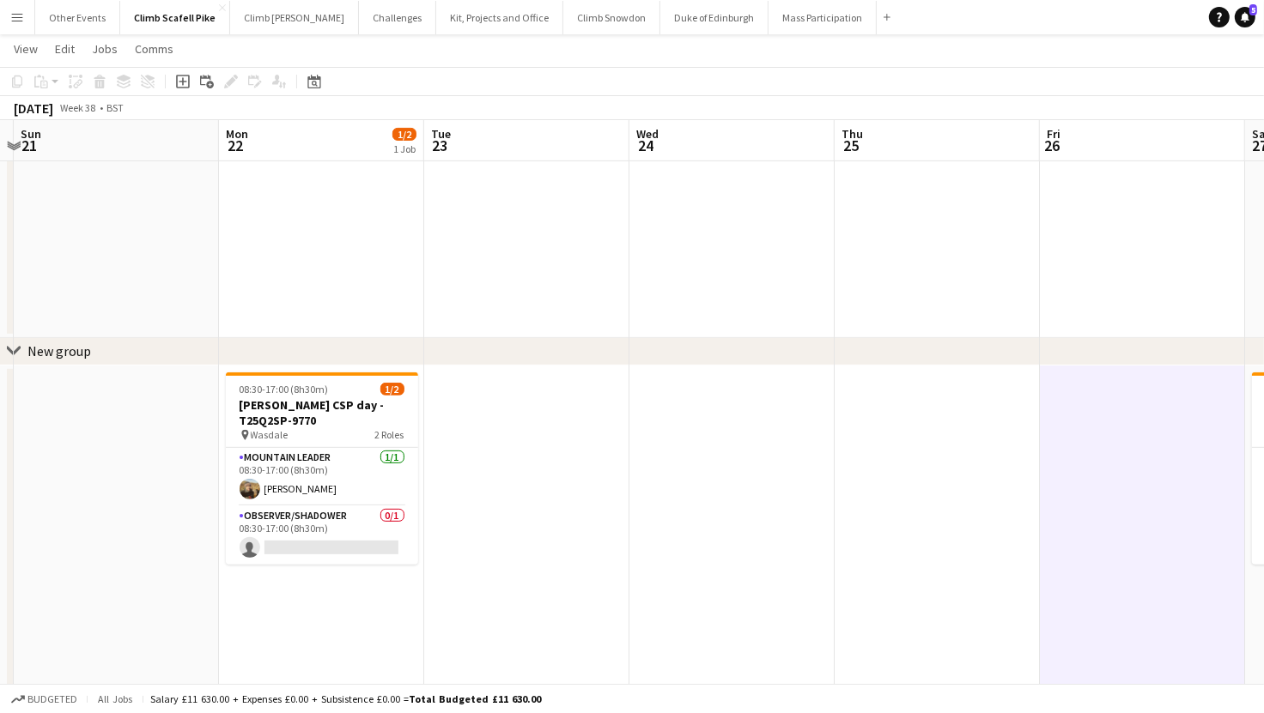
drag, startPoint x: 306, startPoint y: 517, endPoint x: 1011, endPoint y: 422, distance: 711.2
click at [1011, 422] on app-calendar-viewport "Fri 19 0/2 1 Job Sat 20 Sun 21 Mon 22 1/2 1 Job Tue 23 Wed 24 Thu 25 Fri 26 Sat…" at bounding box center [632, 314] width 1264 height 1474
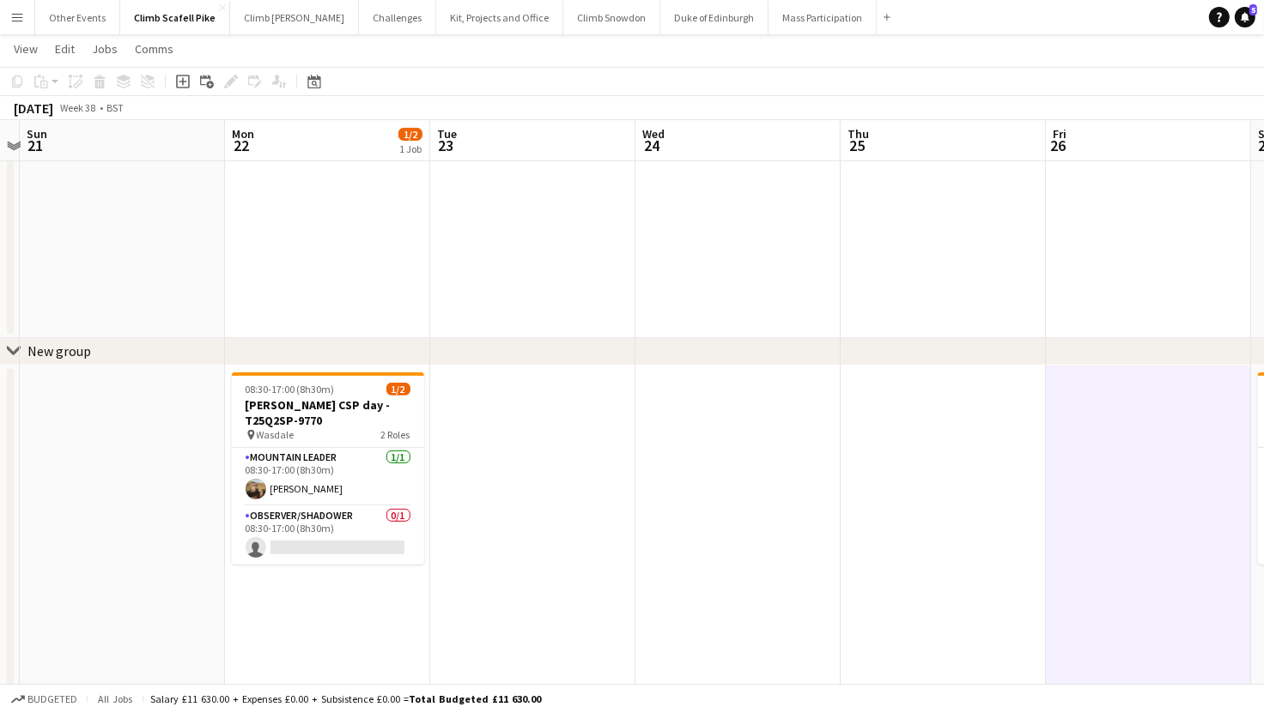
drag, startPoint x: 469, startPoint y: 487, endPoint x: 1081, endPoint y: 397, distance: 618.6
click at [1090, 399] on app-calendar-viewport "Fri 19 0/2 1 Job Sat 20 Sun 21 Mon 22 1/2 1 Job Tue 23 Wed 24 Thu 25 Fri 26 Sat…" at bounding box center [632, 314] width 1264 height 1474
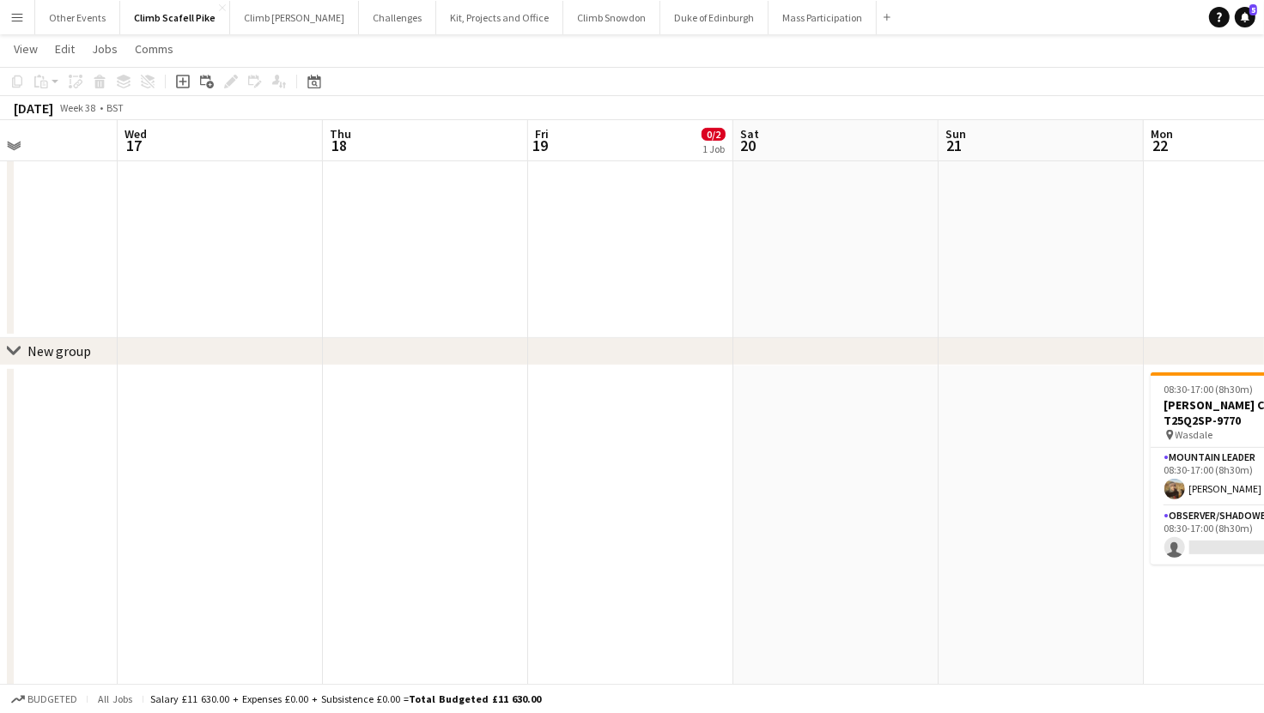
scroll to position [0, 387]
drag, startPoint x: 364, startPoint y: 436, endPoint x: 755, endPoint y: 367, distance: 396.8
click at [778, 382] on app-calendar-viewport "Sun 14 Mon 15 Tue 16 Wed 17 Thu 18 Fri 19 0/2 1 Job Sat 20 Sun 21 Mon 22 1/2 1 …" at bounding box center [632, 314] width 1264 height 1474
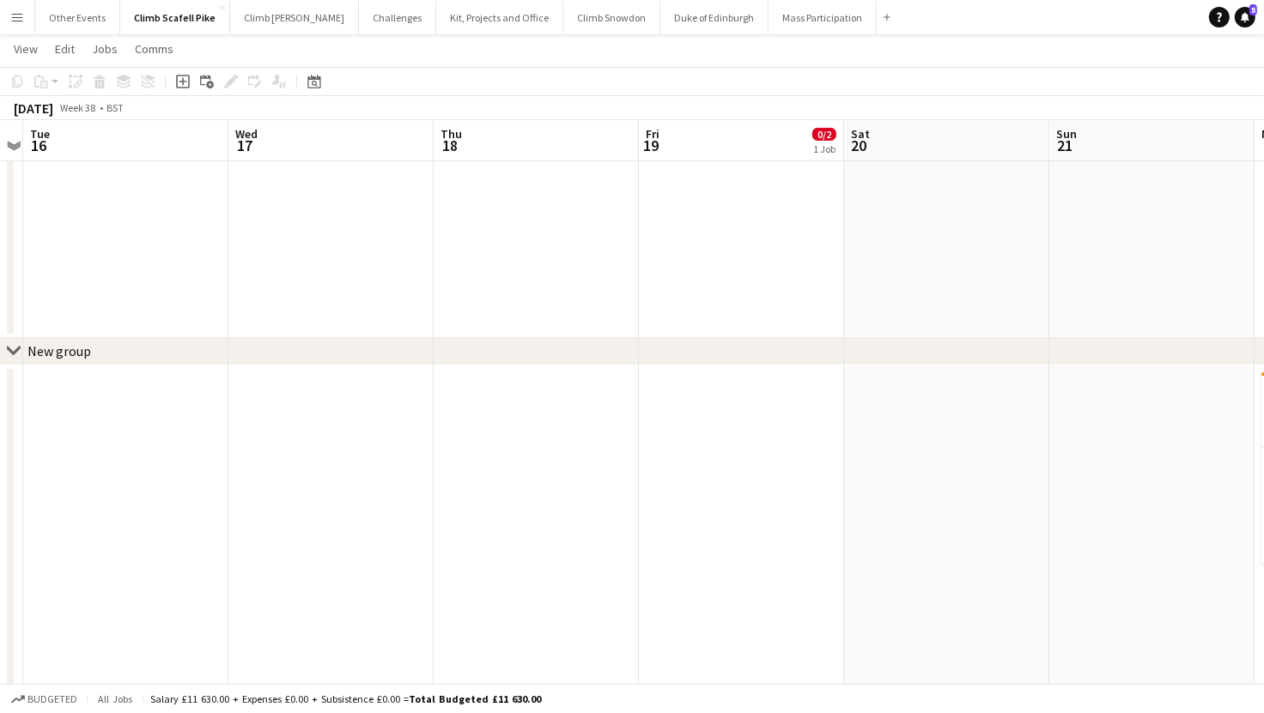
scroll to position [0, 0]
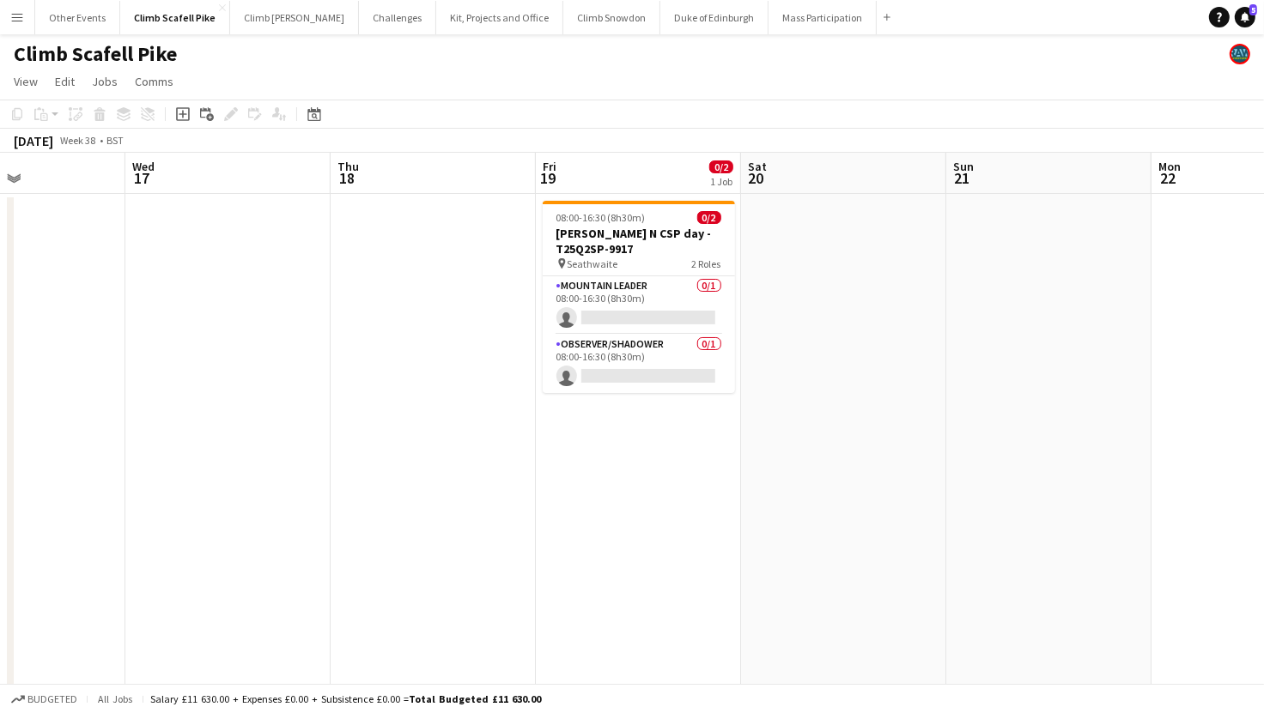
drag, startPoint x: 777, startPoint y: 487, endPoint x: 534, endPoint y: 512, distance: 244.2
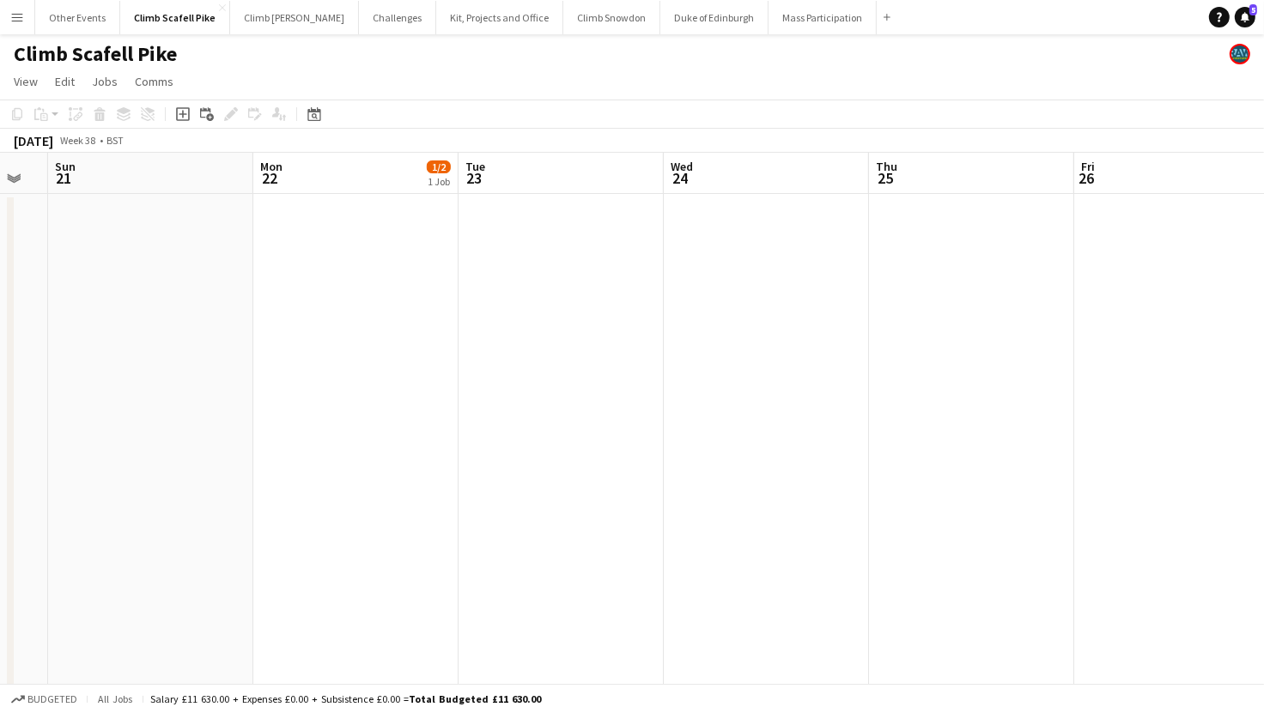
drag, startPoint x: 1172, startPoint y: 424, endPoint x: 875, endPoint y: 428, distance: 297.1
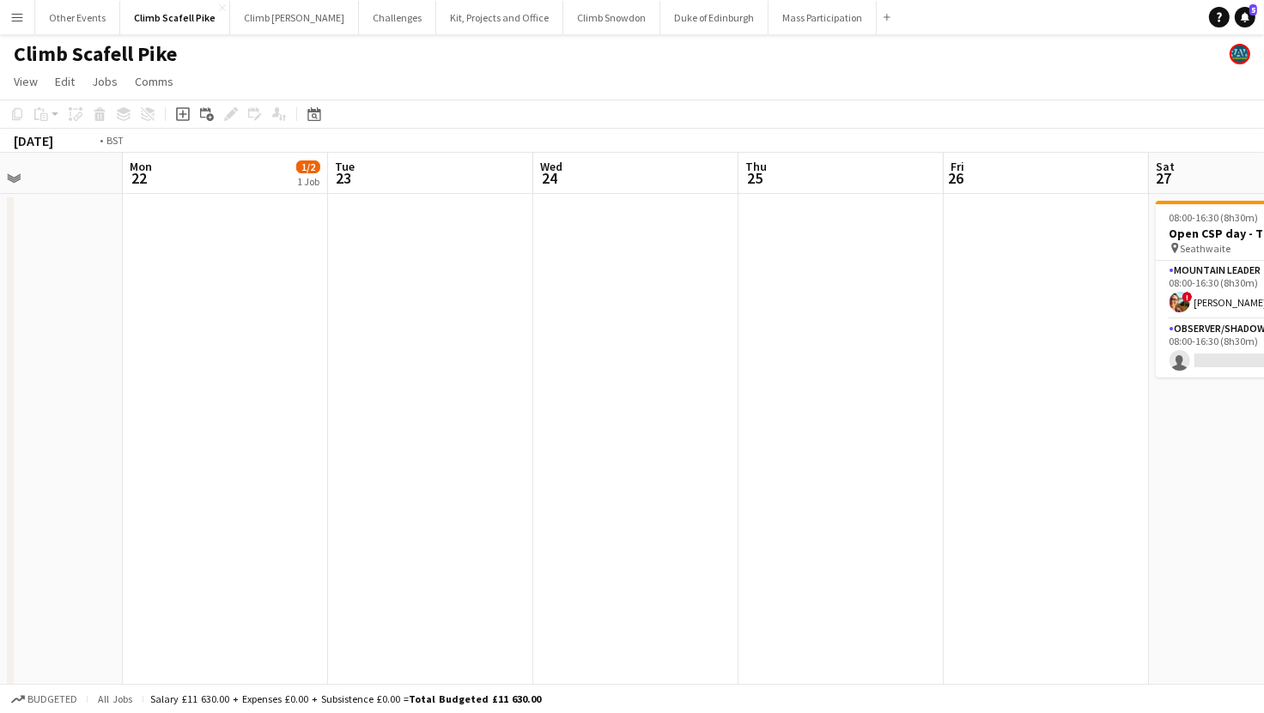
scroll to position [0, 725]
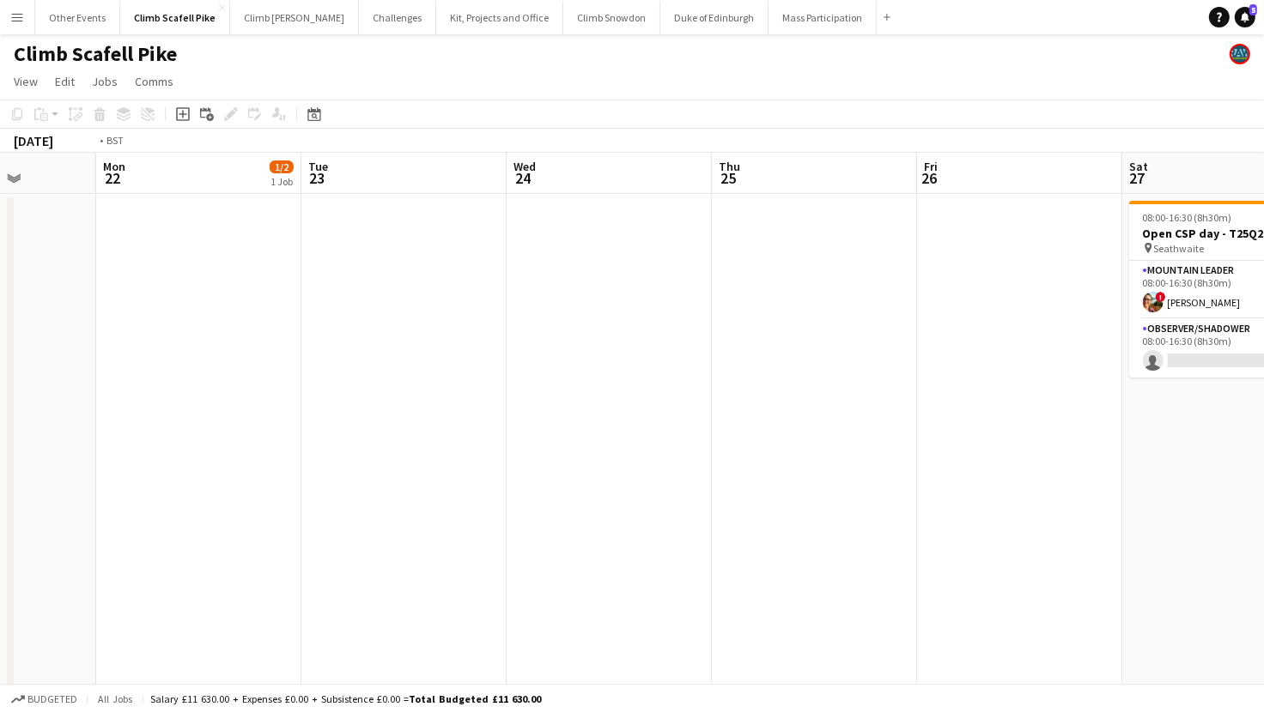
drag, startPoint x: 1015, startPoint y: 395, endPoint x: 645, endPoint y: 430, distance: 371.7
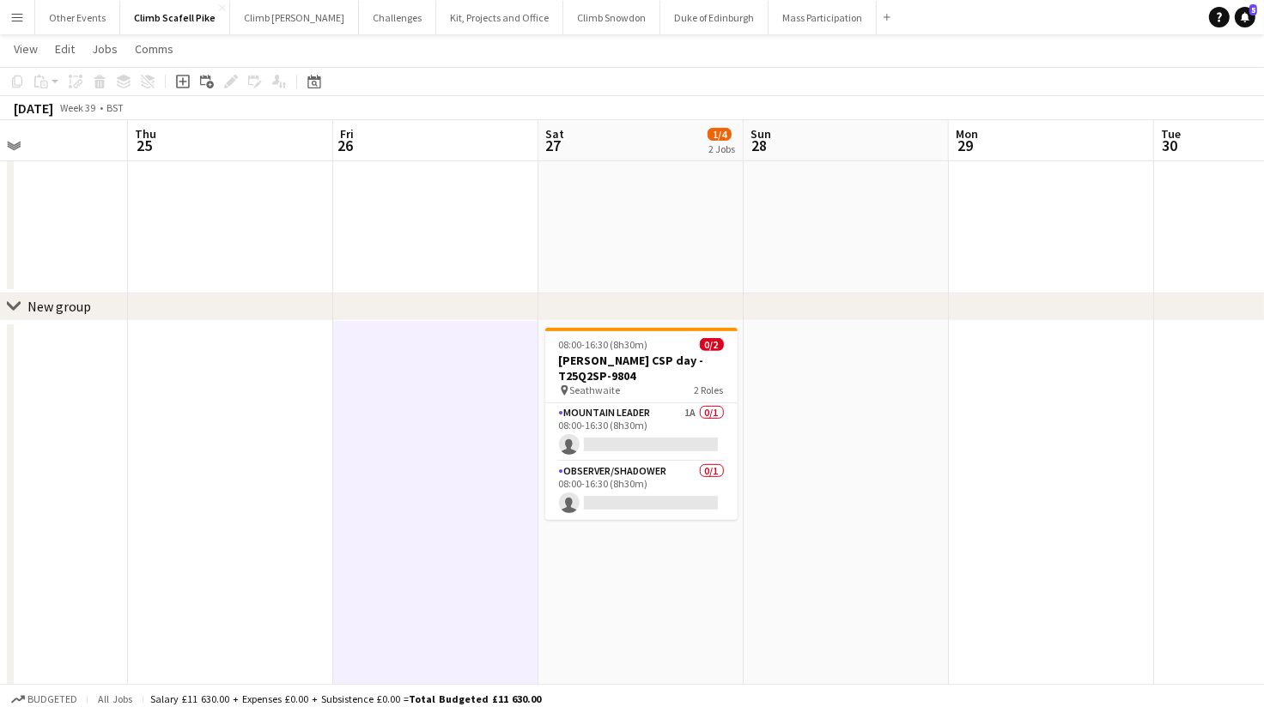
scroll to position [0, 498]
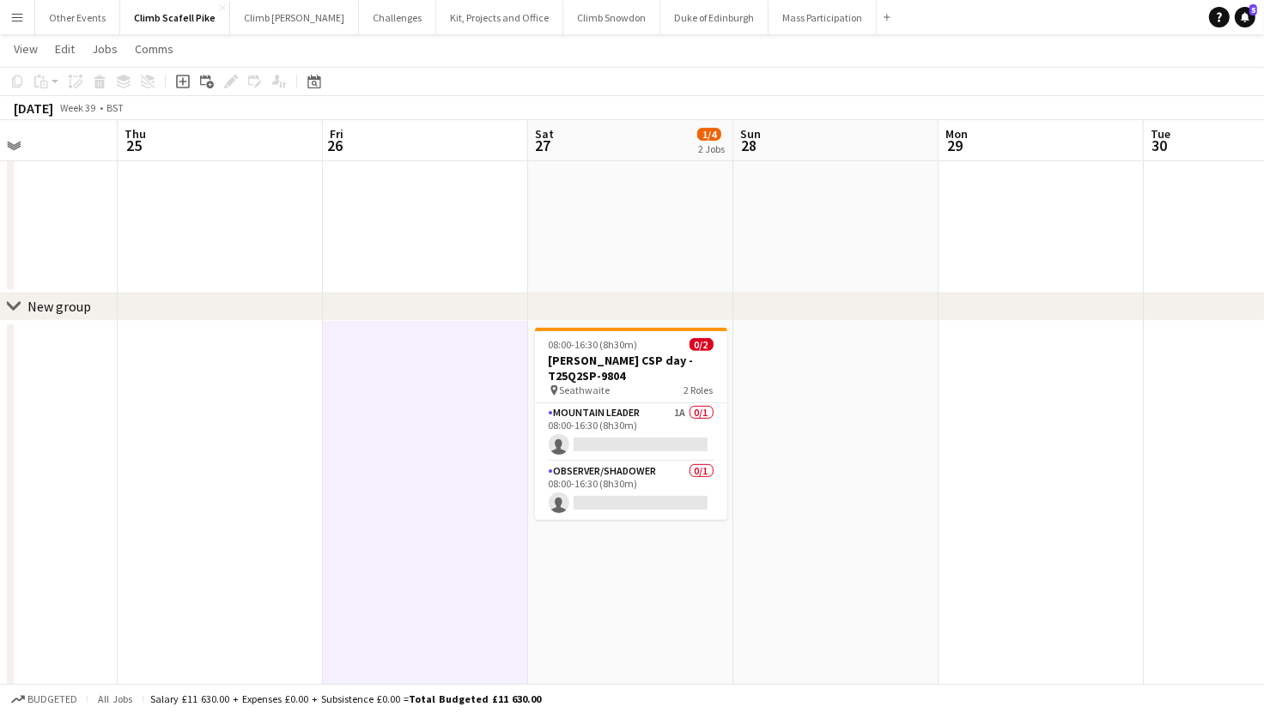
drag, startPoint x: 1040, startPoint y: 397, endPoint x: 857, endPoint y: 400, distance: 182.9
click at [857, 400] on app-calendar-viewport "Mon 22 1/2 1 Job Tue 23 Wed 24 Thu 25 Fri 26 Sat 27 1/4 2 Jobs Sun 28 Mon 29 Tu…" at bounding box center [632, 269] width 1264 height 1474
click at [649, 411] on app-card-role "Mountain Leader 1A 0/1 08:00-16:30 (8h30m) single-neutral-actions" at bounding box center [631, 432] width 192 height 58
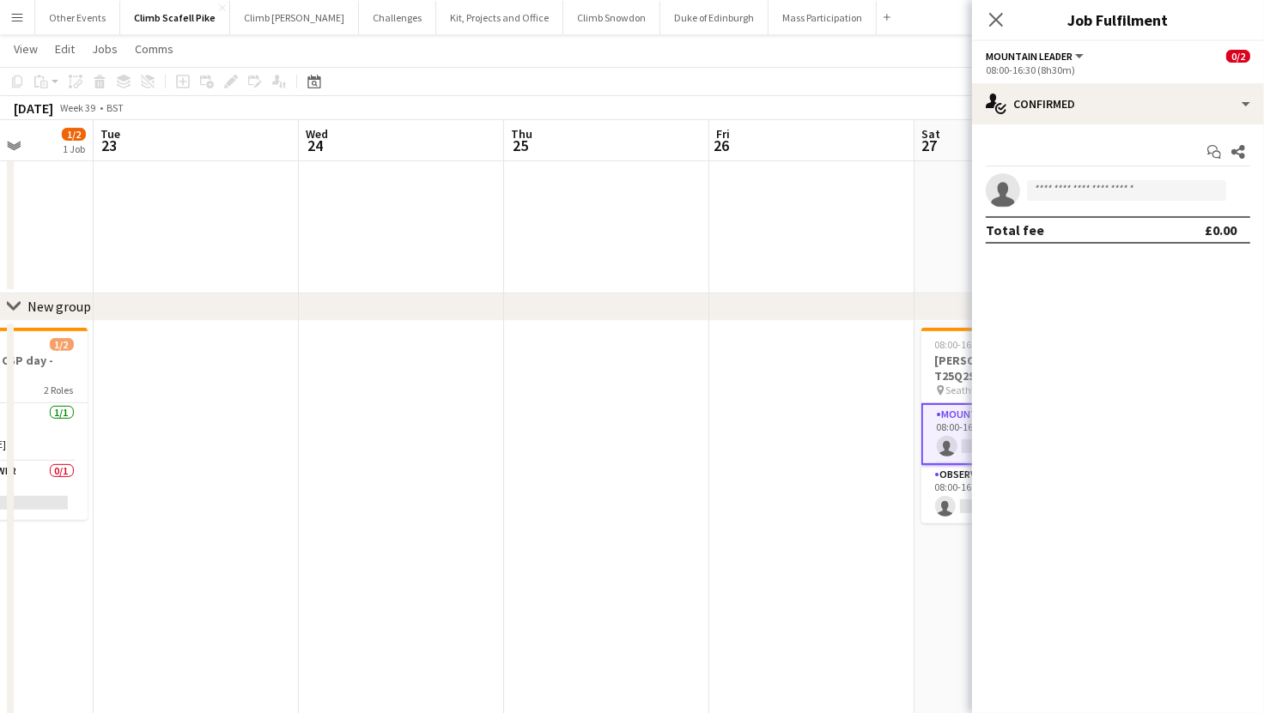
drag, startPoint x: 173, startPoint y: 496, endPoint x: 480, endPoint y: 486, distance: 306.7
click at [612, 485] on app-calendar-viewport "Sat 20 Sun 21 Mon 22 1/2 1 Job Tue 23 Wed 24 Thu 25 Fri 26 Sat 27 1/4 2 Jobs Su…" at bounding box center [632, 269] width 1264 height 1474
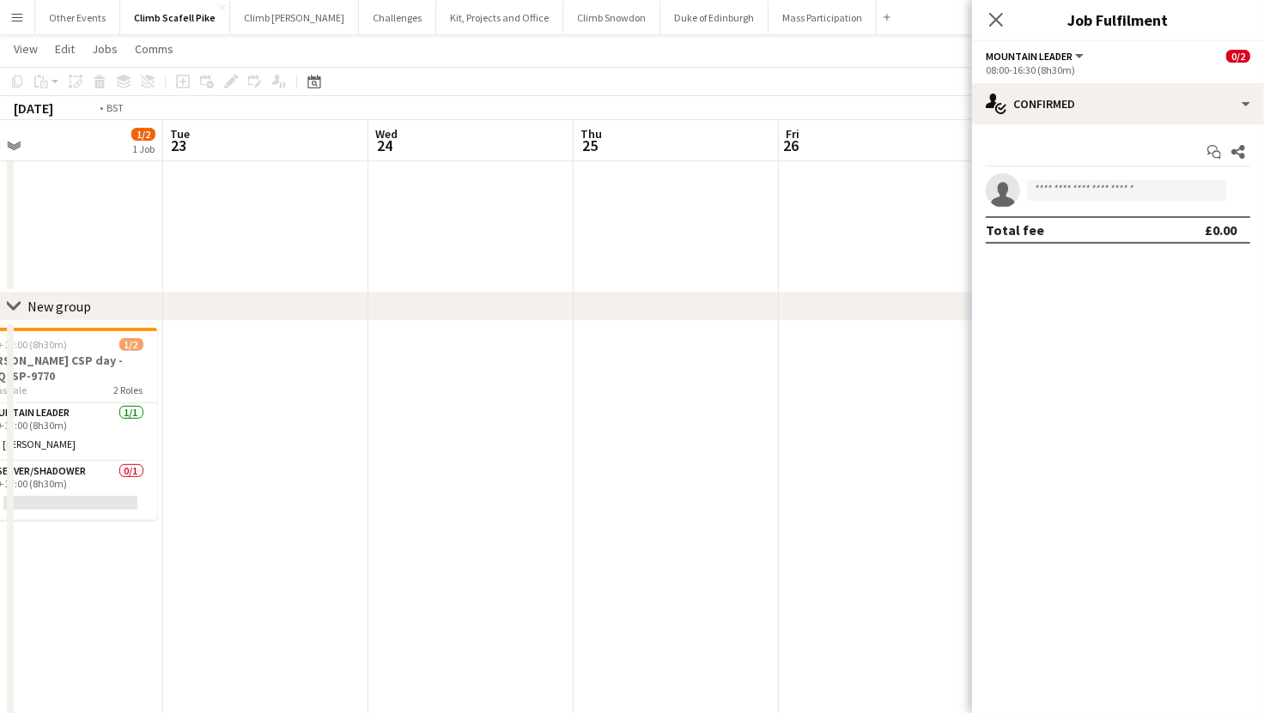
drag, startPoint x: 359, startPoint y: 534, endPoint x: 774, endPoint y: 508, distance: 416.3
click at [795, 514] on app-calendar-viewport "Sat 20 Sun 21 Mon 22 1/2 1 Job Tue 23 Wed 24 Thu 25 Fri 26 Sat 27 1/4 2 Jobs Su…" at bounding box center [632, 269] width 1264 height 1474
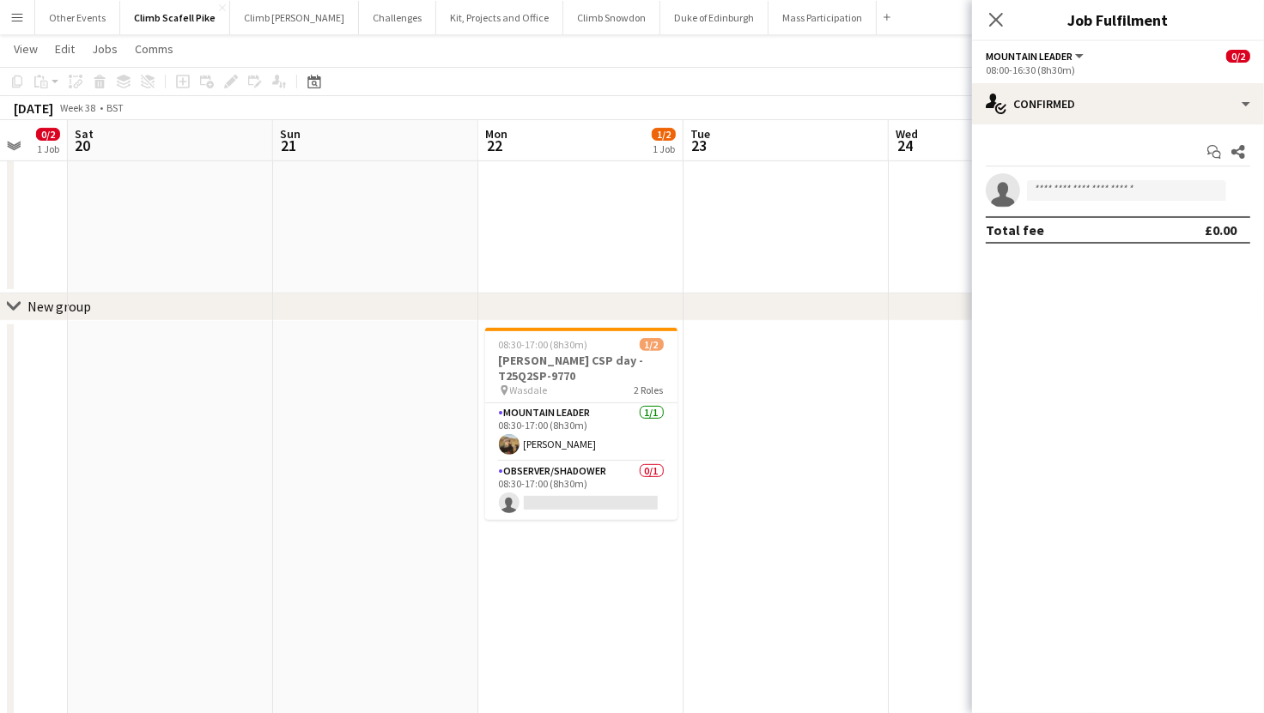
drag, startPoint x: 354, startPoint y: 562, endPoint x: 661, endPoint y: 543, distance: 308.0
click at [687, 548] on app-calendar-viewport "Wed 17 Thu 18 Fri 19 0/2 1 Job Sat 20 Sun 21 Mon 22 1/2 1 Job Tue 23 Wed 24 Thu…" at bounding box center [632, 269] width 1264 height 1474
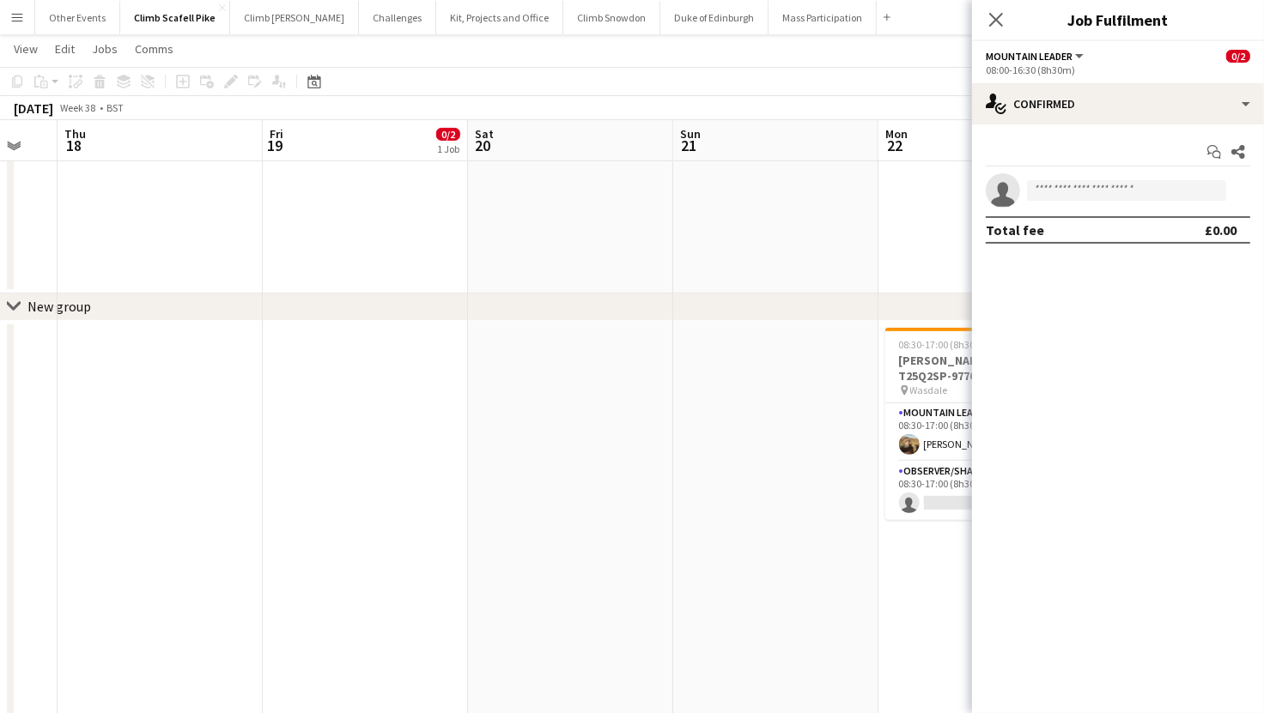
scroll to position [0, 508]
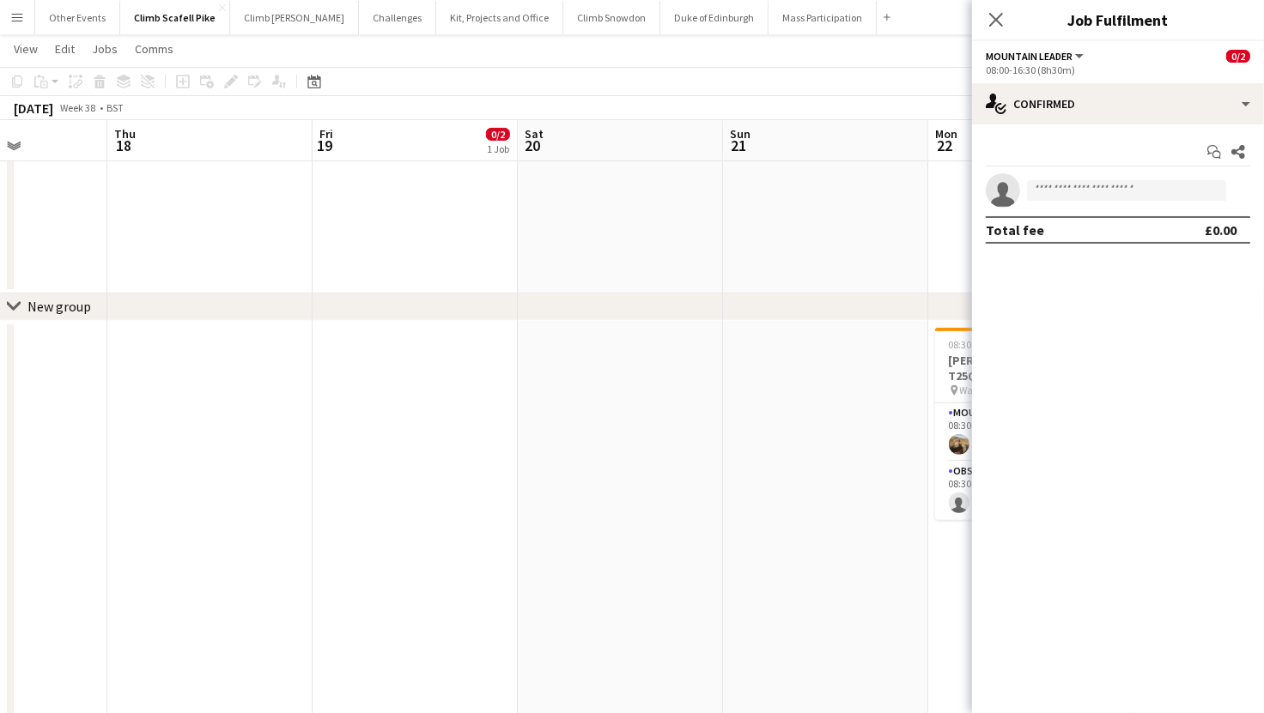
drag, startPoint x: 314, startPoint y: 574, endPoint x: 365, endPoint y: 579, distance: 50.8
click at [364, 579] on app-calendar-viewport "Mon 15 Tue 16 Wed 17 Thu 18 Fri 19 0/2 1 Job Sat 20 Sun 21 Mon 22 1/2 1 Job Tue…" at bounding box center [632, 269] width 1264 height 1474
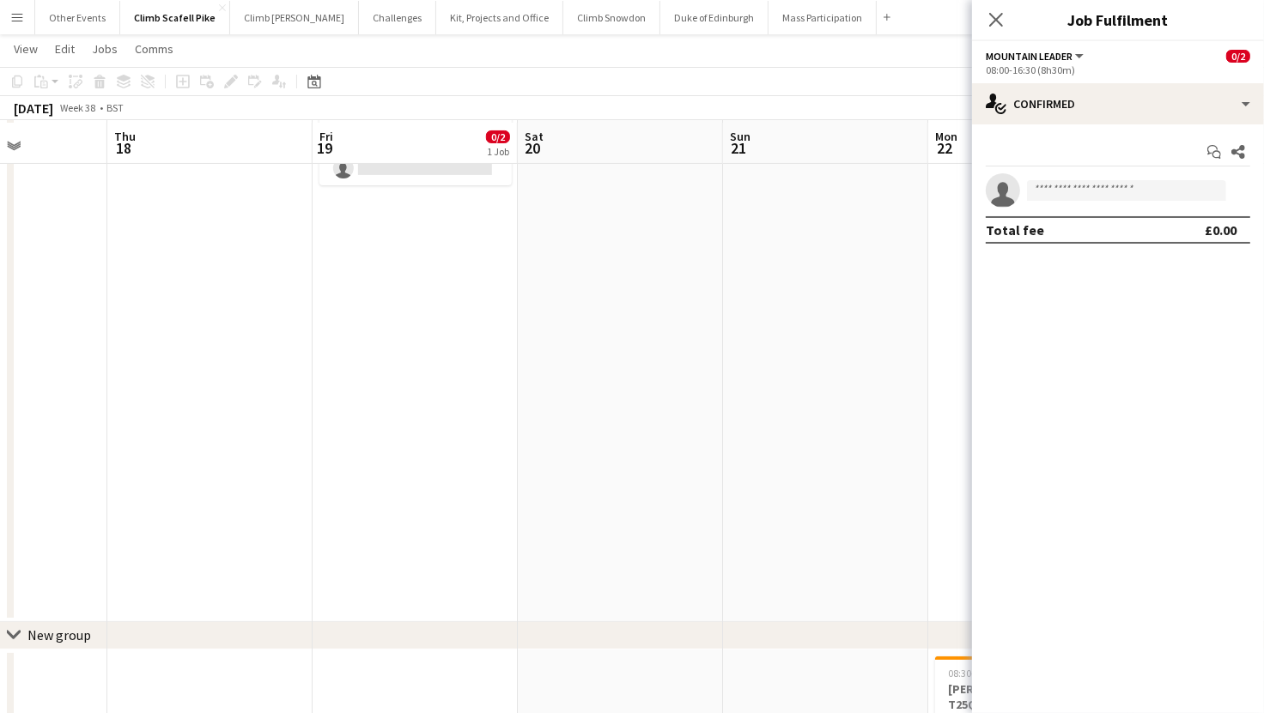
scroll to position [204, 0]
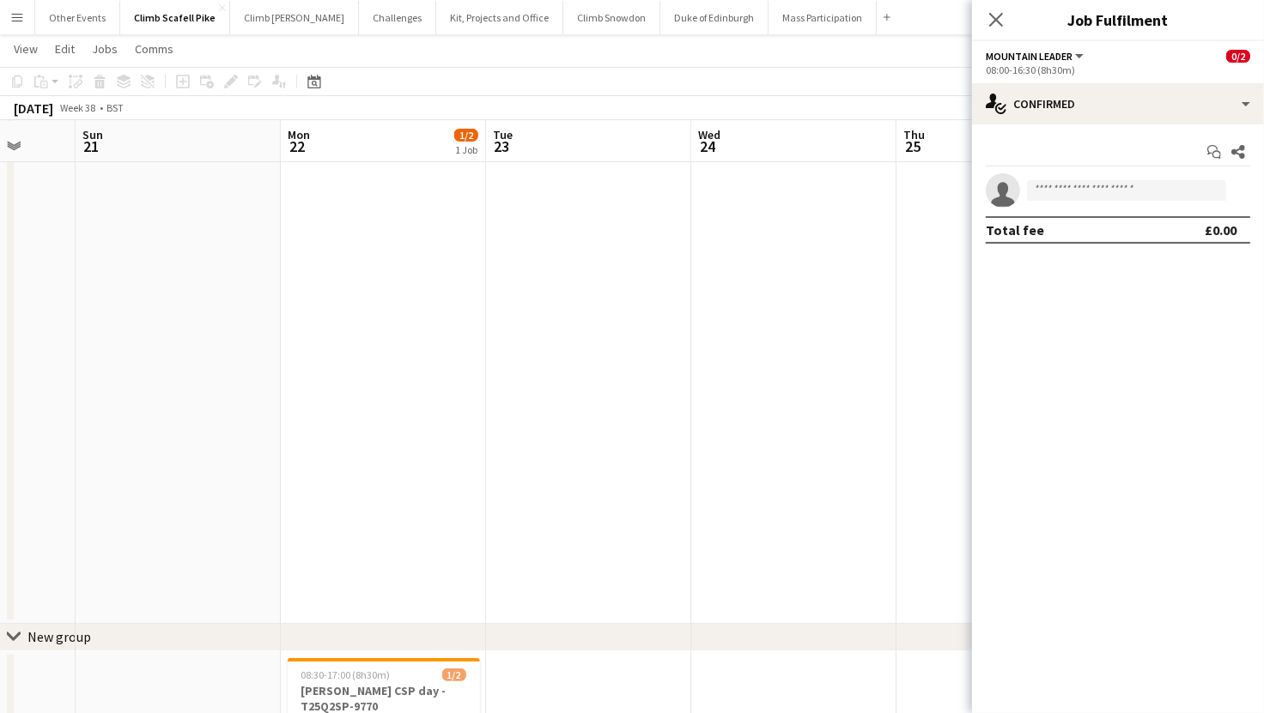
drag, startPoint x: 725, startPoint y: 501, endPoint x: 246, endPoint y: 564, distance: 483.2
click at [246, 564] on app-calendar-viewport "Wed 17 Thu 18 Fri 19 0/2 1 Job Sat 20 Sun 21 Mon 22 1/2 1 Job Tue 23 Wed 24 Thu…" at bounding box center [632, 600] width 1264 height 1474
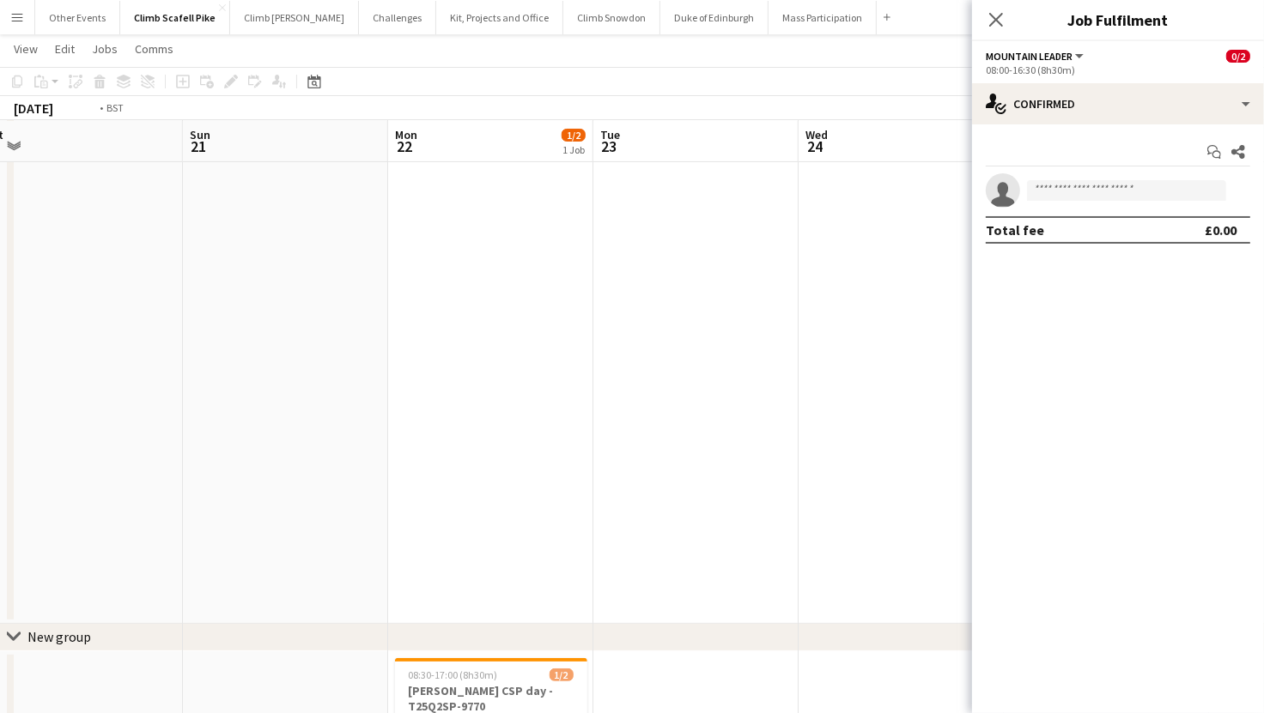
drag, startPoint x: 764, startPoint y: 508, endPoint x: 355, endPoint y: 535, distance: 410.4
click at [349, 531] on app-calendar-viewport "Wed 17 Thu 18 Fri 19 0/2 1 Job Sat 20 Sun 21 Mon 22 1/2 1 Job Tue 23 Wed 24 Thu…" at bounding box center [632, 600] width 1264 height 1474
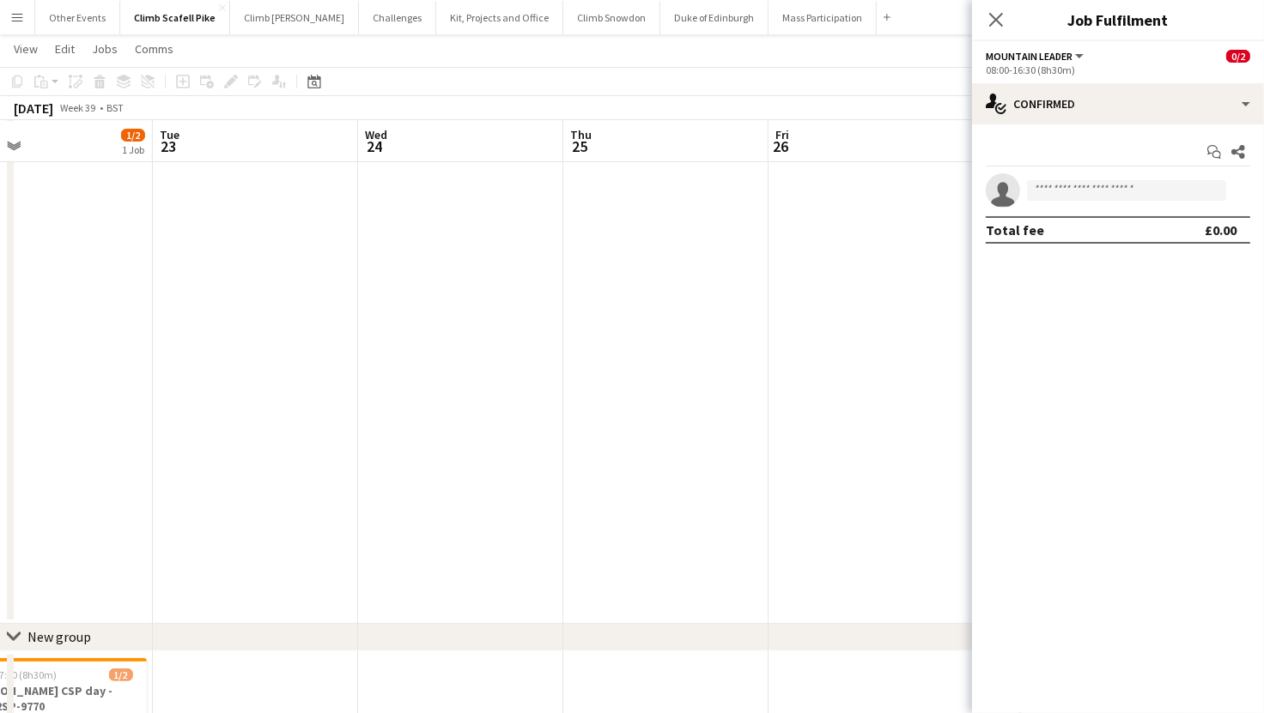
scroll to position [0, 792]
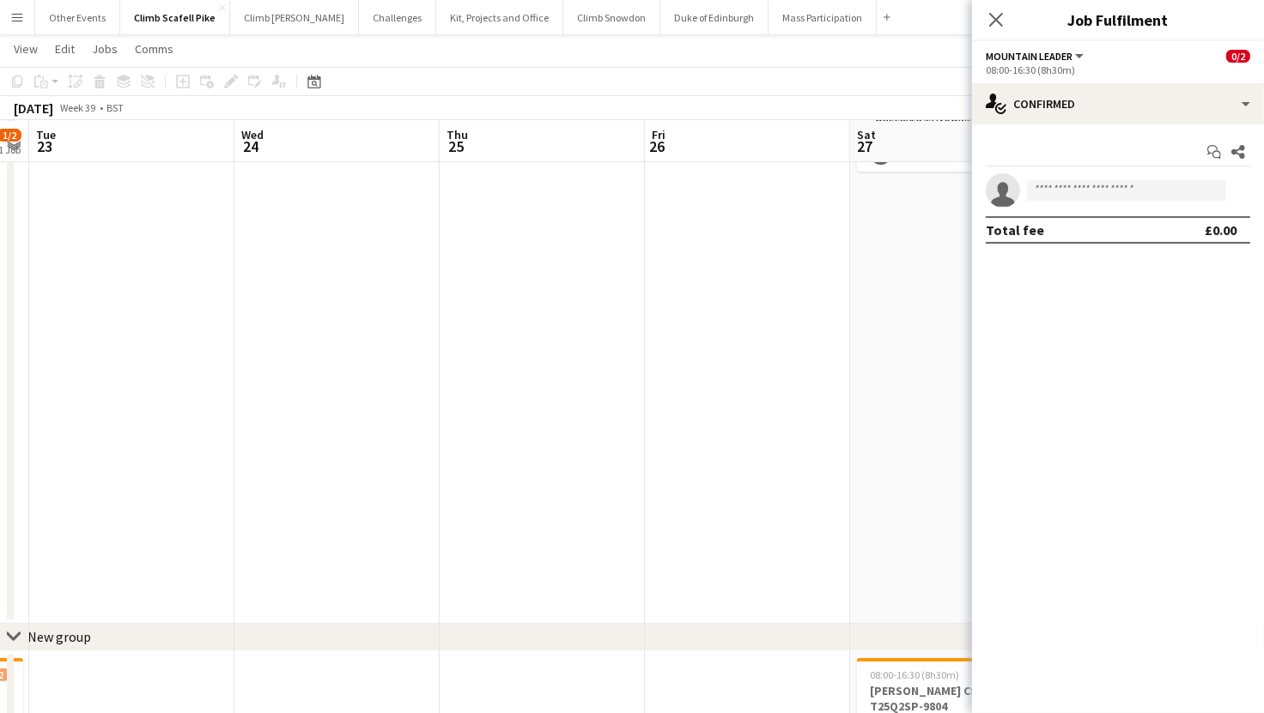
drag, startPoint x: 657, startPoint y: 520, endPoint x: 333, endPoint y: 564, distance: 326.6
click at [312, 560] on app-calendar-viewport "Fri 19 0/2 1 Job Sat 20 Sun 21 Mon 22 1/2 1 Job Tue 23 Wed 24 Thu 25 Fri 26 Sat…" at bounding box center [632, 600] width 1264 height 1474
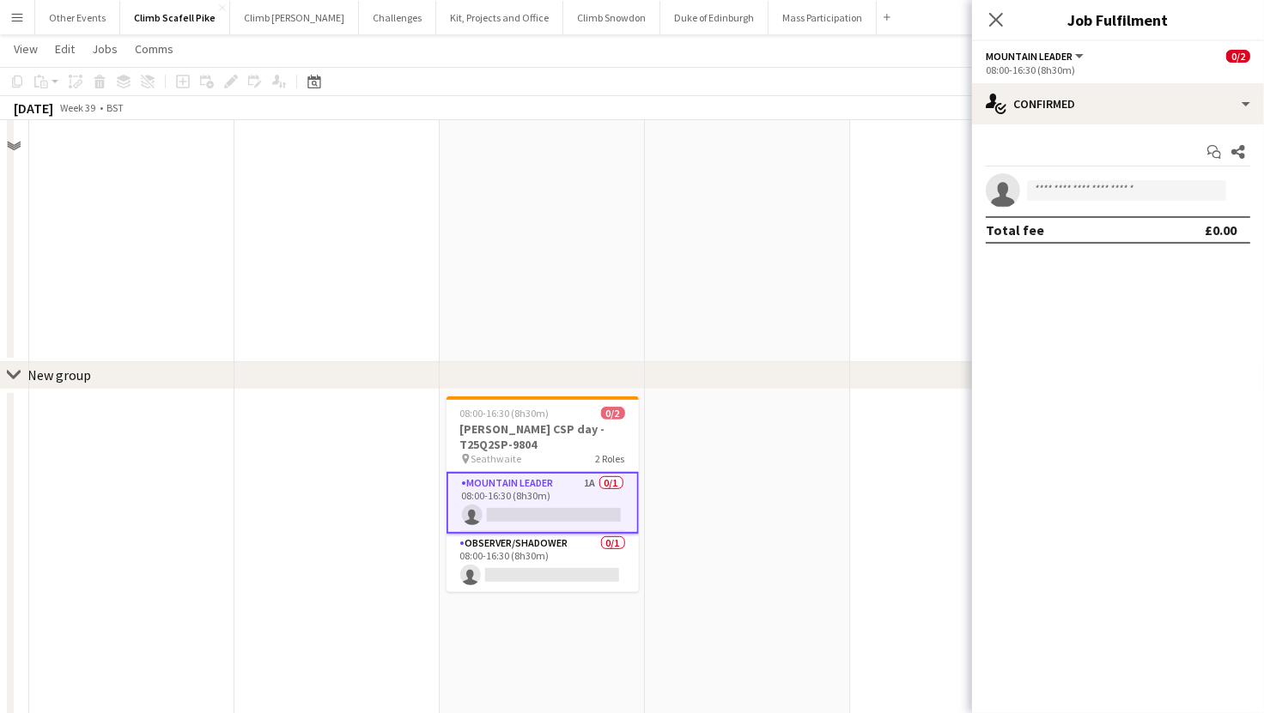
scroll to position [0, 0]
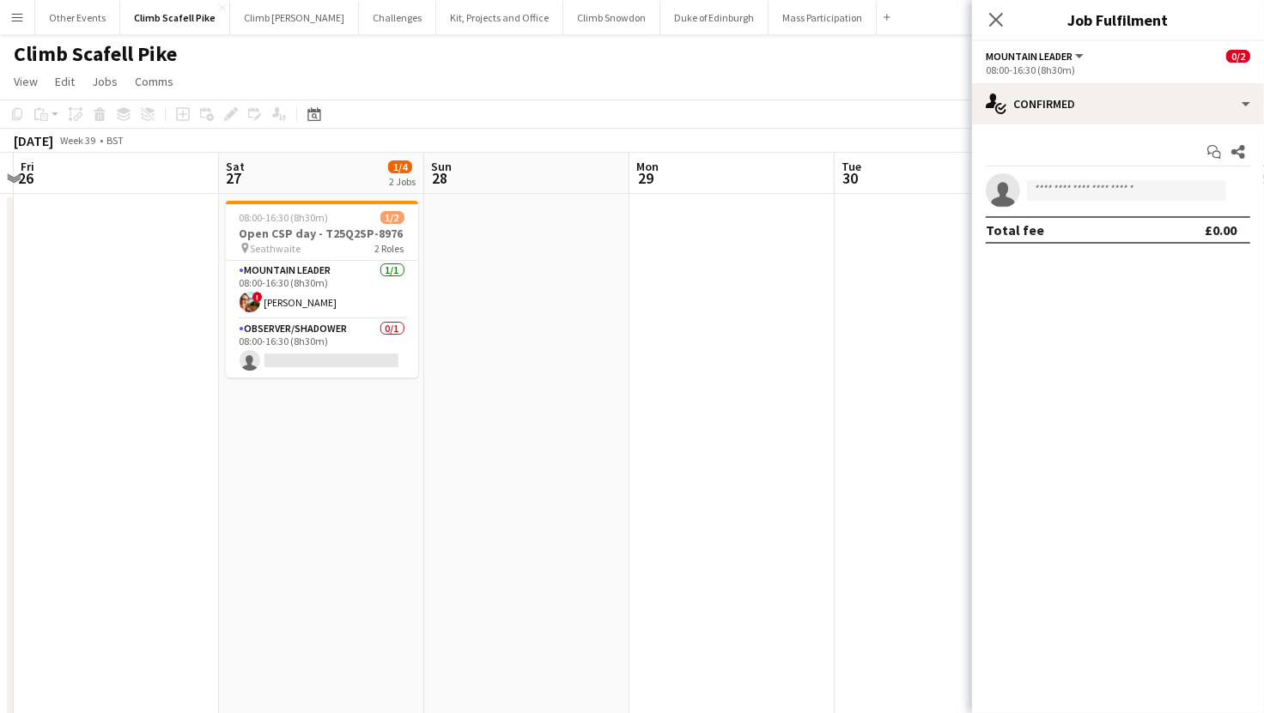
drag, startPoint x: 613, startPoint y: 491, endPoint x: 516, endPoint y: 525, distance: 102.9
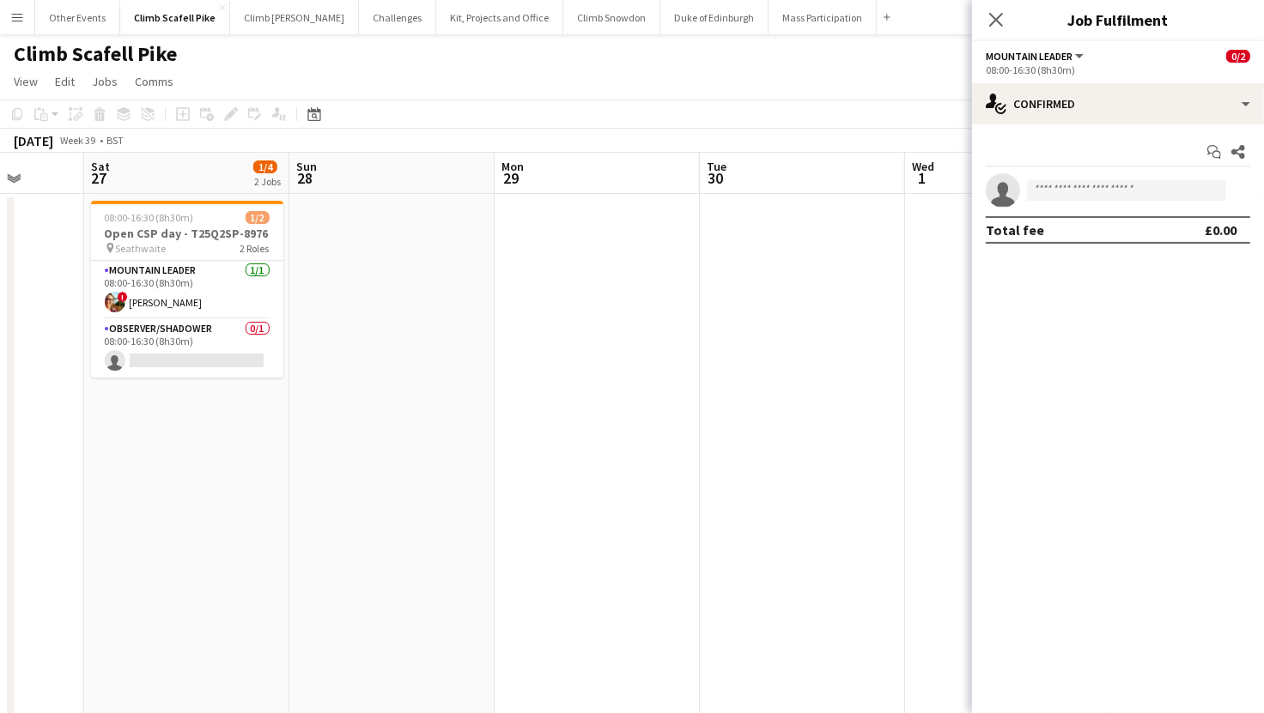
drag, startPoint x: 873, startPoint y: 504, endPoint x: 737, endPoint y: 512, distance: 136.7
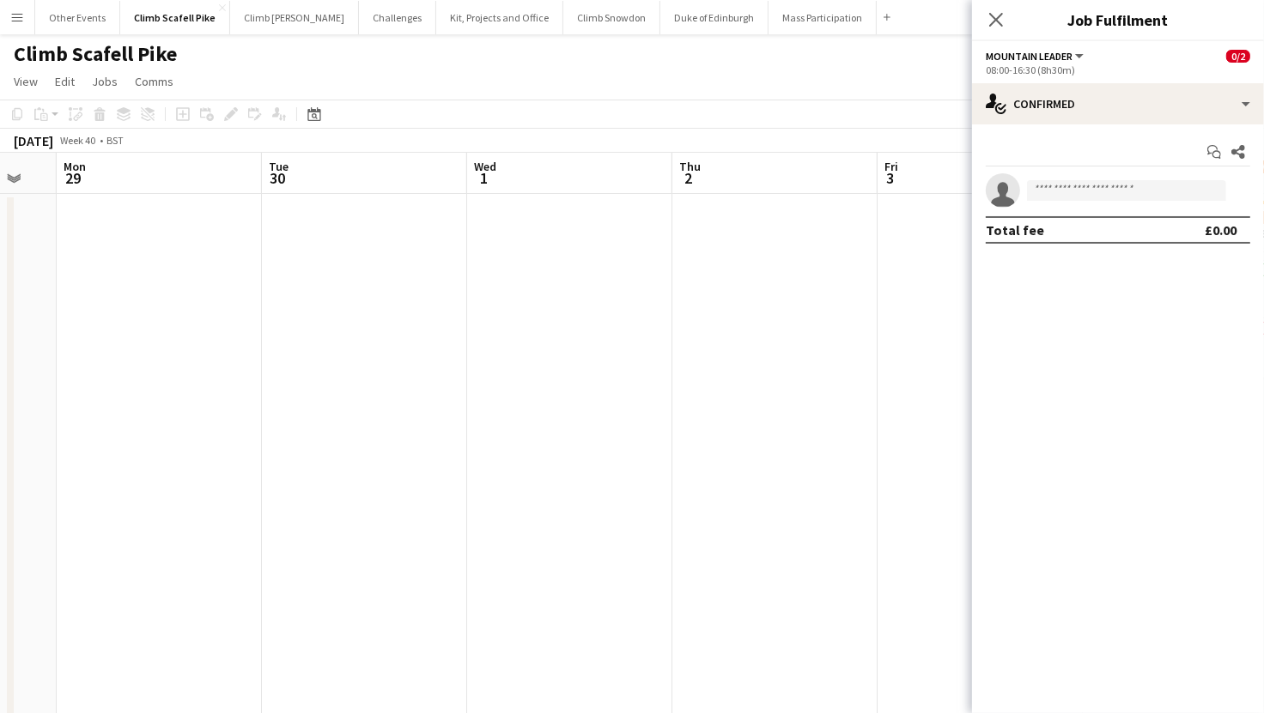
drag, startPoint x: 812, startPoint y: 404, endPoint x: 608, endPoint y: 419, distance: 204.8
drag, startPoint x: 726, startPoint y: 408, endPoint x: 381, endPoint y: 440, distance: 346.6
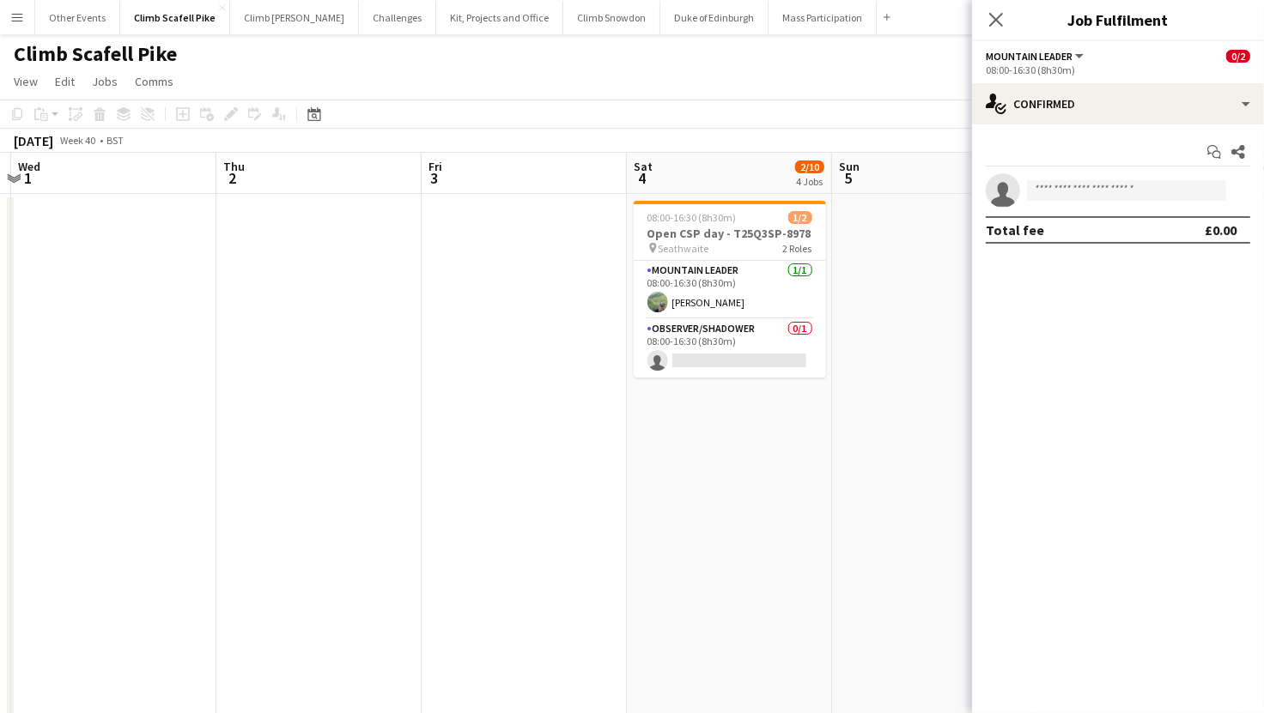
click at [749, 424] on app-date-cell "08:00-16:30 (8h30m) 1/2 Open CSP day - T25Q3SP-8978 pin Seathwaite 2 Roles Moun…" at bounding box center [729, 512] width 205 height 636
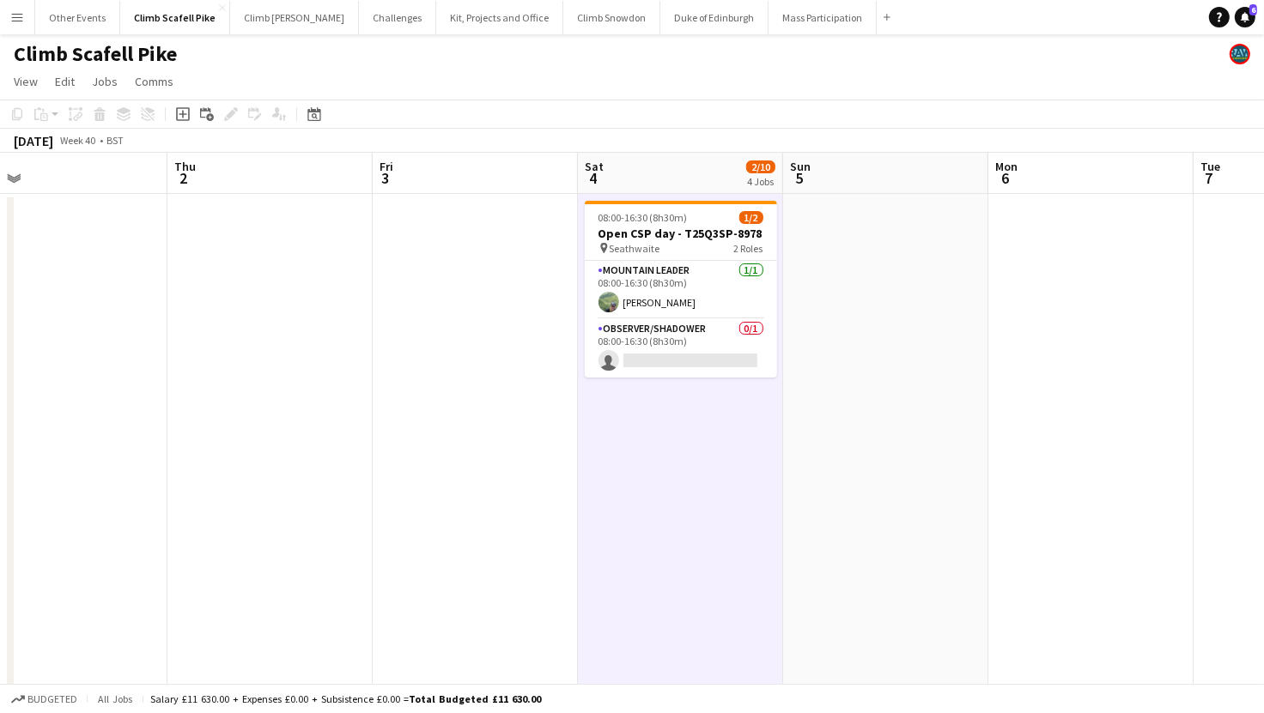
drag, startPoint x: 797, startPoint y: 422, endPoint x: 531, endPoint y: 474, distance: 271.2
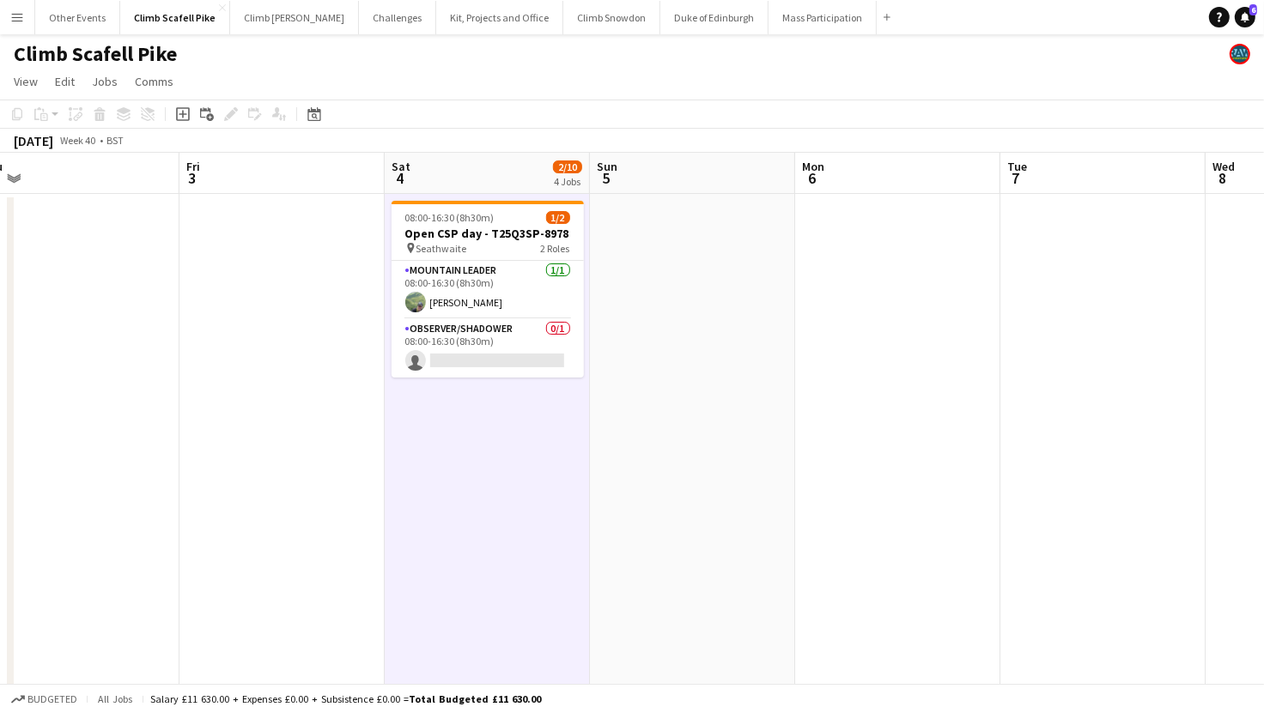
drag, startPoint x: 793, startPoint y: 476, endPoint x: 941, endPoint y: 441, distance: 151.8
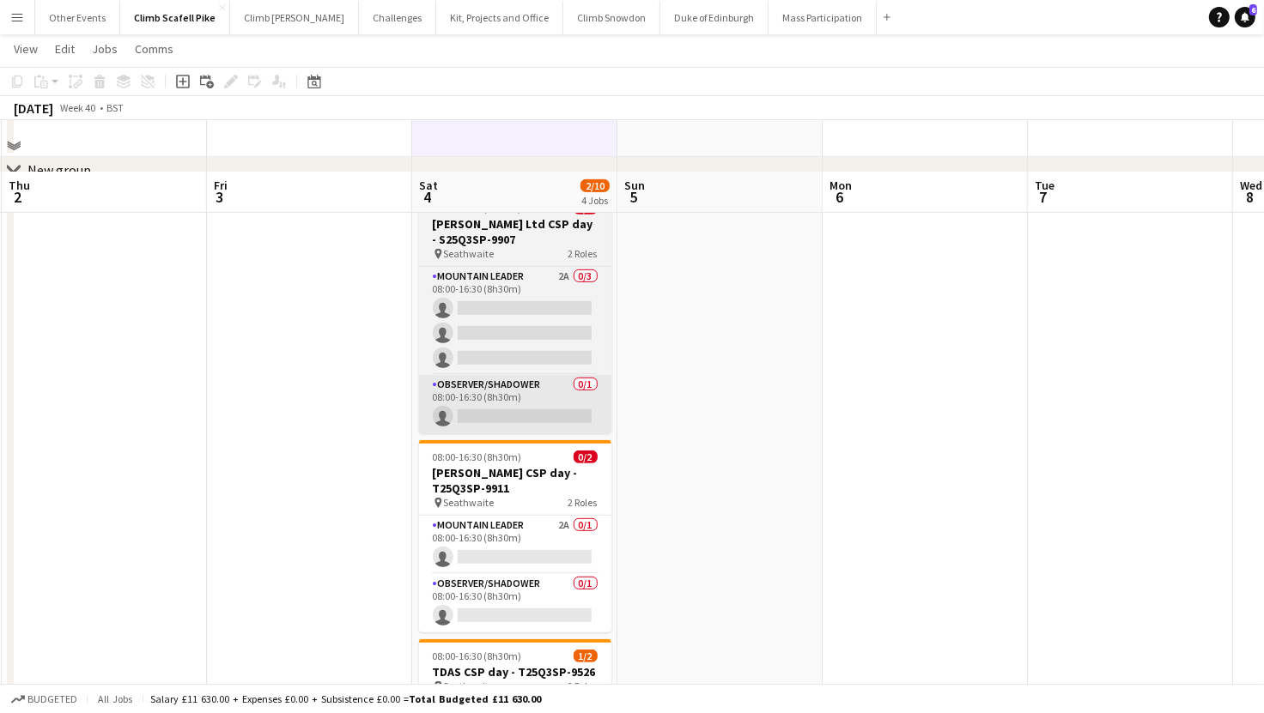
scroll to position [662, 0]
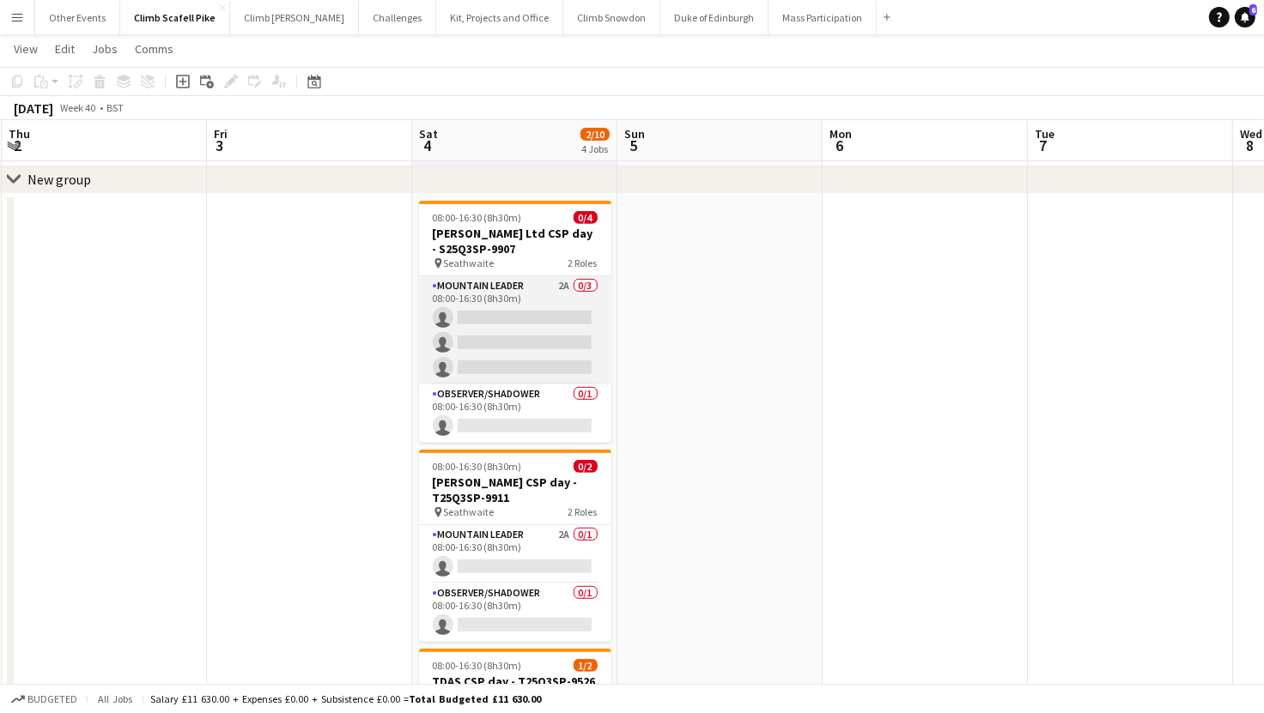
click at [511, 320] on app-card-role "Mountain Leader 2A 0/3 08:00-16:30 (8h30m) single-neutral-actions single-neutra…" at bounding box center [515, 330] width 192 height 108
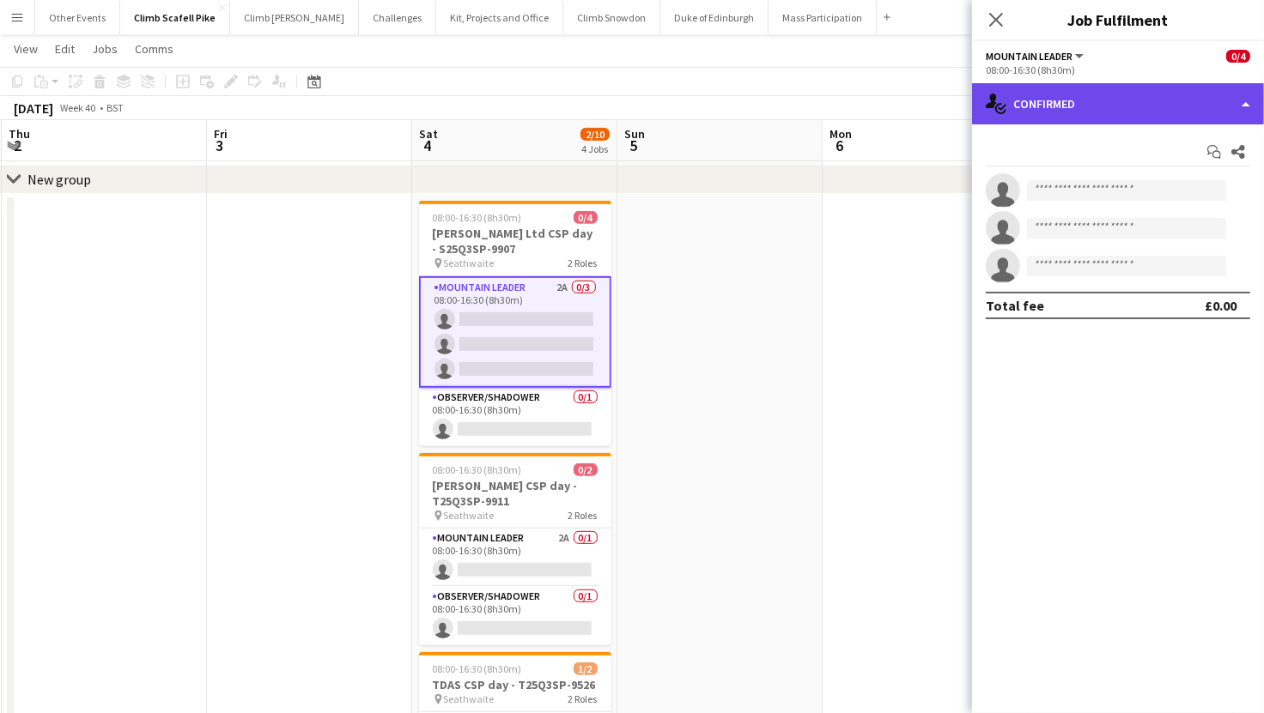
click at [1059, 119] on div "single-neutral-actions-check-2 Confirmed" at bounding box center [1118, 103] width 292 height 41
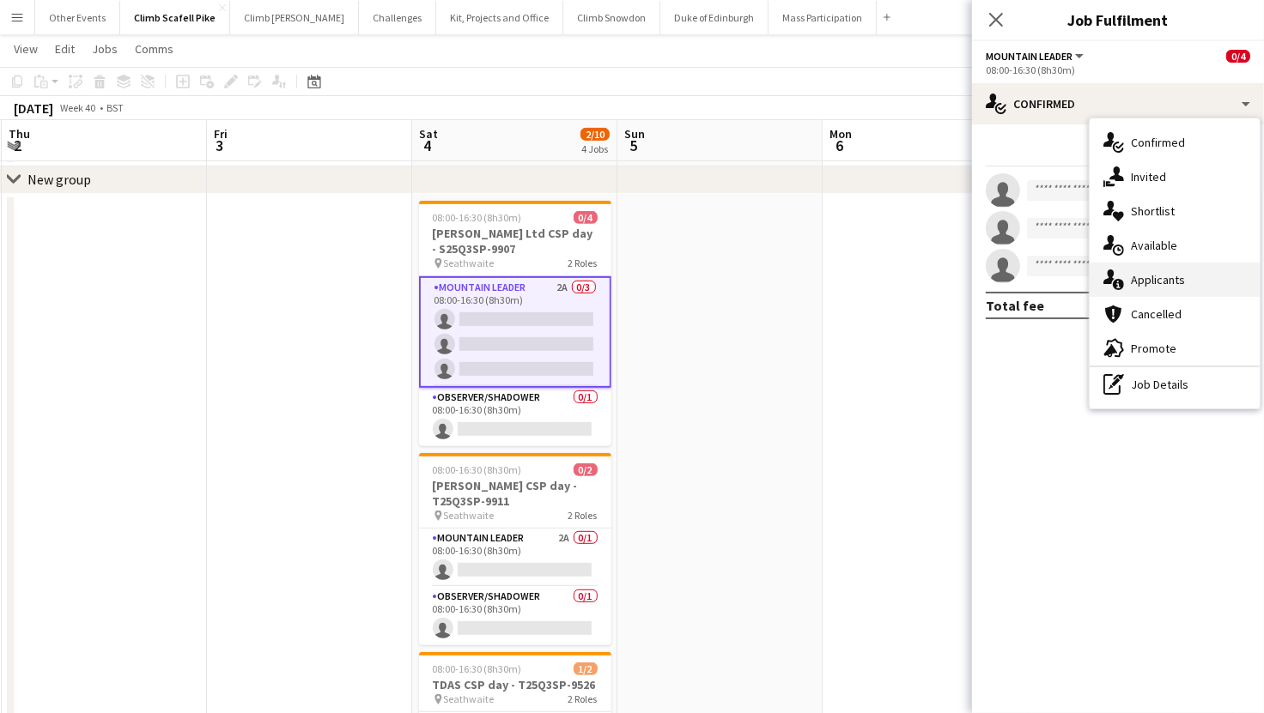
click at [1174, 274] on div "single-neutral-actions-information Applicants" at bounding box center [1174, 280] width 170 height 34
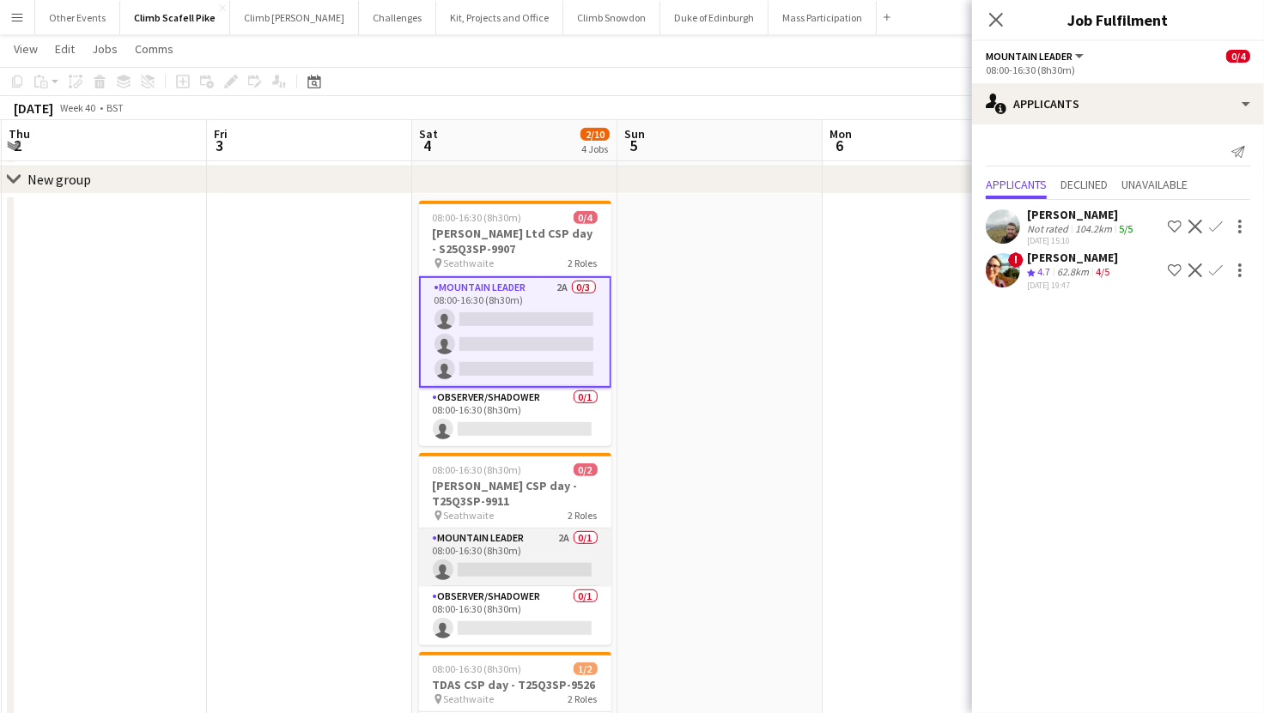
click at [492, 561] on app-card-role "Mountain Leader 2A 0/1 08:00-16:30 (8h30m) single-neutral-actions" at bounding box center [515, 558] width 192 height 58
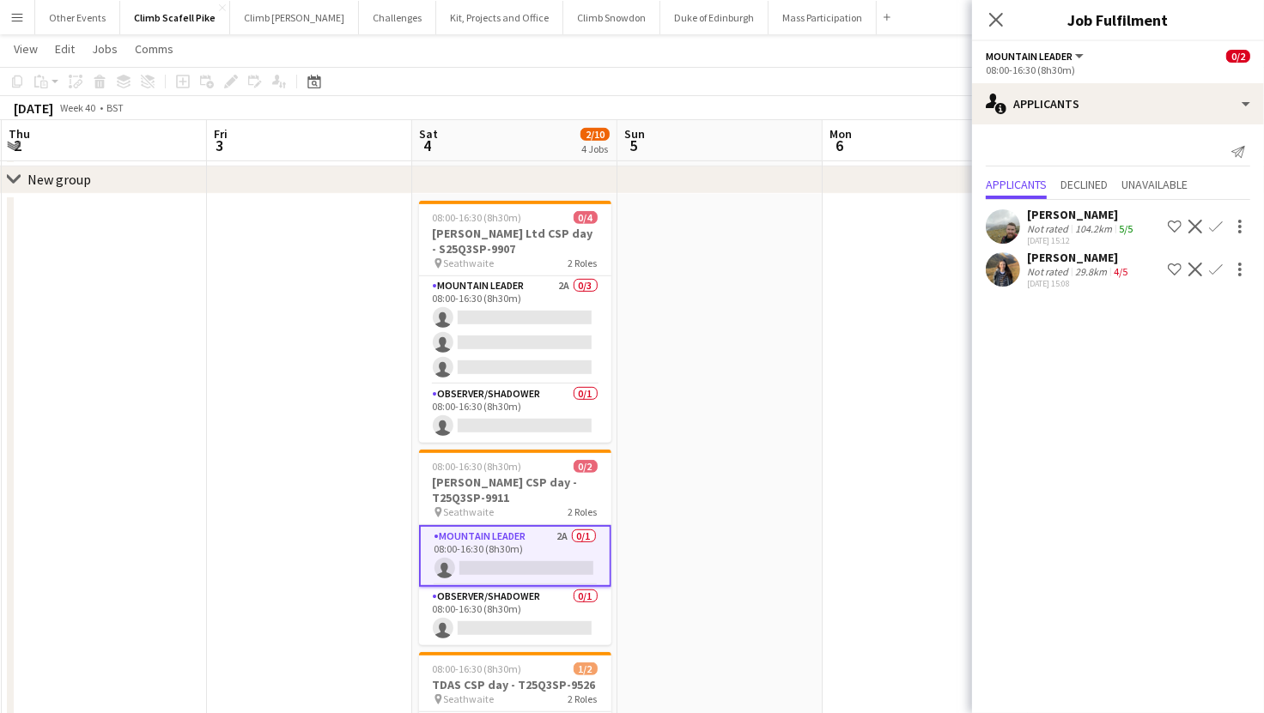
click at [755, 371] on app-date-cell at bounding box center [719, 537] width 205 height 686
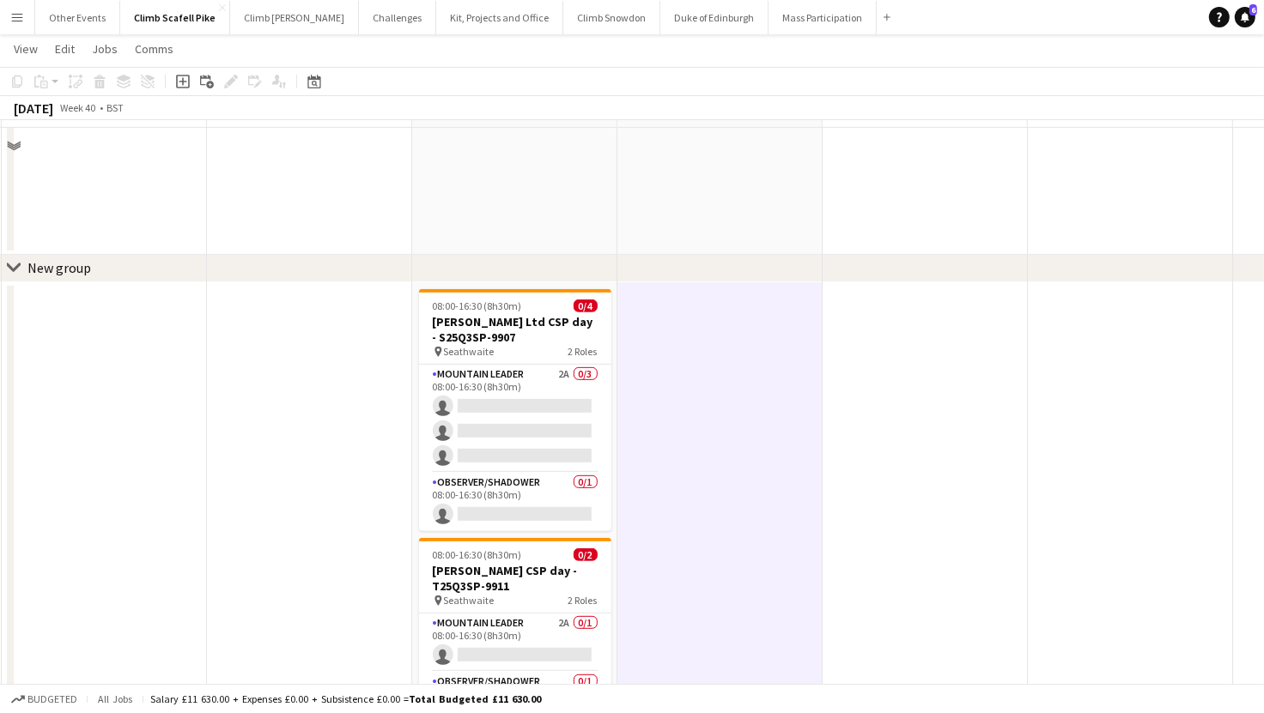
scroll to position [856, 0]
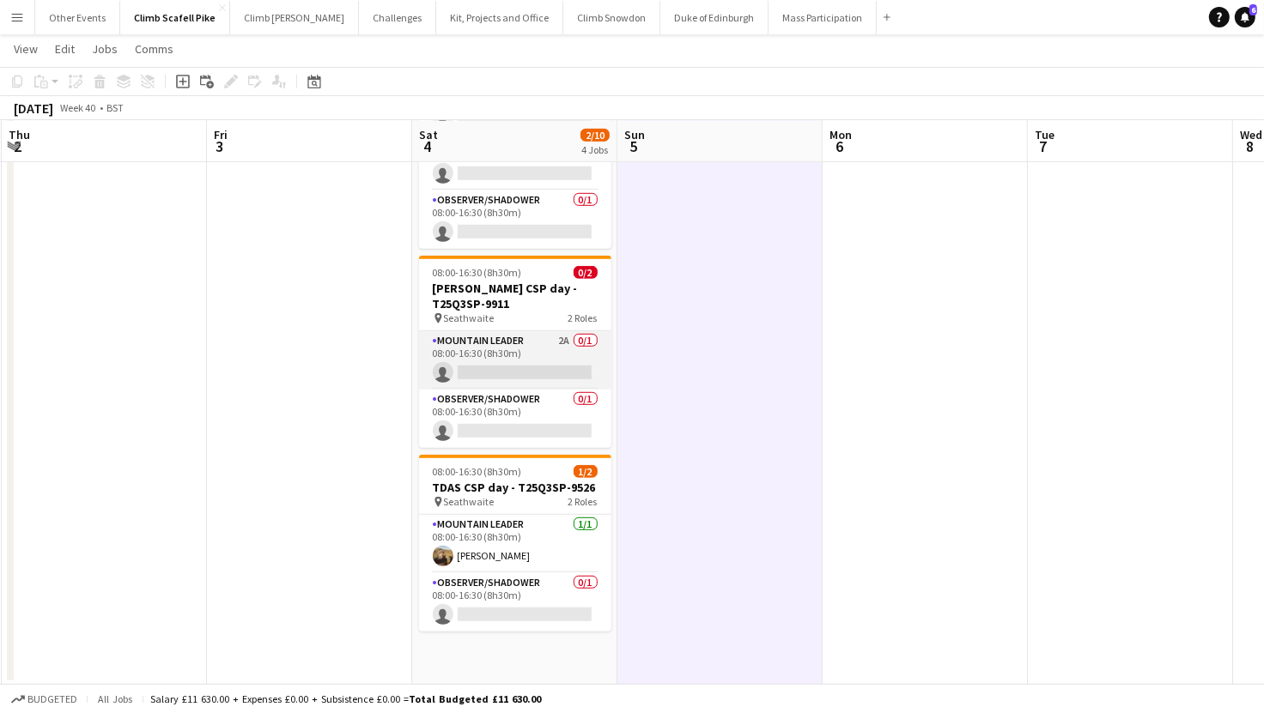
click at [551, 378] on app-card-role "Mountain Leader 2A 0/1 08:00-16:30 (8h30m) single-neutral-actions" at bounding box center [515, 360] width 192 height 58
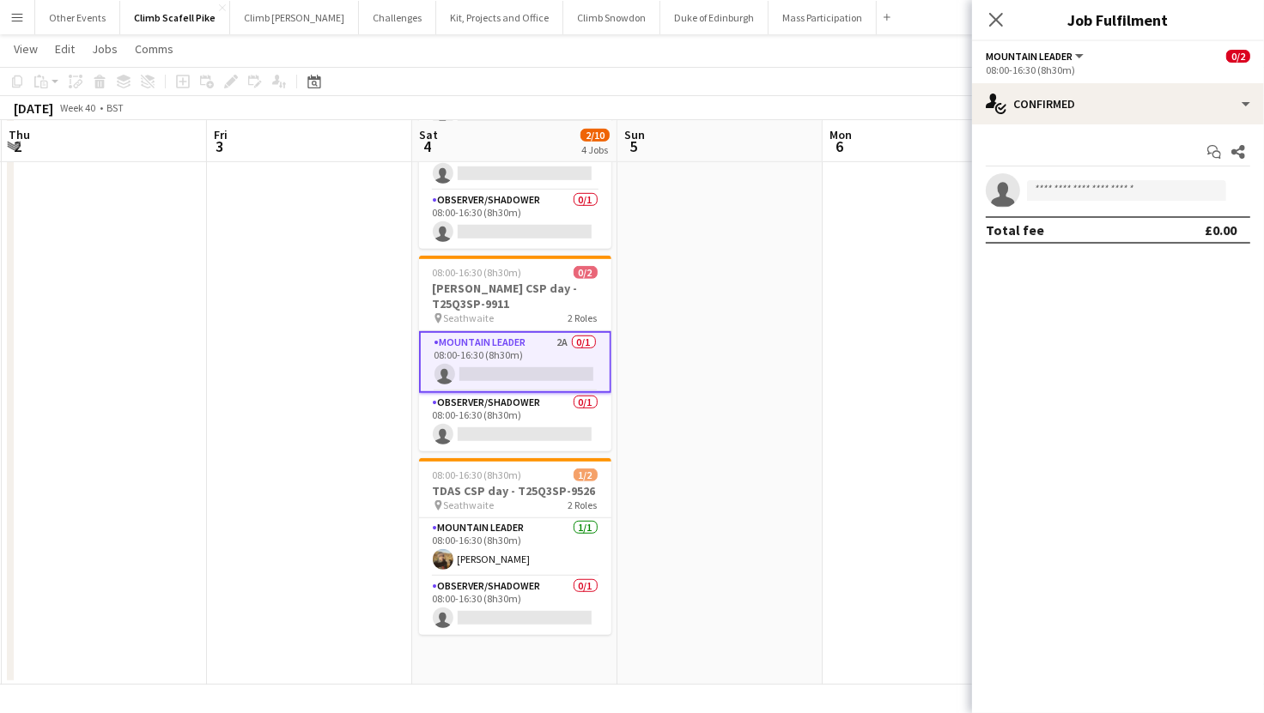
click at [737, 367] on app-date-cell at bounding box center [719, 343] width 205 height 686
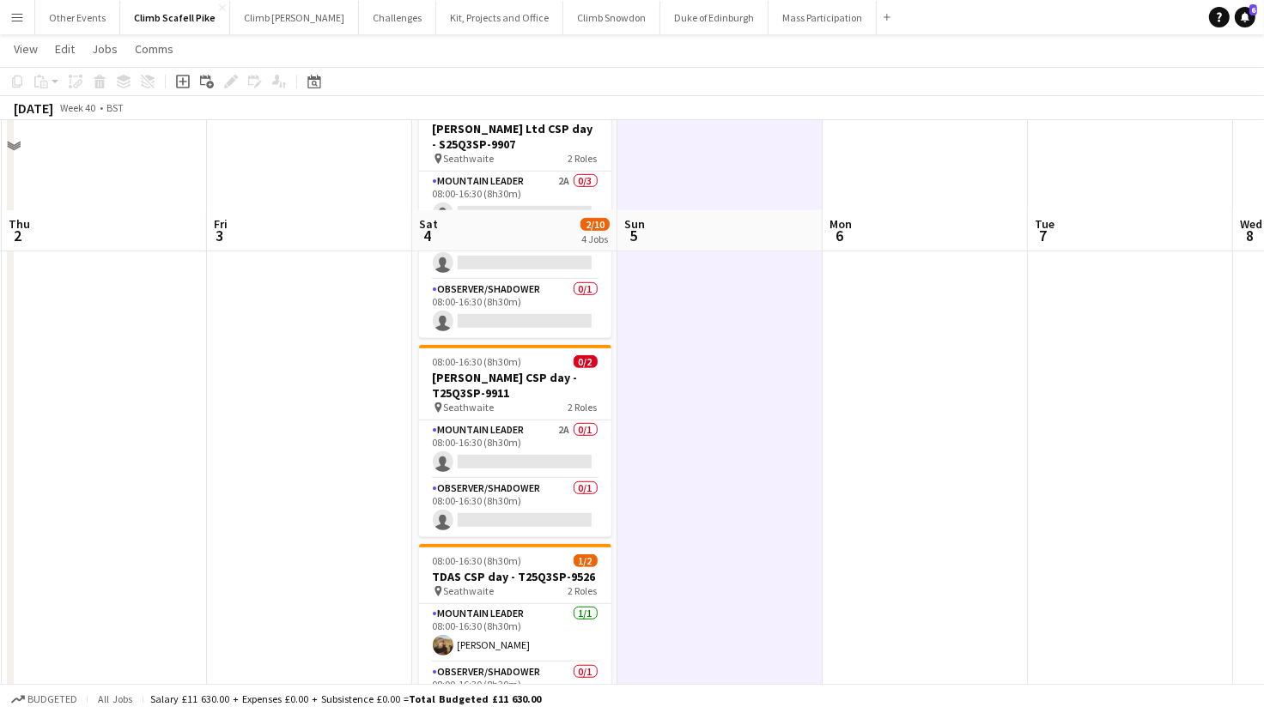
scroll to position [515, 0]
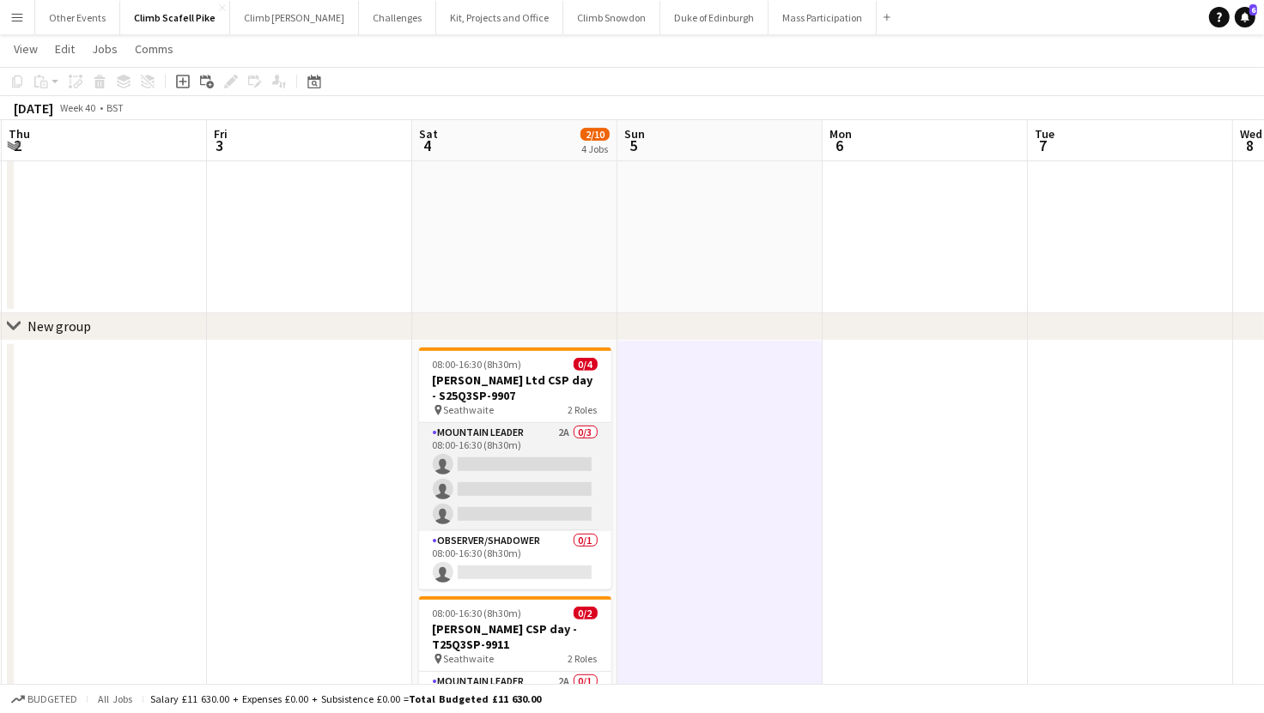
click at [505, 477] on app-card-role "Mountain Leader 2A 0/3 08:00-16:30 (8h30m) single-neutral-actions single-neutra…" at bounding box center [515, 477] width 192 height 108
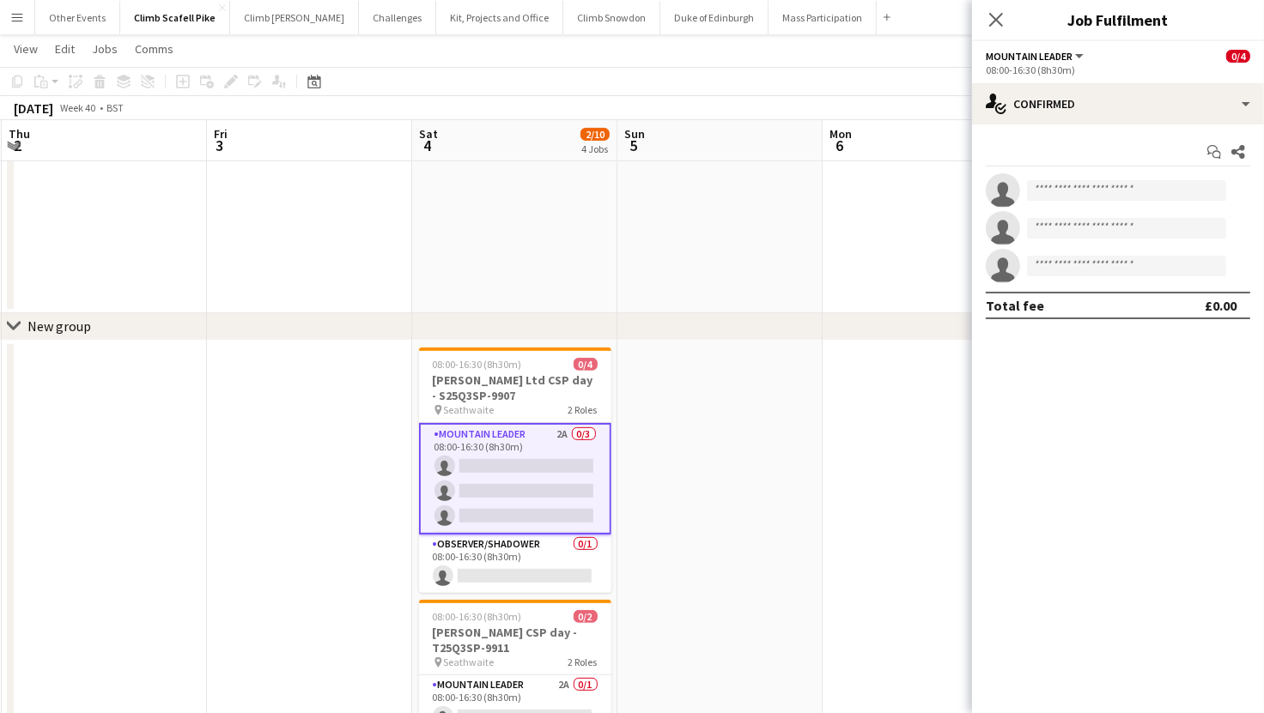
scroll to position [0, 408]
click at [798, 424] on app-date-cell at bounding box center [720, 684] width 205 height 686
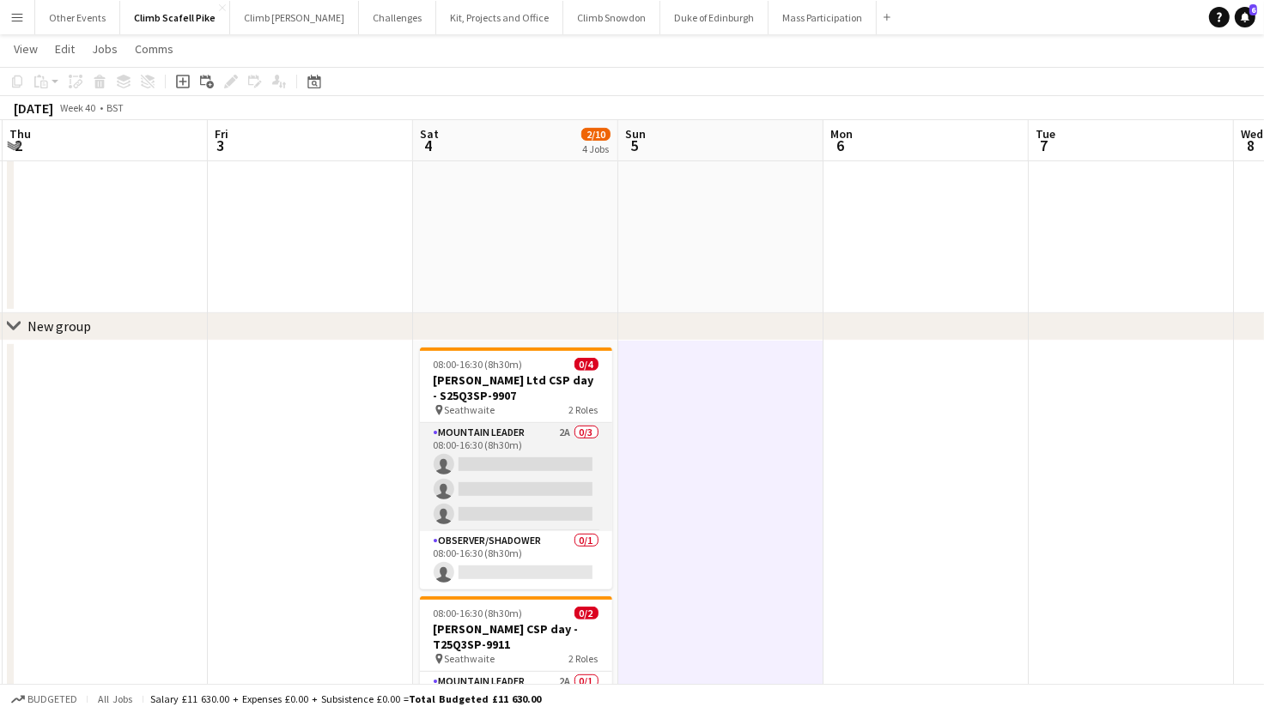
click at [547, 462] on app-card-role "Mountain Leader 2A 0/3 08:00-16:30 (8h30m) single-neutral-actions single-neutra…" at bounding box center [516, 477] width 192 height 108
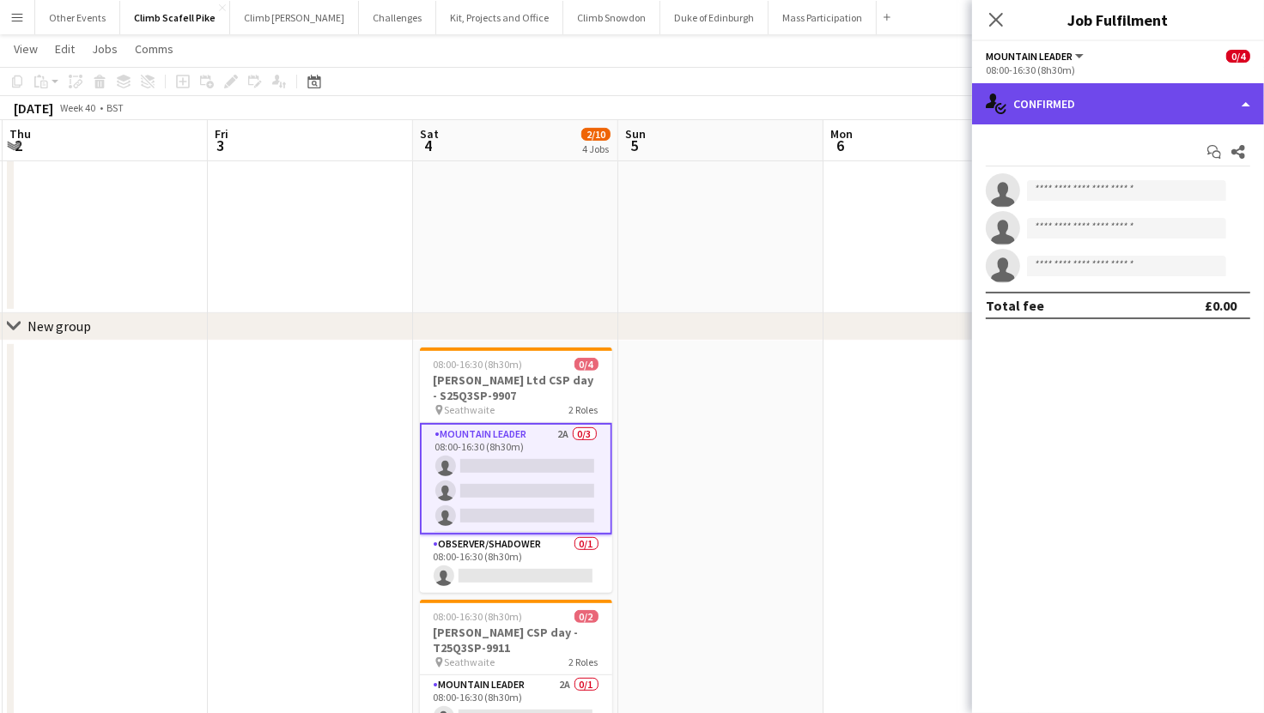
click at [1119, 104] on div "single-neutral-actions-check-2 Confirmed" at bounding box center [1118, 103] width 292 height 41
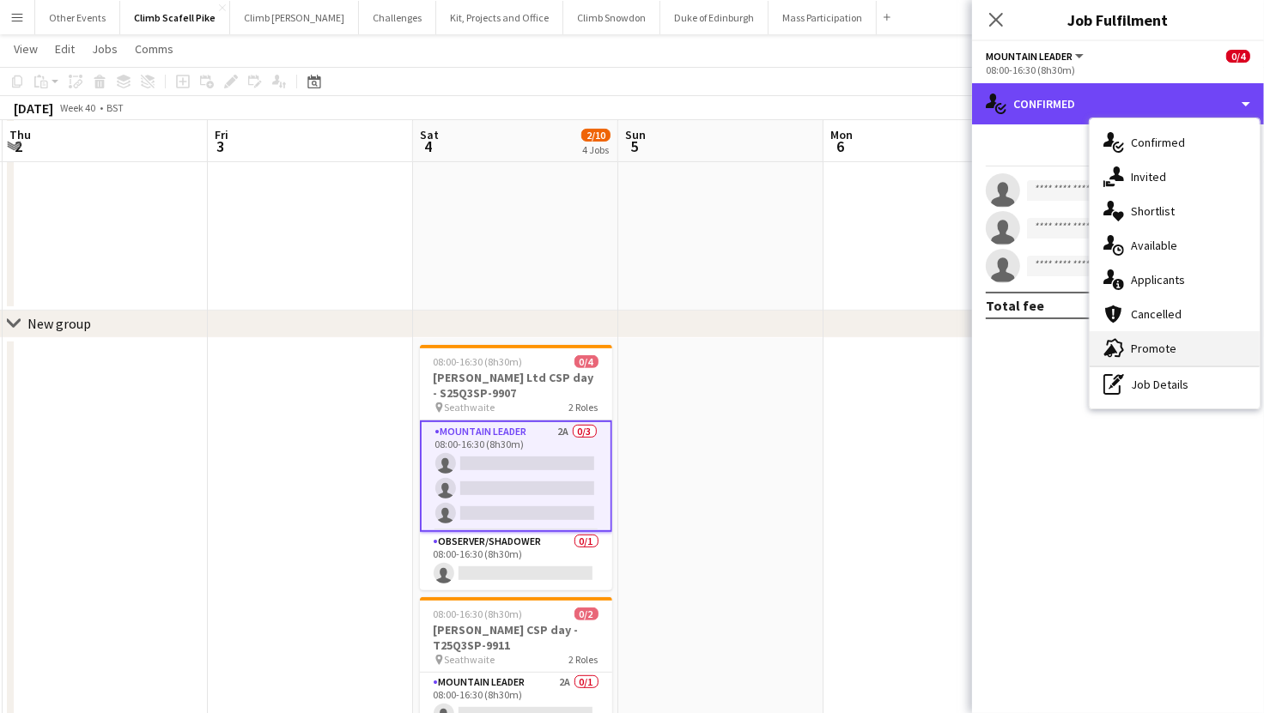
scroll to position [519, 0]
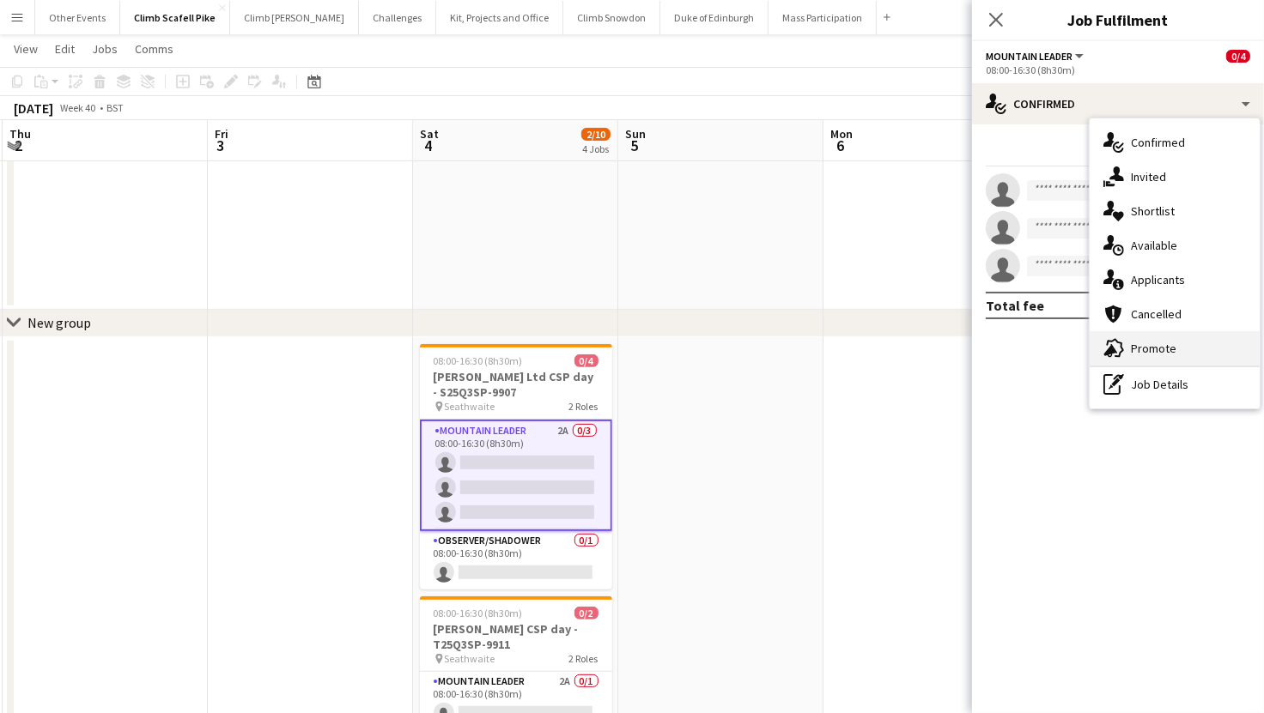
click at [1153, 341] on div "advertising-megaphone Promote" at bounding box center [1174, 348] width 170 height 34
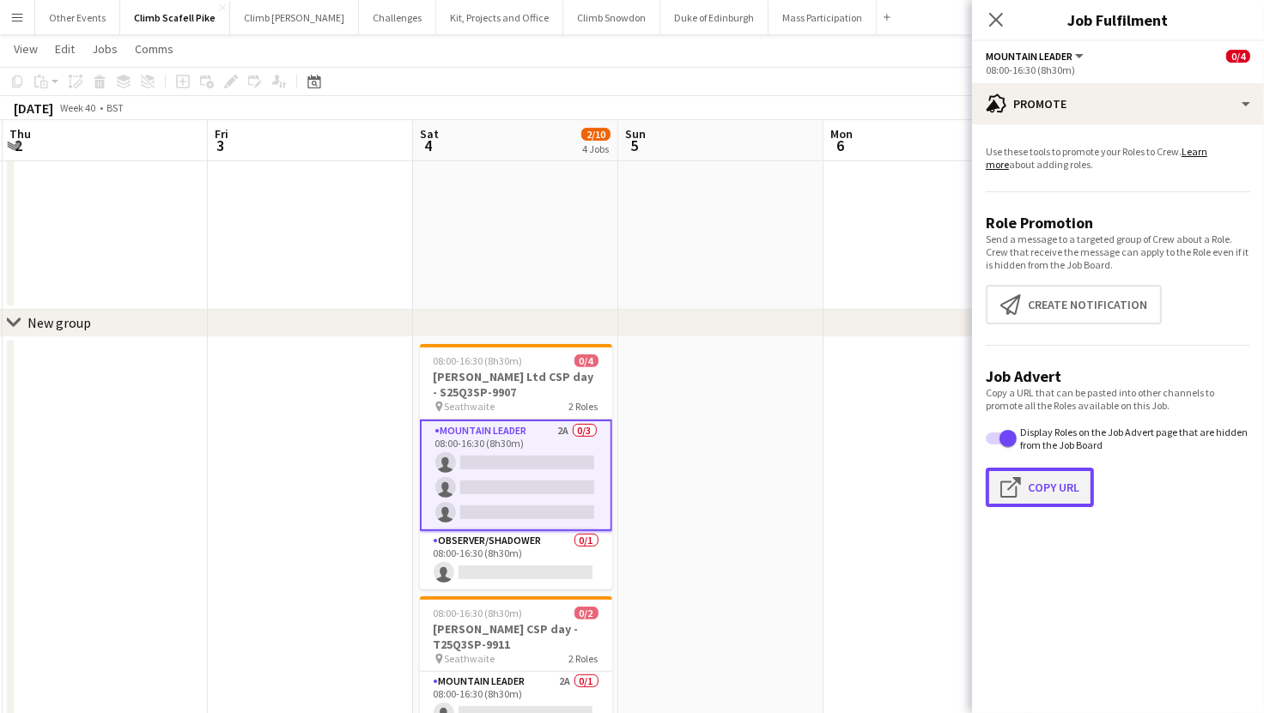
click at [1067, 485] on button "Click to copy URL Copy Url" at bounding box center [1040, 487] width 108 height 39
type textarea "**********"
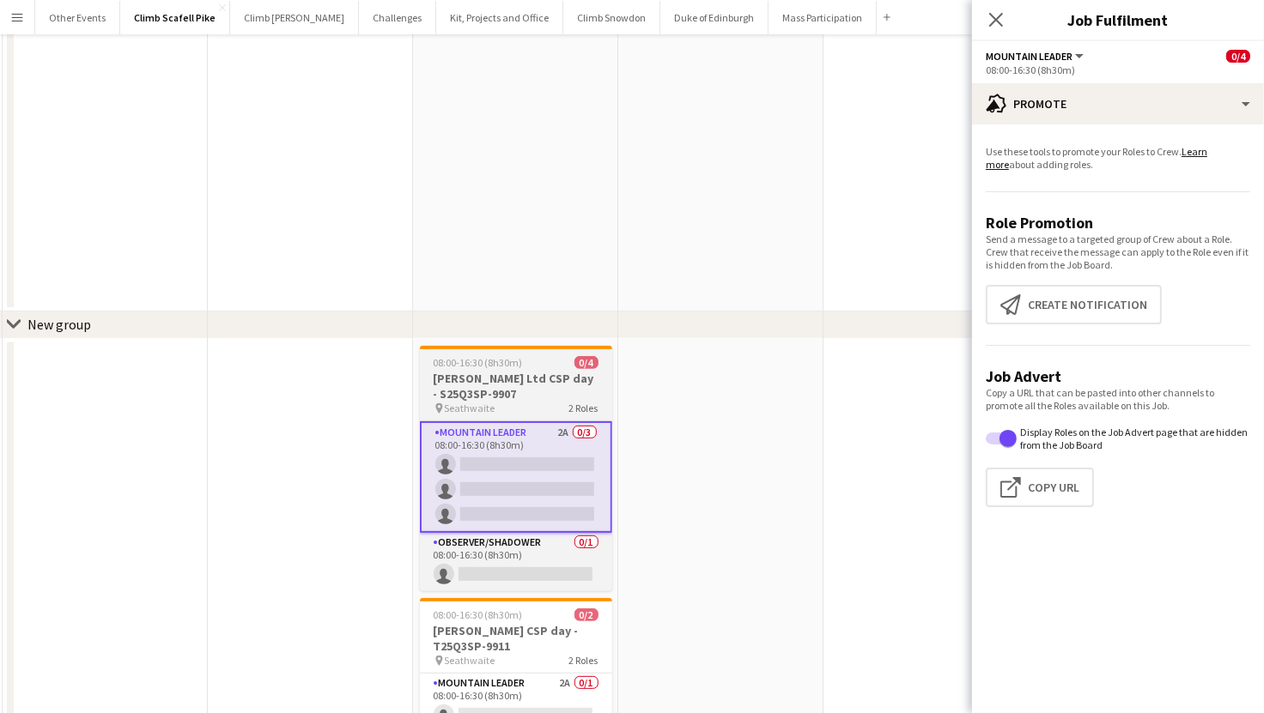
scroll to position [0, 0]
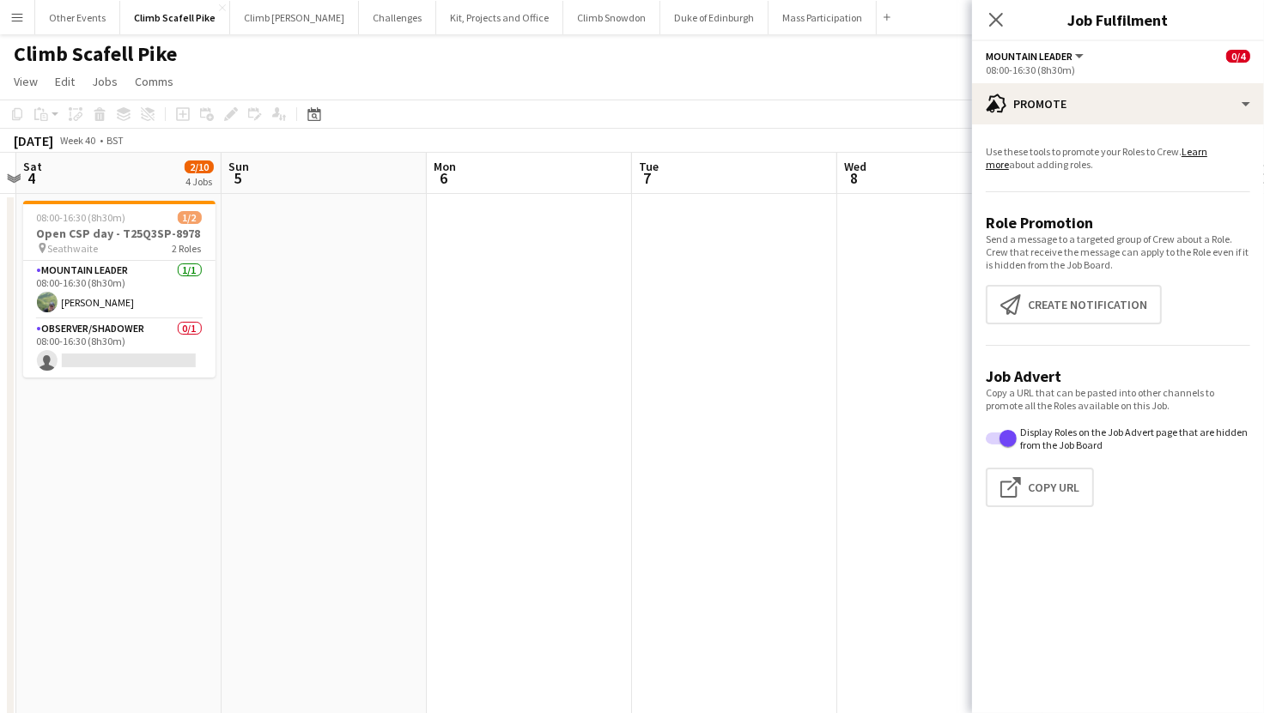
drag, startPoint x: 801, startPoint y: 470, endPoint x: 302, endPoint y: 499, distance: 499.6
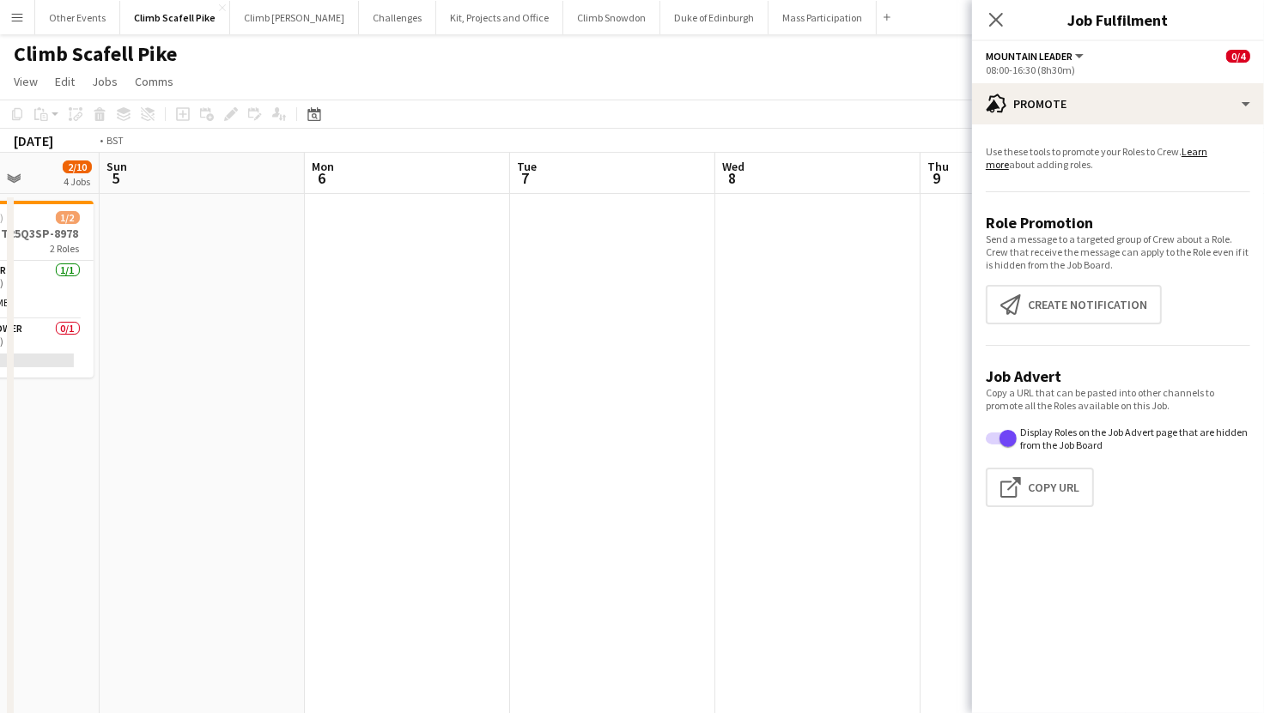
drag, startPoint x: 548, startPoint y: 488, endPoint x: 676, endPoint y: 492, distance: 128.0
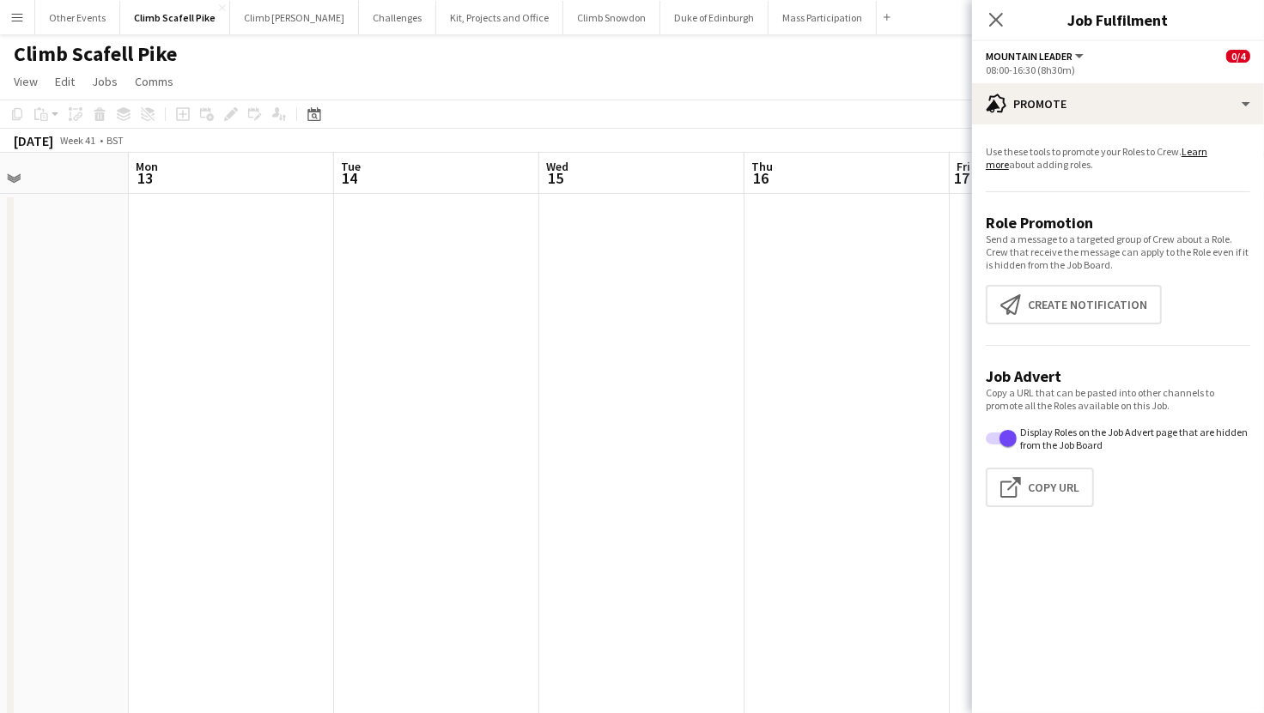
drag, startPoint x: 655, startPoint y: 522, endPoint x: -3, endPoint y: 594, distance: 662.4
drag, startPoint x: 463, startPoint y: 518, endPoint x: 713, endPoint y: 493, distance: 251.9
drag, startPoint x: 219, startPoint y: 513, endPoint x: 344, endPoint y: 510, distance: 125.4
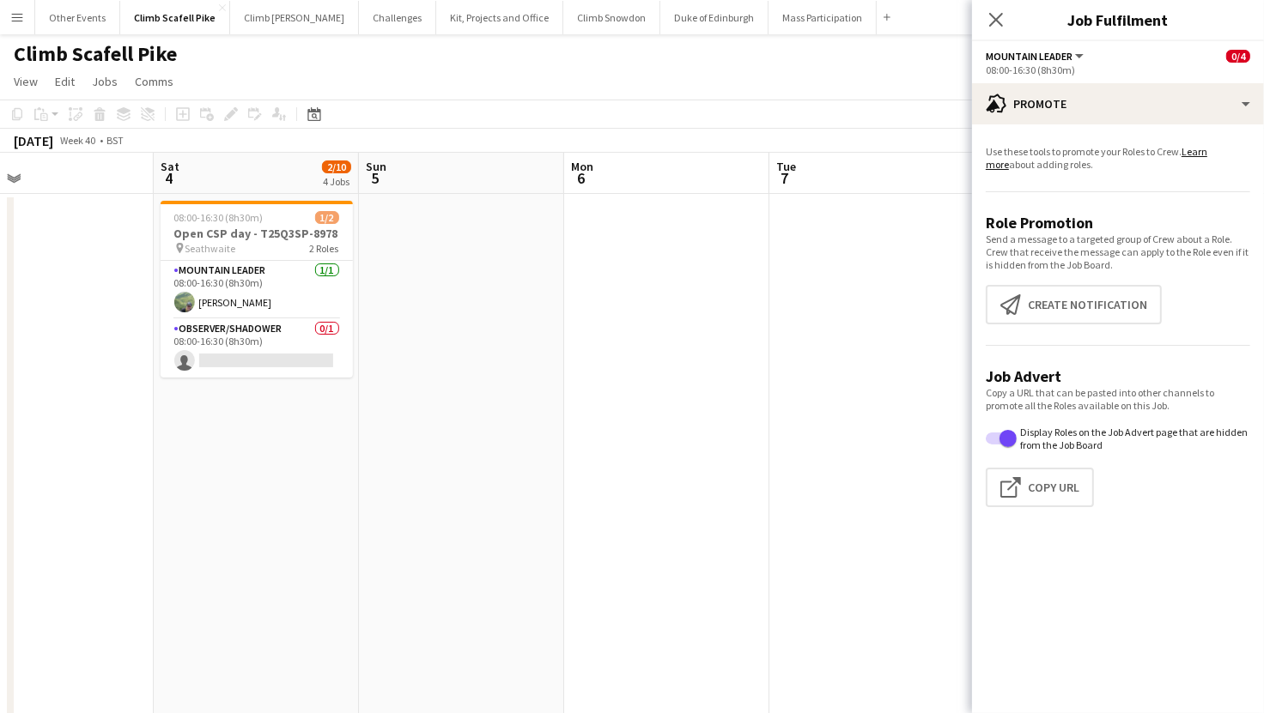
drag, startPoint x: 316, startPoint y: 510, endPoint x: 458, endPoint y: 496, distance: 143.2
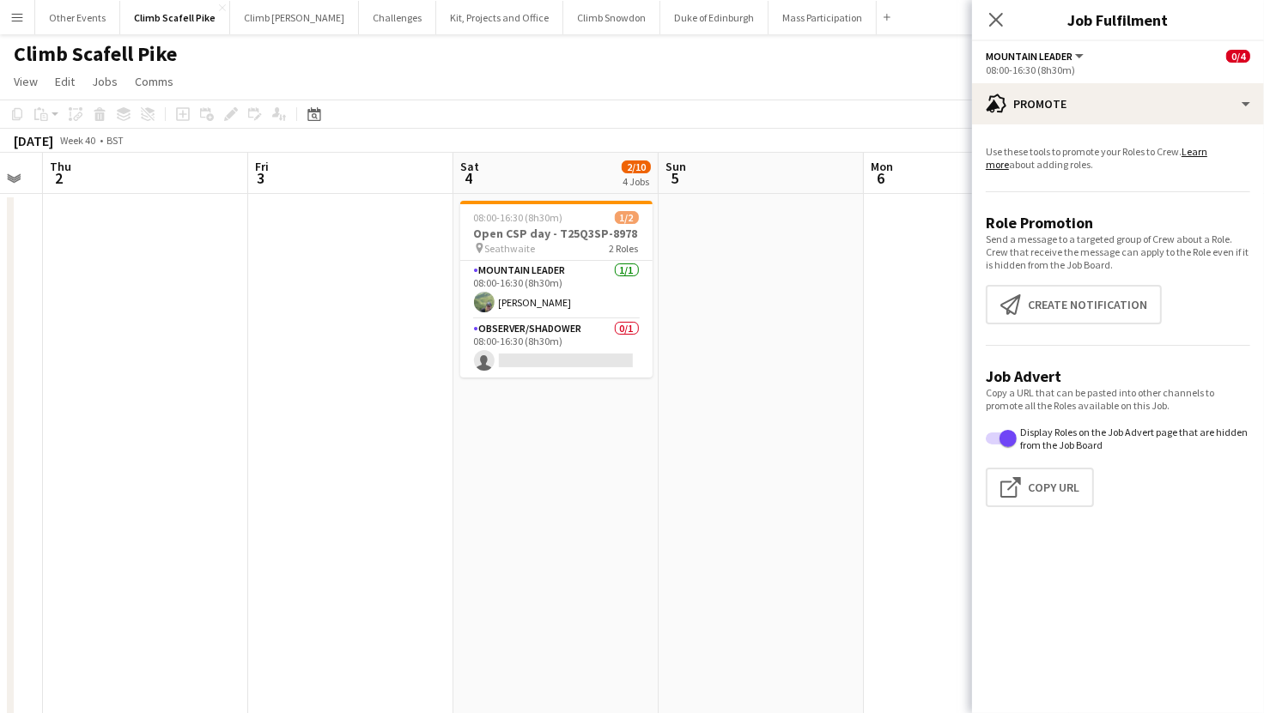
drag, startPoint x: 582, startPoint y: 496, endPoint x: 660, endPoint y: 451, distance: 90.4
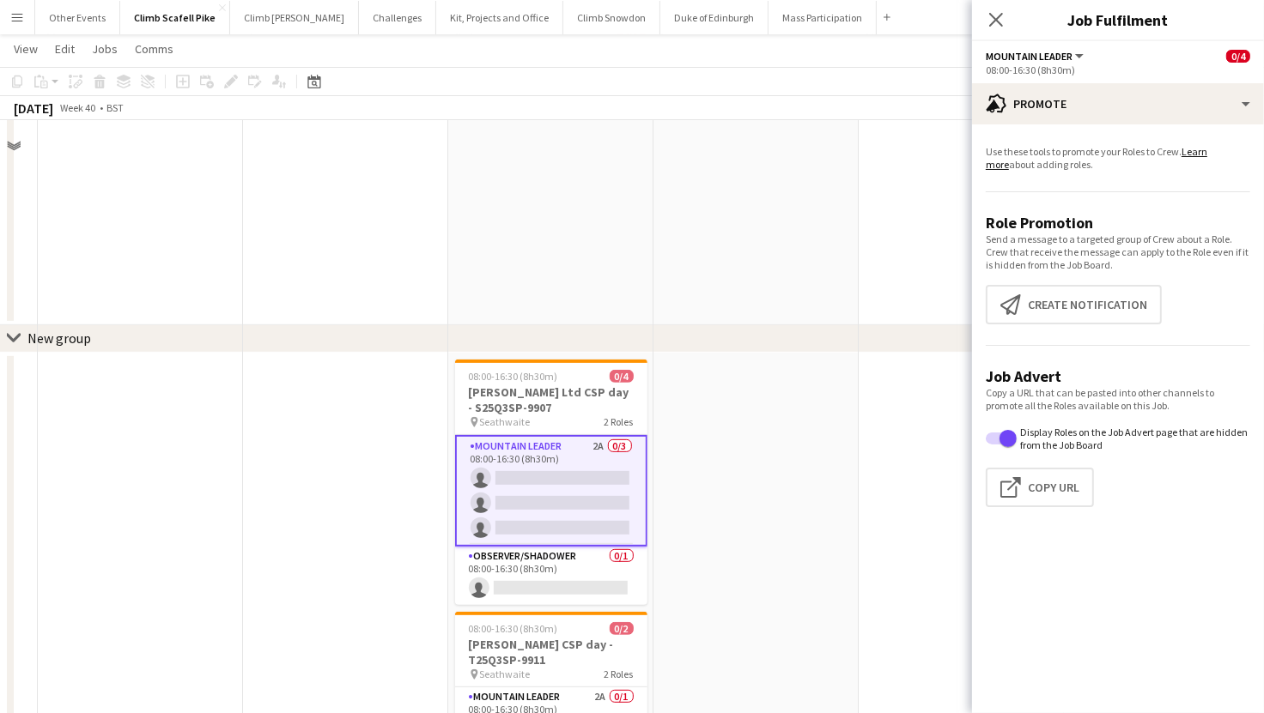
scroll to position [513, 0]
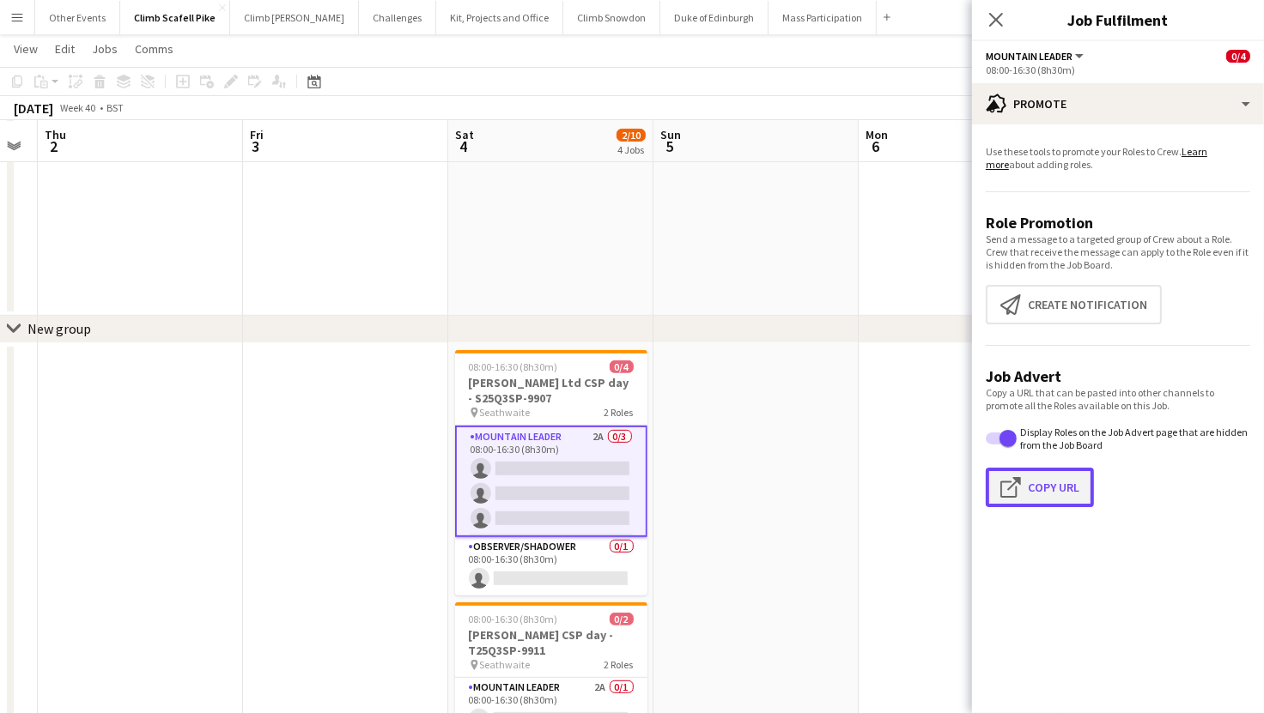
click at [1036, 484] on button "Click to copy URL Copy Url" at bounding box center [1040, 487] width 108 height 39
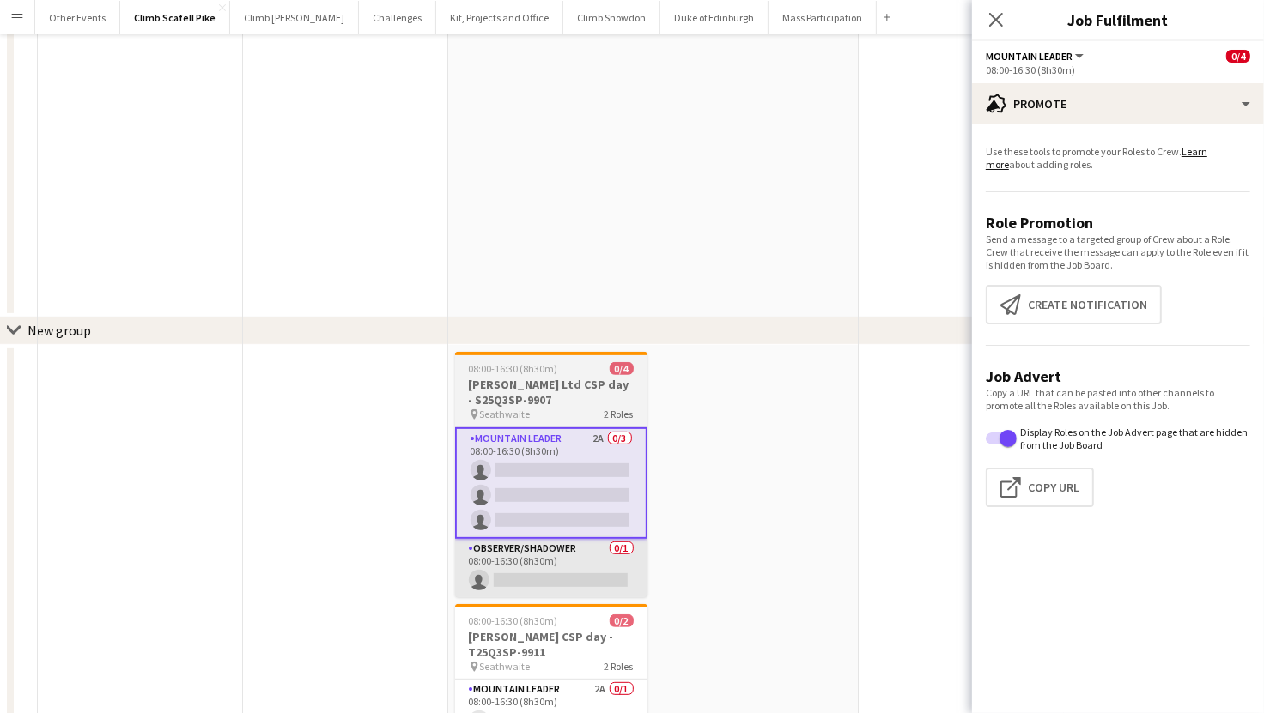
scroll to position [0, 0]
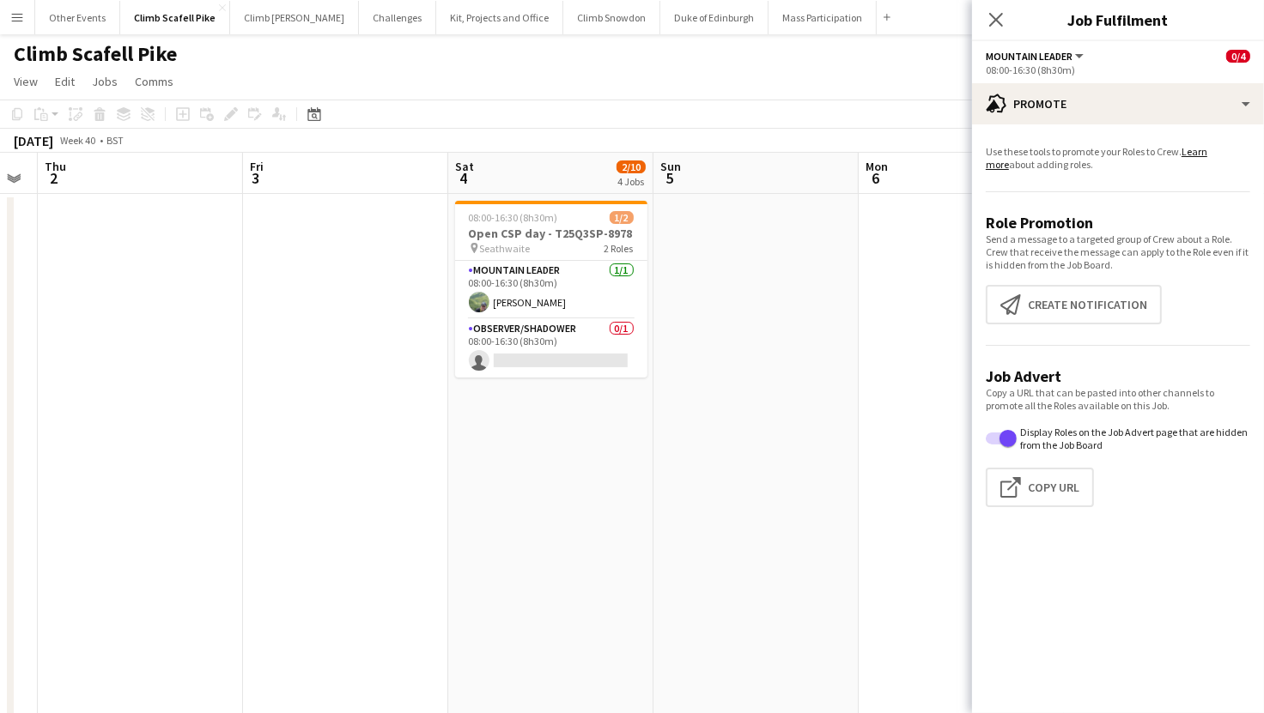
click at [854, 494] on app-date-cell at bounding box center [755, 512] width 205 height 636
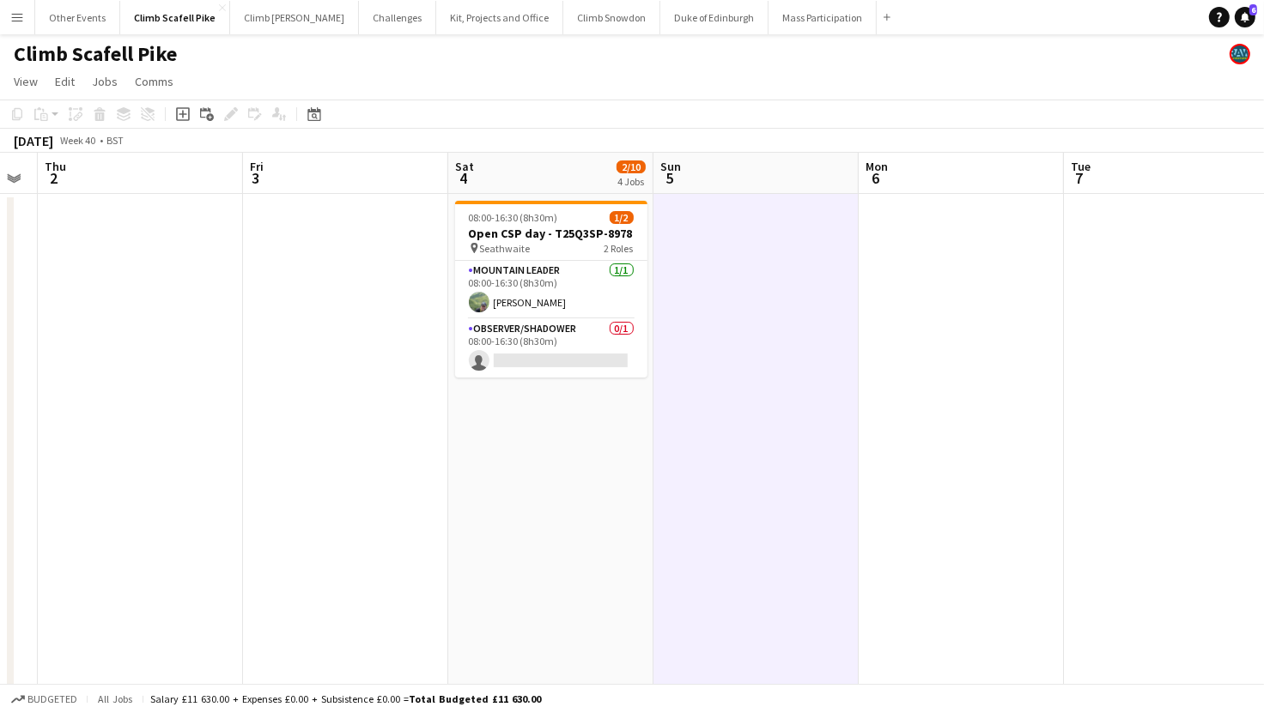
scroll to position [0, 383]
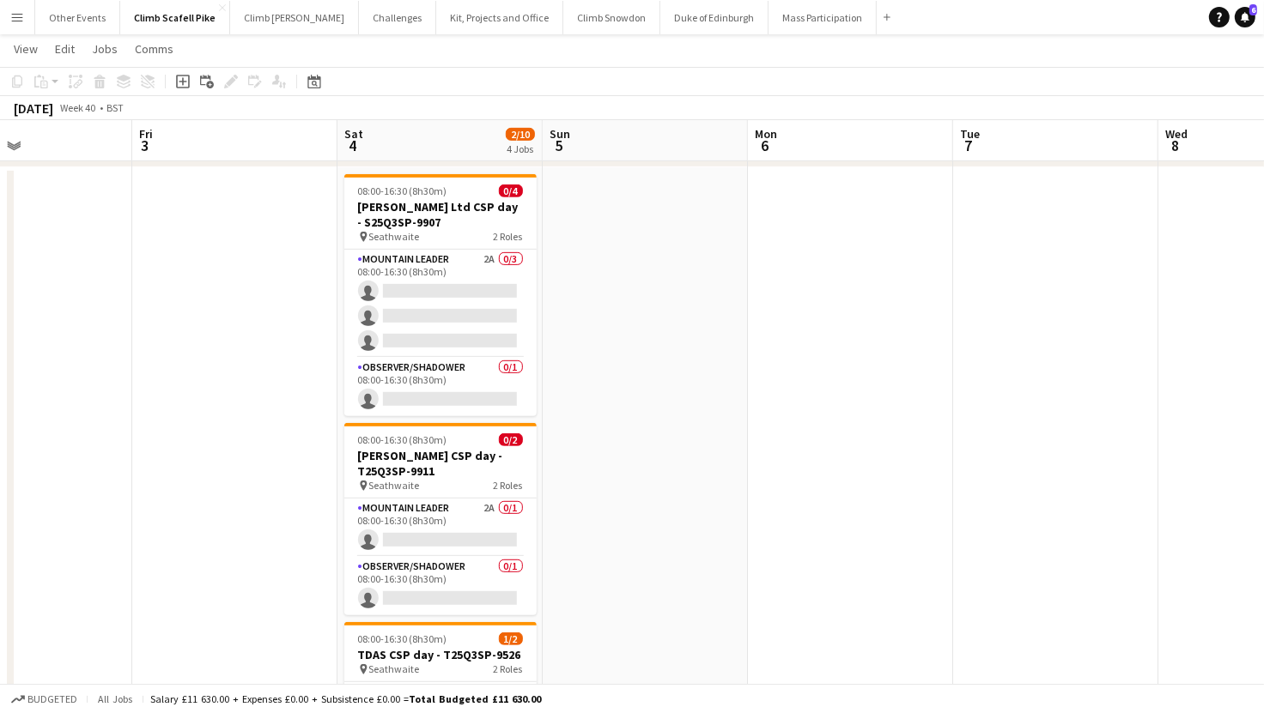
scroll to position [0, 491]
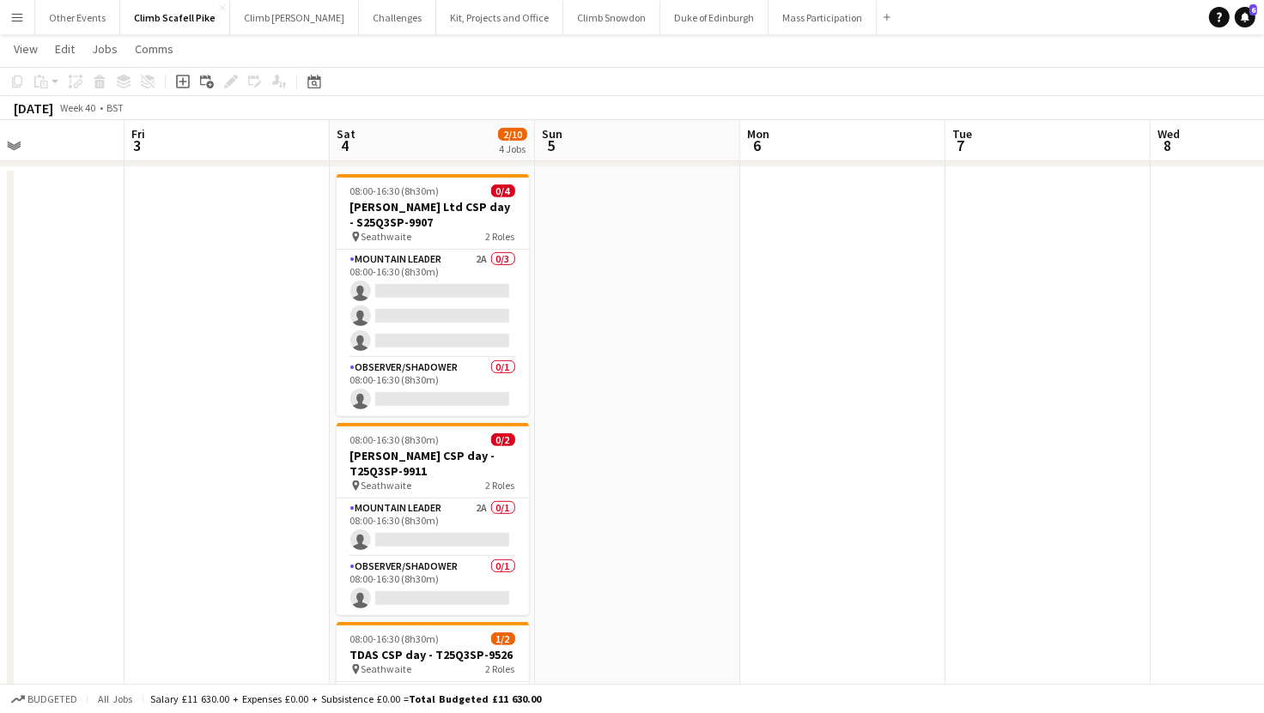
drag, startPoint x: 936, startPoint y: 441, endPoint x: 828, endPoint y: 450, distance: 107.7
click at [828, 450] on app-calendar-viewport "Tue 30 Wed 1 Thu 2 Fri 3 Sat 4 2/10 4 Jobs Sun 5 Mon 6 Tue 7 Wed 8 Thu 9 0/4 1 …" at bounding box center [632, 115] width 1264 height 1474
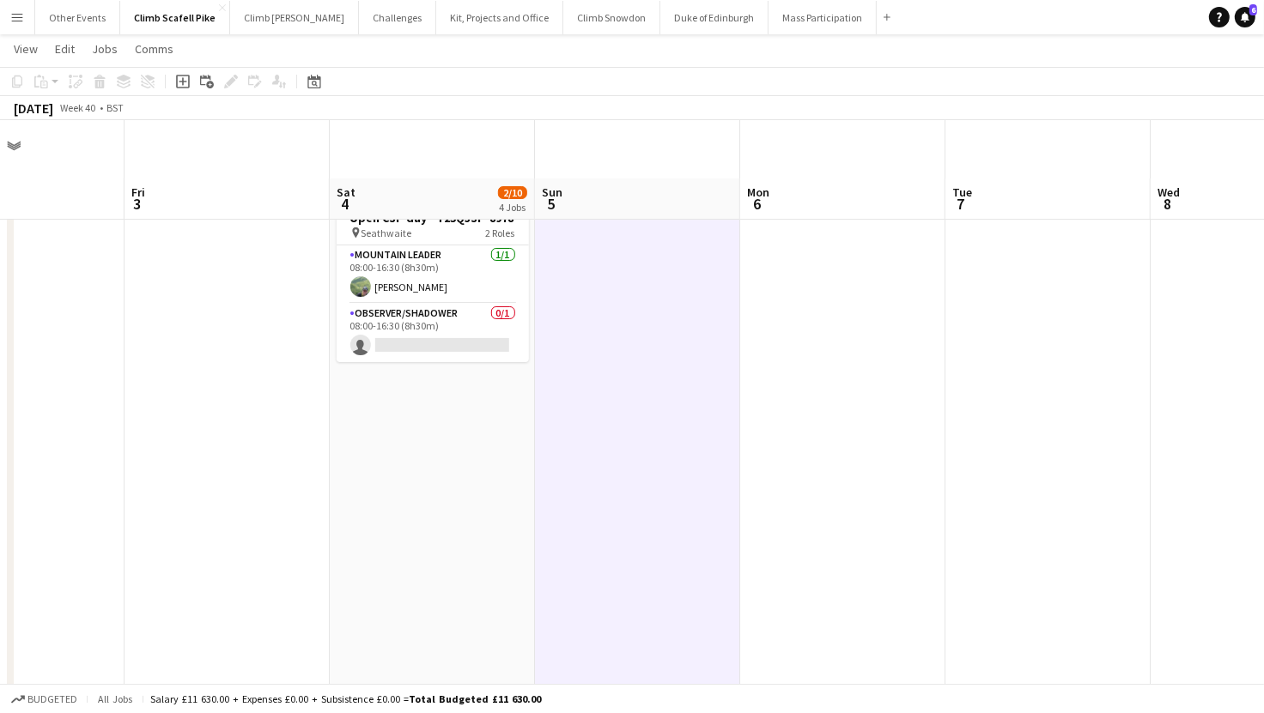
scroll to position [0, 0]
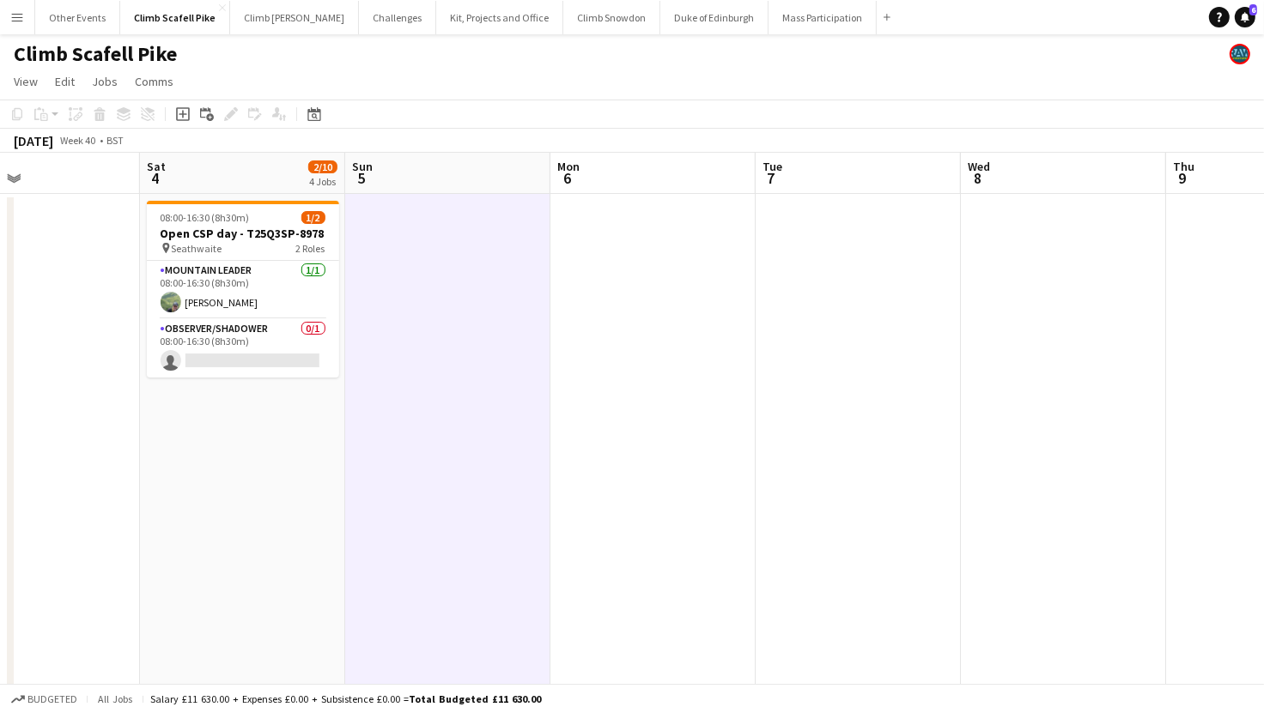
drag, startPoint x: 688, startPoint y: 515, endPoint x: 622, endPoint y: 537, distance: 69.5
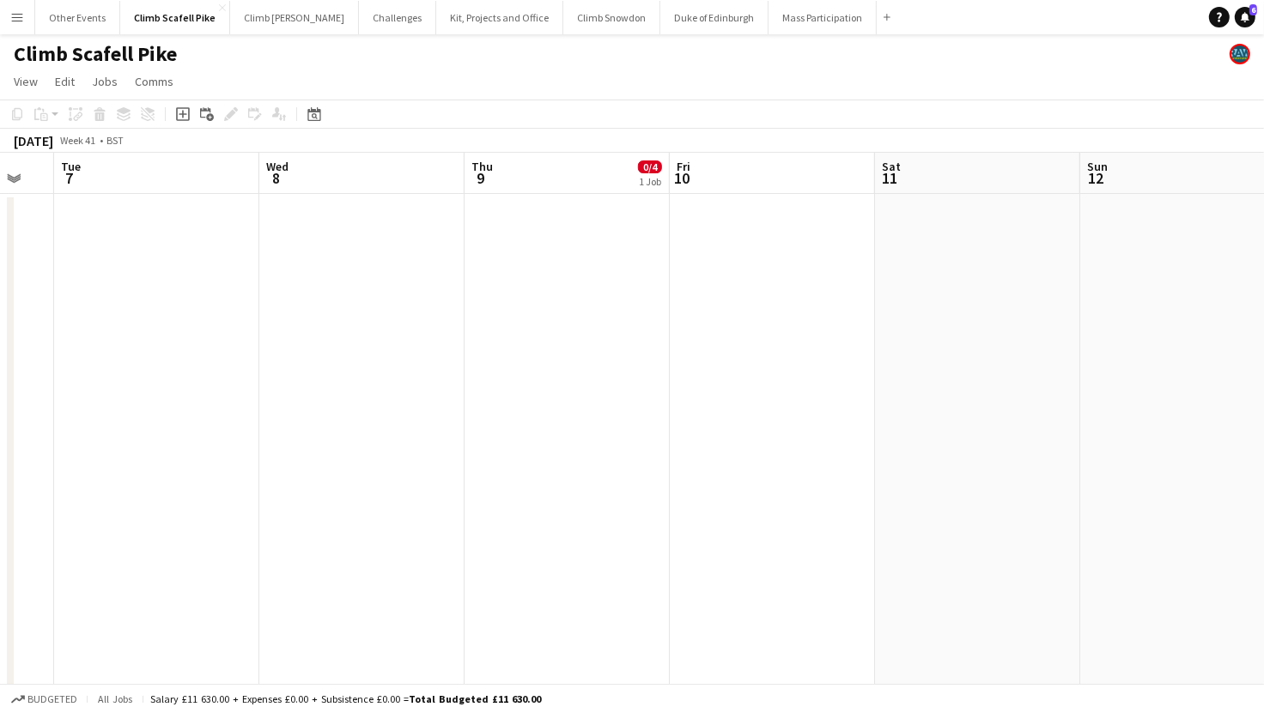
scroll to position [0, 683]
drag, startPoint x: 730, startPoint y: 528, endPoint x: 450, endPoint y: 549, distance: 280.7
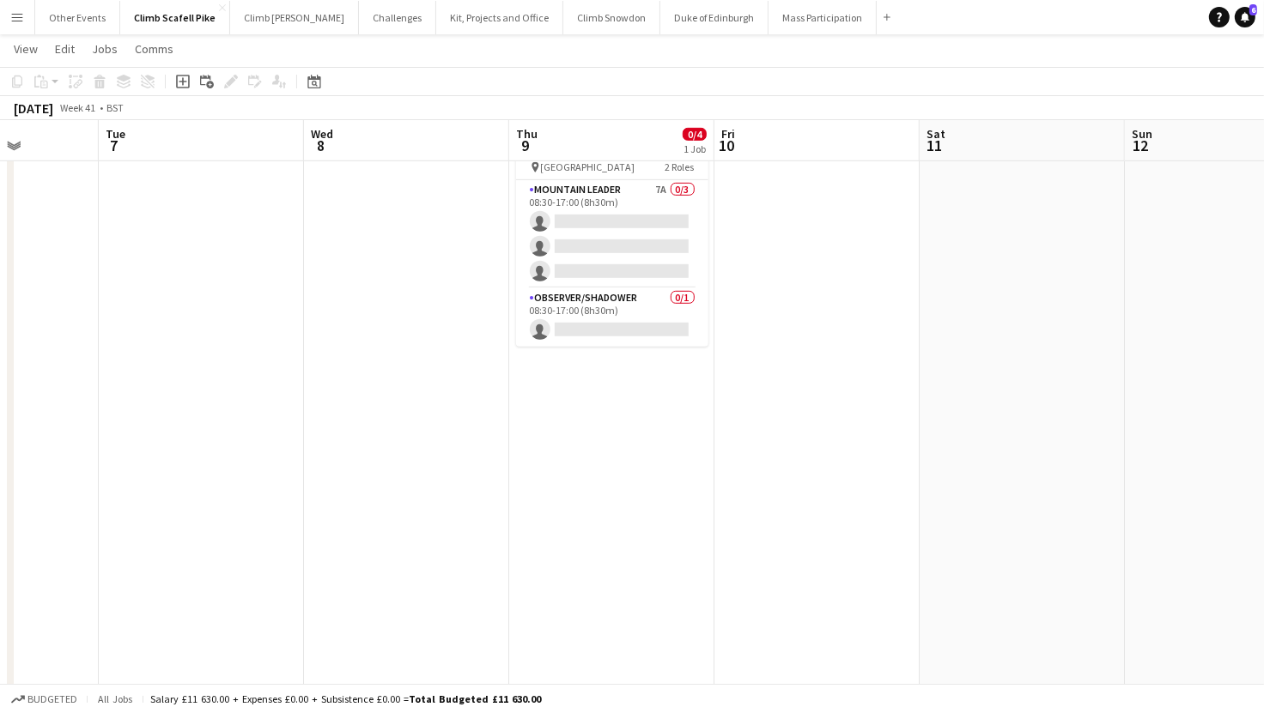
scroll to position [0, 496]
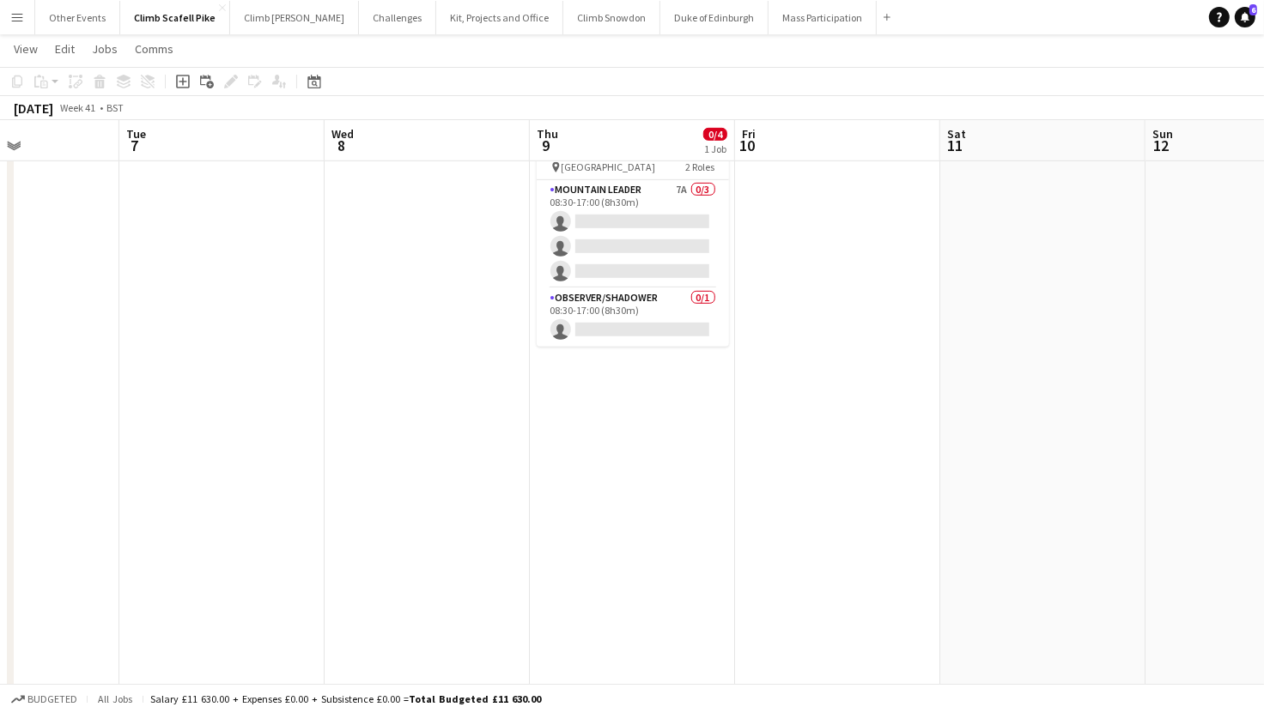
drag, startPoint x: 579, startPoint y: 486, endPoint x: 765, endPoint y: 486, distance: 186.3
click at [765, 486] on app-calendar-viewport "Sat 4 2/10 4 Jobs Sun 5 Mon 6 Tue 7 Wed 8 Thu 9 0/4 1 Job Fri 10 Sat 11 Sun 12 …" at bounding box center [632, 46] width 1264 height 1474
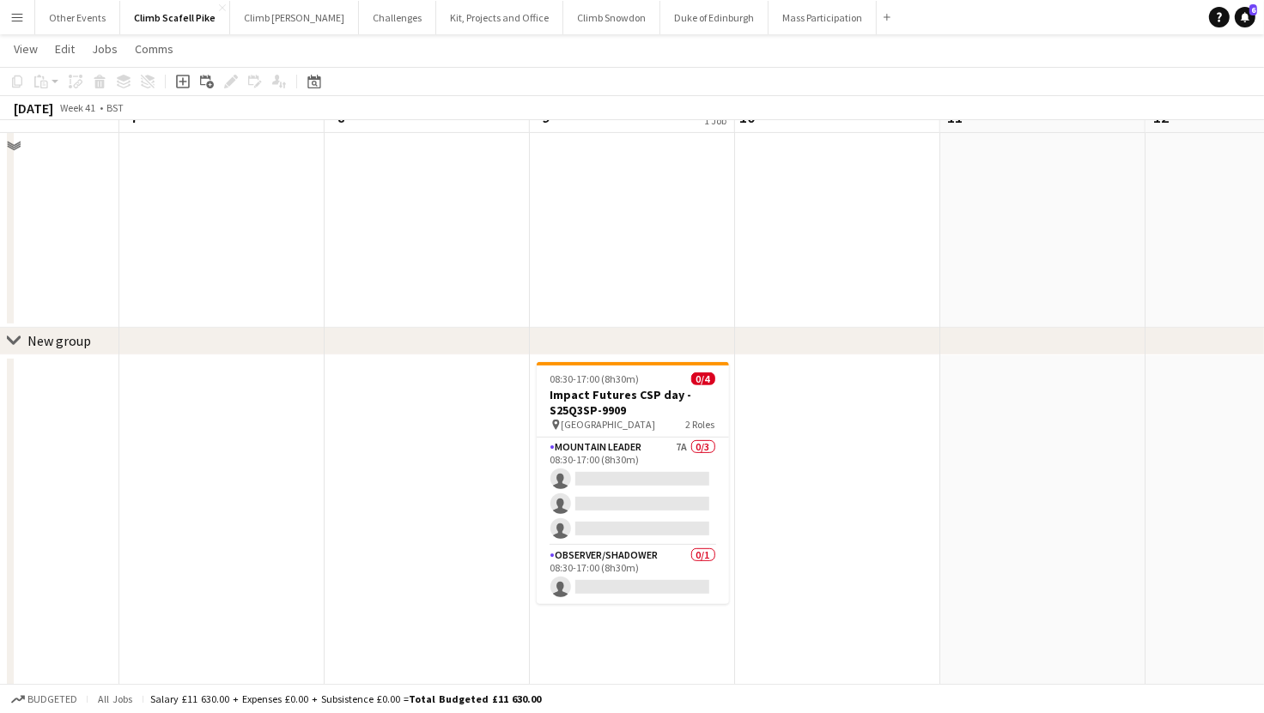
scroll to position [544, 0]
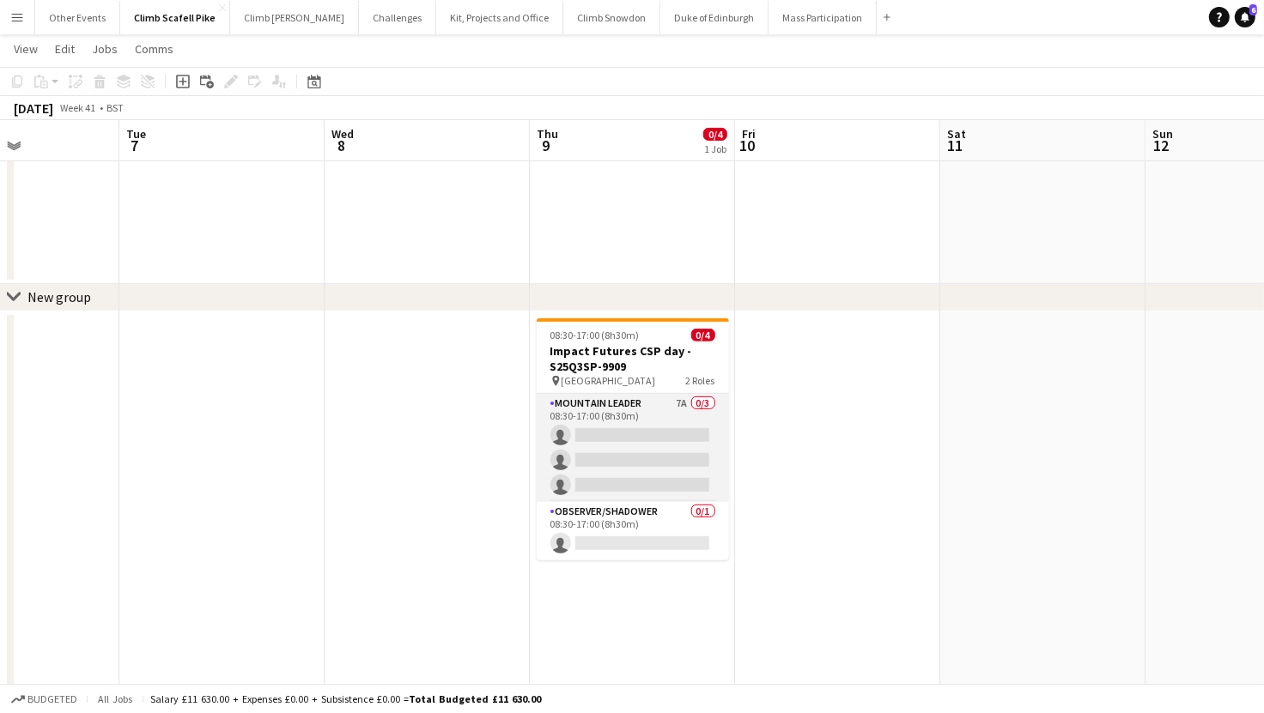
click at [655, 415] on app-card-role "Mountain Leader 7A 0/3 08:30-17:00 (8h30m) single-neutral-actions single-neutra…" at bounding box center [633, 448] width 192 height 108
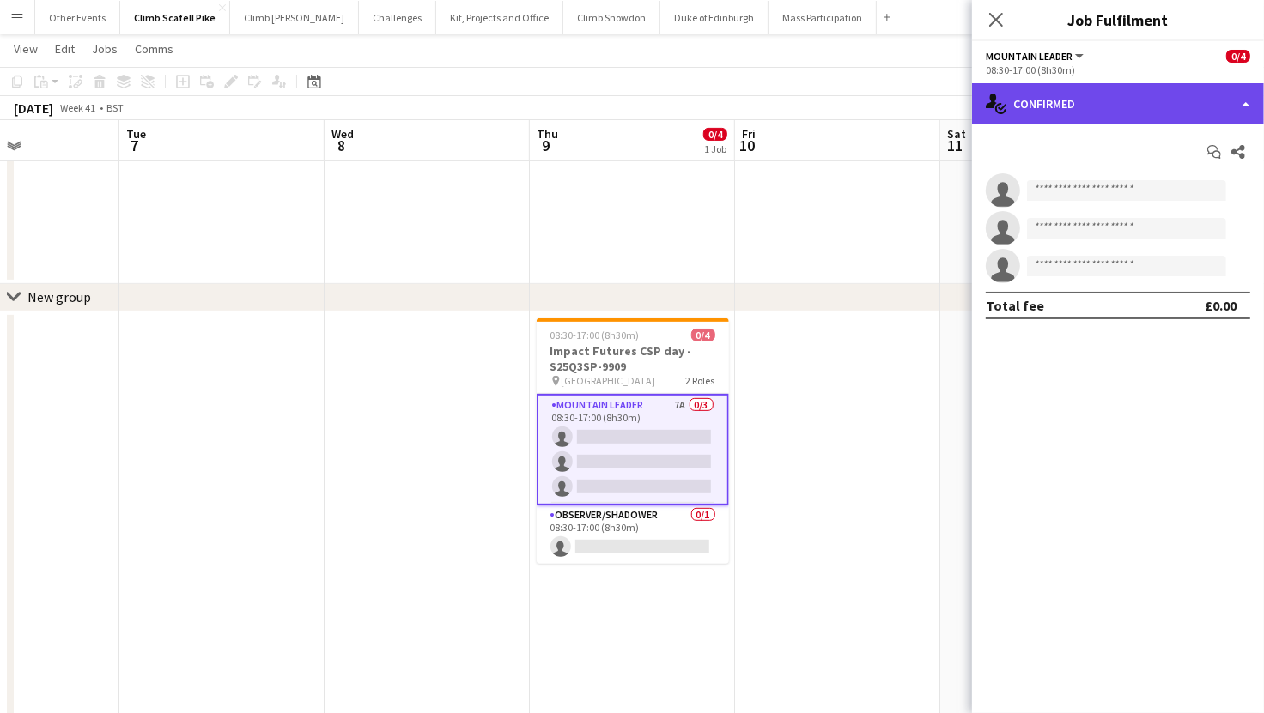
click at [1073, 103] on div "single-neutral-actions-check-2 Confirmed" at bounding box center [1118, 103] width 292 height 41
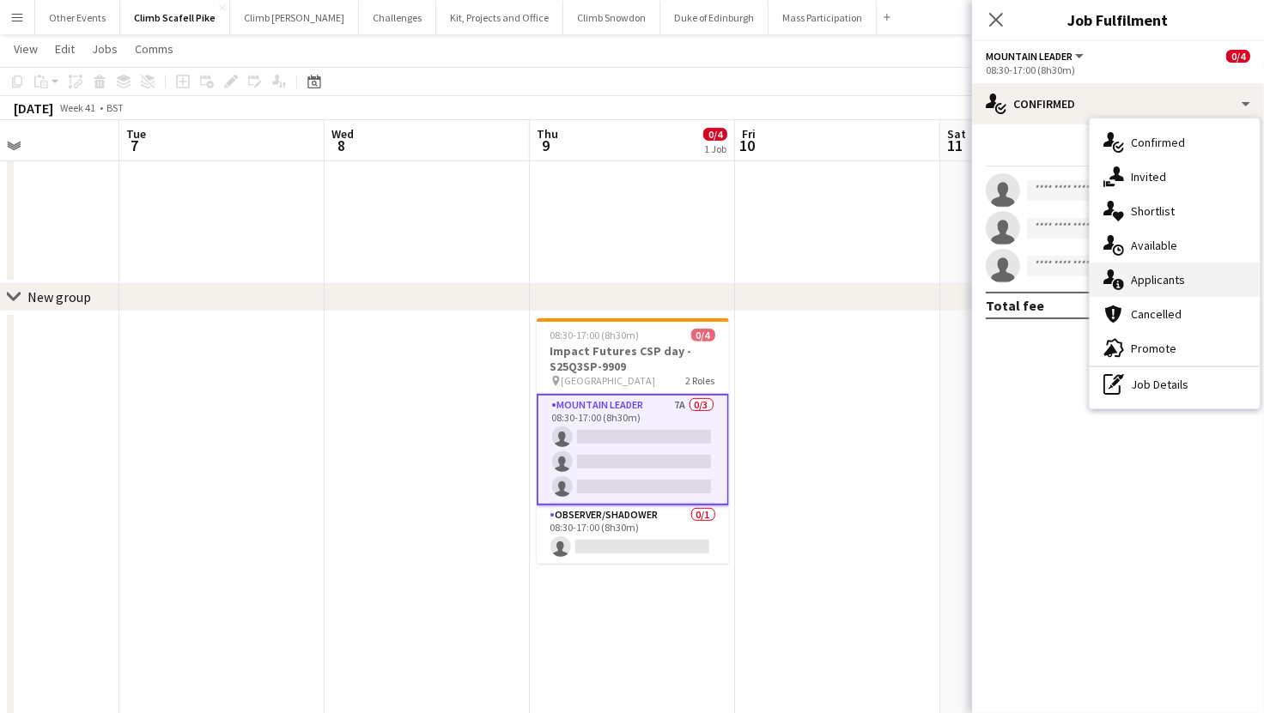
click at [1161, 277] on div "single-neutral-actions-information Applicants" at bounding box center [1174, 280] width 170 height 34
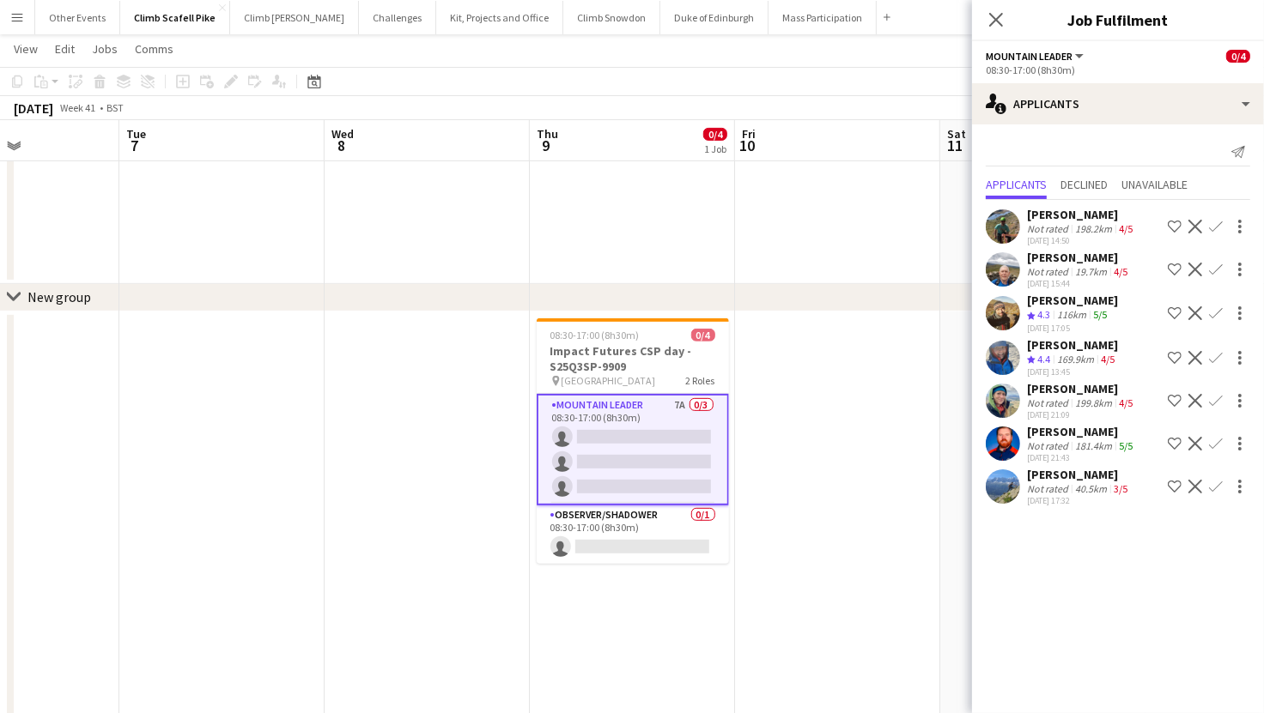
click at [1216, 440] on app-icon "Confirm" at bounding box center [1216, 444] width 14 height 14
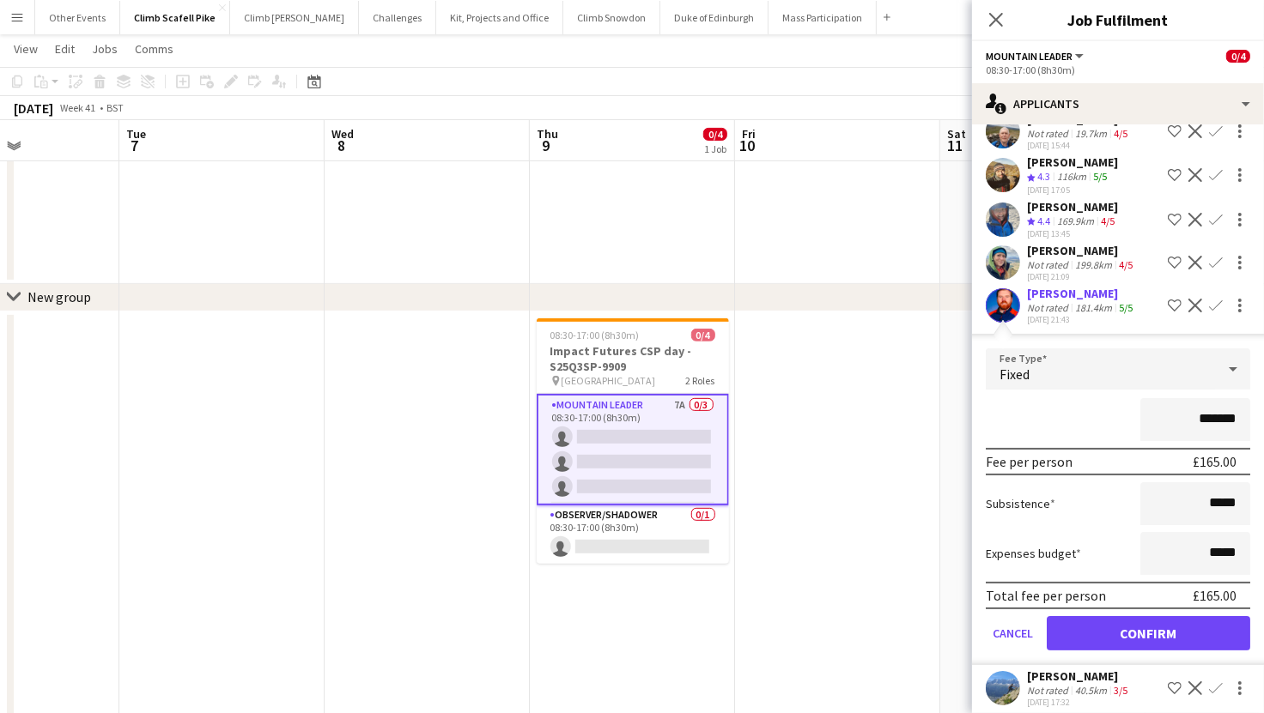
scroll to position [144, 0]
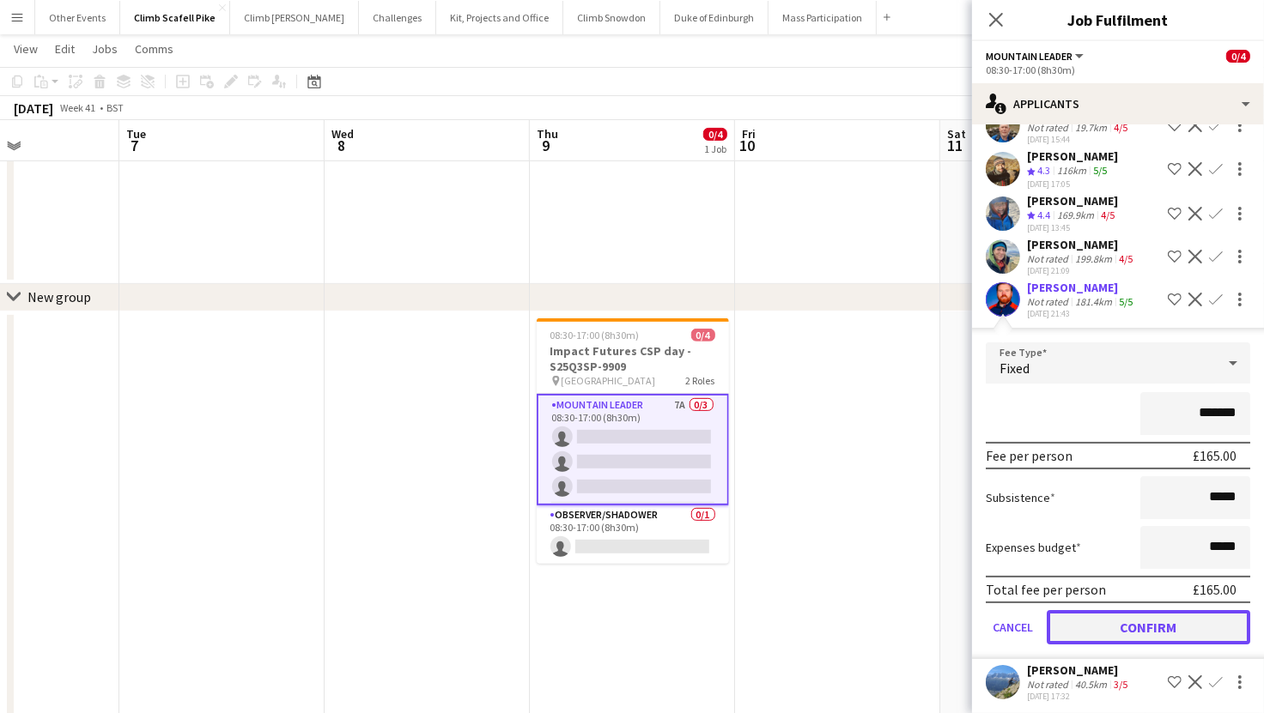
click at [1189, 615] on button "Confirm" at bounding box center [1148, 627] width 203 height 34
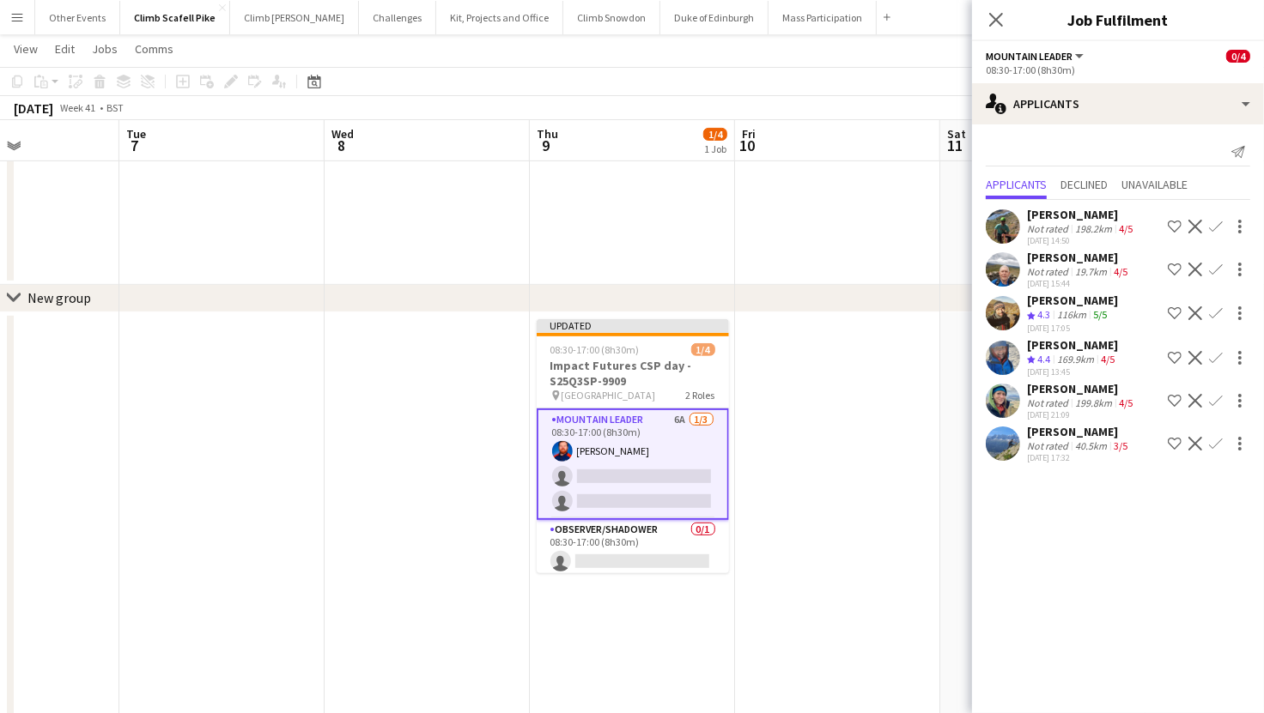
scroll to position [541, 0]
click at [1216, 265] on app-icon "Confirm" at bounding box center [1216, 270] width 14 height 14
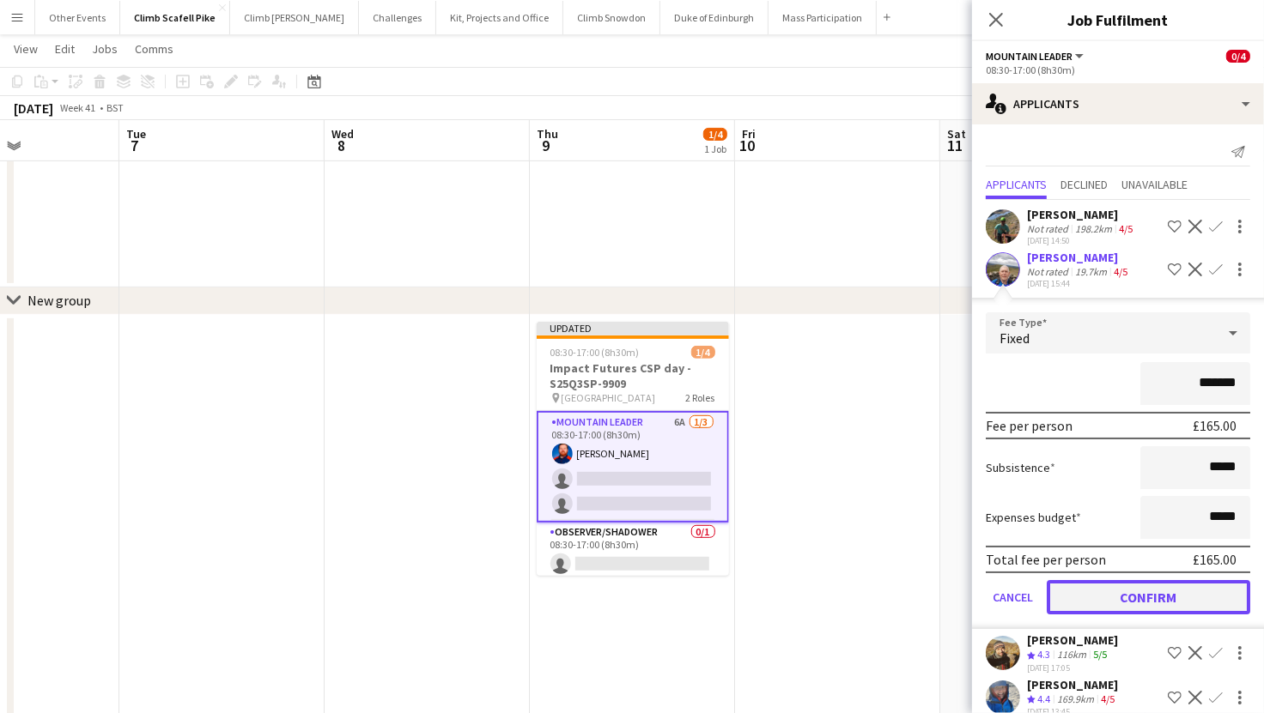
click at [1175, 591] on button "Confirm" at bounding box center [1148, 597] width 203 height 34
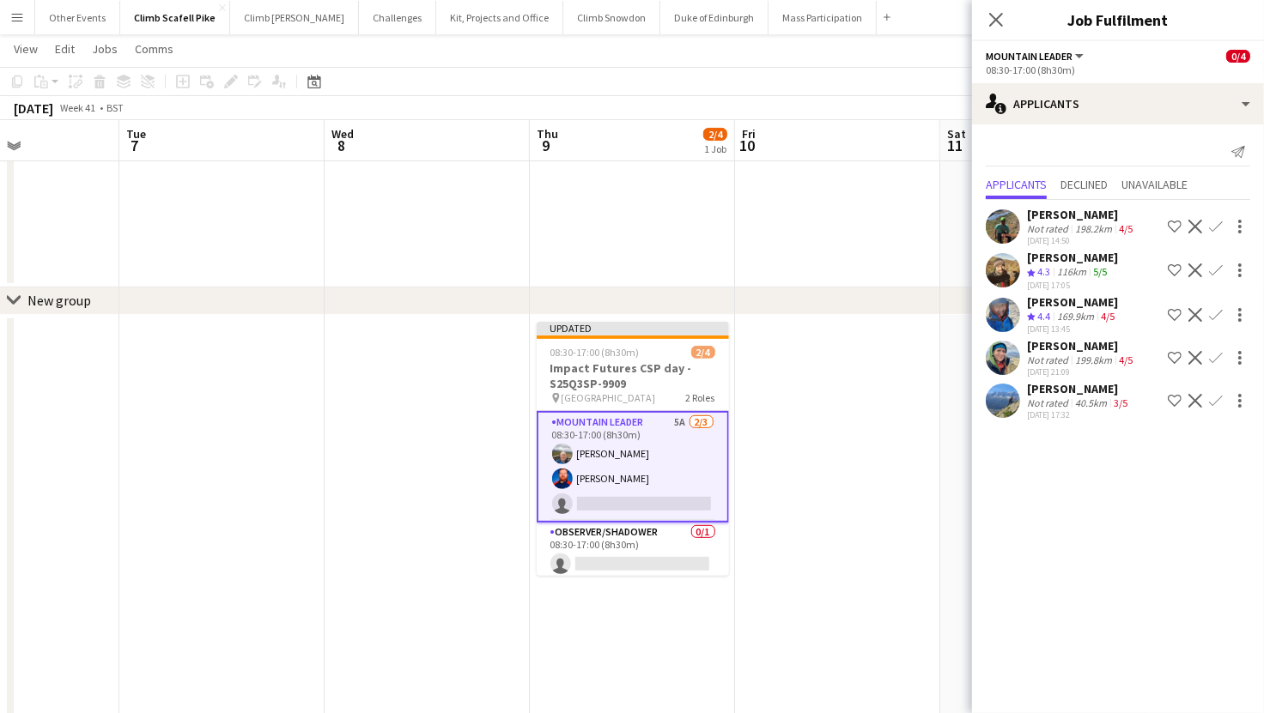
click at [906, 540] on app-date-cell at bounding box center [837, 658] width 205 height 686
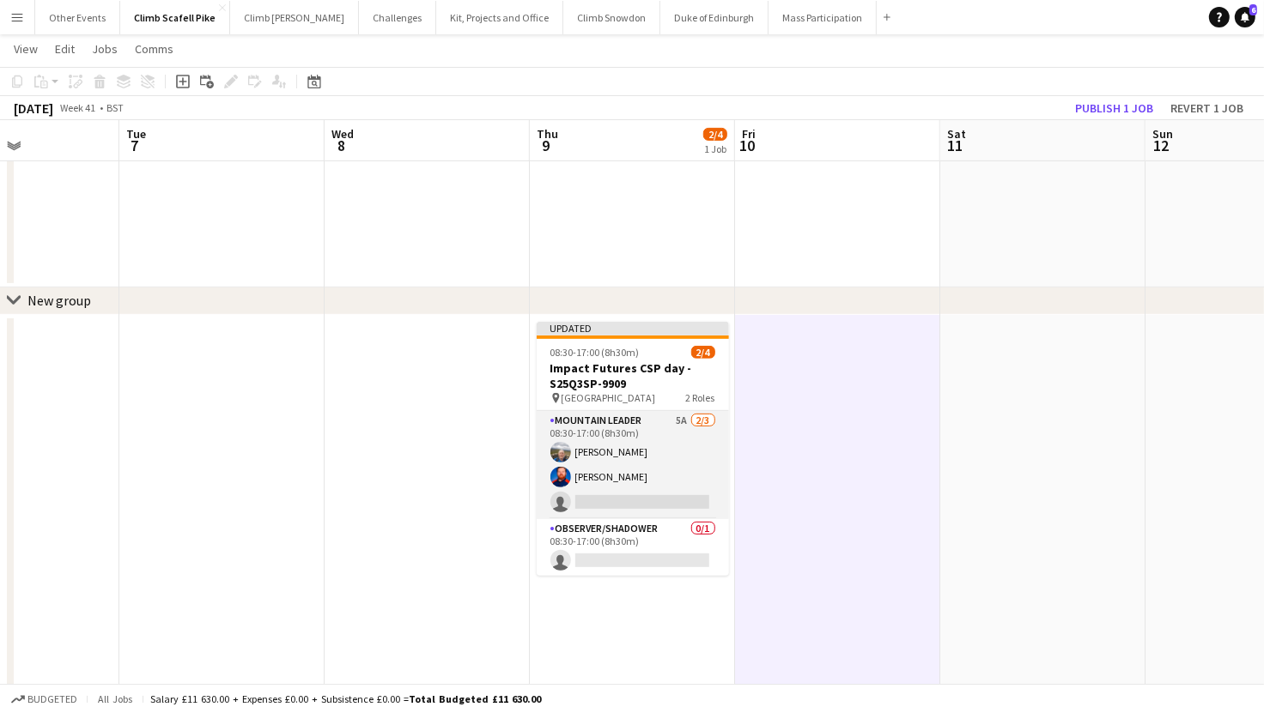
click at [678, 464] on app-card-role "Mountain Leader 5A [DATE] 08:30-17:00 (8h30m) [PERSON_NAME] [PERSON_NAME] singl…" at bounding box center [633, 465] width 192 height 108
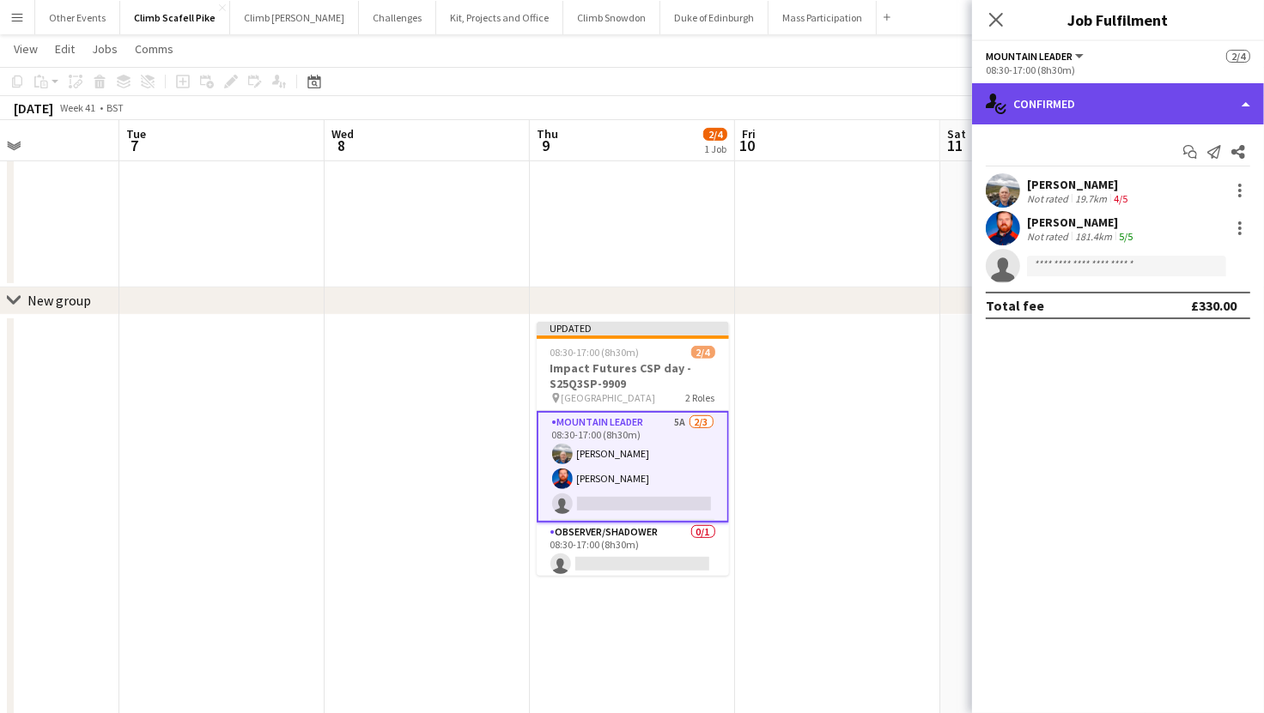
click at [1097, 106] on div "single-neutral-actions-check-2 Confirmed" at bounding box center [1118, 103] width 292 height 41
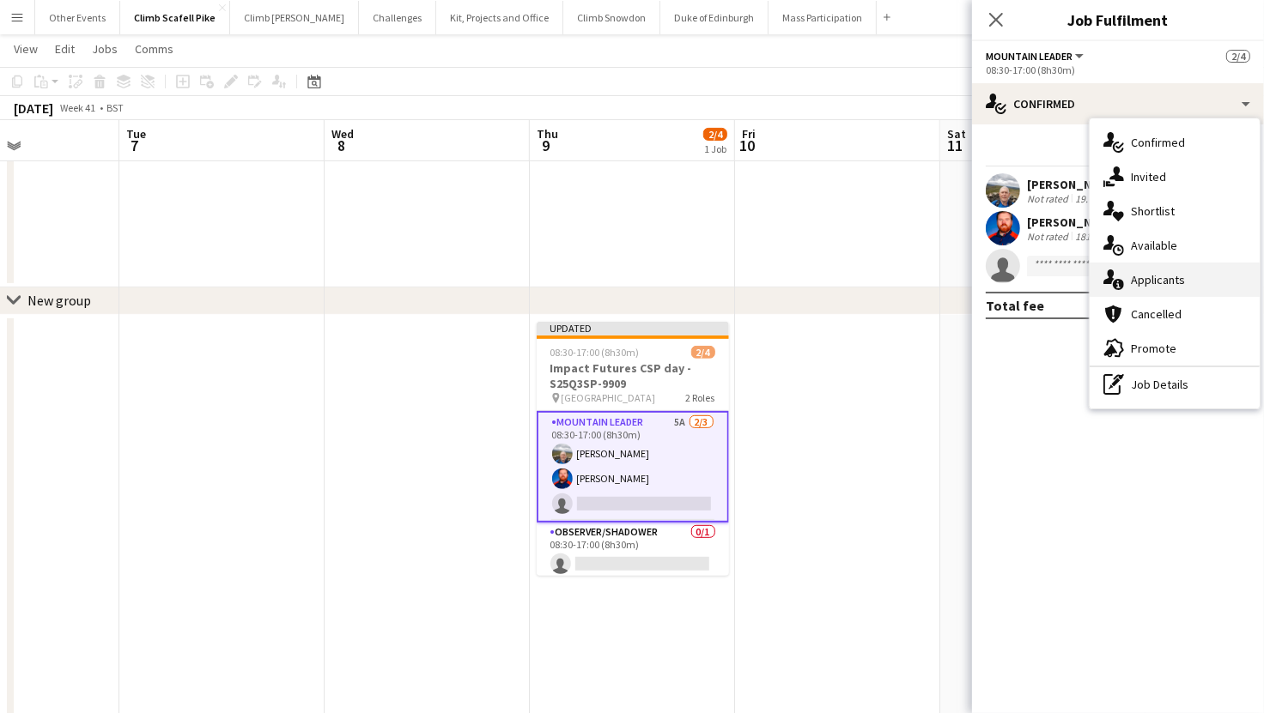
click at [1164, 271] on div "single-neutral-actions-information Applicants" at bounding box center [1174, 280] width 170 height 34
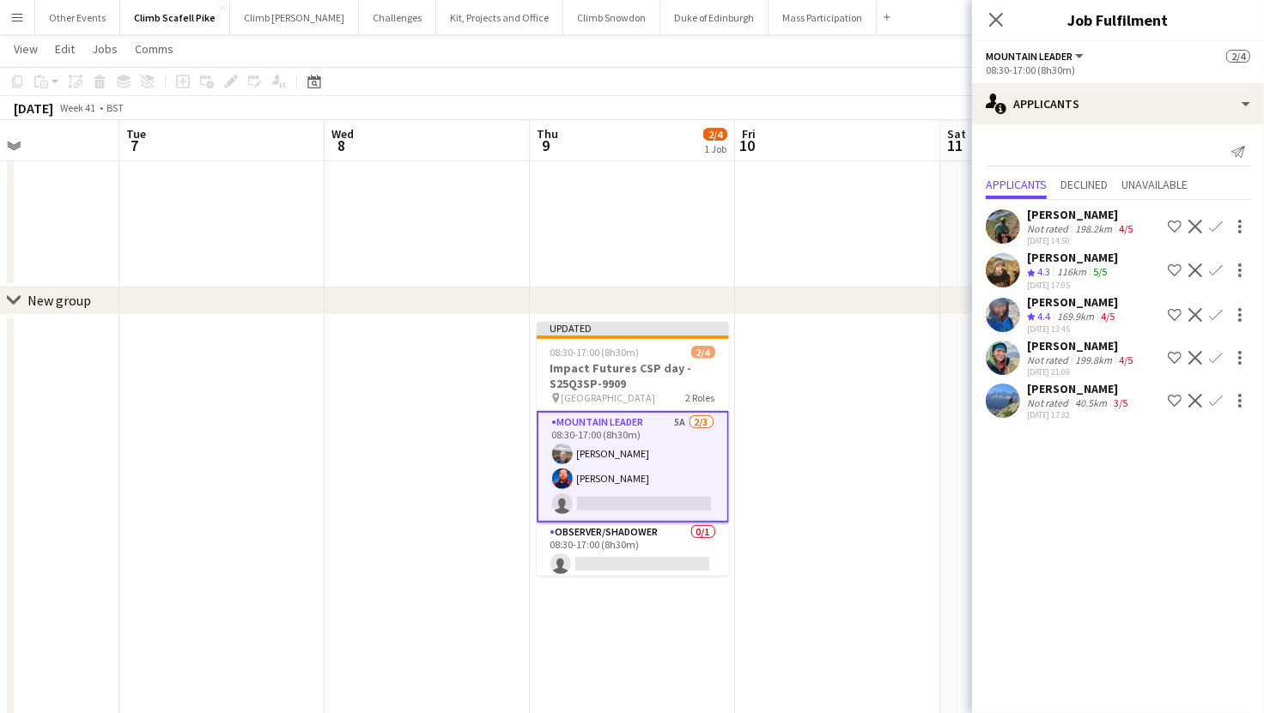
click at [812, 447] on app-date-cell at bounding box center [837, 658] width 205 height 686
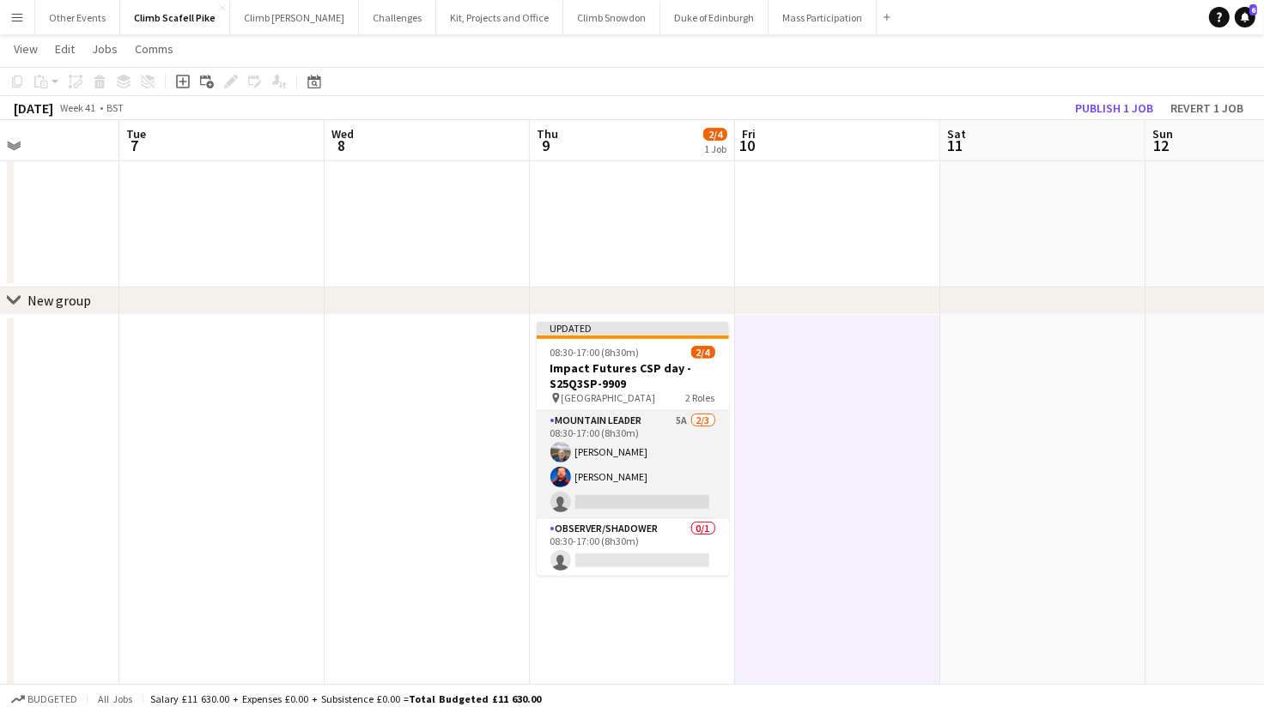
click at [628, 448] on app-card-role "Mountain Leader 5A [DATE] 08:30-17:00 (8h30m) [PERSON_NAME] [PERSON_NAME] singl…" at bounding box center [633, 465] width 192 height 108
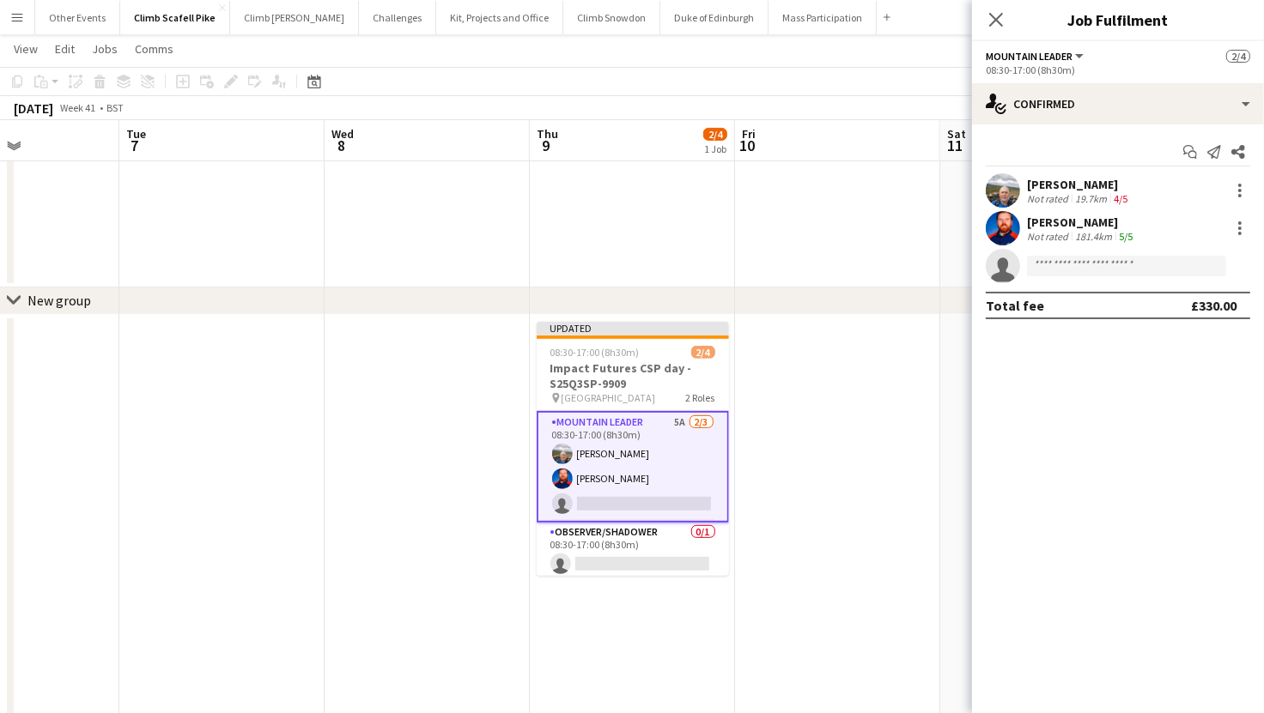
click at [1004, 179] on app-user-avatar at bounding box center [1003, 190] width 34 height 34
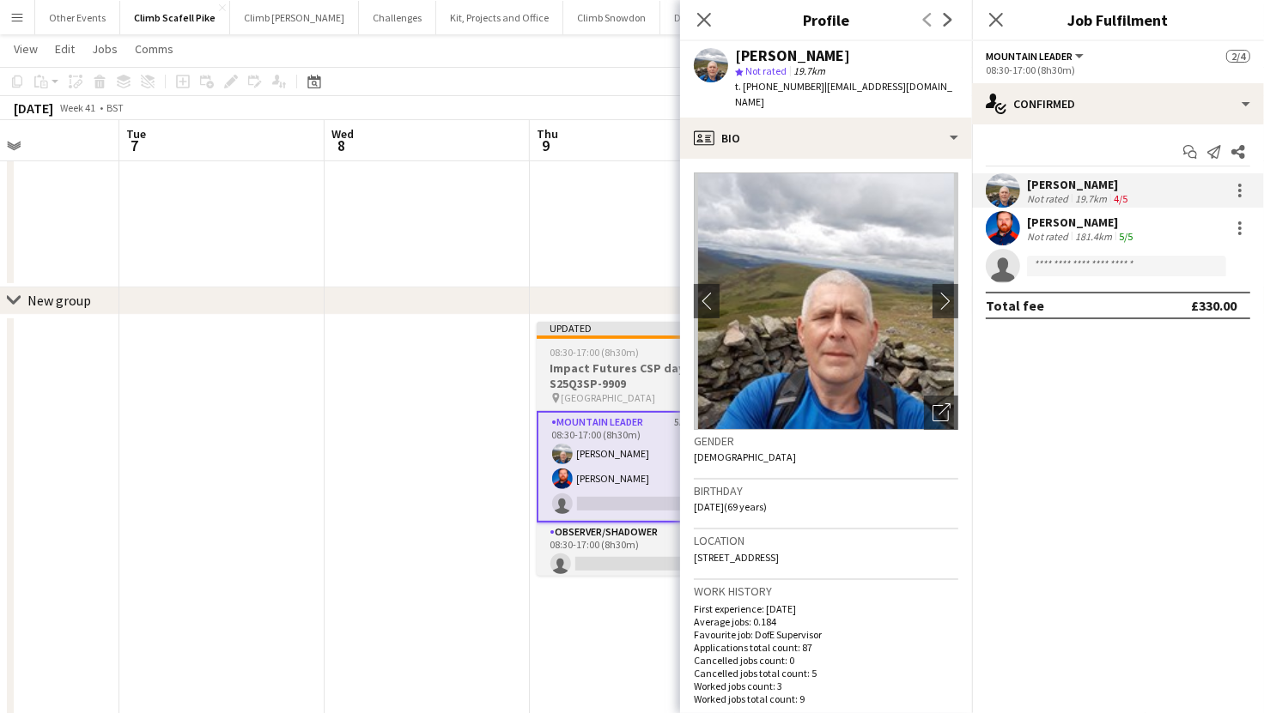
click at [595, 323] on div "Updated" at bounding box center [633, 329] width 192 height 14
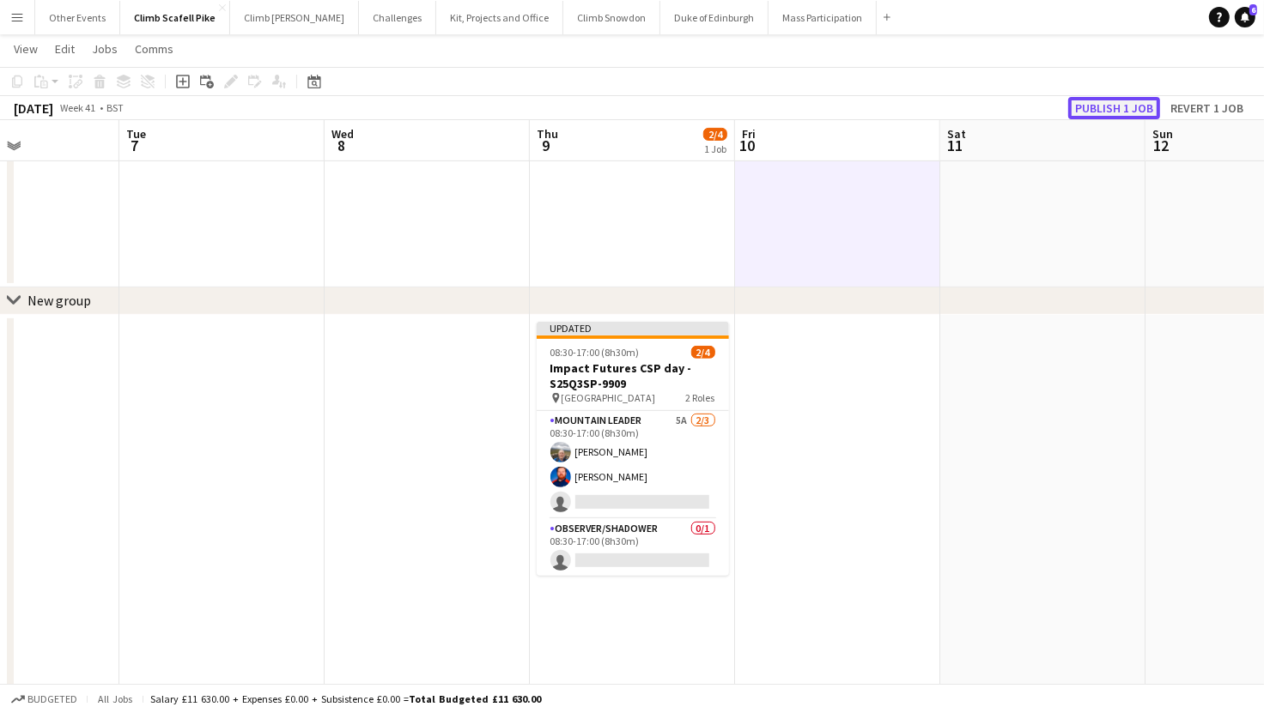
click at [1103, 106] on button "Publish 1 job" at bounding box center [1114, 108] width 92 height 22
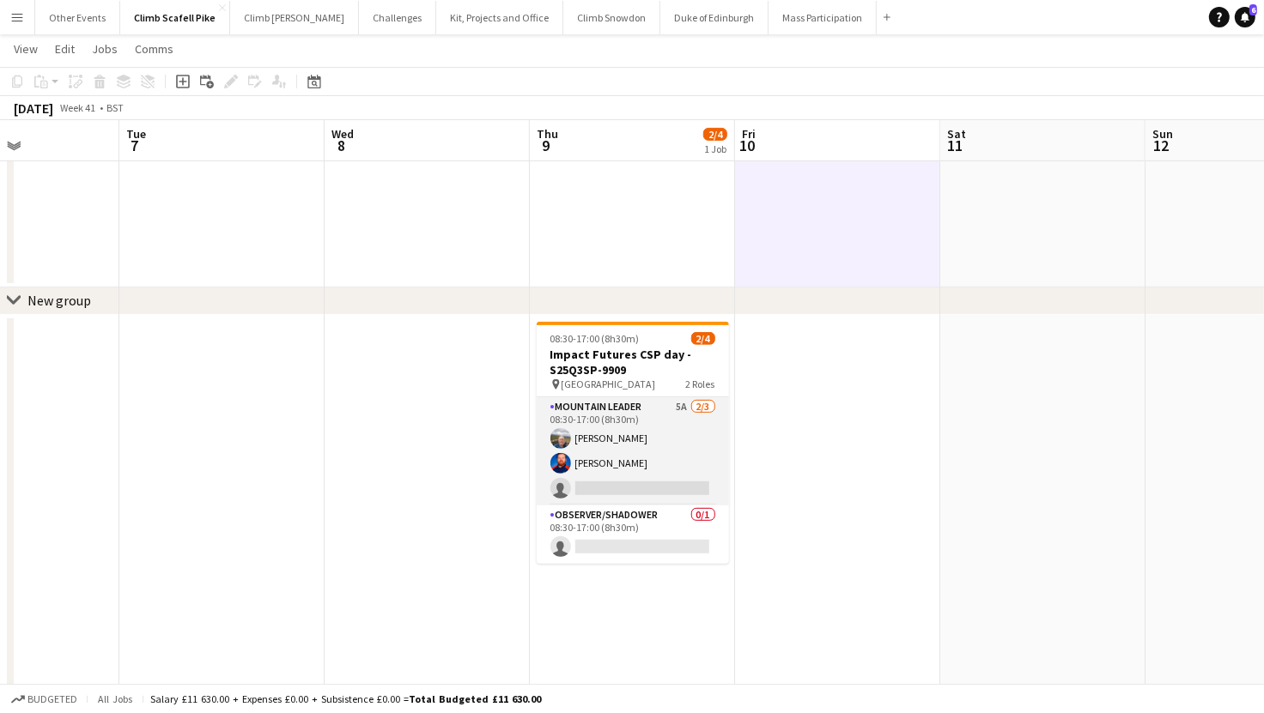
click at [557, 465] on app-user-avatar at bounding box center [560, 463] width 21 height 21
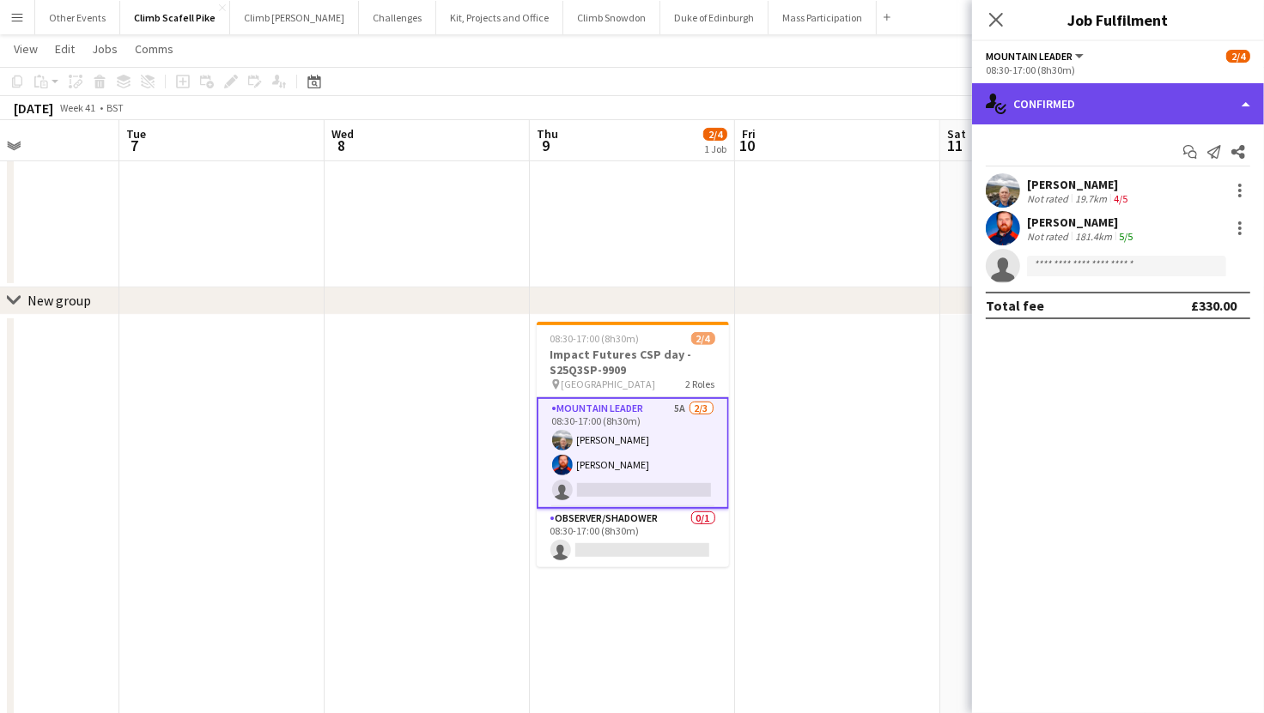
click at [1048, 106] on div "single-neutral-actions-check-2 Confirmed" at bounding box center [1118, 103] width 292 height 41
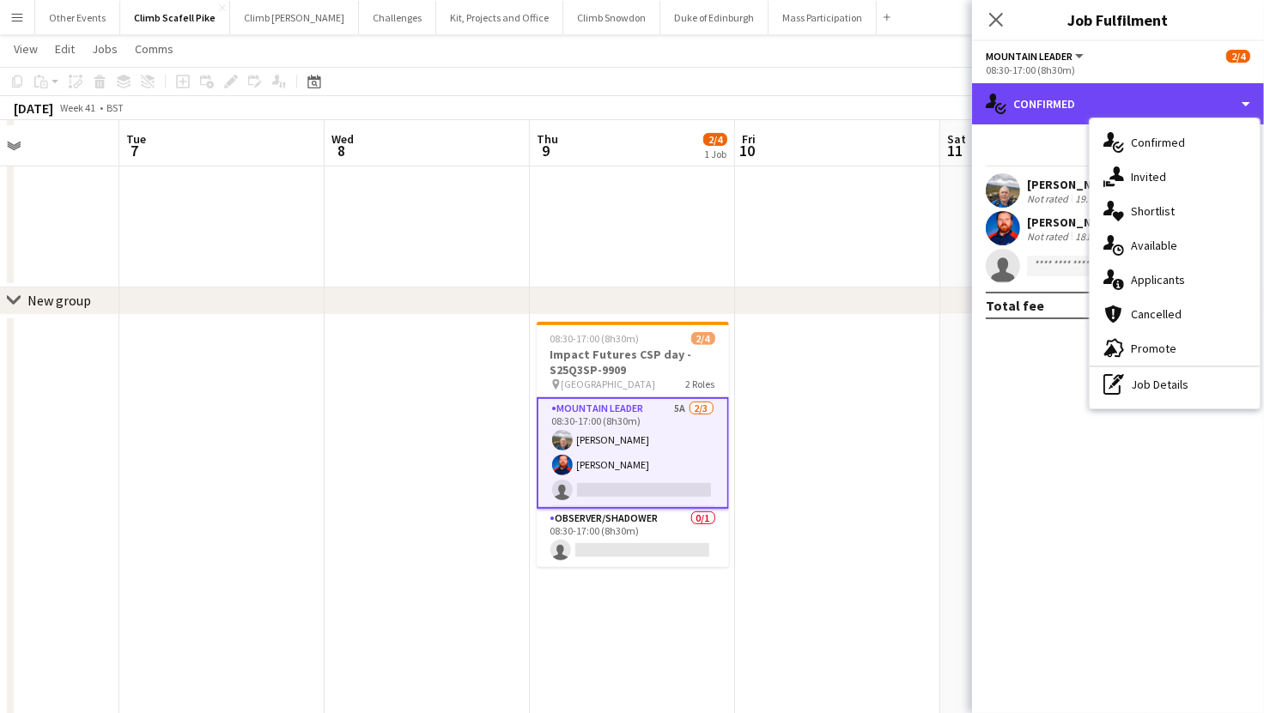
scroll to position [568, 0]
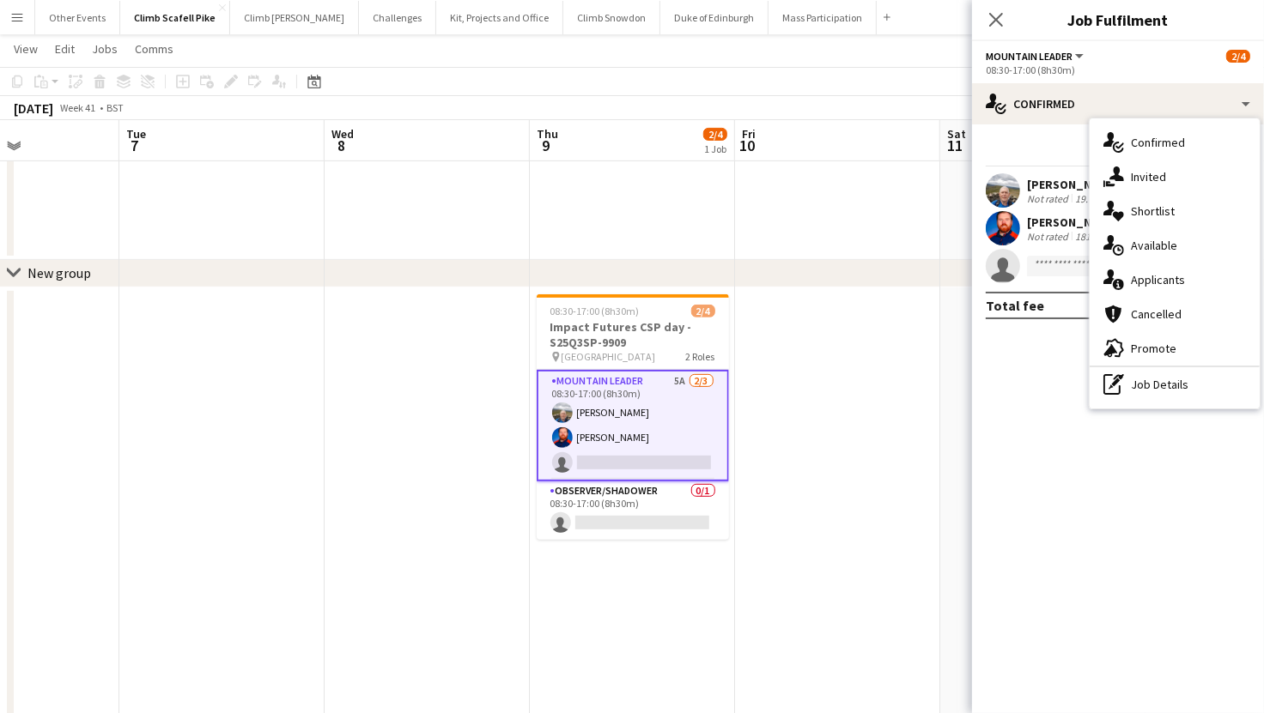
click at [1007, 219] on app-user-avatar at bounding box center [1003, 228] width 34 height 34
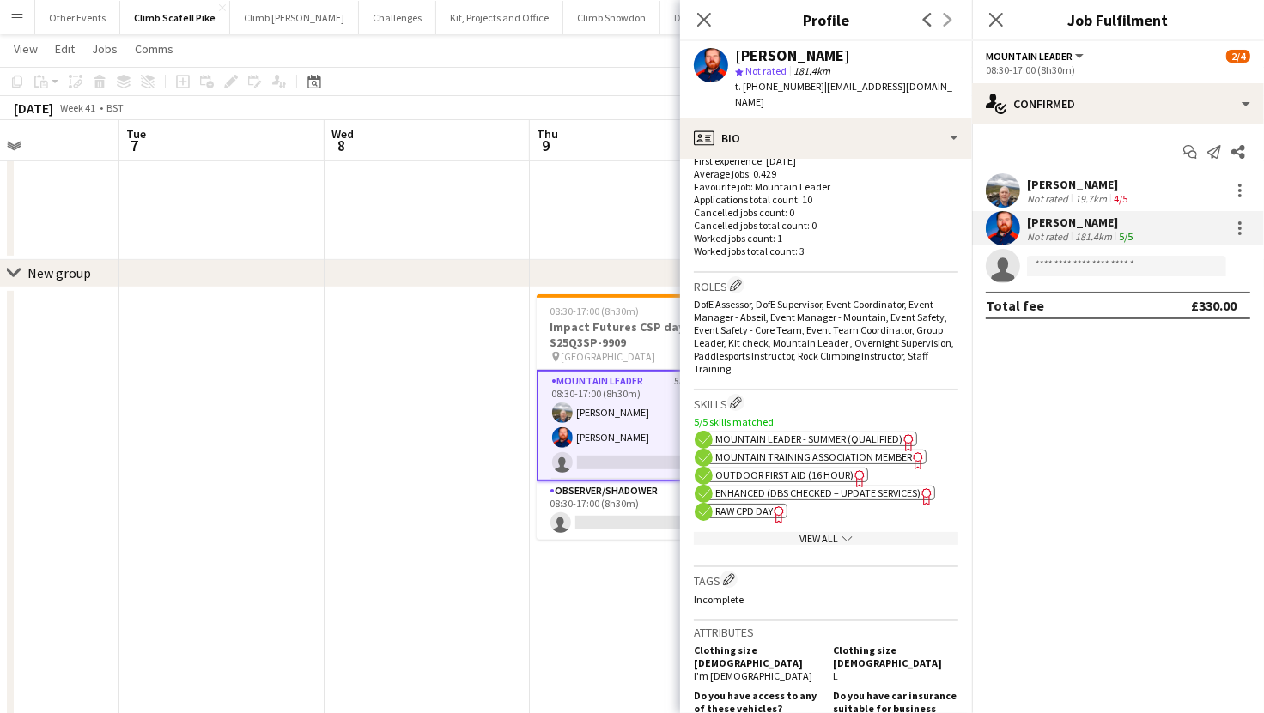
scroll to position [522, 0]
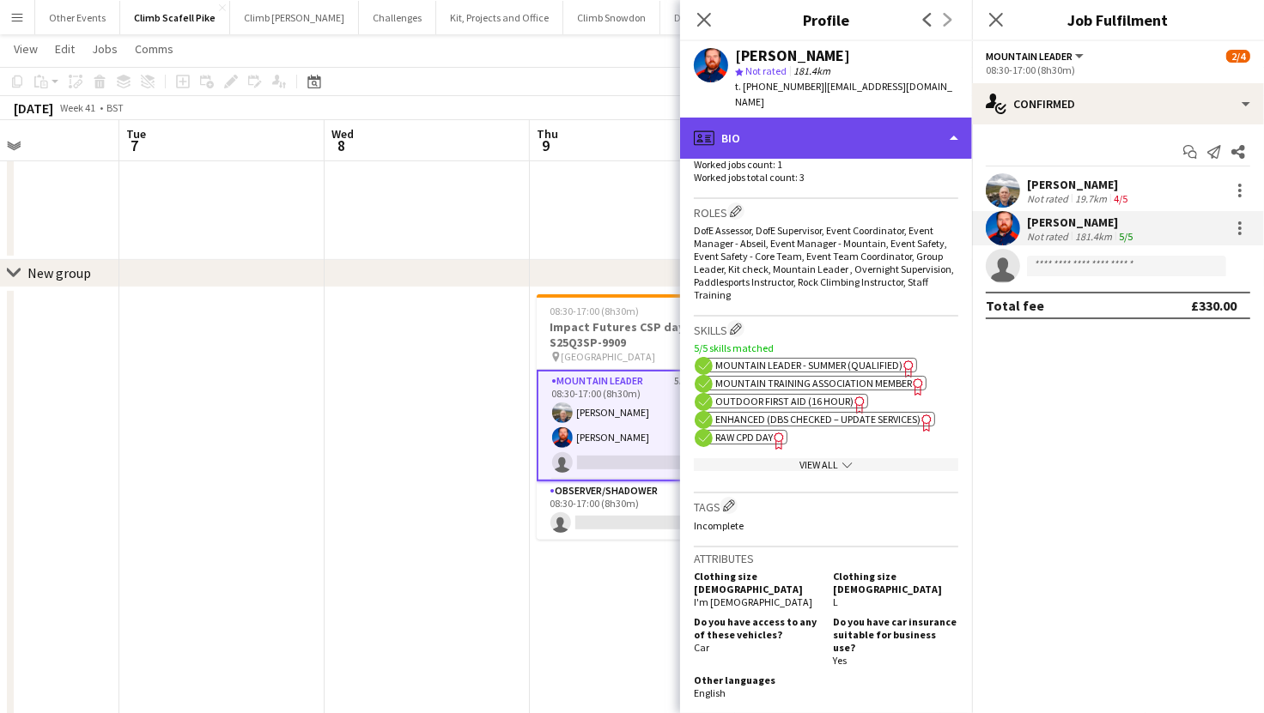
click at [858, 129] on div "profile Bio" at bounding box center [826, 138] width 292 height 41
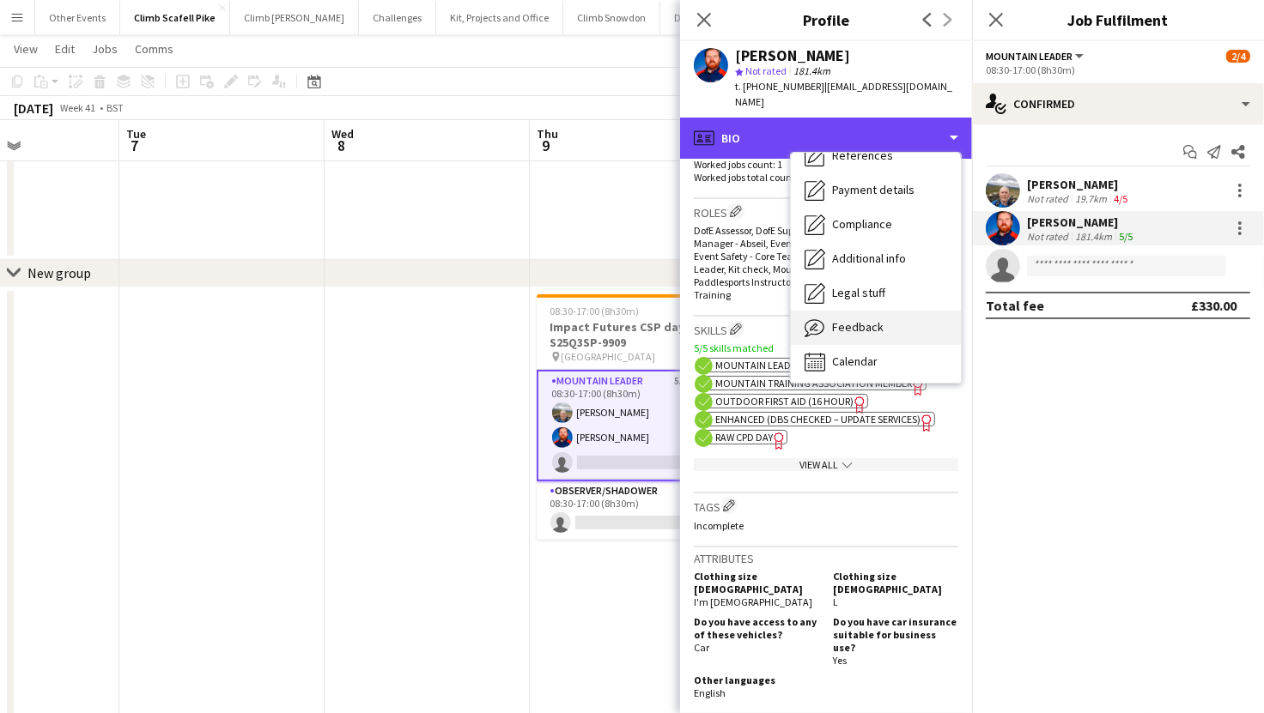
scroll to position [195, 0]
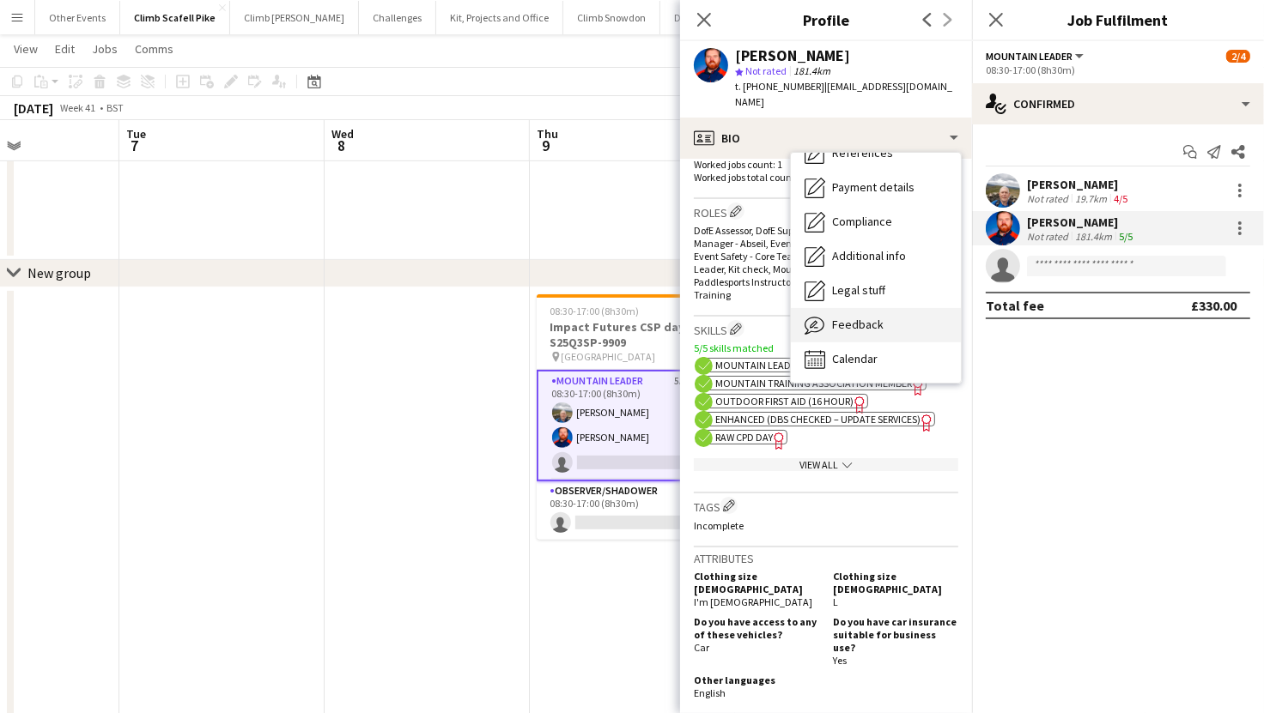
click at [873, 317] on span "Feedback" at bounding box center [858, 324] width 52 height 15
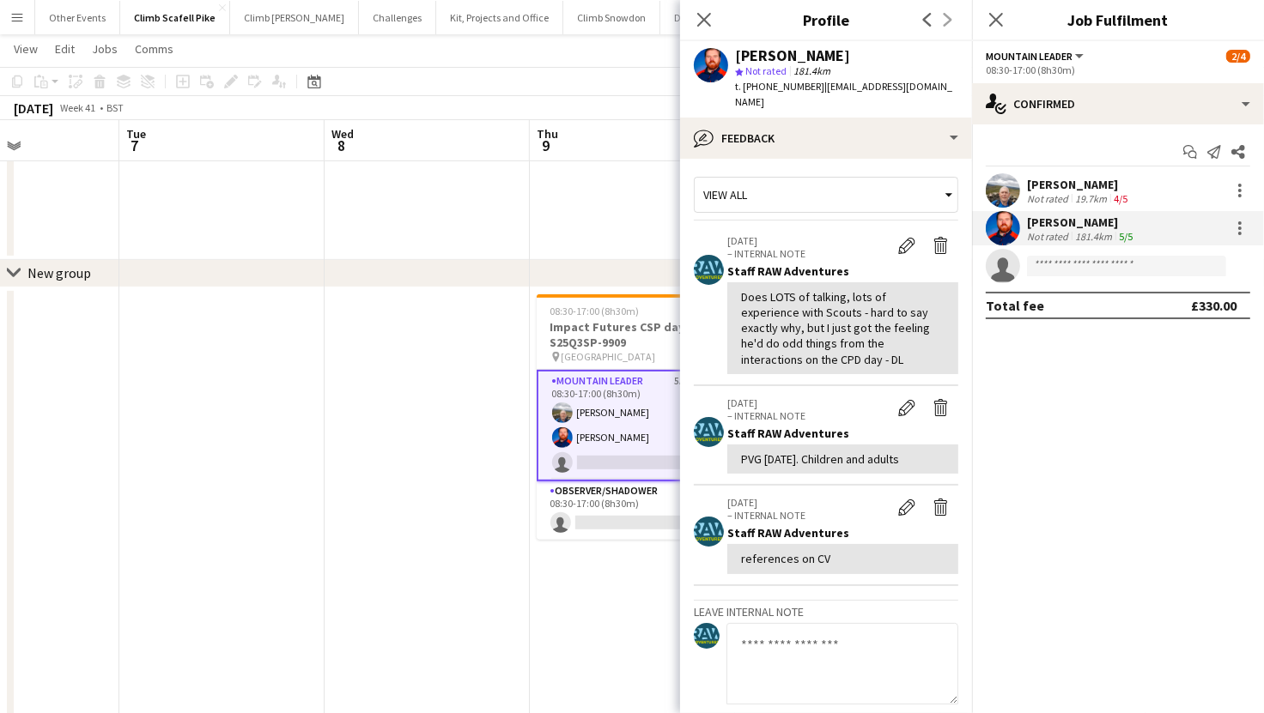
scroll to position [0, 0]
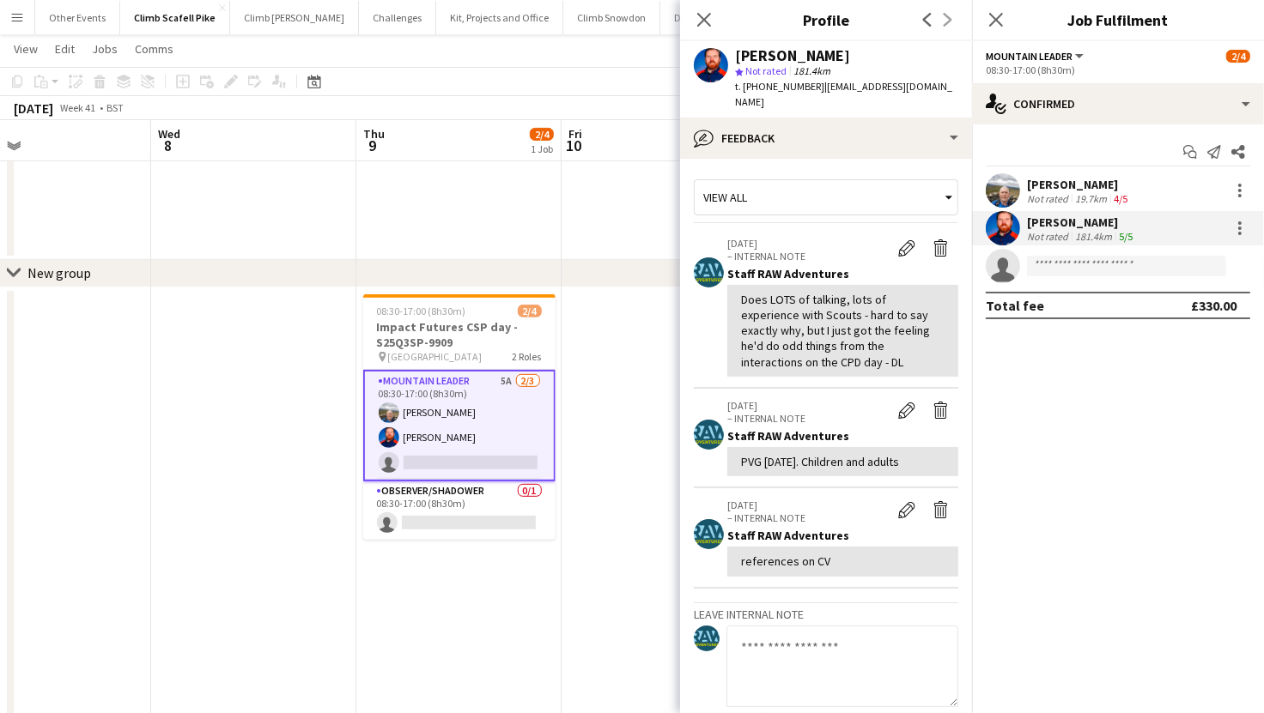
drag, startPoint x: 444, startPoint y: 483, endPoint x: 312, endPoint y: 507, distance: 133.5
click at [312, 507] on app-calendar-viewport "Sat 4 2/10 4 Jobs Sun 5 Mon 6 Tue 7 Wed 8 Thu 9 2/4 1 Job Fri 10 Sat 11 Sun 12 …" at bounding box center [632, 236] width 1264 height 1474
click at [1003, 188] on app-user-avatar at bounding box center [1003, 190] width 34 height 34
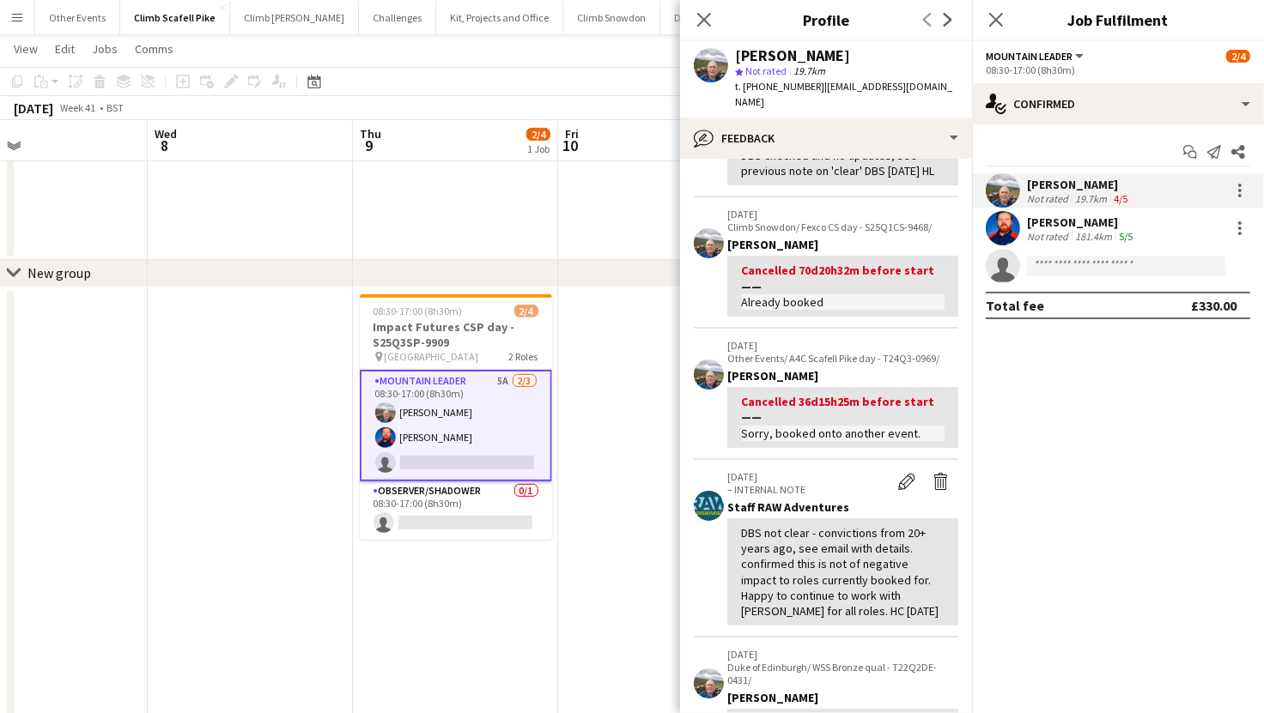
scroll to position [373, 0]
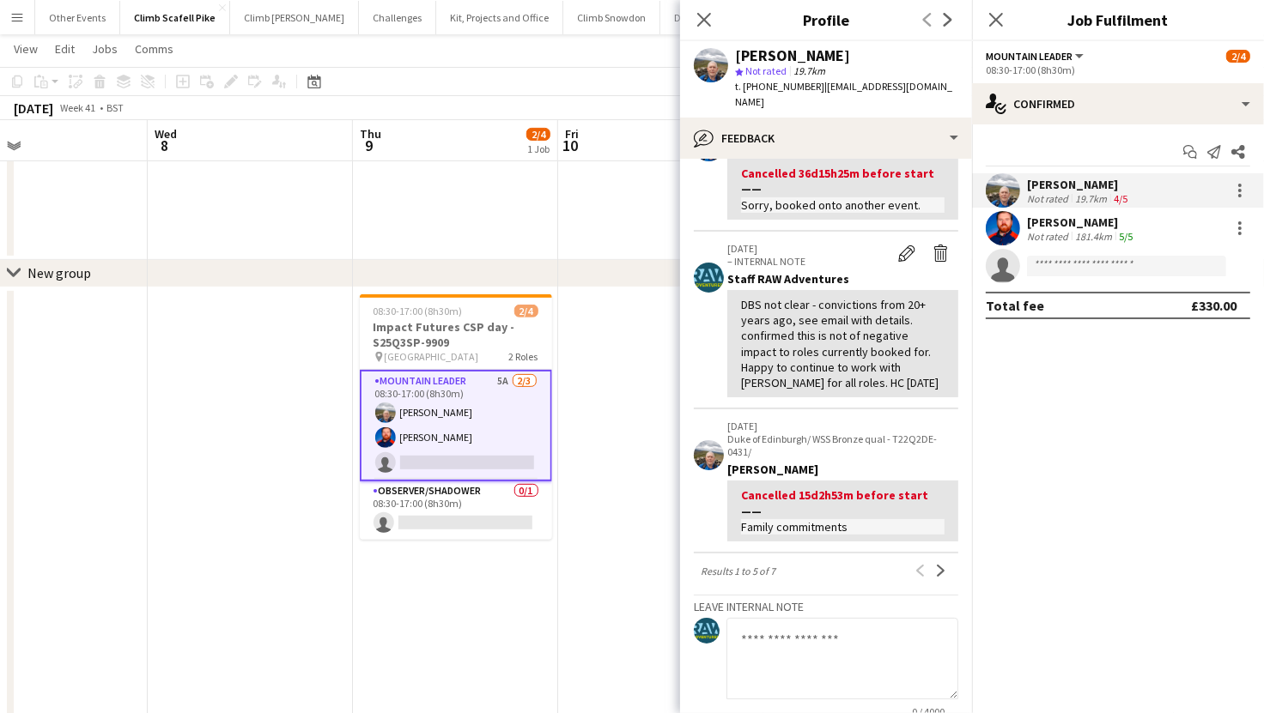
click at [875, 640] on textarea at bounding box center [842, 659] width 232 height 82
click at [741, 634] on textarea "**********" at bounding box center [842, 659] width 232 height 82
click at [886, 632] on textarea "**********" at bounding box center [842, 659] width 232 height 82
paste textarea "**********"
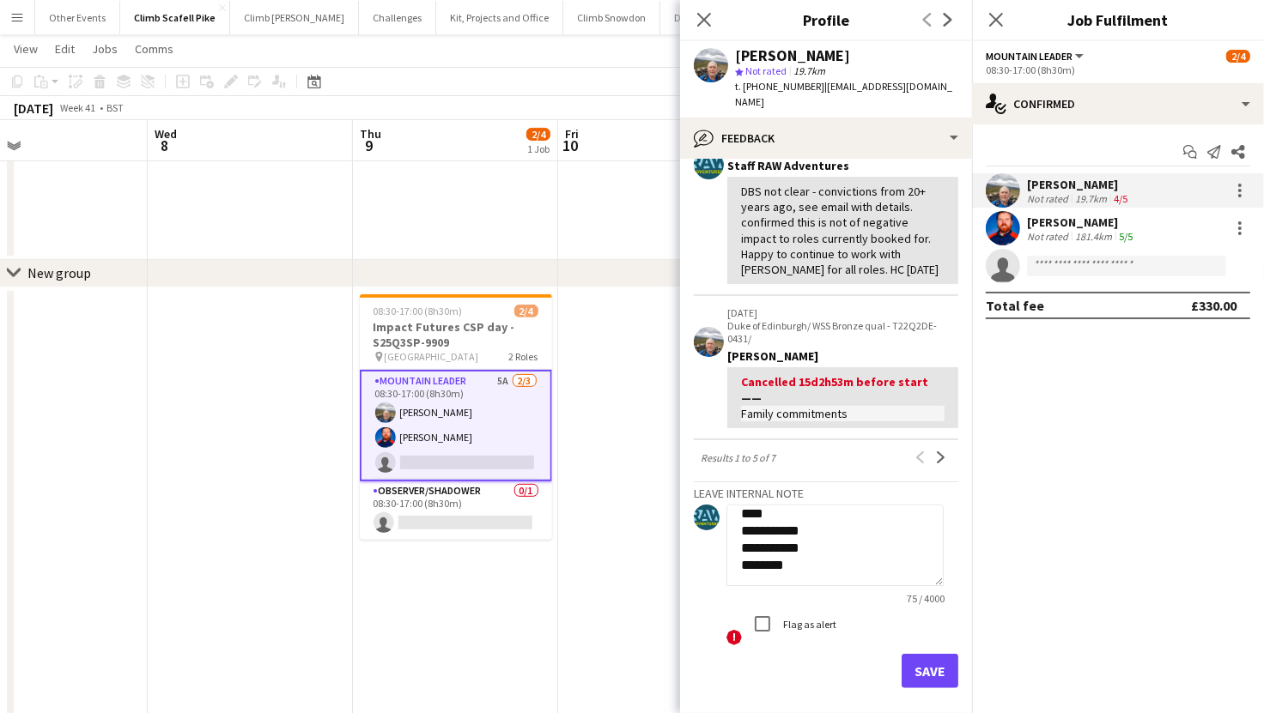
scroll to position [520, 0]
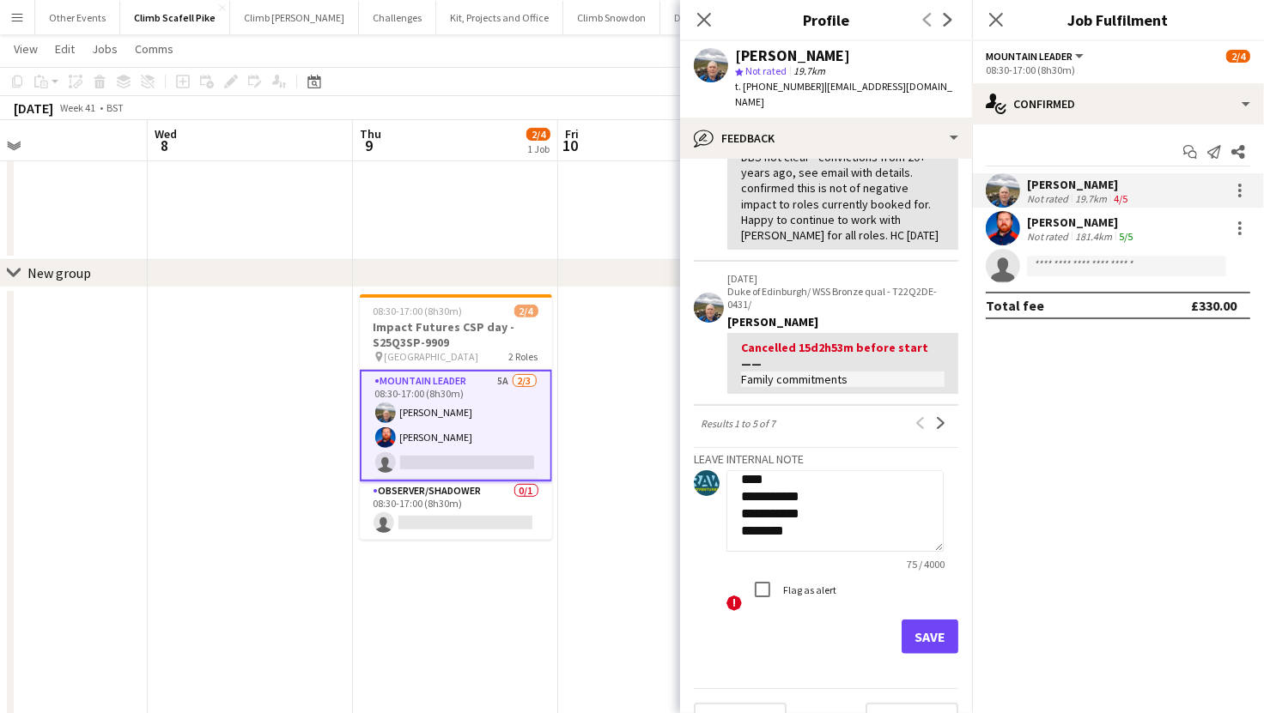
type textarea "**********"
click at [908, 641] on button "Save" at bounding box center [929, 637] width 57 height 34
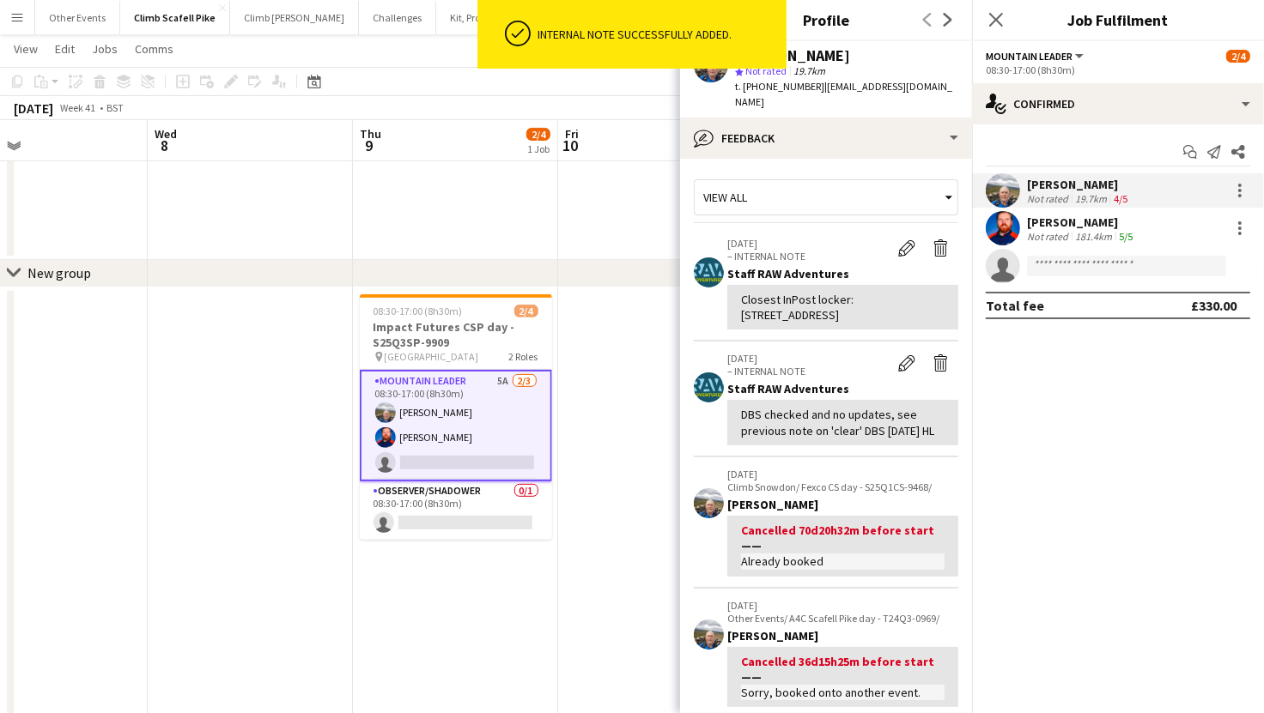
click at [531, 587] on app-date-cell "08:30-17:00 (8h30m) 2/4 Impact Futures CSP day - S25Q3SP-9909 pin [GEOGRAPHIC_D…" at bounding box center [455, 631] width 205 height 686
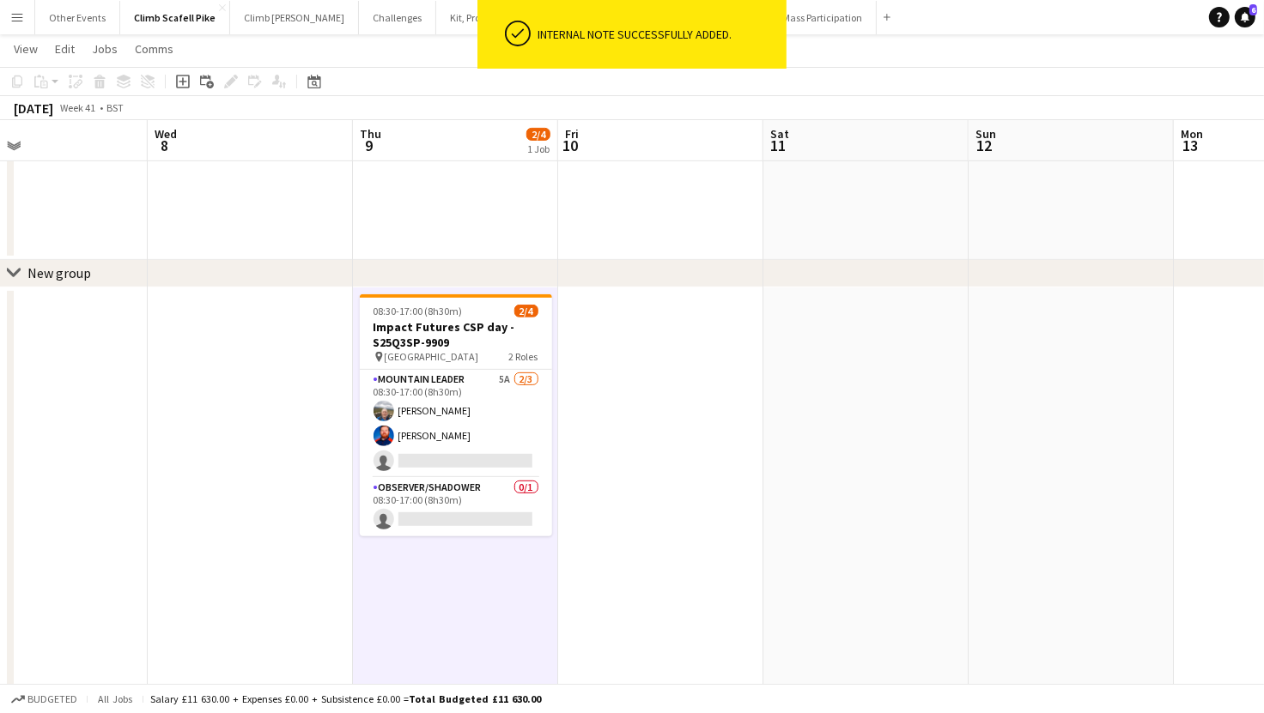
click at [651, 473] on app-date-cell at bounding box center [660, 631] width 205 height 686
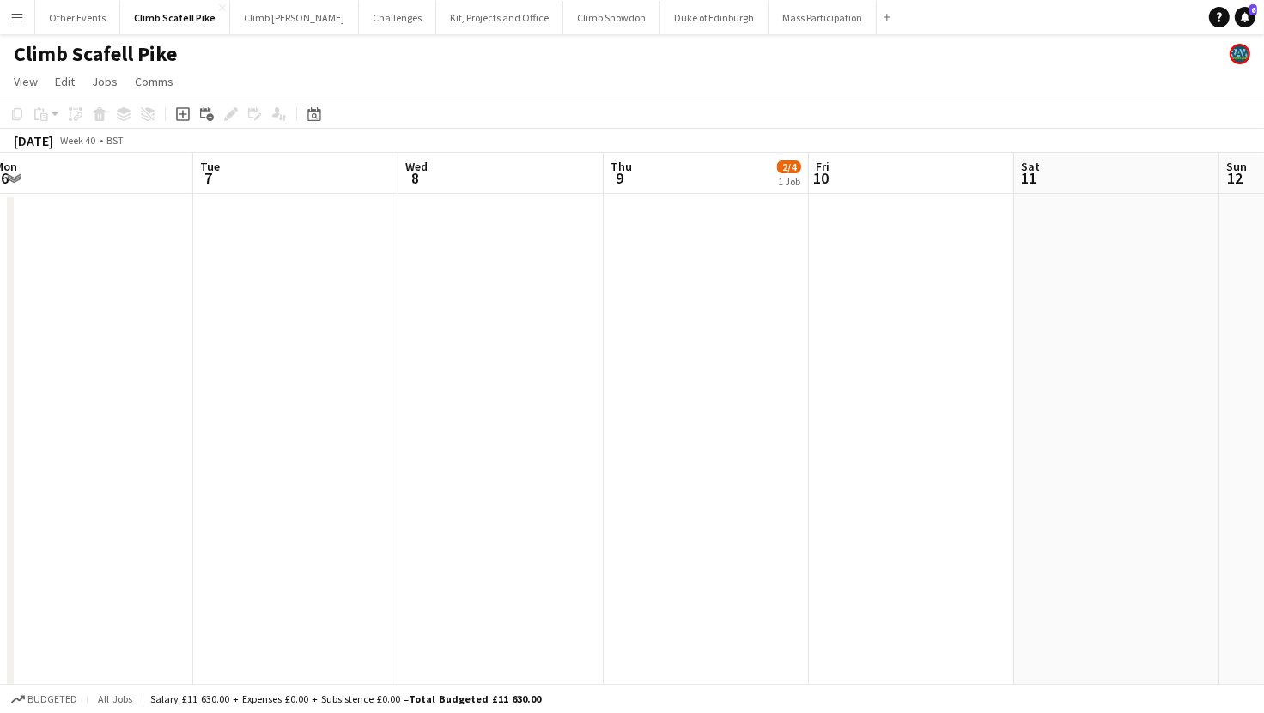
drag, startPoint x: 475, startPoint y: 370, endPoint x: 938, endPoint y: 389, distance: 464.0
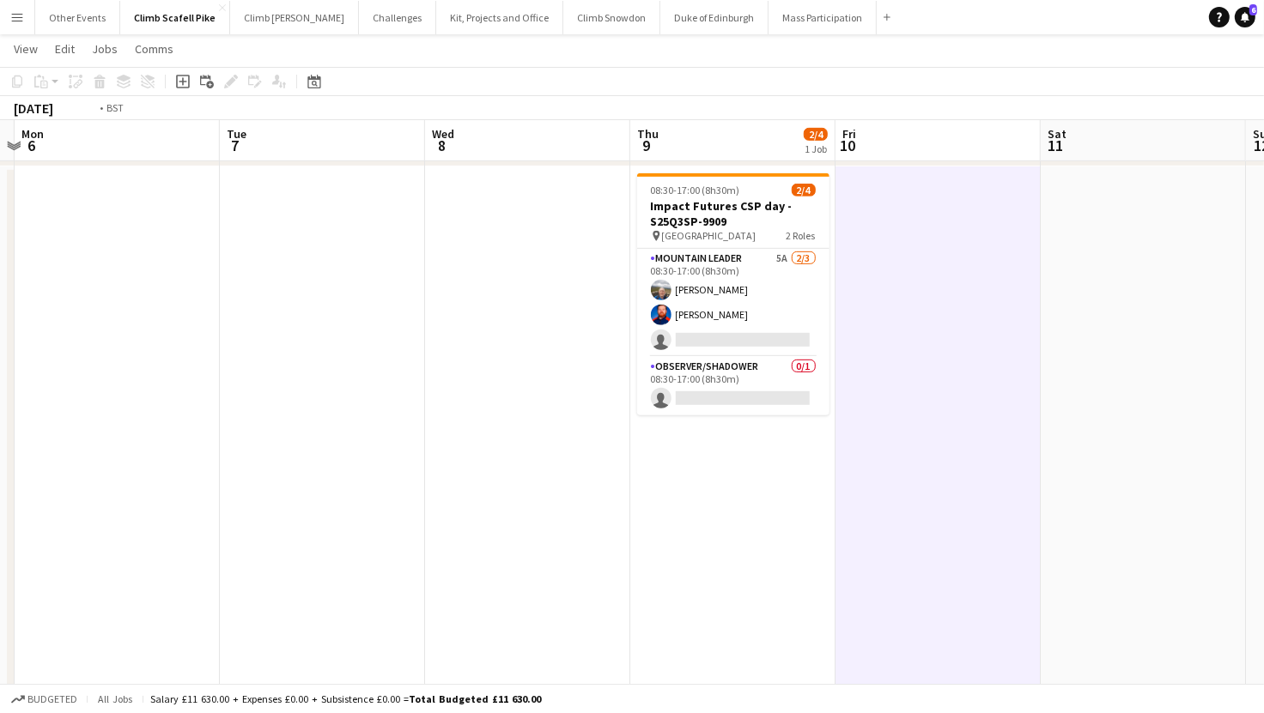
scroll to position [0, 711]
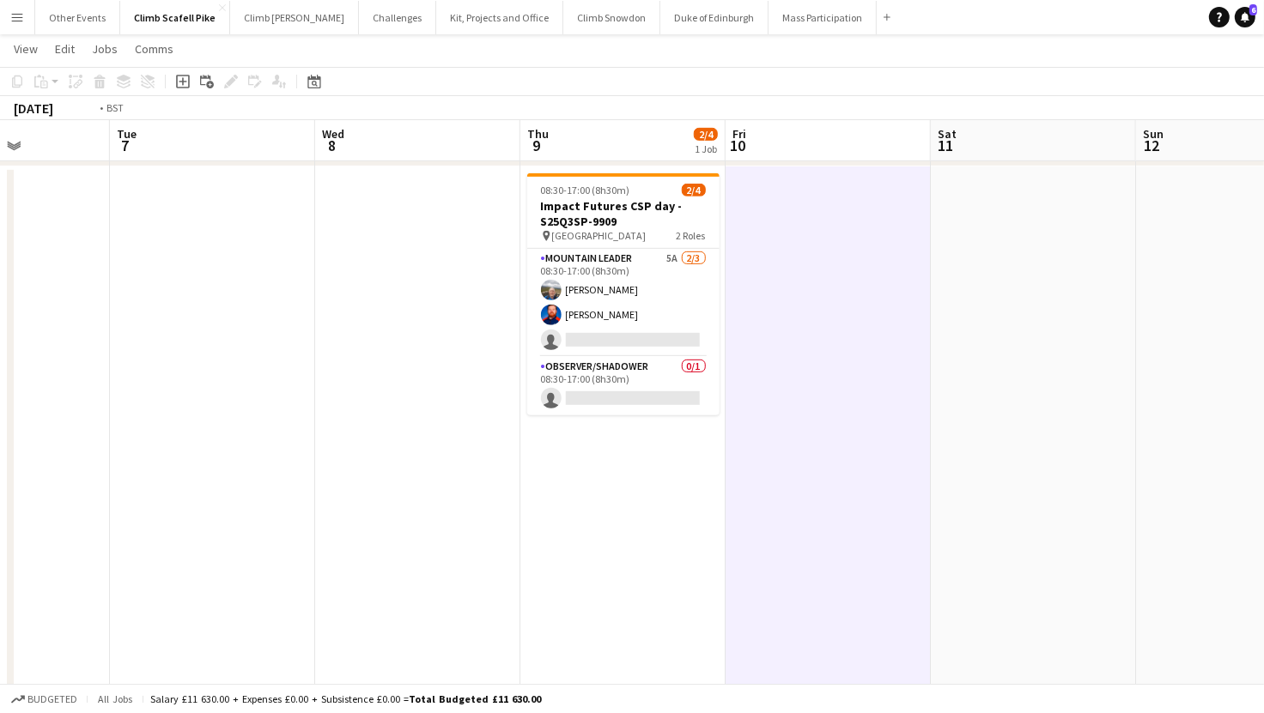
drag, startPoint x: 1127, startPoint y: 488, endPoint x: 830, endPoint y: 520, distance: 298.8
click at [830, 520] on app-calendar-viewport "Fri 3 Sat 4 2/10 4 Jobs Sun 5 Mon 6 Tue 7 Wed 8 Thu 9 2/4 1 Job Fri 10 Sat 11 S…" at bounding box center [632, 115] width 1264 height 1474
